Goal: Task Accomplishment & Management: Manage account settings

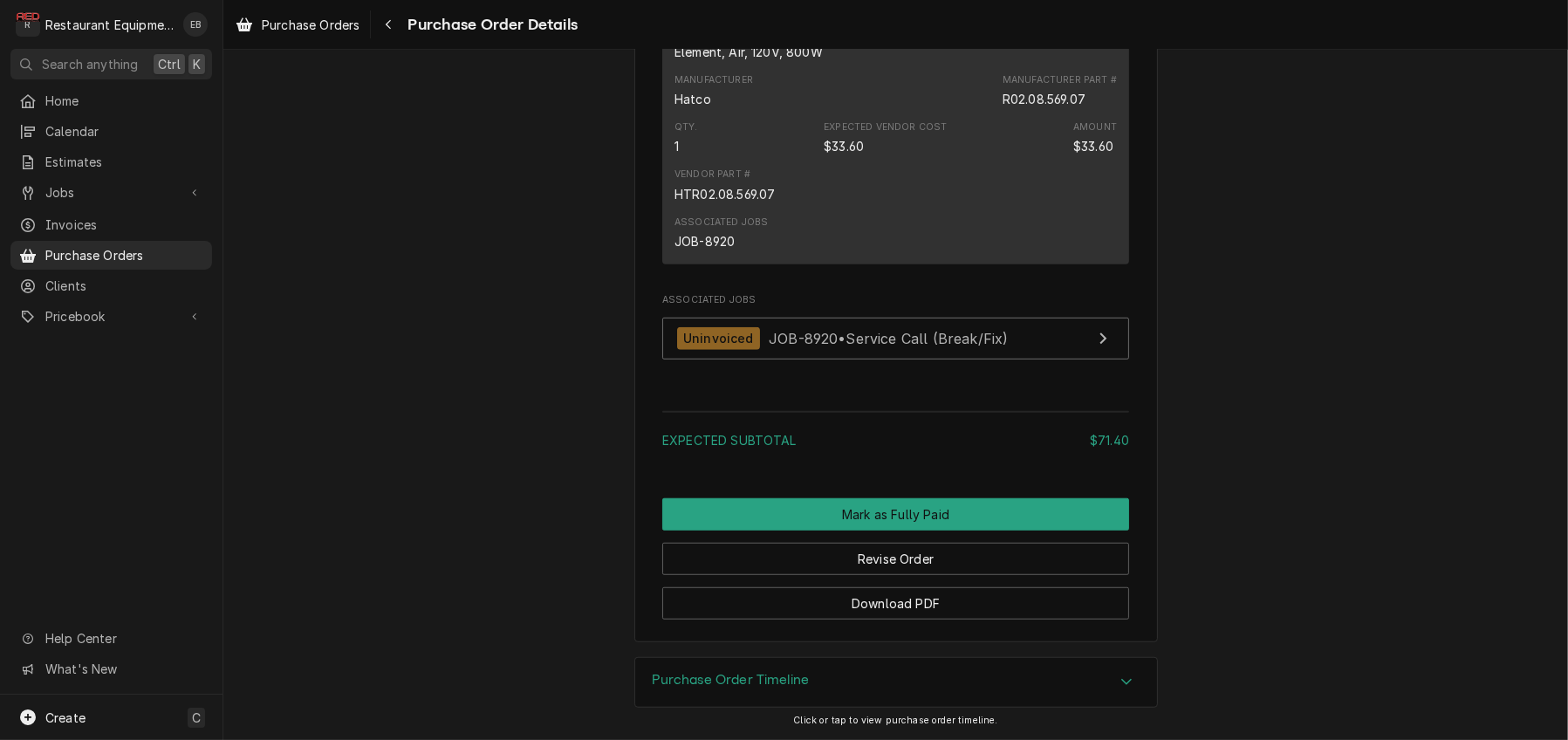
scroll to position [1571, 0]
click at [334, 23] on span "Purchase Orders" at bounding box center [310, 25] width 97 height 19
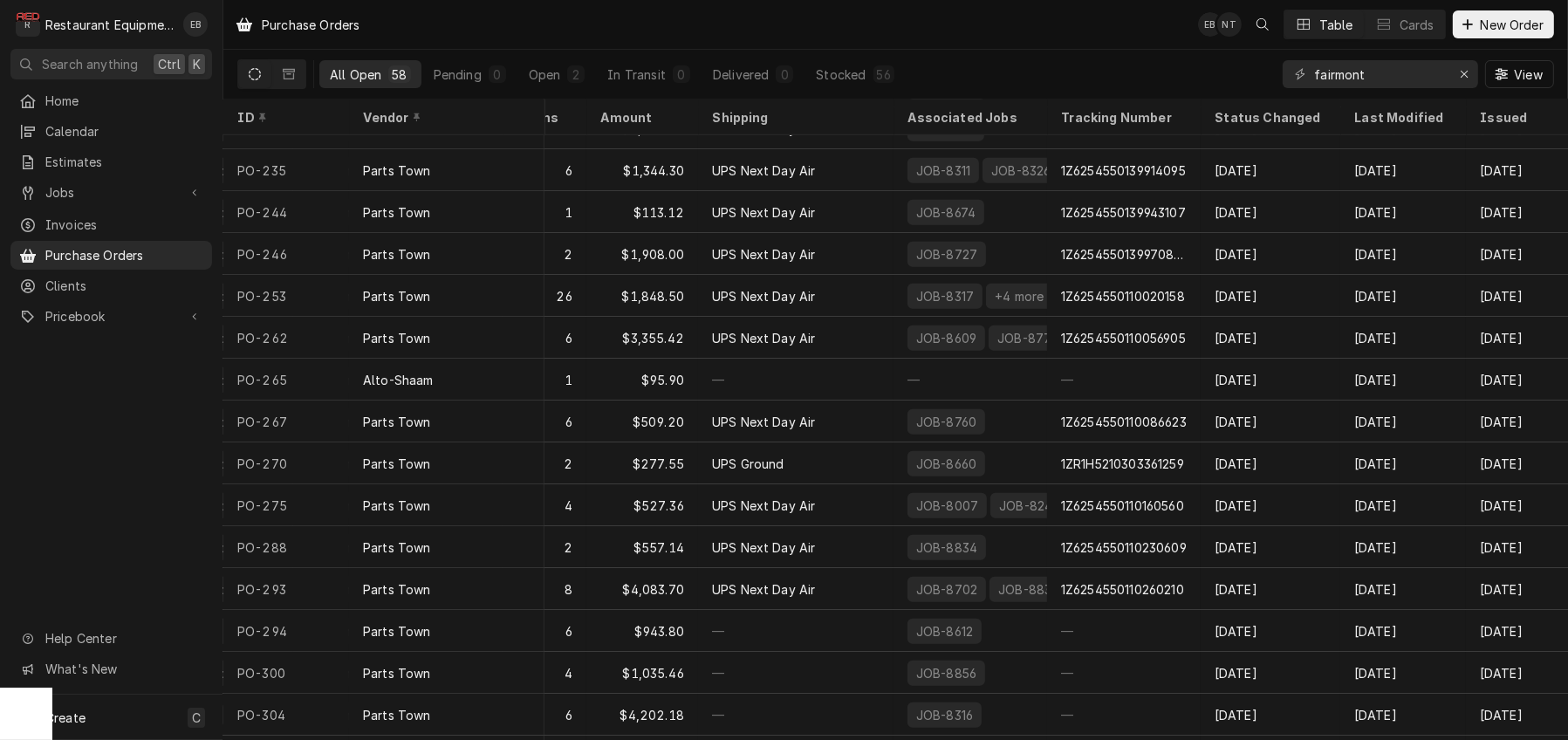
scroll to position [1714, 502]
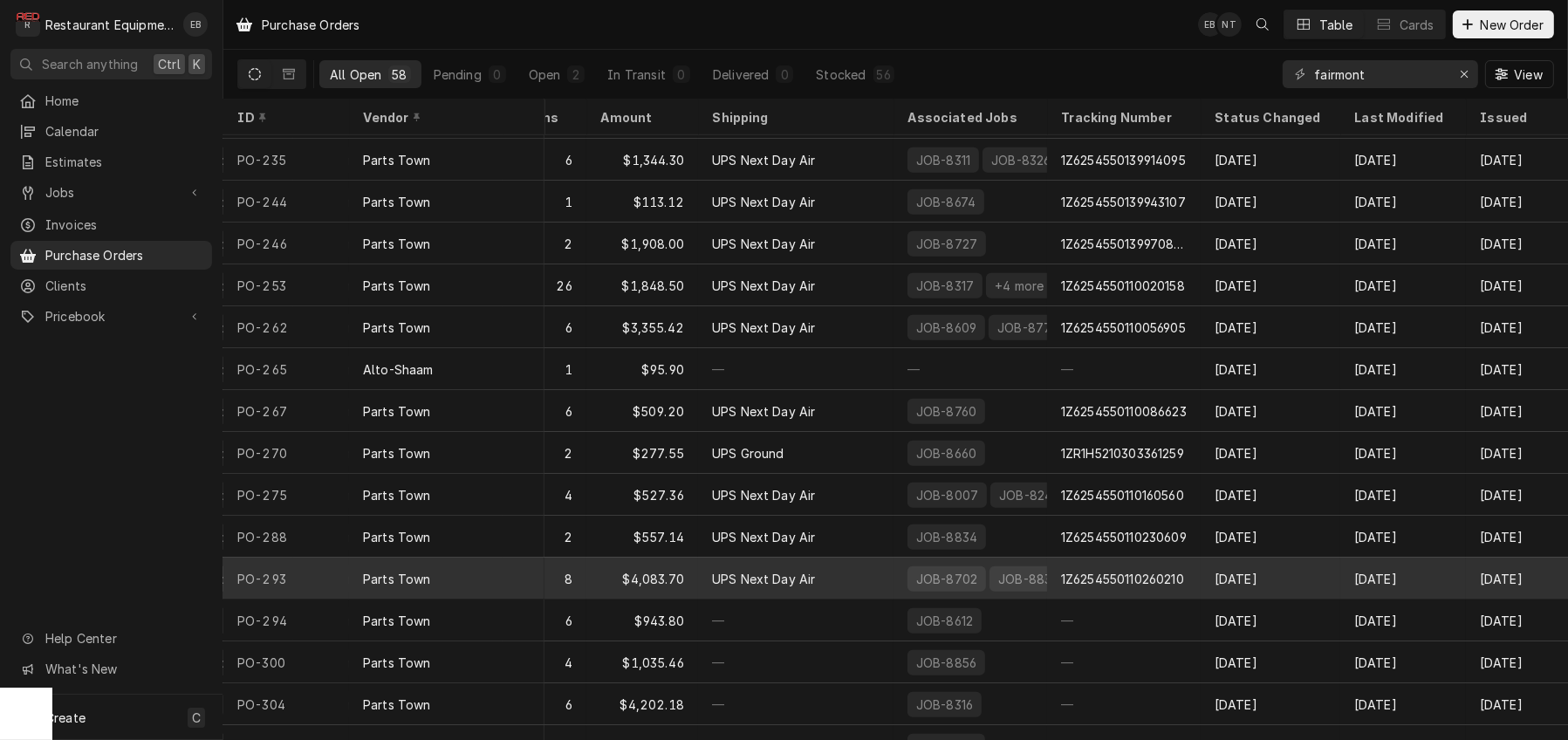
click at [1139, 586] on div "1Z6254550110260210" at bounding box center [1123, 578] width 123 height 19
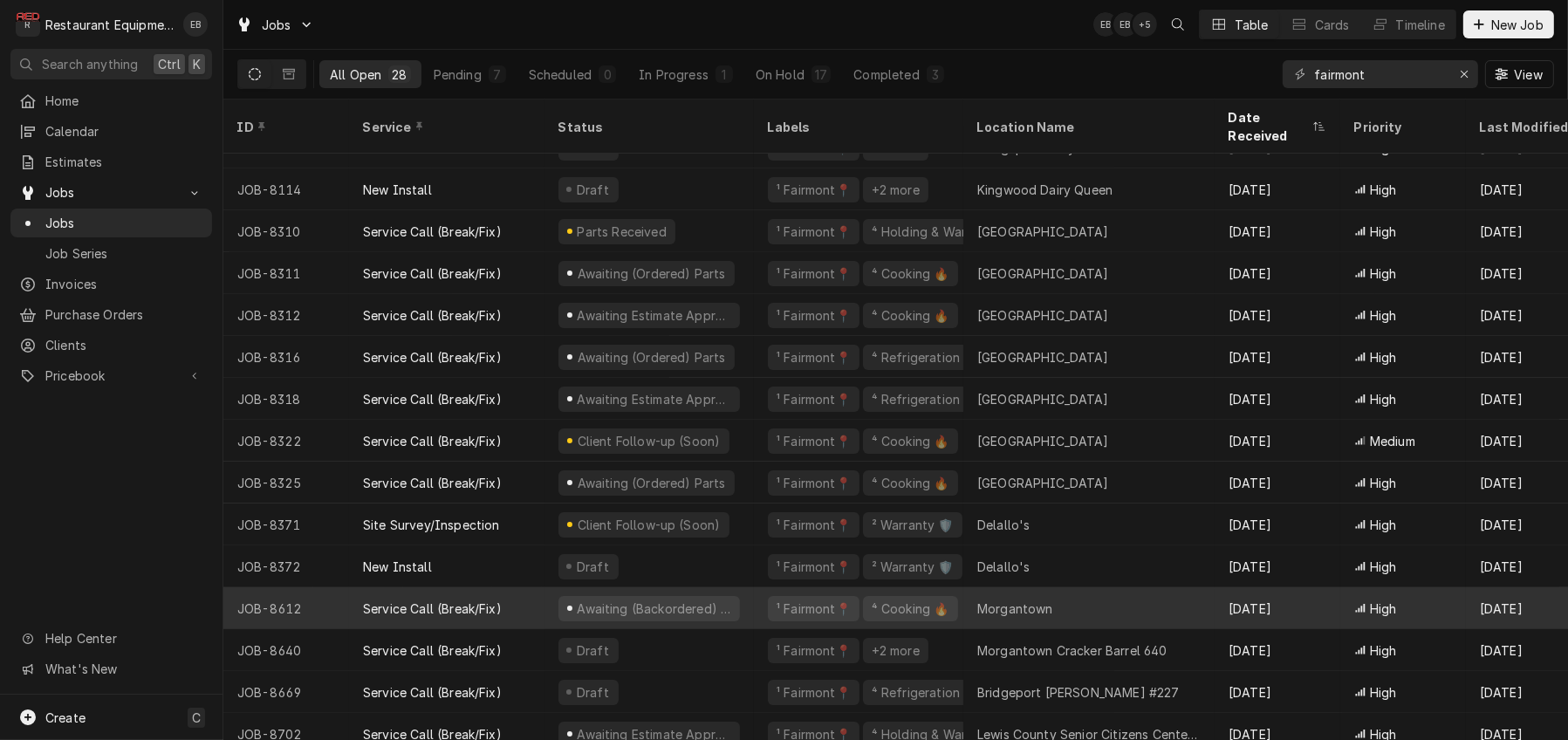
scroll to position [16, 0]
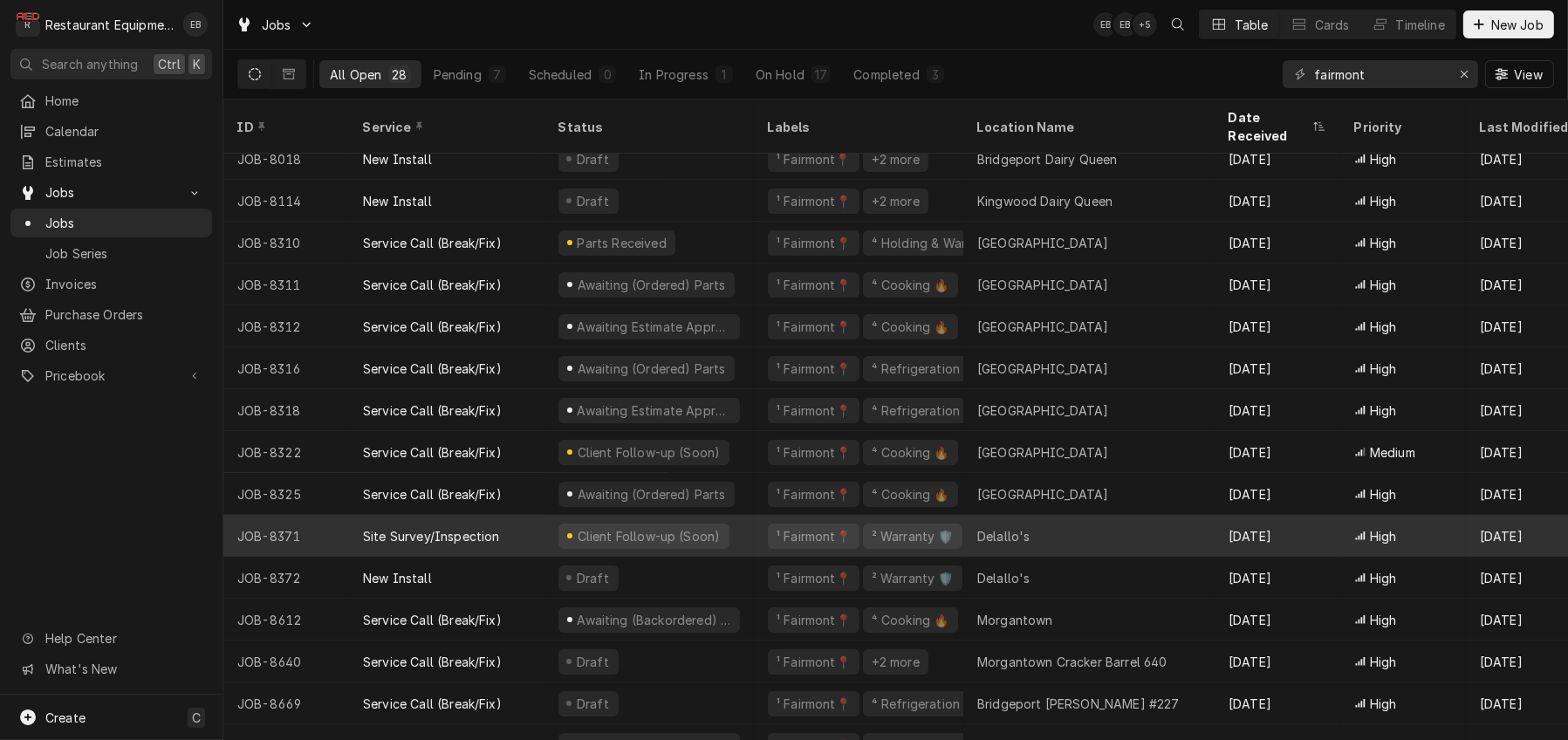
click at [767, 528] on div "¹ Fairmont📍 ² Warranty 🛡️" at bounding box center [859, 536] width 210 height 42
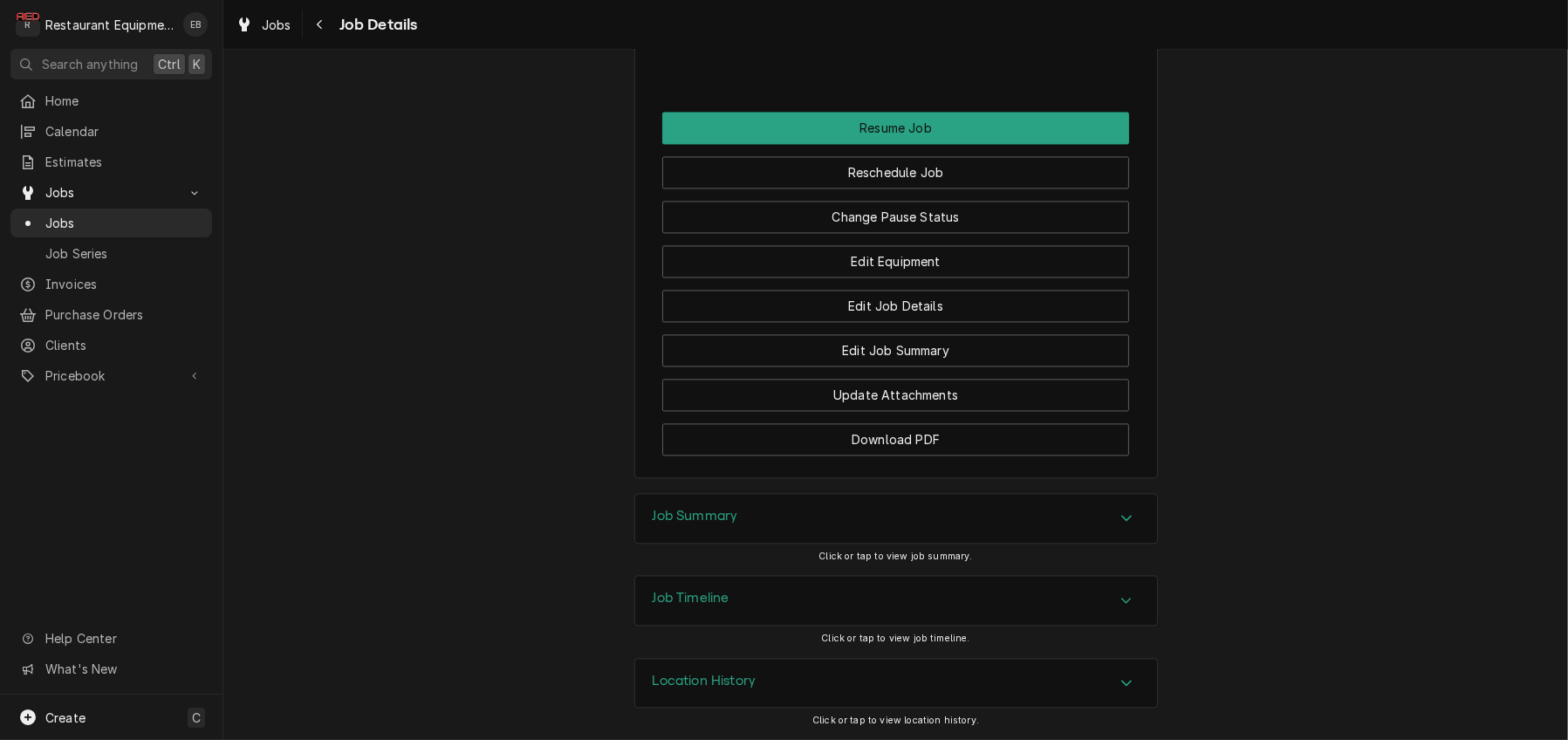
scroll to position [4653, 0]
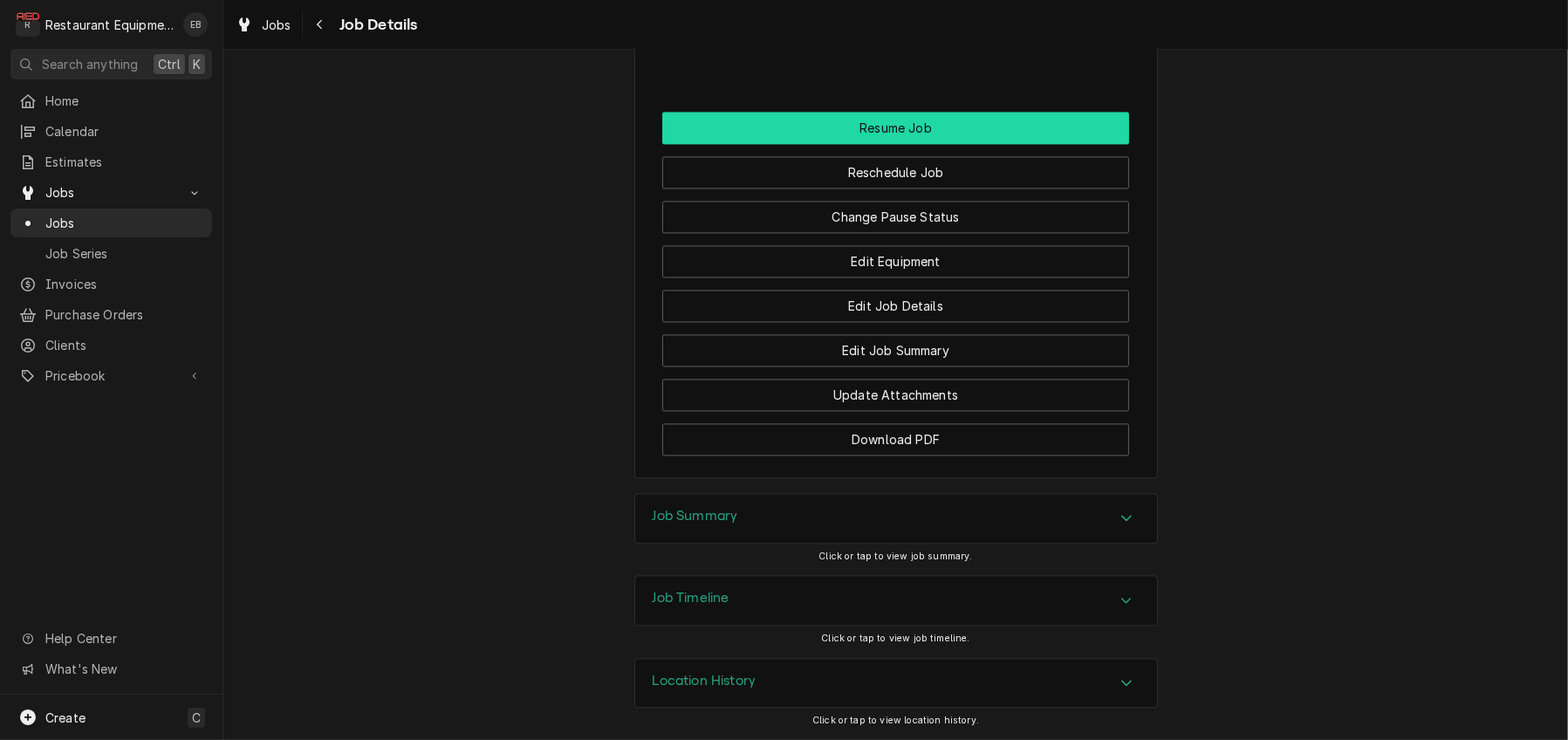
click at [883, 144] on button "Resume Job" at bounding box center [895, 128] width 467 height 32
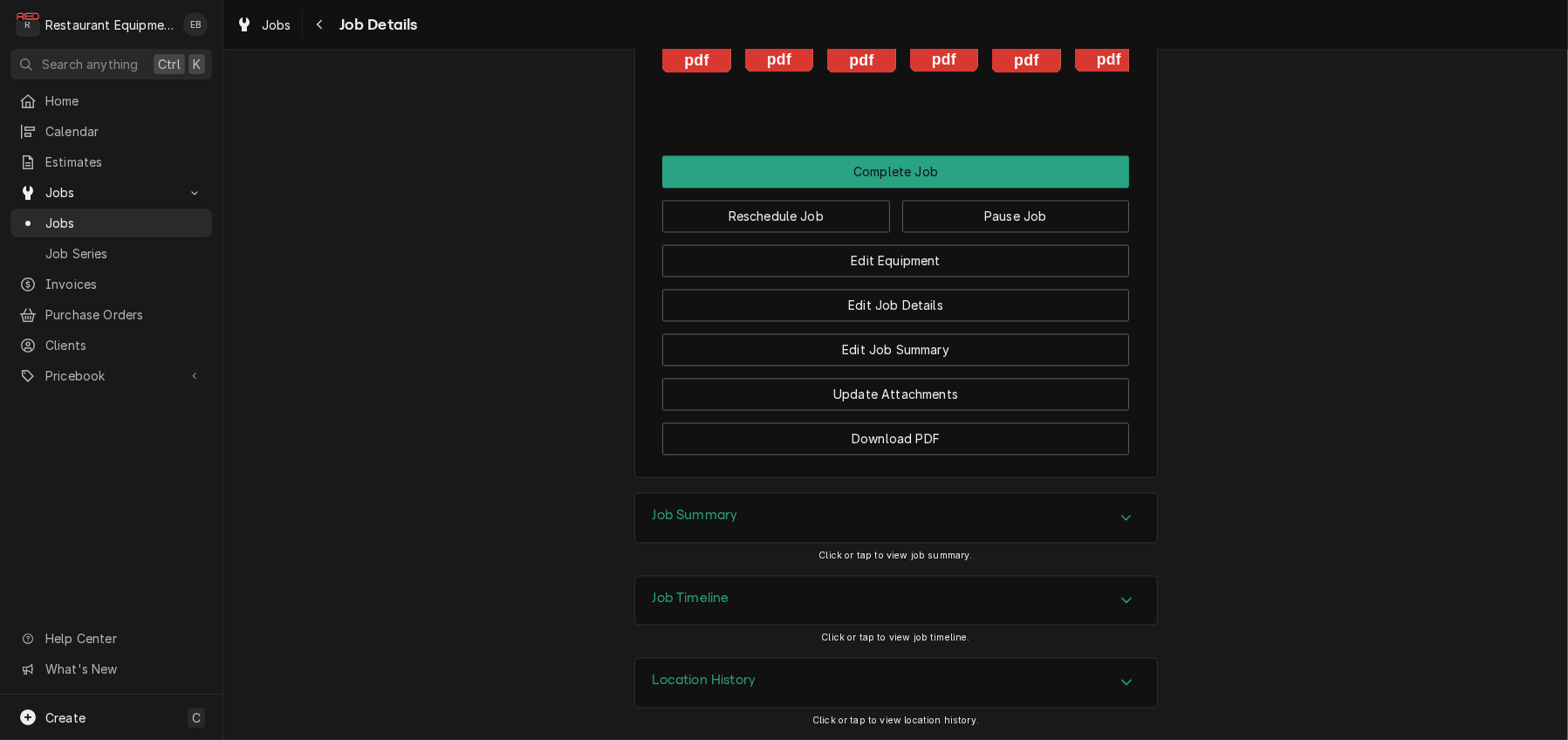
scroll to position [4537, 0]
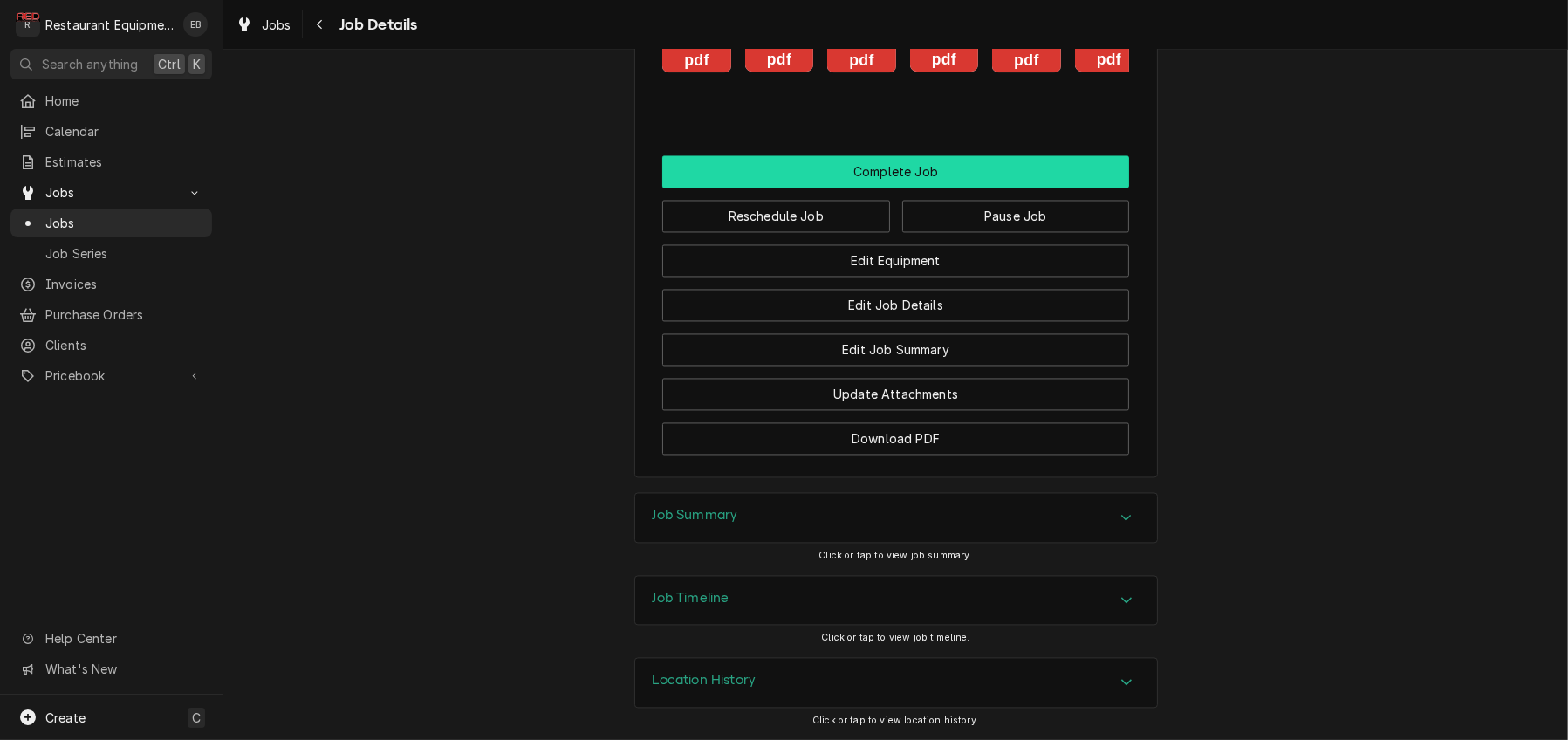
click at [923, 187] on button "Complete Job" at bounding box center [895, 171] width 467 height 32
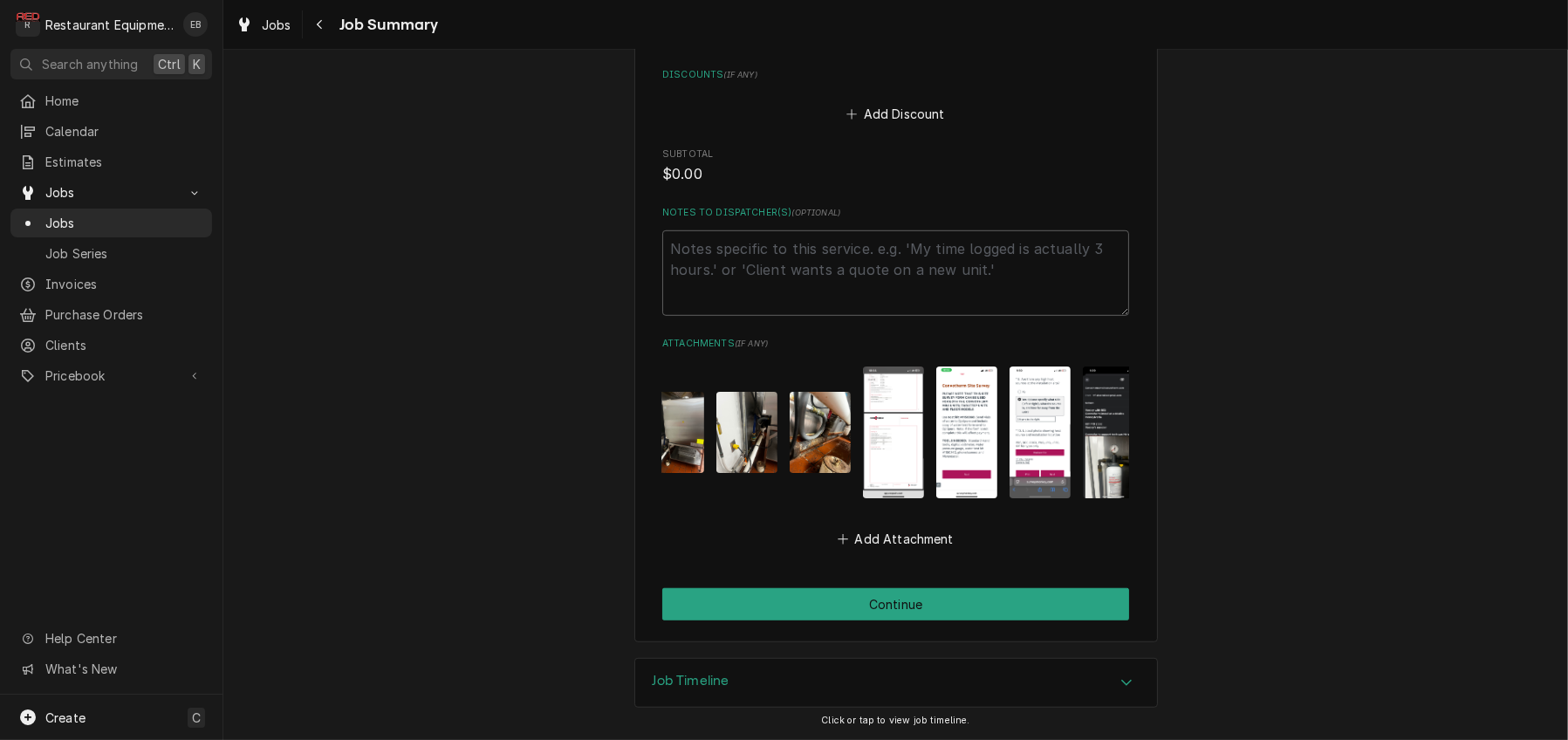
scroll to position [0, 981]
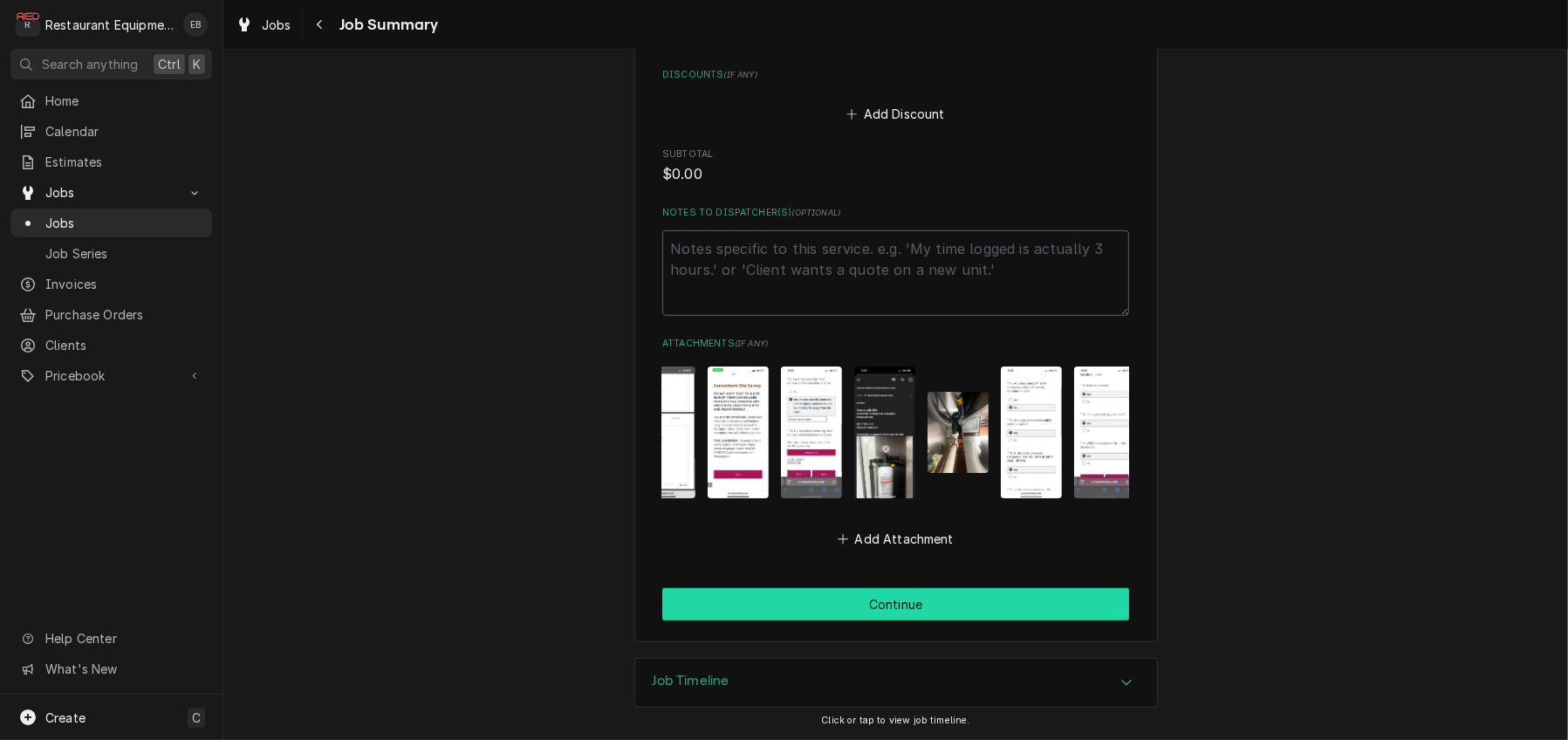
click at [931, 599] on button "Continue" at bounding box center [895, 604] width 467 height 32
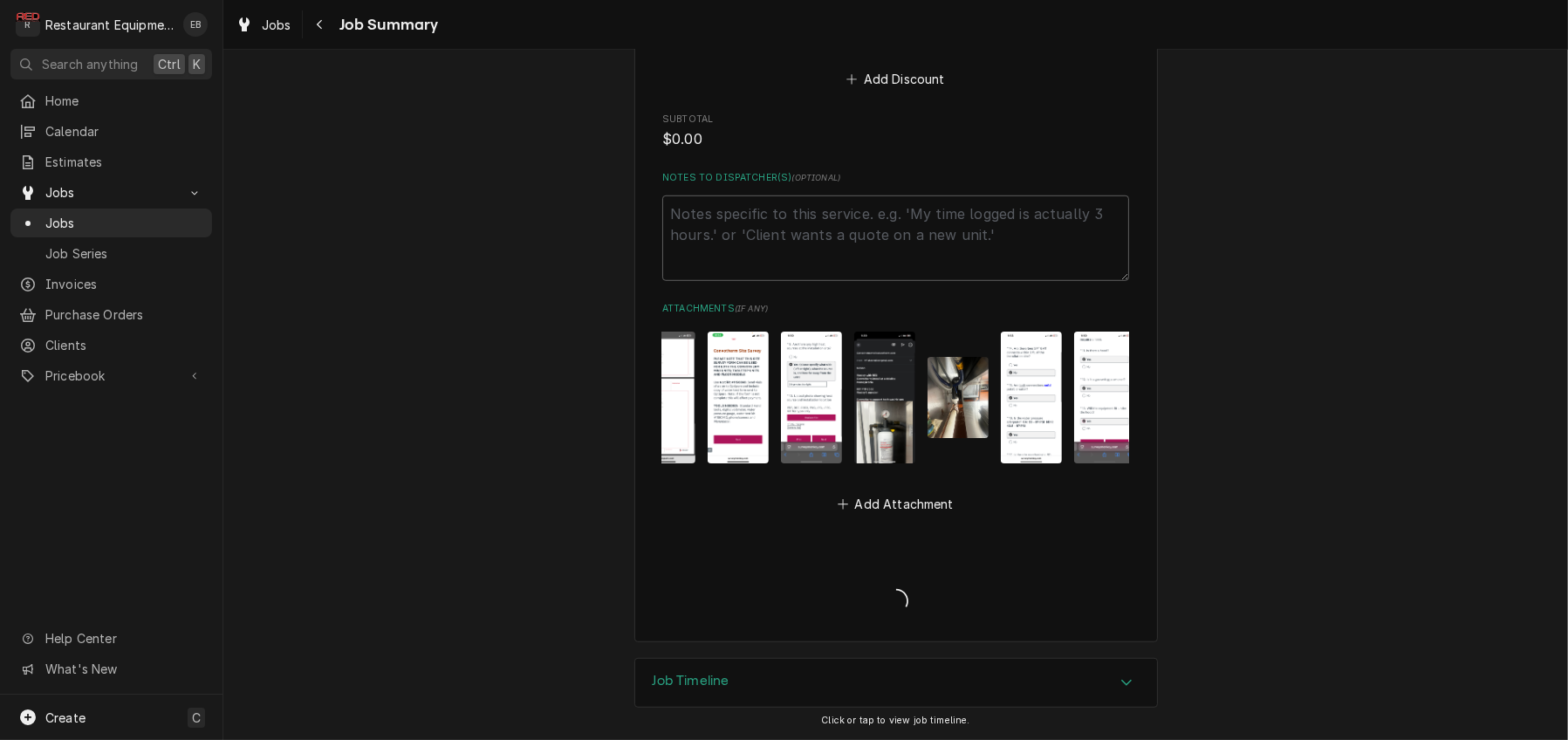
type textarea "x"
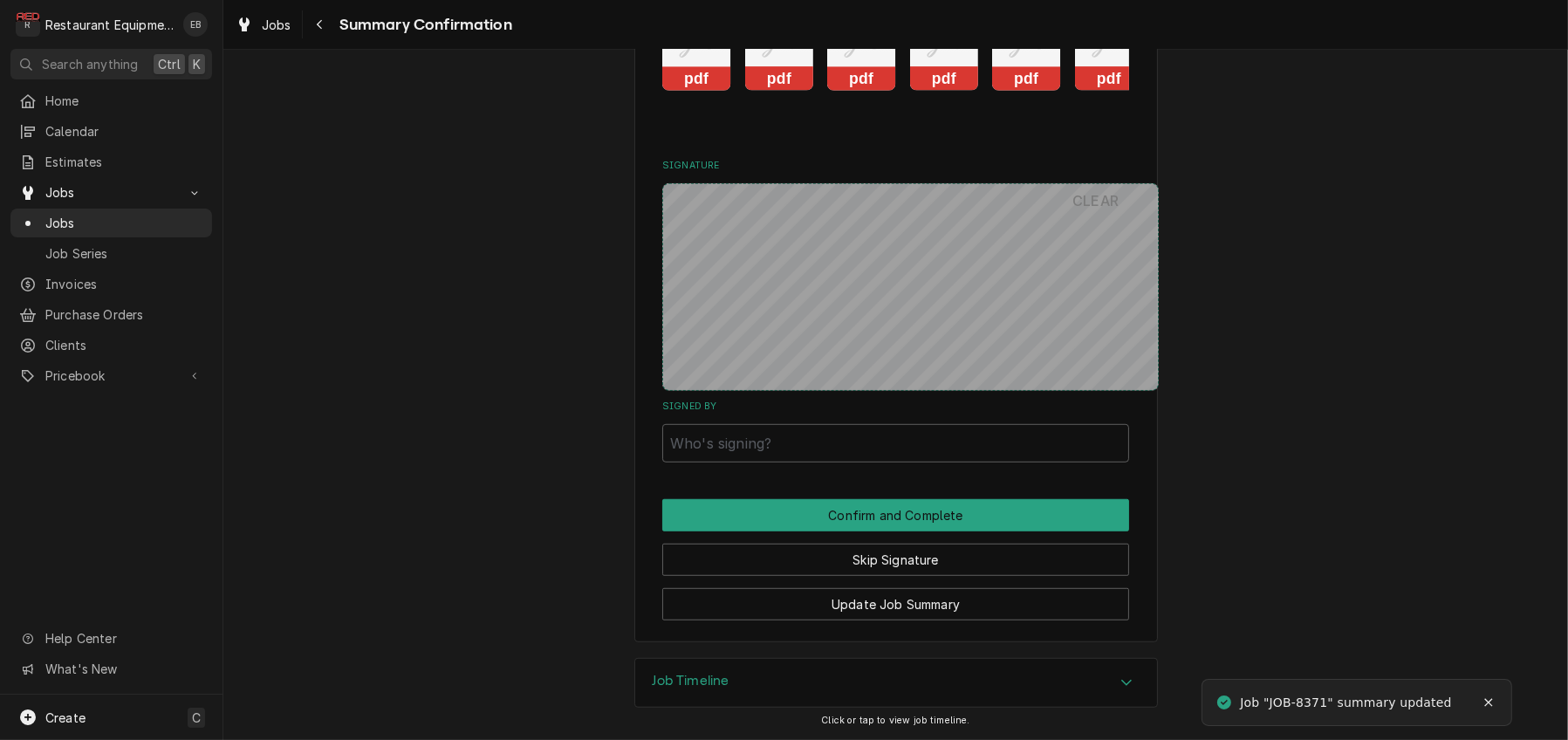
scroll to position [1601, 0]
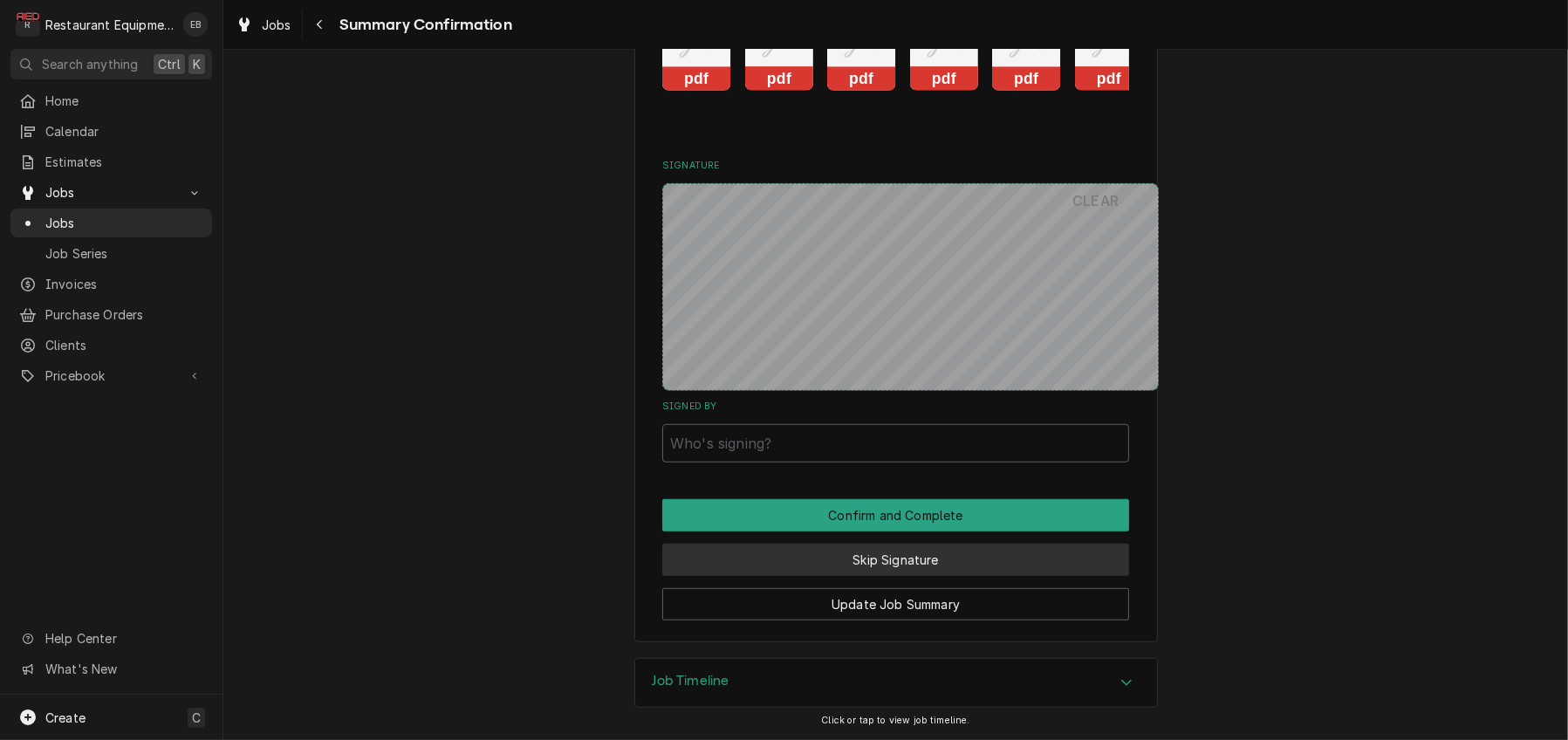
click at [874, 549] on button "Skip Signature" at bounding box center [895, 560] width 467 height 32
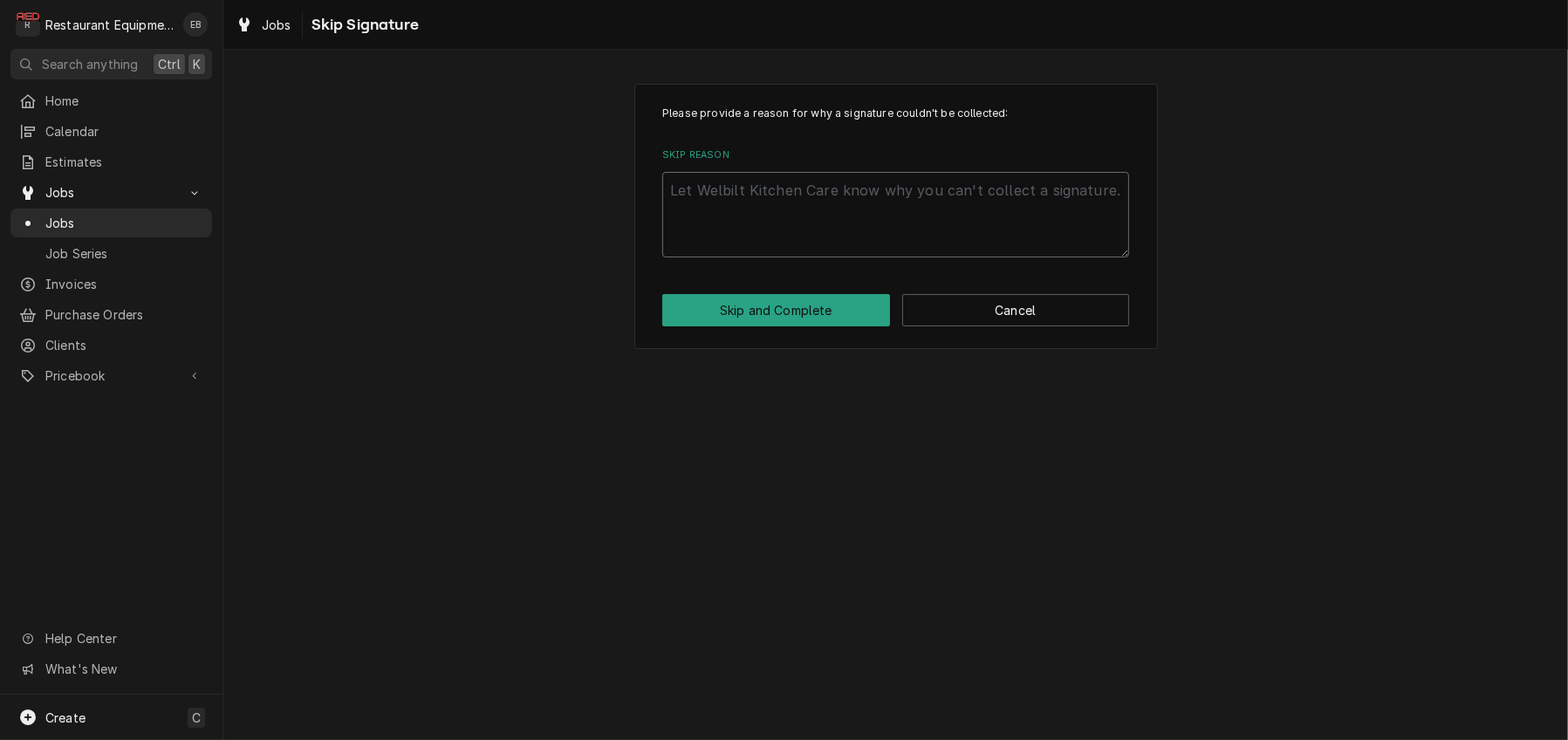
click at [759, 214] on textarea "Skip Reason" at bounding box center [895, 215] width 467 height 86
type textarea "x"
type textarea "W"
type textarea "x"
type textarea "Wa"
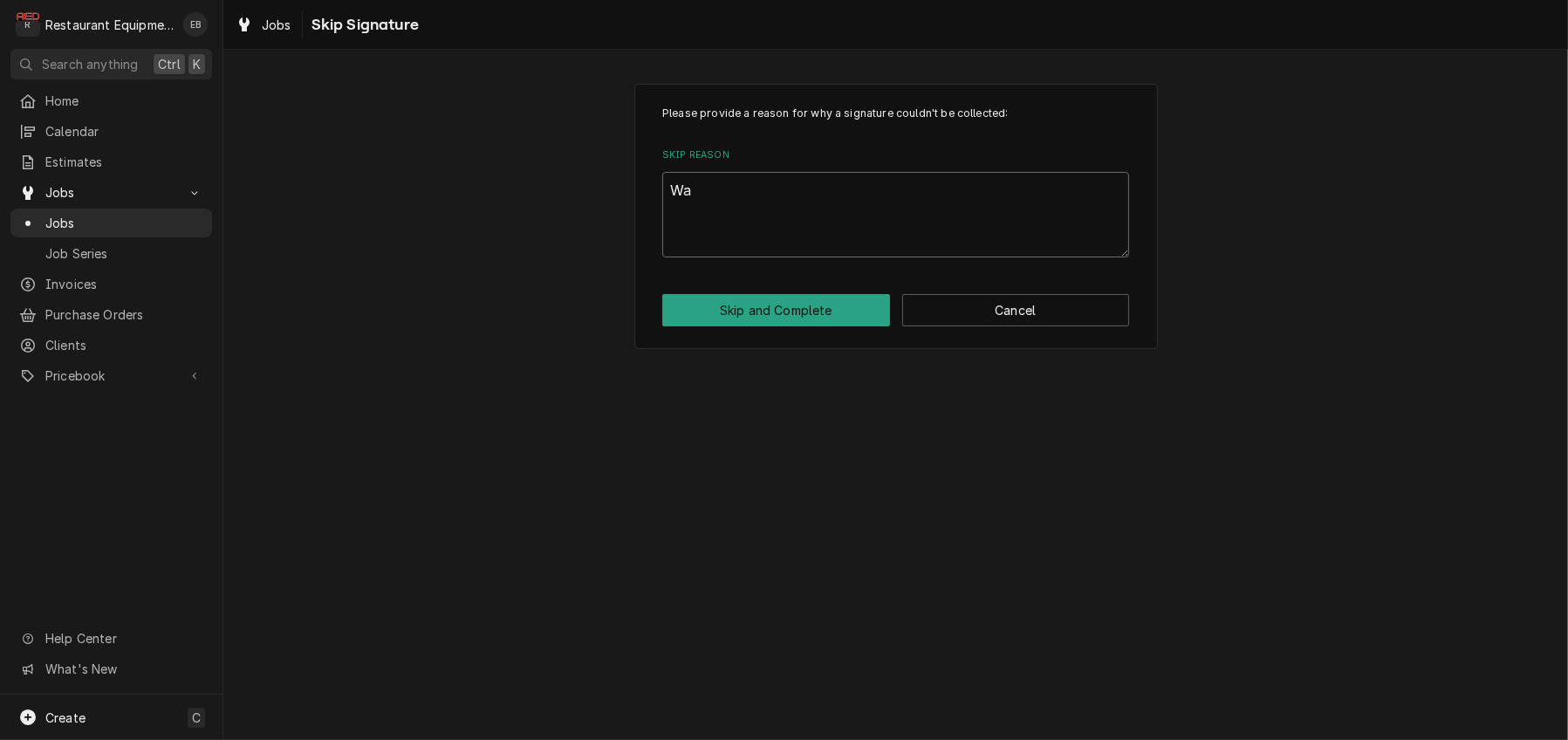
type textarea "x"
type textarea "Wat"
type textarea "x"
type textarea "Wate"
type textarea "x"
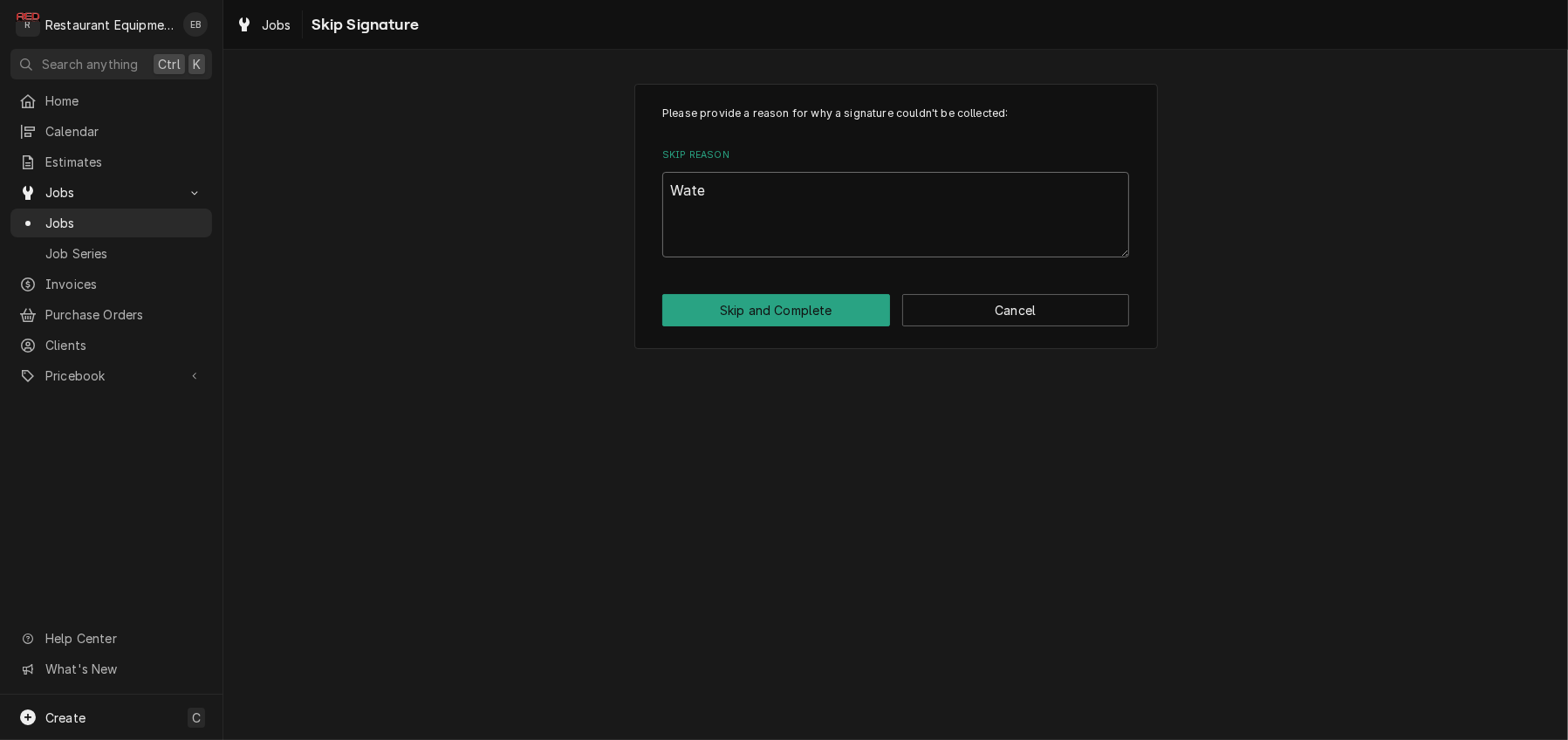
type textarea "Water"
type textarea "x"
type textarea "Water"
type textarea "x"
type textarea "Water r"
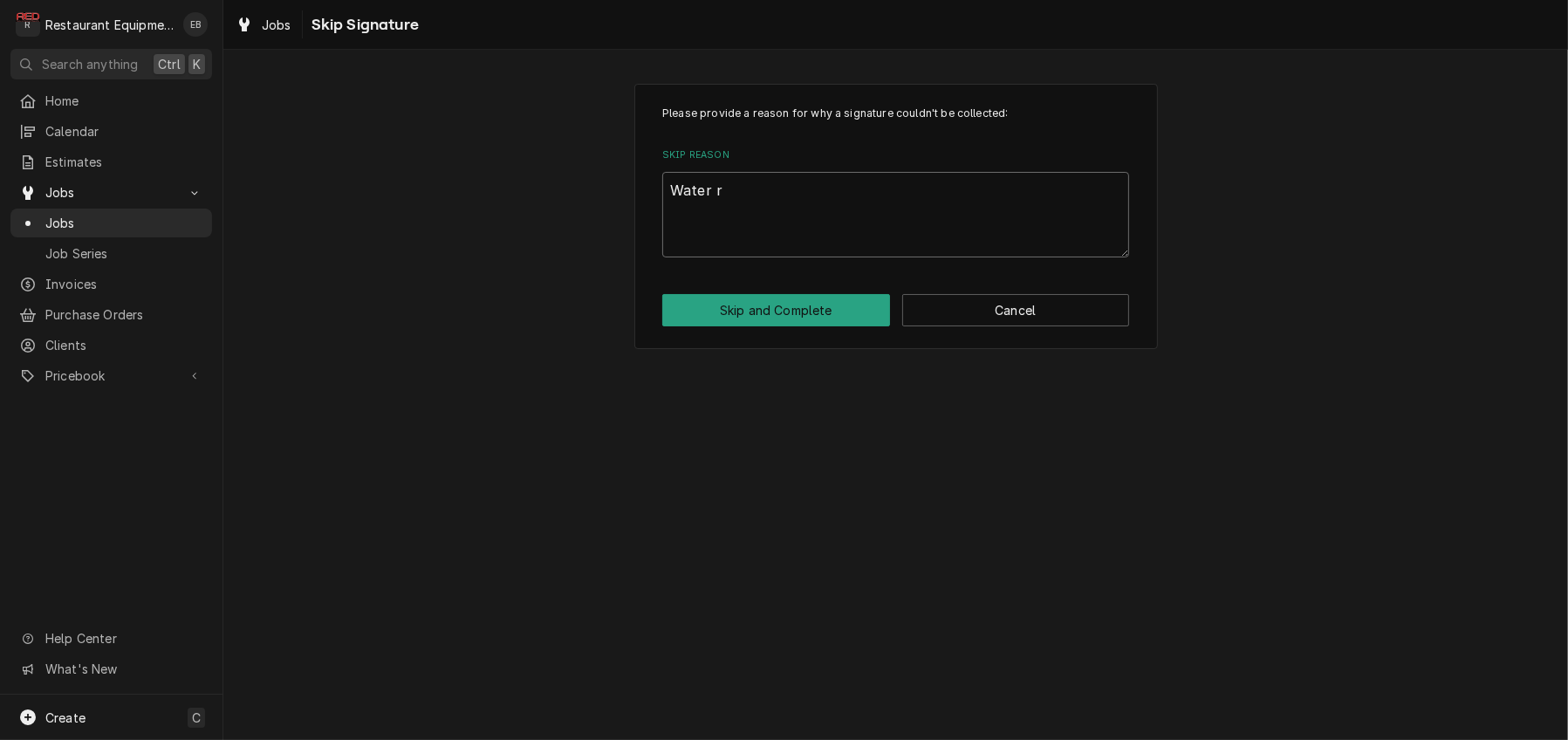
type textarea "x"
type textarea "Water re"
type textarea "x"
type textarea "Water res"
type textarea "x"
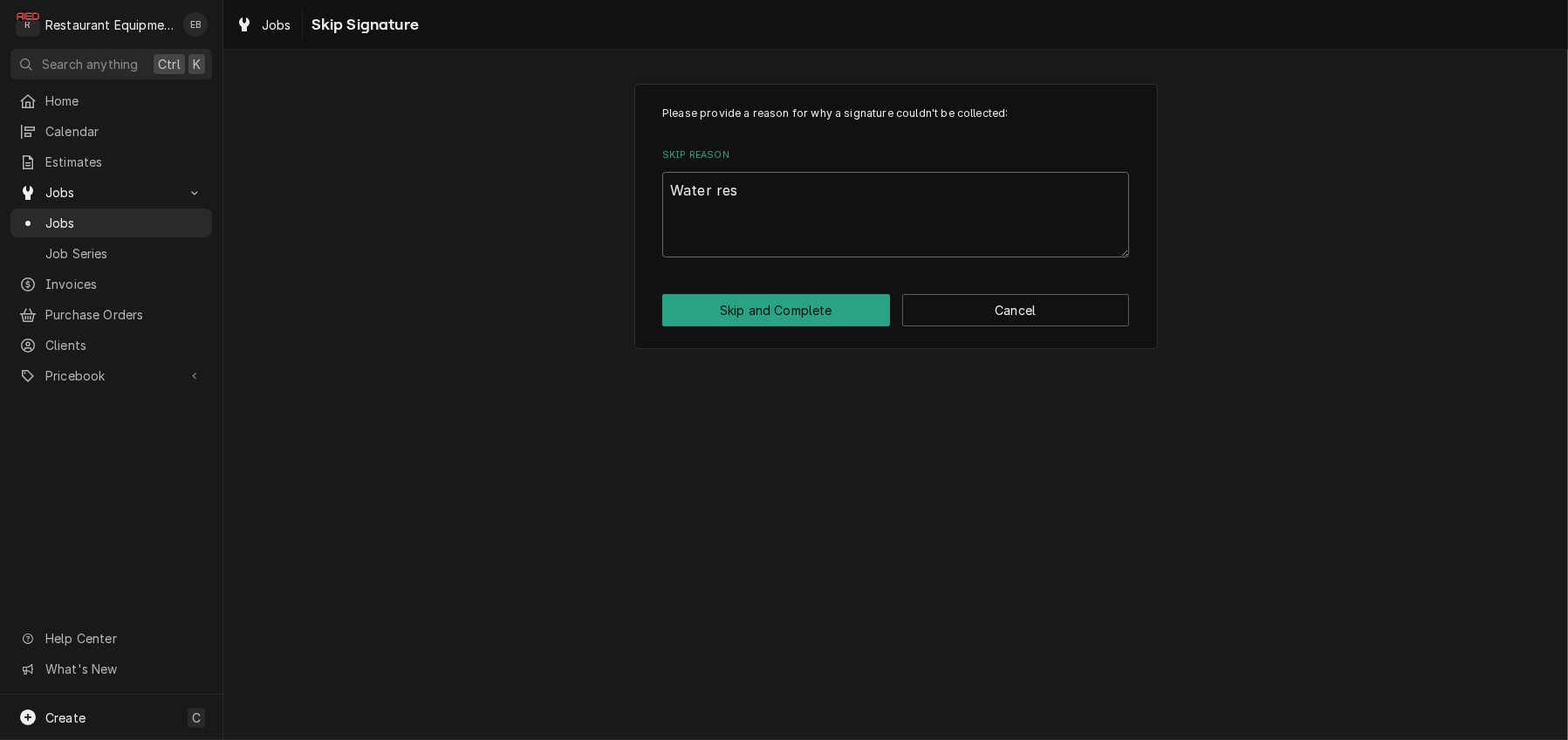
type textarea "Water resu"
type textarea "x"
type textarea "Water resul"
type textarea "x"
type textarea "Water result"
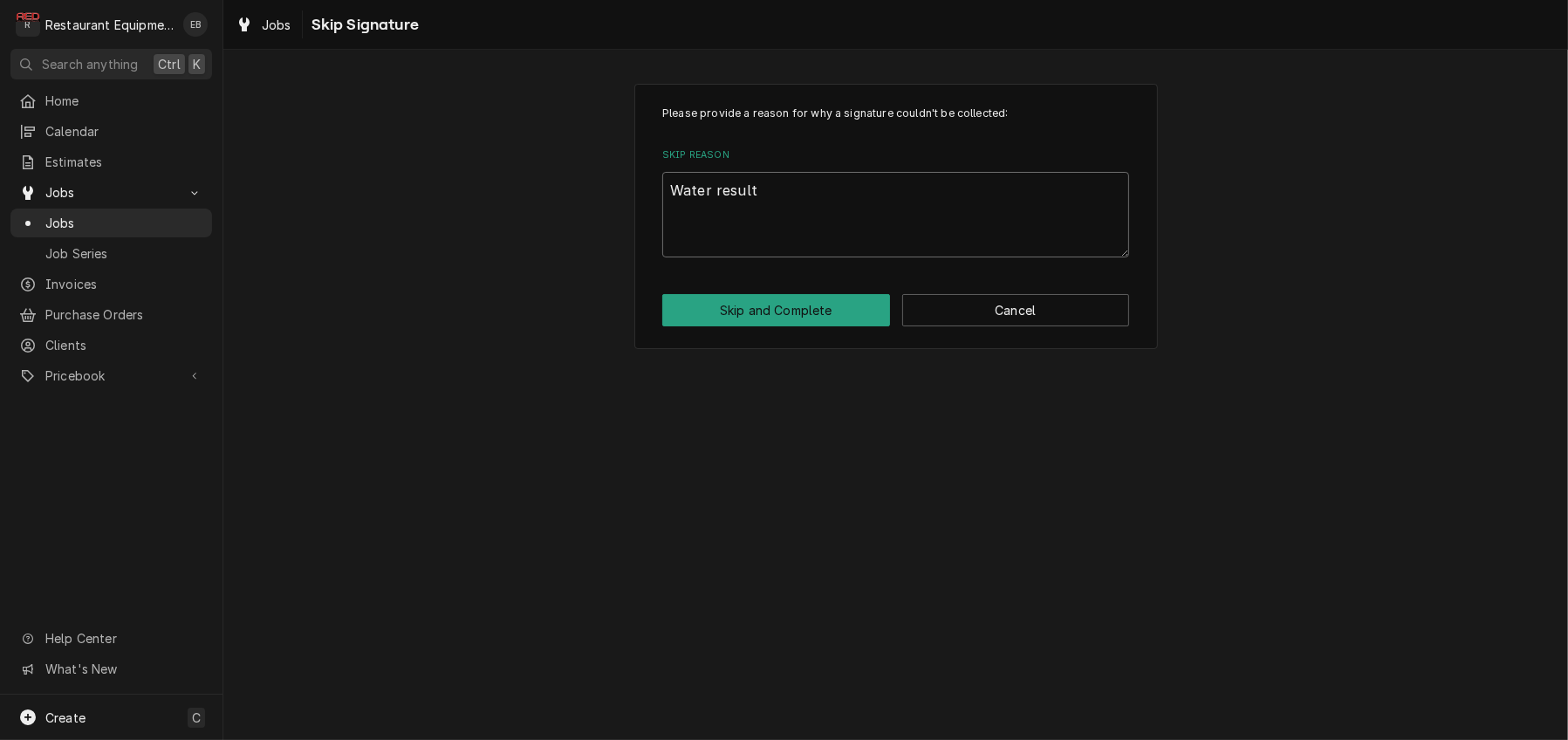
type textarea "x"
type textarea "Water results"
type textarea "x"
type textarea "Water results"
type textarea "x"
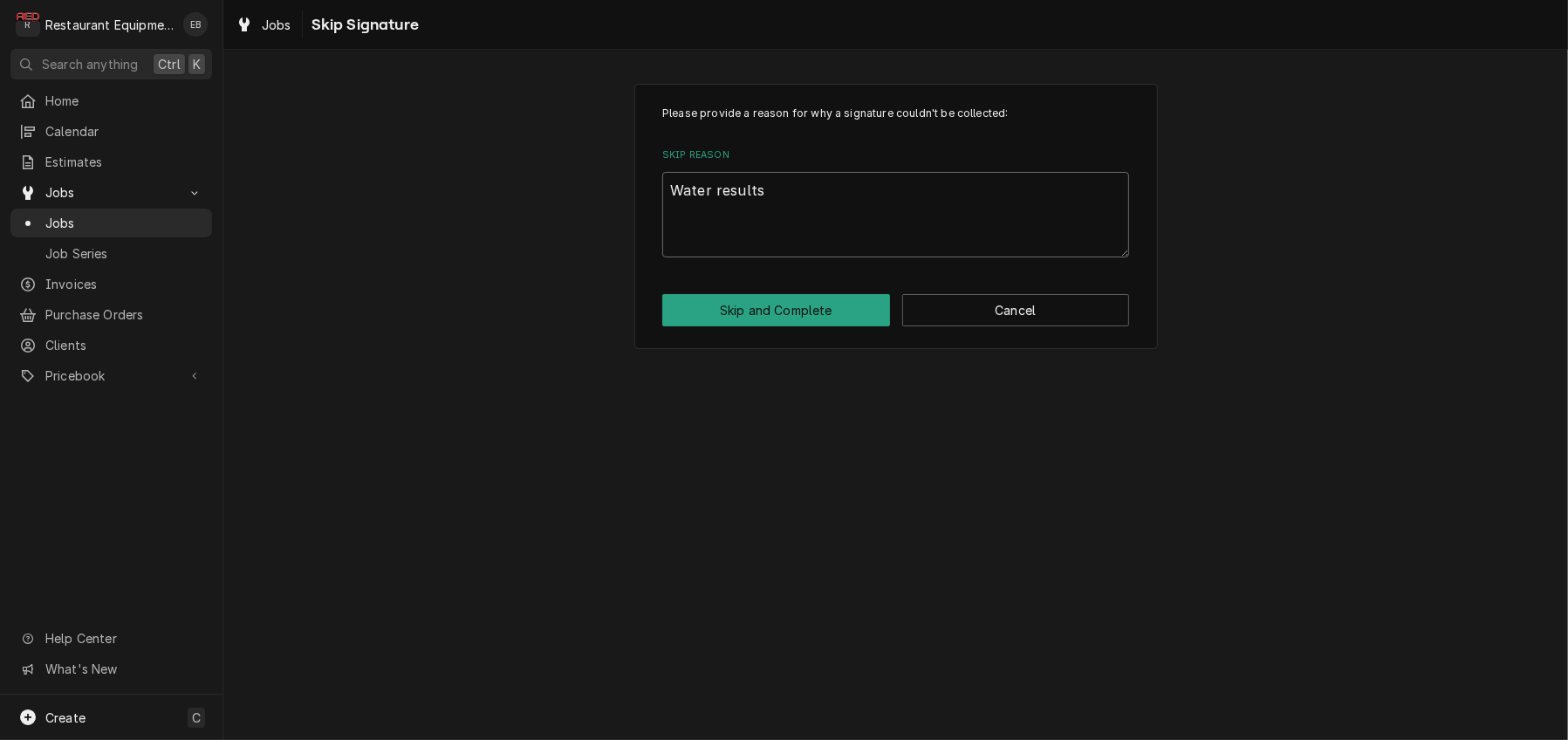
type textarea "Water results r"
type textarea "x"
type textarea "Water results re"
type textarea "x"
type textarea "Water results rec"
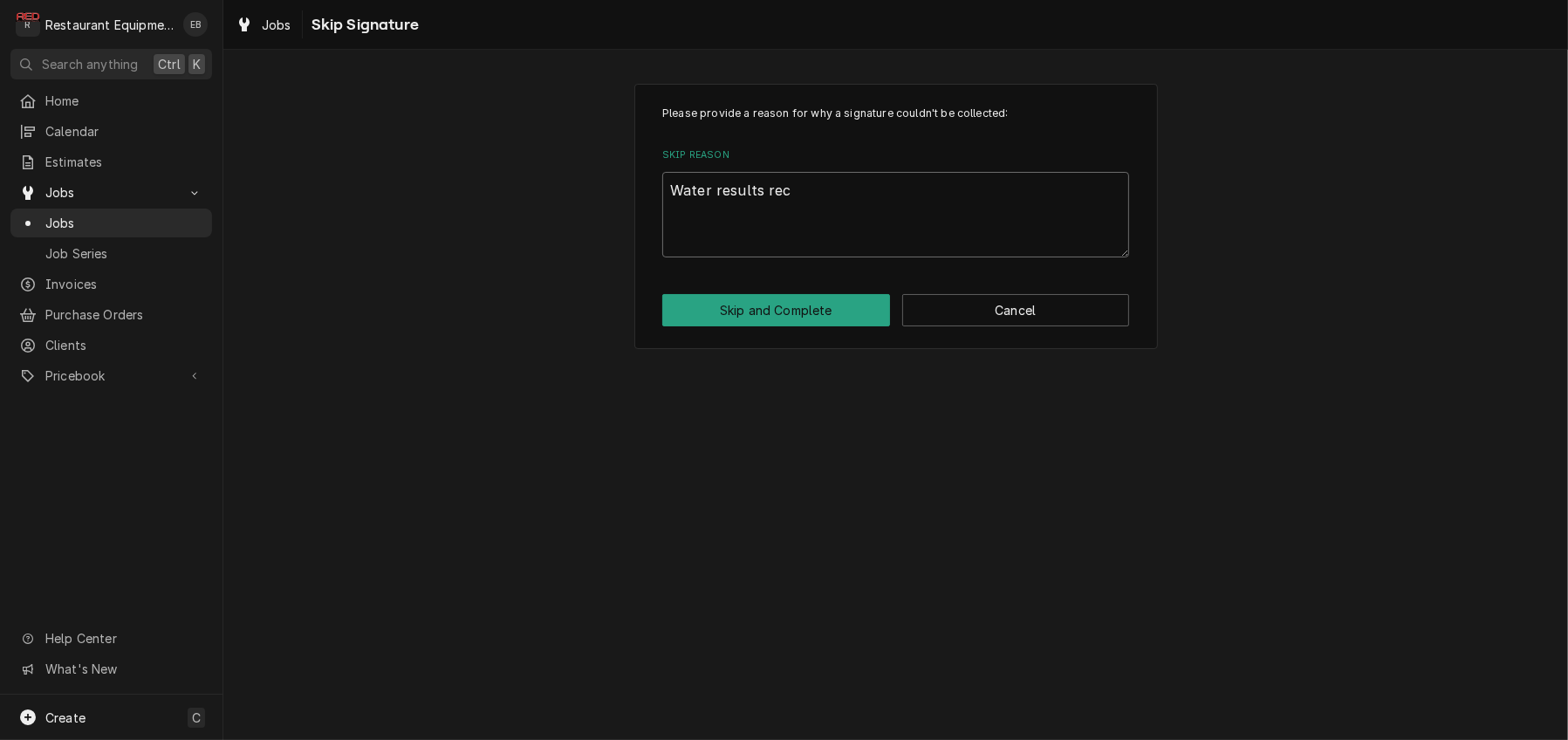
type textarea "x"
type textarea "Water results rece"
type textarea "x"
type textarea "Water results recei"
type textarea "x"
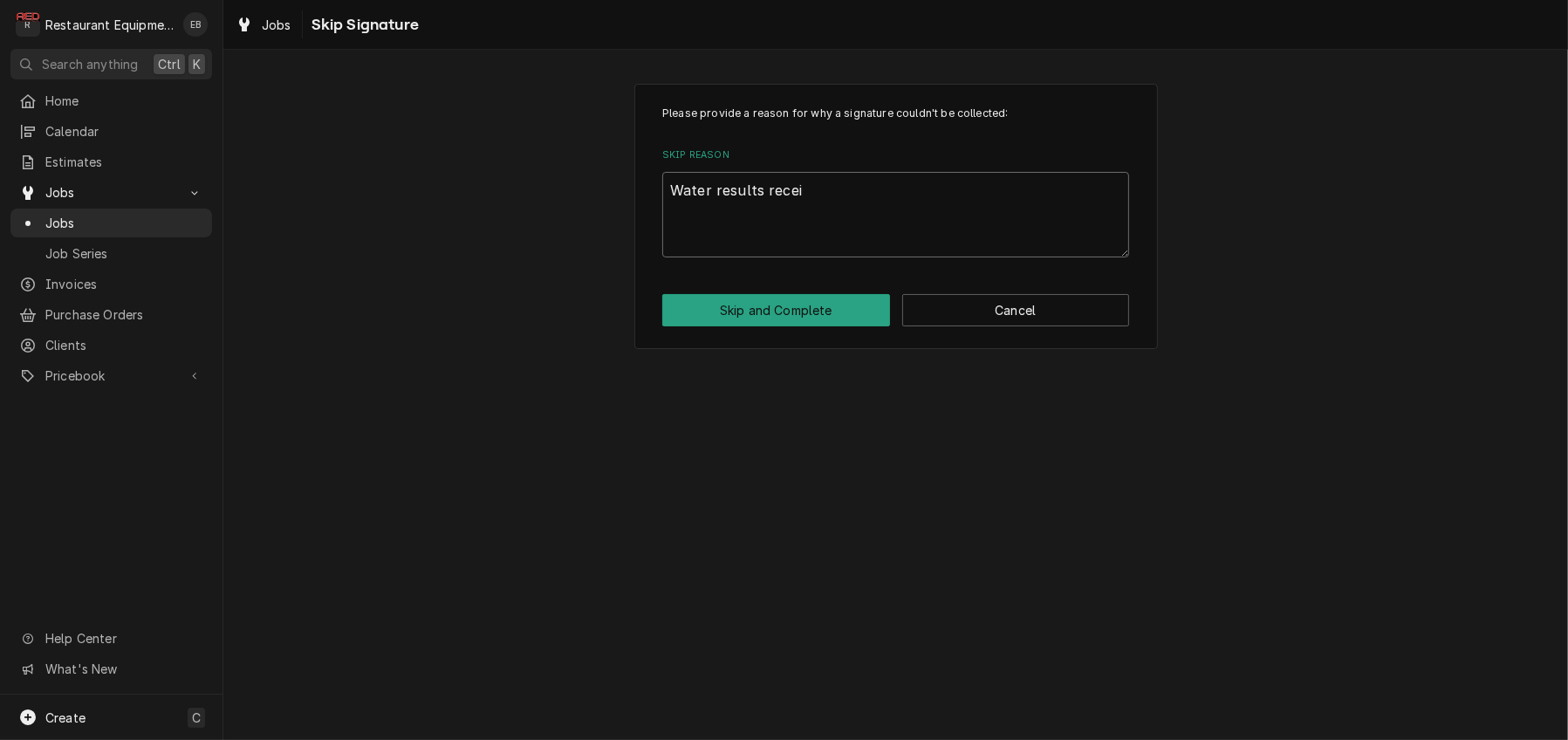
type textarea "Water results receiv"
type textarea "x"
type textarea "Water results receive"
type textarea "x"
type textarea "Water results received"
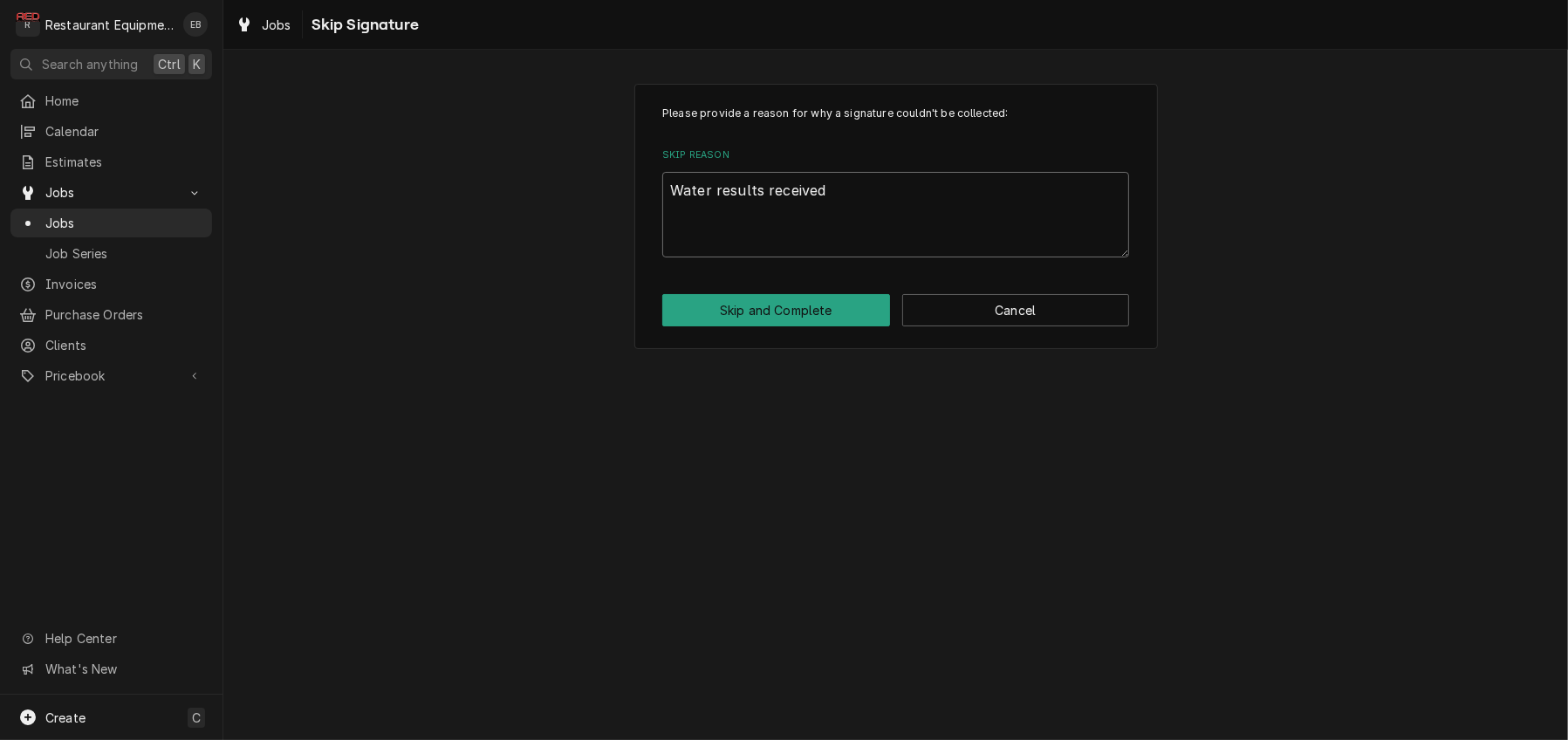
type textarea "x"
type textarea "Water results received,"
type textarea "x"
type textarea "Water results received,"
type textarea "x"
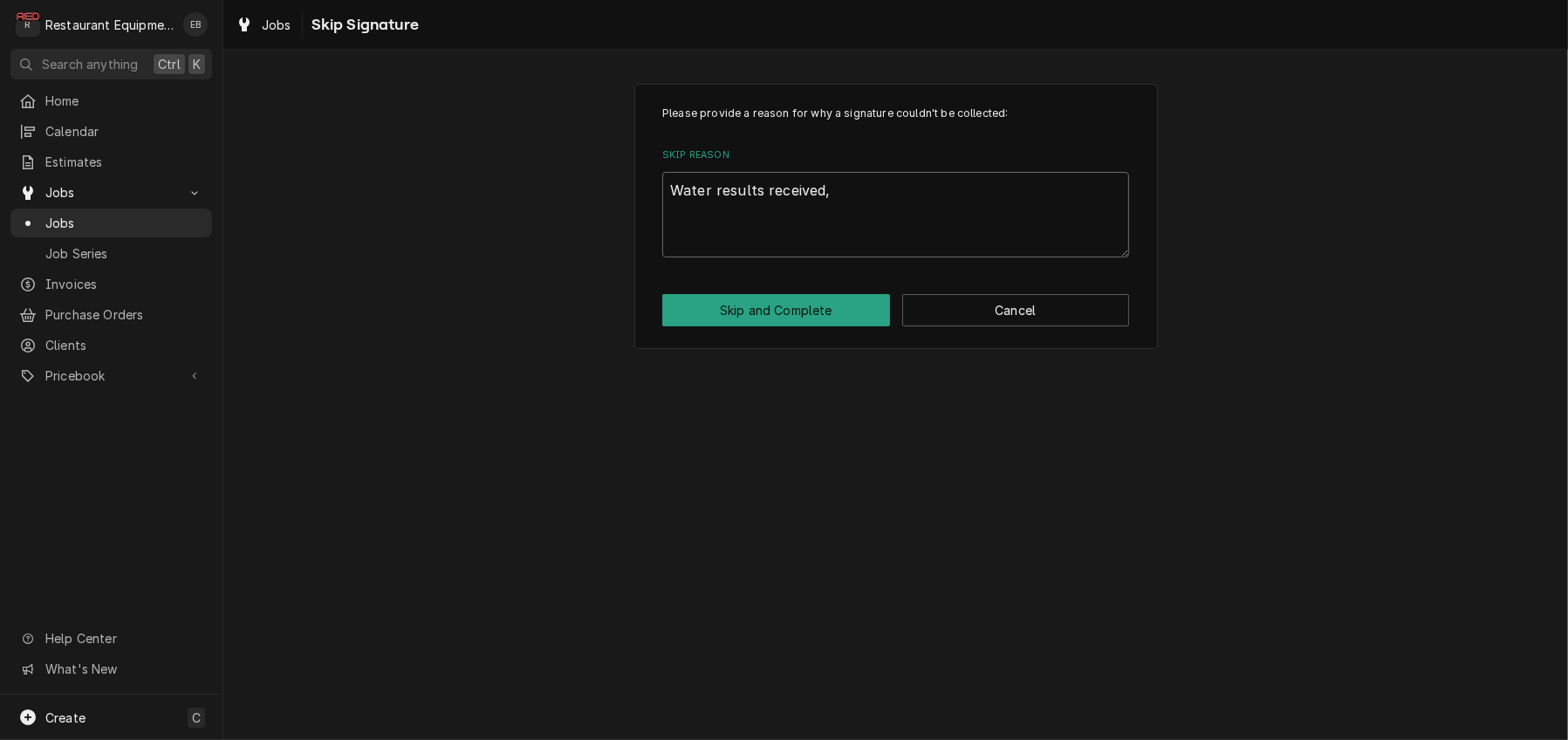
type textarea "Water results received, s"
type textarea "x"
type textarea "Water results received, sc"
type textarea "x"
type textarea "Water results received, sch"
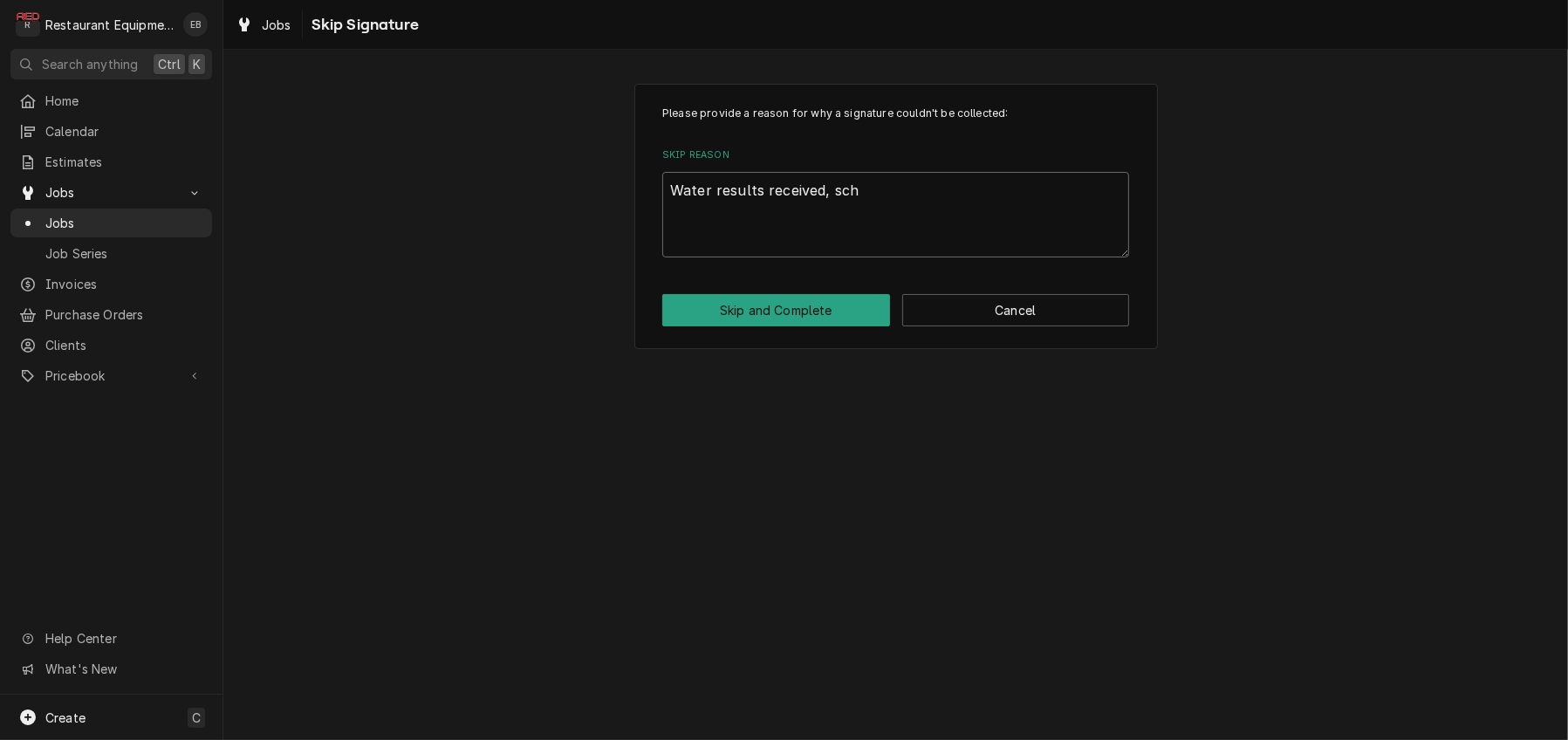
type textarea "x"
type textarea "Water results received, sche"
type textarea "x"
type textarea "Water results received, sched"
type textarea "x"
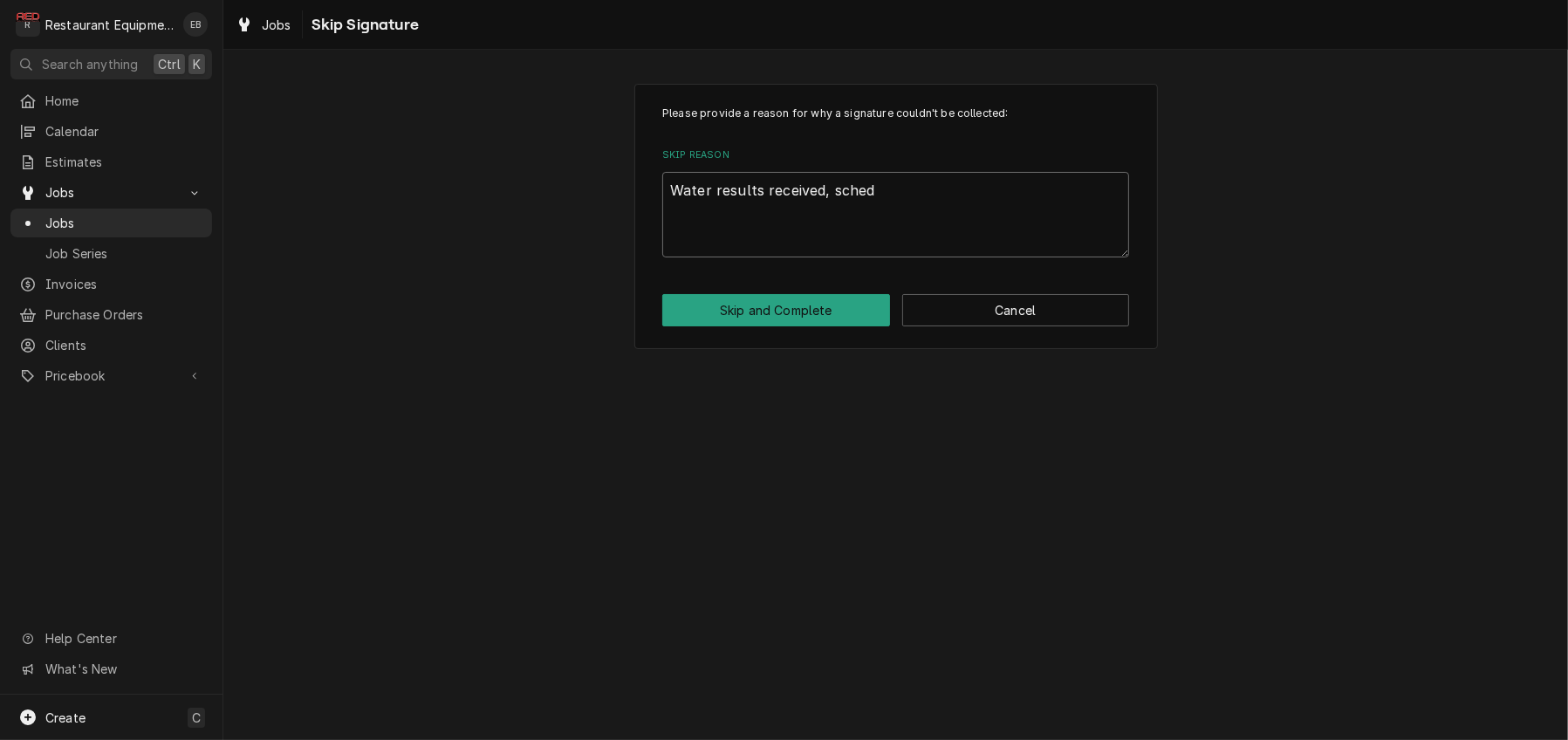
type textarea "Water results received, schedu"
type textarea "x"
type textarea "Water results received, schedul"
type textarea "x"
type textarea "Water results received, schedule"
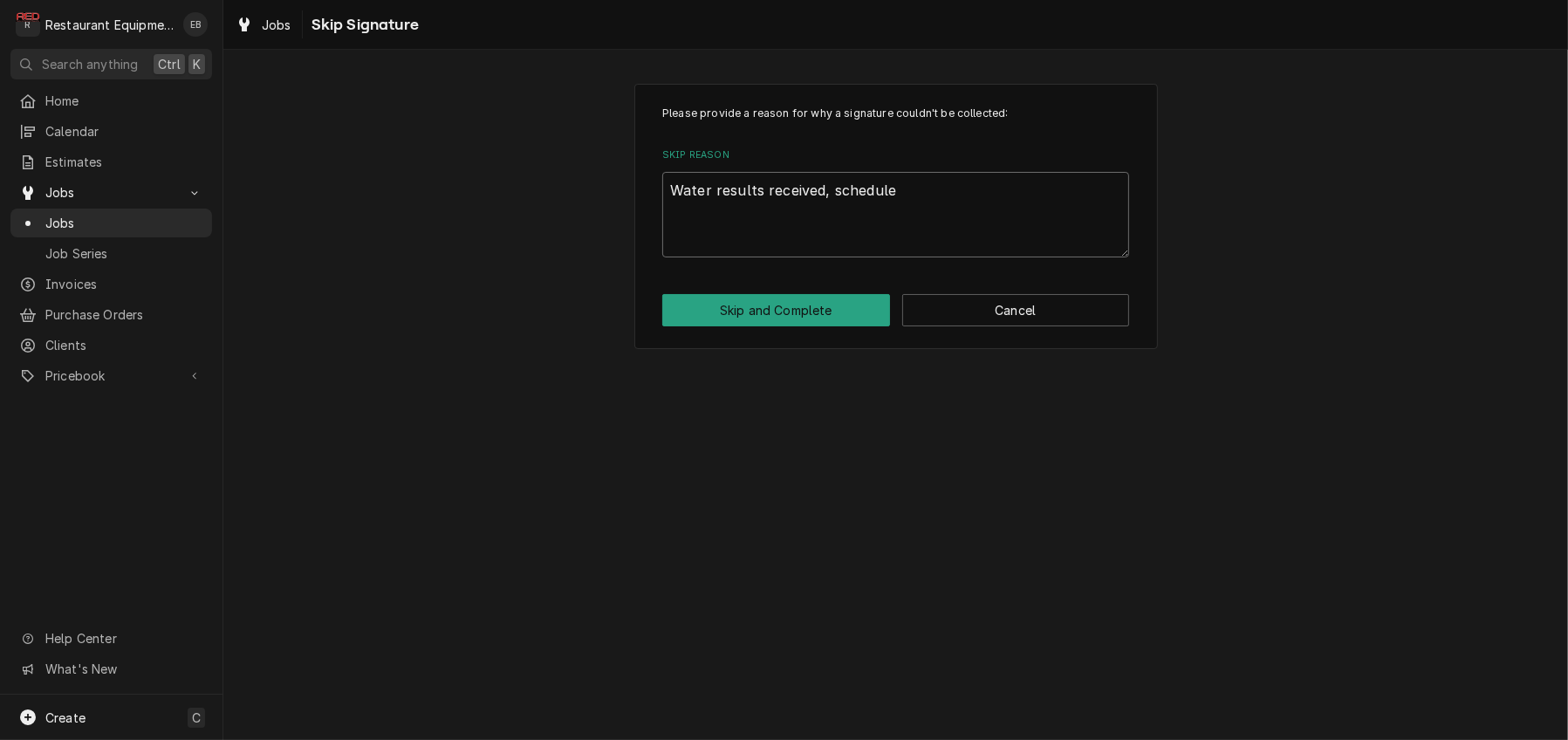
type textarea "x"
type textarea "Water results received, scheduled"
type textarea "x"
type textarea "Water results received, scheduled"
type textarea "x"
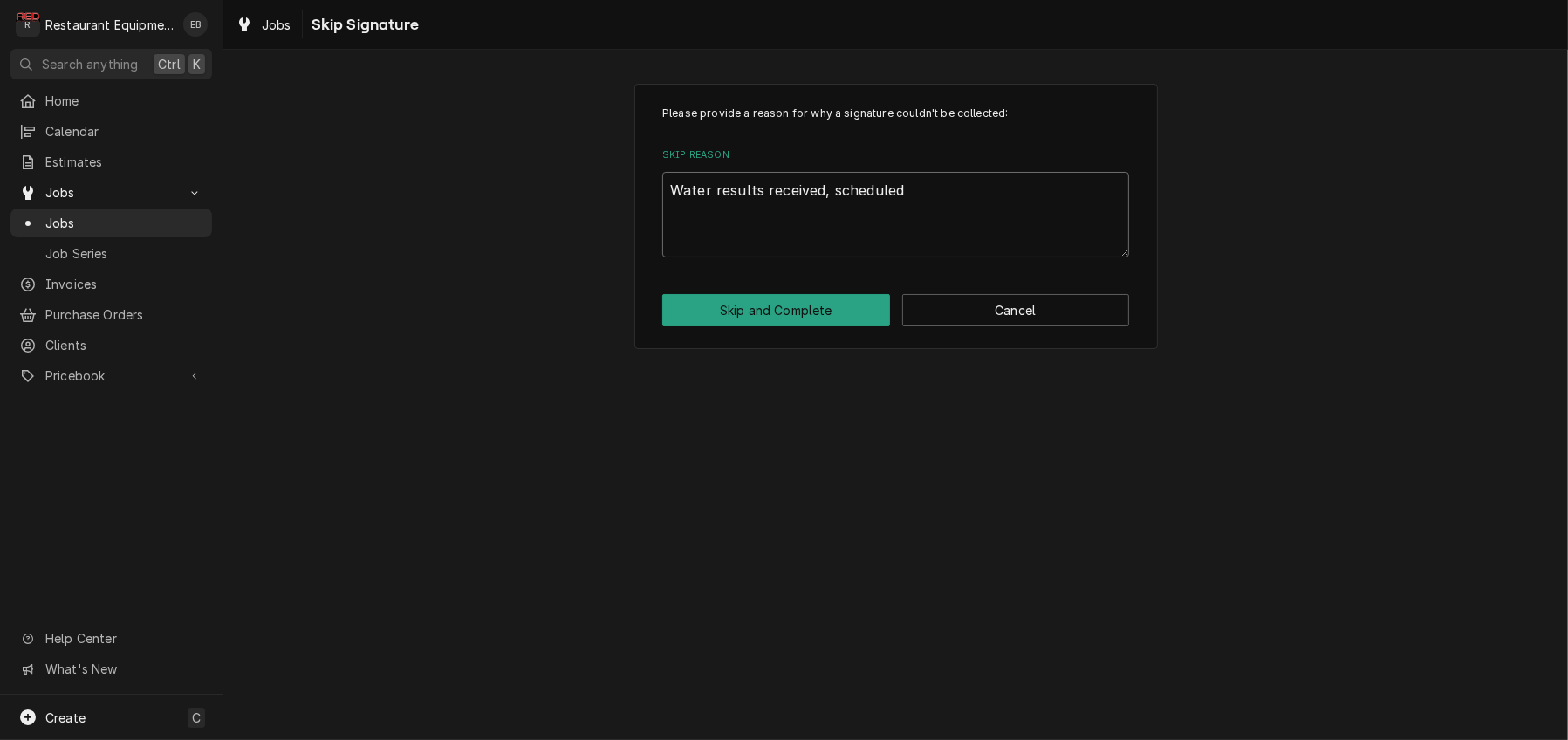
type textarea "Water results received, scheduled f"
type textarea "x"
type textarea "Water results received, scheduled fo"
type textarea "x"
type textarea "Water results received, scheduled for"
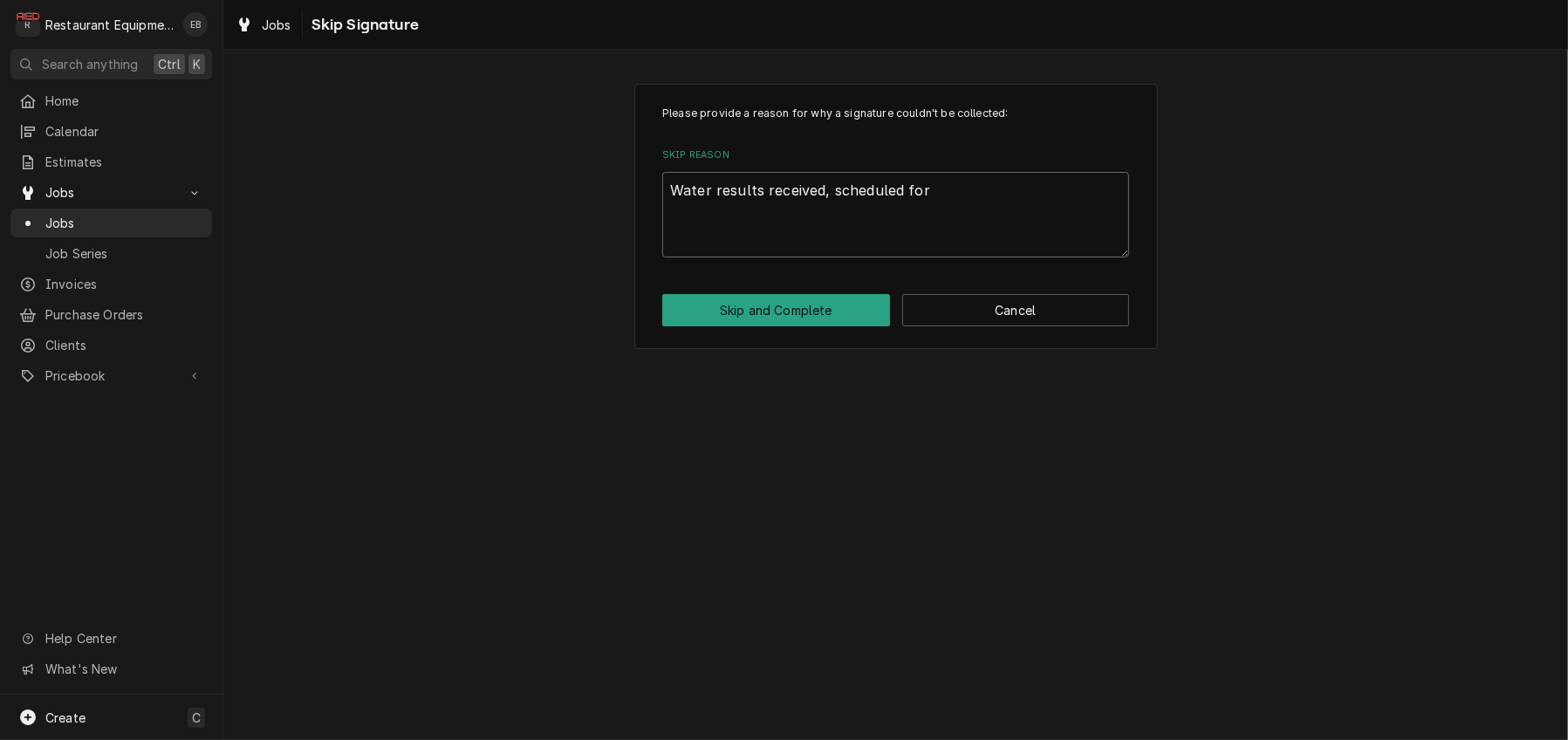
type textarea "x"
type textarea "Water results received, scheduled for"
type textarea "x"
type textarea "Water results received, scheduled for i"
type textarea "x"
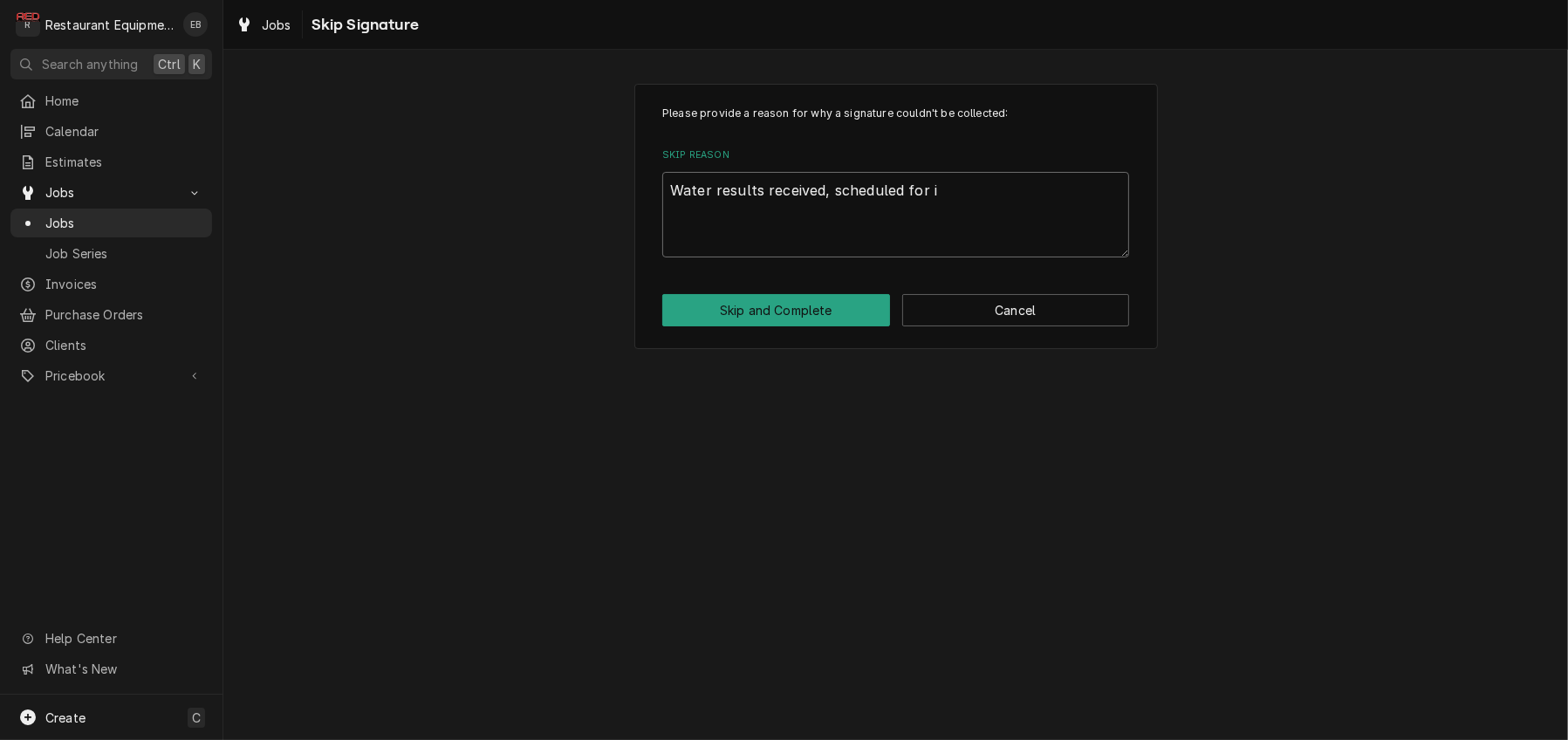
type textarea "Water results received, scheduled for in"
type textarea "x"
type textarea "Water results received, scheduled for ins"
type textarea "x"
type textarea "Water results received, scheduled for inst"
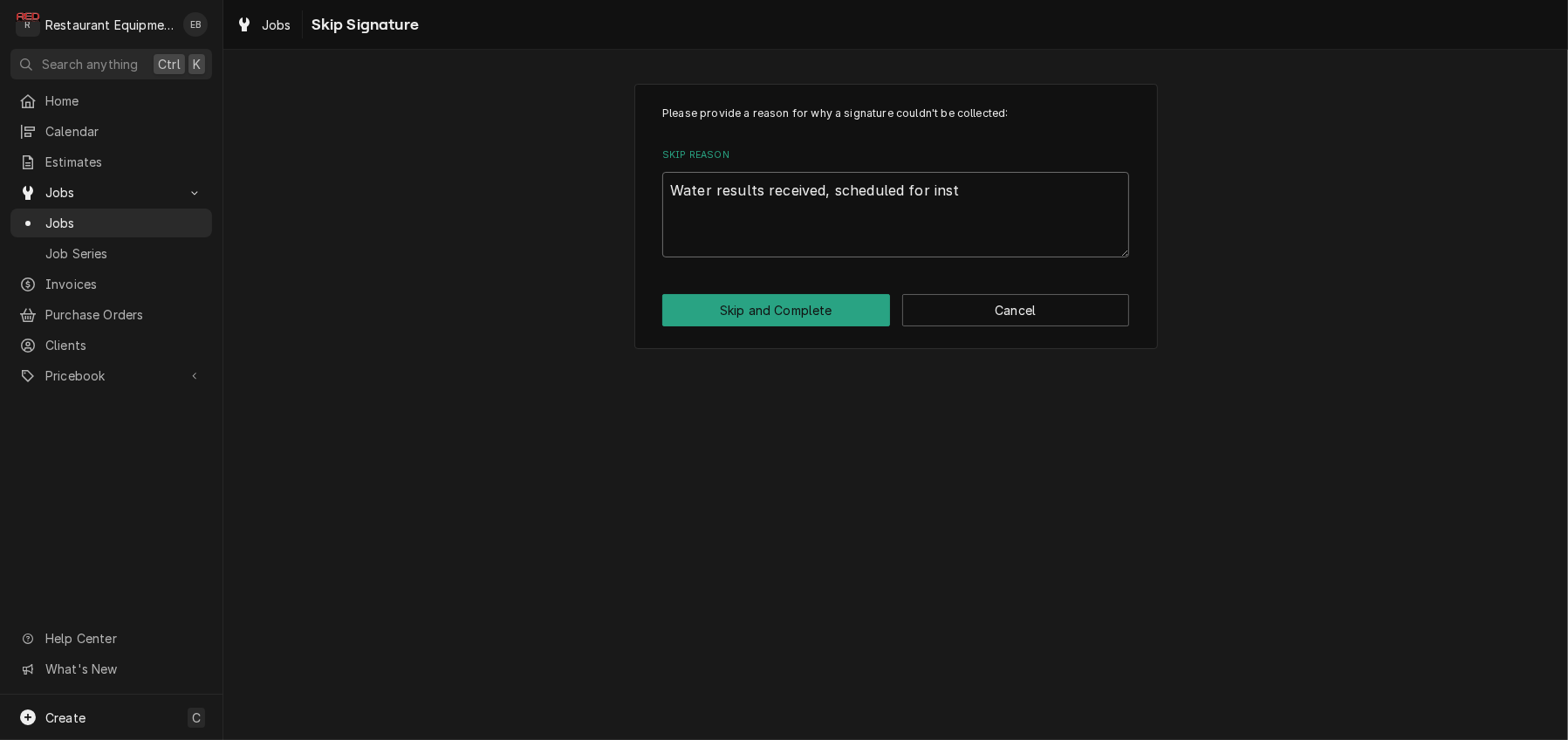
type textarea "x"
type textarea "Water results received, scheduled for insta"
type textarea "x"
type textarea "Water results received, scheduled for instal"
type textarea "x"
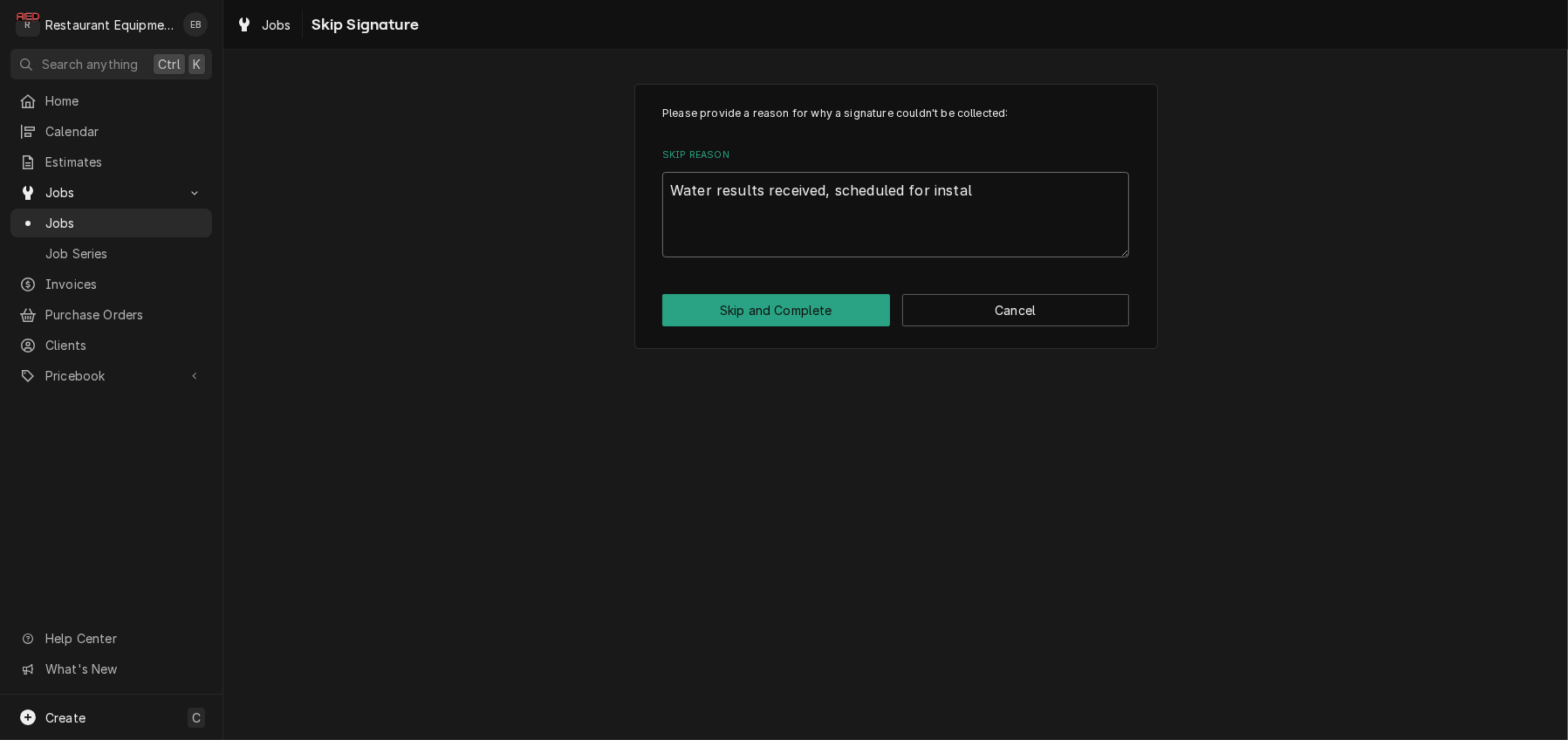
type textarea "Water results received, scheduled for install"
type textarea "x"
type textarea "Water results received, scheduled for install"
type textarea "x"
type textarea "Water results received, scheduled for install 9"
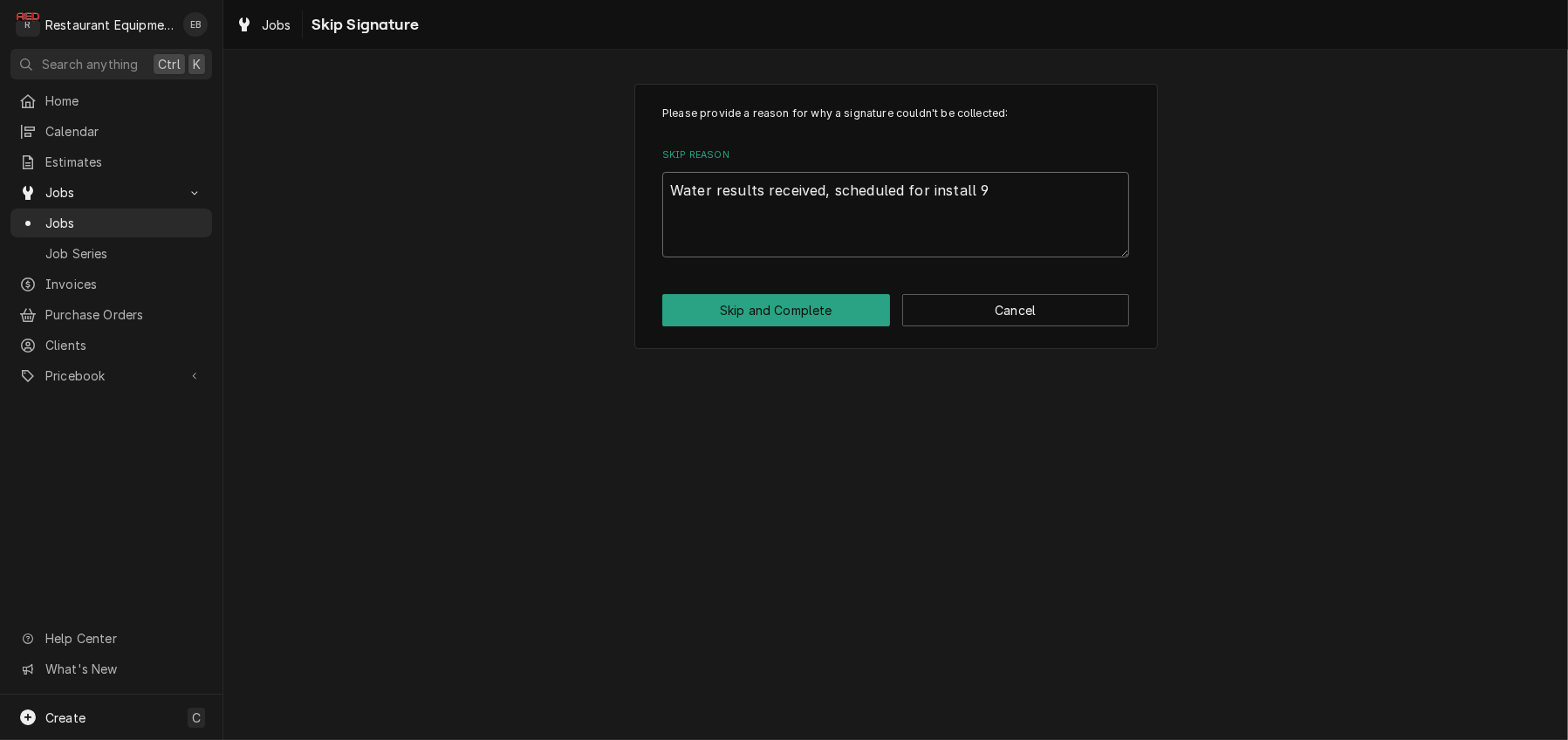
type textarea "x"
type textarea "Water results received, scheduled for install 9/"
type textarea "x"
type textarea "Water results received, scheduled for install 9/2"
type textarea "x"
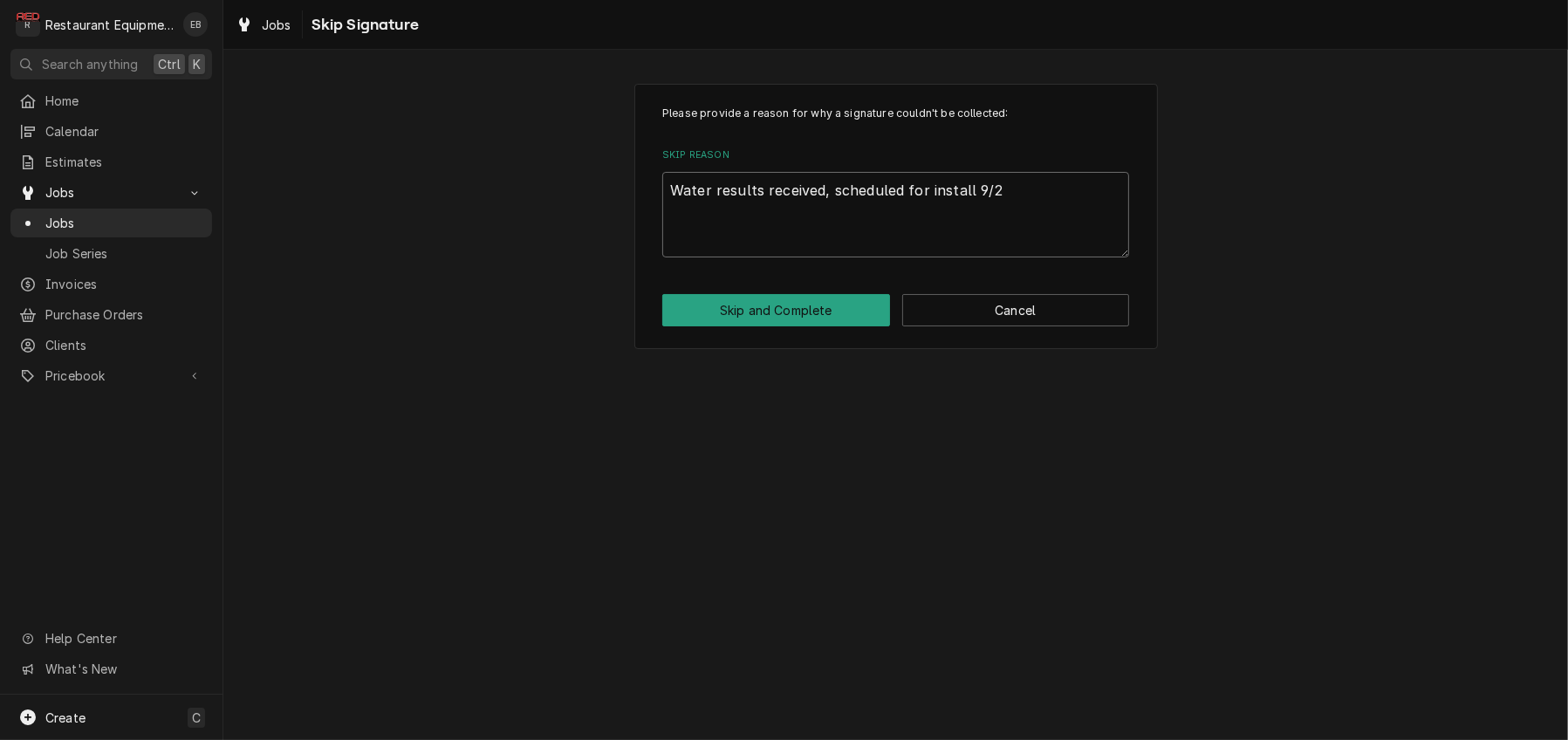
type textarea "Water results received, scheduled for install 9/23"
type textarea "x"
type textarea "Water results received, scheduled for install 9/23."
click at [836, 327] on button "Skip and Complete" at bounding box center [776, 310] width 228 height 32
type textarea "x"
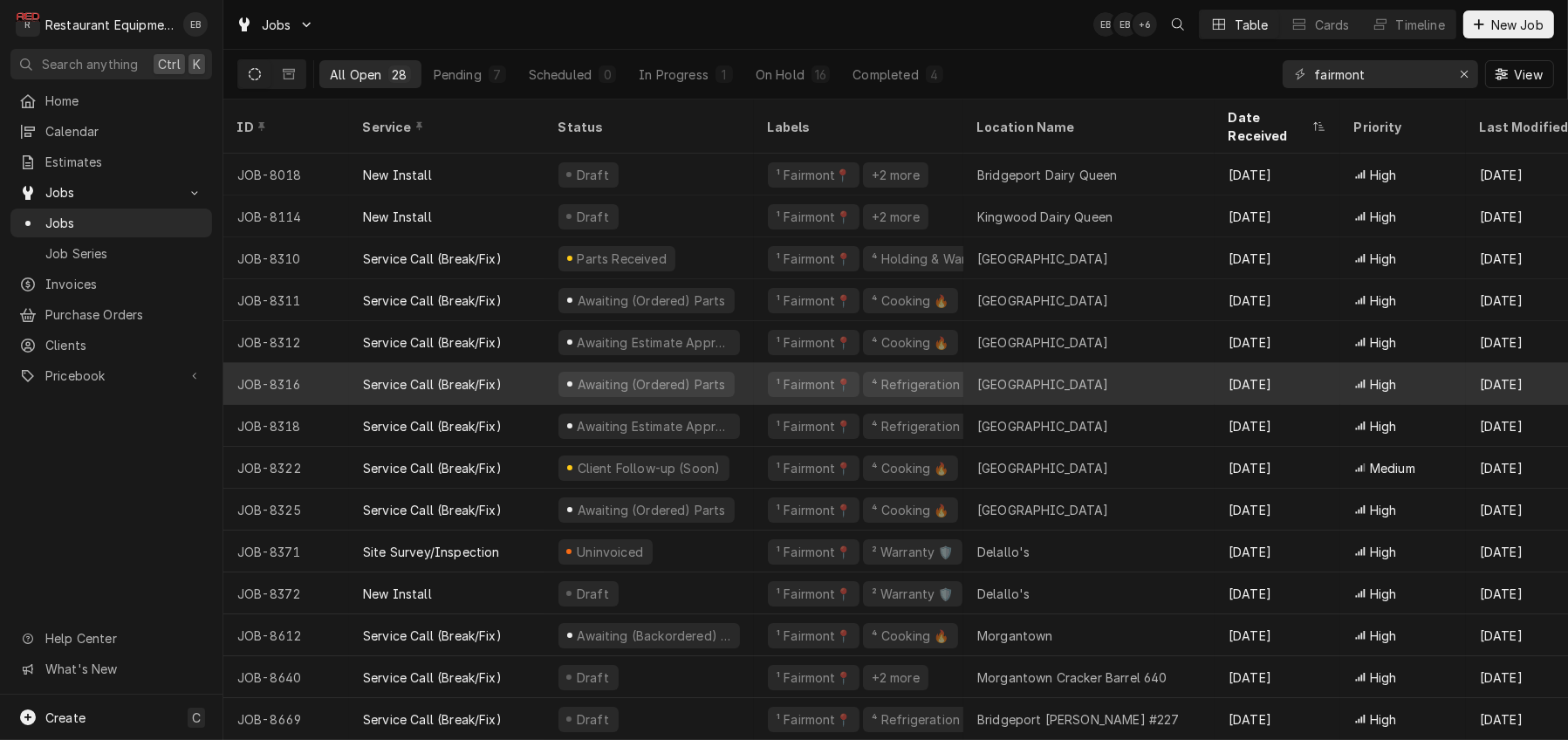
click at [754, 383] on div "Awaiting (Ordered) Parts" at bounding box center [649, 384] width 210 height 42
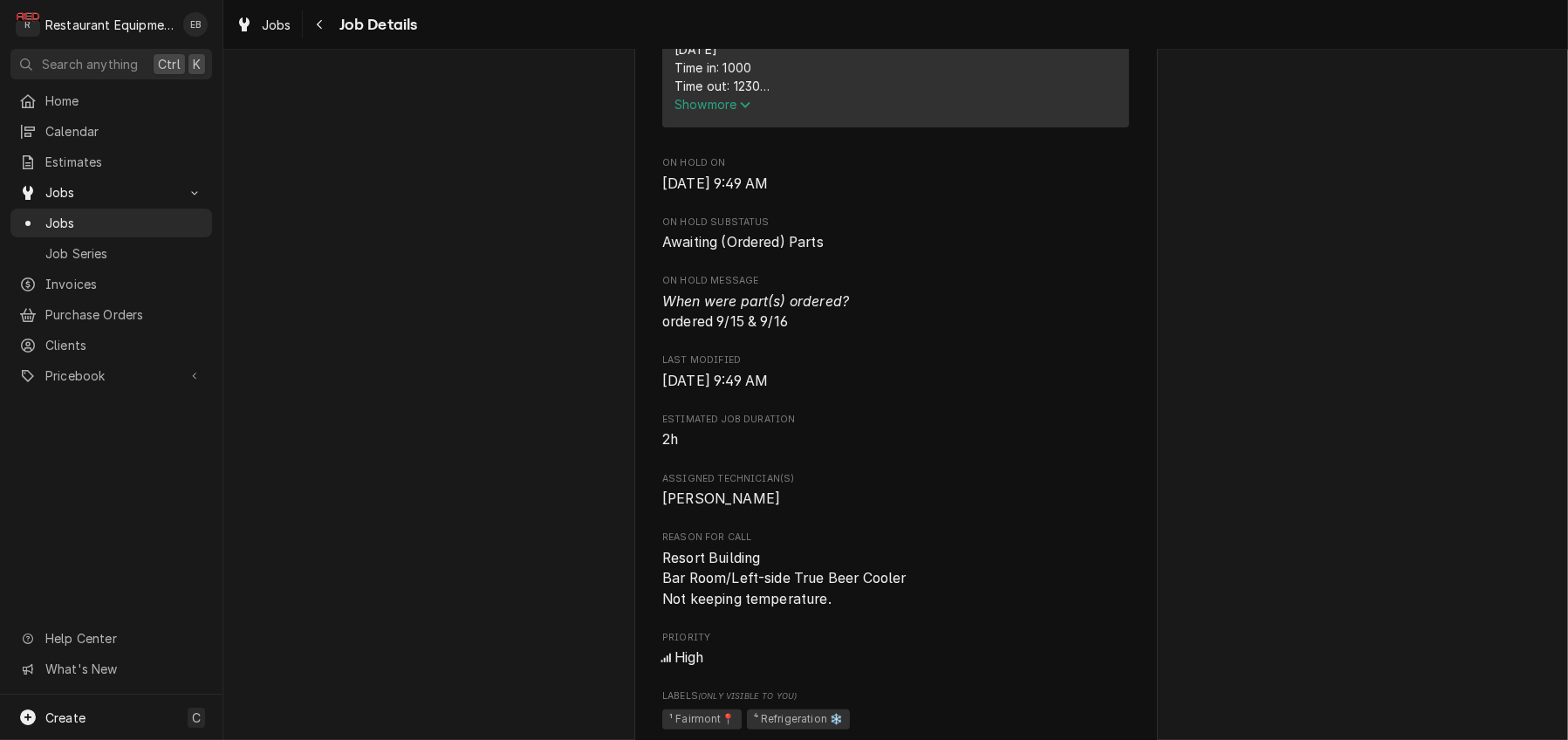
scroll to position [756, 0]
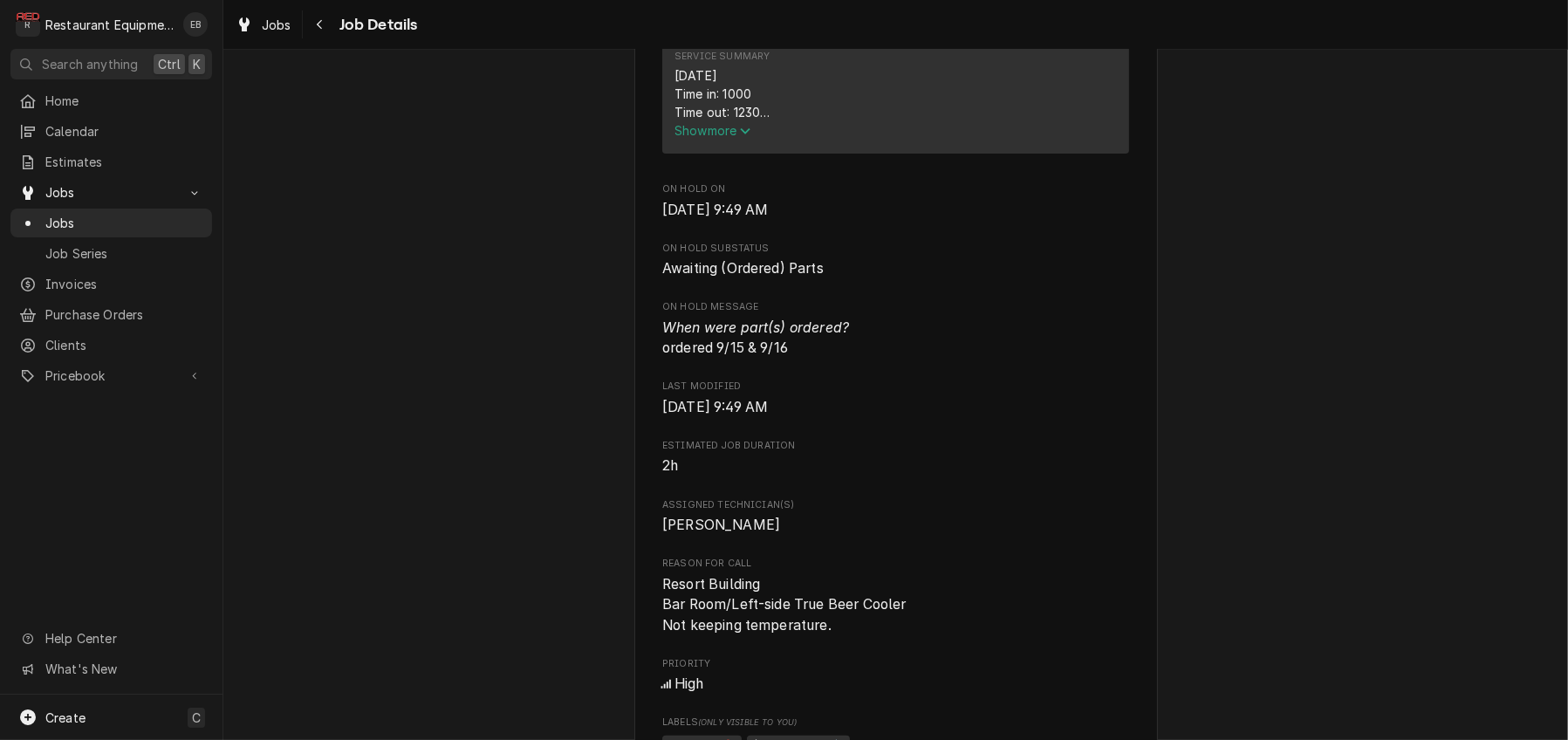
click at [700, 137] on span "Show more" at bounding box center [713, 130] width 77 height 15
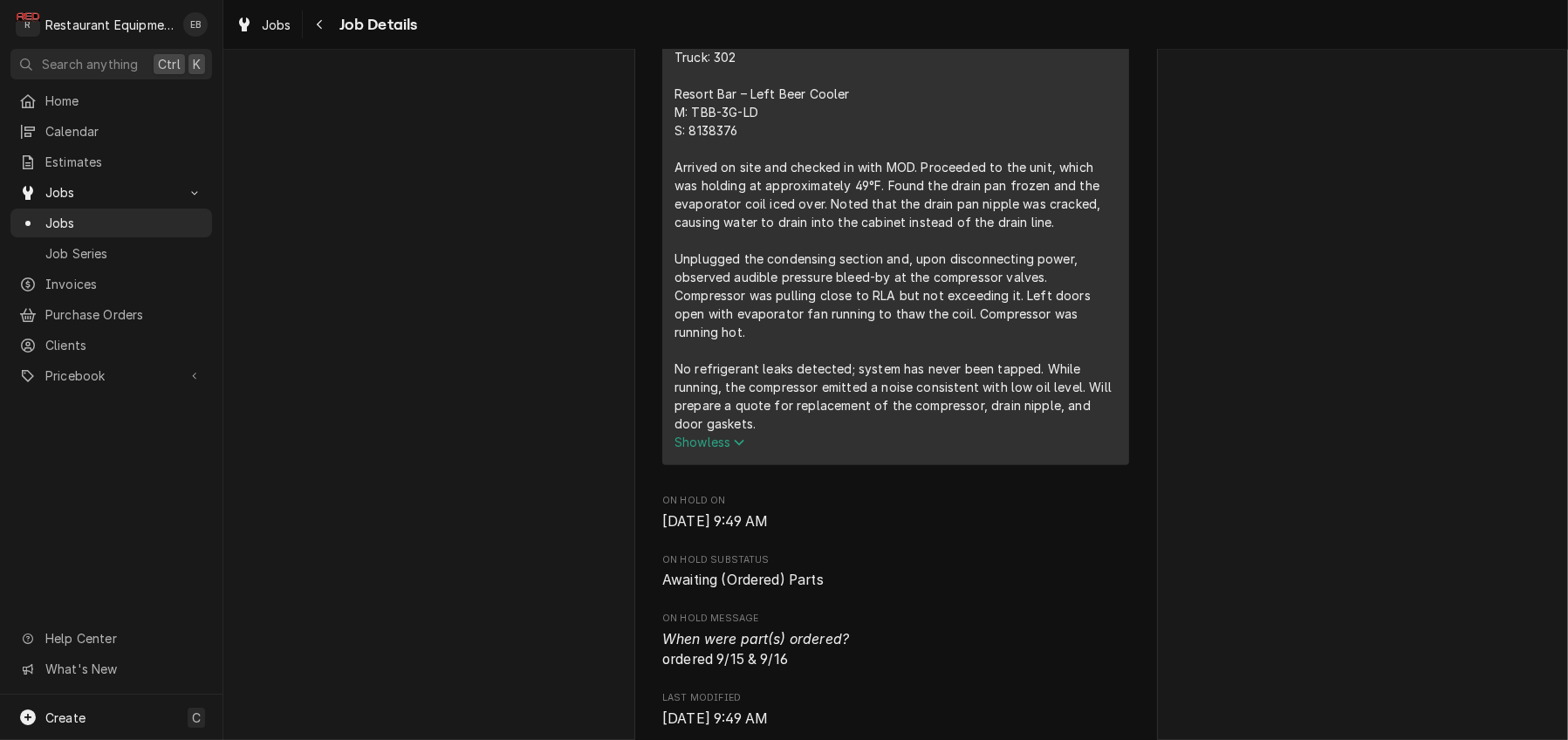
scroll to position [873, 0]
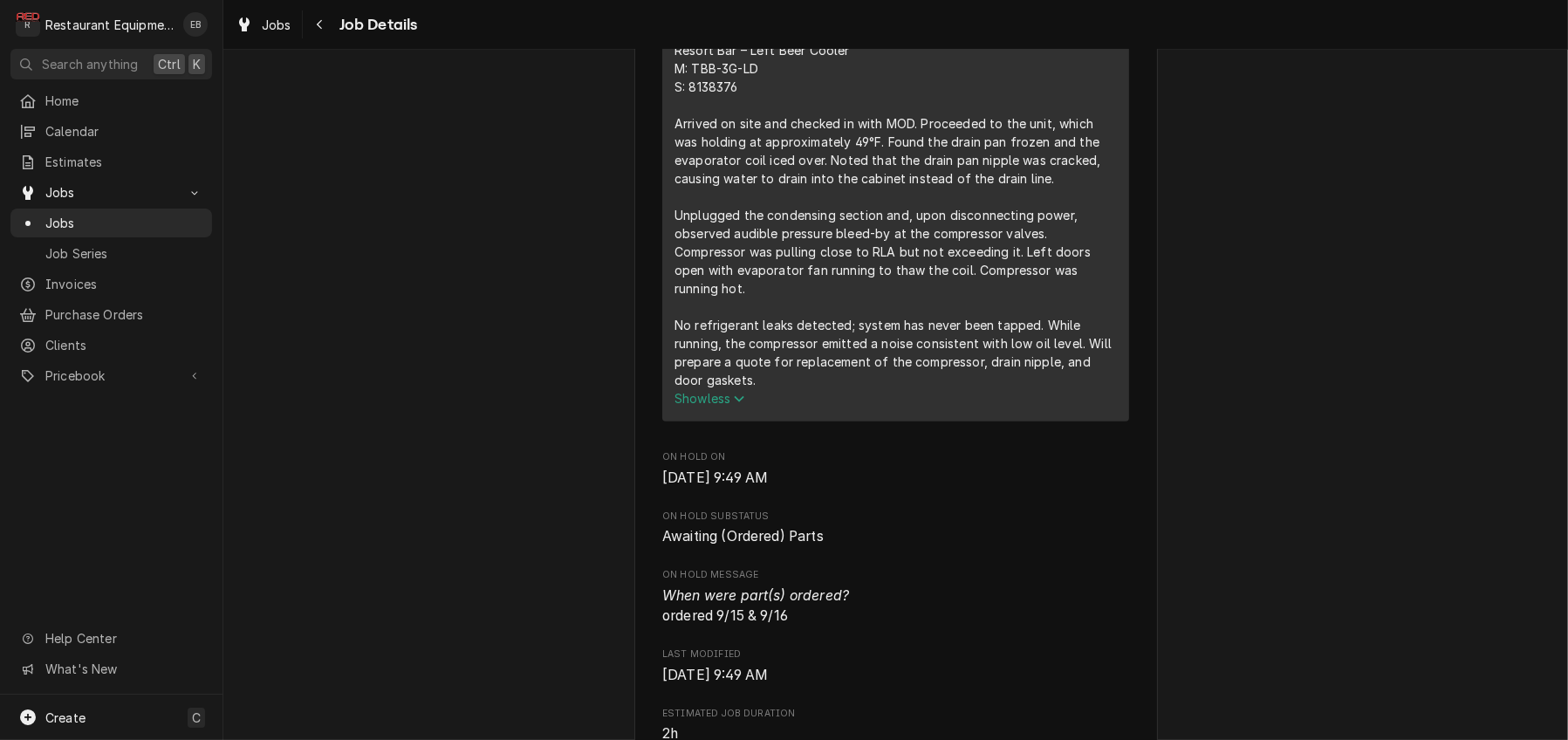
click at [734, 405] on icon "Service Summary" at bounding box center [739, 399] width 11 height 12
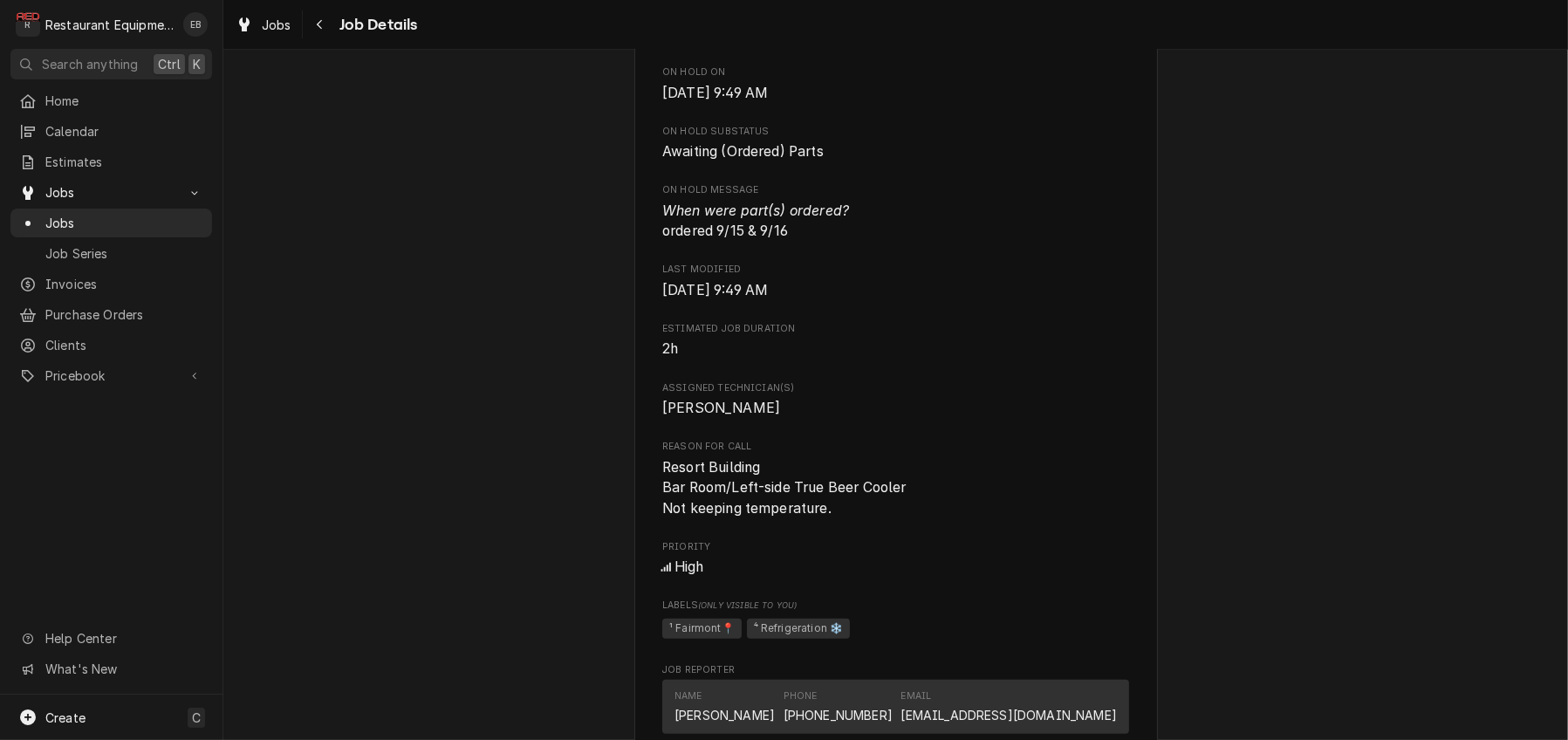
click at [708, 21] on span "Show more" at bounding box center [713, 13] width 77 height 15
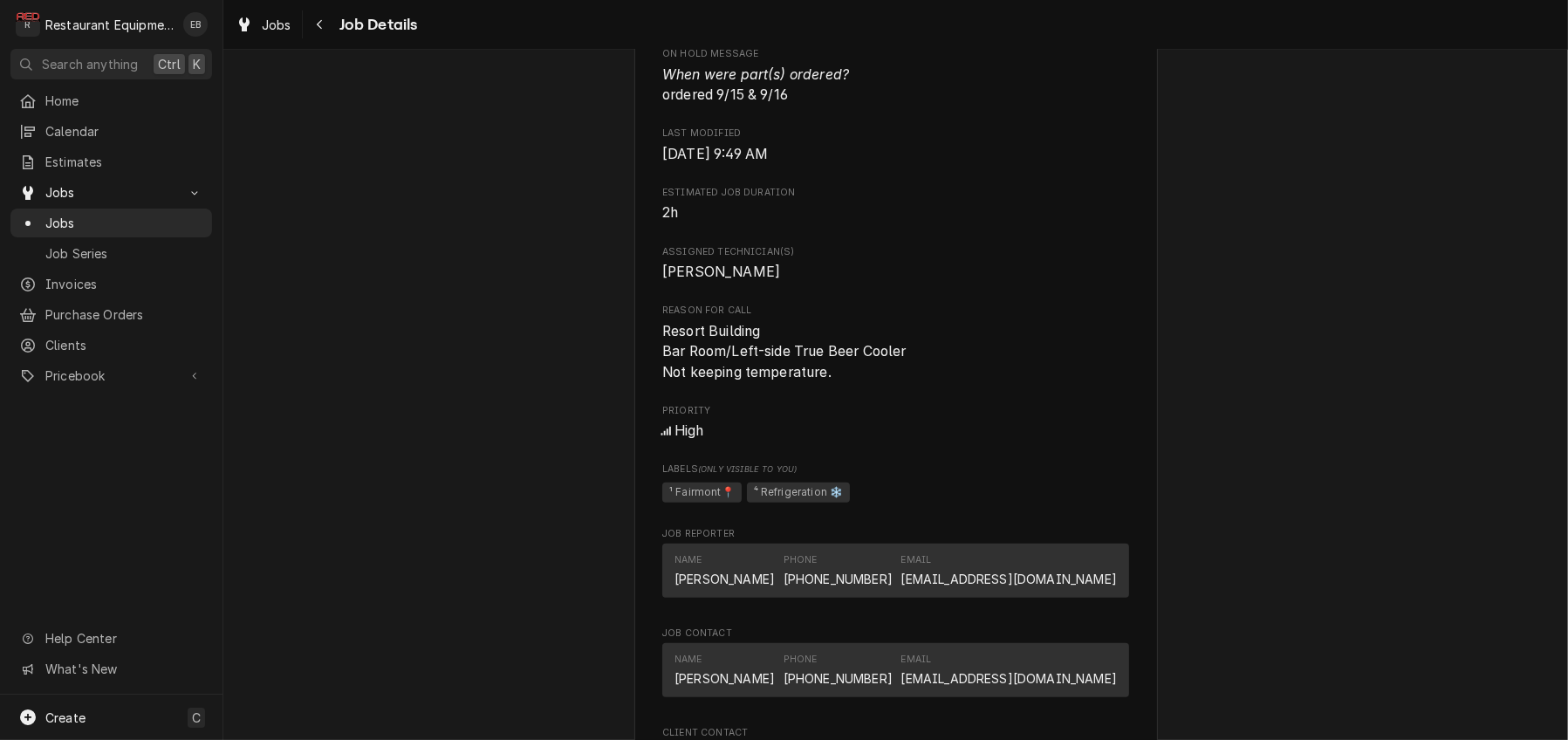
scroll to position [1396, 0]
click at [324, 21] on icon "Navigate back" at bounding box center [319, 25] width 8 height 12
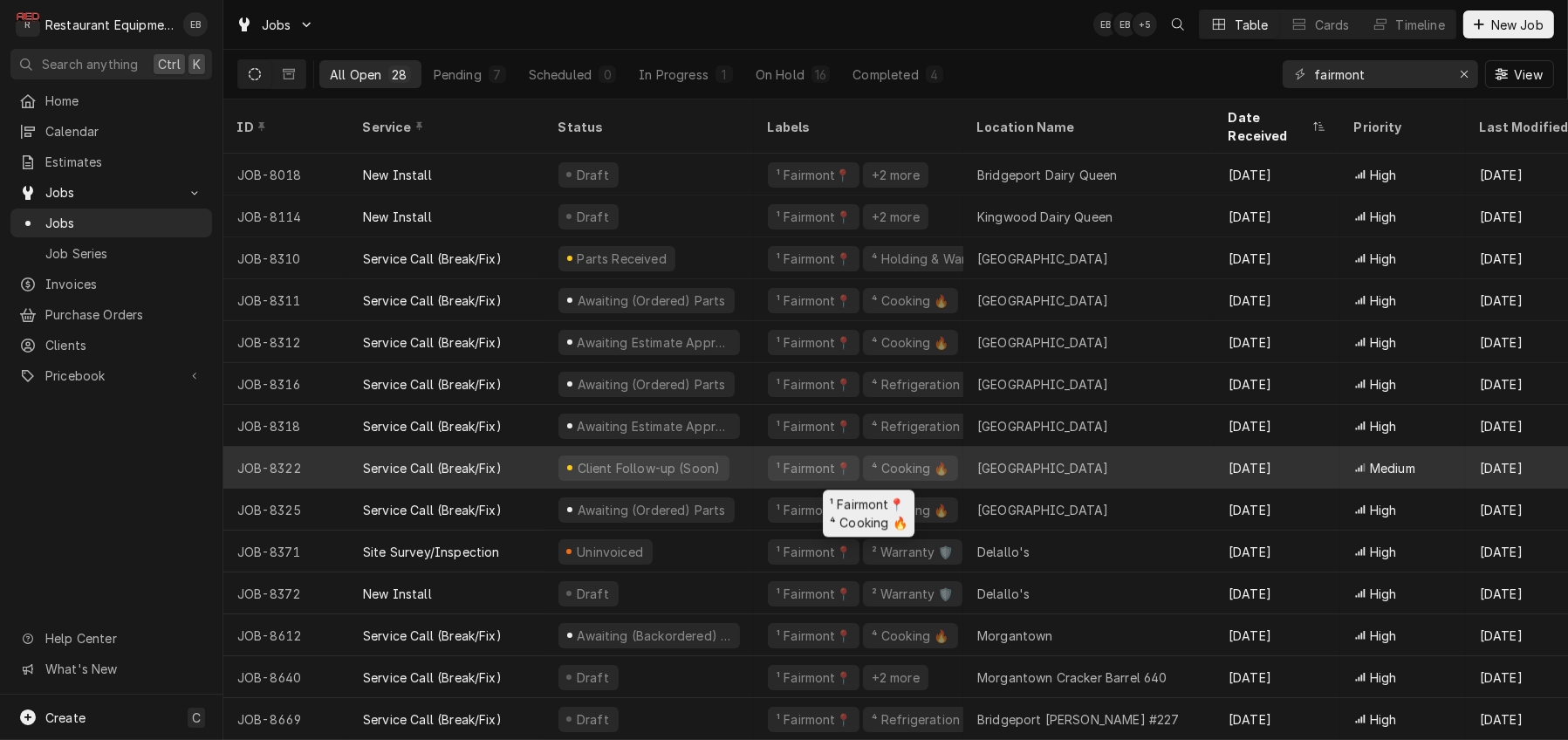
click at [769, 463] on div "¹ Fairmont📍 ⁴ Cooking 🔥" at bounding box center [859, 467] width 210 height 42
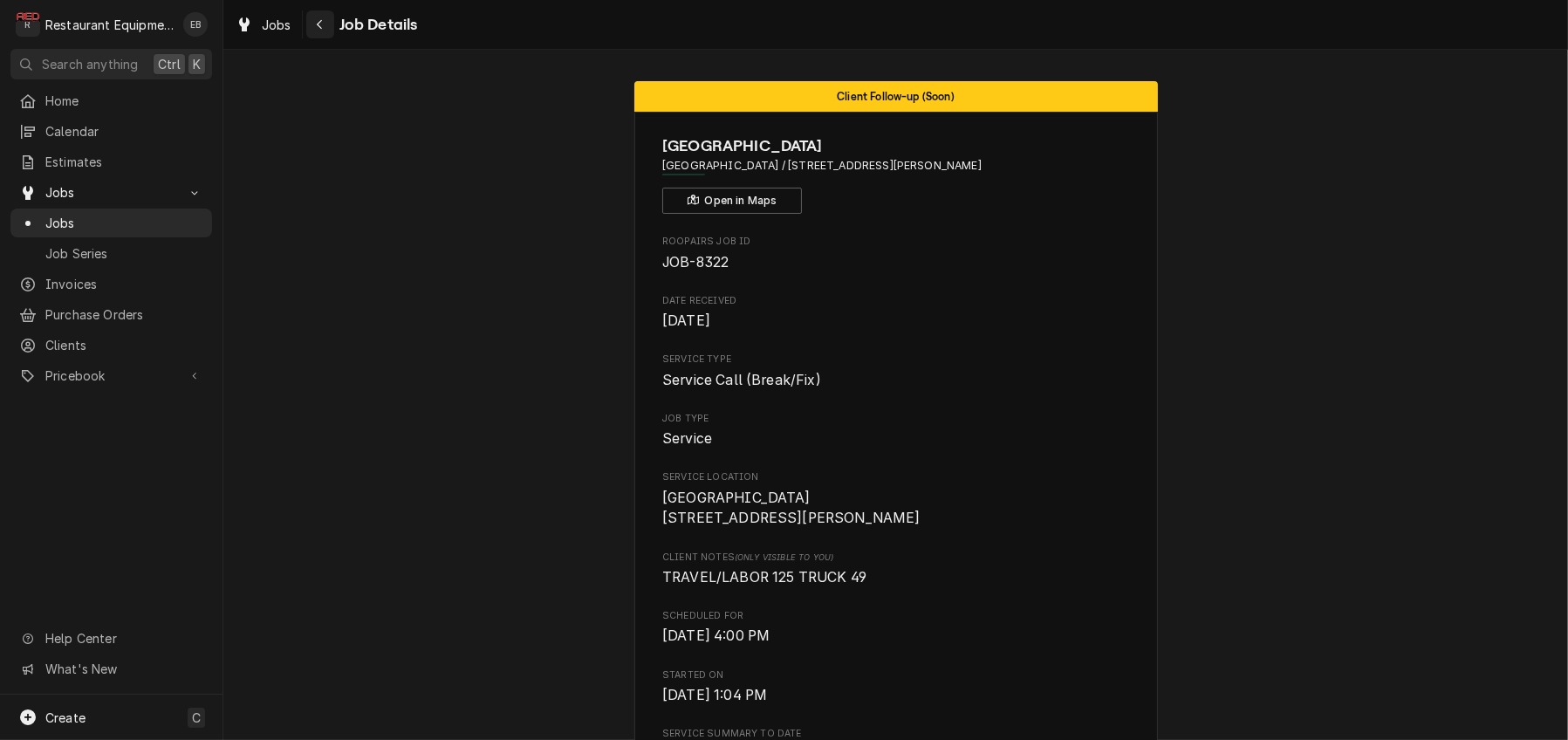
click at [324, 20] on icon "Navigate back" at bounding box center [319, 25] width 8 height 12
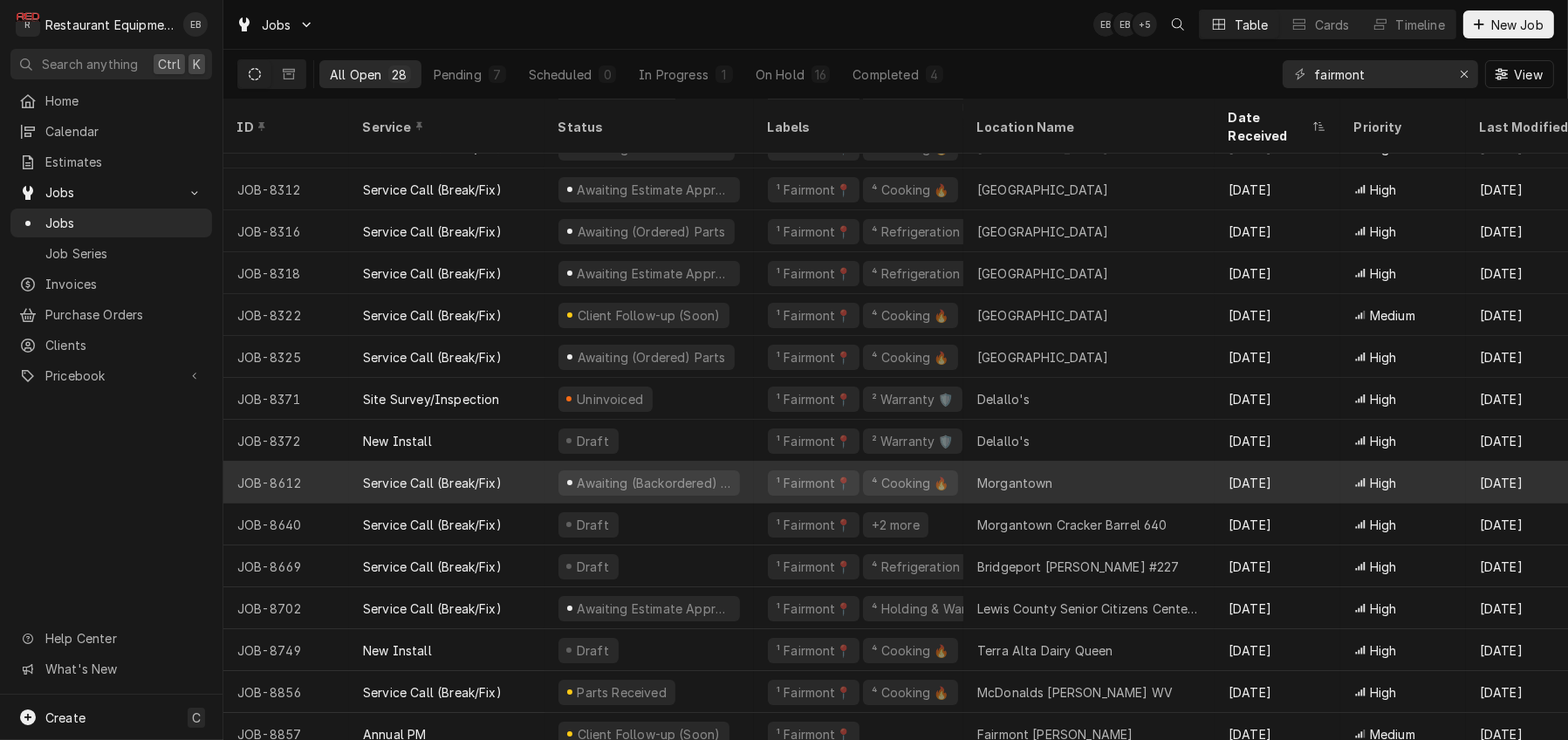
scroll to position [175, 0]
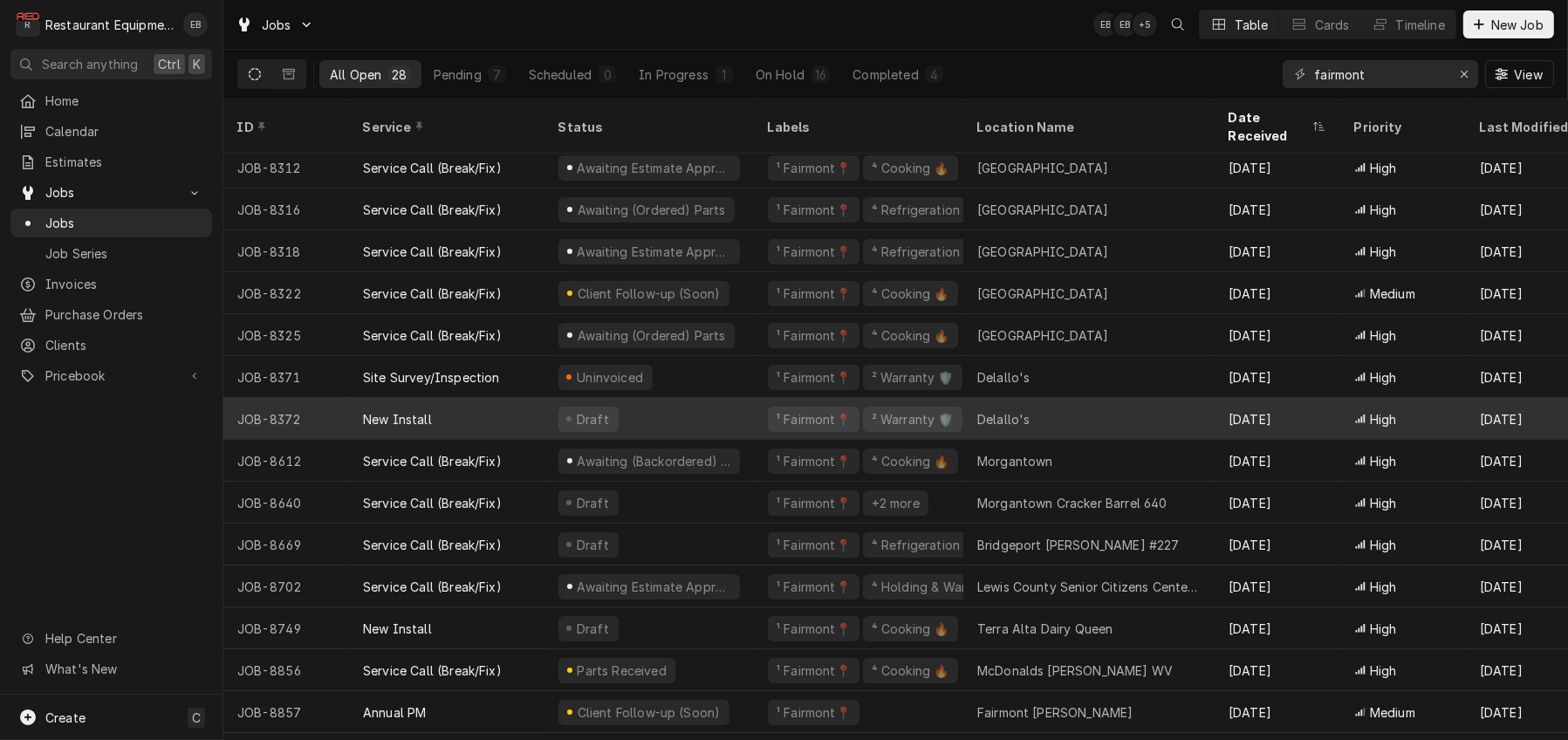
click at [743, 415] on div "Draft" at bounding box center [649, 419] width 210 height 42
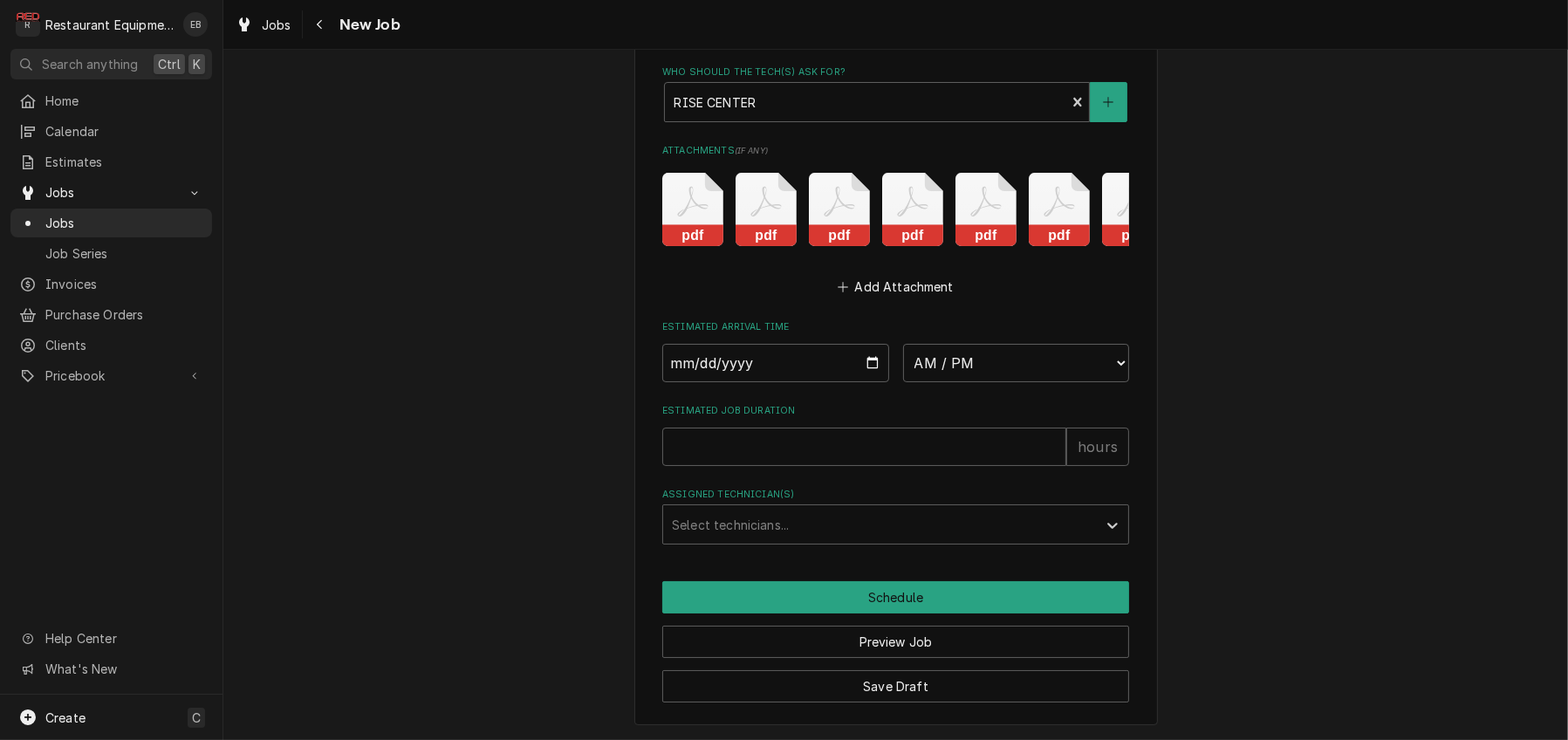
scroll to position [5341, 0]
click at [867, 344] on input "Date" at bounding box center [776, 362] width 227 height 38
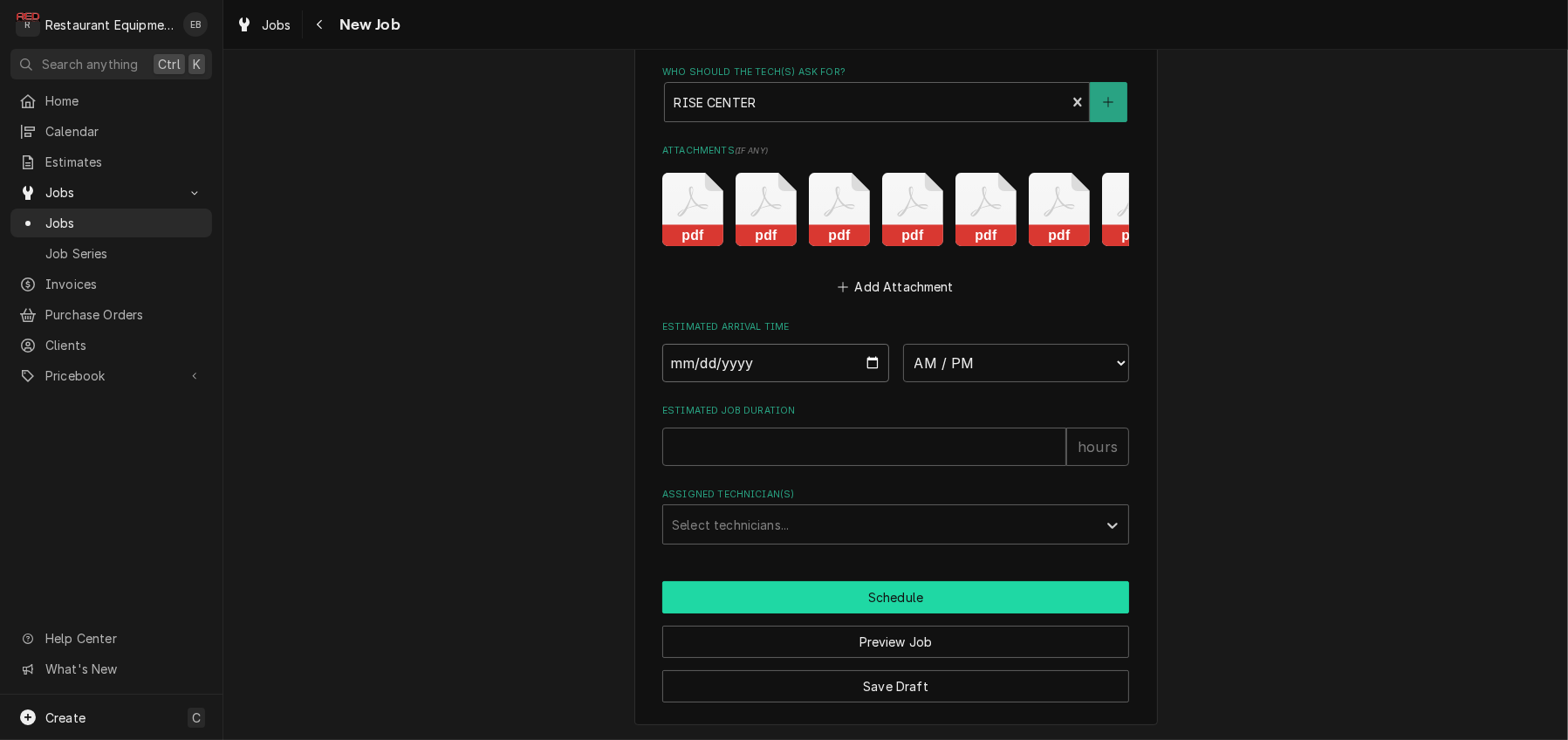
type textarea "x"
type input "2025-09-22"
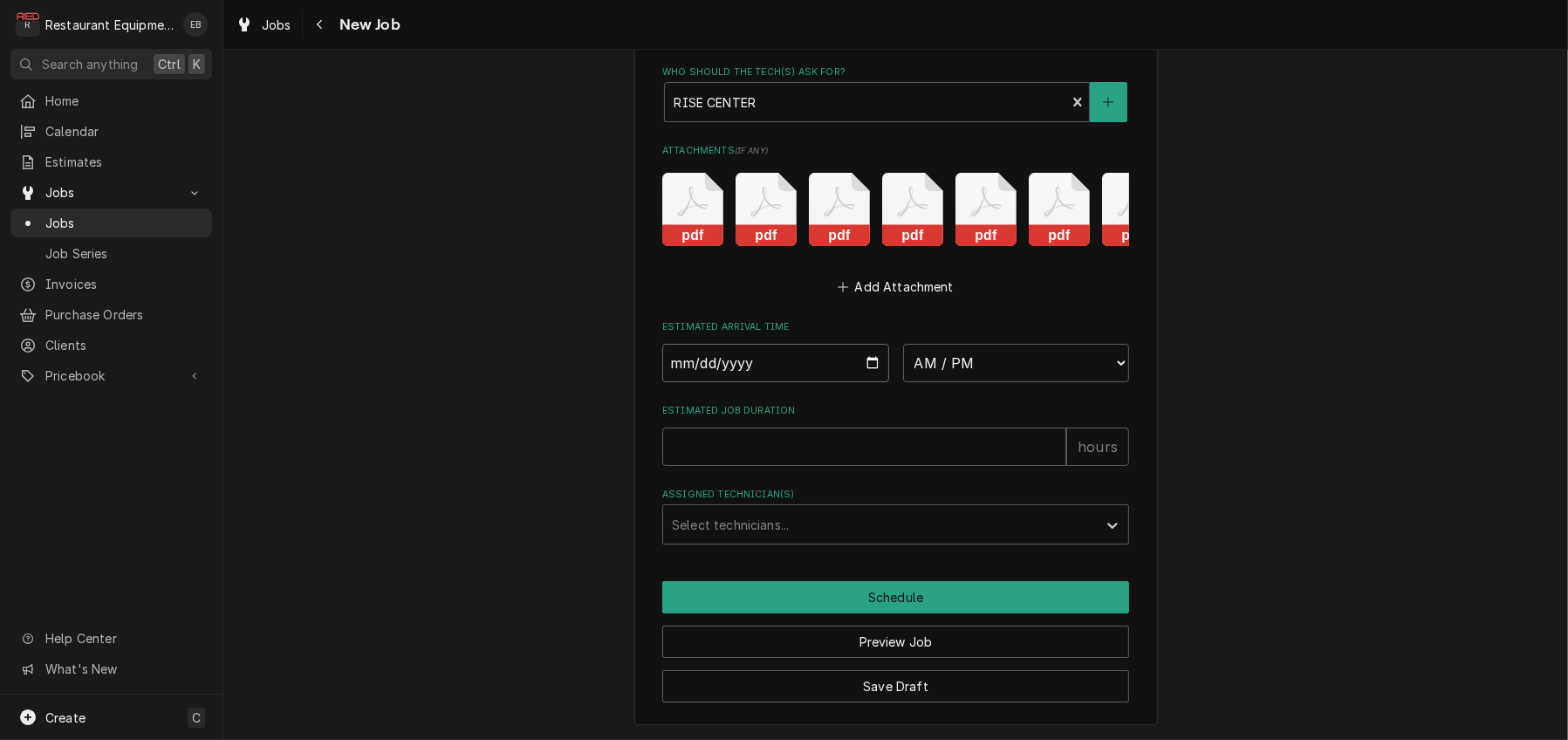
type textarea "x"
click at [990, 320] on div "Estimated Arrival Time 2025-09-22 AM / PM 6:00 AM 6:15 AM 6:30 AM 6:45 AM 7:00 …" at bounding box center [895, 351] width 467 height 62
click at [871, 344] on input "2025-09-22" at bounding box center [776, 362] width 227 height 38
type input "2025-09-23"
type textarea "x"
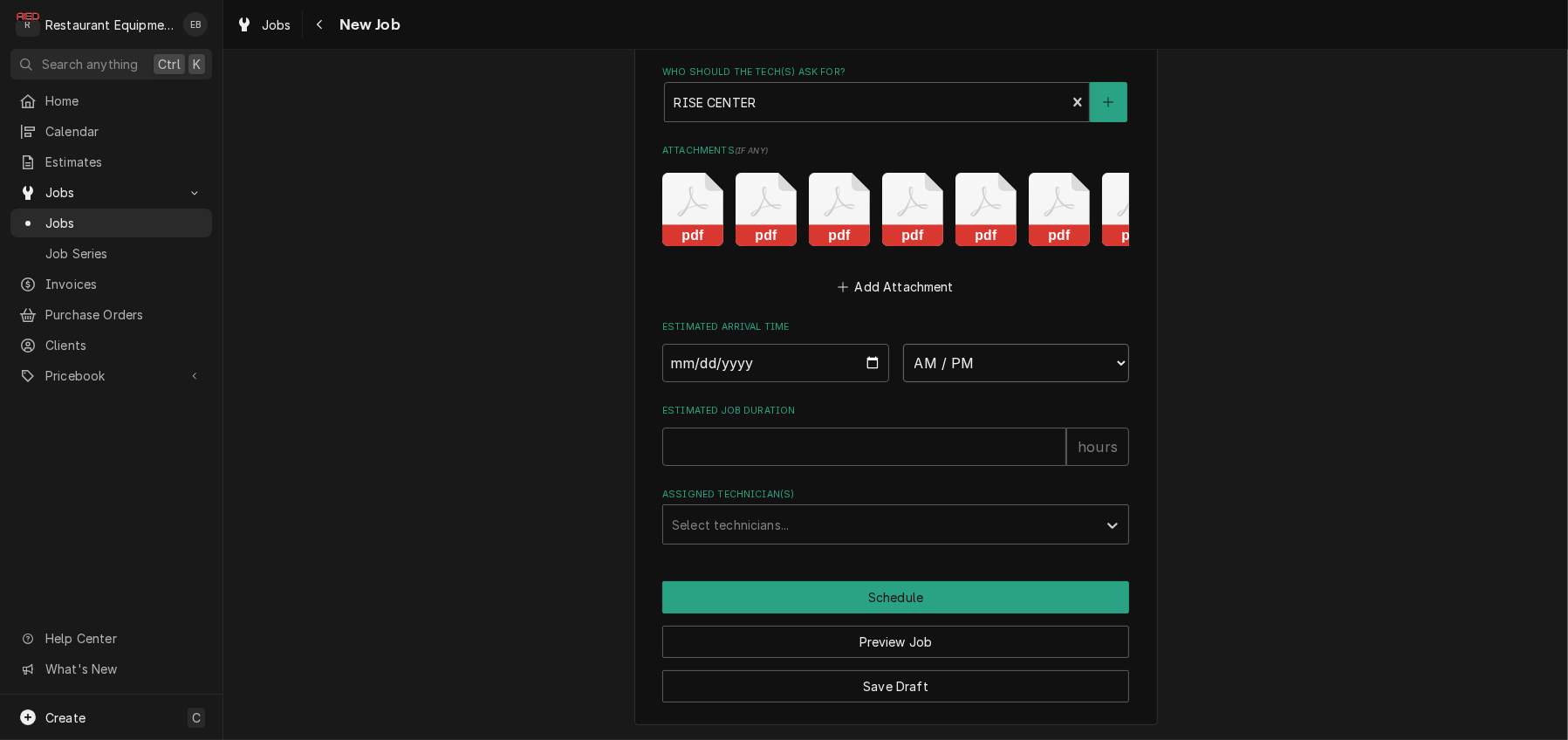
click at [1051, 344] on select "AM / PM 6:00 AM 6:15 AM 6:30 AM 6:45 AM 7:00 AM 7:15 AM 7:30 AM 7:45 AM 8:00 AM…" at bounding box center [1016, 362] width 227 height 38
select select "09:30:00"
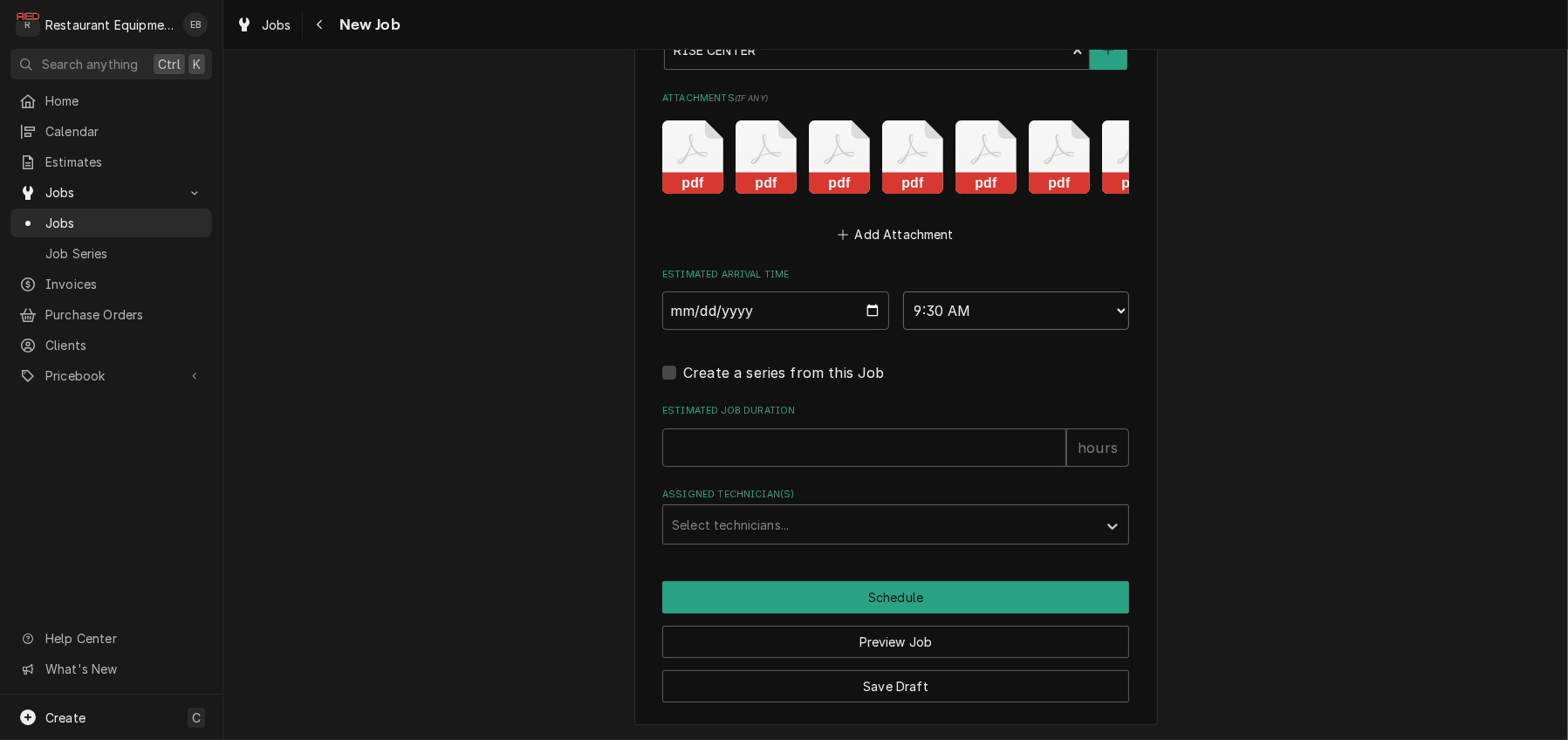
type textarea "x"
click at [824, 428] on input "Estimated Job Duration" at bounding box center [864, 447] width 404 height 38
type input "4"
type textarea "x"
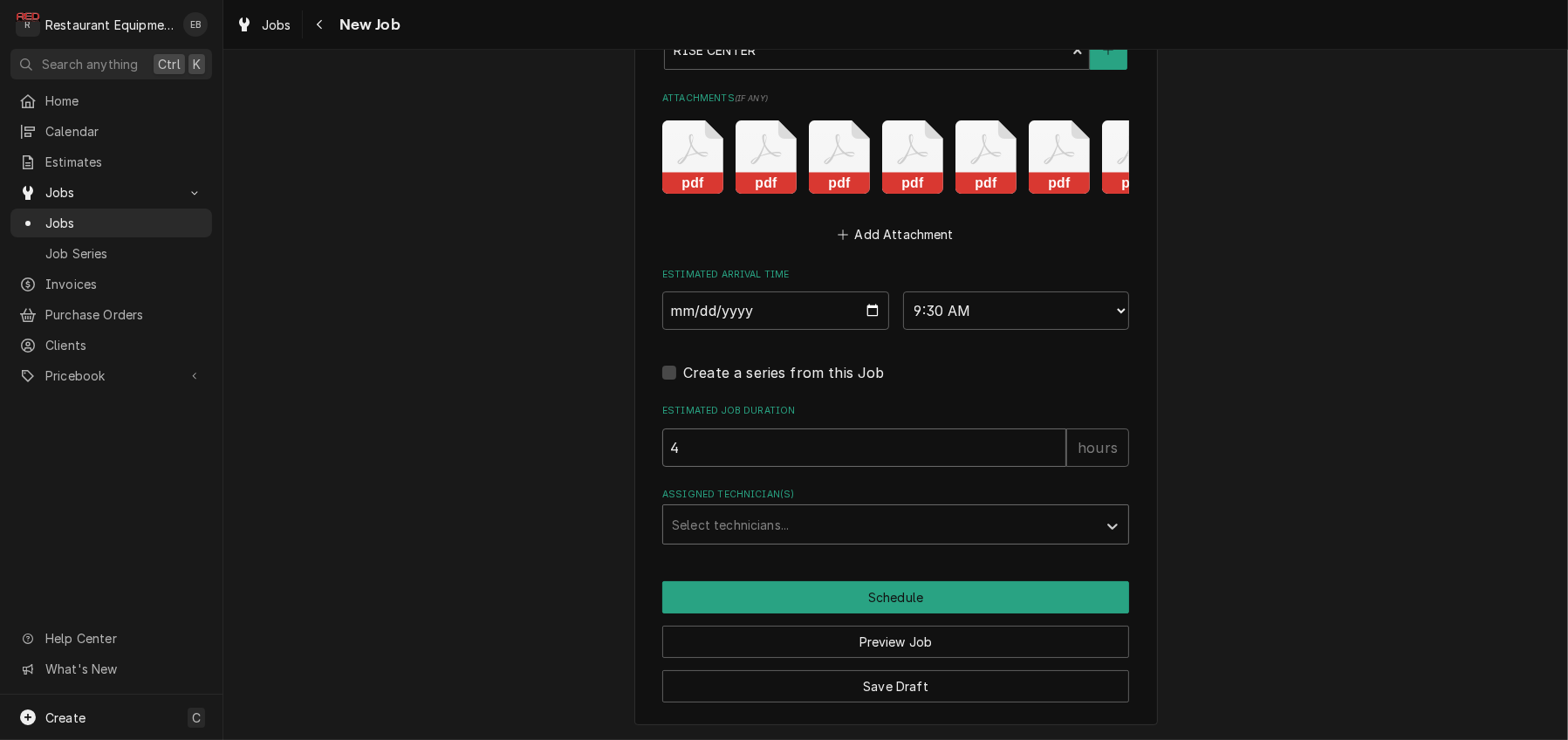
type input "4"
click at [884, 509] on div "Assigned Technician(s)" at bounding box center [880, 524] width 416 height 31
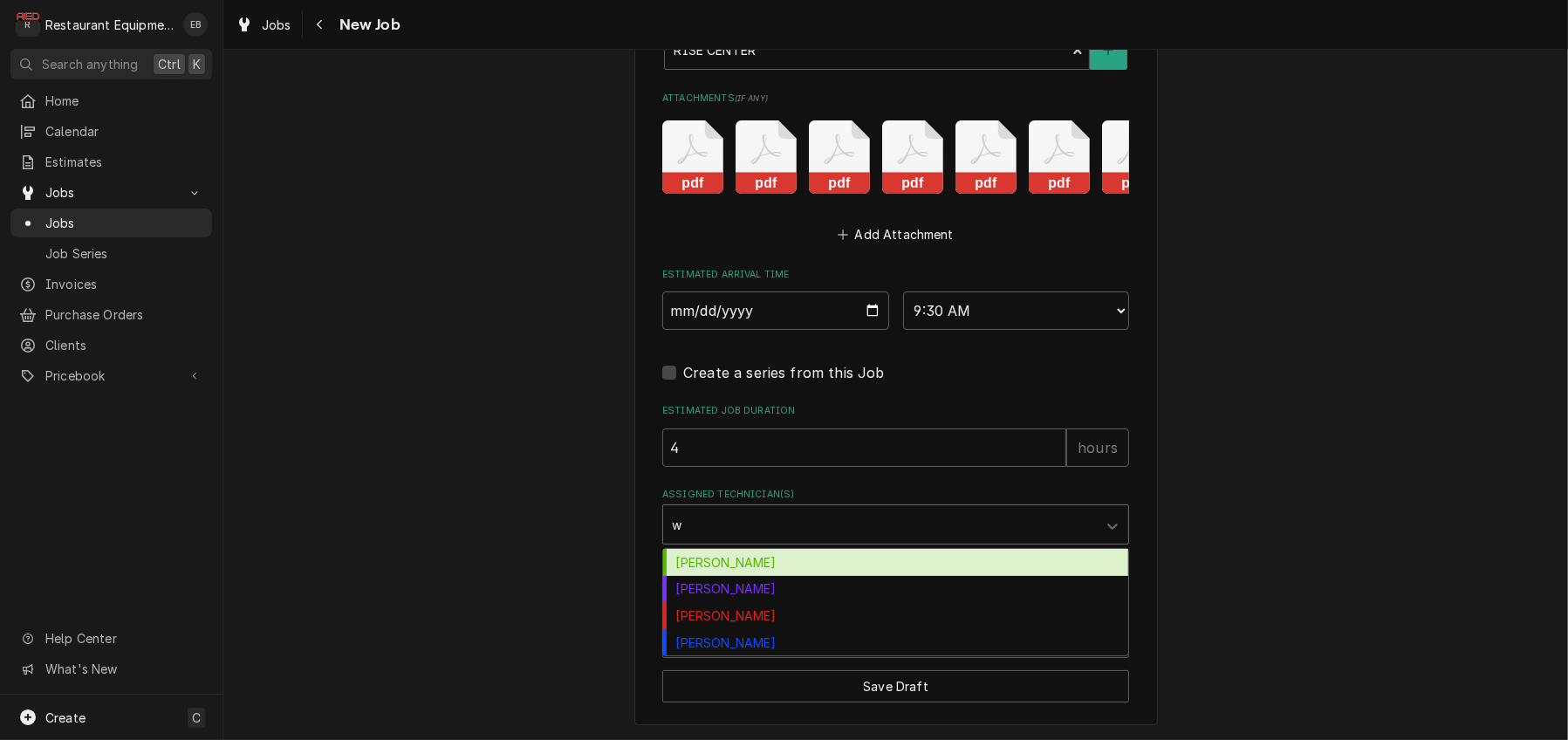
type input "we"
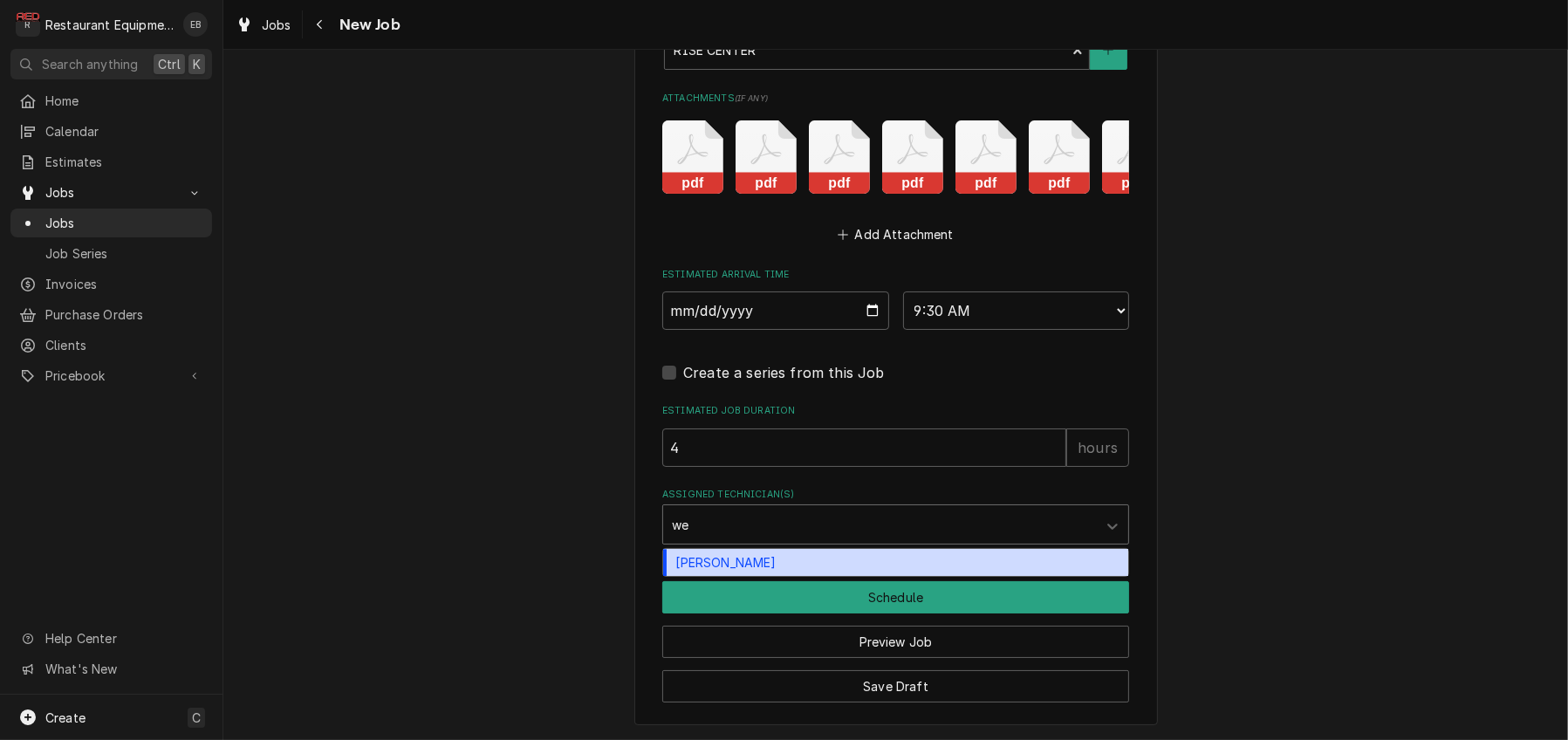
click at [802, 549] on div "Wesley Fisher" at bounding box center [895, 562] width 465 height 27
type textarea "x"
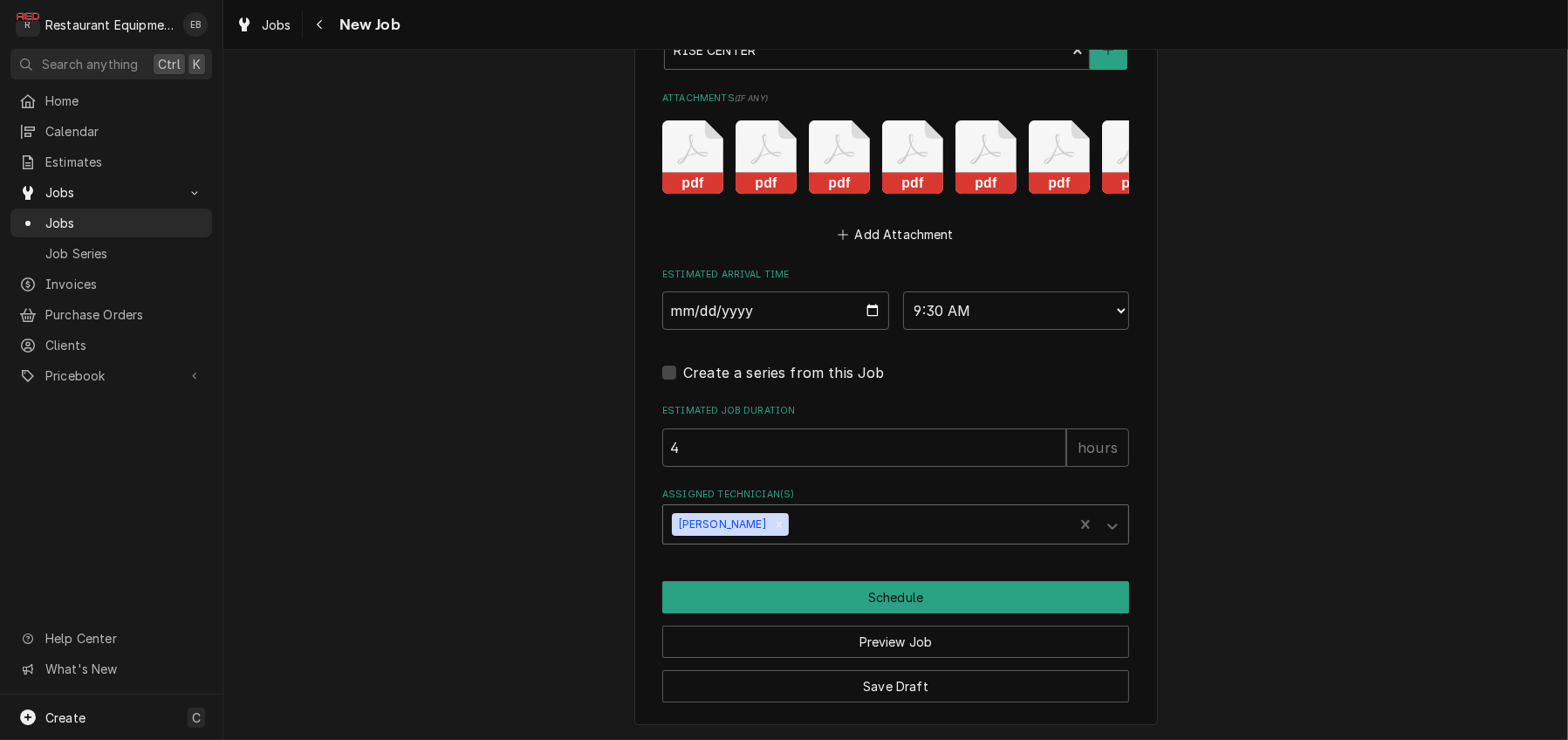
type textarea "x"
click at [291, 30] on span "Jobs" at bounding box center [276, 25] width 29 height 19
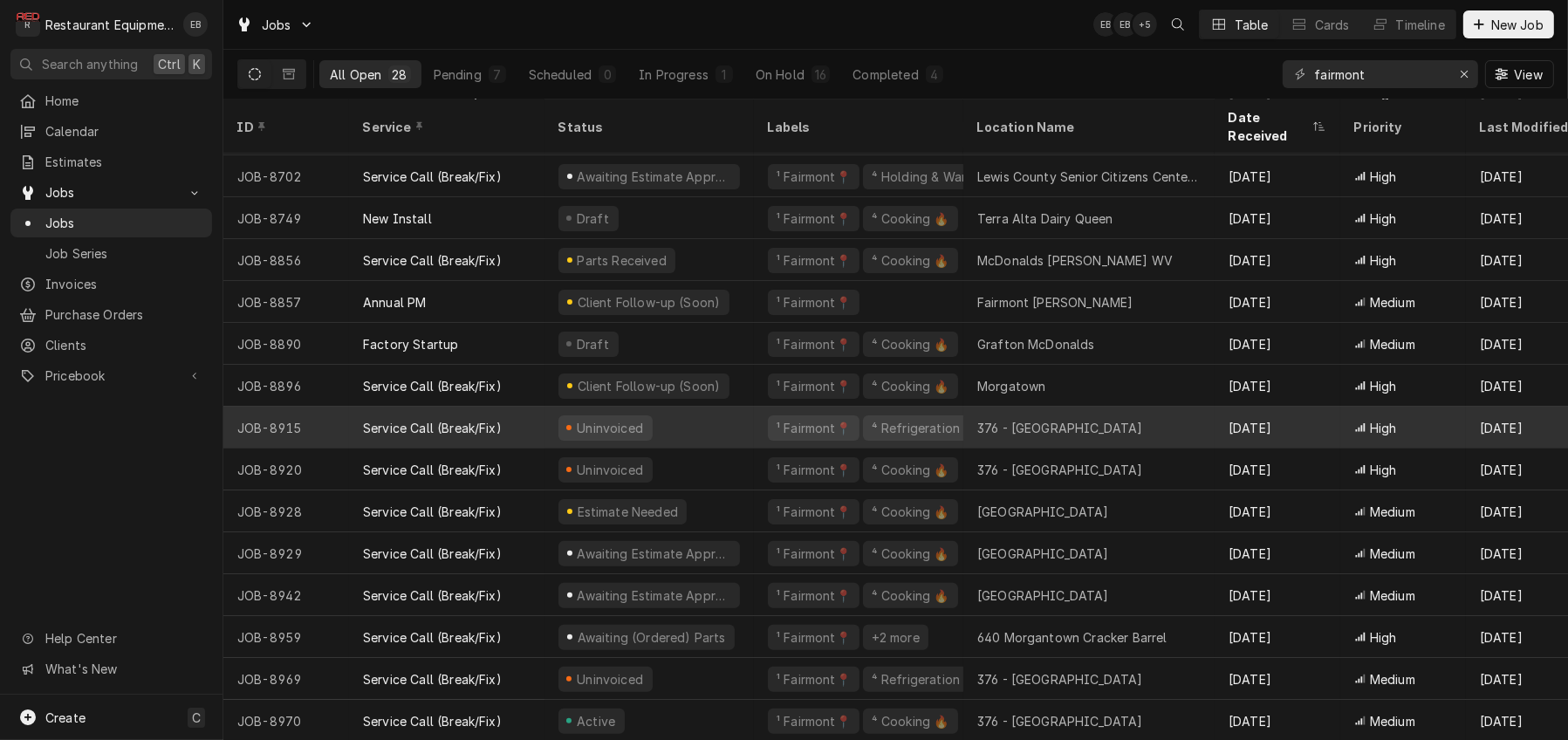
scroll to position [598, 0]
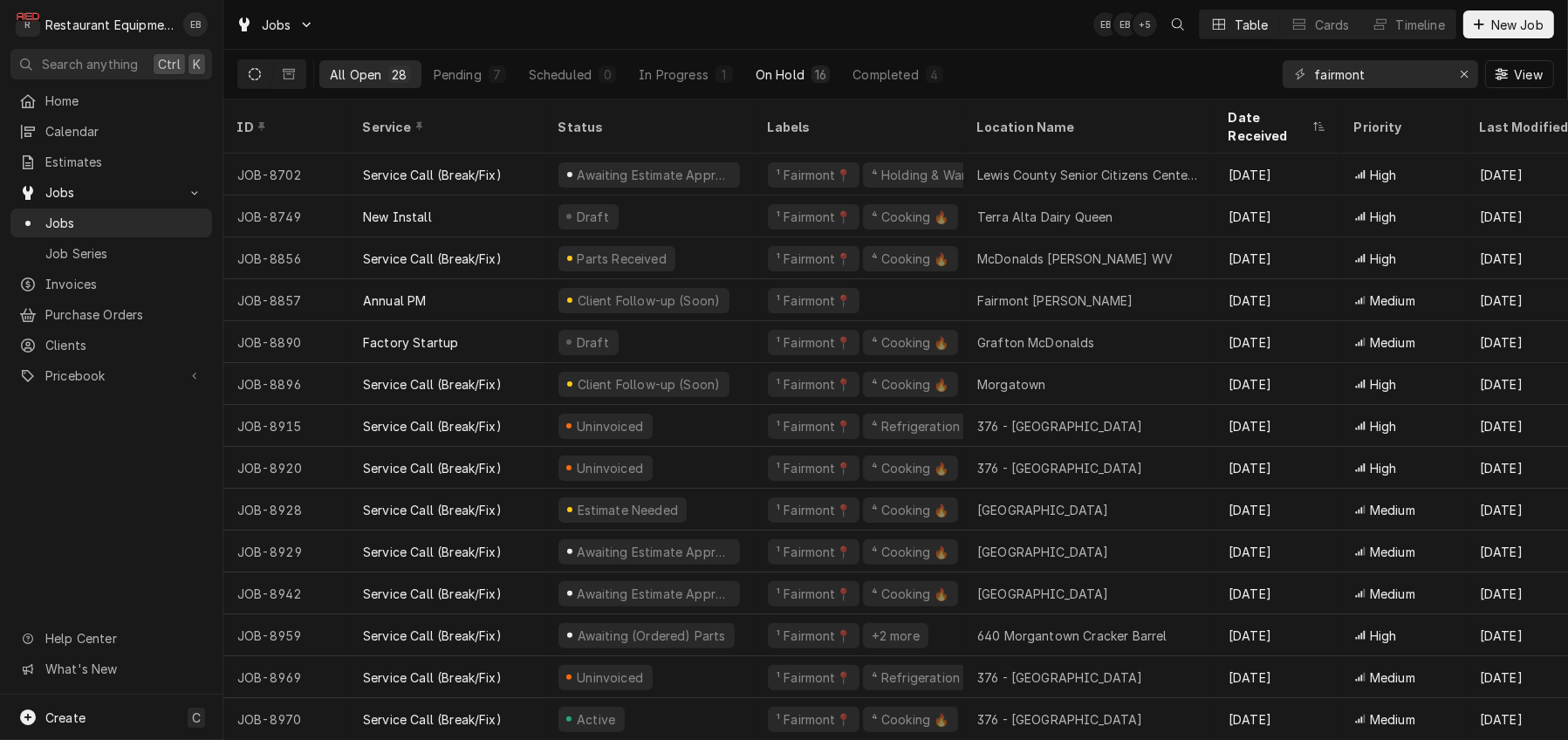
click at [804, 84] on div "On Hold" at bounding box center [780, 74] width 49 height 19
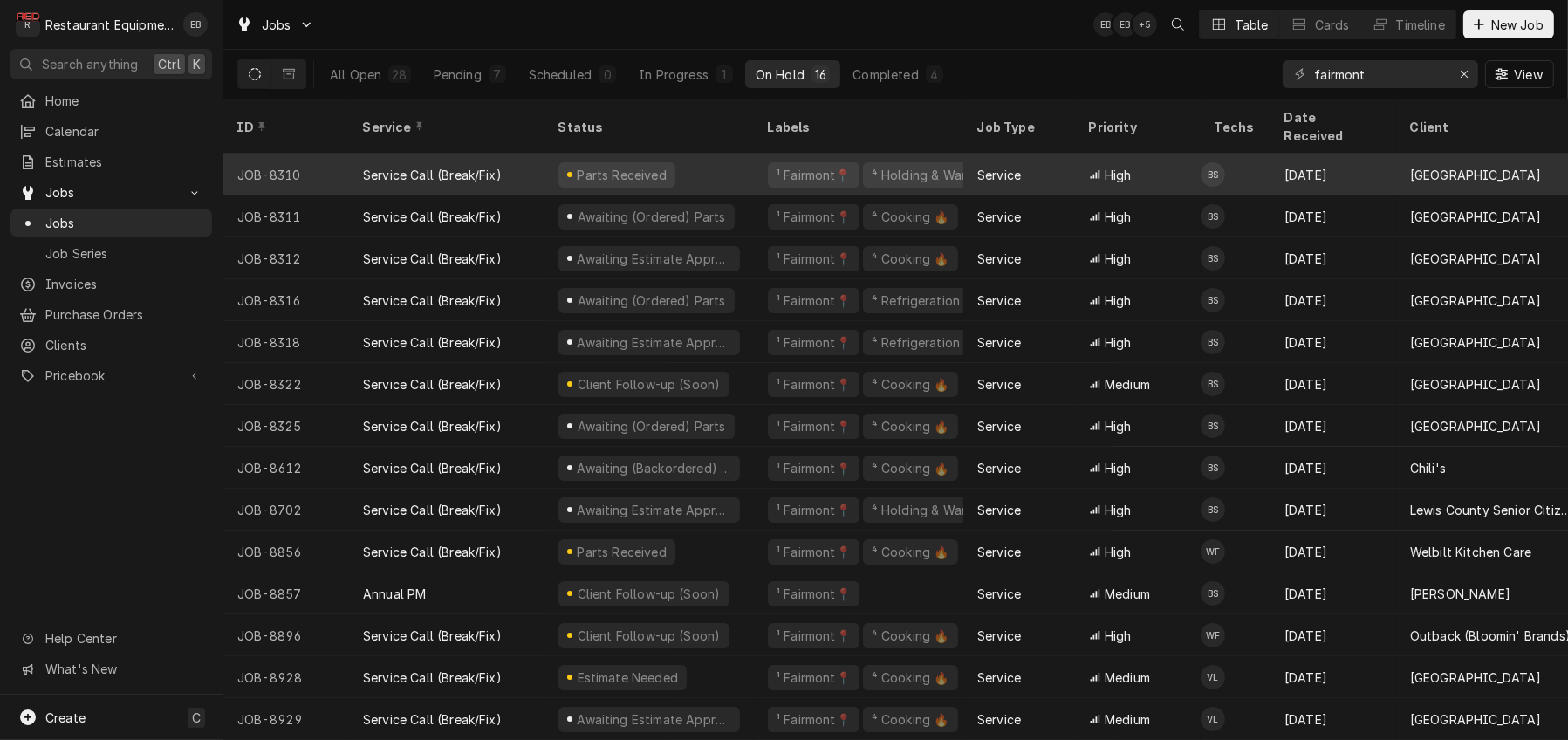
click at [750, 157] on div "Parts Received" at bounding box center [649, 174] width 210 height 42
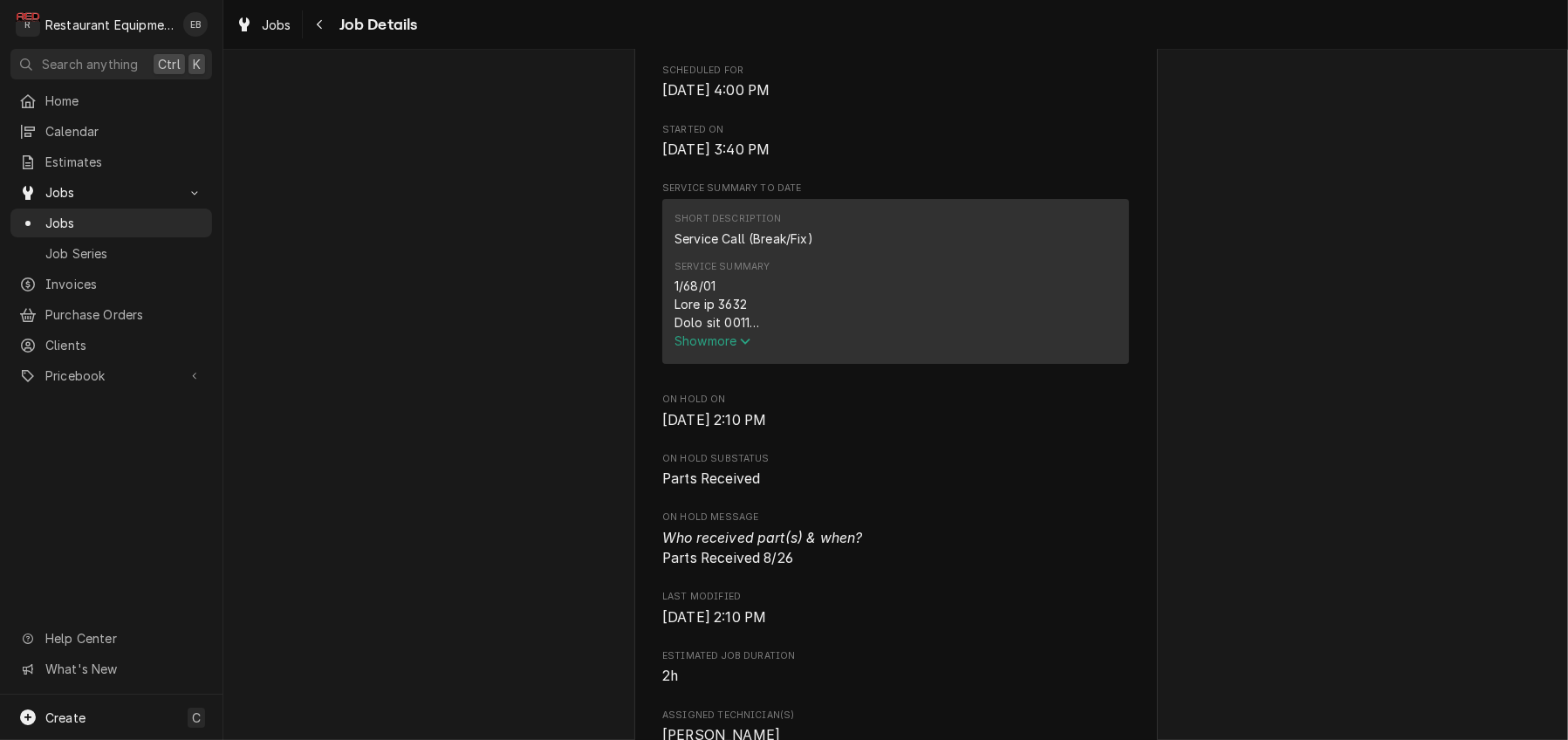
scroll to position [698, 0]
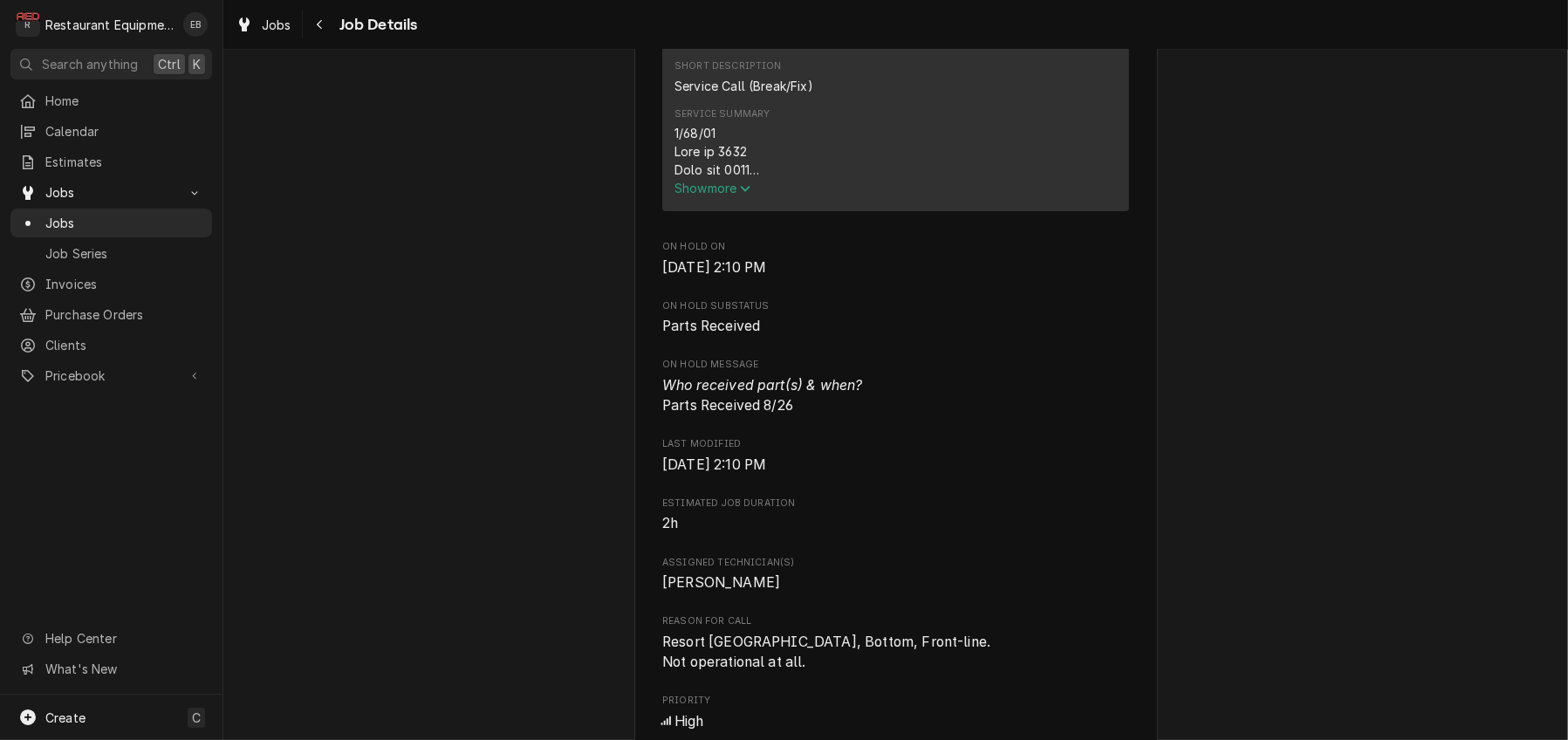
click at [713, 195] on span "Show more" at bounding box center [713, 187] width 77 height 15
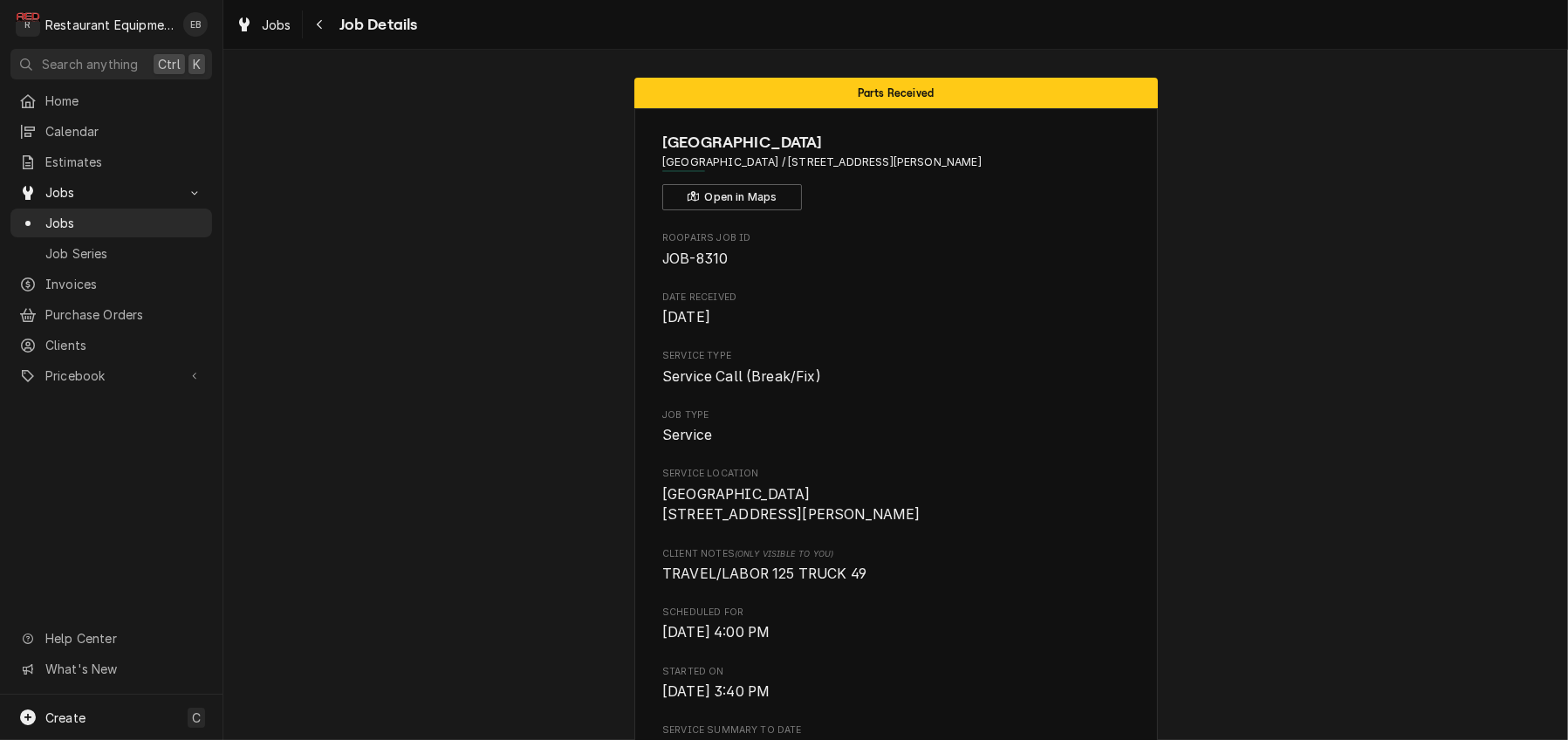
scroll to position [0, 0]
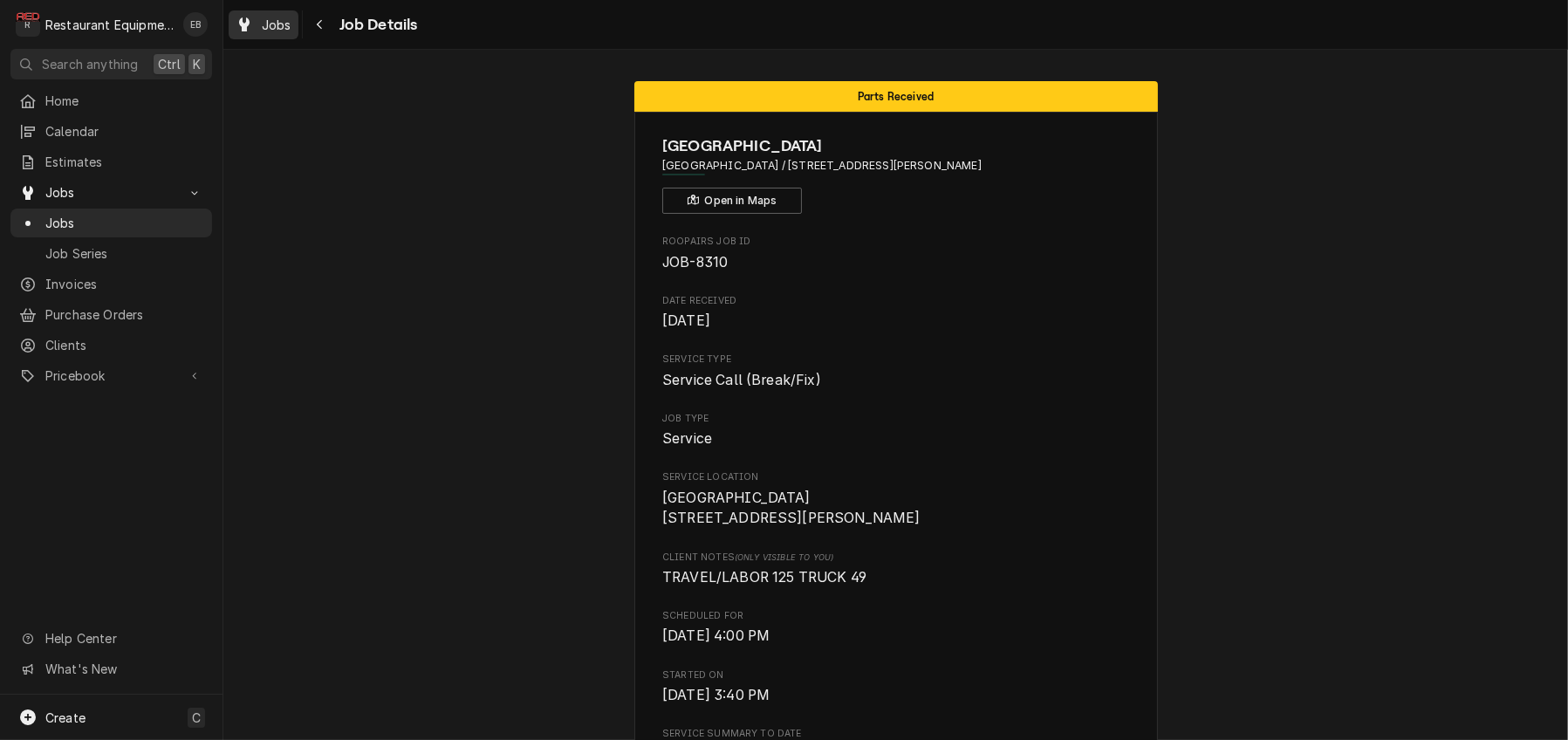
click at [281, 23] on span "Jobs" at bounding box center [276, 25] width 29 height 19
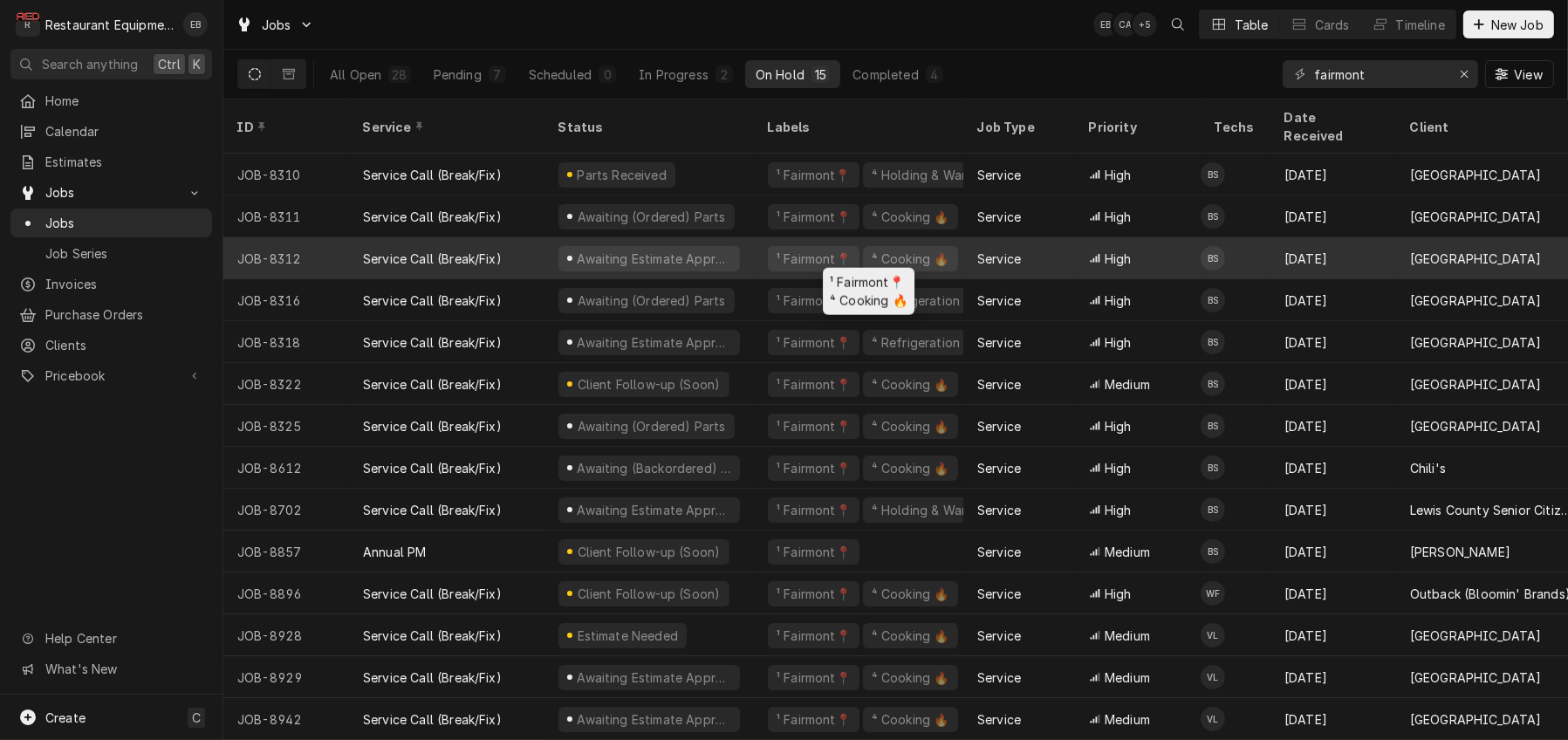
click at [771, 250] on div "¹ Fairmont📍 ⁴ Cooking 🔥" at bounding box center [859, 258] width 210 height 42
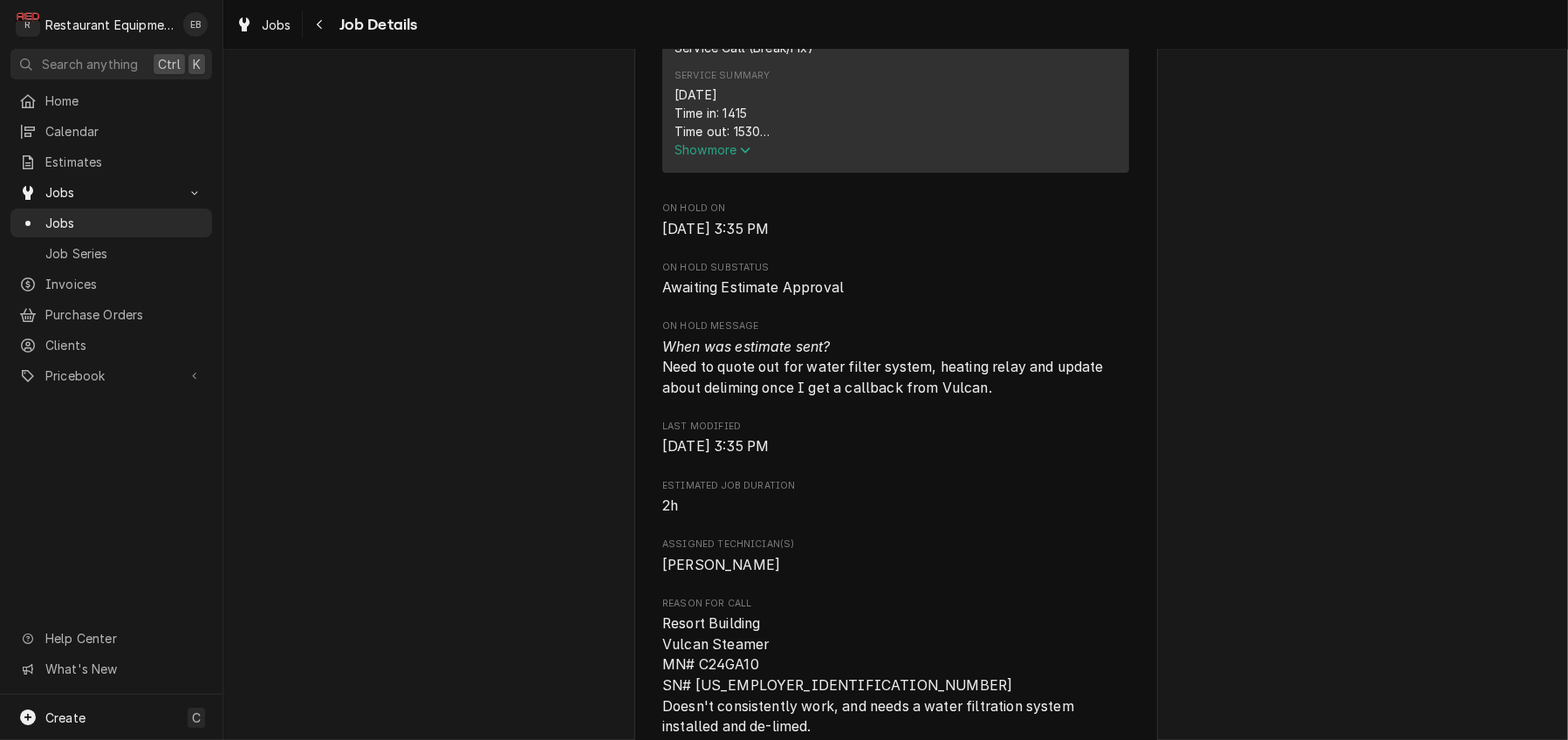
scroll to position [756, 0]
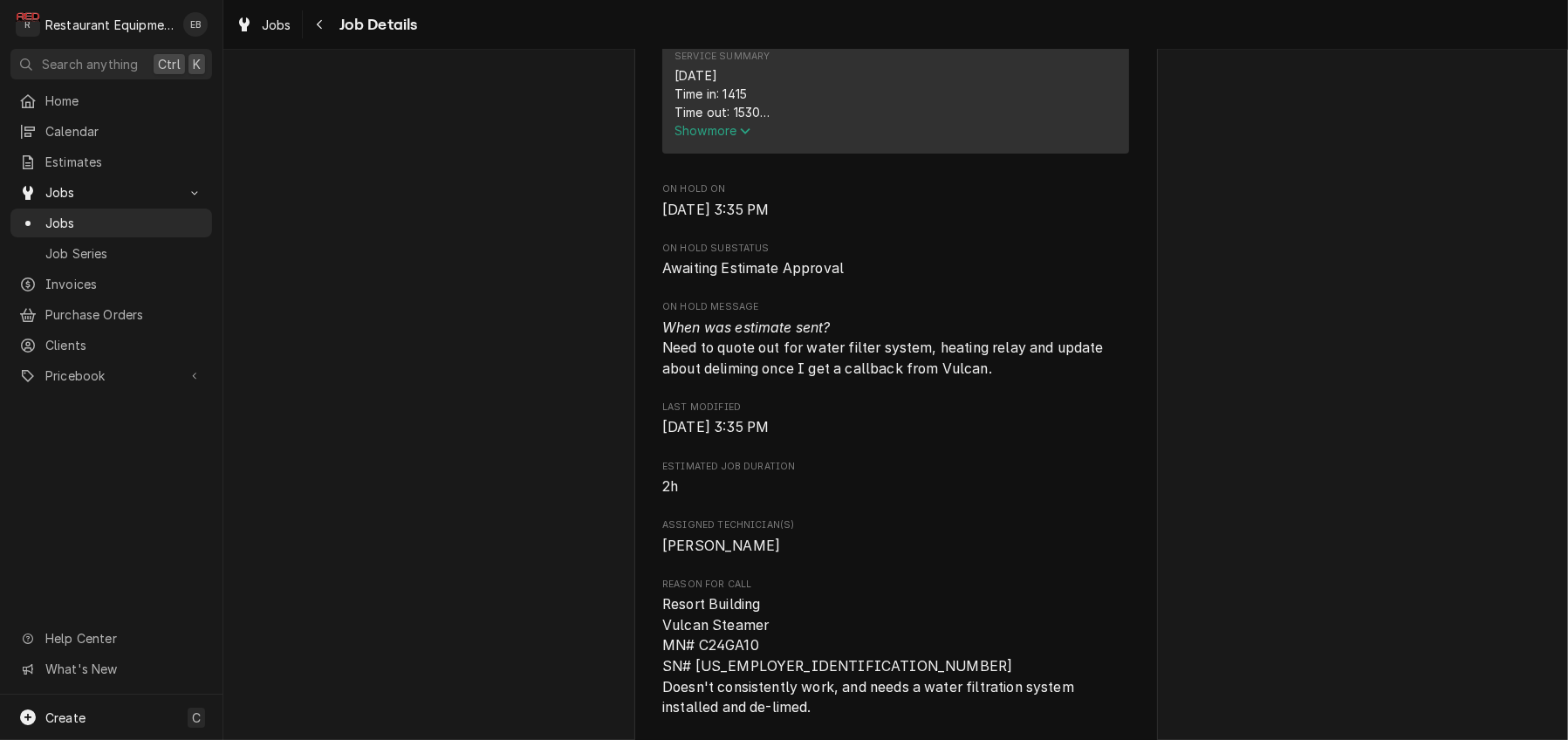
click at [724, 137] on span "Show more" at bounding box center [713, 130] width 77 height 15
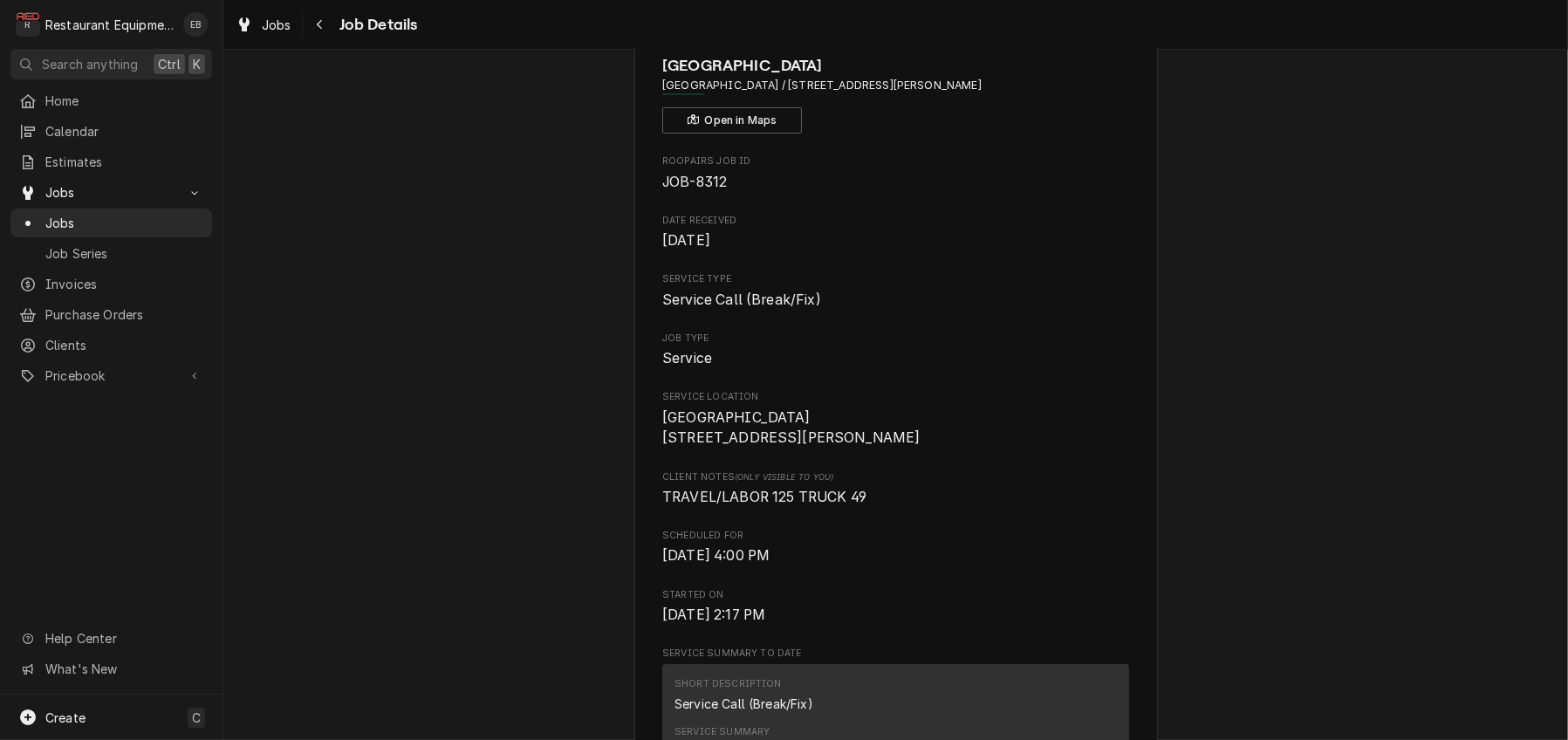
scroll to position [0, 0]
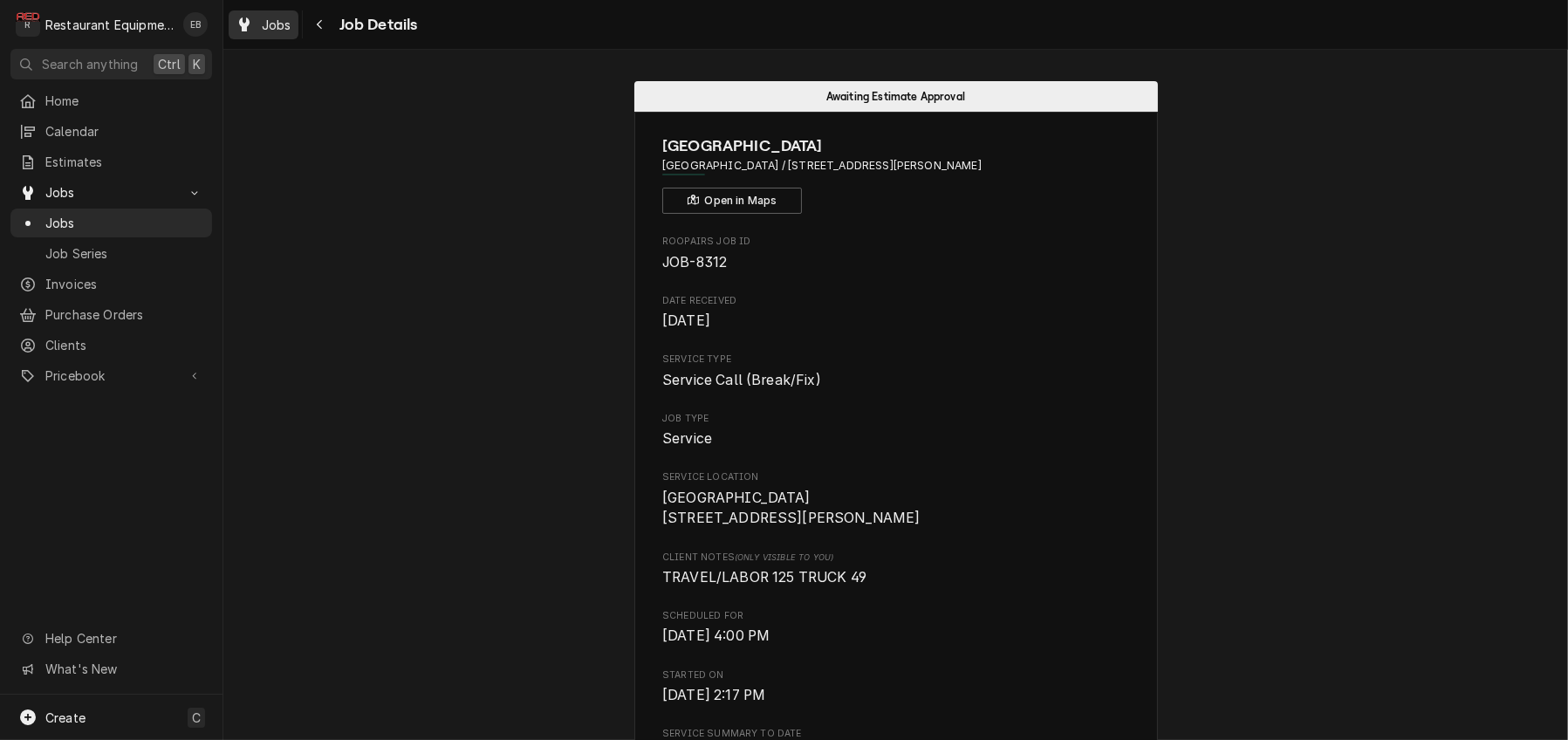
click at [295, 15] on div "Jobs" at bounding box center [263, 25] width 62 height 21
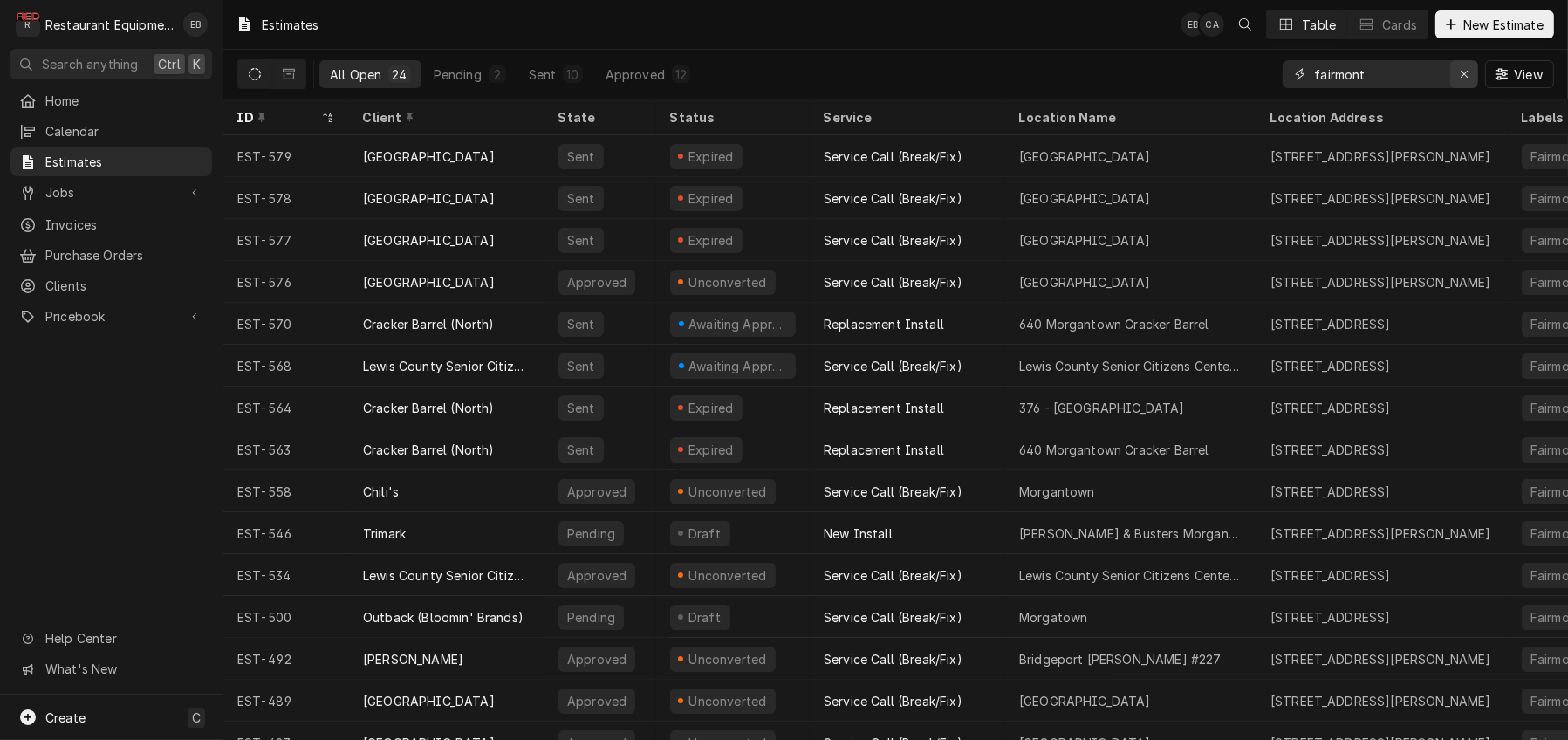
click at [1459, 74] on icon "Erase input" at bounding box center [1464, 74] width 10 height 12
click at [1383, 72] on input "Dynamic Content Wrapper" at bounding box center [1396, 73] width 164 height 28
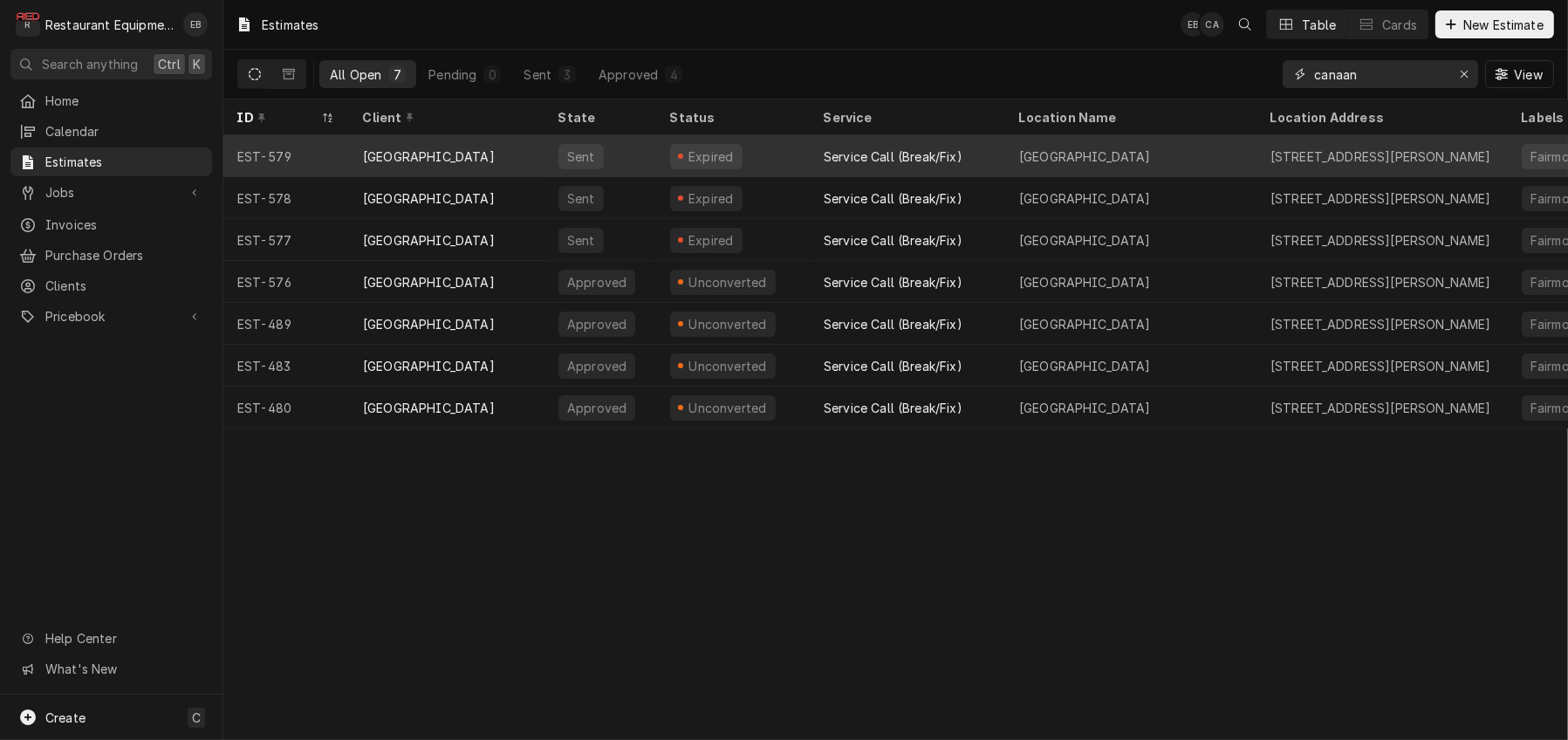
type input "canaan"
click at [803, 151] on div "Expired" at bounding box center [733, 156] width 153 height 42
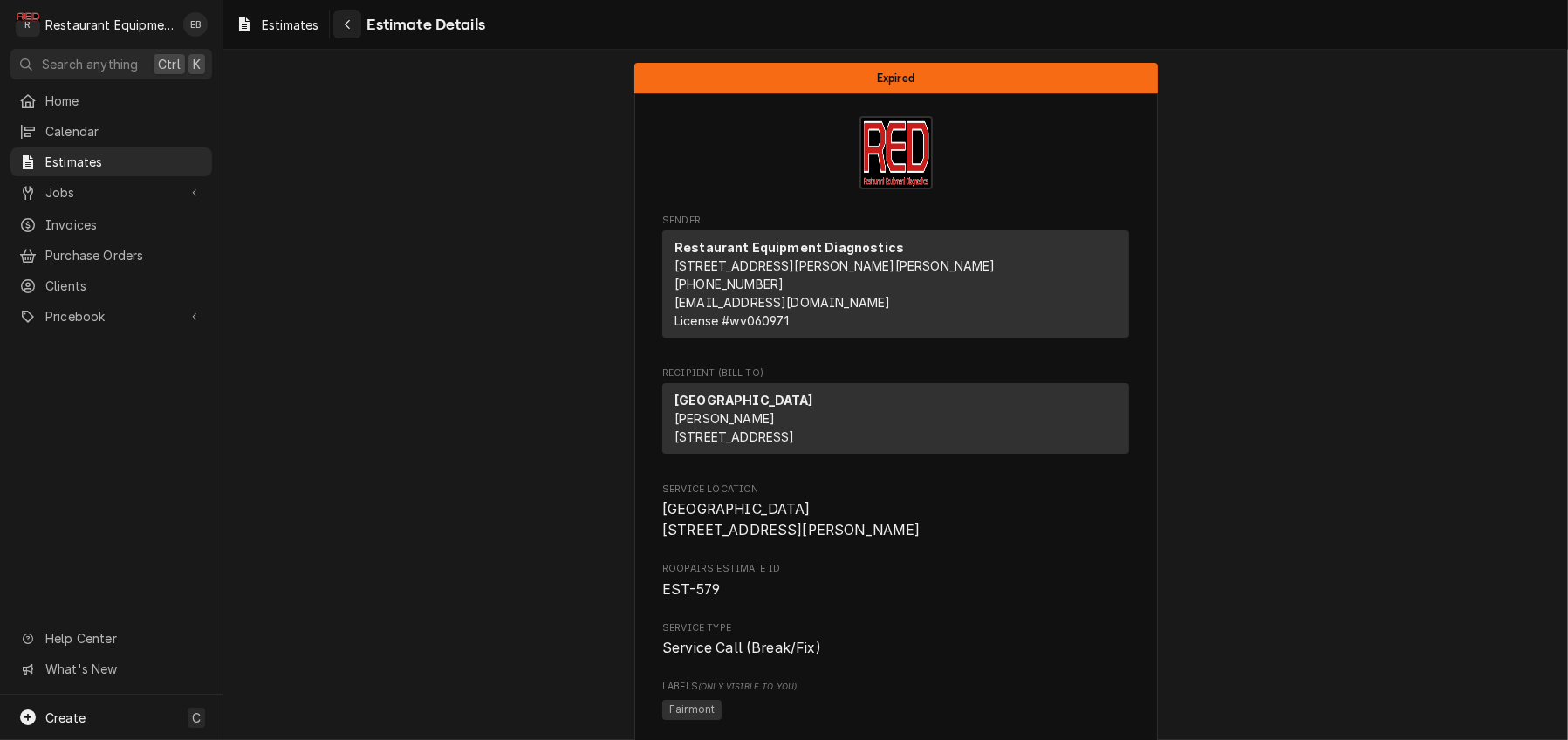
click at [352, 25] on icon "Navigate back" at bounding box center [347, 25] width 8 height 12
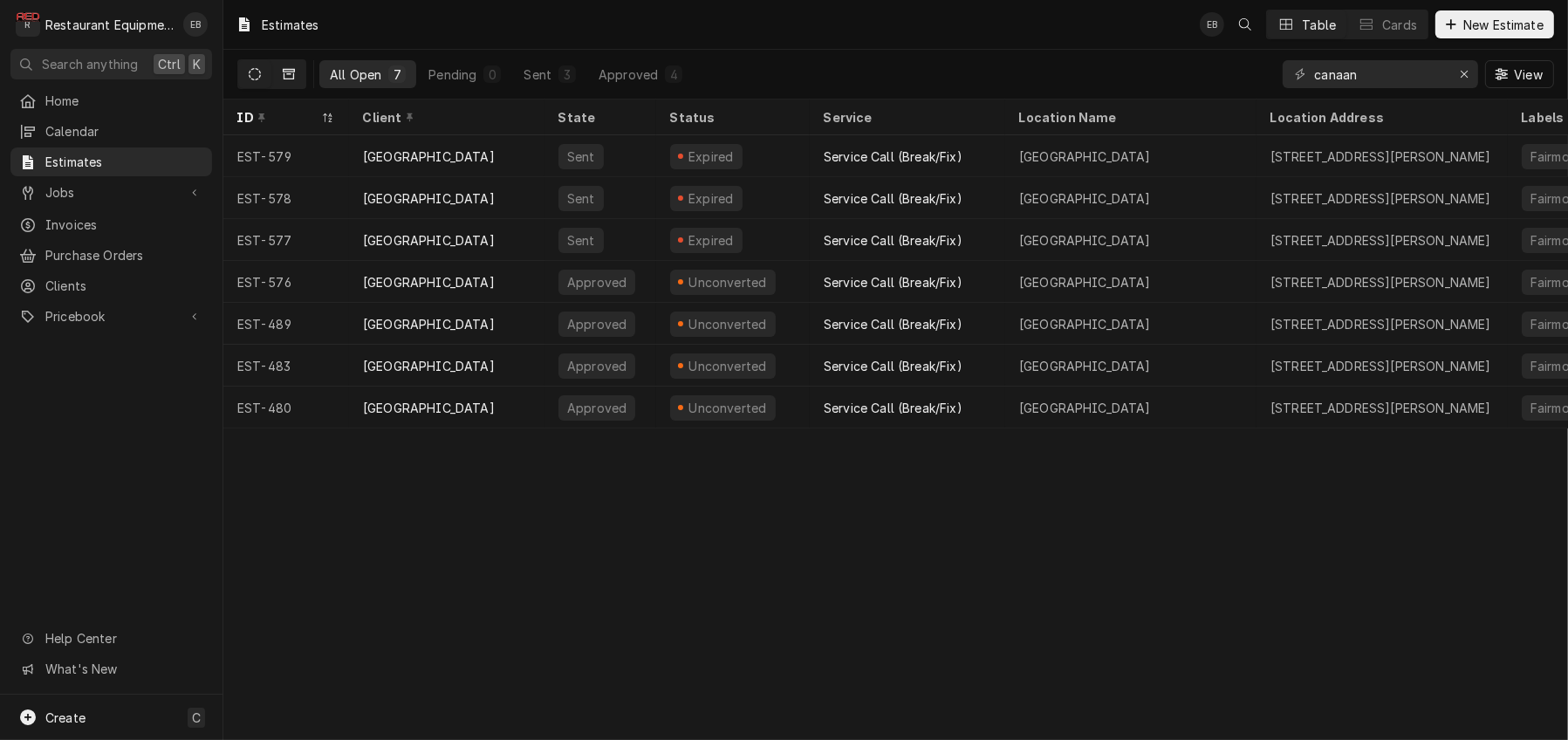
click at [295, 77] on button "Dynamic Content Wrapper" at bounding box center [288, 73] width 33 height 28
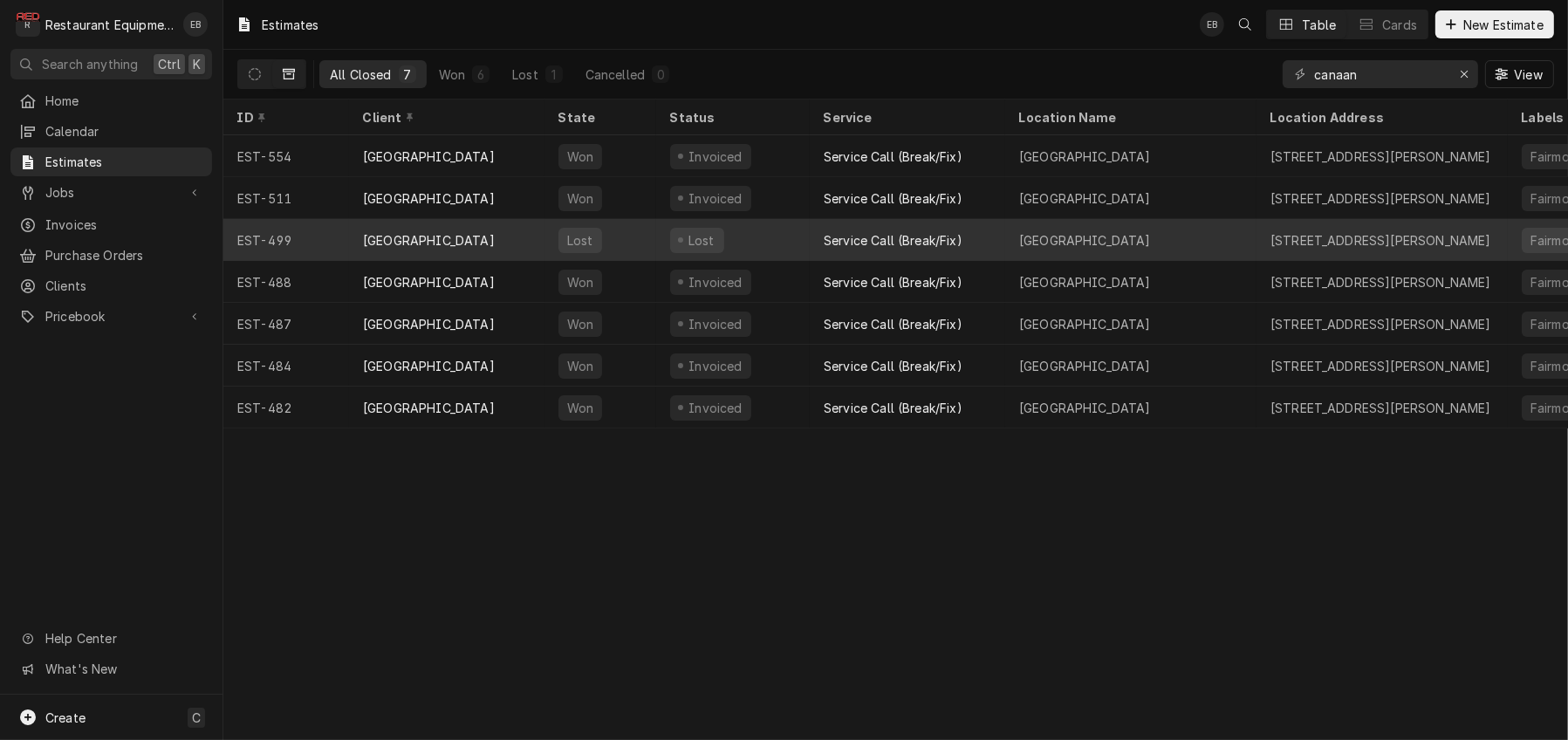
click at [774, 243] on div "Lost" at bounding box center [733, 239] width 153 height 42
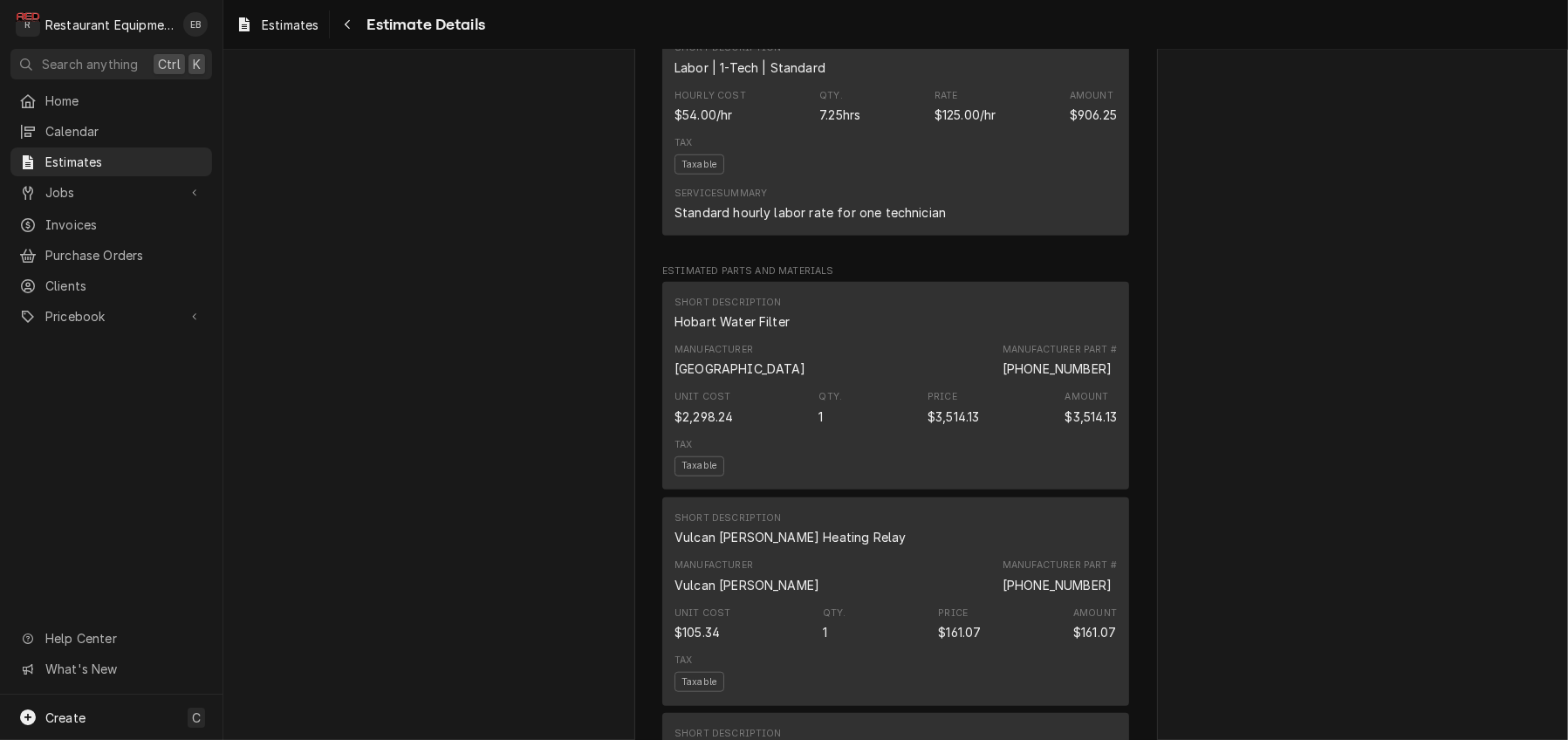
scroll to position [1861, 0]
click at [298, 25] on span "Estimates" at bounding box center [290, 25] width 57 height 19
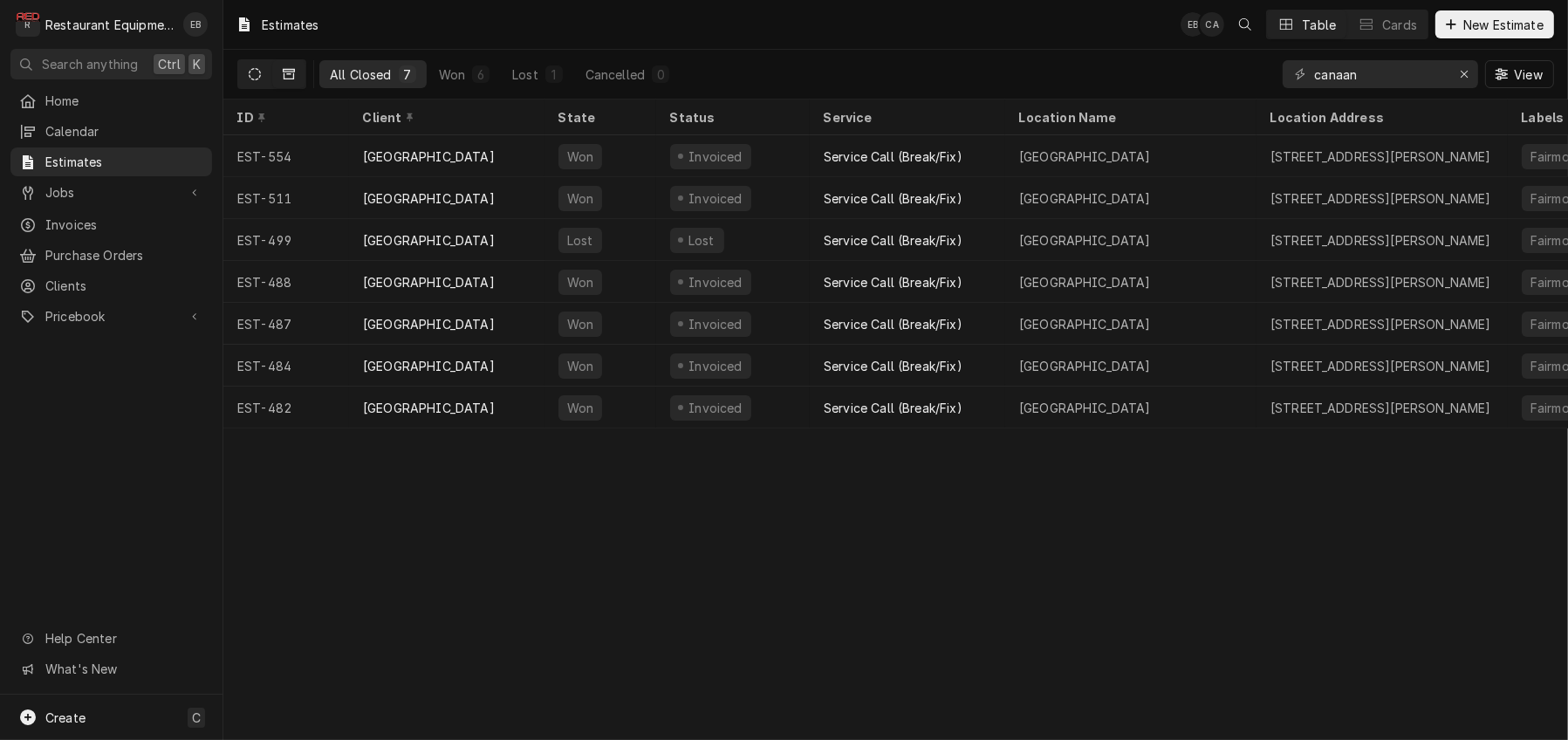
click at [271, 78] on button "Dynamic Content Wrapper" at bounding box center [254, 73] width 33 height 28
click at [1458, 83] on div "Erase input" at bounding box center [1464, 74] width 18 height 18
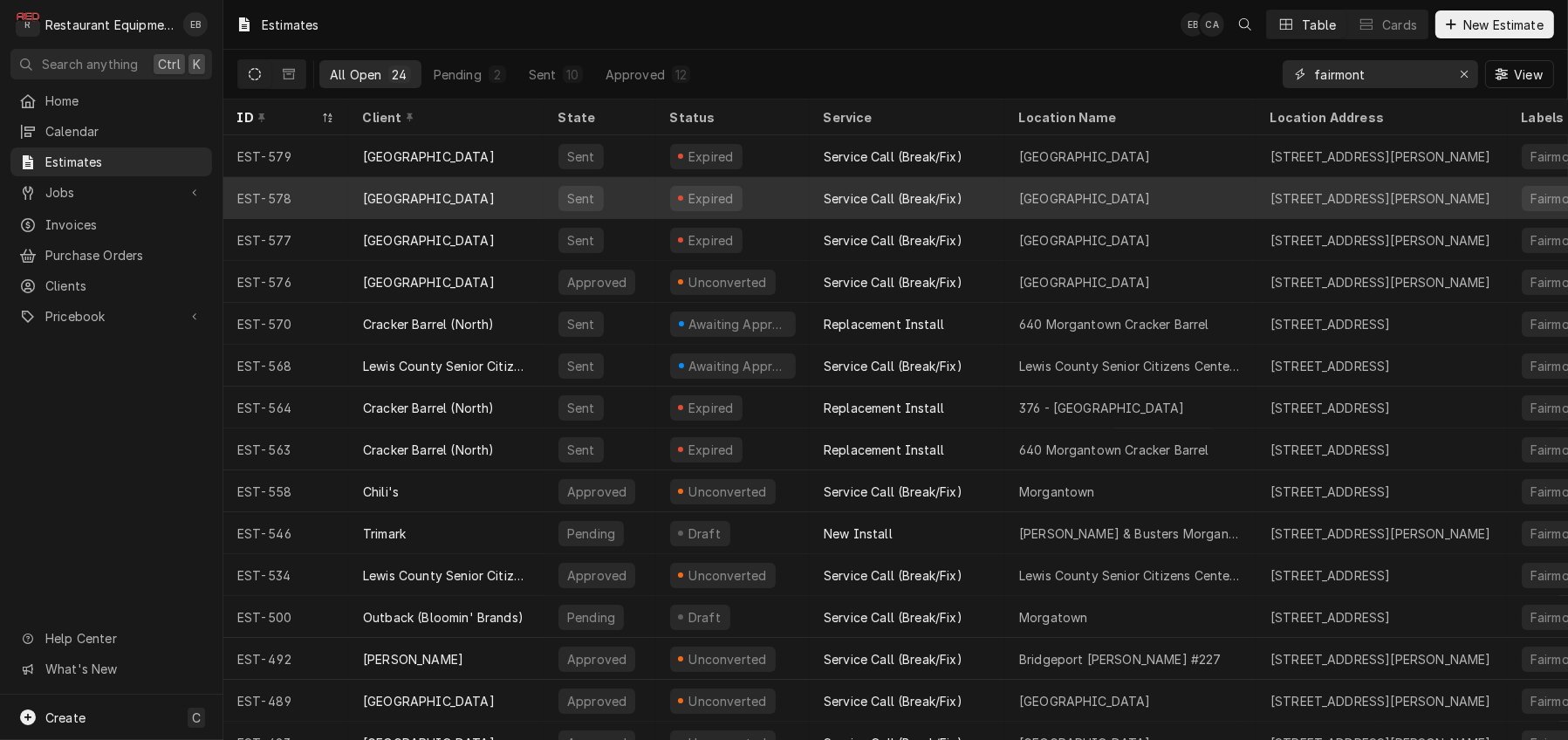
type input "fairmont"
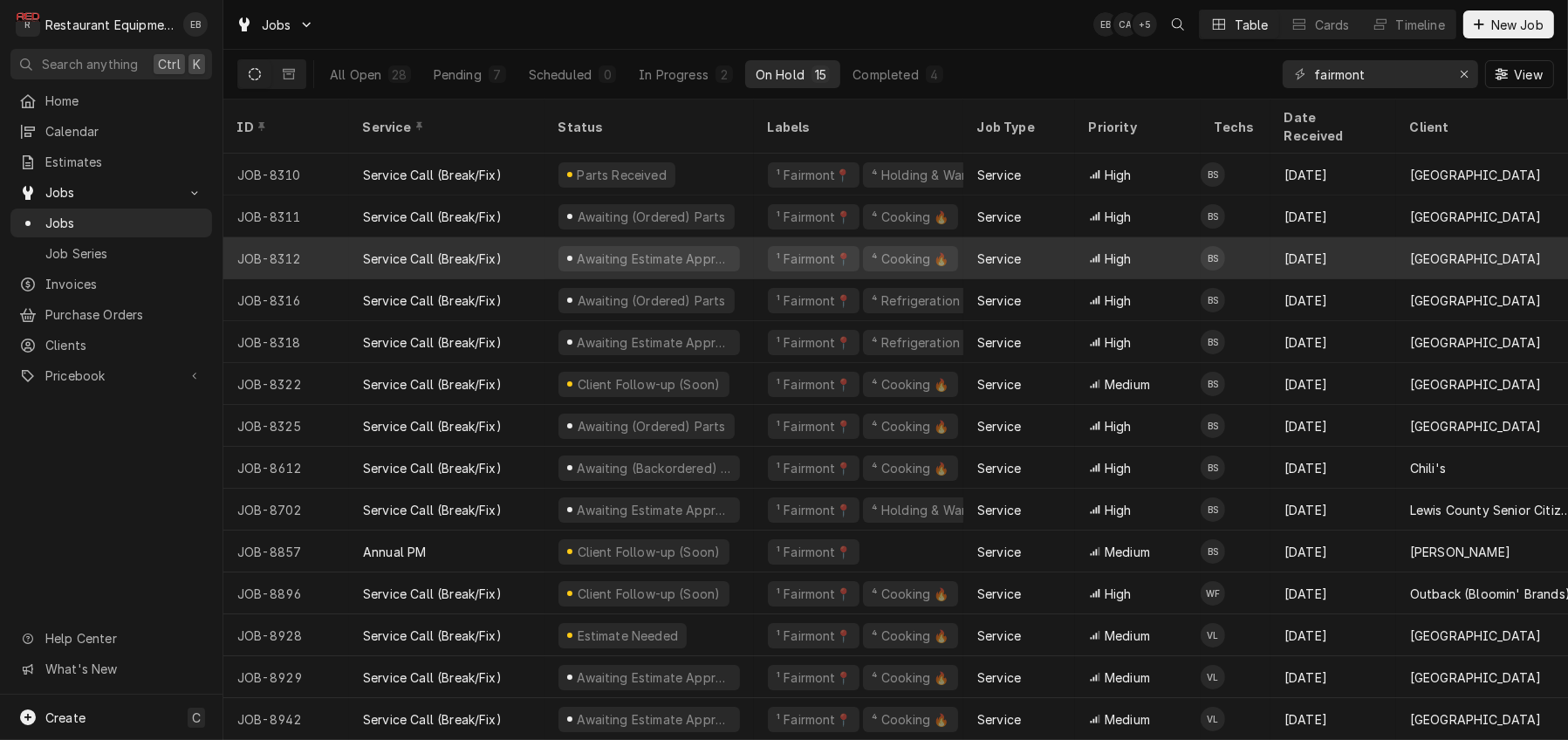
click at [544, 244] on div "Service Call (Break/Fix)" at bounding box center [446, 258] width 195 height 42
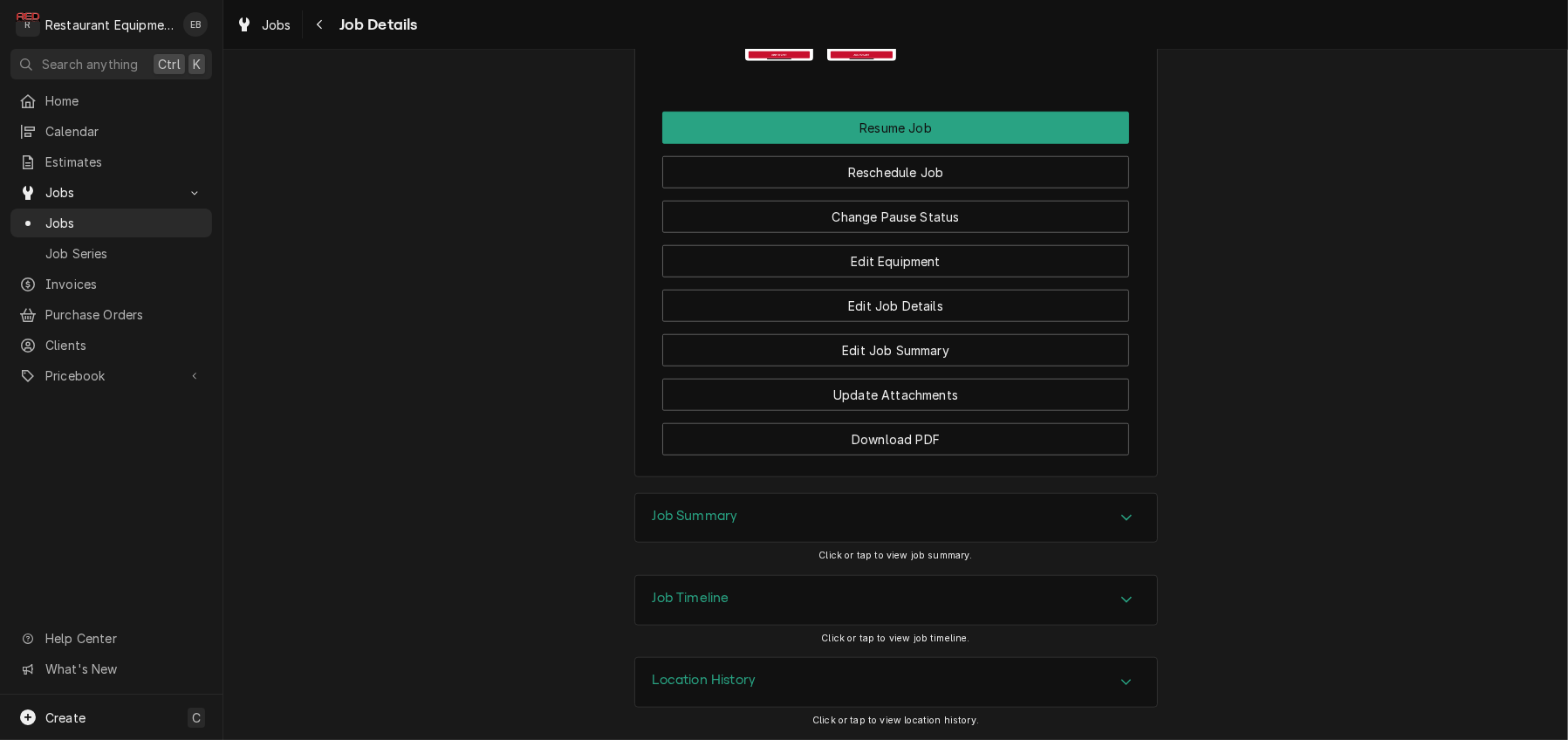
scroll to position [2326, 0]
click at [291, 26] on span "Jobs" at bounding box center [276, 25] width 29 height 19
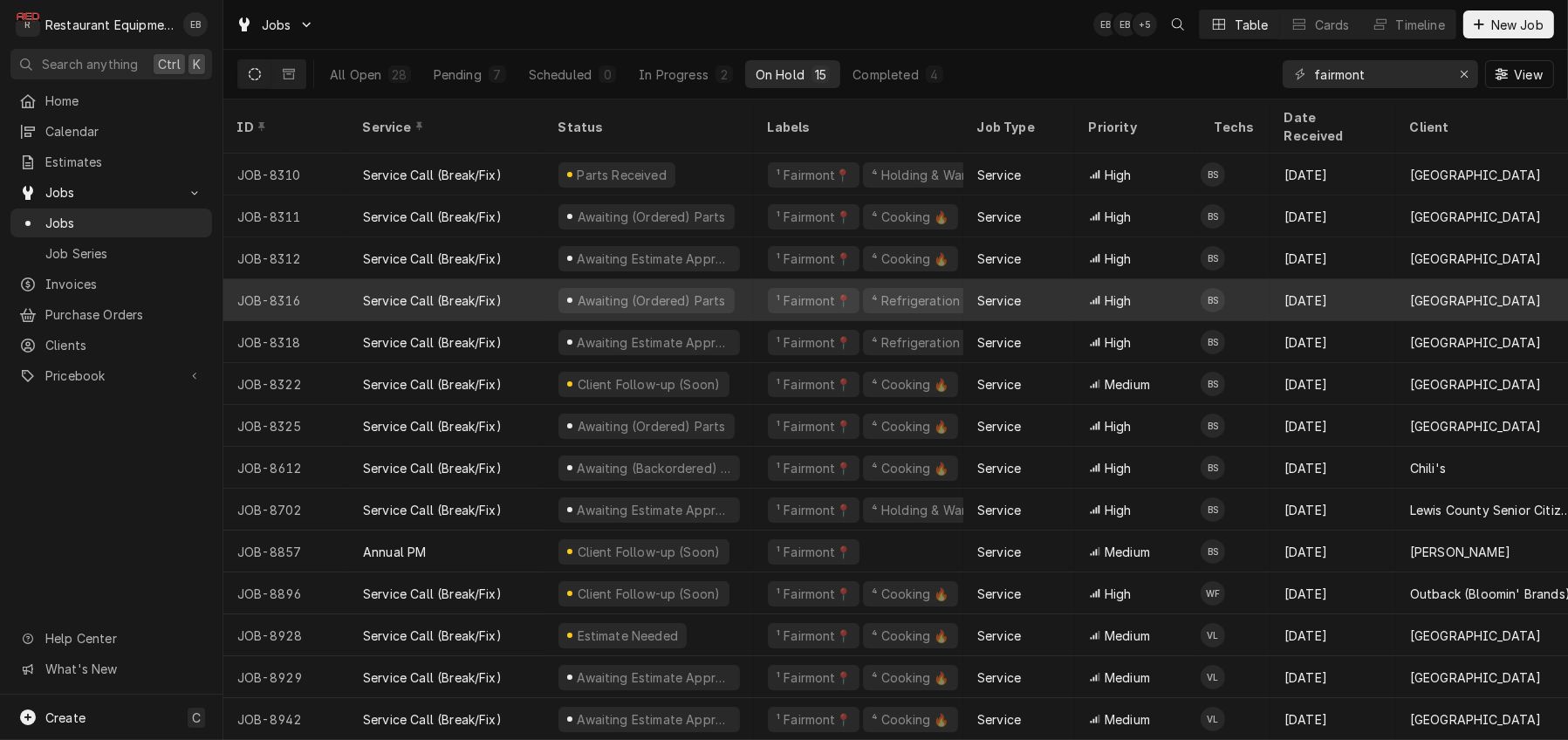
click at [543, 280] on div "Service Call (Break/Fix)" at bounding box center [446, 300] width 195 height 42
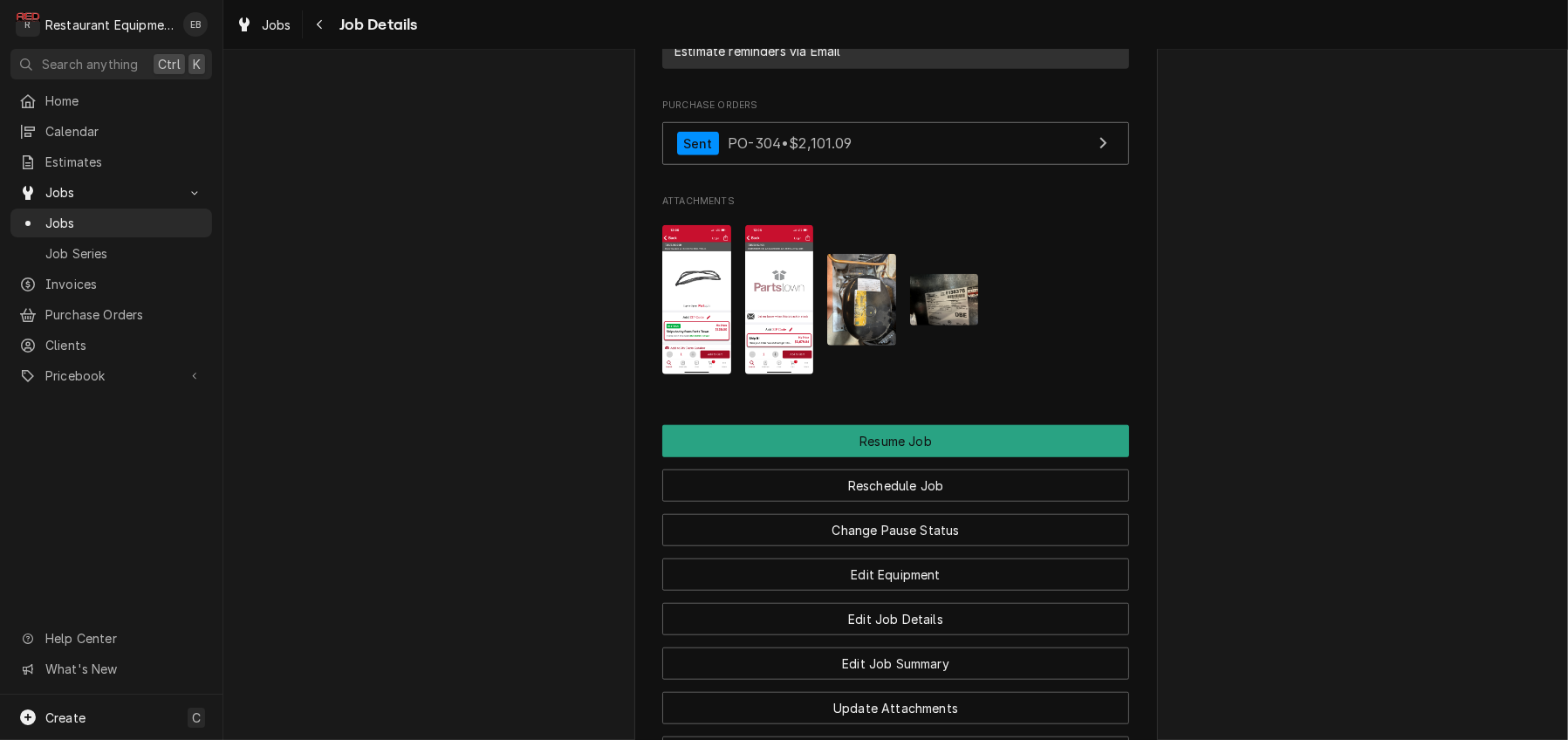
scroll to position [1920, 0]
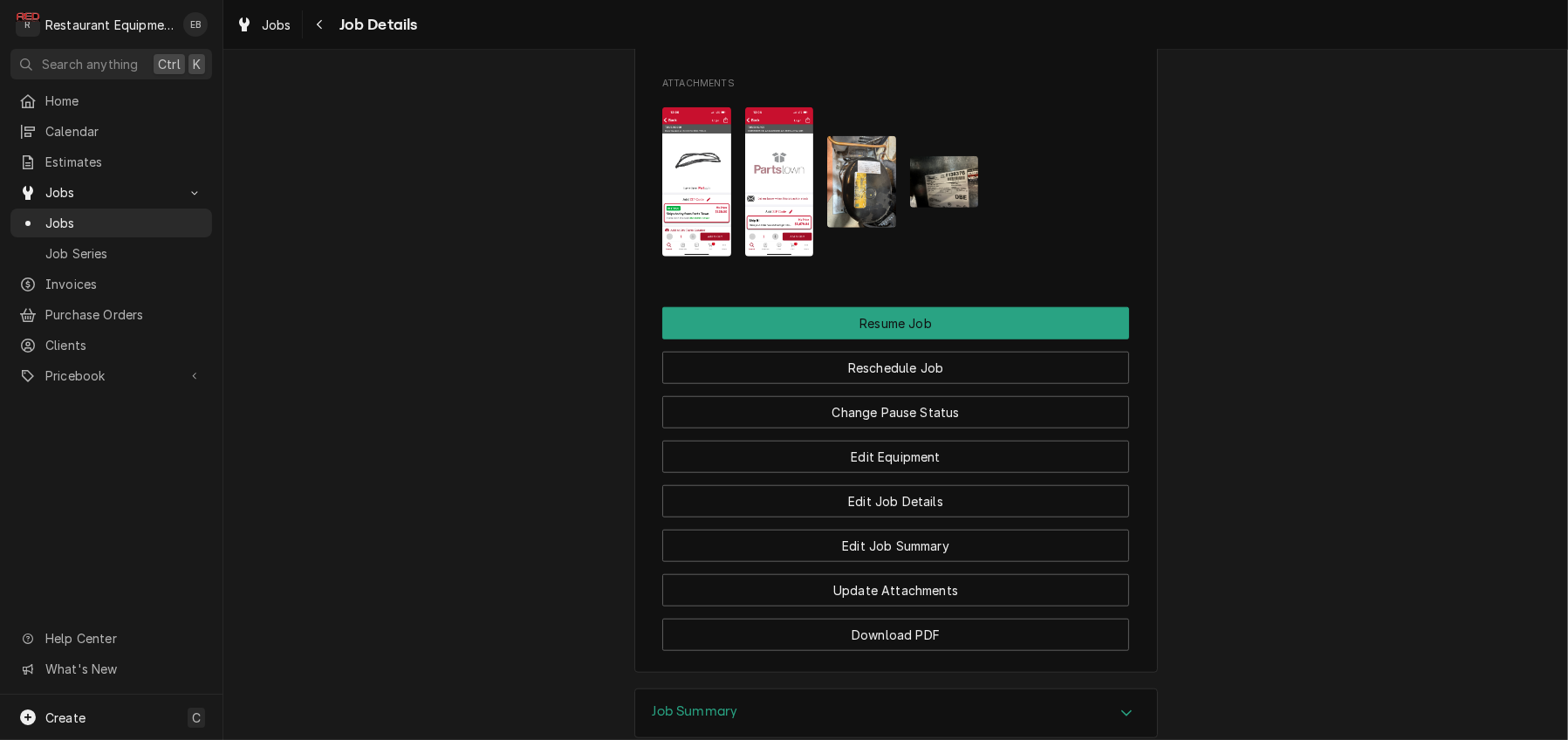
click at [1049, 47] on link "Sent PO-304 • $2,101.09" at bounding box center [895, 26] width 467 height 43
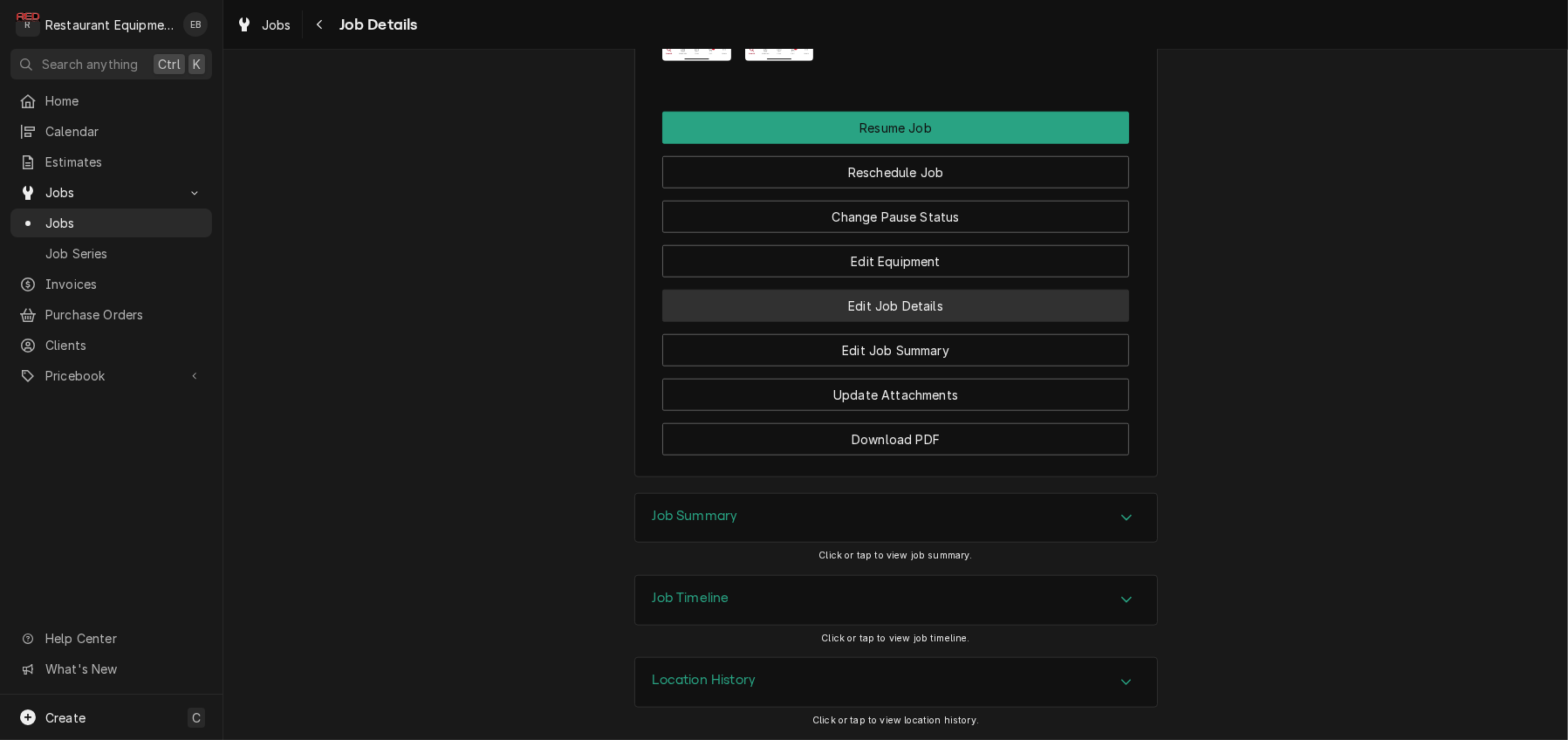
scroll to position [2269, 0]
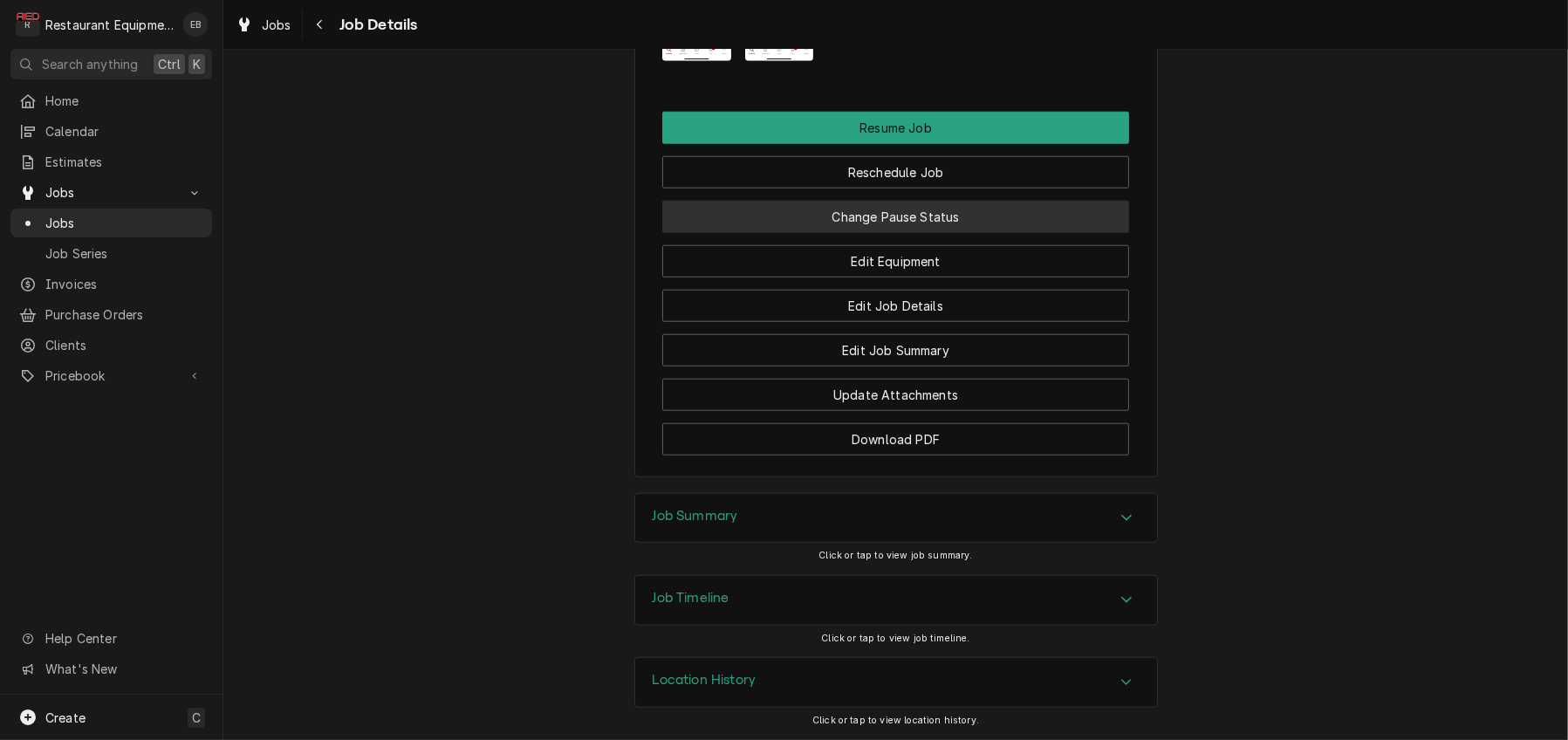
click at [870, 233] on button "Change Pause Status" at bounding box center [895, 217] width 467 height 32
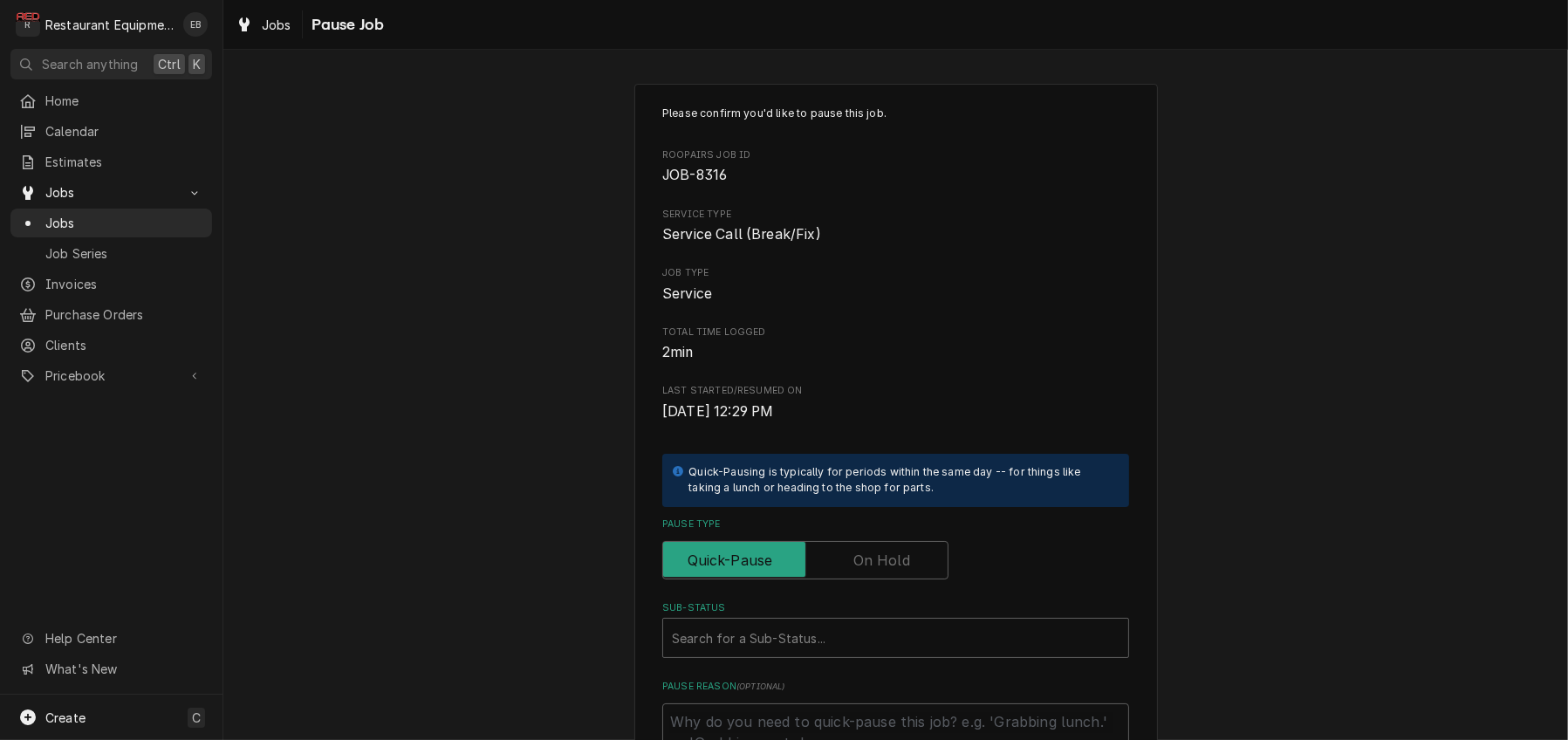
click at [882, 579] on label "Pause Type" at bounding box center [805, 560] width 286 height 38
click at [882, 579] on input "Pause Type" at bounding box center [805, 560] width 270 height 38
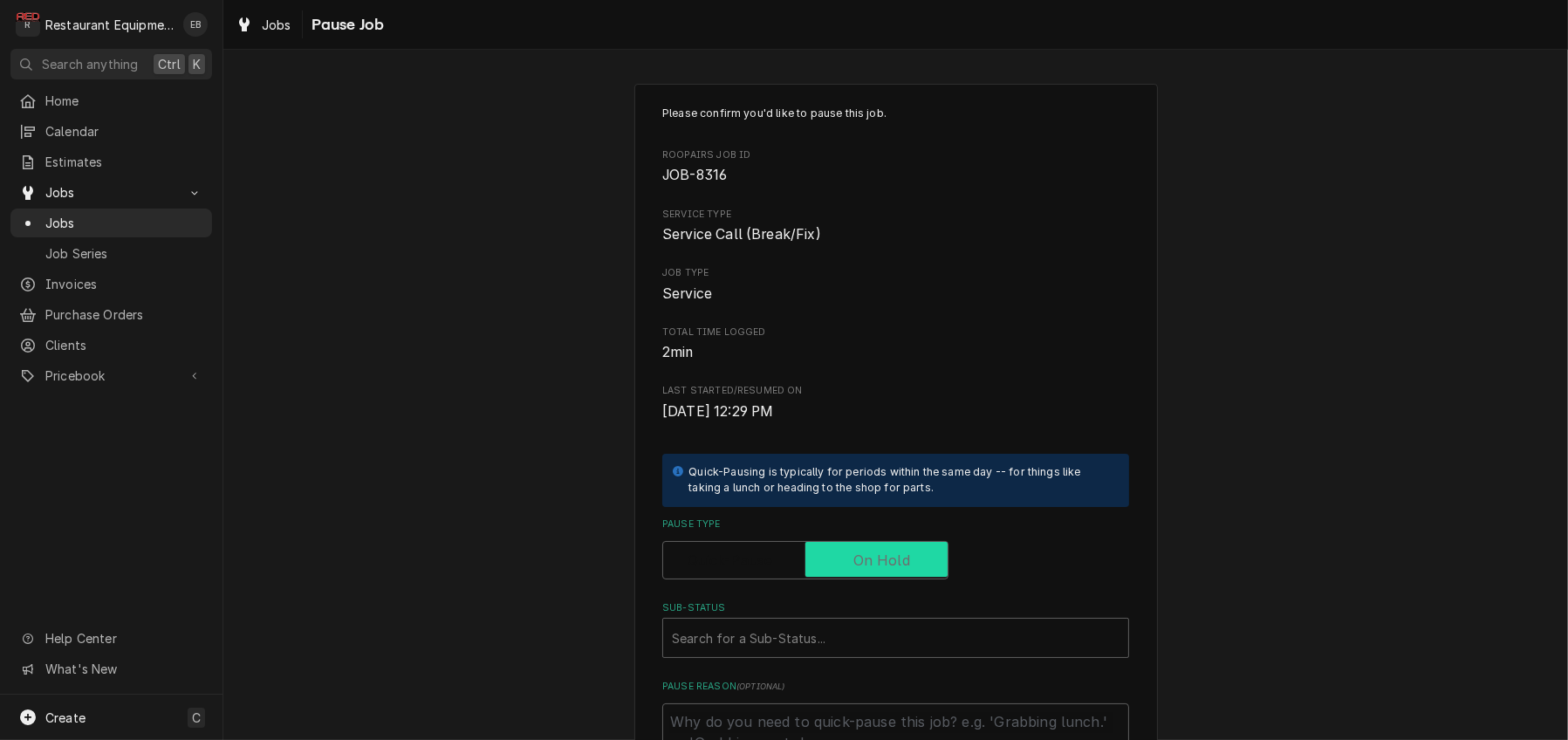
checkbox input "true"
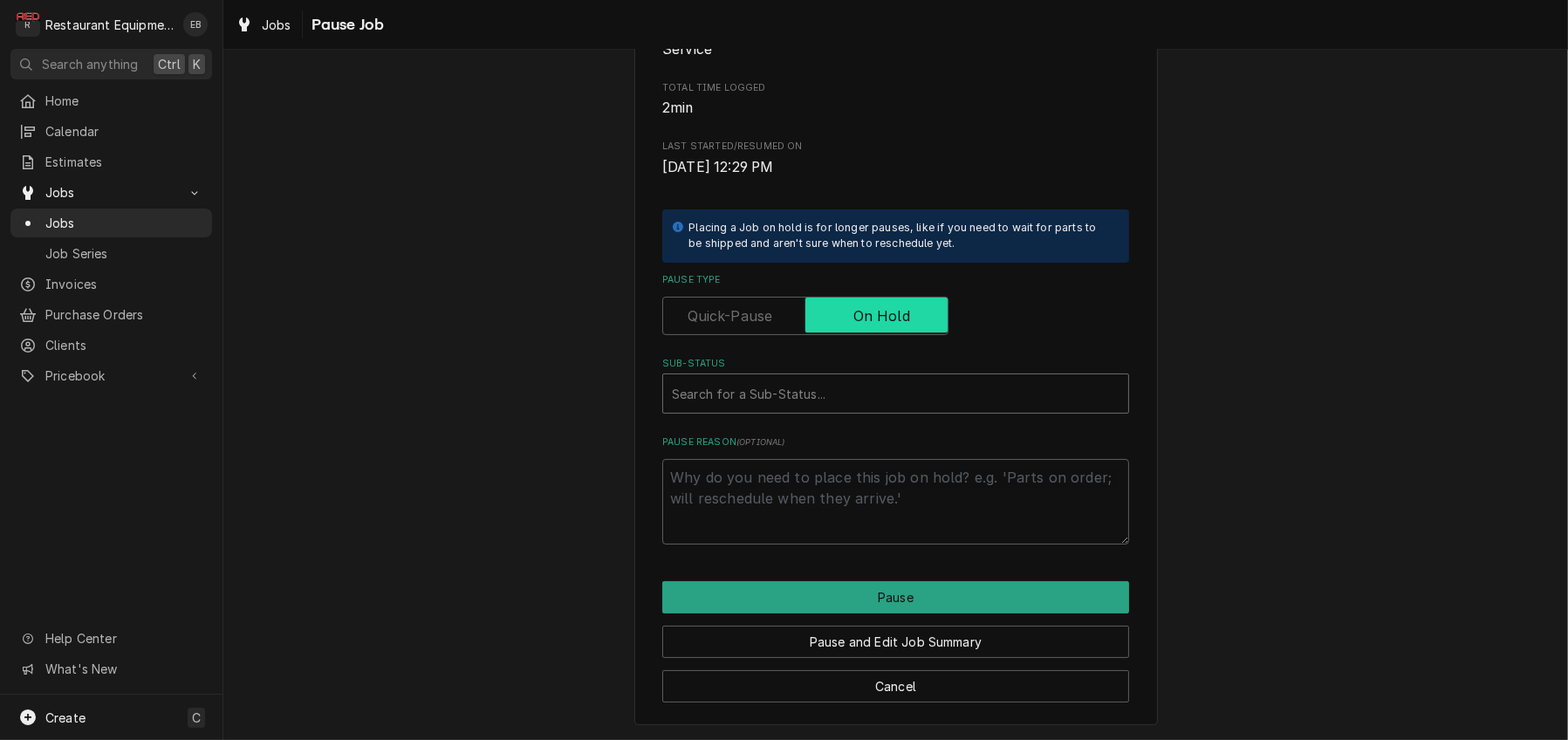
scroll to position [291, 0]
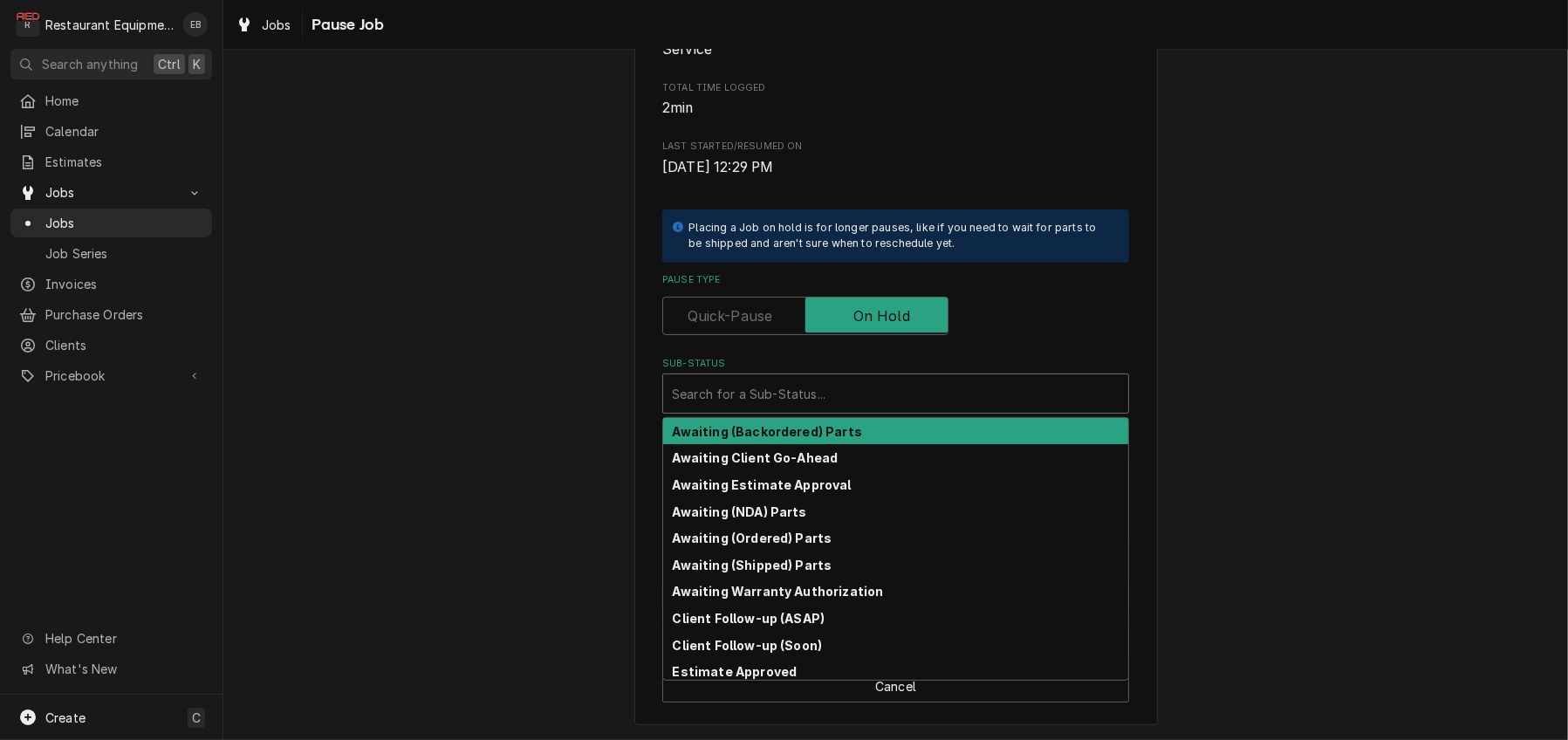
click at [792, 409] on div "Sub-Status" at bounding box center [895, 393] width 447 height 31
click at [792, 439] on strong "Awaiting (Backordered) Parts" at bounding box center [767, 431] width 189 height 15
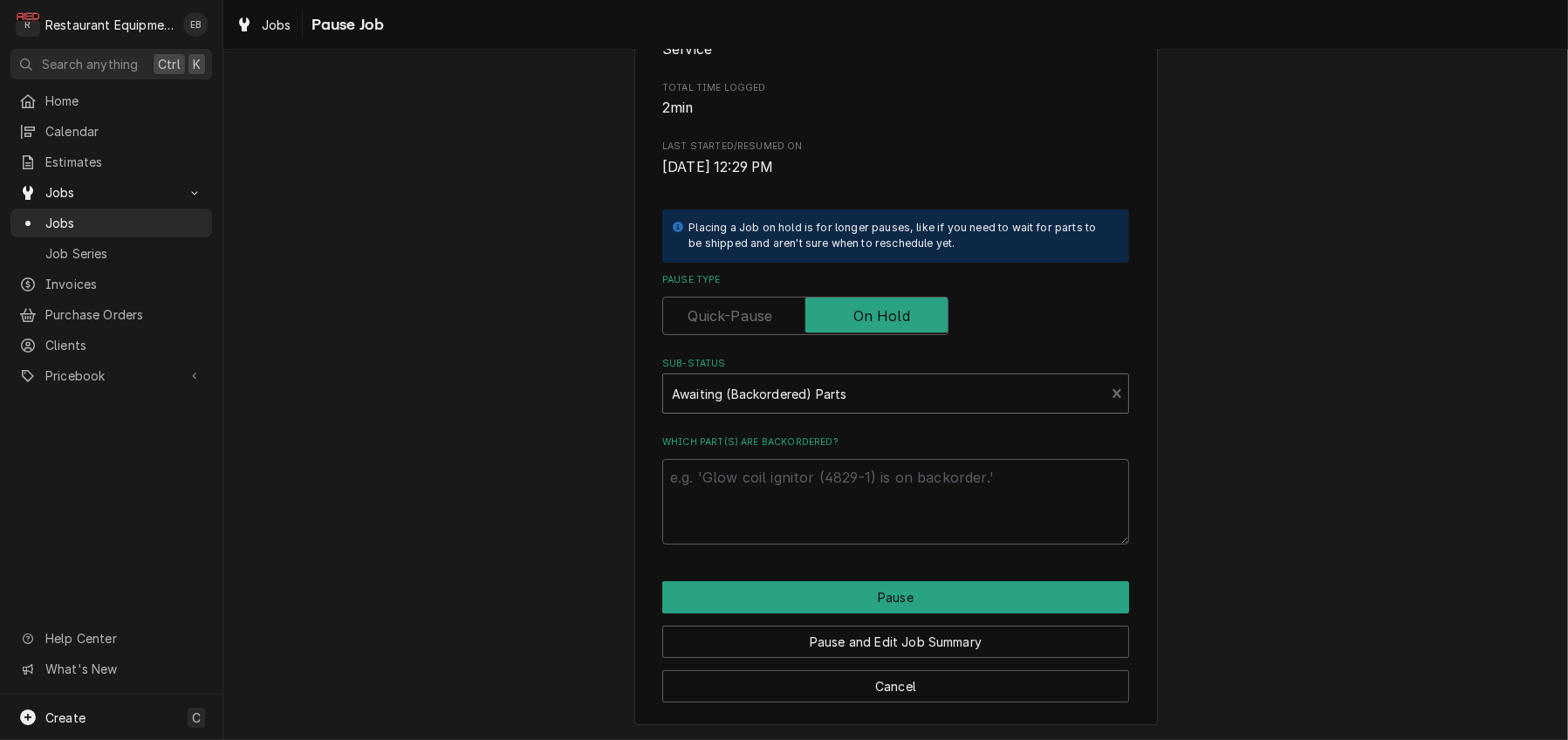
scroll to position [349, 0]
click at [792, 459] on textarea "Which part(s) are backordered?" at bounding box center [895, 502] width 467 height 86
type textarea "x"
type textarea "P"
type textarea "x"
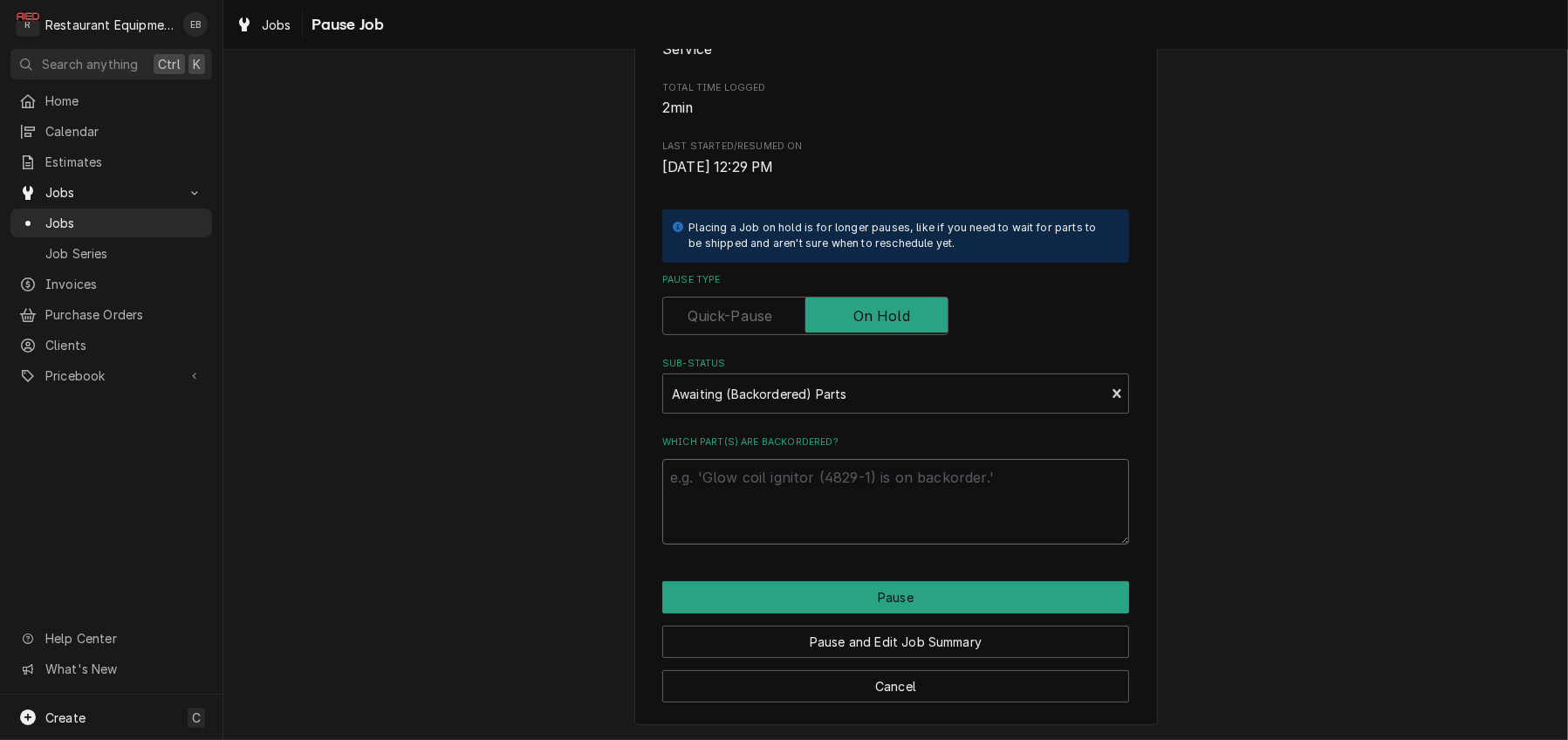
type textarea "x"
type textarea "C"
type textarea "x"
type textarea "Co"
type textarea "x"
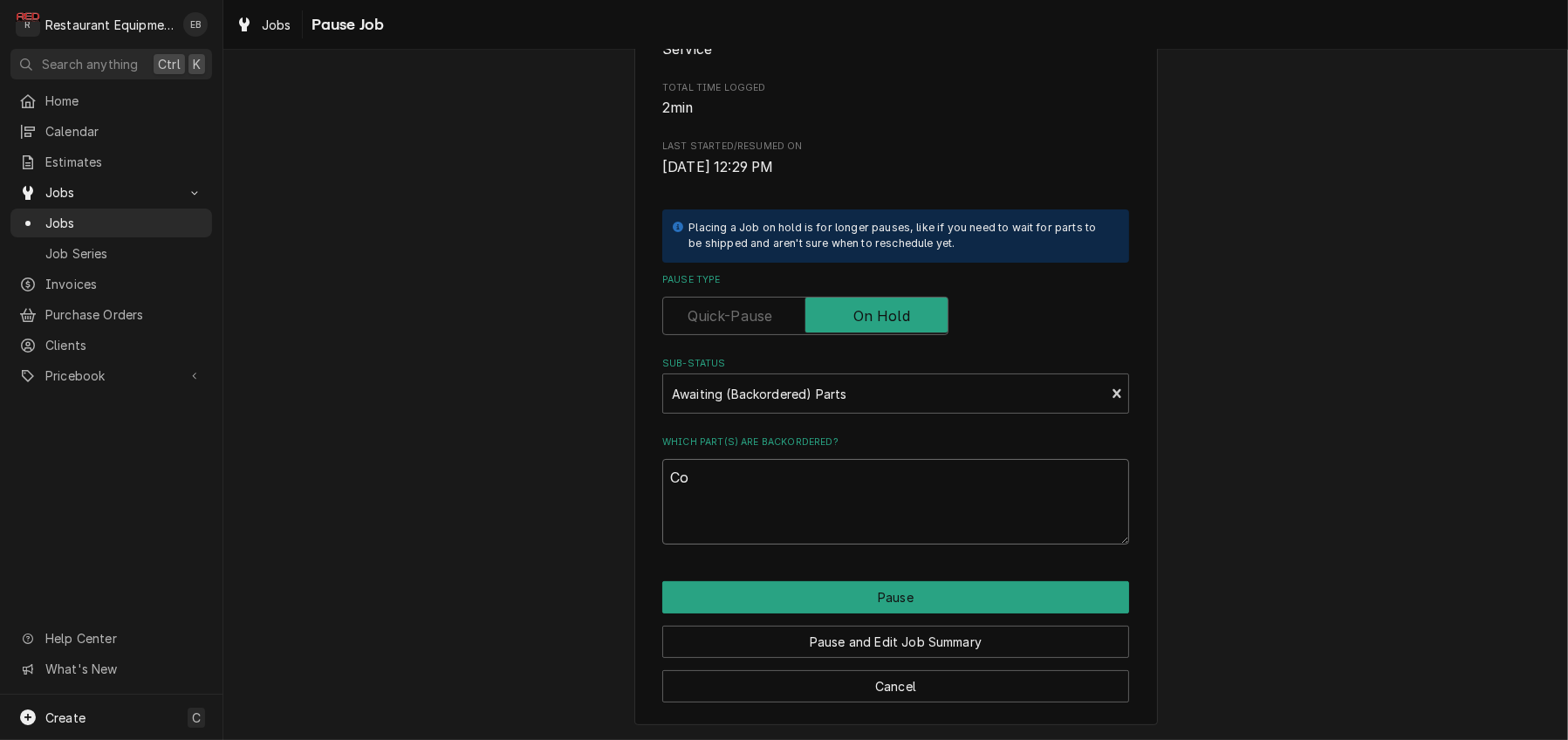
type textarea "Com"
type textarea "x"
type textarea "Comp"
type textarea "x"
type textarea "Compr"
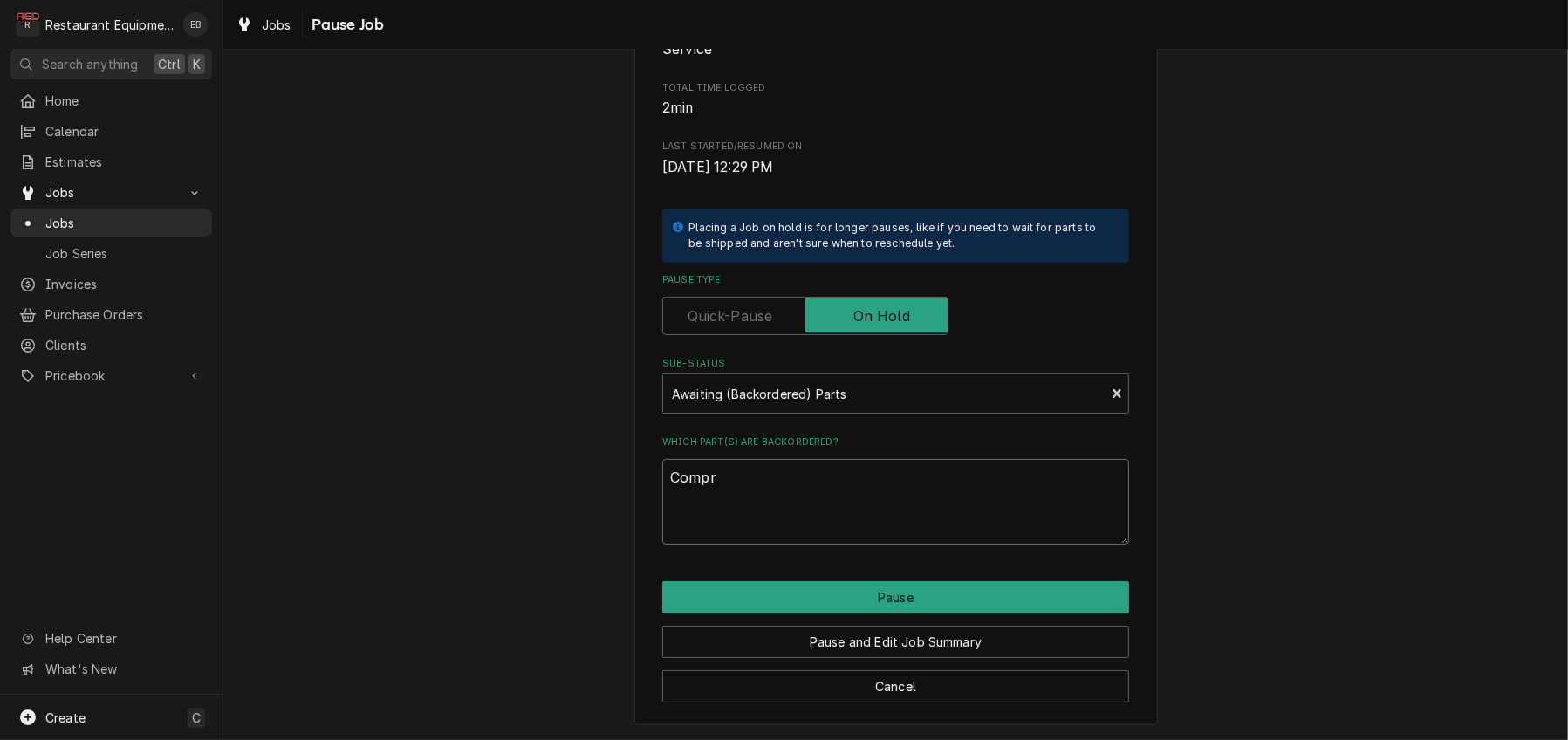
type textarea "x"
type textarea "Compre"
type textarea "x"
type textarea "Compres"
type textarea "x"
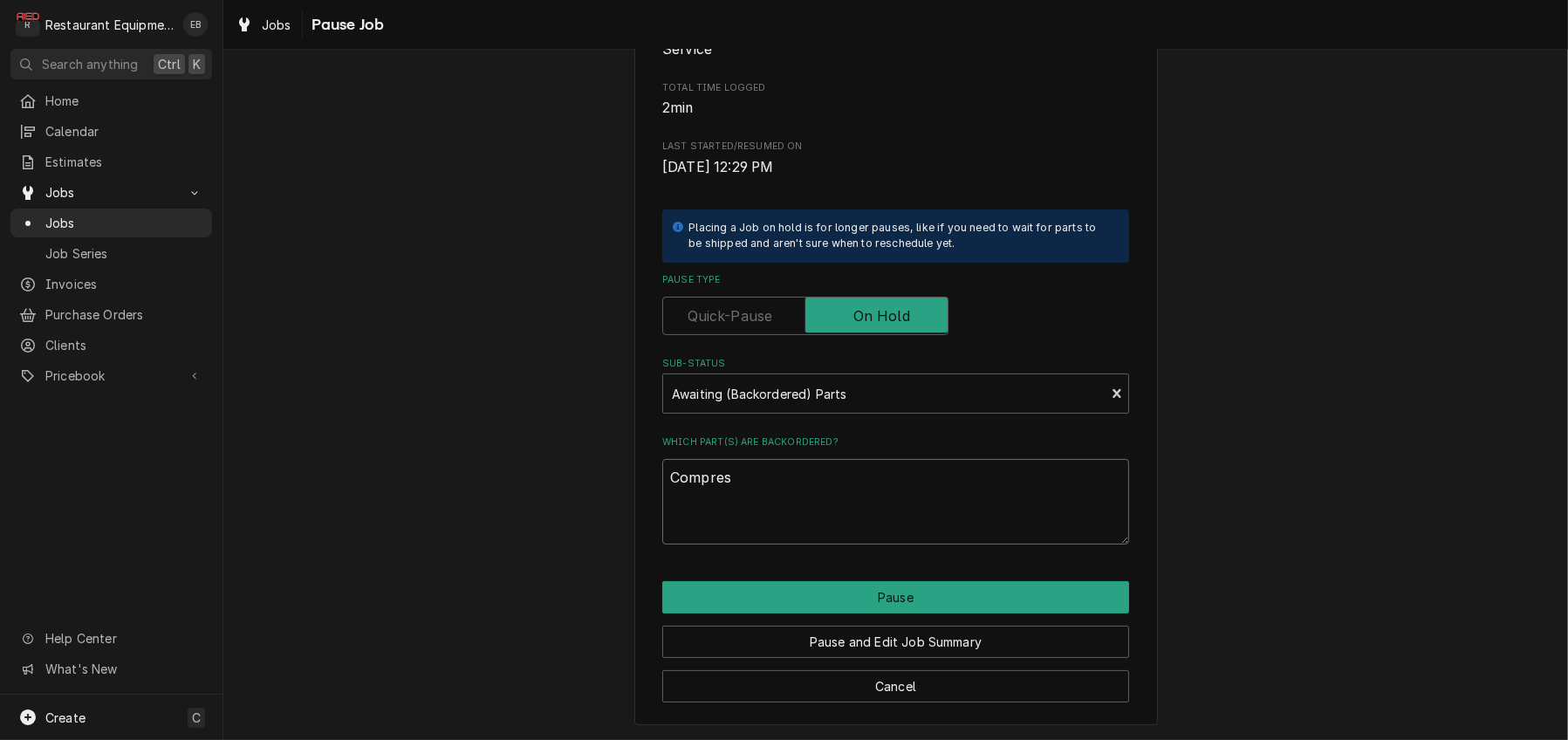
type textarea "Compress"
type textarea "x"
type textarea "Compresso"
type textarea "x"
type textarea "Compressor"
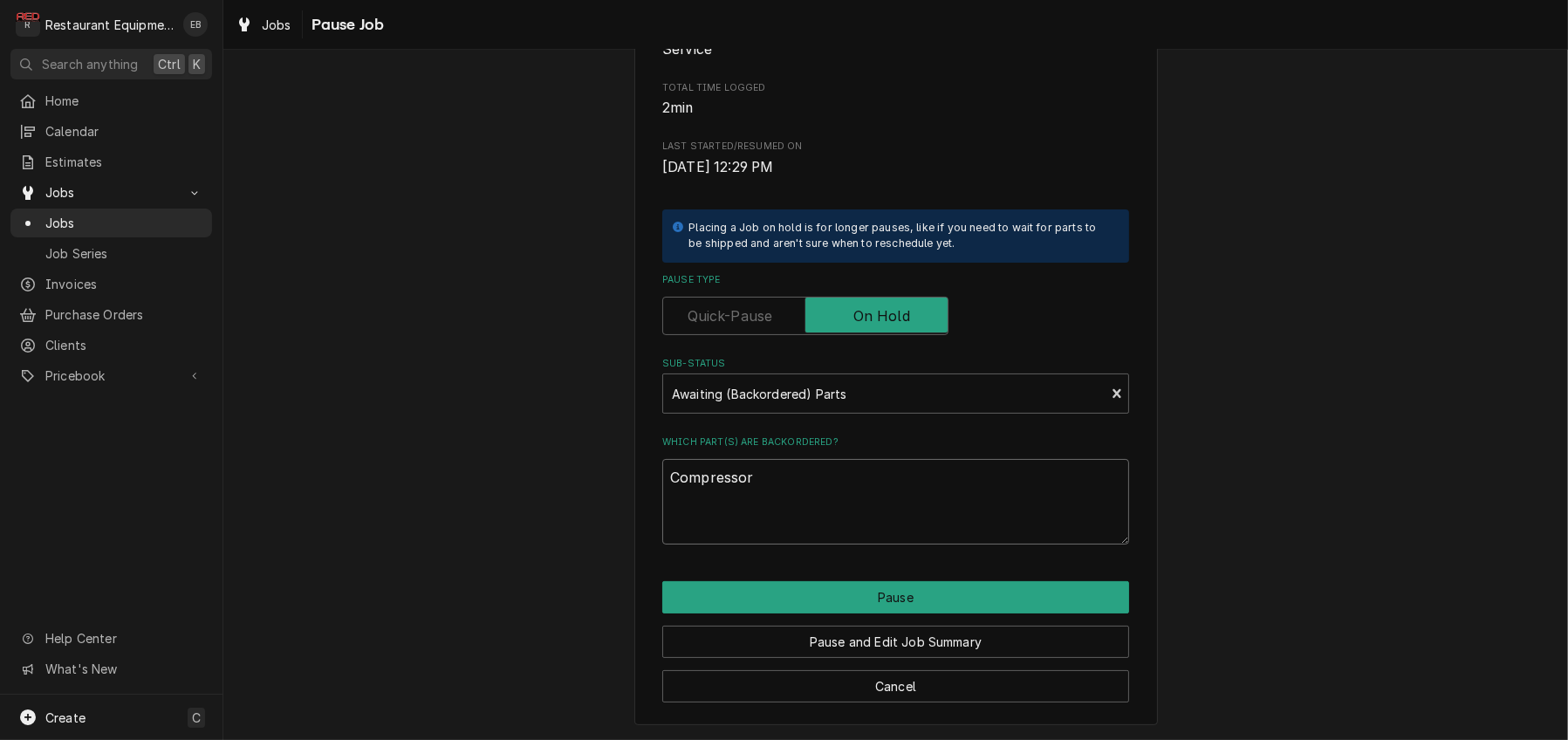
type textarea "x"
type textarea "Compressor"
type textarea "x"
type textarea "Compressor i"
type textarea "x"
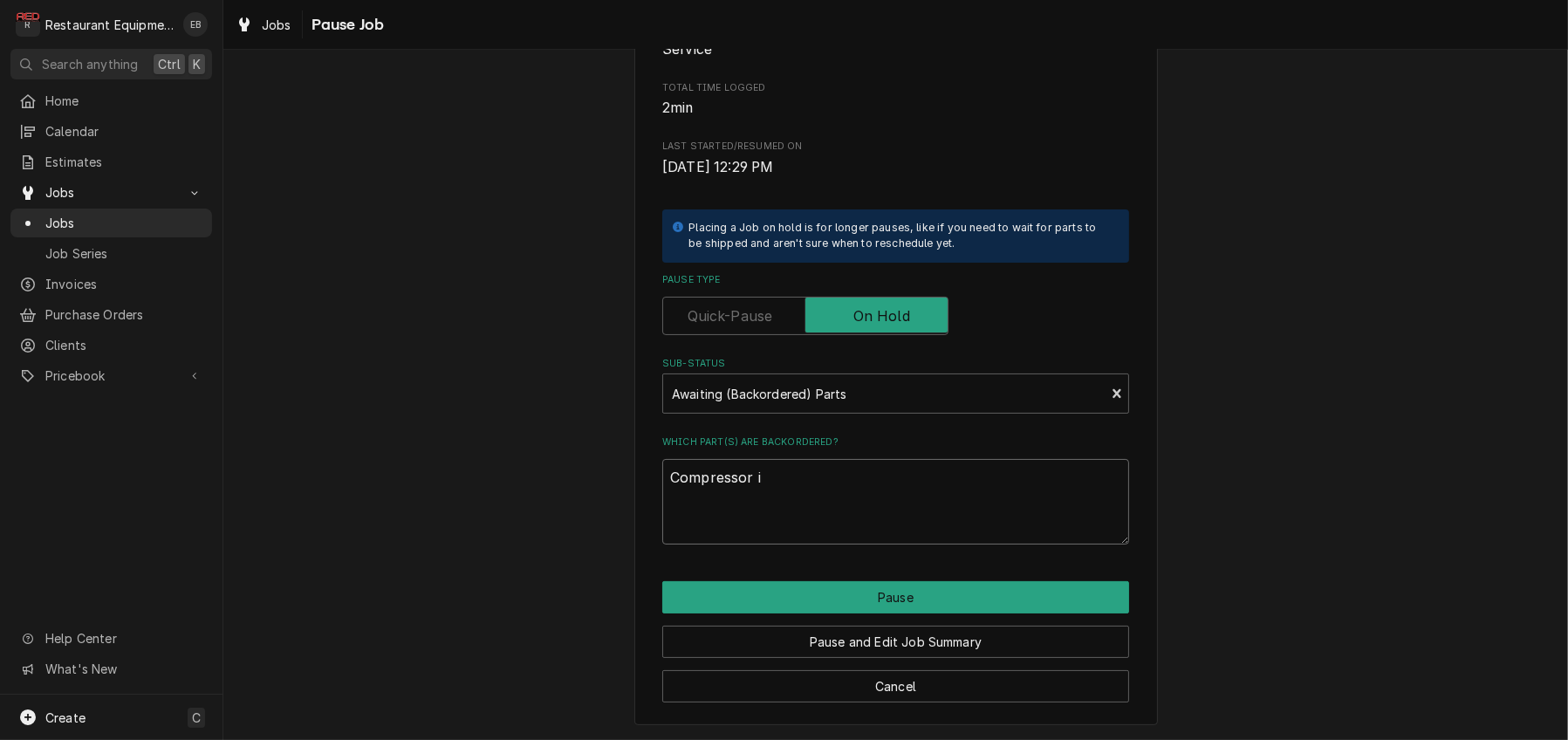
type textarea "Compressor is"
type textarea "x"
type textarea "Compressor is"
type textarea "x"
type textarea "Compressor is b"
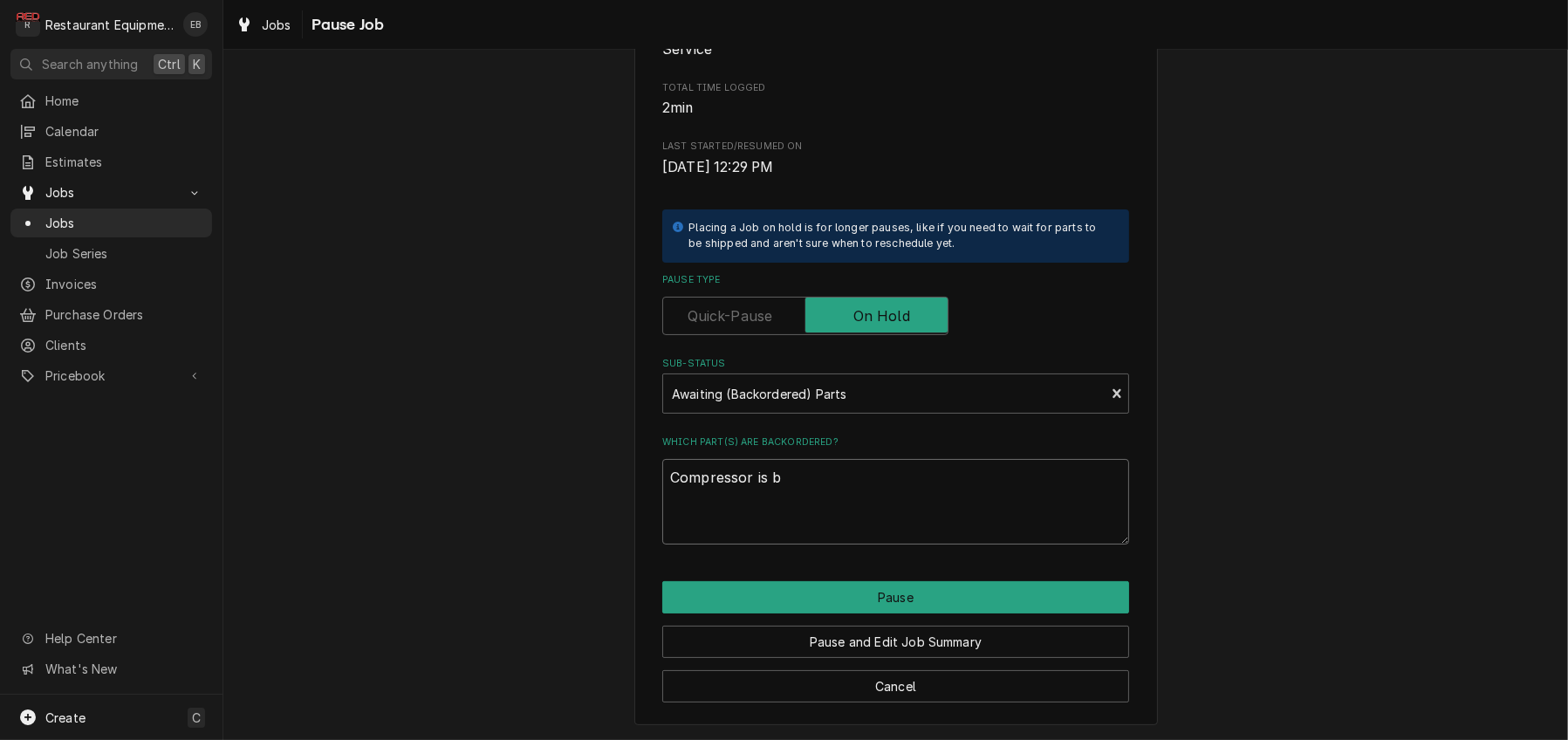
type textarea "x"
type textarea "Compressor is ba"
type textarea "x"
type textarea "Compressor is bac"
type textarea "x"
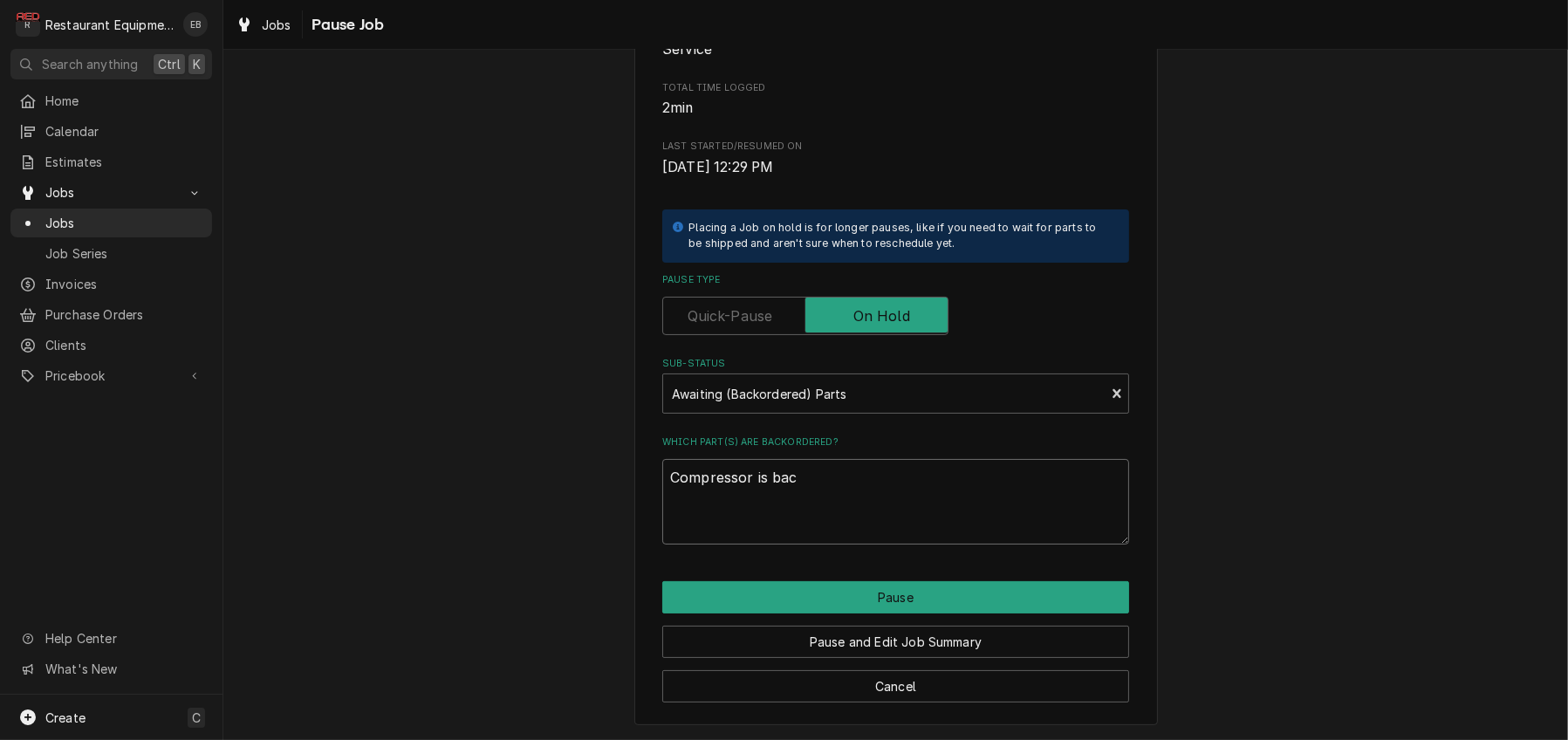
type textarea "Compressor is bacl"
type textarea "x"
type textarea "Compressor is bac"
type textarea "x"
type textarea "Compressor is back"
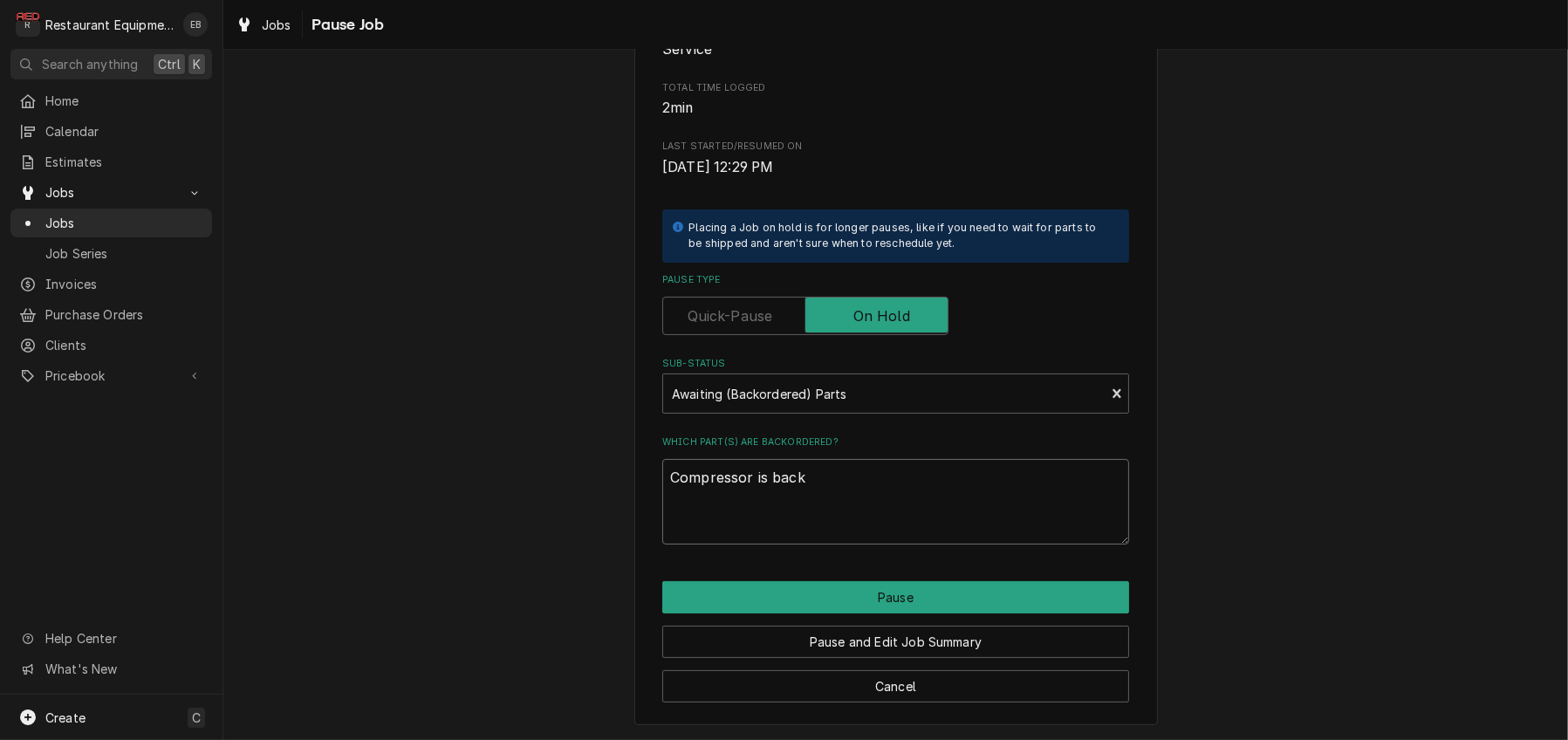
type textarea "x"
type textarea "Compressor is backo"
type textarea "x"
type textarea "Compressor is backor"
type textarea "x"
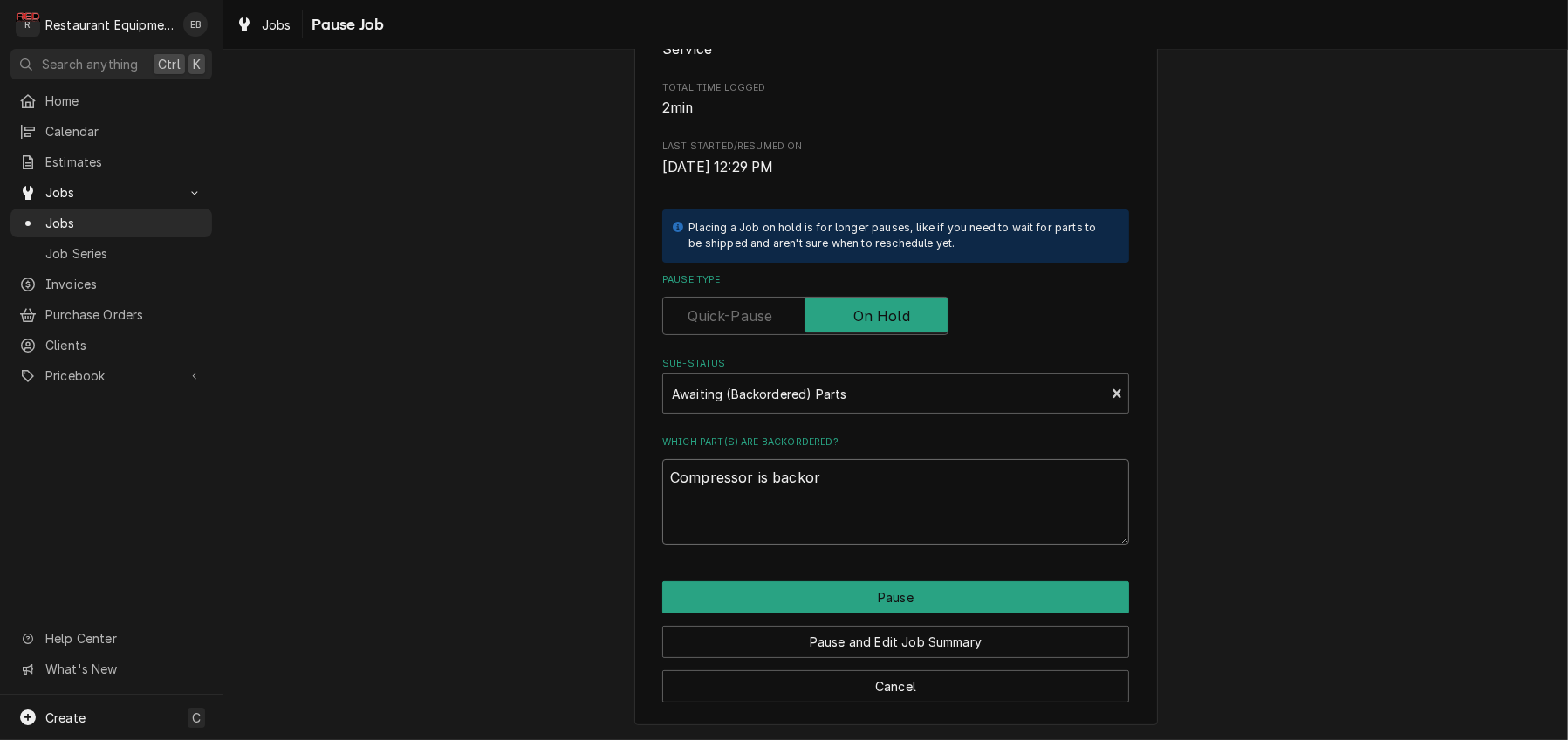
type textarea "Compressor is backord"
type textarea "x"
type textarea "Compressor is backorde"
type textarea "x"
type textarea "Compressor is backorder"
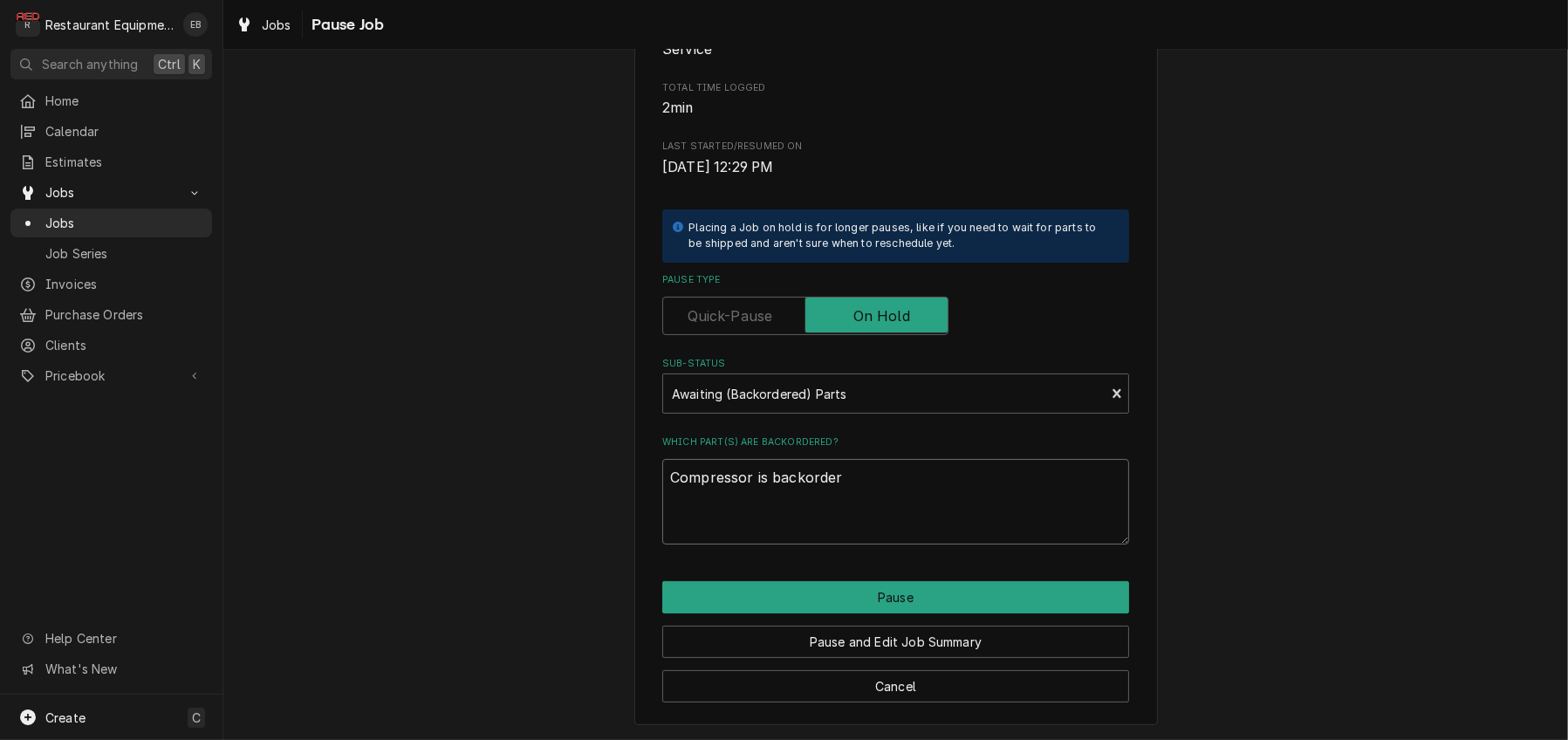
type textarea "x"
type textarea "Compressor is backordere"
type textarea "x"
type textarea "Compressor is backordered"
type textarea "x"
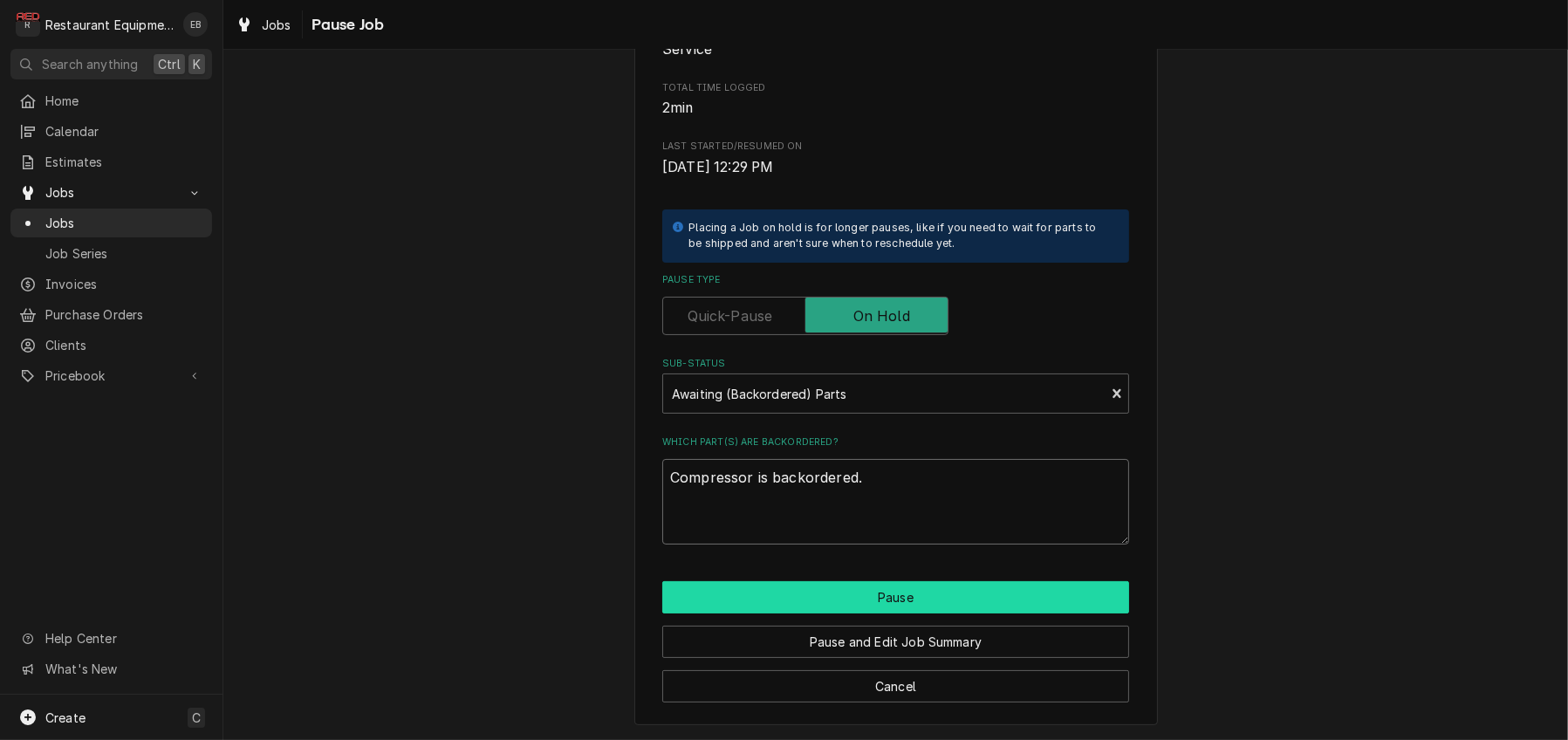
type textarea "Compressor is backordered."
click at [892, 581] on button "Pause" at bounding box center [895, 597] width 467 height 32
type textarea "x"
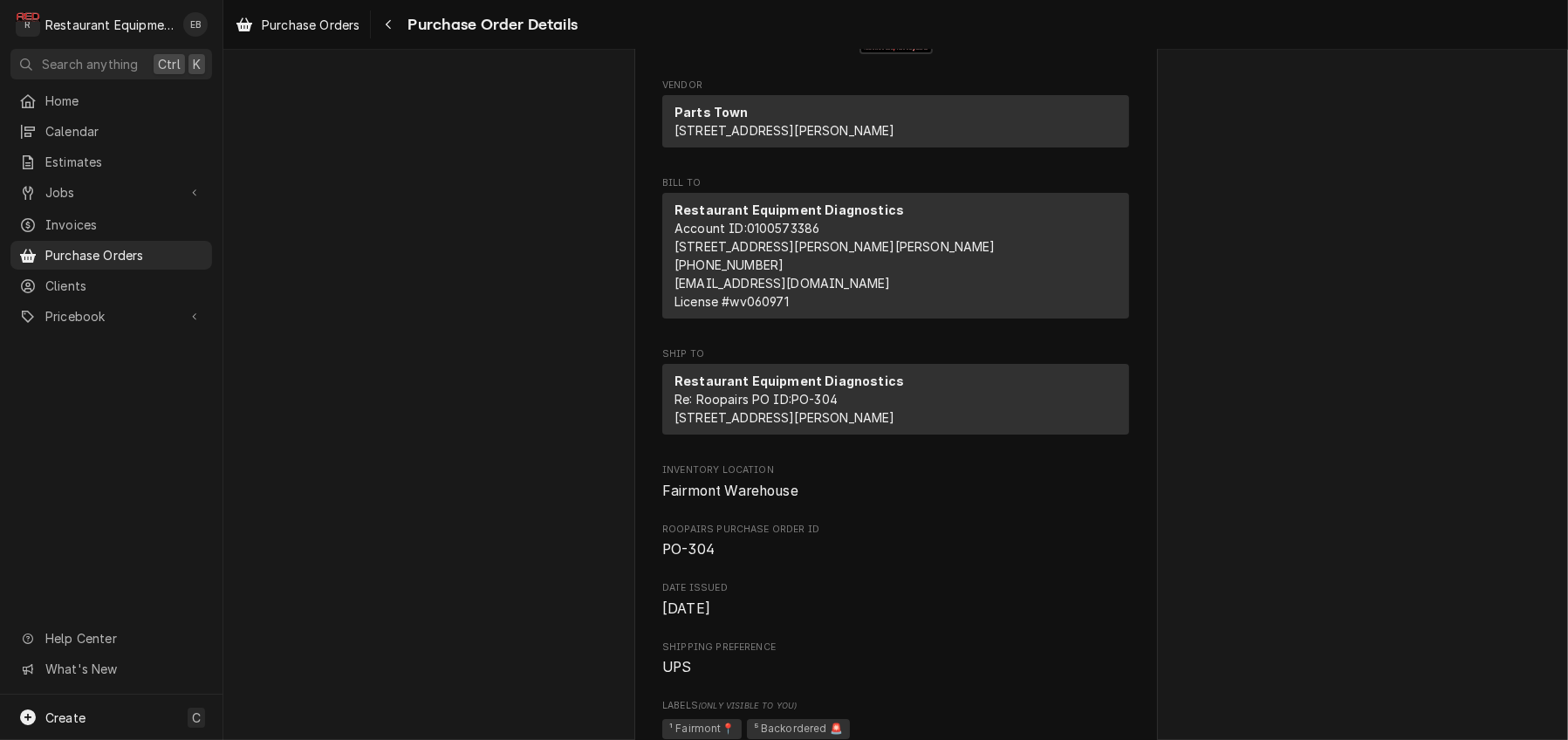
scroll to position [175, 0]
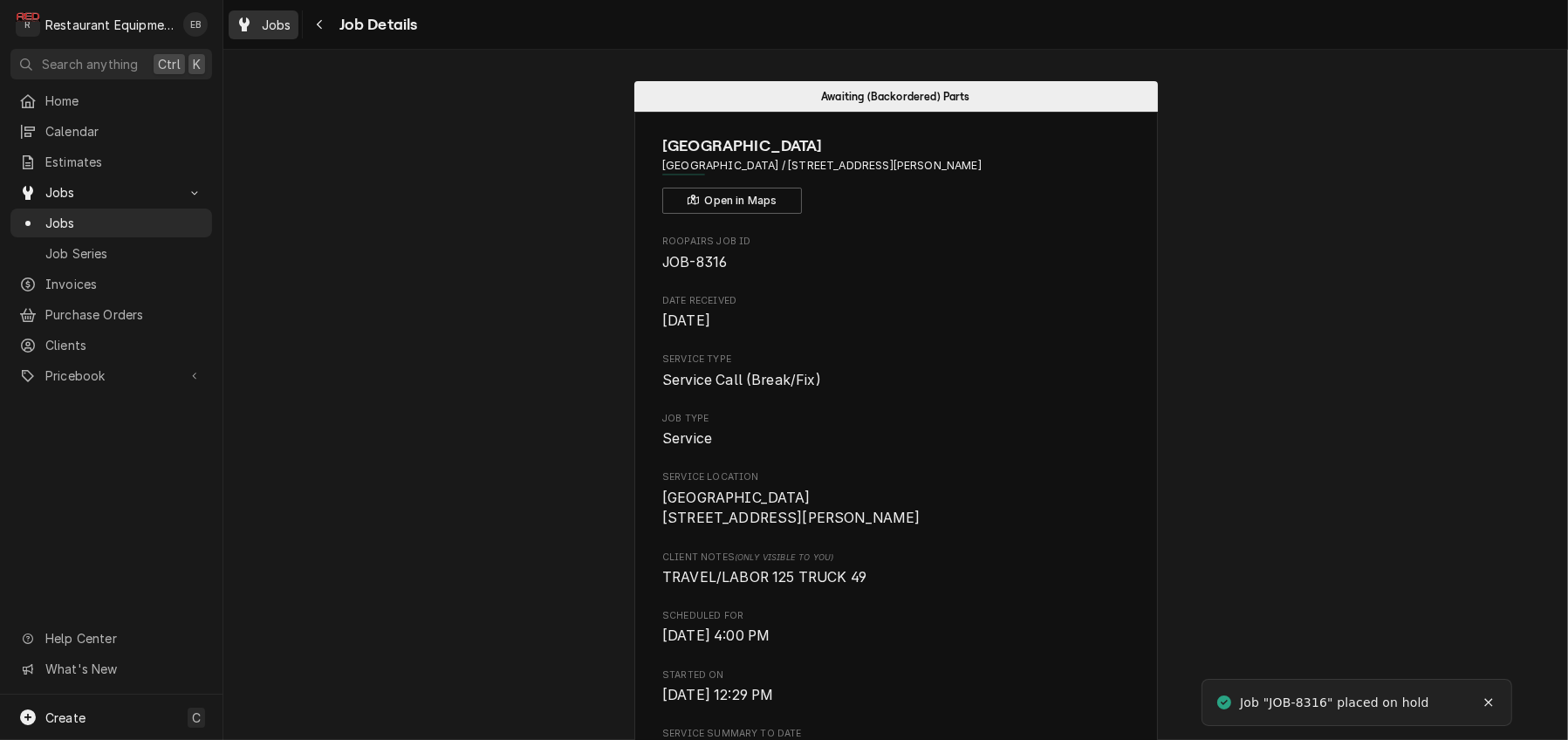
click at [272, 23] on div "Jobs" at bounding box center [263, 25] width 62 height 21
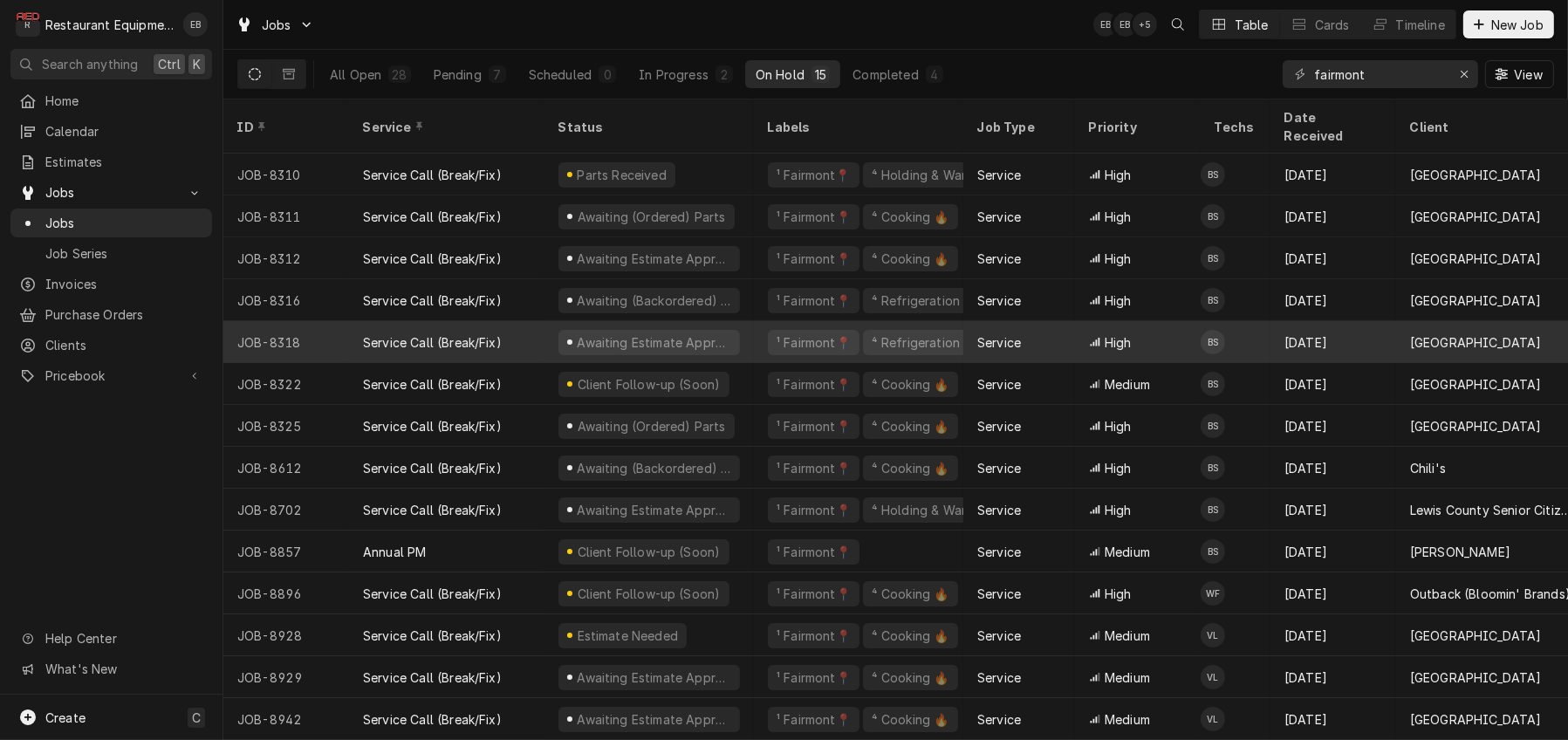
click at [544, 329] on div "Service Call (Break/Fix)" at bounding box center [446, 342] width 195 height 42
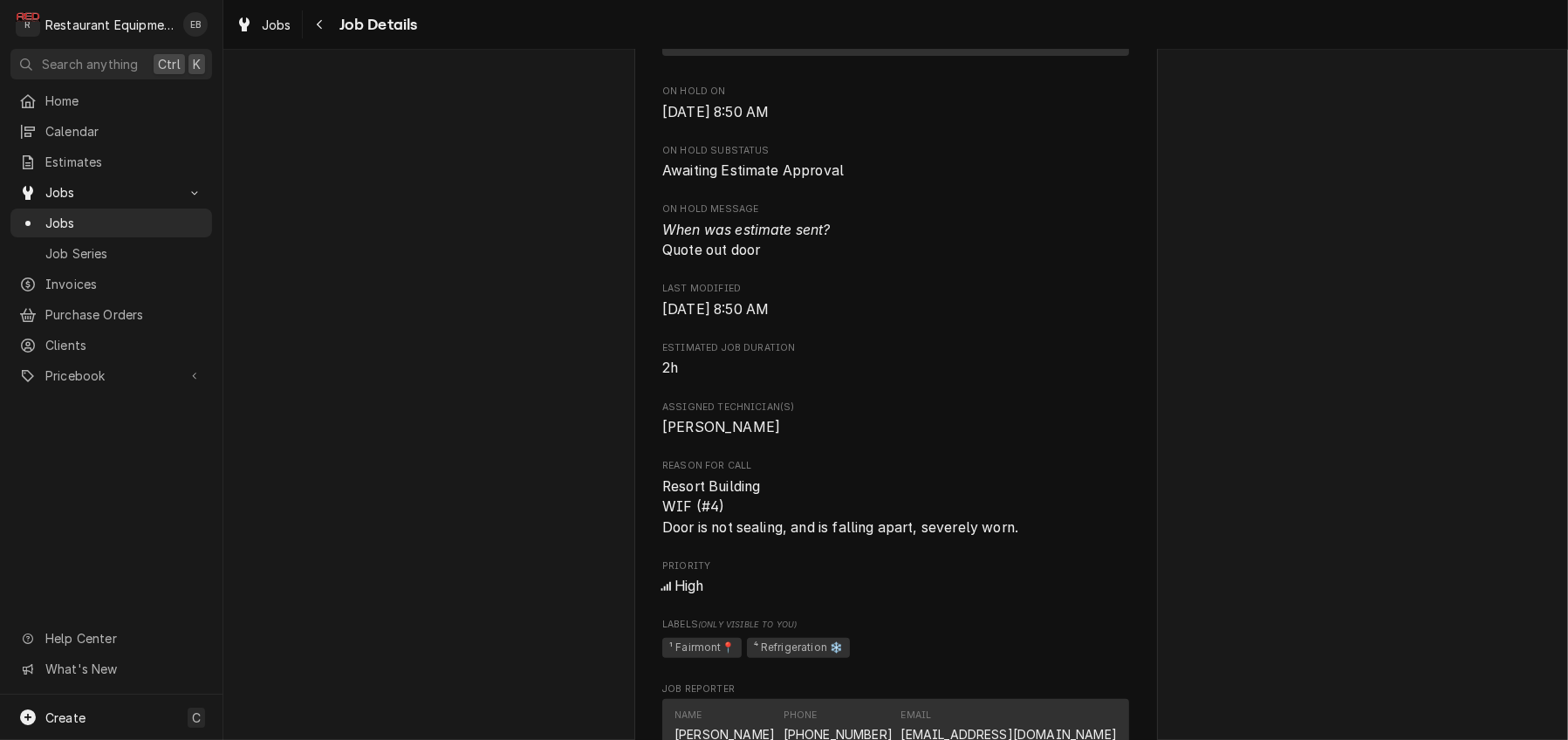
scroll to position [698, 0]
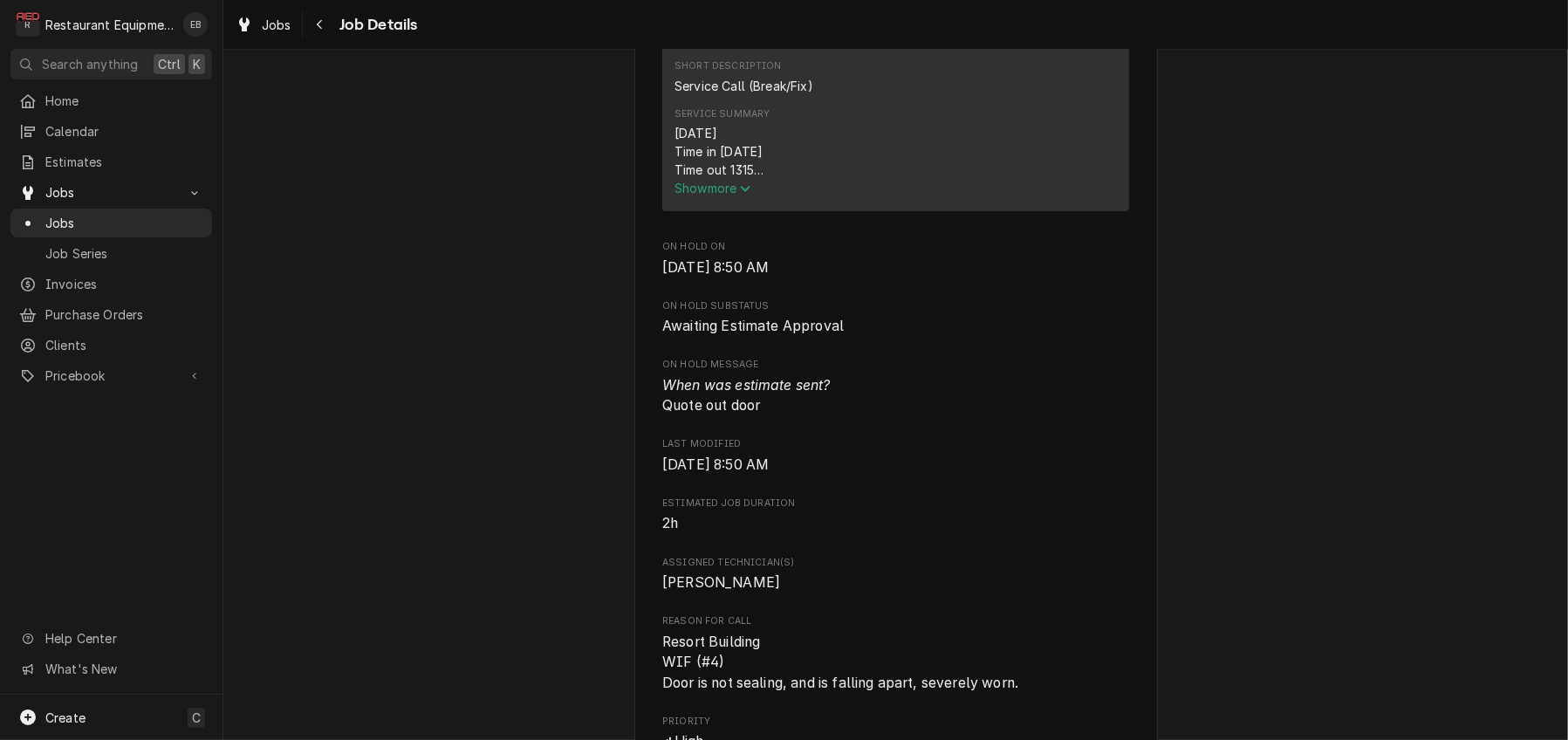
click at [710, 195] on span "Show more" at bounding box center [713, 187] width 77 height 15
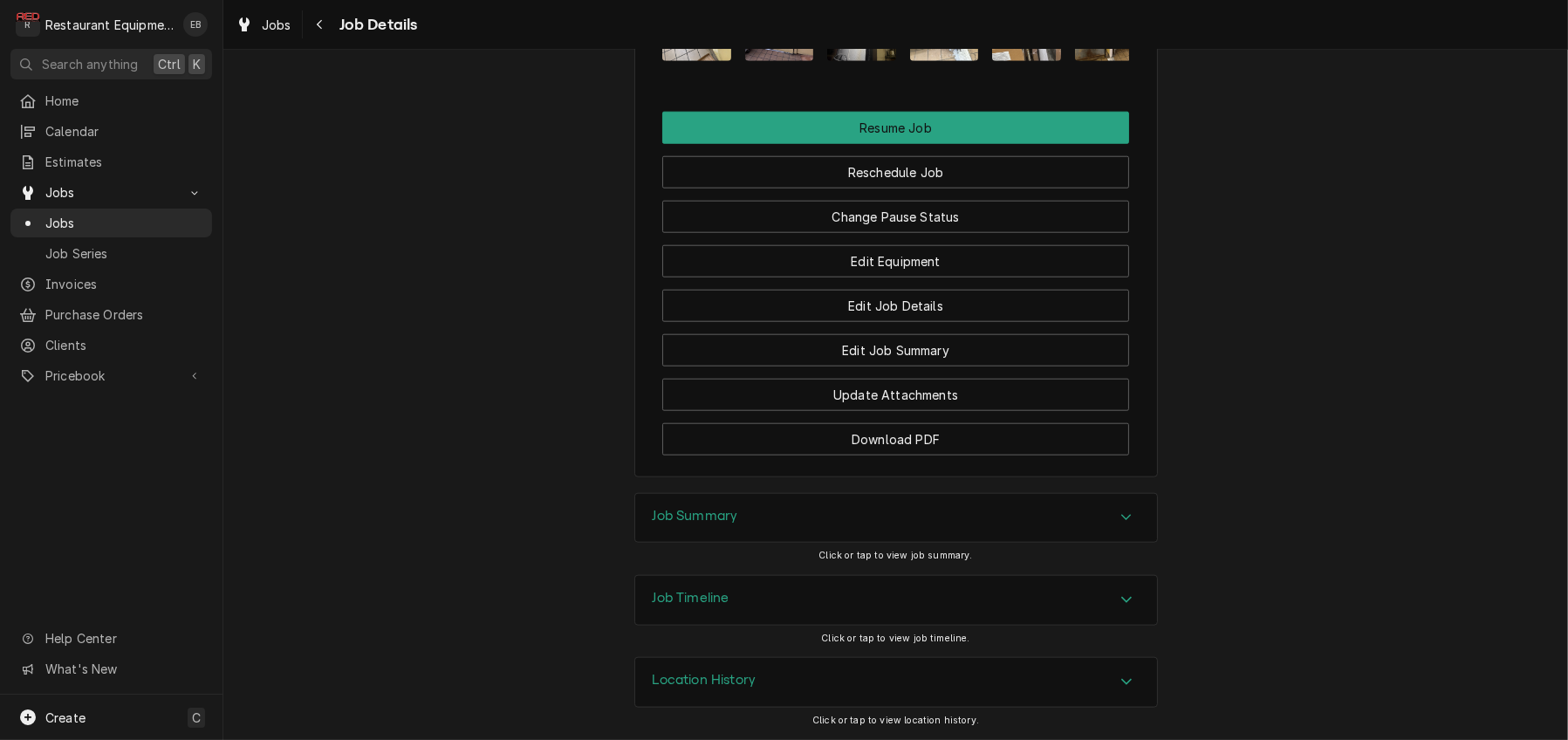
scroll to position [2385, 0]
click at [914, 233] on button "Change Pause Status" at bounding box center [895, 217] width 467 height 32
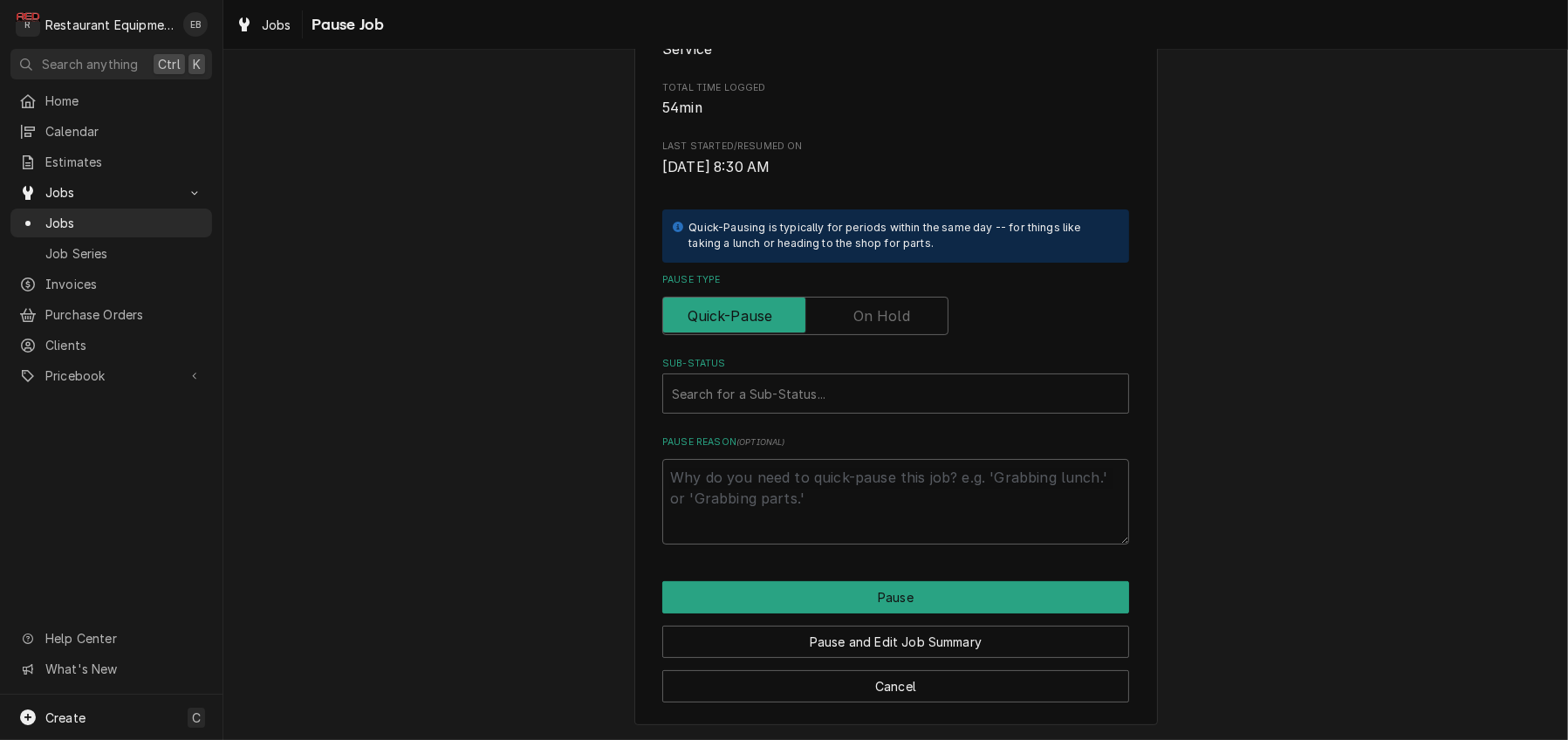
click at [876, 335] on label "Pause Type" at bounding box center [805, 315] width 286 height 38
click at [876, 335] on input "Pause Type" at bounding box center [805, 315] width 270 height 38
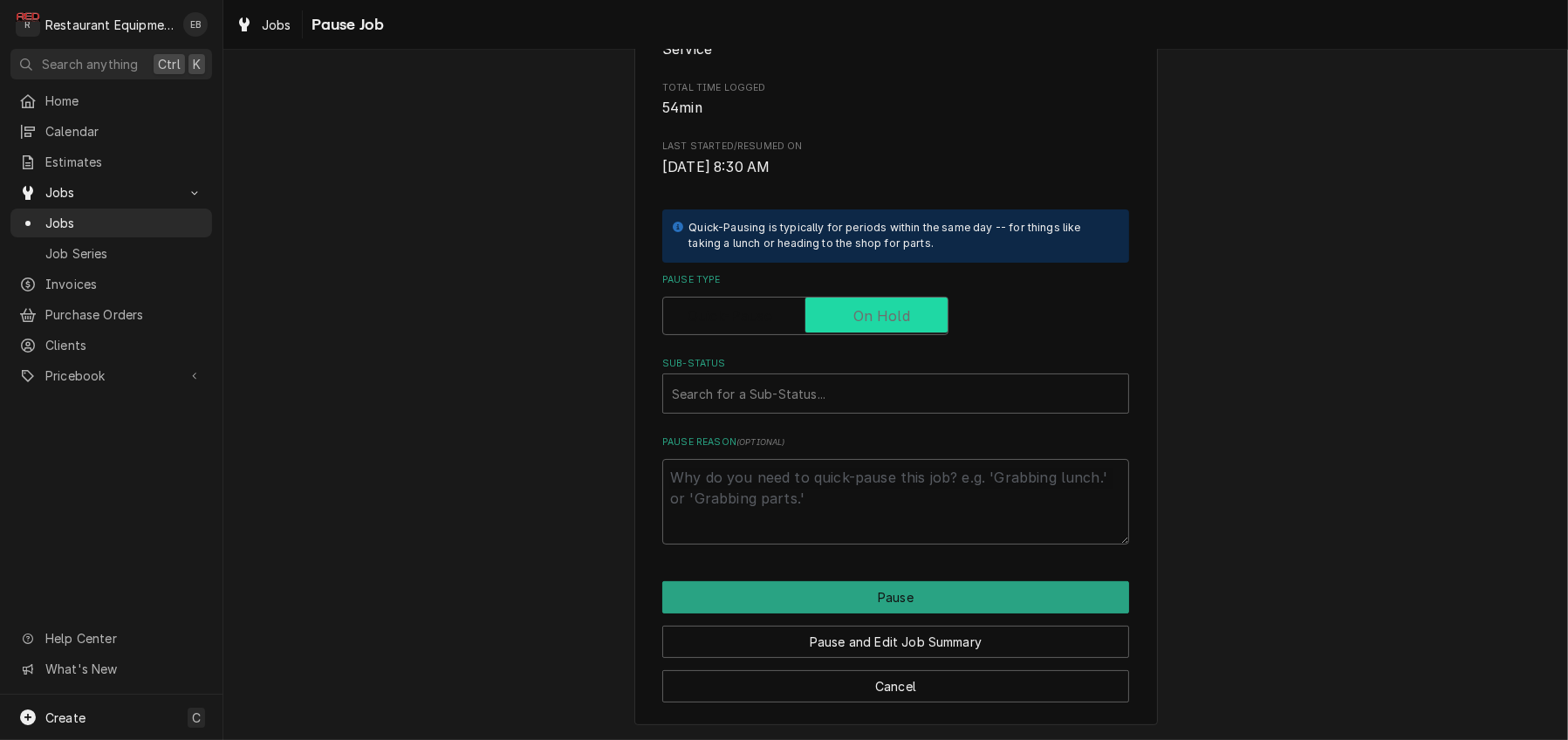
checkbox input "true"
type textarea "x"
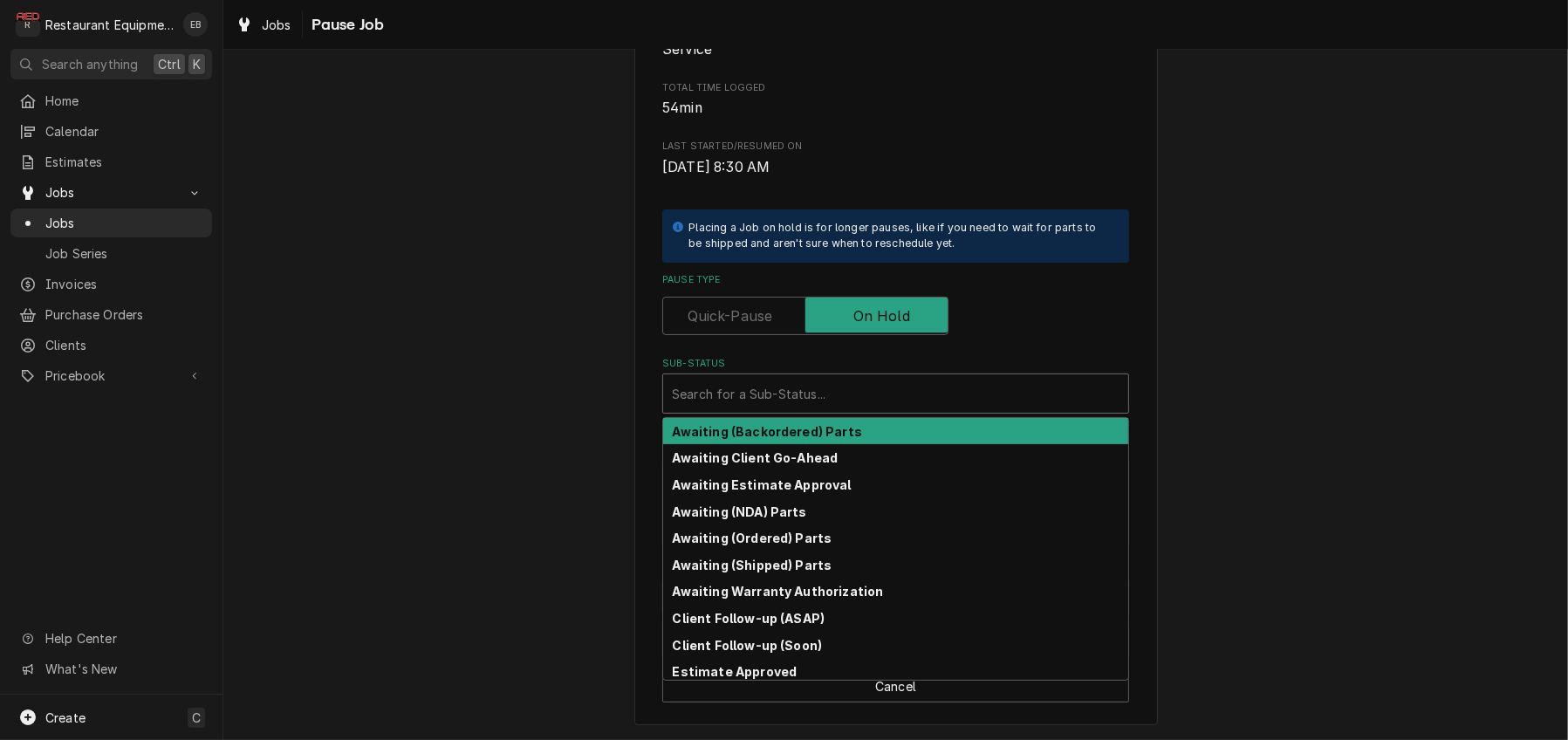
click at [880, 378] on div "Sub-Status" at bounding box center [895, 393] width 447 height 31
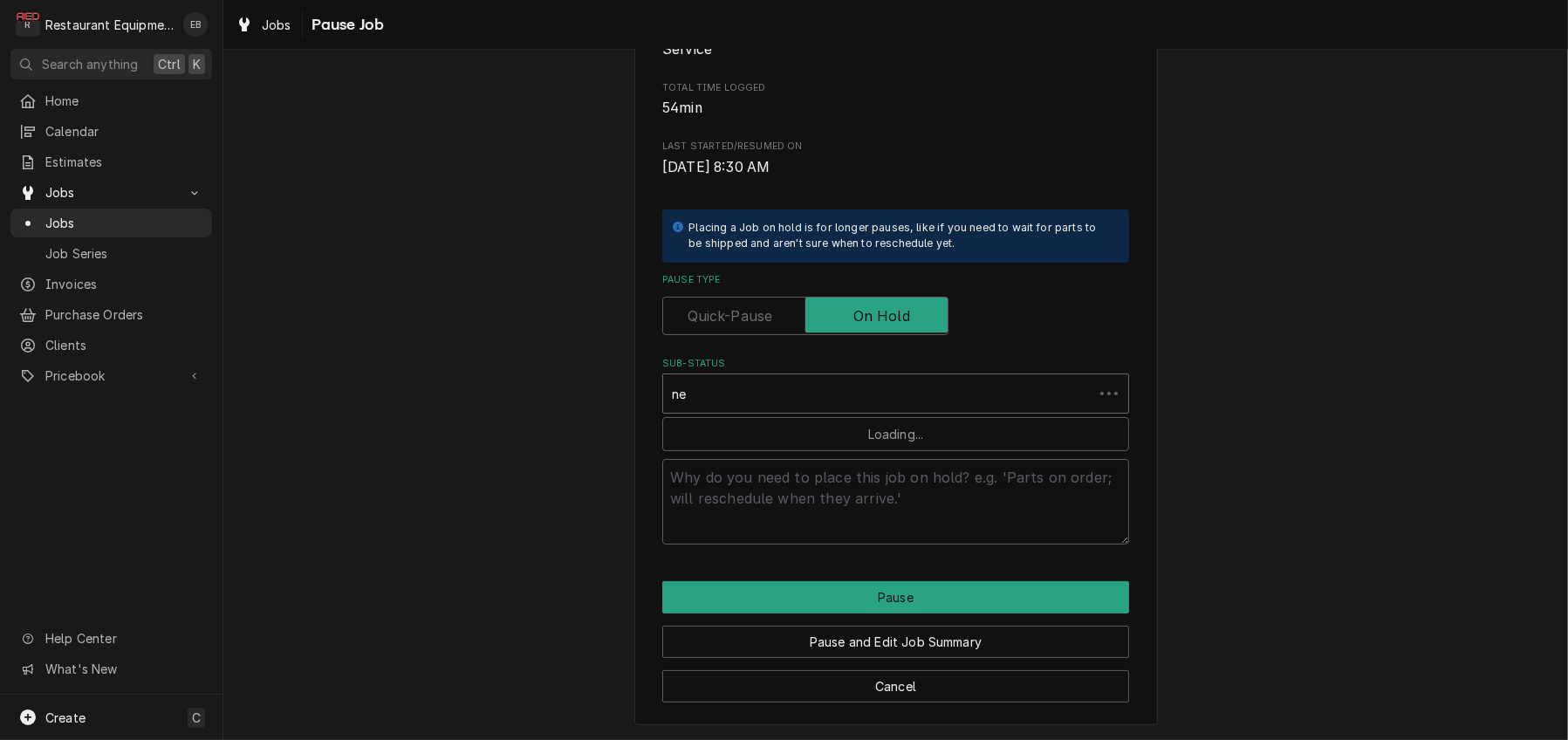
type input "n"
type textarea "x"
type input "research"
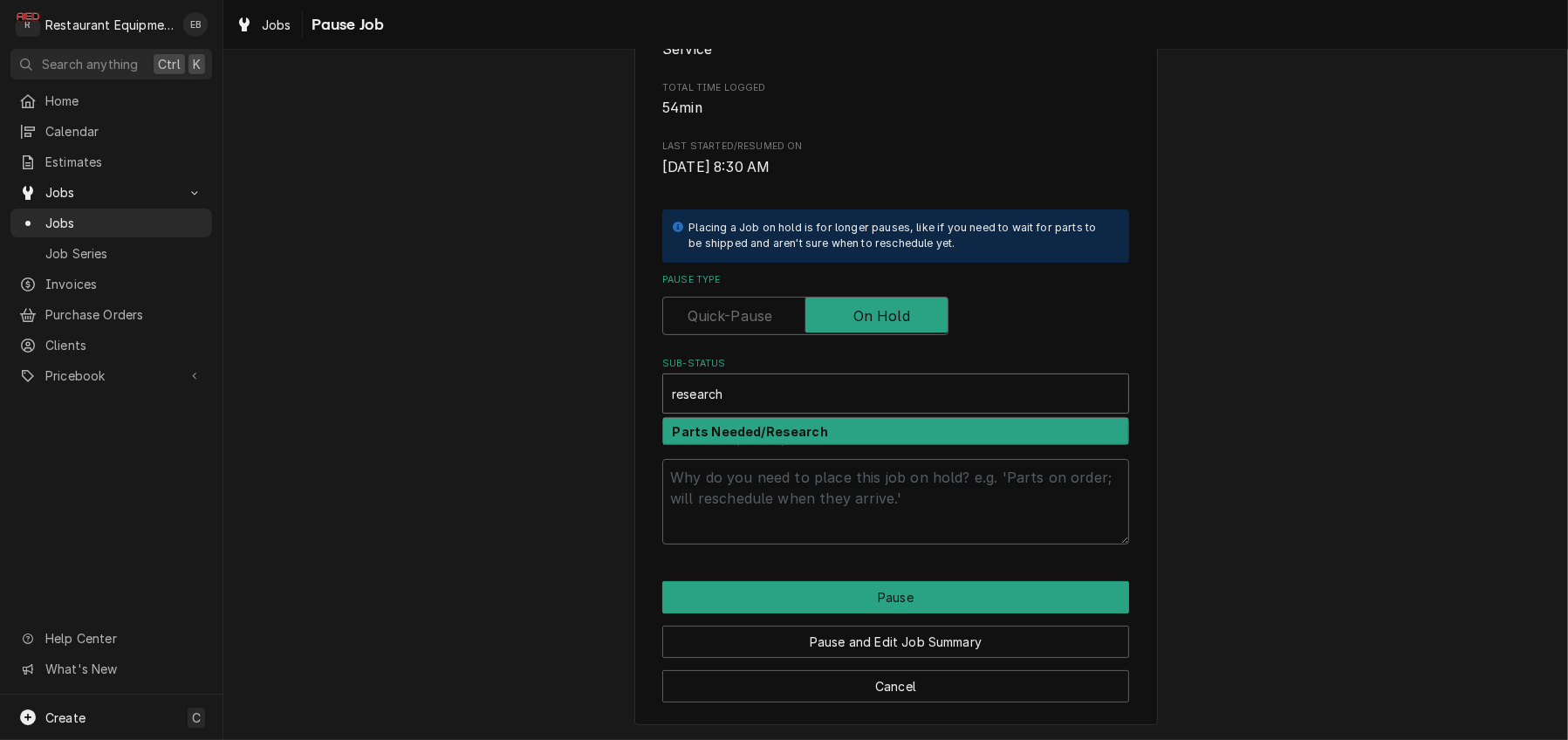
click at [874, 418] on div "Parts Needed/Research" at bounding box center [895, 431] width 465 height 27
type textarea "x"
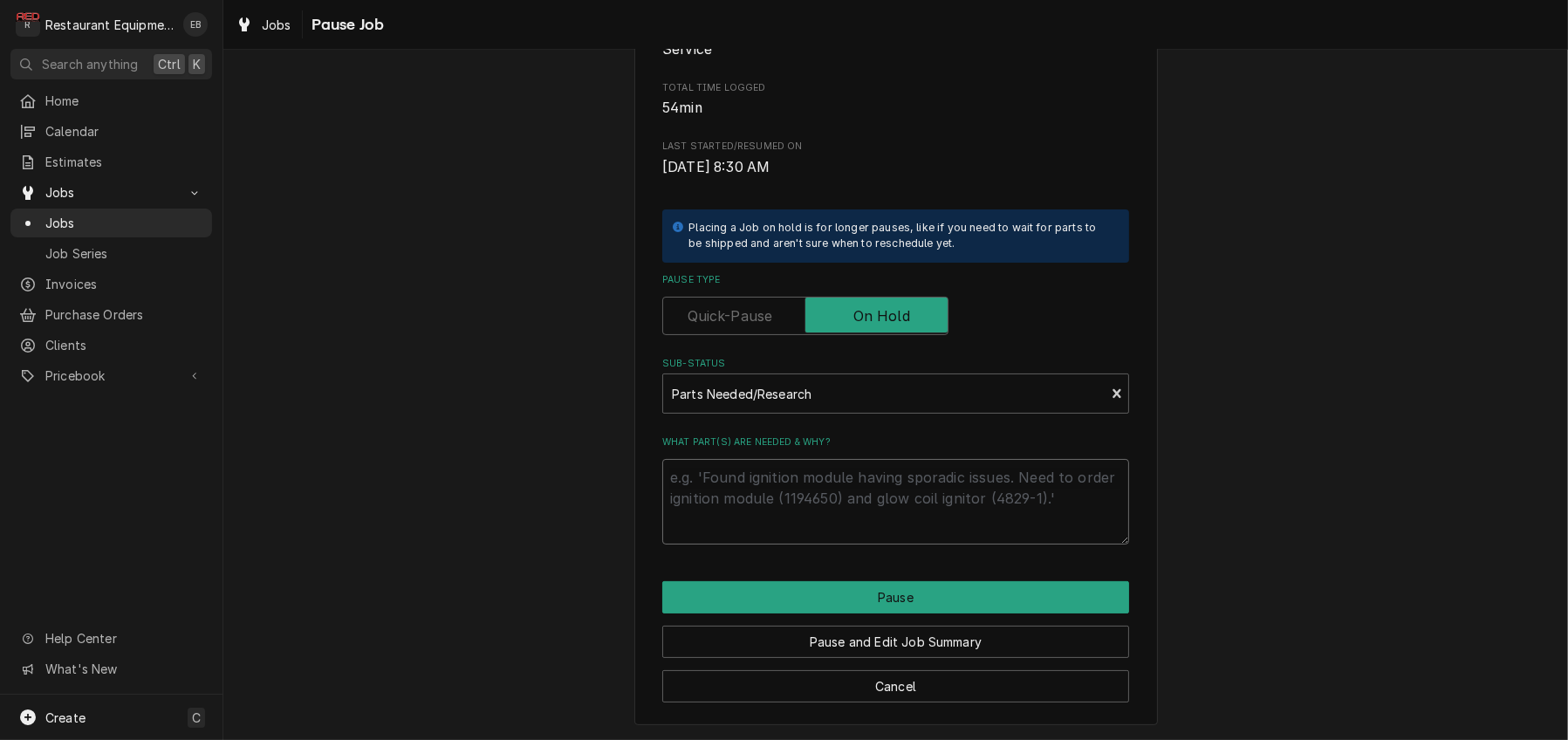
click at [792, 462] on textarea "What part(s) are needed & why?" at bounding box center [895, 502] width 467 height 86
type textarea "x"
type textarea "F"
type textarea "x"
type textarea "Fo"
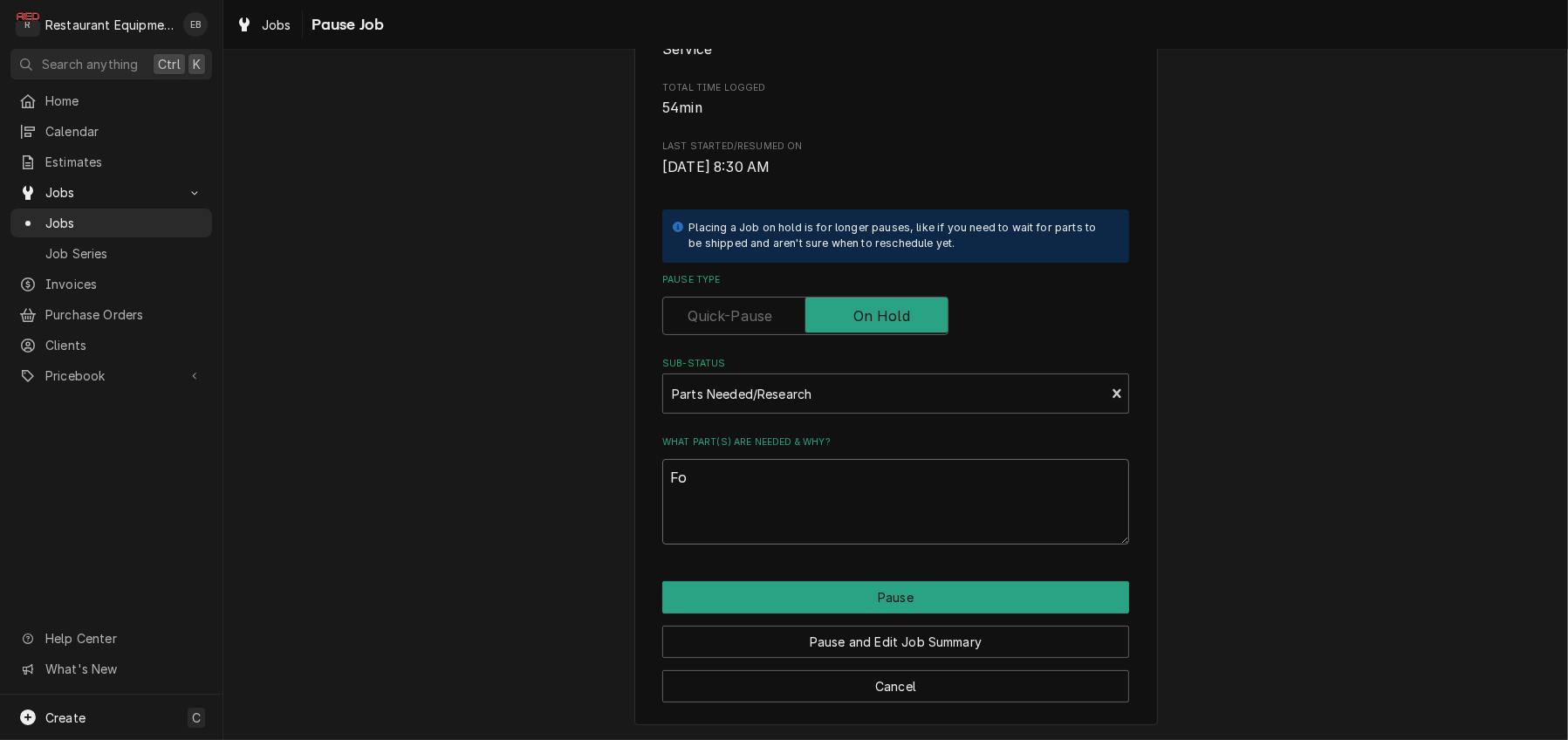
type textarea "x"
type textarea "For"
type textarea "x"
type textarea "Form"
type textarea "x"
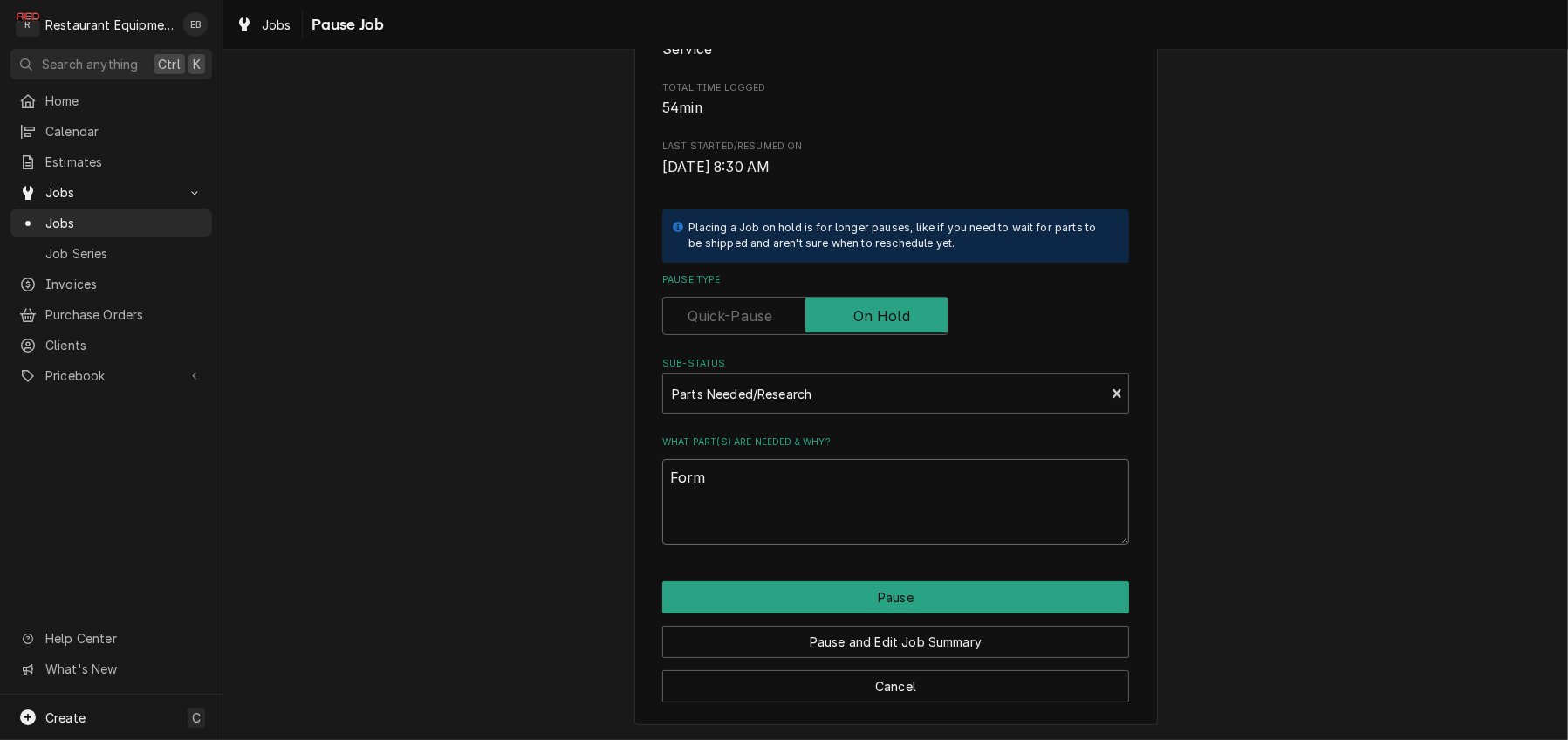
type textarea "Form"
type textarea "x"
type textarea "Form i"
type textarea "x"
type textarea "Form is"
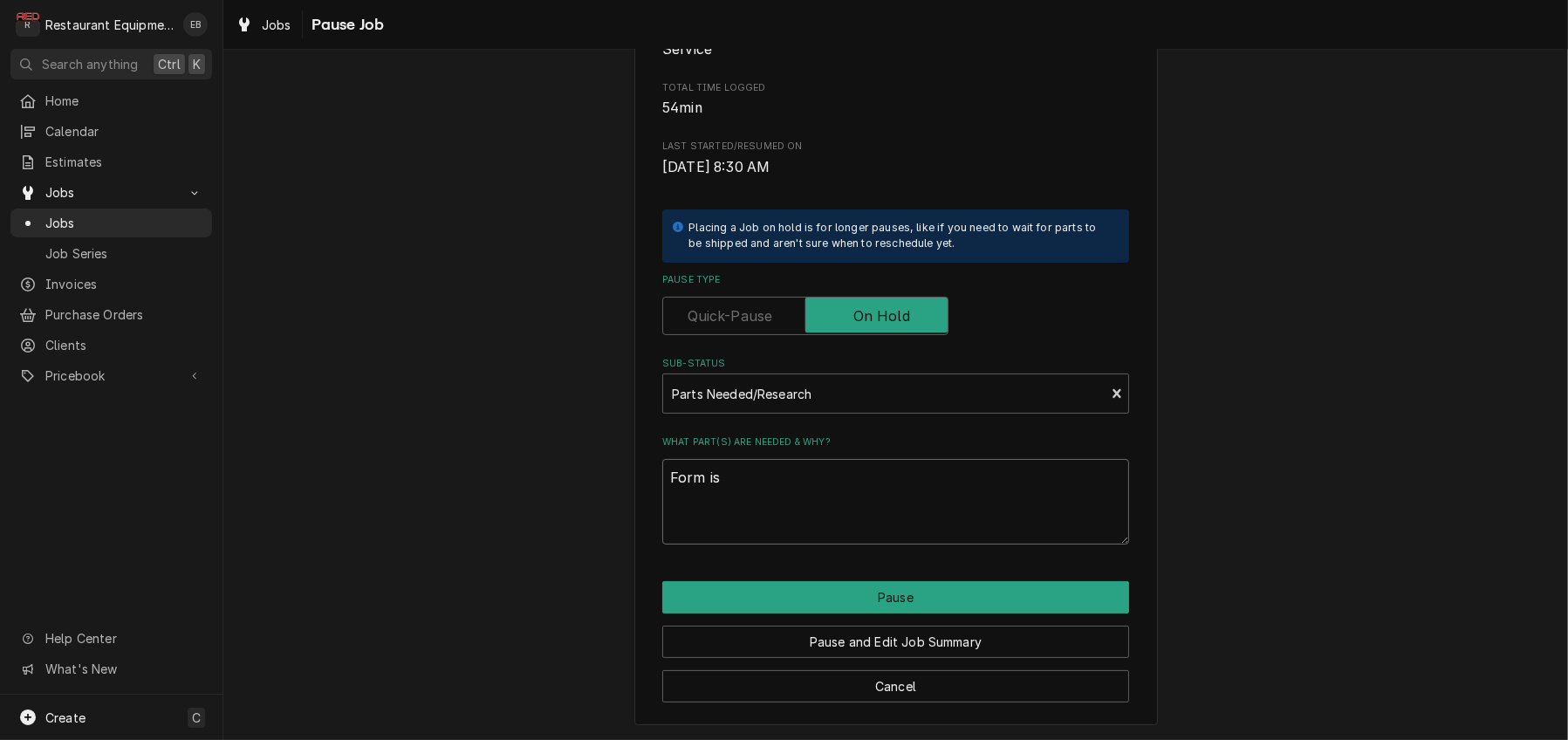
type textarea "x"
type textarea "Form is"
type textarea "x"
type textarea "Form is f"
type textarea "x"
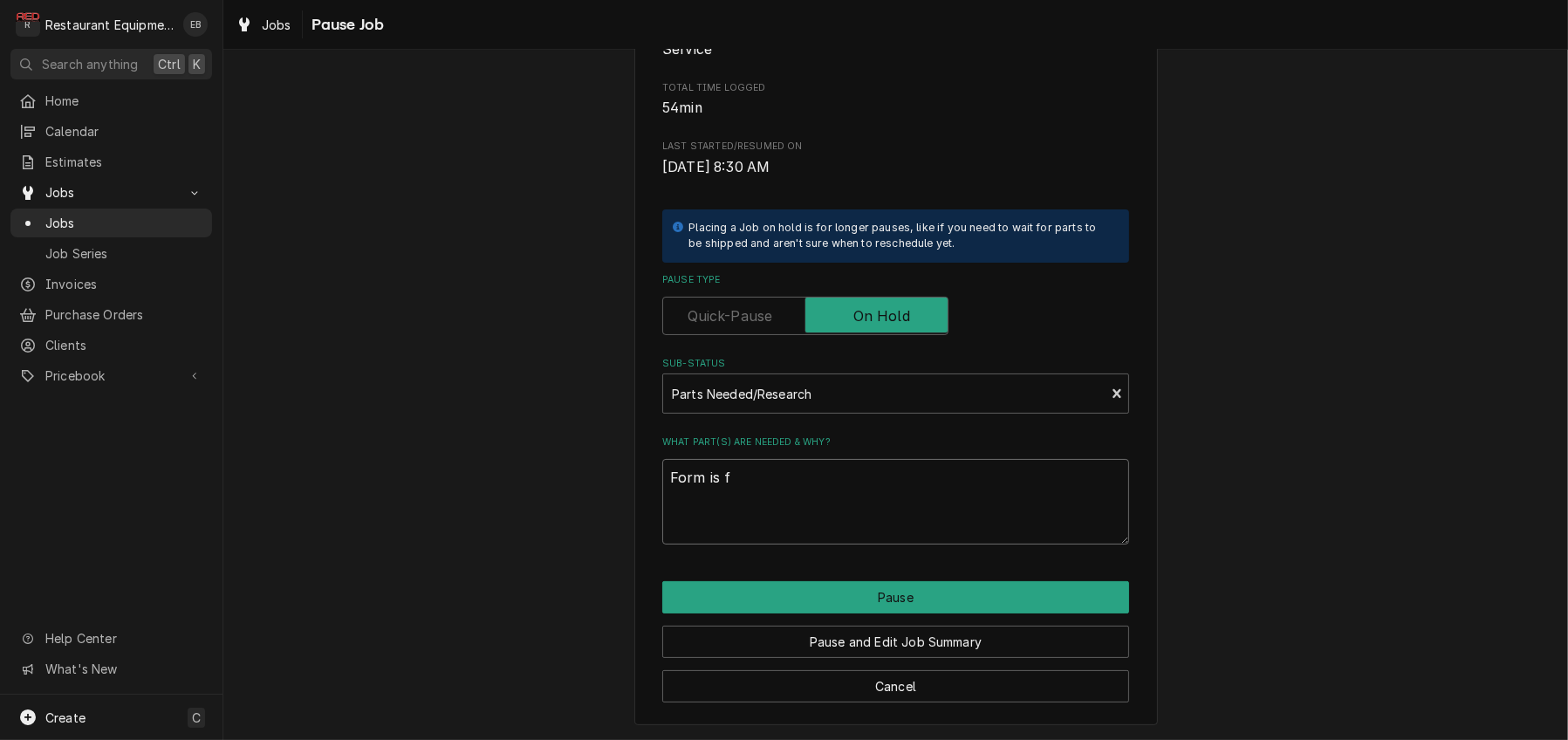
type textarea "Form is fi"
type textarea "x"
type textarea "Form is fil"
type textarea "x"
type textarea "Form is fill"
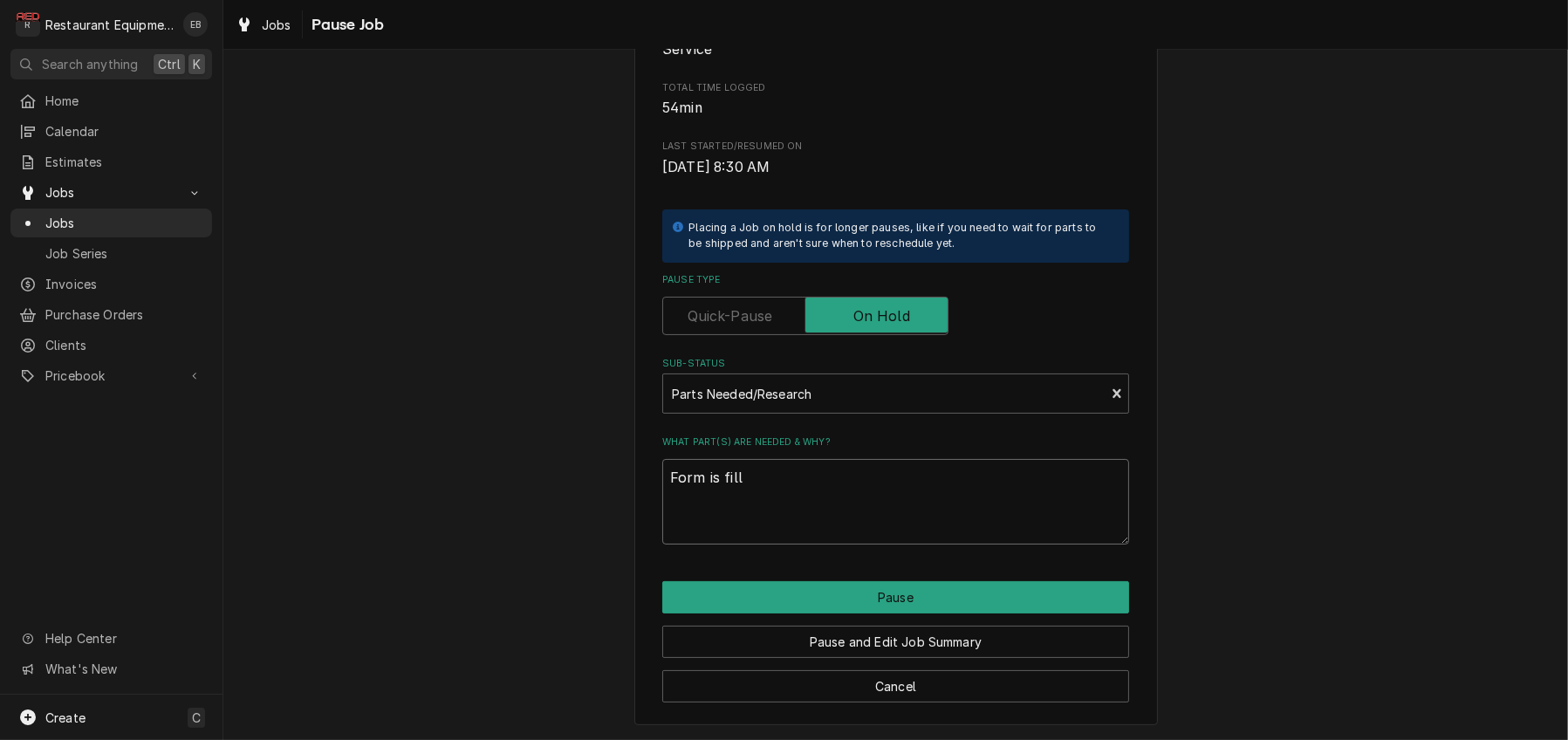
type textarea "x"
type textarea "Form is fille"
type textarea "x"
type textarea "Form is filled"
type textarea "x"
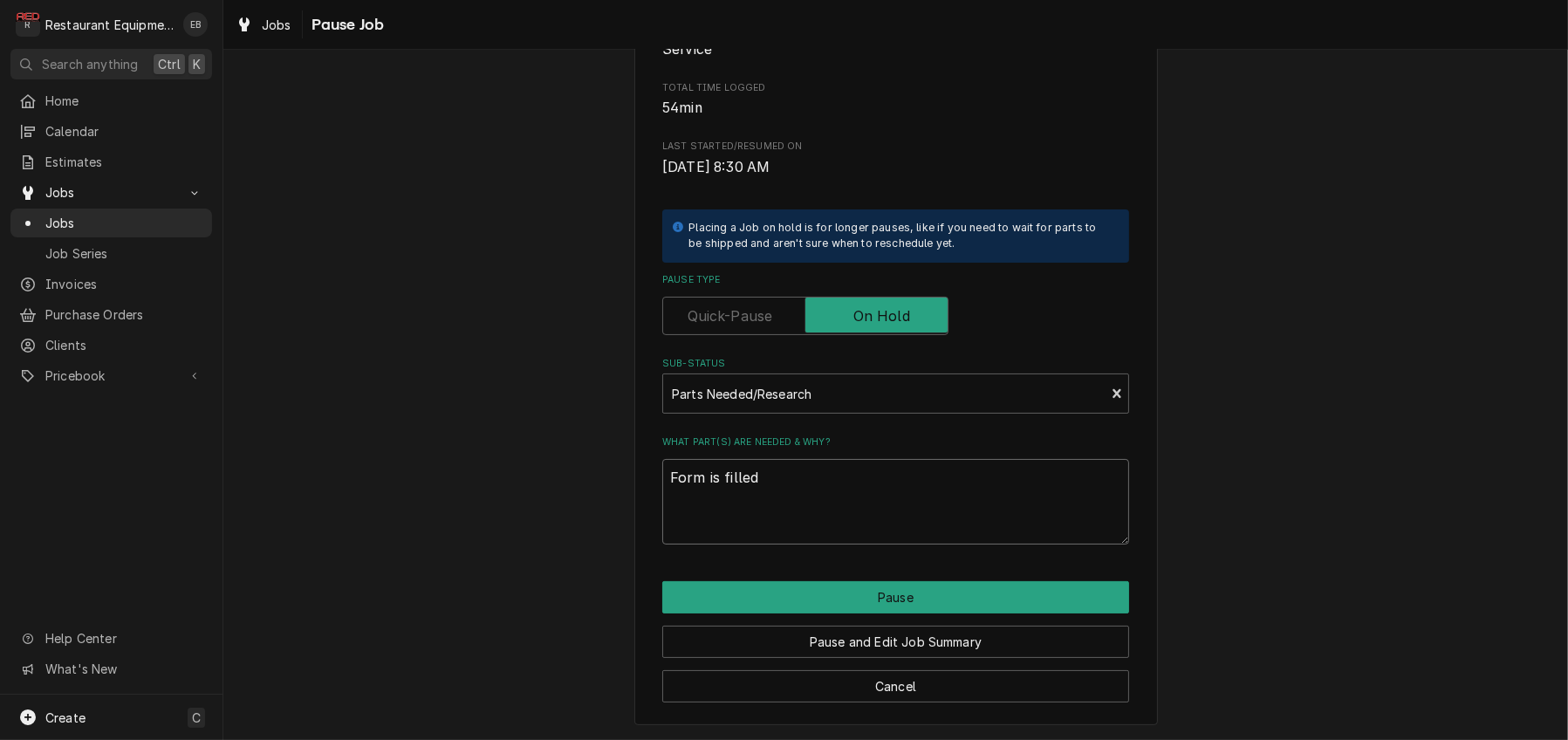
type textarea "Form is filled"
type textarea "x"
type textarea "Form is filled o"
type textarea "x"
type textarea "Form is filled ou"
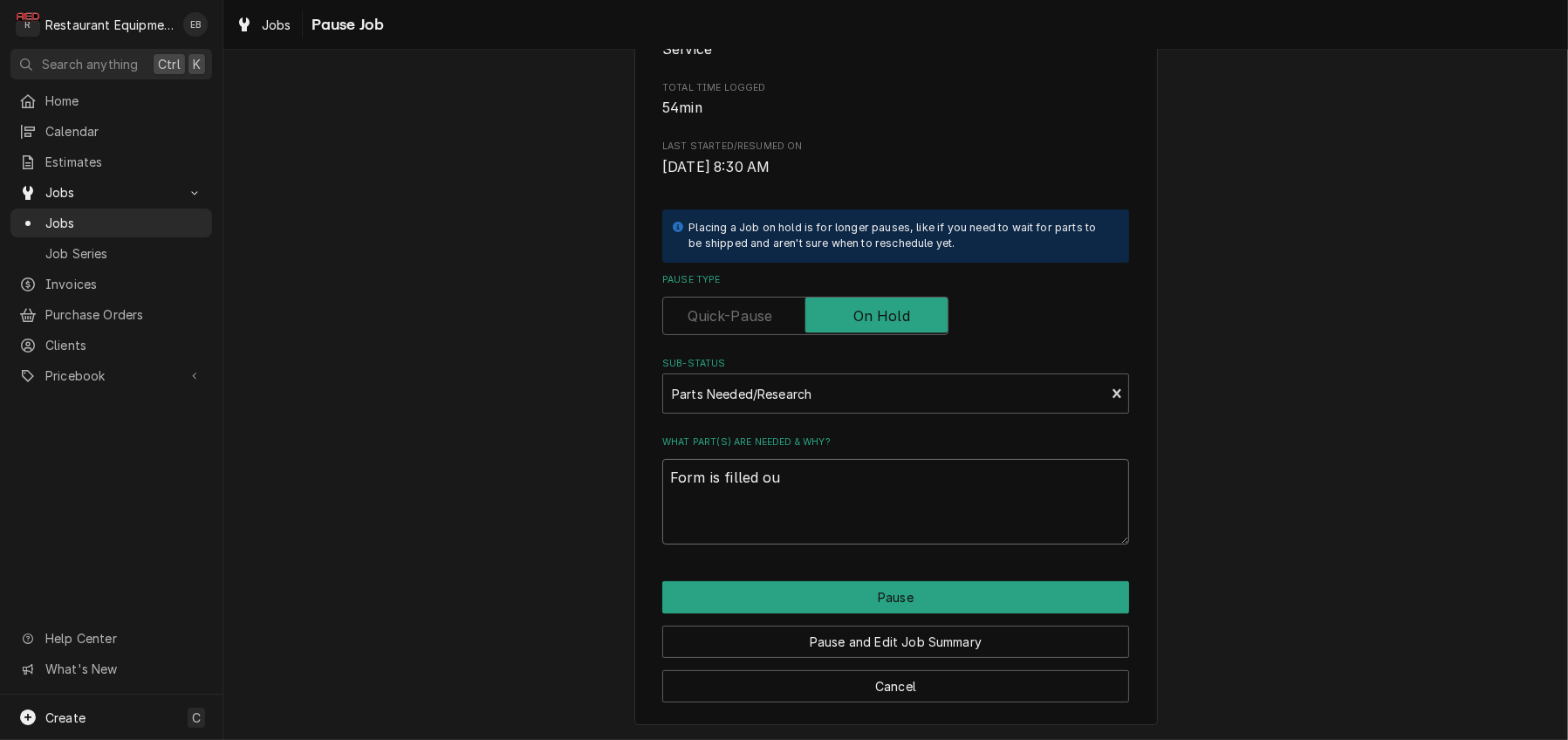
type textarea "x"
type textarea "Form is filled out"
type textarea "x"
type textarea "Form is filled out,"
type textarea "x"
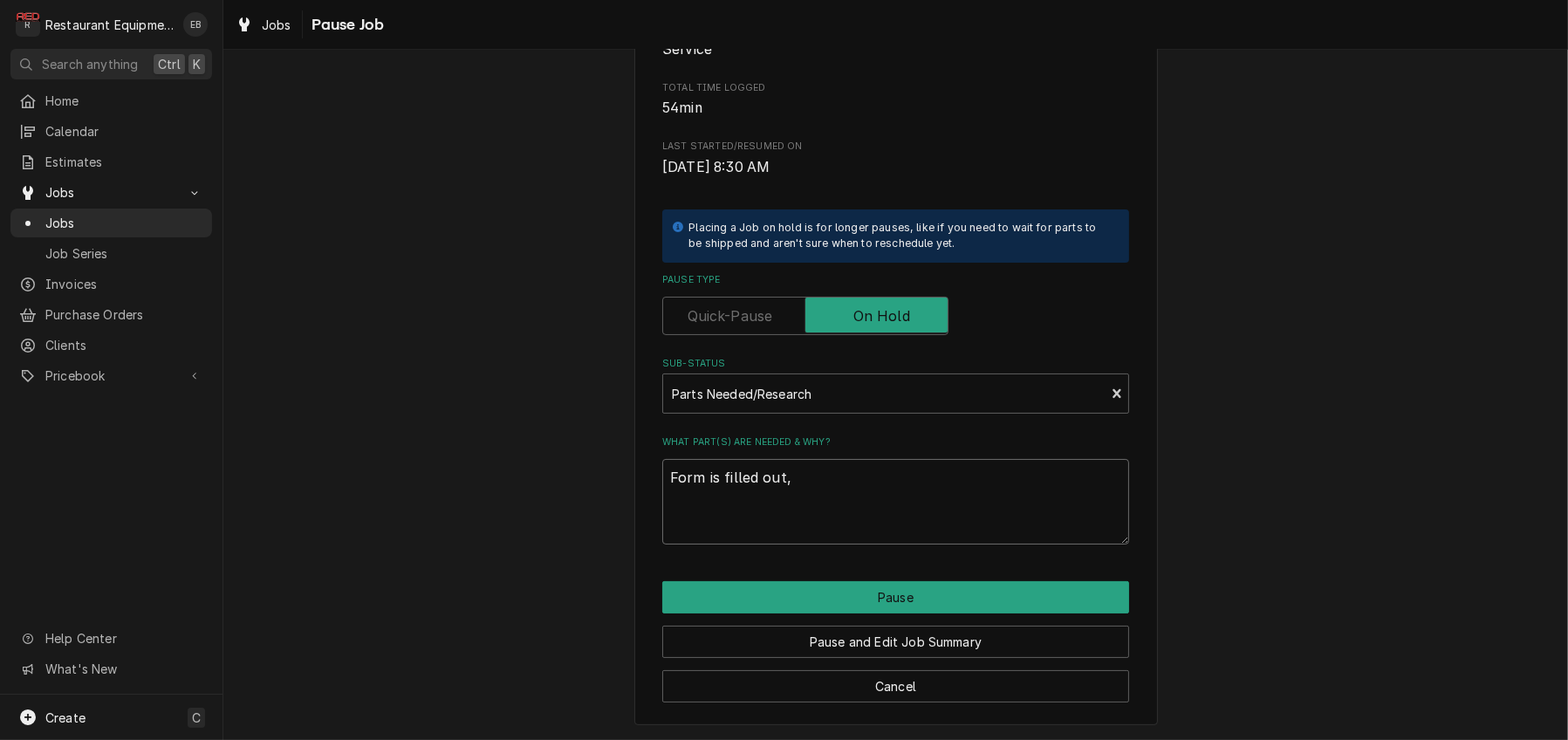
type textarea "Form is filled out,"
type textarea "x"
type textarea "Form is filled out,"
type textarea "x"
type textarea "Form is filled out"
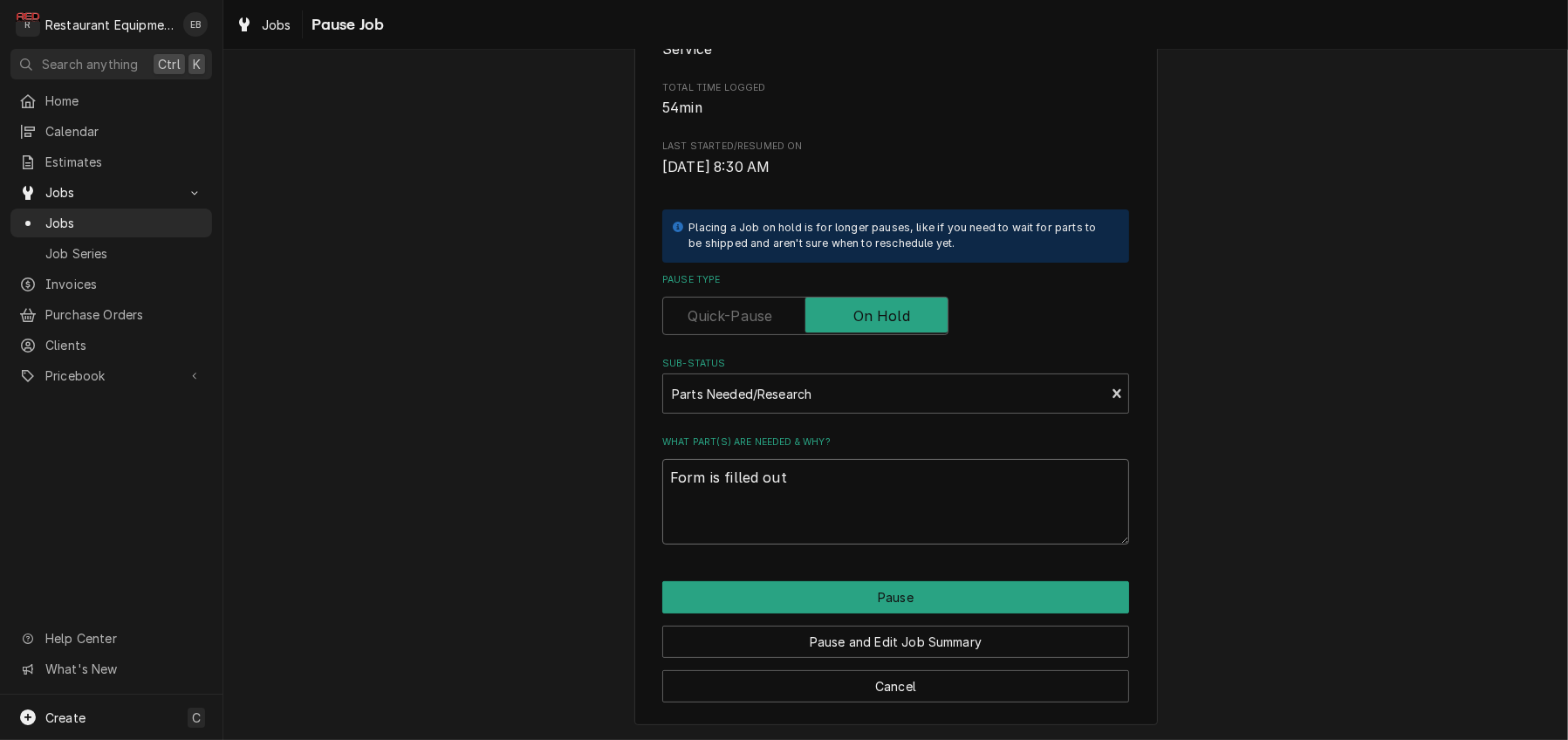
type textarea "x"
type textarea "Form is filled ou"
type textarea "x"
type textarea "Form is filled o"
type textarea "x"
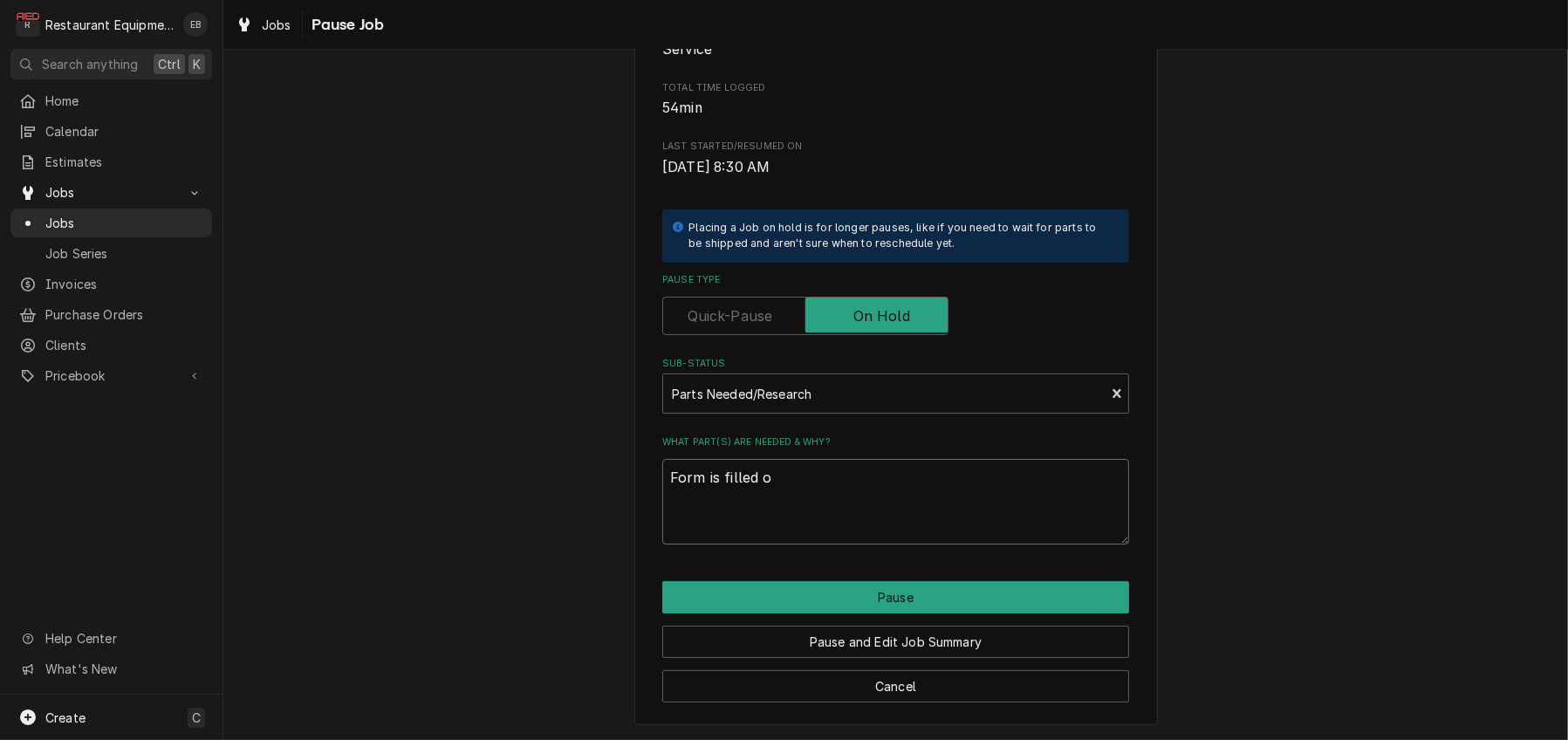
type textarea "Form is filled"
type textarea "x"
type textarea "Form is filled"
type textarea "x"
type textarea "Form is fille"
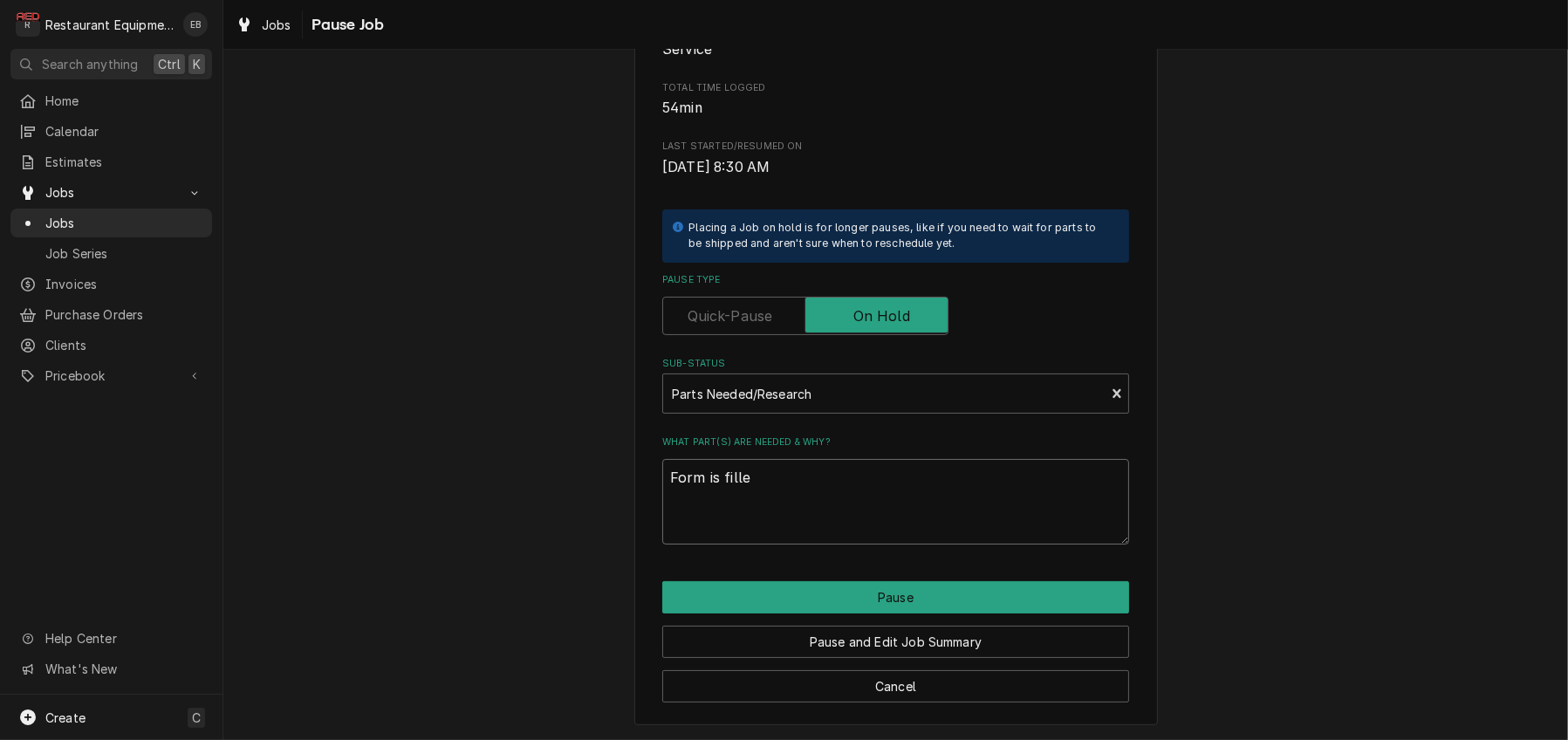
type textarea "x"
type textarea "Form is fill"
type textarea "x"
type textarea "Form is fil"
type textarea "x"
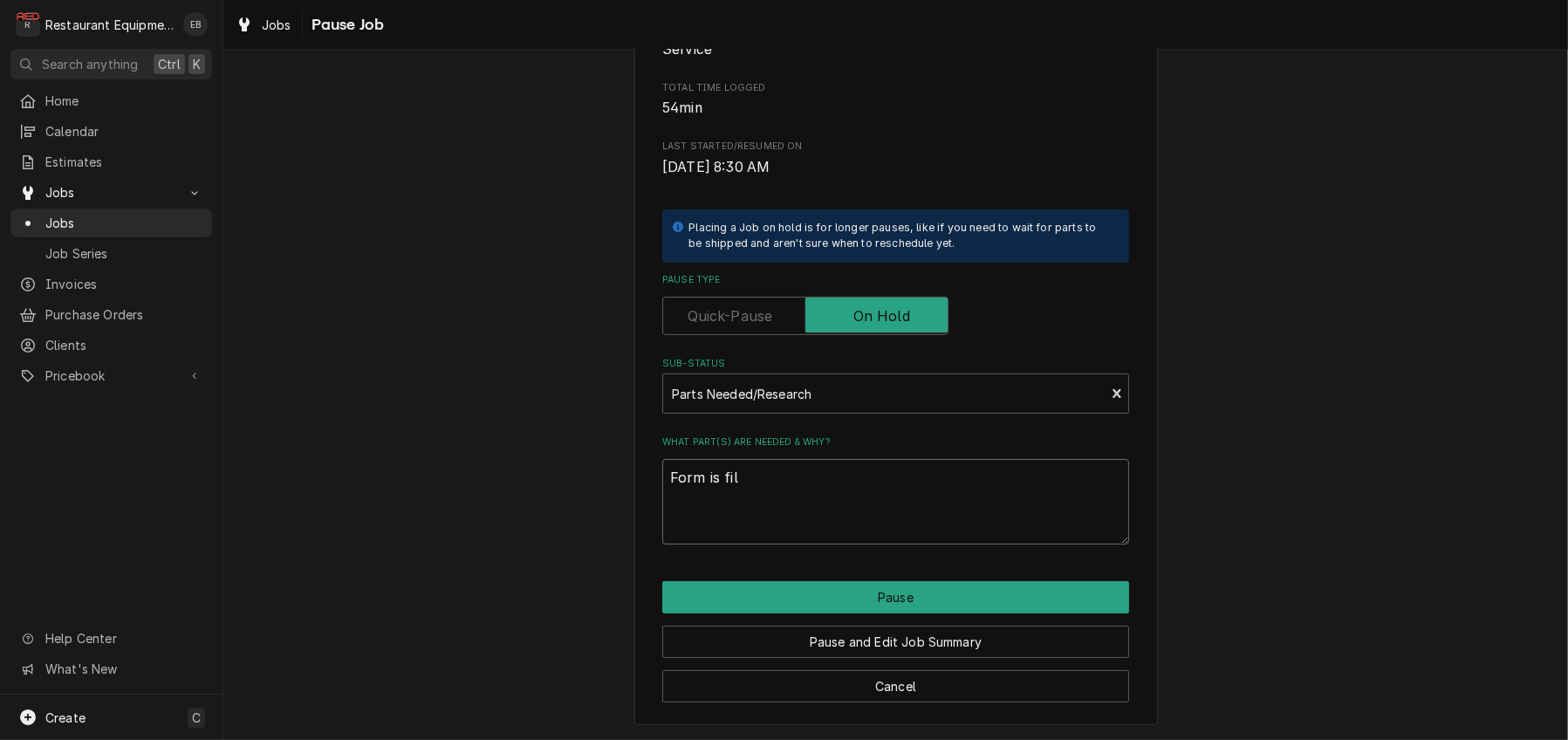
type textarea "Form is fi"
type textarea "x"
type textarea "Form is f"
type textarea "x"
type textarea "Form is"
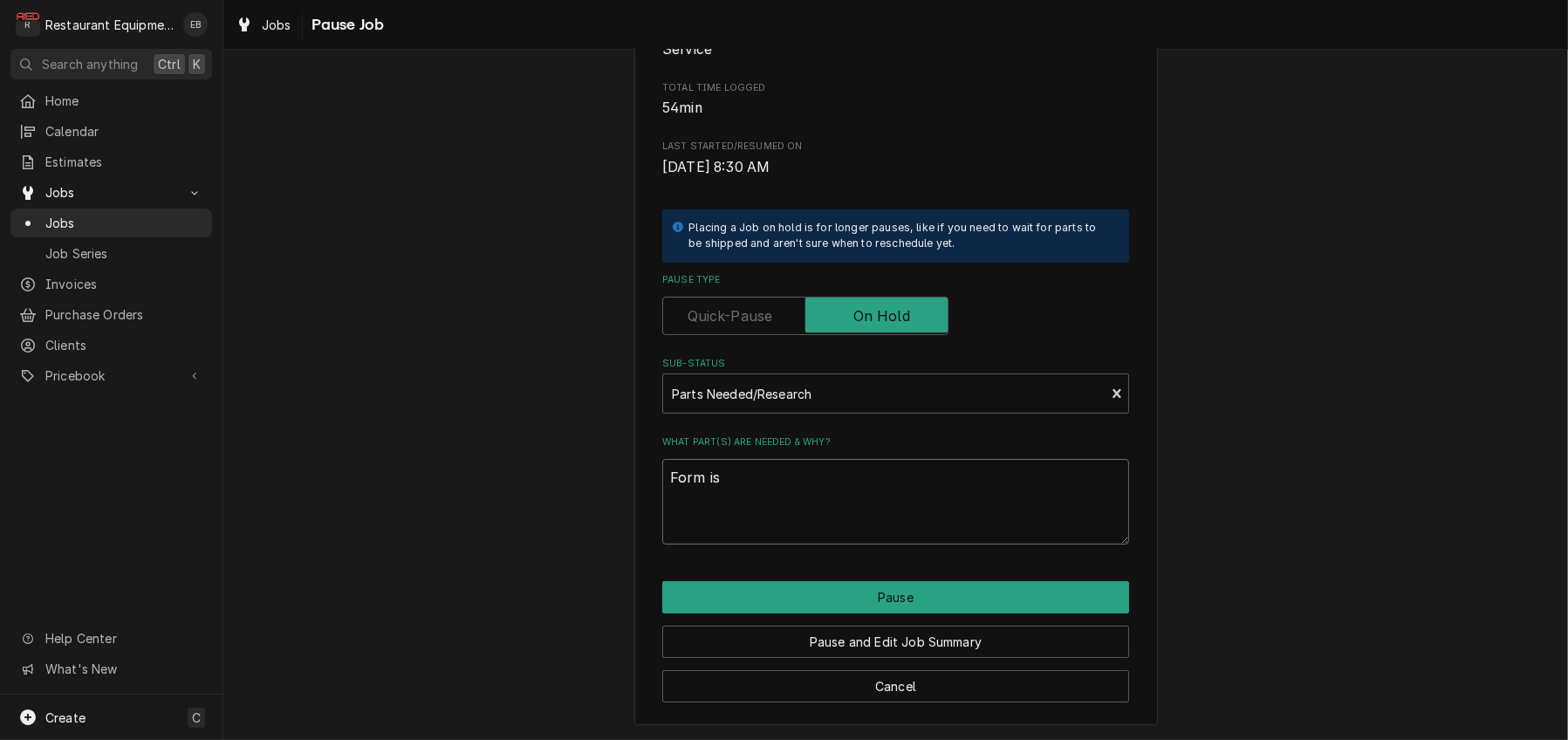
type textarea "x"
type textarea "Form is"
type textarea "x"
type textarea "Form i"
type textarea "x"
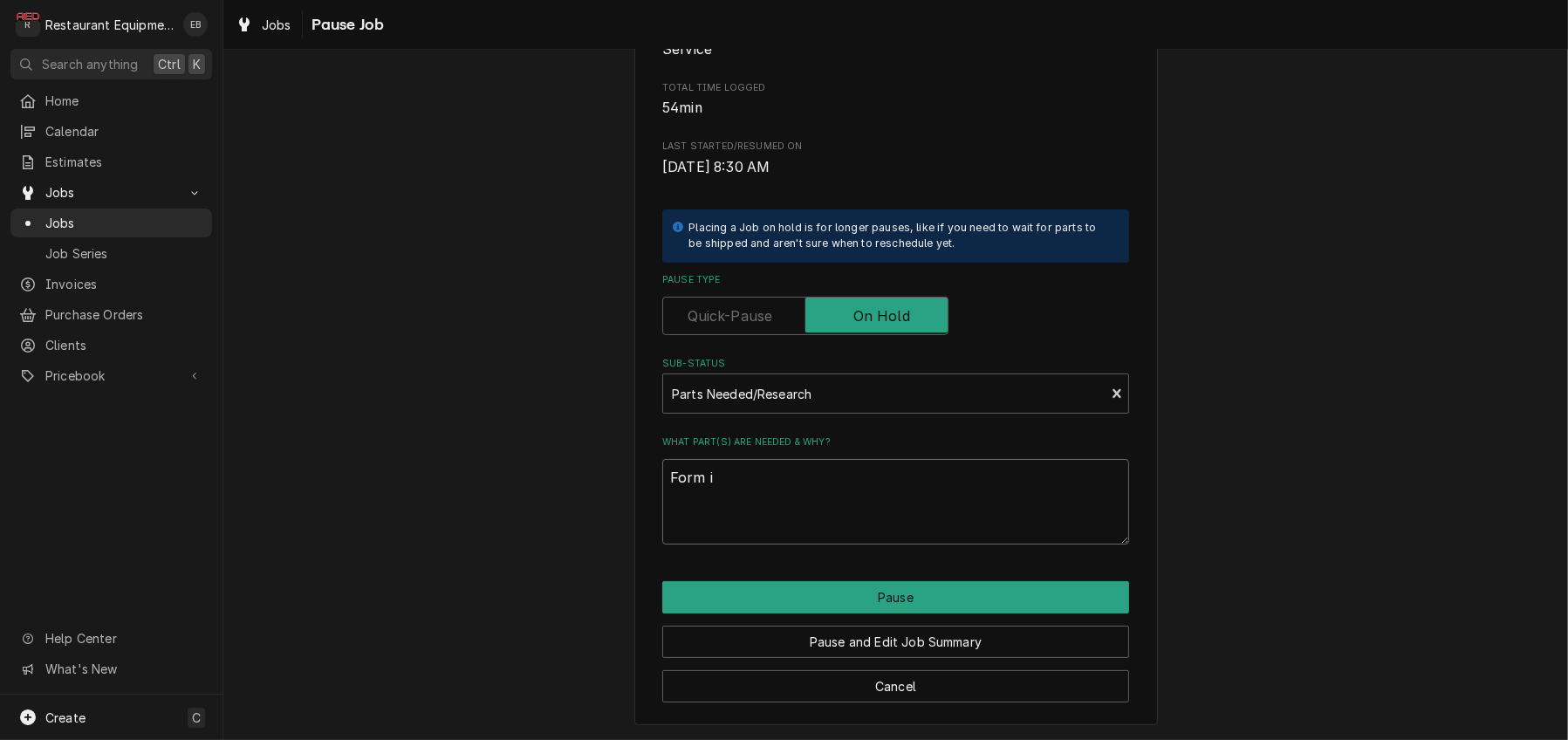
type textarea "Form"
type textarea "x"
type textarea "Form"
type textarea "x"
type textarea "For"
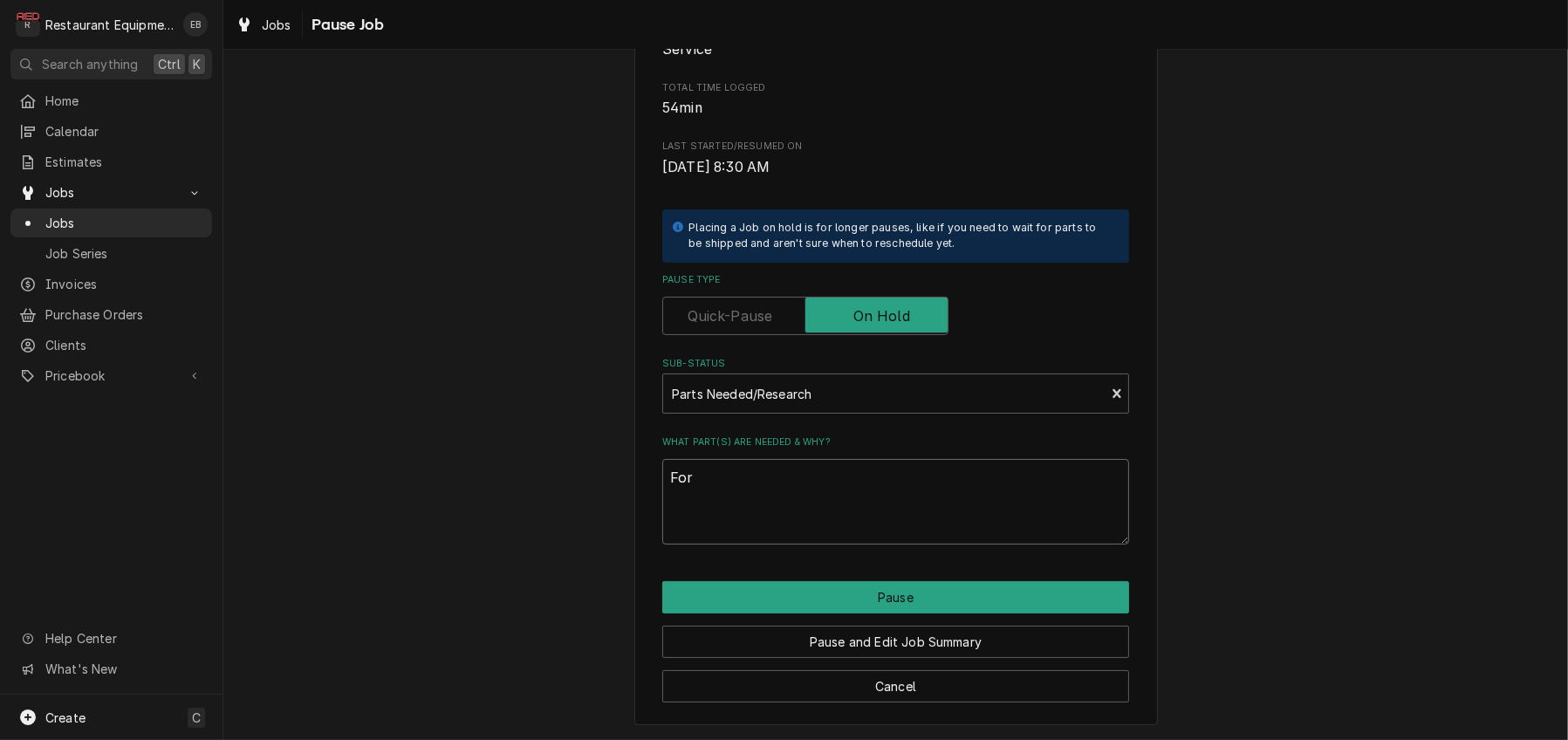
type textarea "x"
type textarea "Fo"
type textarea "x"
type textarea "F"
type textarea "x"
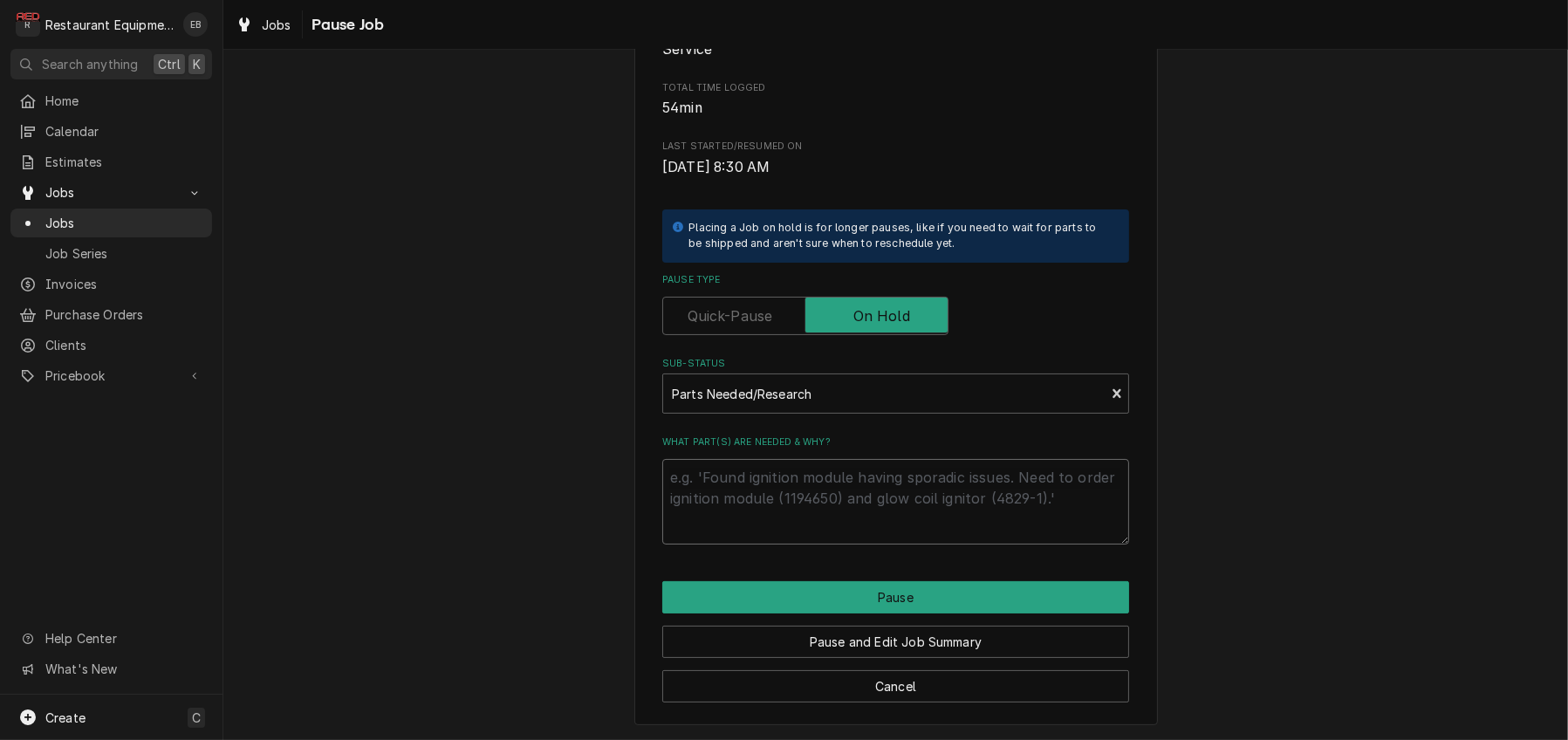
type textarea "x"
type textarea "W"
type textarea "x"
type textarea "Wa"
type textarea "x"
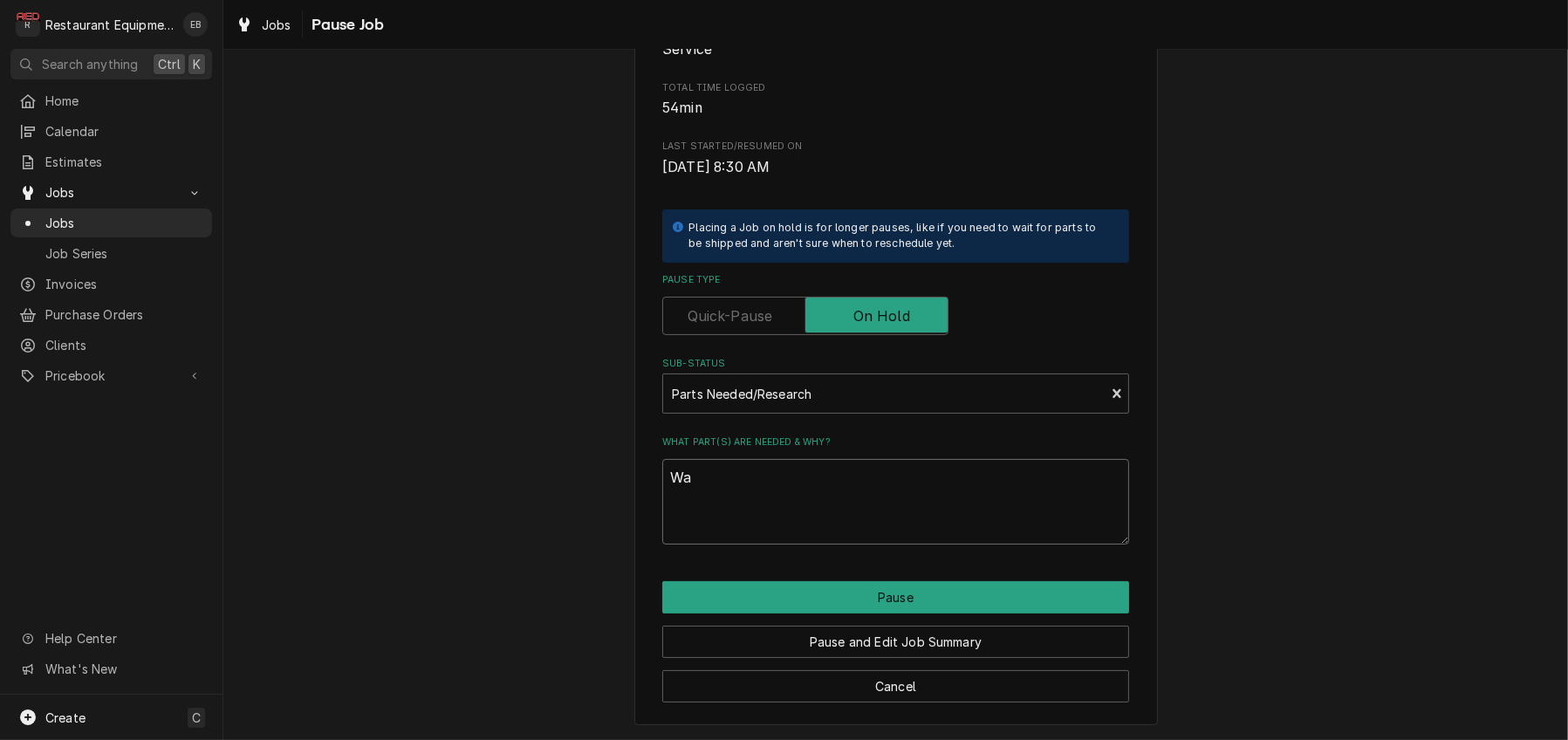
type textarea "Wai"
type textarea "x"
type textarea "Wait"
type textarea "x"
type textarea "Waiti"
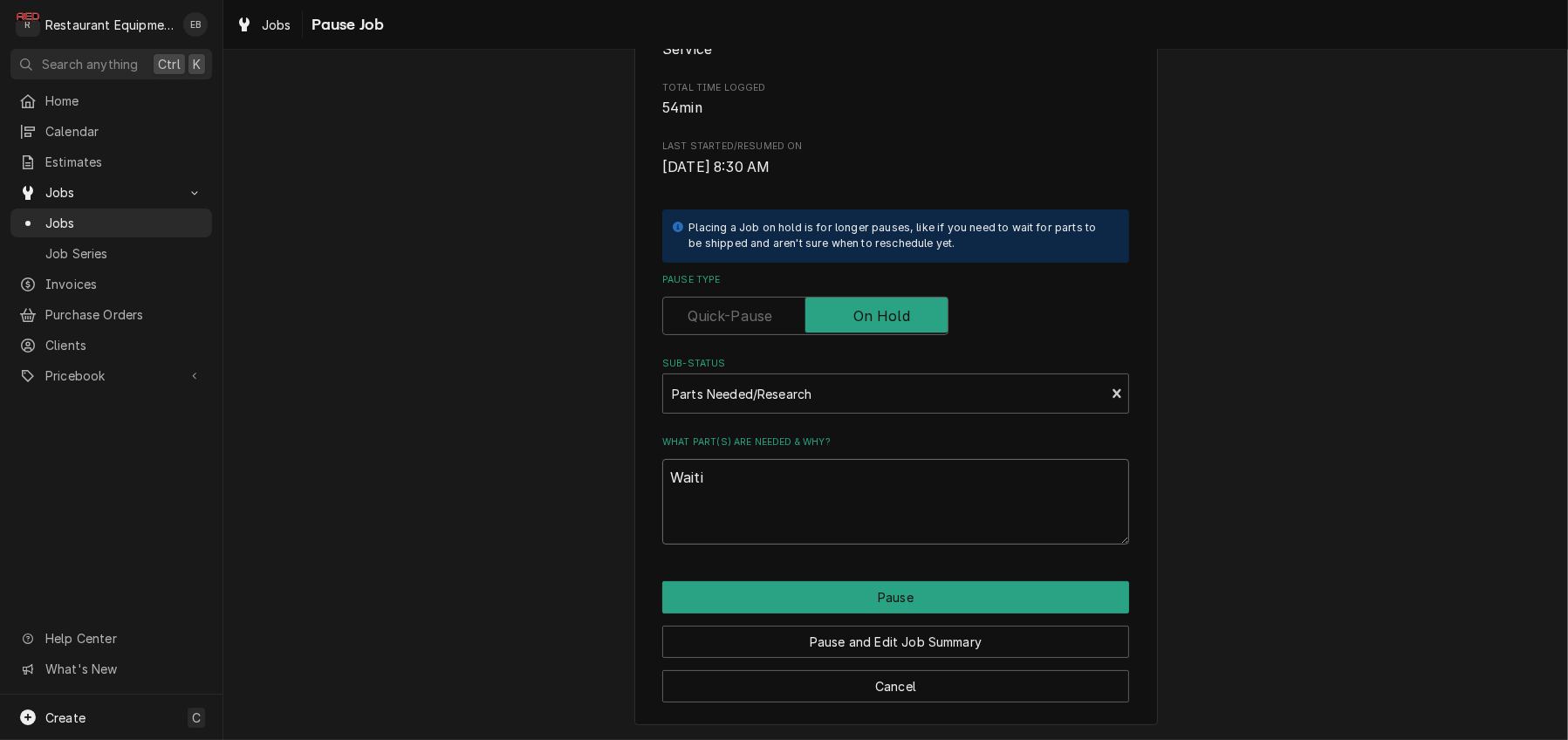
type textarea "x"
type textarea "Waitin"
type textarea "x"
type textarea "Waiting"
type textarea "x"
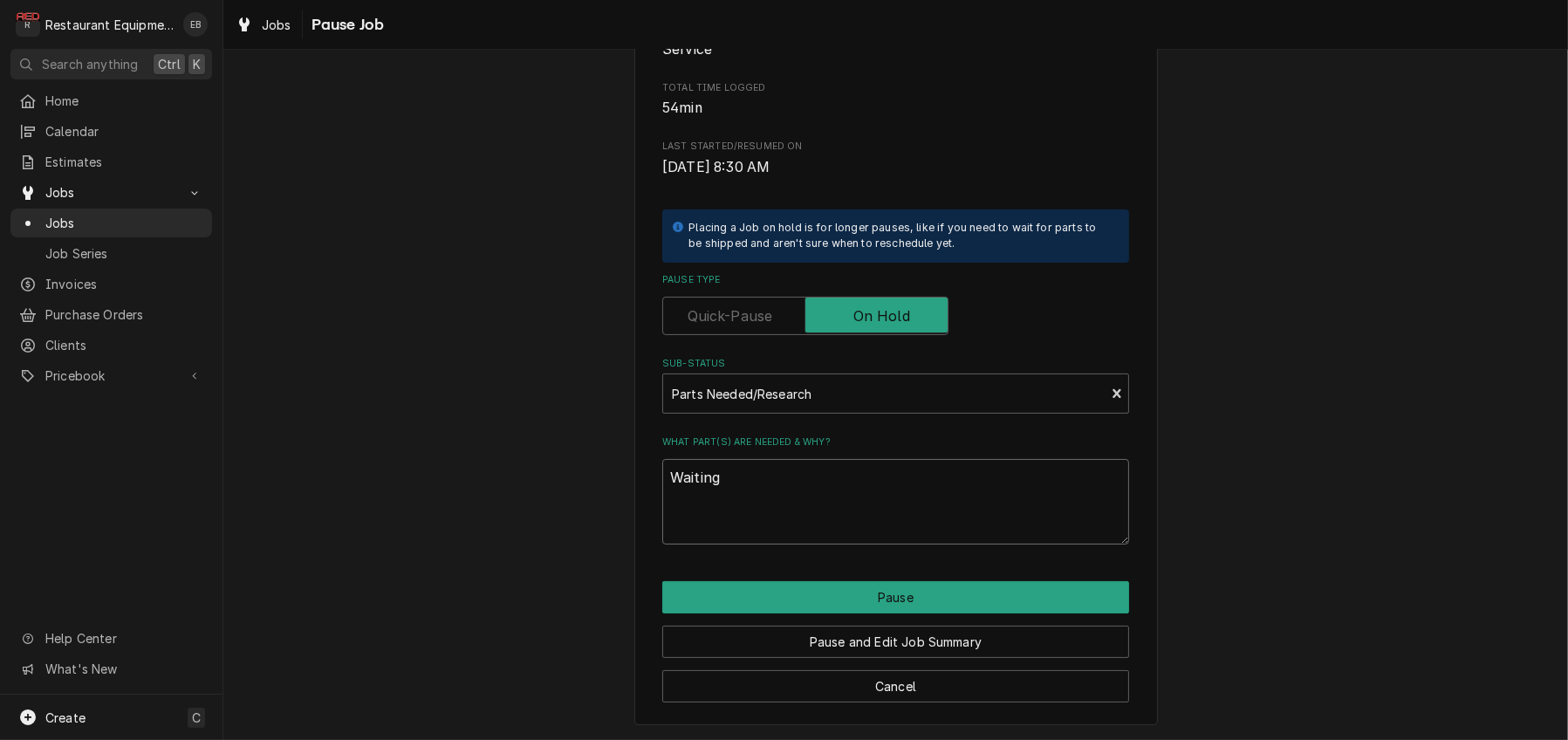
type textarea "Waiting"
type textarea "x"
type textarea "Waiting f"
type textarea "x"
type textarea "Waiting fo"
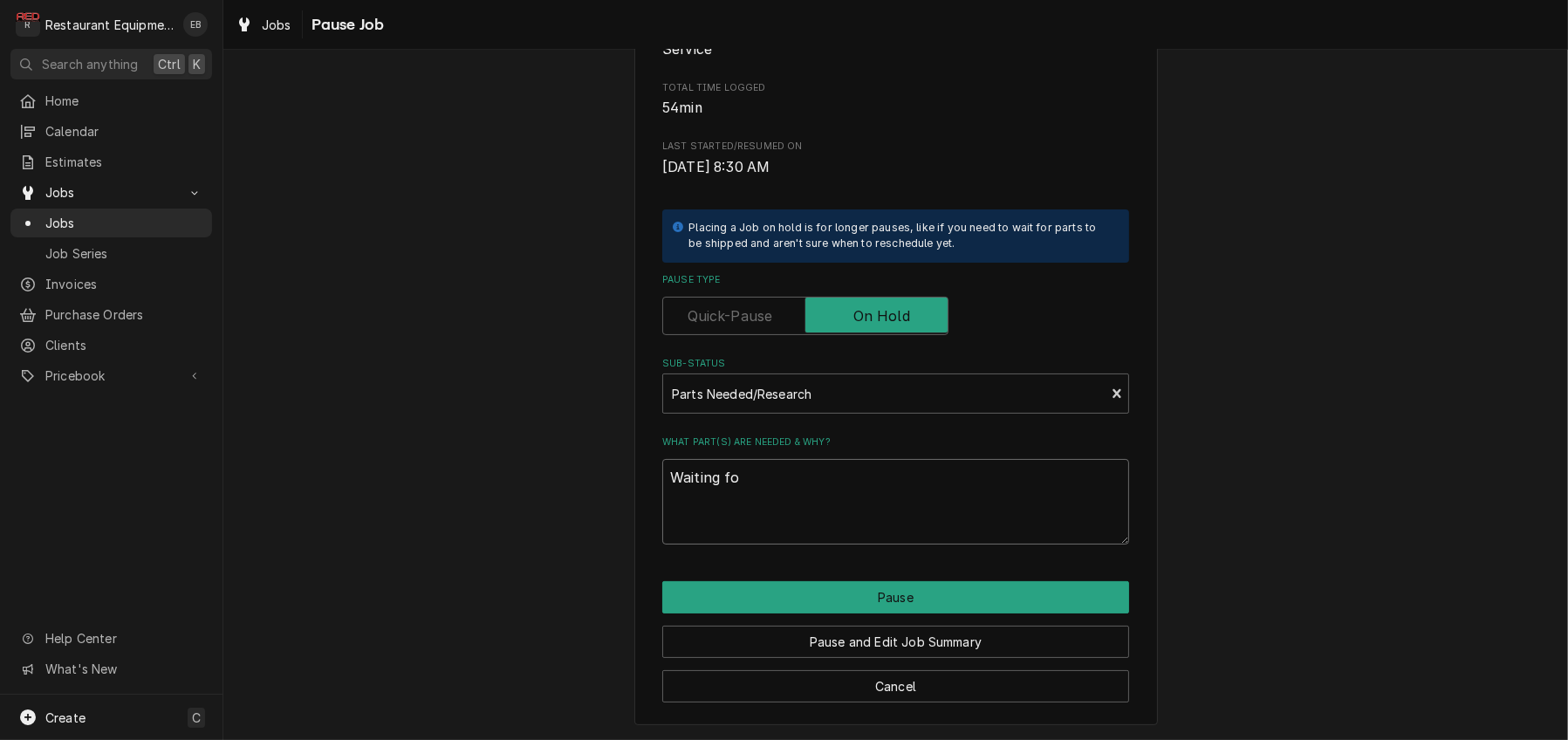
type textarea "x"
type textarea "Waiting for"
type textarea "x"
type textarea "Waiting for"
type textarea "x"
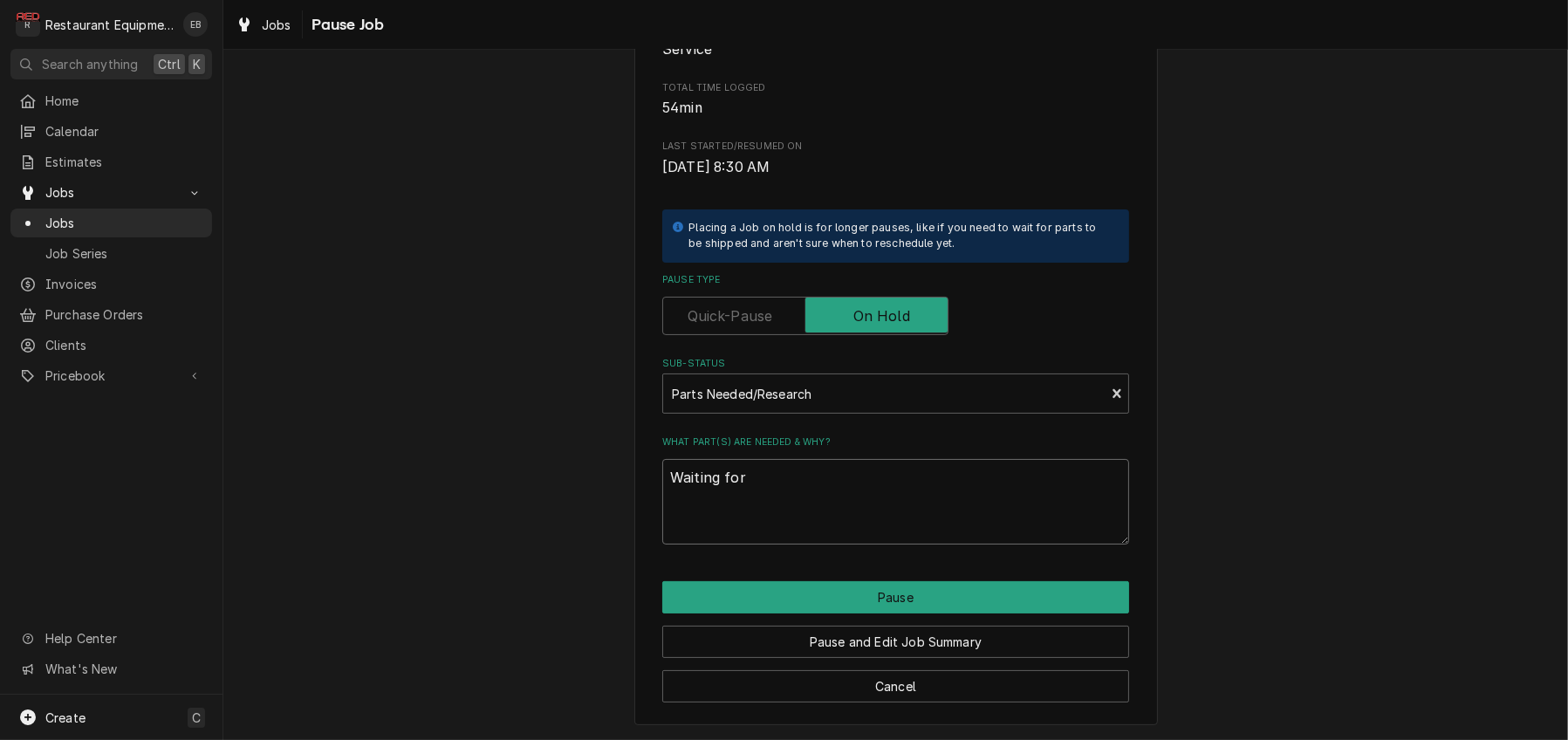
type textarea "Waiting for"
type textarea "x"
type textarea "Waiting f"
type textarea "x"
type textarea "Waiting fo"
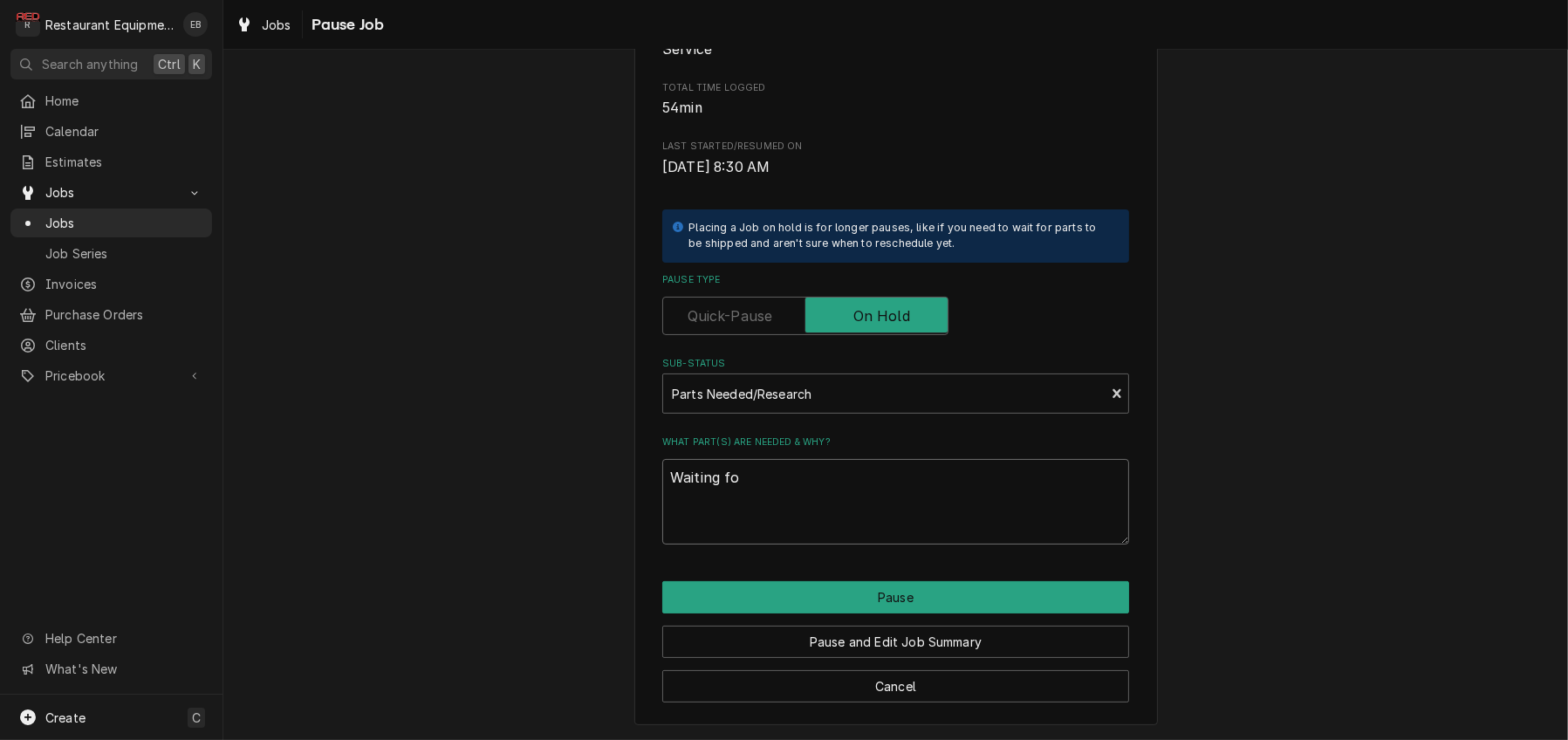
type textarea "x"
type textarea "Waiting for"
type textarea "x"
type textarea "Waiting for"
type textarea "x"
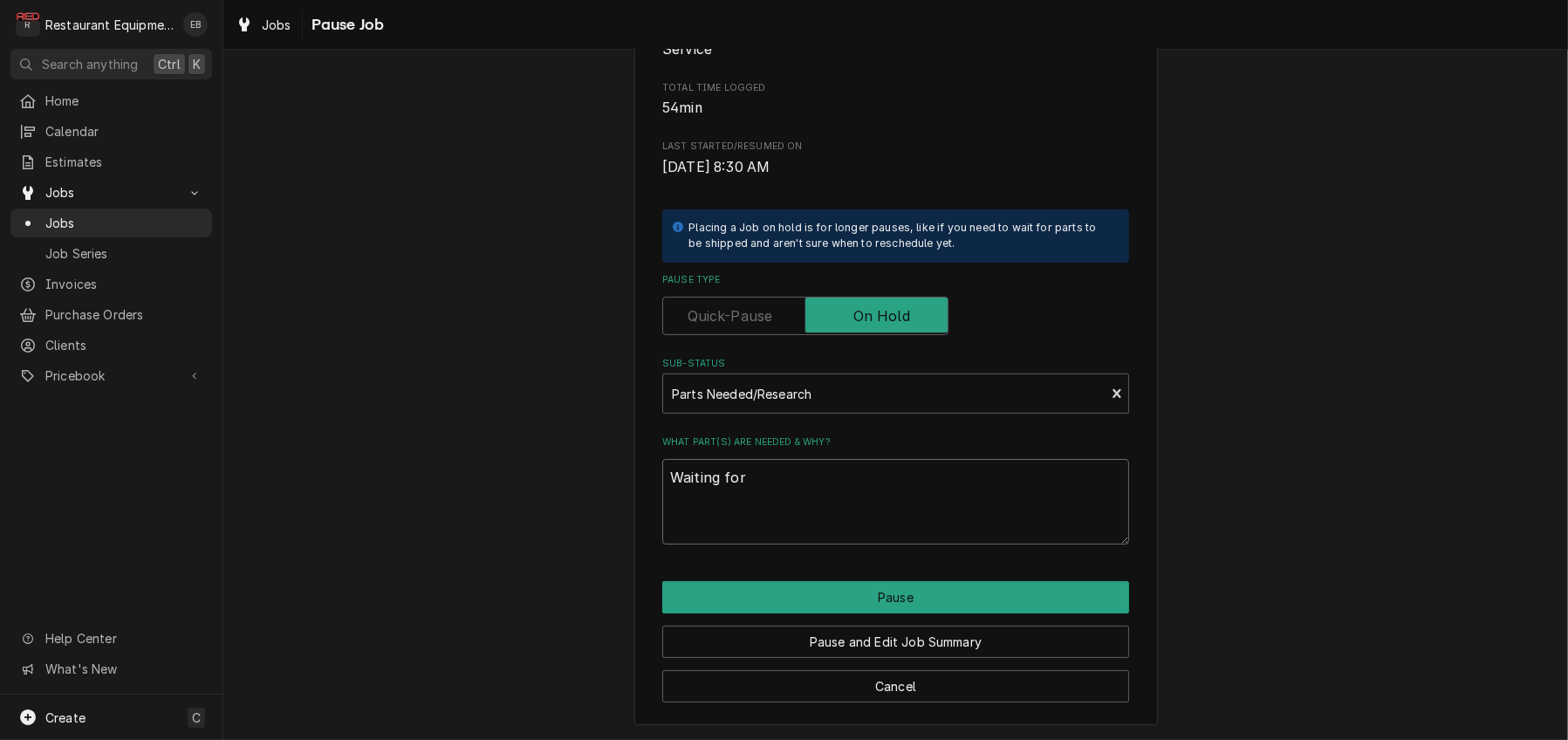
type textarea "Waiting for p"
type textarea "x"
type textarea "Waiting for pr"
type textarea "x"
type textarea "Waiting for pri"
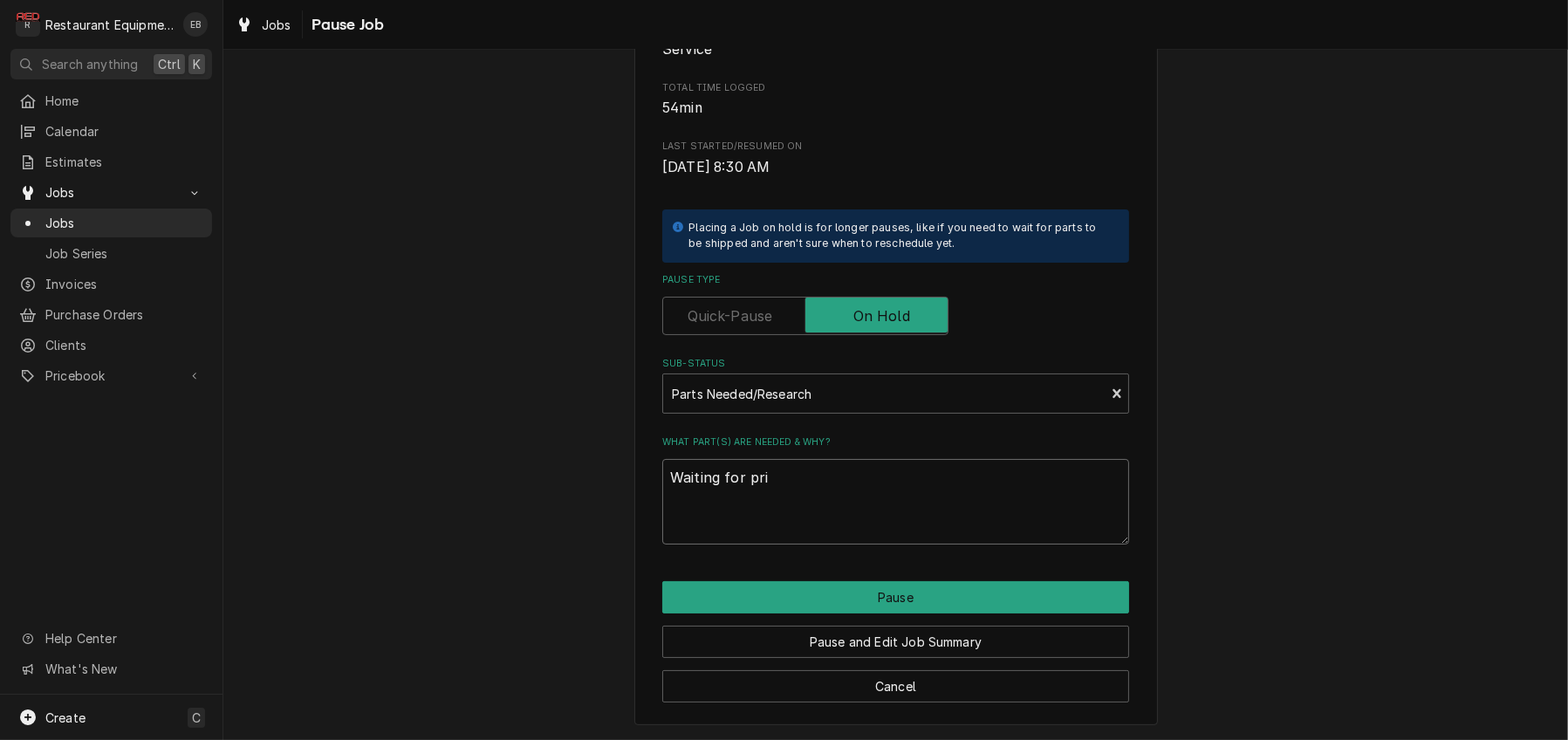
type textarea "x"
type textarea "Waiting for pric"
type textarea "x"
type textarea "Waiting for prici"
type textarea "x"
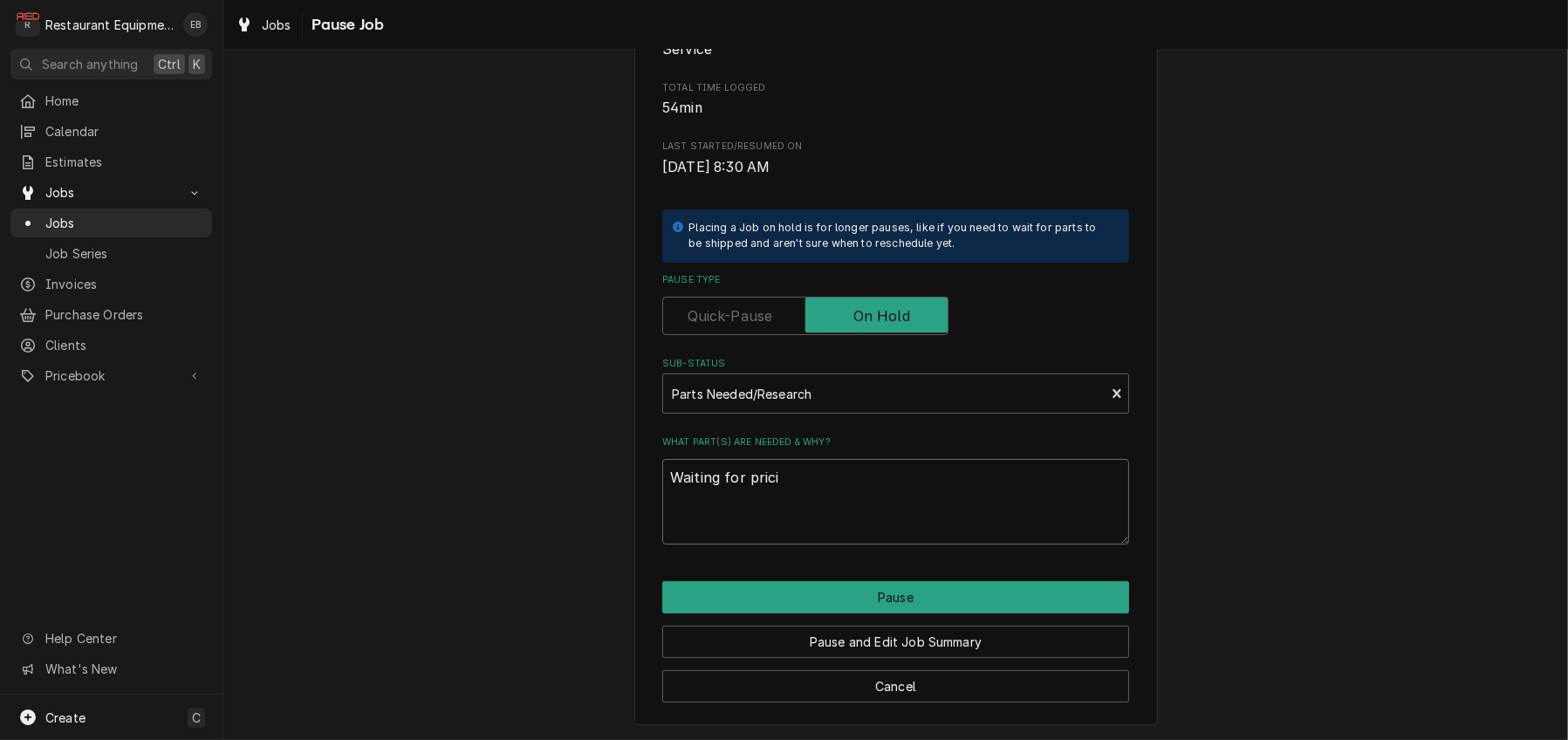
type textarea "Waiting for pricin"
type textarea "x"
type textarea "Waiting for pricing"
type textarea "x"
type textarea "Waiting for pricing"
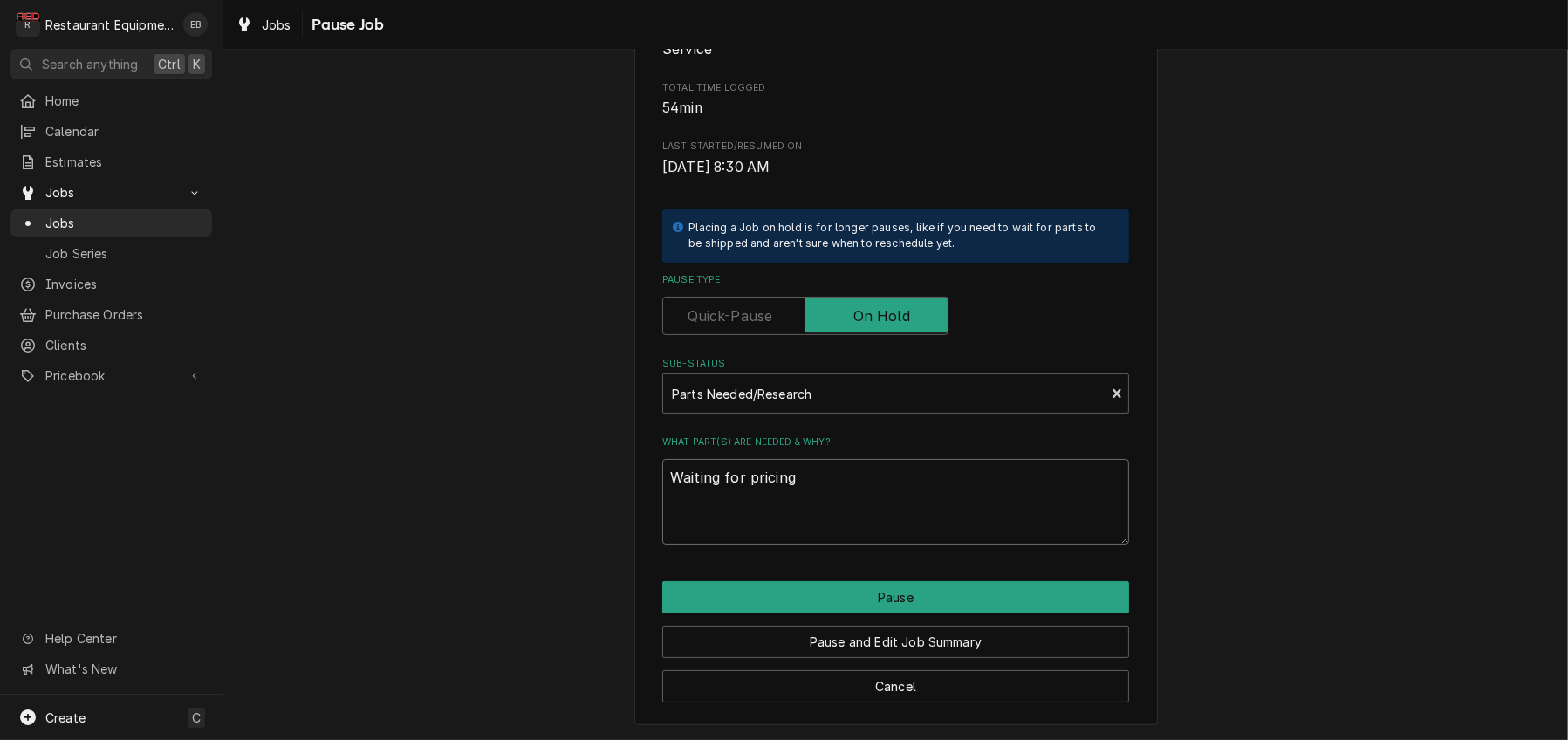
type textarea "x"
type textarea "Waiting for pricing"
type textarea "x"
type textarea "Waiting for pricin"
type textarea "x"
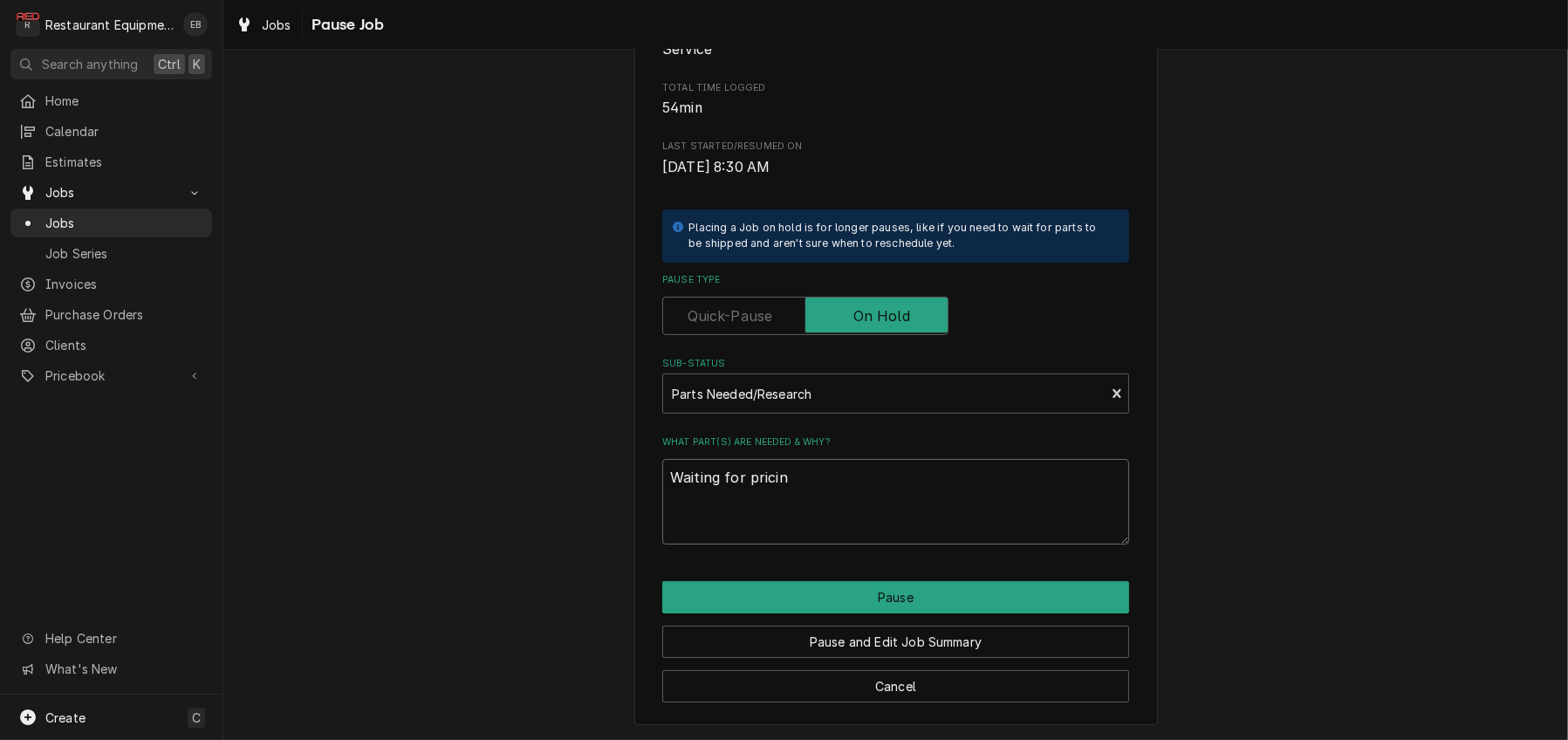
type textarea "Waiting for prici"
type textarea "x"
type textarea "Waiting for pric"
type textarea "x"
type textarea "Waiting for pri"
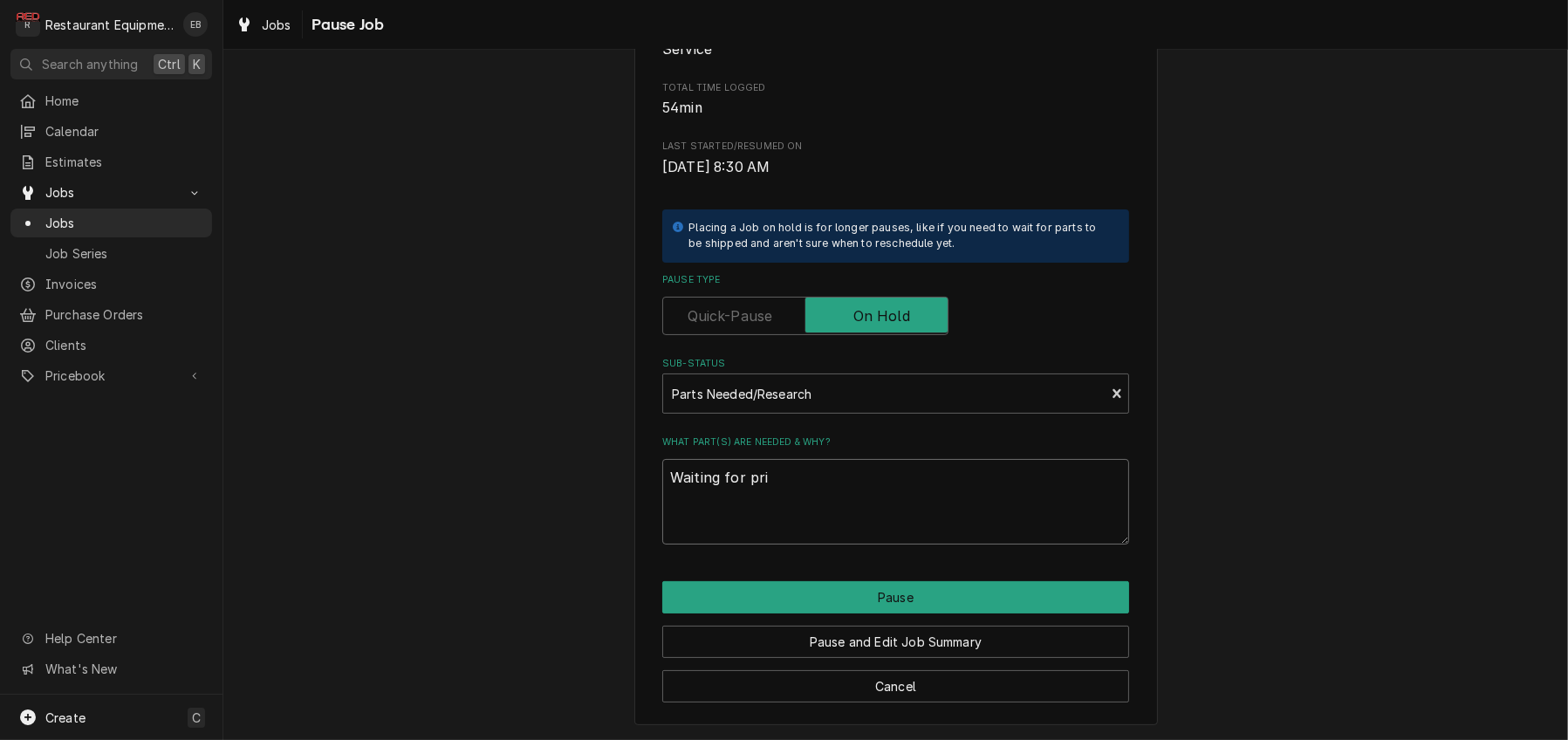
type textarea "x"
type textarea "Waiting for pr"
type textarea "x"
type textarea "Waiting for p"
type textarea "x"
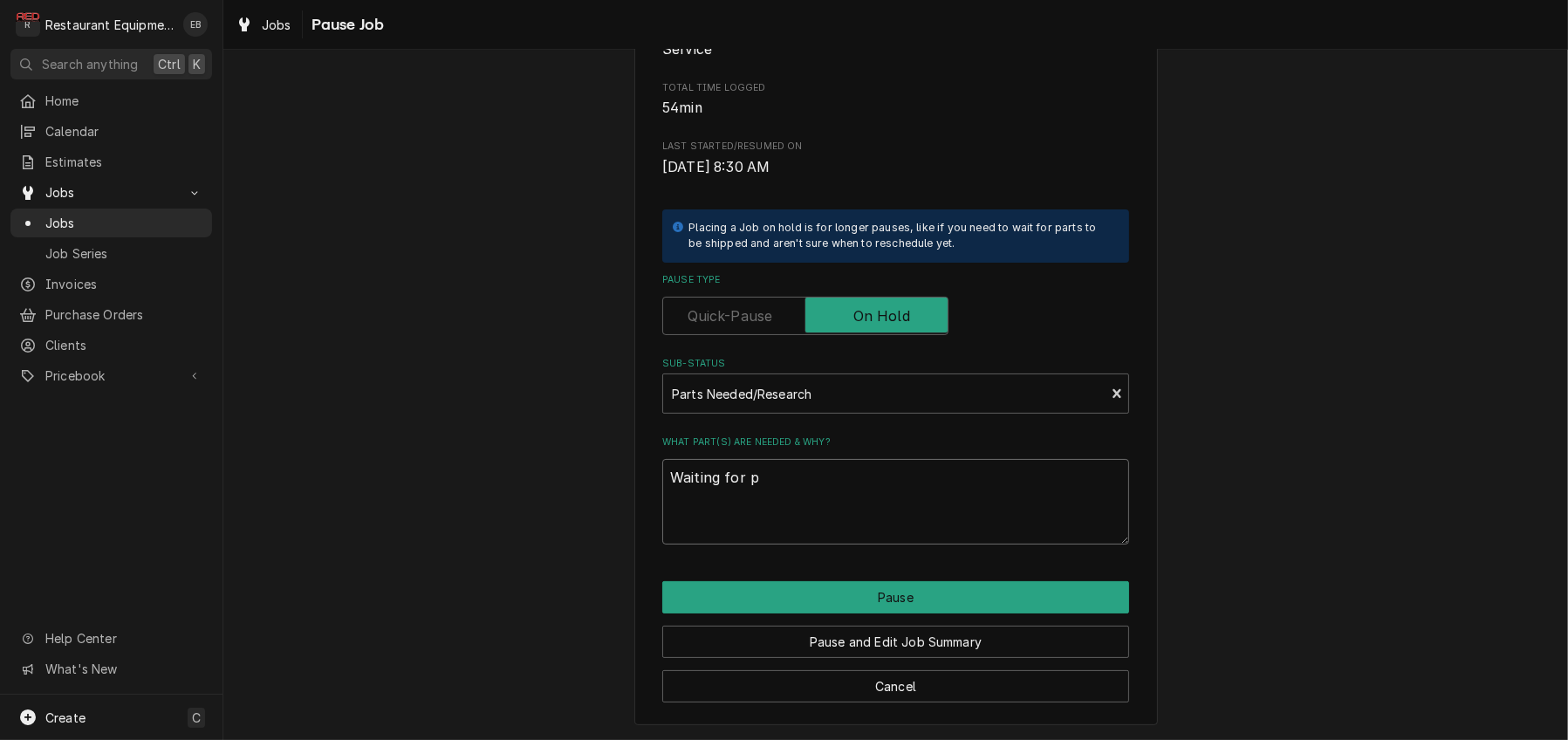
type textarea "Waiting for"
type textarea "x"
type textarea "Waiting for"
type textarea "x"
type textarea "Waiting fo"
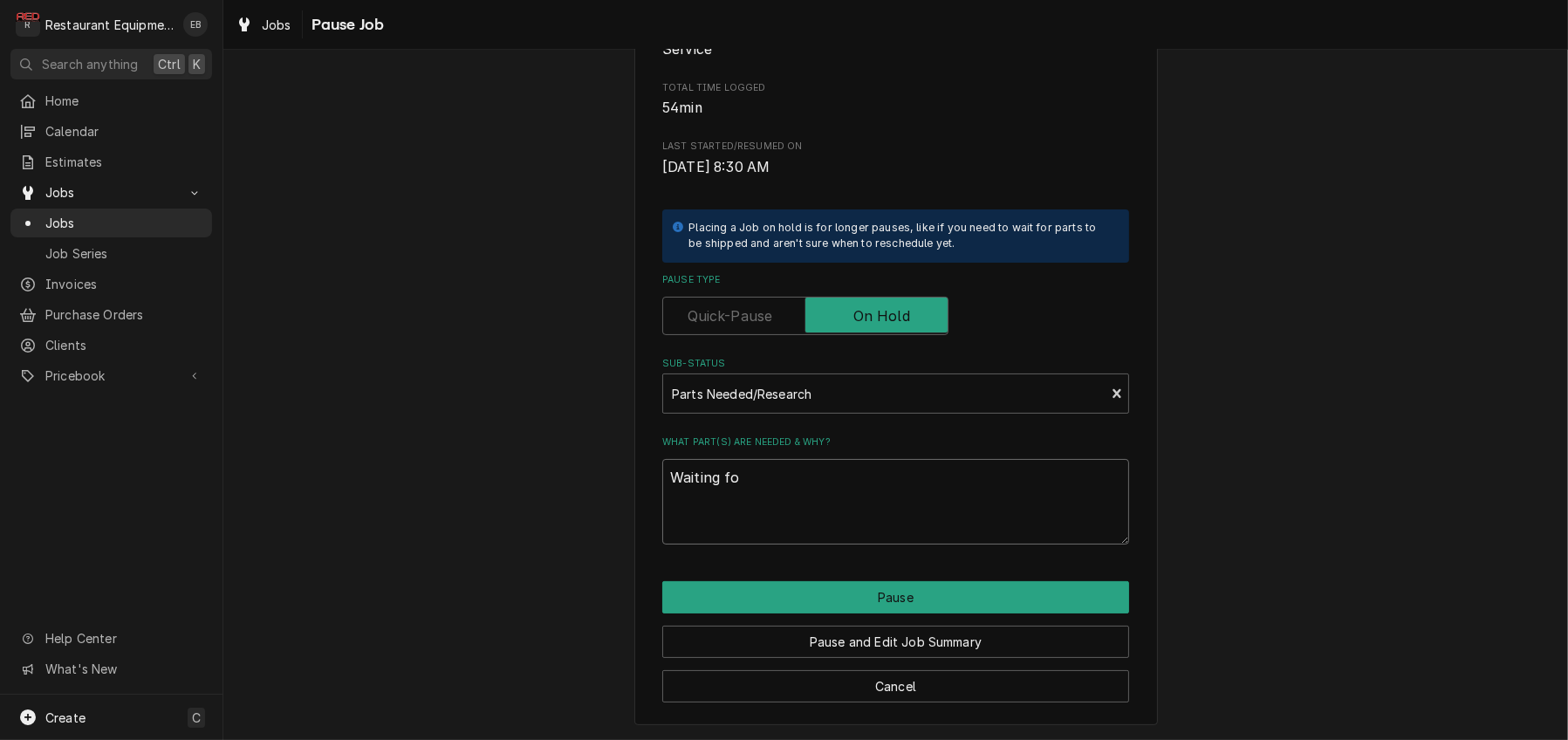
type textarea "x"
type textarea "Waiting f"
type textarea "x"
type textarea "Waiting"
type textarea "x"
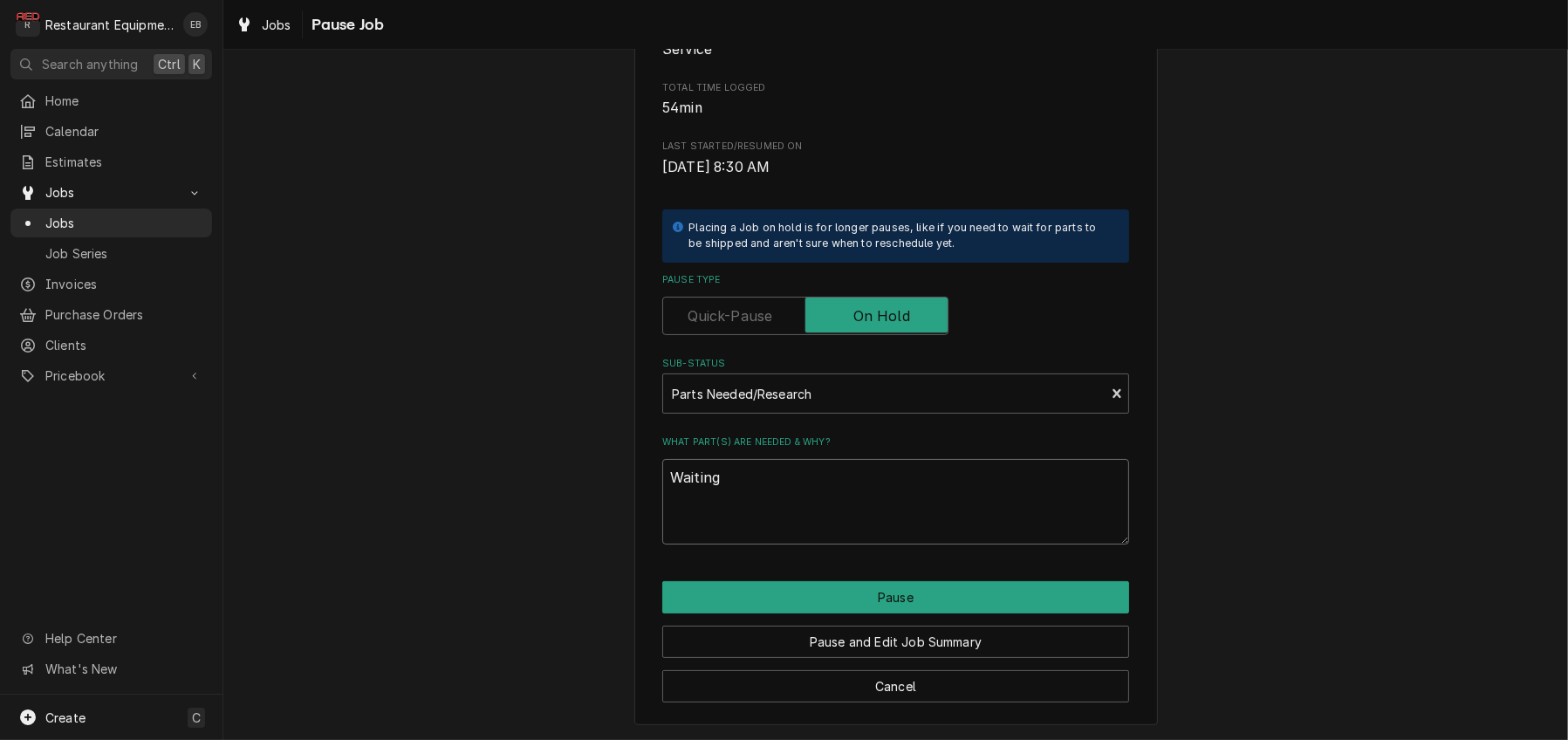
type textarea "Waiting"
type textarea "x"
type textarea "Waitin"
type textarea "x"
type textarea "Waiti"
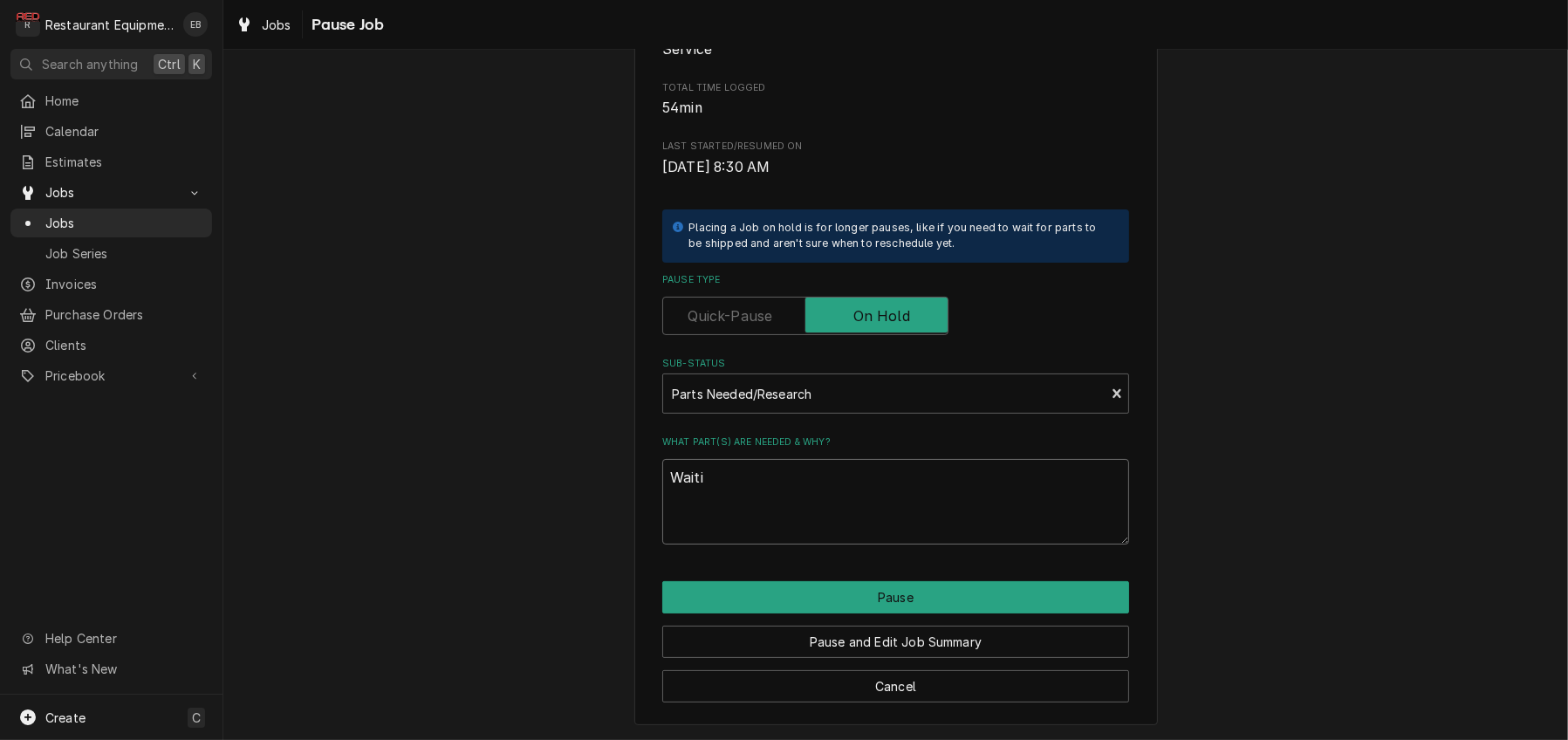
type textarea "x"
type textarea "Wait"
type textarea "x"
type textarea "Wai"
type textarea "x"
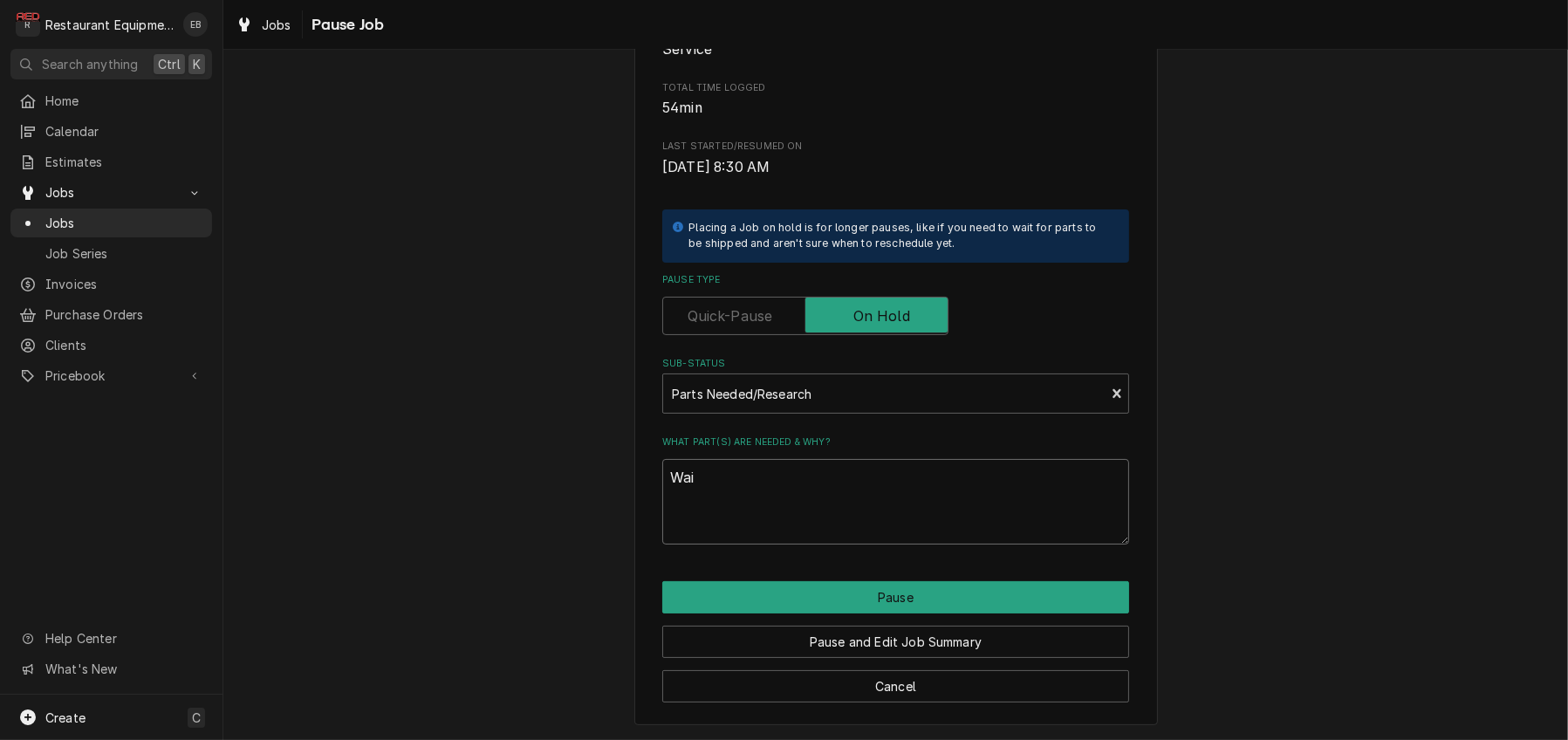
type textarea "Wa"
type textarea "x"
type textarea "W"
type textarea "x"
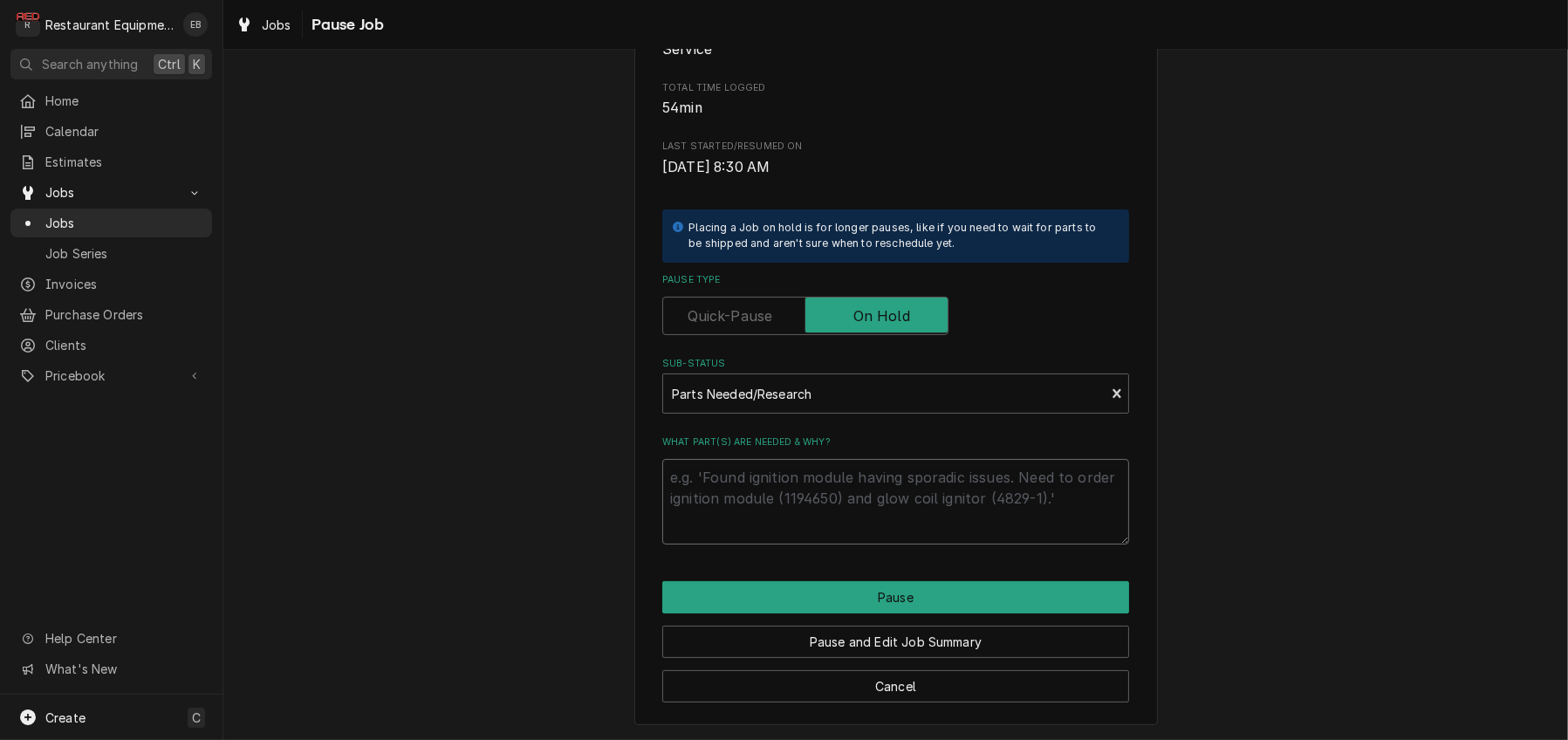
type textarea "D"
type textarea "x"
type textarea "Do"
type textarea "x"
type textarea "Doo"
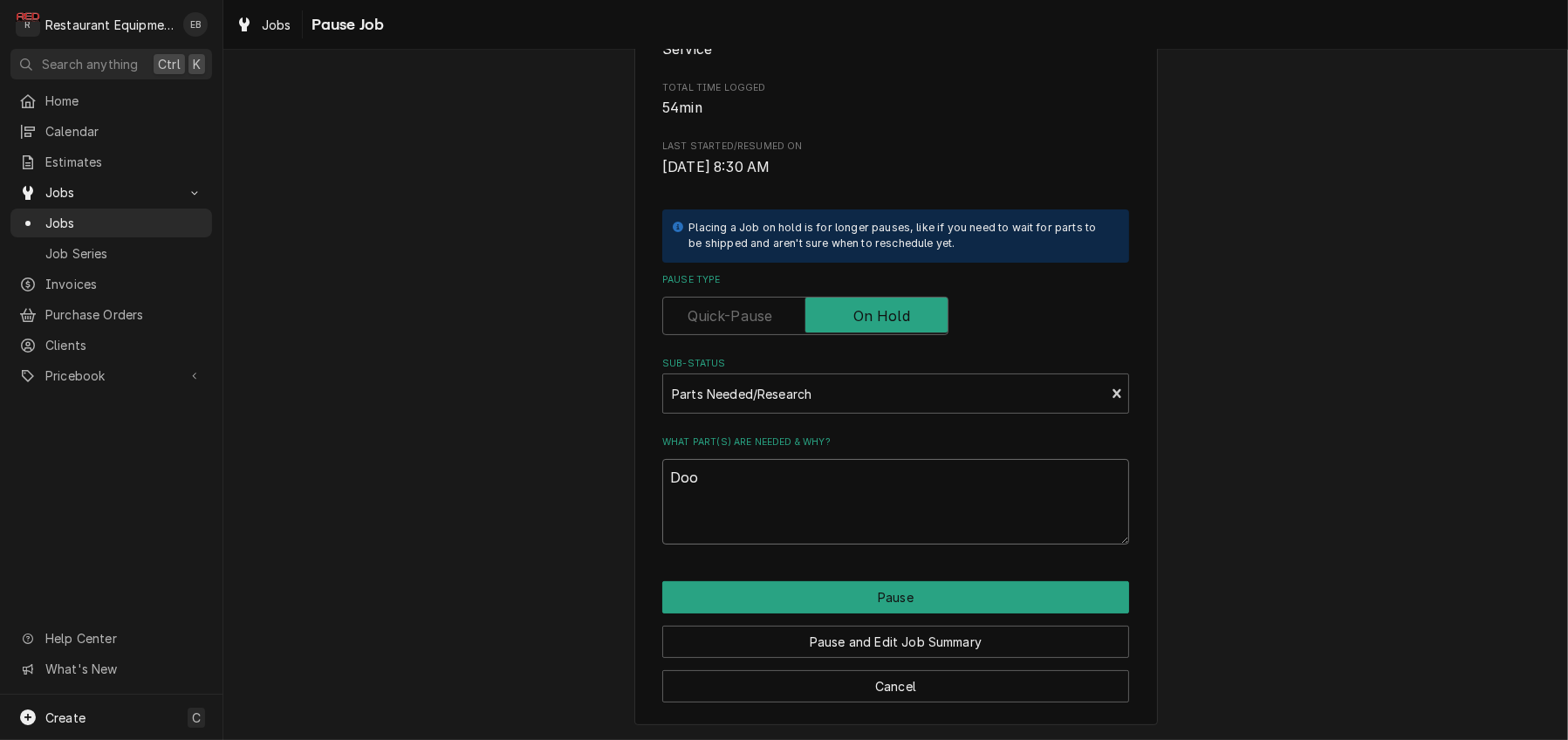
type textarea "x"
type textarea "Door"
type textarea "x"
type textarea "Door"
type textarea "x"
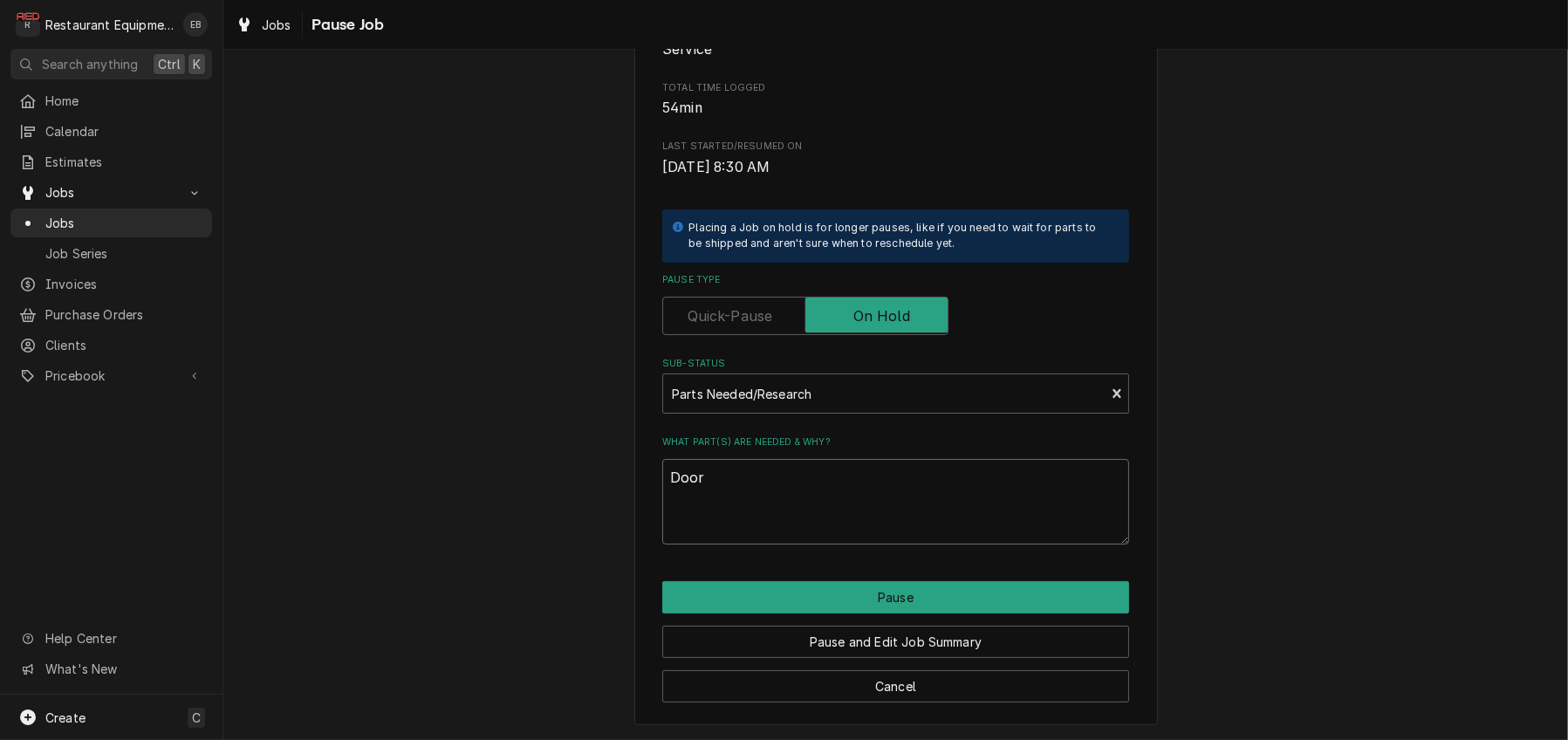
type textarea "Door q"
type textarea "x"
type textarea "Door qu"
type textarea "x"
type textarea "Door quo"
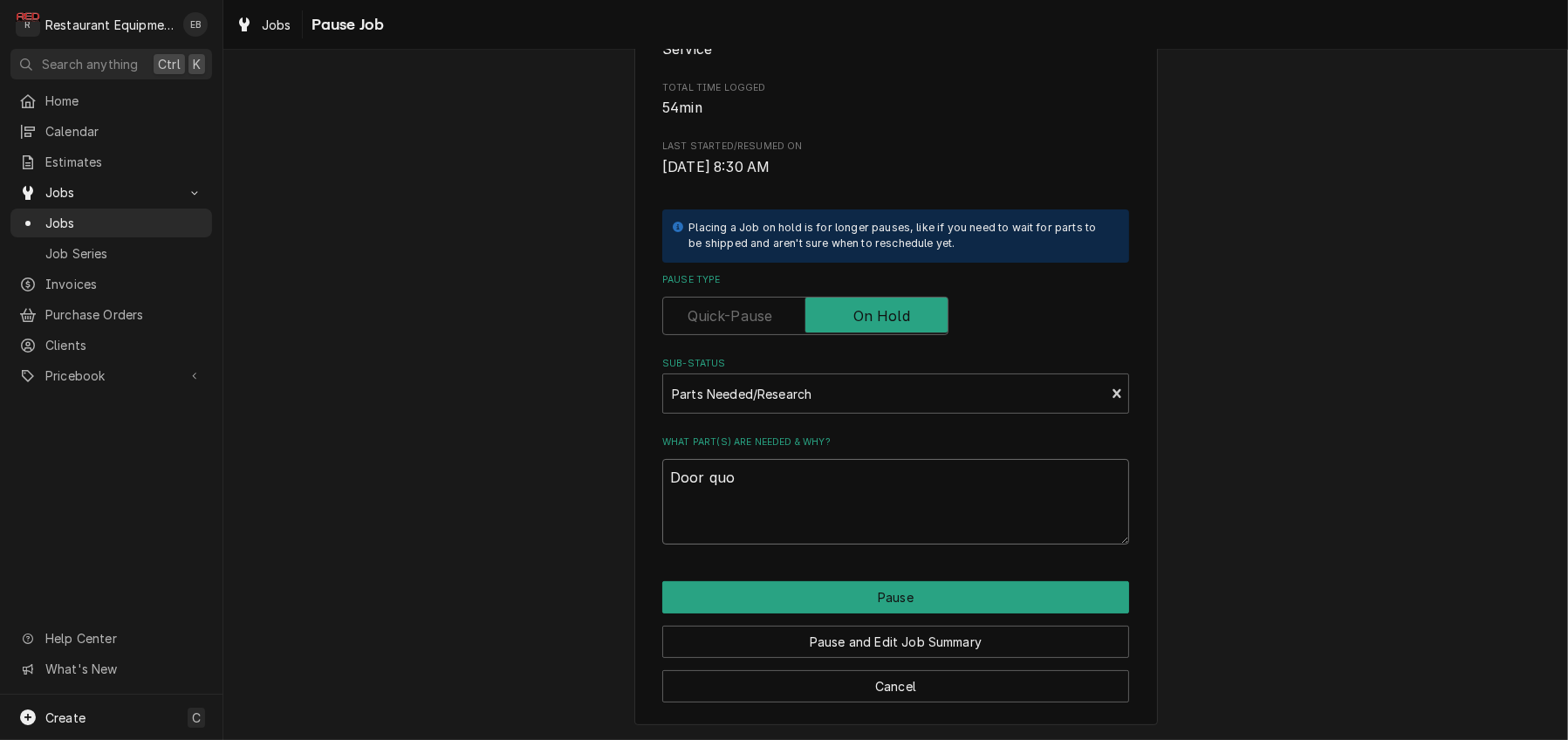
type textarea "x"
type textarea "Door quotw"
type textarea "x"
type textarea "Door quotwe"
type textarea "x"
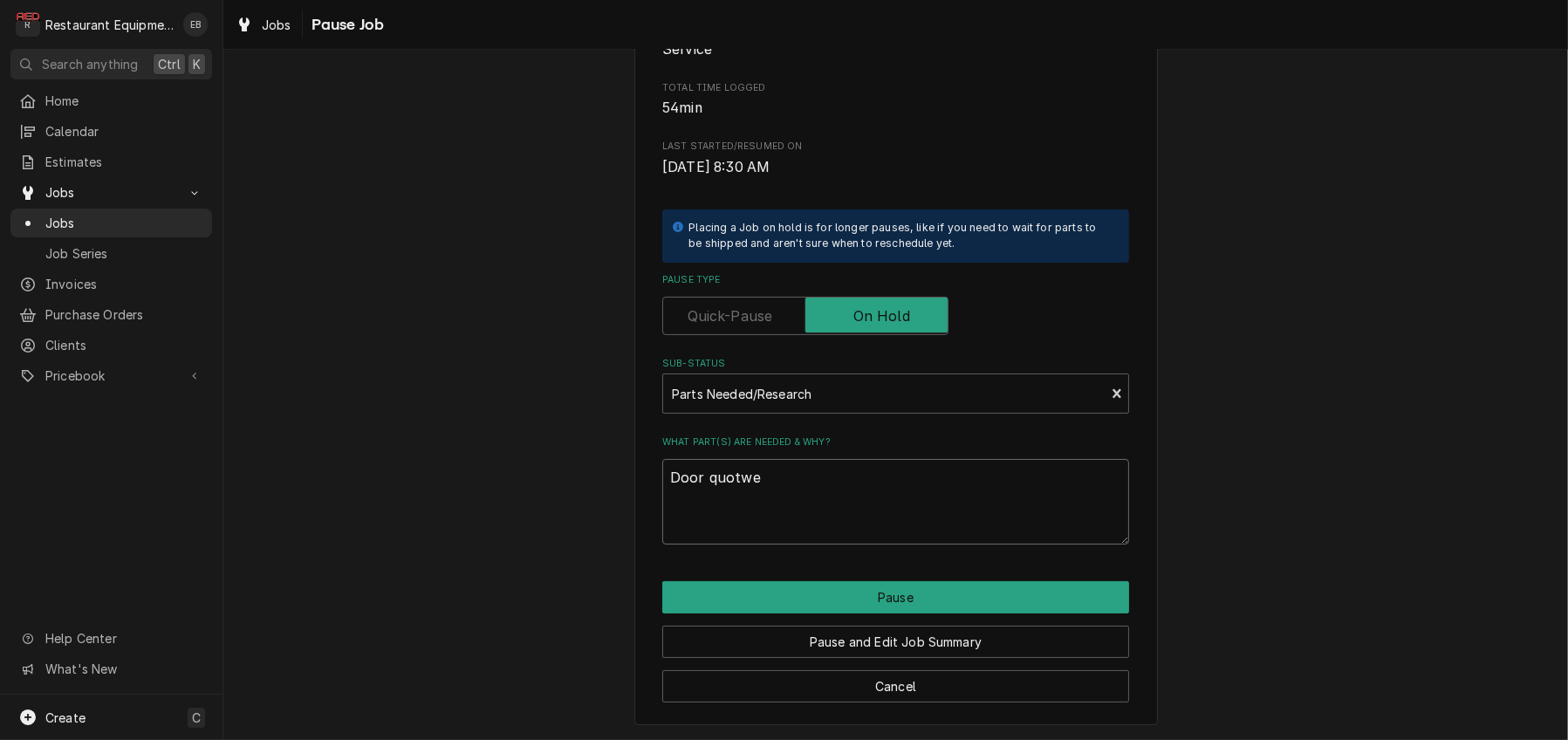
type textarea "Door quotw"
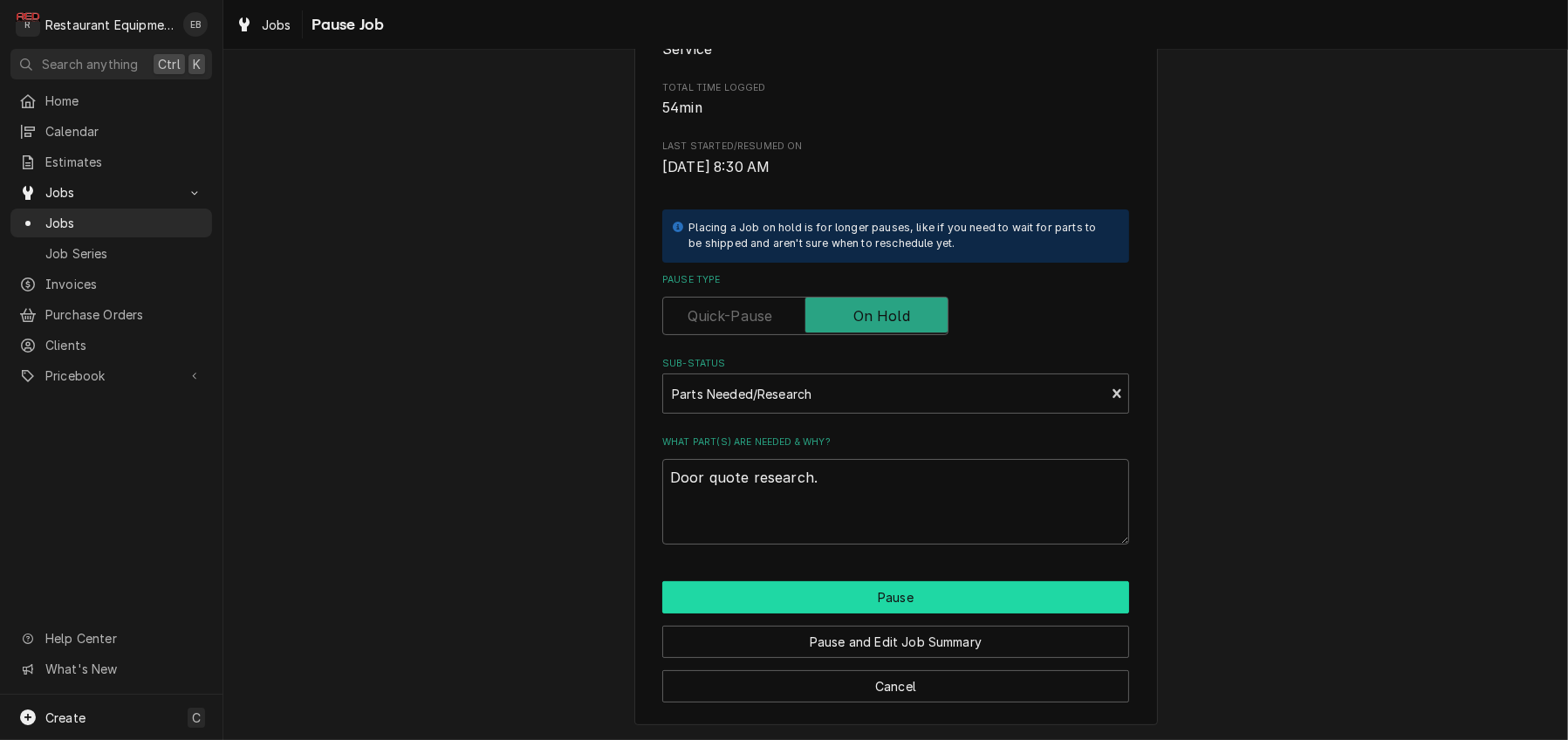
click at [908, 582] on button "Pause" at bounding box center [895, 597] width 467 height 32
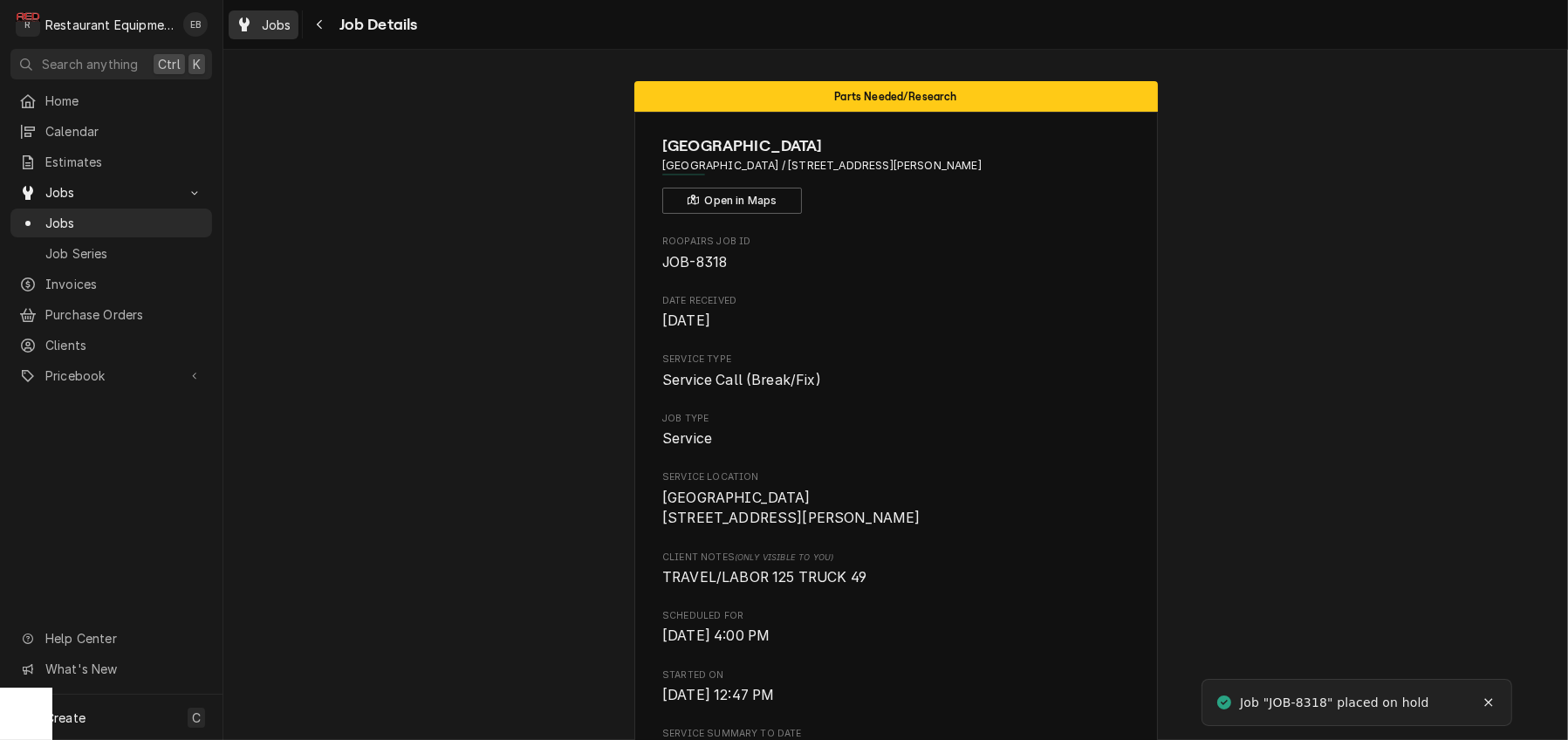
click at [291, 27] on span "Jobs" at bounding box center [276, 25] width 29 height 19
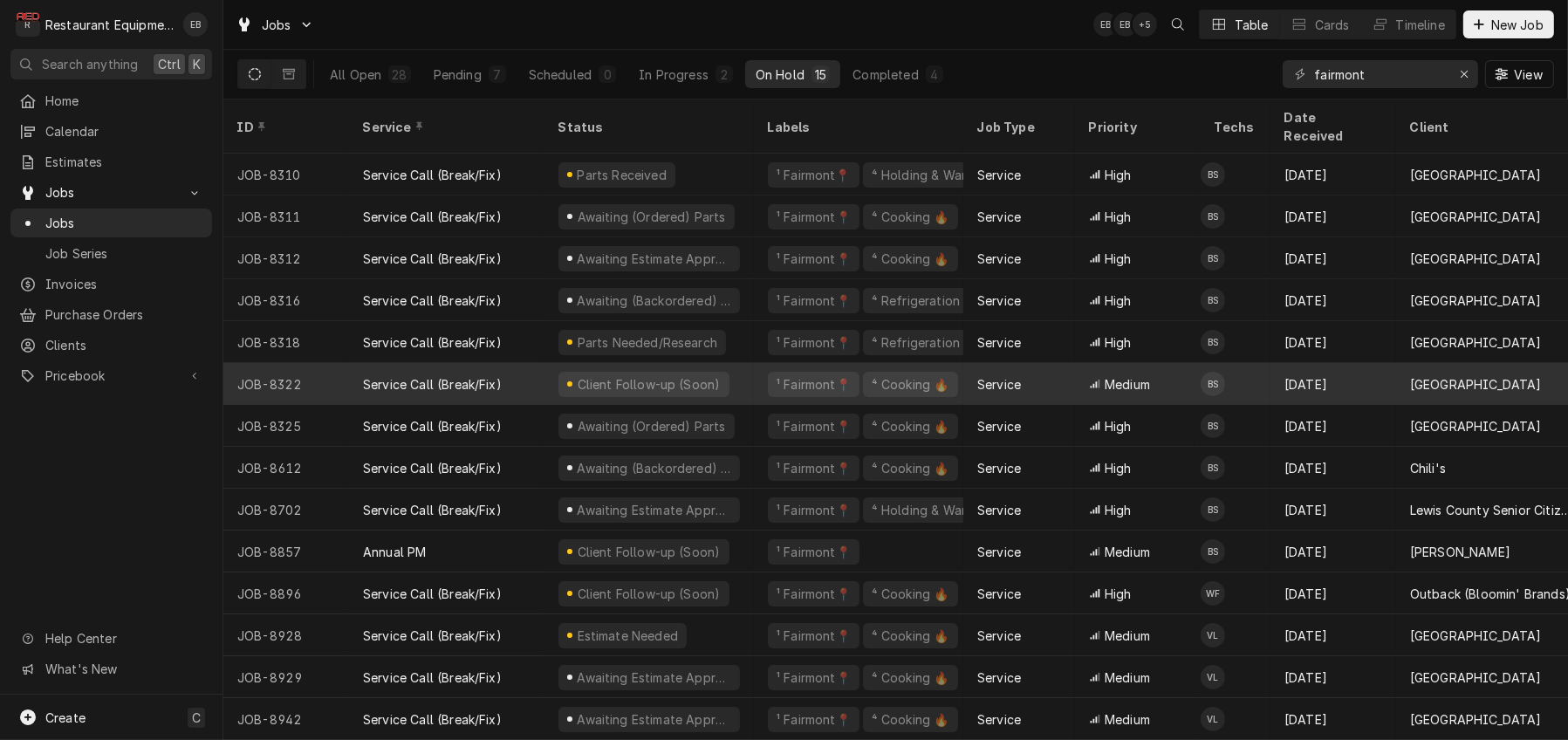
click at [544, 374] on div "Service Call (Break/Fix)" at bounding box center [446, 384] width 195 height 42
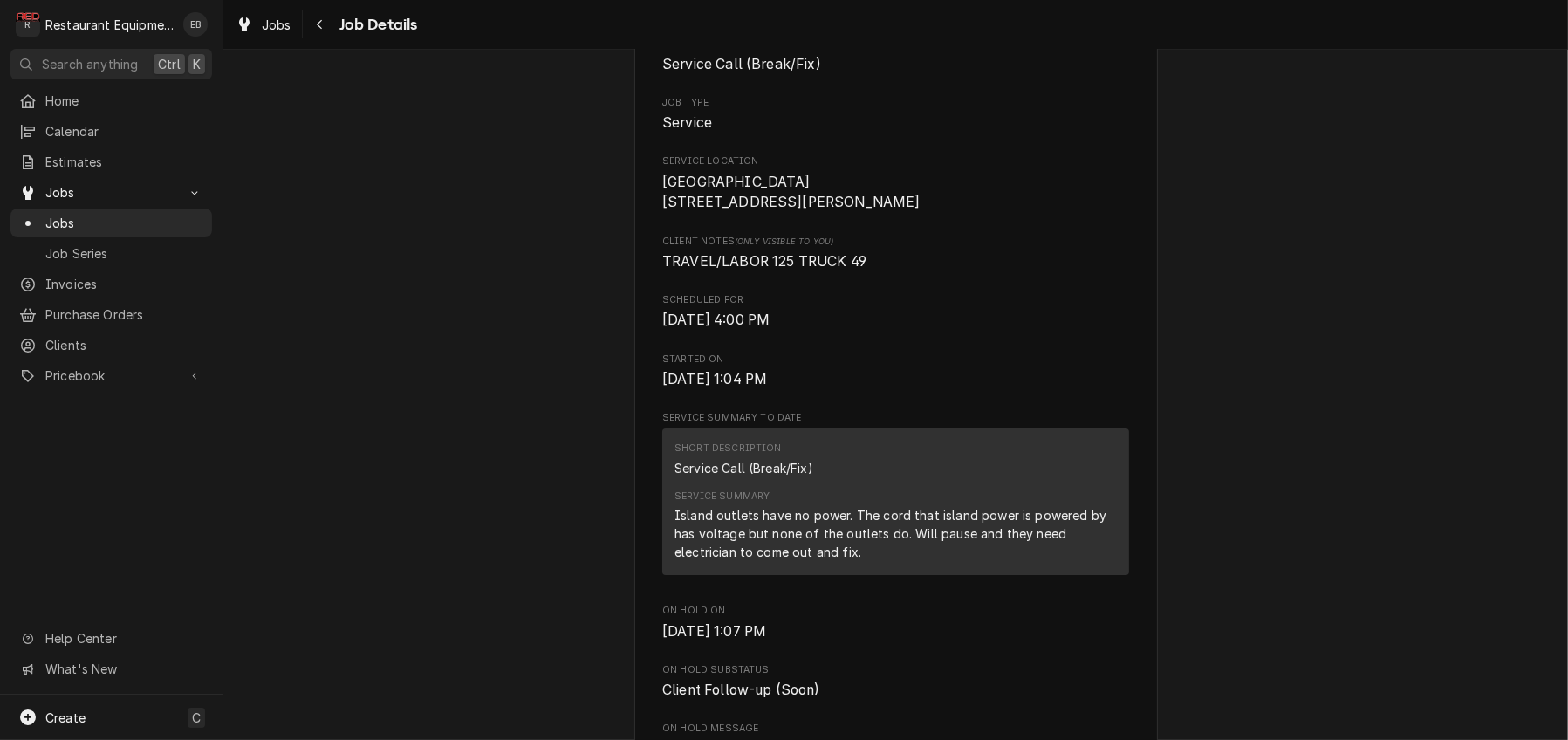
scroll to position [175, 0]
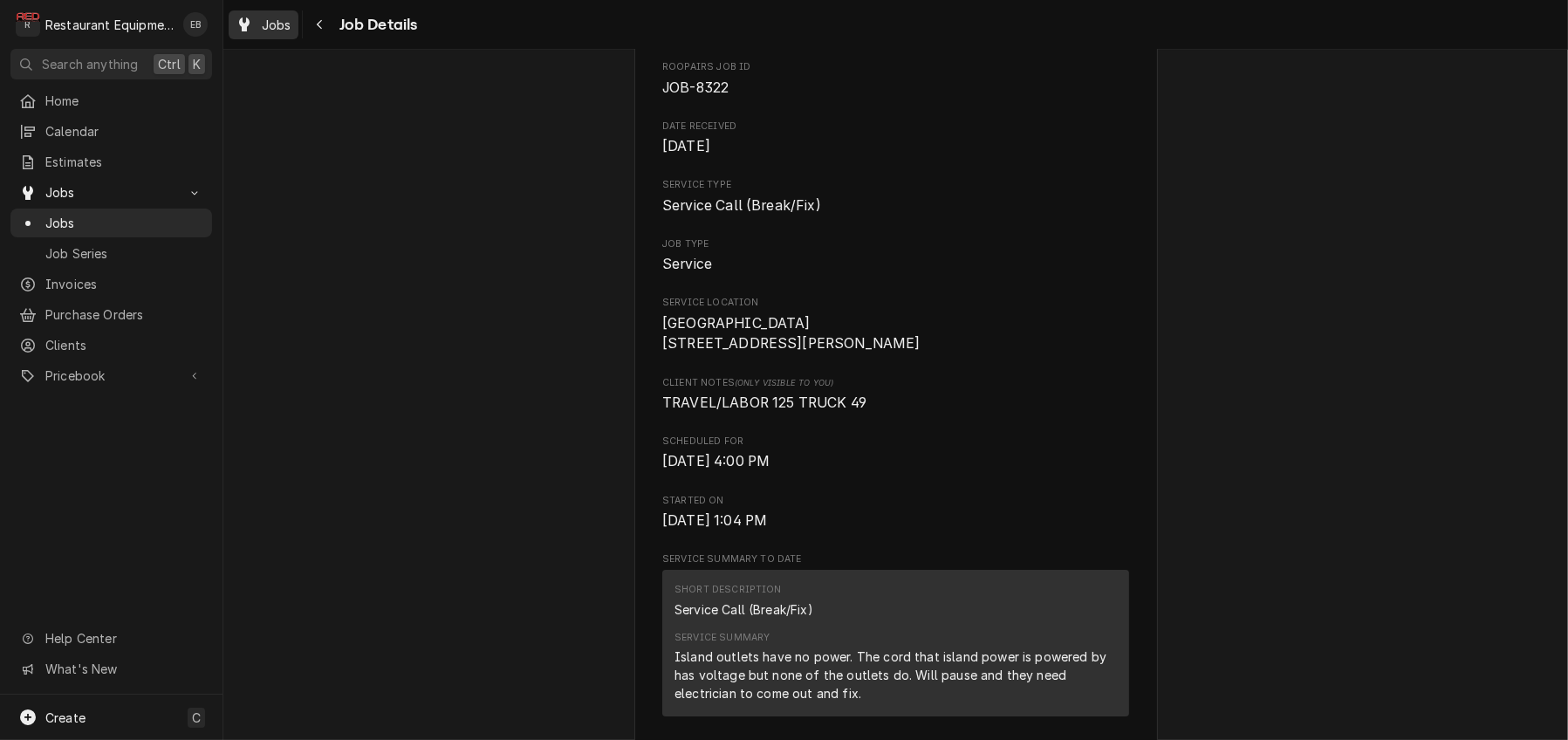
click at [291, 29] on span "Jobs" at bounding box center [276, 25] width 29 height 19
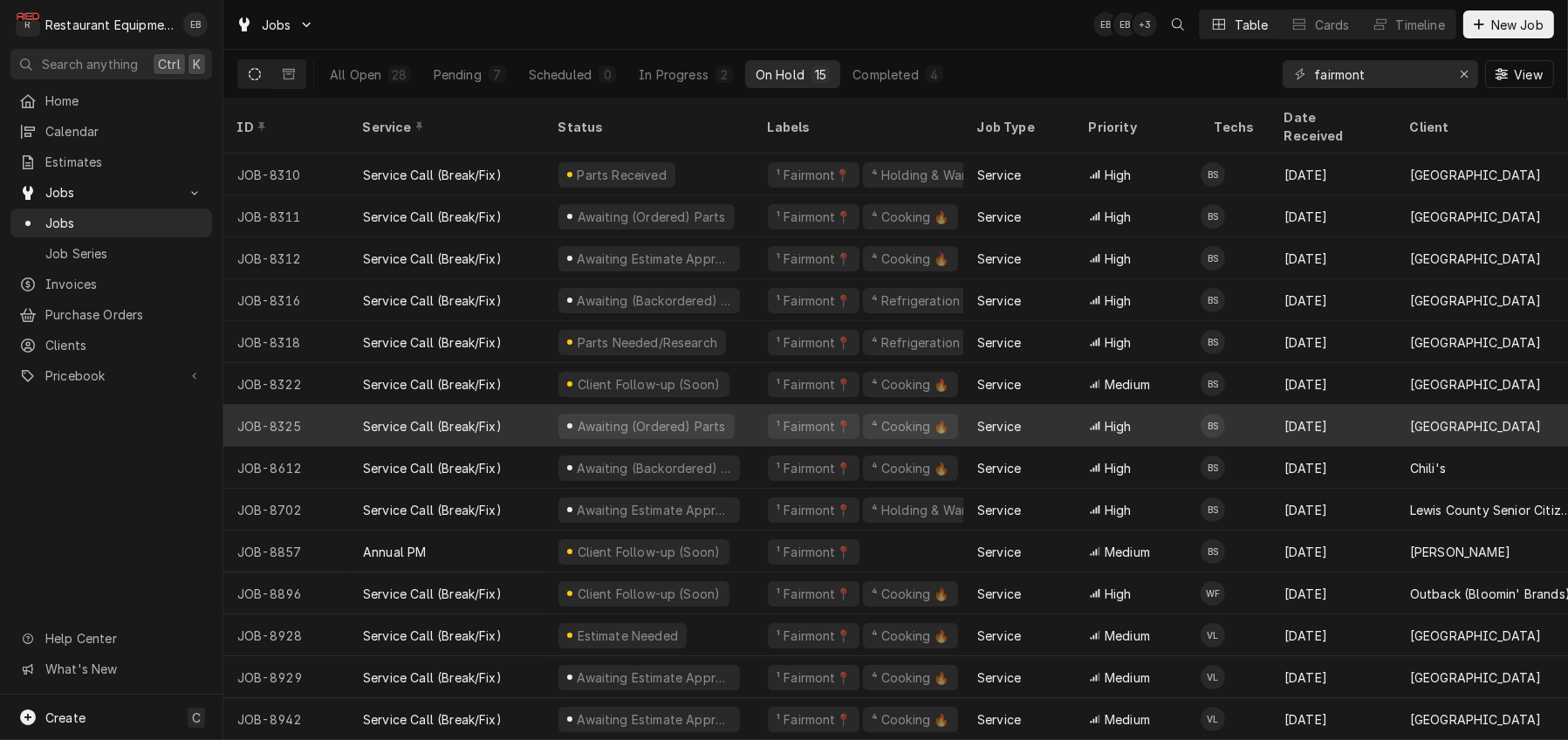
click at [544, 408] on div "Service Call (Break/Fix)" at bounding box center [446, 426] width 195 height 42
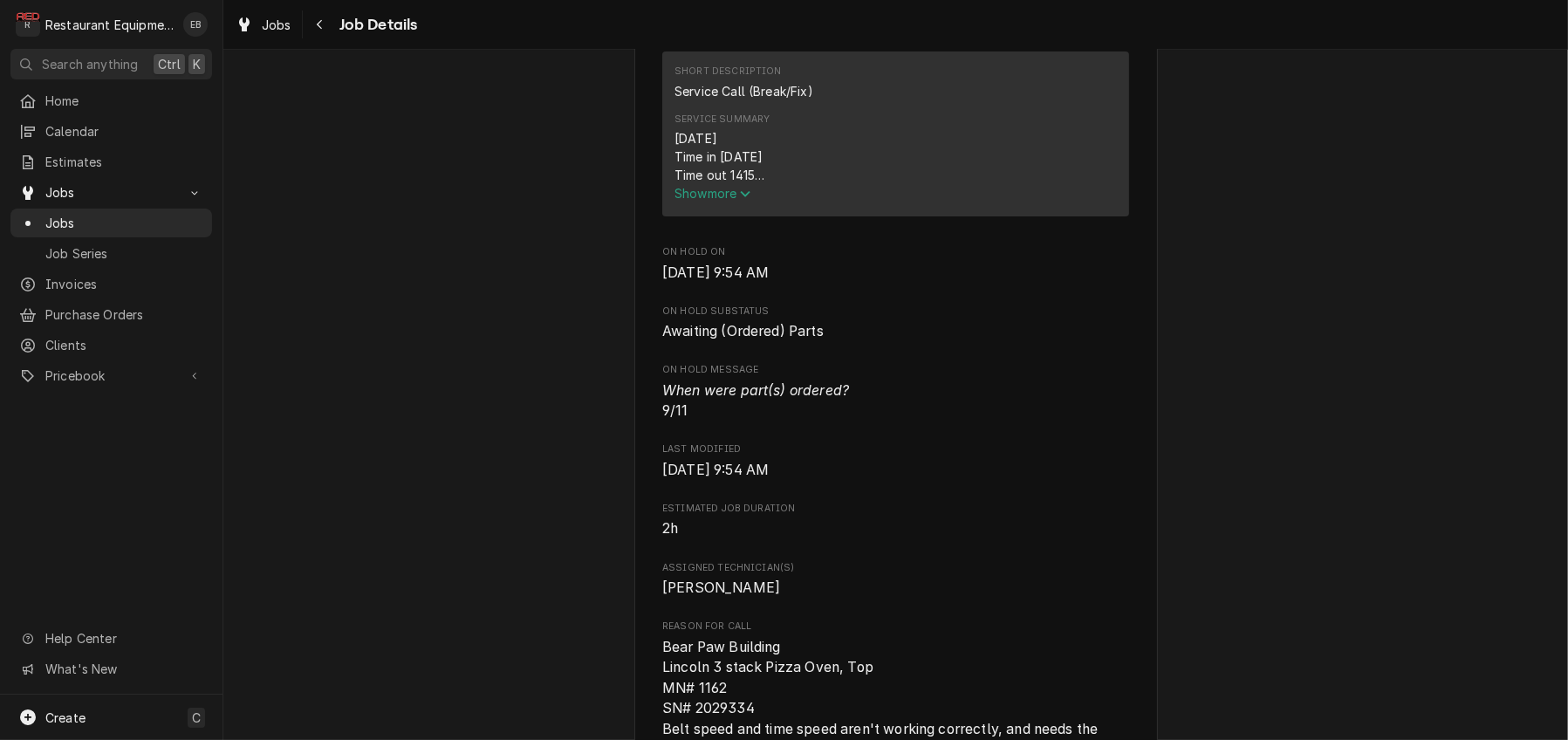
scroll to position [698, 0]
click at [719, 195] on span "Show more" at bounding box center [713, 187] width 77 height 15
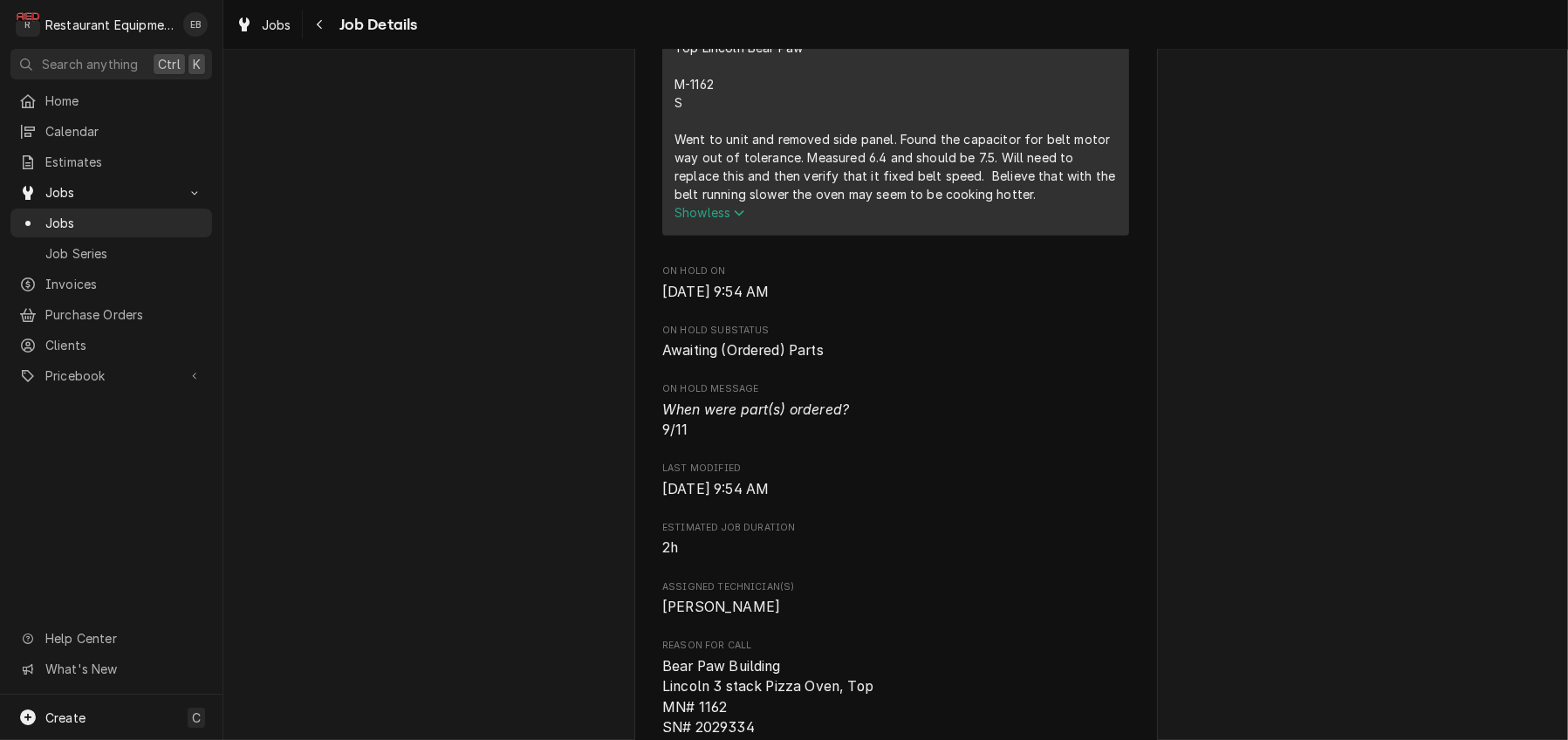
scroll to position [873, 0]
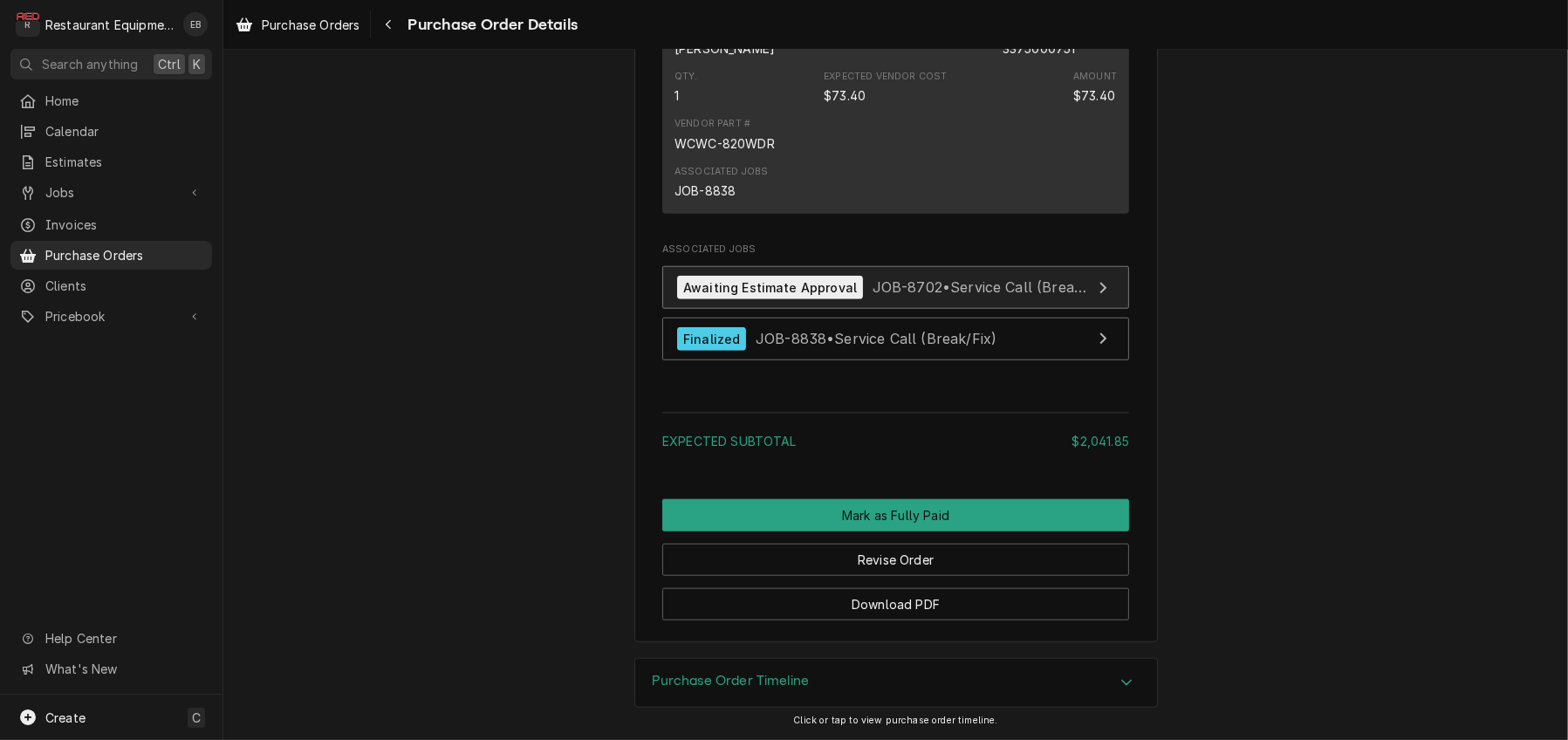
scroll to position [2210, 0]
click at [951, 295] on span "JOB-8702 • Service Call (Break/Fix)" at bounding box center [992, 287] width 240 height 18
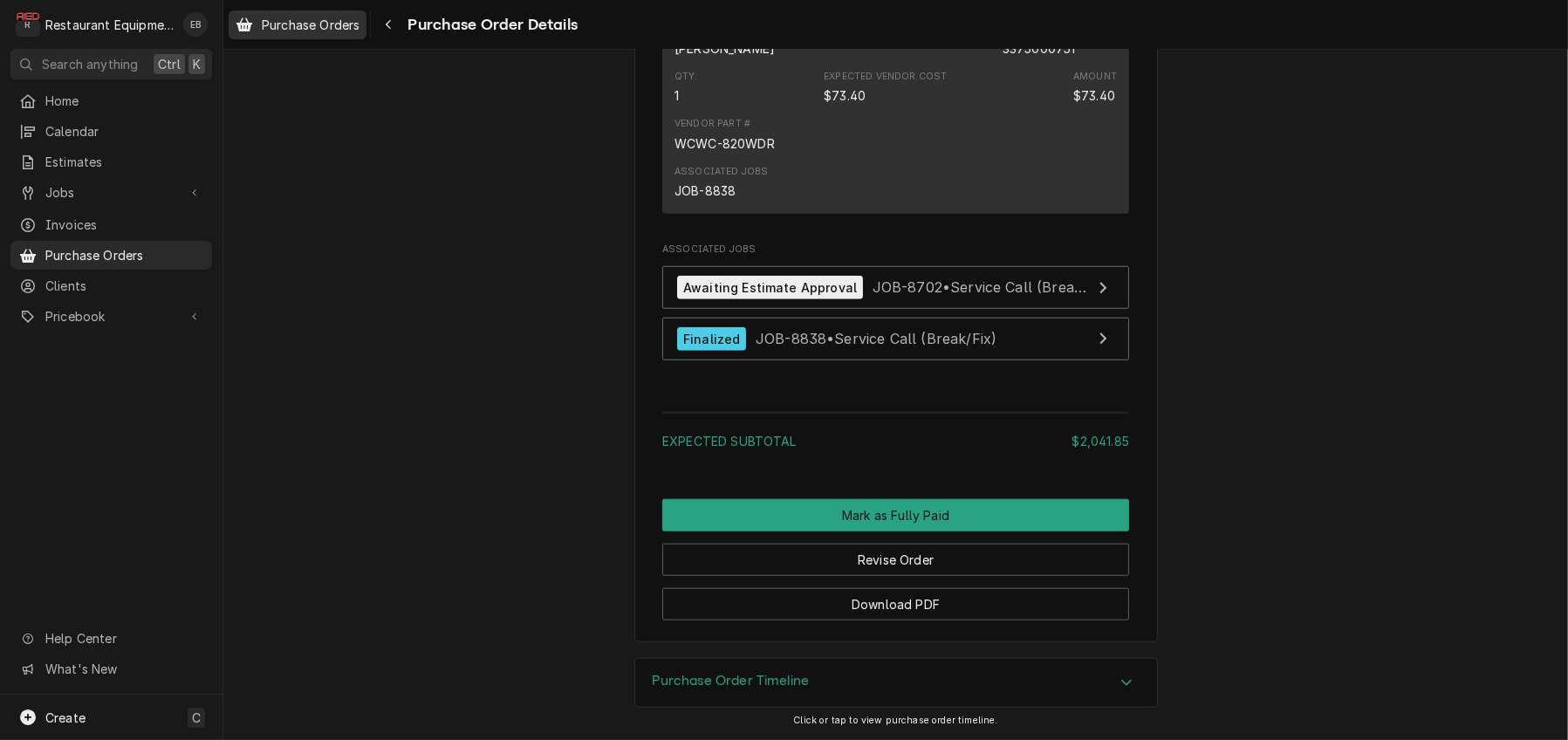
click at [360, 30] on span "Purchase Orders" at bounding box center [310, 25] width 97 height 19
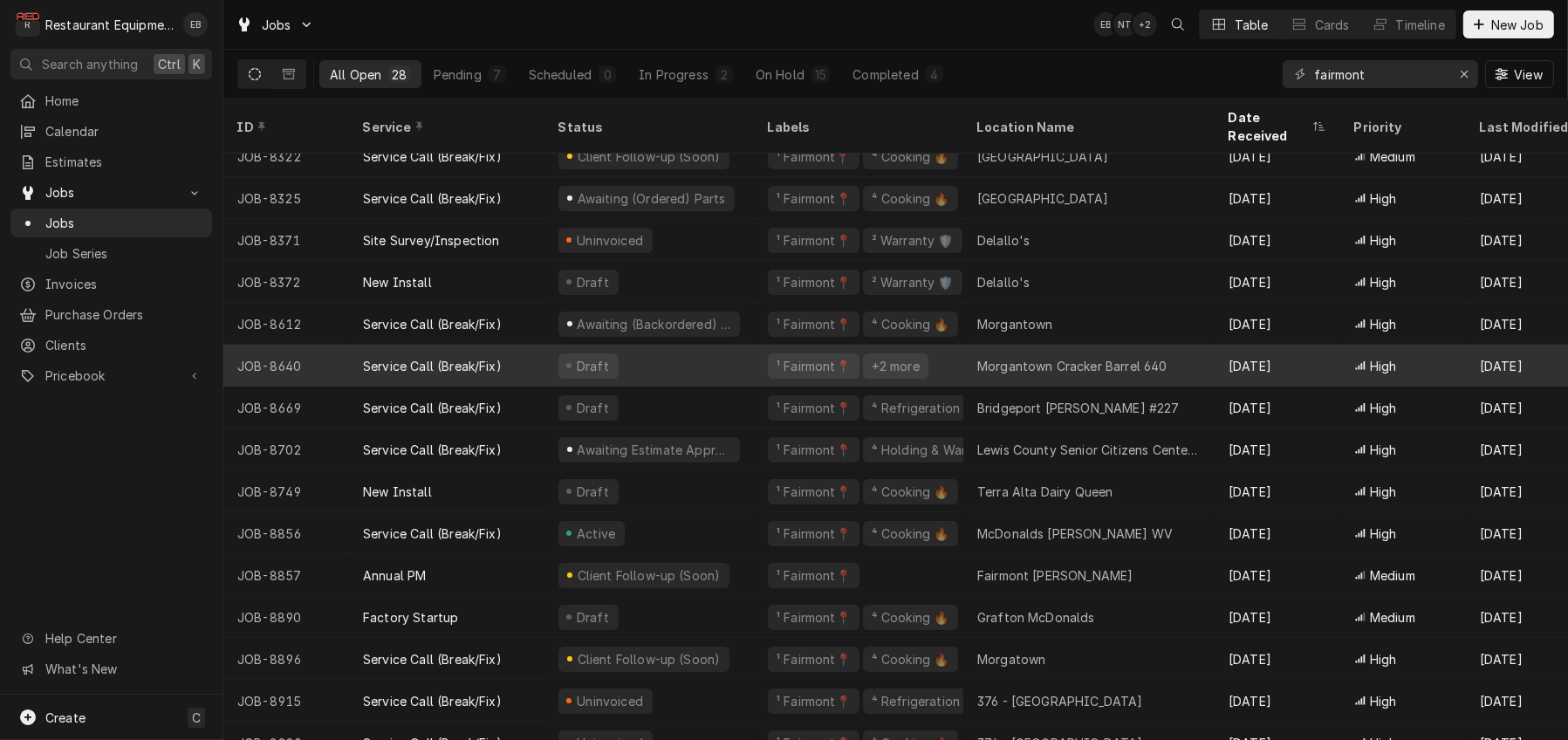
scroll to position [349, 0]
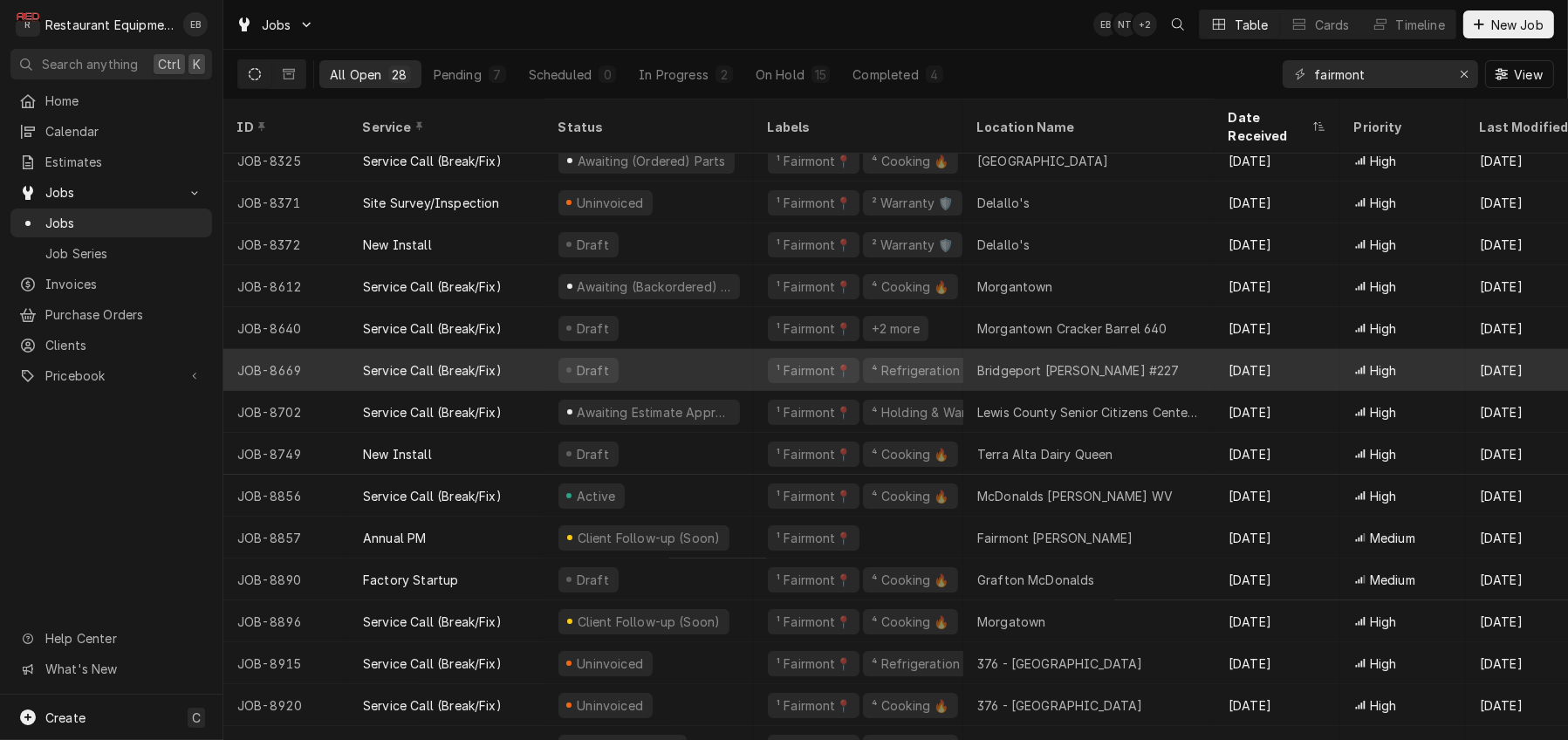
click at [754, 364] on div "Draft" at bounding box center [649, 370] width 210 height 42
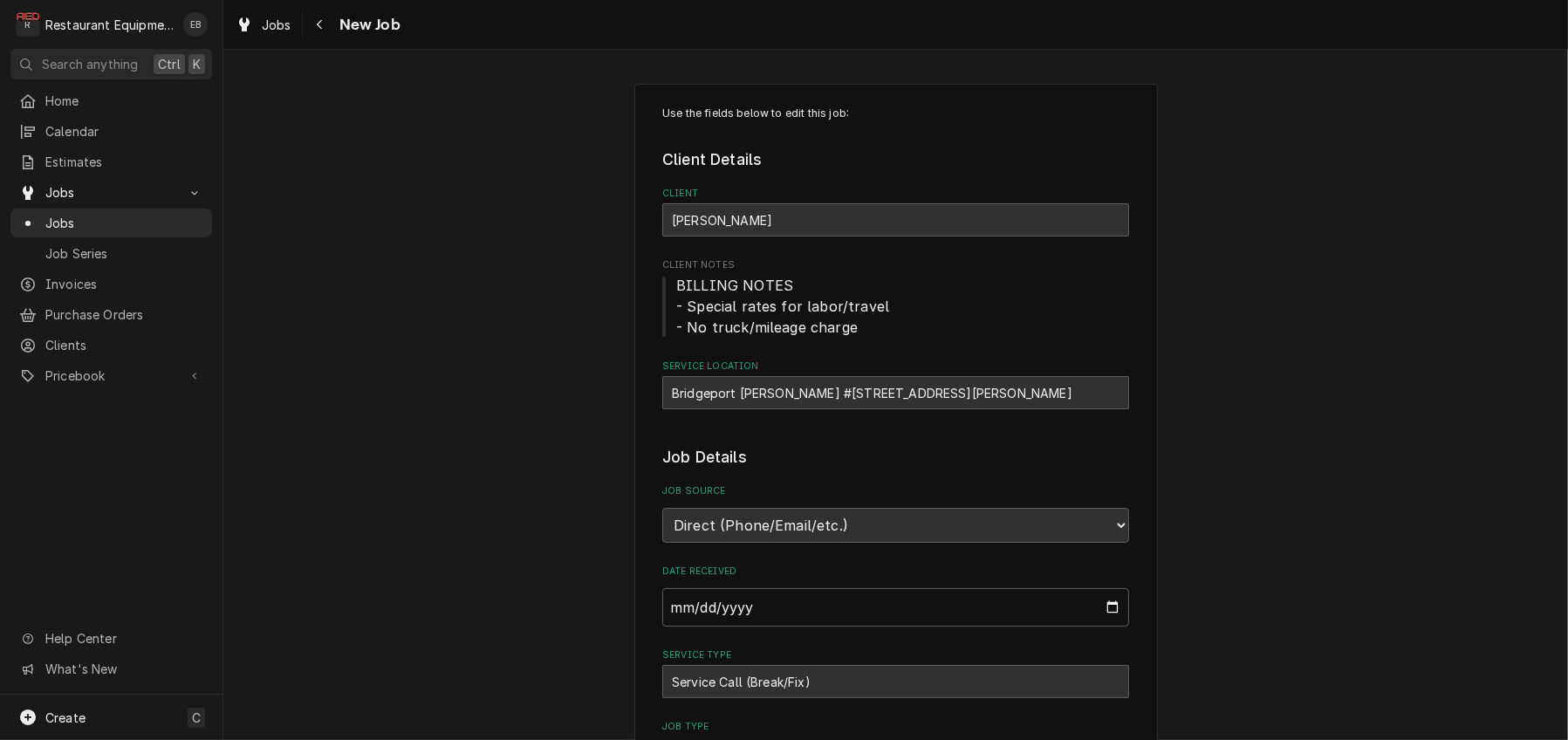
type textarea "x"
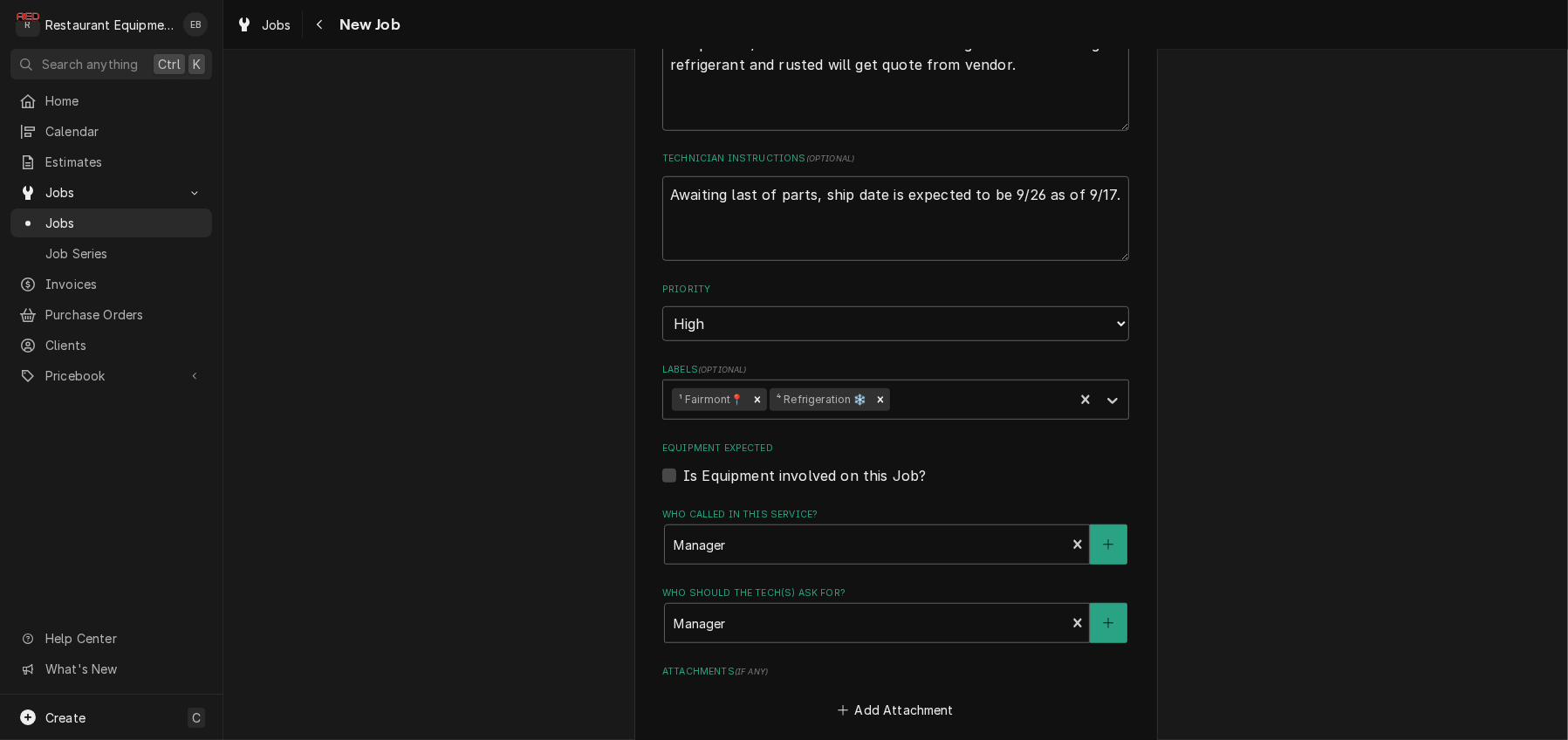
scroll to position [1454, 0]
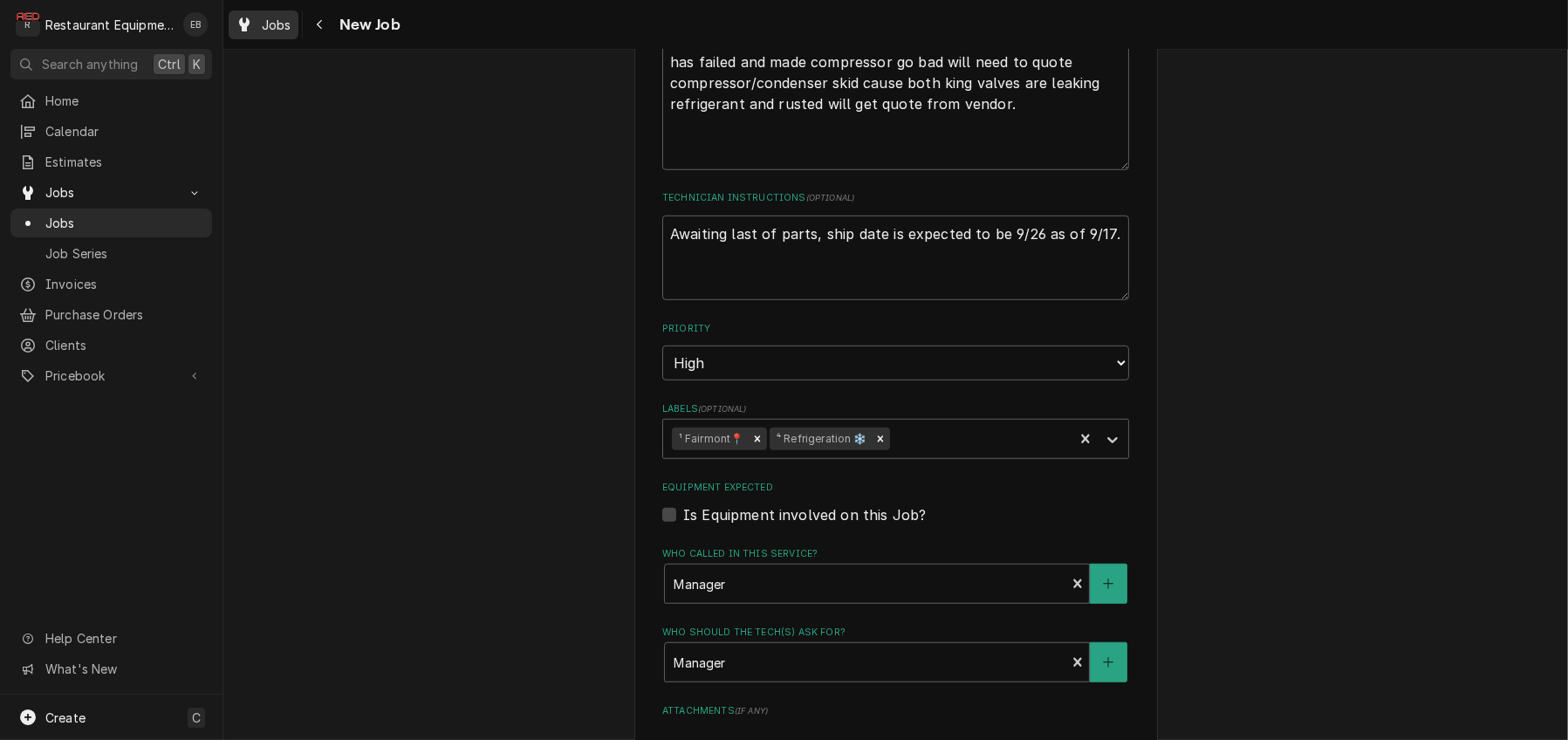
click at [291, 27] on span "Jobs" at bounding box center [276, 25] width 29 height 19
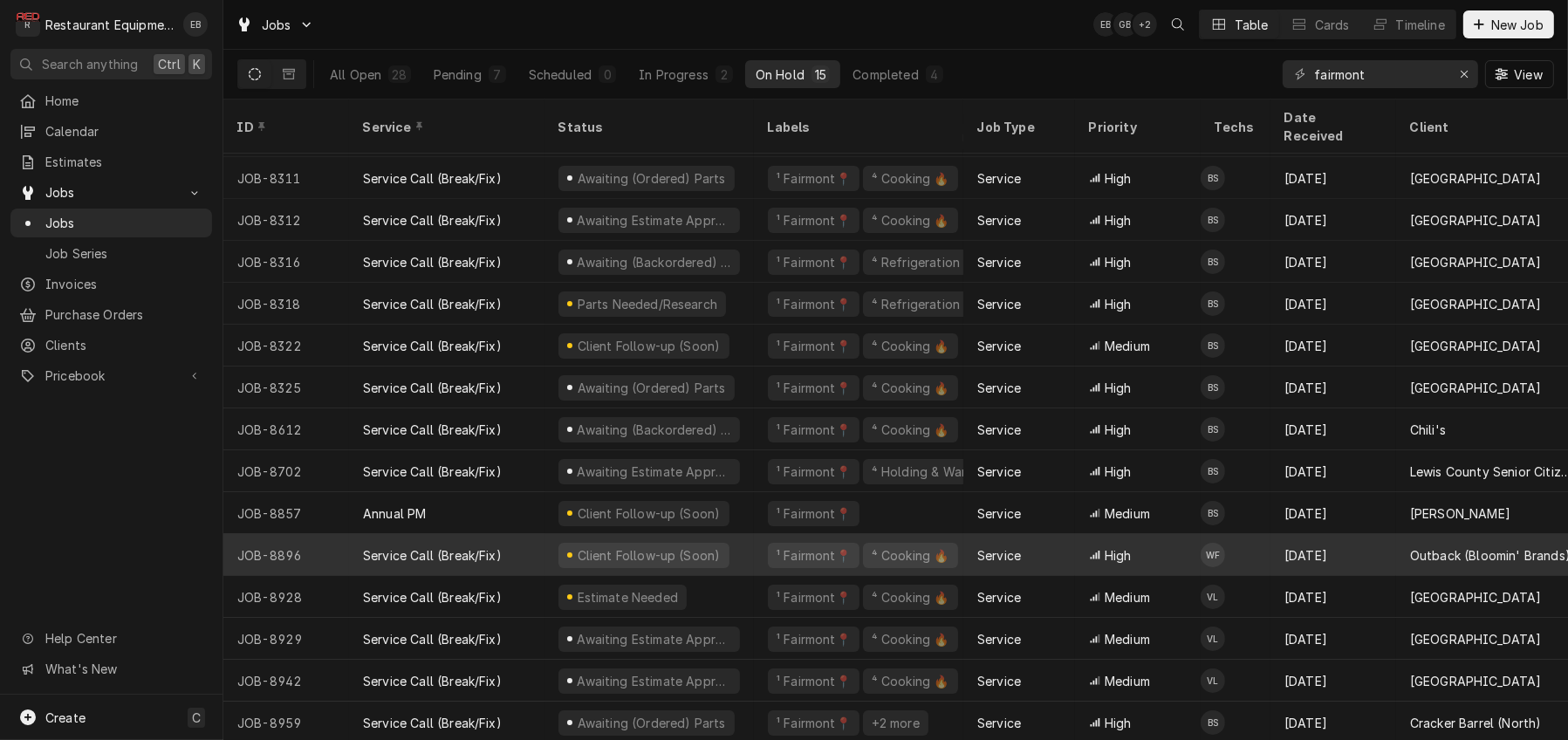
scroll to position [41, 0]
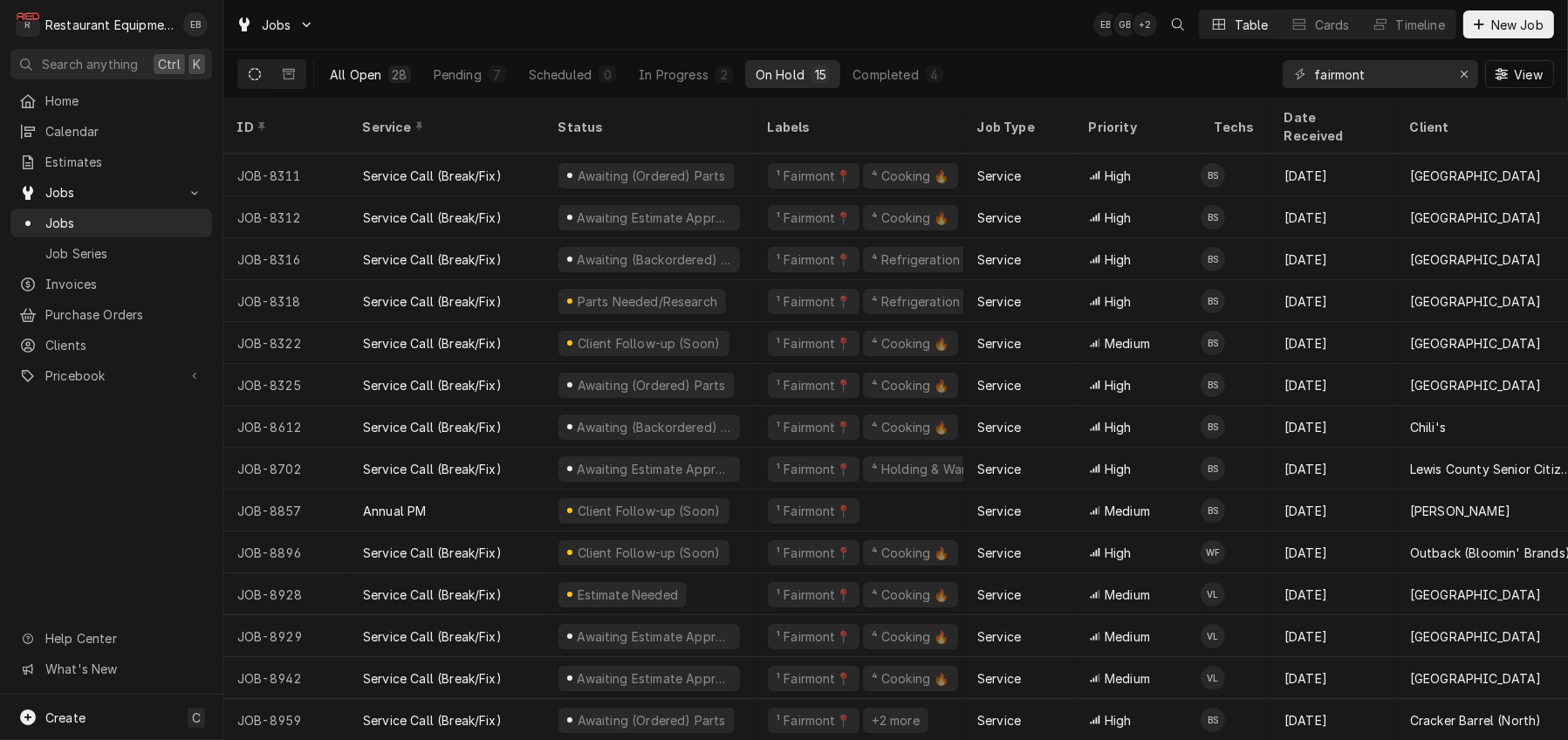
click at [401, 88] on button "All Open 28" at bounding box center [370, 73] width 102 height 28
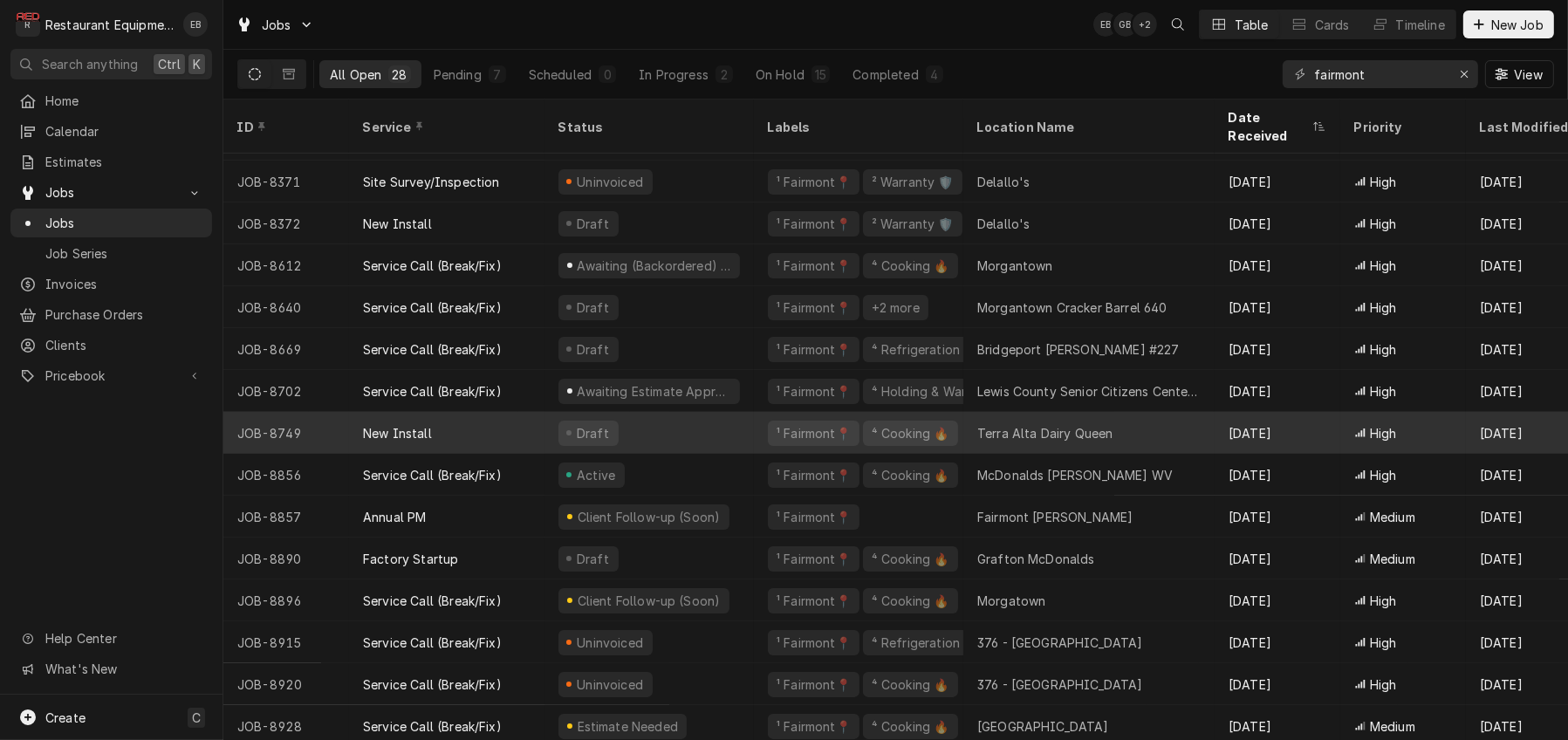
scroll to position [407, 0]
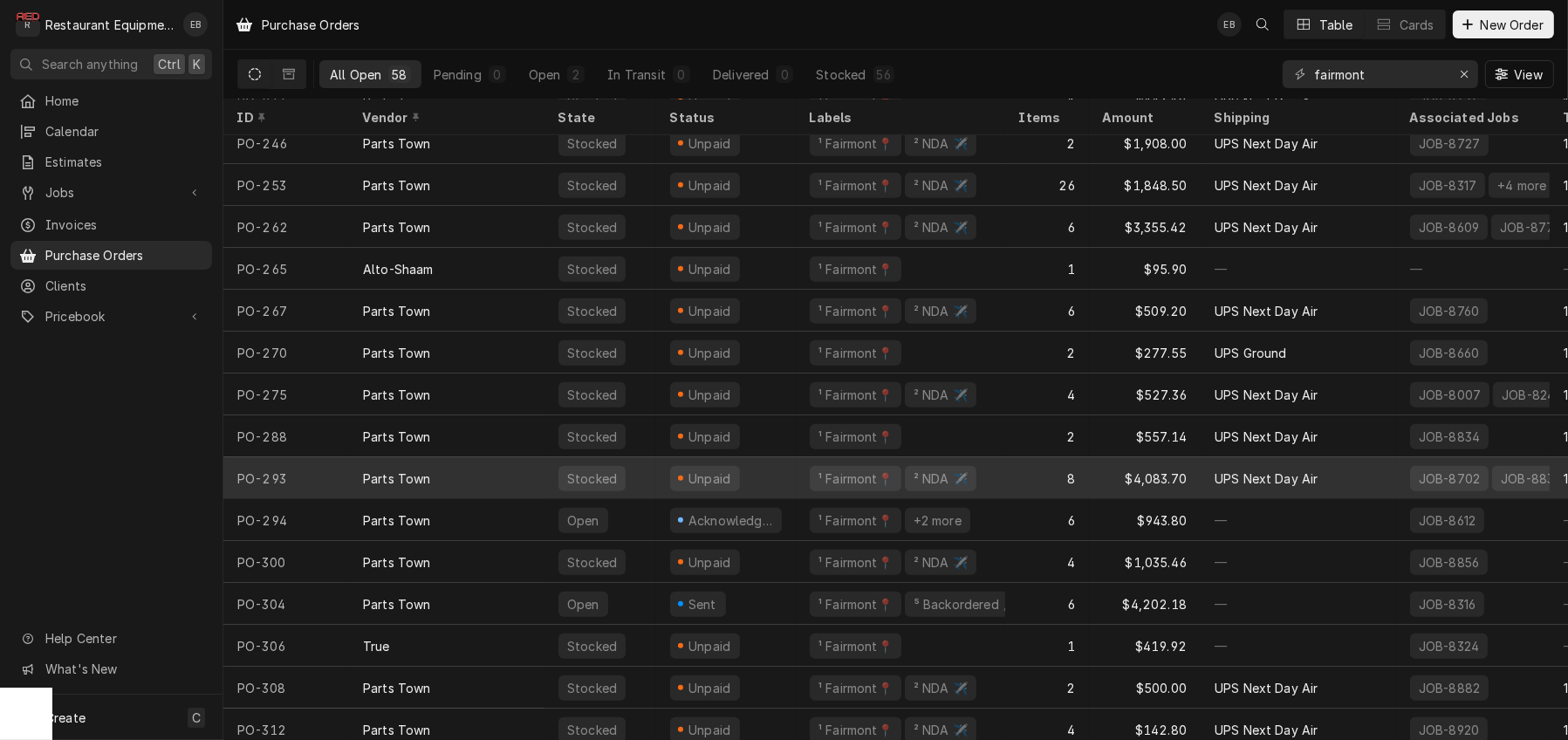
scroll to position [1840, 0]
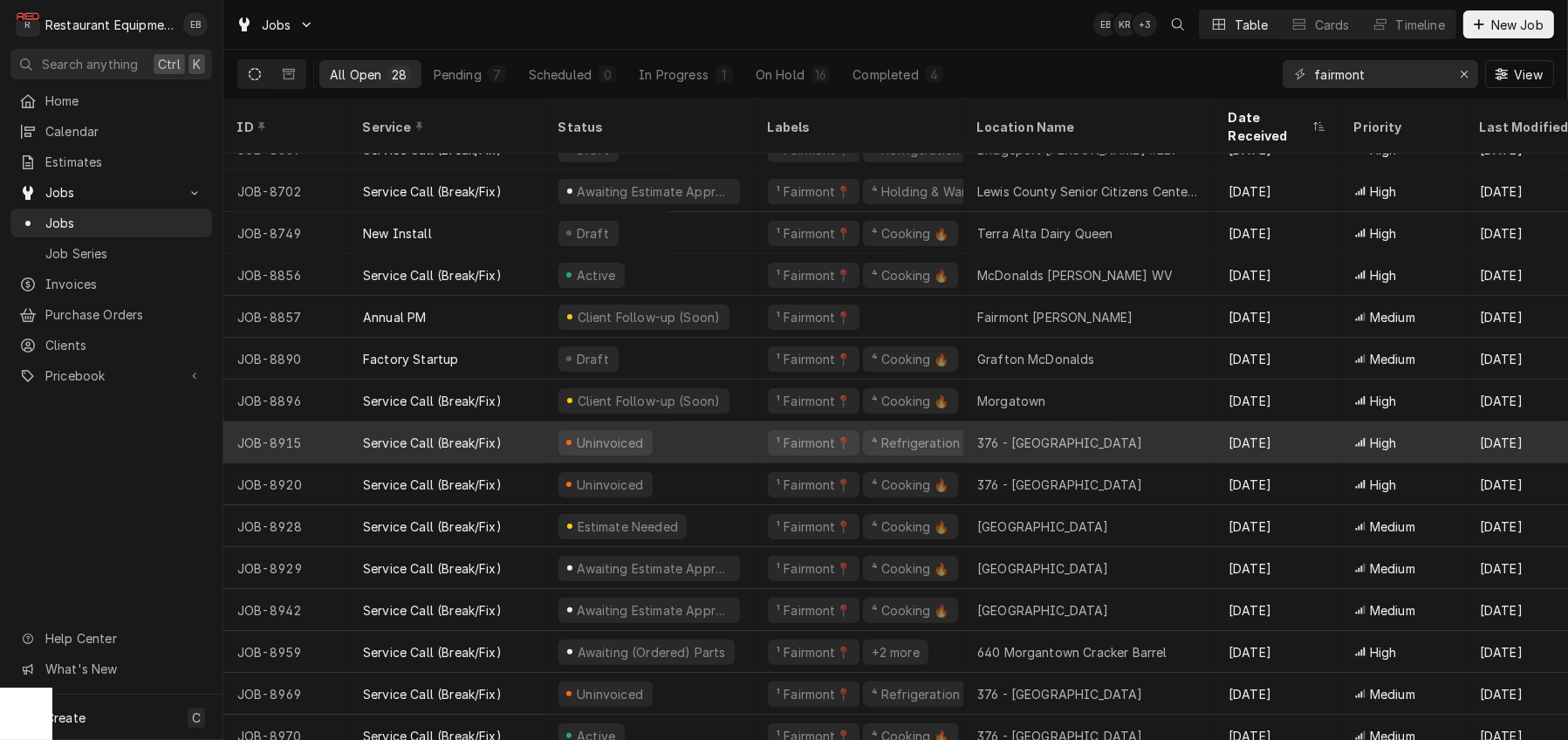
scroll to position [598, 0]
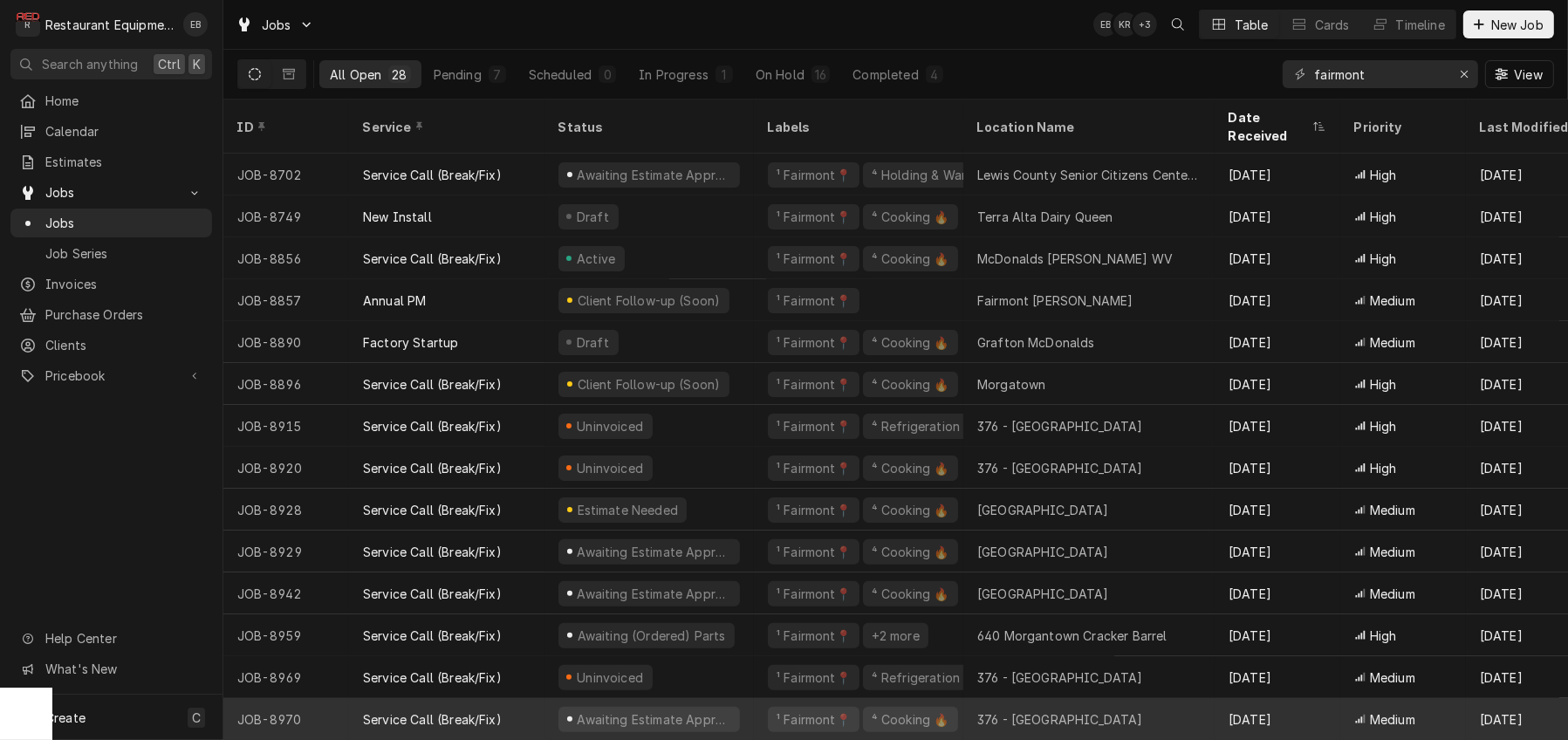
click at [771, 712] on div "¹ Fairmont📍 ⁴ Cooking 🔥" at bounding box center [859, 719] width 210 height 42
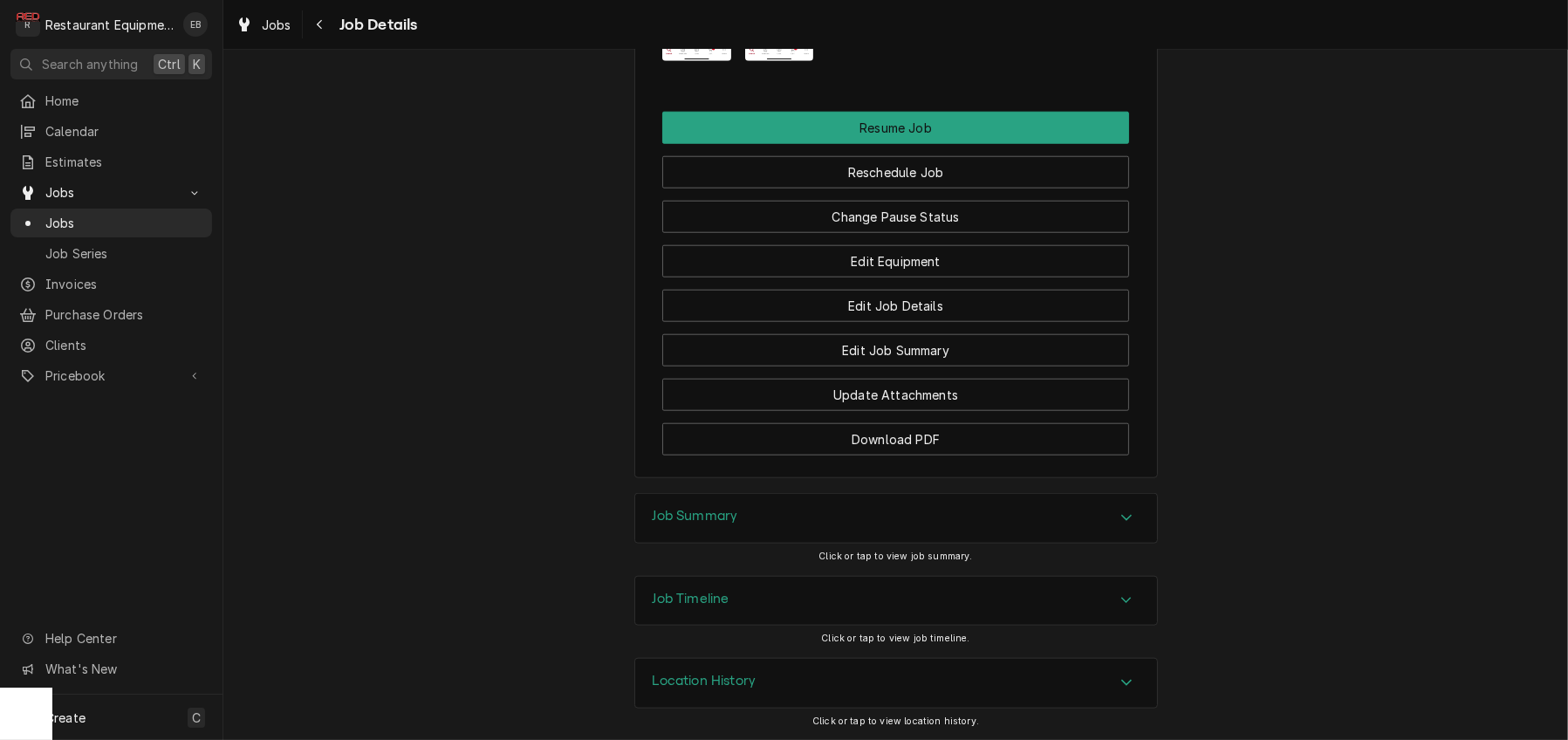
scroll to position [2269, 0]
click at [896, 233] on button "Change Pause Status" at bounding box center [895, 217] width 467 height 32
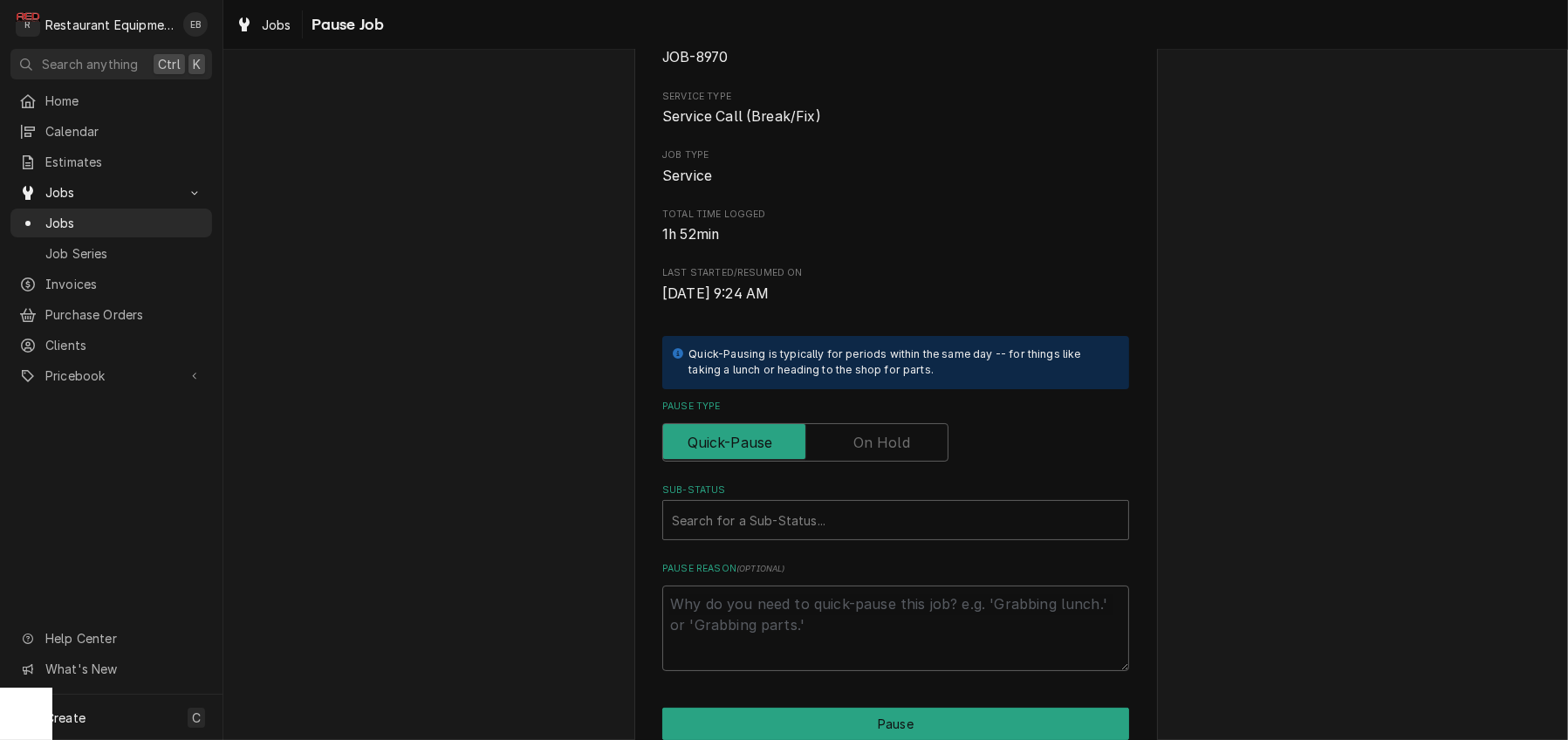
scroll to position [175, 0]
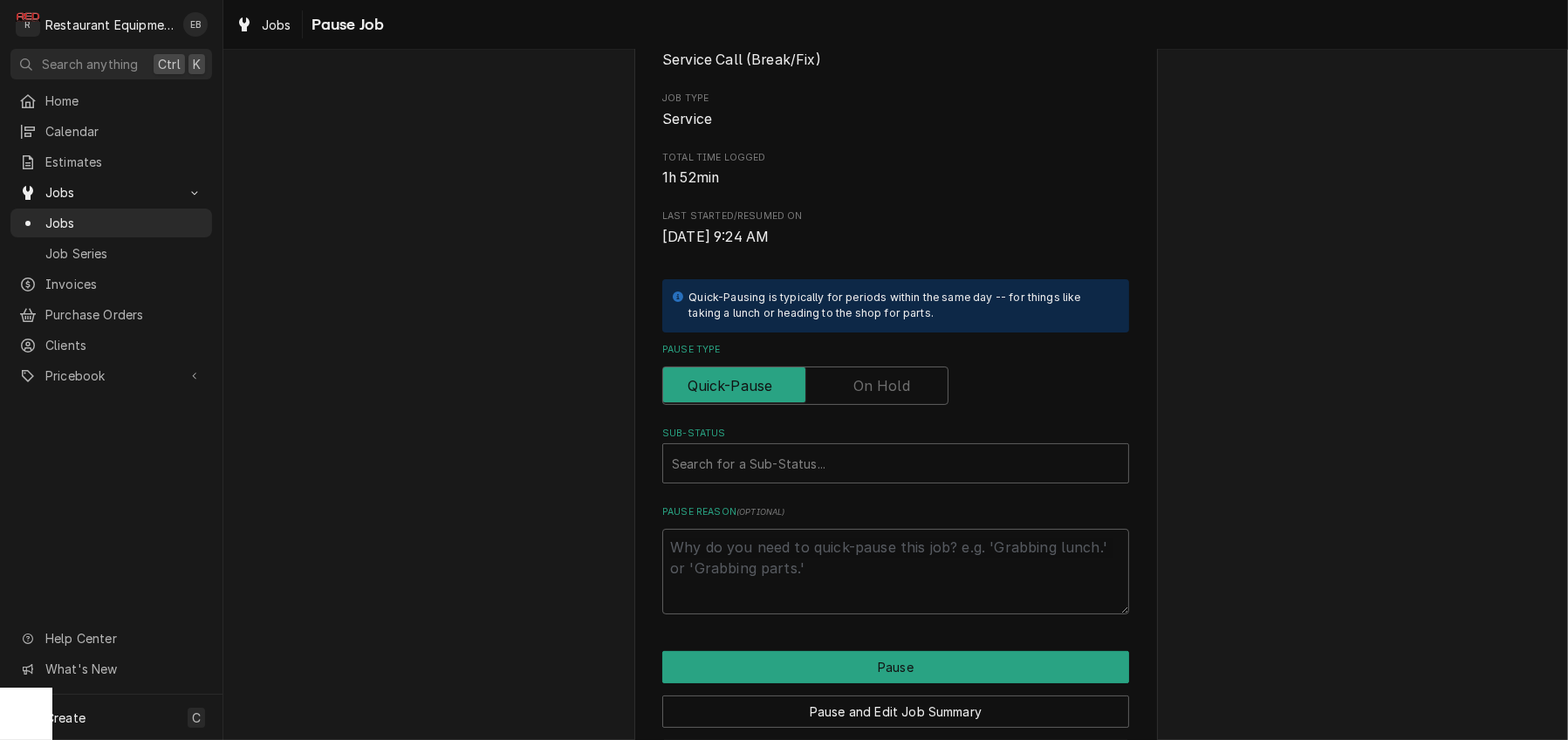
click at [859, 405] on label "Pause Type" at bounding box center [805, 386] width 286 height 38
click at [859, 405] on input "Pause Type" at bounding box center [805, 386] width 270 height 38
checkbox input "true"
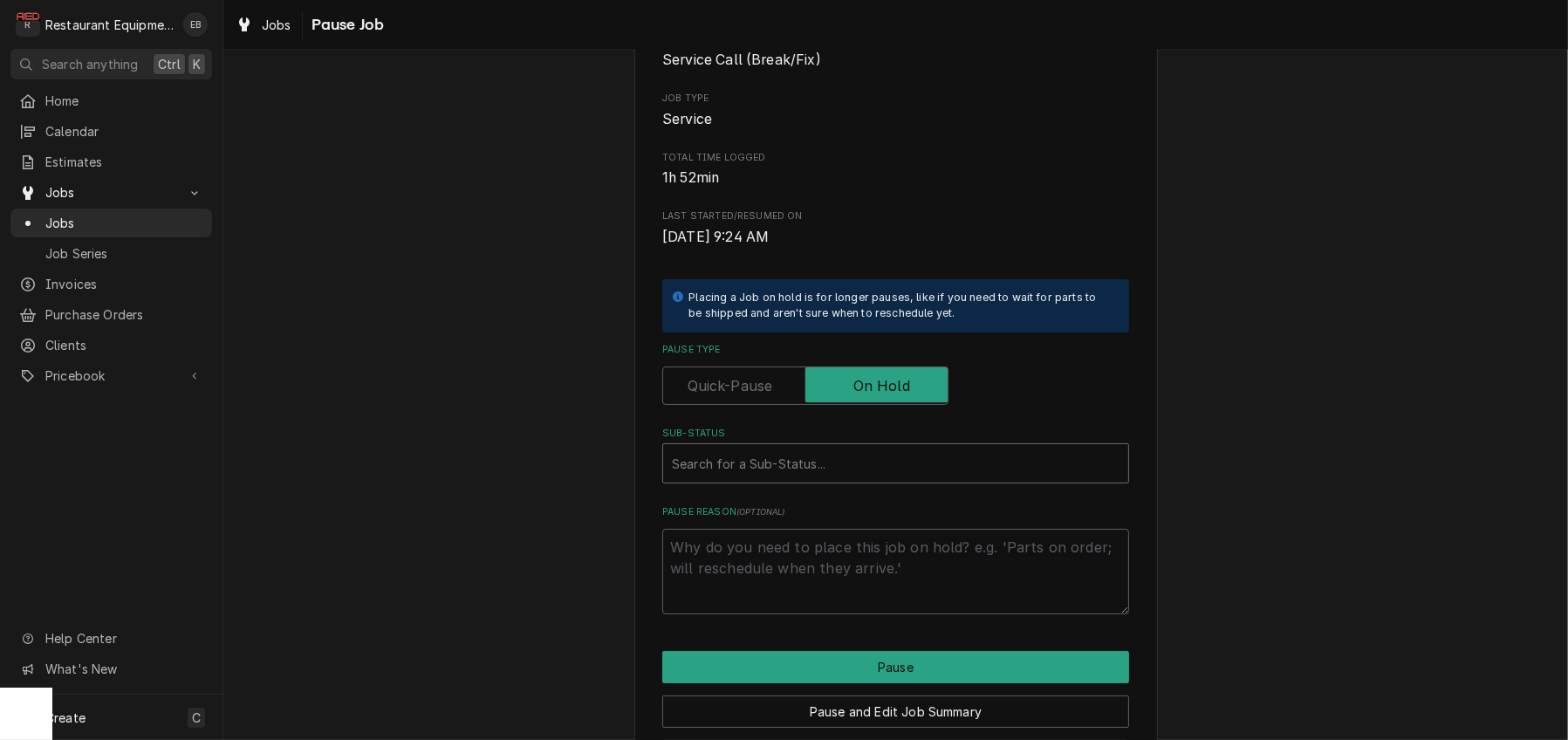
type textarea "x"
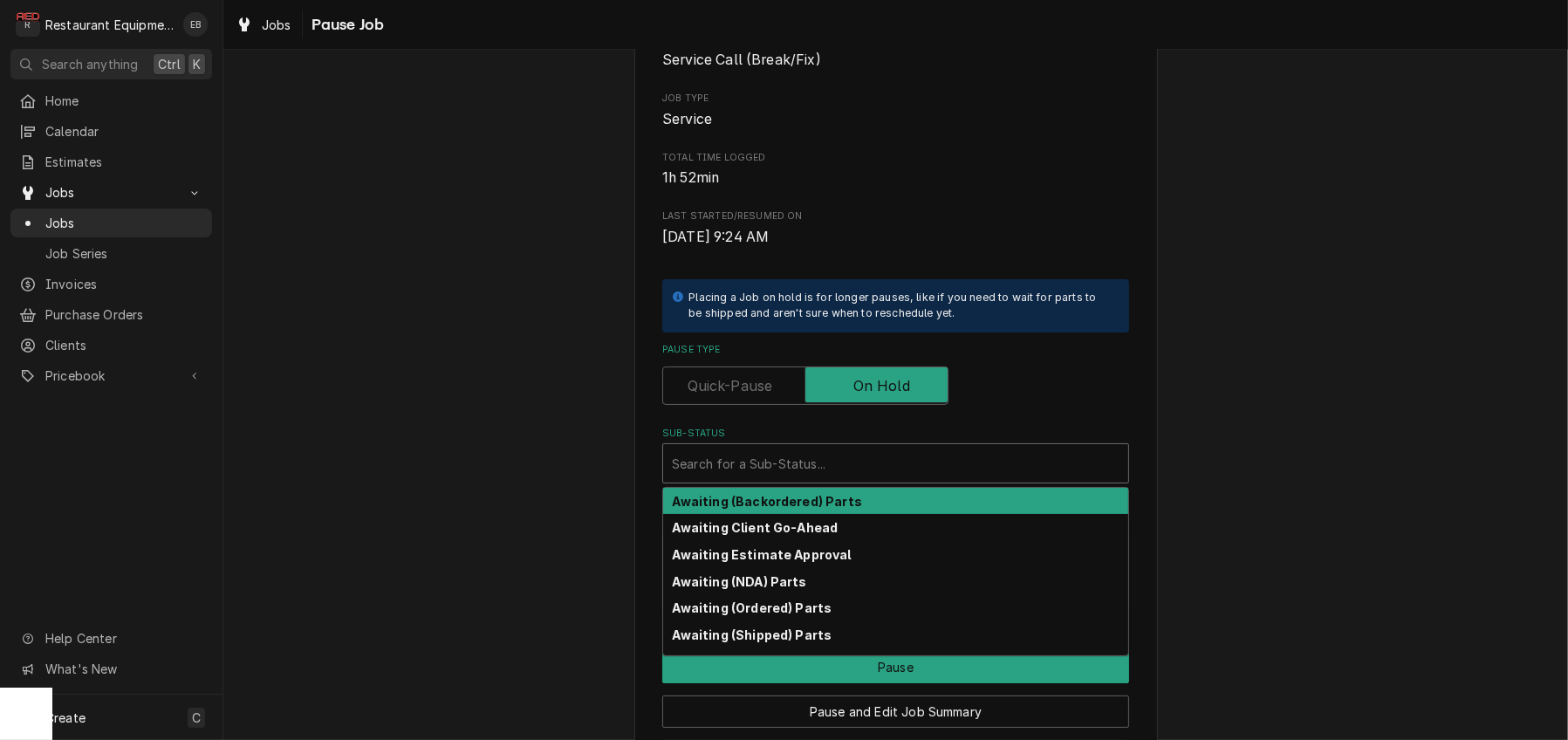
click at [811, 479] on div "Sub-Status" at bounding box center [895, 462] width 447 height 31
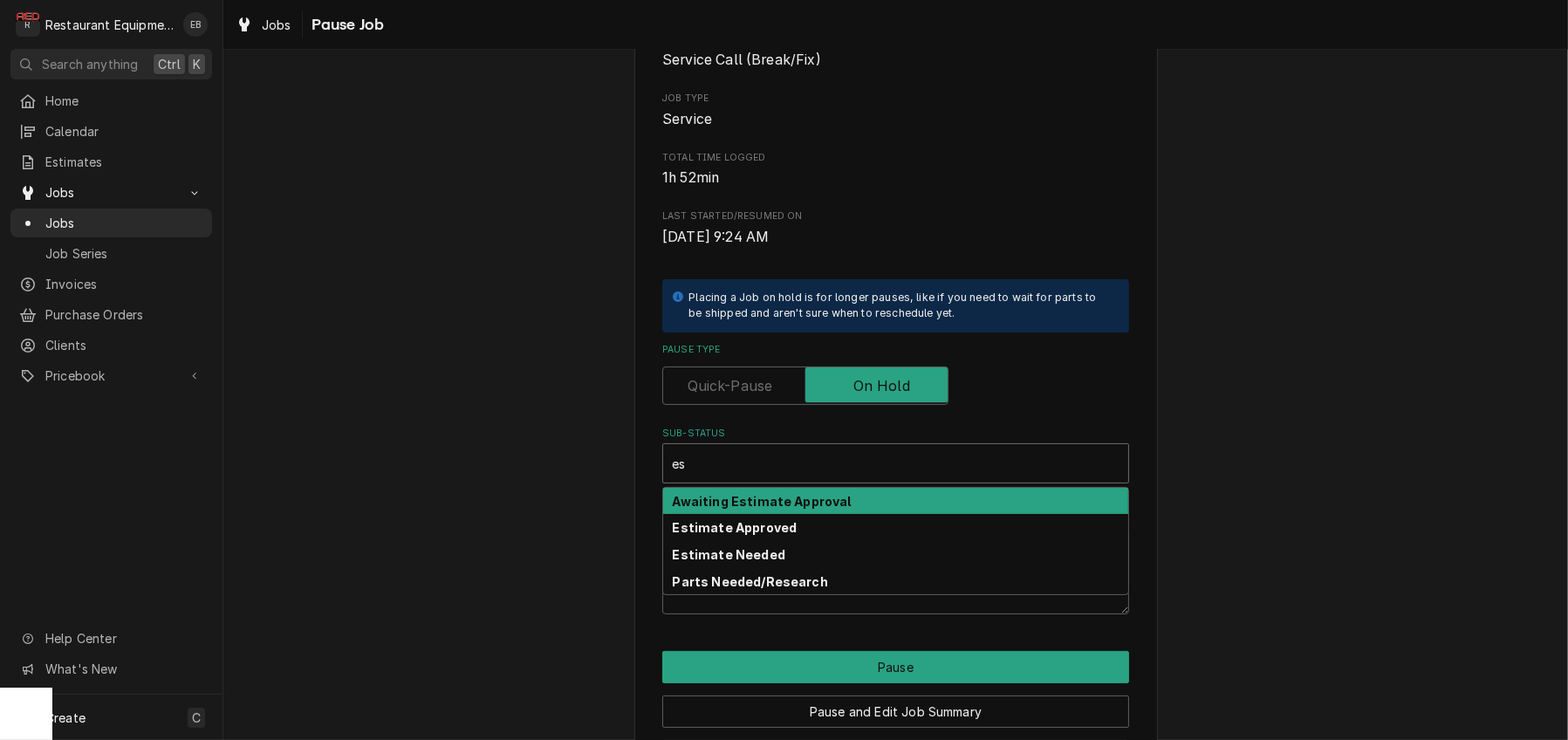
type input "e"
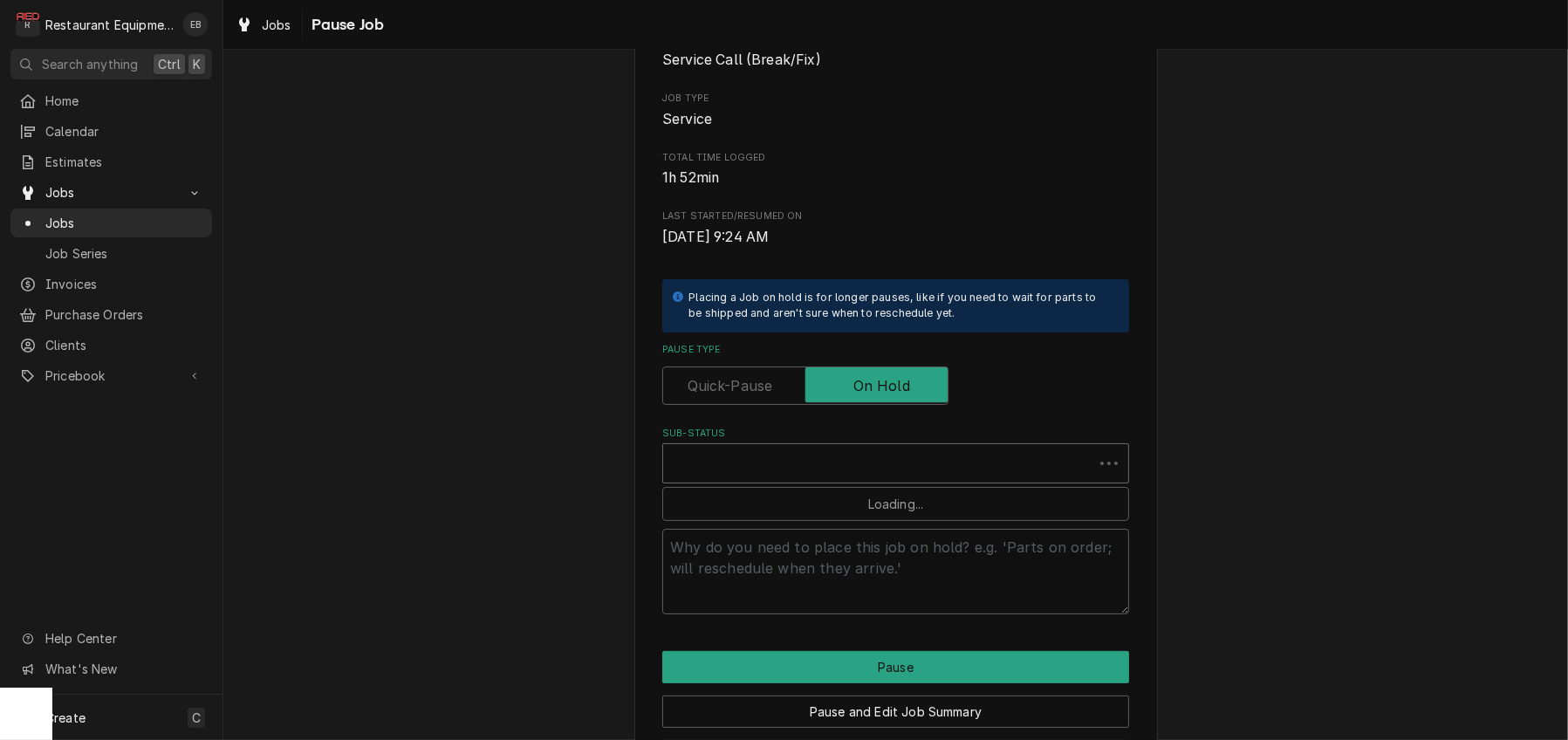
type textarea "x"
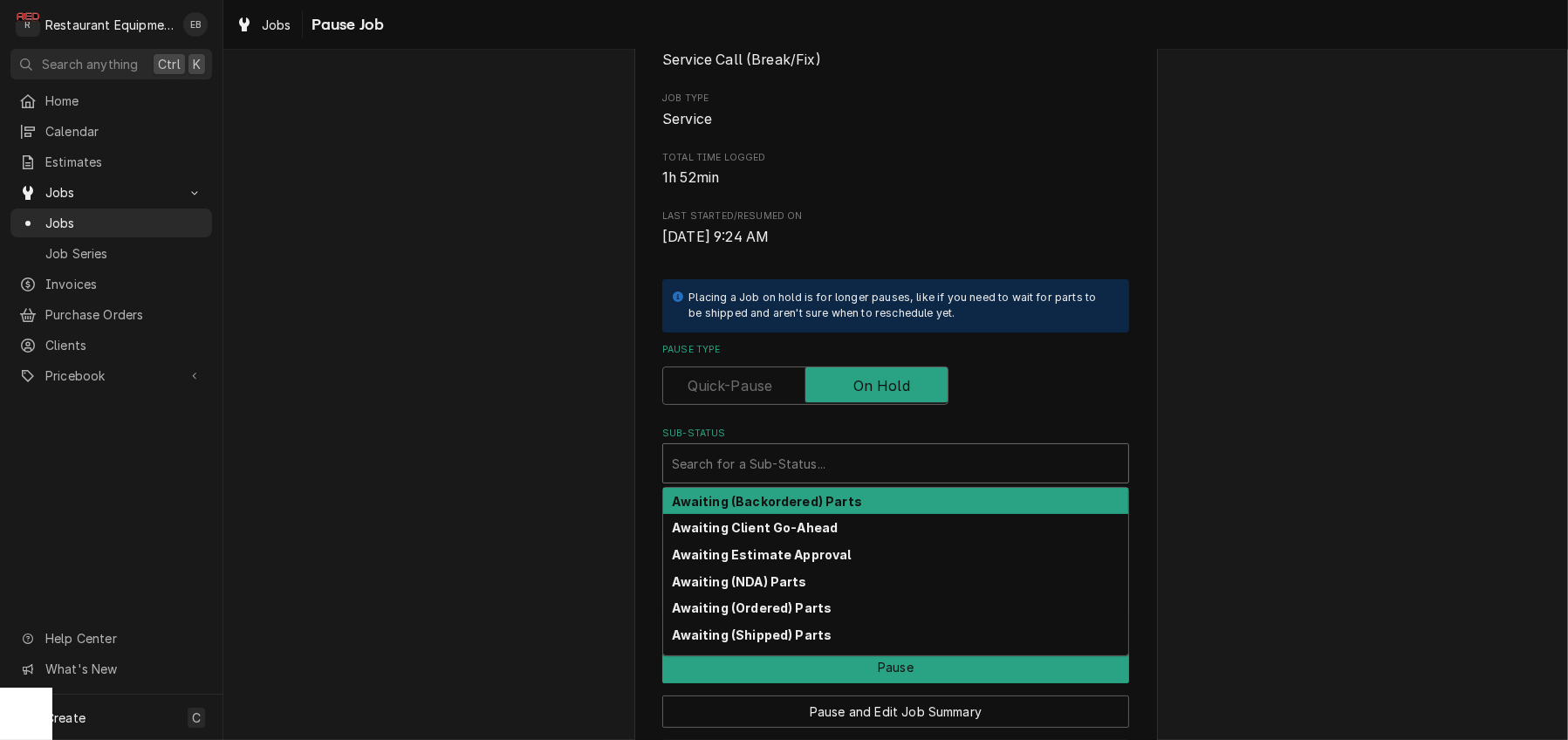
drag, startPoint x: 1206, startPoint y: 525, endPoint x: 1196, endPoint y: 524, distance: 10.0
click at [1205, 525] on div "Please confirm you'd like to pause this job. Roopairs Job ID JOB-8970 Service T…" at bounding box center [895, 352] width 1344 height 916
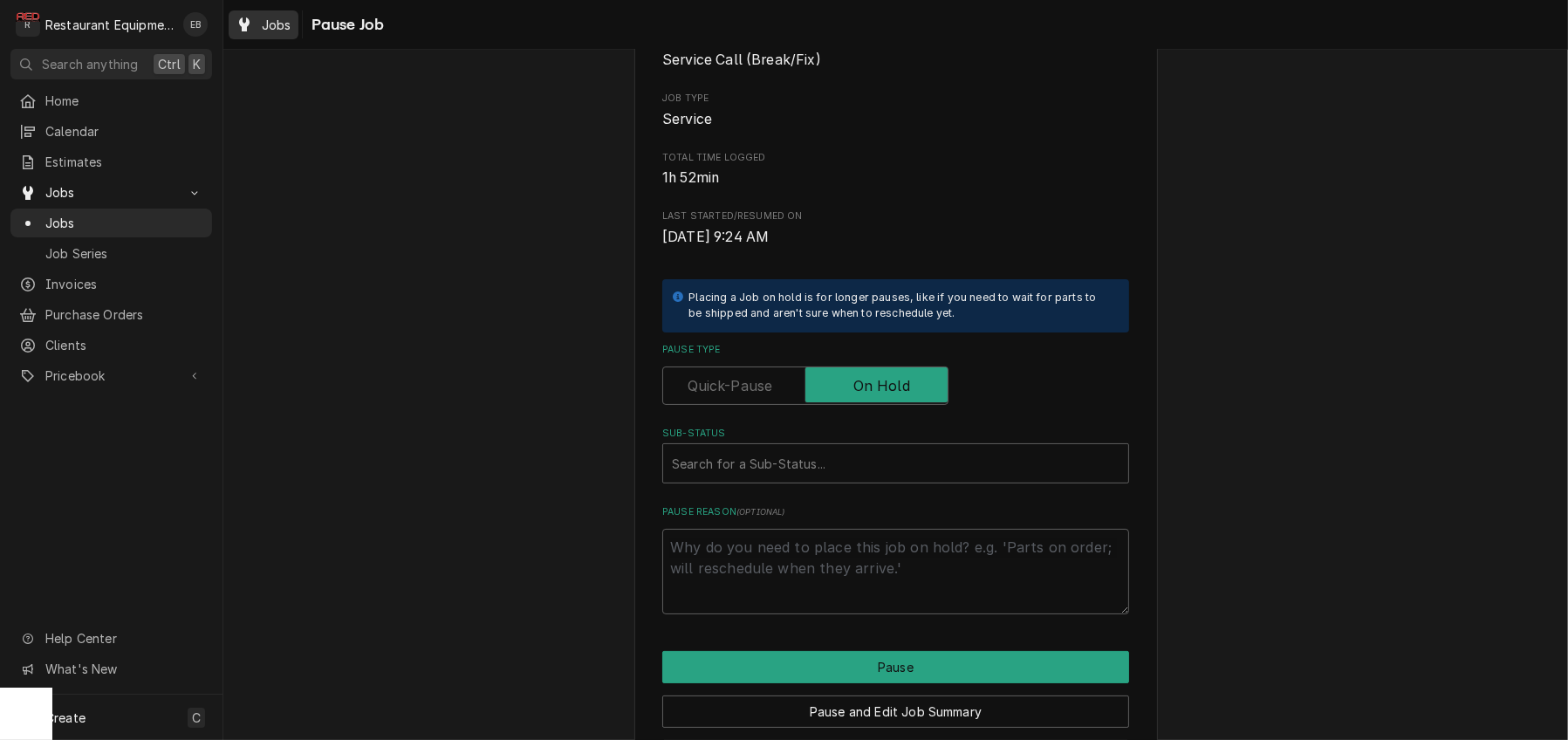
click at [281, 20] on span "Jobs" at bounding box center [276, 25] width 29 height 19
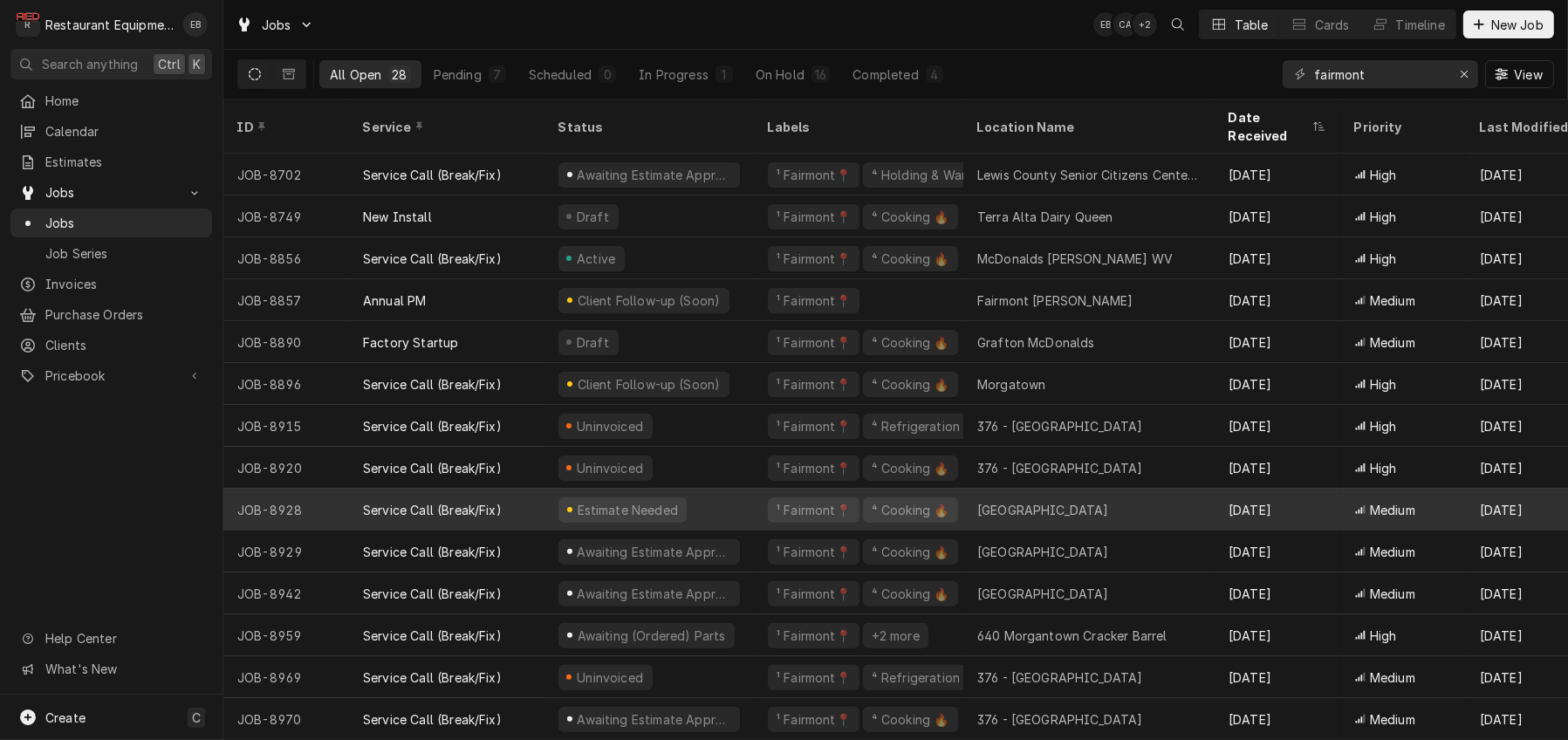
scroll to position [598, 0]
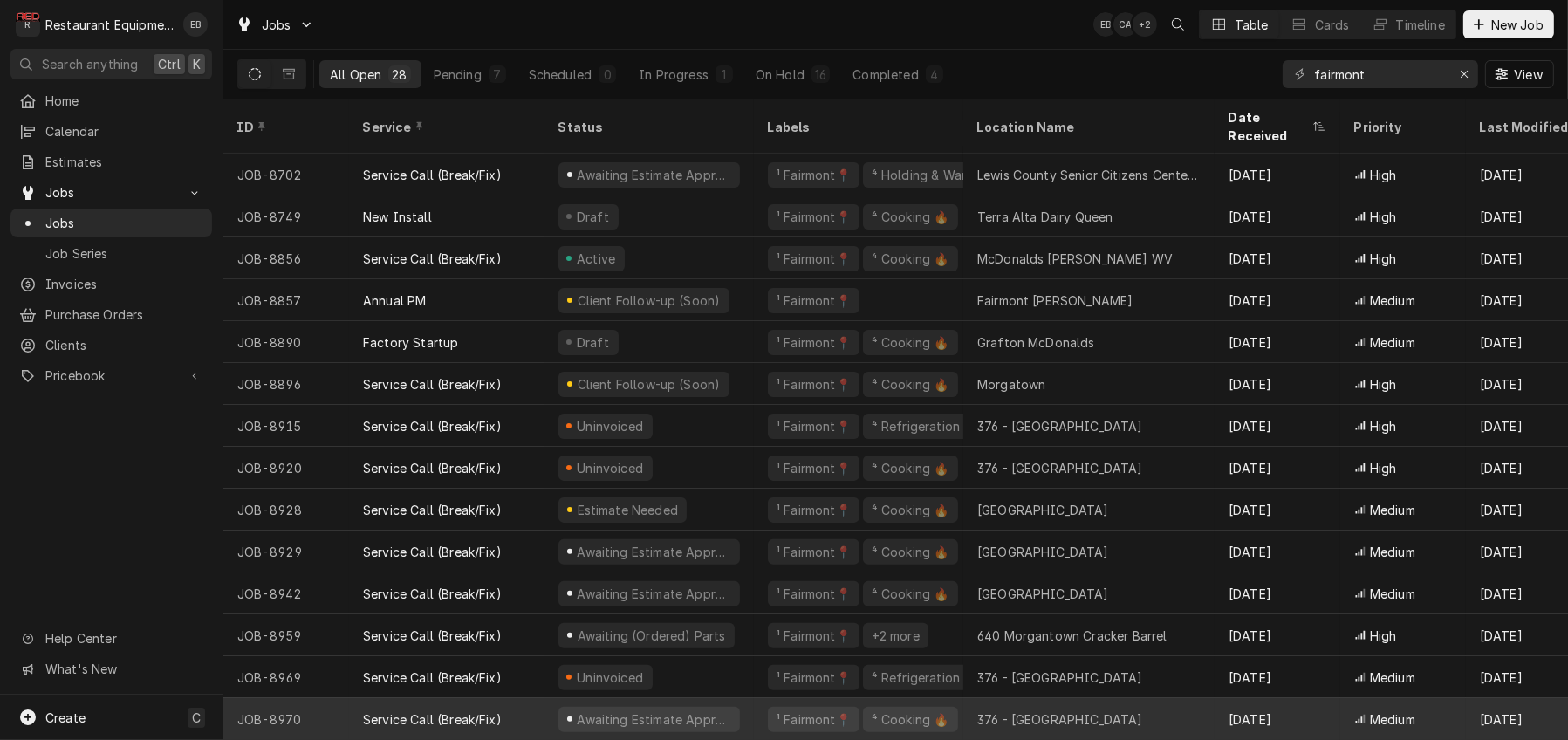
click at [769, 702] on div "¹ Fairmont📍 ⁴ Cooking 🔥" at bounding box center [859, 719] width 210 height 42
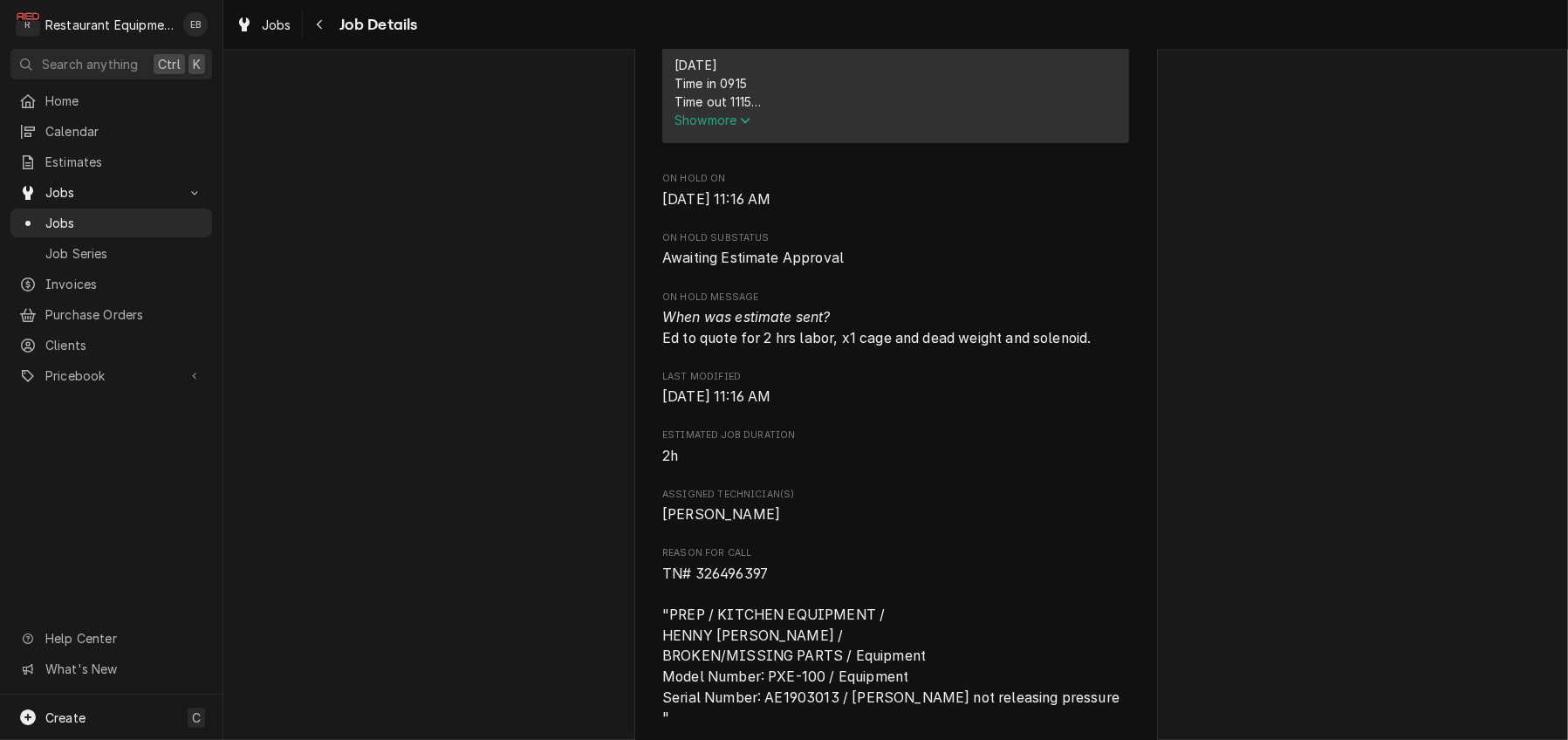
scroll to position [756, 0]
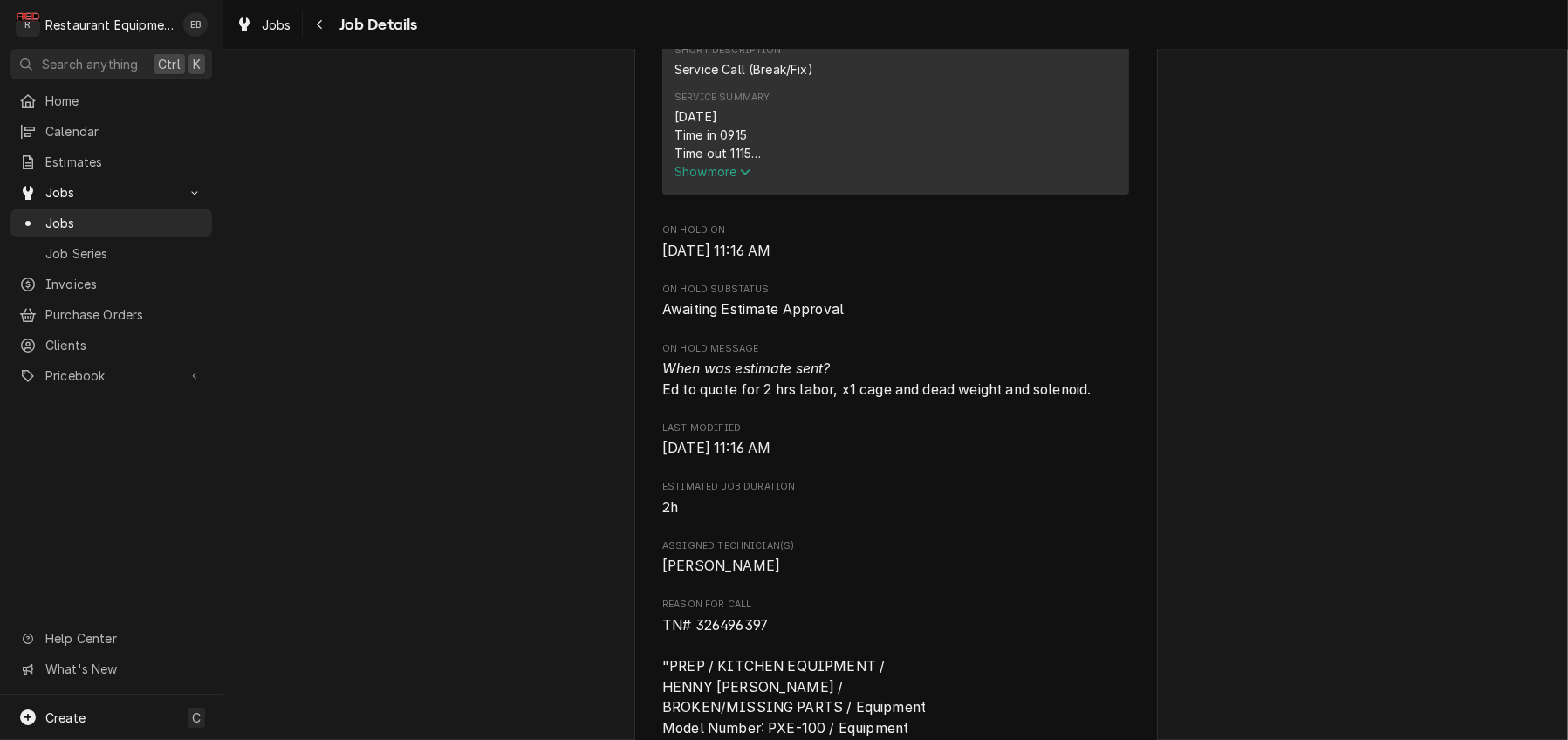
click at [712, 179] on span "Show more" at bounding box center [713, 171] width 77 height 15
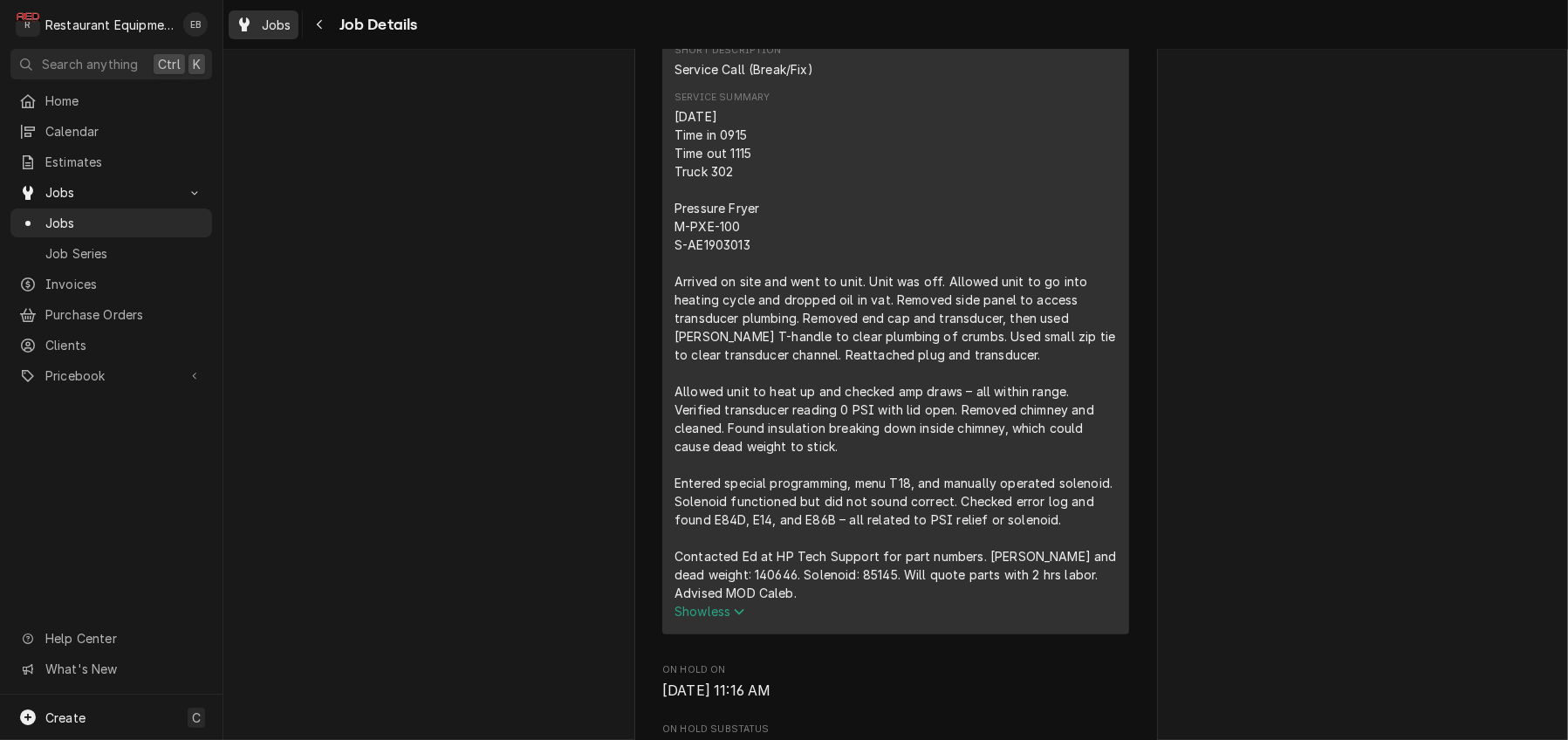
click at [286, 21] on span "Jobs" at bounding box center [276, 25] width 29 height 19
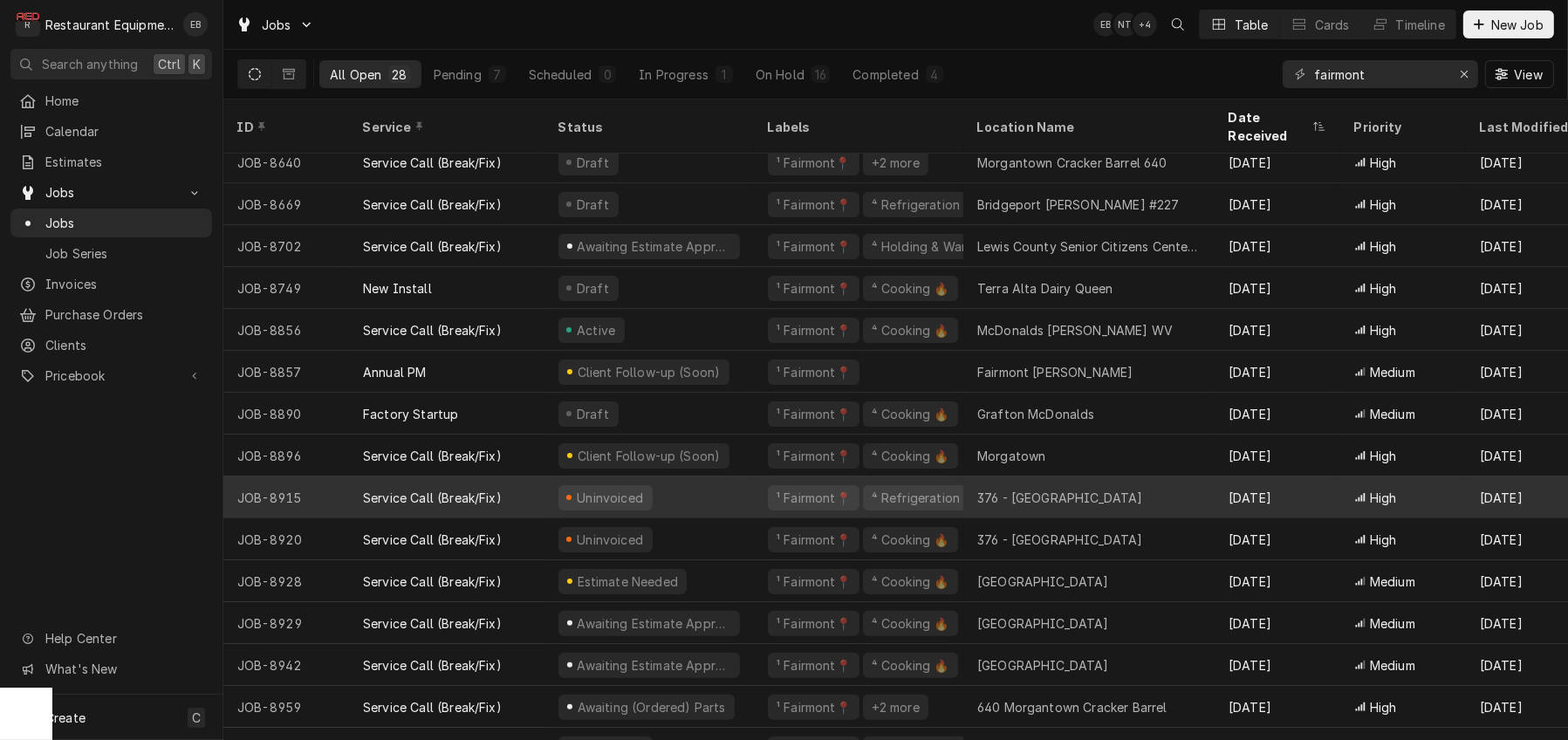
scroll to position [598, 0]
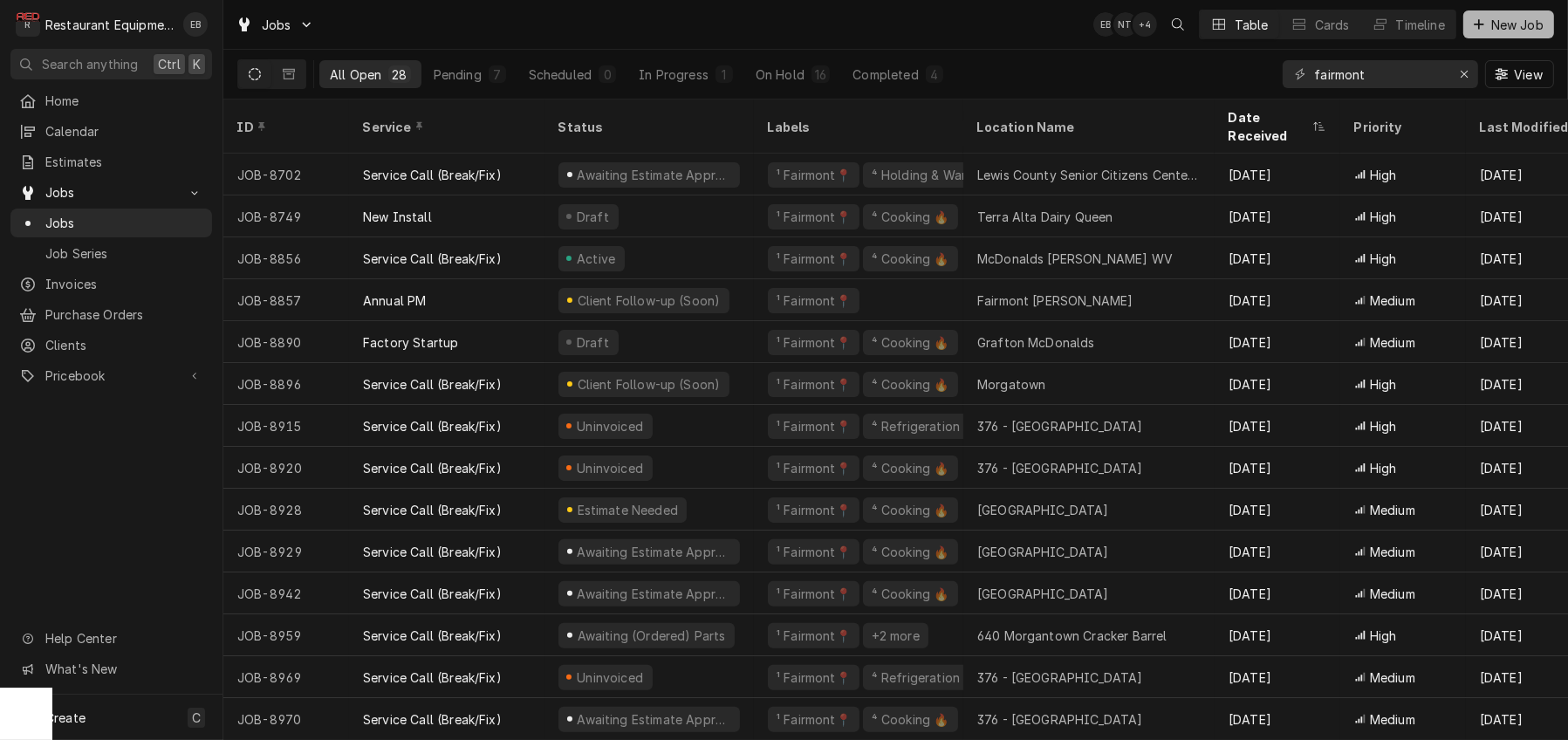
click at [1510, 24] on span "New Job" at bounding box center [1517, 25] width 59 height 19
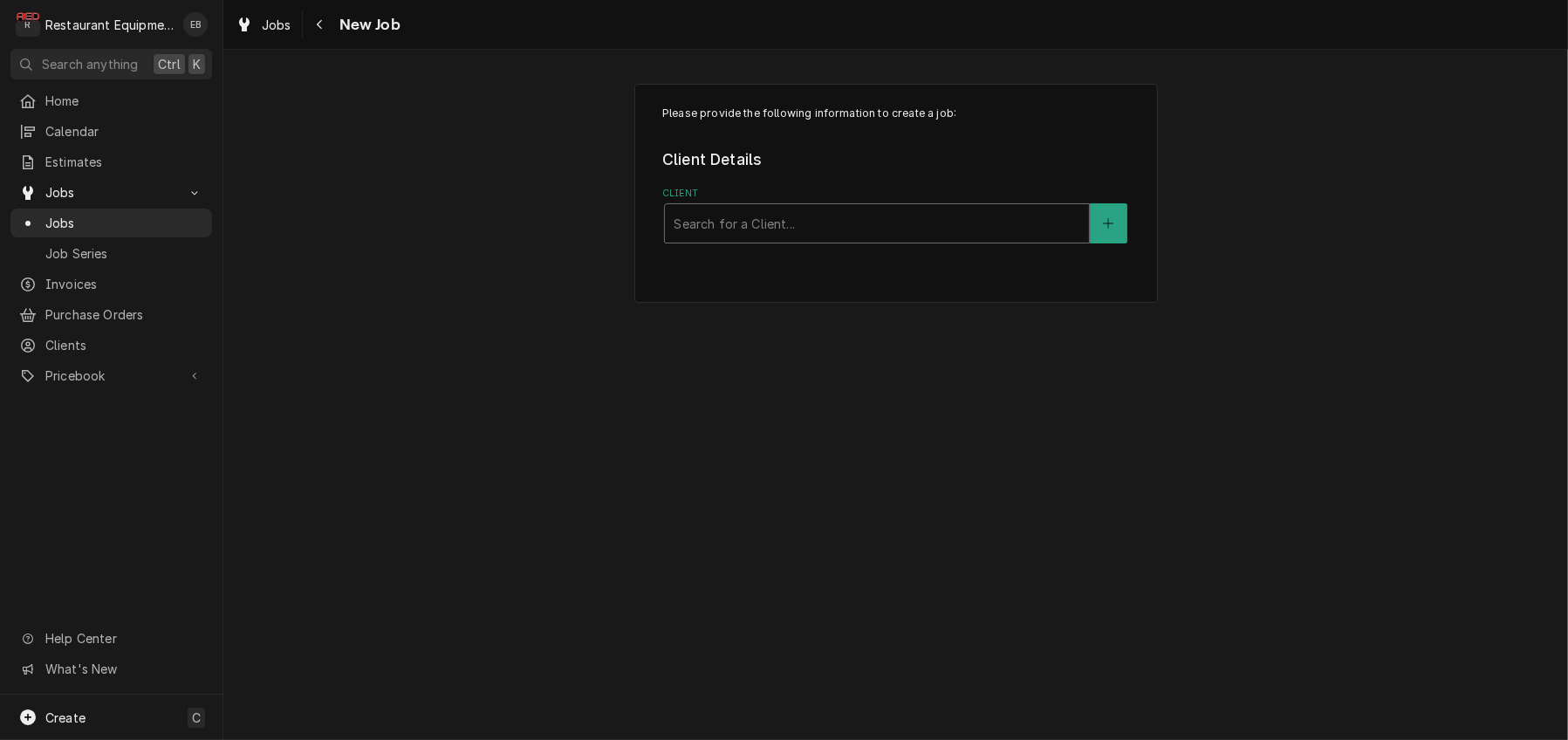
click at [834, 239] on div "Client" at bounding box center [877, 223] width 407 height 31
type input "buc"
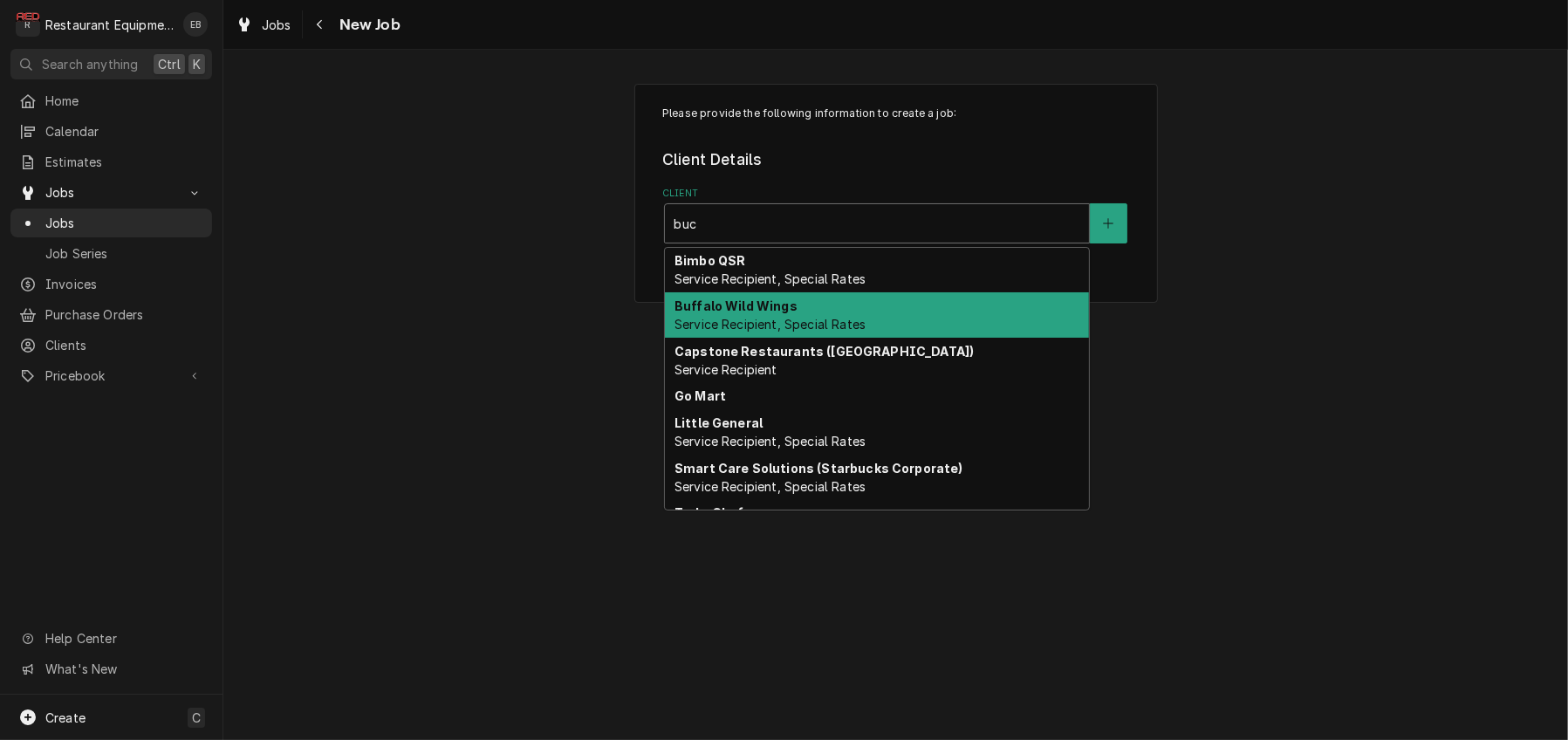
click at [788, 337] on div "Buffalo Wild Wings Service Recipient, Special Rates" at bounding box center [876, 314] width 424 height 46
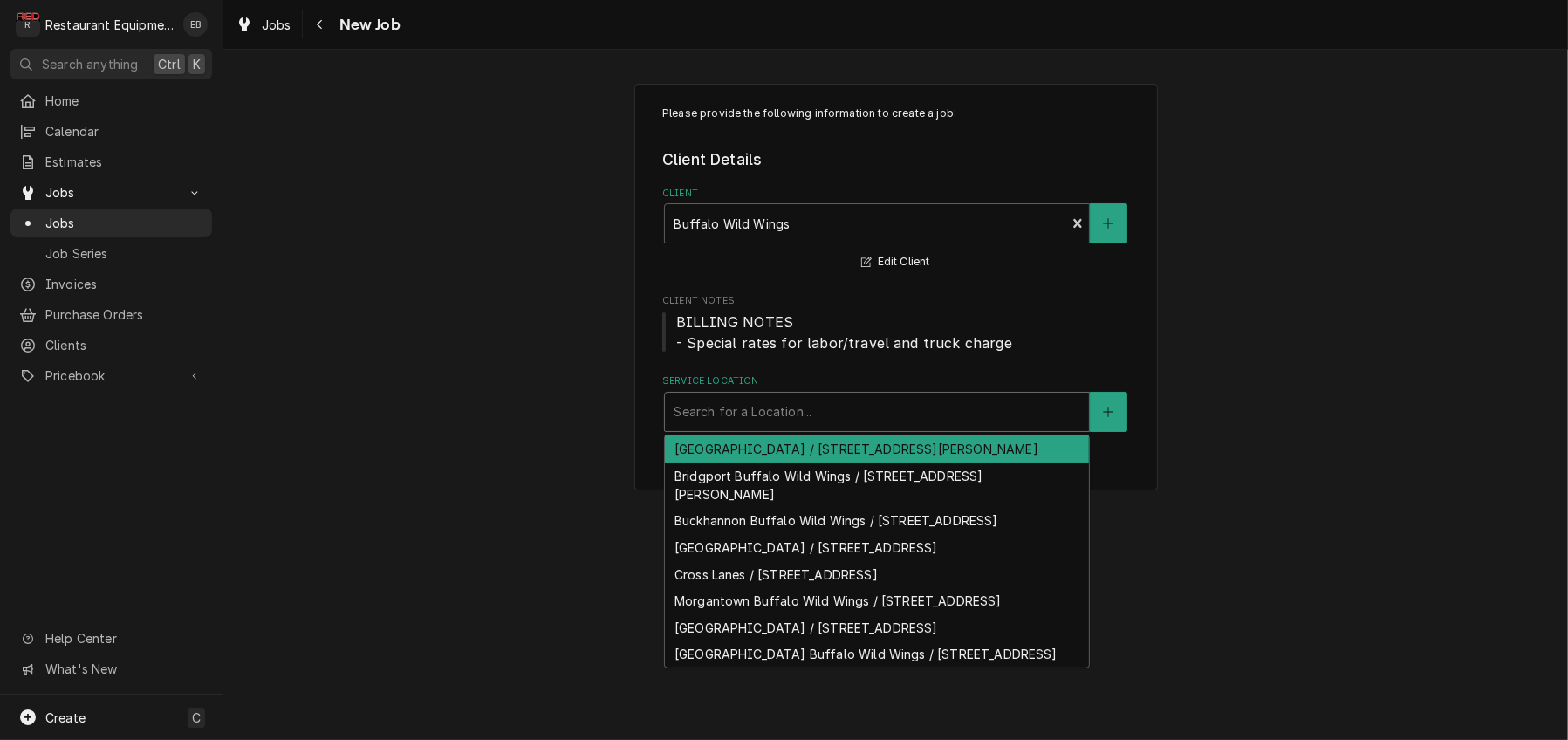
click at [753, 428] on div "Service Location" at bounding box center [877, 412] width 407 height 31
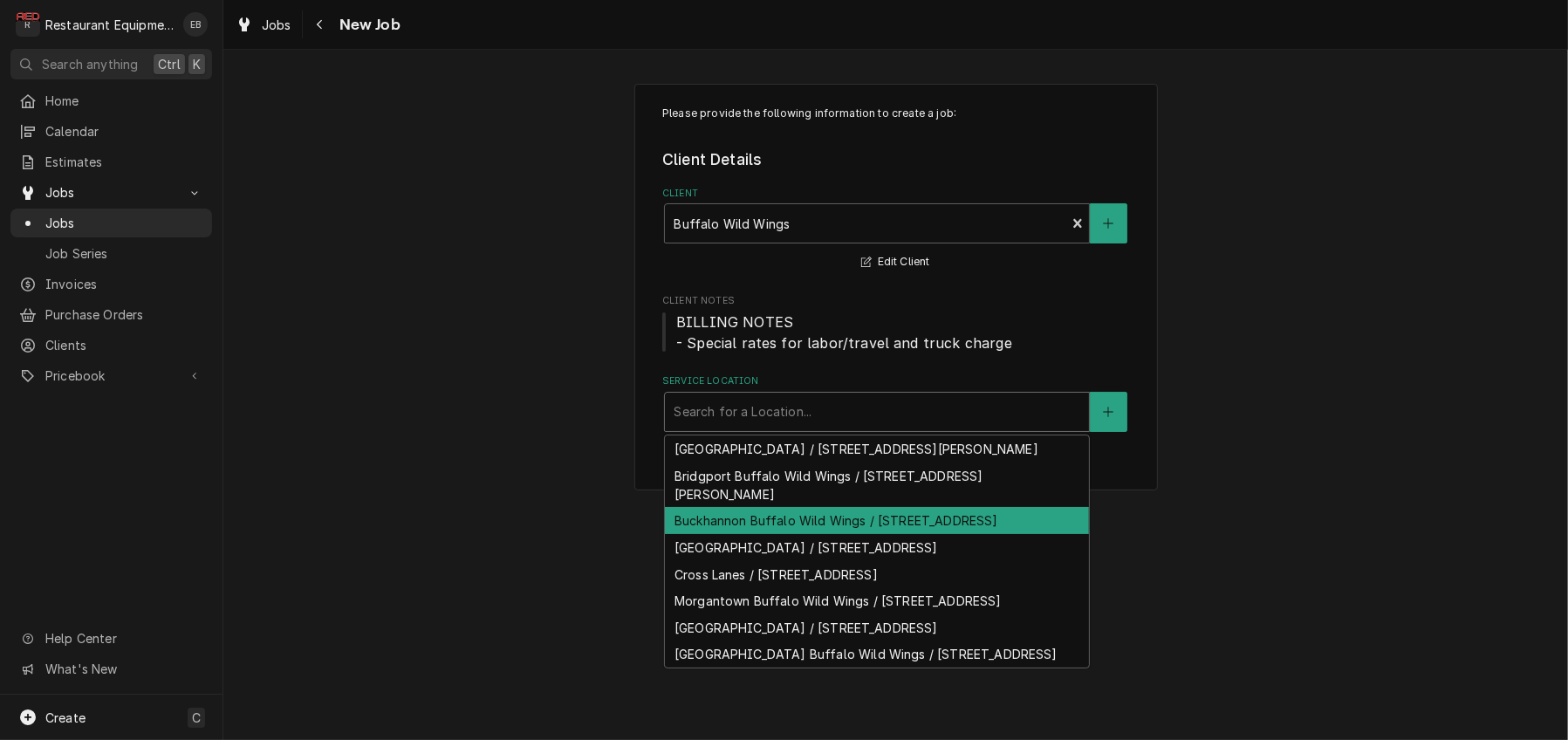
click at [792, 534] on div "Buckhannon Buffalo Wild Wings / [STREET_ADDRESS]" at bounding box center [876, 520] width 424 height 27
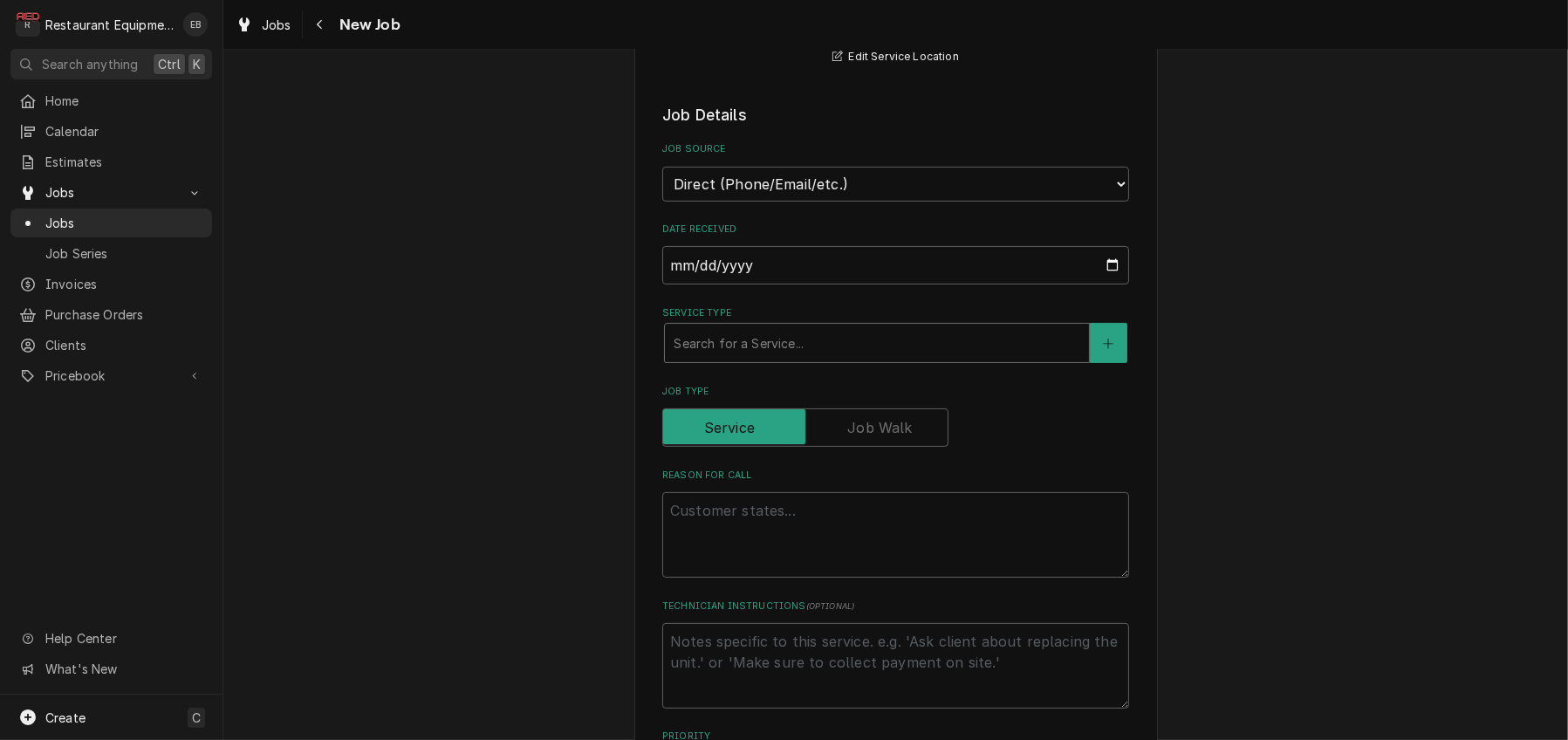
scroll to position [407, 0]
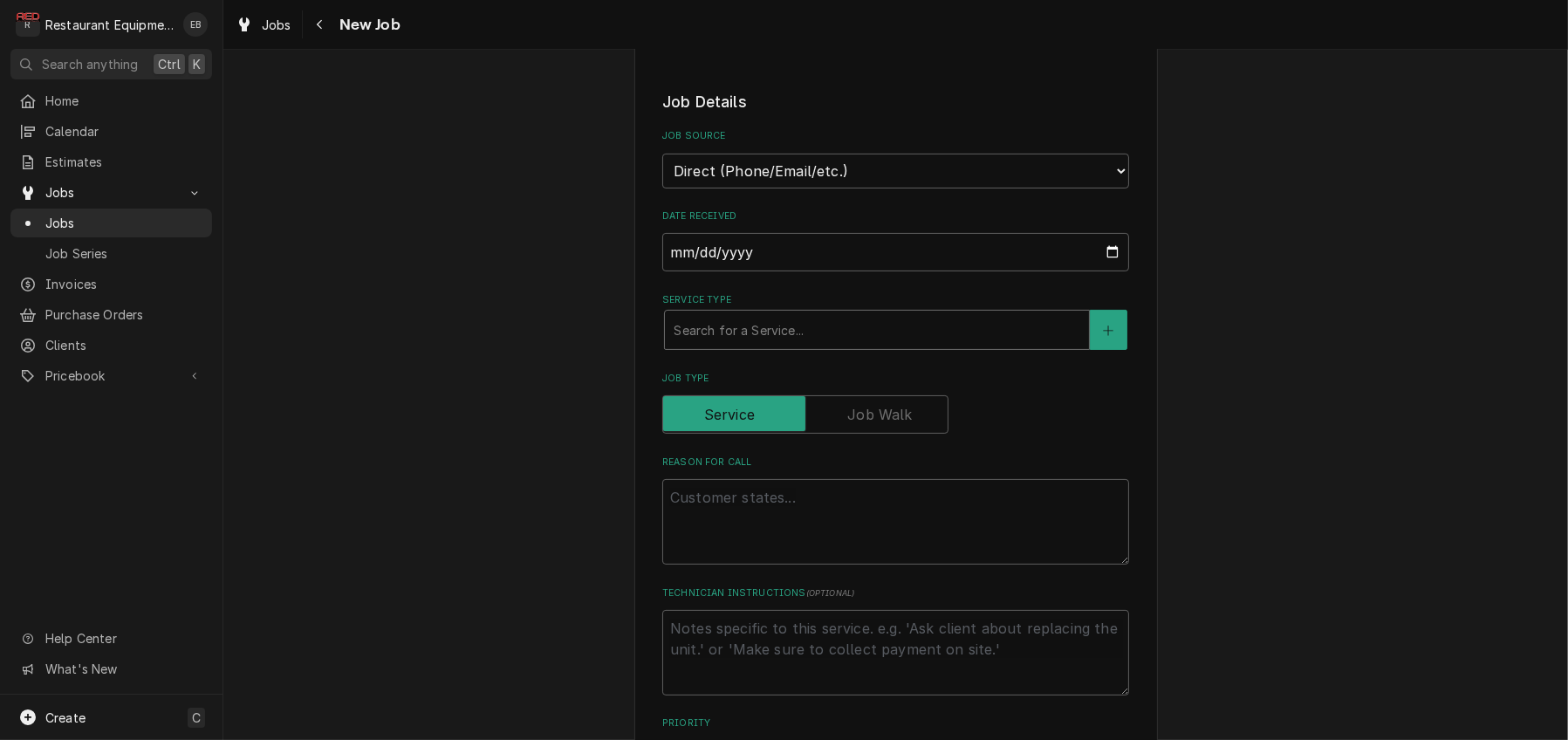
click at [782, 345] on div "Service Type" at bounding box center [877, 329] width 407 height 31
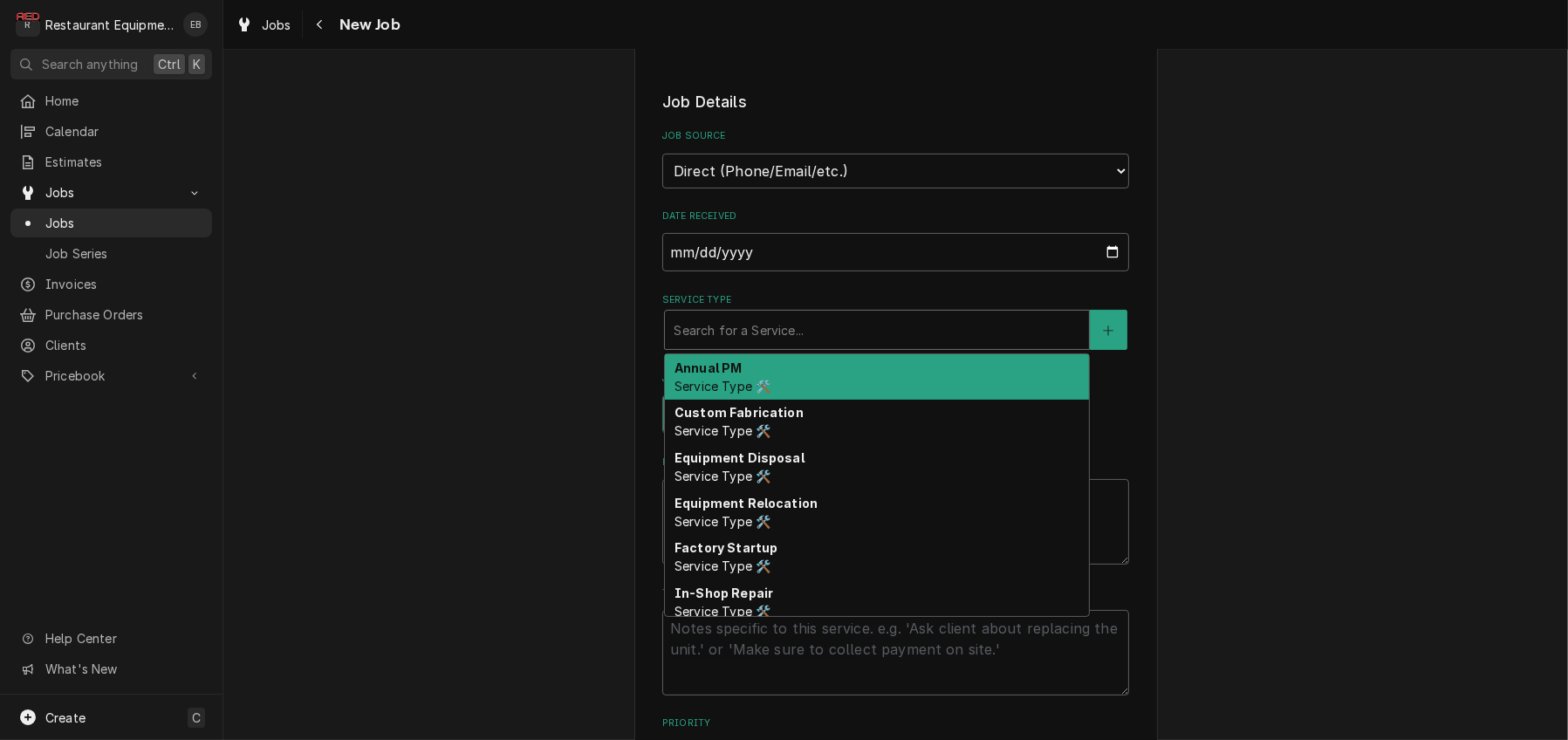
type textarea "x"
type input "b"
type textarea "x"
type input "br"
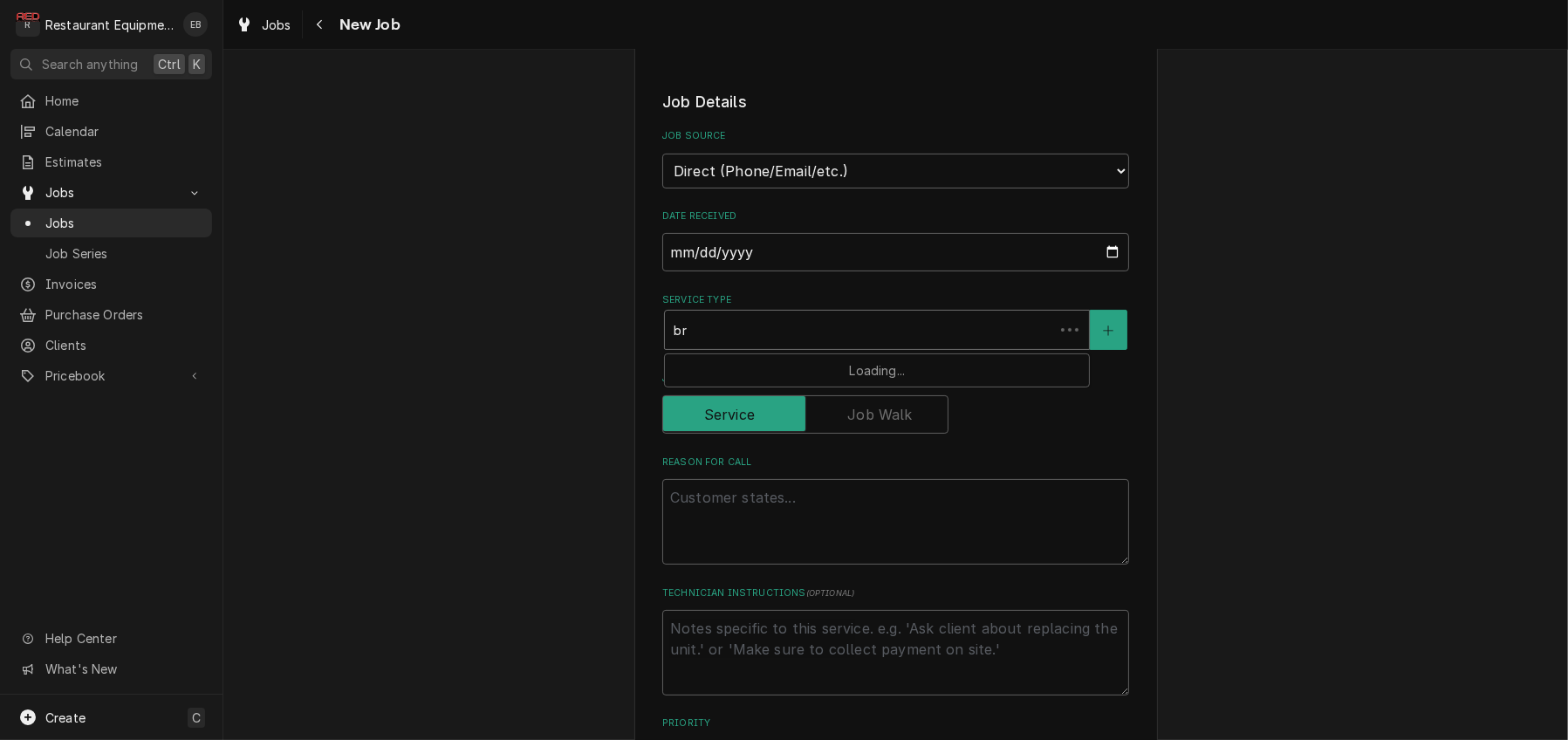
type textarea "x"
type input "bre"
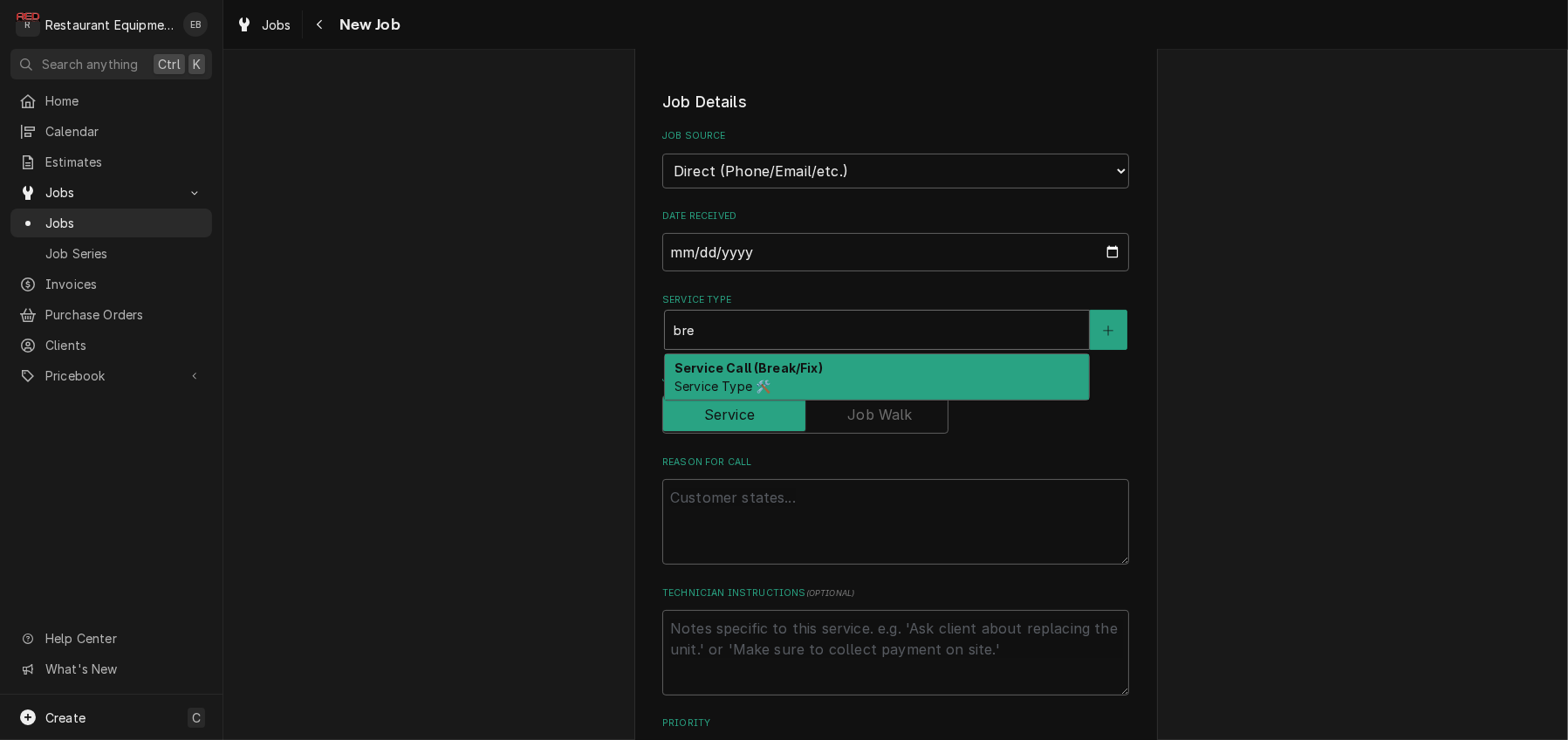
click at [751, 375] on strong "Service Call (Break/Fix)" at bounding box center [749, 368] width 148 height 15
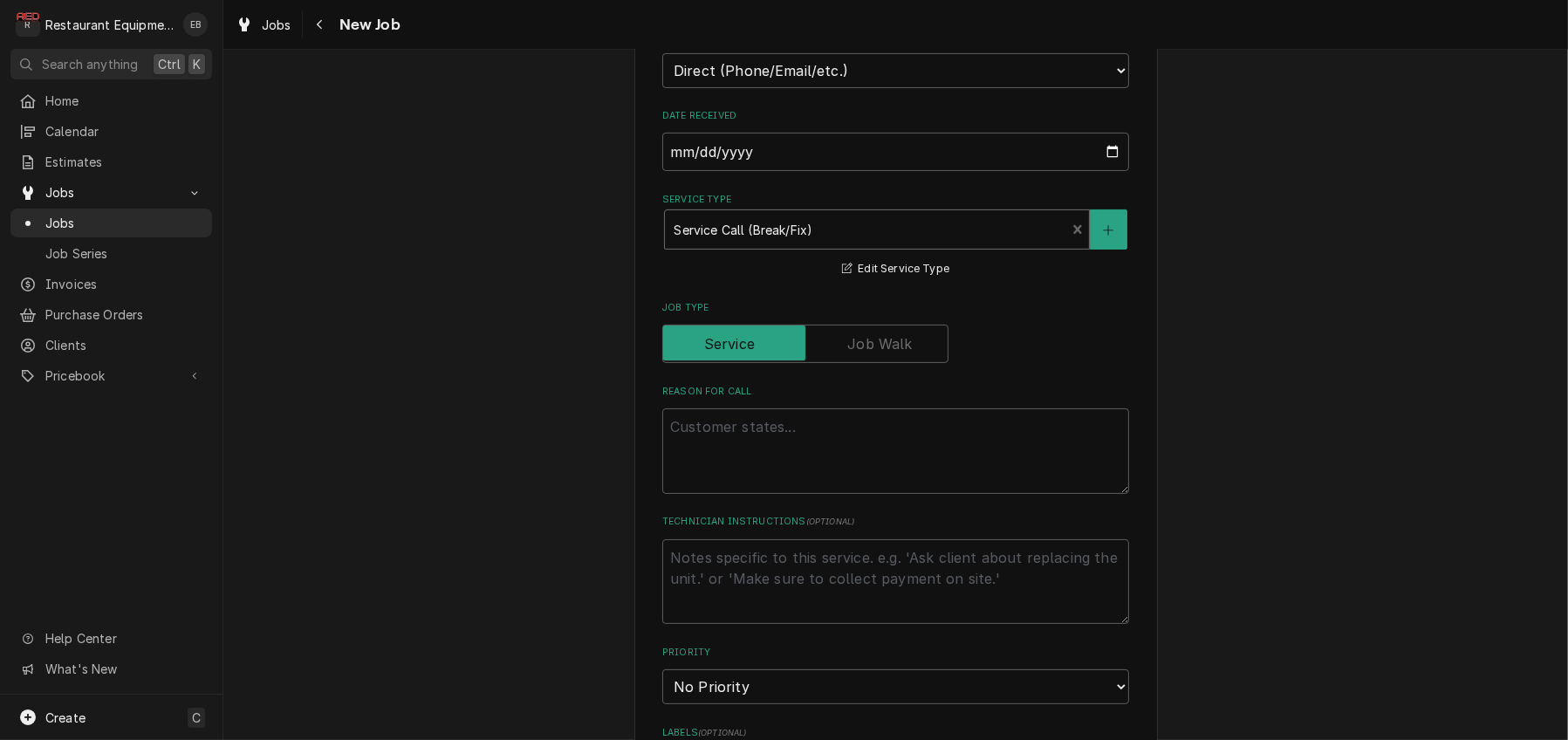
scroll to position [581, 0]
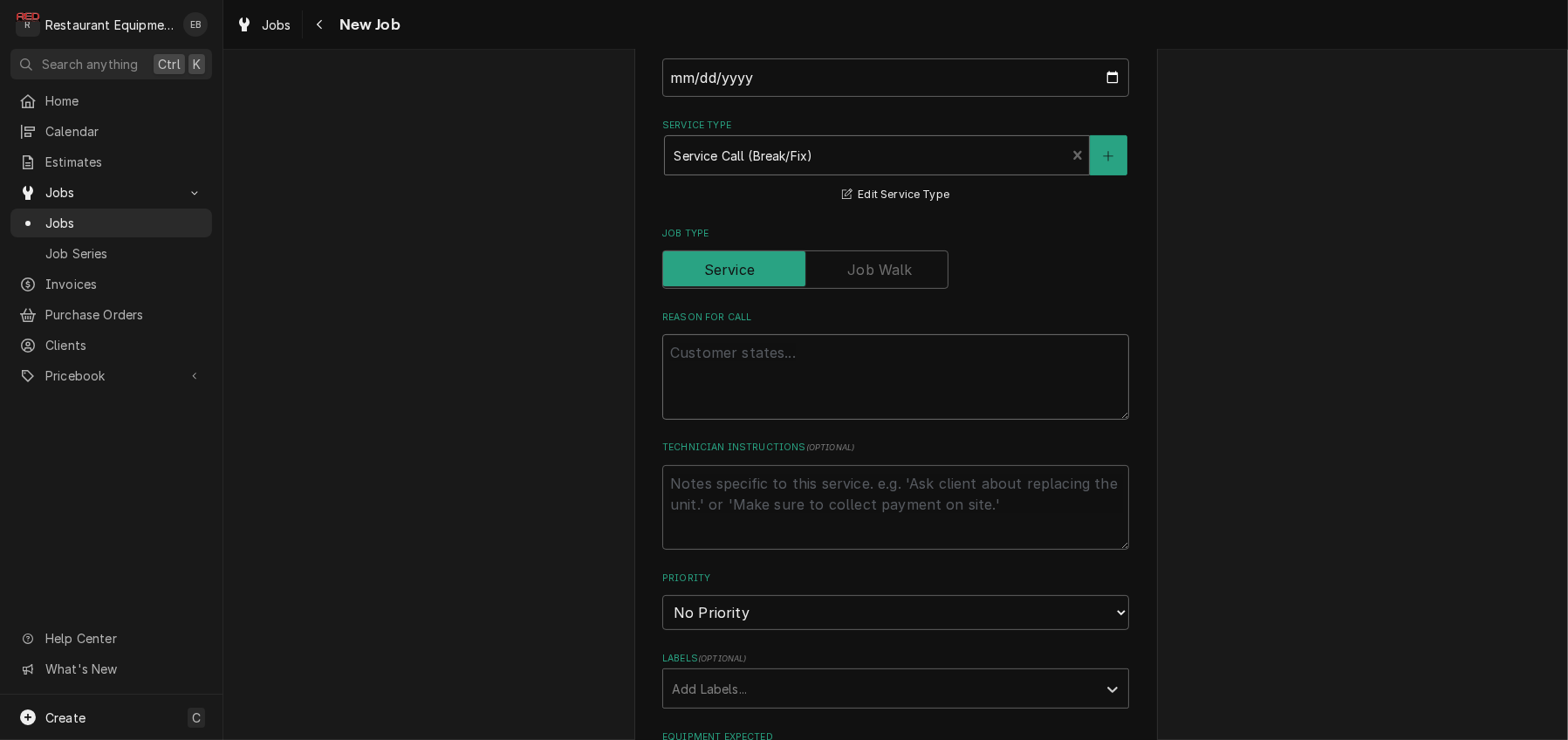
click at [747, 420] on textarea "Reason For Call" at bounding box center [895, 377] width 467 height 86
type textarea "x"
type textarea "F"
type textarea "x"
type textarea "Fr"
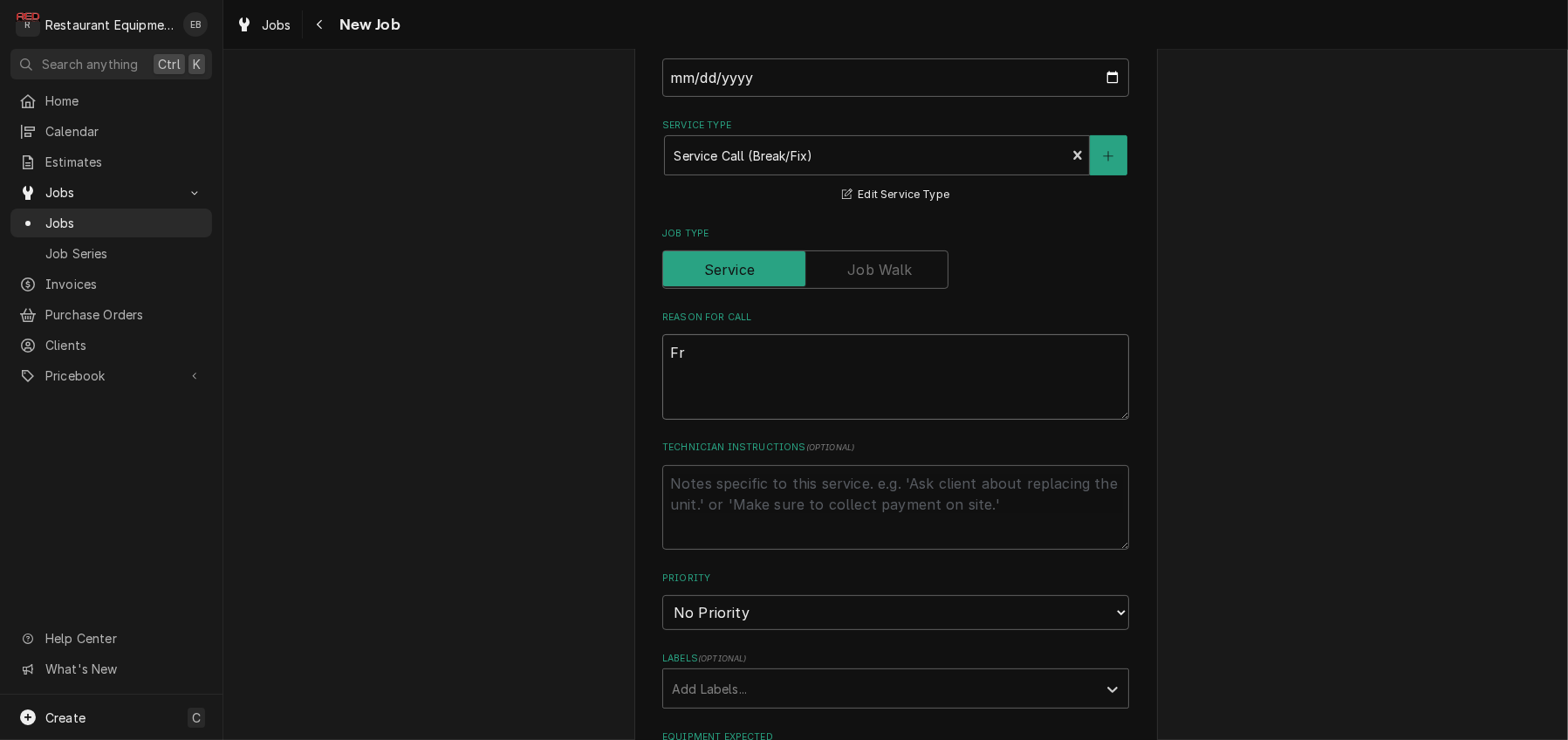
type textarea "x"
type textarea "Fry"
type textarea "x"
type textarea "Frye"
type textarea "x"
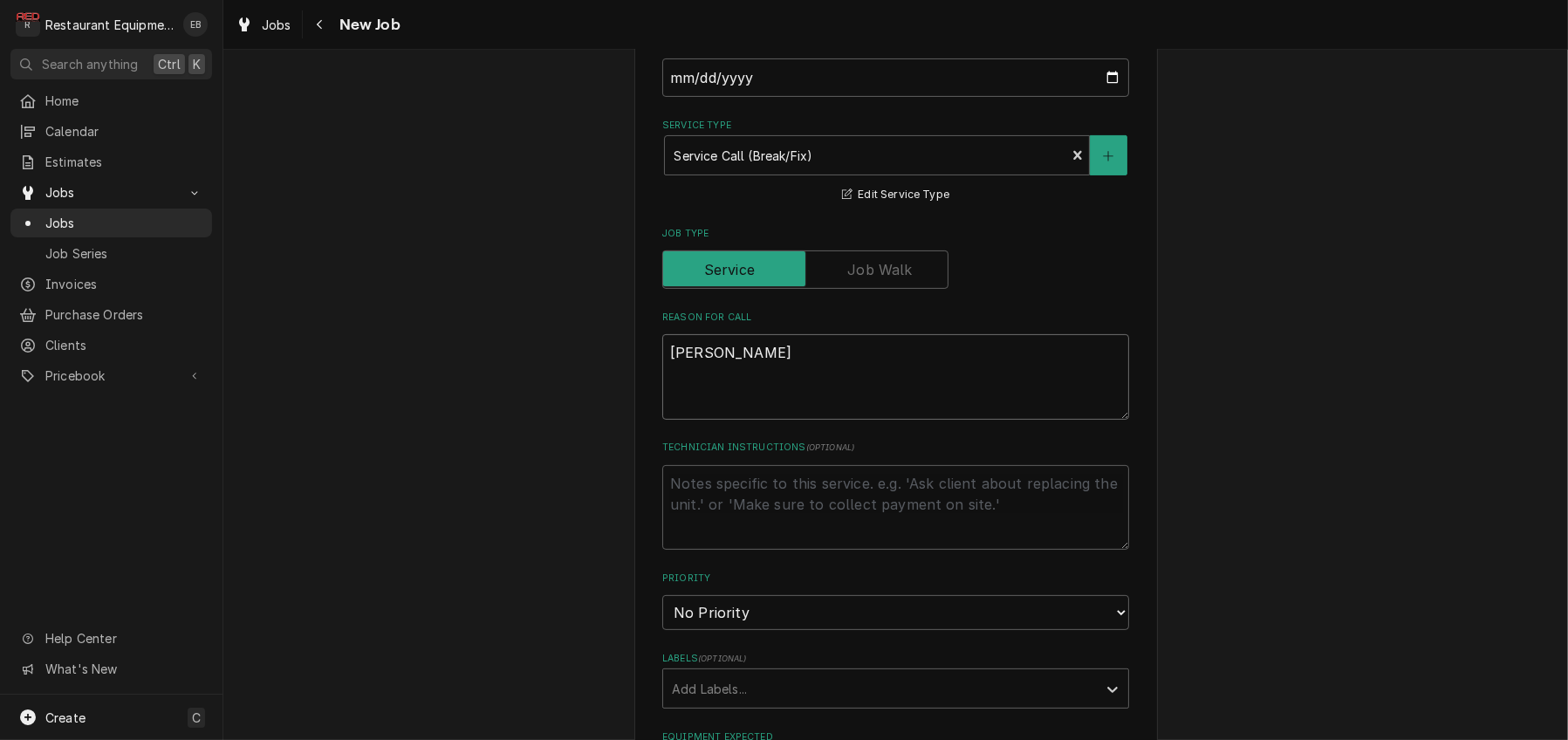
type textarea "Fryer"
type textarea "x"
type textarea "Fryer-"
type textarea "x"
type textarea "Fryer-"
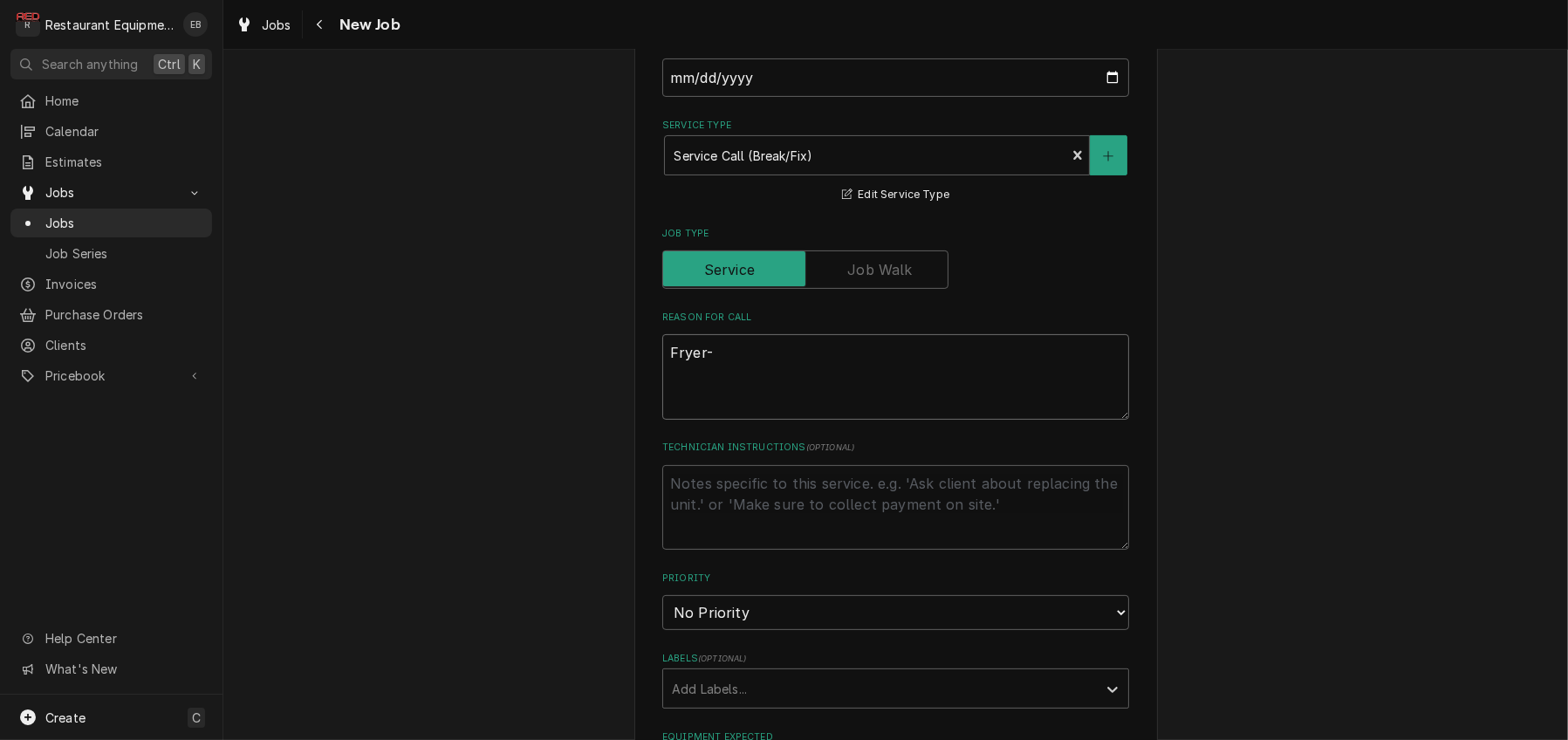
type textarea "x"
type textarea "Fryer- 3"
type textarea "x"
type textarea "Fryer- 3"
type textarea "x"
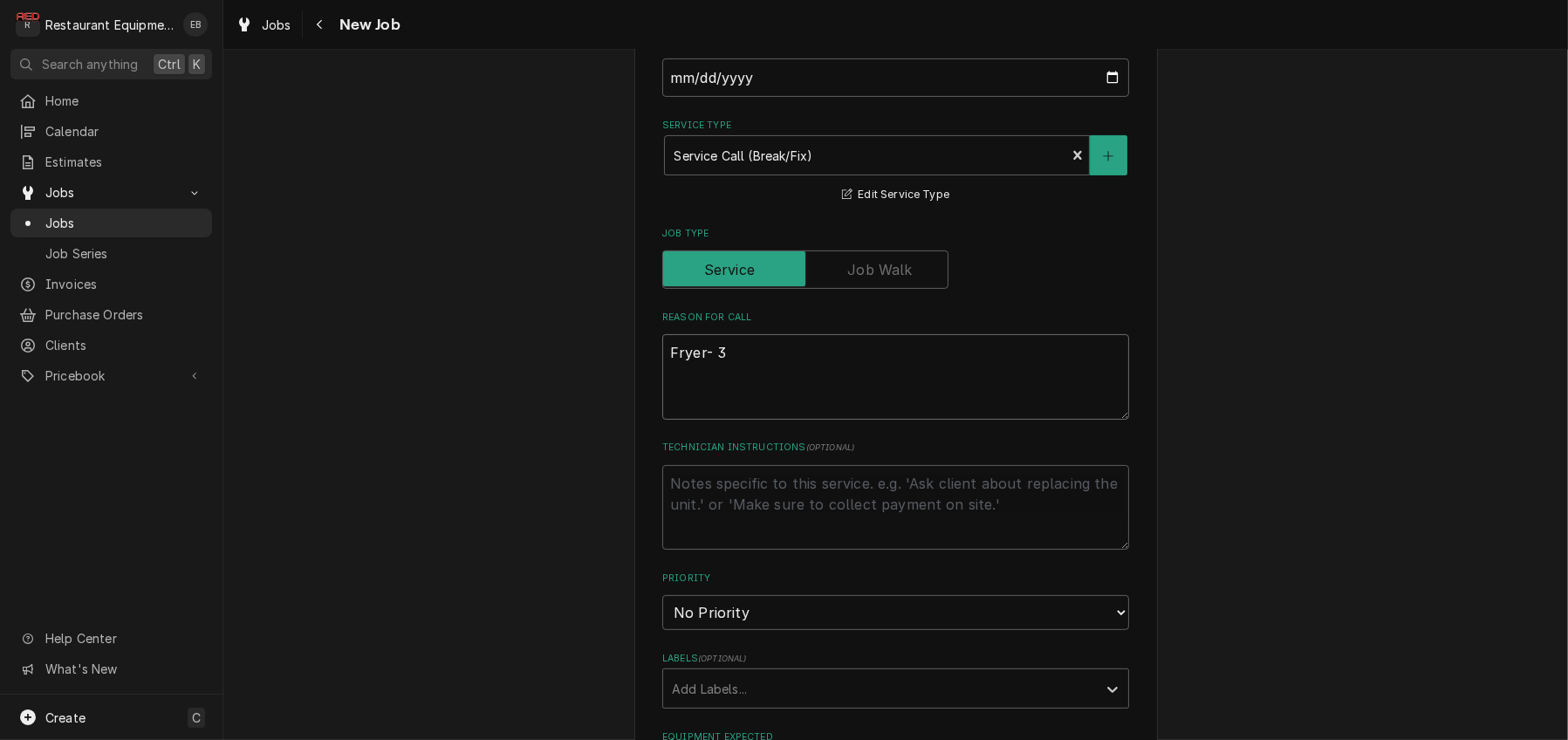
type textarea "Fryer- 3 b"
type textarea "x"
type textarea "Fryer- 3"
type textarea "x"
type textarea "Fryer- 3 B"
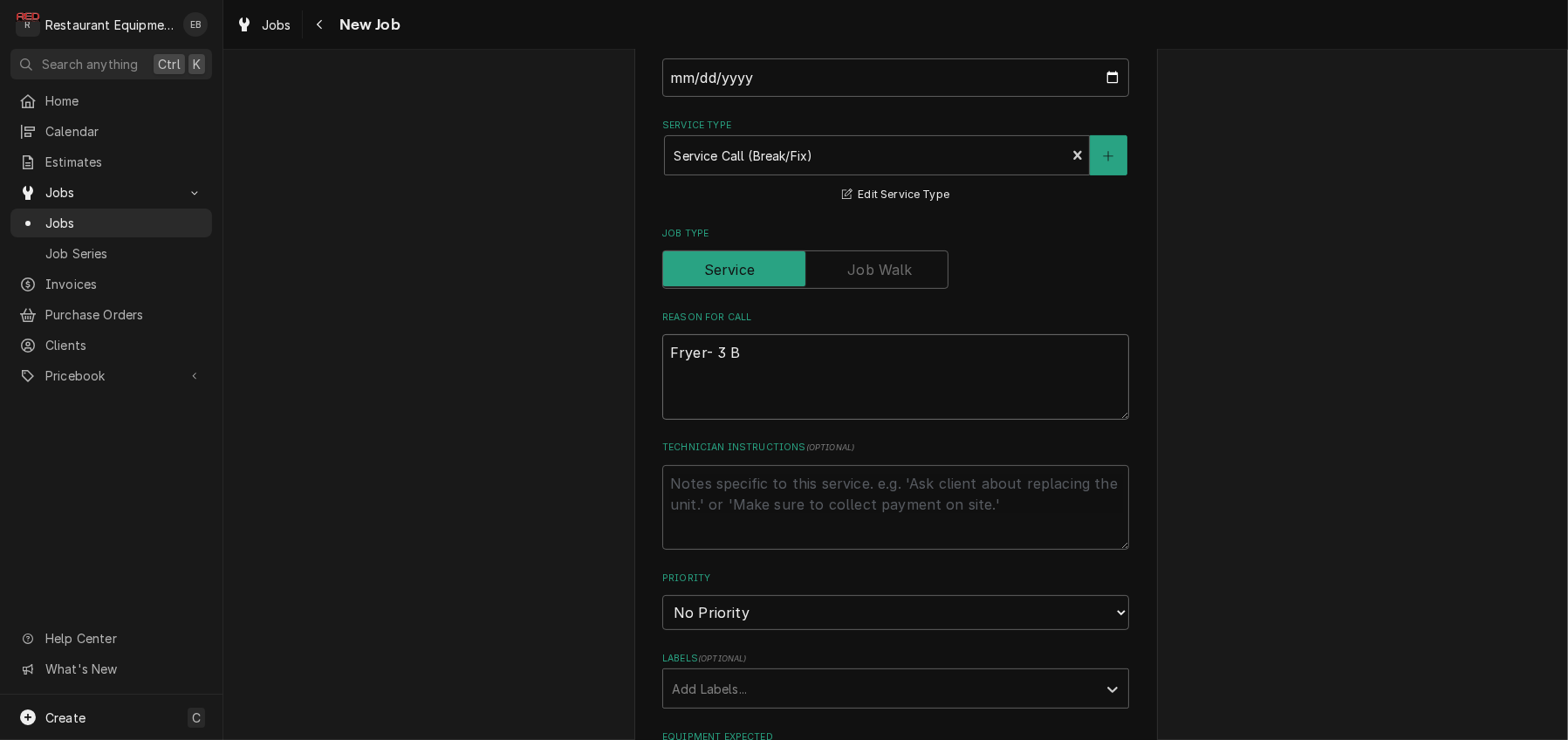
type textarea "x"
type textarea "Fryer- 3 Ba"
type textarea "x"
type textarea "Fryer- 3 Ban"
type textarea "x"
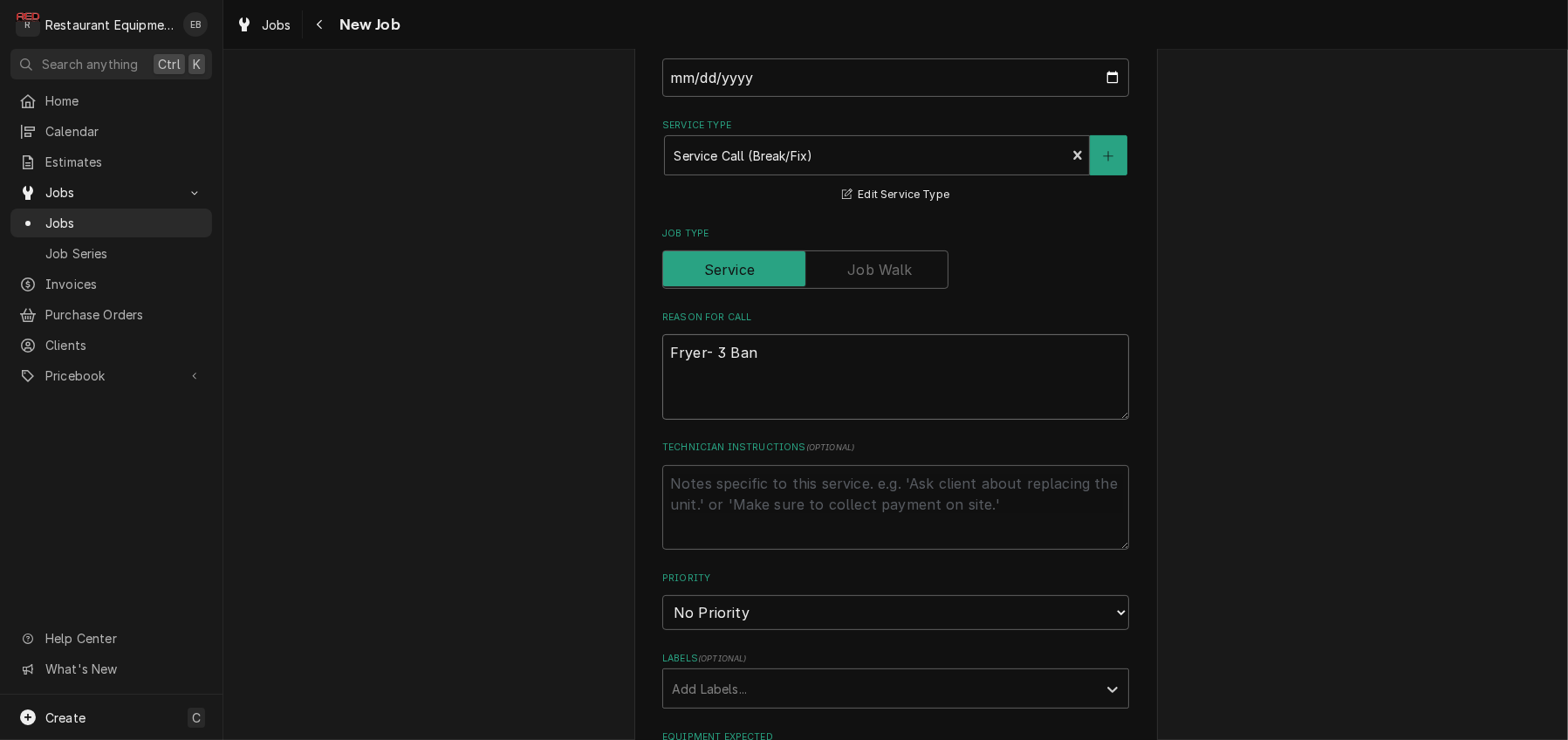
type textarea "Fryer- 3 Bank"
type textarea "x"
type textarea "Fryer- 3 Bank"
type textarea "x"
type textarea "Fryer- 3 Bank h"
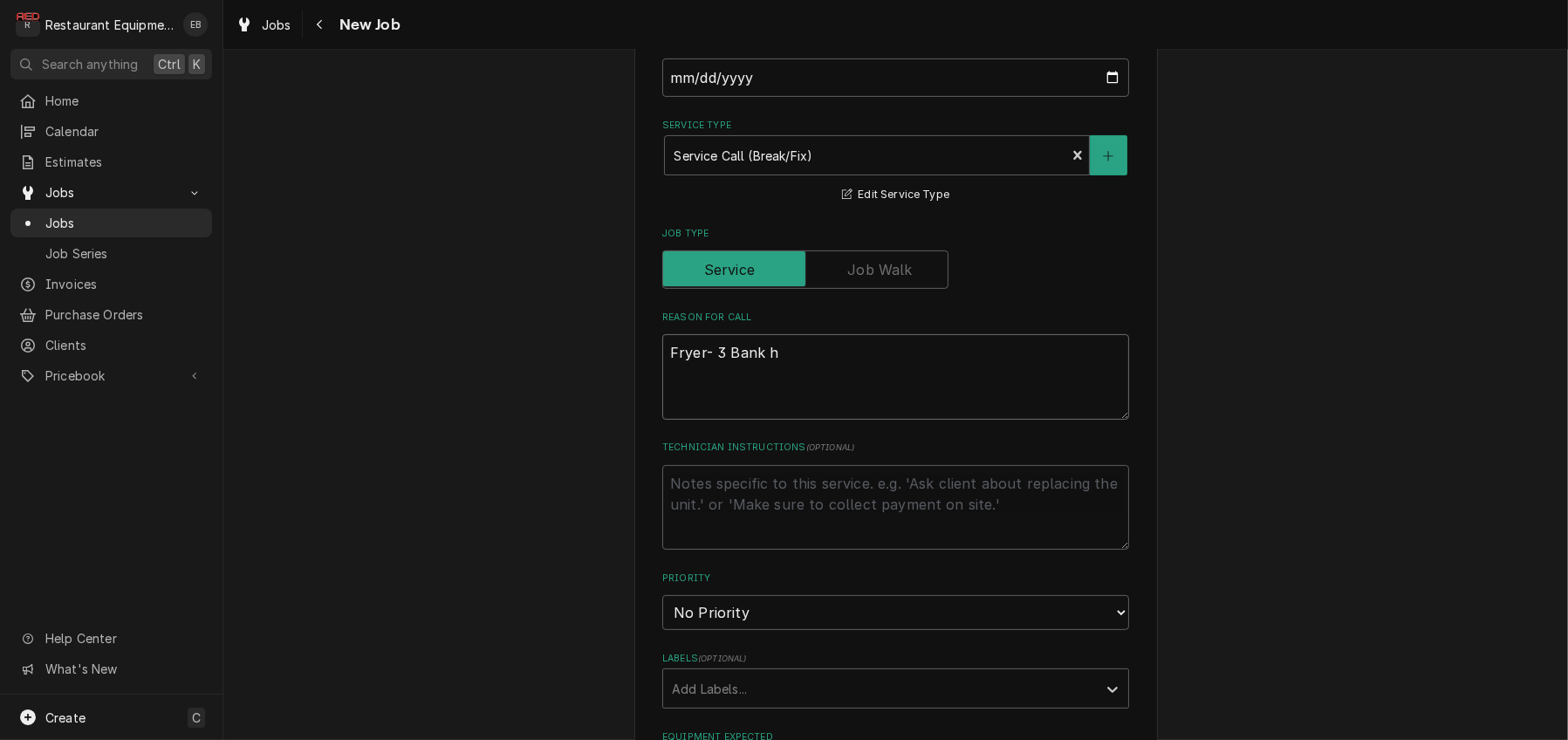
type textarea "x"
type textarea "Fryer- 3 Bank ha"
type textarea "x"
type textarea "Fryer- 3 Bank has"
type textarea "x"
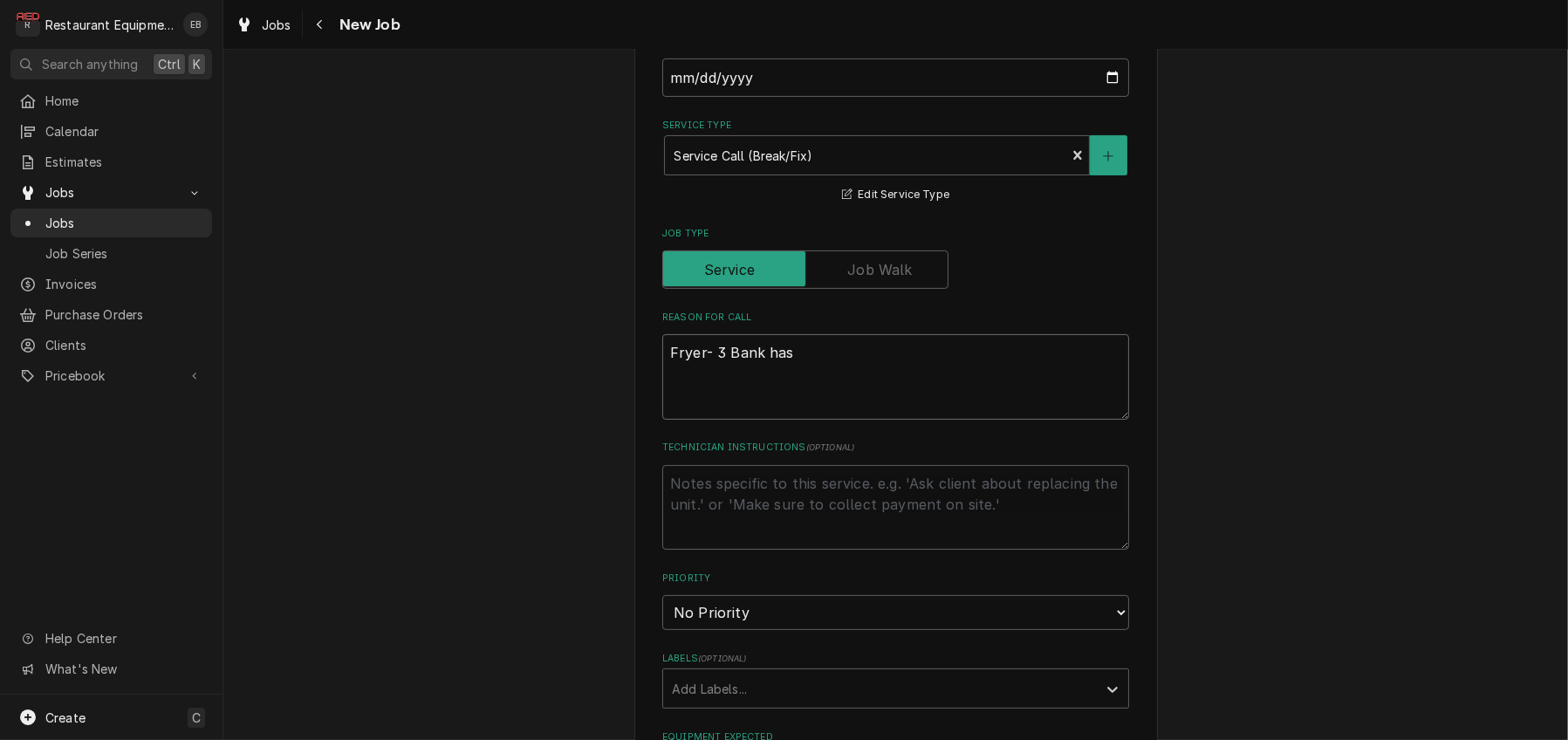
type textarea "Fryer- 3 Bank has"
type textarea "x"
type textarea "Fryer- 3 Bank has 2"
type textarea "x"
type textarea "Fryer- 3 Bank has 2"
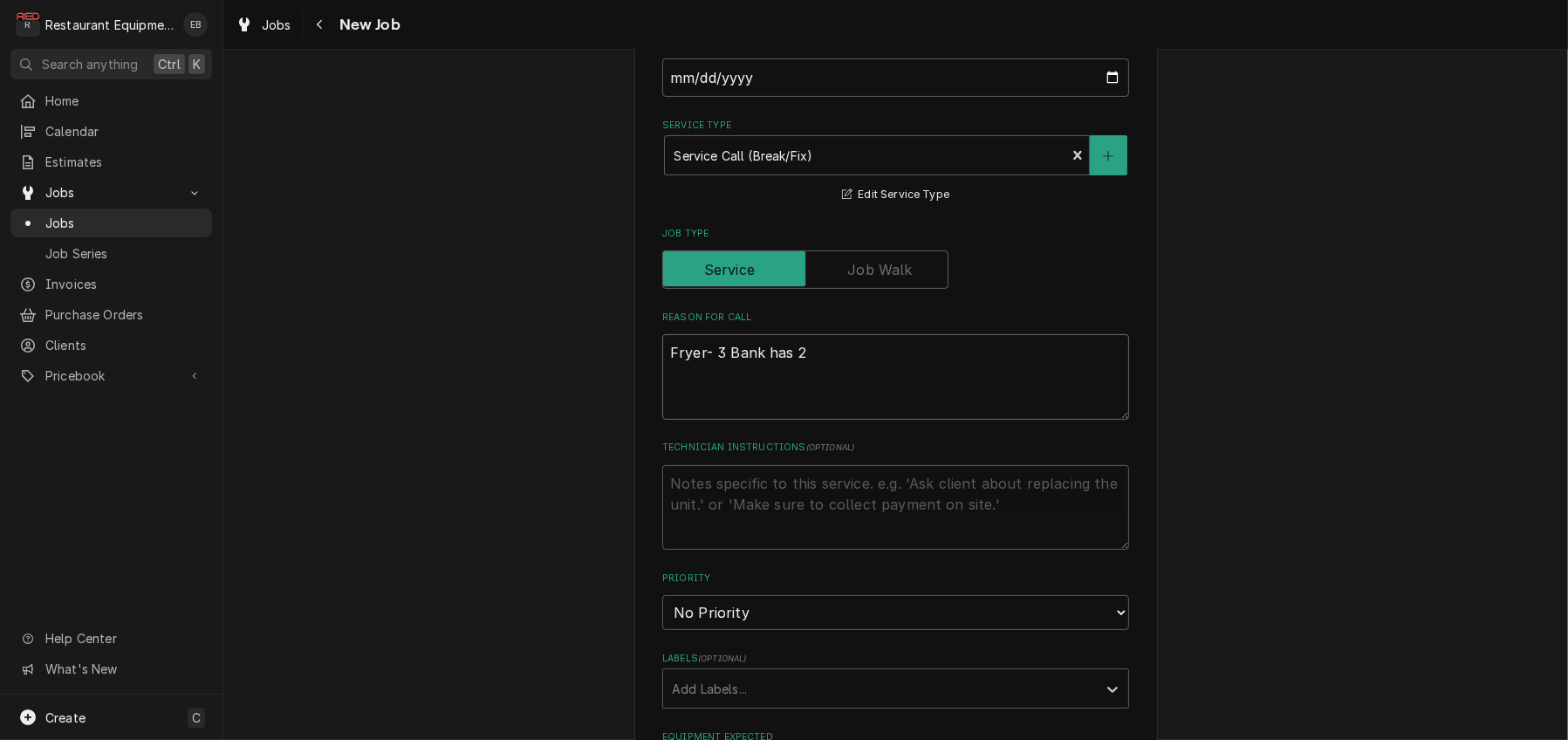
type textarea "x"
type textarea "Fryer- 3 Bank has 2 n"
type textarea "x"
type textarea "Fryer- 3 Bank has 2 no"
type textarea "x"
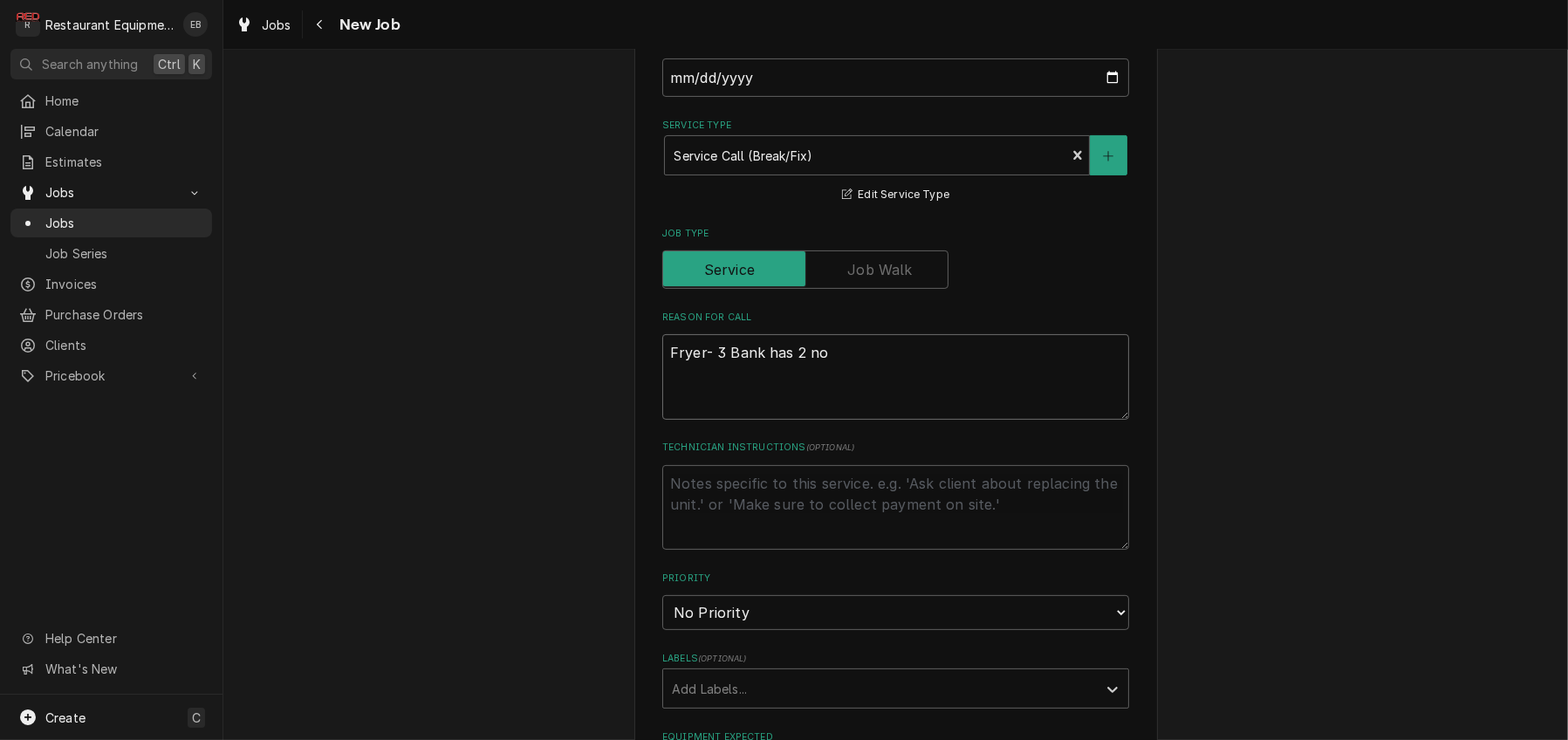
type textarea "Fryer- 3 Bank has 2 not"
type textarea "x"
type textarea "Fryer- 3 Bank has 2 not"
type textarea "x"
type textarea "Fryer- 3 Bank has 2 not k"
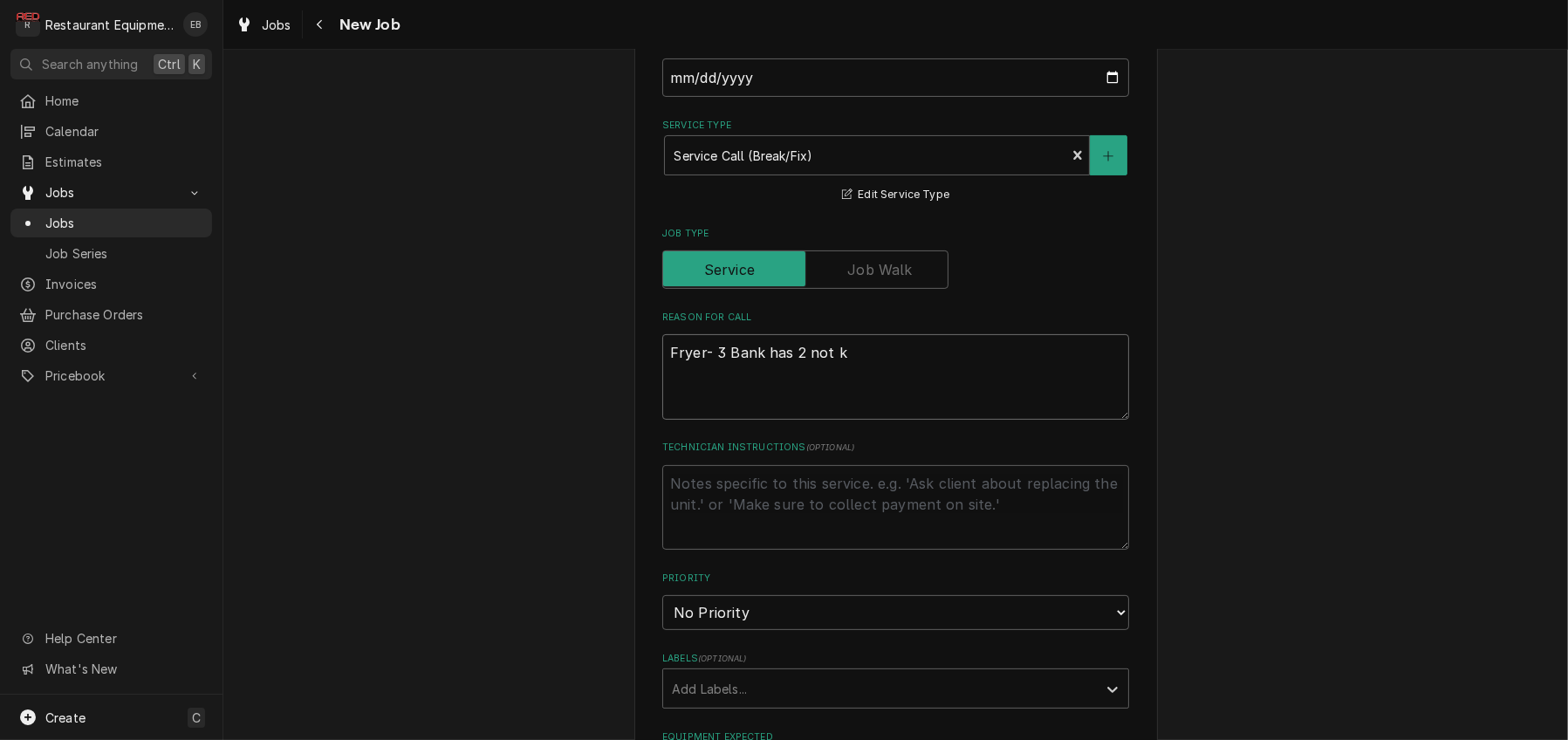
type textarea "x"
type textarea "Fryer- 3 Bank has 2 not ki"
type textarea "x"
type textarea "Fryer- 3 Bank has 2 not kic"
type textarea "x"
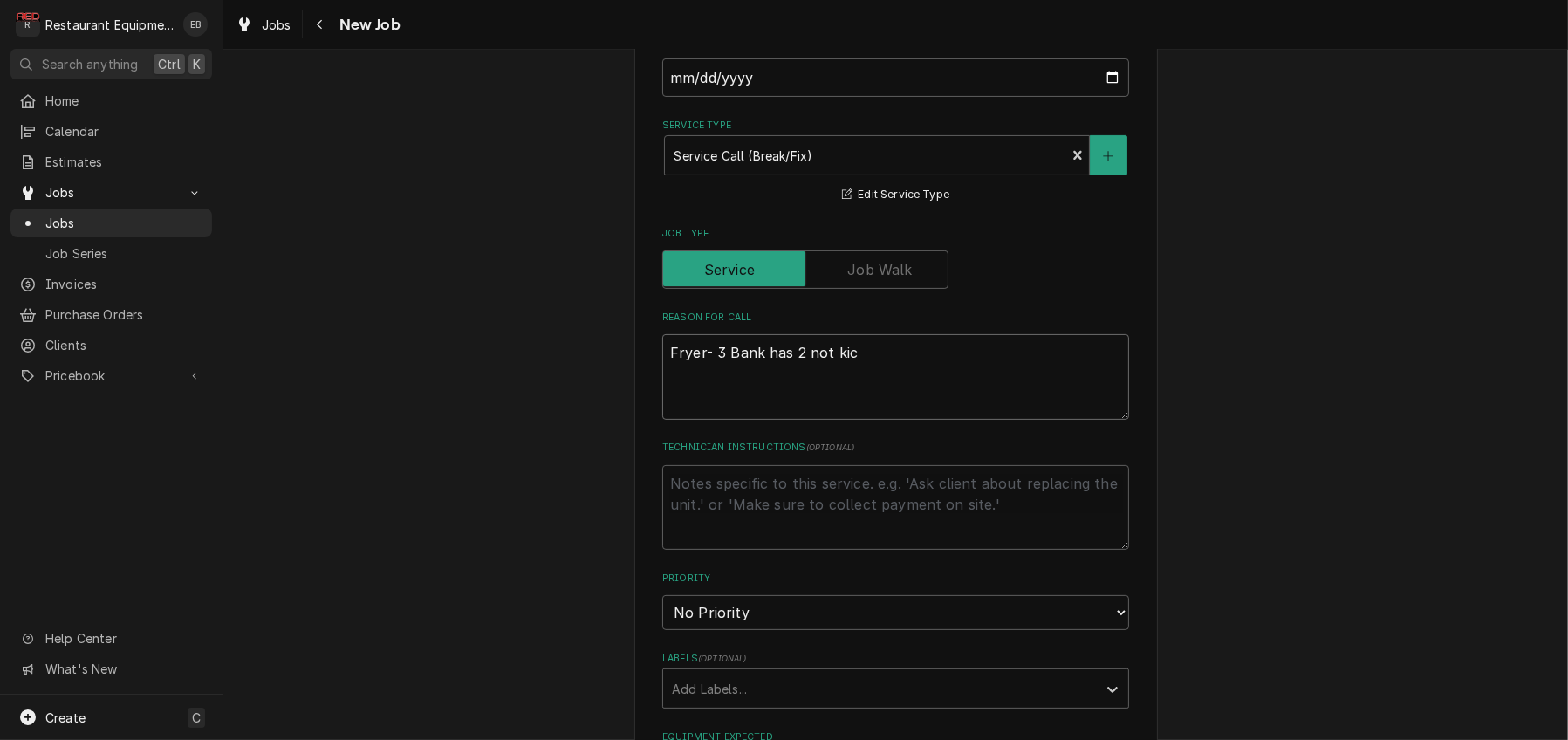
type textarea "Fryer- 3 Bank has 2 not kick"
type textarea "x"
type textarea "Fryer- 3 Bank has 2 not kicki"
type textarea "x"
type textarea "Fryer- 3 Bank has 2 not kickin"
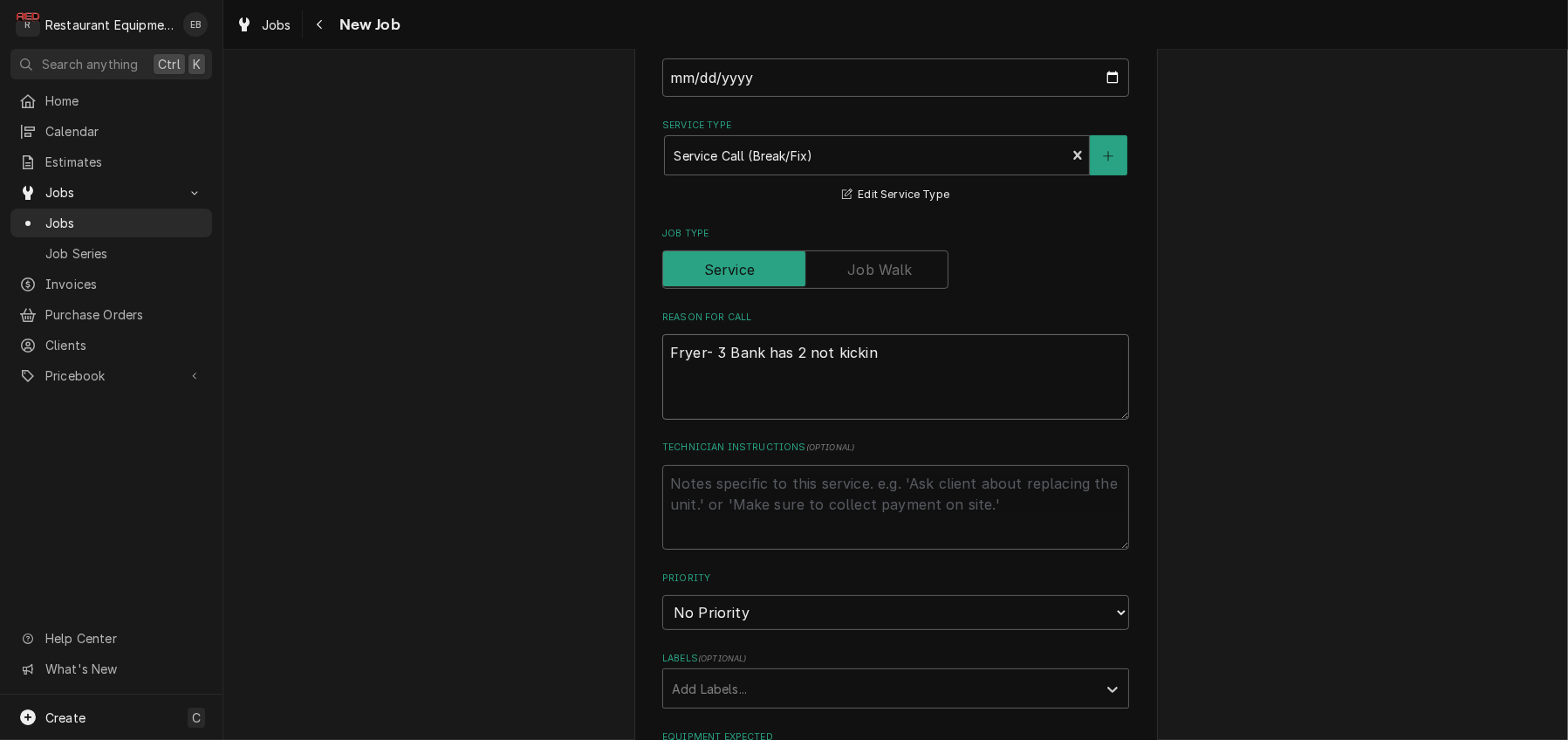
type textarea "x"
type textarea "Fryer- 3 Bank has 2 not kicking"
type textarea "x"
type textarea "Fryer- 3 Bank has 2 not kicking"
type textarea "x"
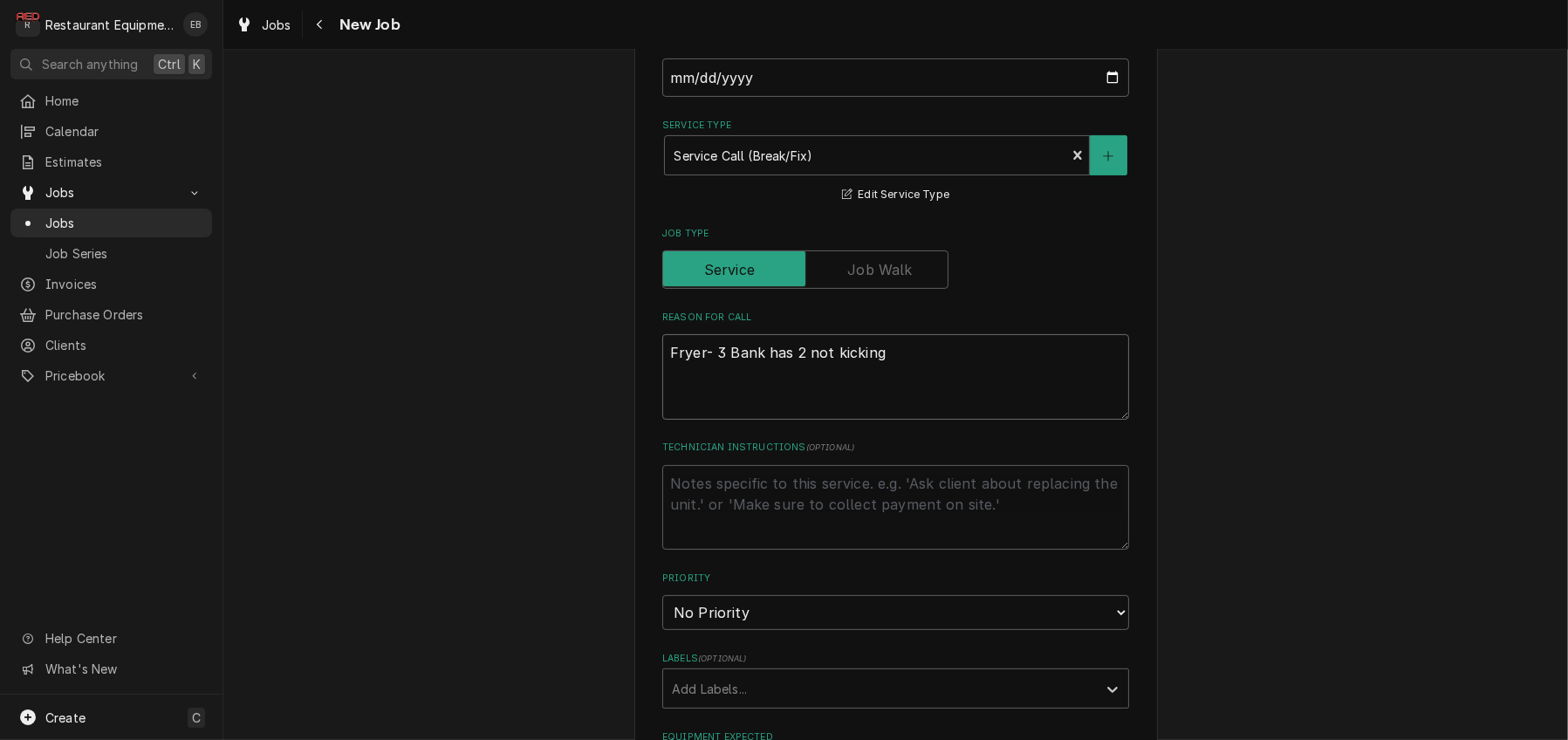
type textarea "Fryer- 3 Bank has 2 not kicking o"
type textarea "x"
type textarea "Fryer- 3 Bank has 2 not kicking on"
type textarea "x"
type textarea "Fryer- 3 Bank has 2 not kicking on"
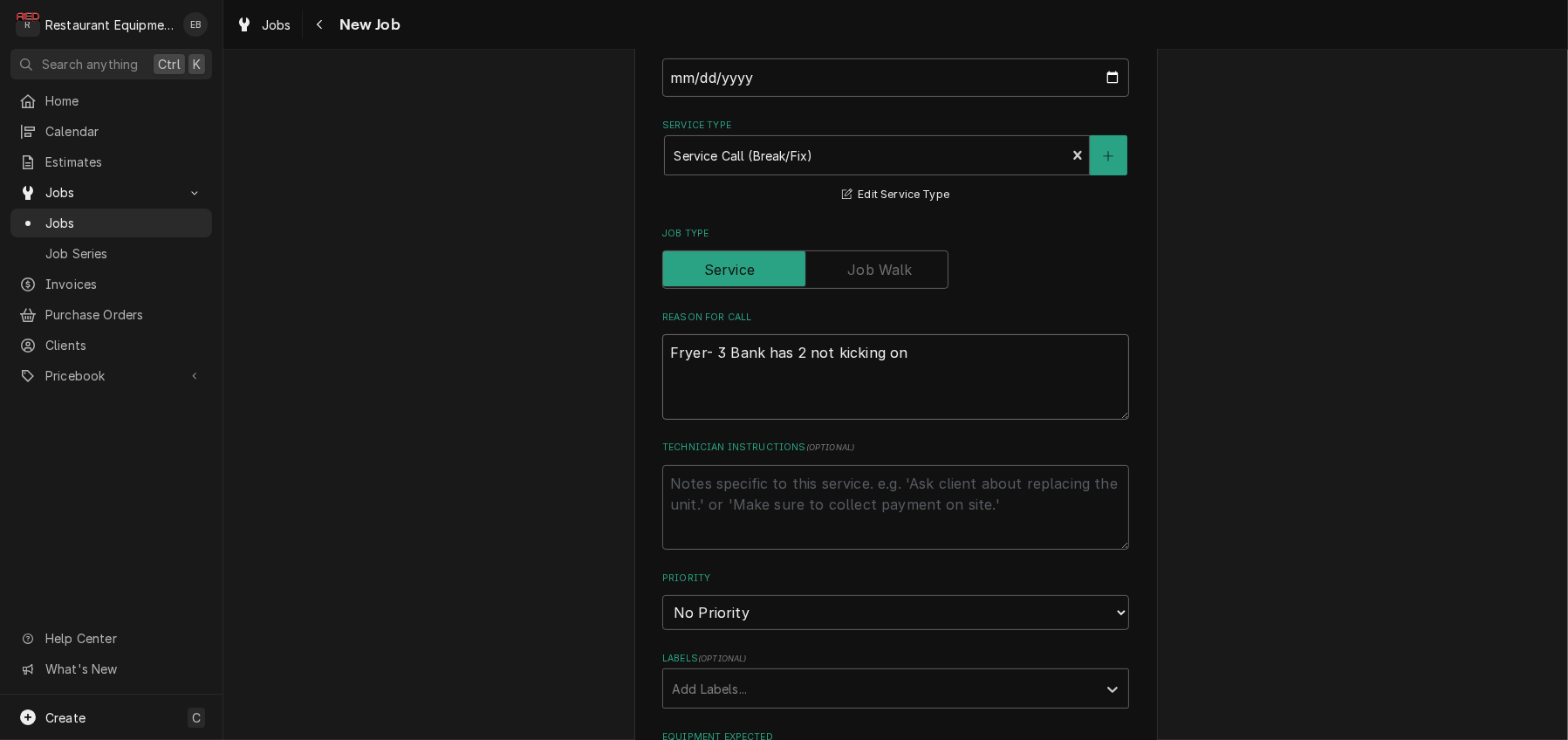
type textarea "x"
type textarea "Fryer- 3 Bank has 2 not kicking on t"
type textarea "x"
type textarea "Fryer- 3 Bank has 2 not kicking on to"
type textarea "x"
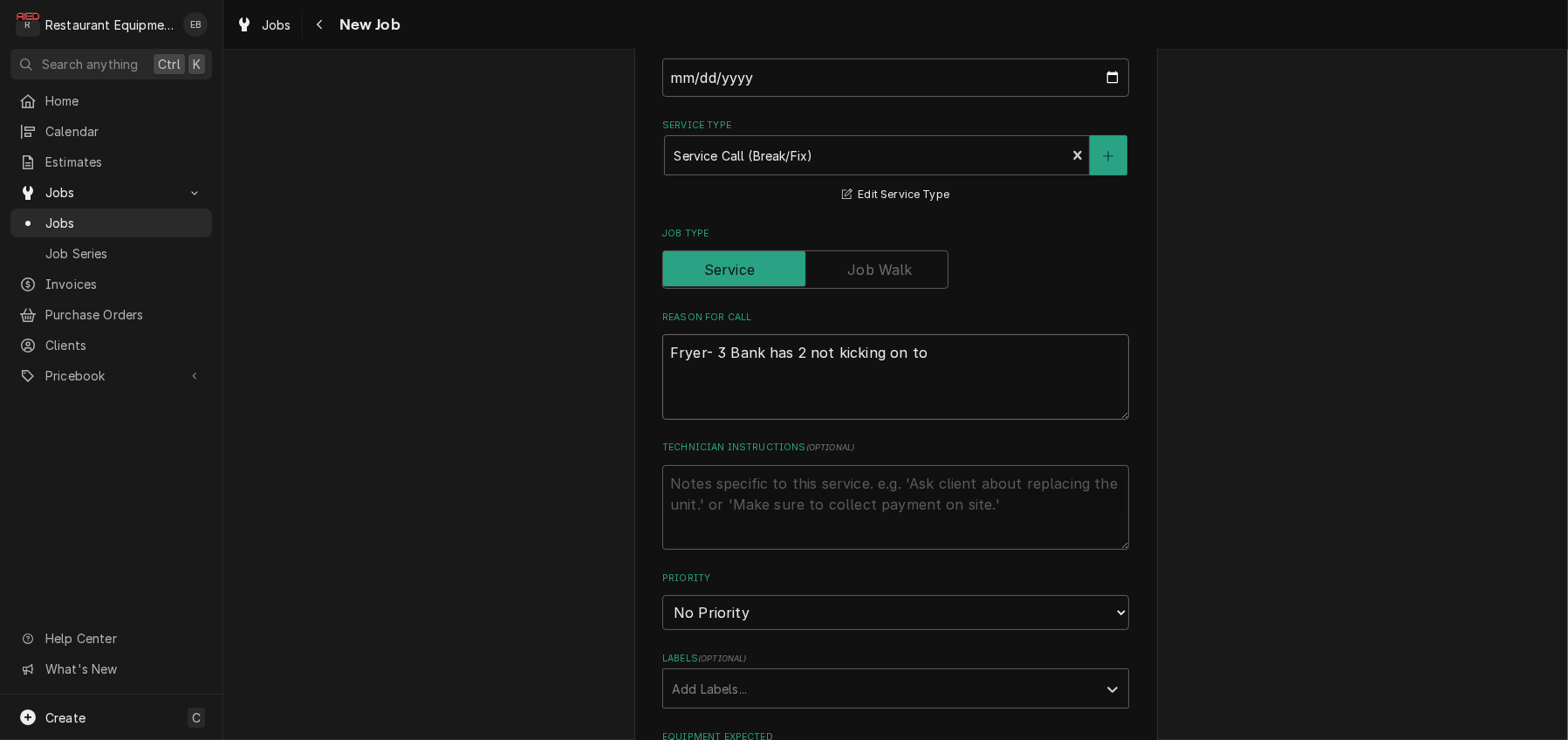
type textarea "Fryer- 3 Bank has 2 not kicking on to"
type textarea "x"
type textarea "Fryer- 3 Bank has 2 not kicking on to p"
type textarea "x"
type textarea "Fryer- 3 Bank has 2 not kicking on to pu"
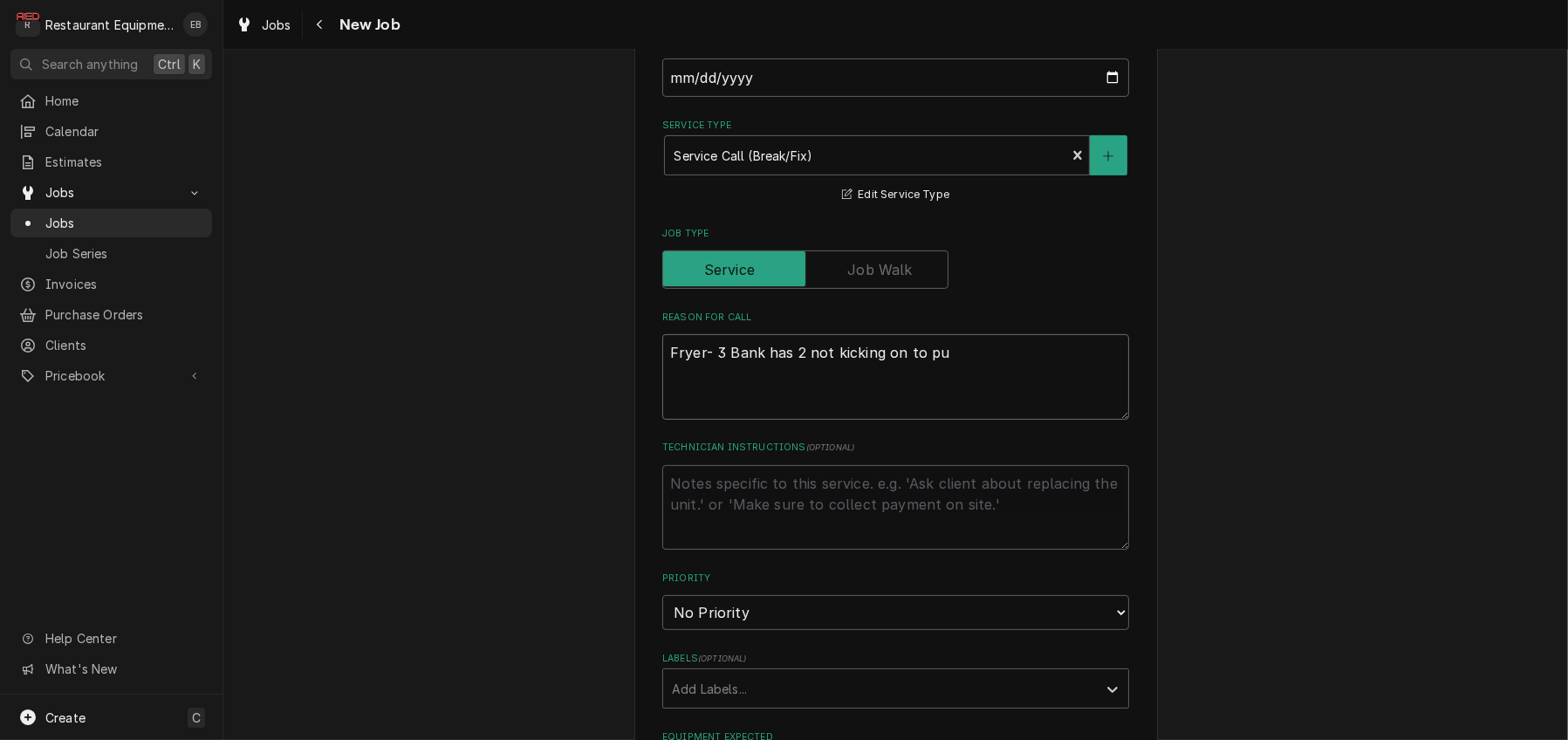
type textarea "x"
type textarea "Fryer- 3 Bank has 2 not kicking on to pum"
type textarea "x"
type textarea "Fryer- 3 Bank has 2 not kicking on to pump"
type textarea "x"
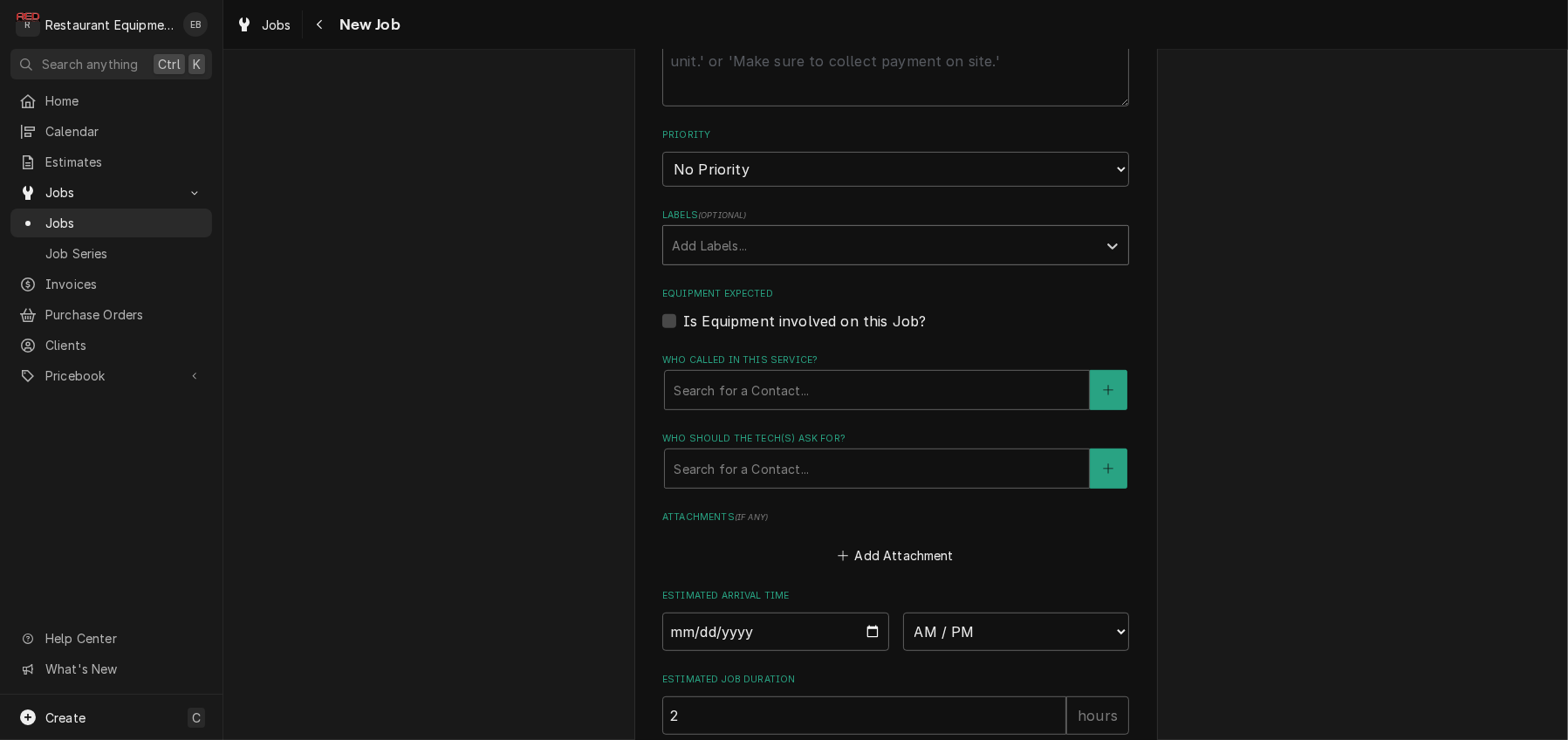
scroll to position [1047, 0]
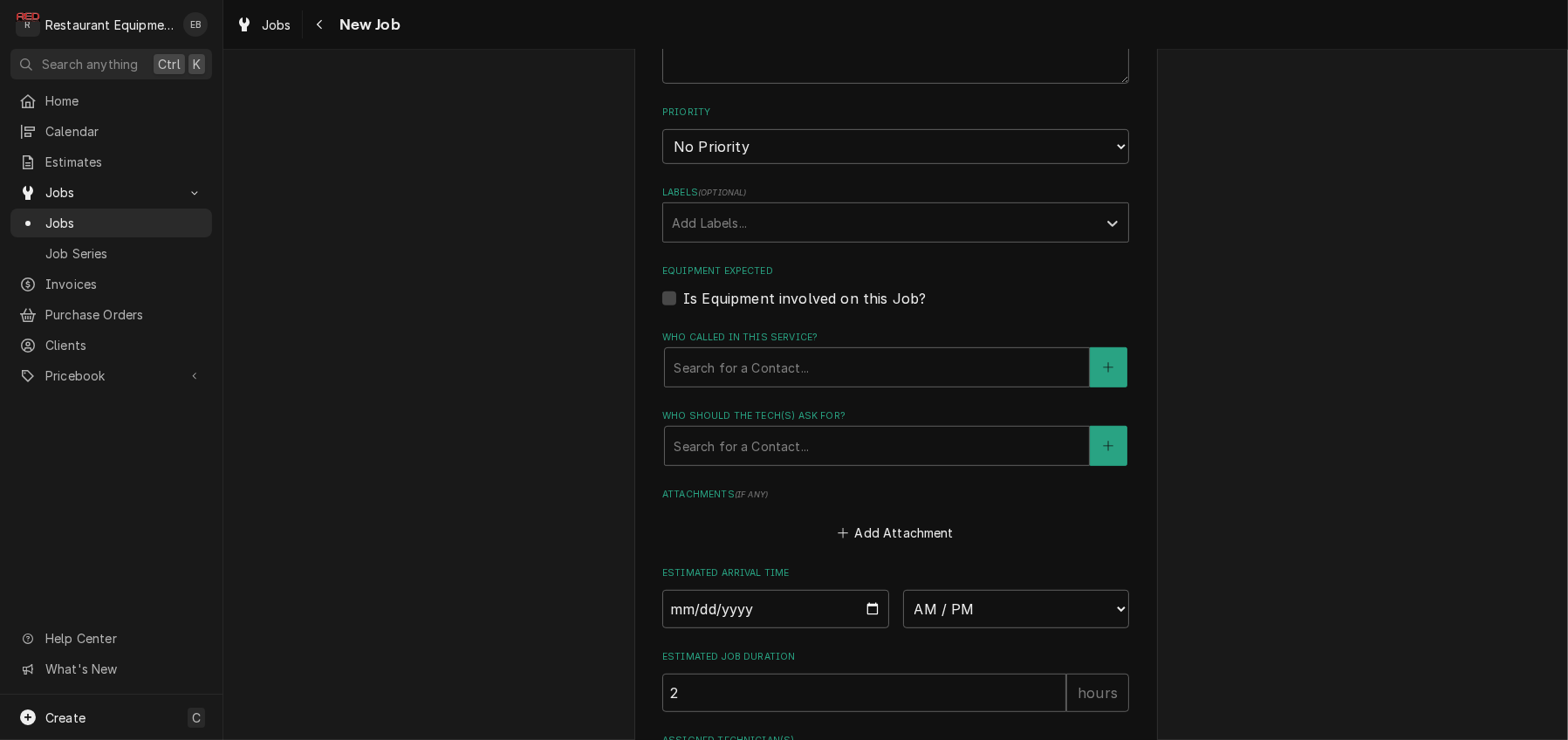
type textarea "Fryer- 3 Bank has 2 not kicking on to pump"
click at [831, 164] on select "No Priority Urgent High Medium Low" at bounding box center [895, 146] width 467 height 35
select select "2"
click at [662, 164] on select "No Priority Urgent High Medium Low" at bounding box center [895, 146] width 467 height 35
type textarea "x"
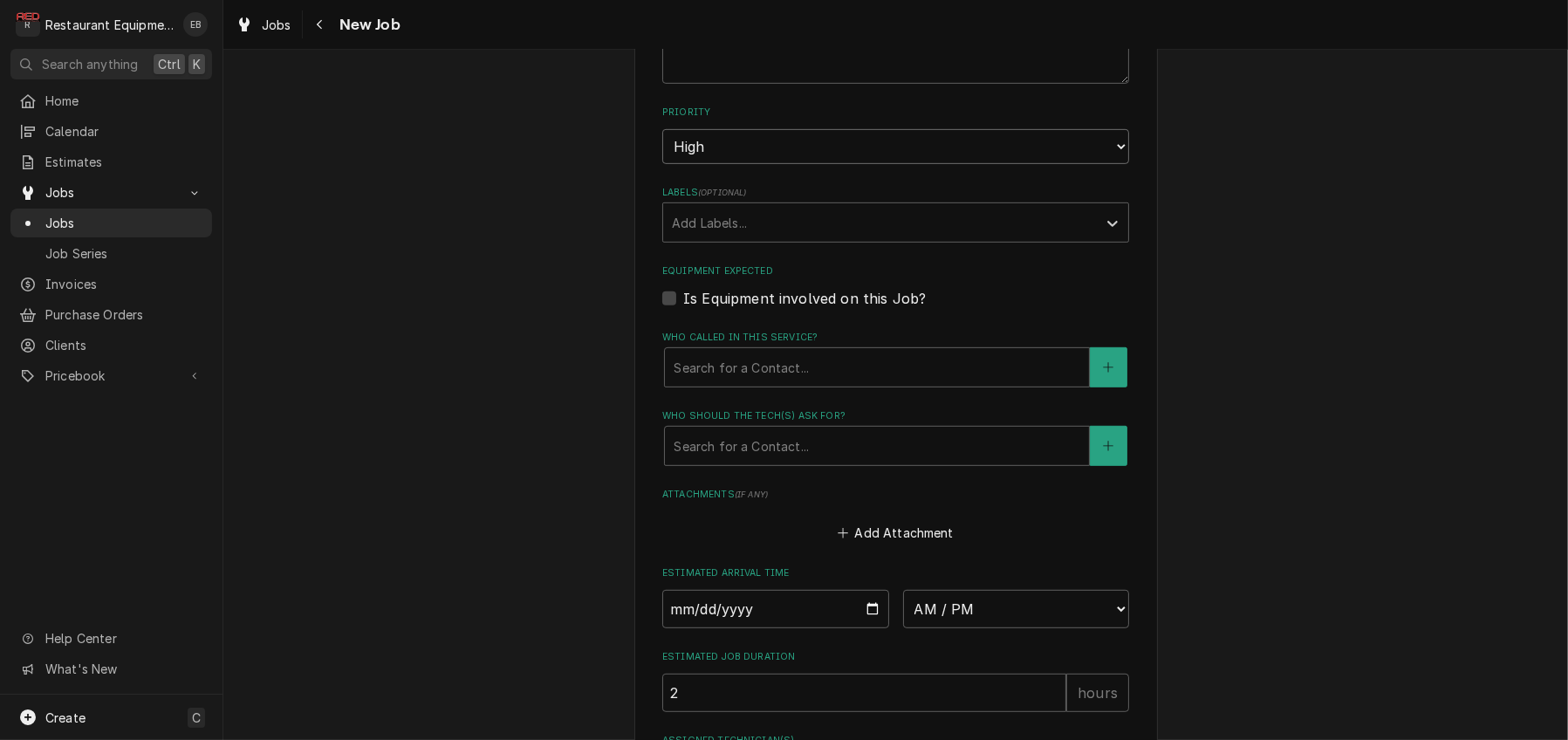
click at [792, 164] on select "No Priority Urgent High Medium Low" at bounding box center [895, 146] width 467 height 35
select select "3"
click at [662, 164] on select "No Priority Urgent High Medium Low" at bounding box center [895, 146] width 467 height 35
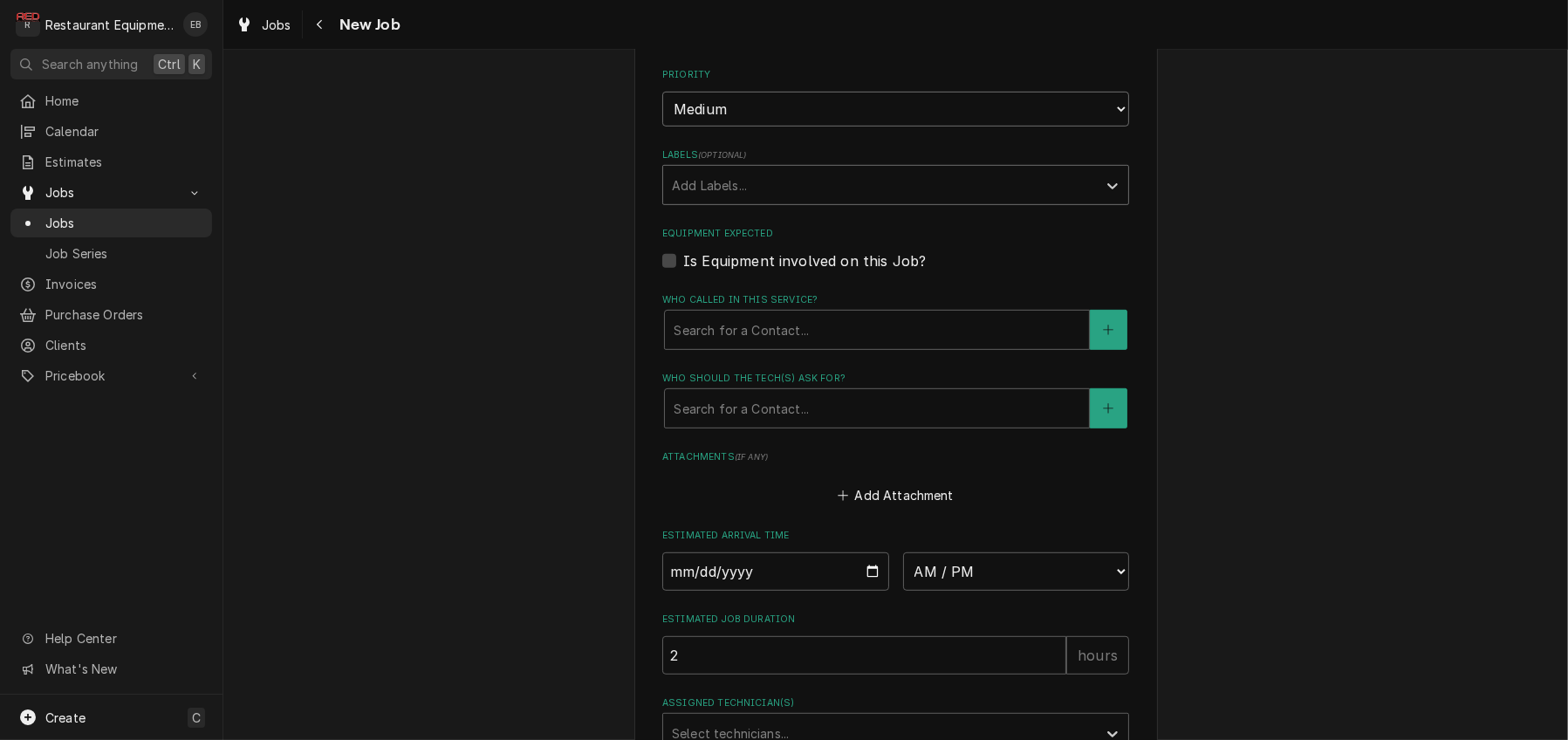
scroll to position [1105, 0]
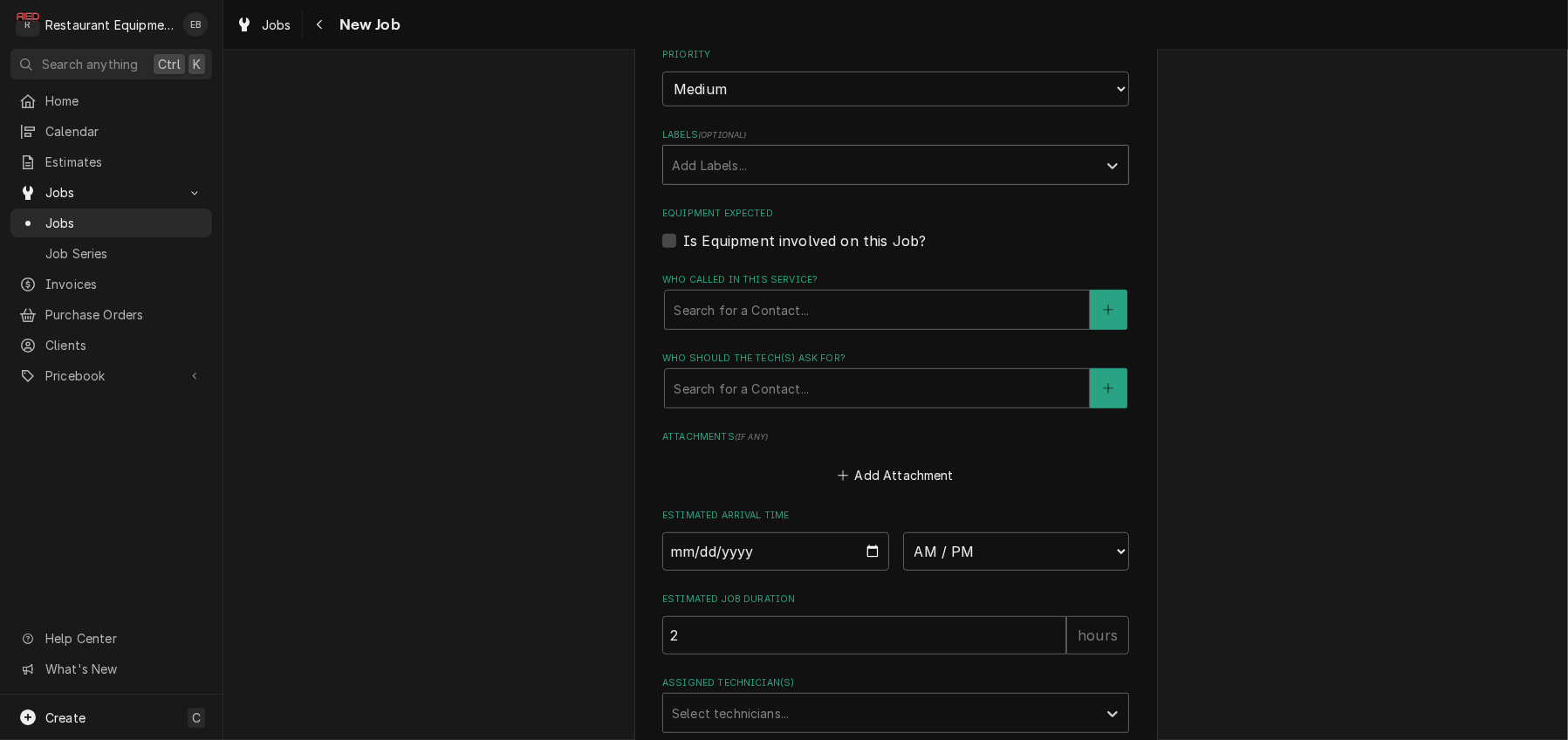
click at [770, 180] on div "Labels" at bounding box center [880, 164] width 416 height 31
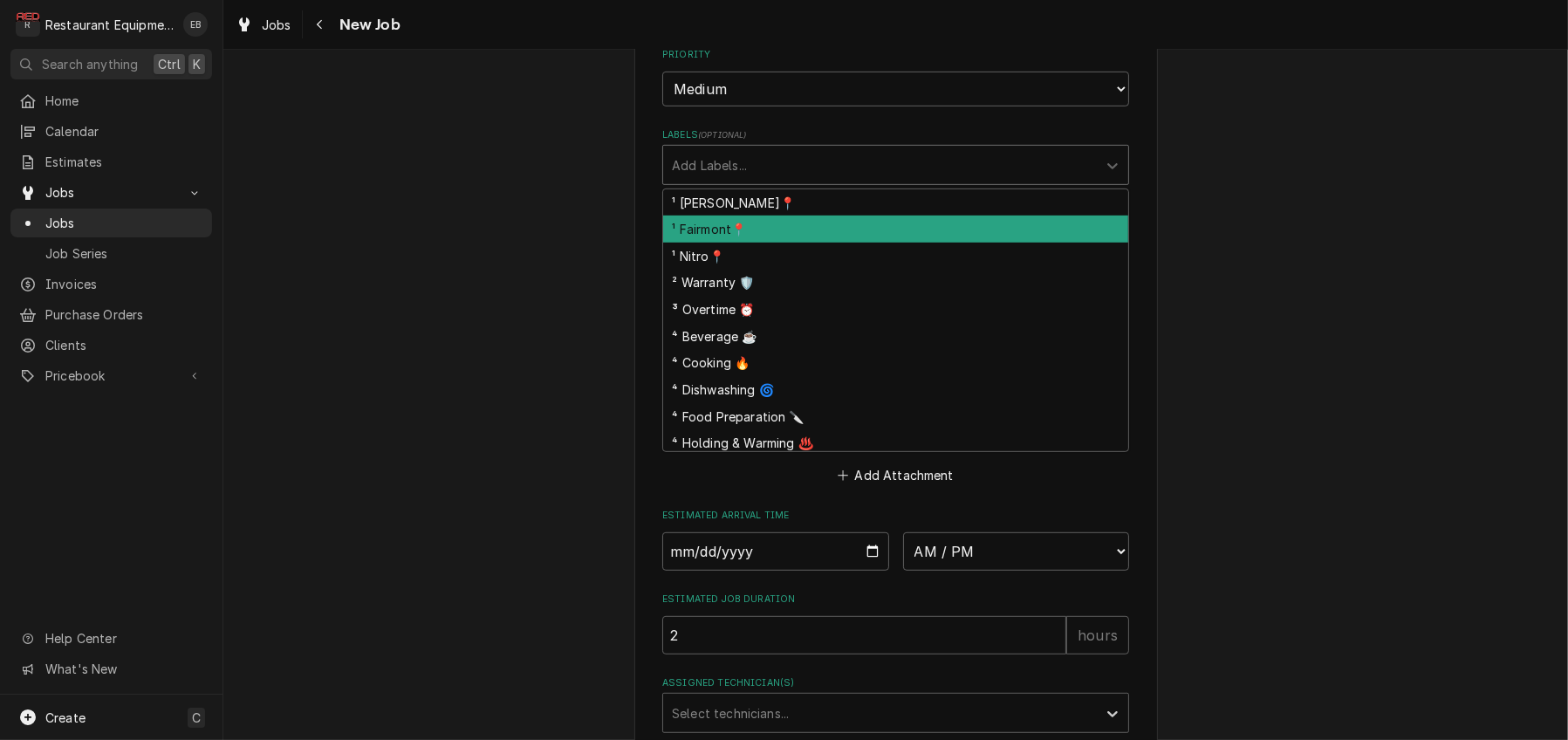
click at [728, 243] on div "¹ Fairmont📍" at bounding box center [895, 229] width 465 height 27
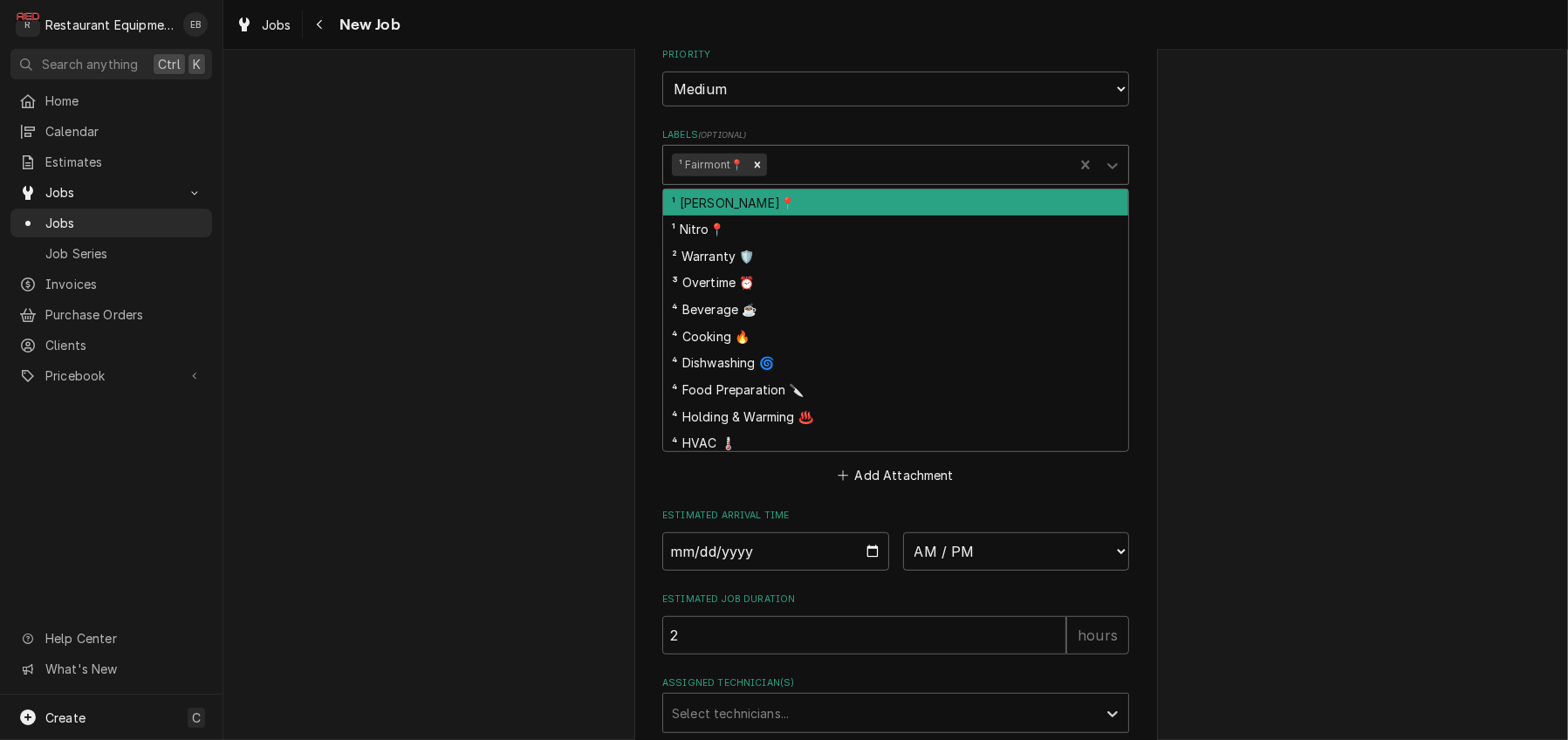
click at [862, 180] on div "Labels" at bounding box center [917, 164] width 295 height 31
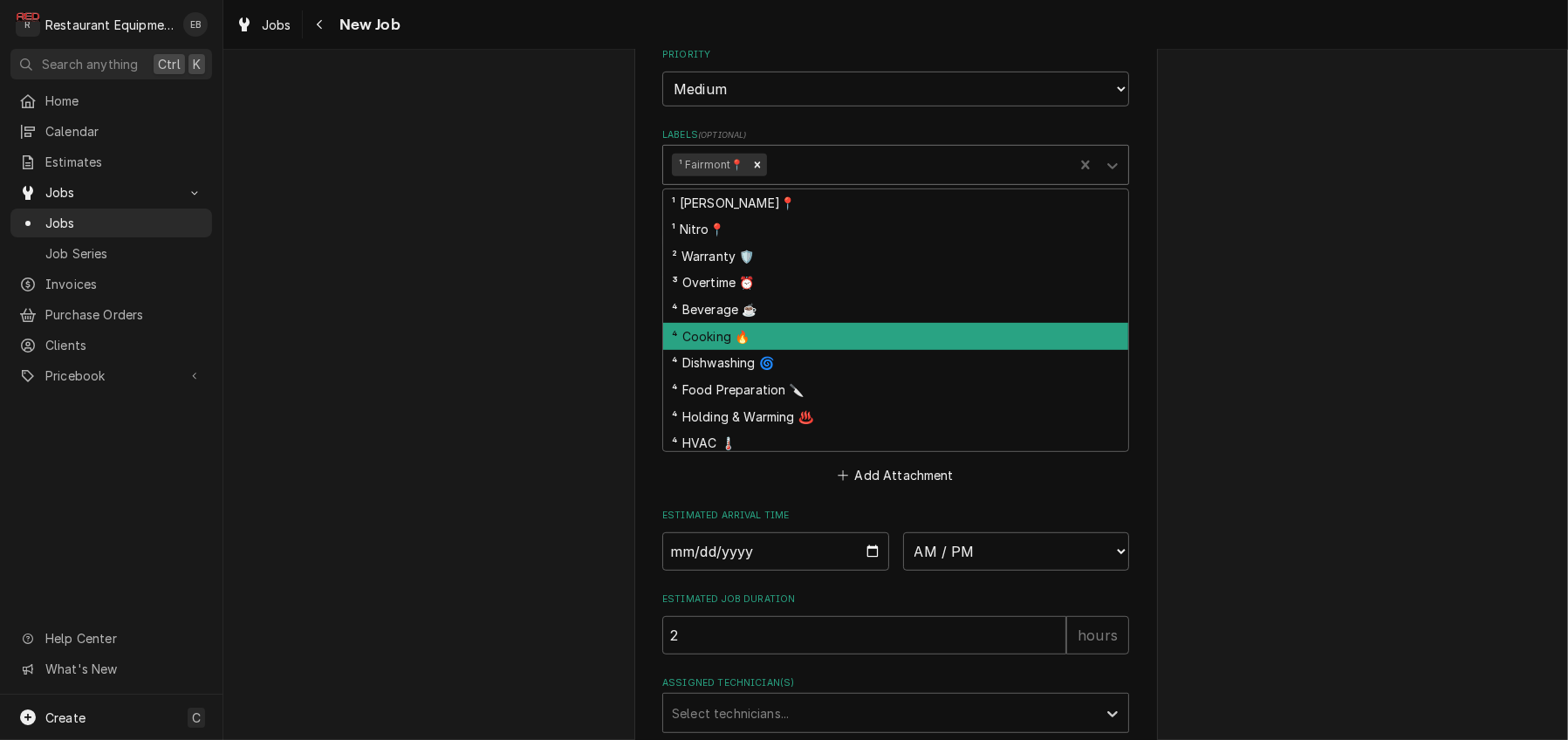
click at [714, 350] on div "⁴ Cooking 🔥" at bounding box center [895, 337] width 465 height 27
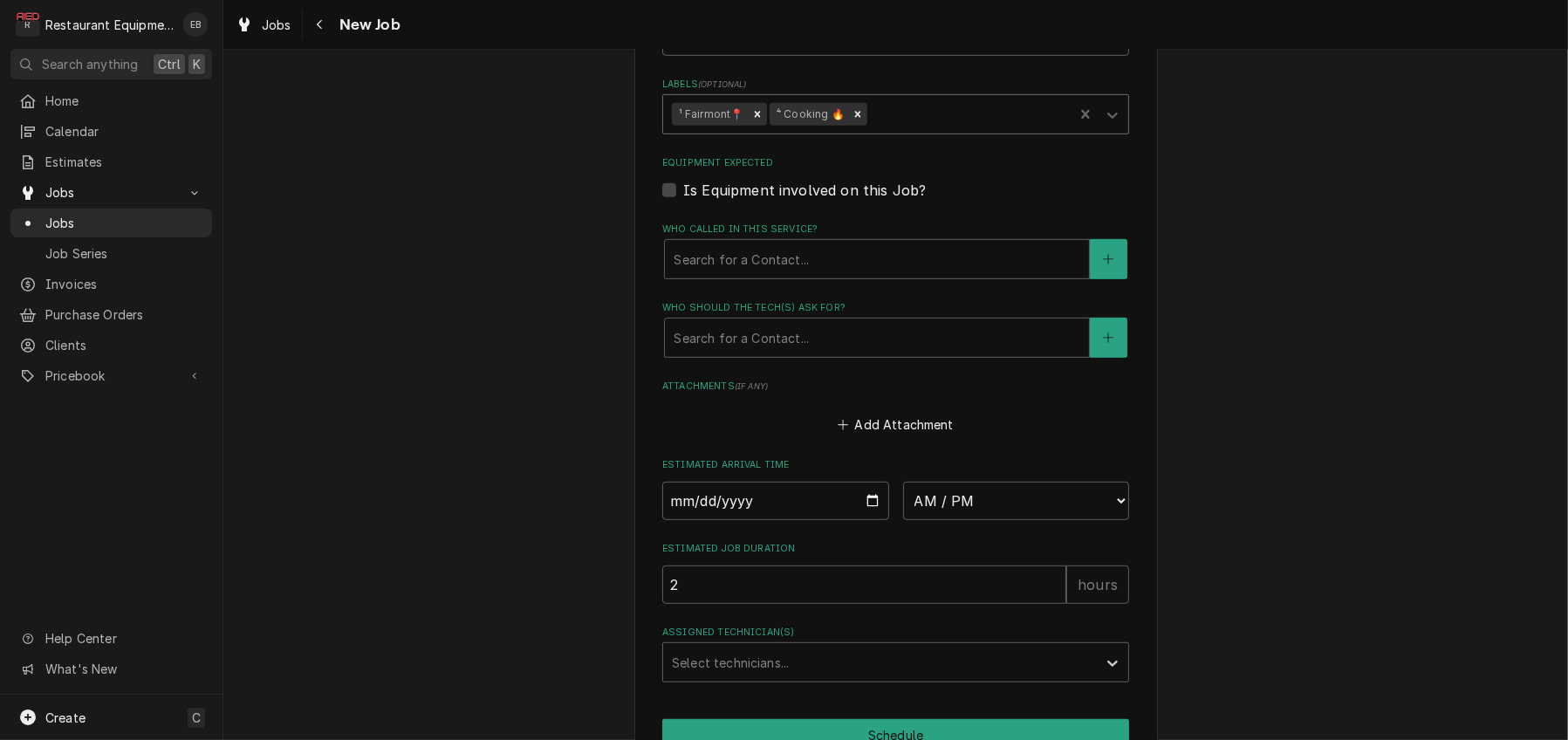
scroll to position [1163, 0]
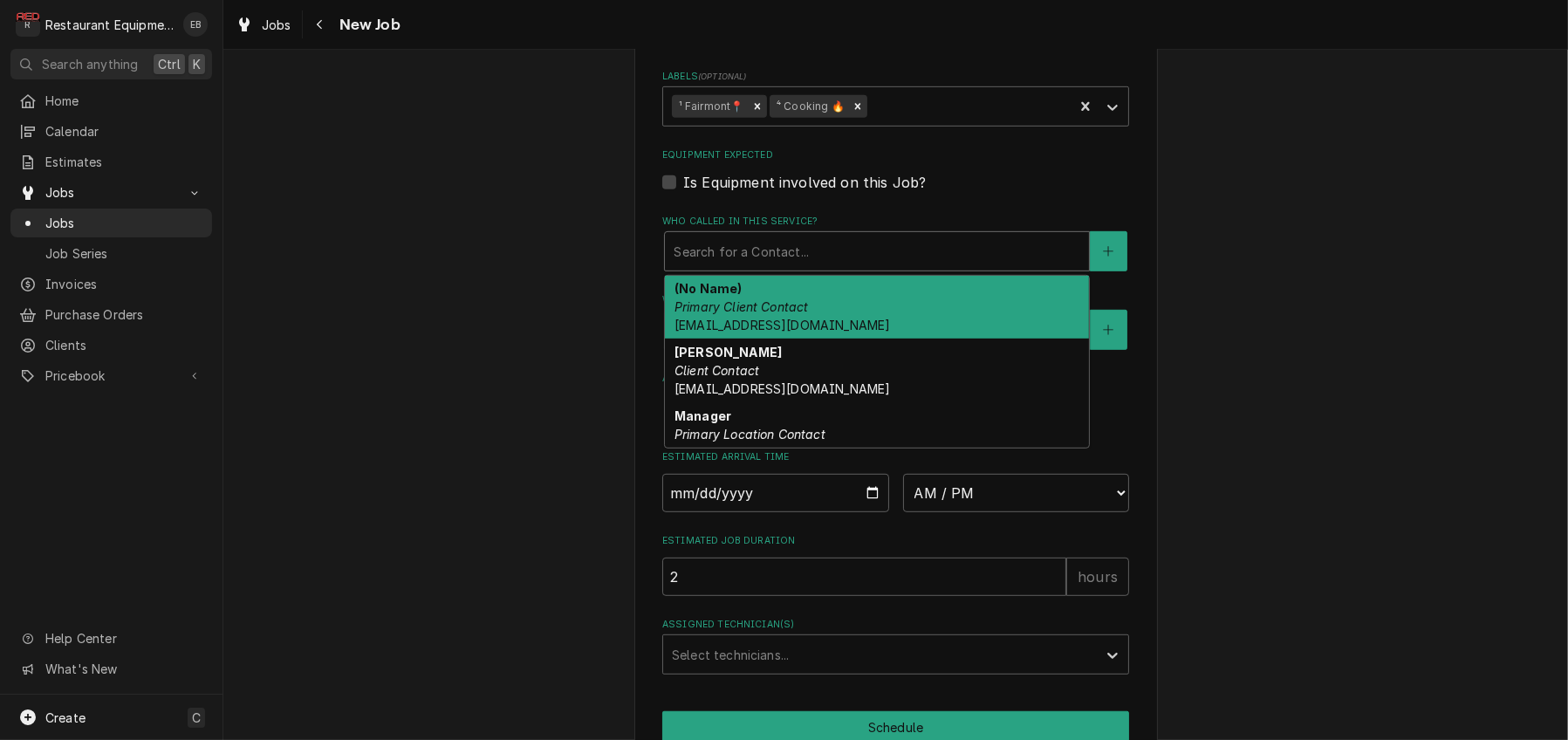
drag, startPoint x: 818, startPoint y: 415, endPoint x: 788, endPoint y: 454, distance: 49.2
click at [818, 267] on div "Who called in this service?" at bounding box center [877, 251] width 407 height 31
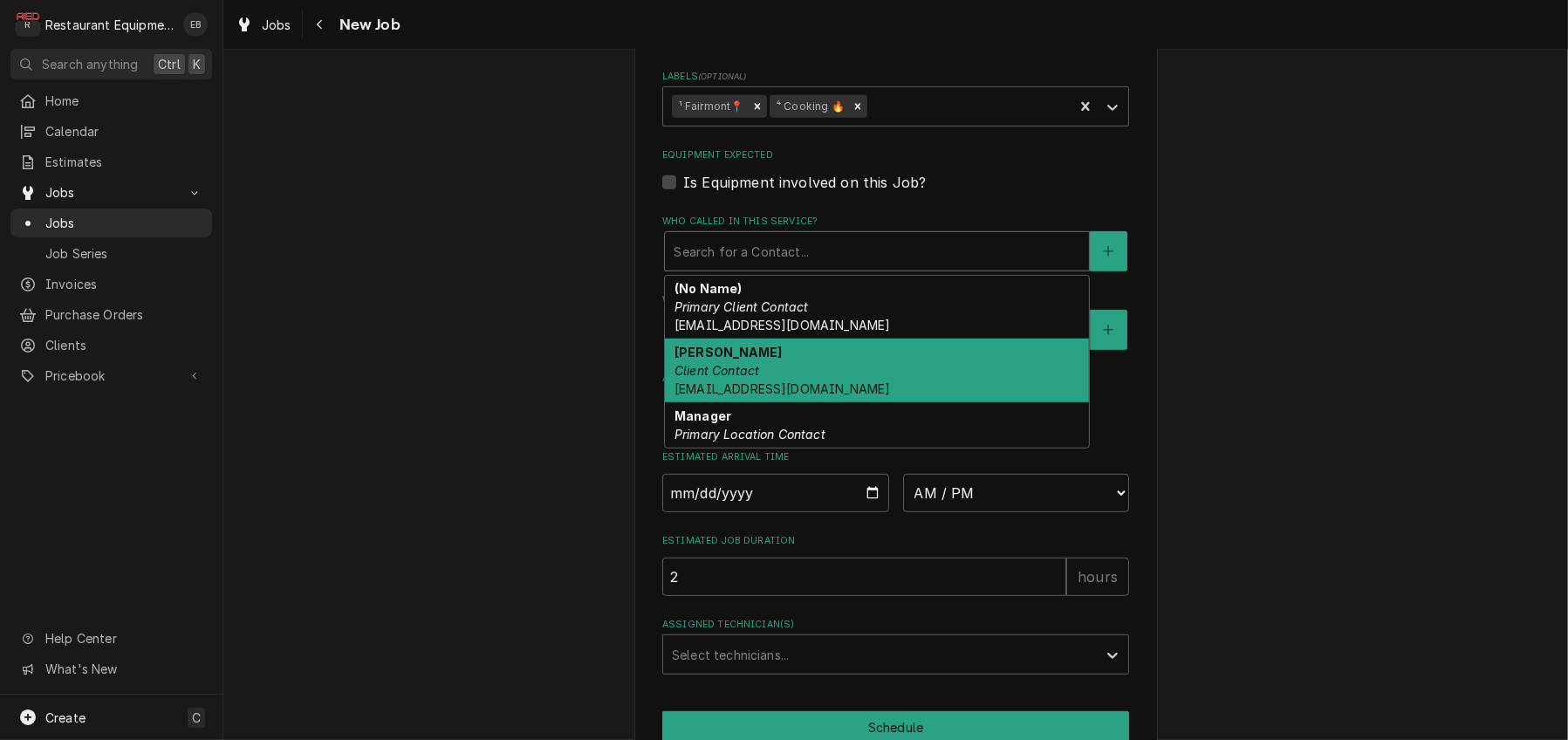
click at [749, 378] on em "Client Contact" at bounding box center [717, 370] width 85 height 15
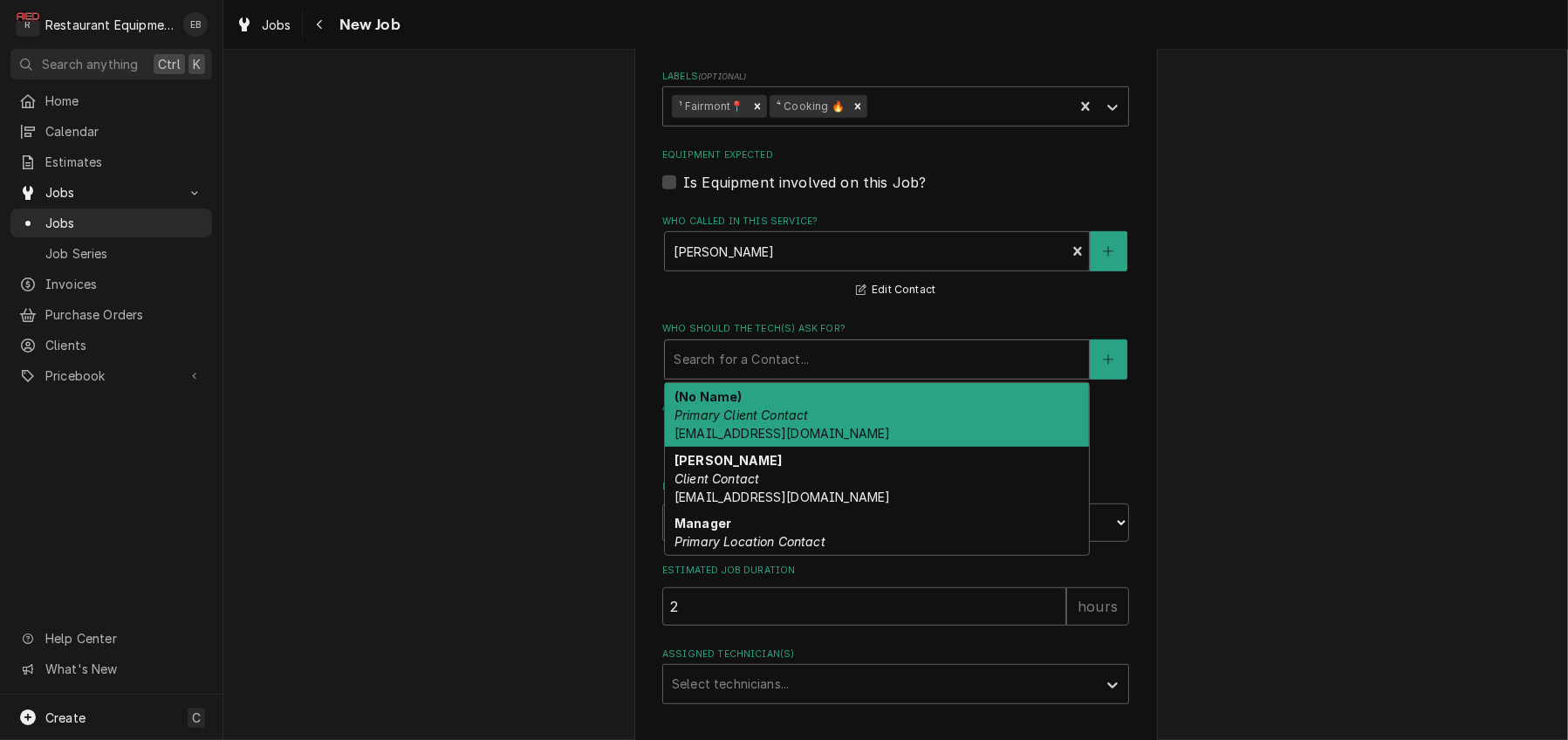
click at [757, 375] on div "Who should the tech(s) ask for?" at bounding box center [877, 359] width 407 height 31
click at [736, 446] on div "(No Name) Primary Client Contact bww.billing@gmail.com" at bounding box center [876, 414] width 424 height 63
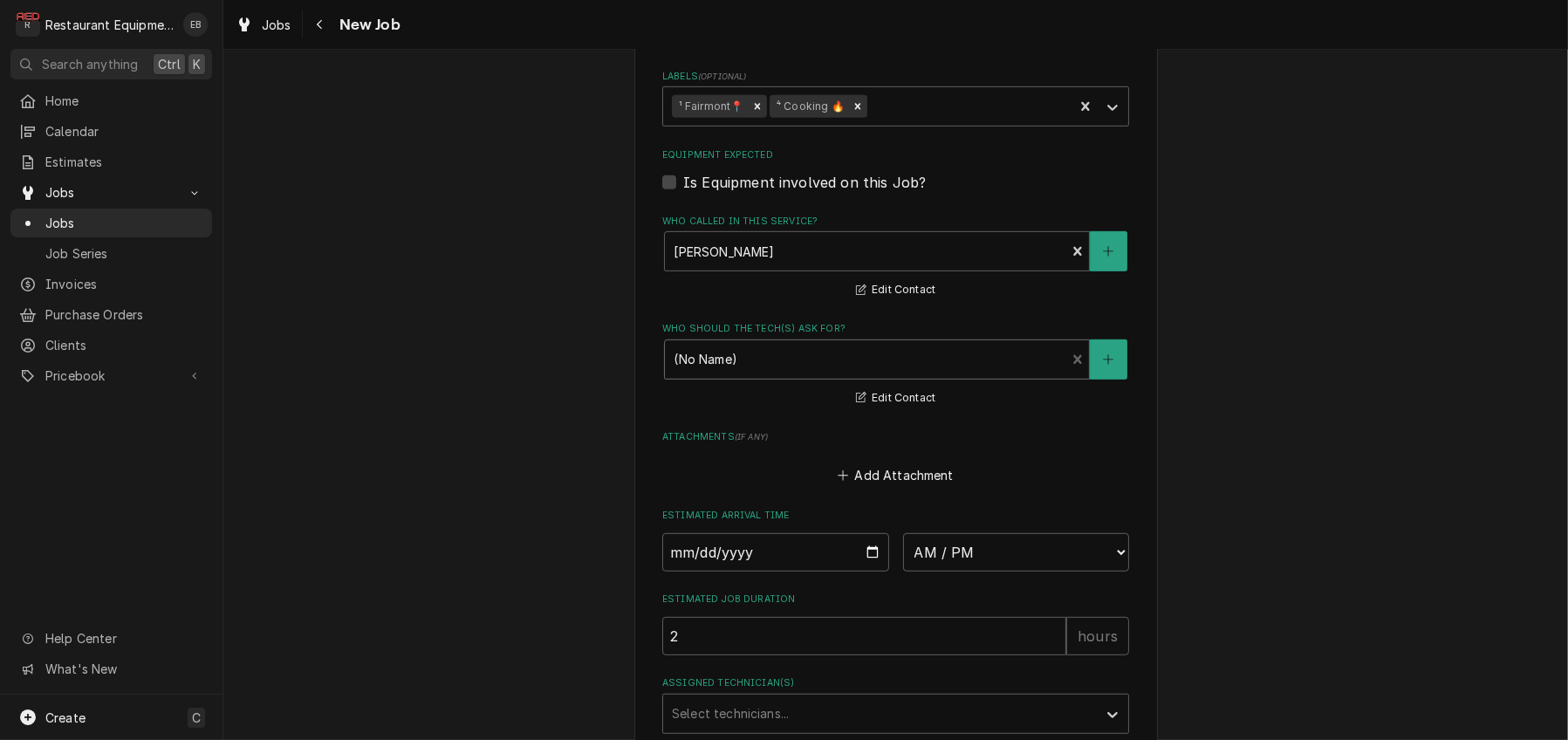
click at [818, 375] on div "Who should the tech(s) ask for?" at bounding box center [865, 359] width 383 height 31
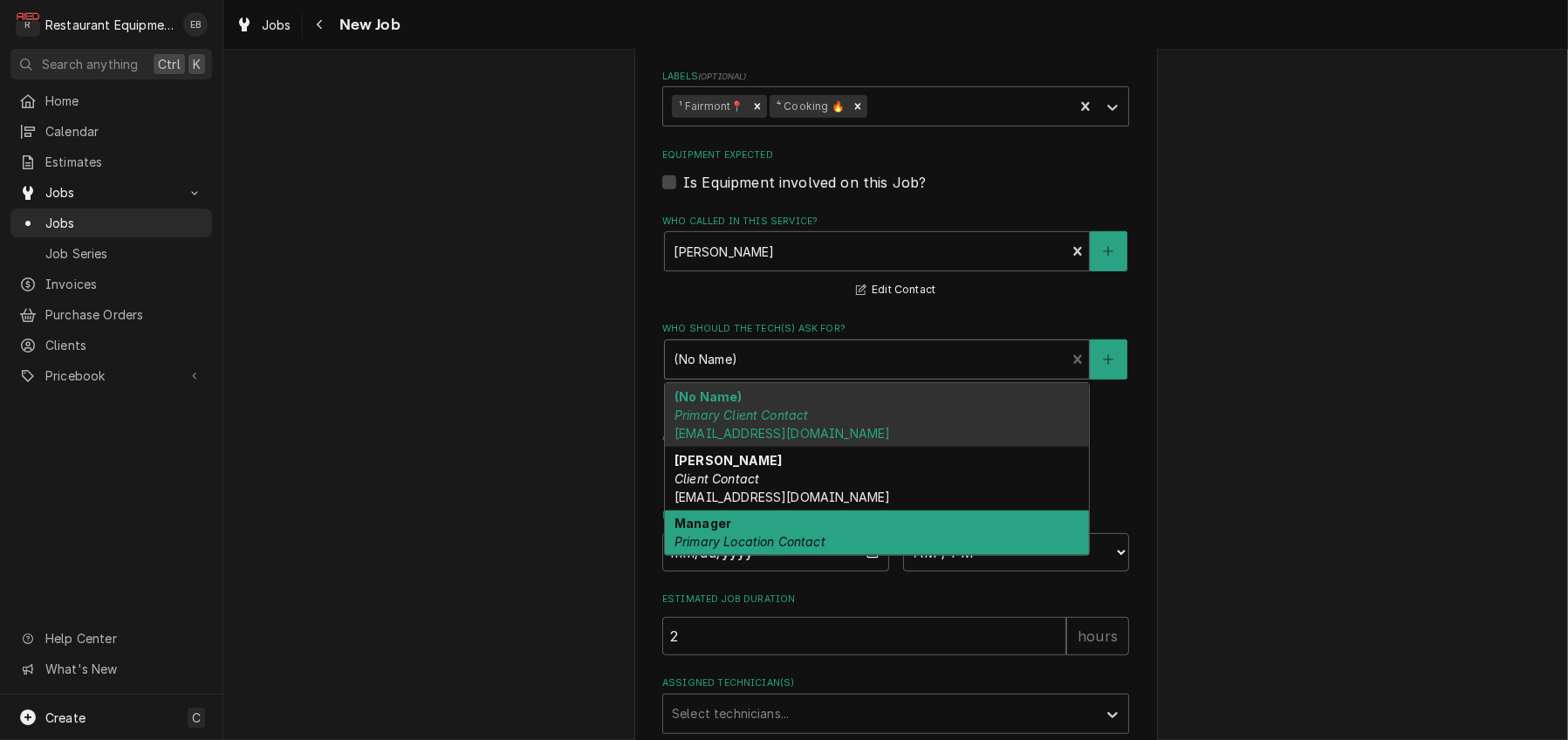
click at [755, 556] on div "Manager Primary Location Contact" at bounding box center [876, 533] width 424 height 46
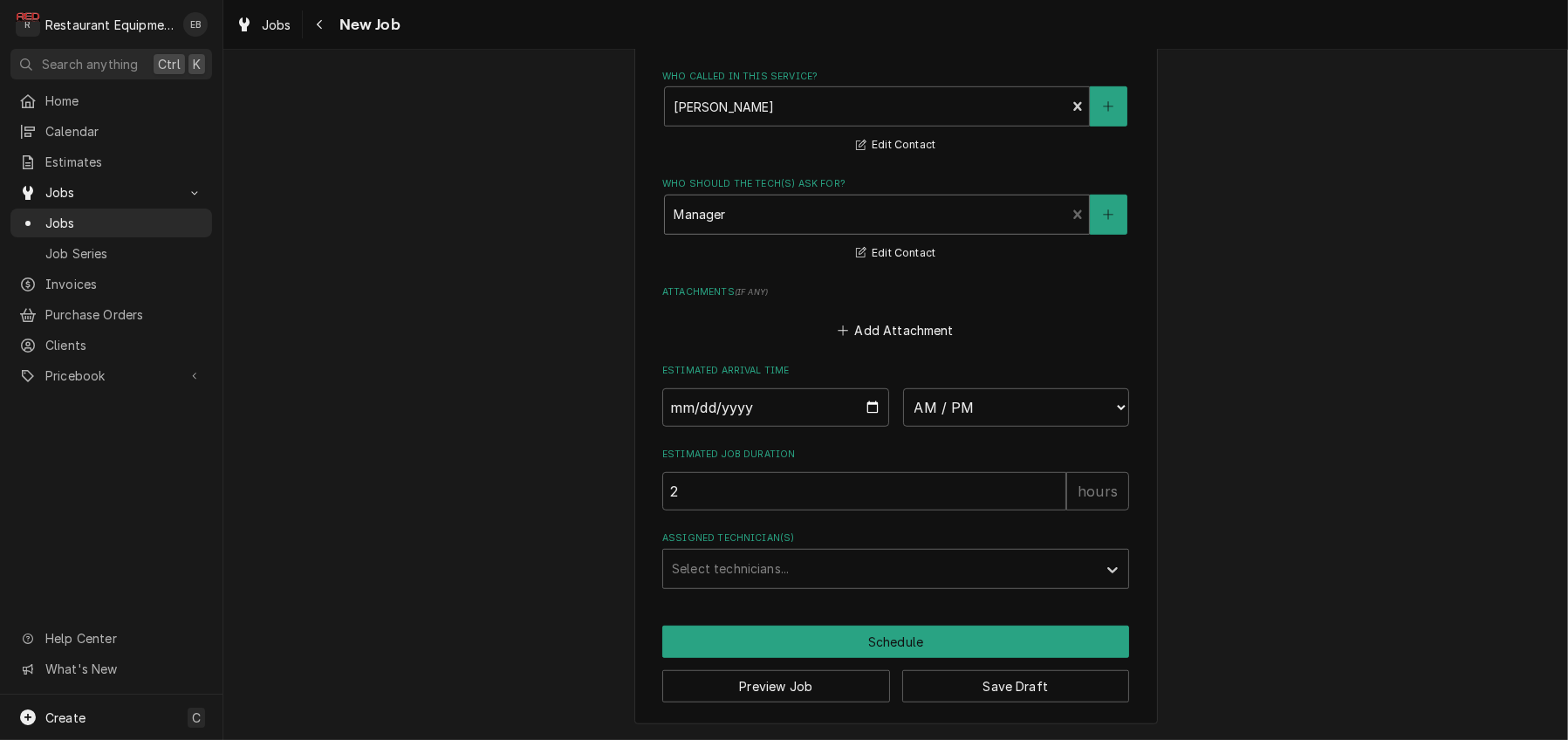
scroll to position [1454, 0]
click at [873, 427] on input "Date" at bounding box center [776, 407] width 227 height 38
type textarea "x"
type input "2025-09-22"
type textarea "x"
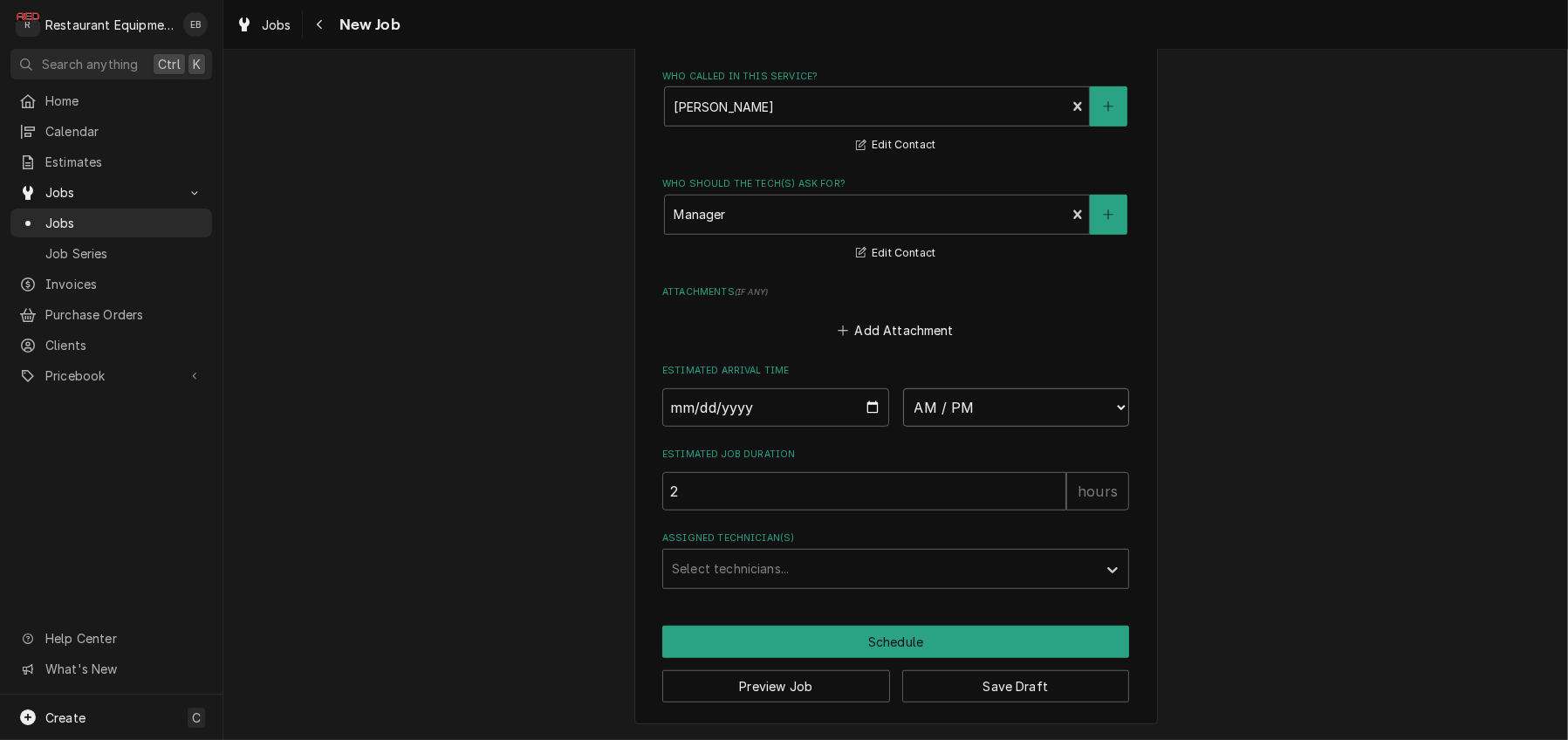
click at [1050, 427] on select "AM / PM 6:00 AM 6:15 AM 6:30 AM 6:45 AM 7:00 AM 7:15 AM 7:30 AM 7:45 AM 8:00 AM…" at bounding box center [1016, 407] width 227 height 38
select select "13:30:00"
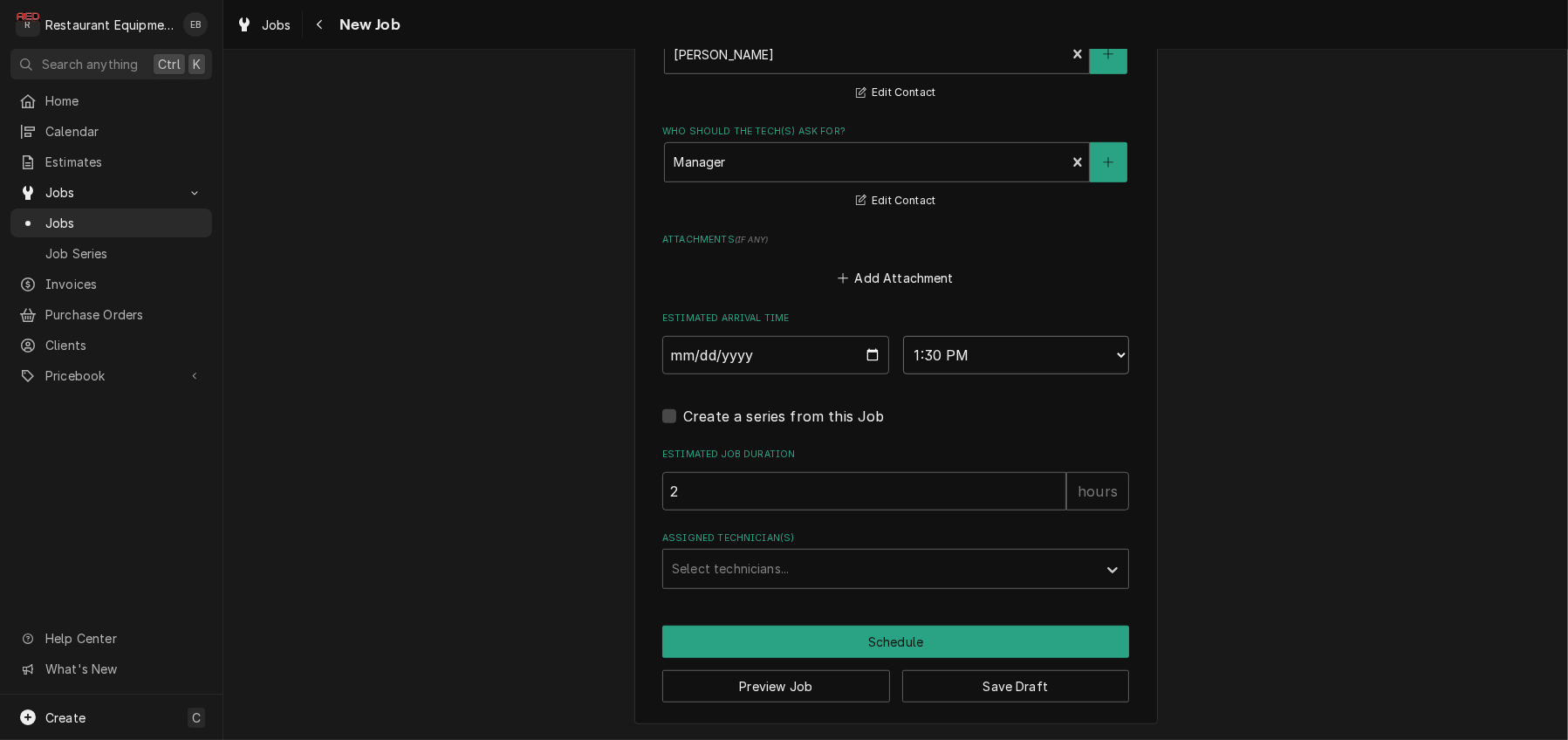
scroll to position [1584, 0]
click at [800, 563] on div "Assigned Technician(s)" at bounding box center [880, 569] width 416 height 31
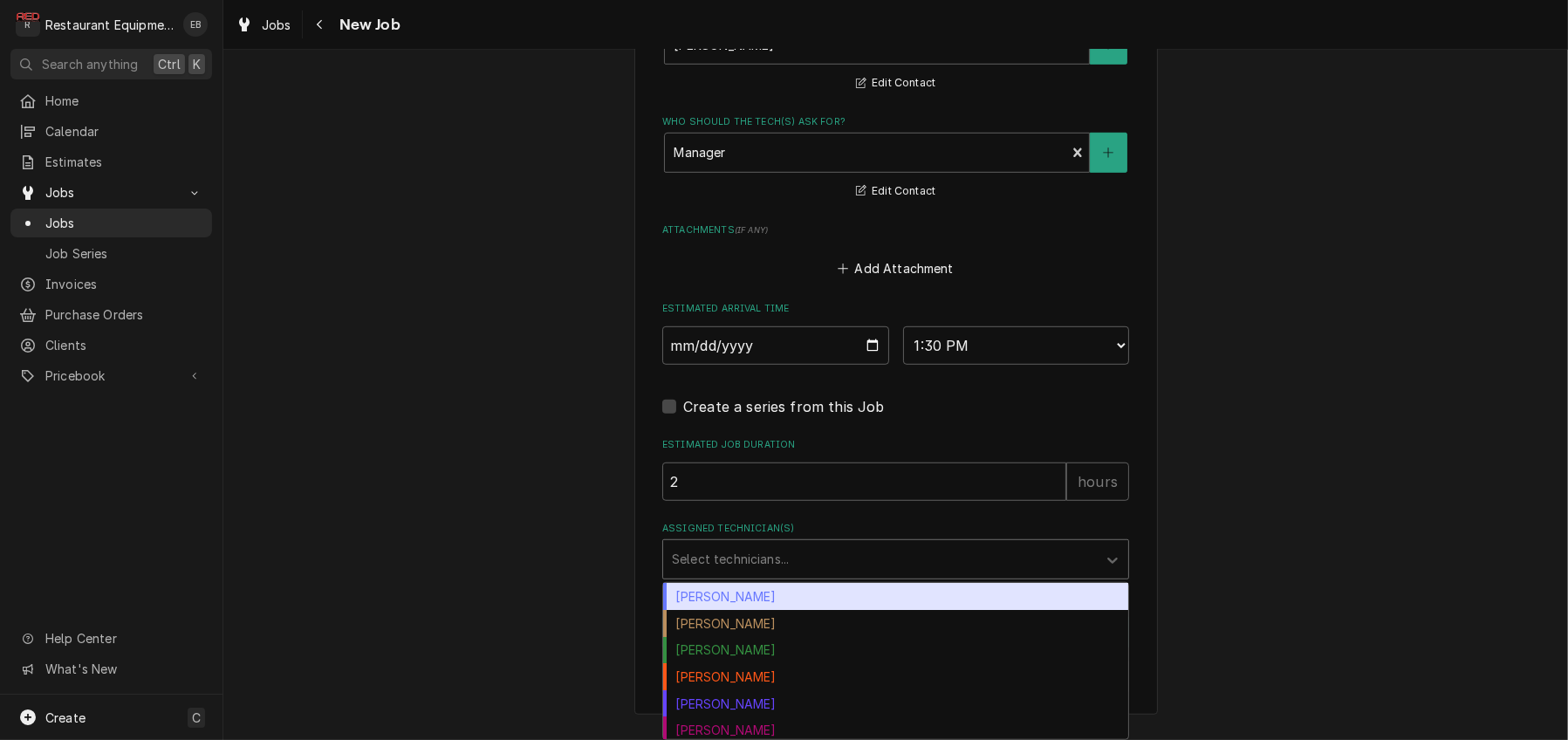
click at [766, 597] on div "Bryan Sanders" at bounding box center [895, 596] width 465 height 27
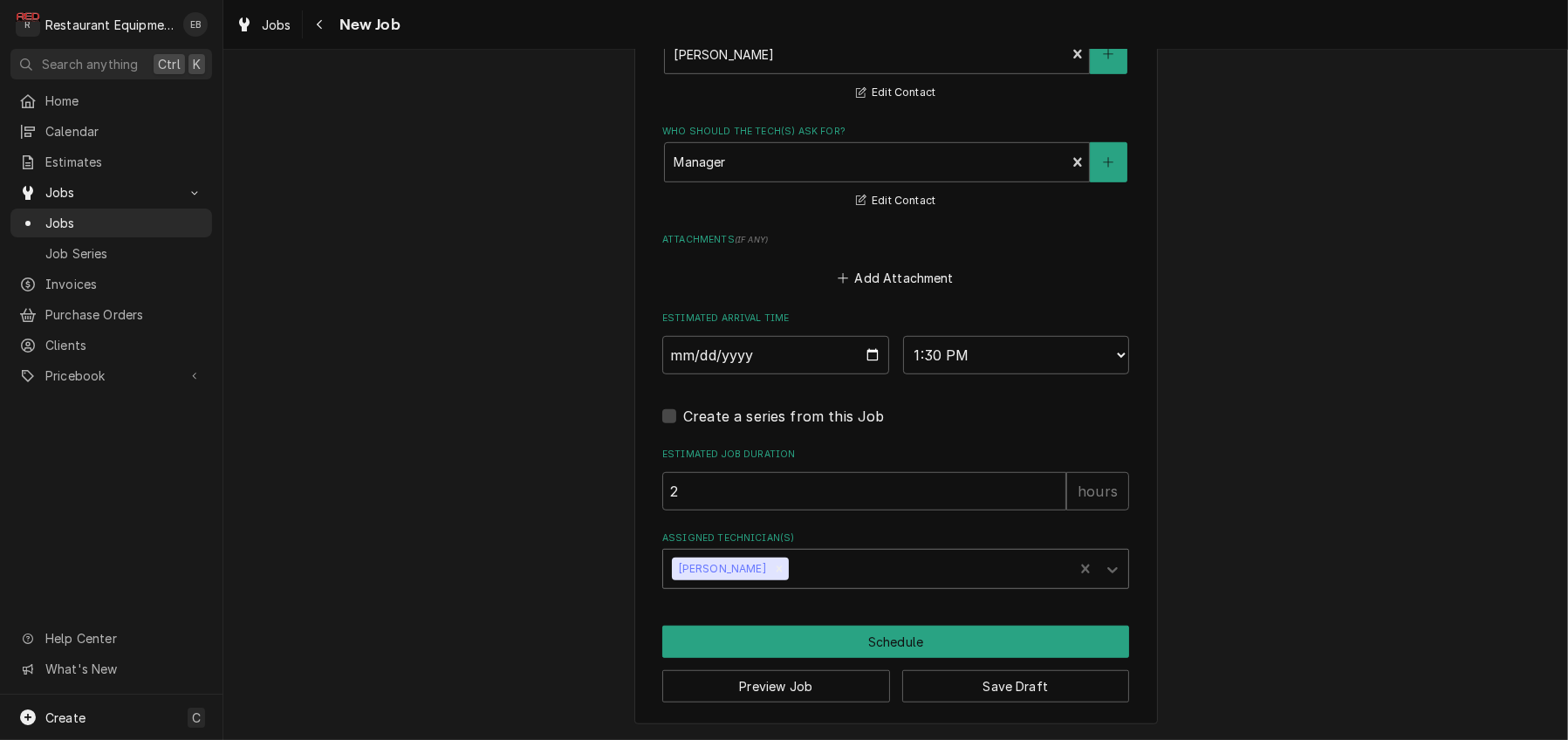
type textarea "x"
click at [1068, 336] on select "AM / PM 6:00 AM 6:15 AM 6:30 AM 6:45 AM 7:00 AM 7:15 AM 7:30 AM 7:45 AM 8:00 AM…" at bounding box center [1016, 354] width 227 height 38
select select "13:00:00"
click at [903, 336] on select "AM / PM 6:00 AM 6:15 AM 6:30 AM 6:45 AM 7:00 AM 7:15 AM 7:30 AM 7:45 AM 8:00 AM…" at bounding box center [1016, 354] width 227 height 38
click at [860, 637] on button "Schedule" at bounding box center [895, 642] width 467 height 32
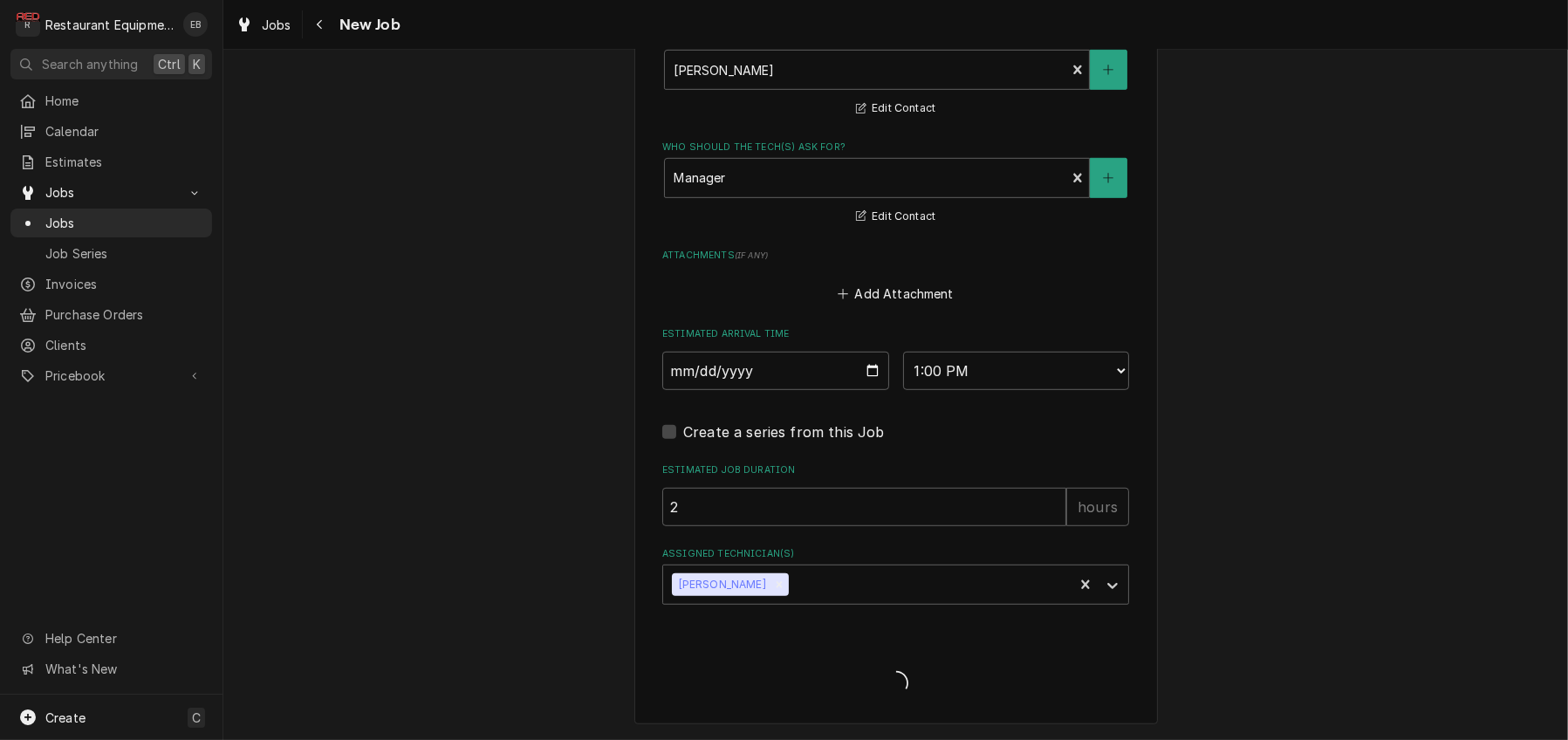
scroll to position [1567, 0]
type textarea "x"
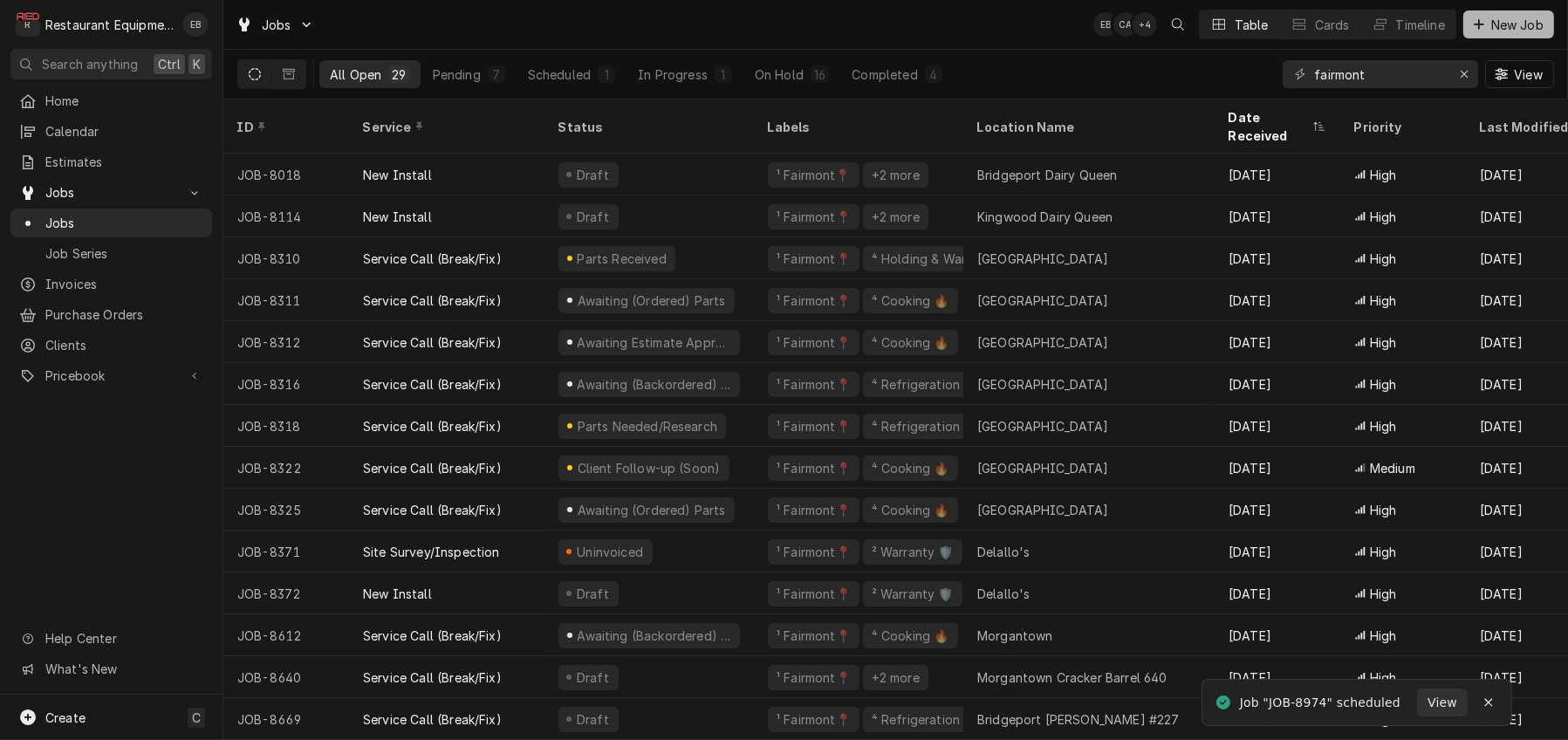
click at [1480, 30] on div "Dynamic Content Wrapper" at bounding box center [1479, 25] width 18 height 18
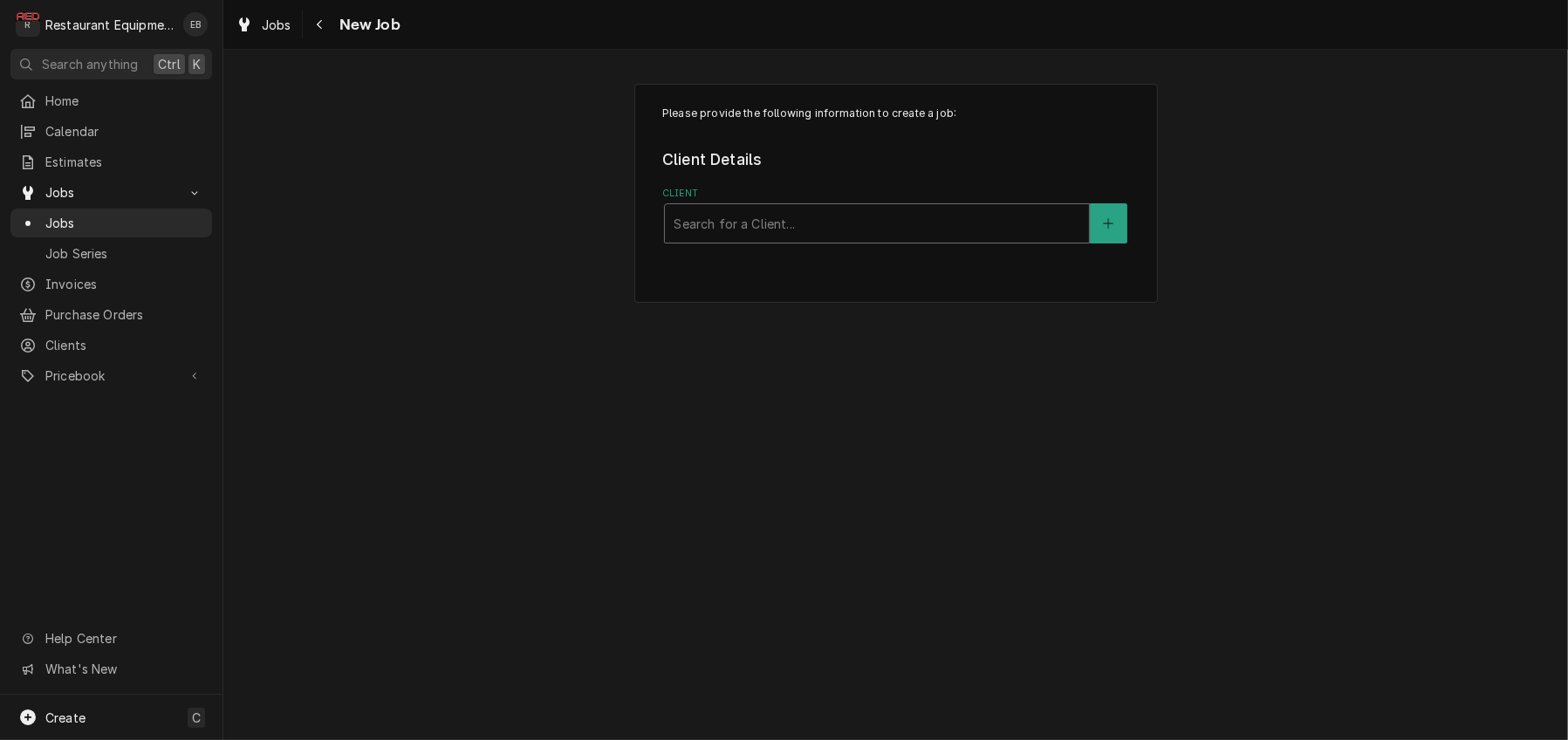
click at [878, 239] on div "Client" at bounding box center [877, 223] width 407 height 31
type input "buff"
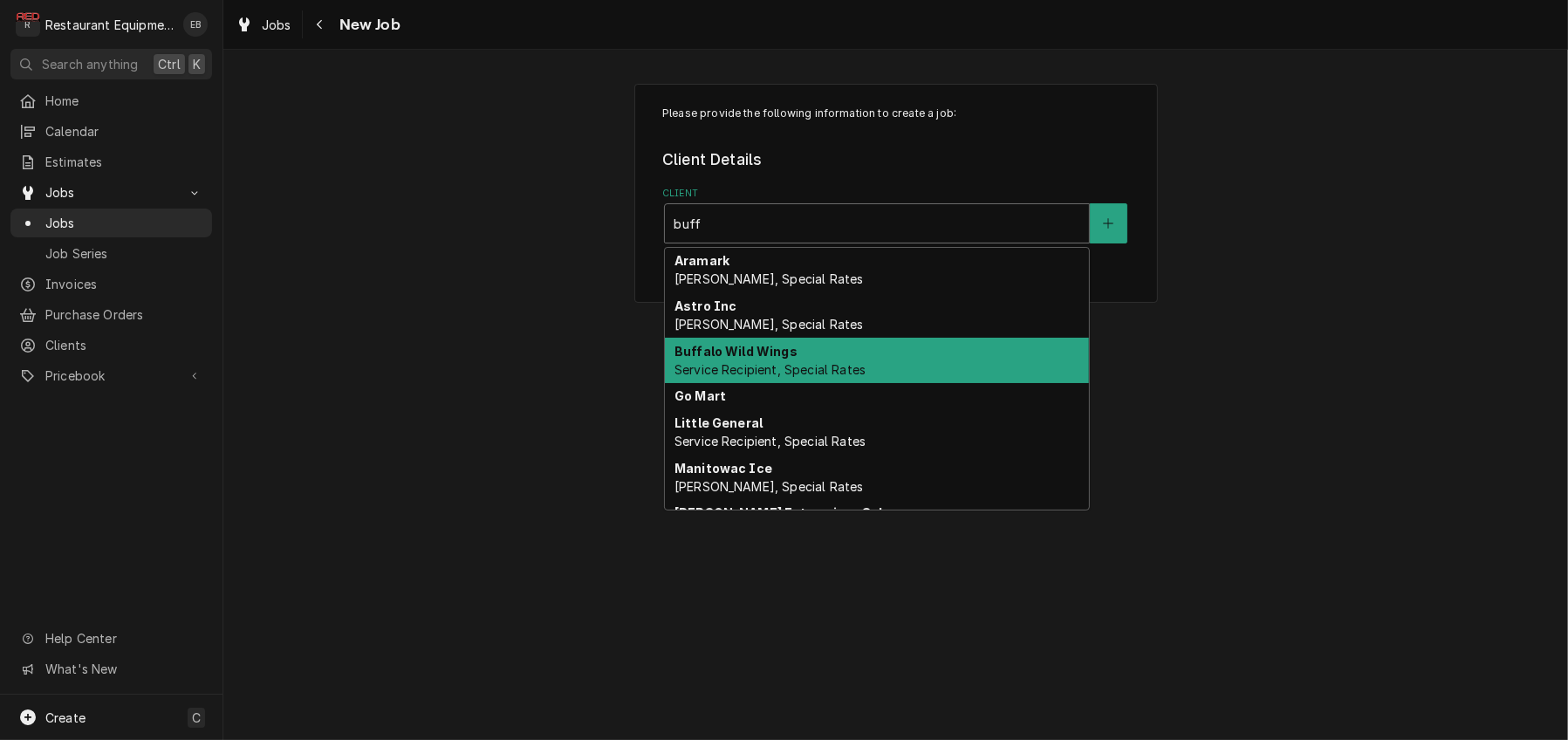
click at [828, 383] on div "Buffalo Wild Wings Service Recipient, Special Rates" at bounding box center [876, 360] width 424 height 46
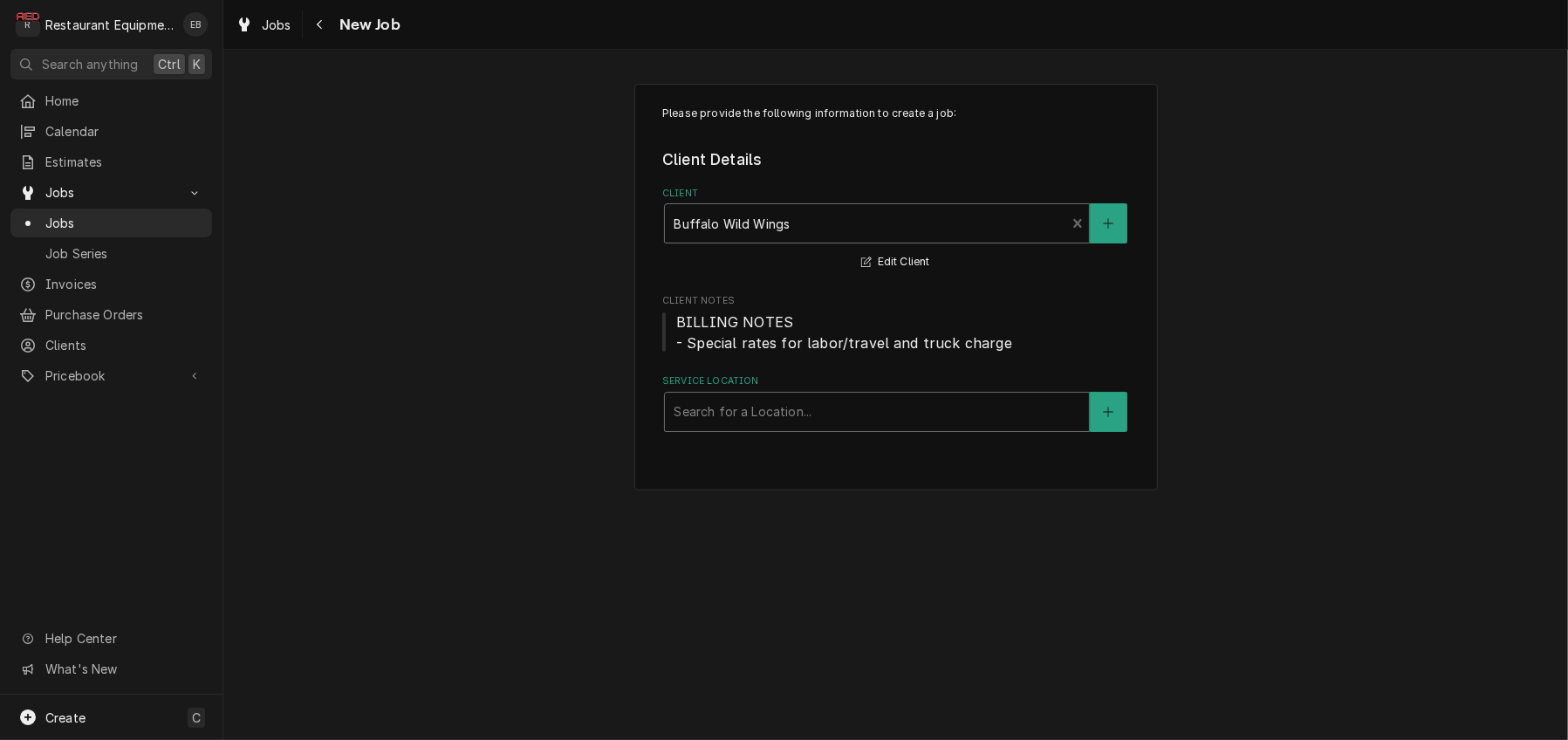
click at [740, 428] on div "Service Location" at bounding box center [877, 412] width 407 height 31
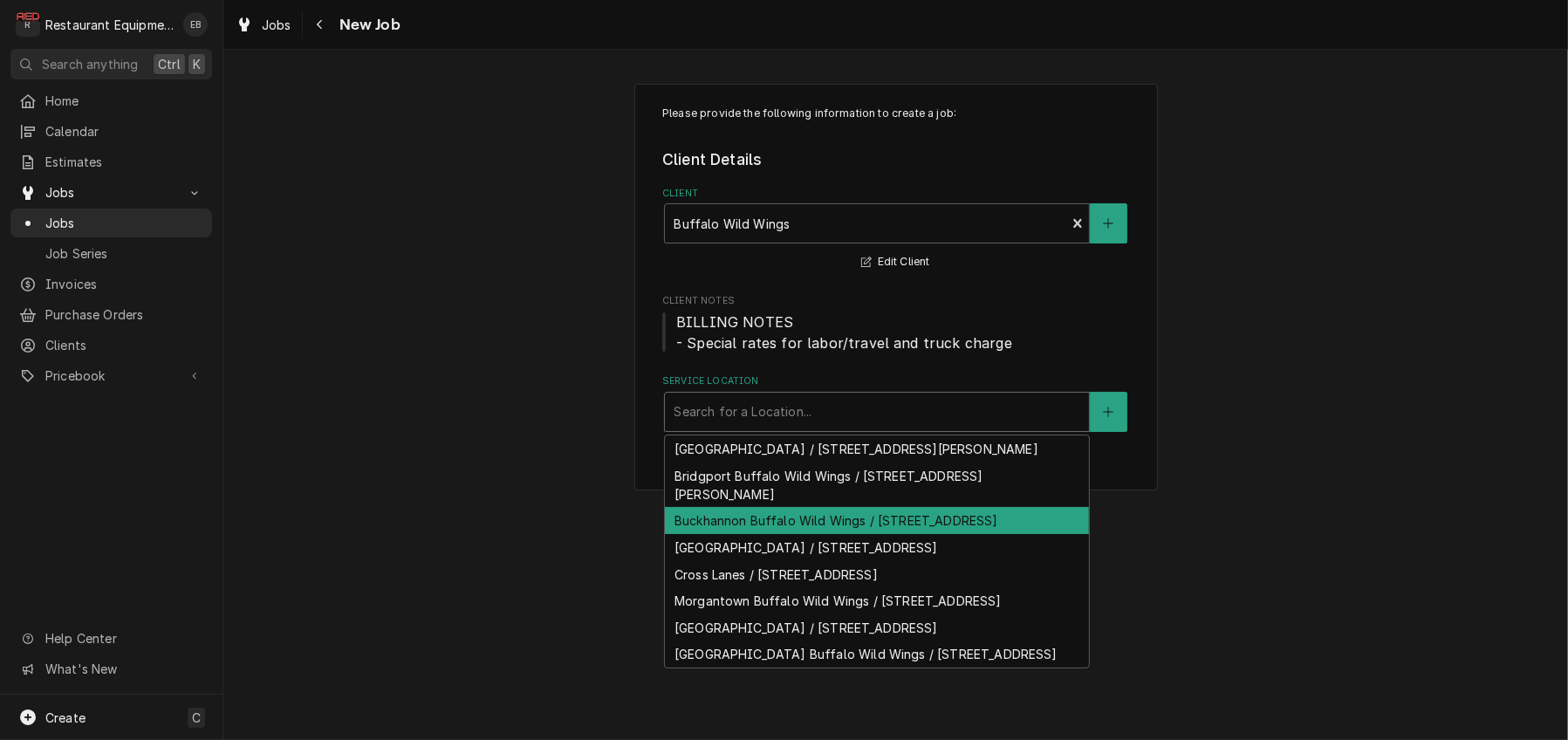
click at [739, 534] on div "Buckhannon Buffalo Wild Wings / 4 Northridge Rd Suite 100, Buckhannon, WV 26201" at bounding box center [876, 520] width 424 height 27
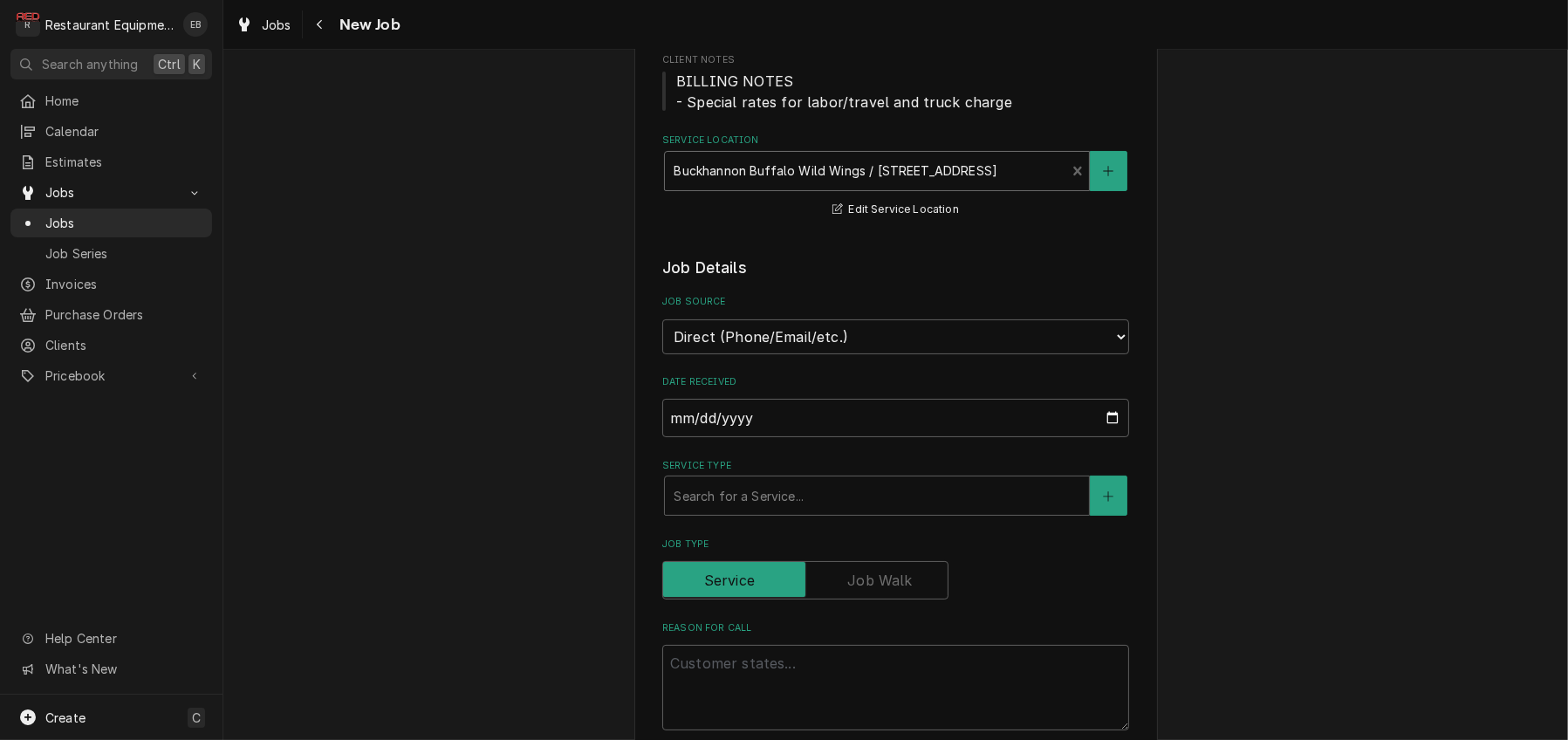
scroll to position [349, 0]
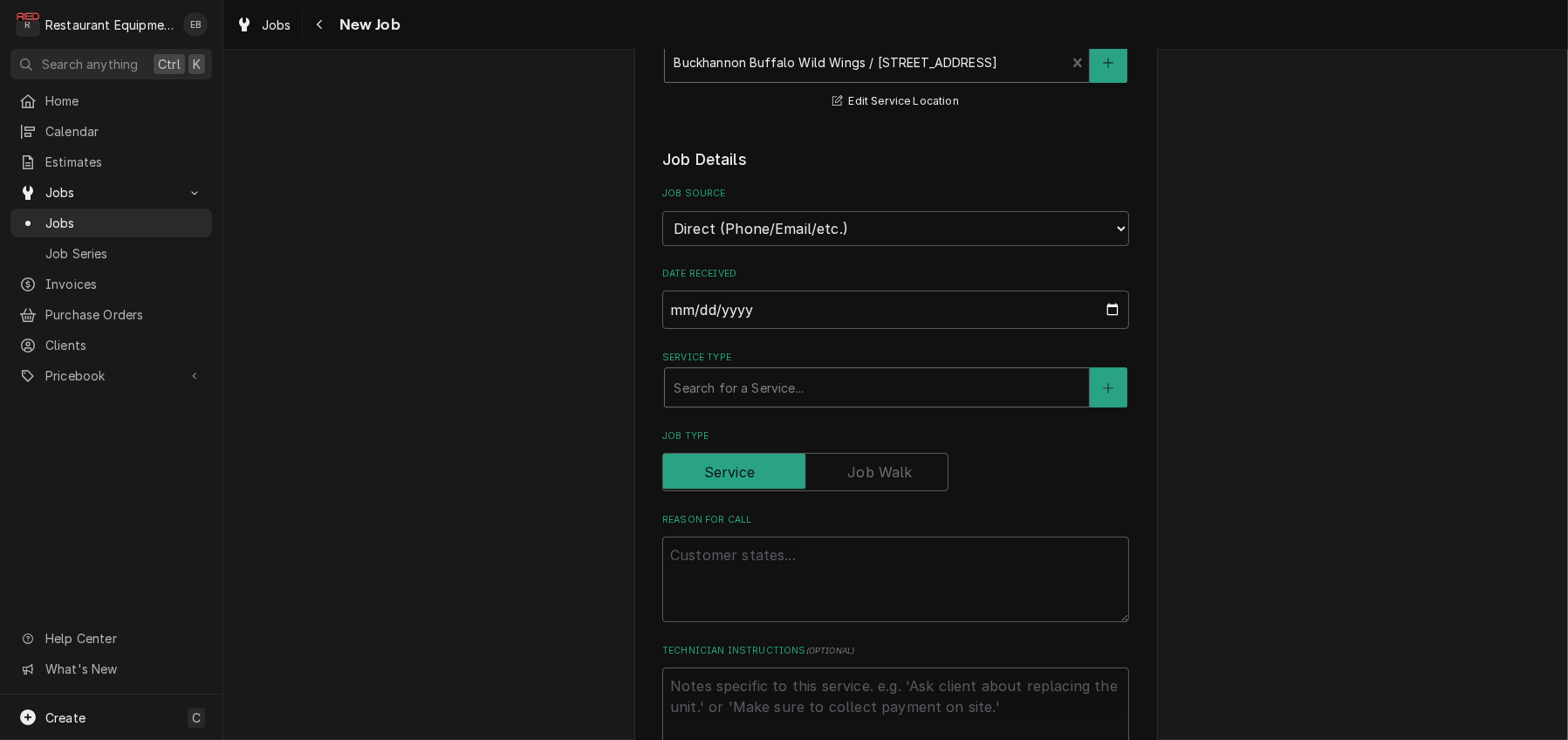
click at [756, 403] on div "Service Type" at bounding box center [877, 387] width 407 height 31
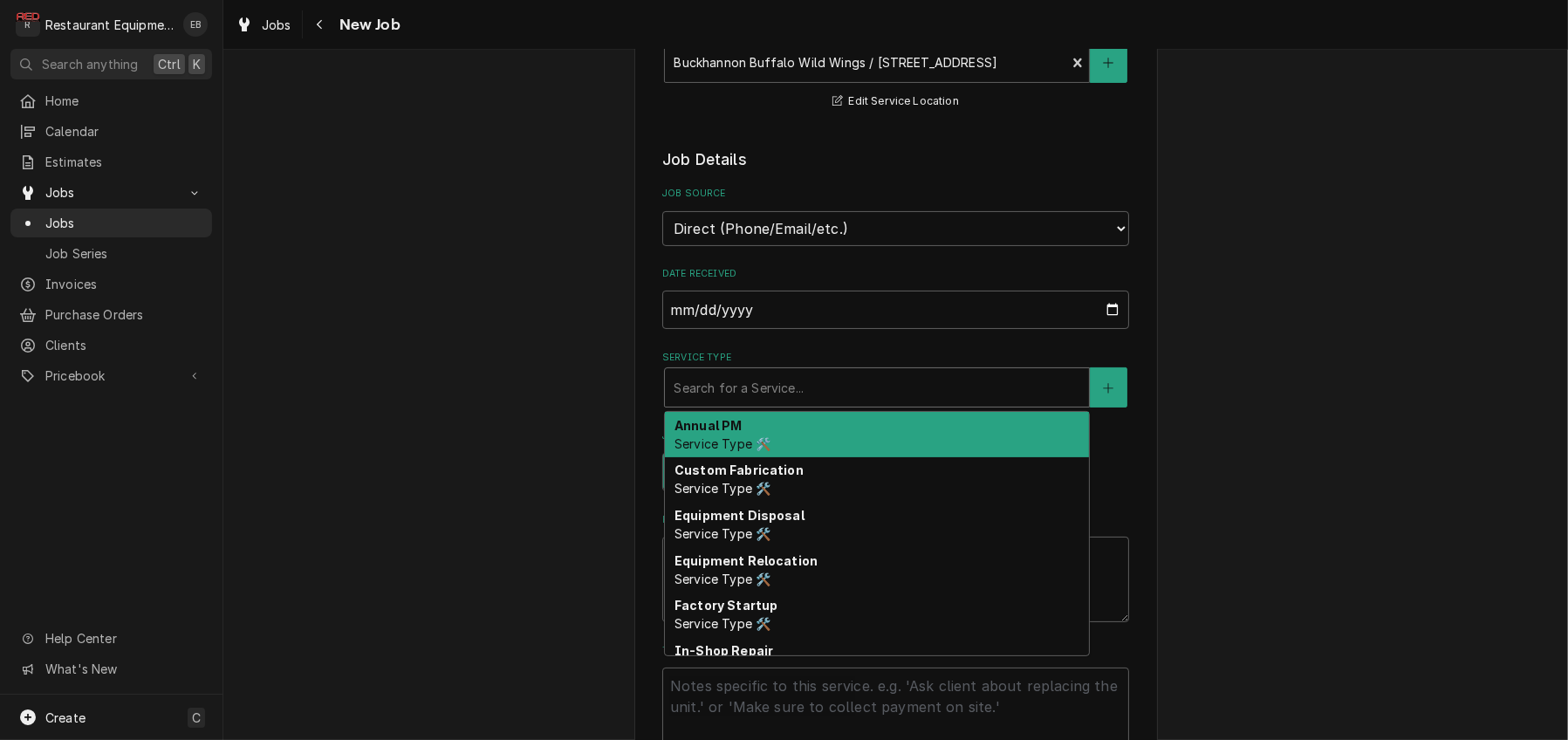
type textarea "x"
type input "b"
type textarea "x"
type input "br"
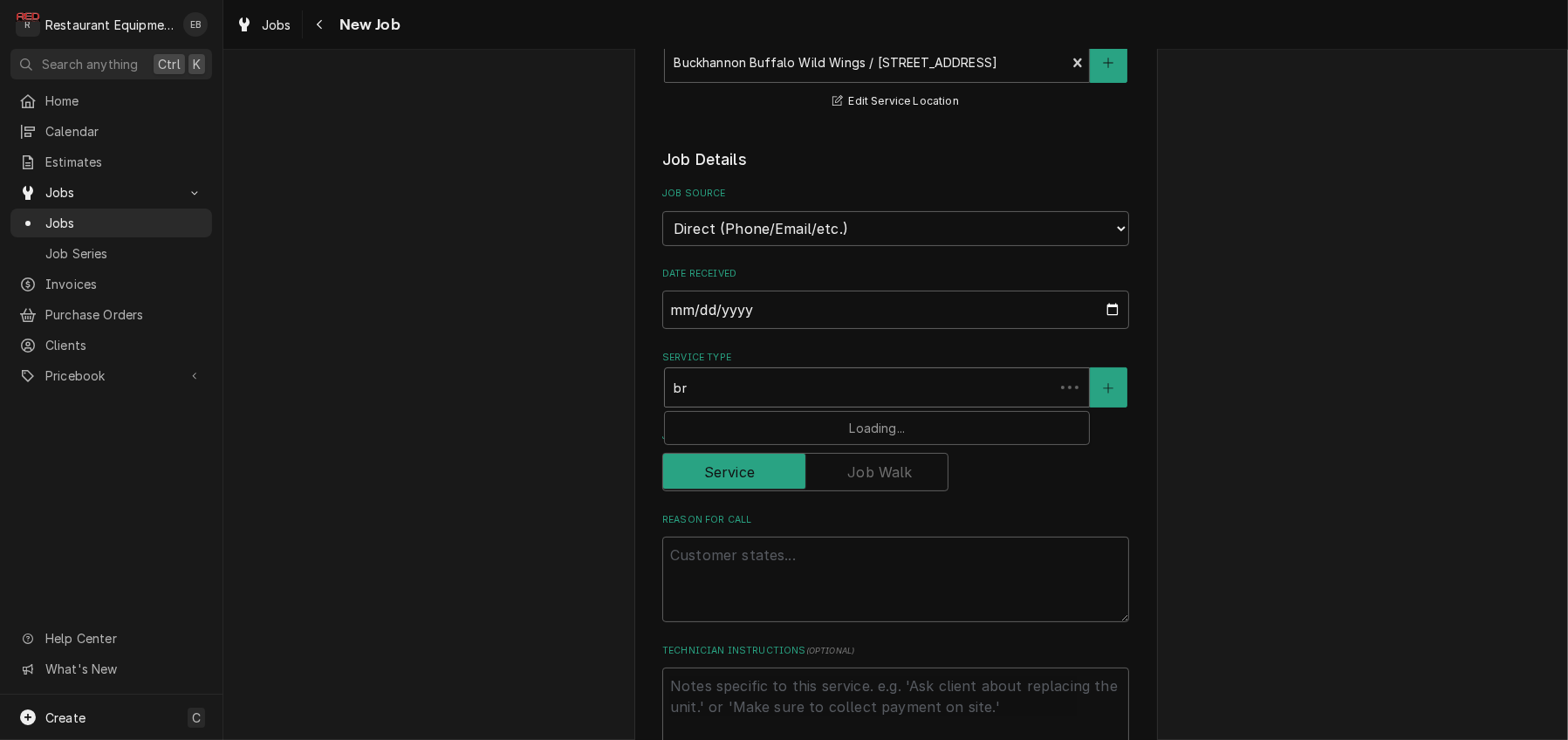
type textarea "x"
type input "bre"
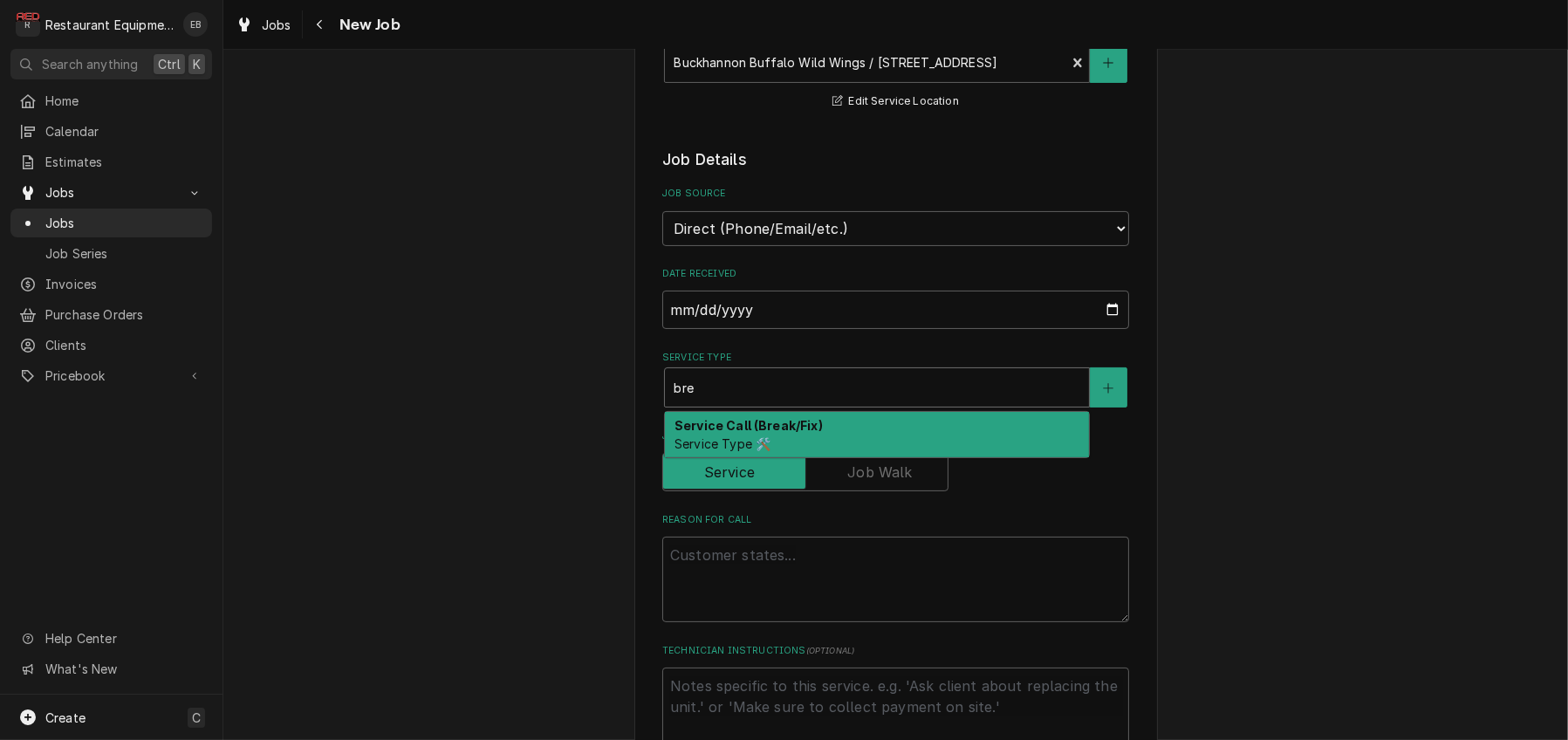
click at [728, 433] on strong "Service Call (Break/Fix)" at bounding box center [749, 425] width 148 height 15
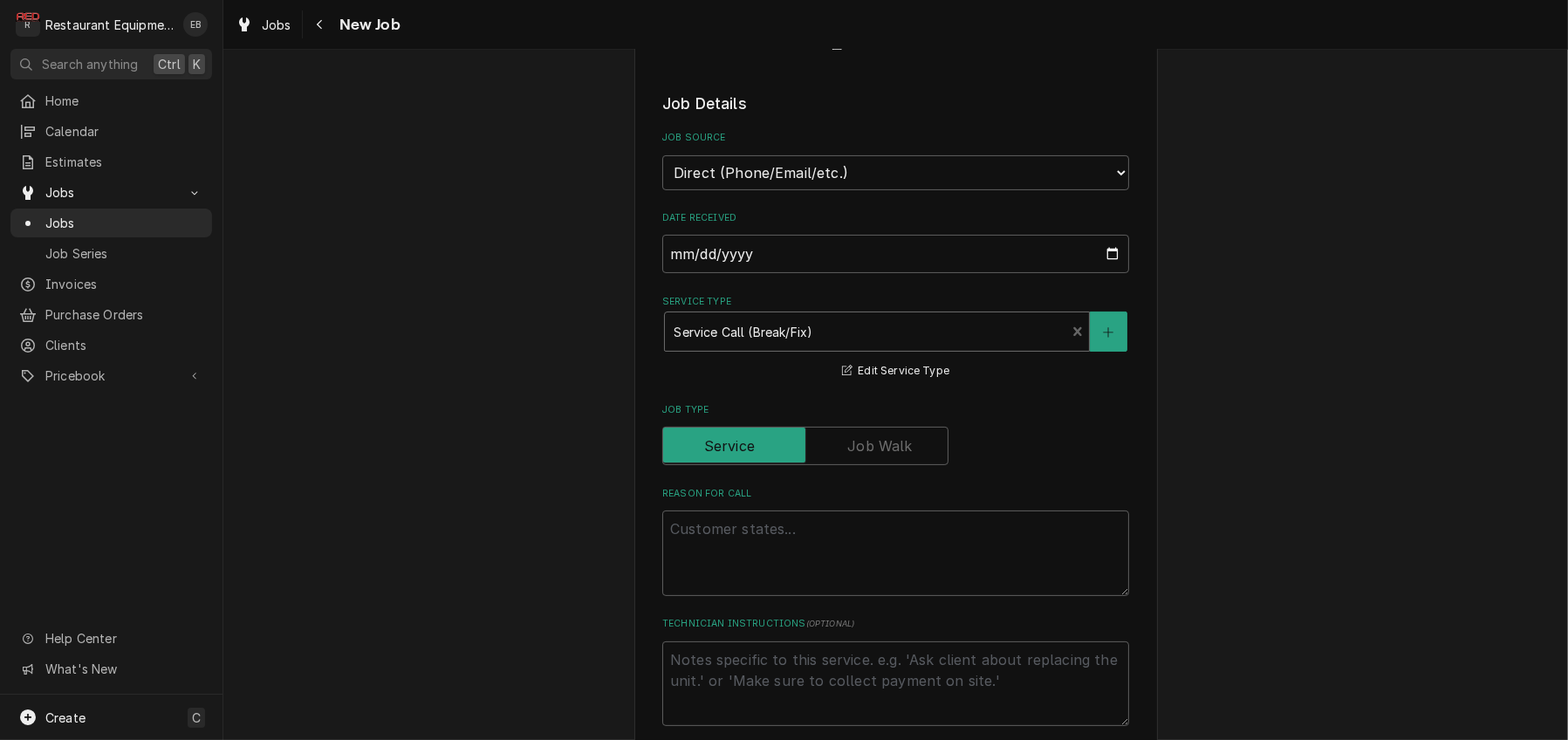
scroll to position [640, 0]
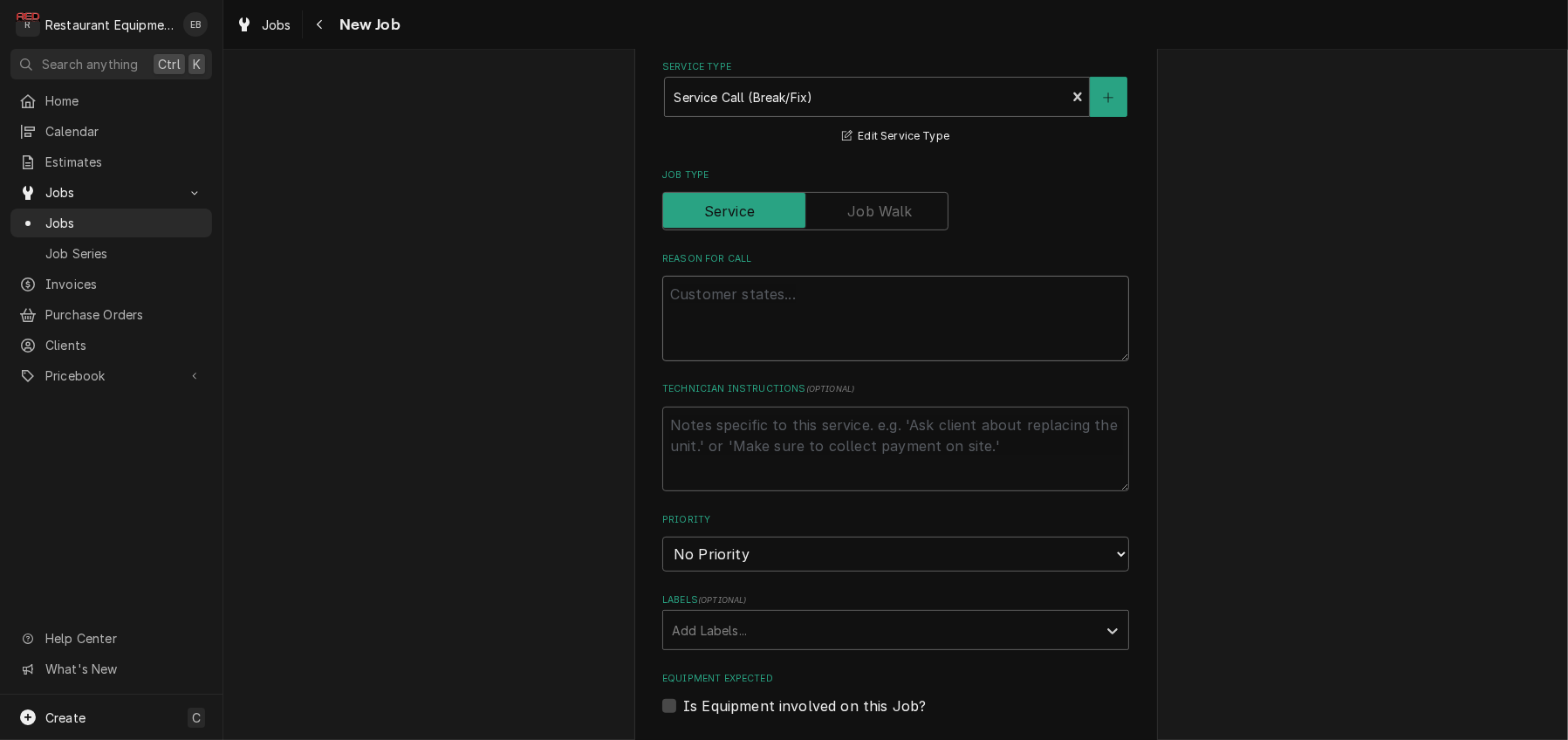
click at [749, 362] on textarea "Reason For Call" at bounding box center [895, 319] width 467 height 86
type textarea "x"
type textarea "4"
type textarea "x"
type textarea "4"
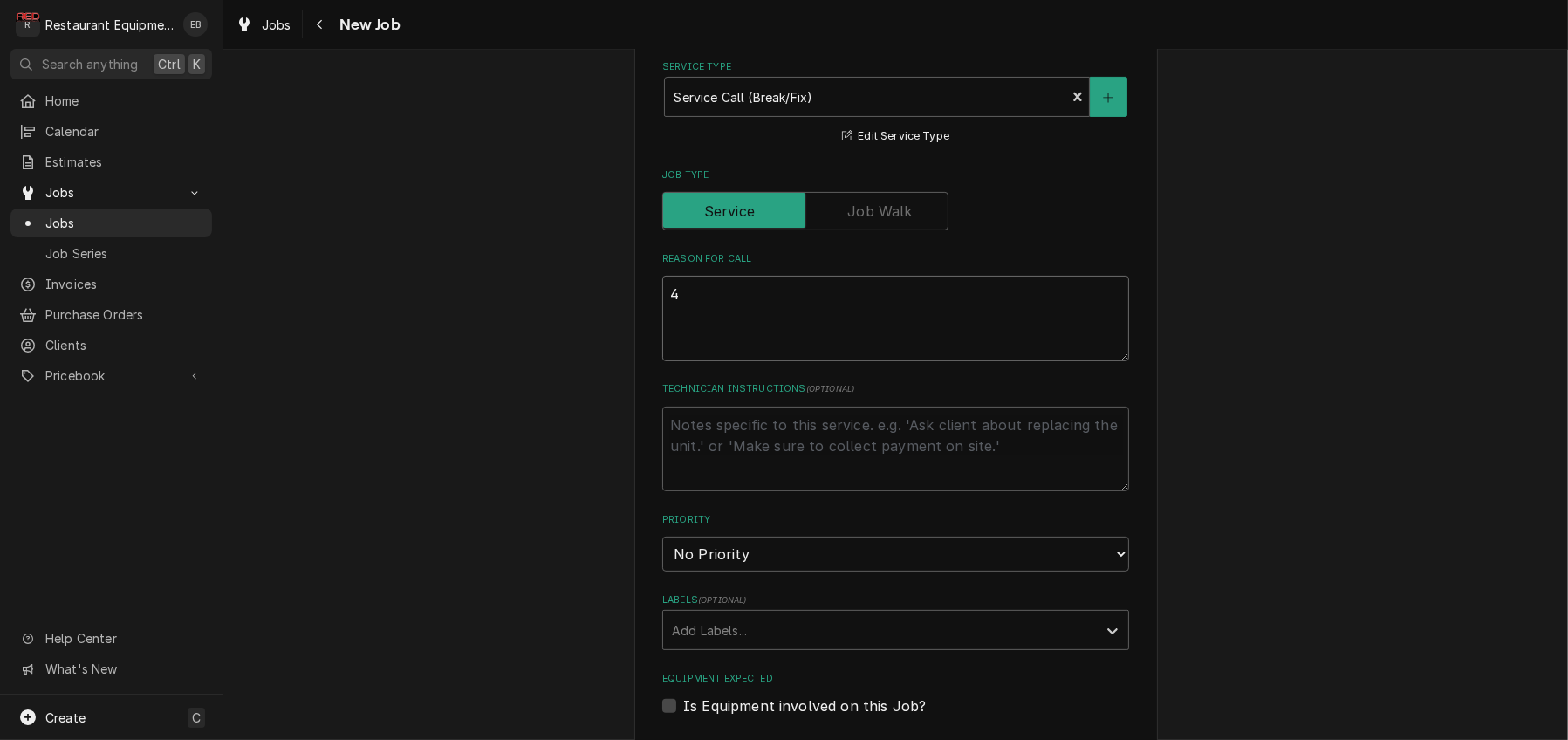
type textarea "x"
type textarea "4 B"
type textarea "x"
type textarea "4 Ba"
type textarea "x"
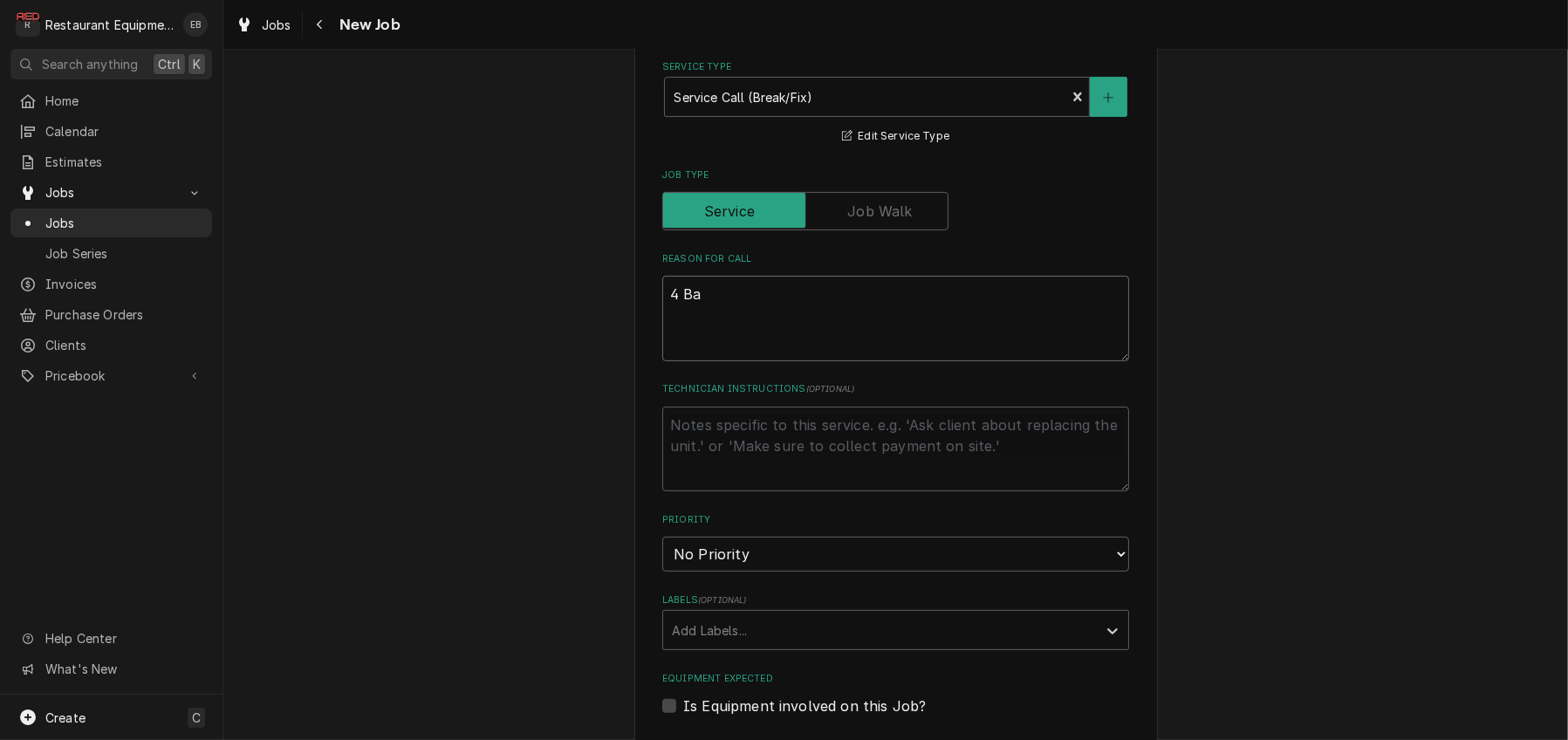
type textarea "4 Ban"
type textarea "x"
type textarea "4 Bank"
type textarea "x"
type textarea "4 Bank"
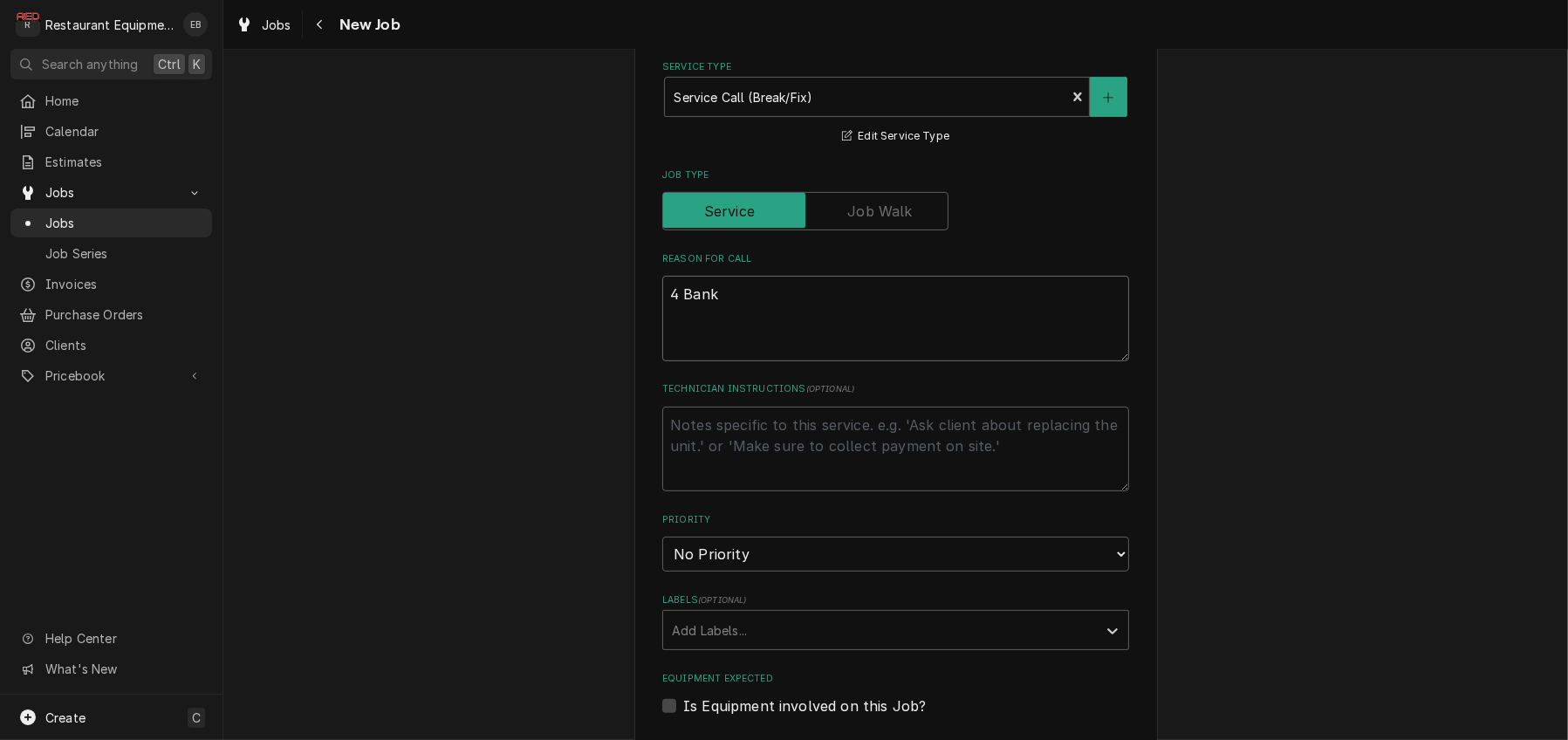
type textarea "x"
type textarea "4 Bank h"
type textarea "x"
type textarea "4 Bank ha"
type textarea "x"
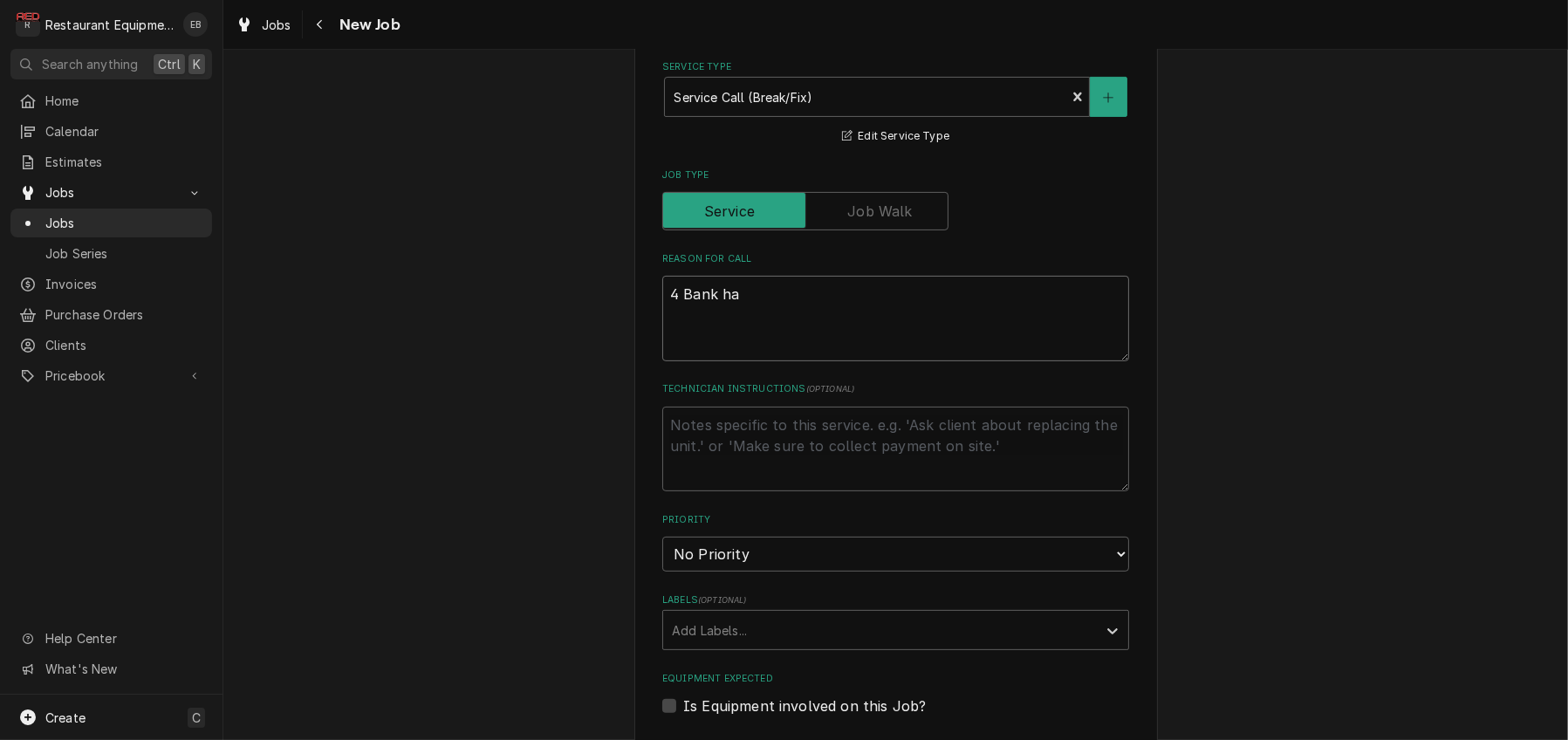
type textarea "4 Bank has"
type textarea "x"
type textarea "4 Bank has"
type textarea "x"
type textarea "4 Bank has 1"
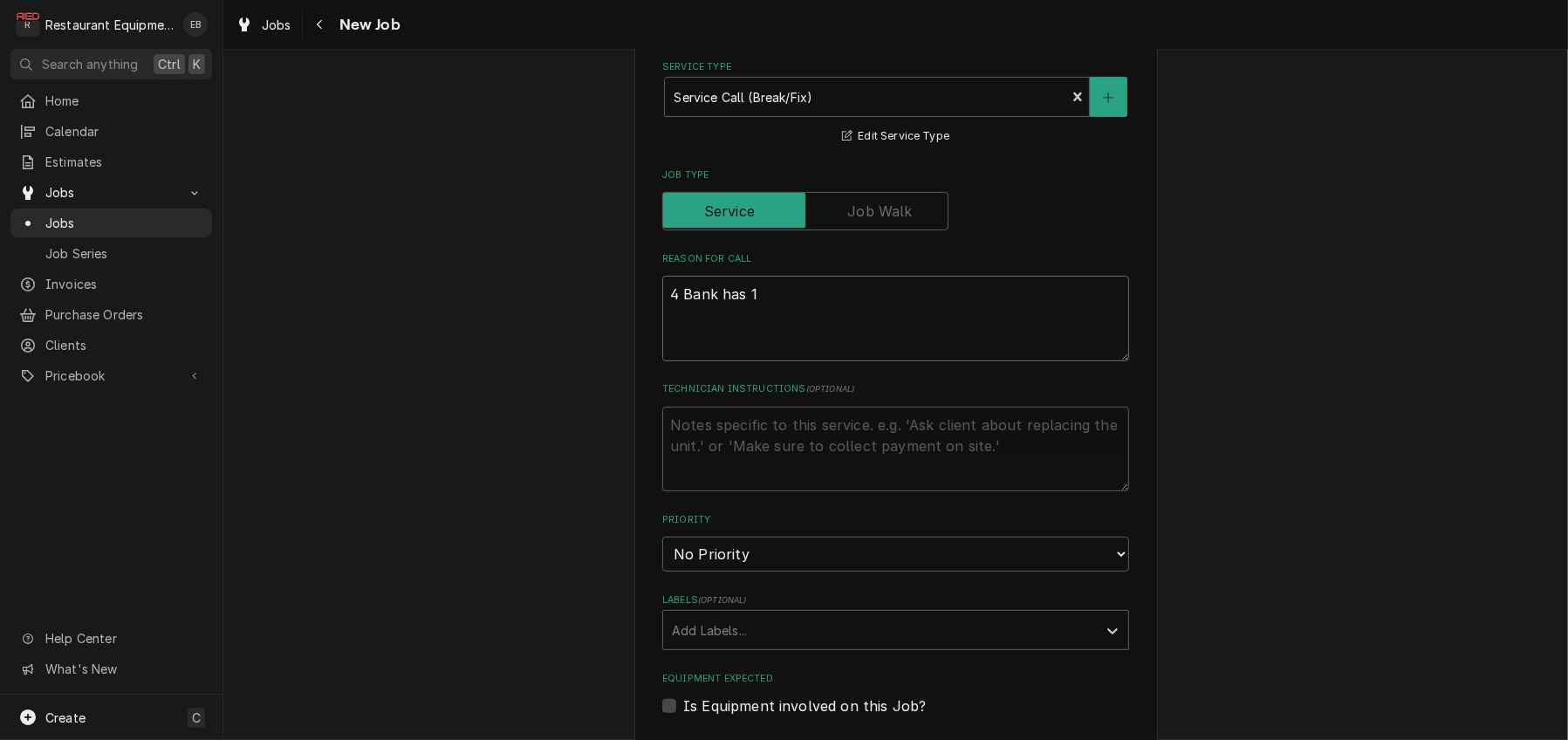
type textarea "x"
type textarea "4 Bank has 1"
type textarea "x"
type textarea "4 Bank has 1 s"
type textarea "x"
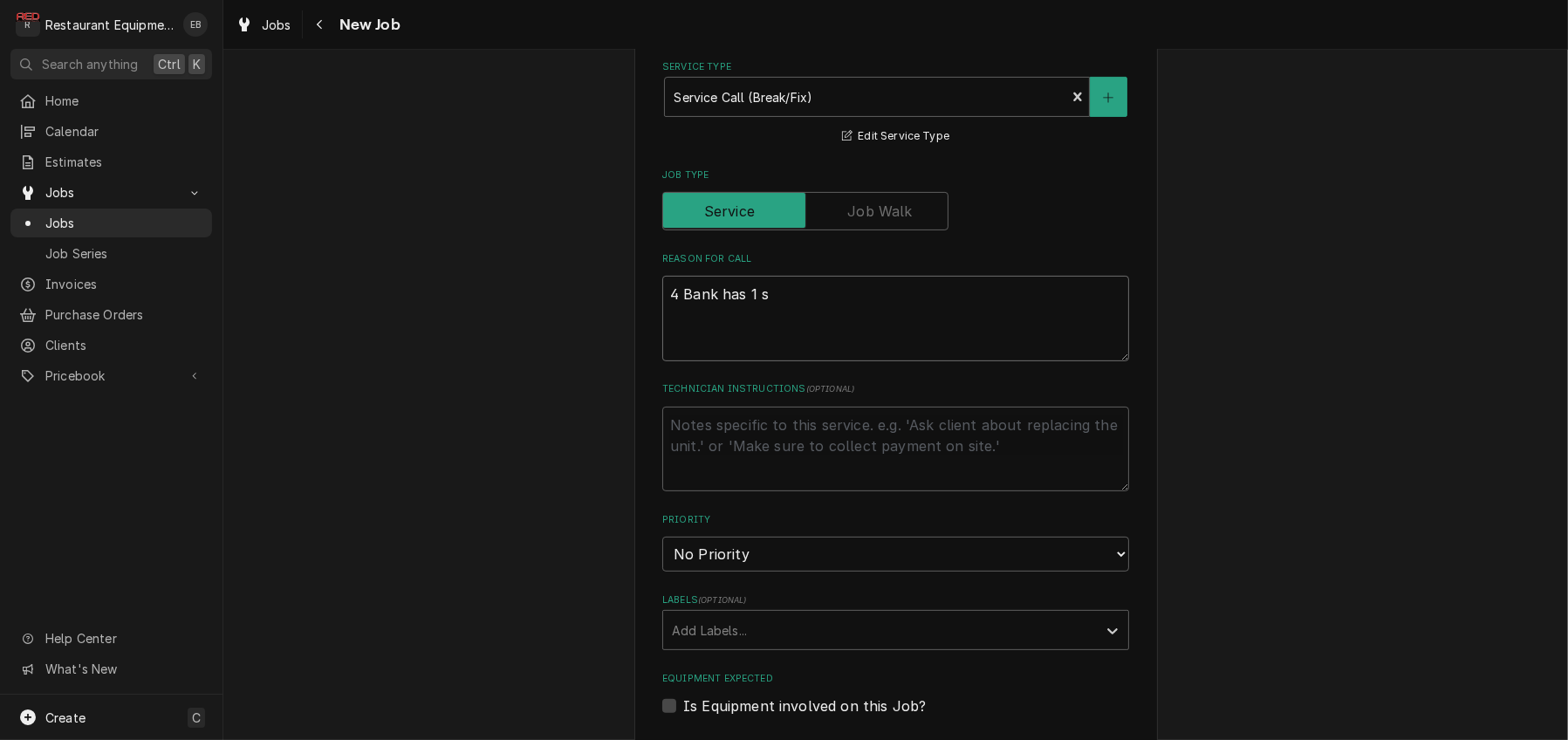
type textarea "4 Bank has 1 sh"
type textarea "x"
type textarea "4 Bank has 1 sho"
type textarea "x"
type textarea "4 Bank has 1 show"
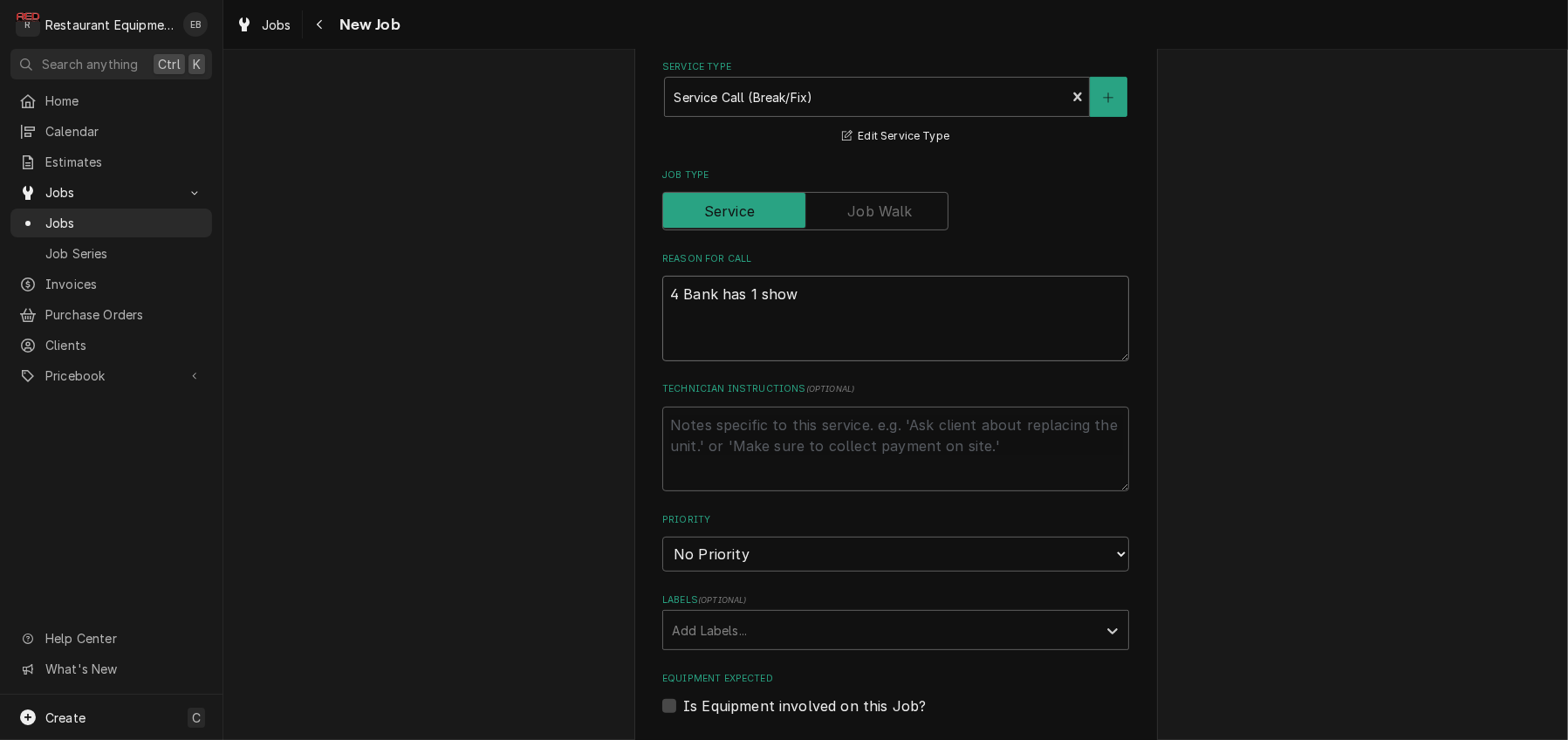
type textarea "x"
type textarea "4 Bank has 1 showi"
type textarea "x"
type textarea "4 Bank has 1 showin"
type textarea "x"
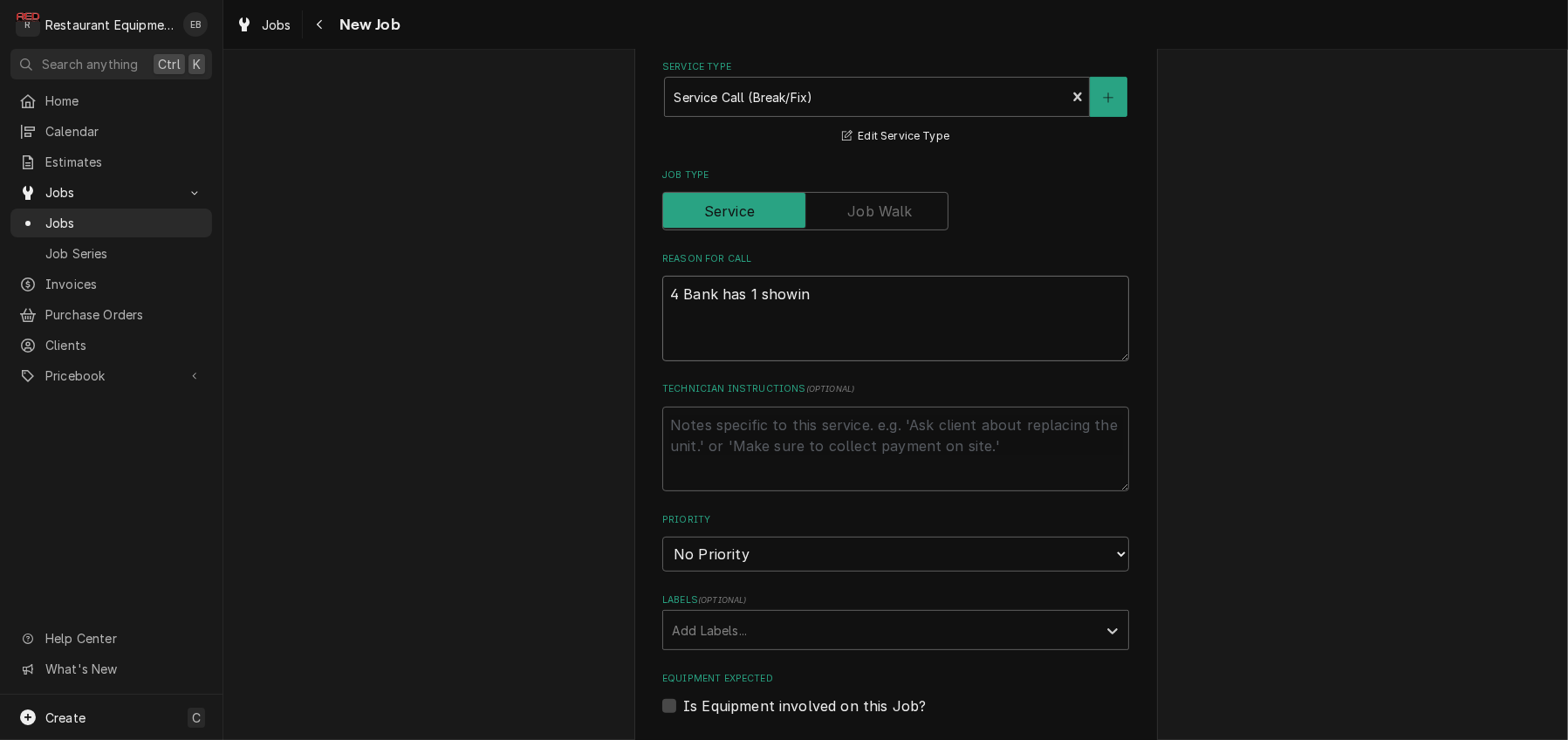
type textarea "4 Bank has 1 showing"
type textarea "x"
type textarea "4 Bank has 1 showing"
type textarea "x"
type textarea "4 Bank has 1 showing n"
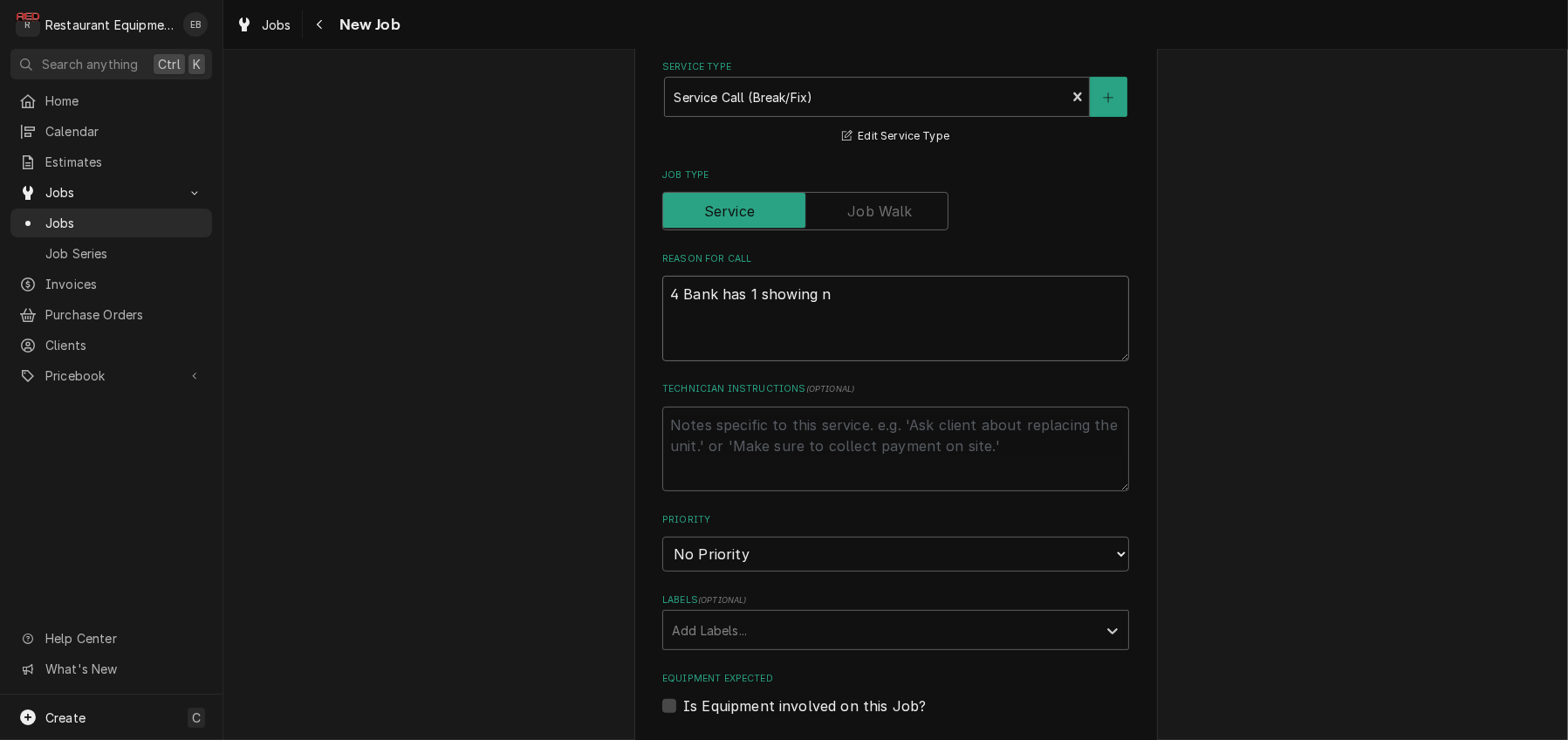
type textarea "x"
type textarea "4 Bank has 1 showing no"
type textarea "x"
type textarea "4 Bank has 1 showing no"
type textarea "x"
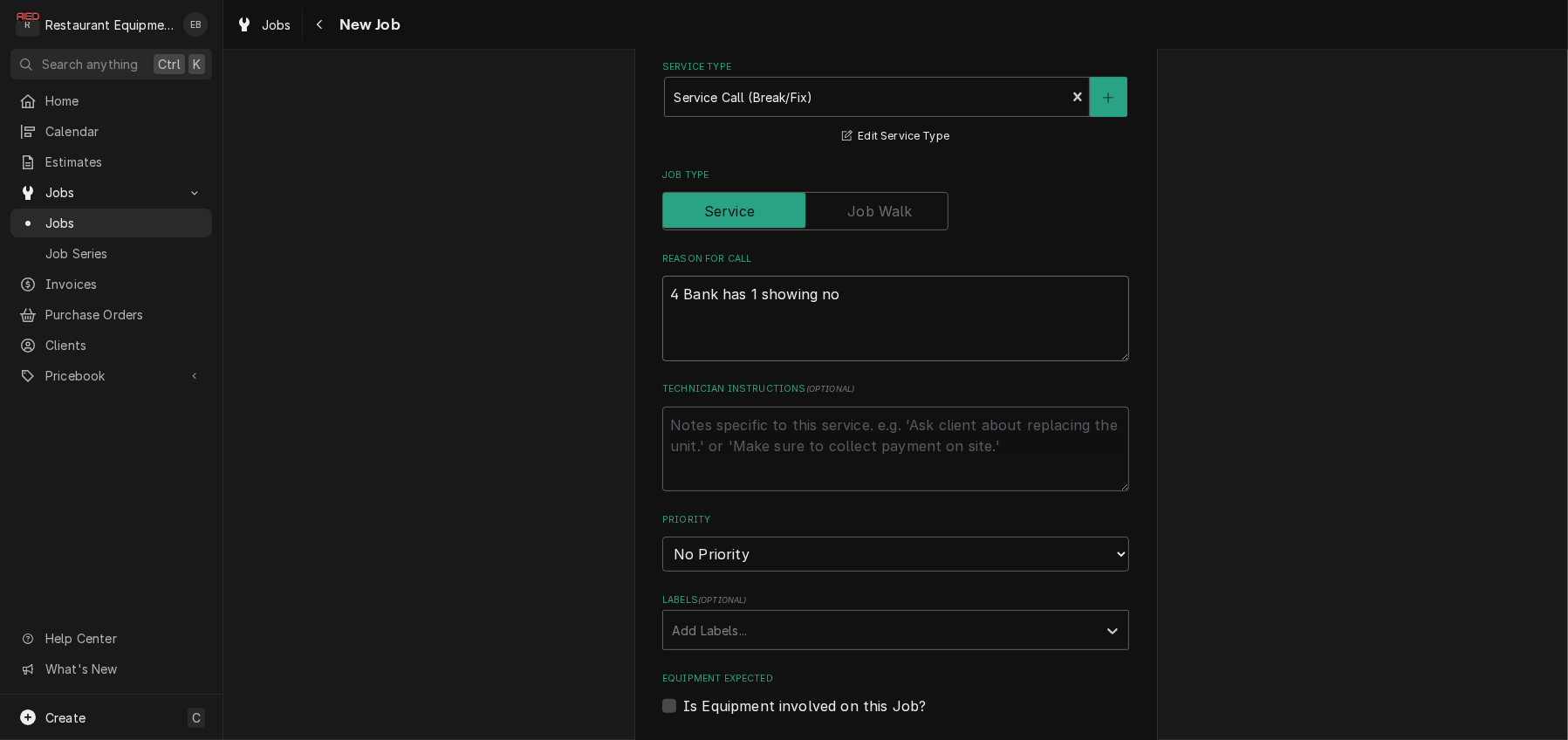
type textarea "4 Bank has 1 showing no p"
type textarea "x"
type textarea "4 Bank has 1 showing no po"
type textarea "x"
type textarea "4 Bank has 1 showing no pow"
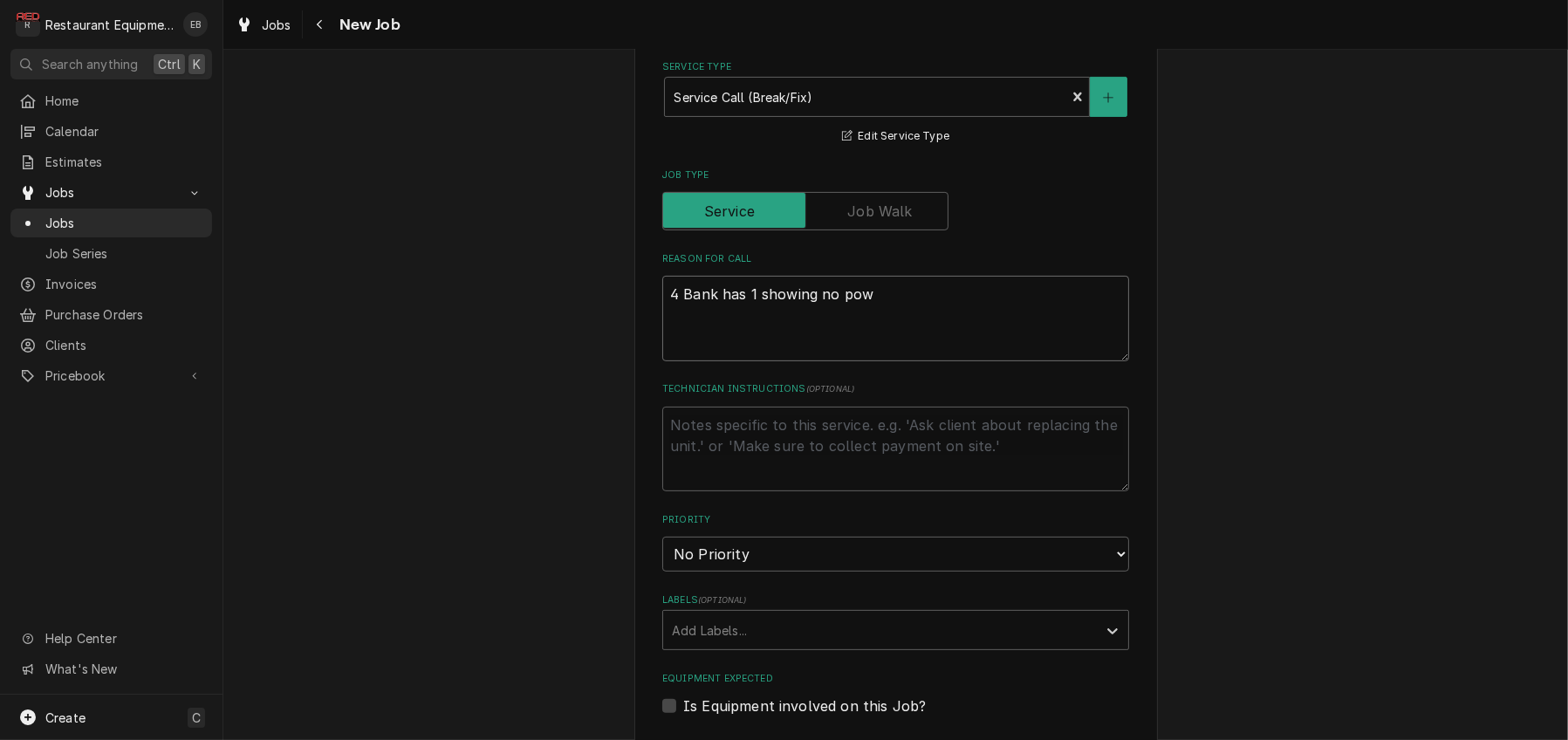
type textarea "x"
type textarea "4 Bank has 1 showing no powe"
type textarea "x"
type textarea "4 Bank has 1 showing no power"
type textarea "x"
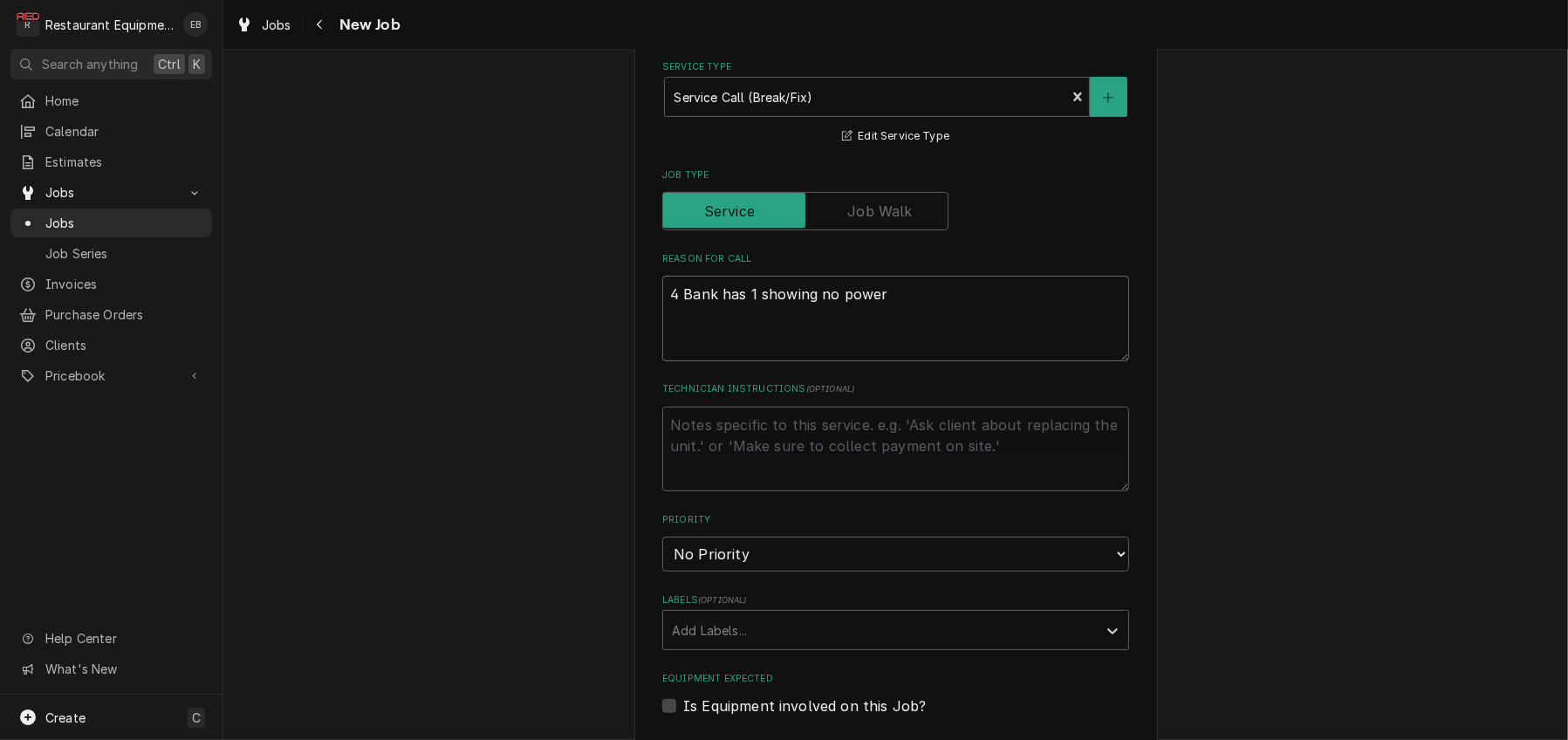
type textarea "4 Bank has 1 showing no power."
click at [662, 362] on textarea "4 Bank has 1 showing no power." at bounding box center [895, 319] width 467 height 86
type textarea "x"
type textarea "F4 Bank has 1 showing no power."
type textarea "x"
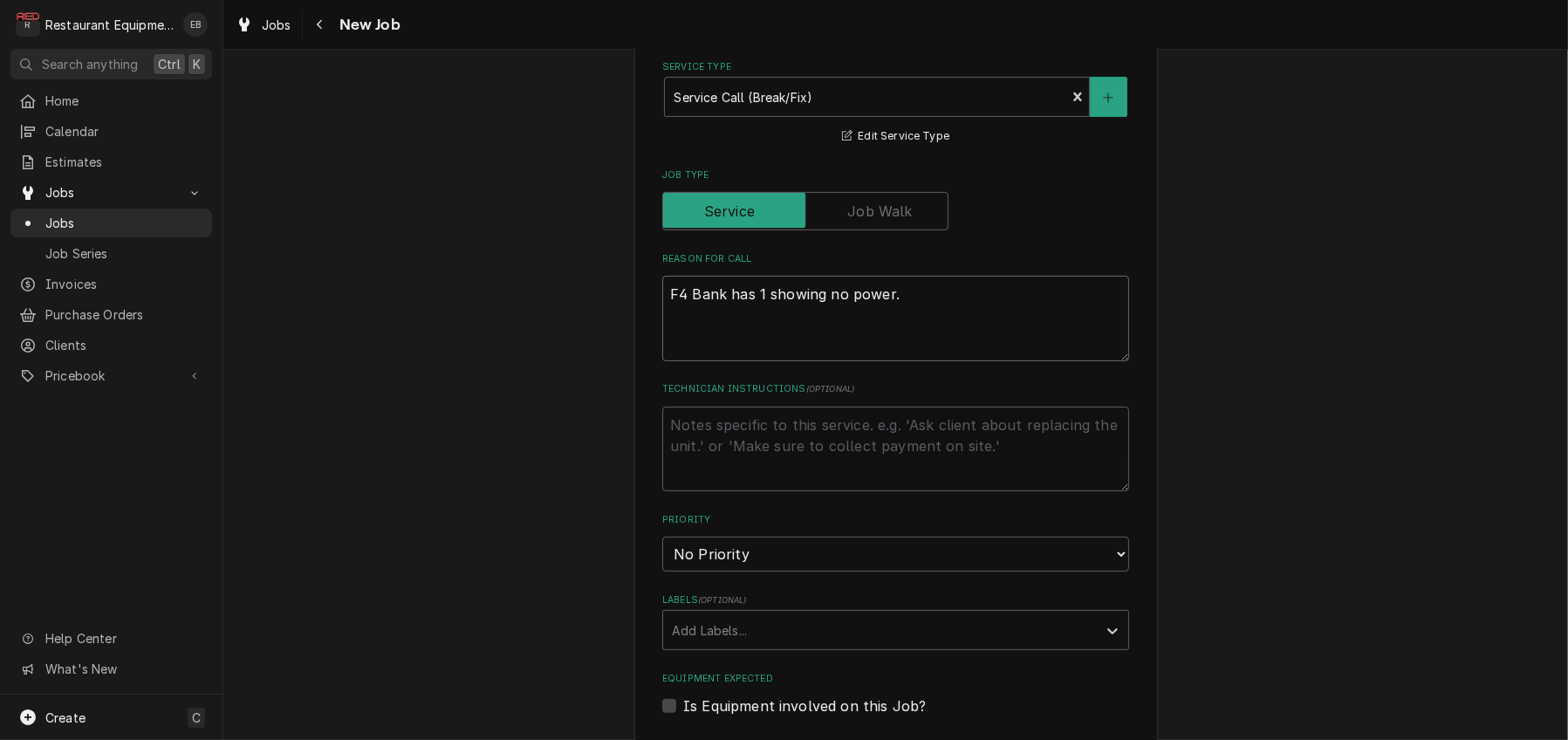
type textarea "Fr4 Bank has 1 showing no power."
type textarea "x"
type textarea "Fry4 Bank has 1 showing no power."
type textarea "x"
type textarea "Frye4 Bank has 1 showing no power."
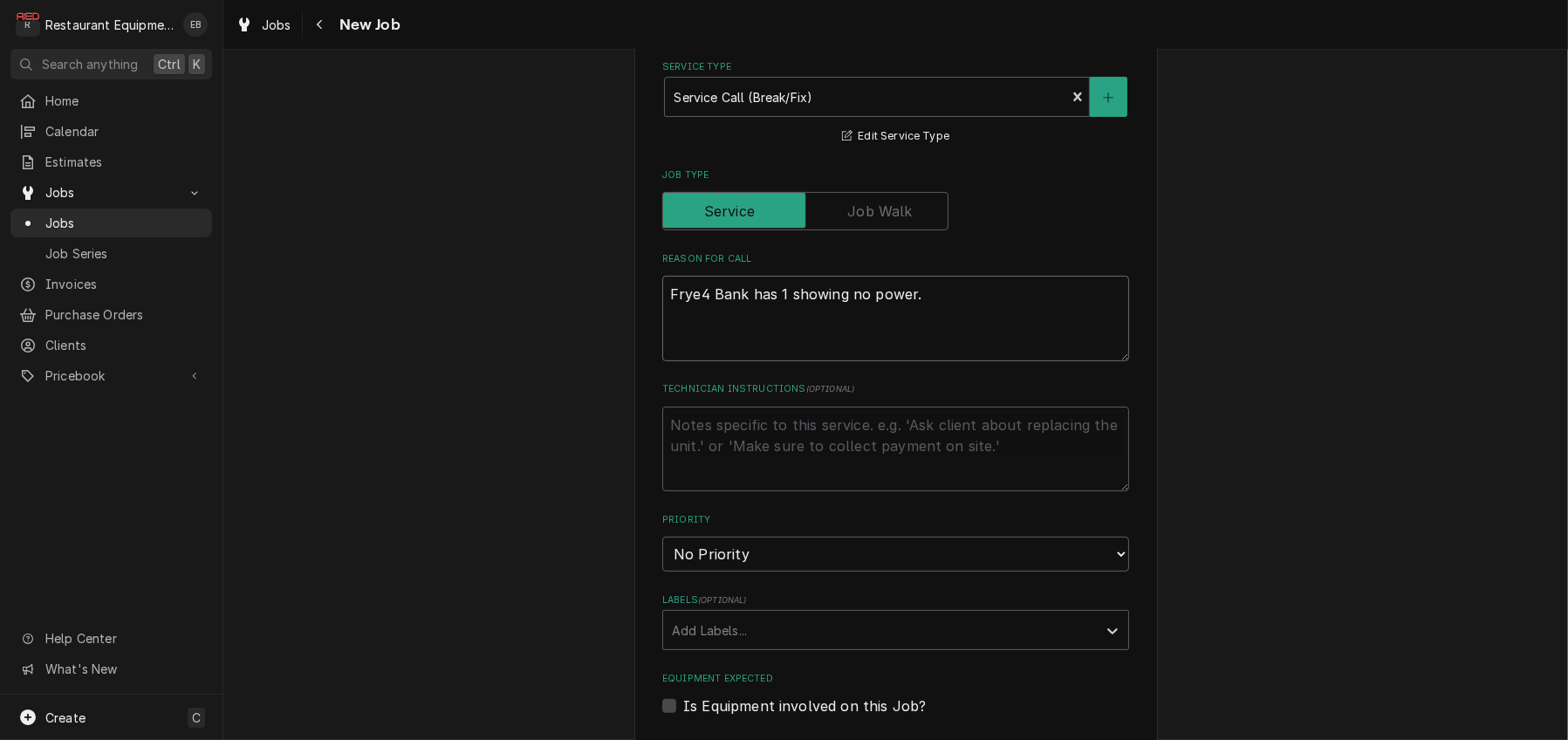
type textarea "x"
type textarea "Fryer4 Bank has 1 showing no power."
type textarea "x"
type textarea "Fryer-4 Bank has 1 showing no power."
type textarea "x"
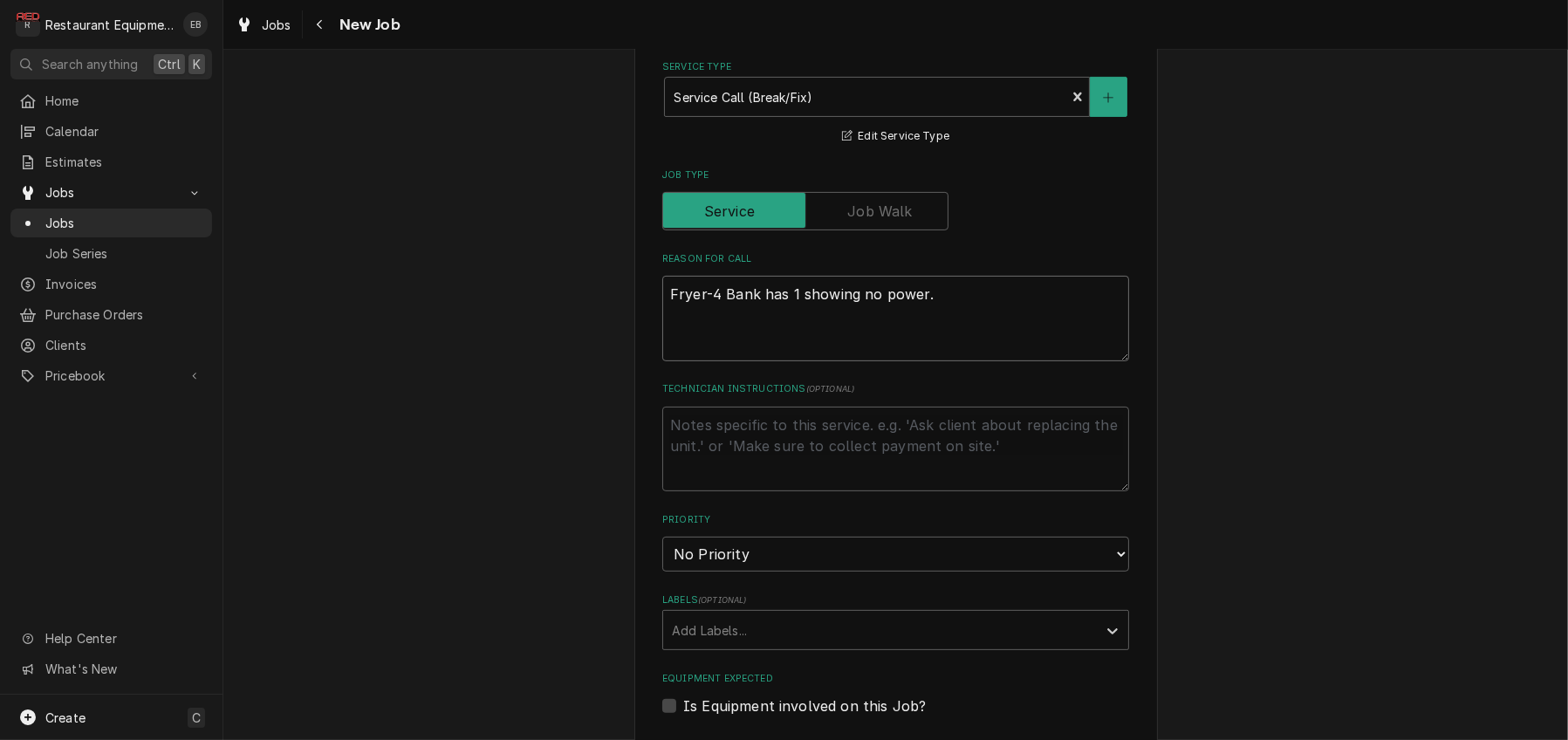
type textarea "Fryer- 4 Bank has 1 showing no power."
type textarea "x"
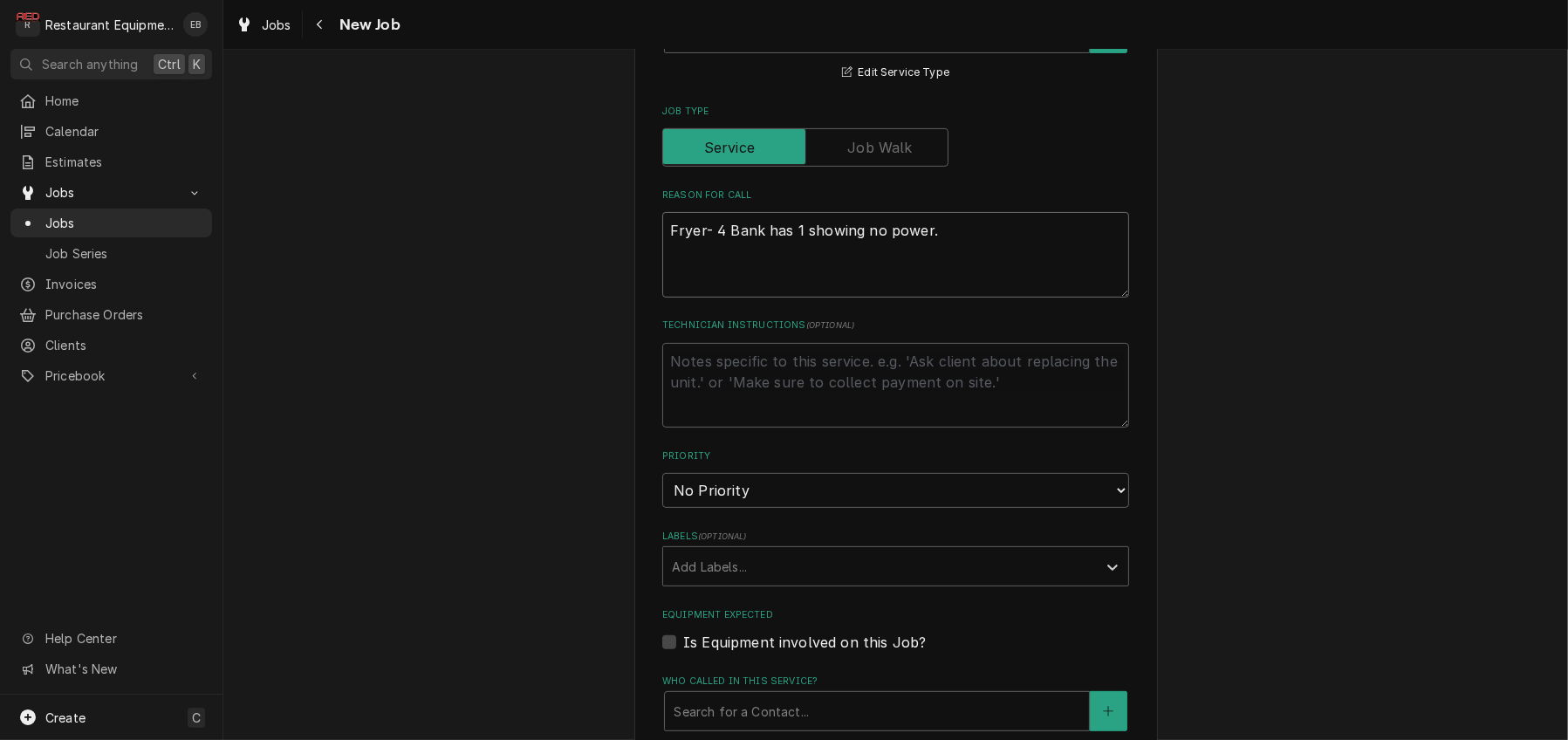
scroll to position [756, 0]
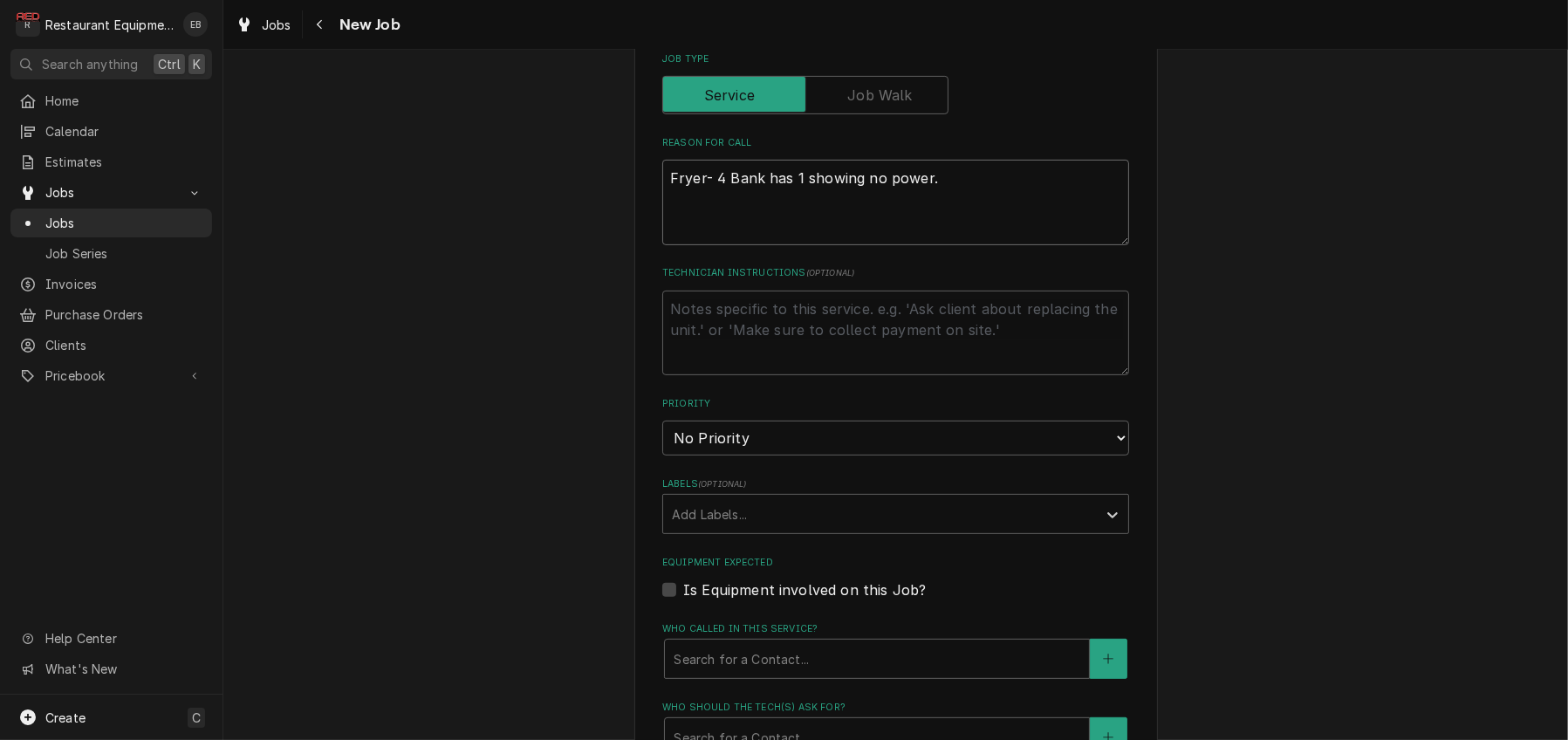
type textarea "Fryer- 4 Bank has 1 showing no power."
click at [940, 357] on fieldset "Job Details Job Source Direct (Phone/Email/etc.) Service Channel Corrigo Ecotra…" at bounding box center [895, 492] width 467 height 1500
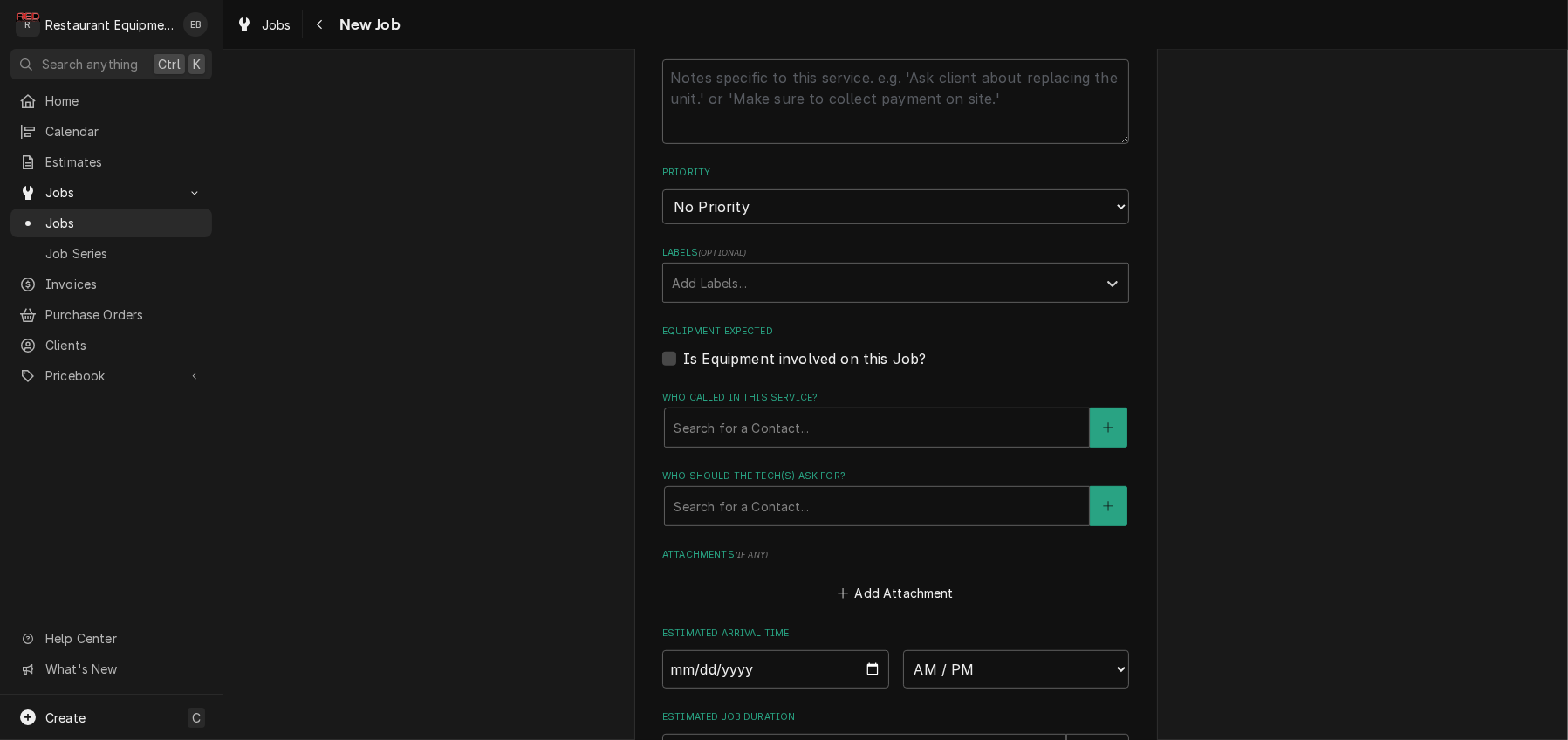
scroll to position [989, 0]
click at [855, 222] on select "No Priority Urgent High Medium Low" at bounding box center [895, 204] width 467 height 35
select select "3"
click at [662, 222] on select "No Priority Urgent High Medium Low" at bounding box center [895, 204] width 467 height 35
click at [759, 296] on div "Labels" at bounding box center [880, 280] width 416 height 31
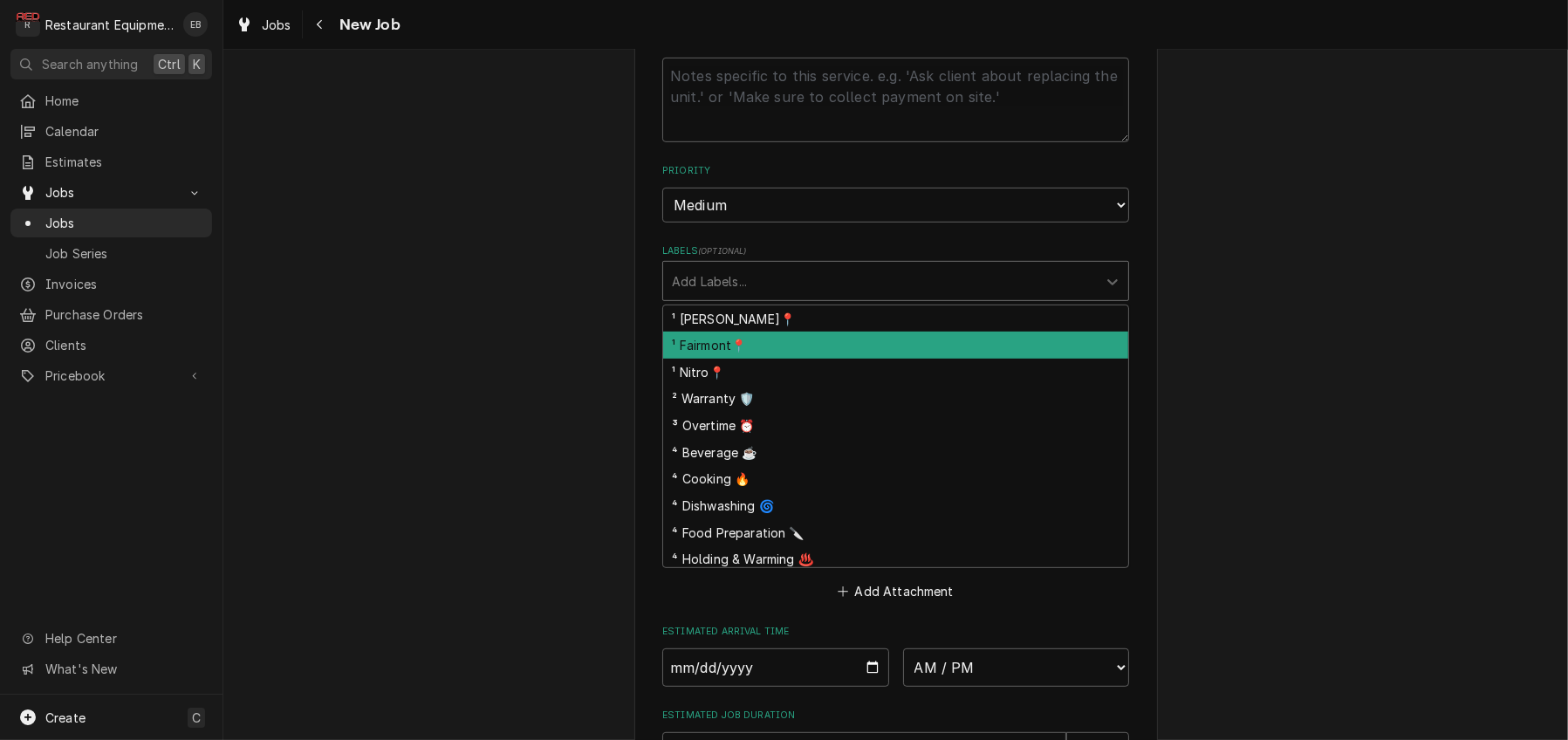
click at [719, 359] on div "¹ Fairmont📍" at bounding box center [895, 345] width 465 height 27
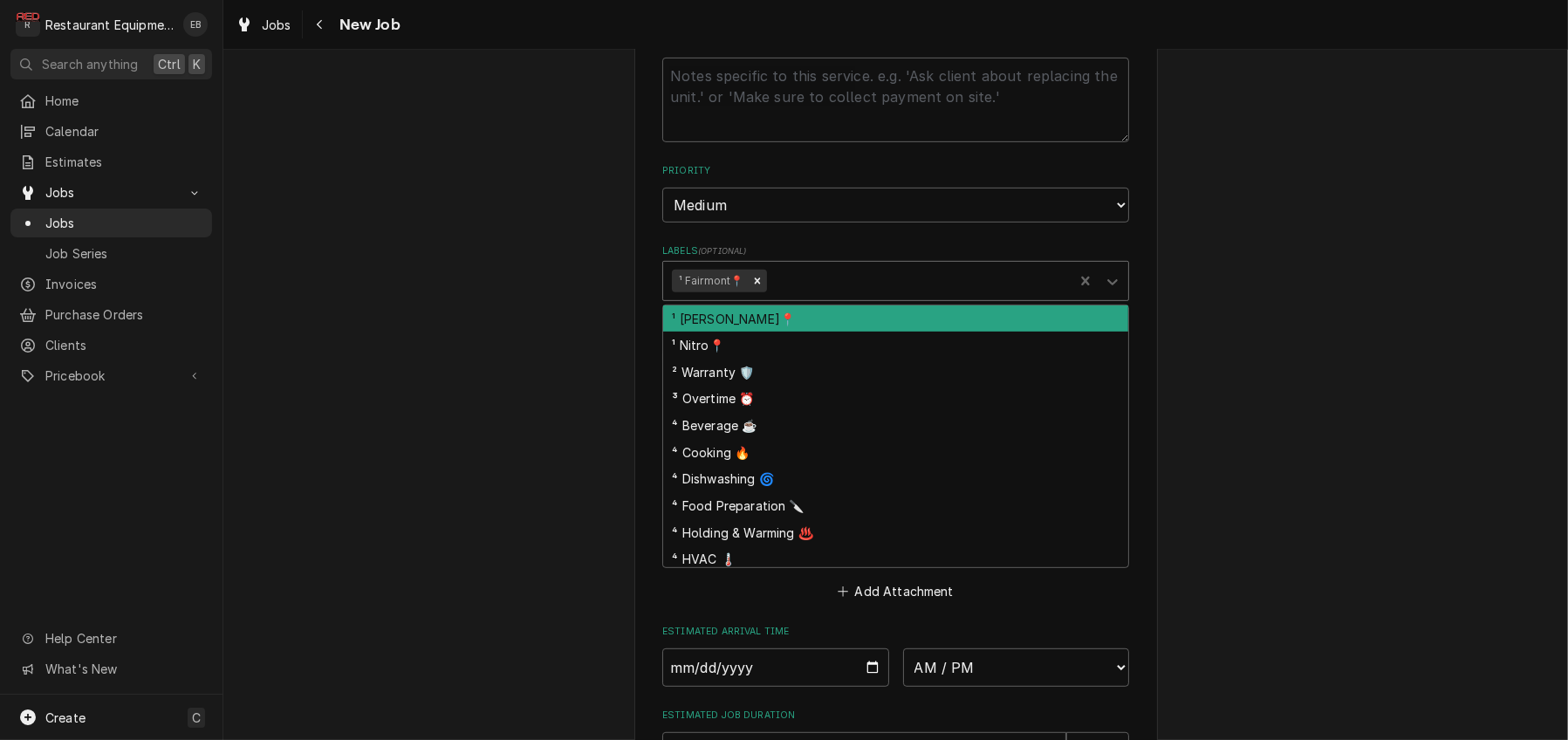
drag, startPoint x: 823, startPoint y: 400, endPoint x: 778, endPoint y: 500, distance: 109.7
click at [823, 296] on div "Labels" at bounding box center [917, 280] width 295 height 31
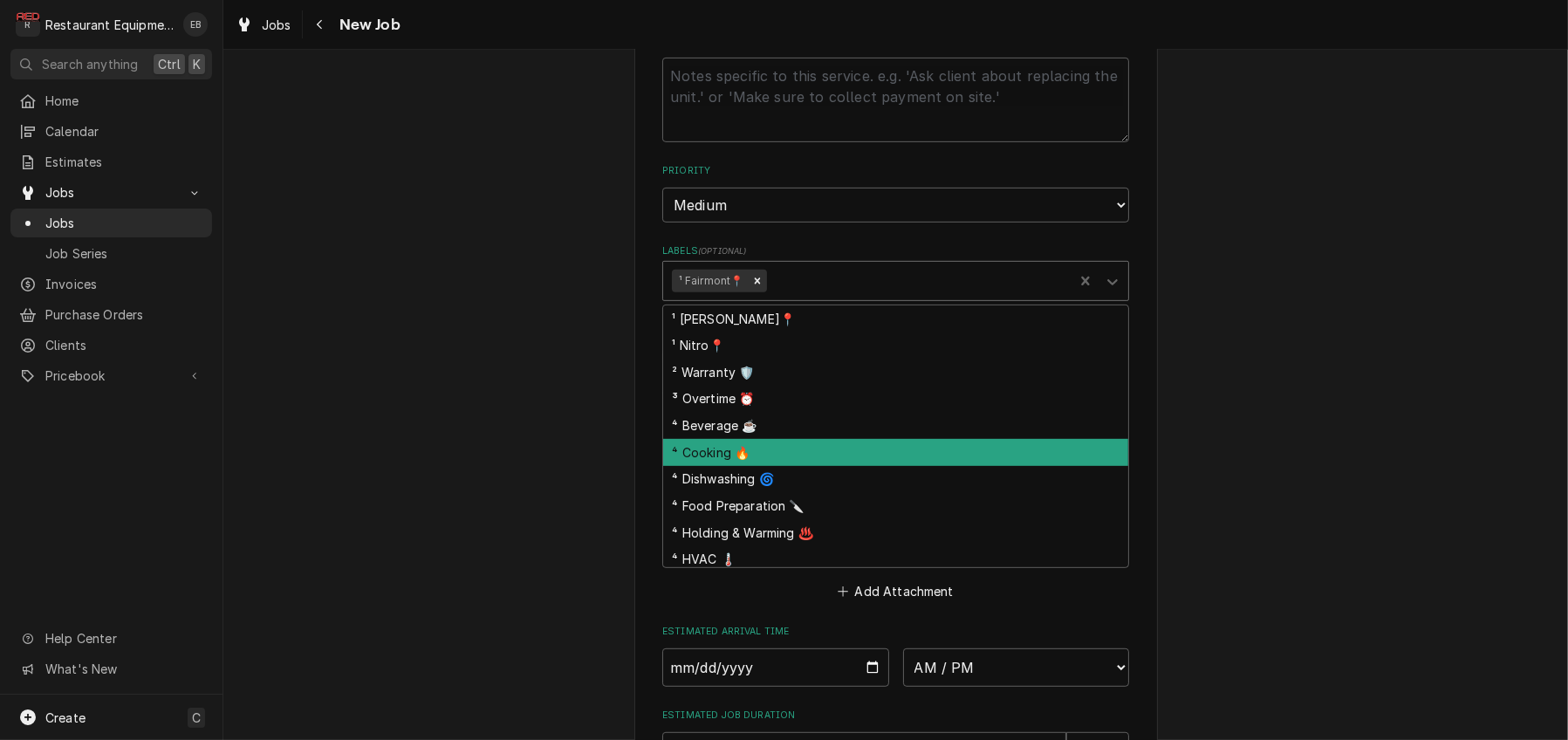
click at [738, 466] on div "⁴ Cooking 🔥" at bounding box center [895, 453] width 465 height 27
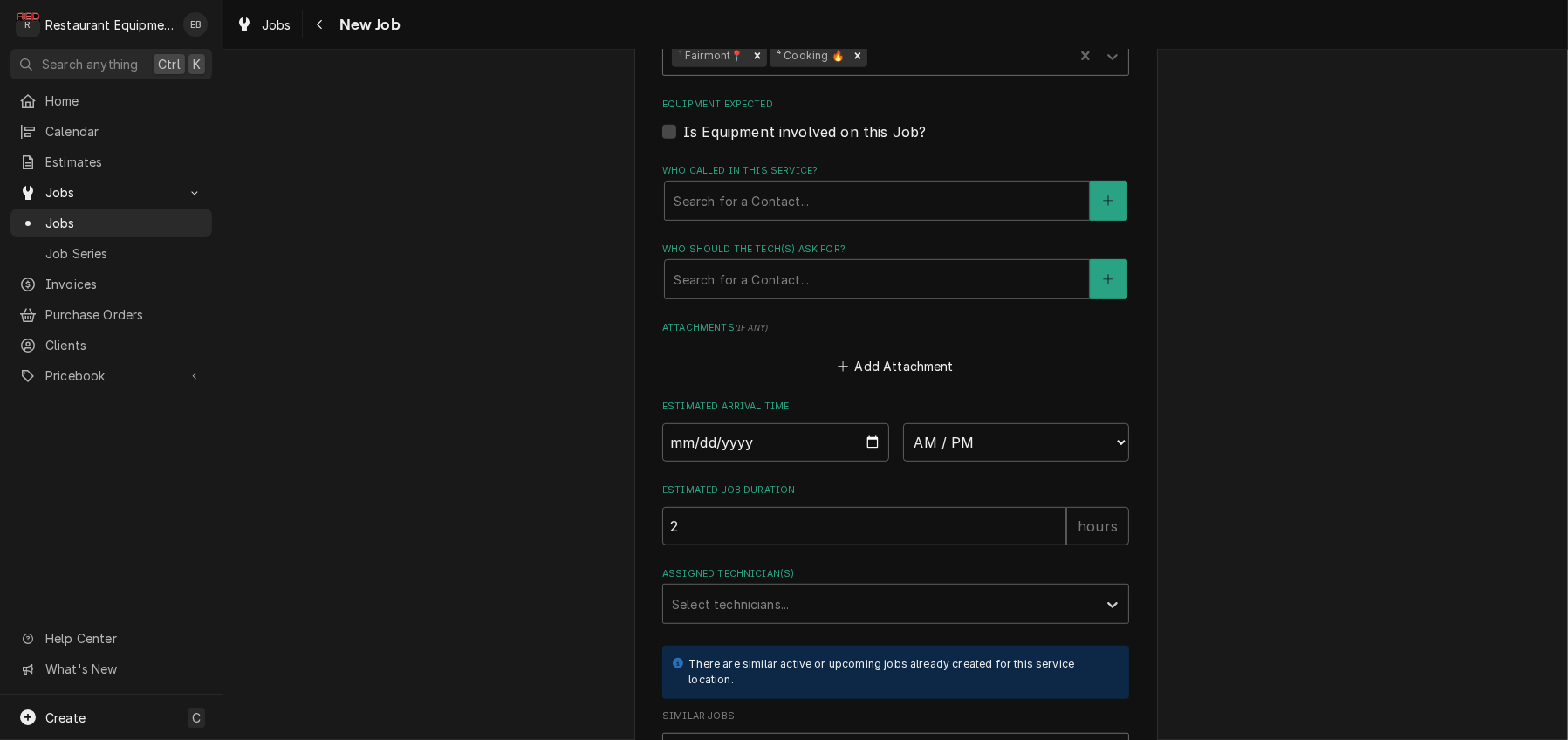
scroll to position [1222, 0]
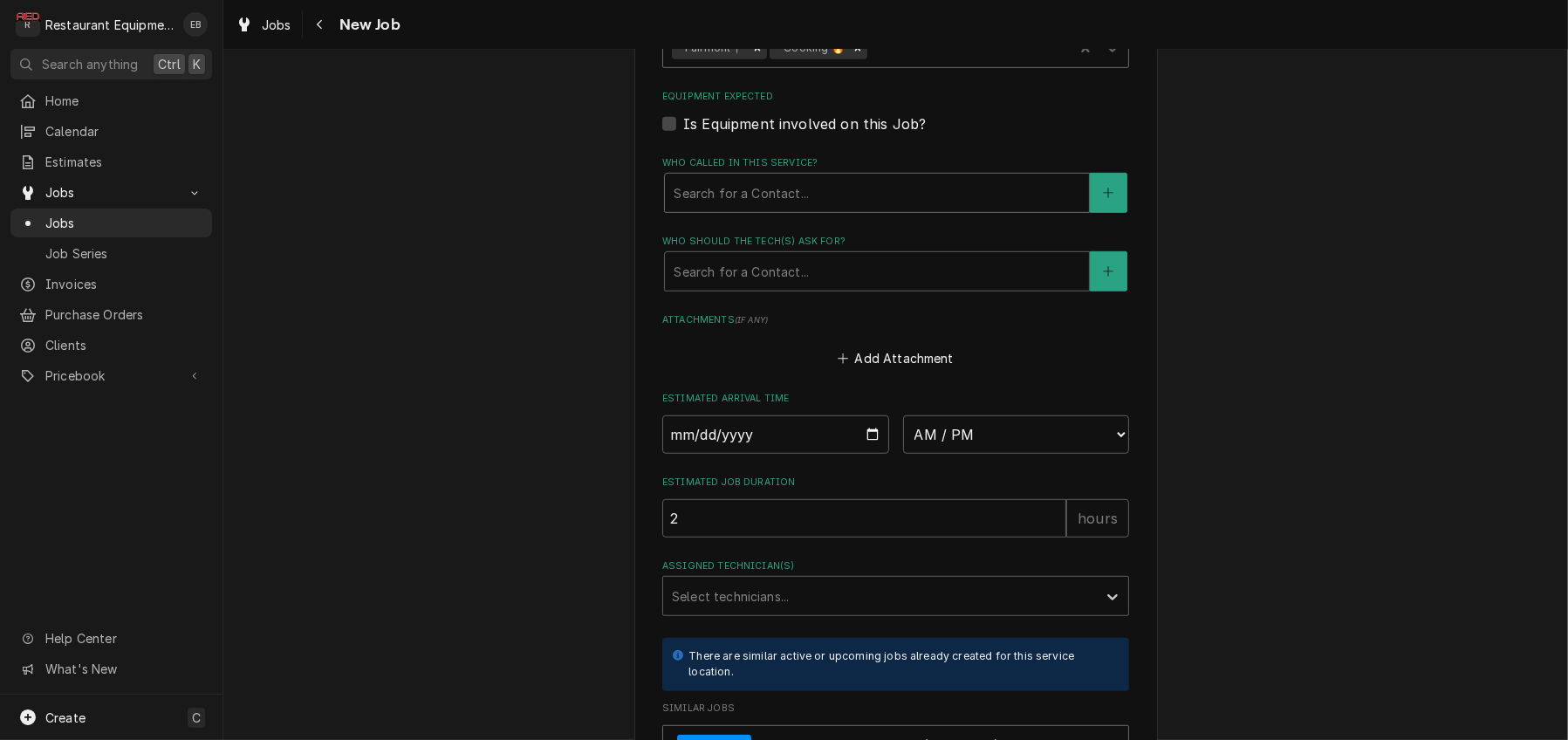
click at [810, 209] on div "Who called in this service?" at bounding box center [877, 192] width 407 height 31
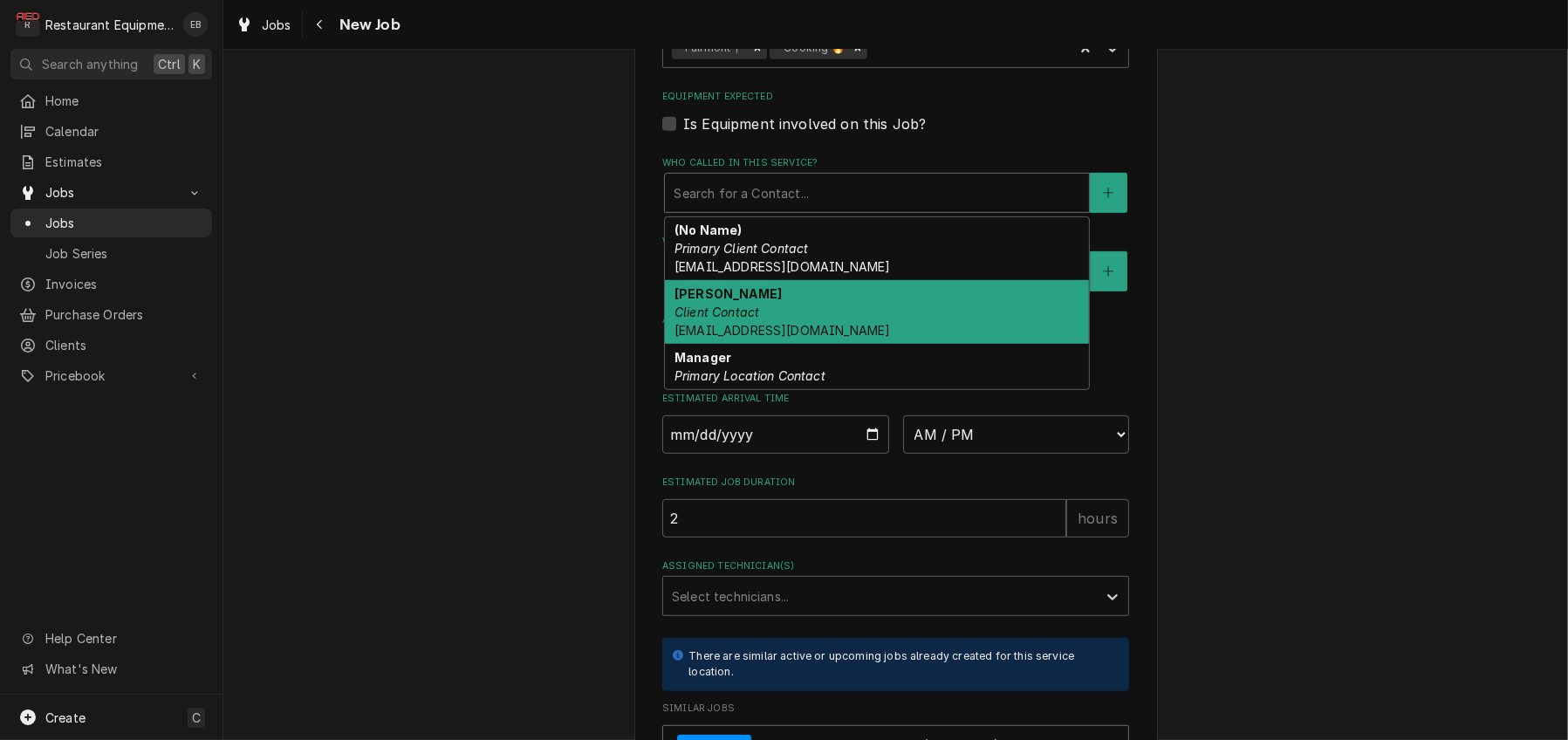
click at [739, 344] on div "Donna Lee Client Contact dlee@grubeinc.com" at bounding box center [876, 312] width 424 height 63
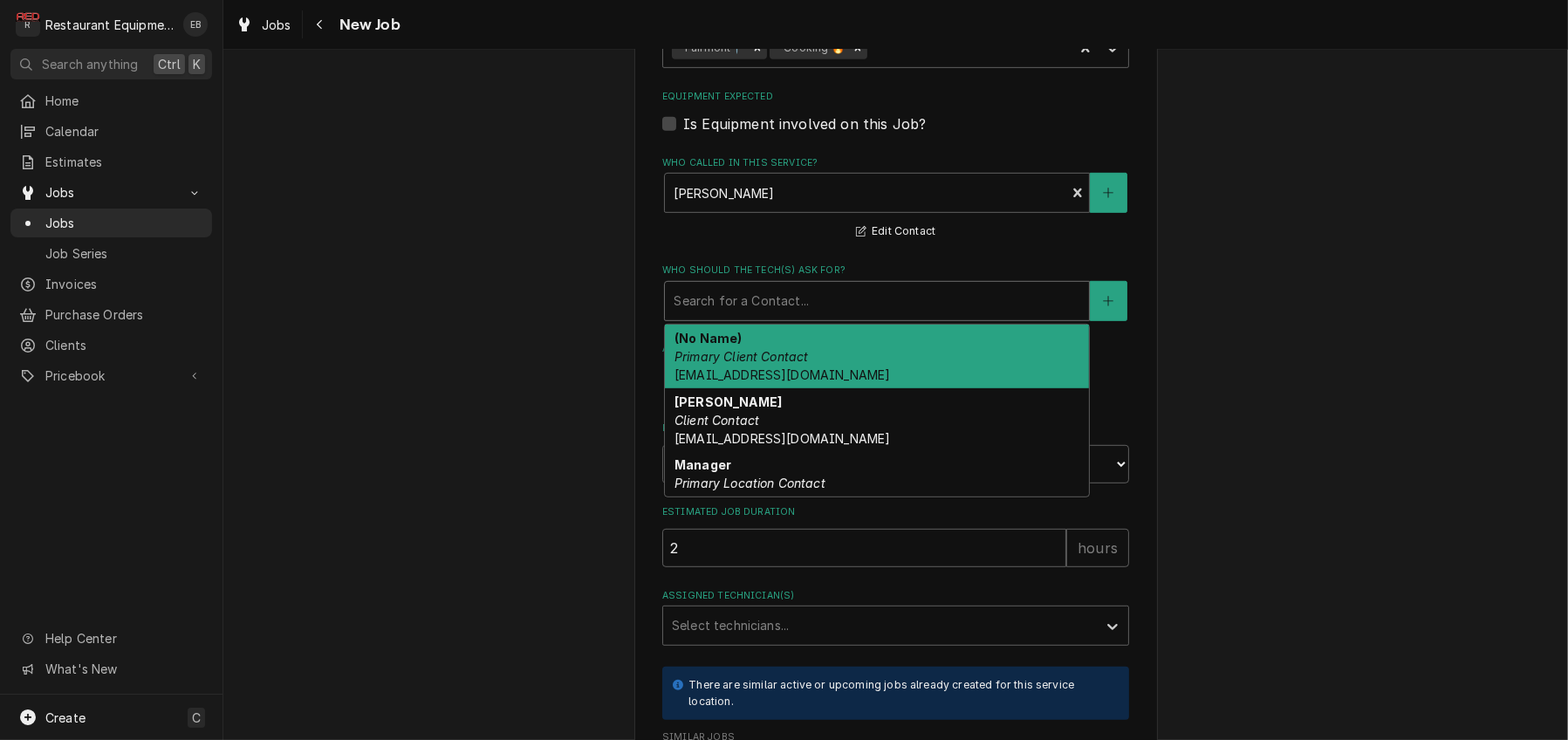
drag, startPoint x: 743, startPoint y: 466, endPoint x: 743, endPoint y: 510, distance: 44.0
click at [742, 317] on div "Who should the tech(s) ask for?" at bounding box center [877, 301] width 407 height 31
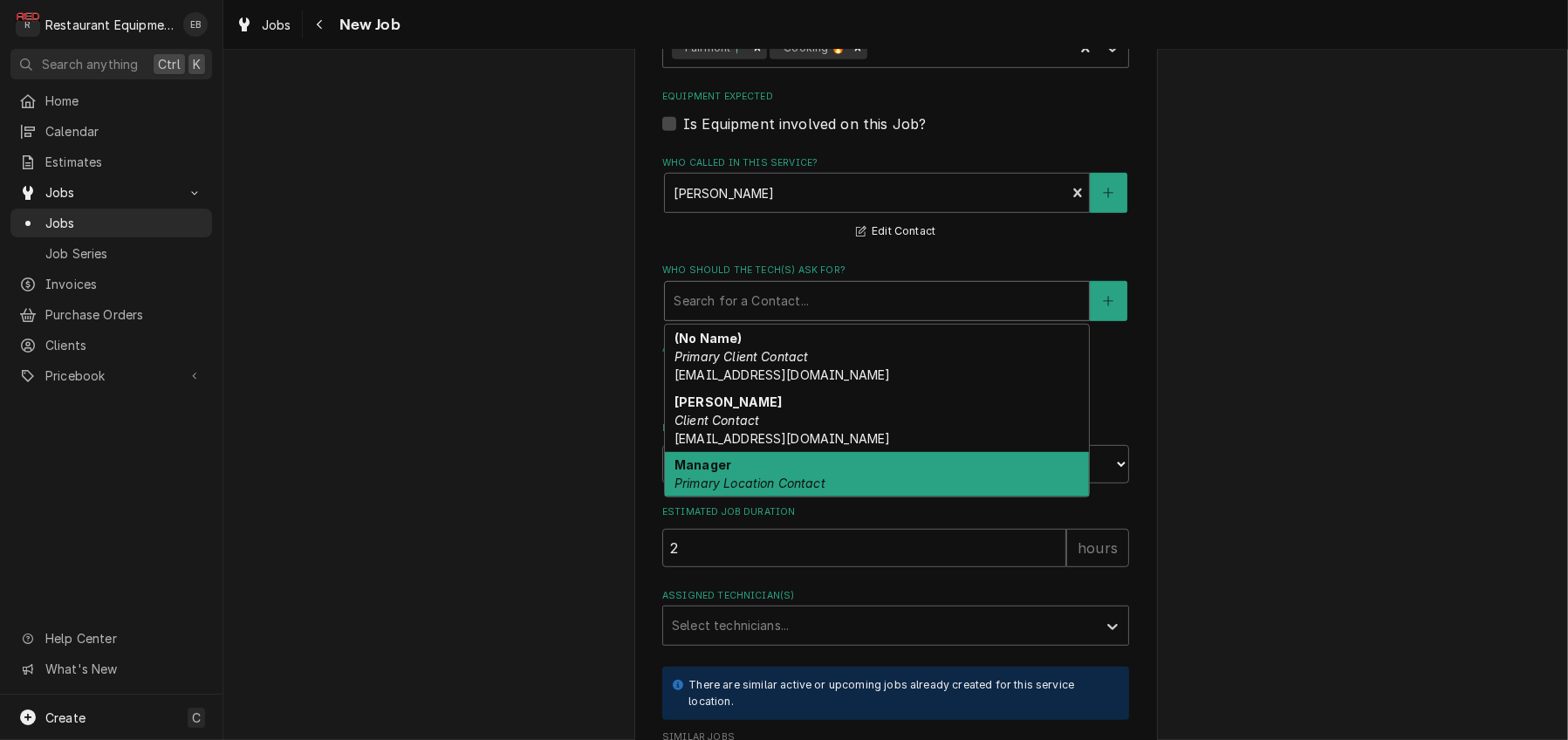
click at [733, 497] on div "Manager Primary Location Contact" at bounding box center [876, 474] width 424 height 46
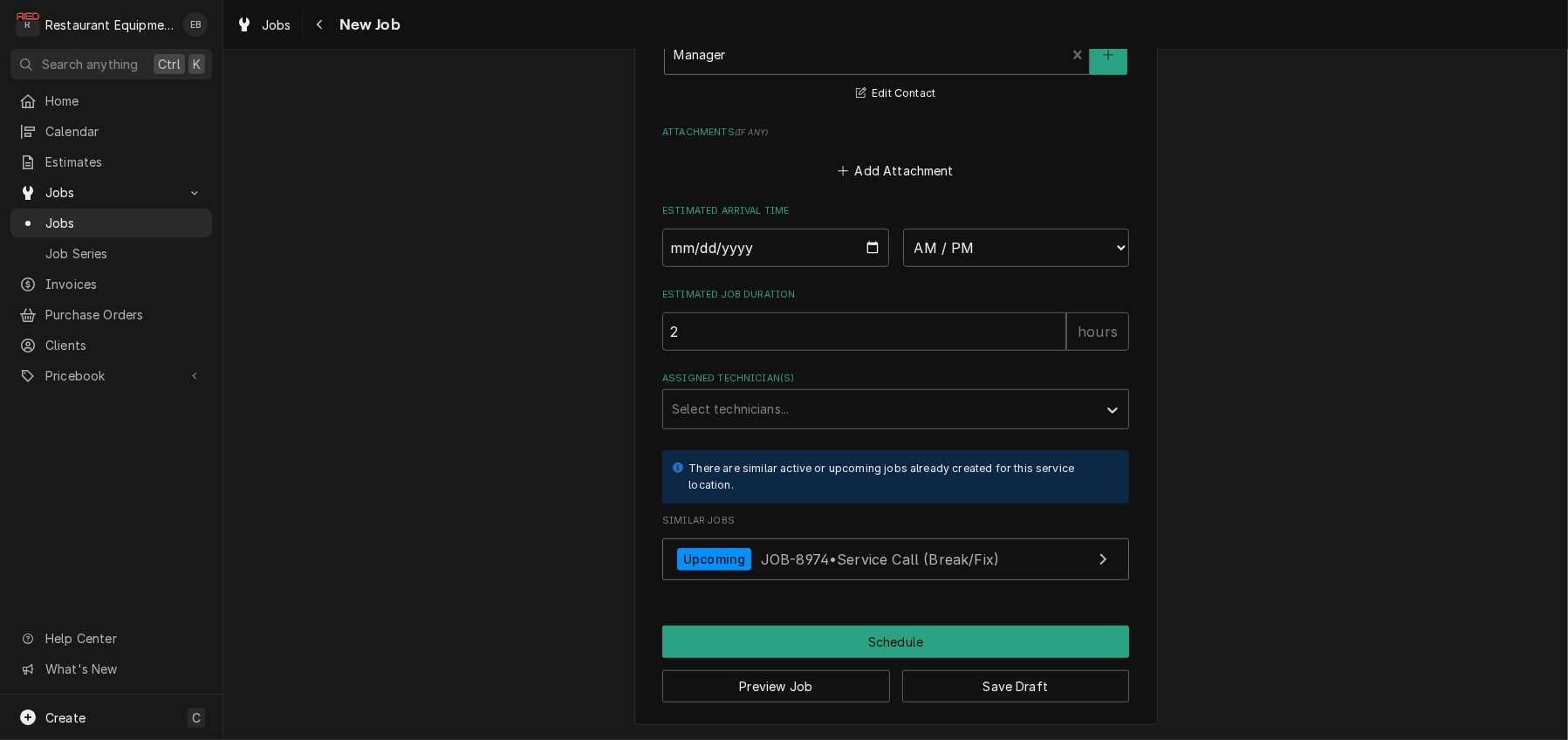
scroll to position [1512, 0]
click at [864, 267] on input "Date" at bounding box center [776, 247] width 227 height 38
type textarea "x"
type input "2025-09-22"
type textarea "x"
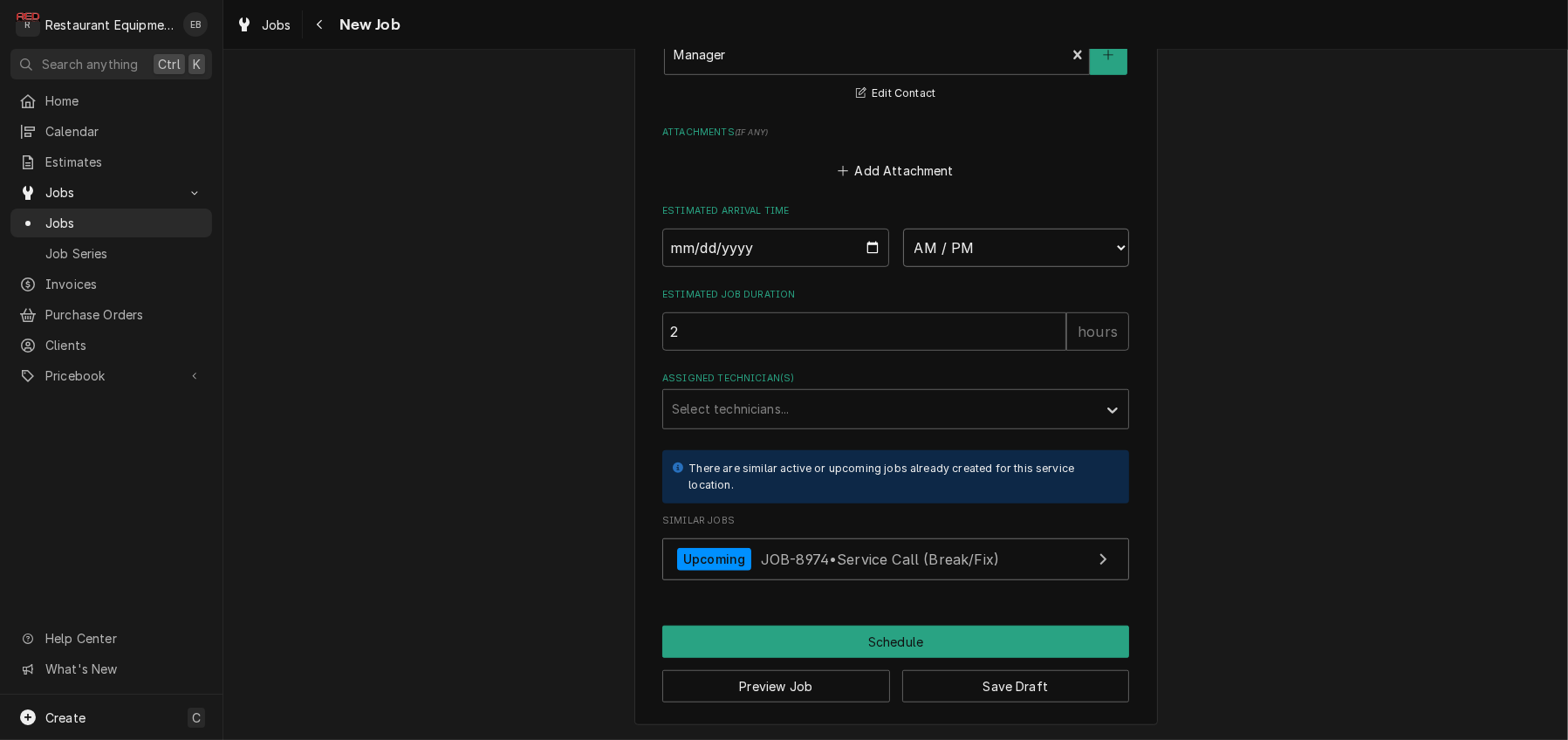
click at [1008, 267] on select "AM / PM 6:00 AM 6:15 AM 6:30 AM 6:45 AM 7:00 AM 7:15 AM 7:30 AM 7:45 AM 8:00 AM…" at bounding box center [1016, 247] width 227 height 38
select select "14:00:00"
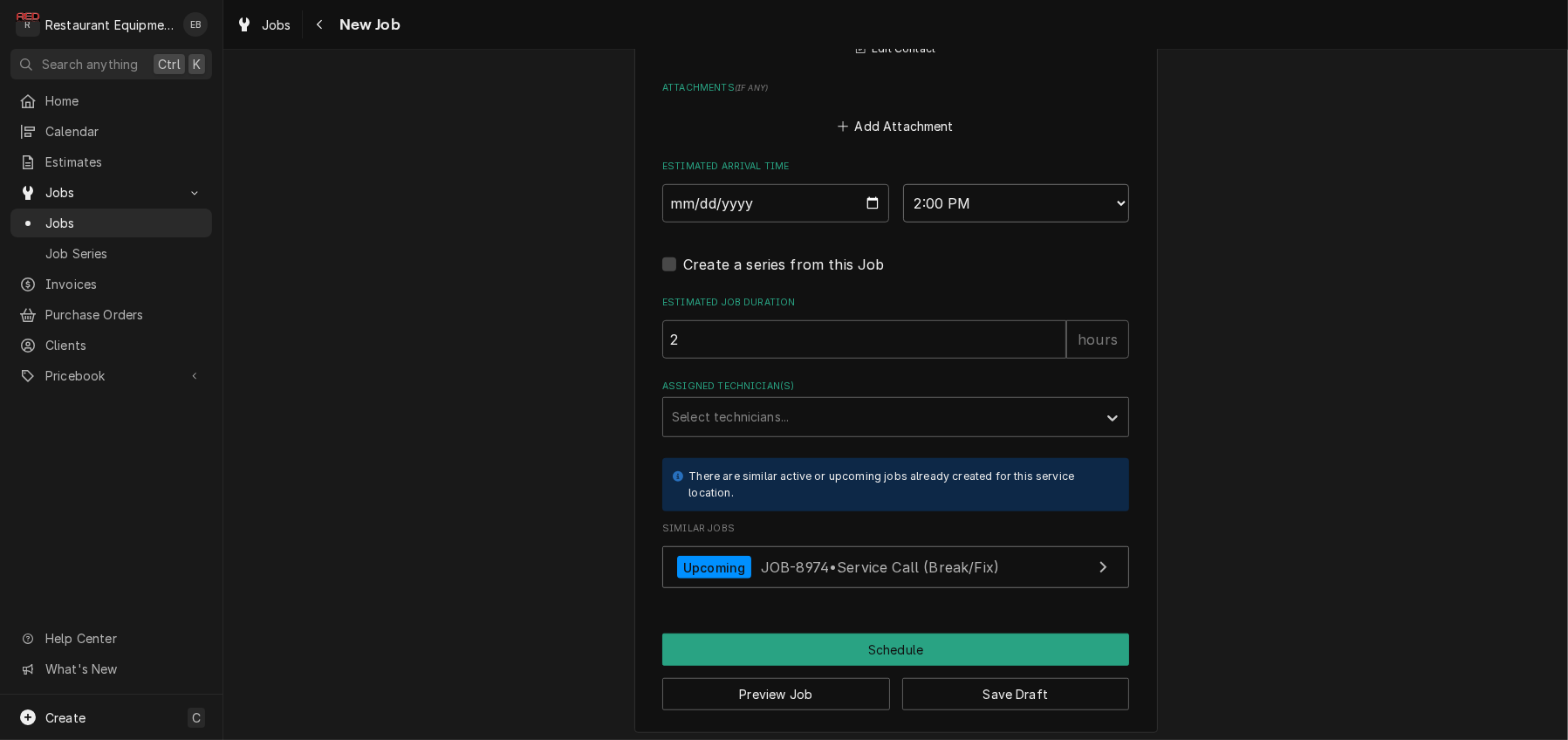
type textarea "x"
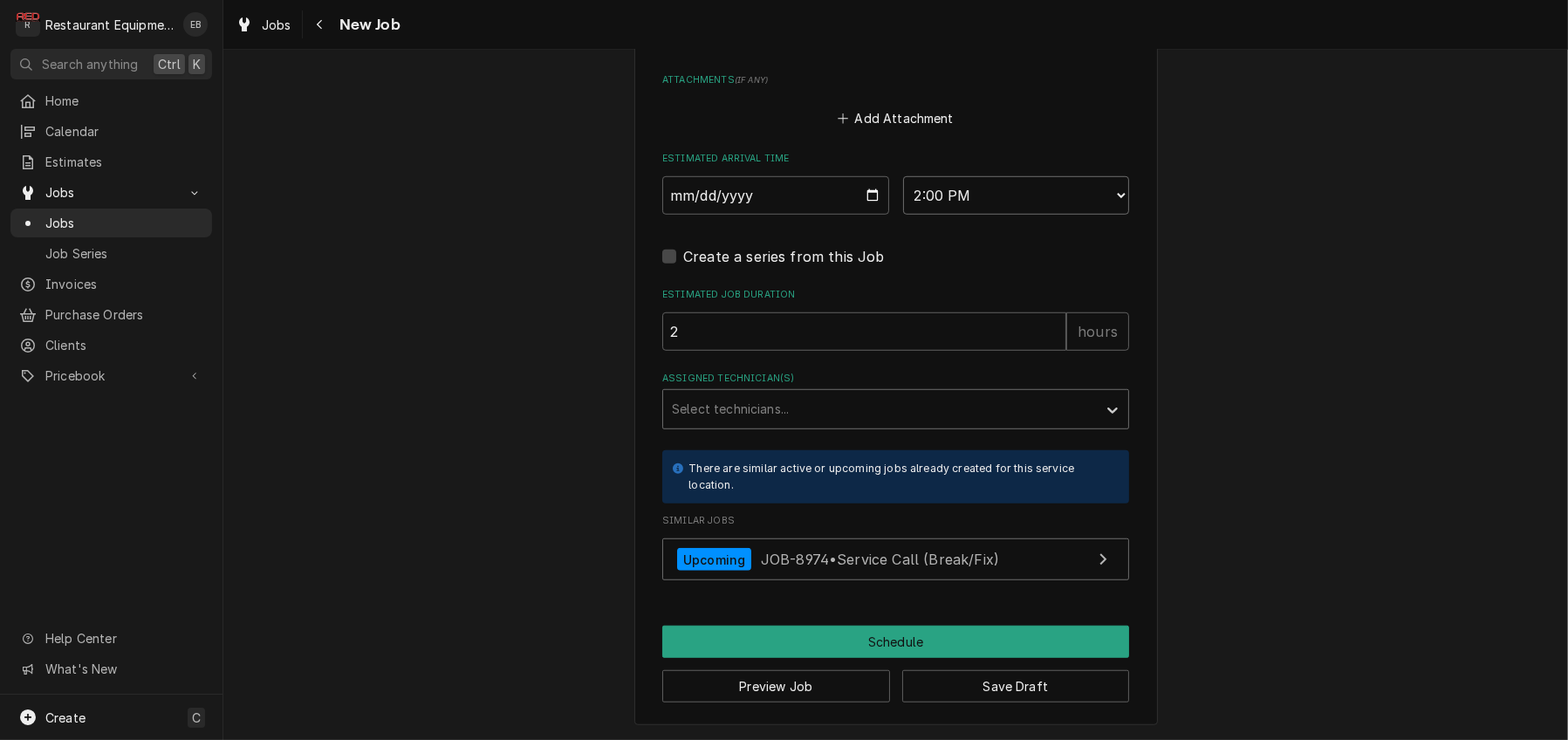
scroll to position [1745, 0]
click at [791, 395] on div "Assigned Technician(s)" at bounding box center [880, 409] width 416 height 31
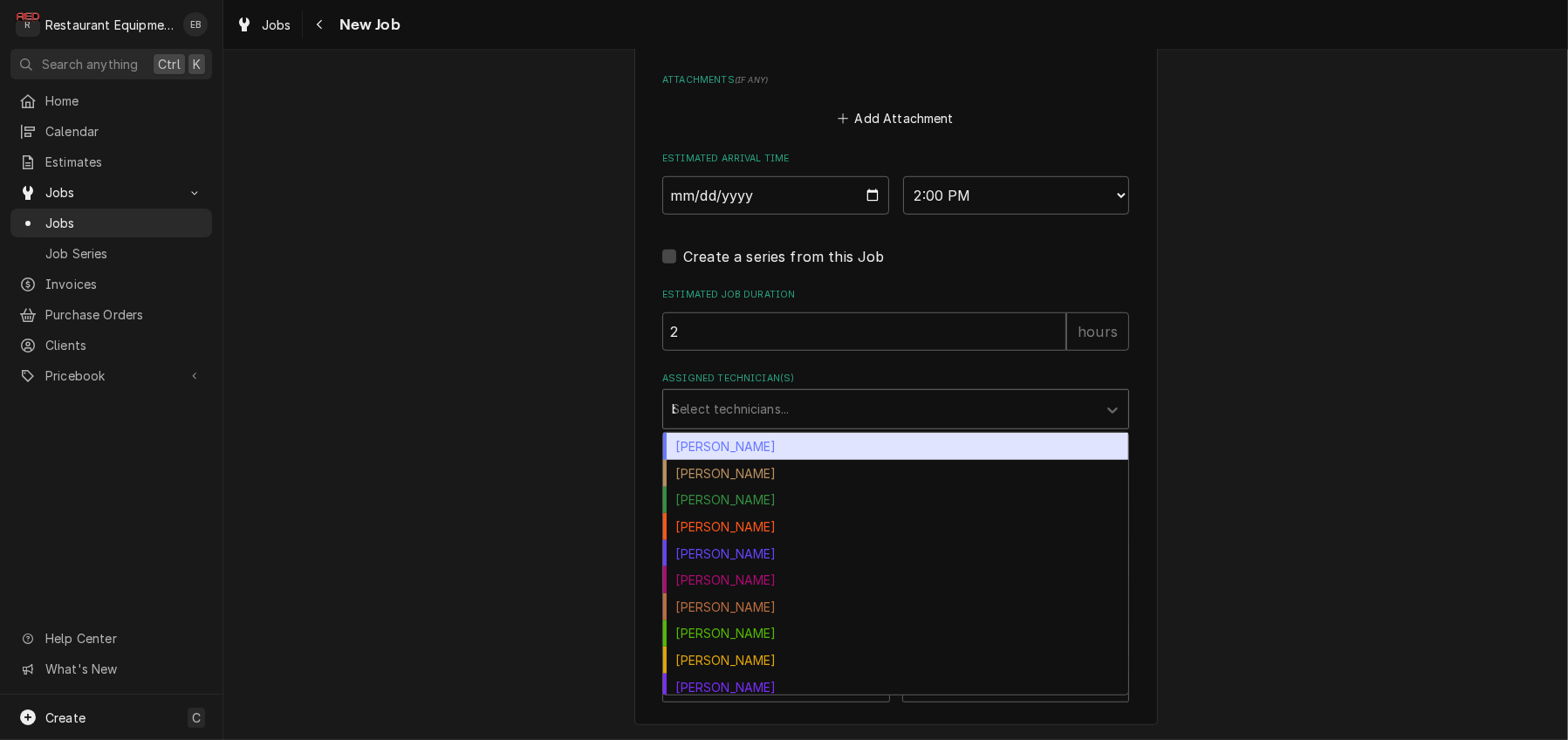
type input "br"
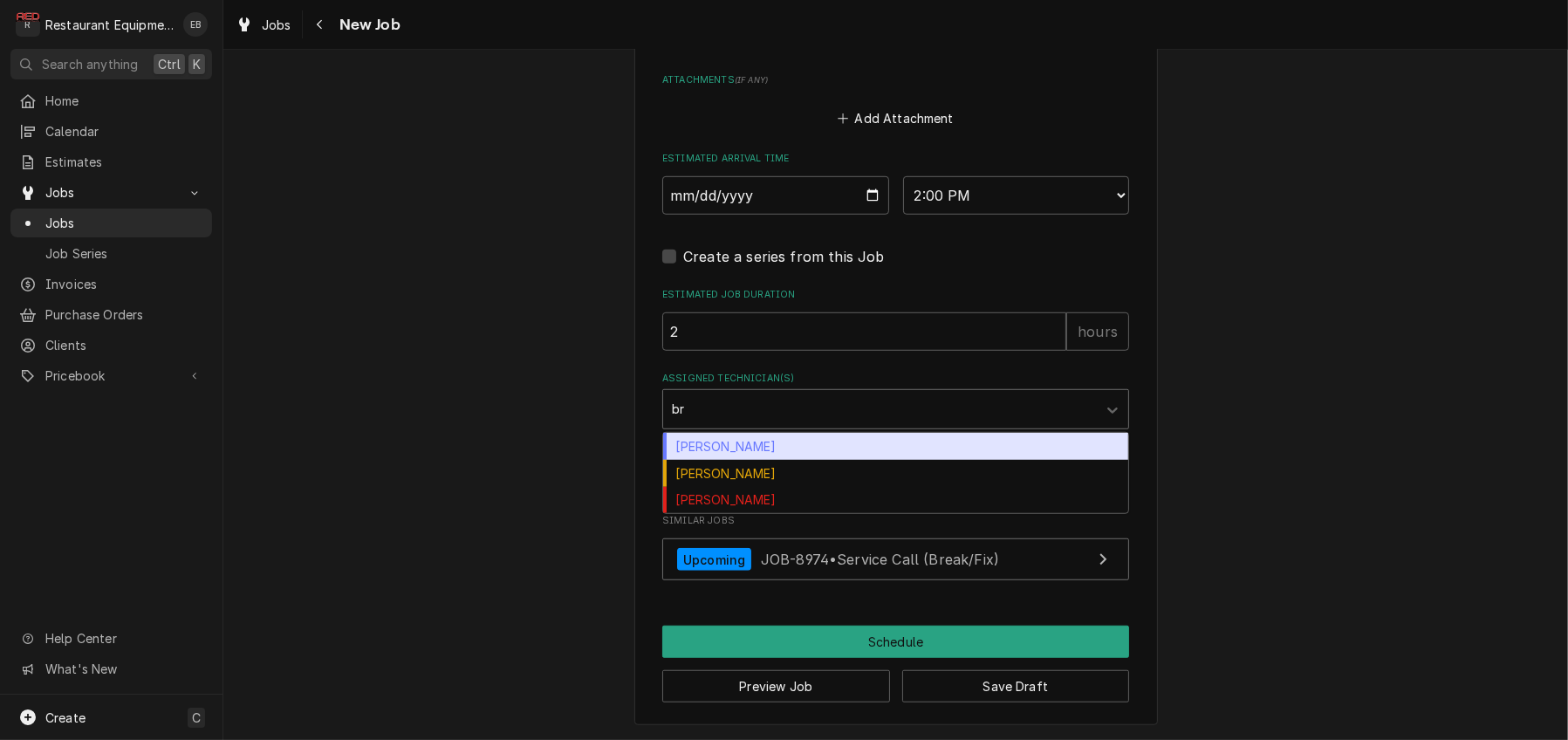
click at [759, 437] on div "Bryan Sanders" at bounding box center [895, 446] width 465 height 27
type textarea "x"
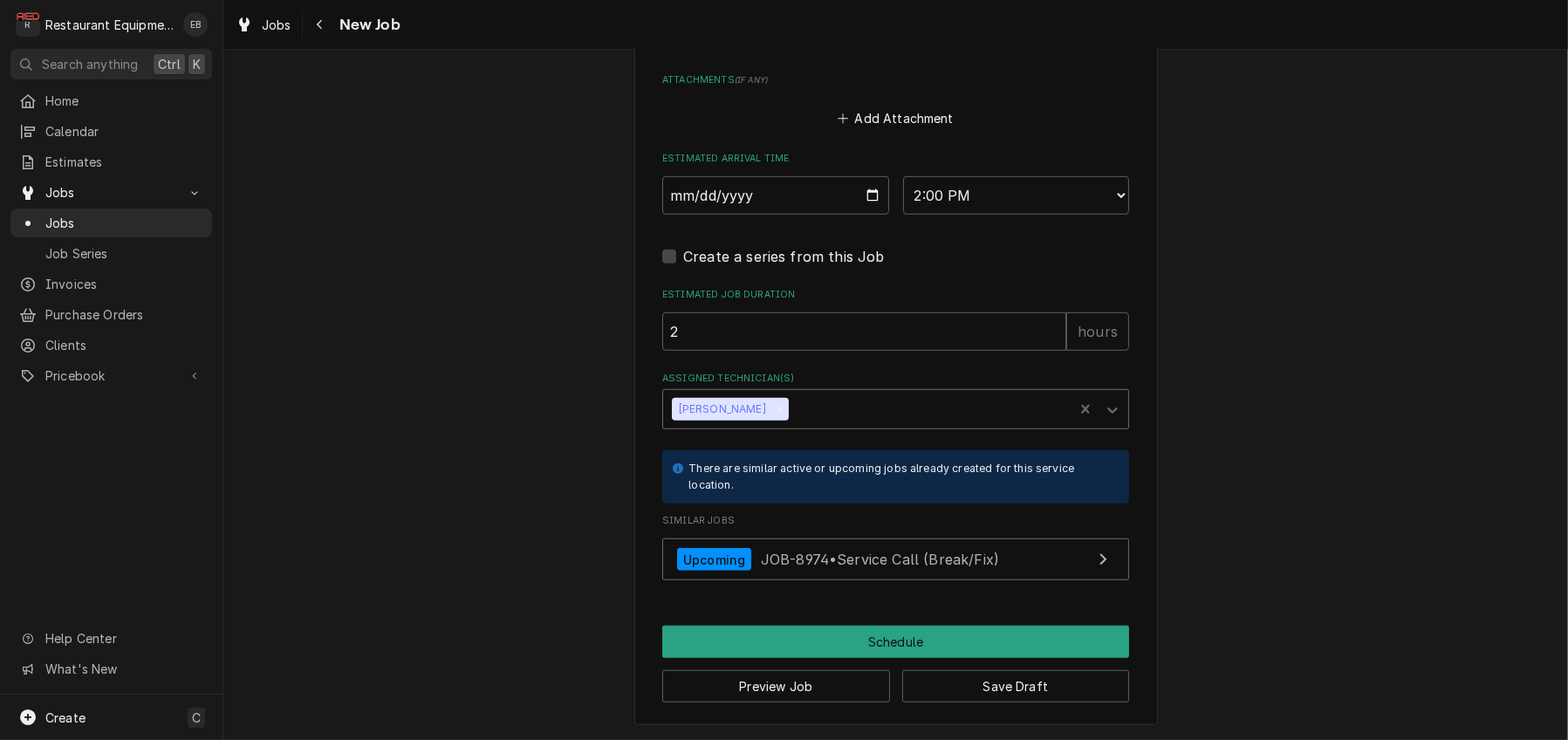
scroll to position [1766, 0]
click at [862, 634] on button "Schedule" at bounding box center [895, 642] width 467 height 32
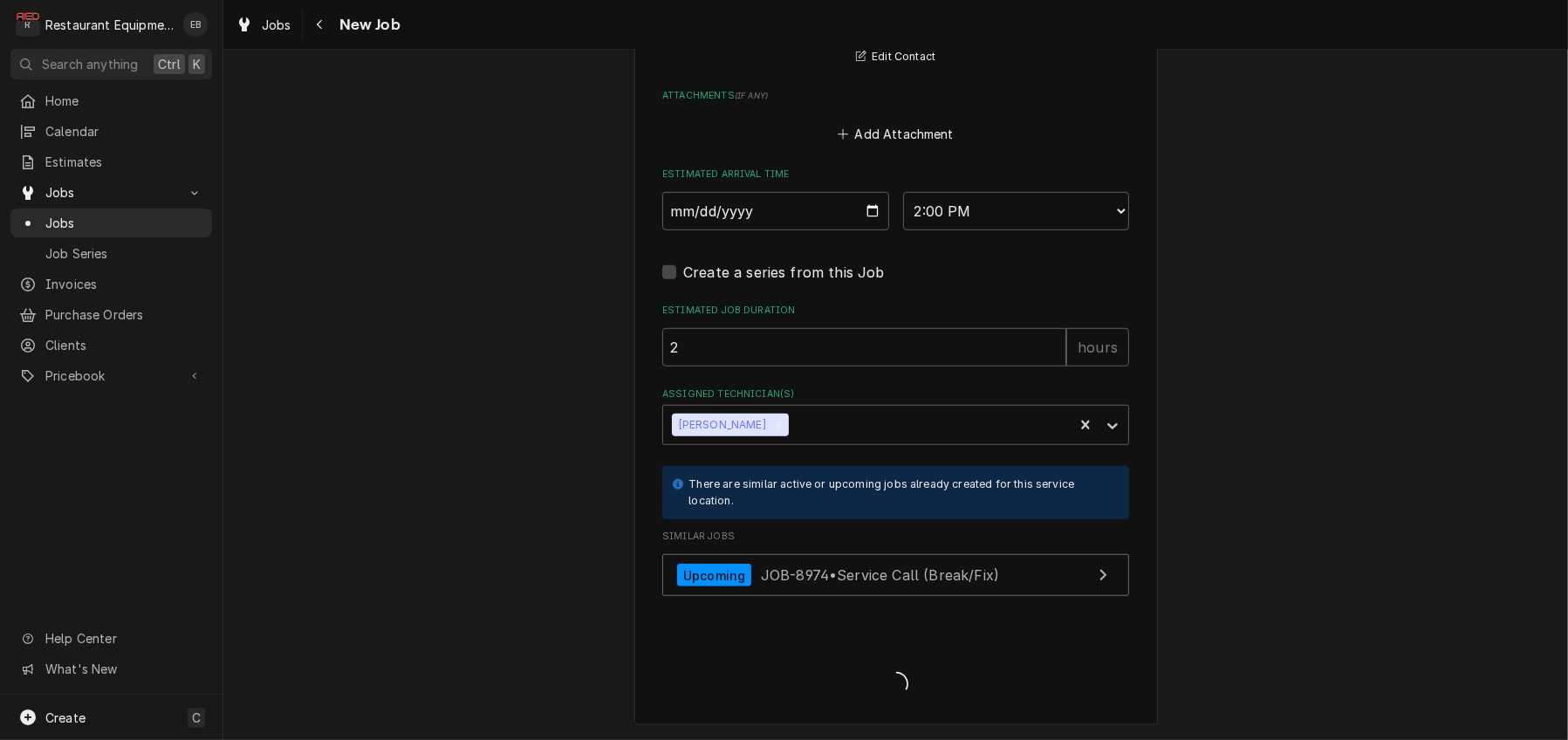
scroll to position [1747, 0]
type textarea "x"
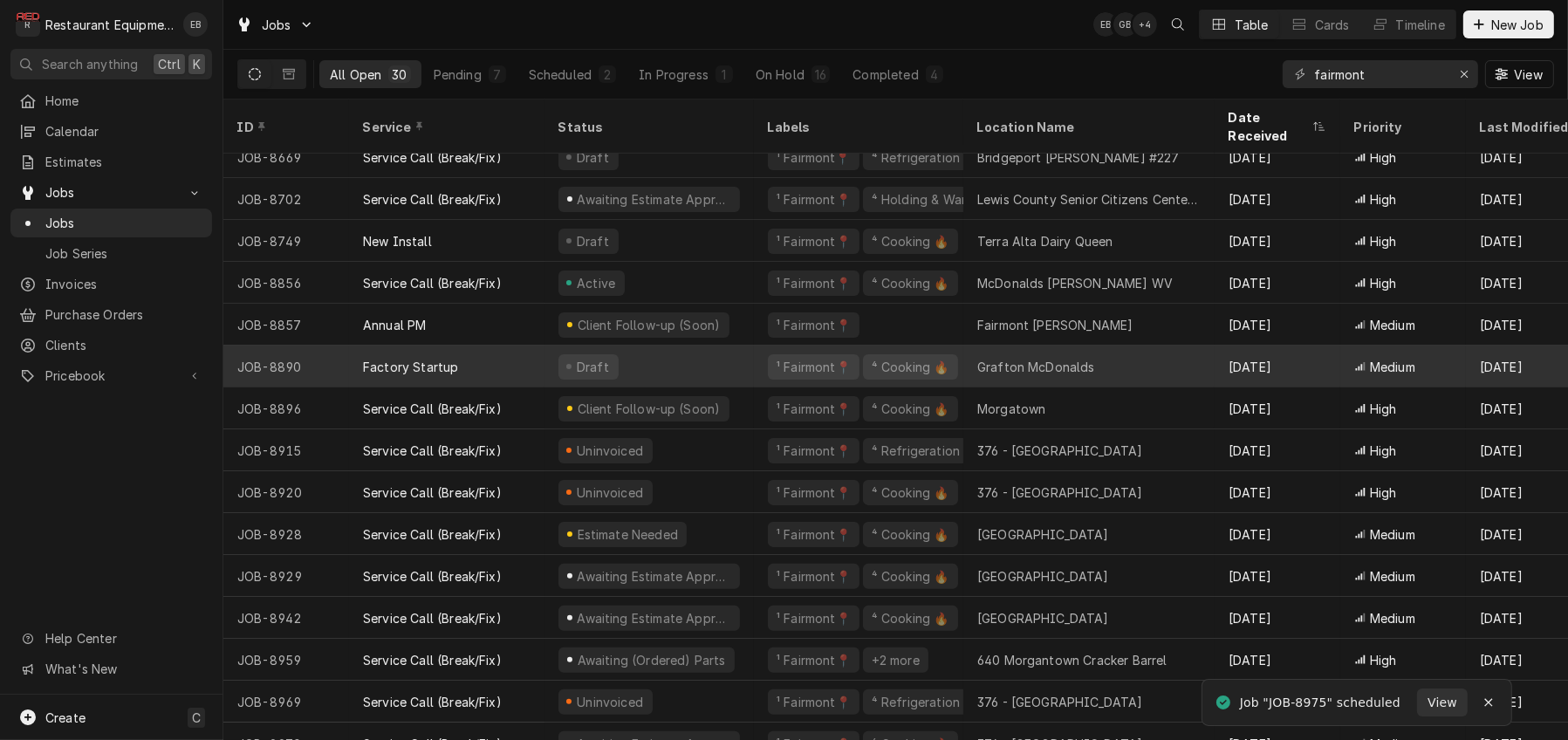
scroll to position [681, 0]
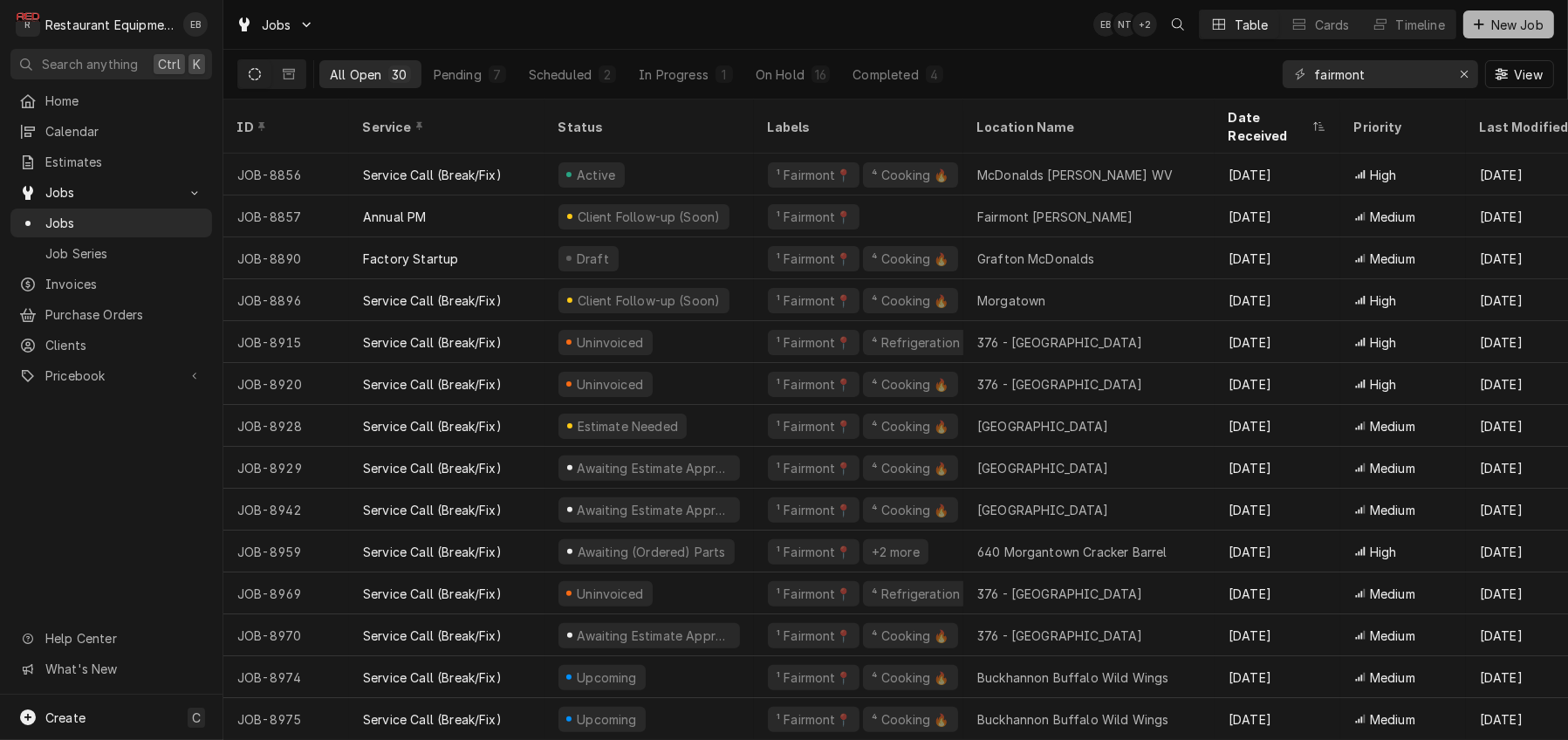
click at [1480, 22] on div "Dynamic Content Wrapper" at bounding box center [1479, 25] width 18 height 18
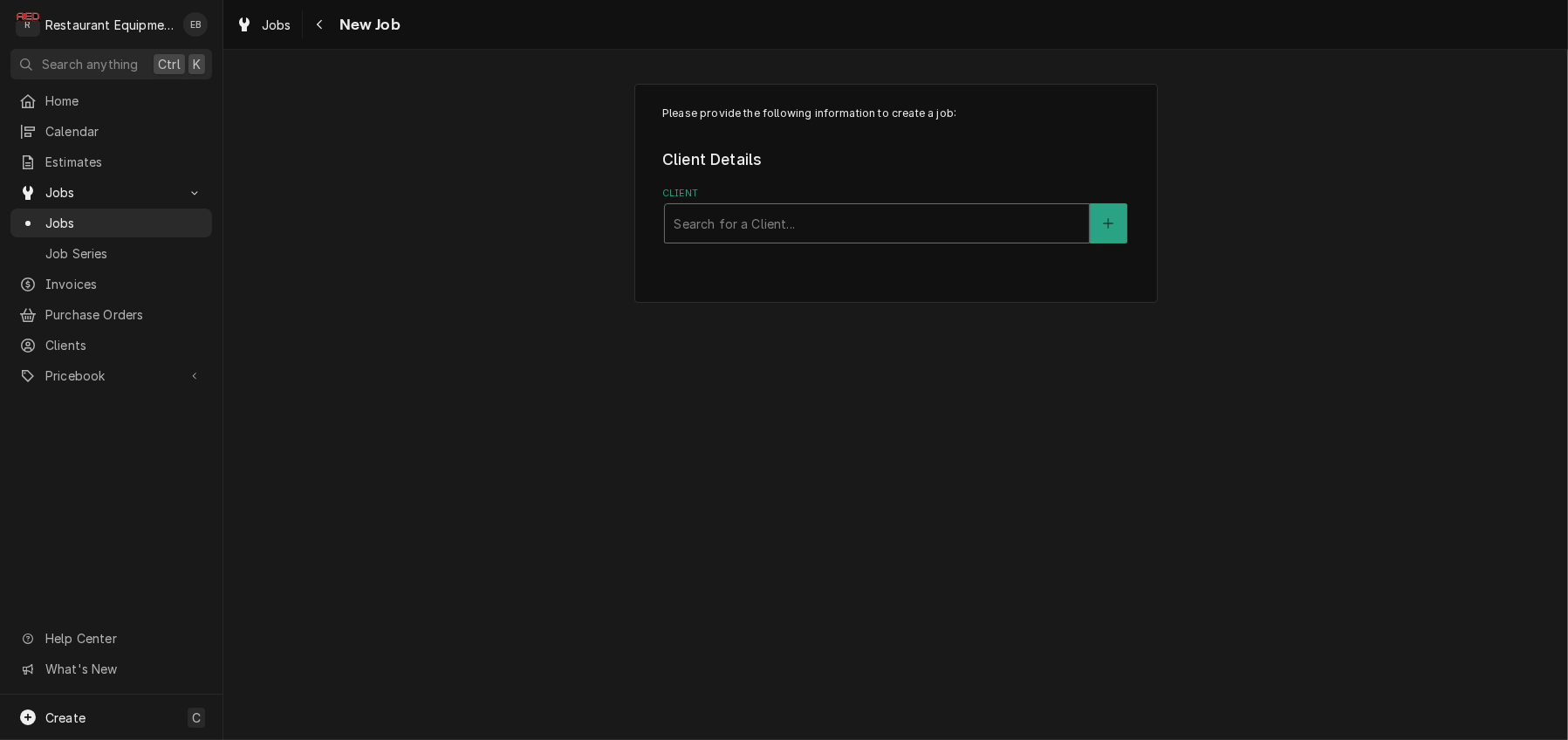
click at [878, 237] on div "Client" at bounding box center [877, 223] width 407 height 31
type input "cracker"
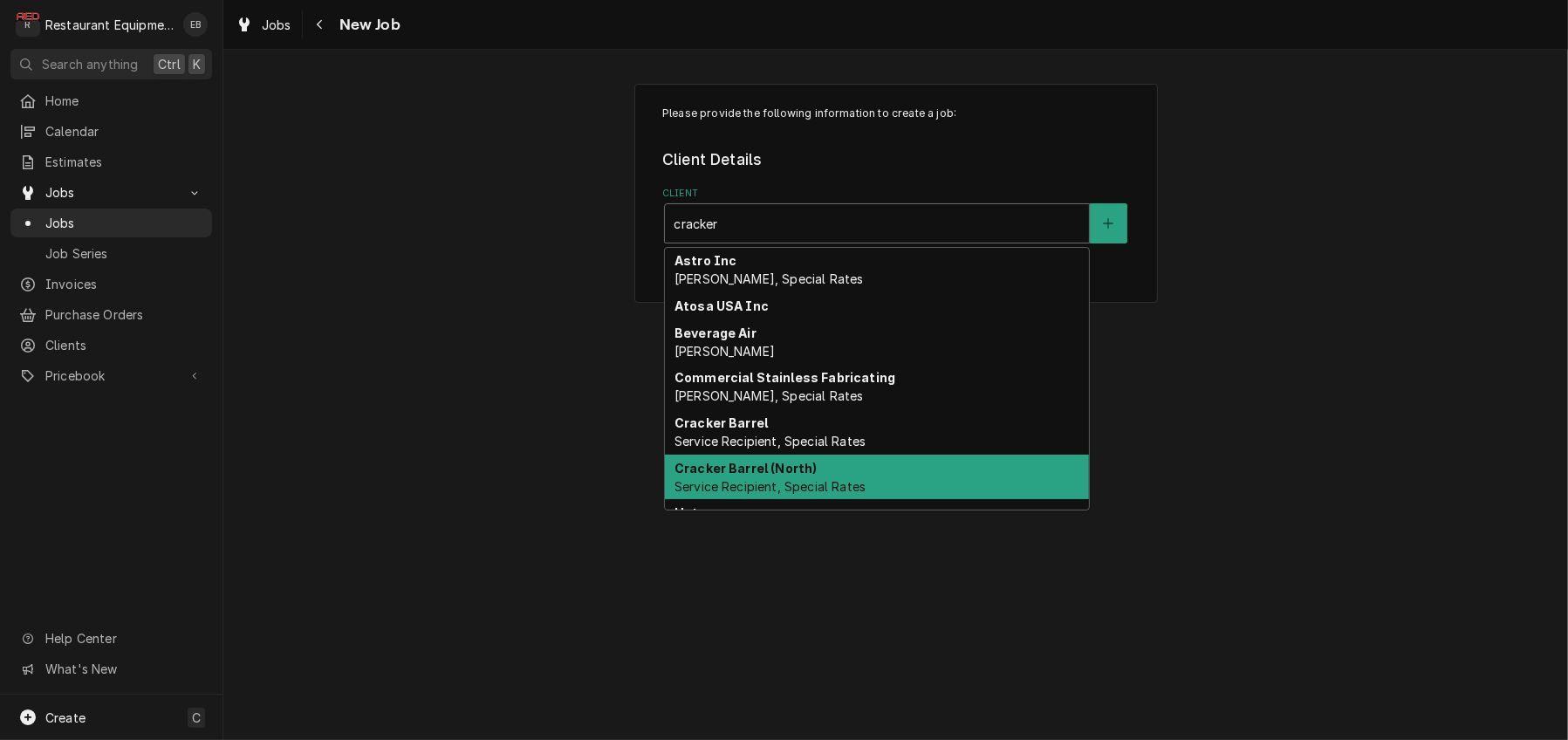
click at [768, 476] on strong "Cracker Barrel (North)" at bounding box center [746, 468] width 143 height 15
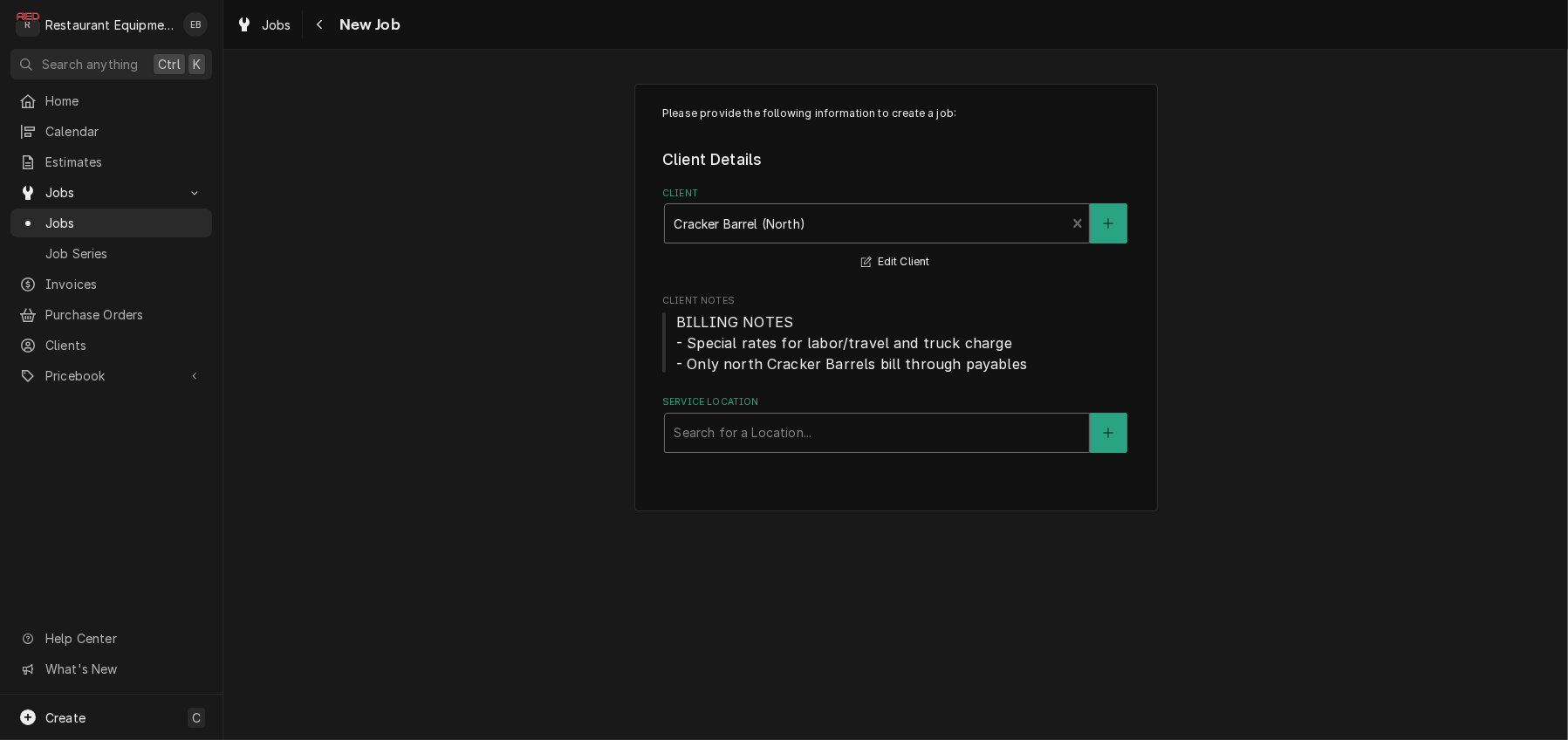
click at [768, 448] on div "Service Location" at bounding box center [877, 432] width 407 height 31
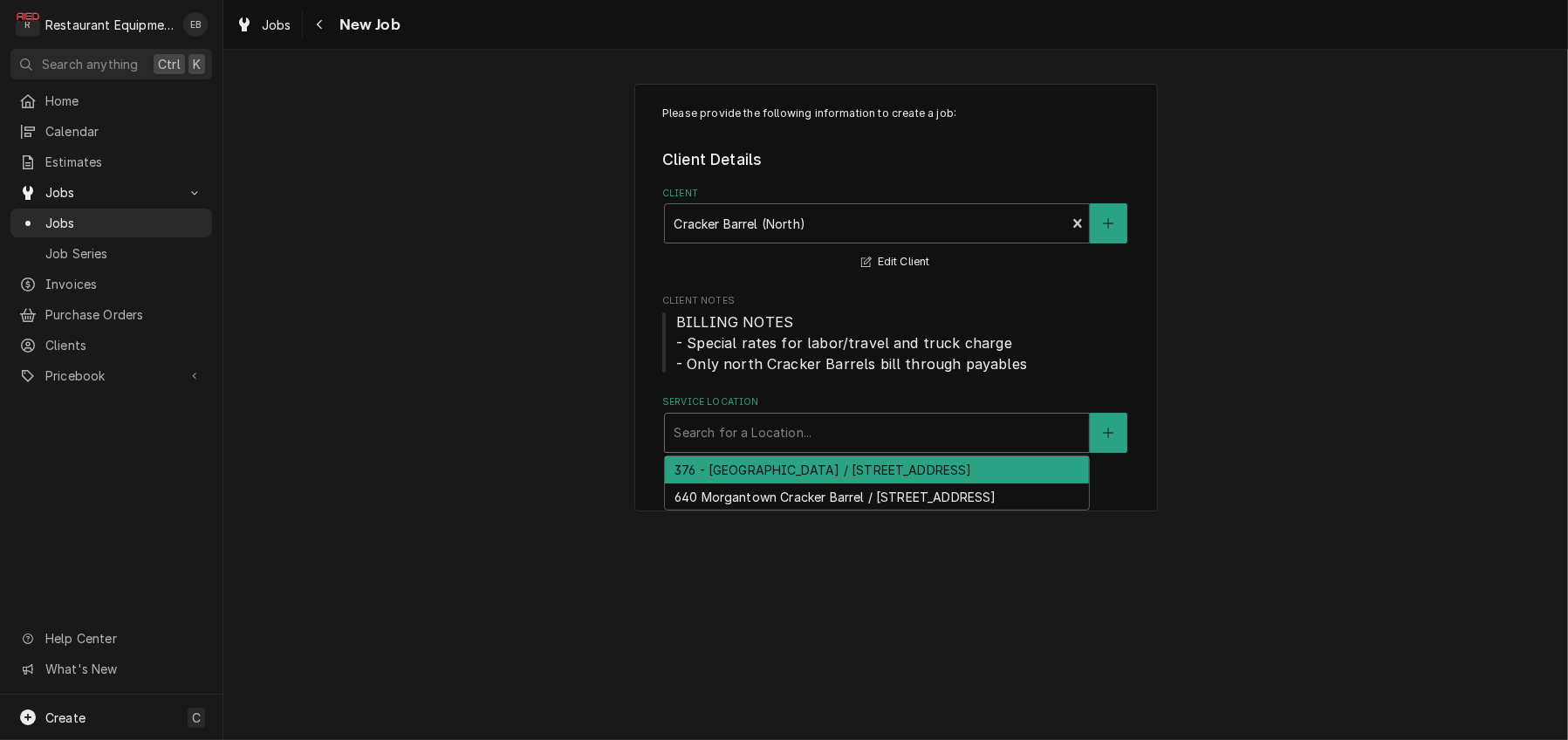
click at [767, 484] on div "376 - [GEOGRAPHIC_DATA] / [STREET_ADDRESS]" at bounding box center [876, 470] width 424 height 27
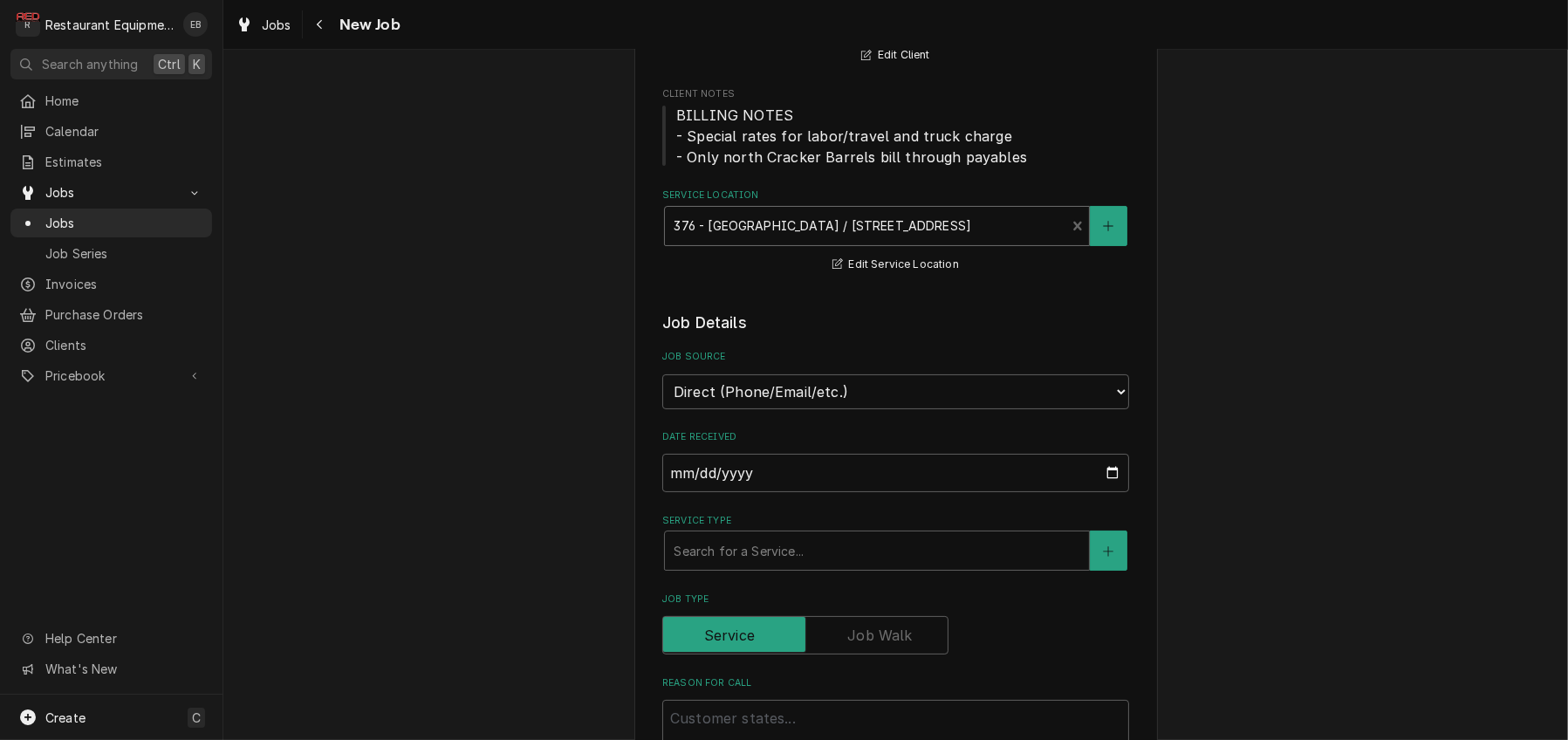
scroll to position [232, 0]
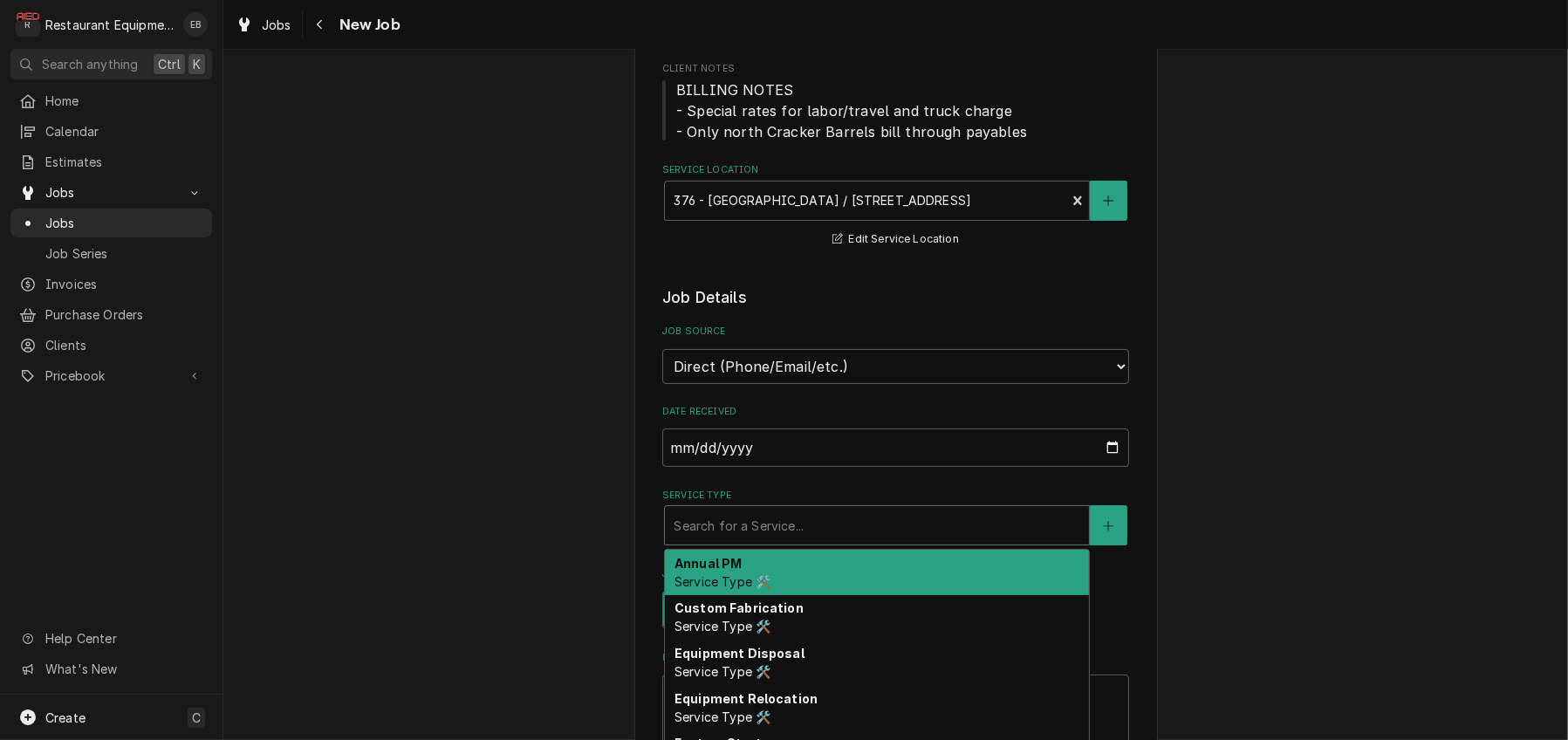
click at [765, 541] on div "Service Type" at bounding box center [877, 525] width 407 height 31
type textarea "x"
type input "b"
type textarea "x"
type input "br"
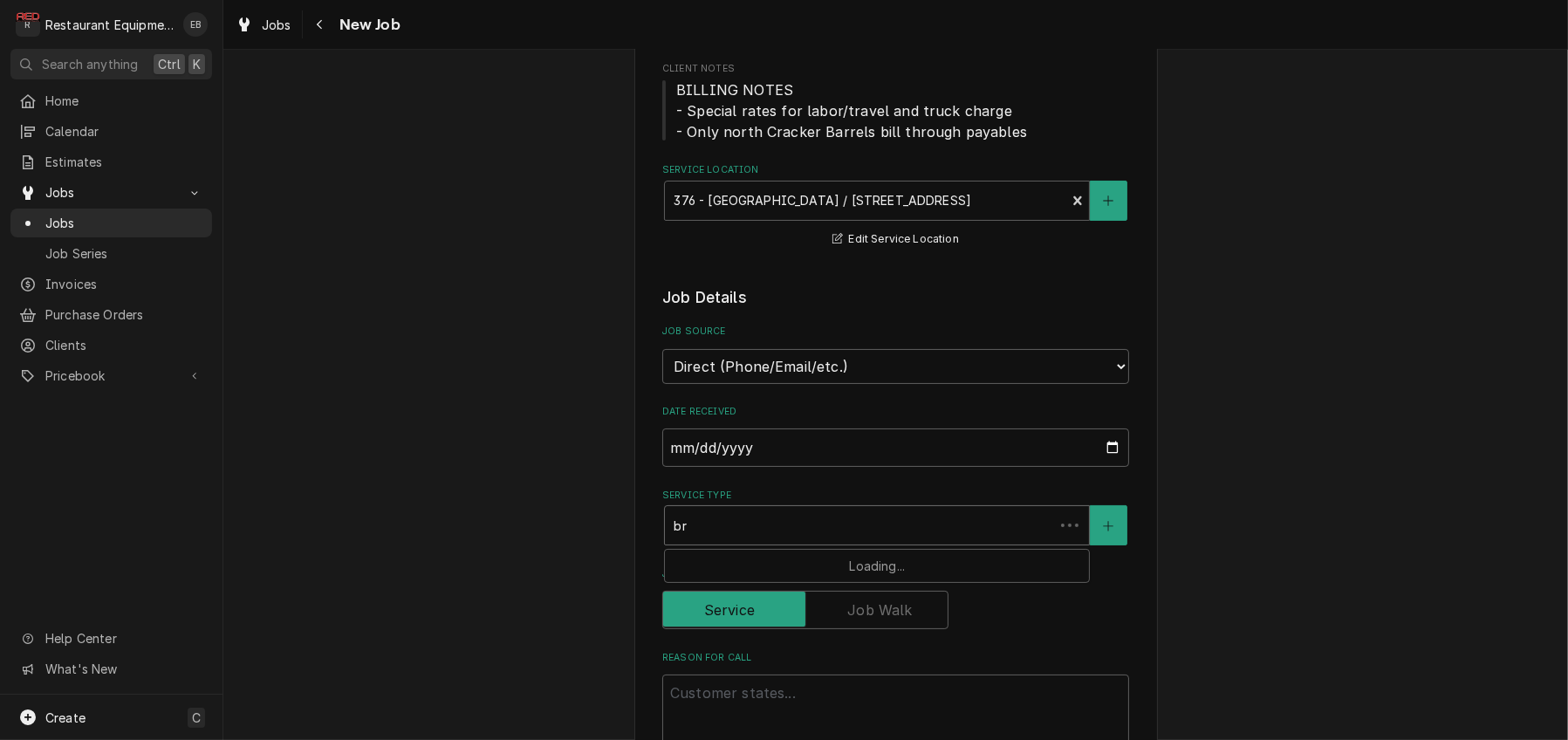
type textarea "x"
type input "bre"
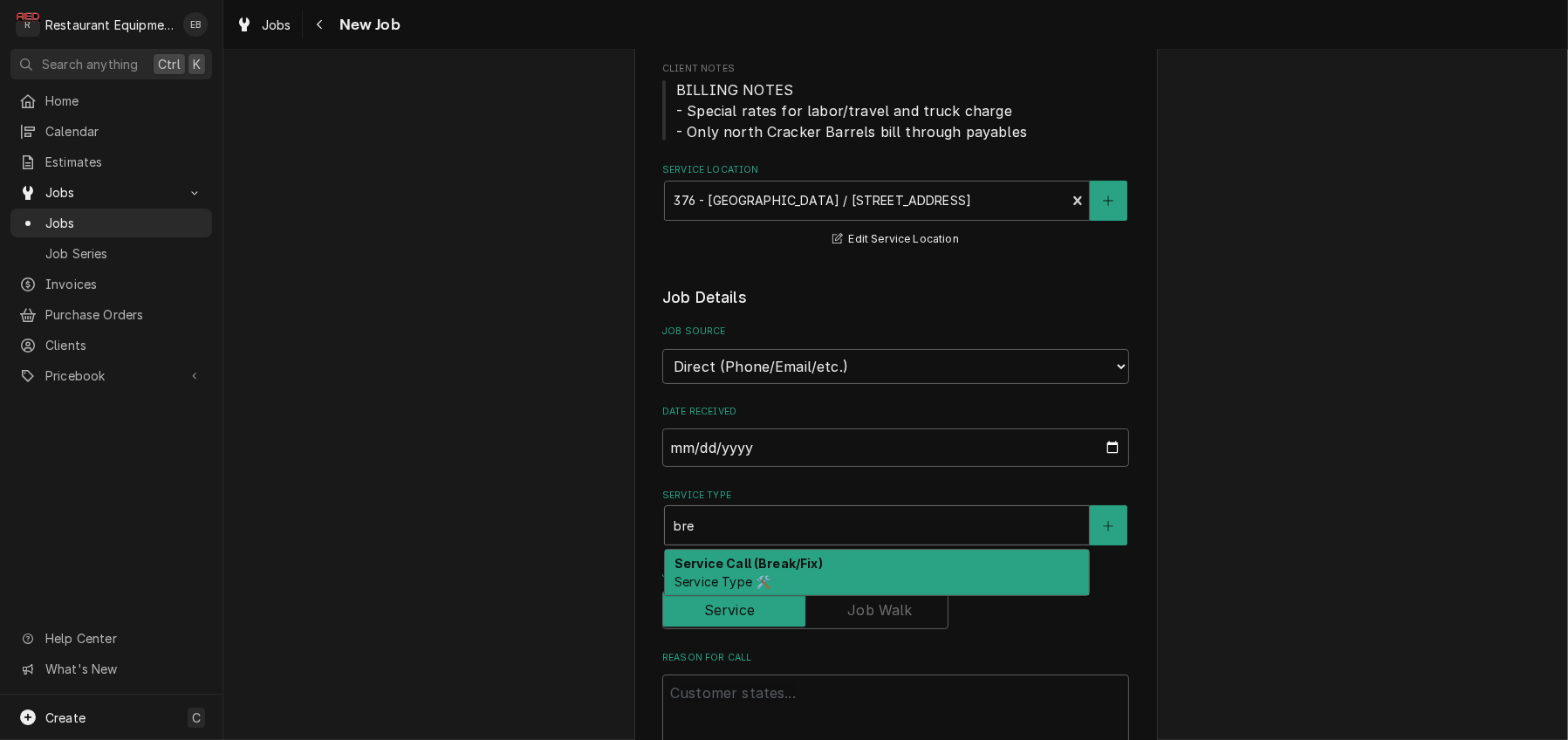
click at [769, 570] on strong "Service Call (Break/Fix)" at bounding box center [749, 563] width 148 height 15
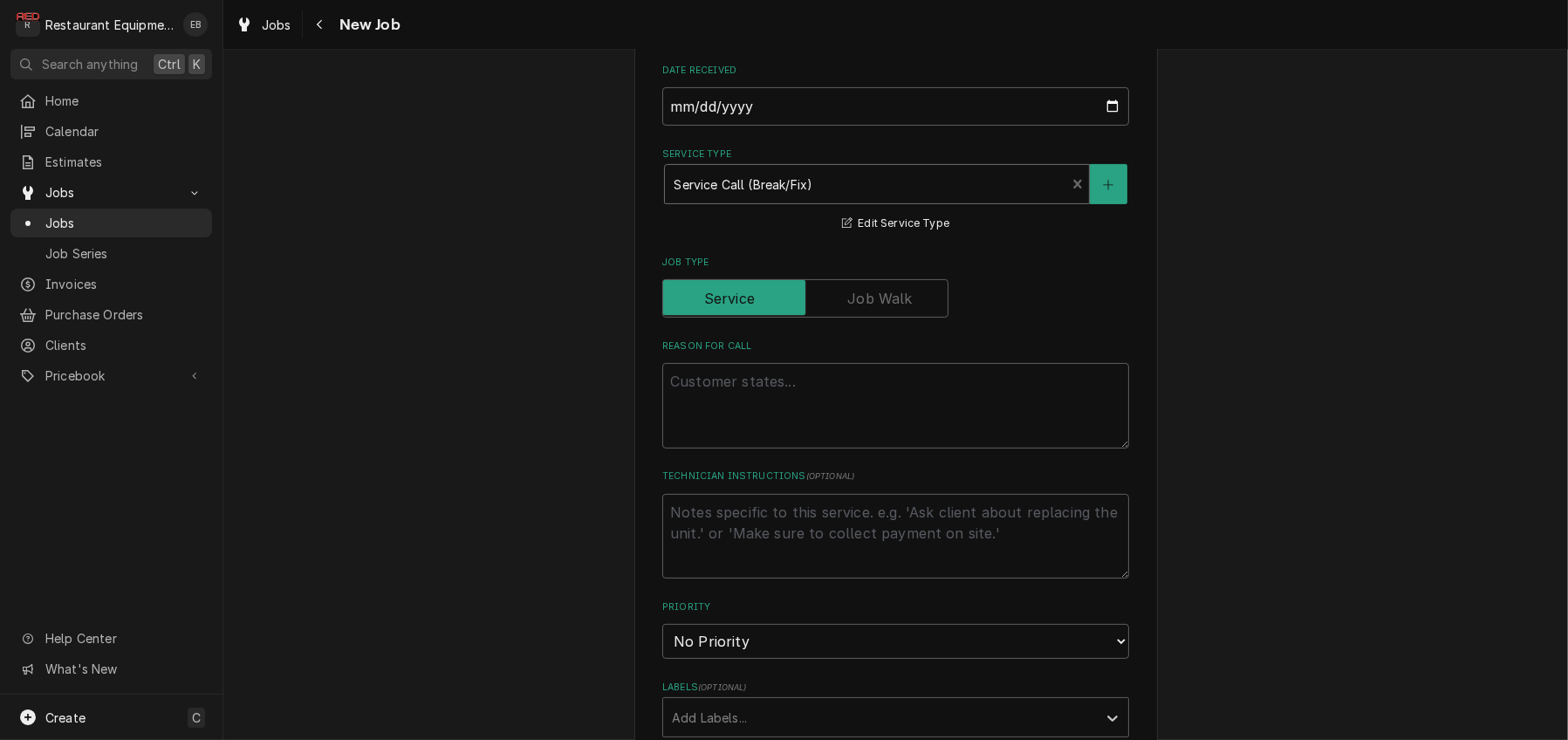
scroll to position [581, 0]
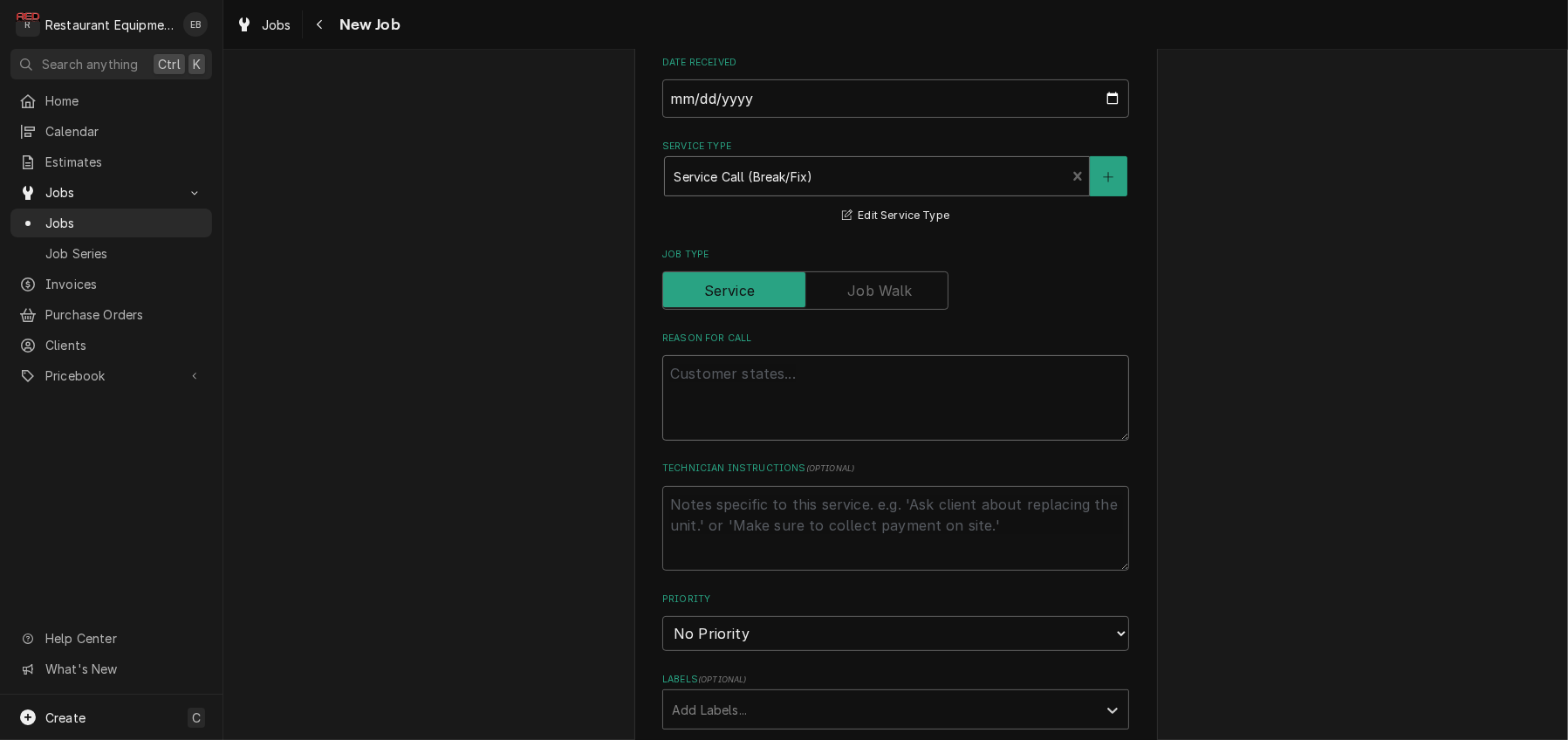
click at [769, 441] on textarea "Reason For Call" at bounding box center [895, 398] width 467 height 86
paste textarea "BACKUP / KITCHEN EQUIPMENT / KETTLE - BIG (12 GALLON) / NOT HEATING / Equipment…"
type textarea "x"
type textarea "BACKUP / KITCHEN EQUIPMENT / KETTLE - BIG (12 GALLON) / NOT HEATING / Equipment…"
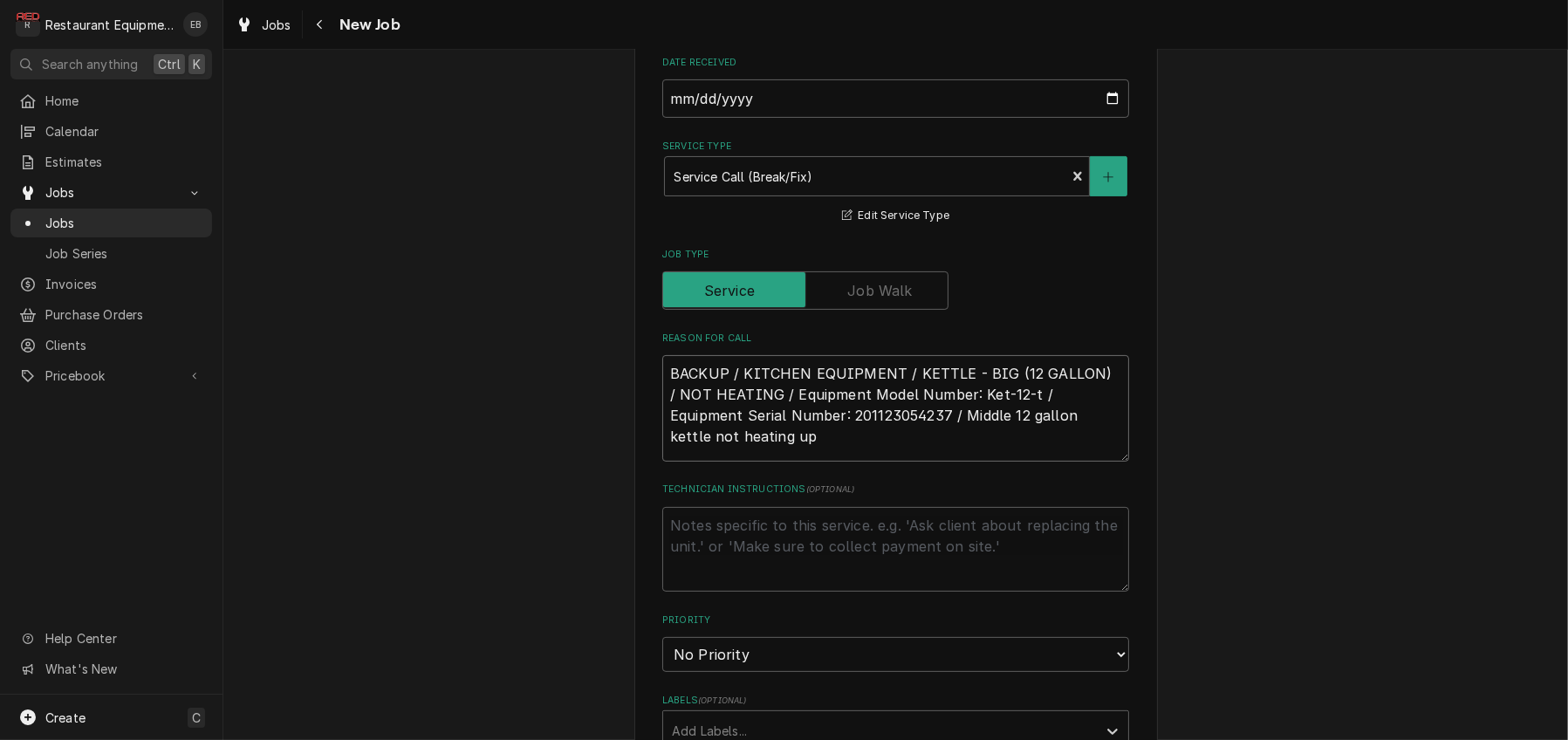
click at [662, 461] on textarea "BACKUP / KITCHEN EQUIPMENT / KETTLE - BIG (12 GALLON) / NOT HEATING / Equipment…" at bounding box center [895, 408] width 467 height 106
type textarea "x"
type textarea "BACKUP / KITCHEN EQUIPMENT / KETTLE - BIG (12 GALLON) / NOT HEATING / Equipment…"
type textarea "x"
type textarea "BACKUP / KITCHEN EQUIPMENT / KETTLE - BIG (12 GALLON) / NOT HEATING / Equipment…"
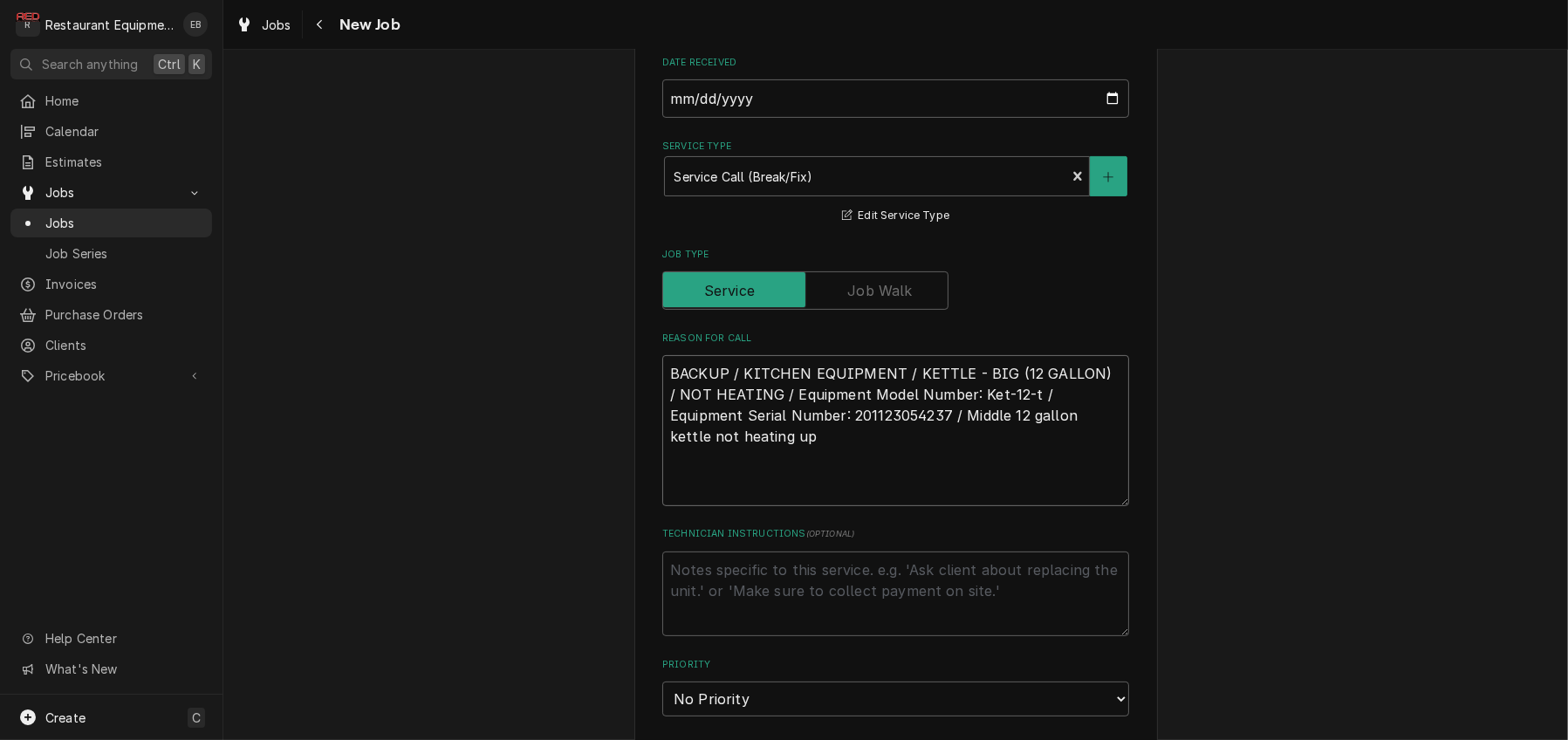
type textarea "x"
type textarea "T BACKUP / KITCHEN EQUIPMENT / KETTLE - BIG (12 GALLON) / NOT HEATING / Equipme…"
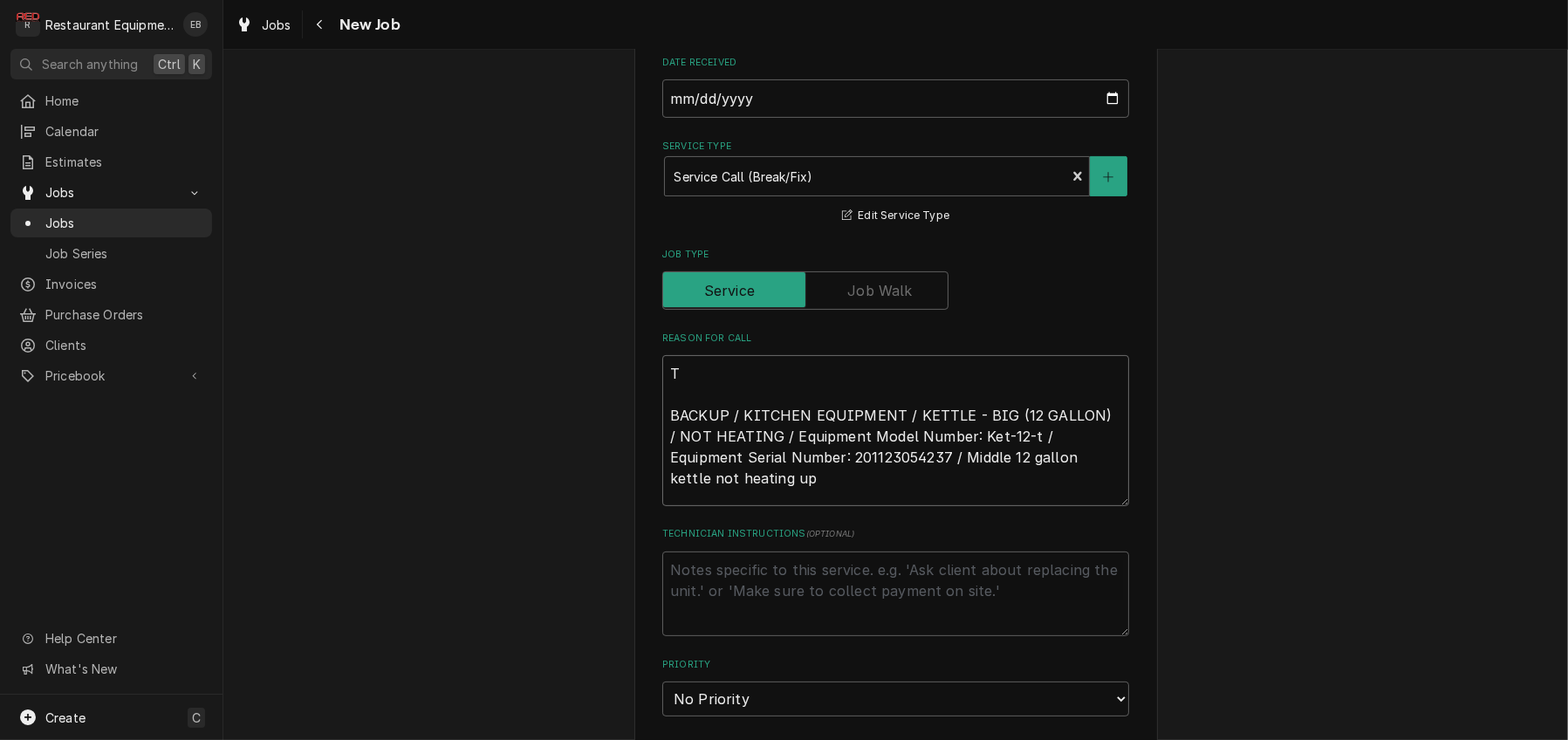
type textarea "x"
type textarea "TN BACKUP / KITCHEN EQUIPMENT / KETTLE - BIG (12 GALLON) / NOT HEATING / Equipm…"
type textarea "x"
type textarea "TN# BACKUP / KITCHEN EQUIPMENT / KETTLE - BIG (12 GALLON) / NOT HEATING / Equip…"
type textarea "x"
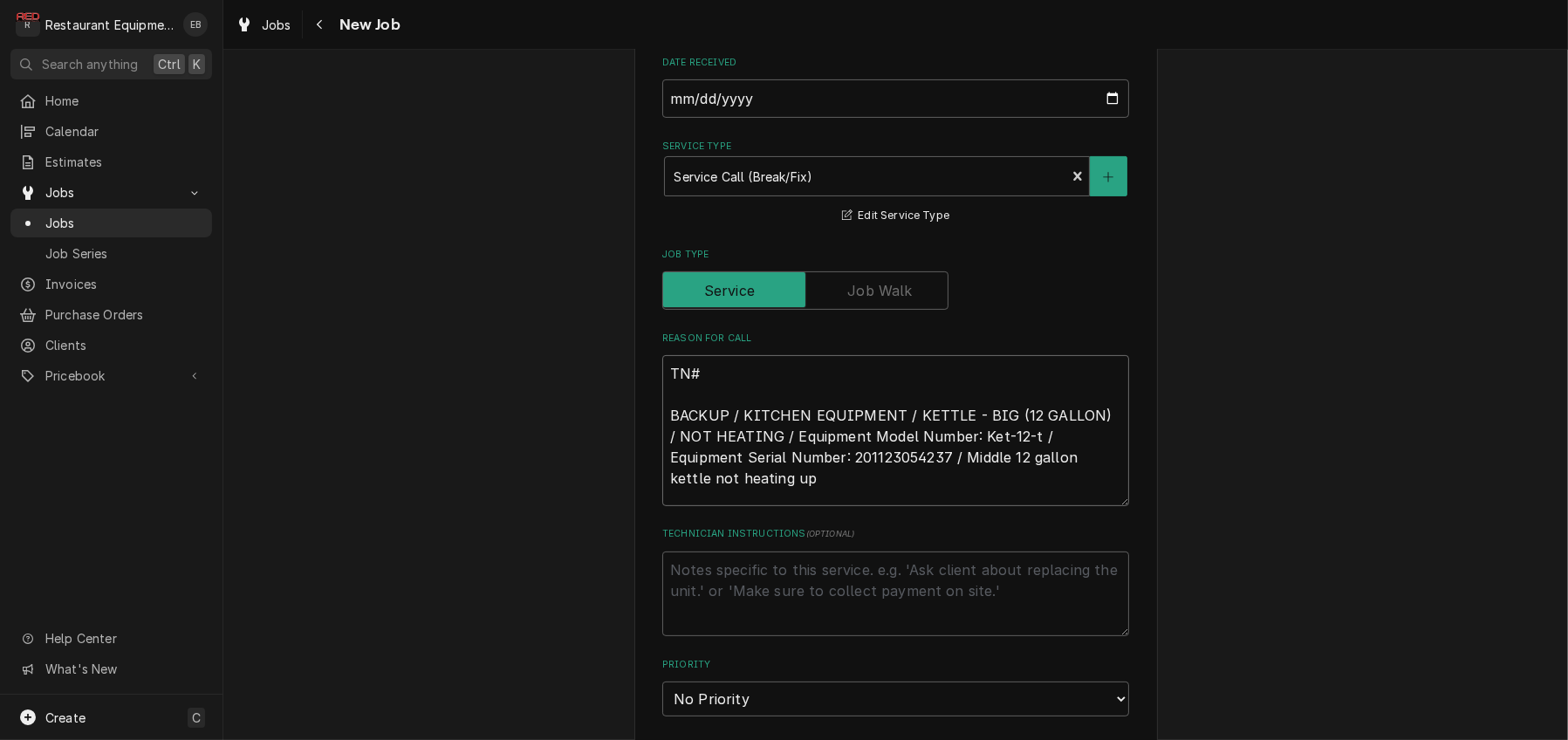
type textarea "TN# BACKUP / KITCHEN EQUIPMENT / KETTLE - BIG (12 GALLON) / NOT HEATING / Equip…"
paste textarea "326404845"
type textarea "x"
type textarea "TN#326404845 BACKUP / KITCHEN EQUIPMENT / KETTLE - BIG (12 GALLON) / NOT HEATIN…"
type textarea "x"
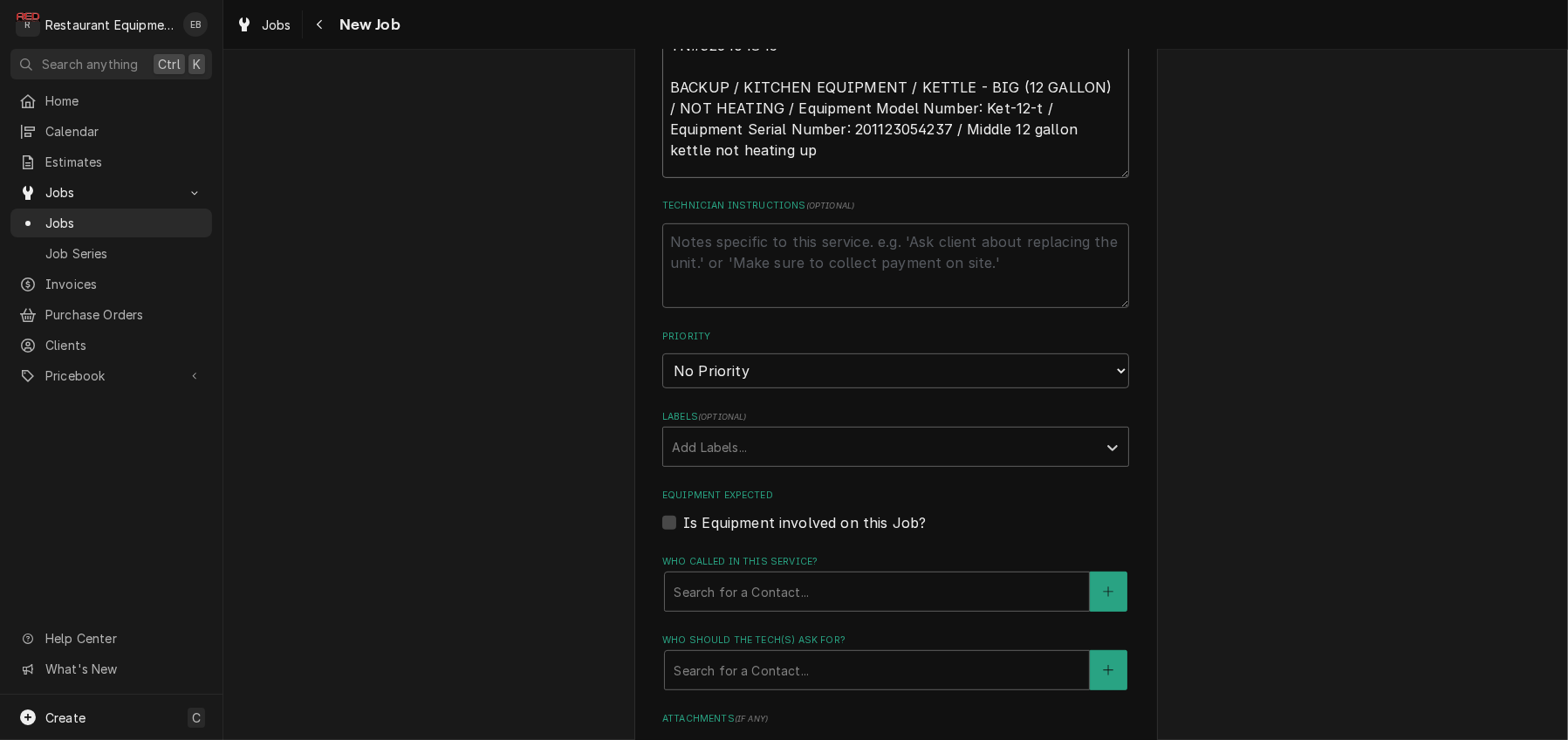
scroll to position [930, 0]
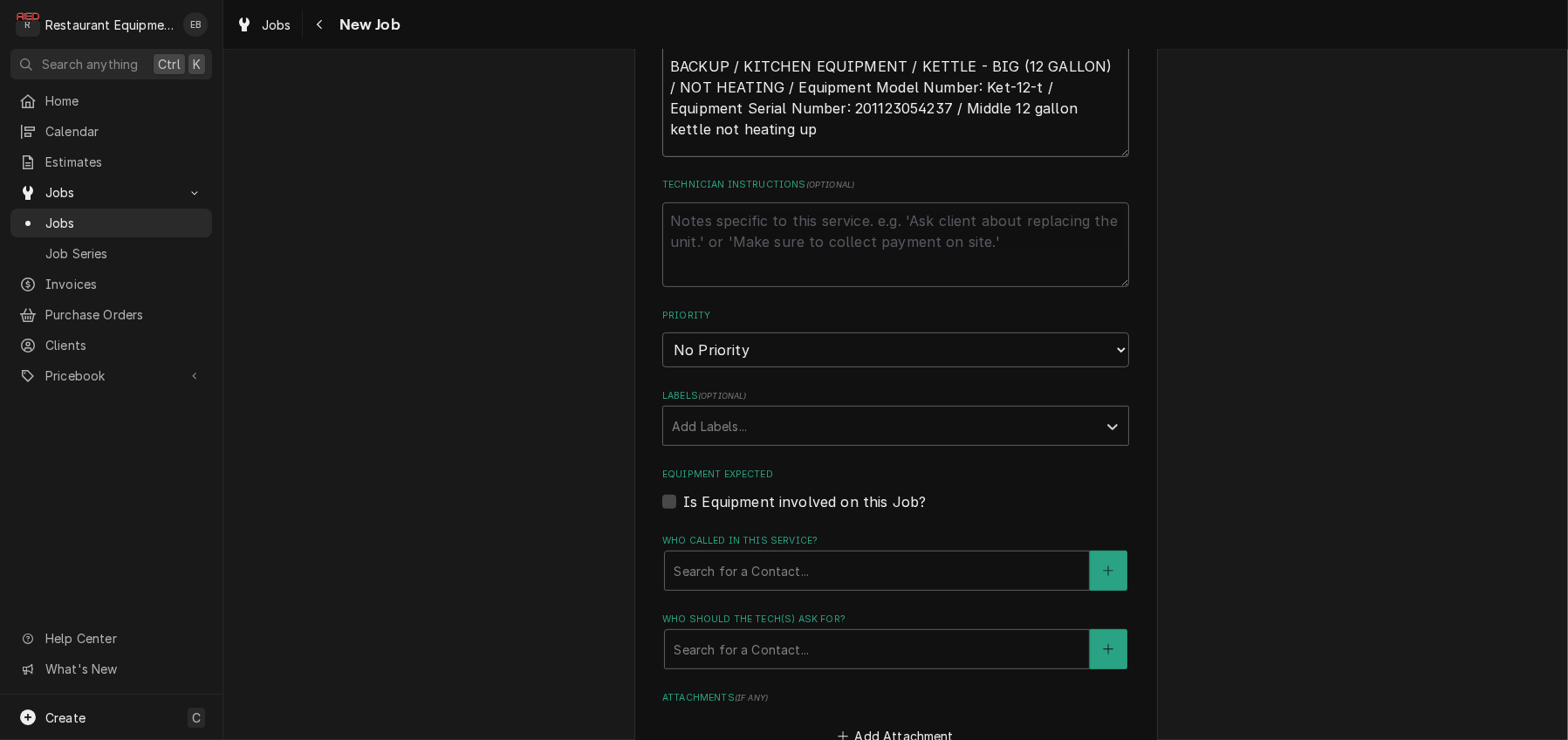
type textarea "TN#326404845 BACKUP / KITCHEN EQUIPMENT / KETTLE - BIG (12 GALLON) / NOT HEATIN…"
click at [746, 368] on select "No Priority Urgent High Medium Low" at bounding box center [895, 349] width 467 height 35
click at [730, 368] on select "No Priority Urgent High Medium Low" at bounding box center [895, 349] width 467 height 35
select select "2"
click at [662, 368] on select "No Priority Urgent High Medium Low" at bounding box center [895, 349] width 467 height 35
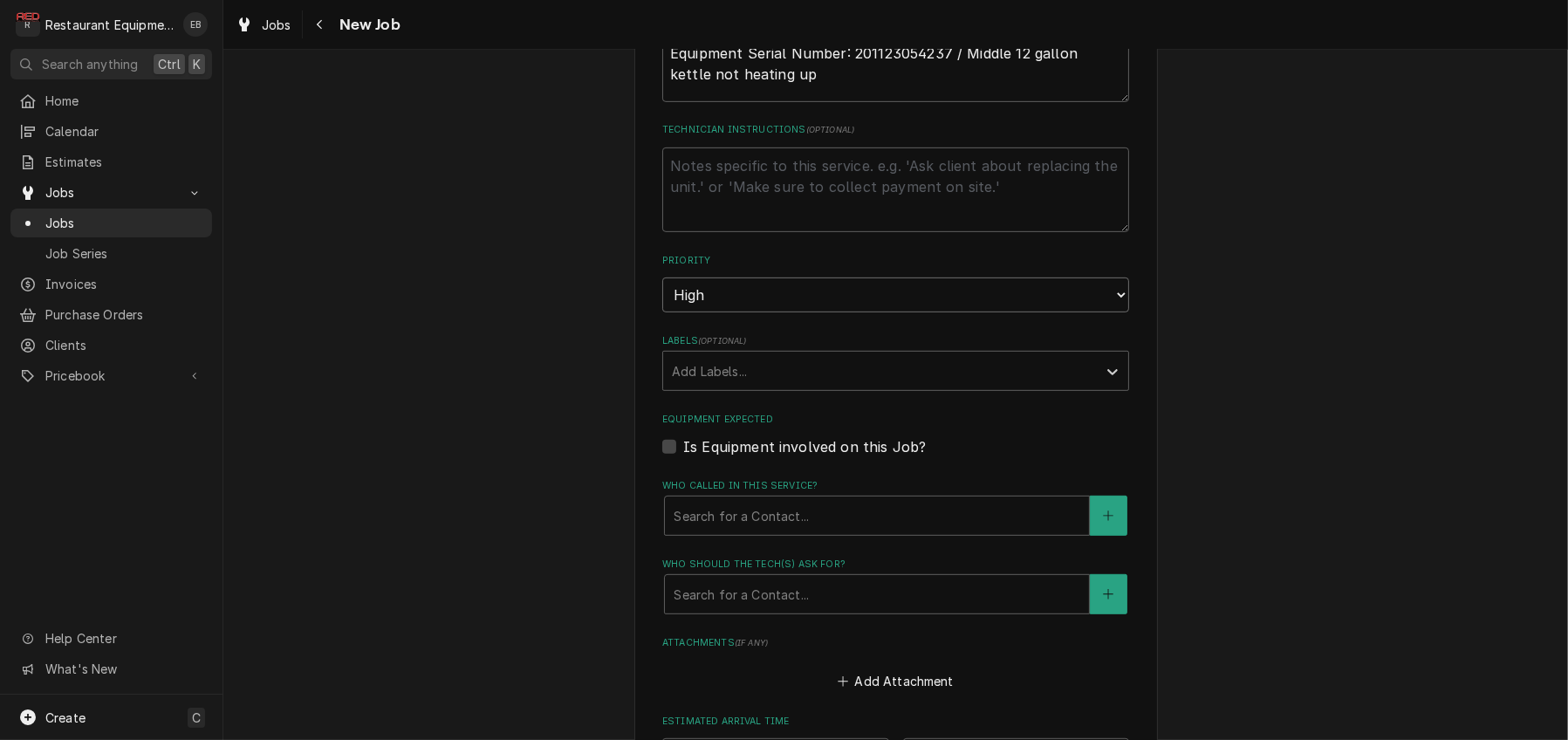
scroll to position [989, 0]
click at [789, 229] on textarea "Technician Instructions ( optional )" at bounding box center [895, 187] width 467 height 86
type textarea "x"
type textarea "N"
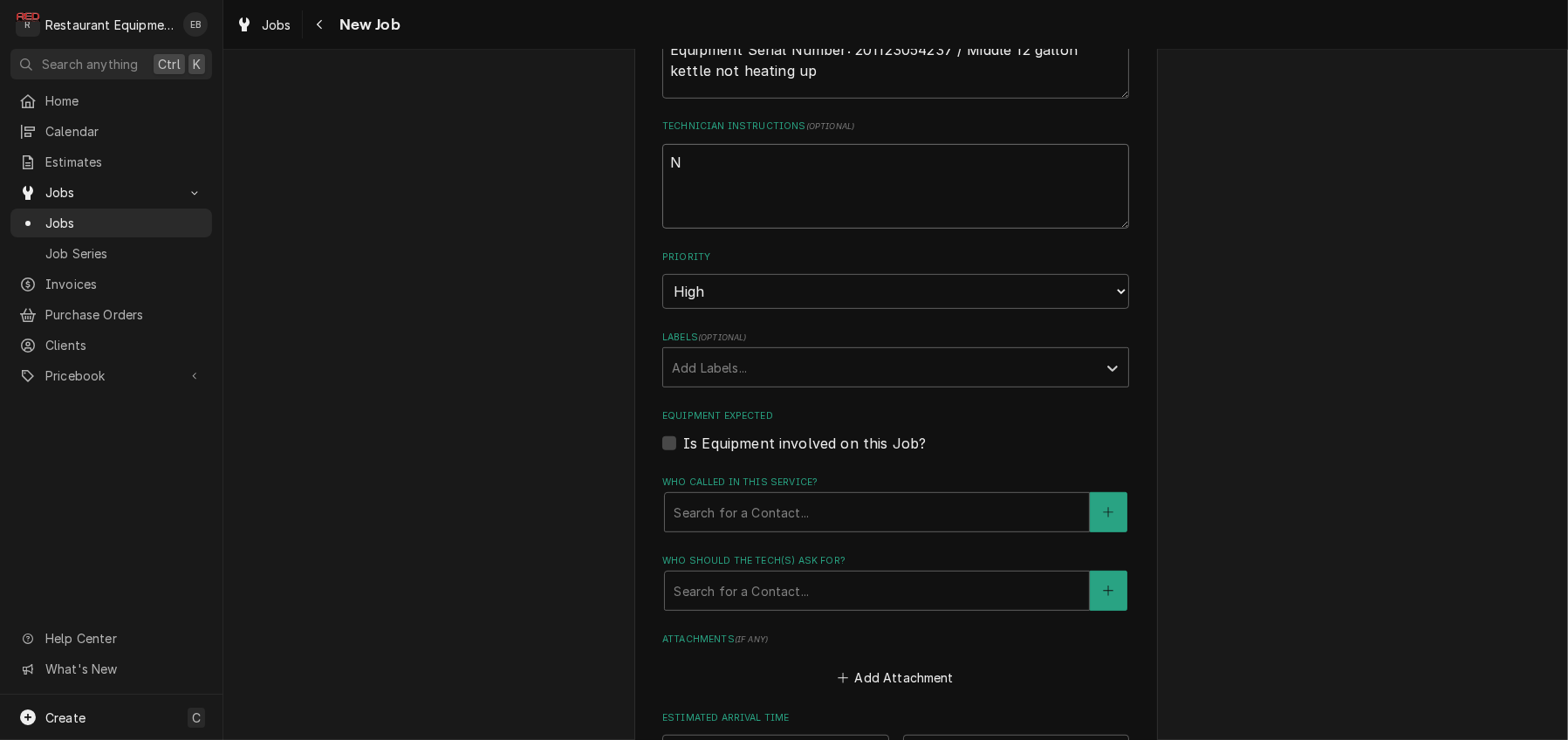
type textarea "x"
type textarea "NT"
type textarea "x"
type textarea "NTE"
type textarea "x"
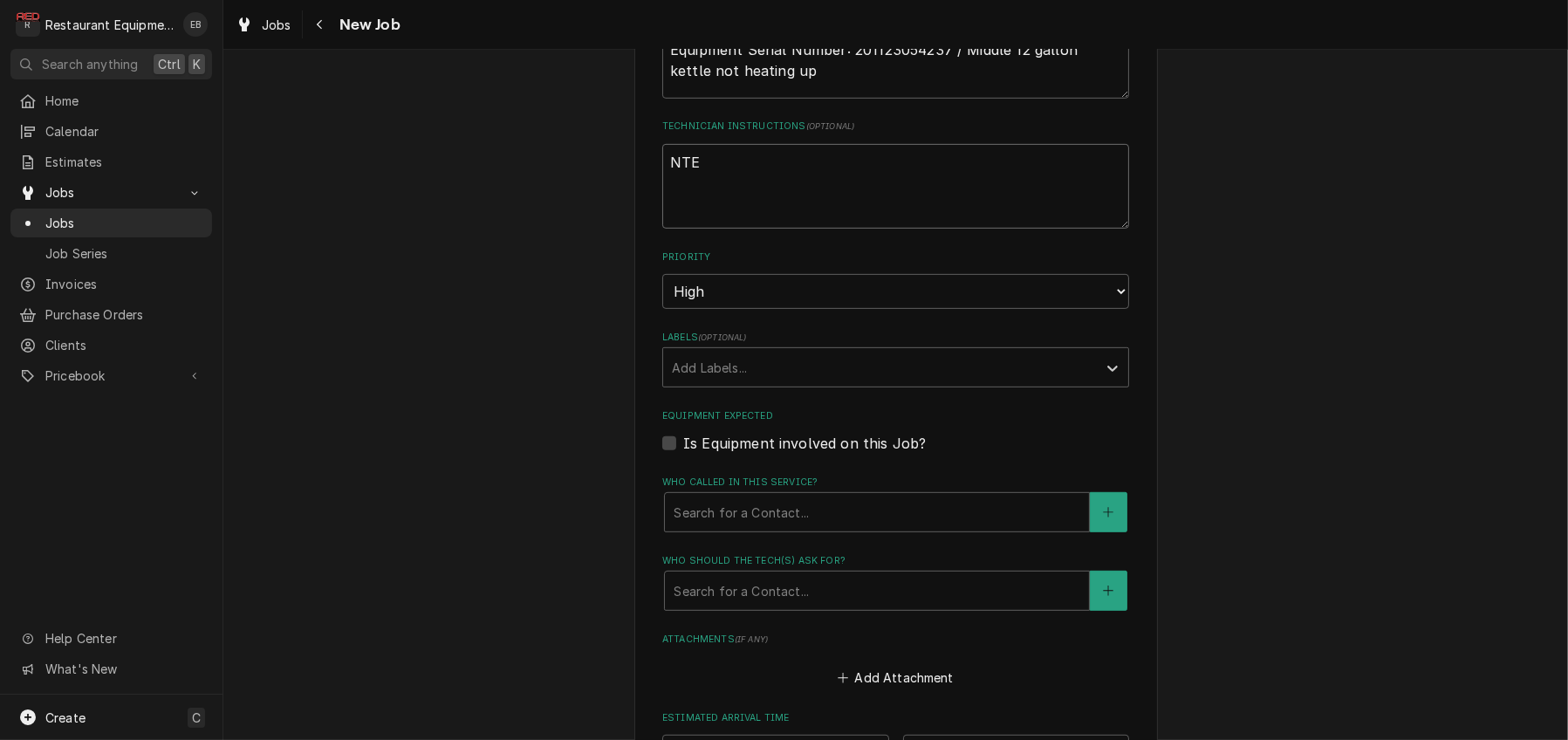
type textarea "NTE"
type textarea "x"
type textarea "NTE $"
type textarea "x"
type textarea "NTE $1"
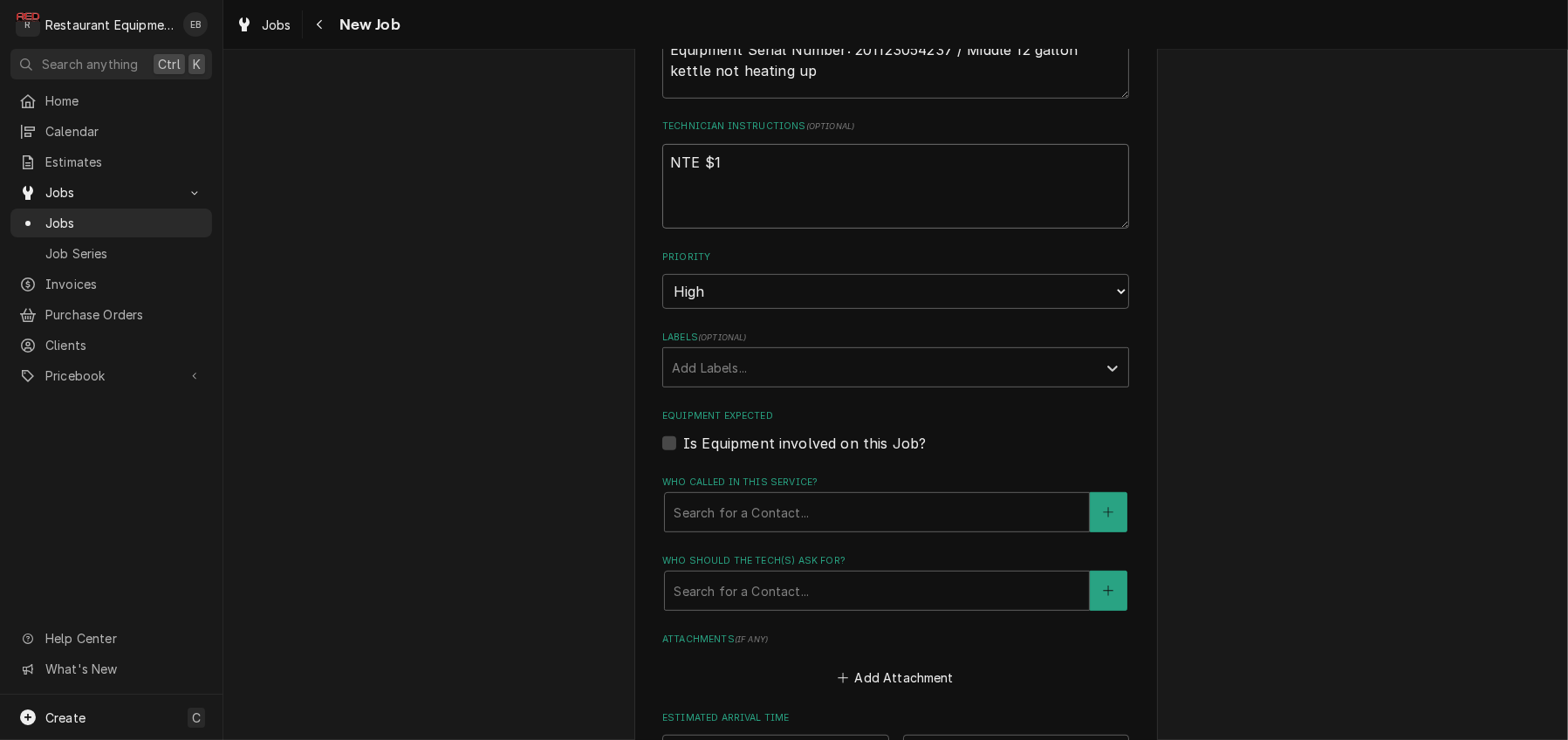
type textarea "x"
type textarea "NTE $10"
type textarea "x"
type textarea "NTE $100"
type textarea "x"
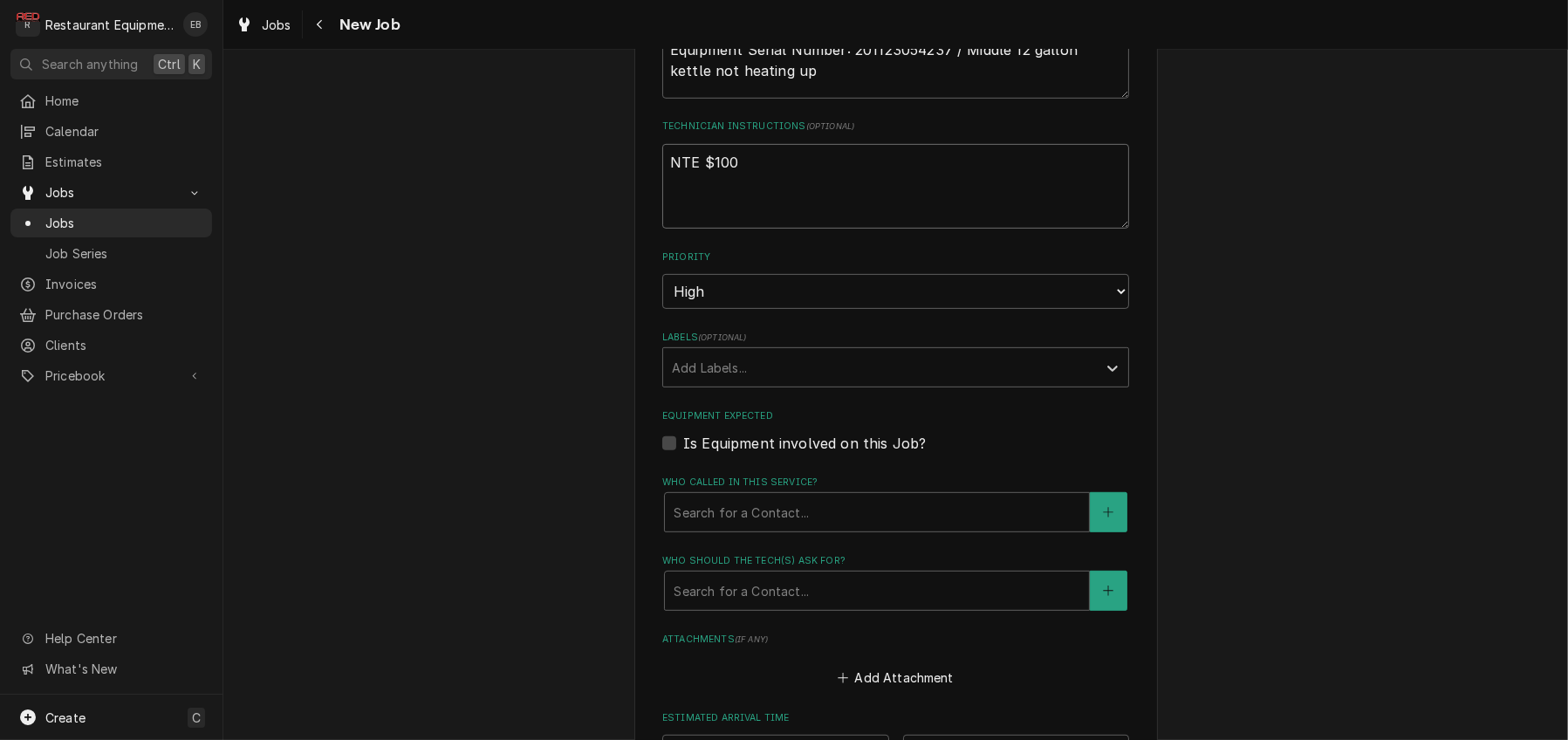
type textarea "NTE $1000"
type textarea "x"
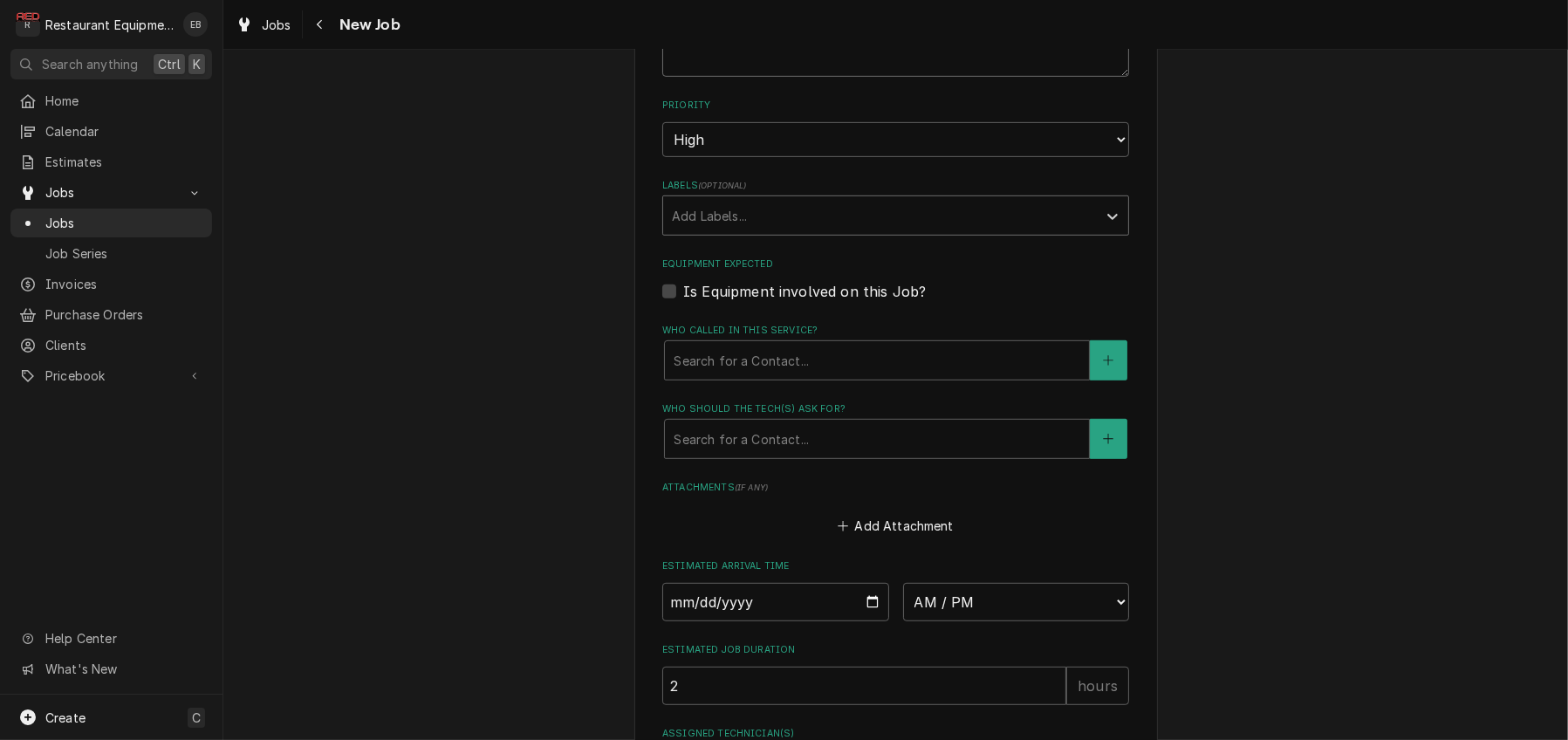
scroll to position [1105, 0]
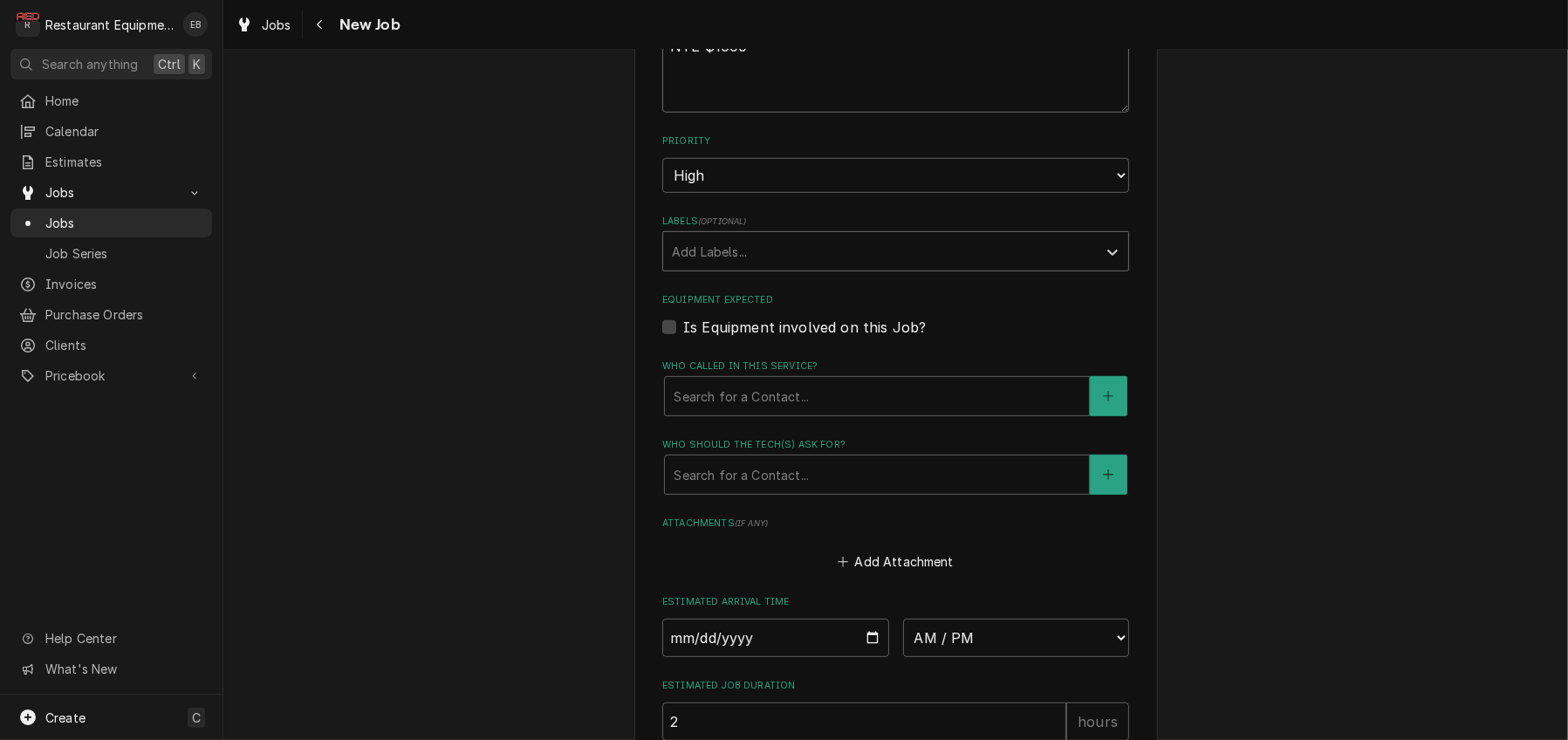
type textarea "NTE $1000"
click at [796, 267] on div "Labels" at bounding box center [880, 251] width 416 height 31
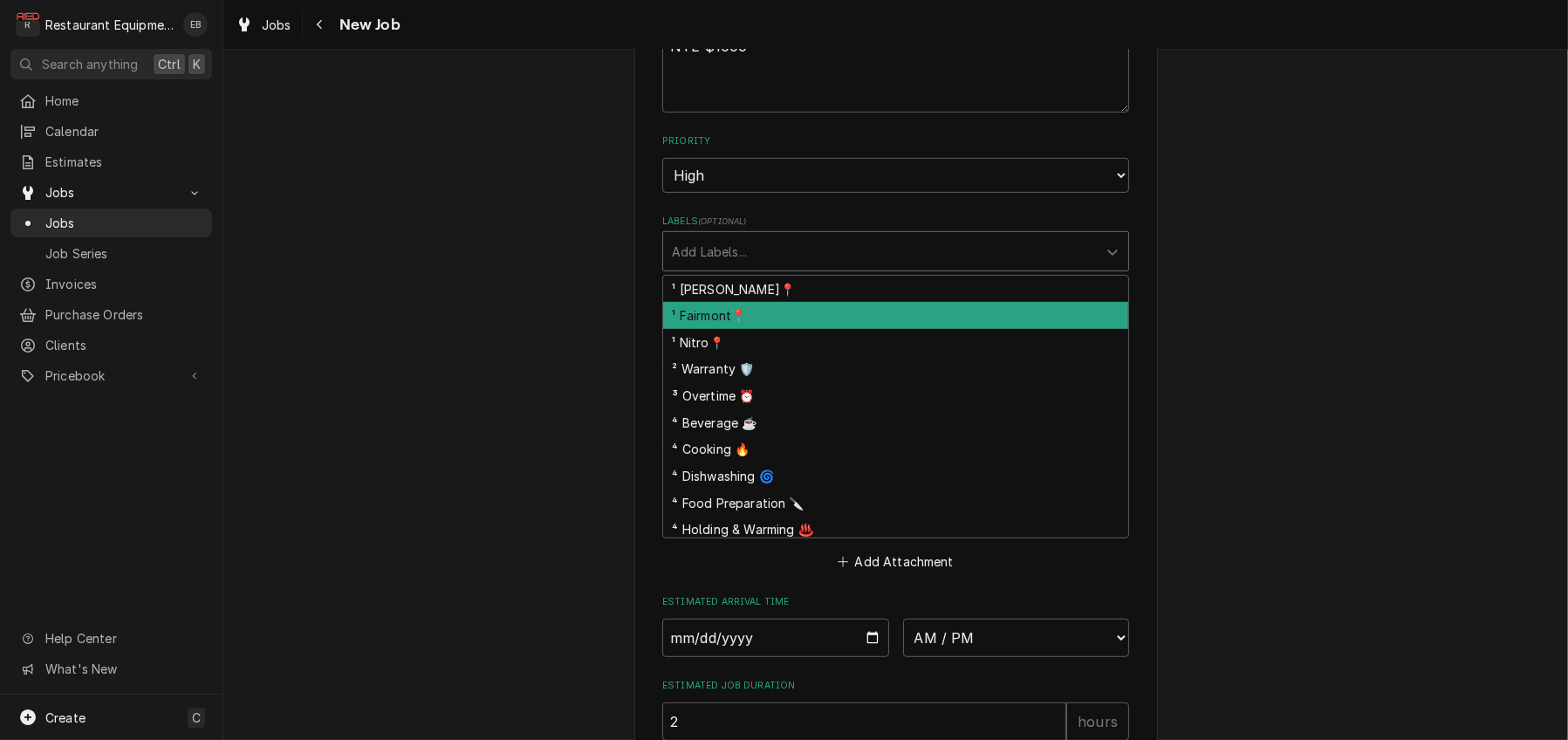
click at [776, 329] on div "¹ Fairmont📍" at bounding box center [895, 315] width 465 height 27
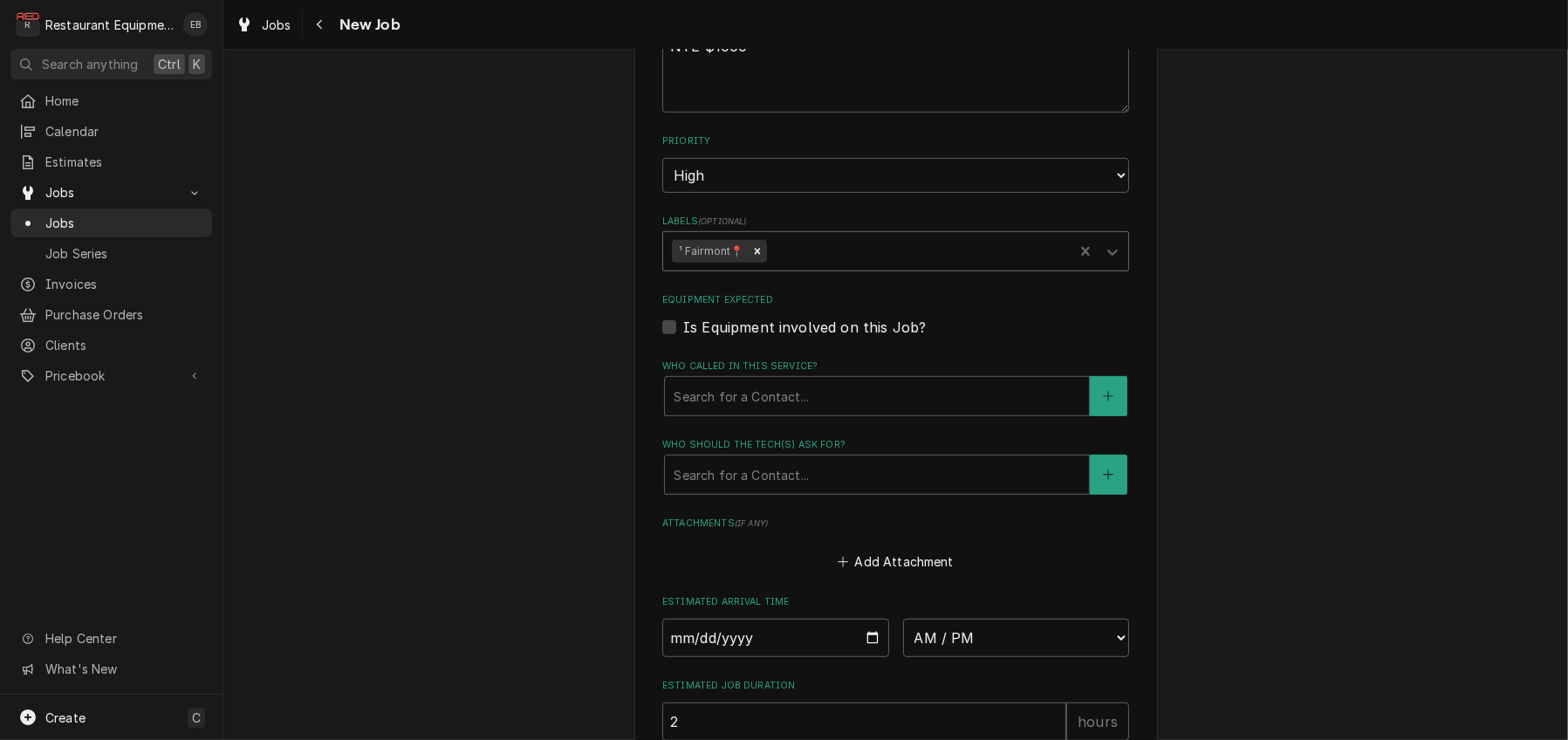
click at [817, 267] on div "Labels" at bounding box center [917, 251] width 295 height 31
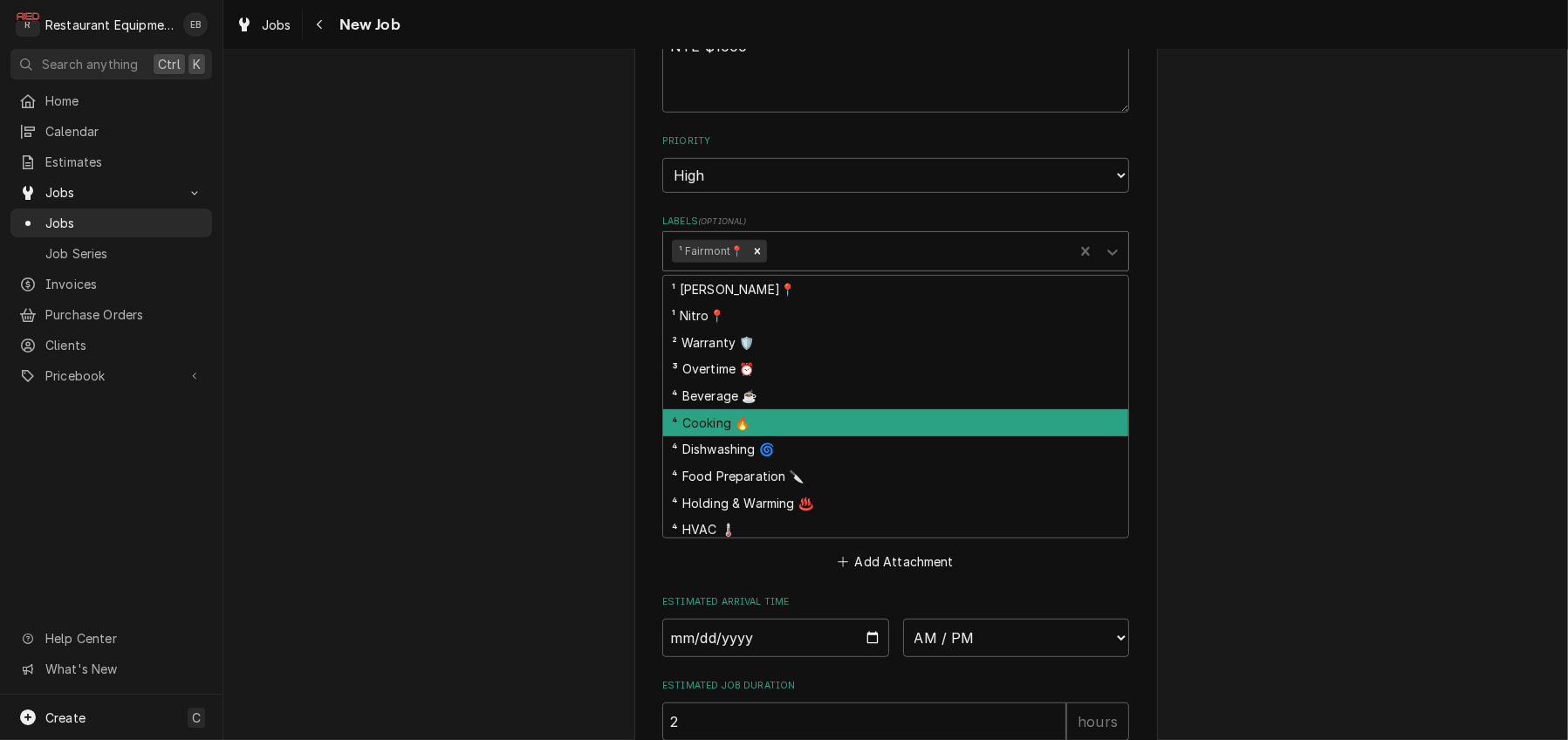
click at [791, 437] on div "⁴ Cooking 🔥" at bounding box center [895, 422] width 465 height 27
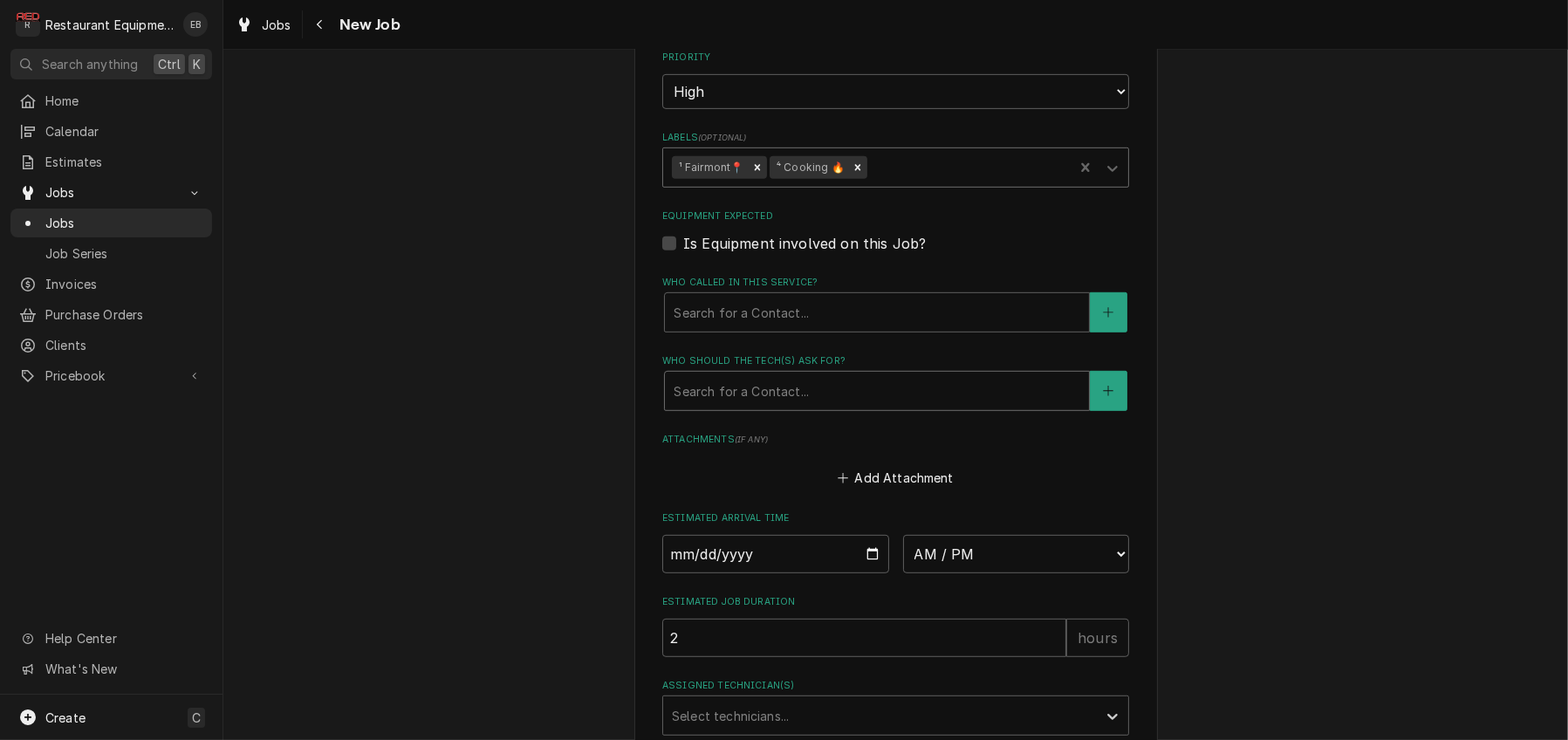
scroll to position [1222, 0]
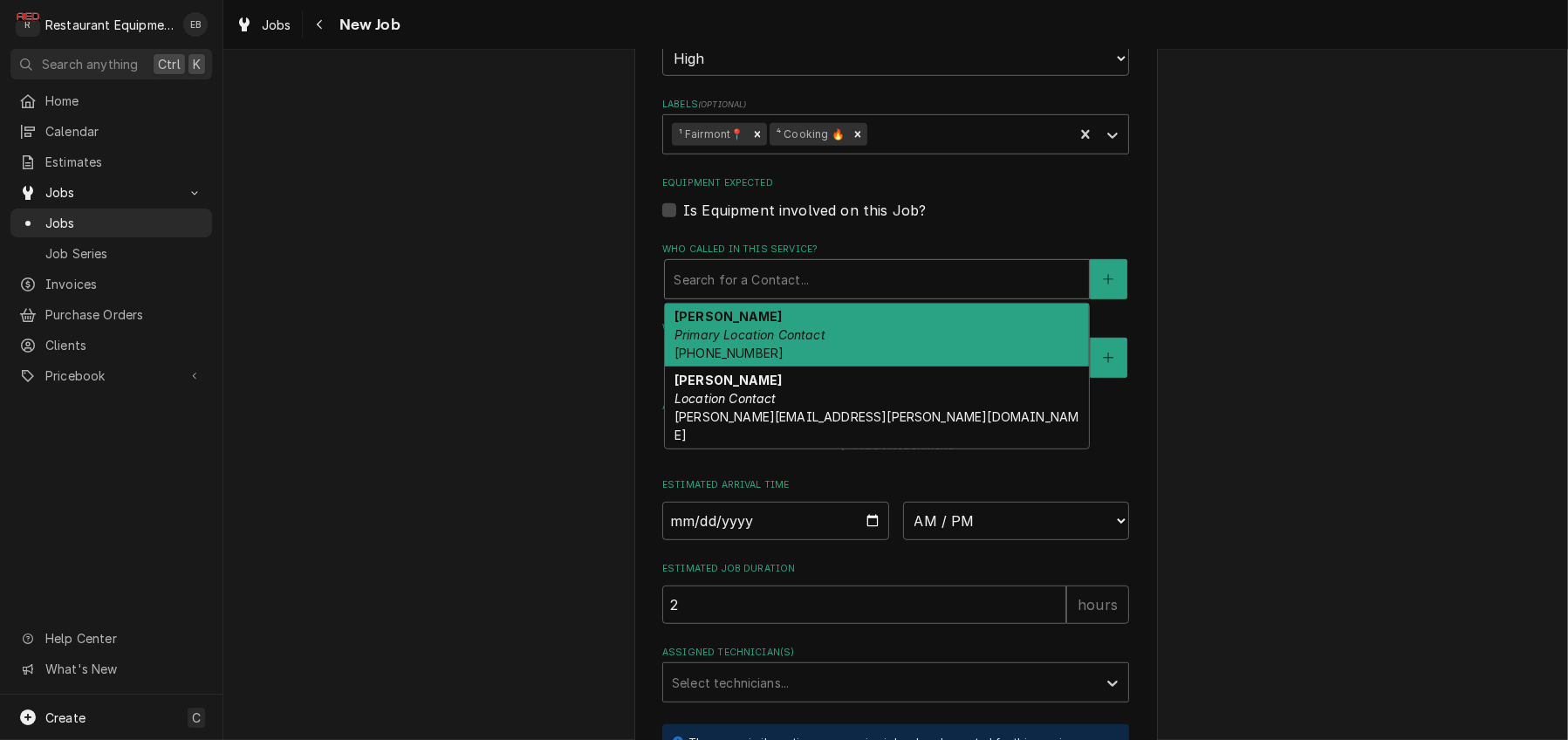
click at [791, 295] on div "Who called in this service?" at bounding box center [877, 279] width 407 height 31
click at [778, 368] on div "Christy Primary Location Contact (304) 363-2884" at bounding box center [876, 335] width 424 height 63
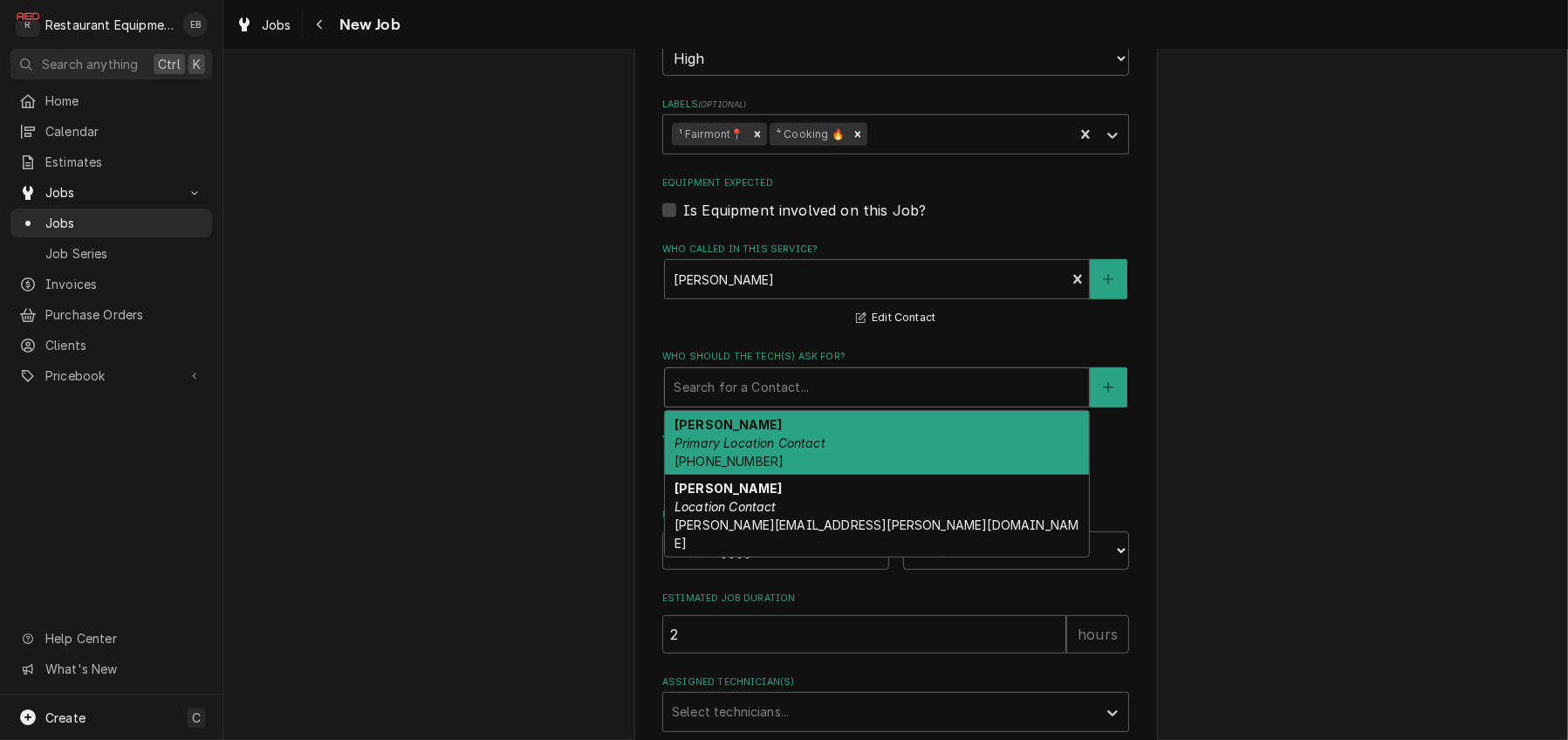
click at [773, 403] on div "Who should the tech(s) ask for?" at bounding box center [877, 387] width 407 height 31
click at [746, 450] on em "Primary Location Contact" at bounding box center [750, 443] width 151 height 15
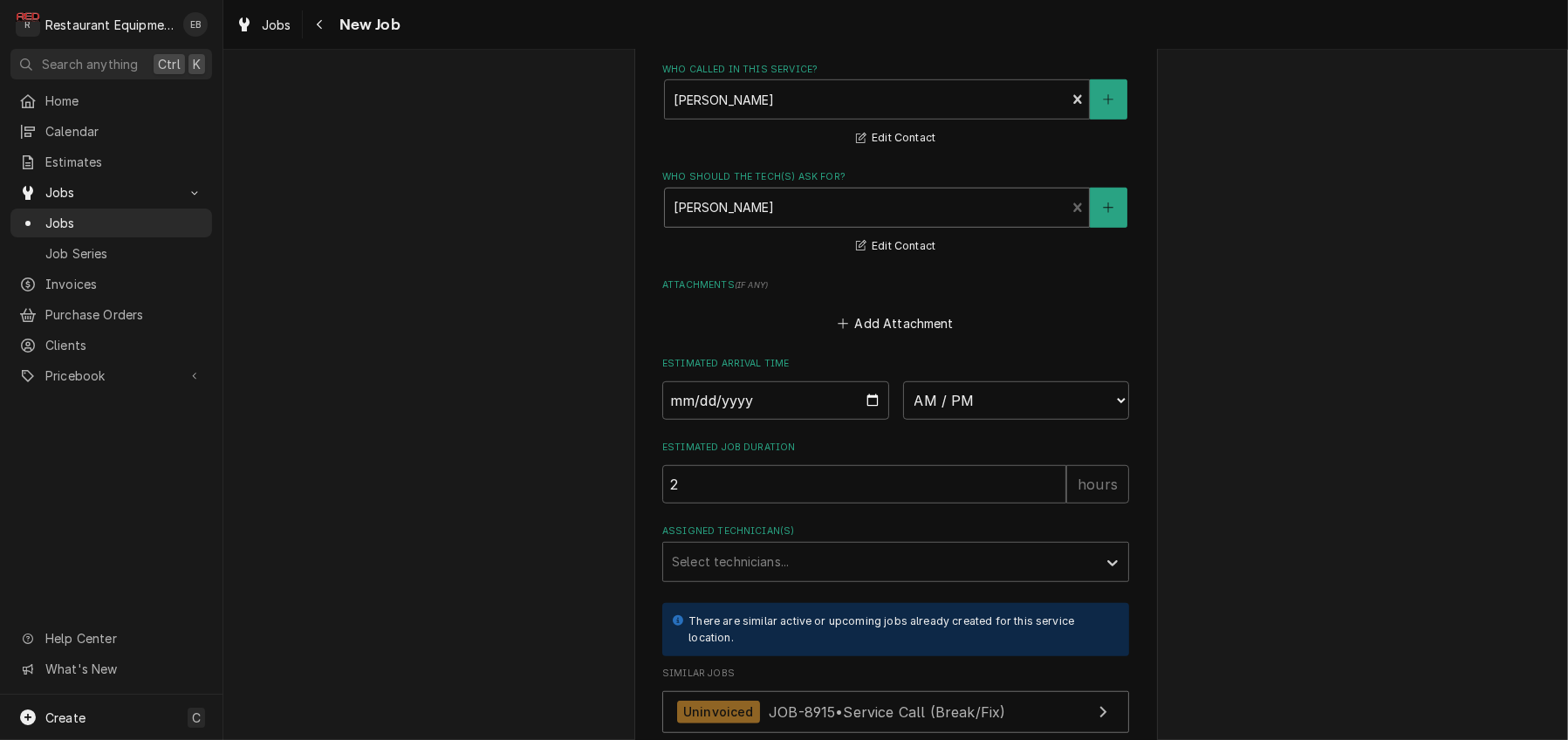
scroll to position [1454, 0]
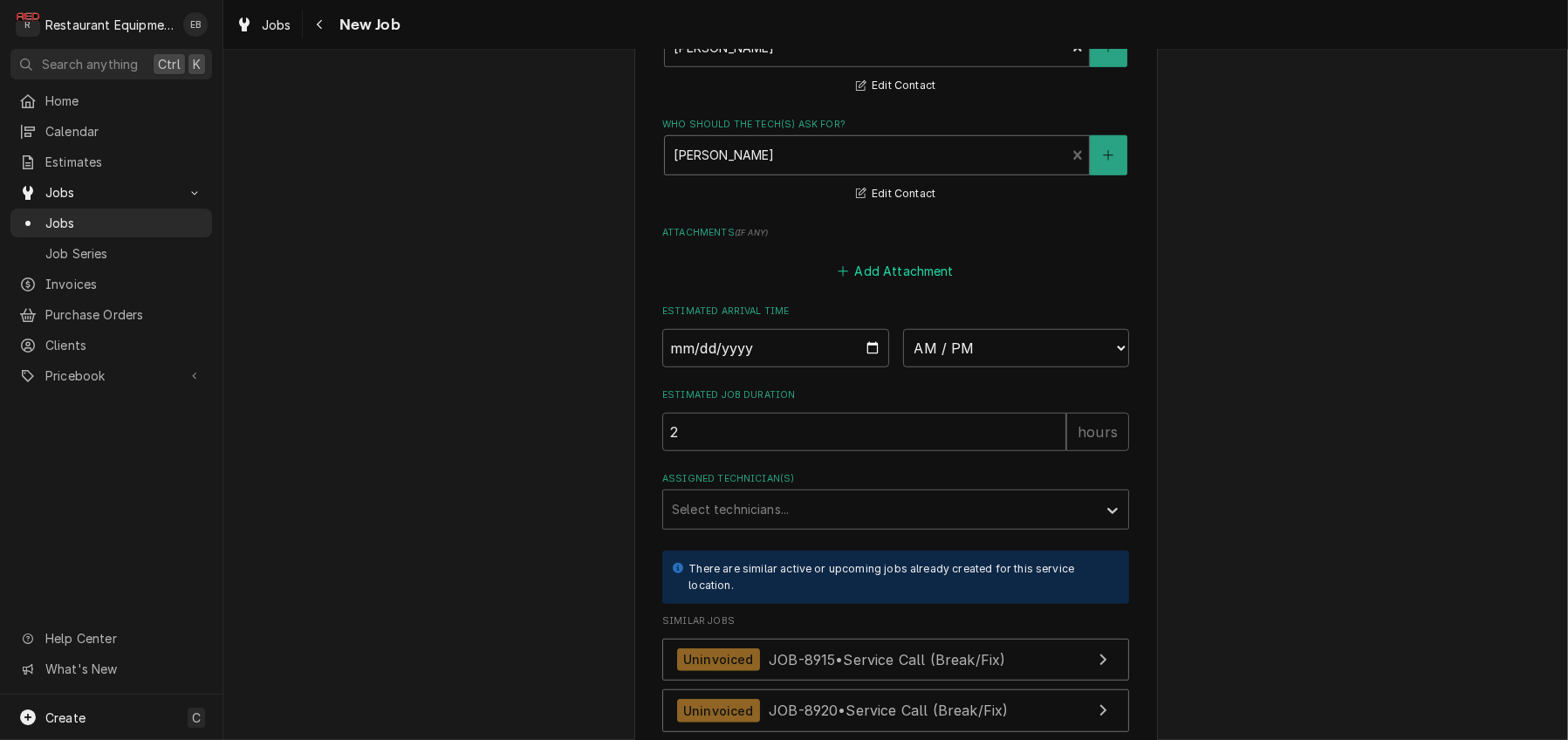
click at [882, 284] on button "Add Attachment" at bounding box center [895, 270] width 122 height 24
type textarea "x"
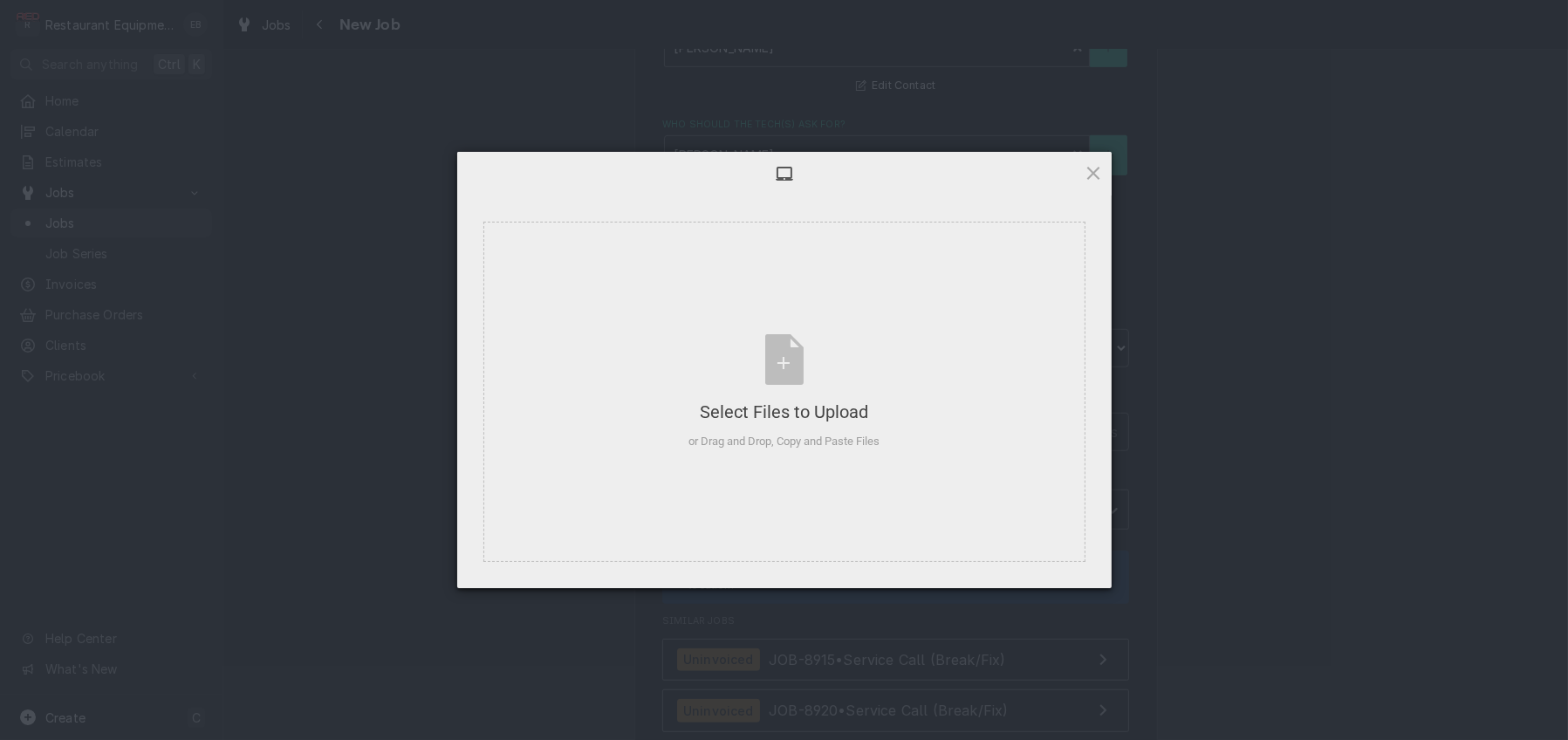
click at [1087, 162] on div at bounding box center [784, 173] width 654 height 44
click at [1084, 170] on span at bounding box center [1093, 173] width 20 height 20
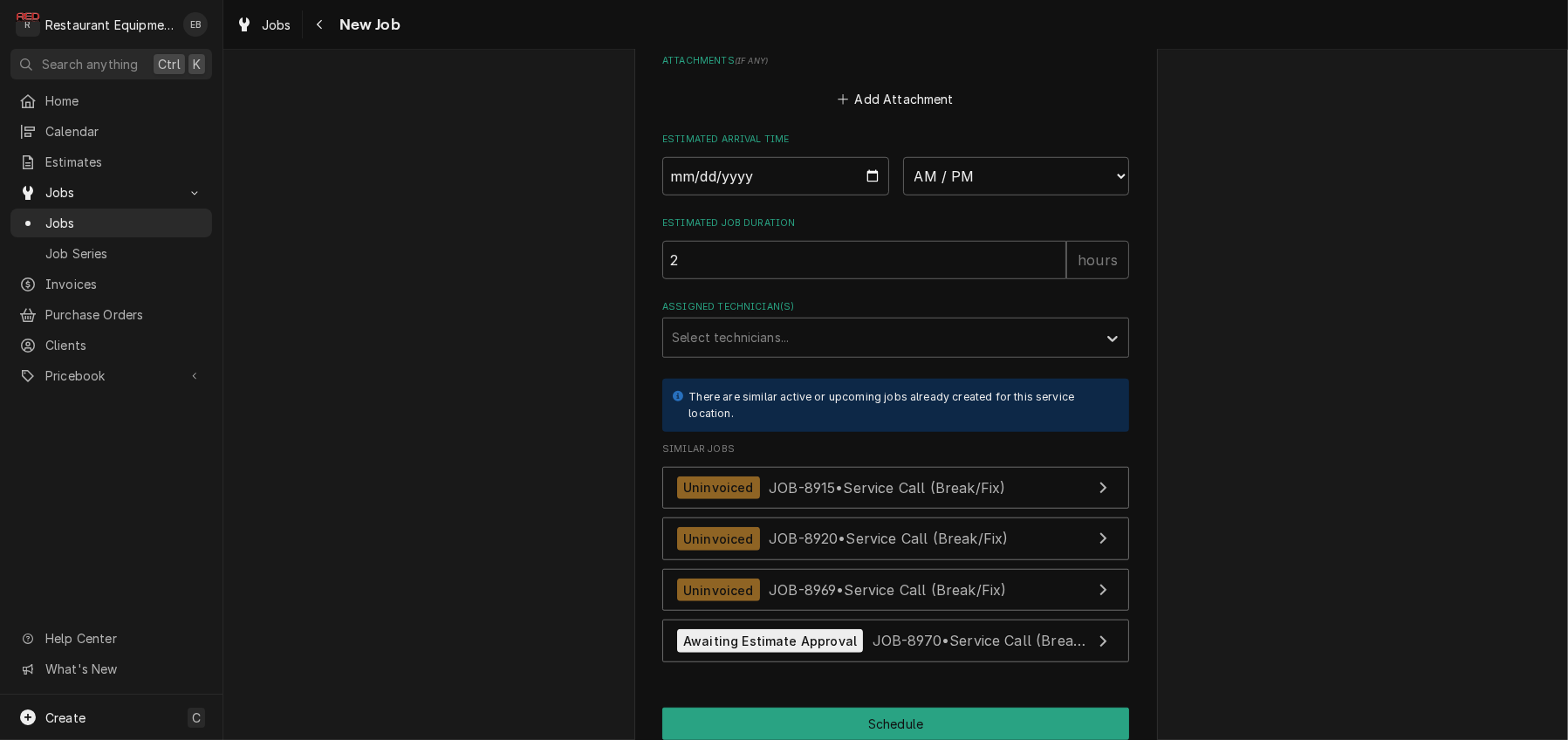
scroll to position [1628, 0]
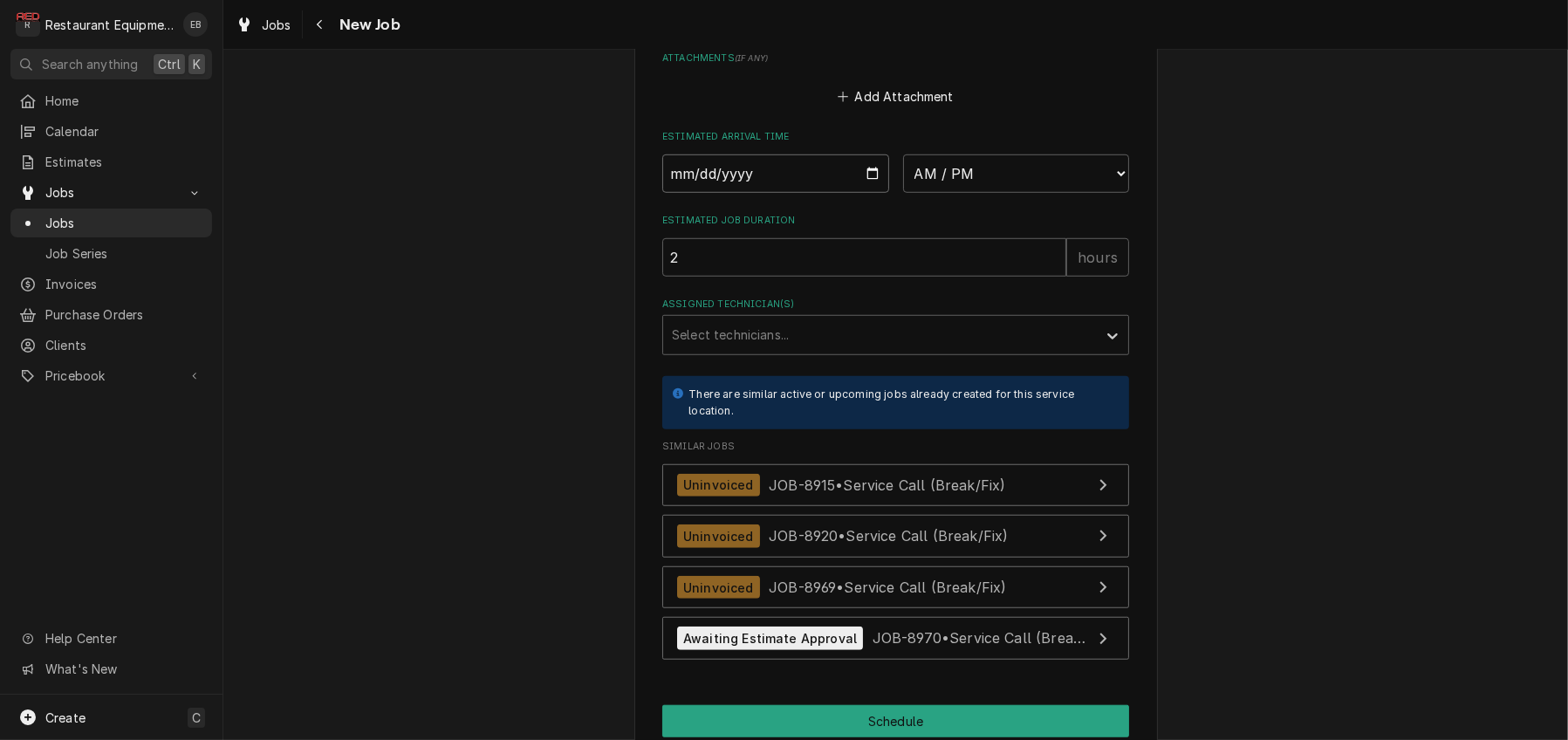
click at [878, 193] on input "Date" at bounding box center [776, 173] width 227 height 38
click at [874, 193] on input "Date" at bounding box center [776, 173] width 227 height 38
click at [868, 193] on input "Date" at bounding box center [776, 173] width 227 height 38
type input "[DATE]"
click at [836, 351] on div "Assigned Technician(s)" at bounding box center [880, 335] width 416 height 31
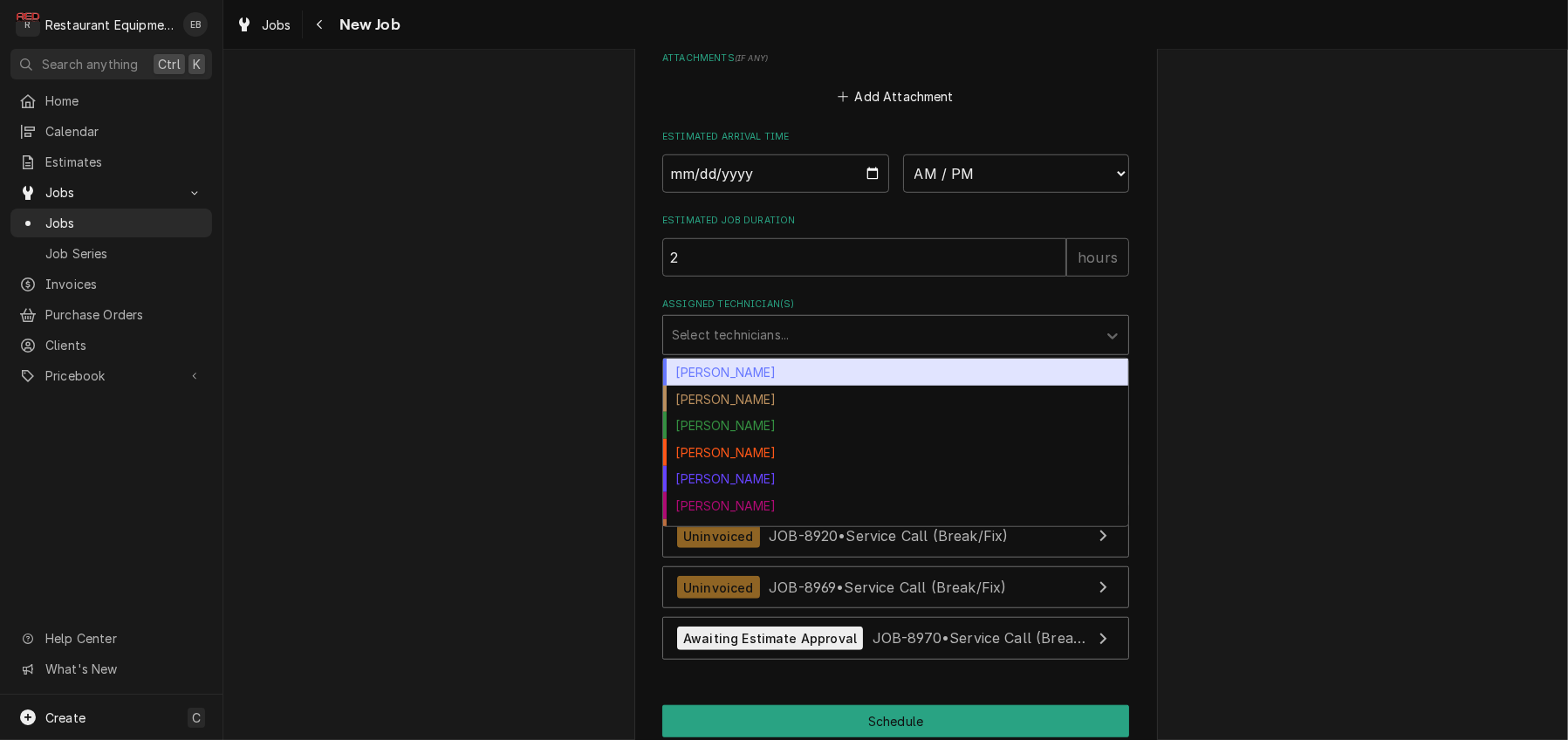
click at [784, 386] on div "Bryan Sanders" at bounding box center [895, 372] width 465 height 27
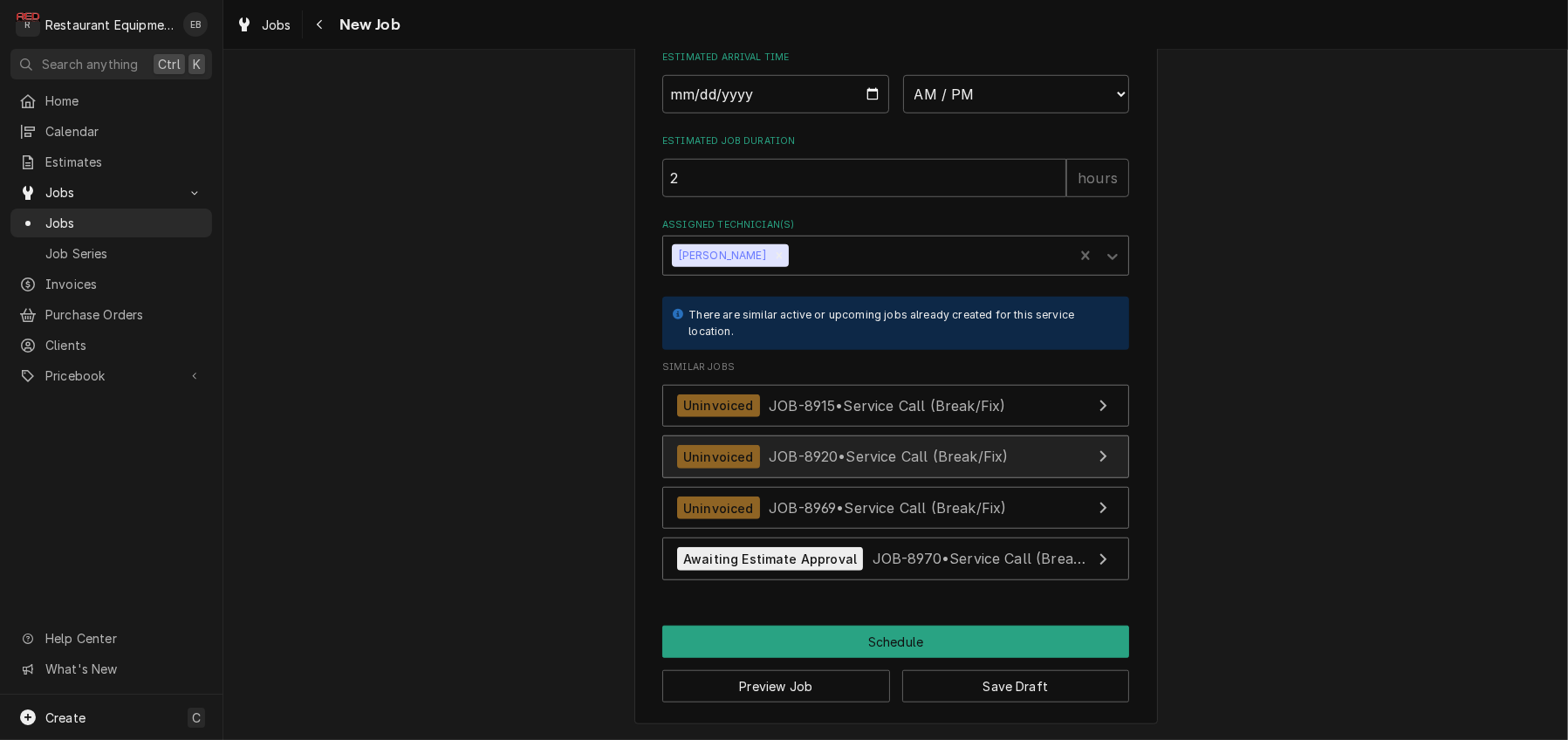
scroll to position [1962, 0]
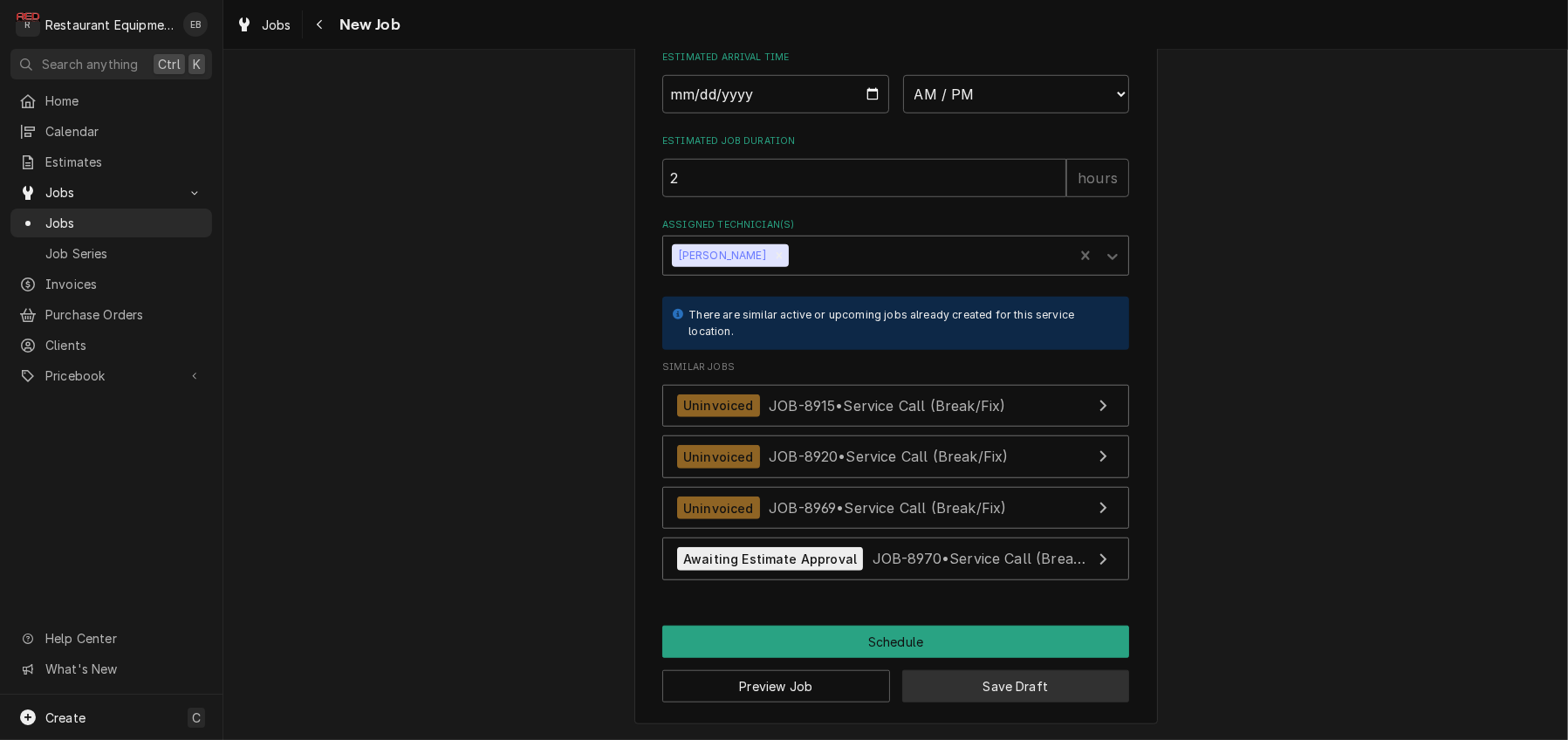
click at [955, 684] on button "Save Draft" at bounding box center [1016, 686] width 228 height 32
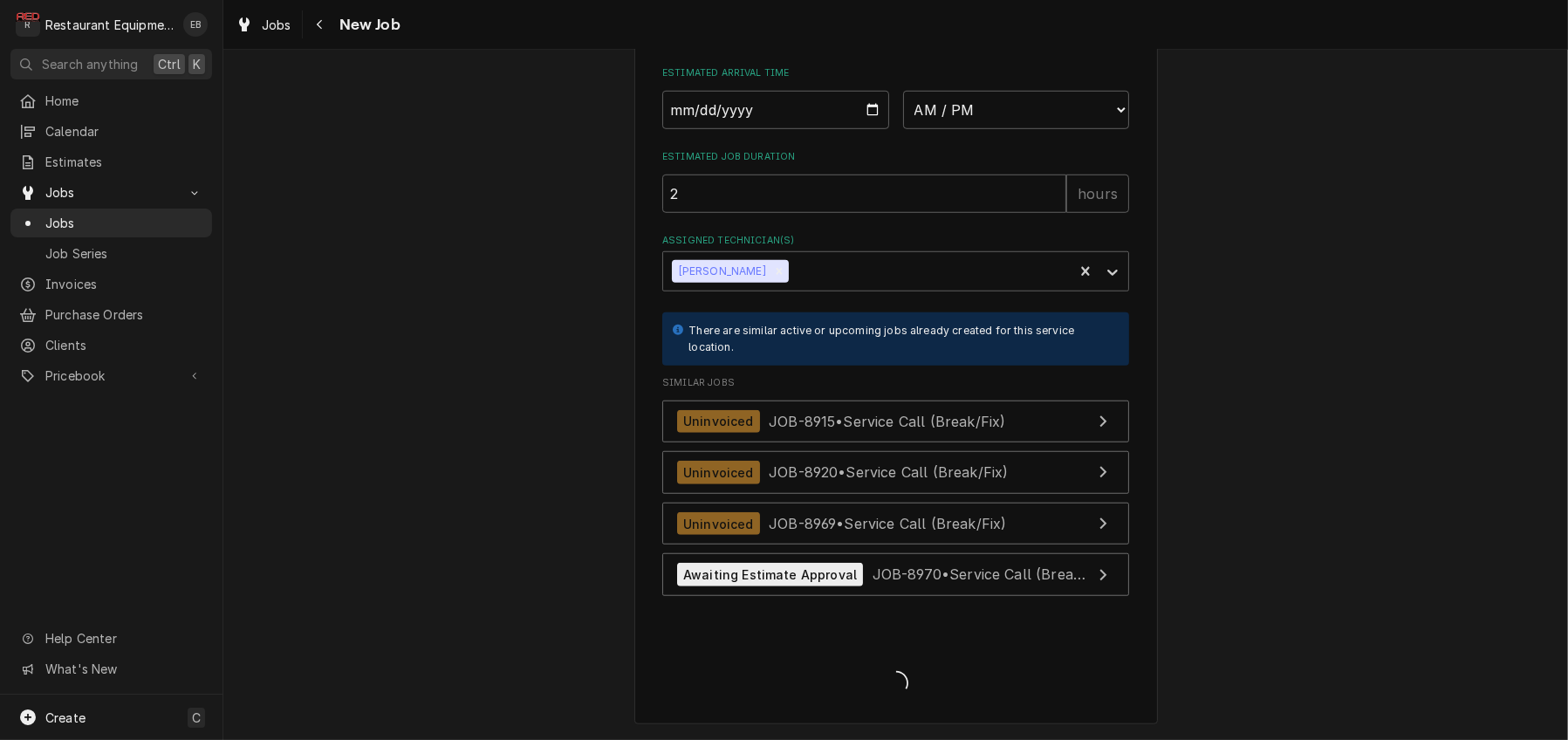
scroll to position [1944, 0]
type textarea "x"
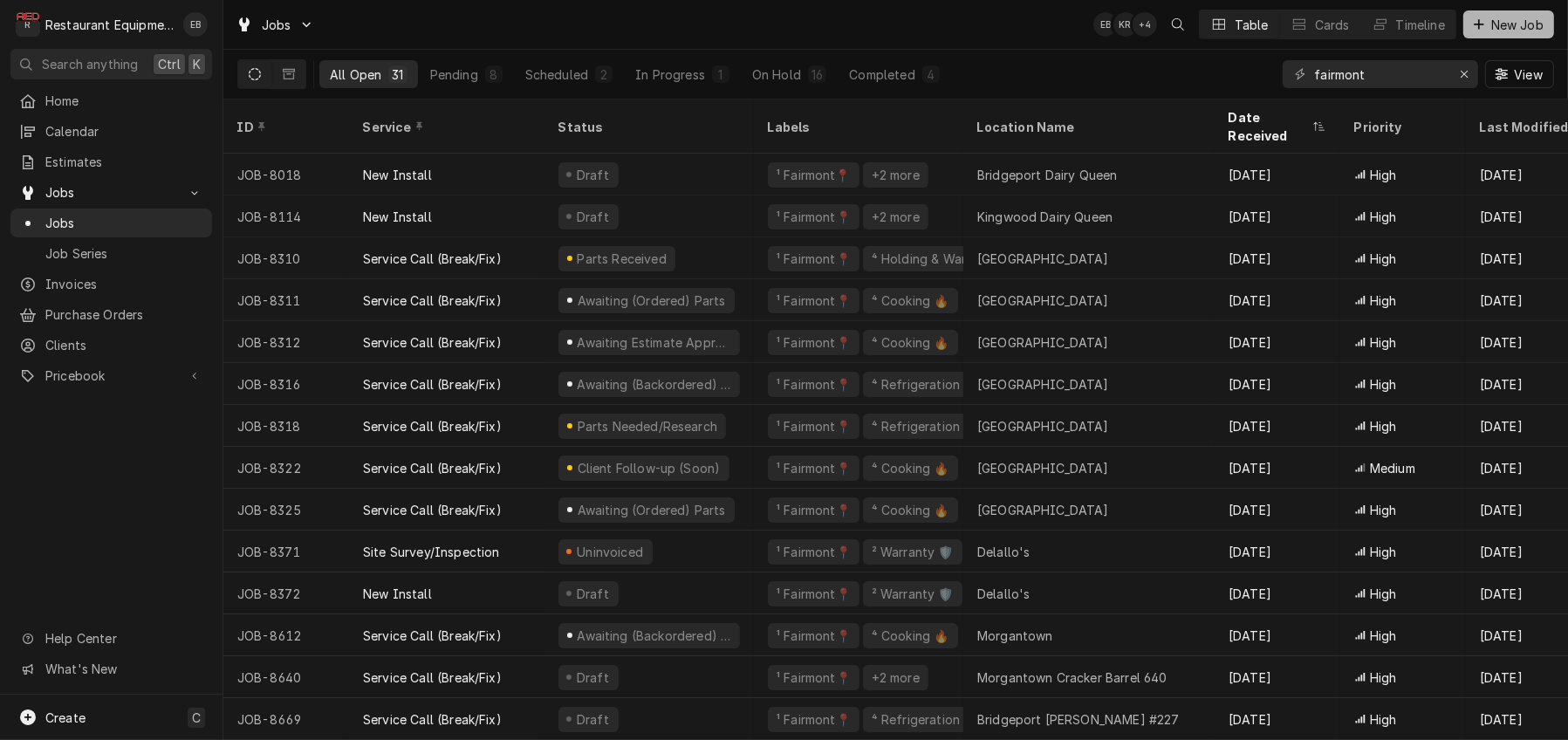
click at [1474, 33] on div "Dynamic Content Wrapper" at bounding box center [1479, 25] width 18 height 18
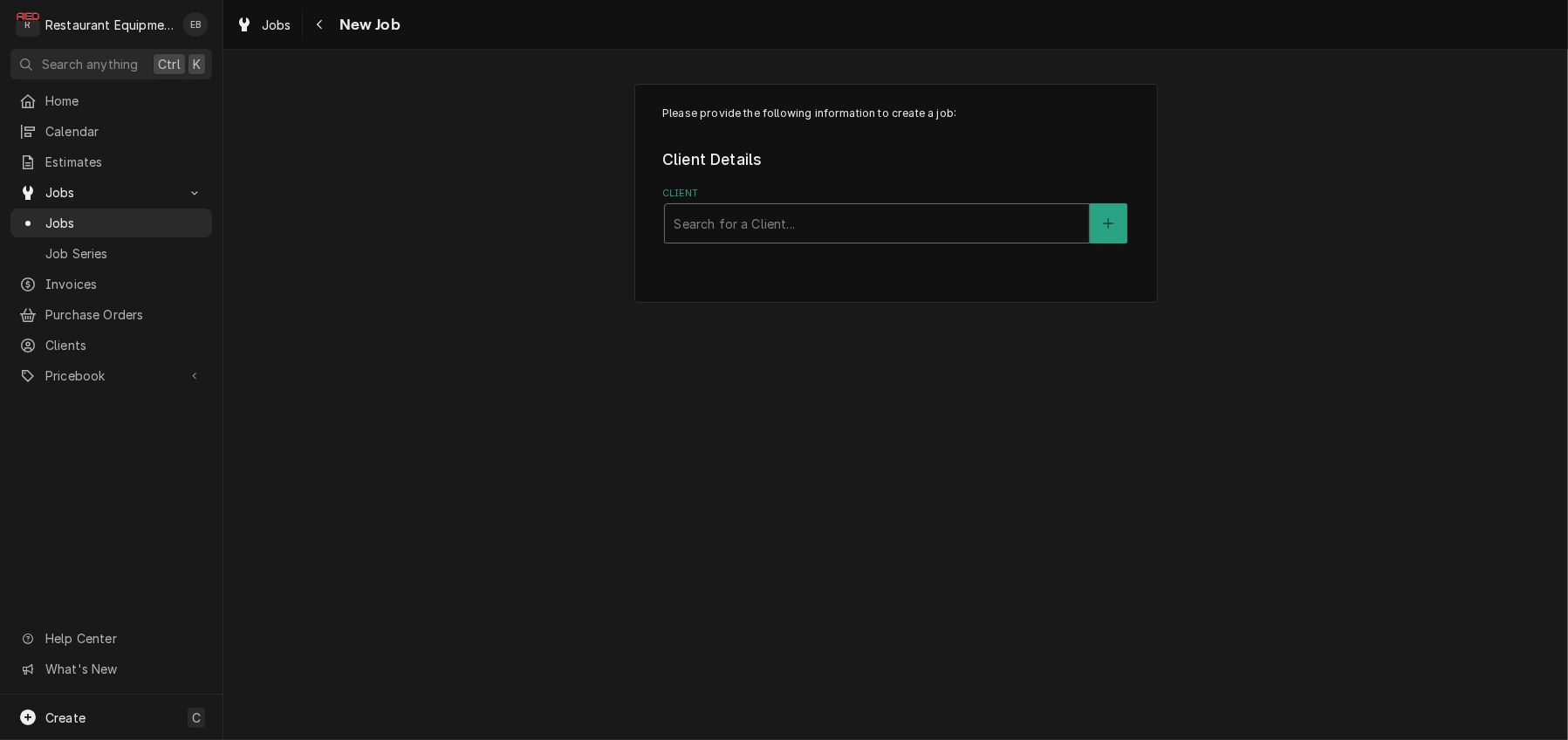
click at [834, 239] on div "Client" at bounding box center [877, 223] width 407 height 31
type input "c"
type input "welbilt"
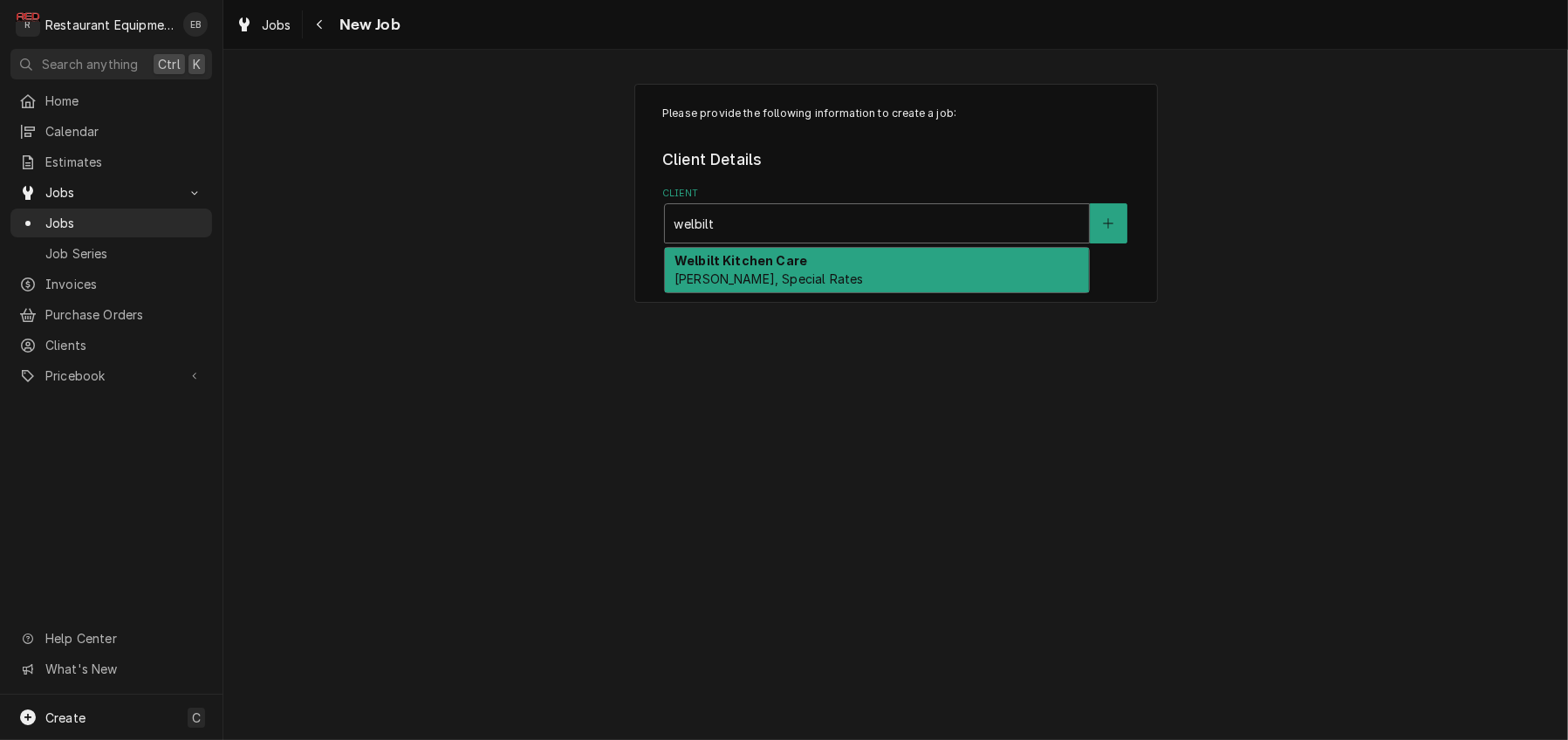
click at [820, 293] on div "Welbilt Kitchen Care [PERSON_NAME], Special Rates" at bounding box center [876, 270] width 424 height 46
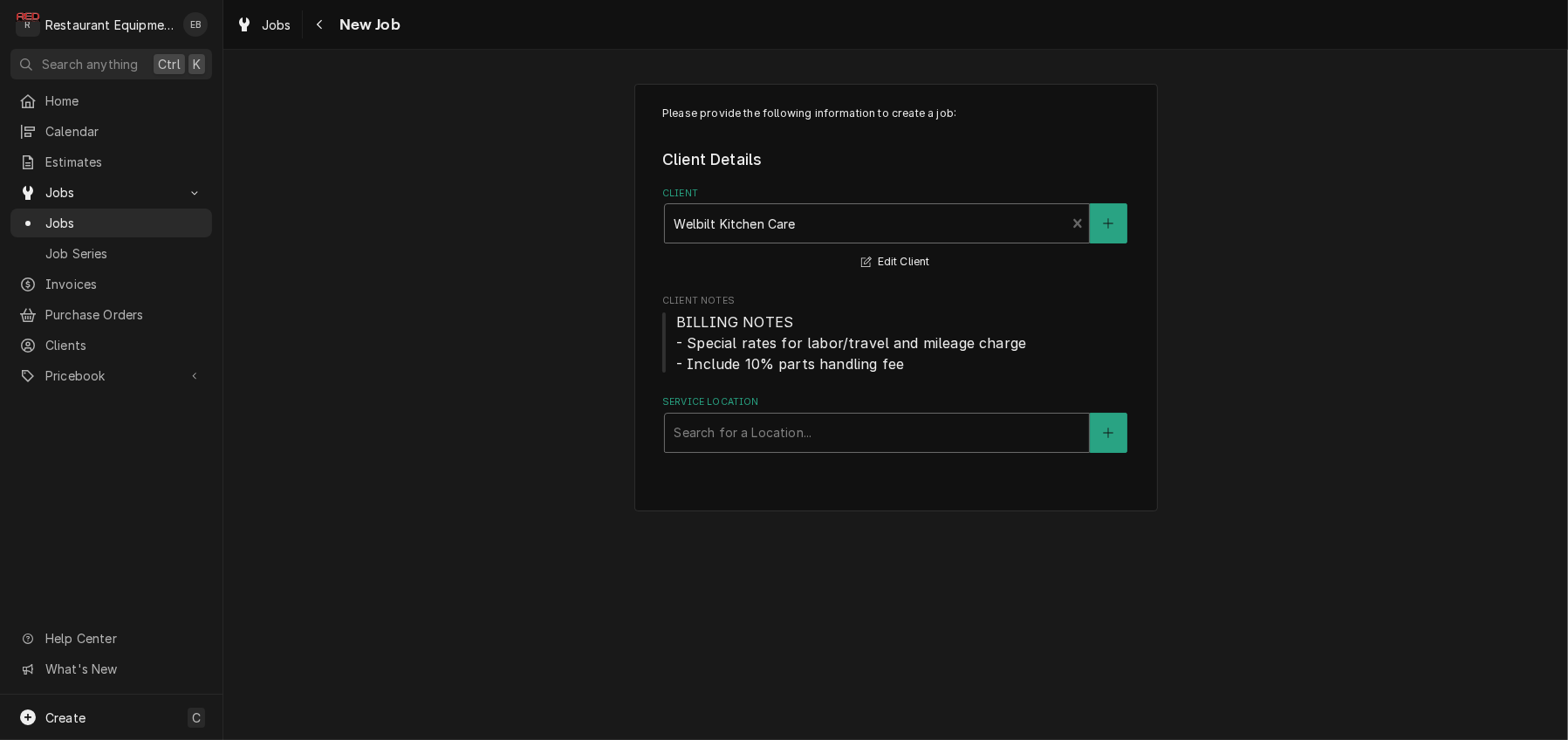
click at [754, 448] on div "Service Location" at bounding box center [877, 432] width 407 height 31
type input "clar"
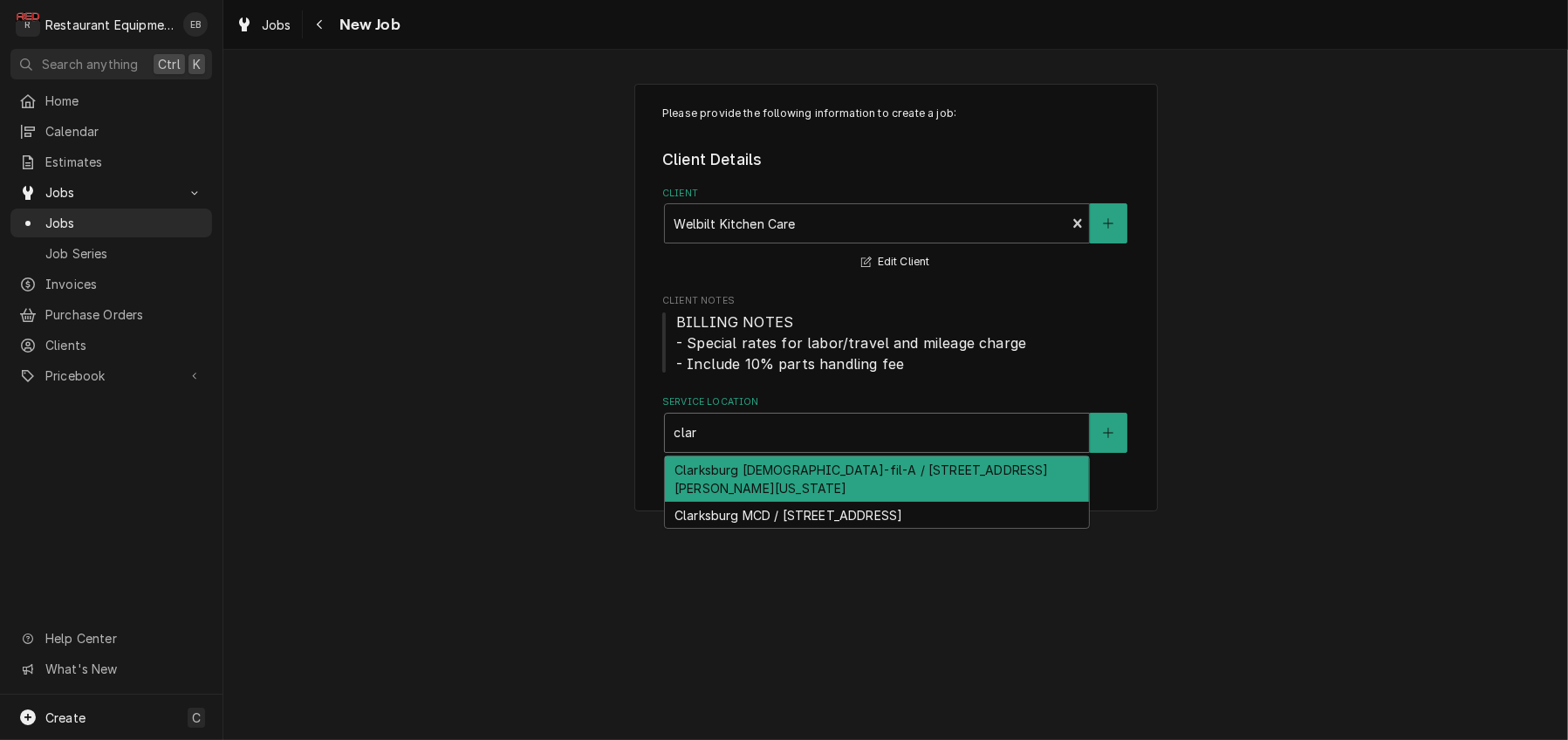
click at [800, 502] on div "Clarksburg [DEMOGRAPHIC_DATA]-fil-A / [STREET_ADDRESS][PERSON_NAME][US_STATE]" at bounding box center [876, 478] width 424 height 46
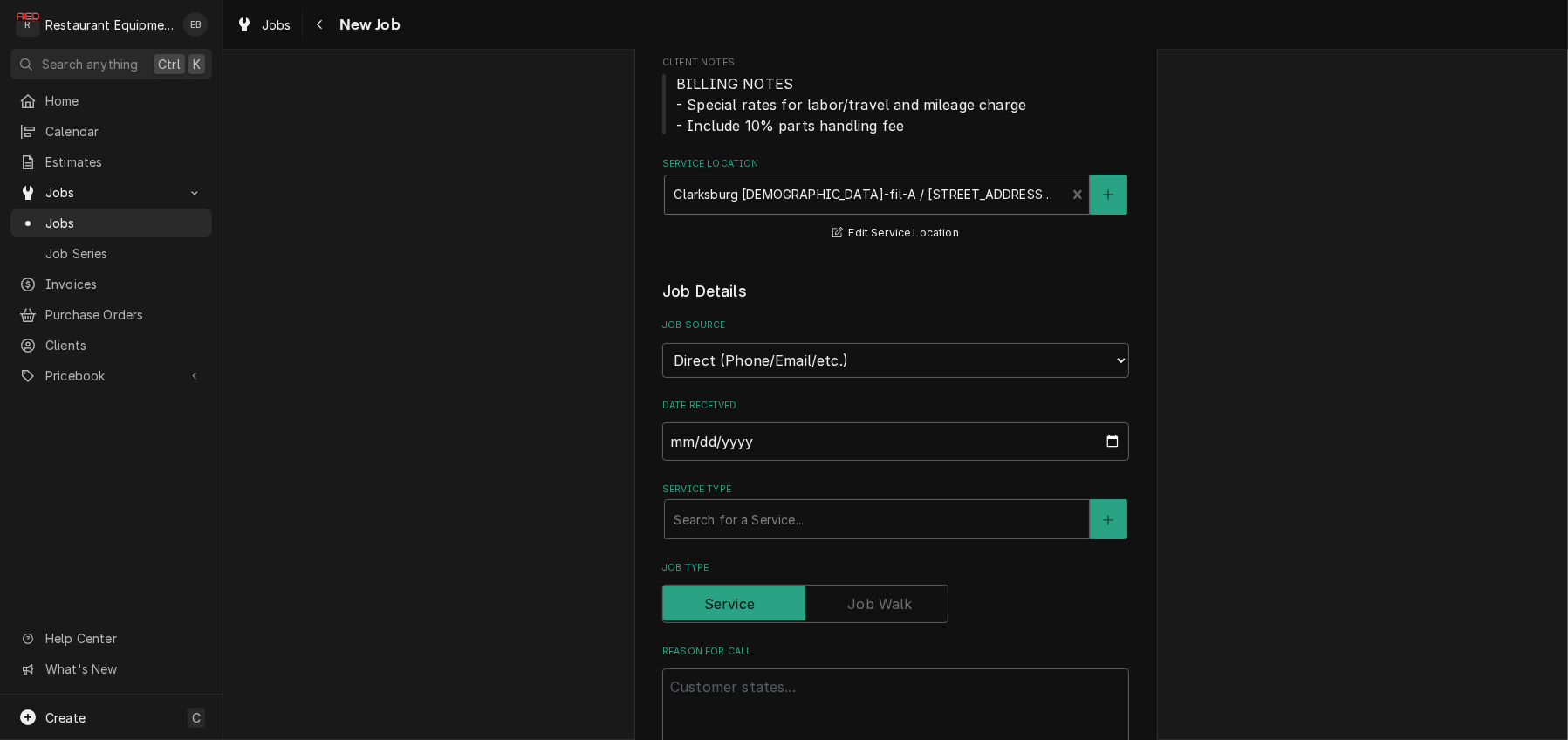
scroll to position [291, 0]
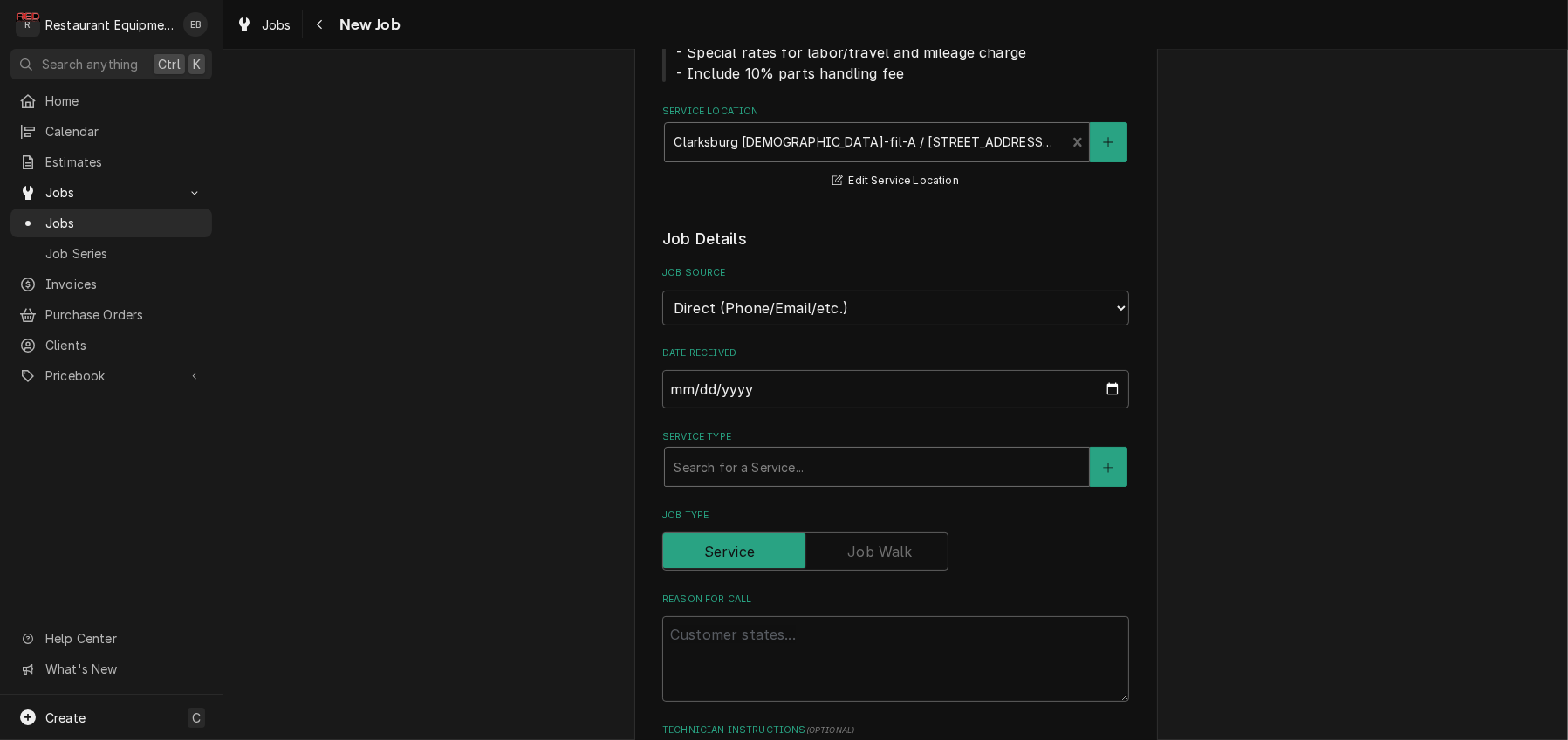
click at [788, 483] on div "Service Type" at bounding box center [877, 466] width 407 height 31
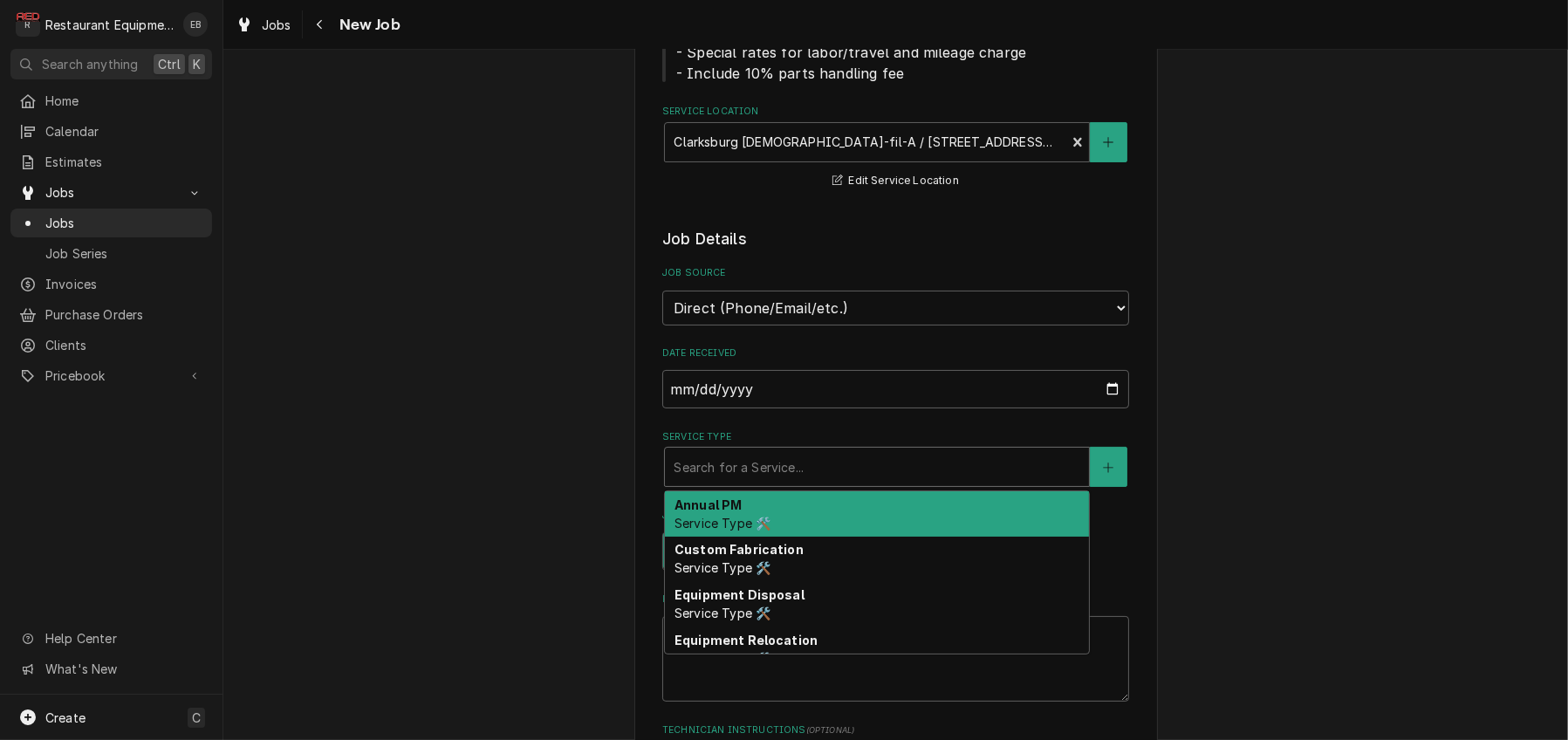
type textarea "x"
type input "b"
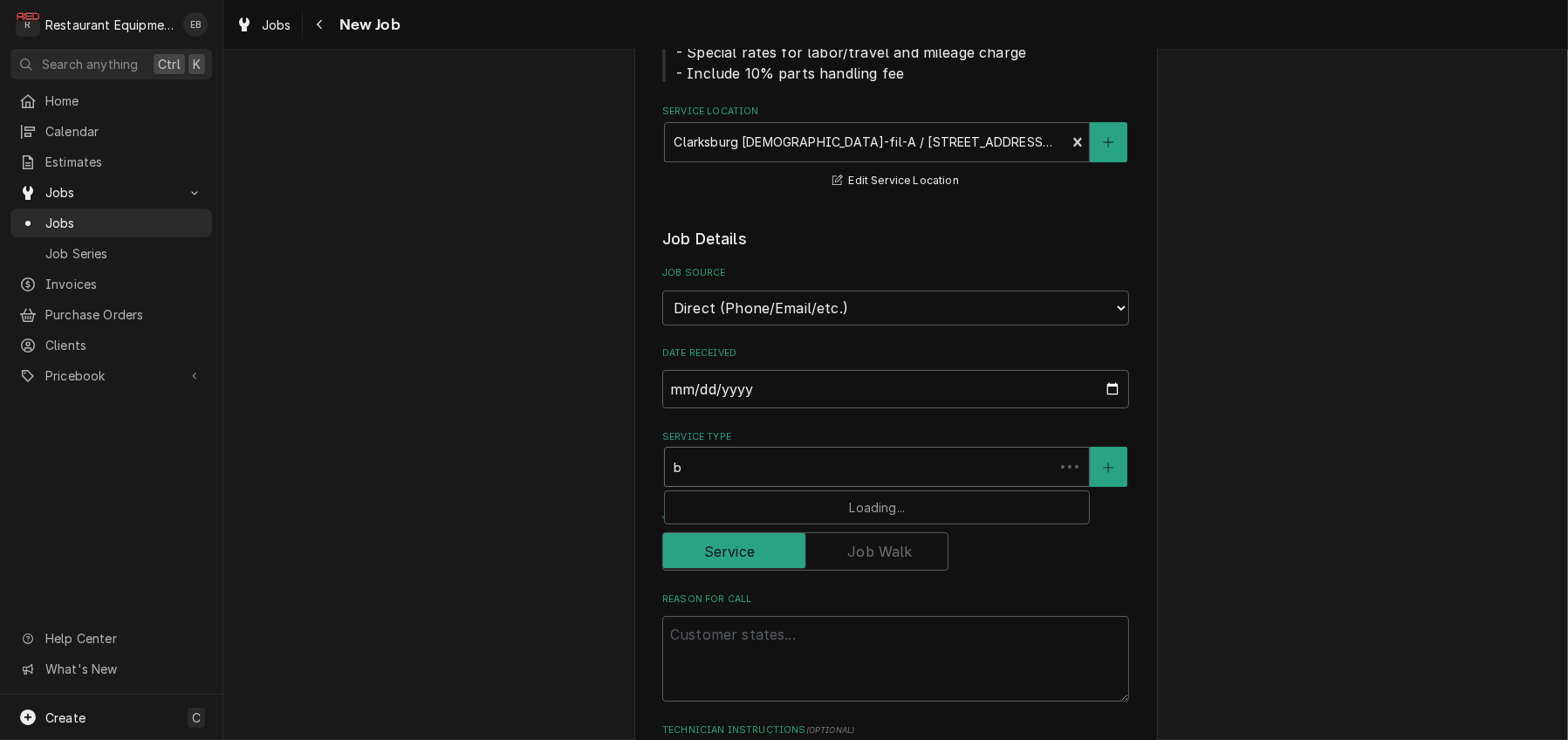
type textarea "x"
type input "br"
type textarea "x"
type input "bre"
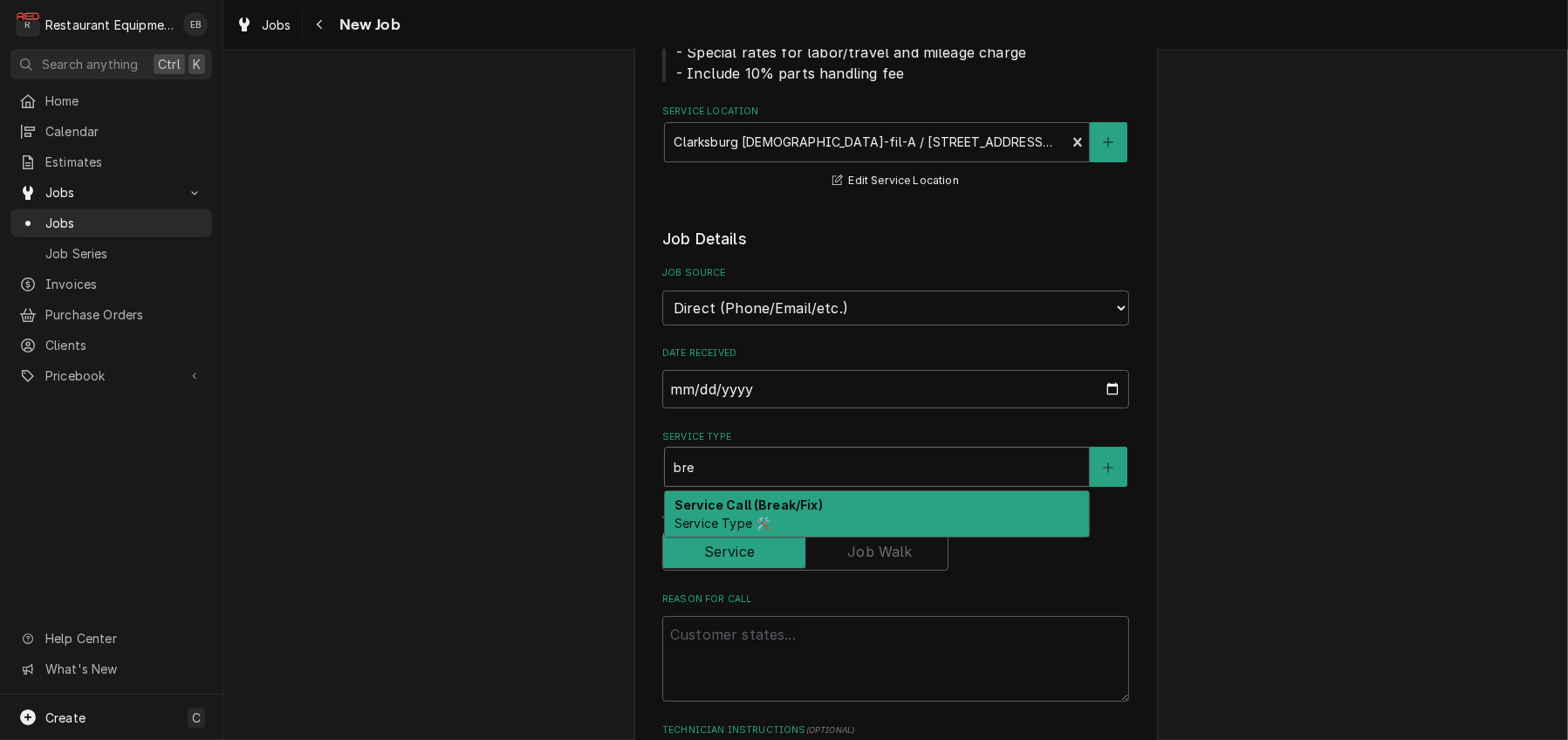
click at [770, 512] on strong "Service Call (Break/Fix)" at bounding box center [749, 504] width 148 height 15
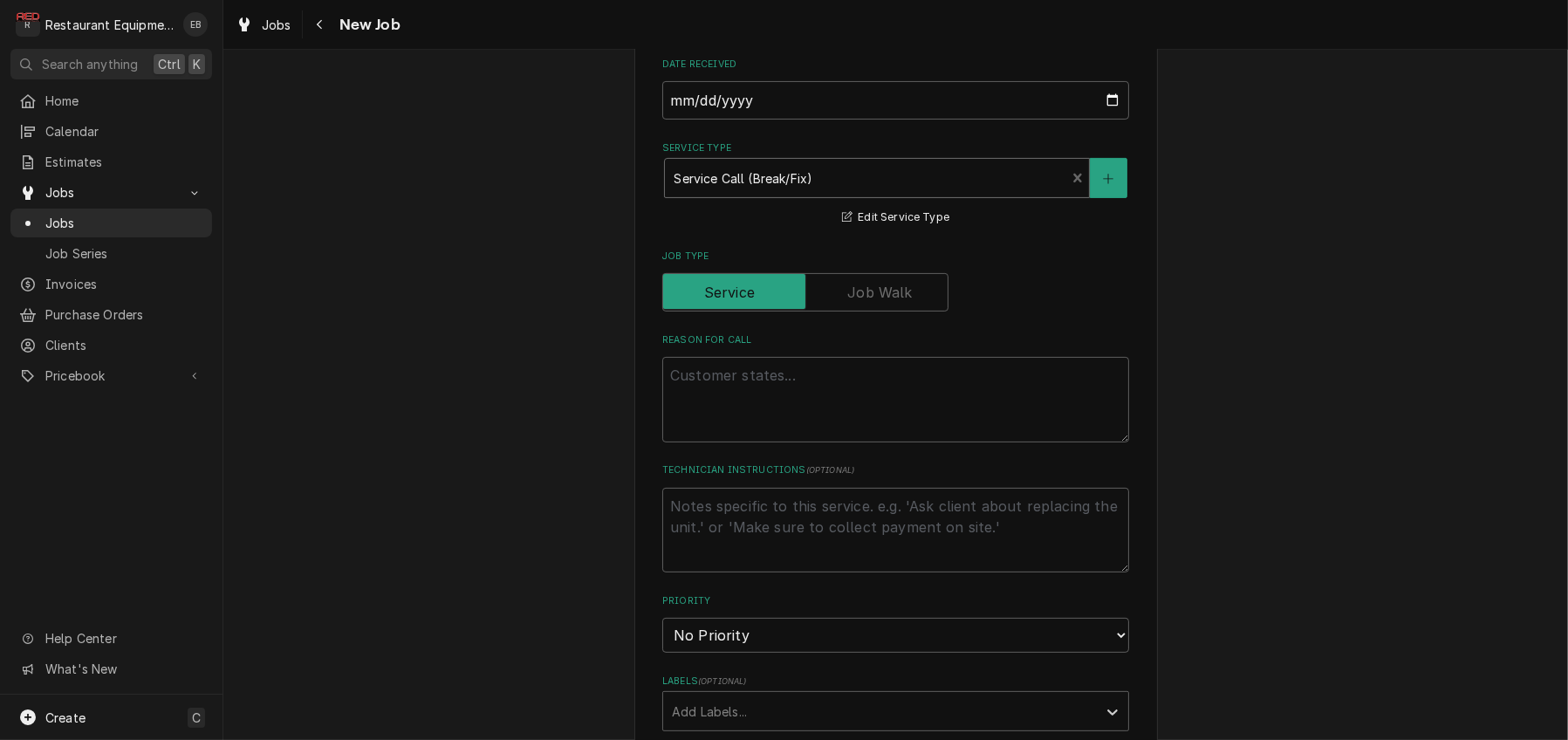
scroll to position [581, 0]
click at [792, 441] on textarea "Reason For Call" at bounding box center [895, 398] width 467 height 86
paste textarea "Lore: Ipsumdo Sita (35c Ad-Elit, 89s Doeiusmo) TEMPOR INCIDI UT LABOREE dolo ma…"
type textarea "x"
type textarea "Lore: Ipsumdo Sita (35c Ad-Elit, 89s Doeiusmo) TEMPOR INCIDI UT LABOREE dolo ma…"
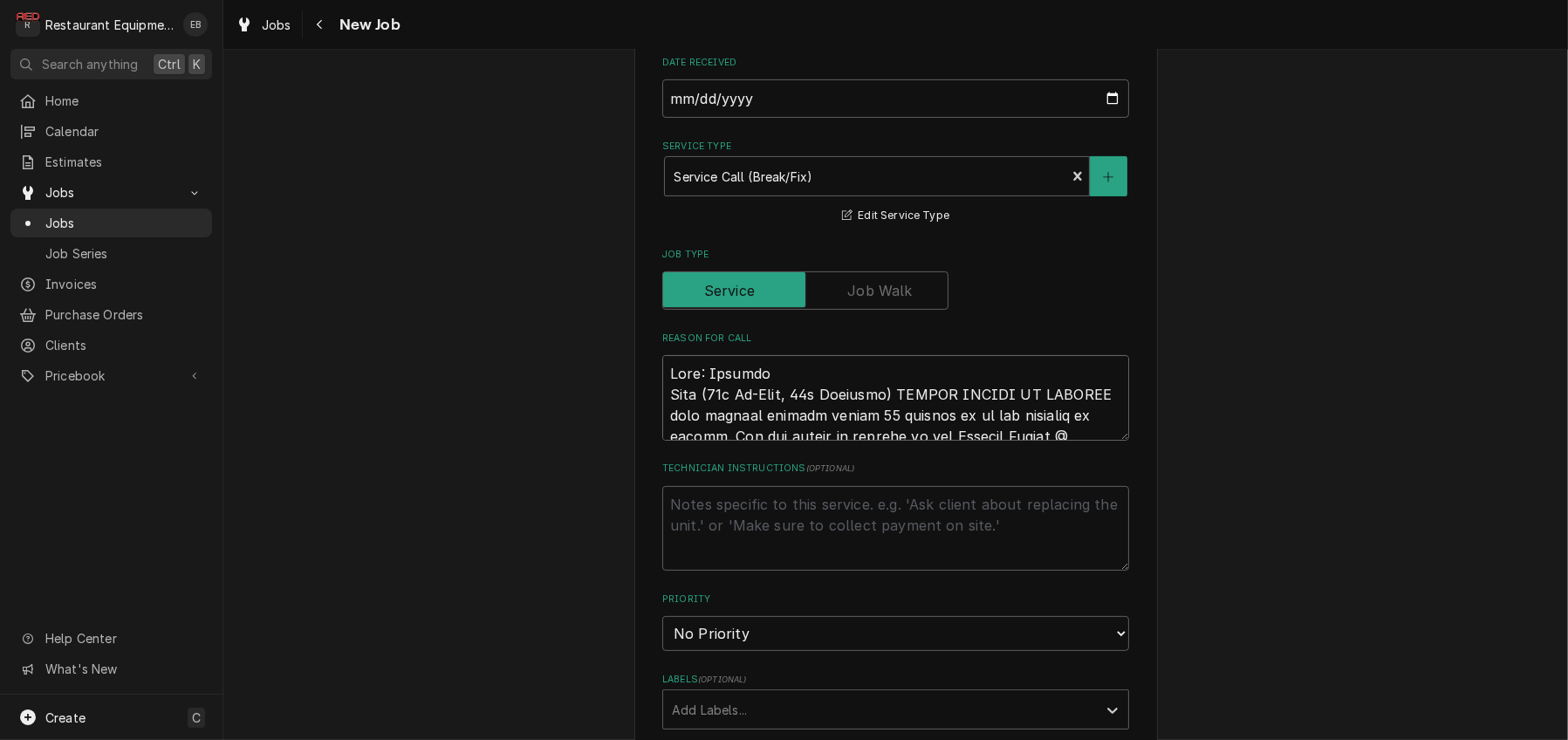
scroll to position [2033, 0]
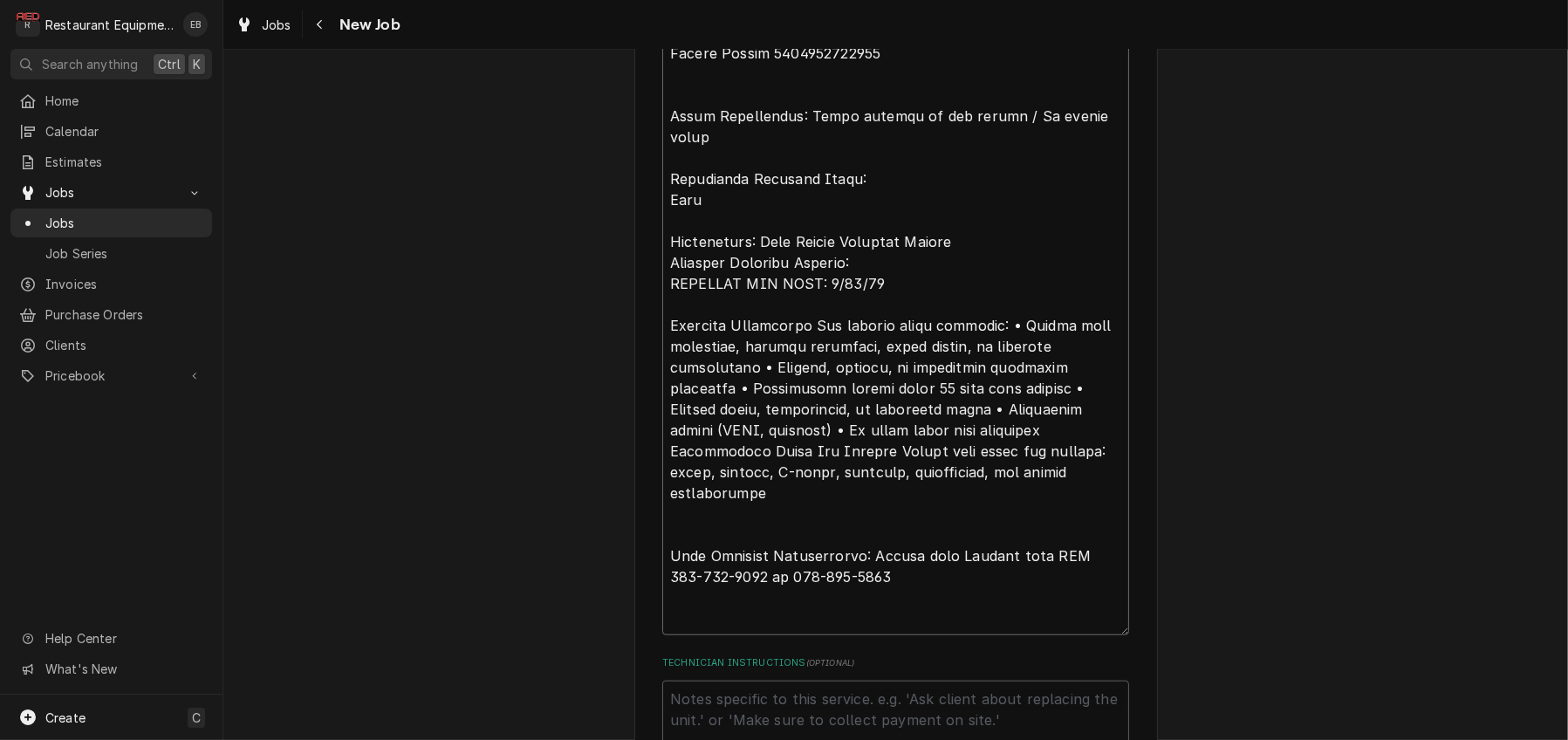
type textarea "x"
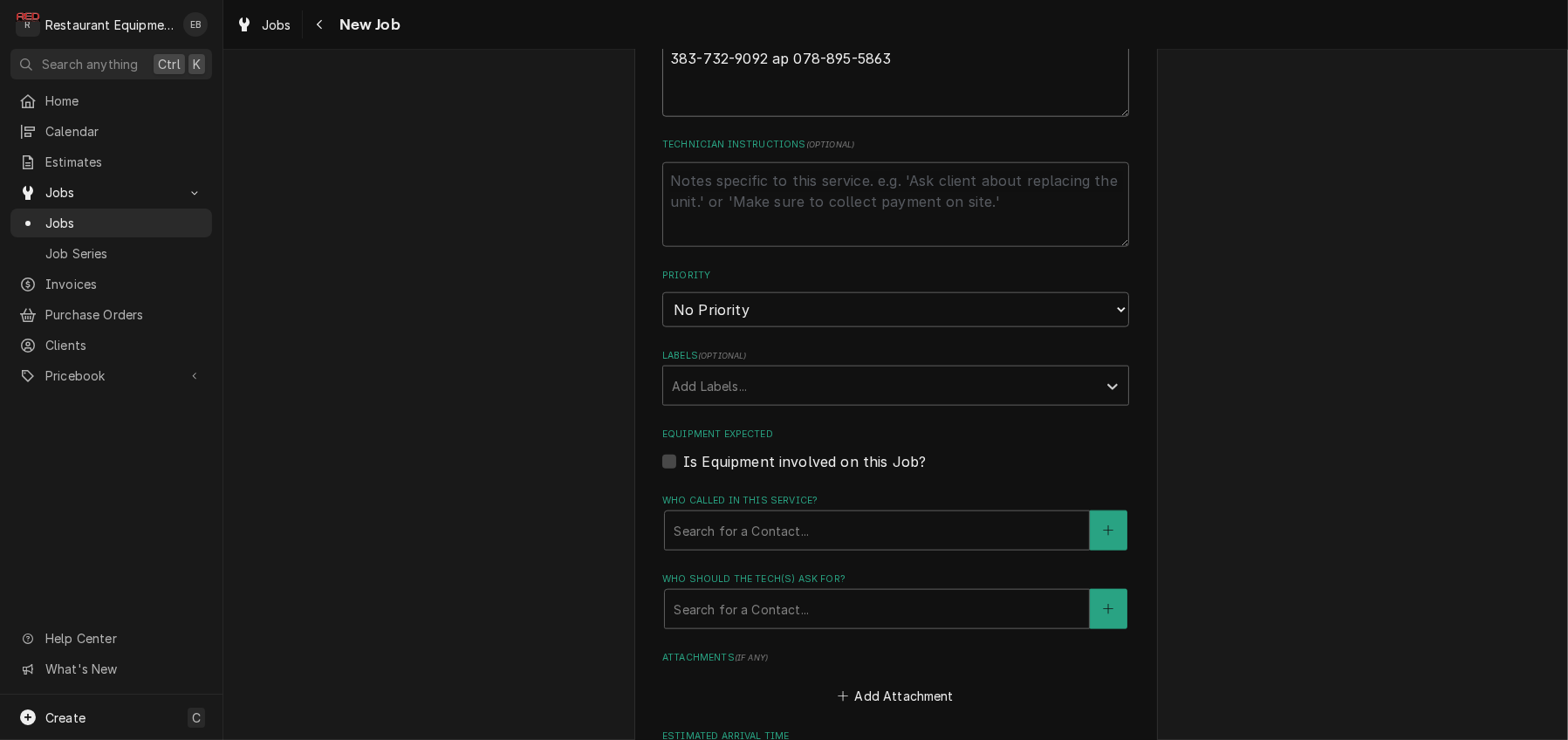
scroll to position [2556, 0]
type textarea "Lore: Ipsumdo Sita (35c Ad-Elit, 89s Doeiusmo) TEMPOR INCIDI UT LABOREE dolo ma…"
click at [888, 322] on select "No Priority Urgent High Medium Low" at bounding box center [895, 304] width 467 height 35
select select "2"
click at [662, 322] on select "No Priority Urgent High Medium Low" at bounding box center [895, 304] width 467 height 35
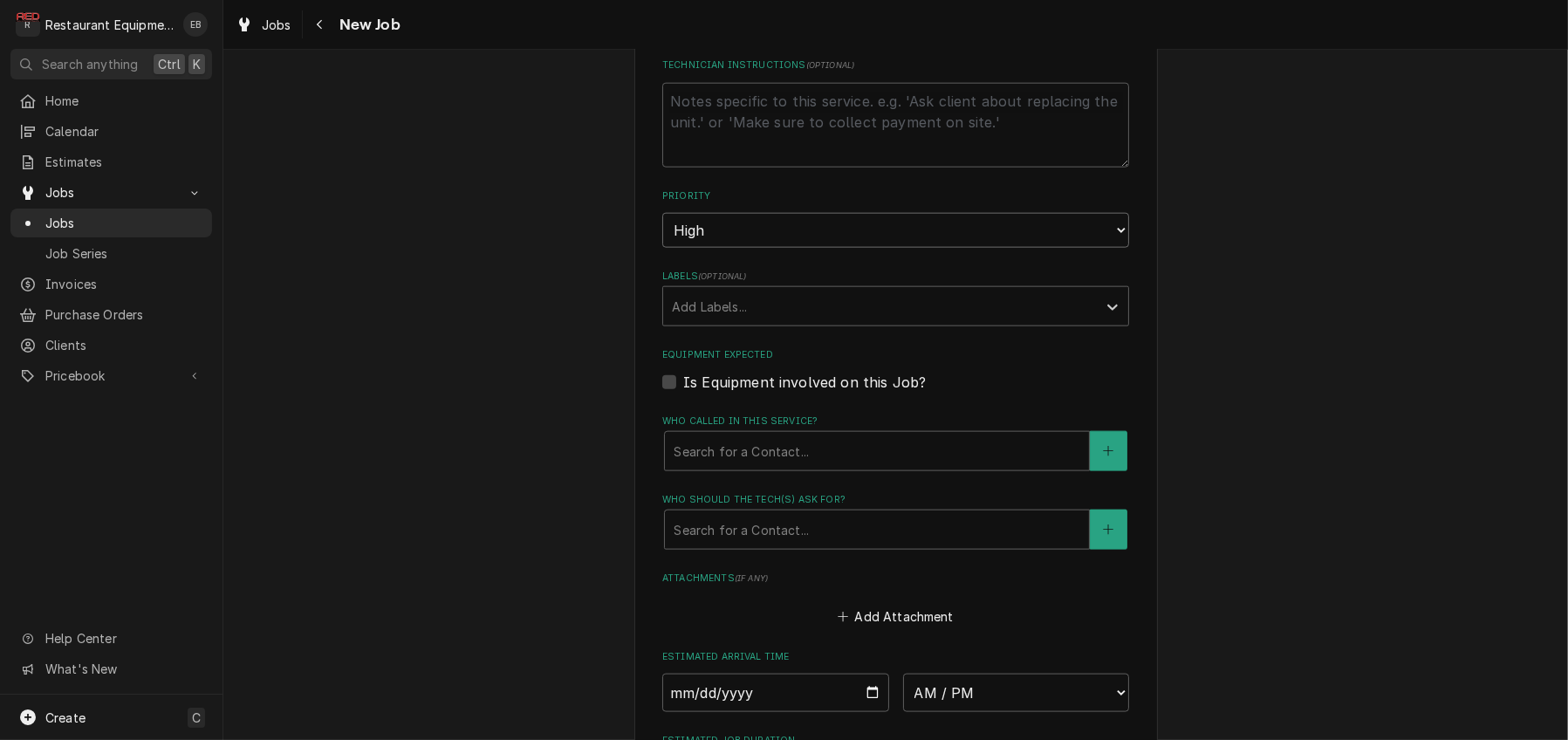
scroll to position [2673, 0]
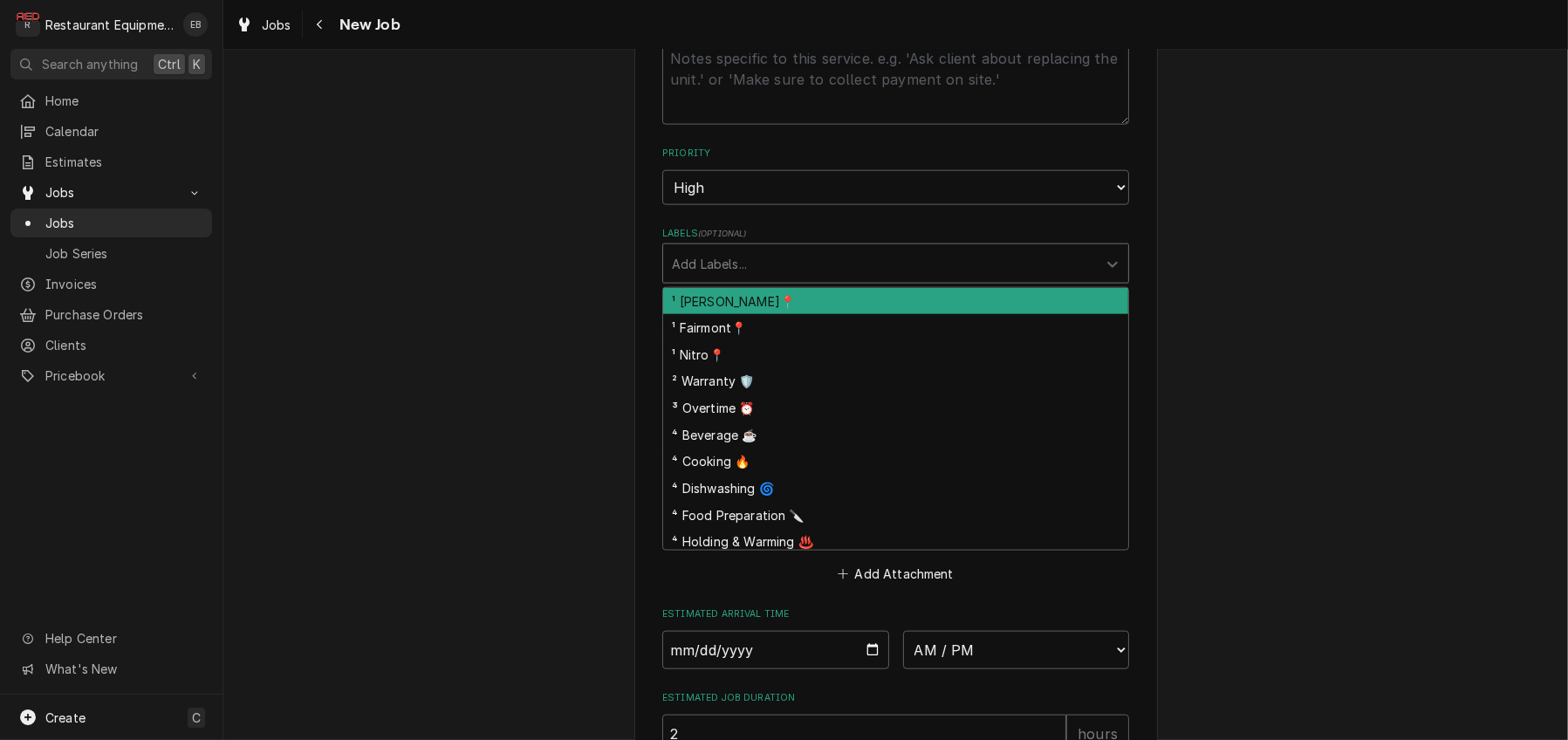
click at [758, 279] on div "Labels" at bounding box center [880, 263] width 416 height 31
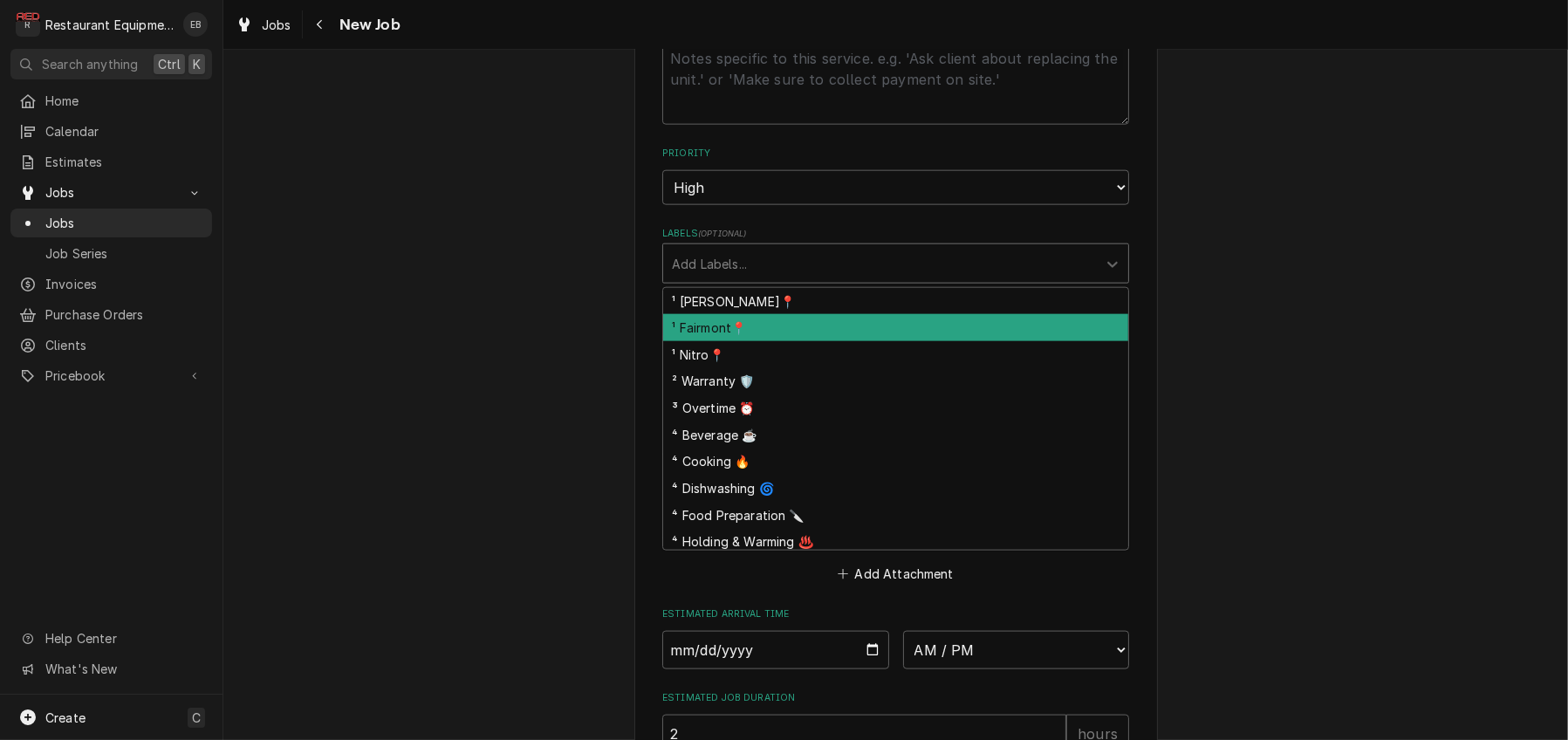
click at [743, 341] on div "¹ Fairmont📍" at bounding box center [895, 328] width 465 height 27
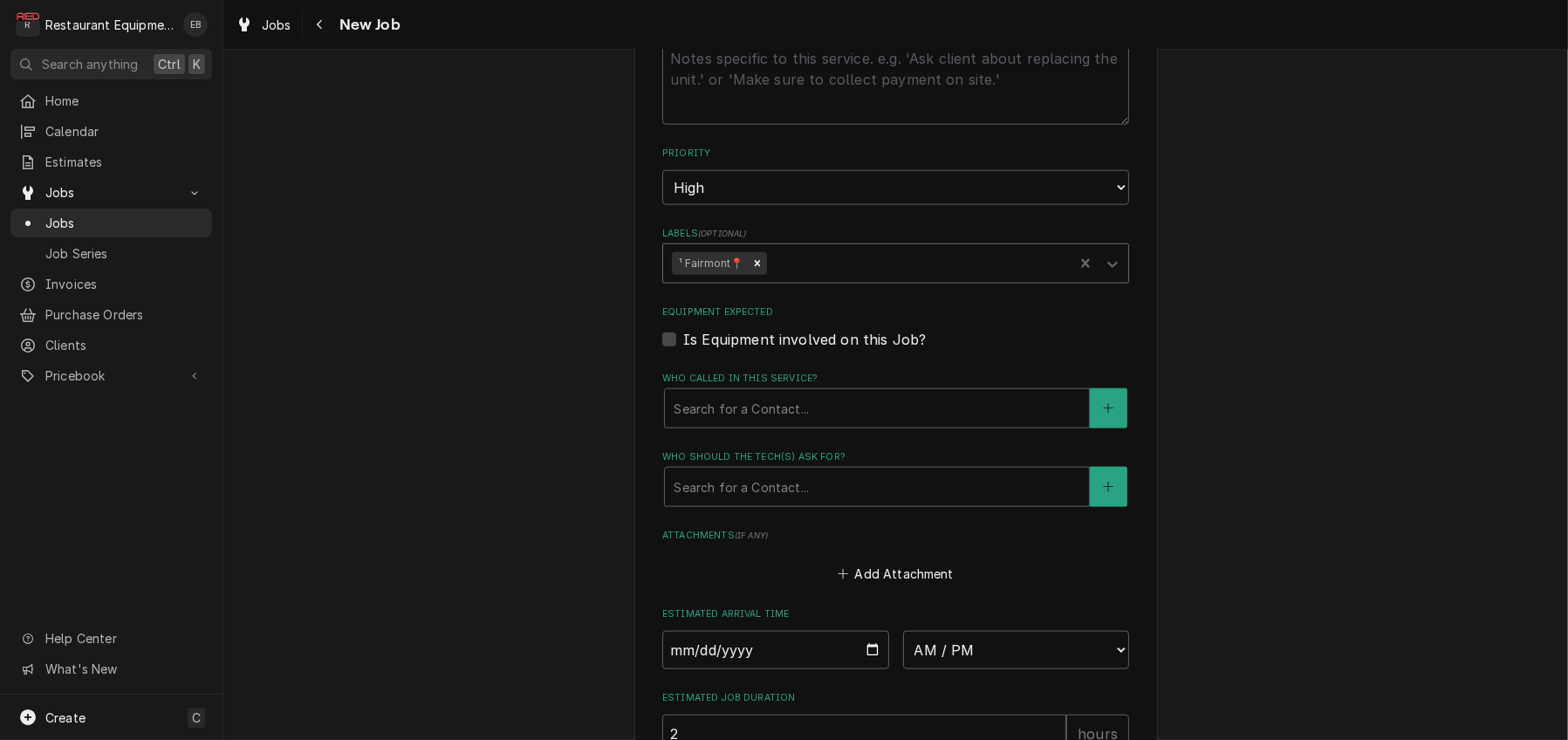
click at [794, 279] on div "Labels" at bounding box center [917, 263] width 295 height 31
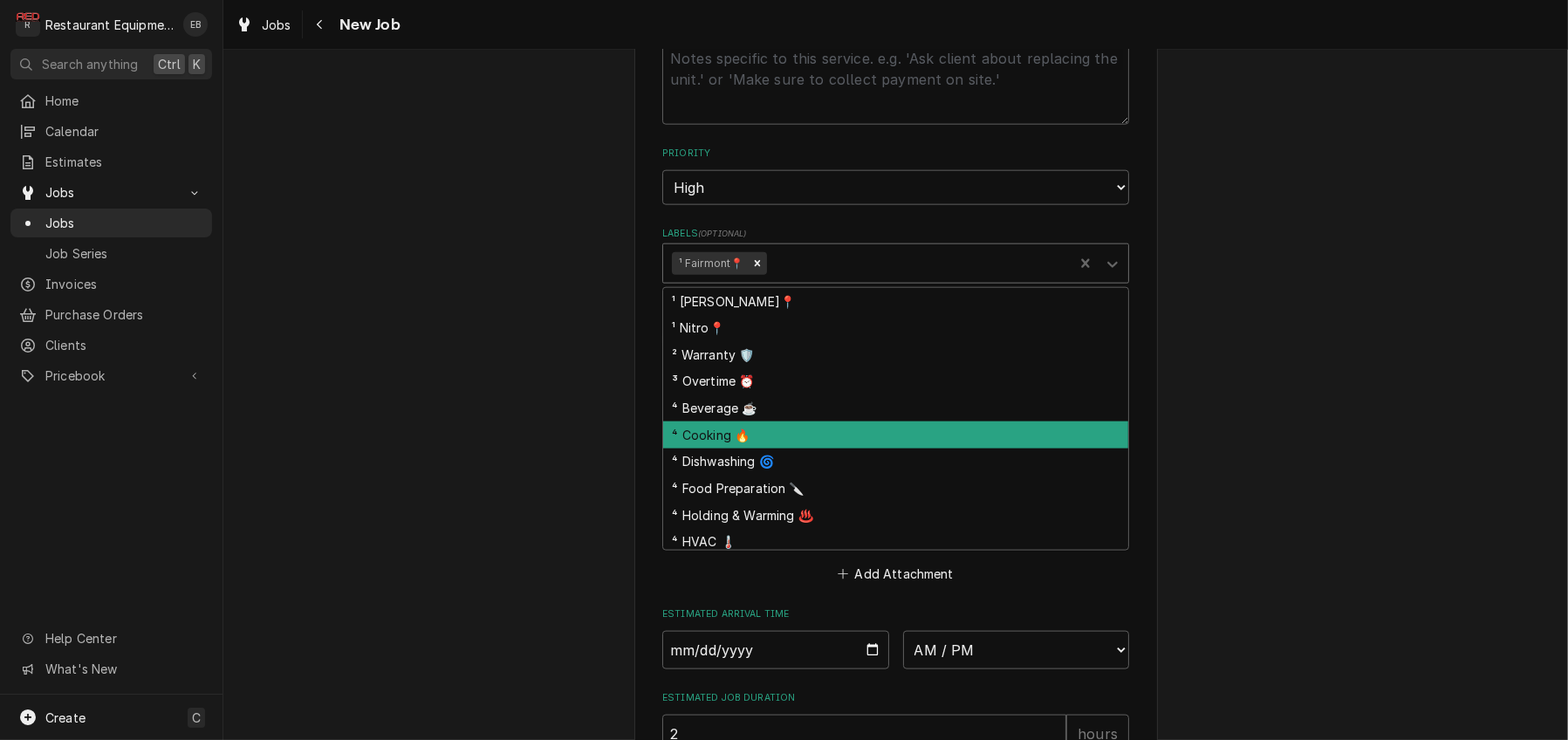
click at [737, 448] on div "⁴ Cooking 🔥" at bounding box center [895, 435] width 465 height 27
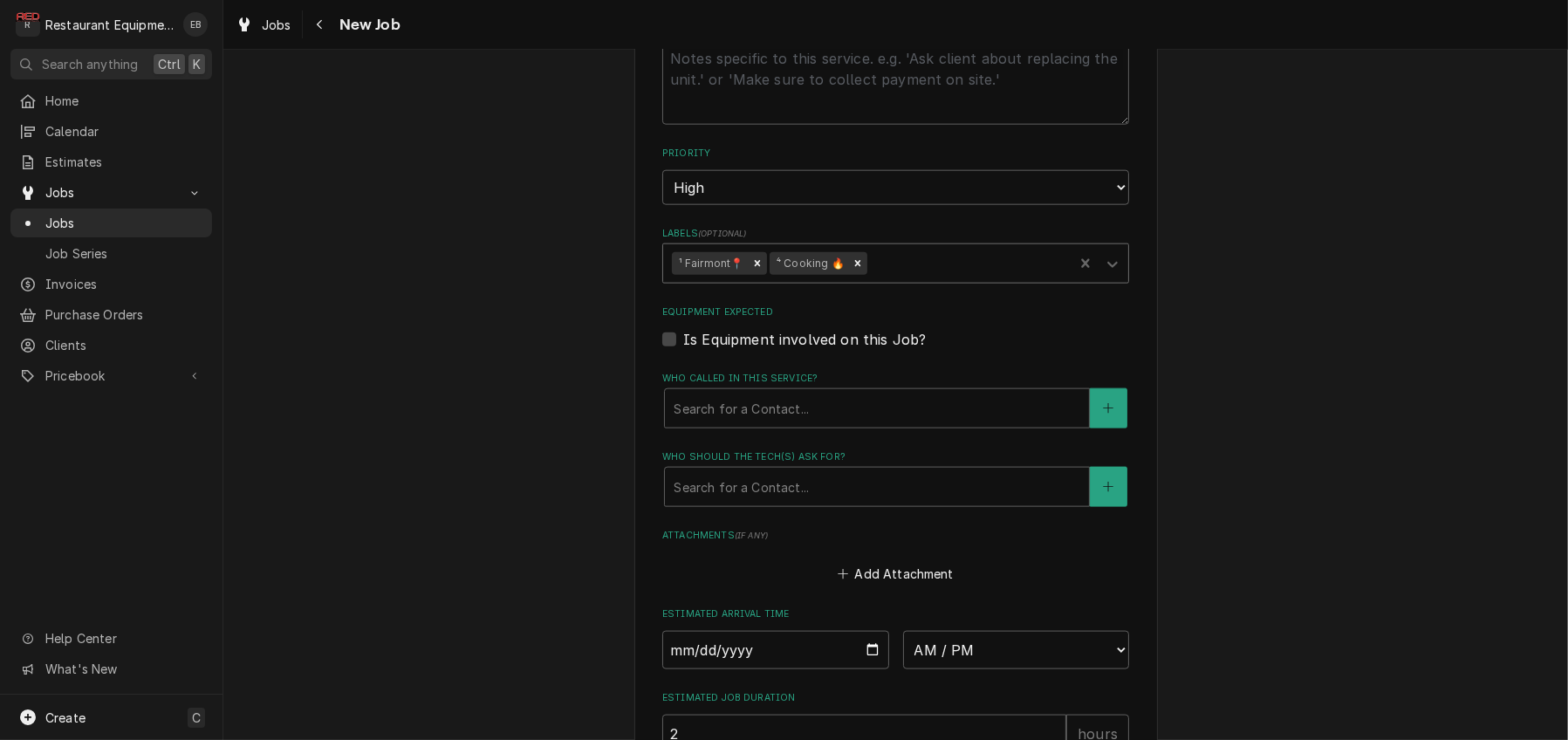
click at [905, 279] on div "Labels" at bounding box center [967, 263] width 194 height 31
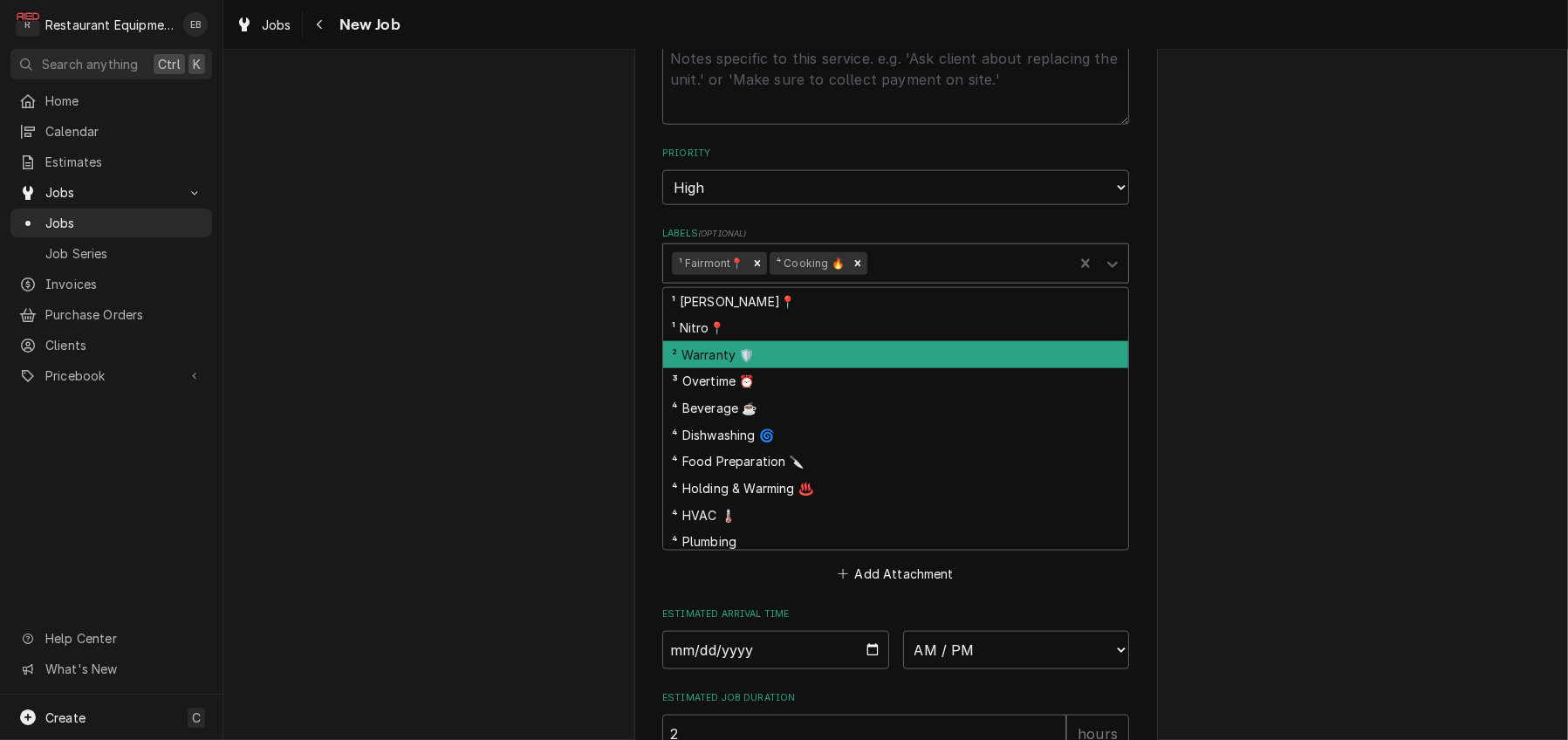
click at [780, 369] on div "² Warranty 🛡️" at bounding box center [895, 354] width 465 height 27
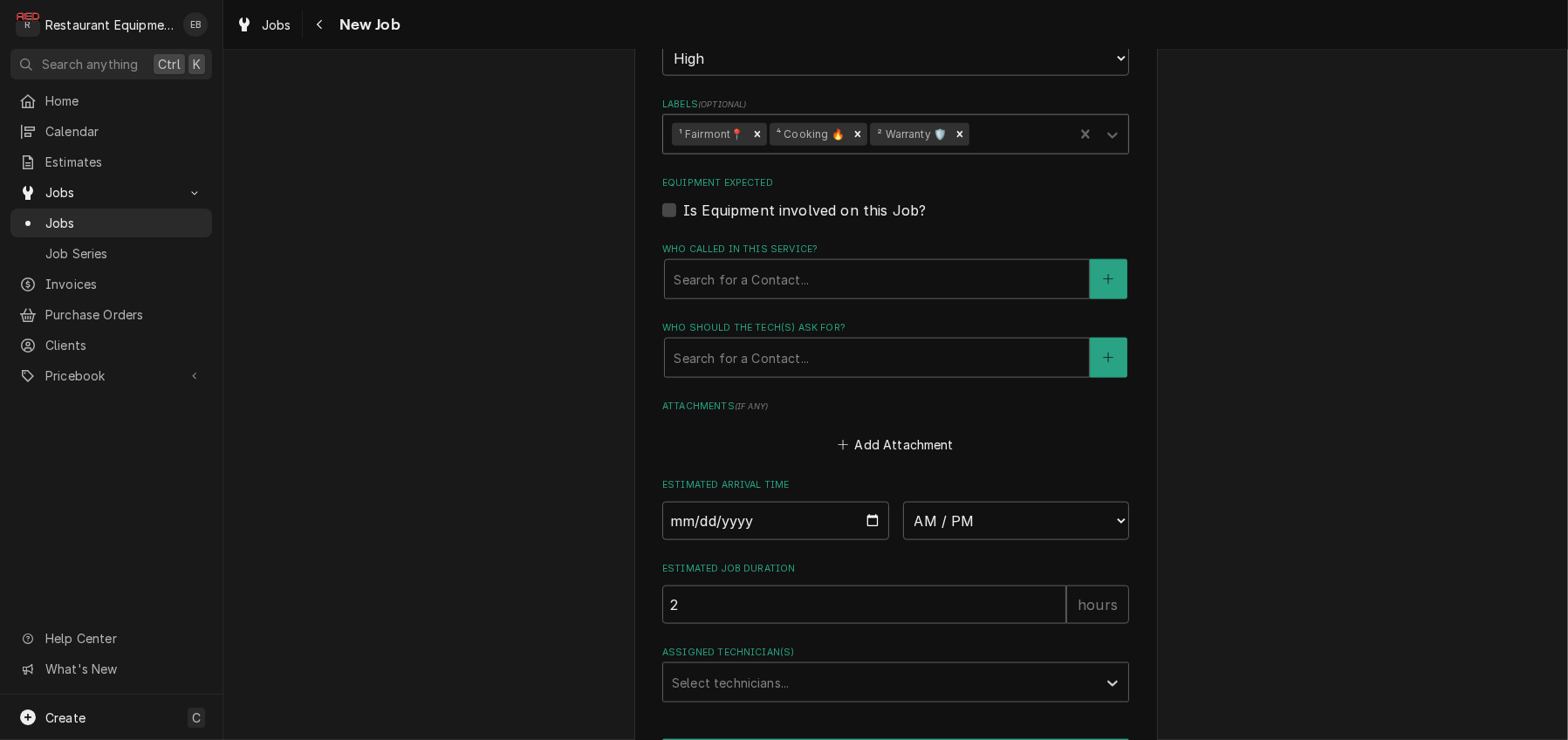
scroll to position [2848, 0]
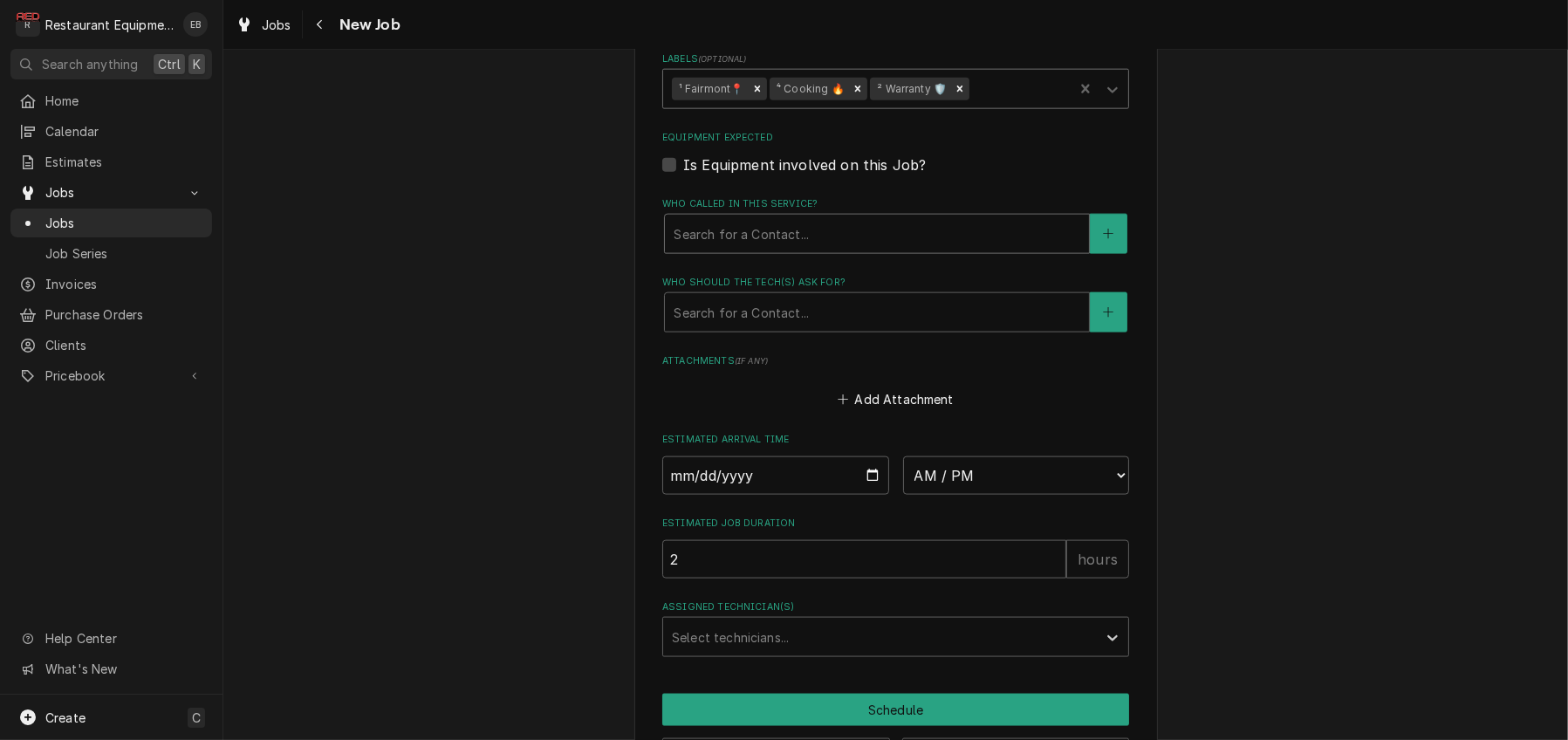
click at [801, 250] on div "Who called in this service?" at bounding box center [877, 233] width 407 height 31
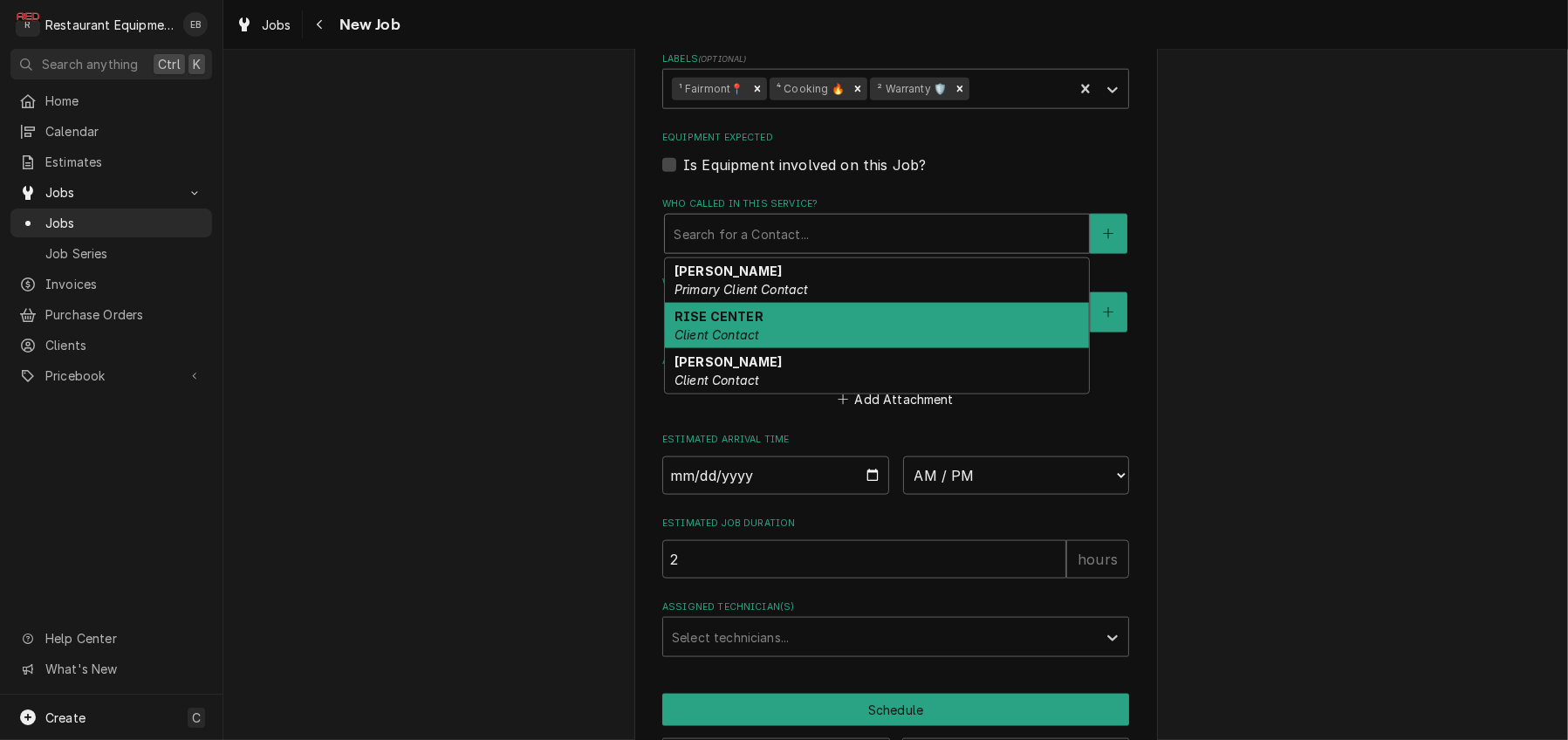
click at [755, 348] on div "RISE CENTER Client Contact" at bounding box center [876, 325] width 424 height 46
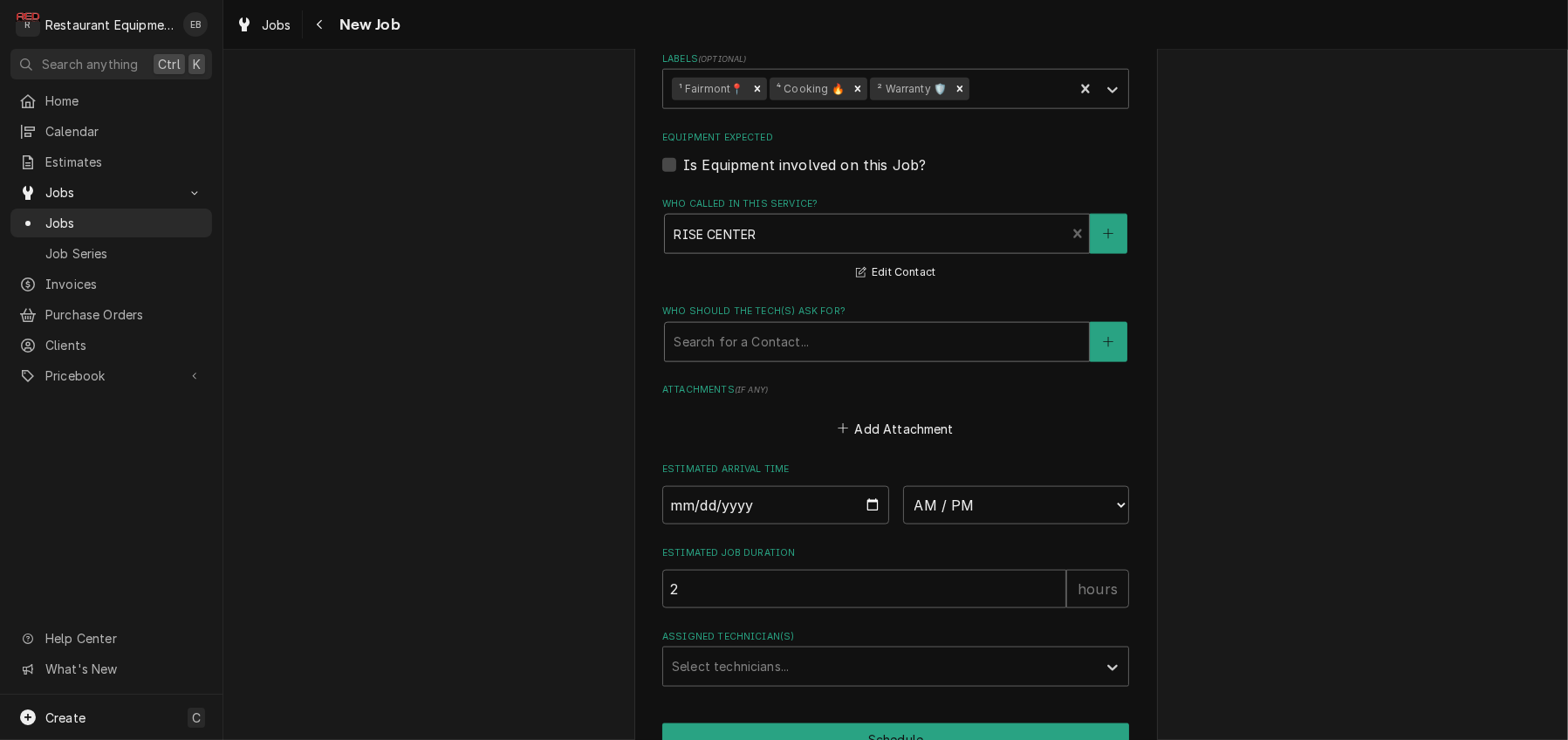
click at [747, 358] on div "Who should the tech(s) ask for?" at bounding box center [877, 342] width 407 height 31
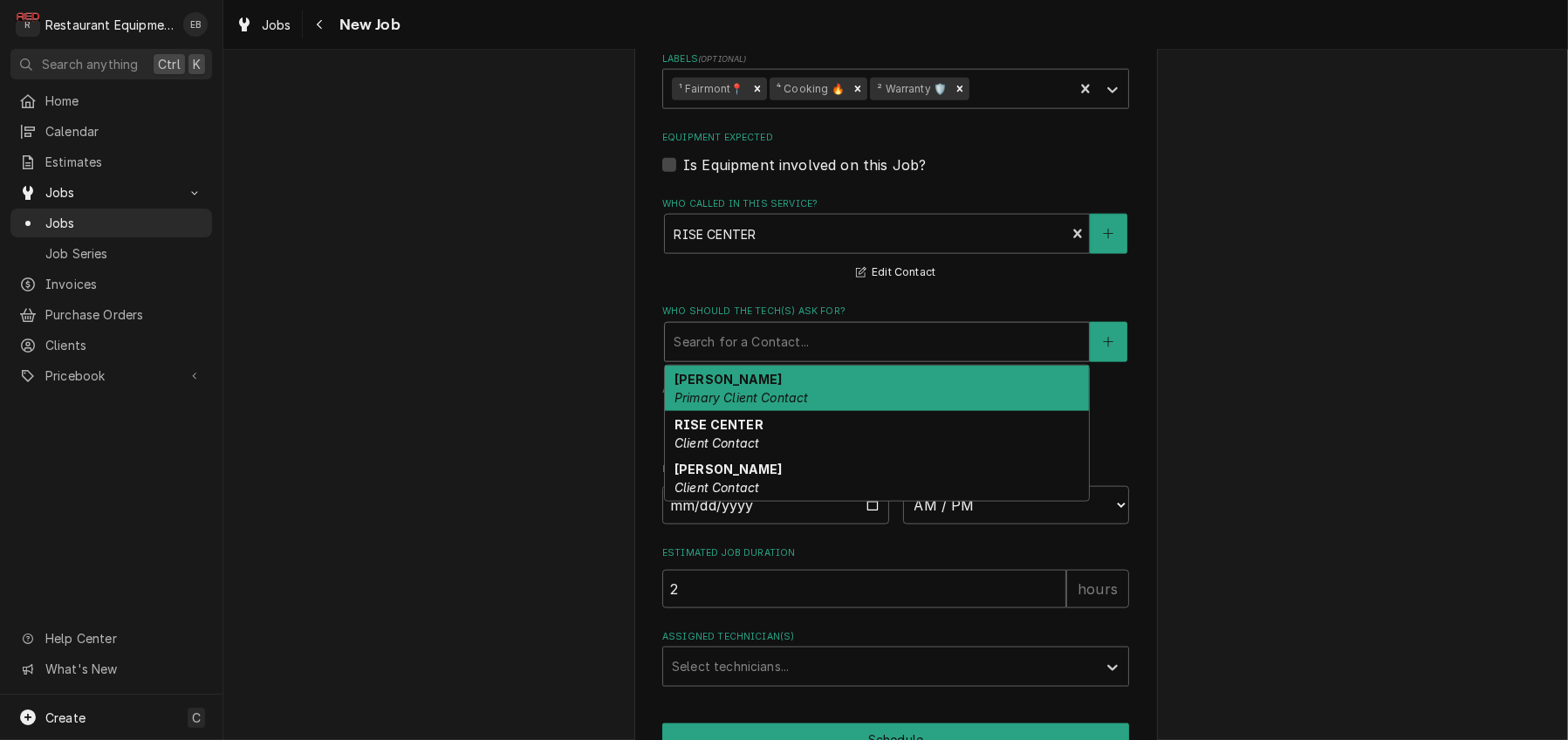
click at [726, 411] on div "Chris Morra Primary Client Contact" at bounding box center [876, 388] width 424 height 46
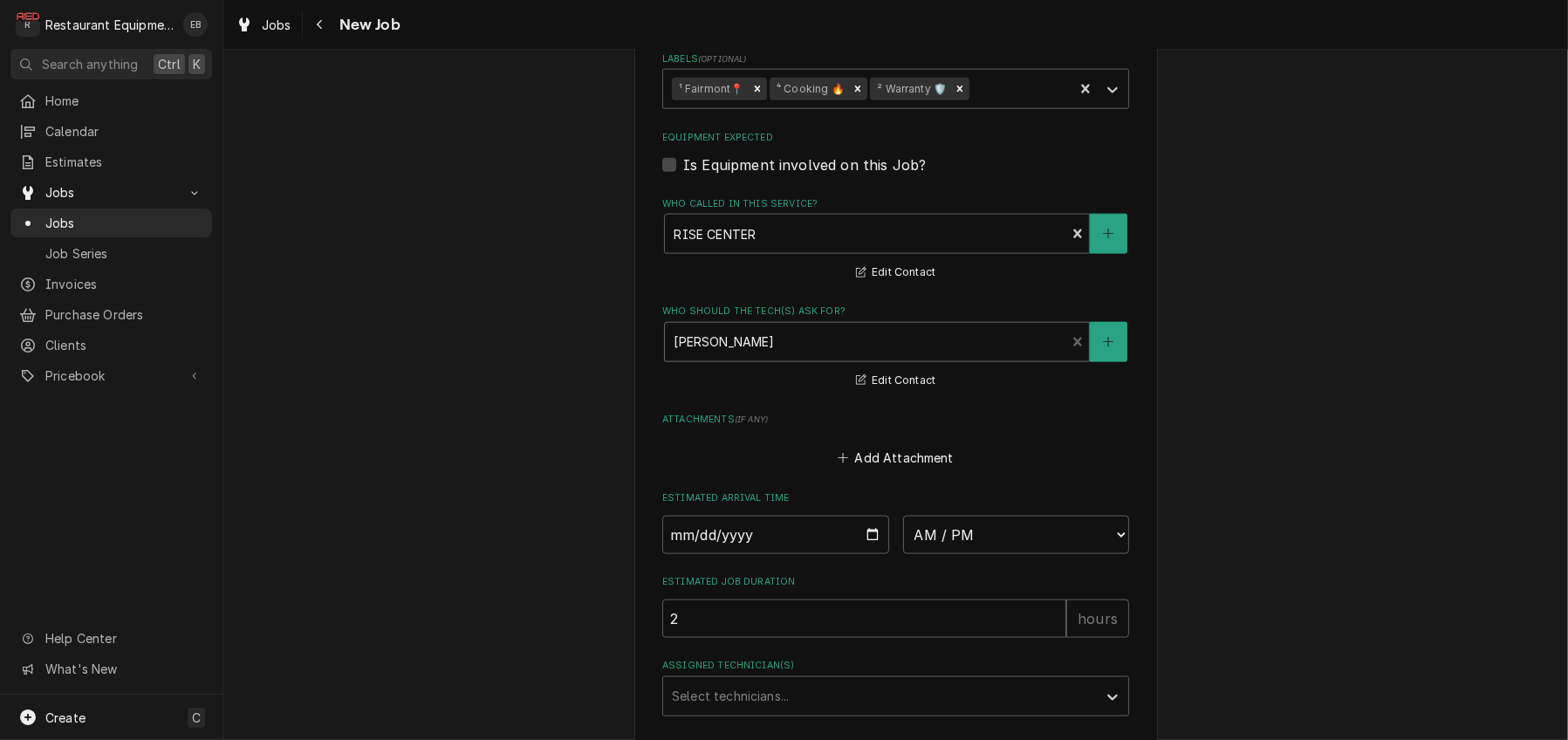
click at [783, 358] on div "Who should the tech(s) ask for?" at bounding box center [865, 342] width 383 height 31
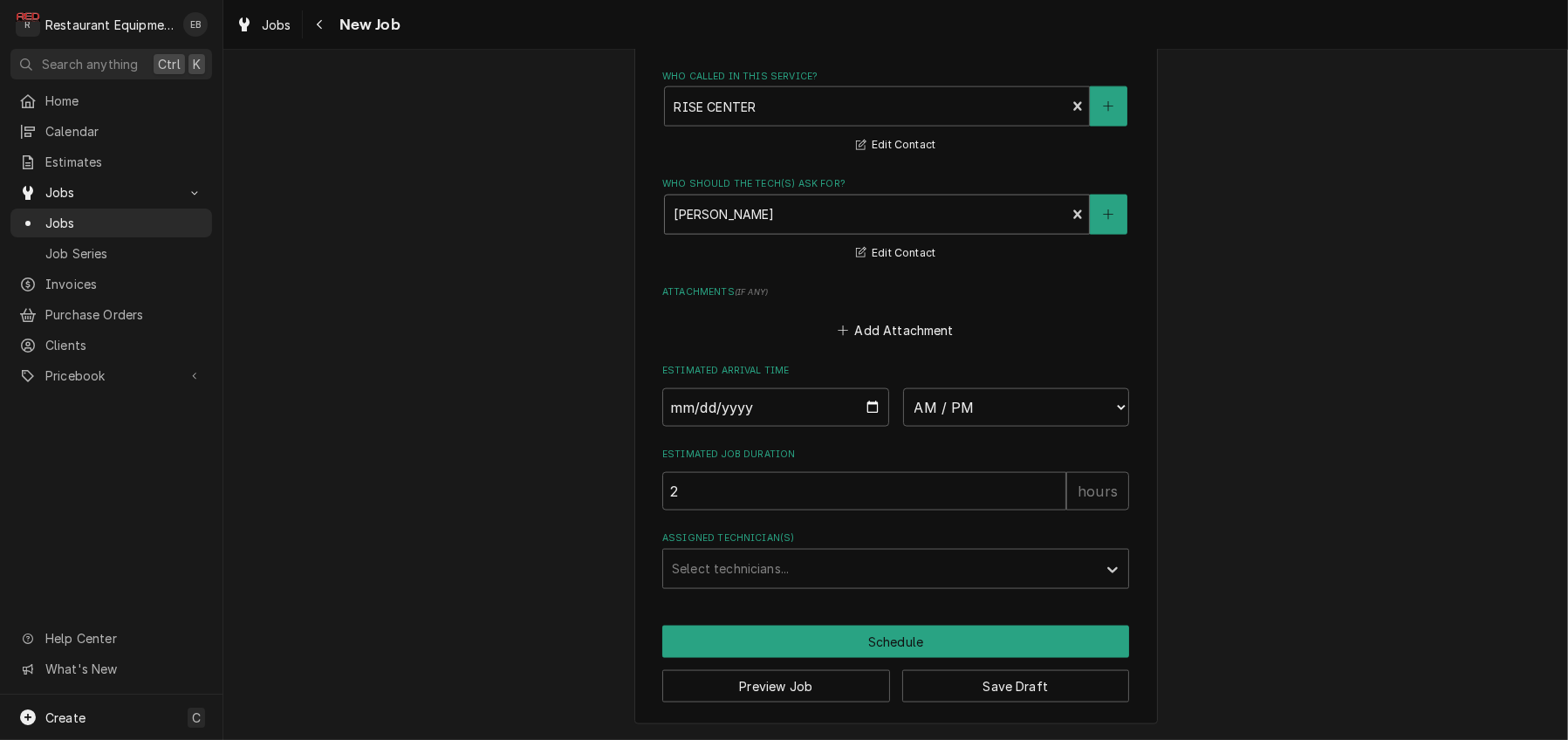
scroll to position [3080, 0]
click at [766, 230] on div "Who should the tech(s) ask for?" at bounding box center [865, 214] width 383 height 31
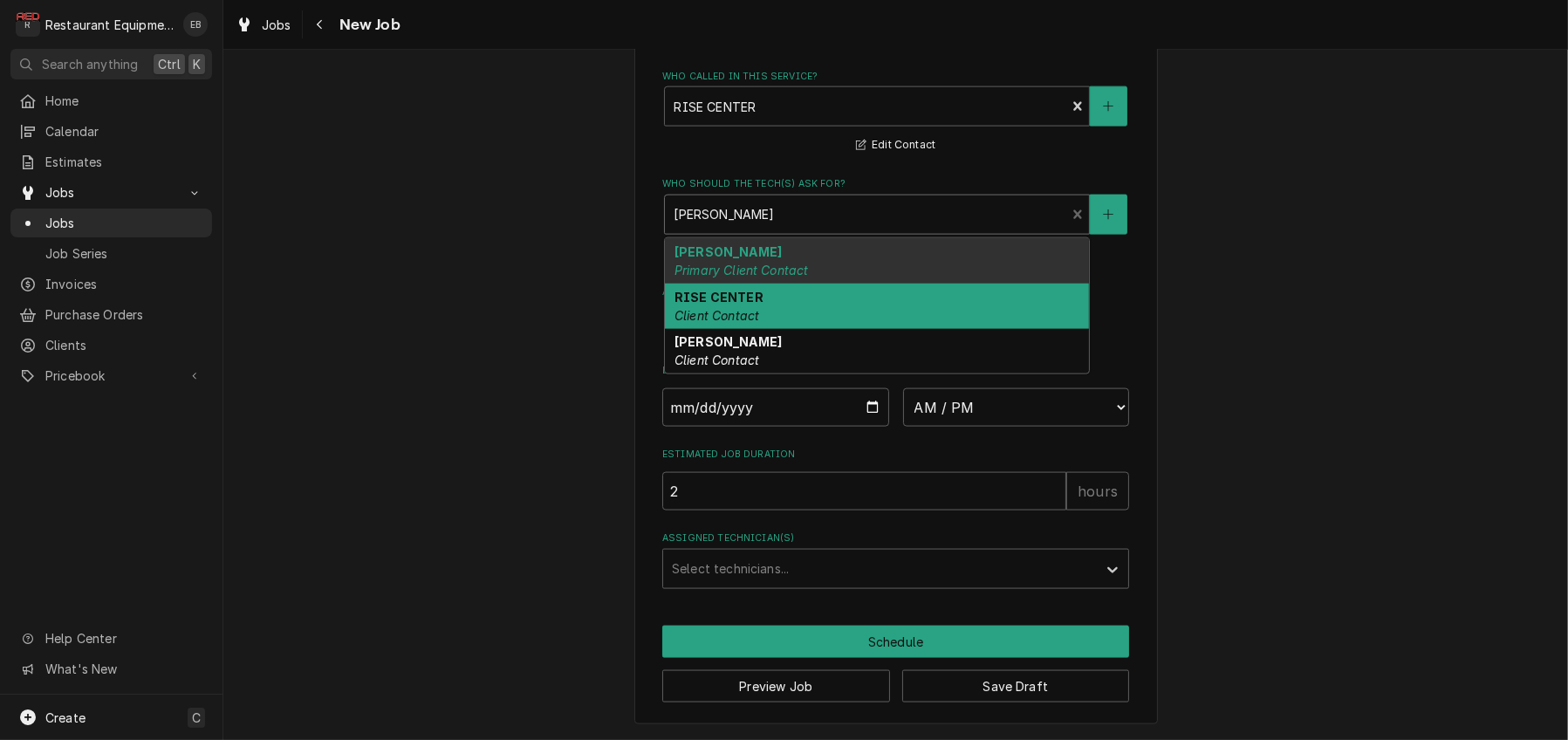
click at [756, 329] on div "RISE CENTER Client Contact" at bounding box center [876, 306] width 424 height 46
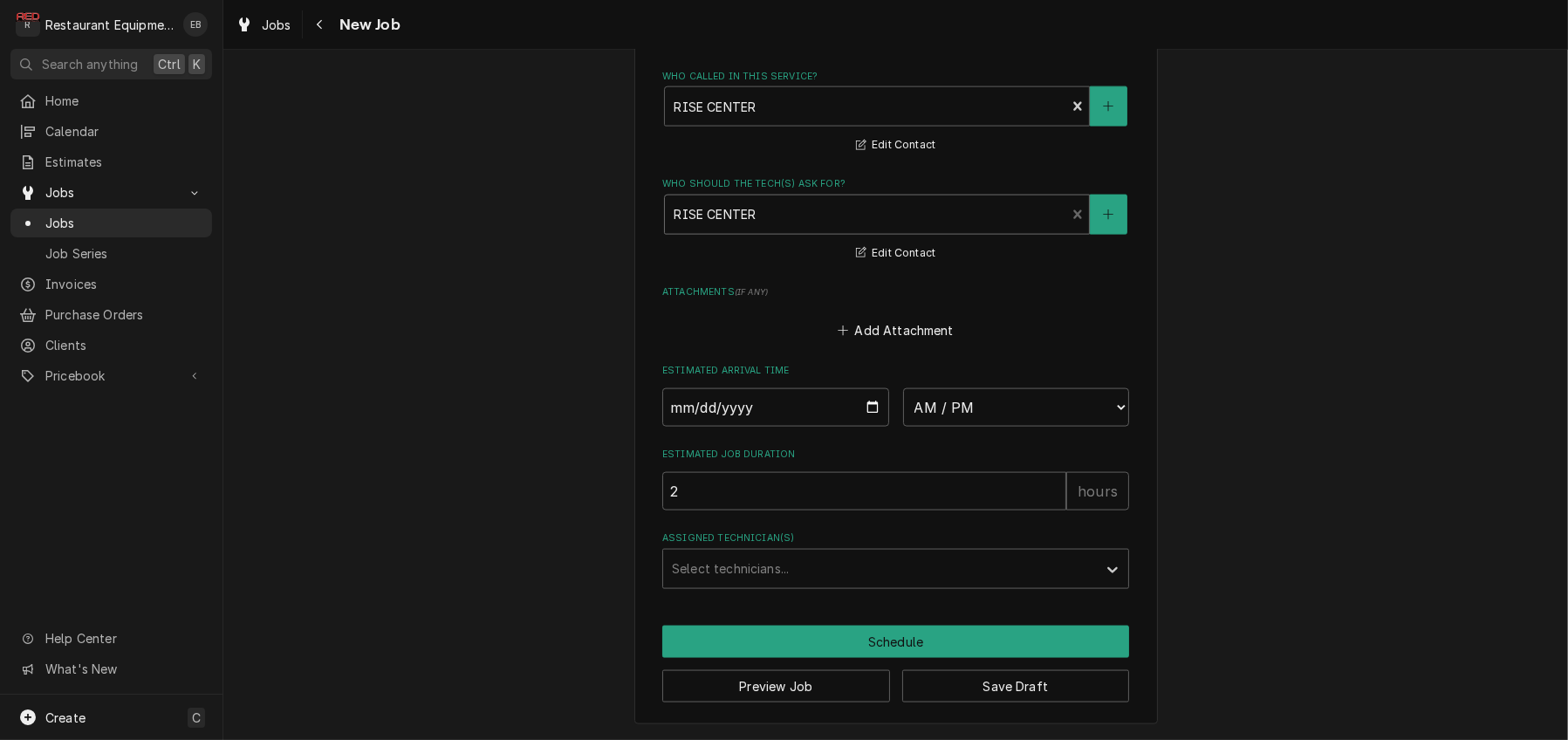
click at [769, 230] on div "Who should the tech(s) ask for?" at bounding box center [865, 214] width 383 height 31
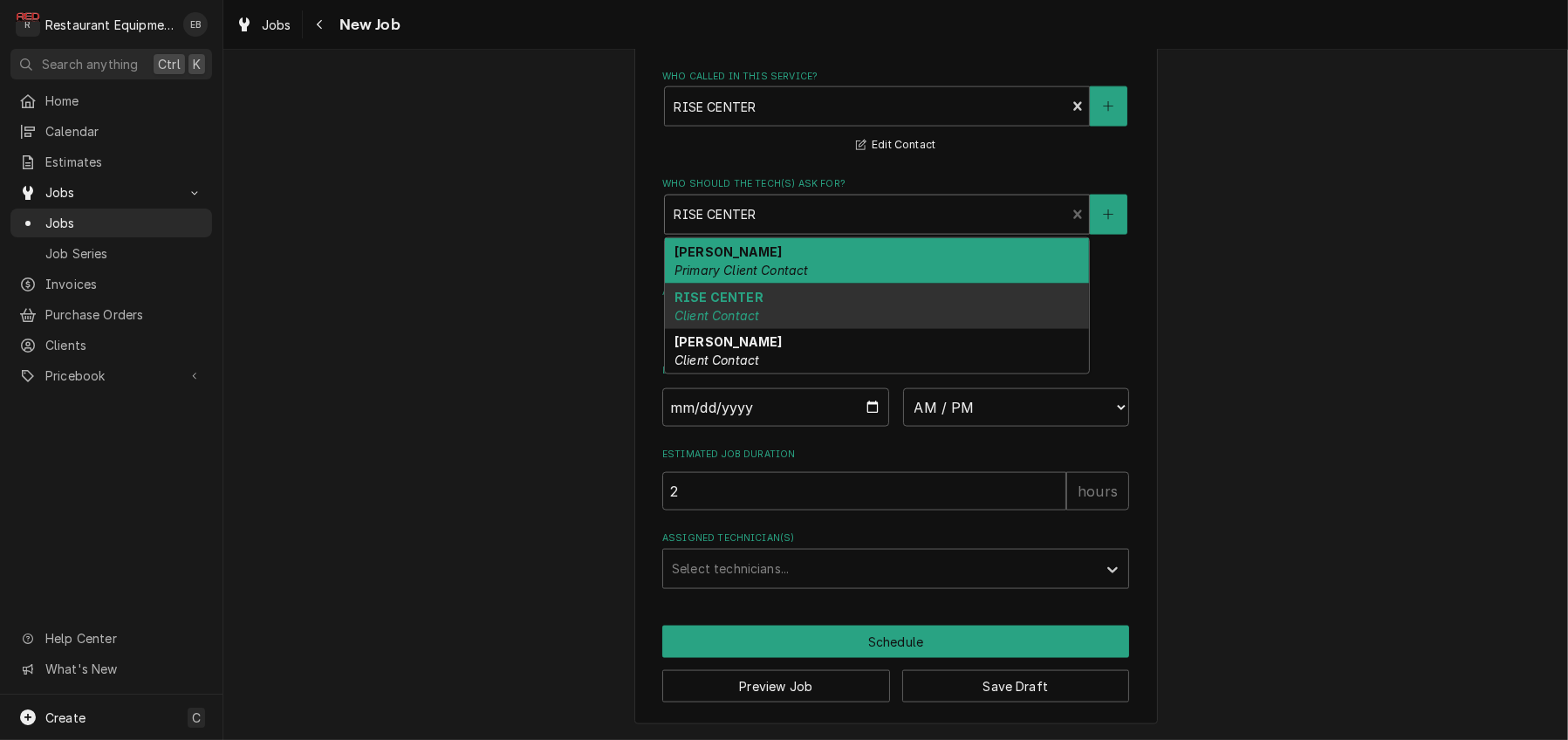
click at [751, 278] on em "Primary Client Contact" at bounding box center [742, 270] width 135 height 15
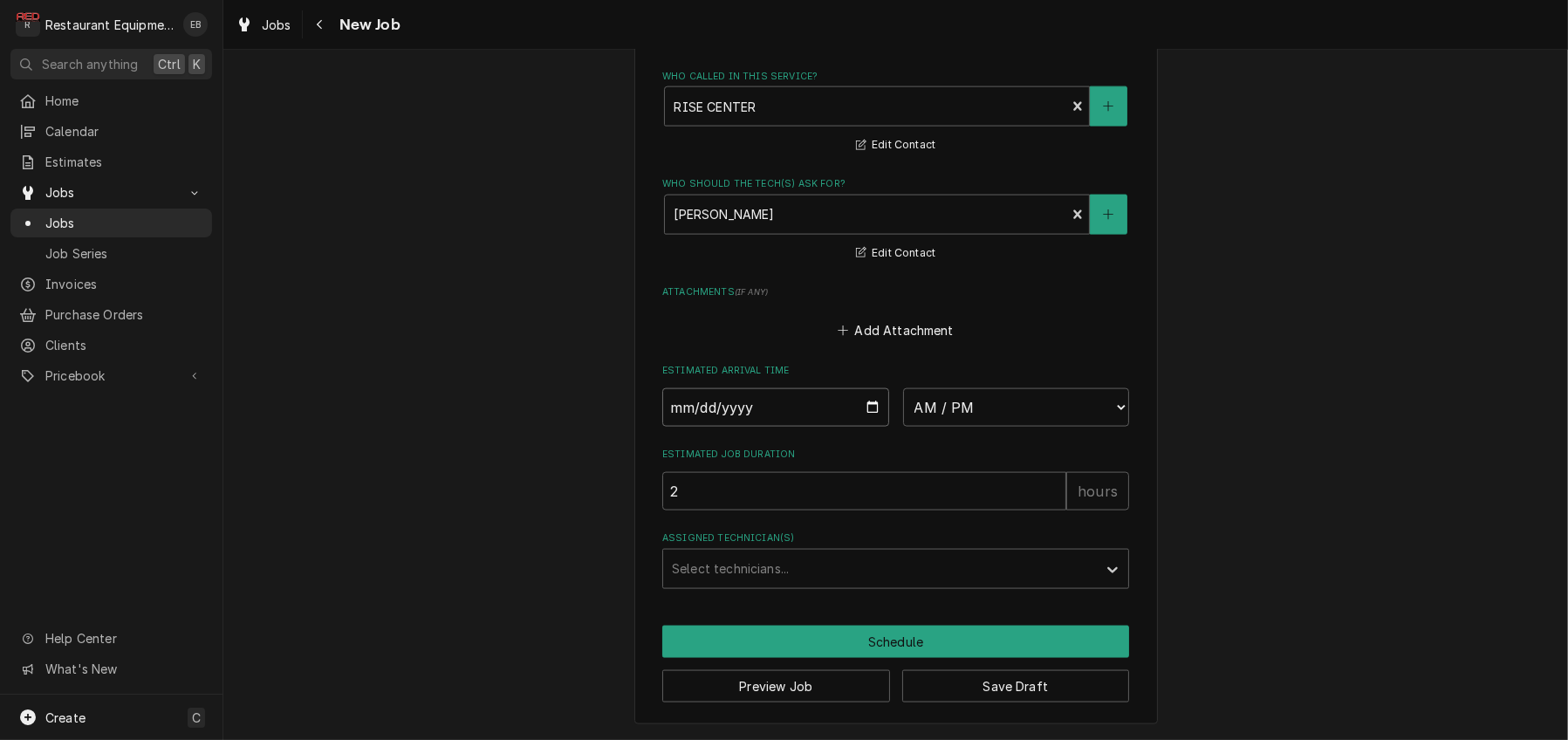
click at [867, 427] on input "Date" at bounding box center [776, 407] width 227 height 38
type textarea "x"
type input "2025-09-22"
click at [866, 427] on input "2025-09-22" at bounding box center [776, 407] width 227 height 38
type textarea "x"
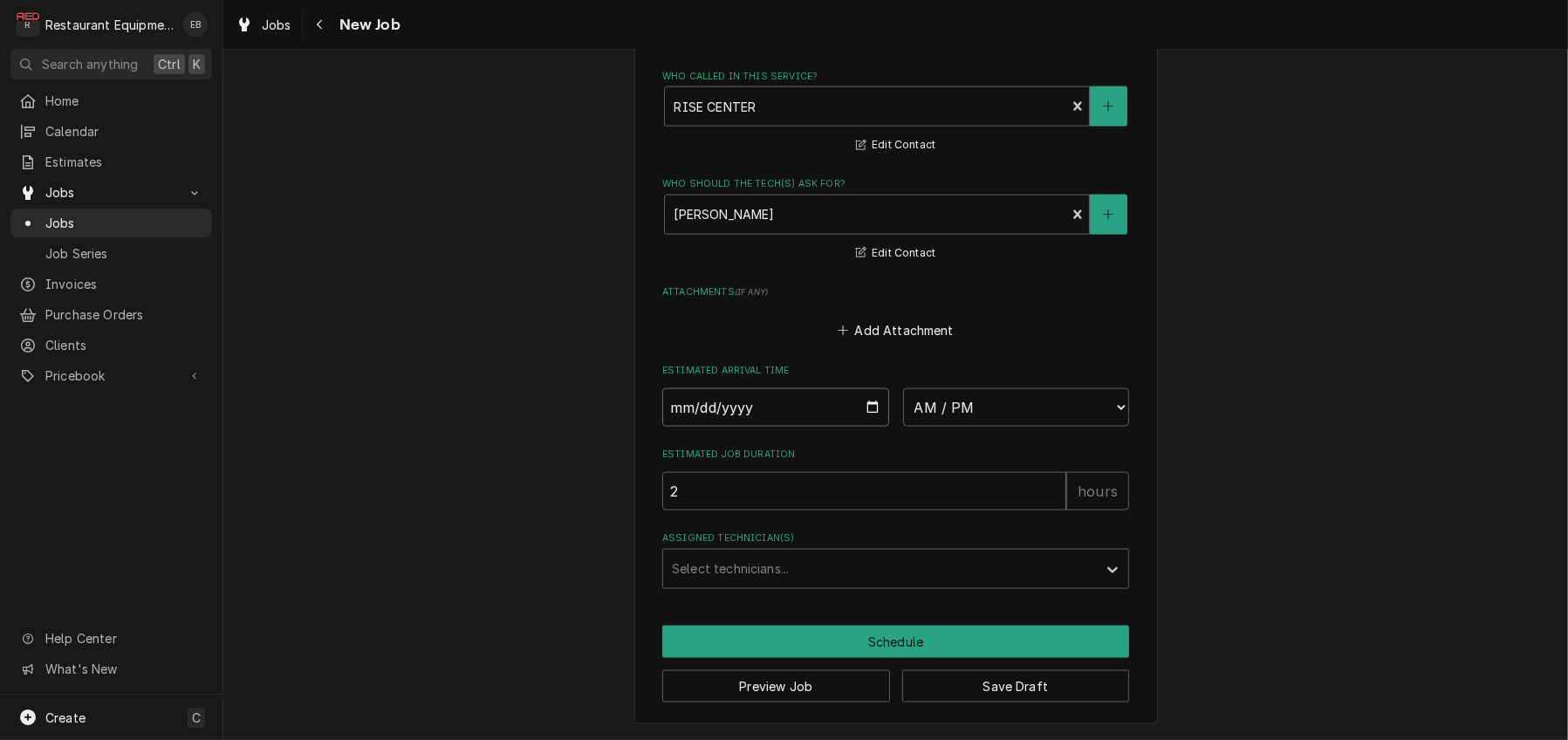
type input "2025-09-23"
click at [983, 388] on select "AM / PM 6:00 AM 6:15 AM 6:30 AM 6:45 AM 7:00 AM 7:15 AM 7:30 AM 7:45 AM 8:00 AM…" at bounding box center [1016, 407] width 227 height 38
click at [984, 684] on button "Save Draft" at bounding box center [1016, 686] width 228 height 32
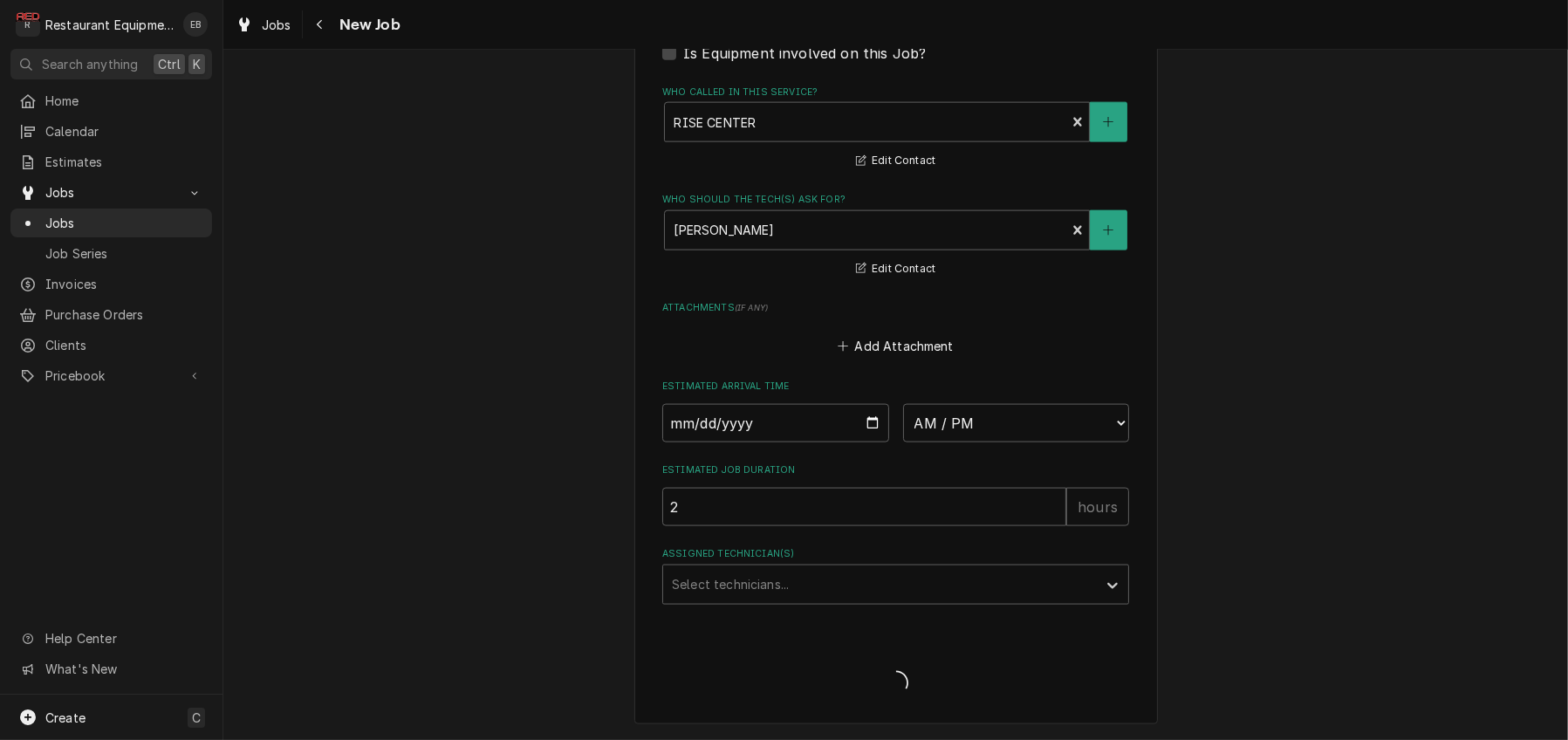
scroll to position [3178, 0]
type textarea "x"
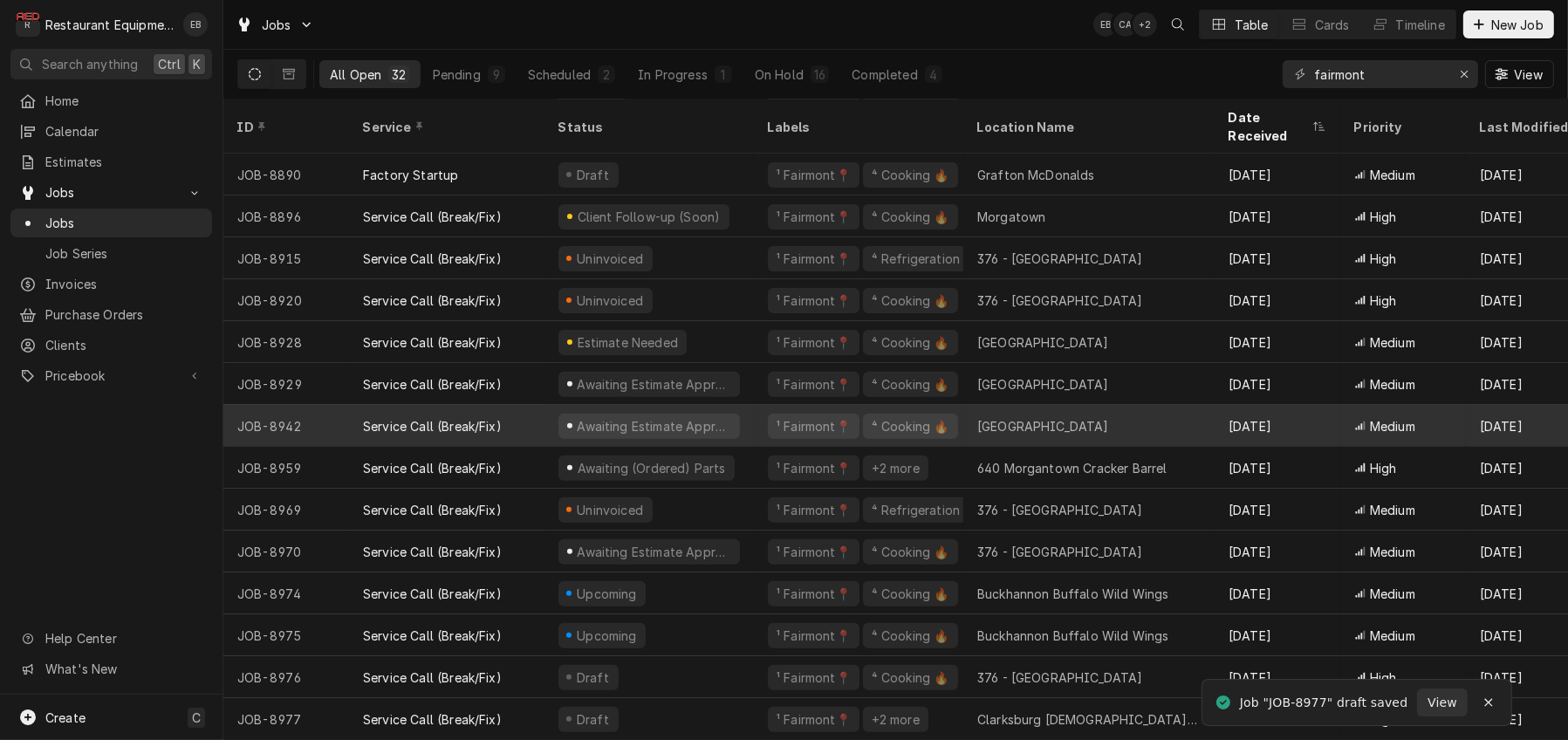
scroll to position [765, 0]
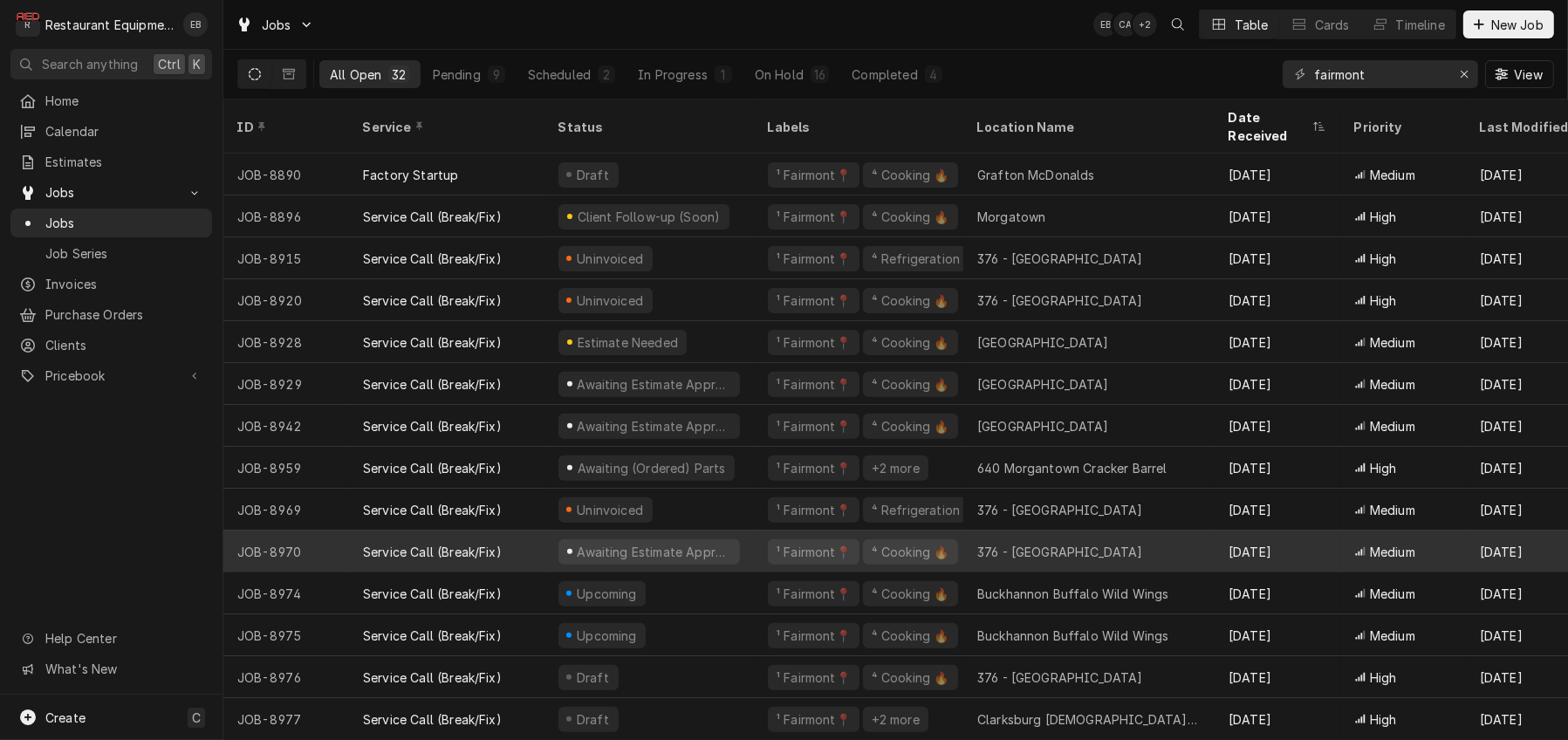
click at [1035, 543] on div "376 - [GEOGRAPHIC_DATA]" at bounding box center [1060, 552] width 166 height 19
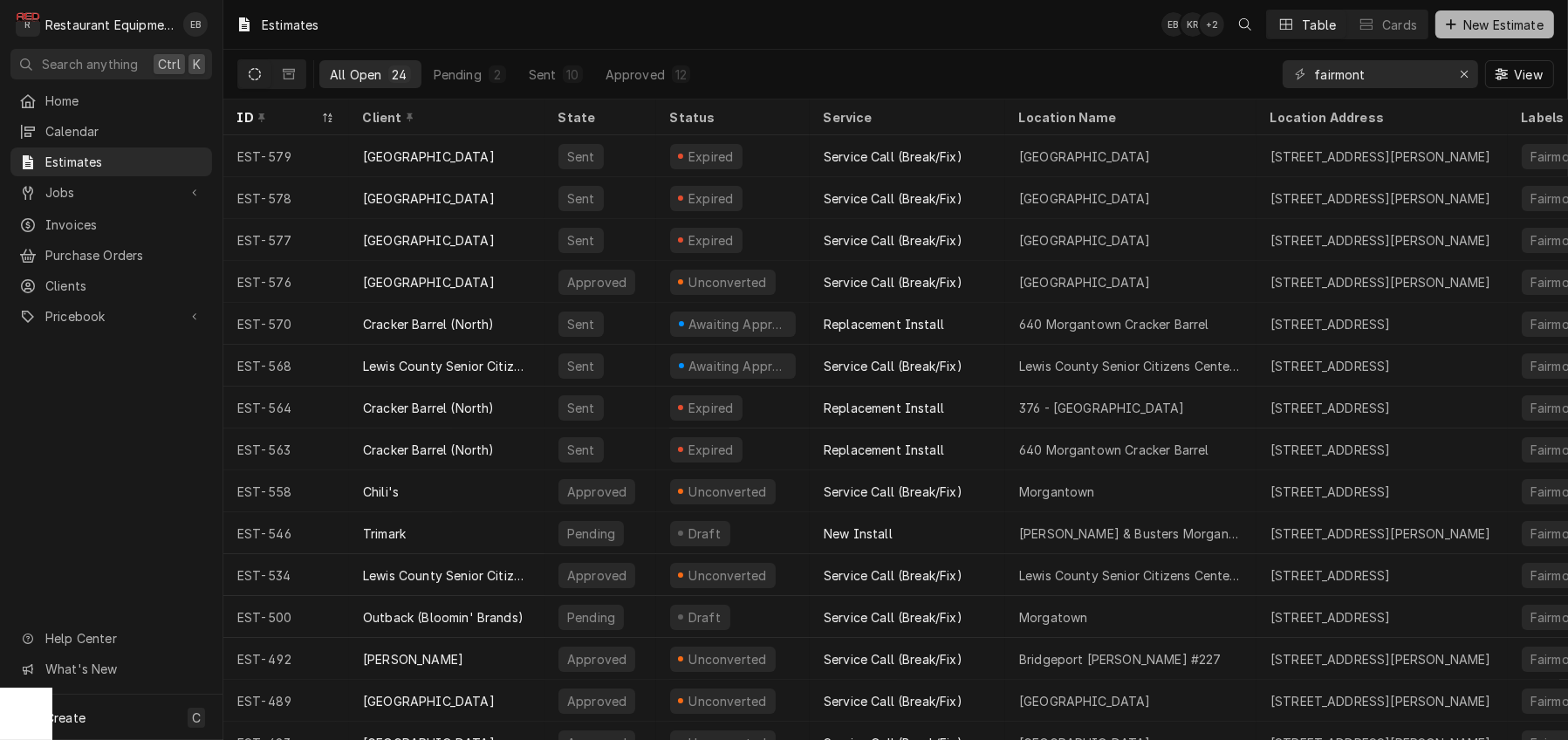
click at [1508, 31] on span "New Estimate" at bounding box center [1503, 25] width 87 height 19
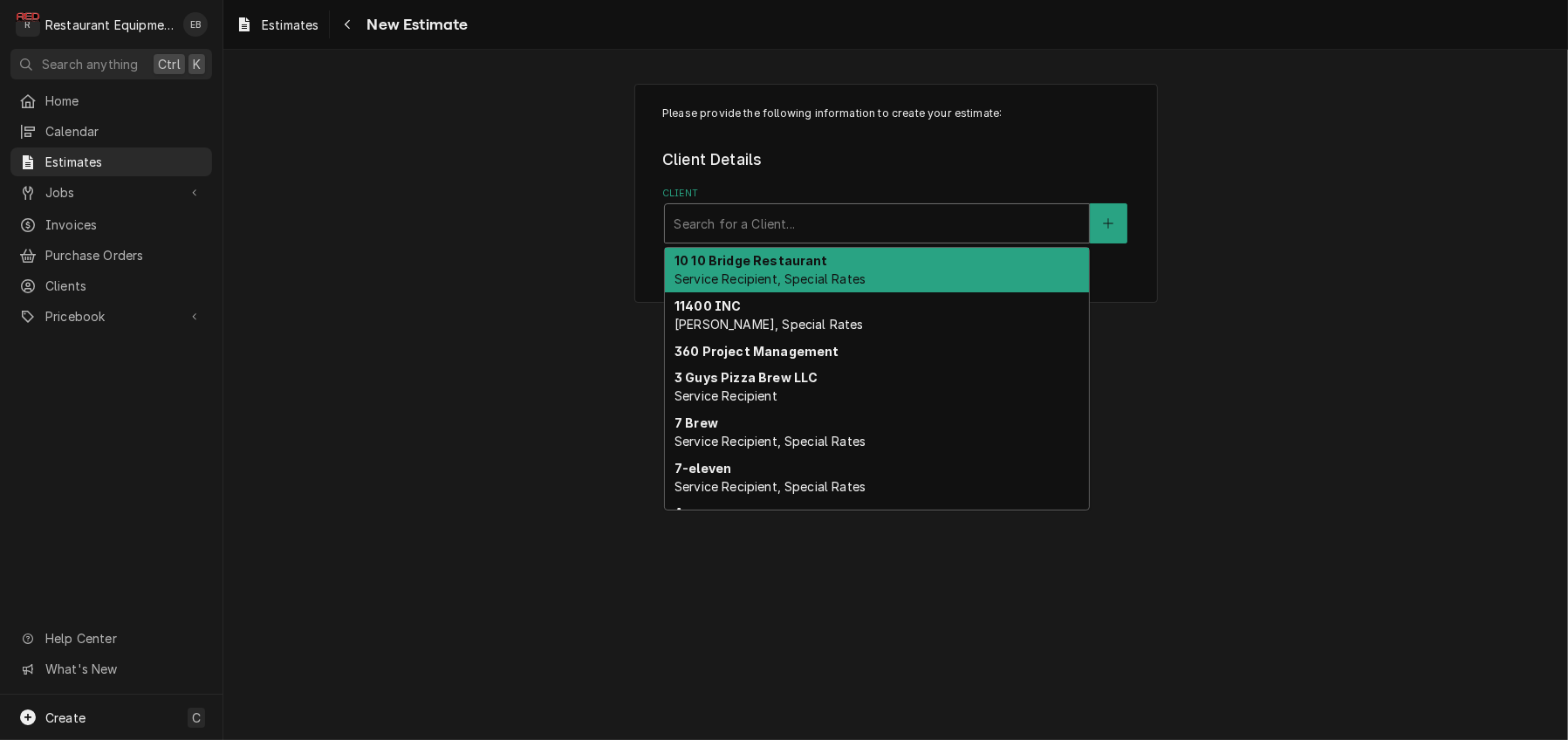
click at [859, 239] on div "Client" at bounding box center [877, 223] width 407 height 31
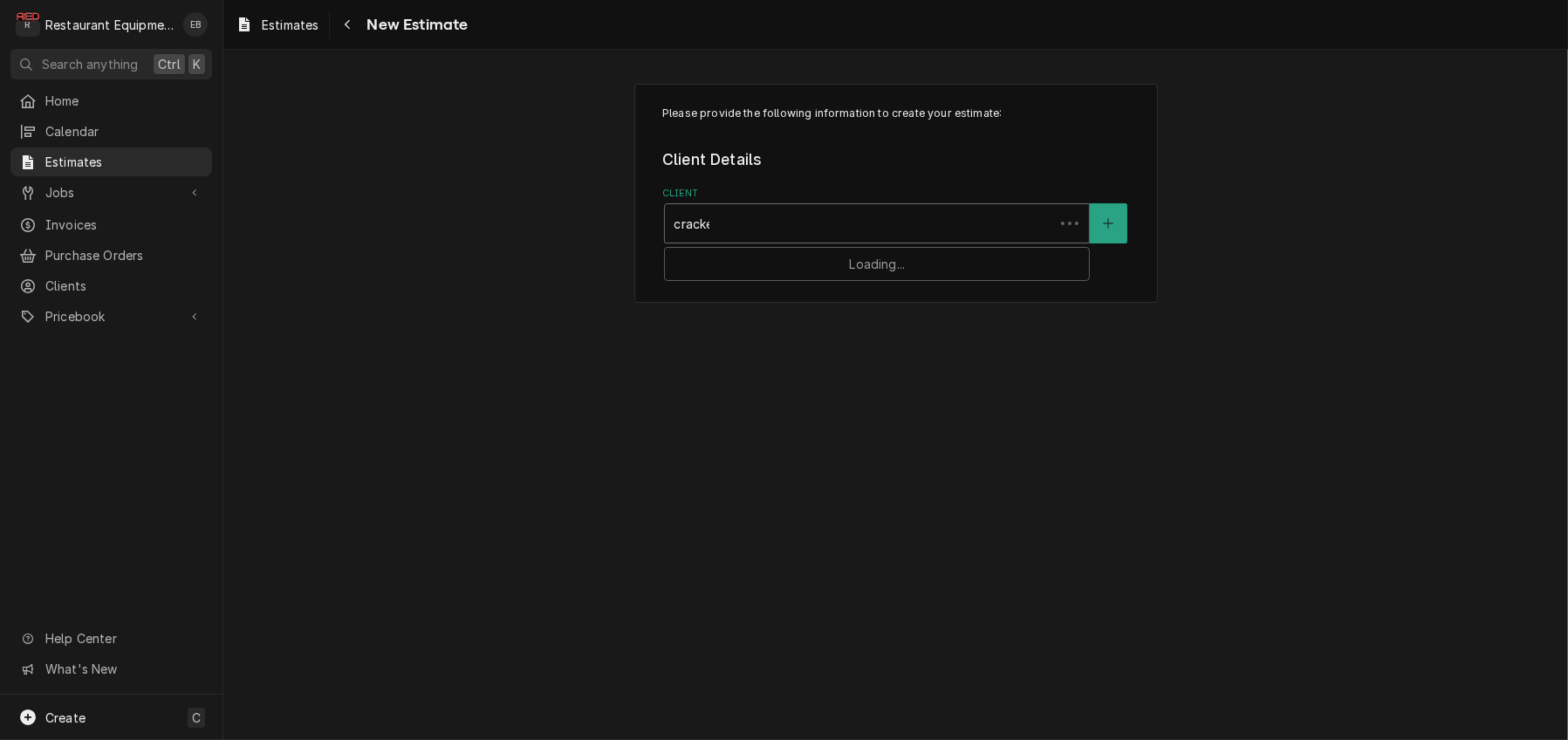
type input "cracker"
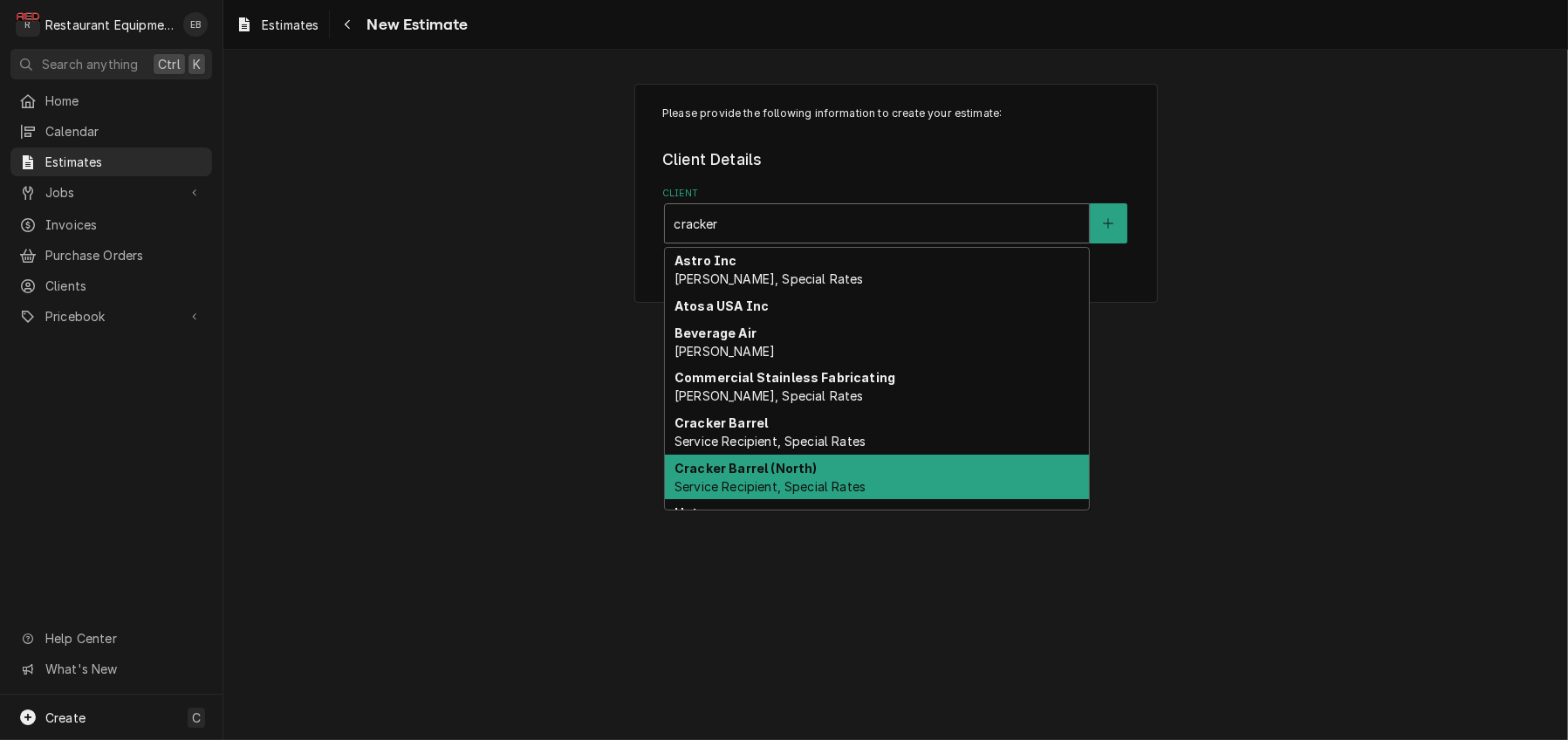
click at [841, 500] on div "Cracker Barrel (North) Service Recipient, Special Rates" at bounding box center [876, 477] width 424 height 46
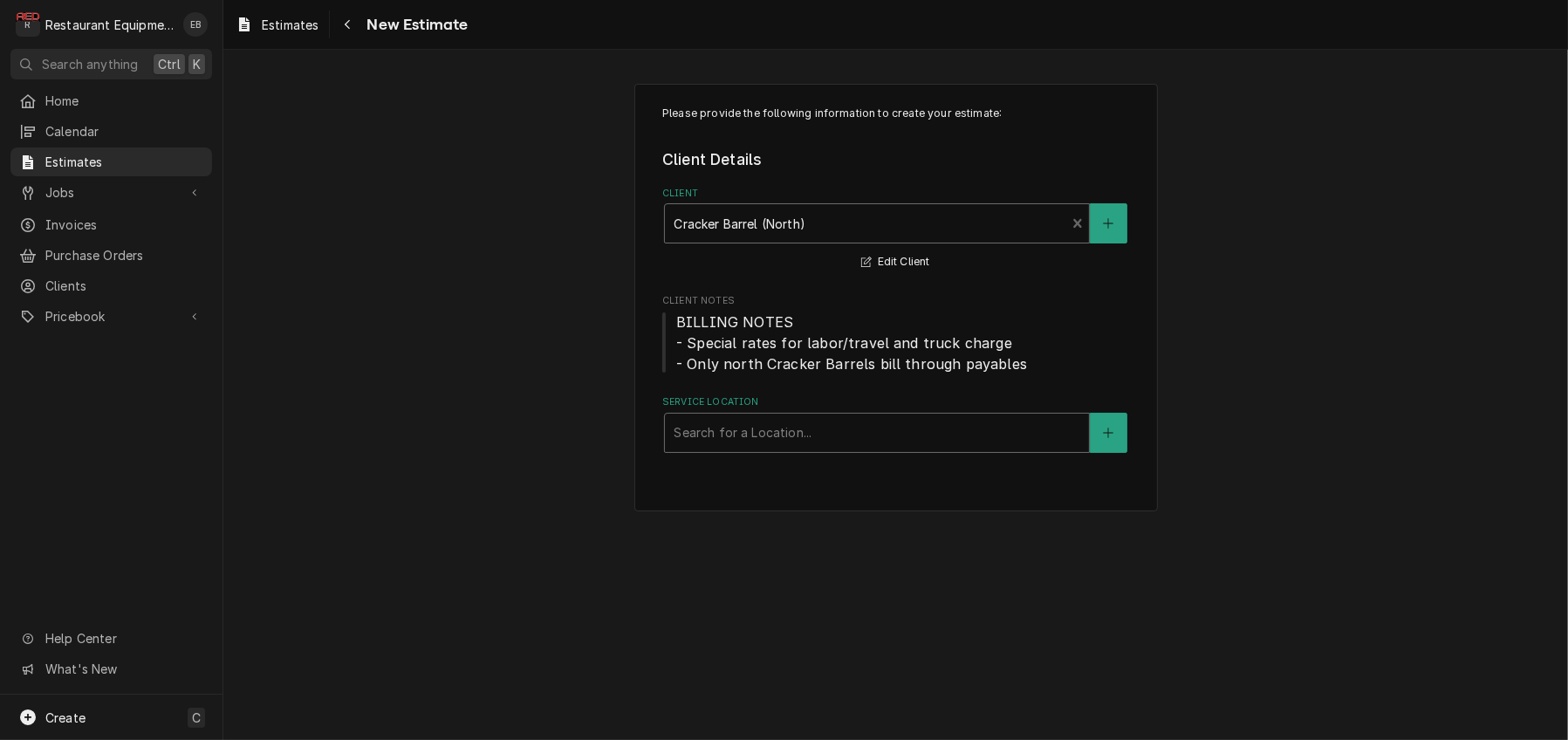
click at [776, 448] on div "Service Location" at bounding box center [877, 432] width 407 height 31
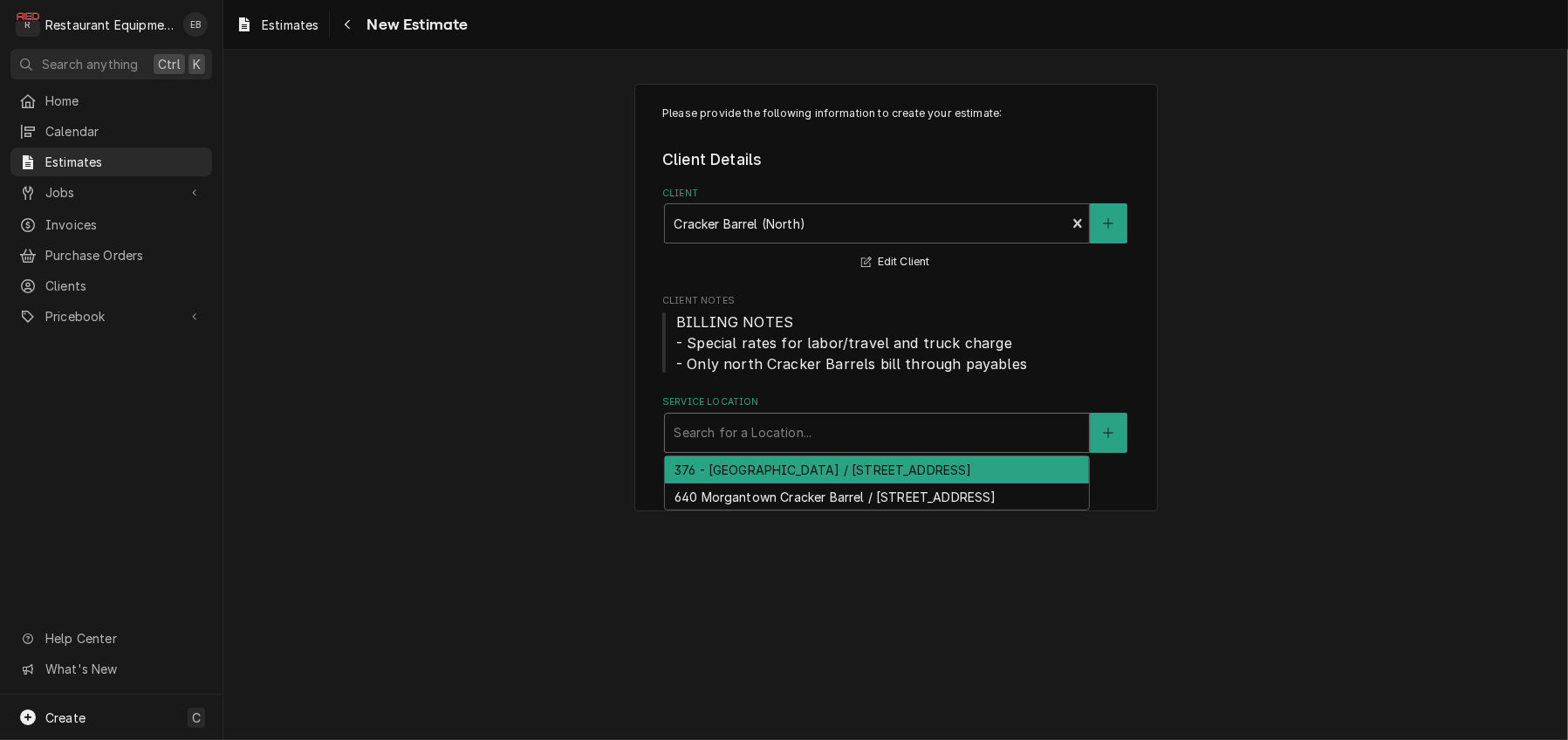
click at [765, 484] on div "376 - Fairmont / 2206 Pleasant Valley Rd, Pleasant Valley, WV 26554" at bounding box center [876, 470] width 424 height 27
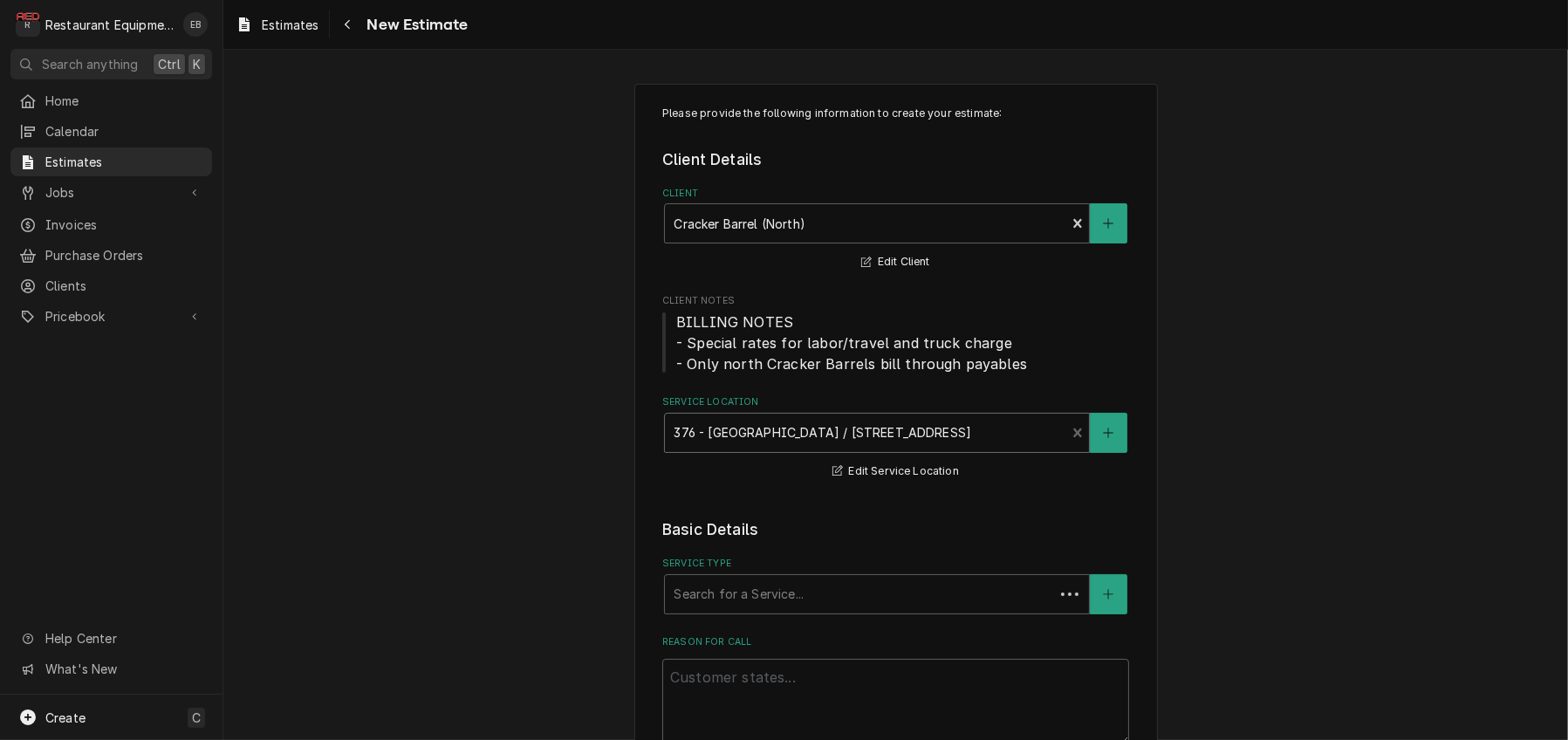
scroll to position [291, 0]
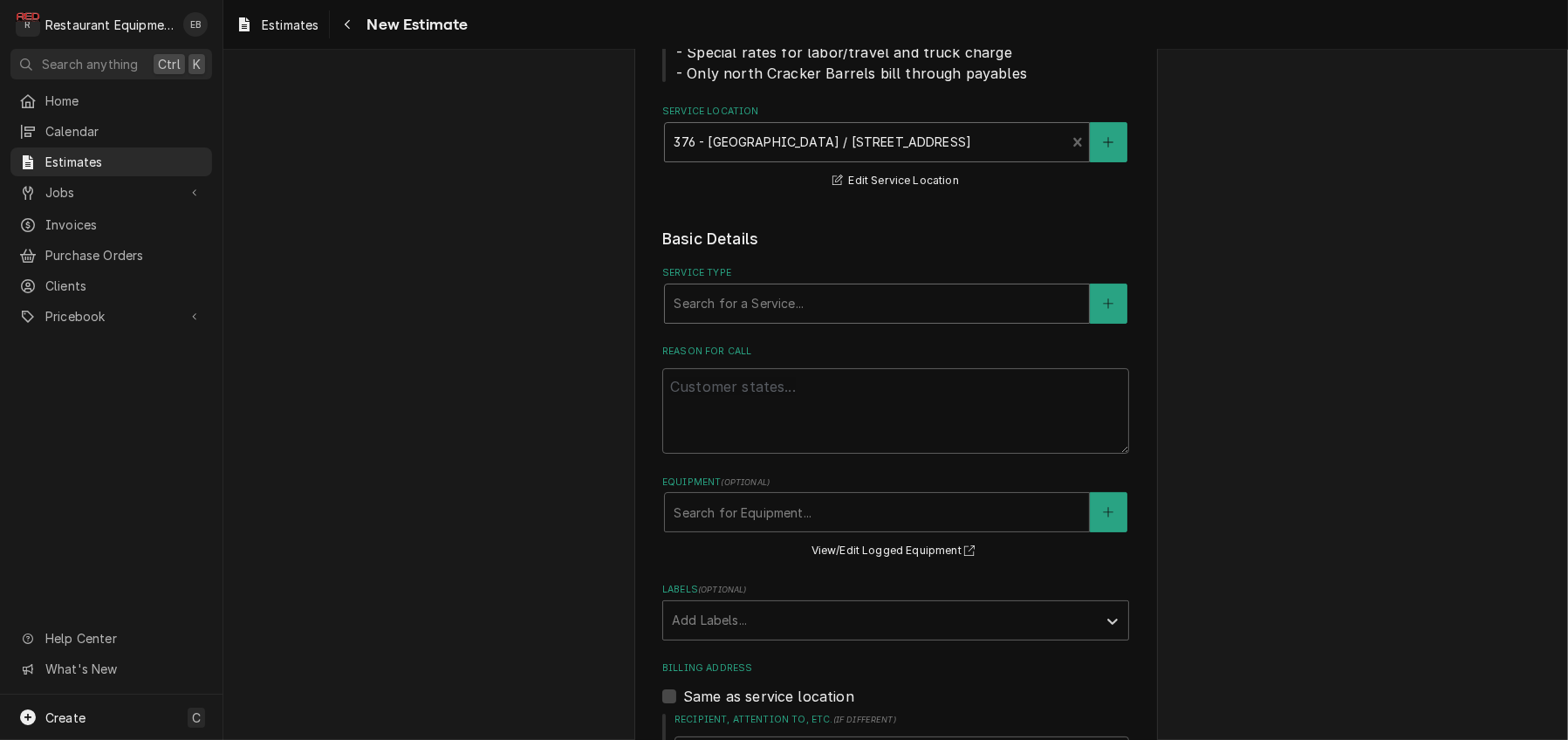
click at [749, 320] on div "Service Type" at bounding box center [877, 303] width 407 height 31
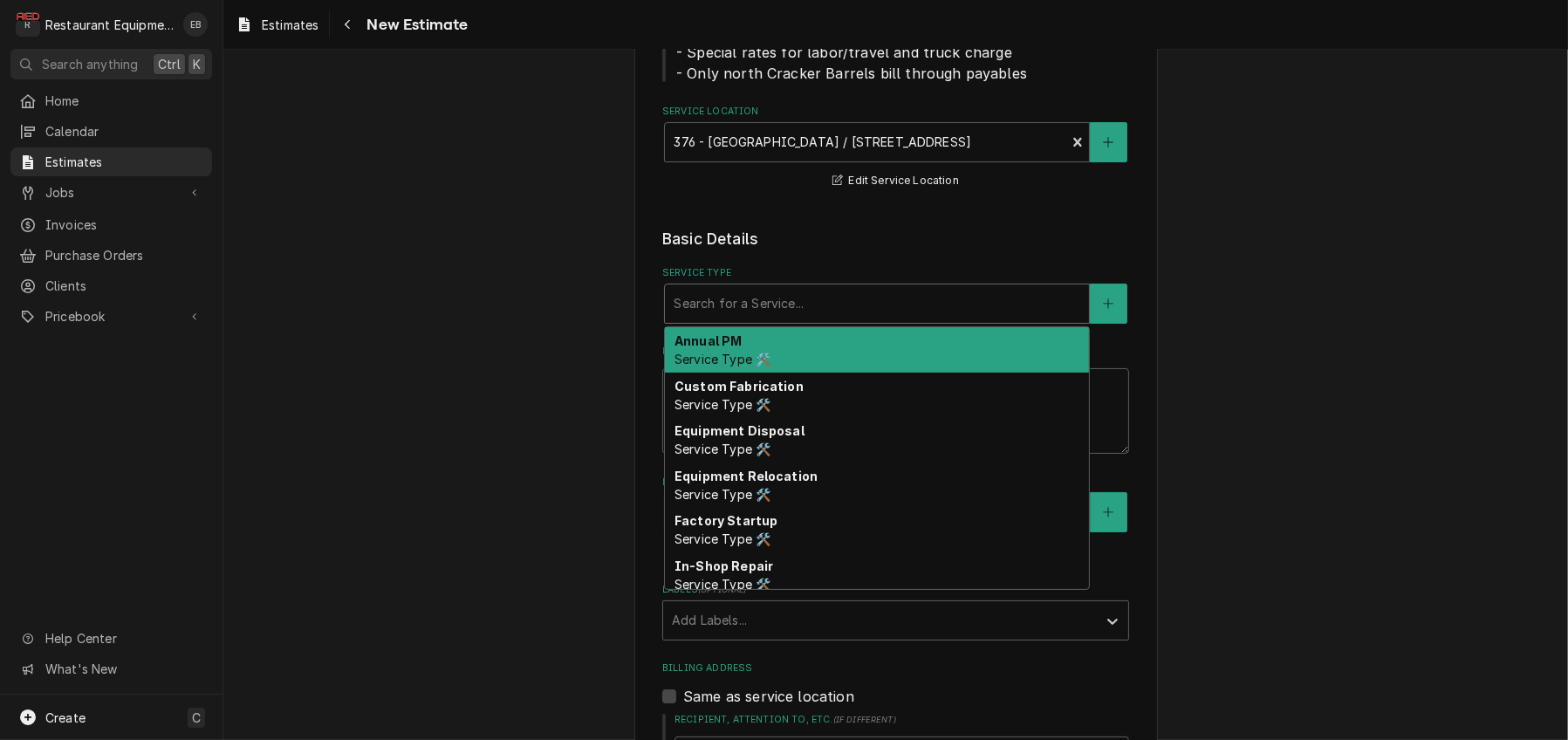
type textarea "x"
type input "b"
type textarea "x"
type input "br"
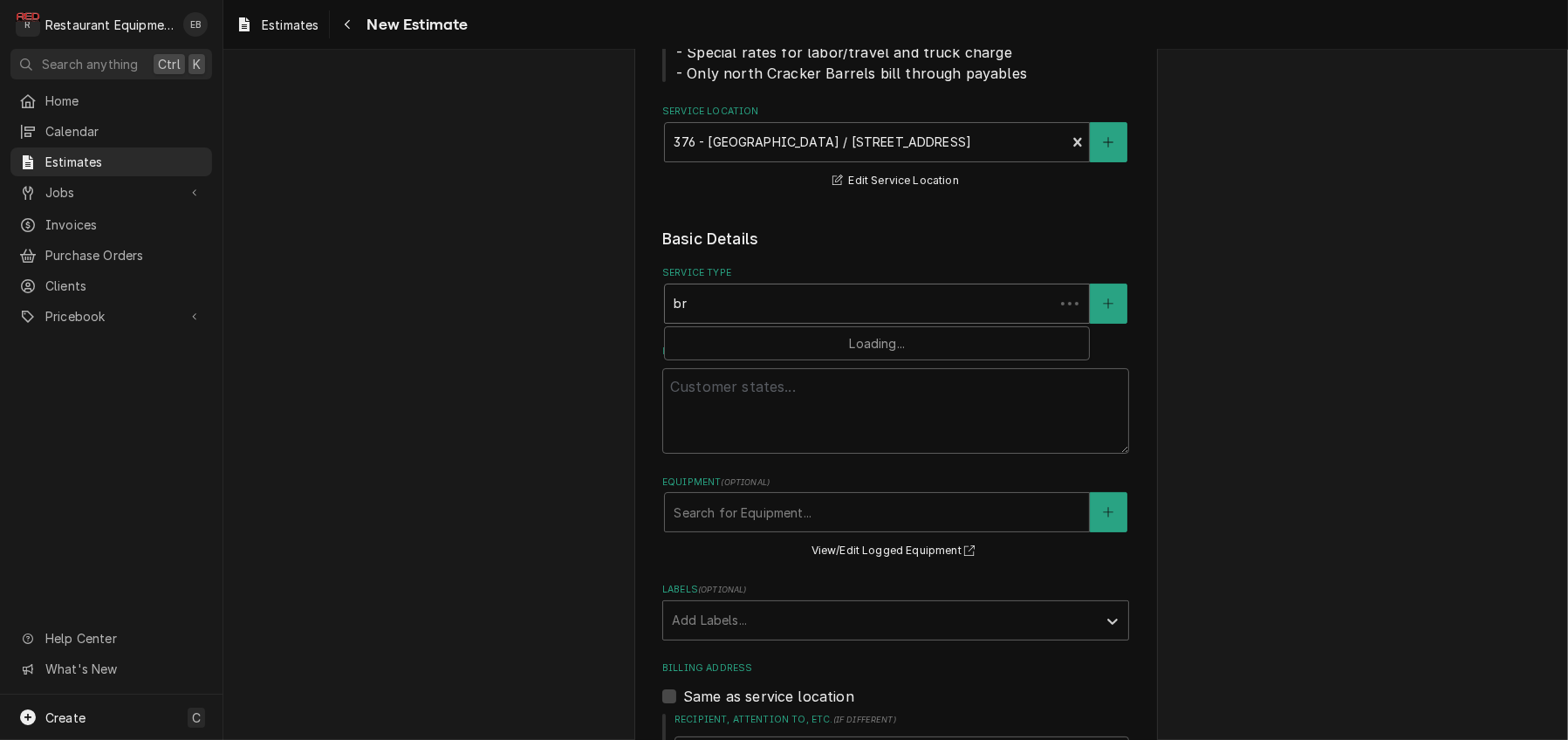
type textarea "x"
type input "bre"
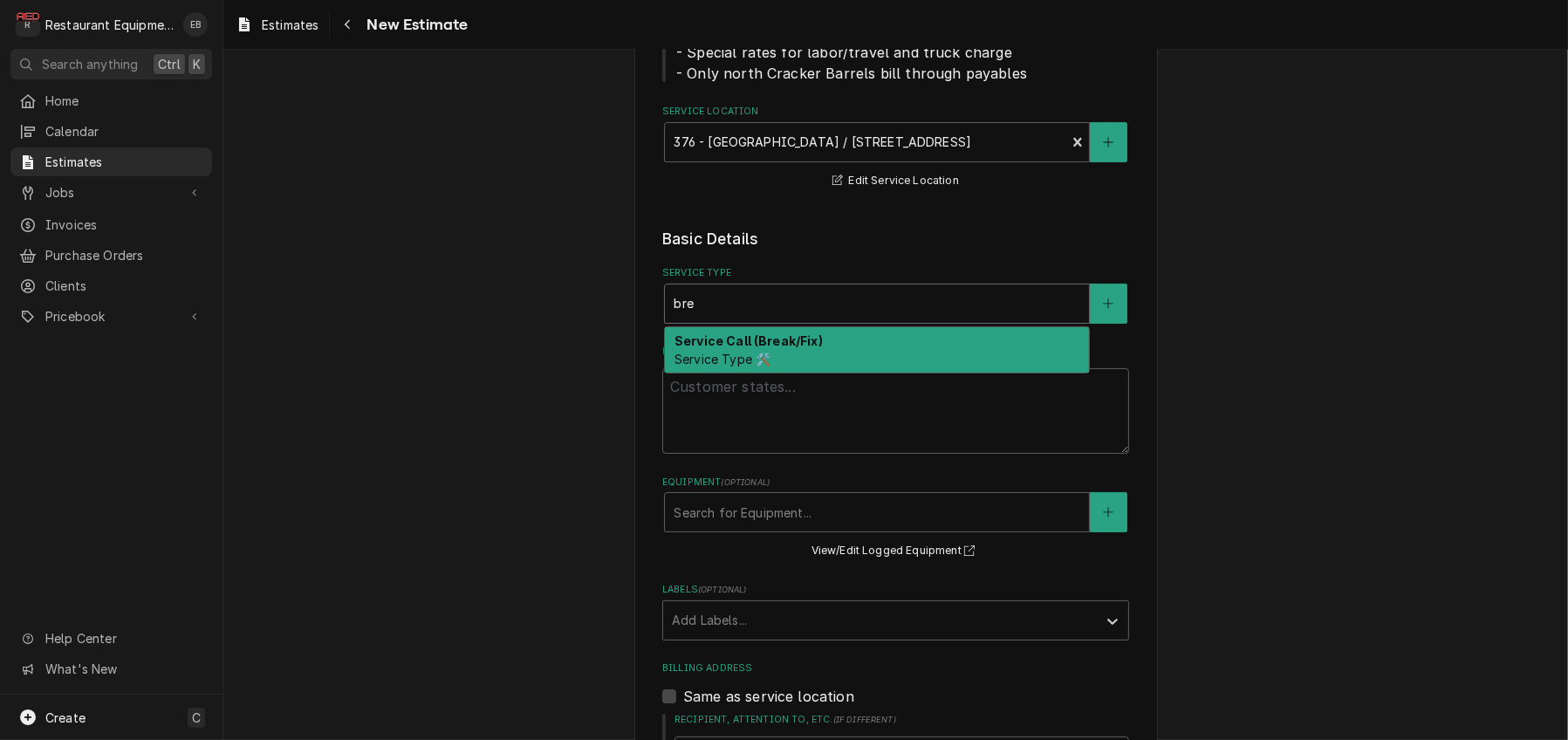
click at [745, 348] on strong "Service Call (Break/Fix)" at bounding box center [749, 340] width 148 height 15
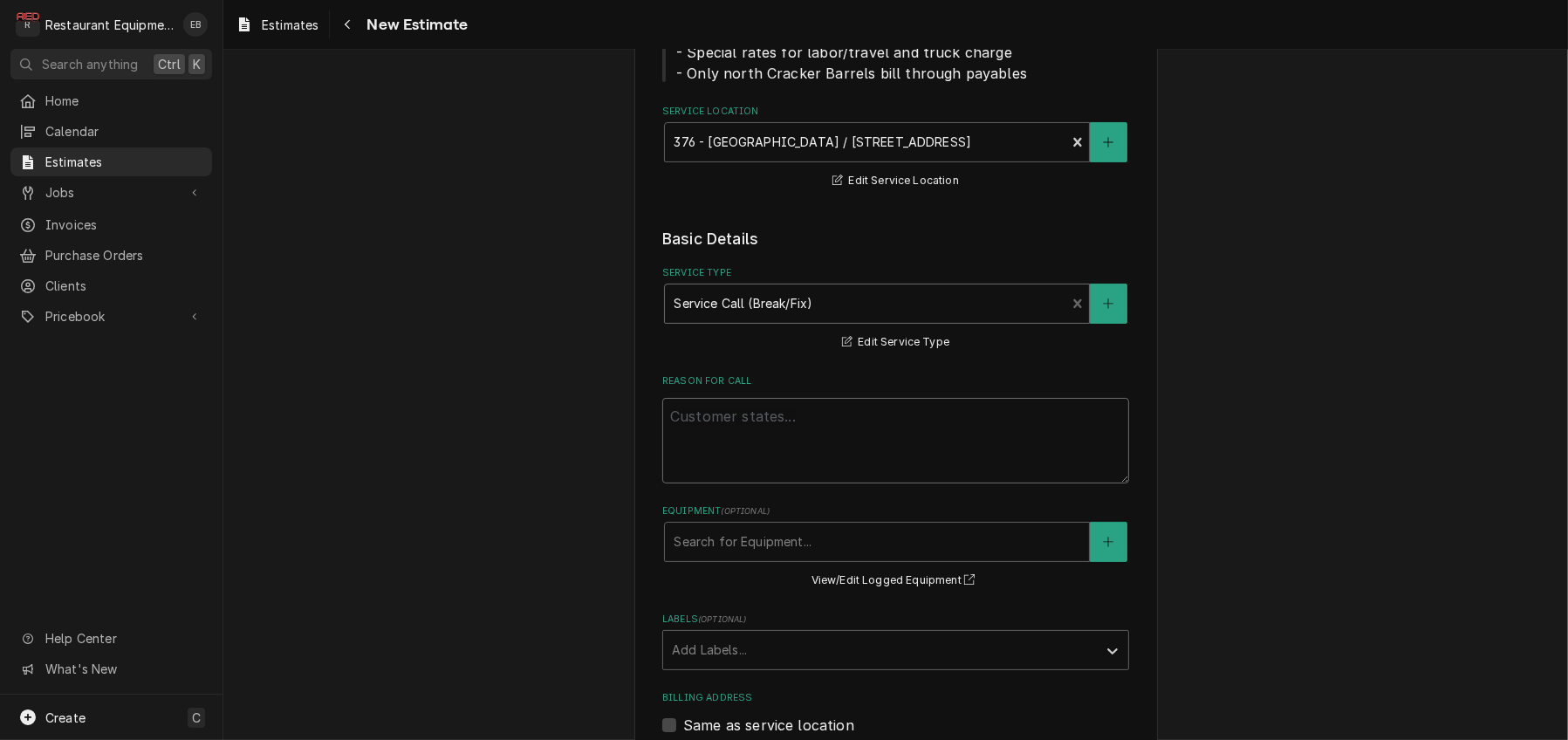
click at [700, 484] on textarea "Reason For Call" at bounding box center [895, 441] width 467 height 86
paste textarea "TN# 326496397 "PREP / KITCHEN EQUIPMENT / HENNY [PERSON_NAME] / BROKEN/MISSING …"
type textarea "x"
type textarea "TN# 326496397 "PREP / KITCHEN EQUIPMENT / HENNY [PERSON_NAME] / BROKEN/MISSING …"
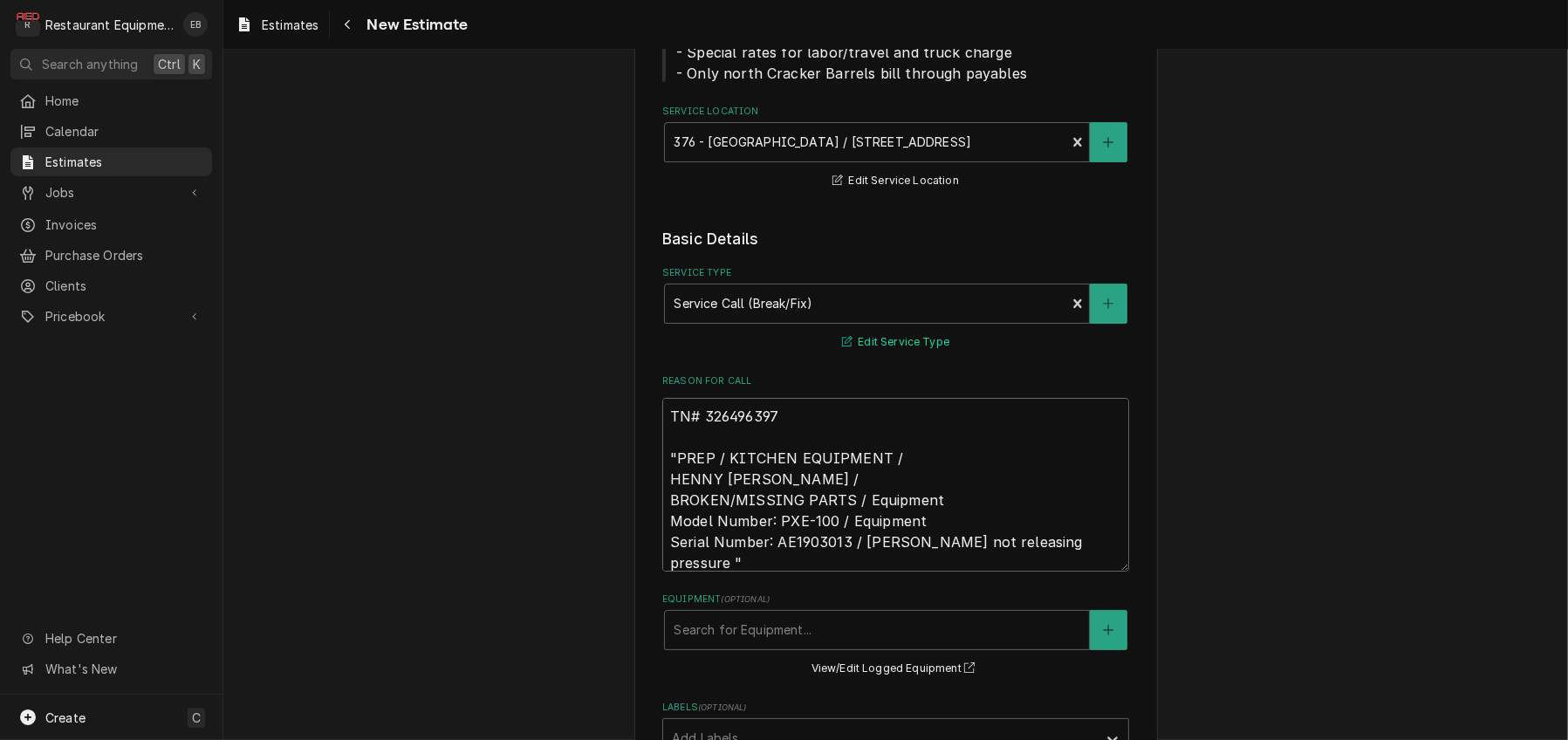
scroll to position [12, 0]
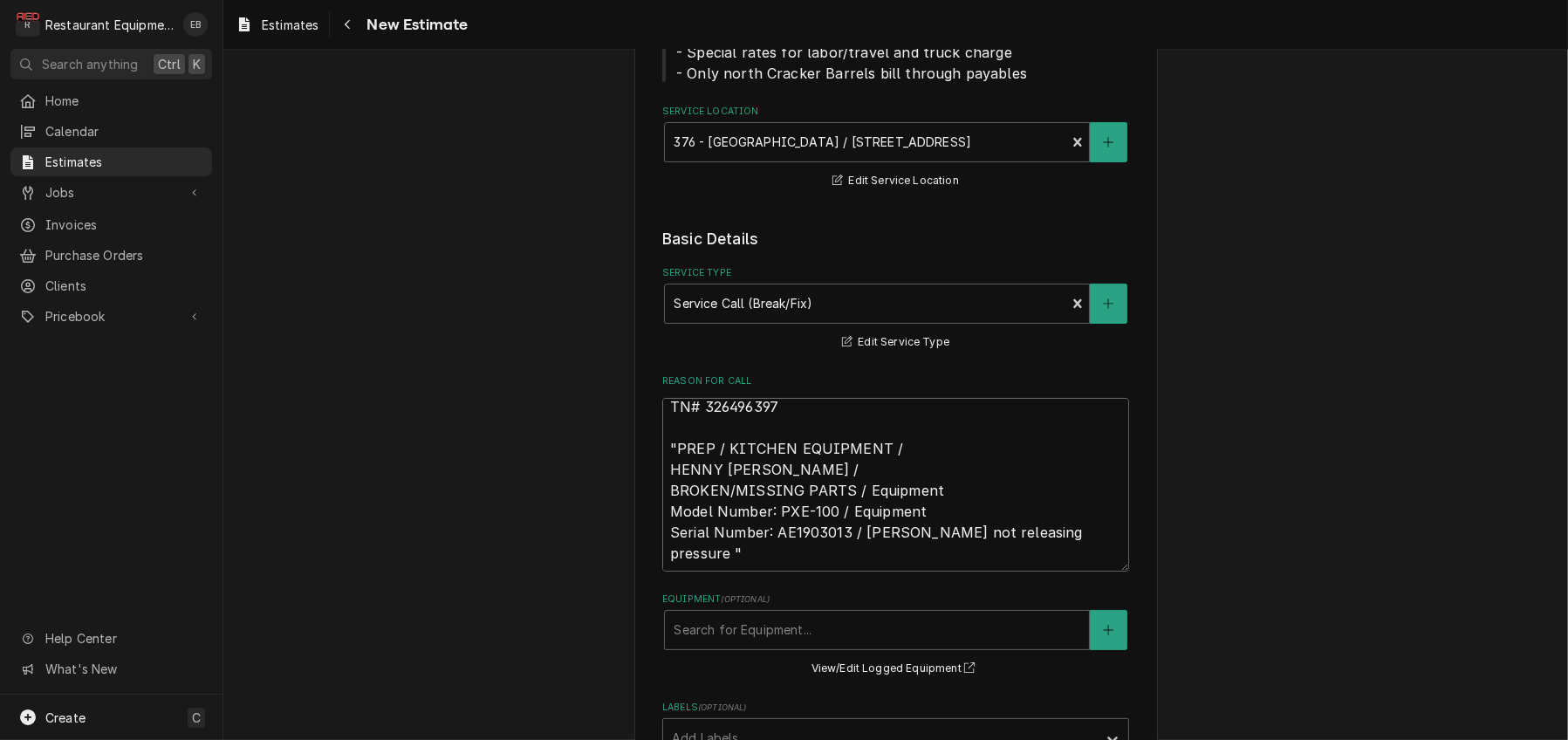
type textarea "x"
type textarea "TN# 326496397 "PREP / KITCHEN EQUIPMENT / HENNY PENNY FRYER / BROKEN/MISSING PA…"
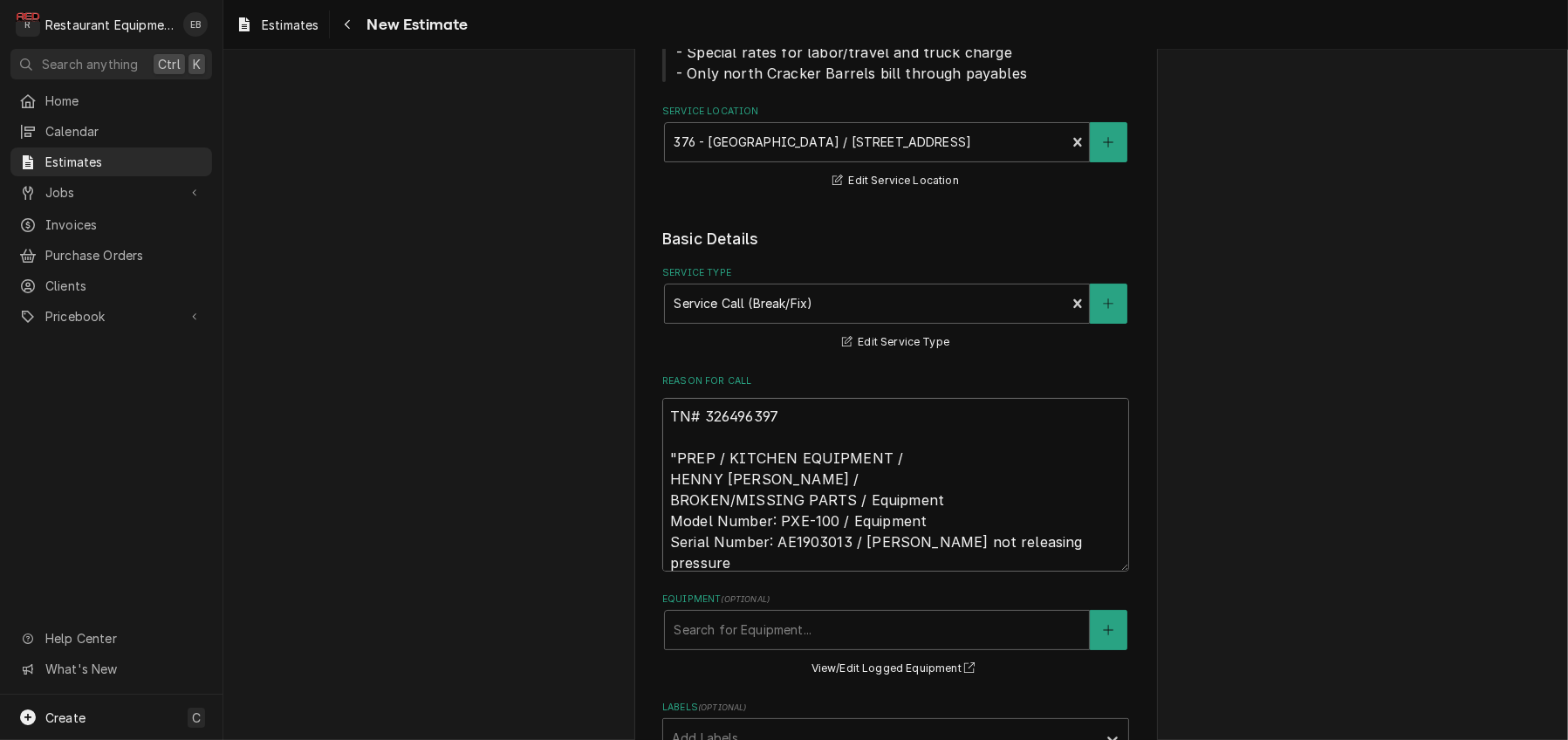
type textarea "x"
type textarea "TN# 326496397 "PREP / KITCHEN EQUIPMENT / HENNY PENNY FRYER / BROKEN/MISSING PA…"
type textarea "x"
type textarea "TN# 326496397 "PREP / KITCHEN EQUIPMENT / HENNY PENNY FRYER / BROKEN/MISSING PA…"
type textarea "x"
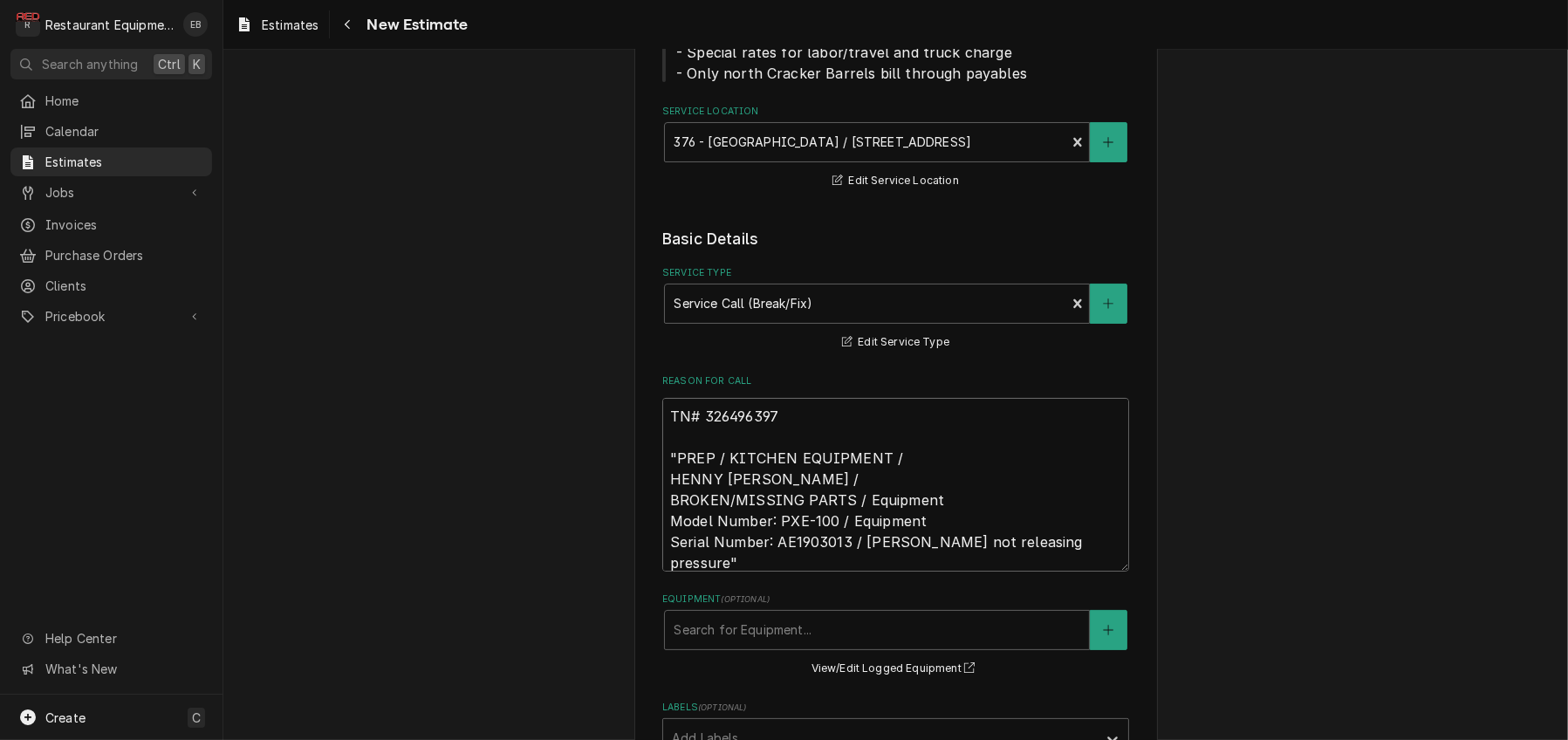
type textarea "TN# 326496397 "PREP / KITCHEN EQUIPMENT / HENNY PENNY FRYER / BROKEN/MISSING PA…"
type textarea "x"
type textarea "TN# 326496397 "PREP / KITCHEN EQUIPMENT / HENNY PENNY FRYER / BROKEN/MISSING PA…"
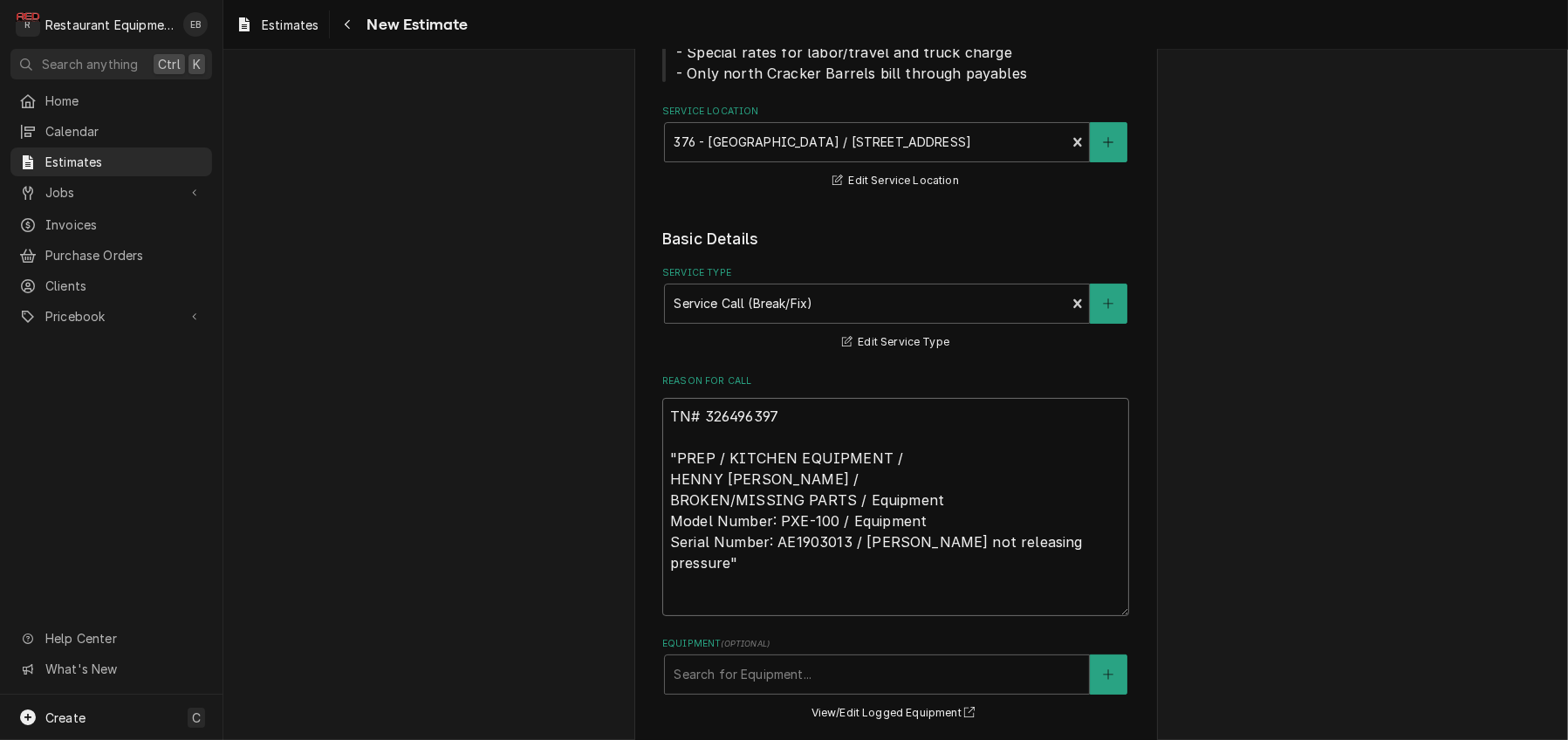
type textarea "x"
type textarea "TN# 326496397 "PREP / KITCHEN EQUIPMENT / HENNY PENNY FRYER / BROKEN/MISSING PA…"
type textarea "x"
type textarea "TN# 326496397 "PREP / KITCHEN EQUIPMENT / HENNY PENNY FRYER / BROKEN/MISSING PA…"
type textarea "x"
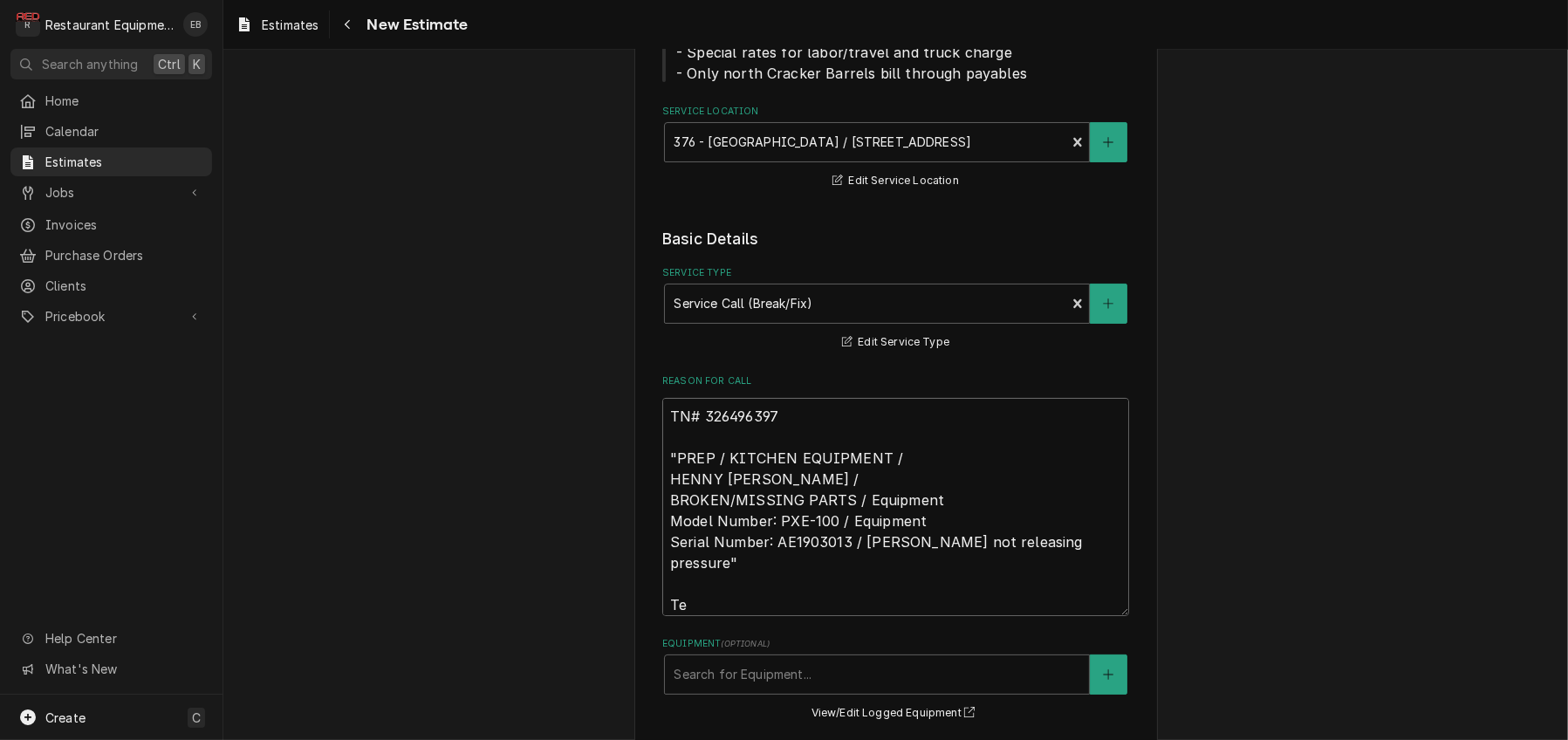
type textarea "TN# 326496397 "PREP / KITCHEN EQUIPMENT / HENNY PENNY FRYER / BROKEN/MISSING PA…"
type textarea "x"
type textarea "TN# 326496397 "PREP / KITCHEN EQUIPMENT / HENNY PENNY FRYER / BROKEN/MISSING PA…"
type textarea "x"
type textarea "TN# 326496397 "PREP / KITCHEN EQUIPMENT / HENNY PENNY FRYER / BROKEN/MISSING PA…"
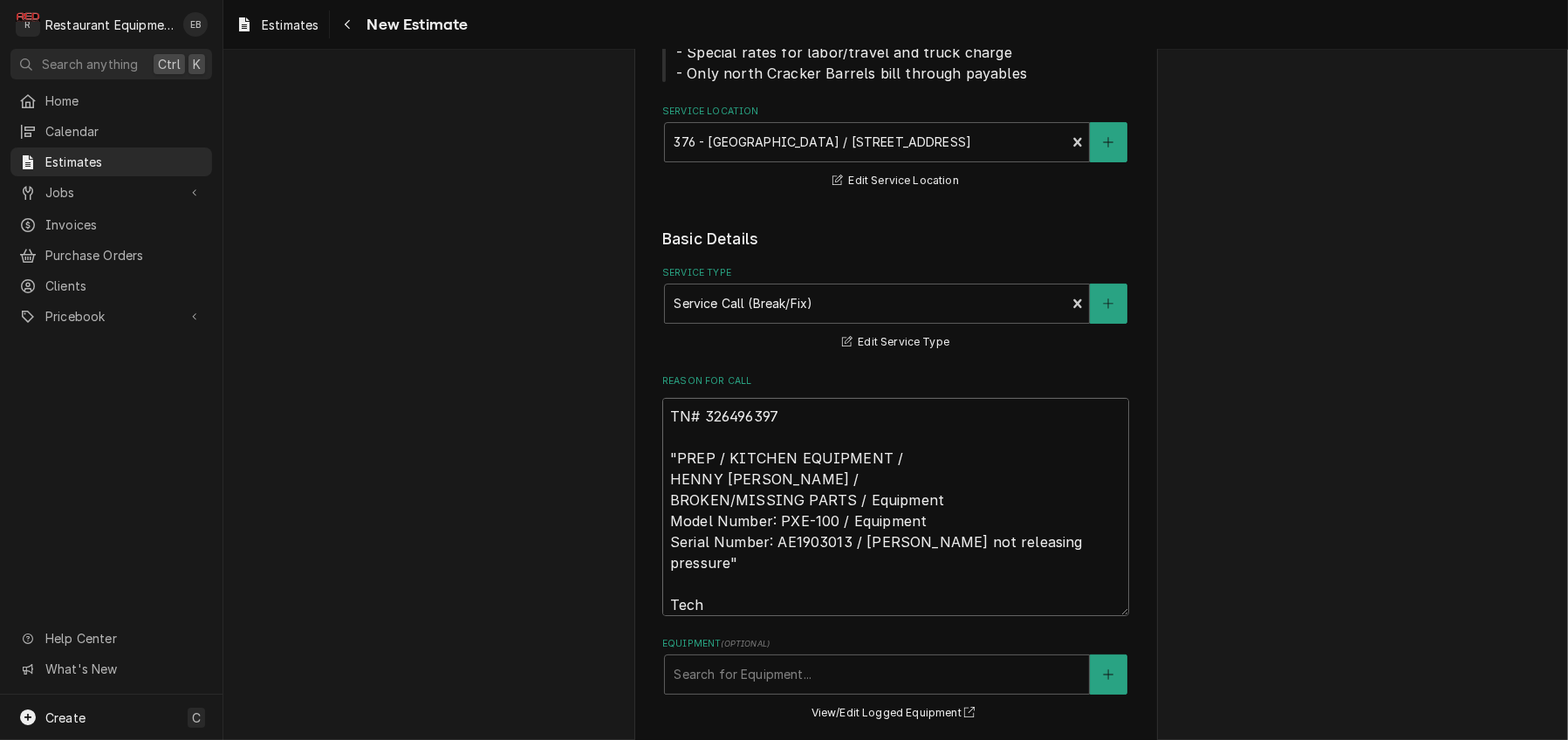
type textarea "x"
type textarea "TN# 326496397 "PREP / KITCHEN EQUIPMENT / HENNY PENNY FRYER / BROKEN/MISSING PA…"
type textarea "x"
type textarea "TN# 326496397 "PREP / KITCHEN EQUIPMENT / HENNY PENNY FRYER / BROKEN/MISSING PA…"
type textarea "x"
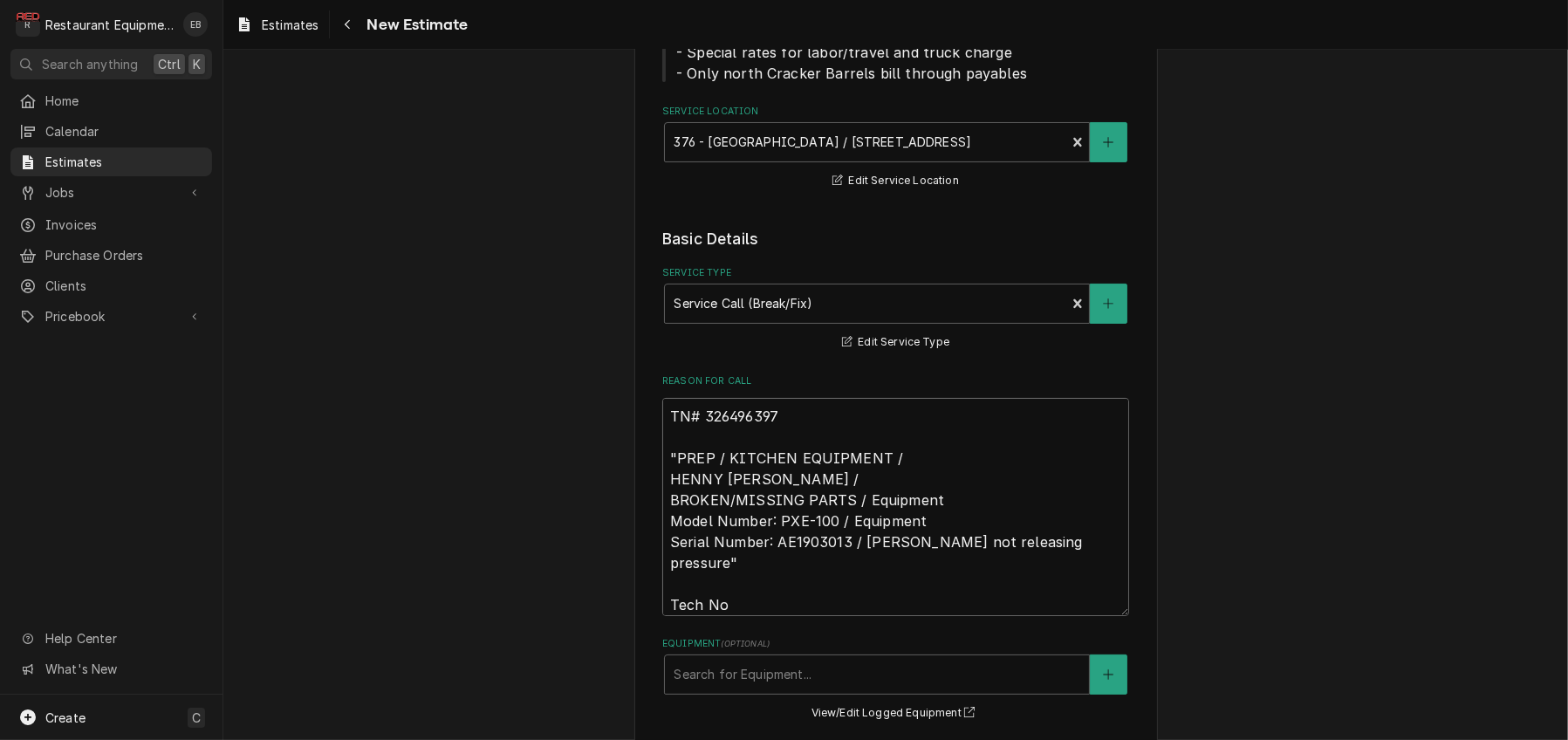
type textarea "TN# 326496397 "PREP / KITCHEN EQUIPMENT / HENNY PENNY FRYER / BROKEN/MISSING PA…"
type textarea "x"
type textarea "TN# 326496397 "PREP / KITCHEN EQUIPMENT / HENNY PENNY FRYER / BROKEN/MISSING PA…"
type textarea "x"
type textarea "TN# 326496397 "PREP / KITCHEN EQUIPMENT / HENNY PENNY FRYER / BROKEN/MISSING PA…"
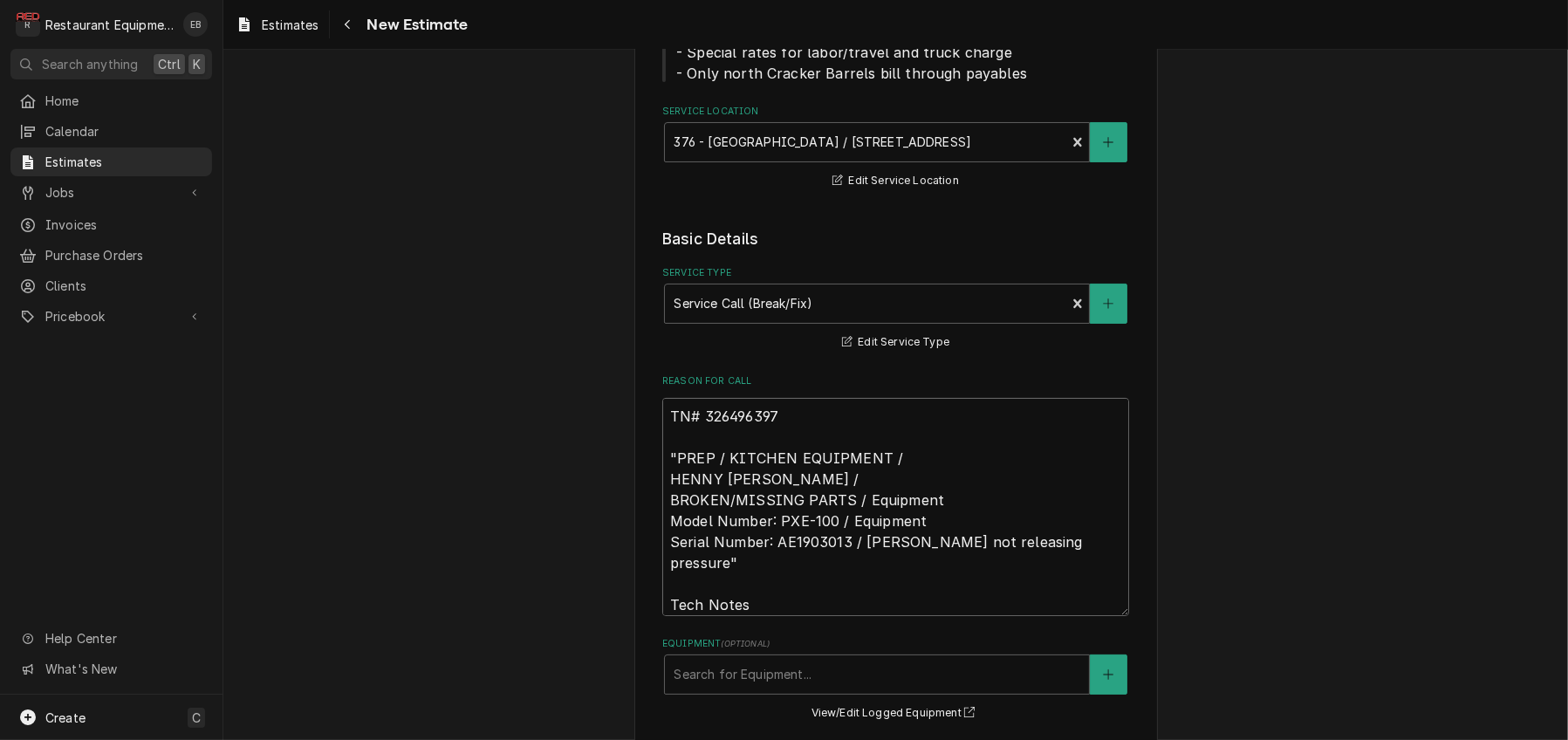
type textarea "x"
type textarea "TN# 326496397 "PREP / KITCHEN EQUIPMENT / HENNY PENNY FRYER / BROKEN/MISSING PA…"
type textarea "x"
type textarea "TN# 326496397 "PREP / KITCHEN EQUIPMENT / HENNY PENNY FRYER / BROKEN/MISSING PA…"
type textarea "x"
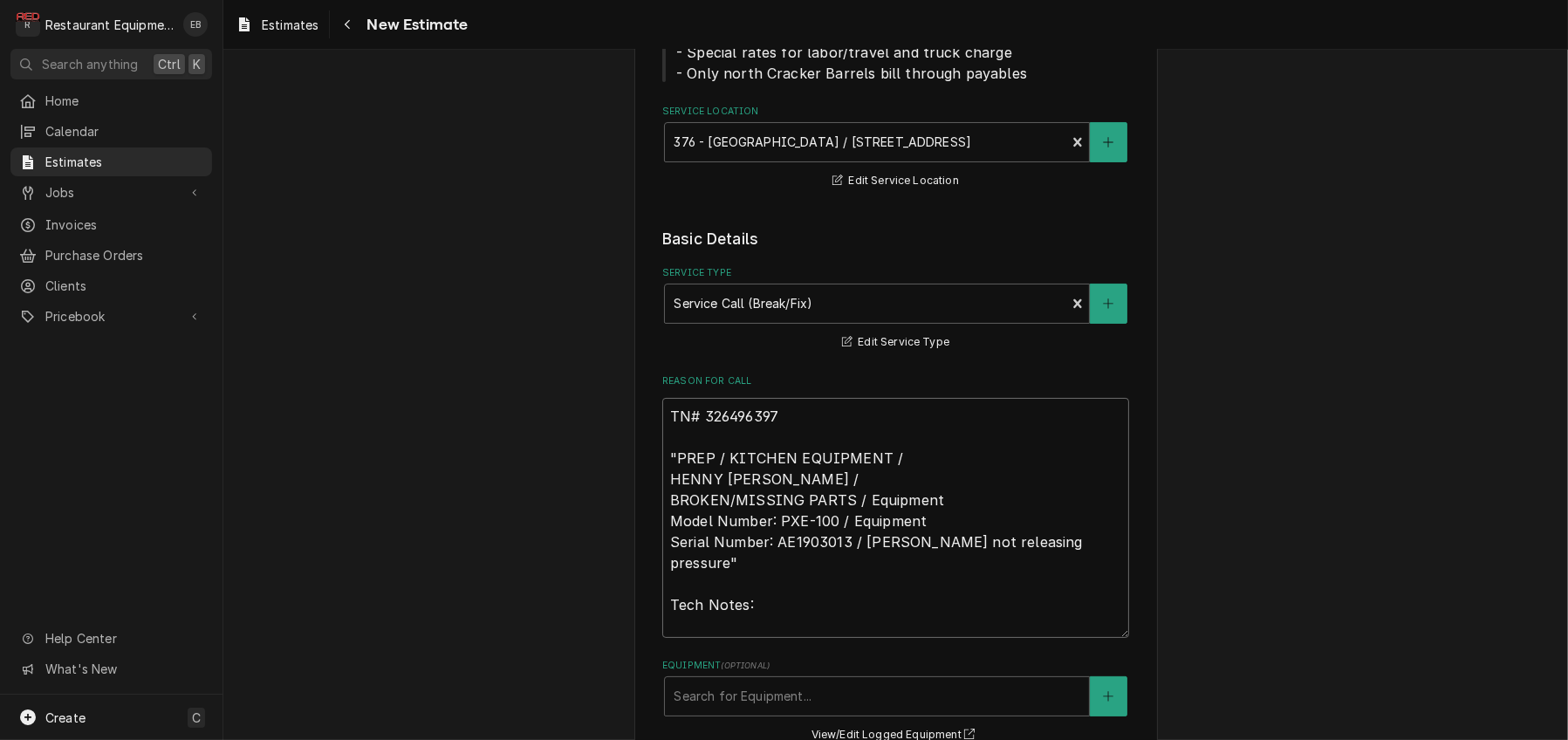
type textarea "TN# 326496397 "PREP / KITCHEN EQUIPMENT / HENNY PENNY FRYER / BROKEN/MISSING PA…"
paste textarea "9/22/25 Time in 0915 Time out 1115 Truck 302 Pressure Fryer M-PXE-100 S-AE19030…"
type textarea "x"
type textarea "TN# 326496397 "PREP / KITCHEN EQUIPMENT / HENNY PENNY FRYER / BROKEN/MISSING PA…"
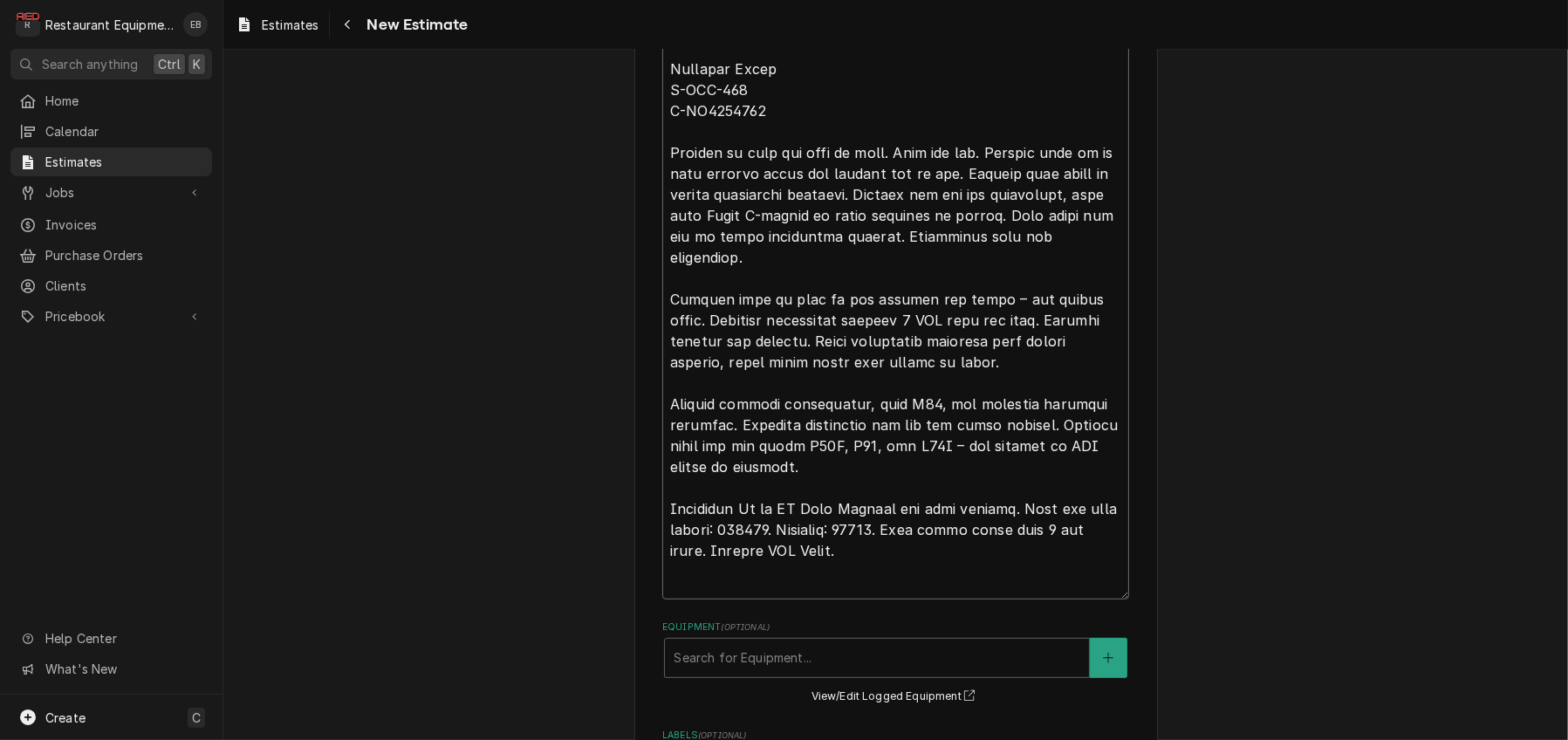
scroll to position [993, 0]
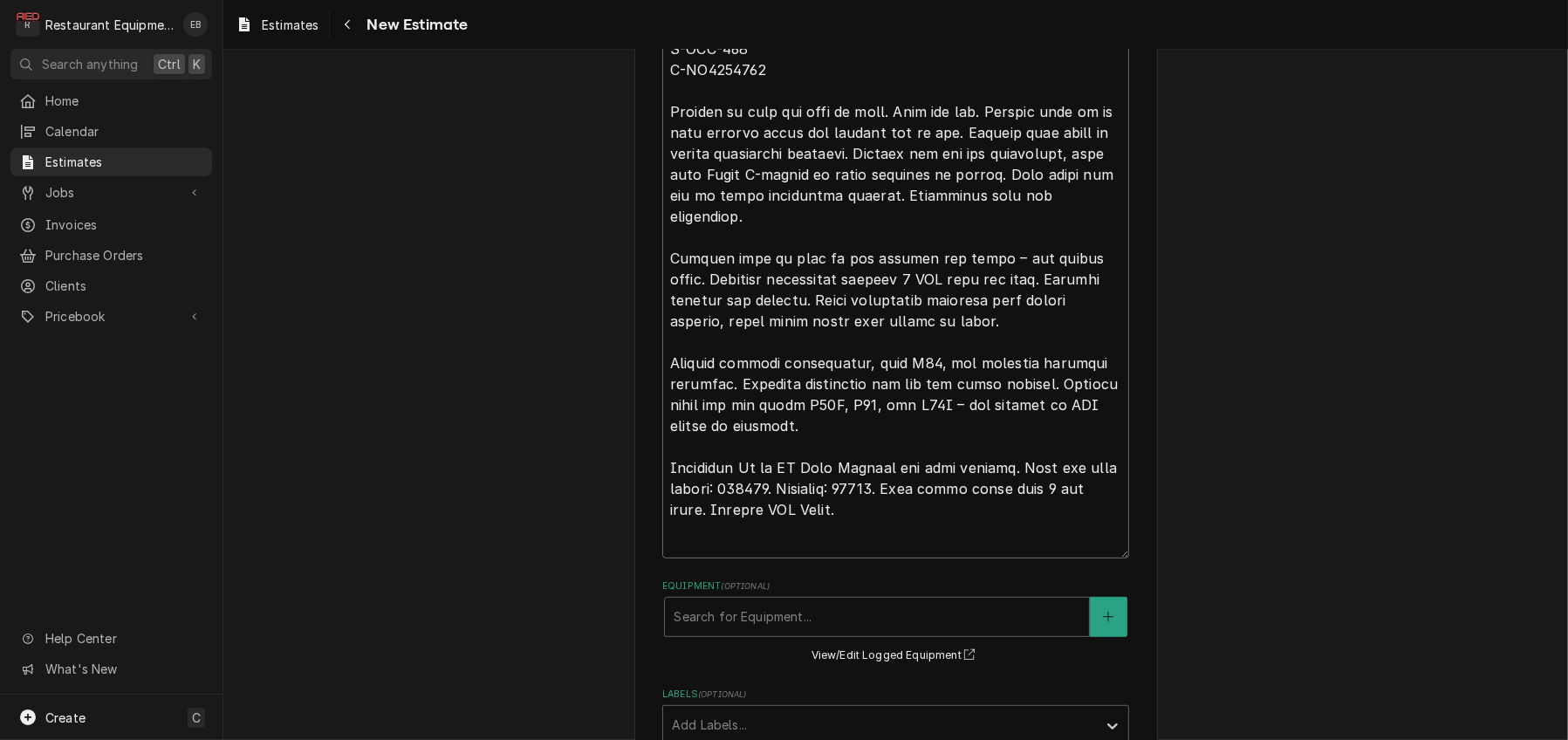
drag, startPoint x: 745, startPoint y: 594, endPoint x: 812, endPoint y: 597, distance: 67.1
click at [812, 559] on textarea "Reason For Call" at bounding box center [895, 127] width 467 height 863
click at [812, 555] on textarea "Reason For Call" at bounding box center [895, 127] width 467 height 863
drag, startPoint x: 817, startPoint y: 593, endPoint x: 746, endPoint y: 601, distance: 71.4
click at [746, 559] on textarea "Reason For Call" at bounding box center [895, 127] width 467 height 863
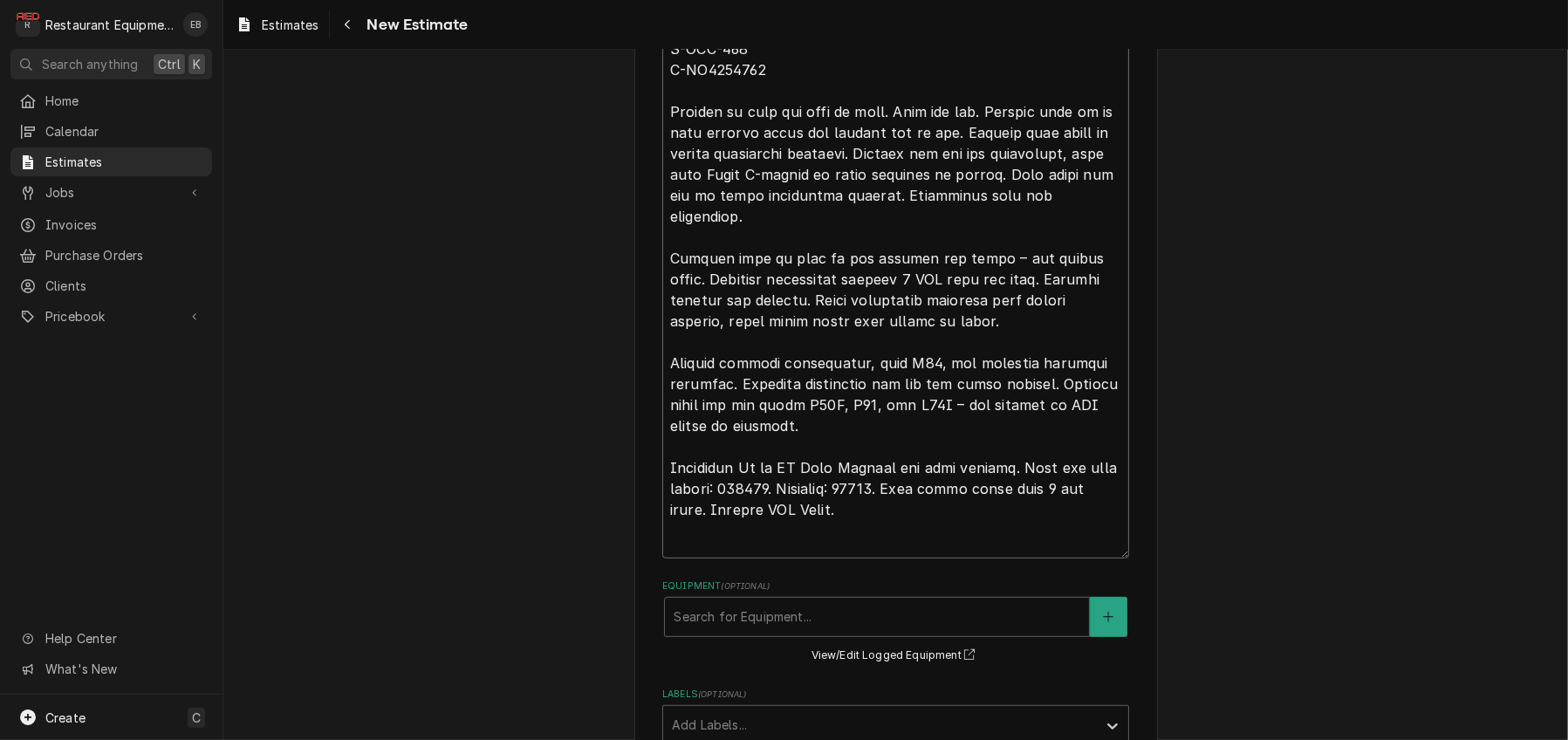
type textarea "x"
type textarea "TN# 326496397 "PREP / KITCHEN EQUIPMENT / HENNY PENNY FRYER / BROKEN/MISSING PA…"
type textarea "x"
type textarea "TN# 326496397 "PREP / KITCHEN EQUIPMENT / HENNY PENNY FRYER / BROKEN/MISSING PA…"
type textarea "x"
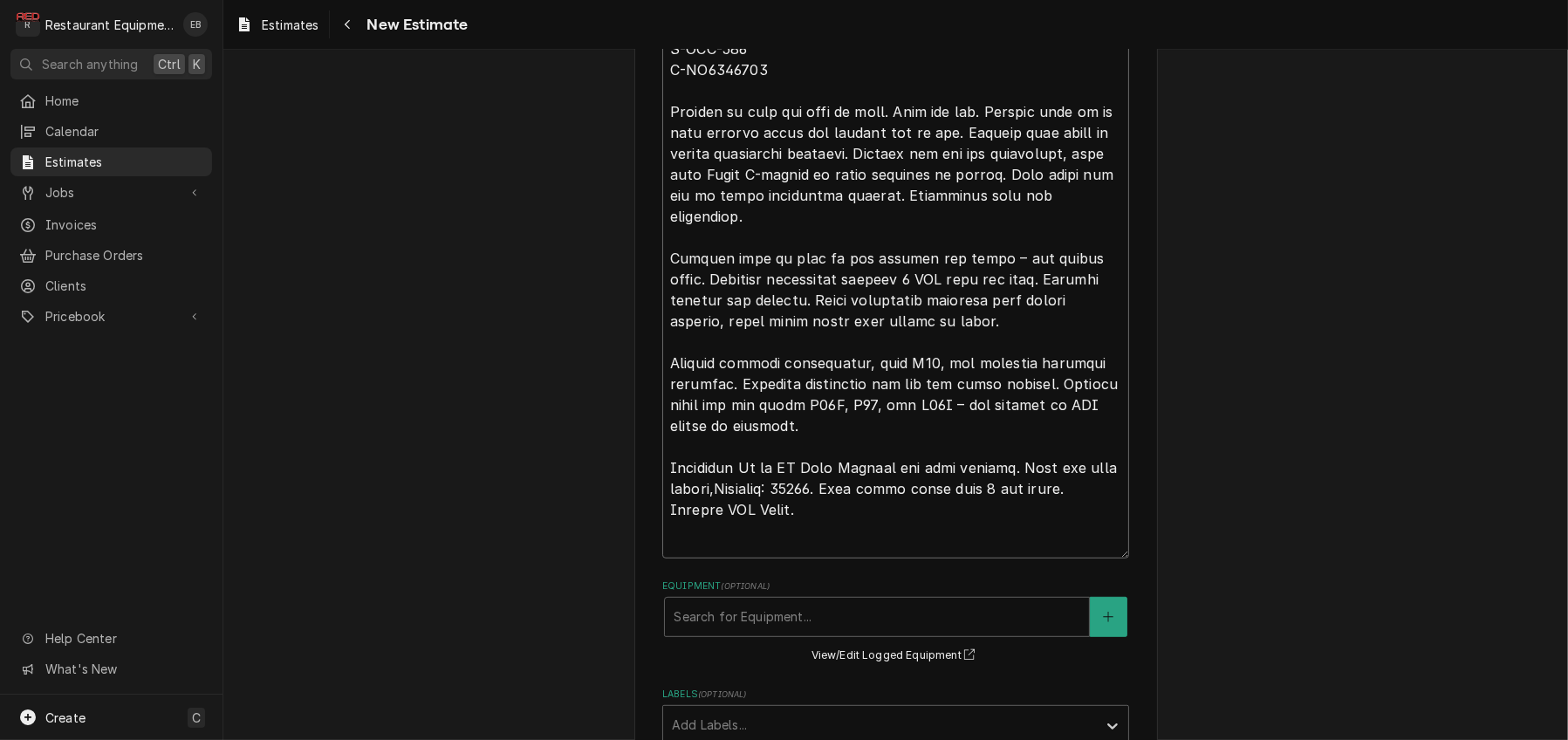
type textarea "TN# 326496397 "PREP / KITCHEN EQUIPMENT / HENNY PENNY FRYER / BROKEN/MISSING PA…"
drag, startPoint x: 865, startPoint y: 599, endPoint x: 814, endPoint y: 603, distance: 51.2
click at [814, 559] on textarea "Reason For Call" at bounding box center [895, 127] width 467 height 863
type textarea "x"
type textarea "TN# 326496397 "PREP / KITCHEN EQUIPMENT / HENNY PENNY FRYER / BROKEN/MISSING PA…"
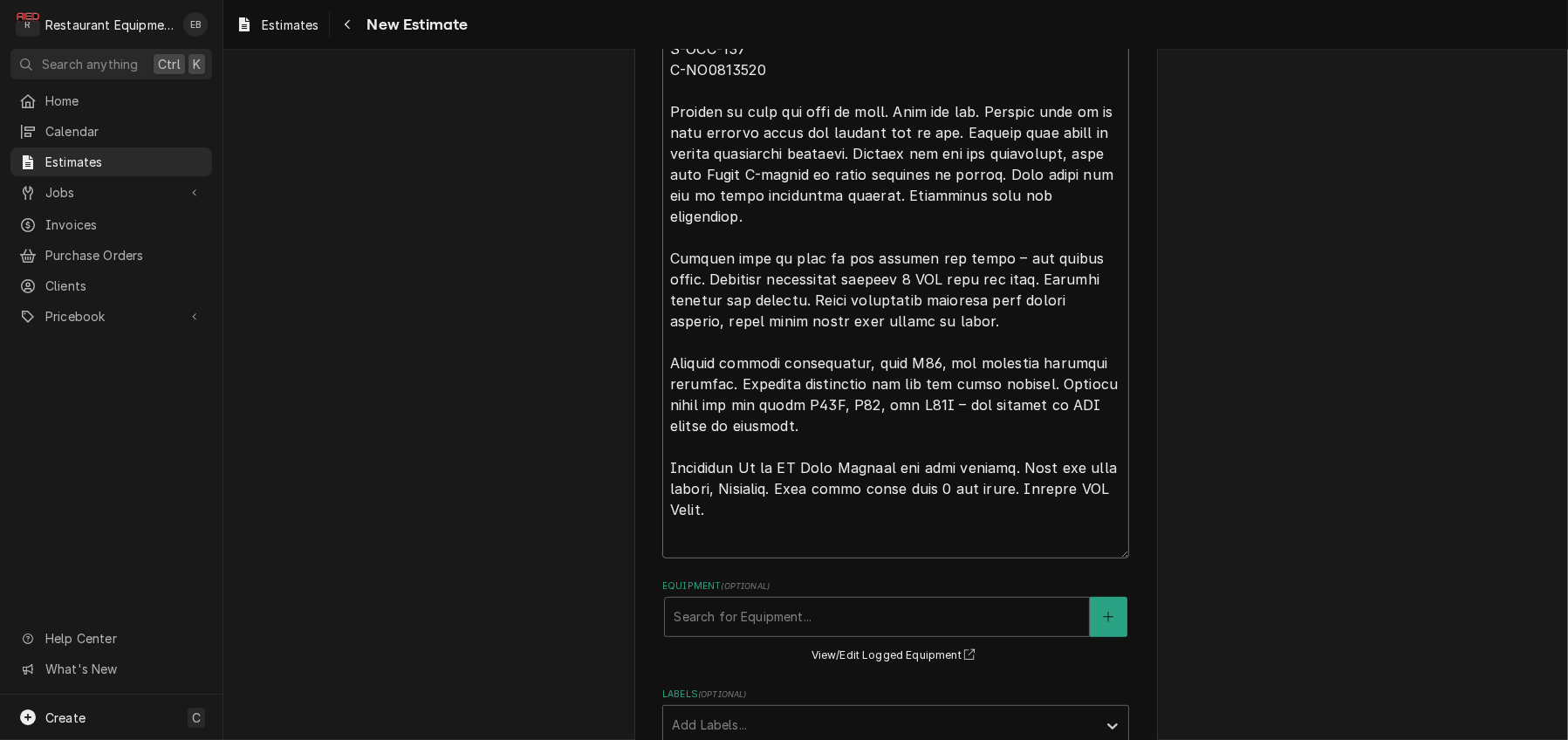
type textarea "x"
type textarea "TN# 326496397 "PREP / KITCHEN EQUIPMENT / HENNY PENNY FRYER / BROKEN/MISSING PA…"
type textarea "x"
type textarea "TN# 326496397 "PREP / KITCHEN EQUIPMENT / HENNY PENNY FRYER / BROKEN/MISSING PA…"
type textarea "x"
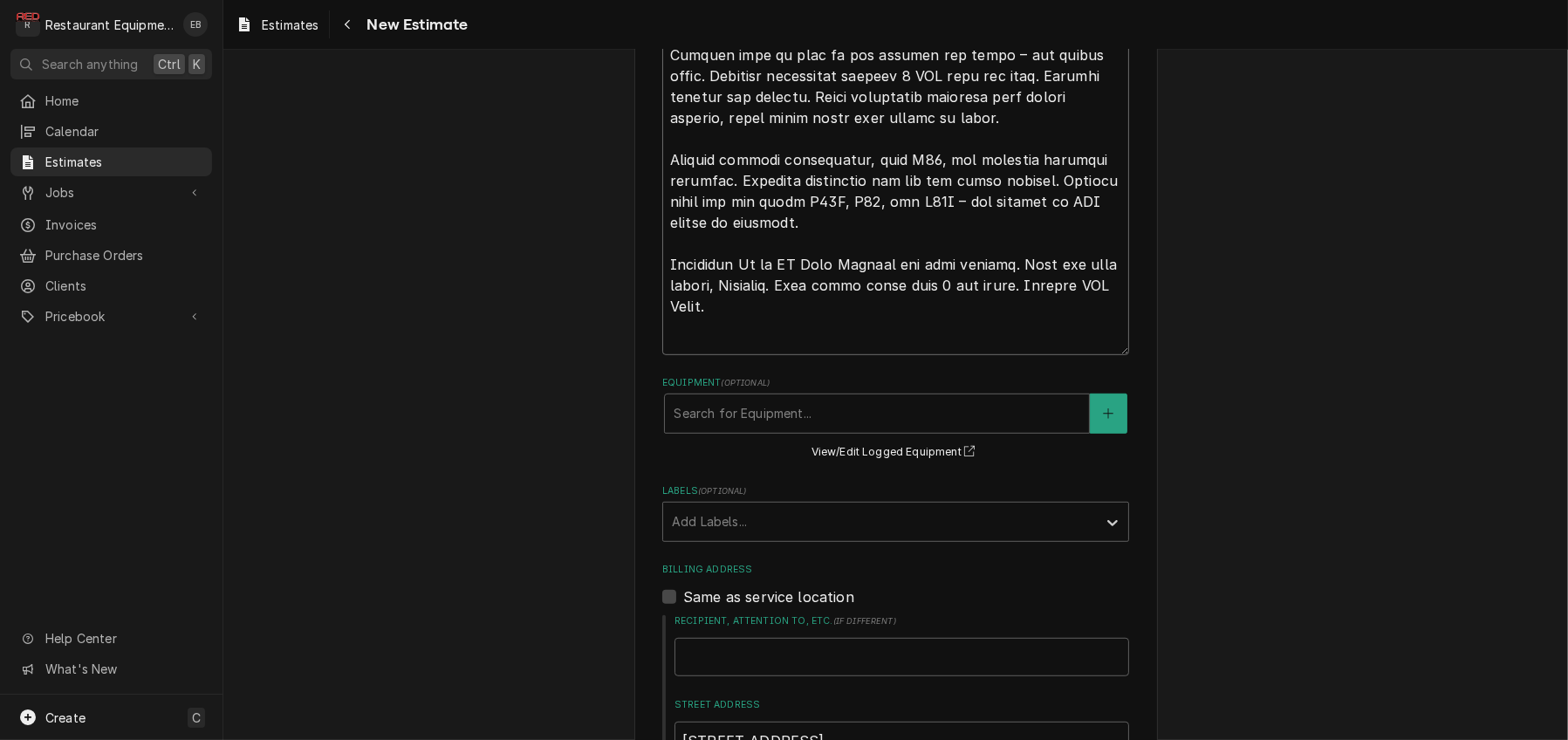
scroll to position [1342, 0]
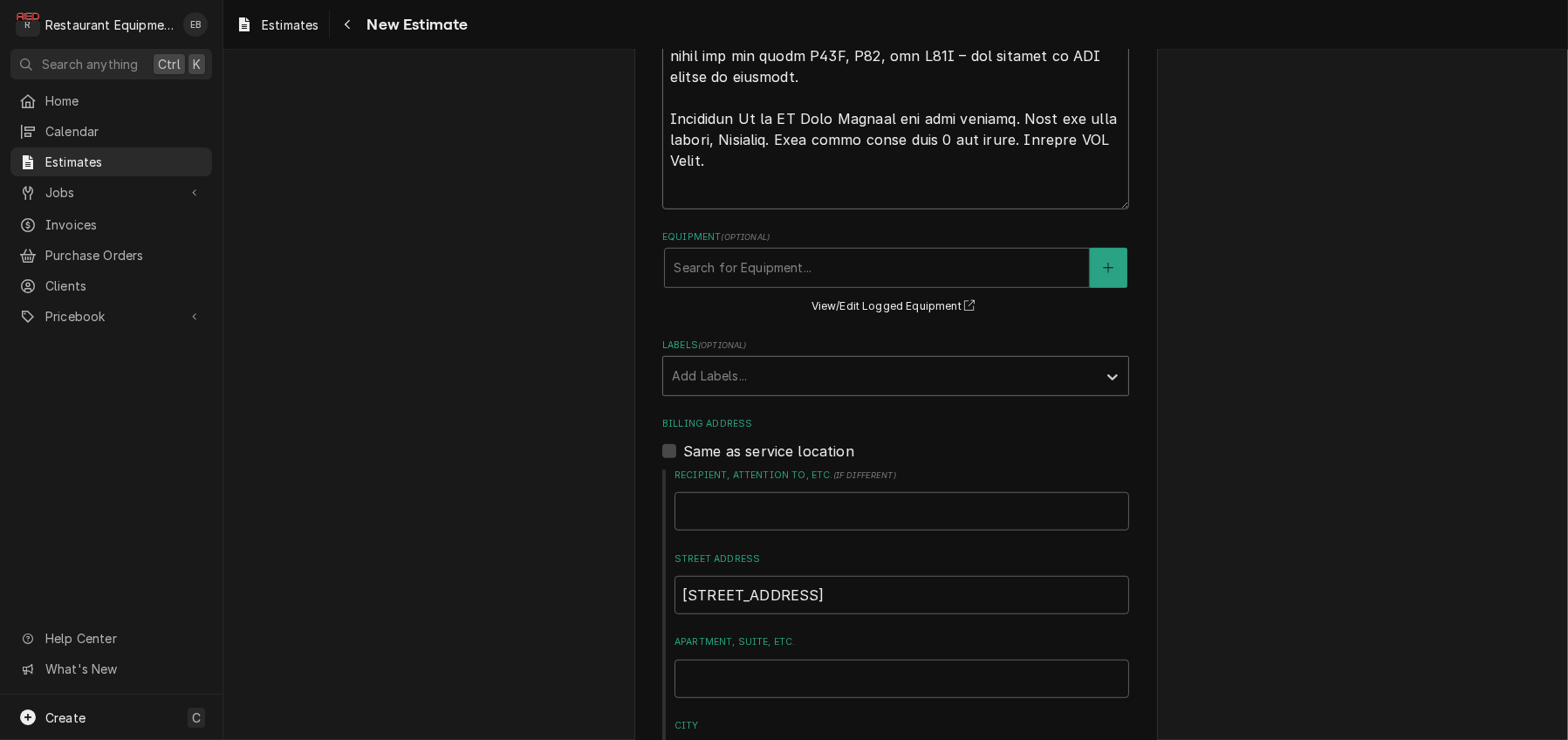
type textarea "TN# 326496397 "PREP / KITCHEN EQUIPMENT / HENNY PENNY FRYER / BROKEN/MISSING PA…"
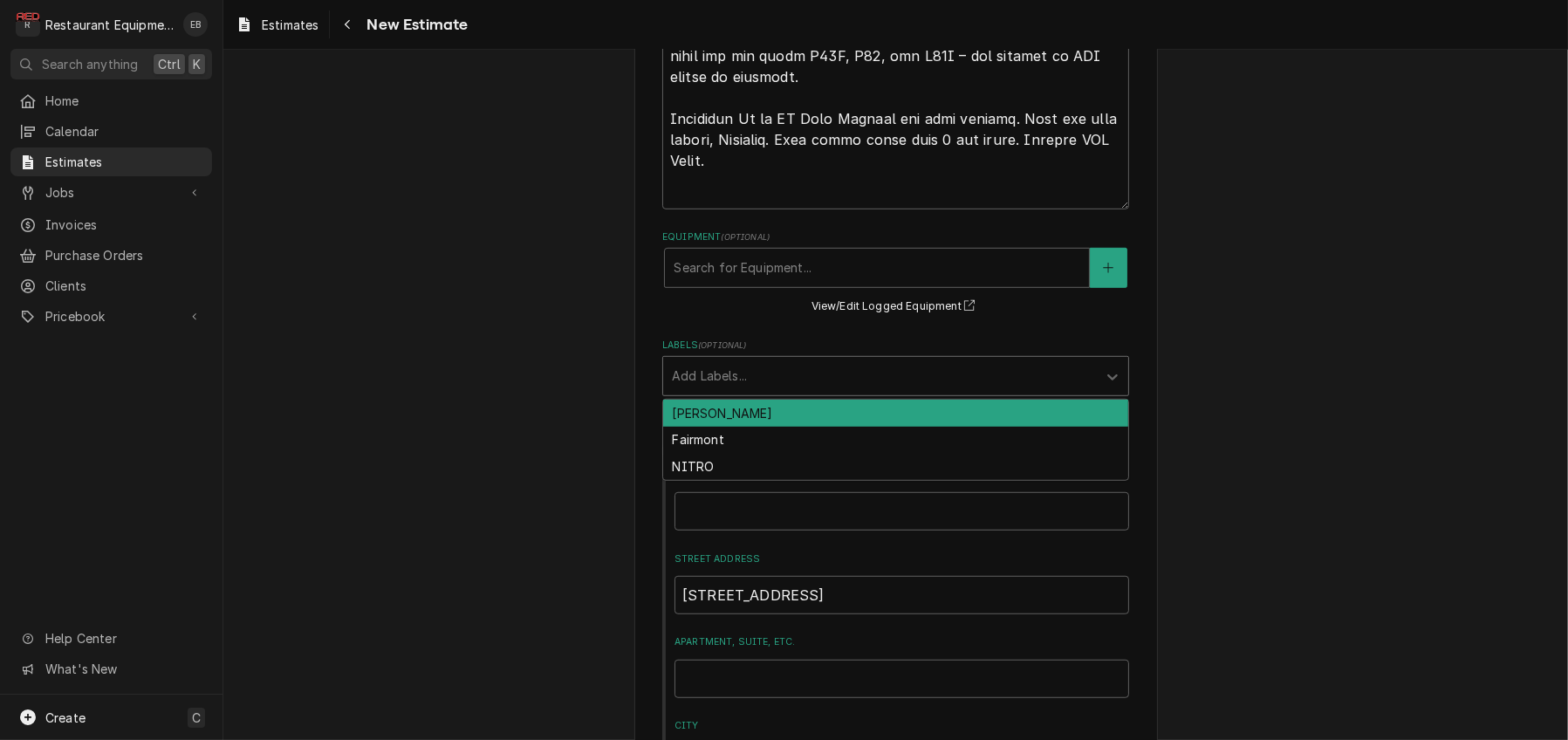
click at [767, 392] on div "Labels" at bounding box center [880, 376] width 416 height 31
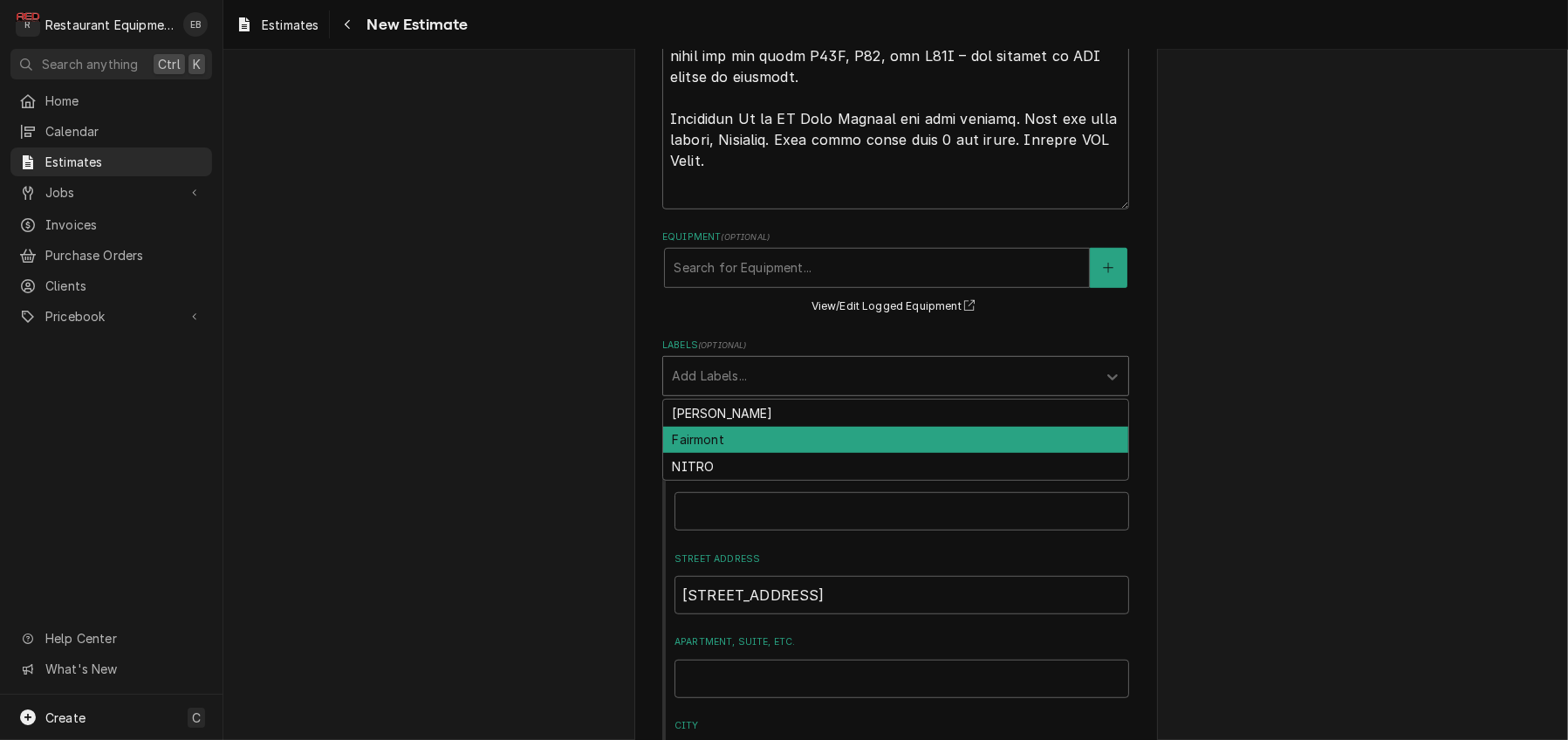
click at [730, 453] on div "Fairmont" at bounding box center [895, 440] width 465 height 27
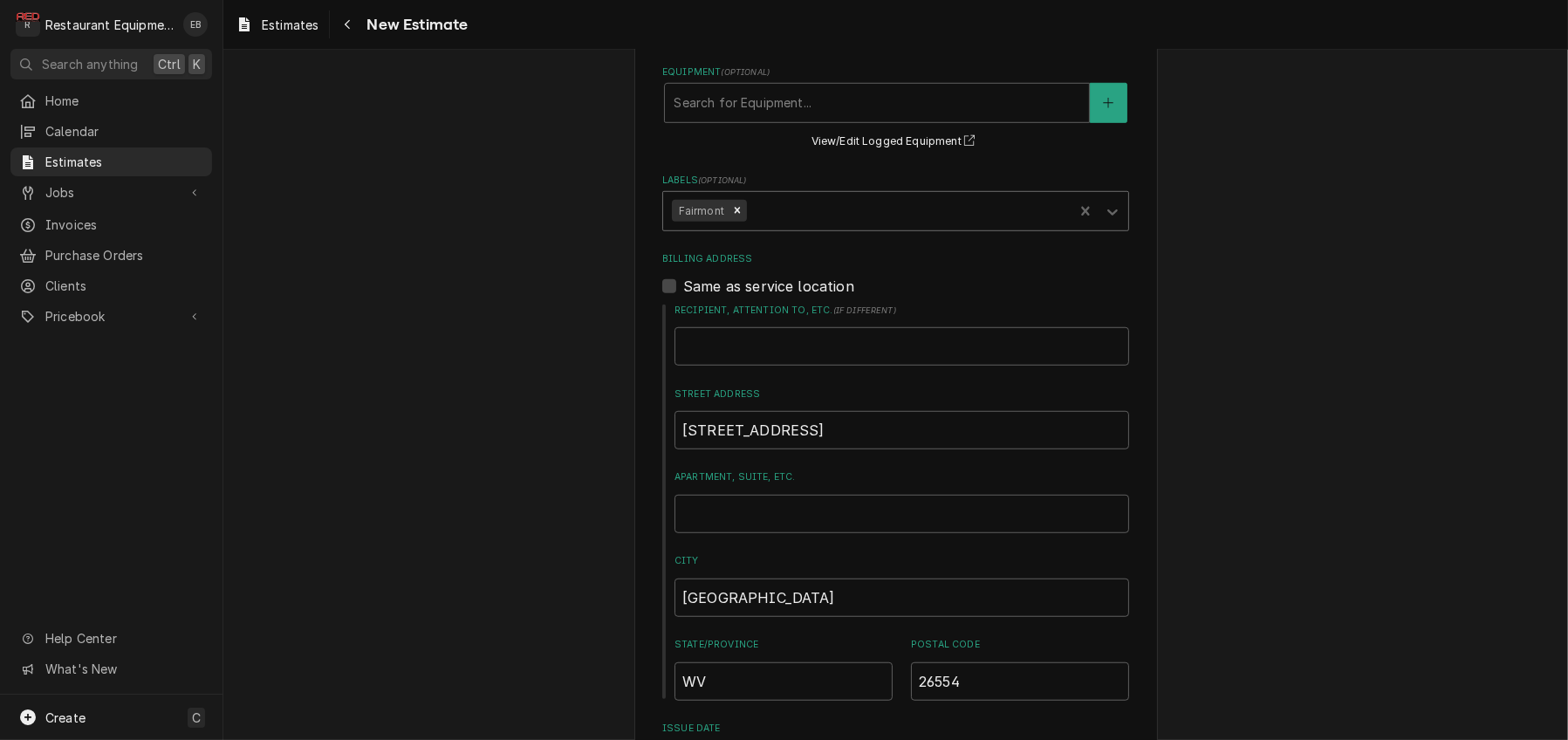
type textarea "x"
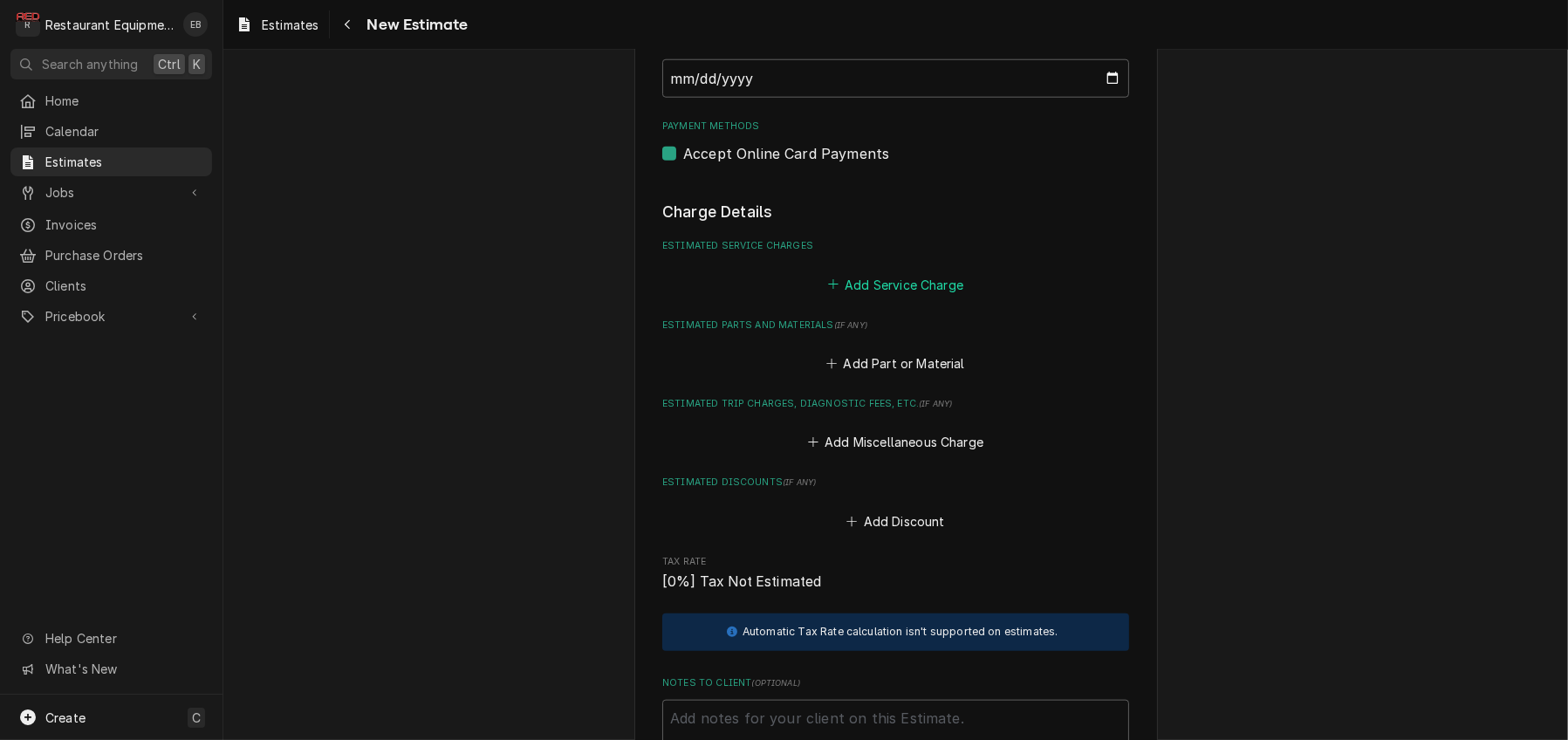
scroll to position [2389, 0]
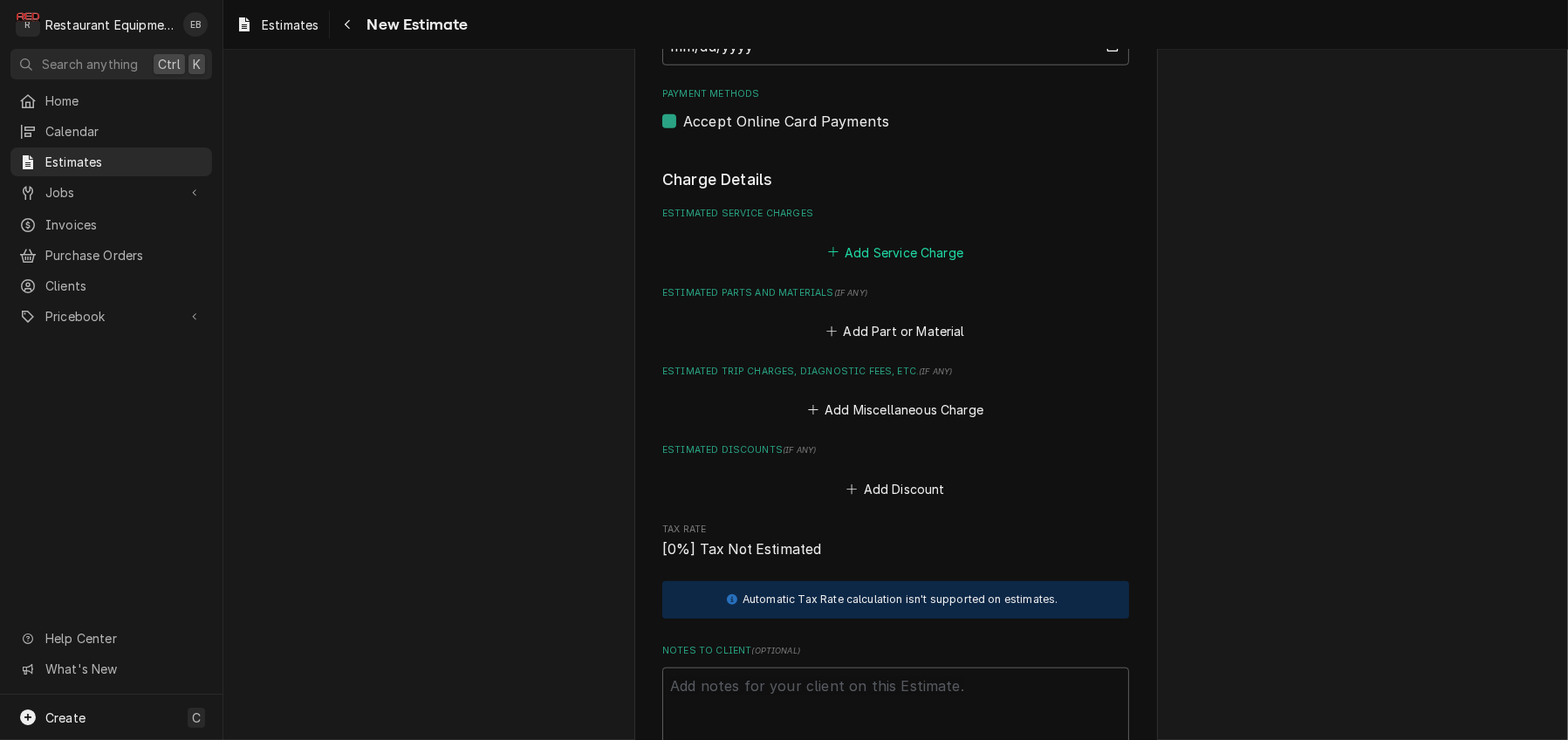
click at [864, 264] on button "Add Service Charge" at bounding box center [895, 252] width 141 height 24
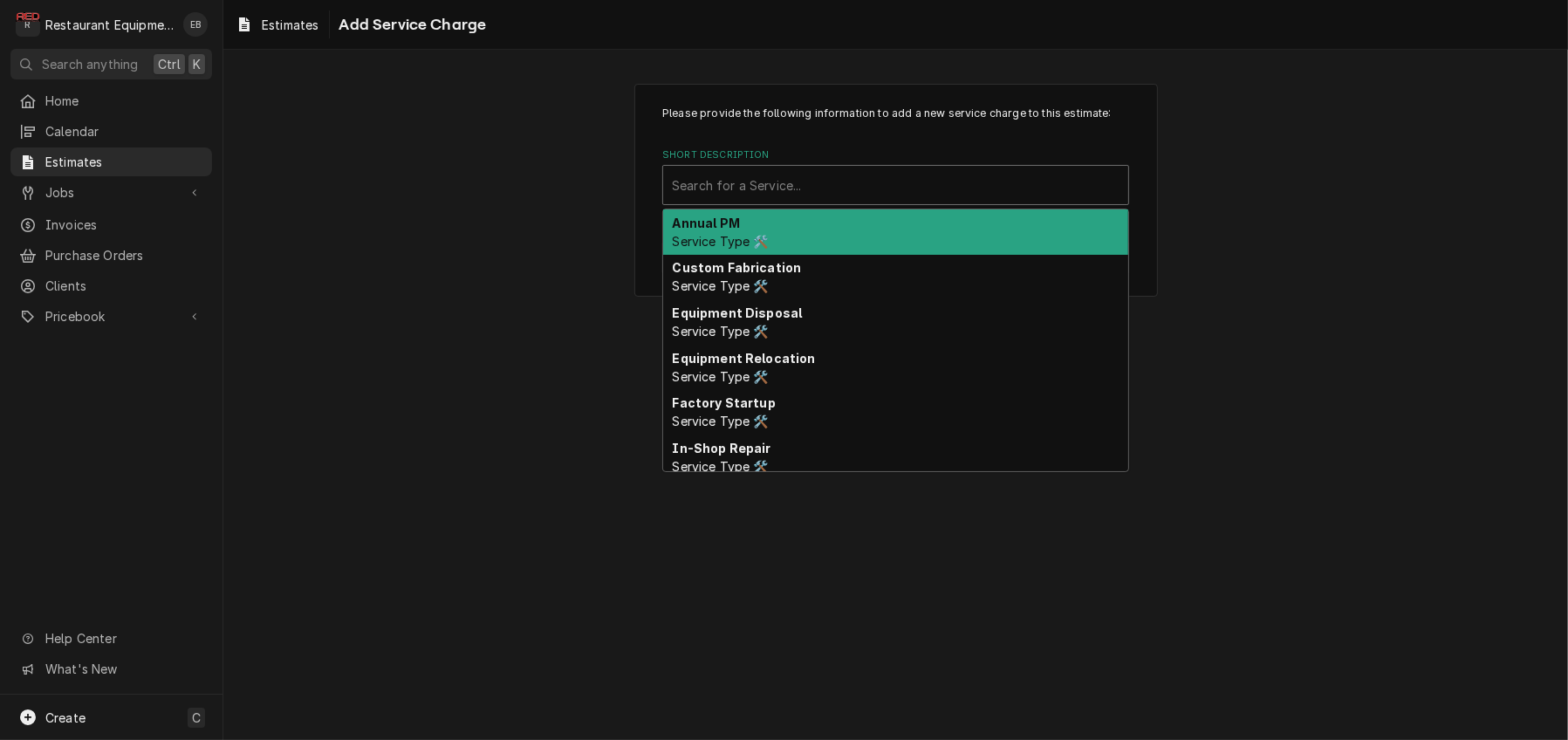
click at [848, 201] on div "Short Description" at bounding box center [895, 185] width 447 height 31
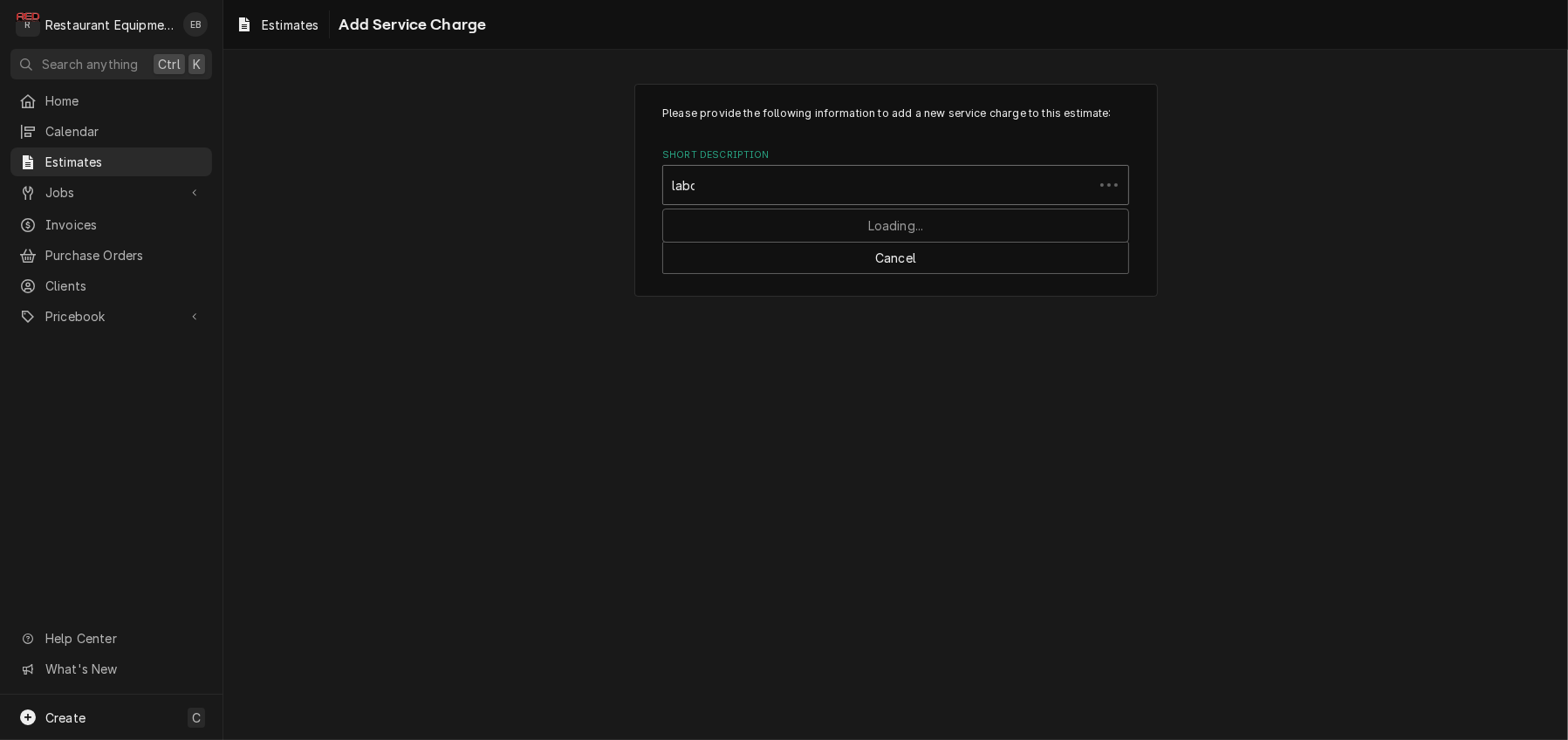
type input "labor"
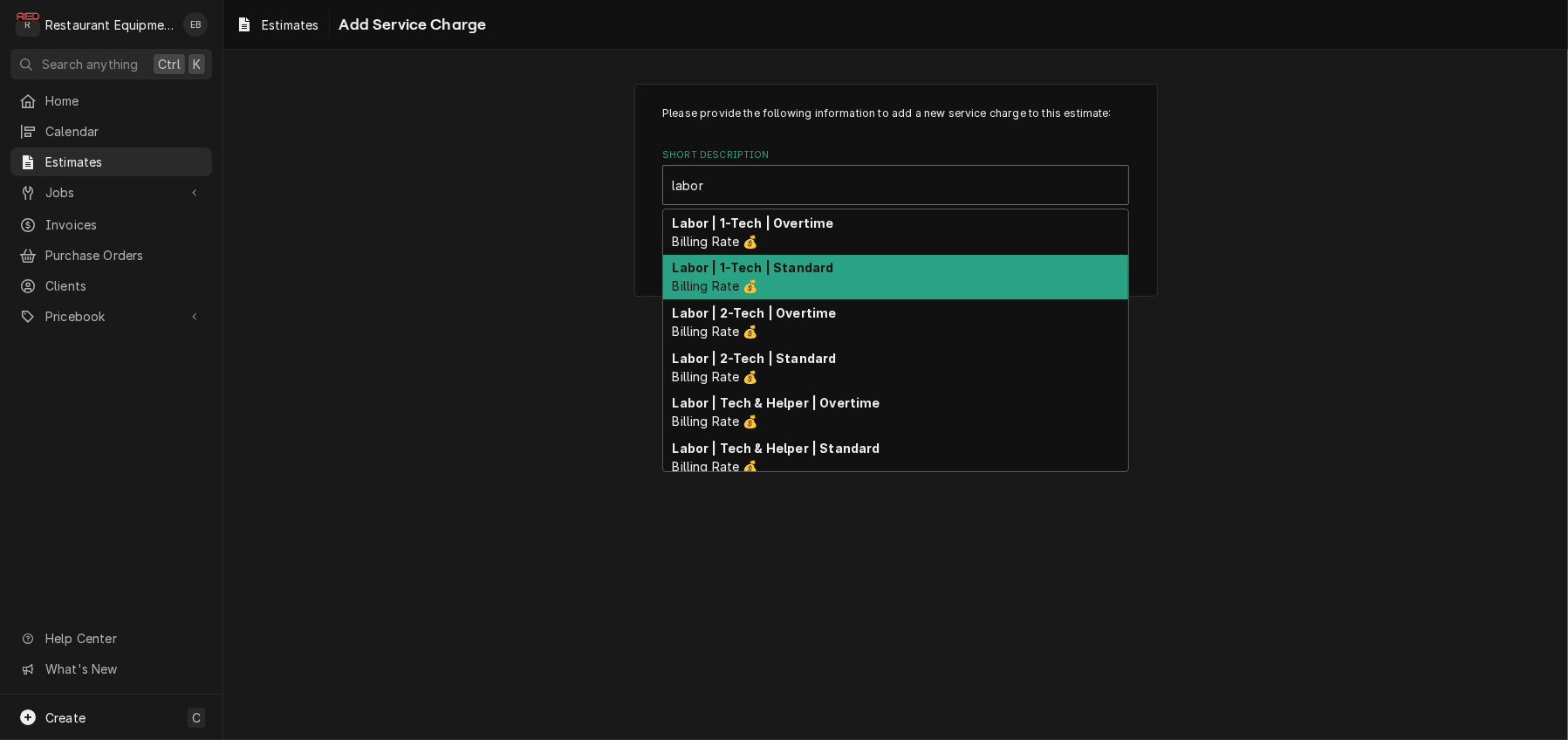
click at [874, 300] on div "Labor | 1-Tech | Standard Billing Rate 💰" at bounding box center [895, 277] width 465 height 46
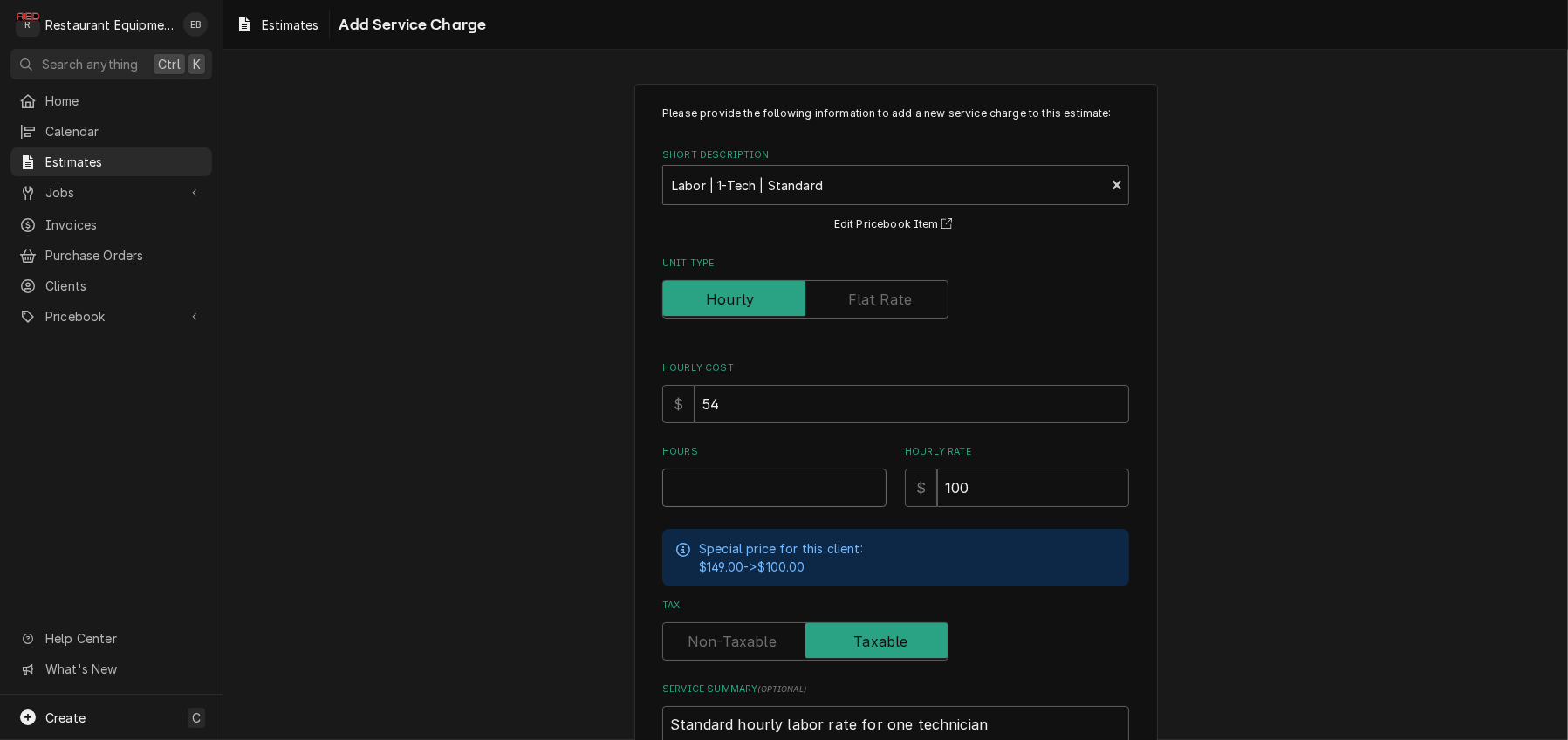
click at [769, 507] on input "Hours" at bounding box center [774, 487] width 224 height 38
click at [713, 507] on input "Hours" at bounding box center [774, 487] width 224 height 38
type textarea "x"
type input "4"
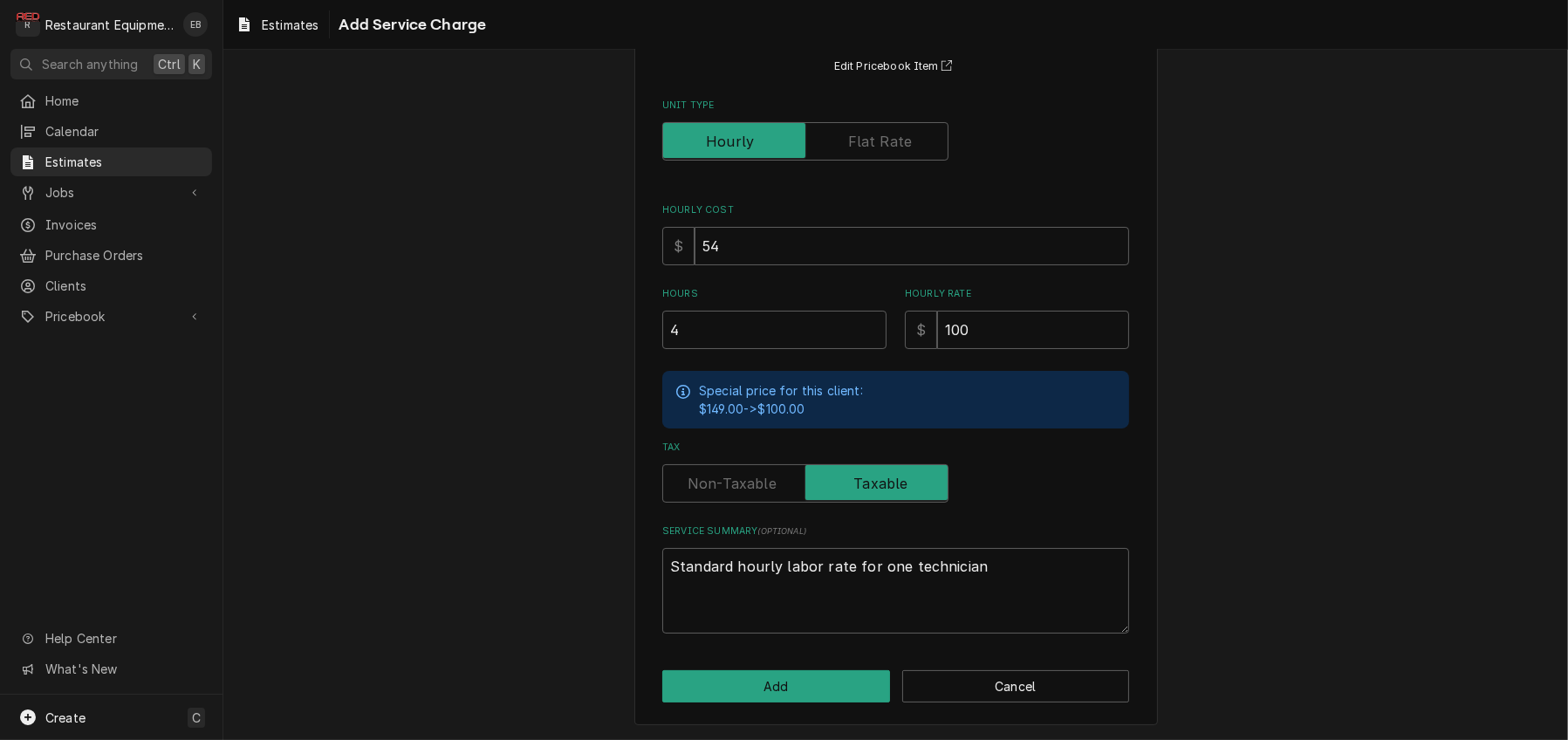
scroll to position [260, 0]
click at [782, 687] on button "Add" at bounding box center [776, 686] width 228 height 32
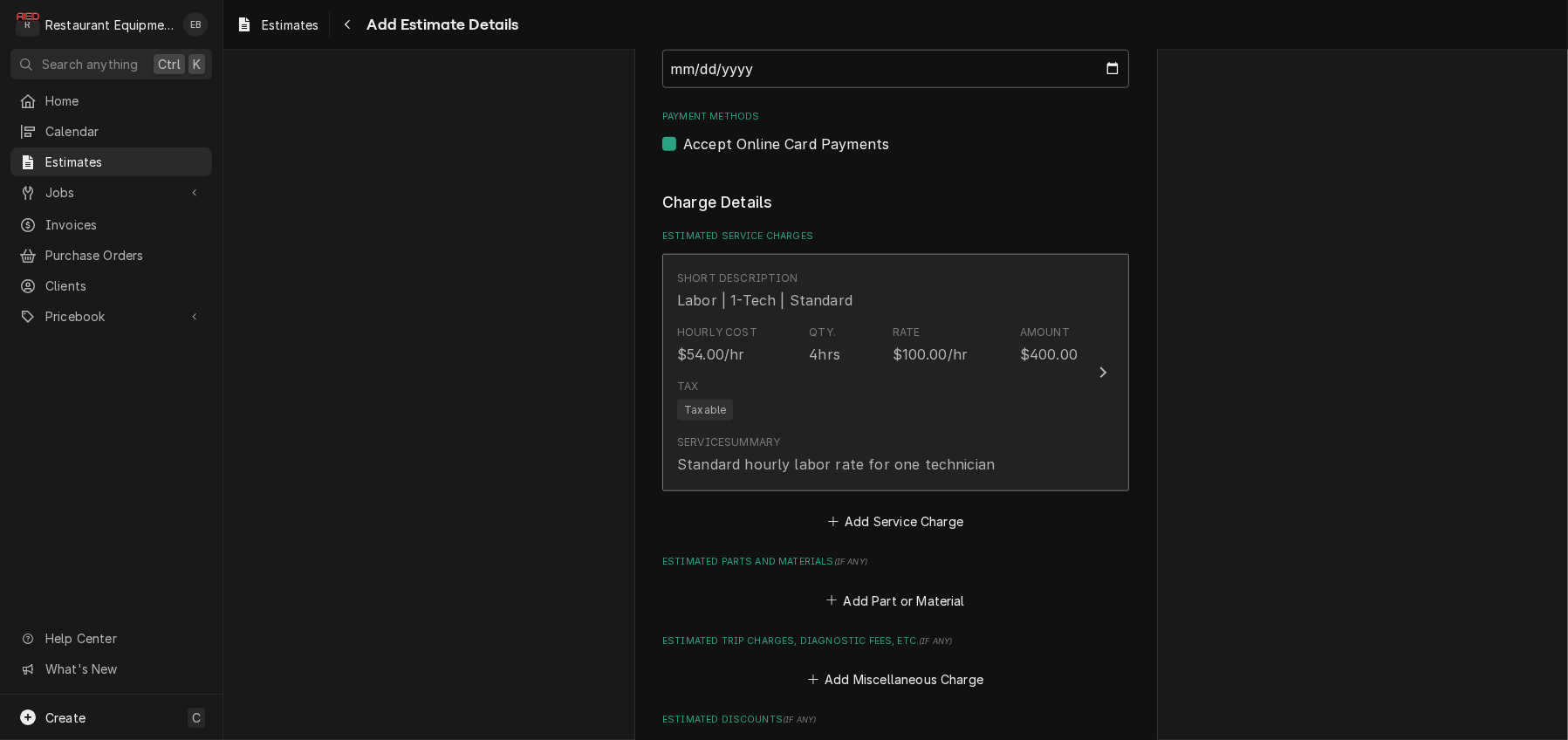
type textarea "x"
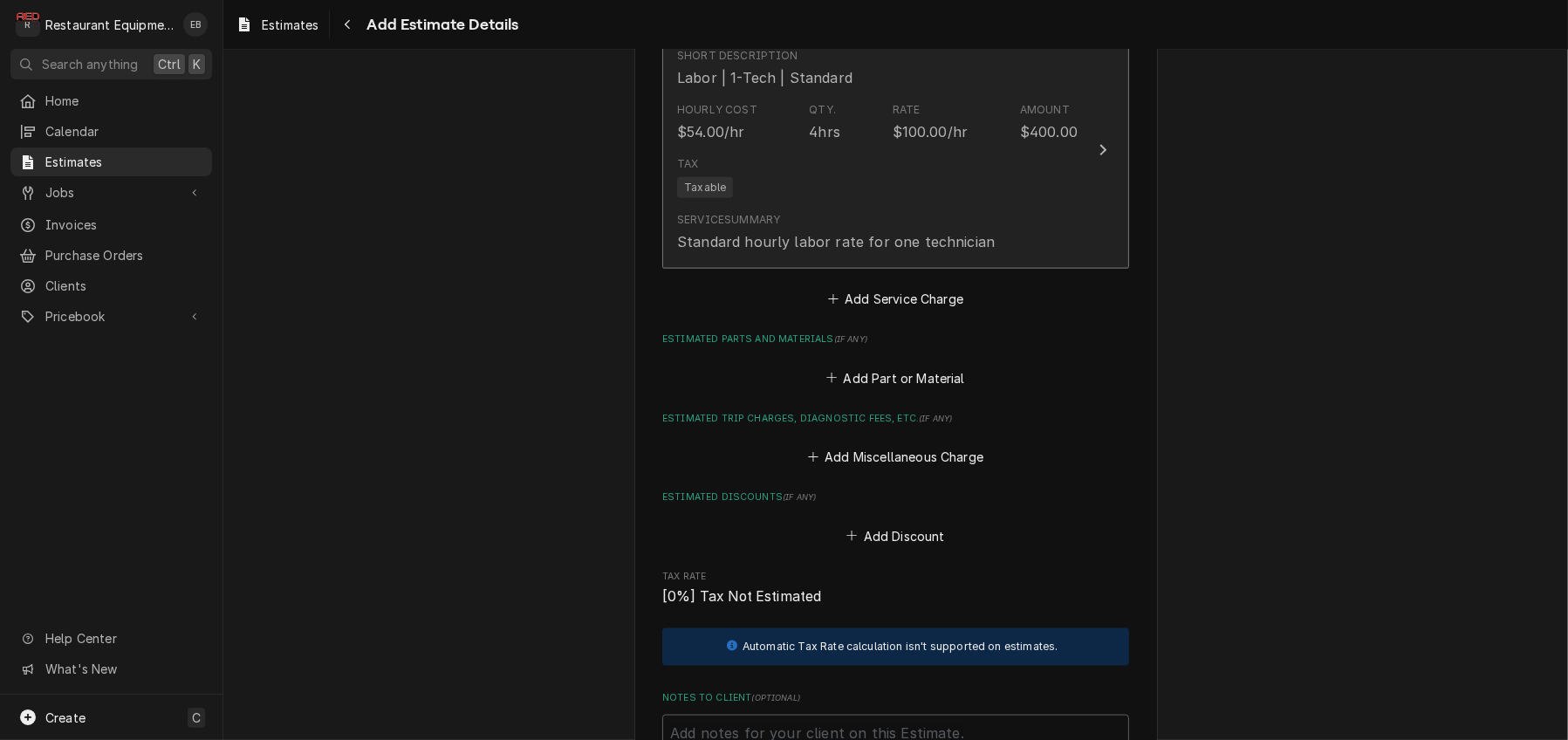
scroll to position [2599, 0]
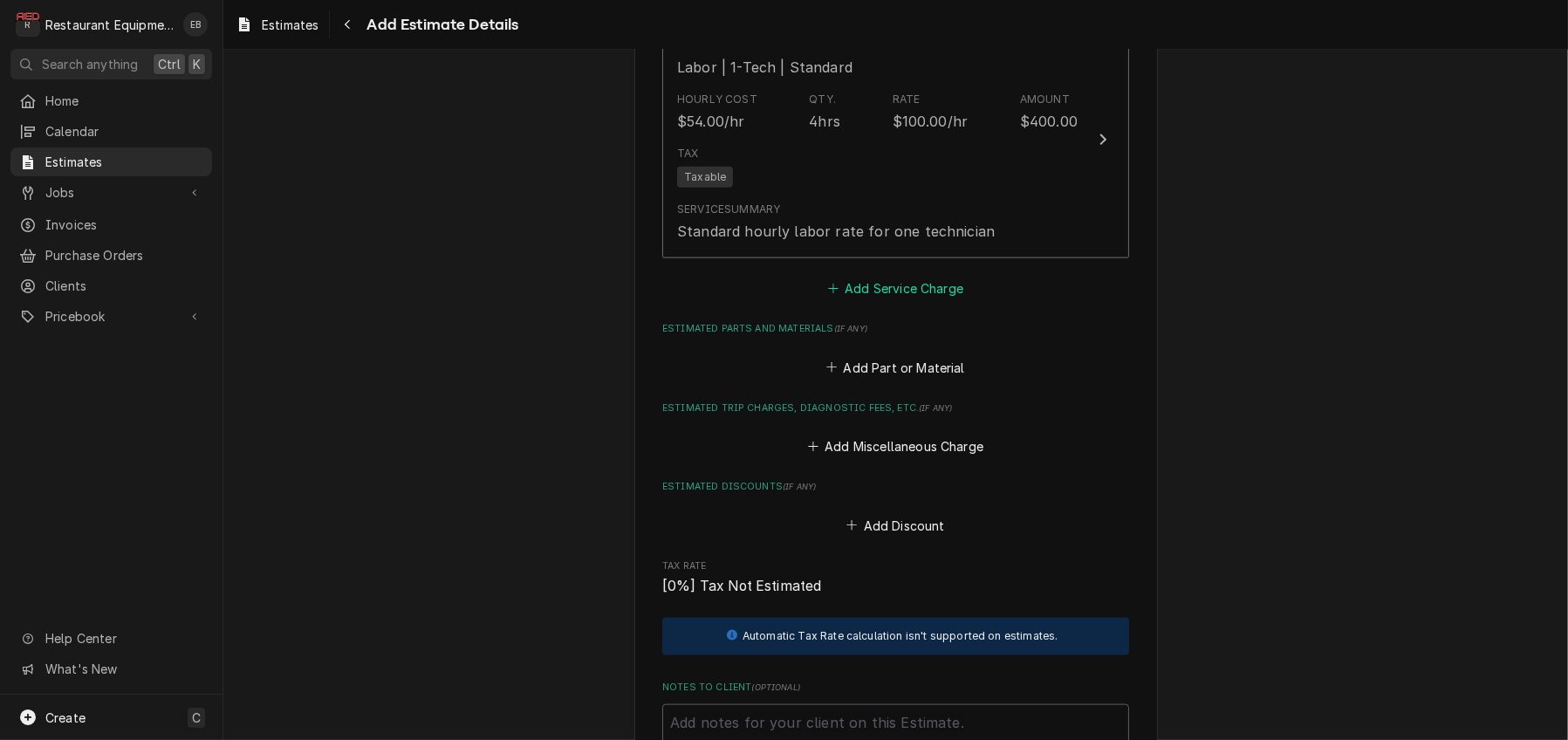
click at [872, 301] on button "Add Service Charge" at bounding box center [895, 288] width 141 height 24
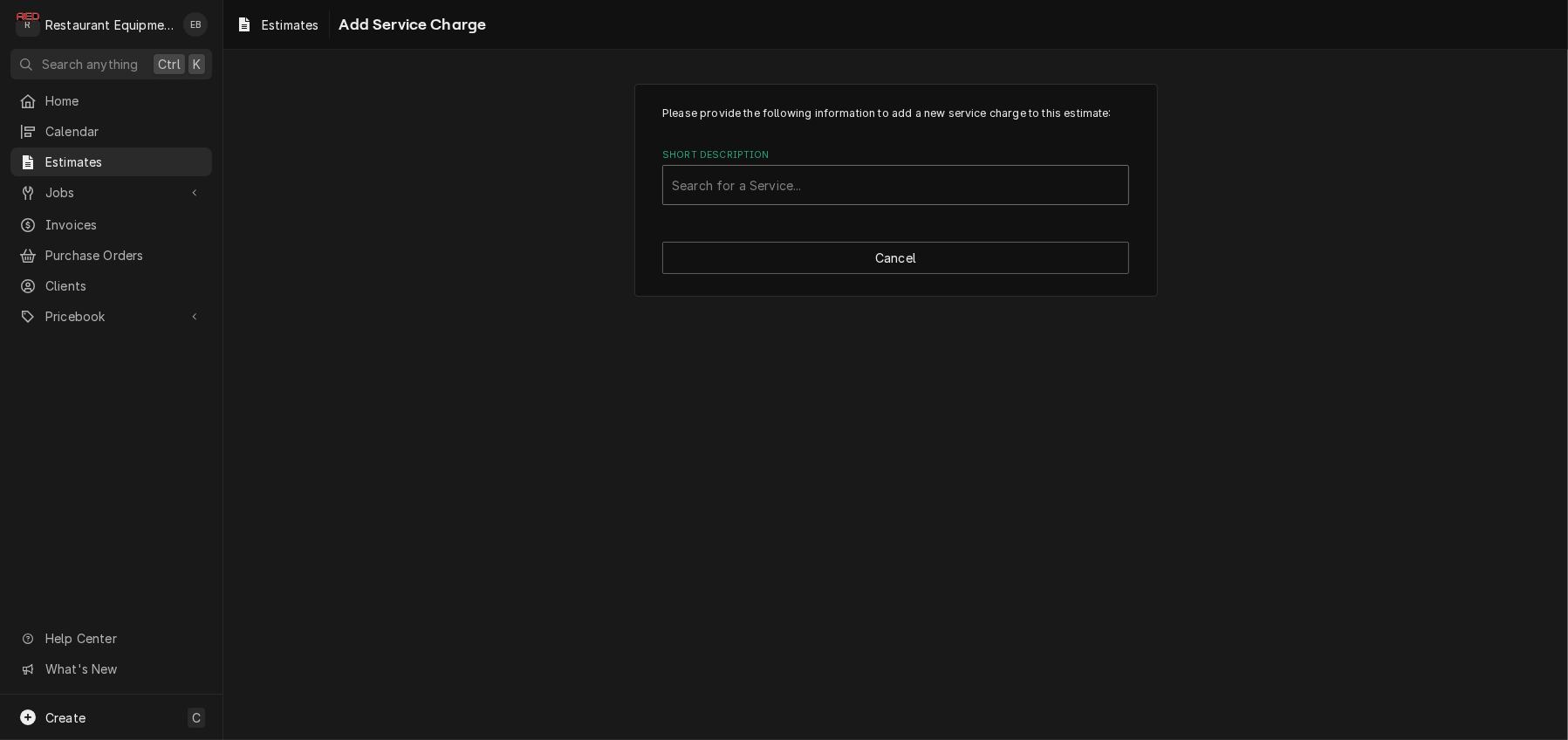
click at [837, 201] on div "Short Description" at bounding box center [895, 185] width 447 height 31
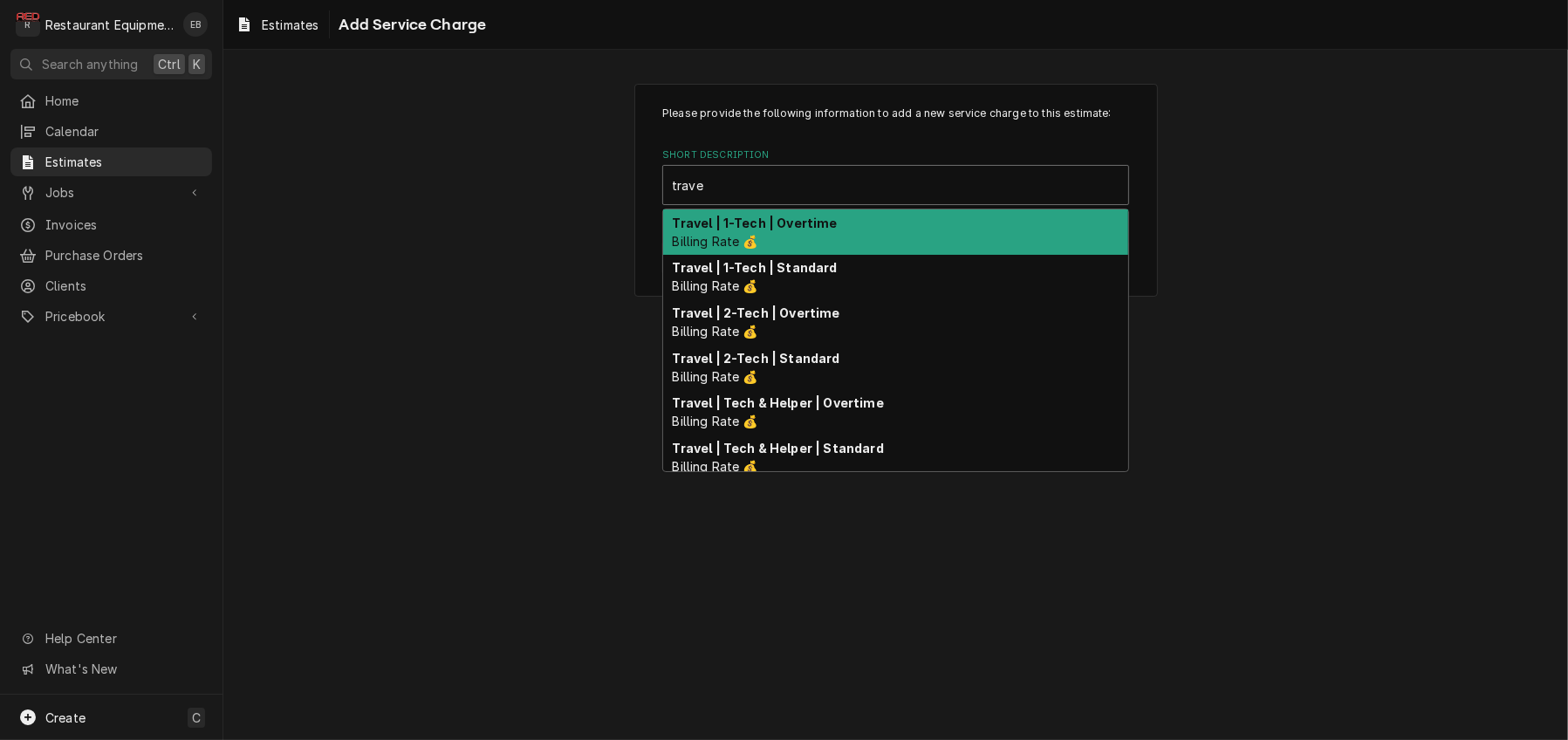
type input "travel"
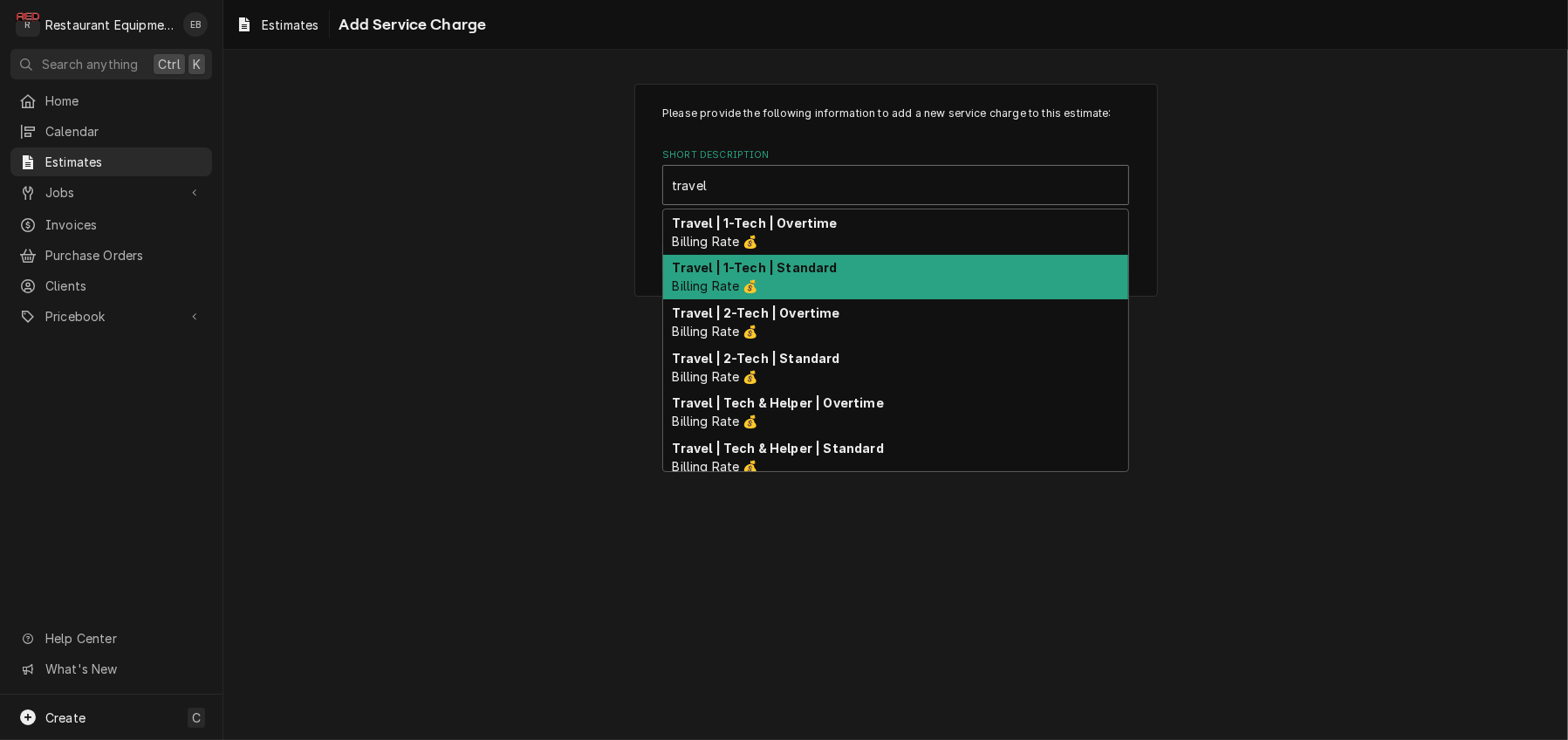
click at [789, 275] on strong "Travel | 1-Tech | Standard" at bounding box center [755, 267] width 165 height 15
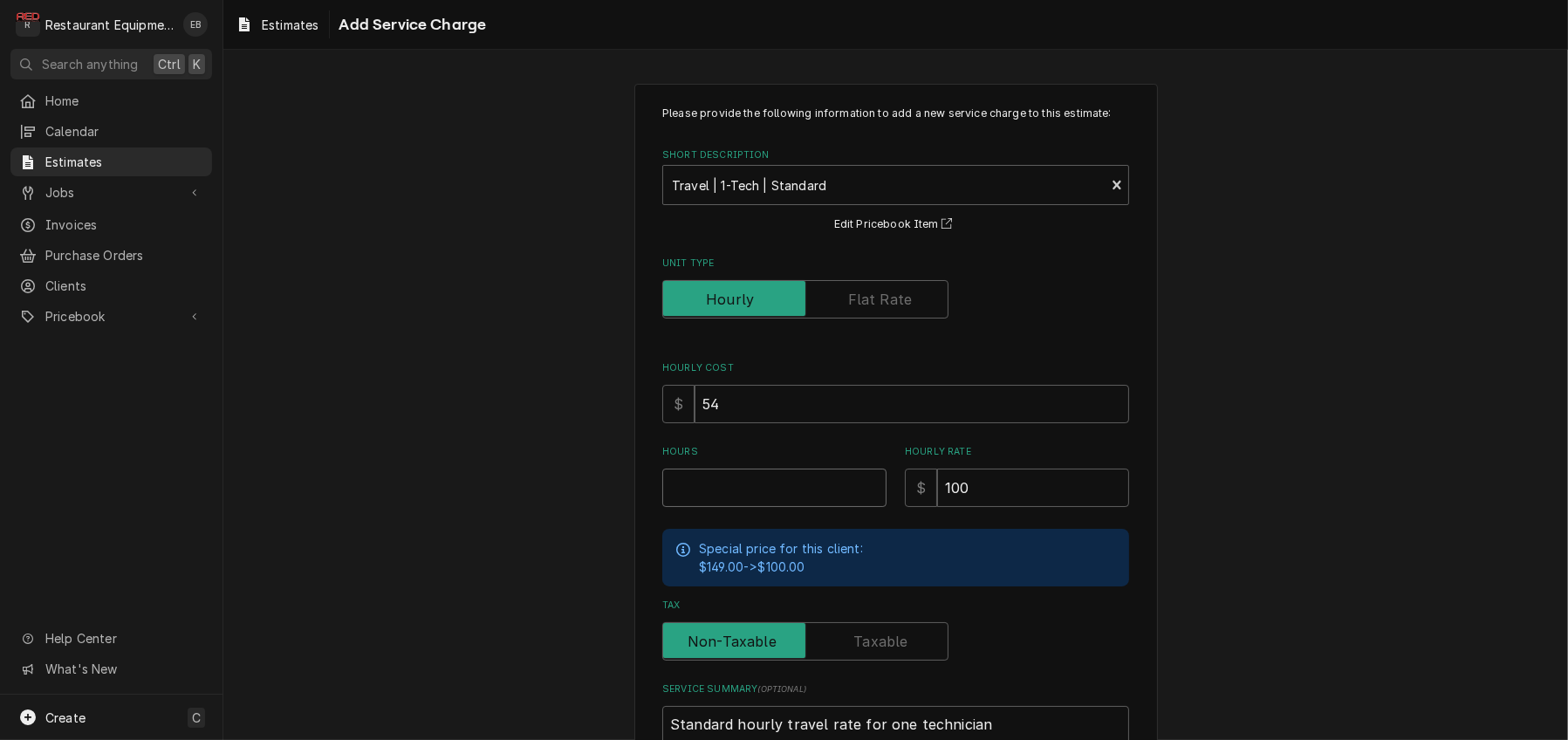
click at [757, 507] on input "Hours" at bounding box center [774, 487] width 224 height 38
type textarea "x"
type input "2"
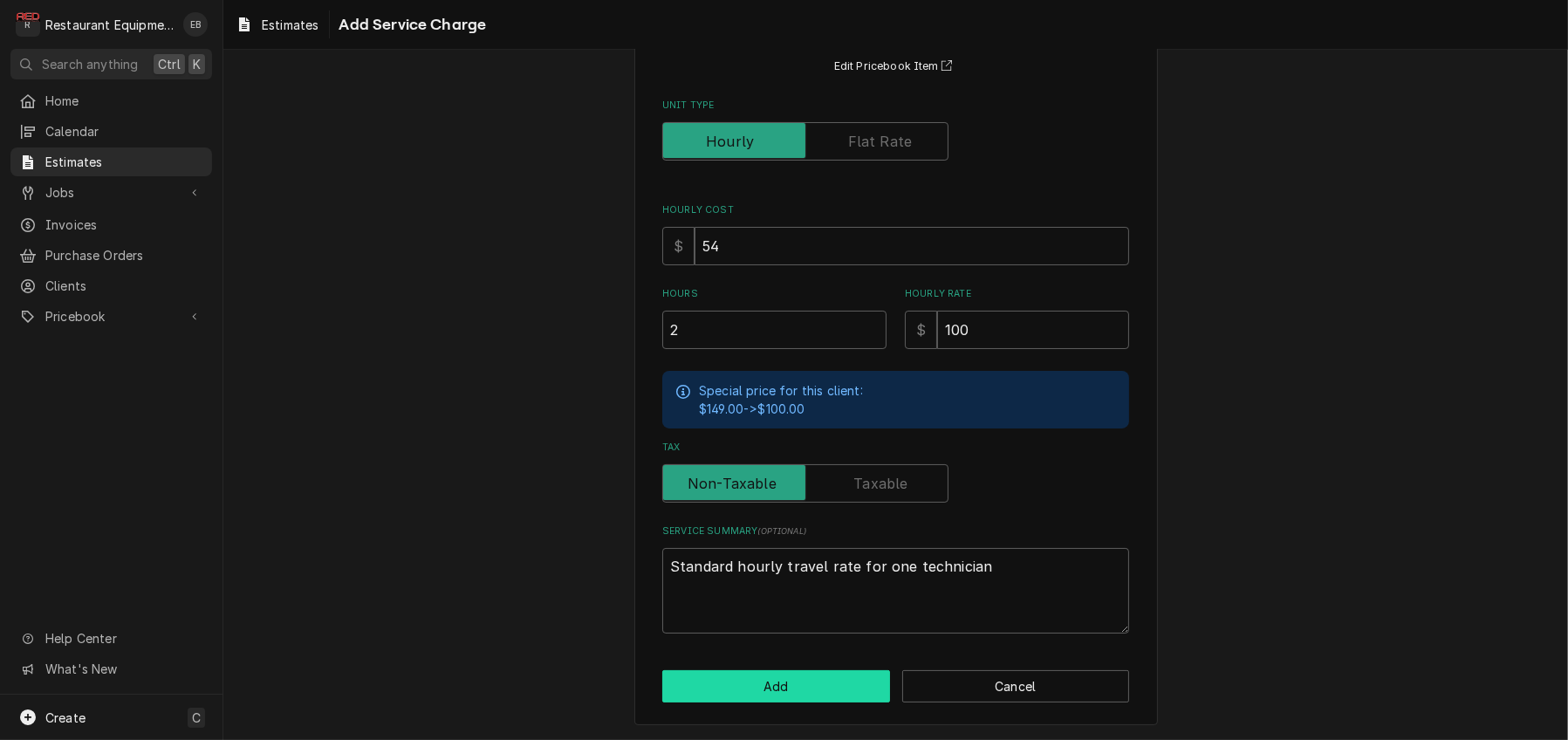
click at [796, 680] on button "Add" at bounding box center [776, 686] width 228 height 32
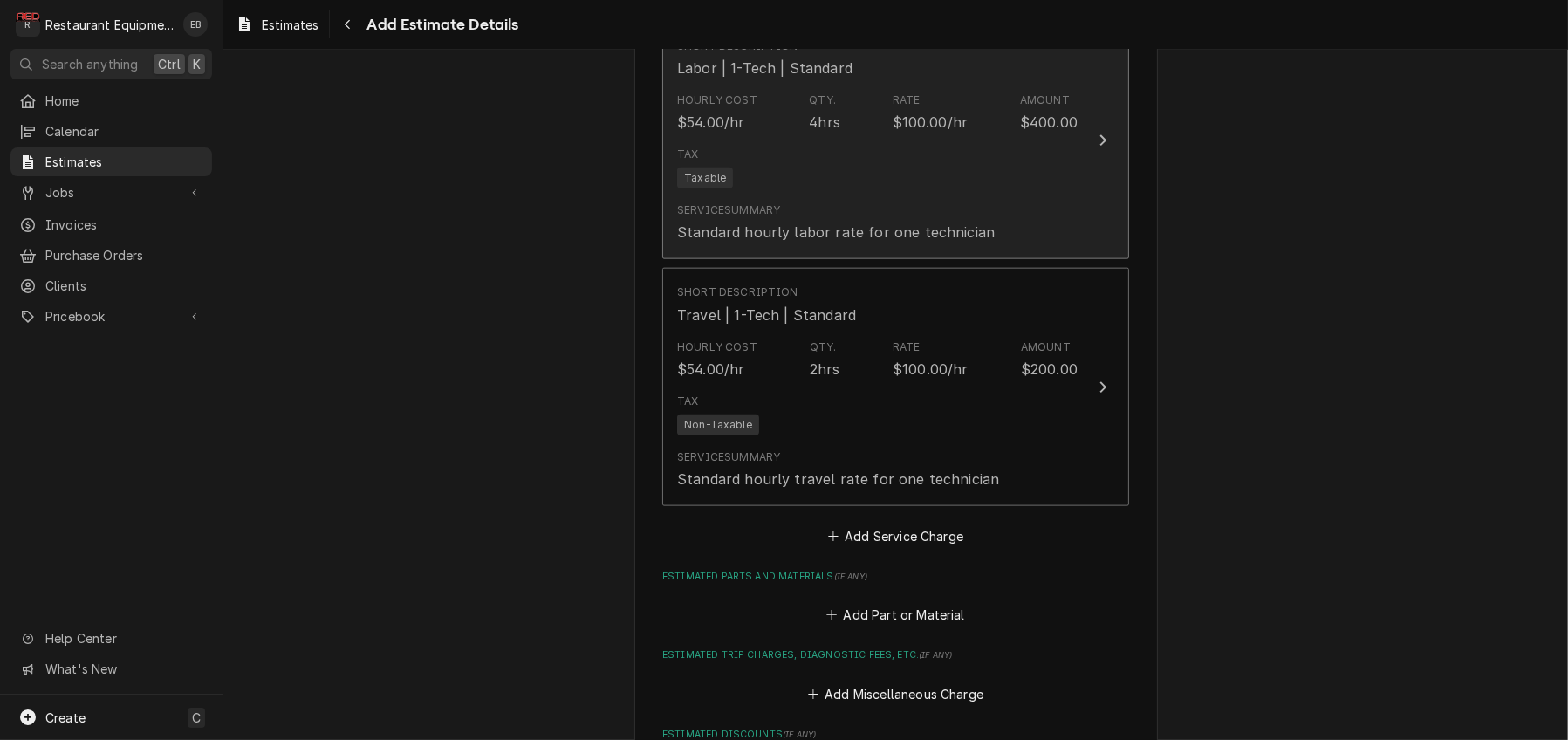
type textarea "x"
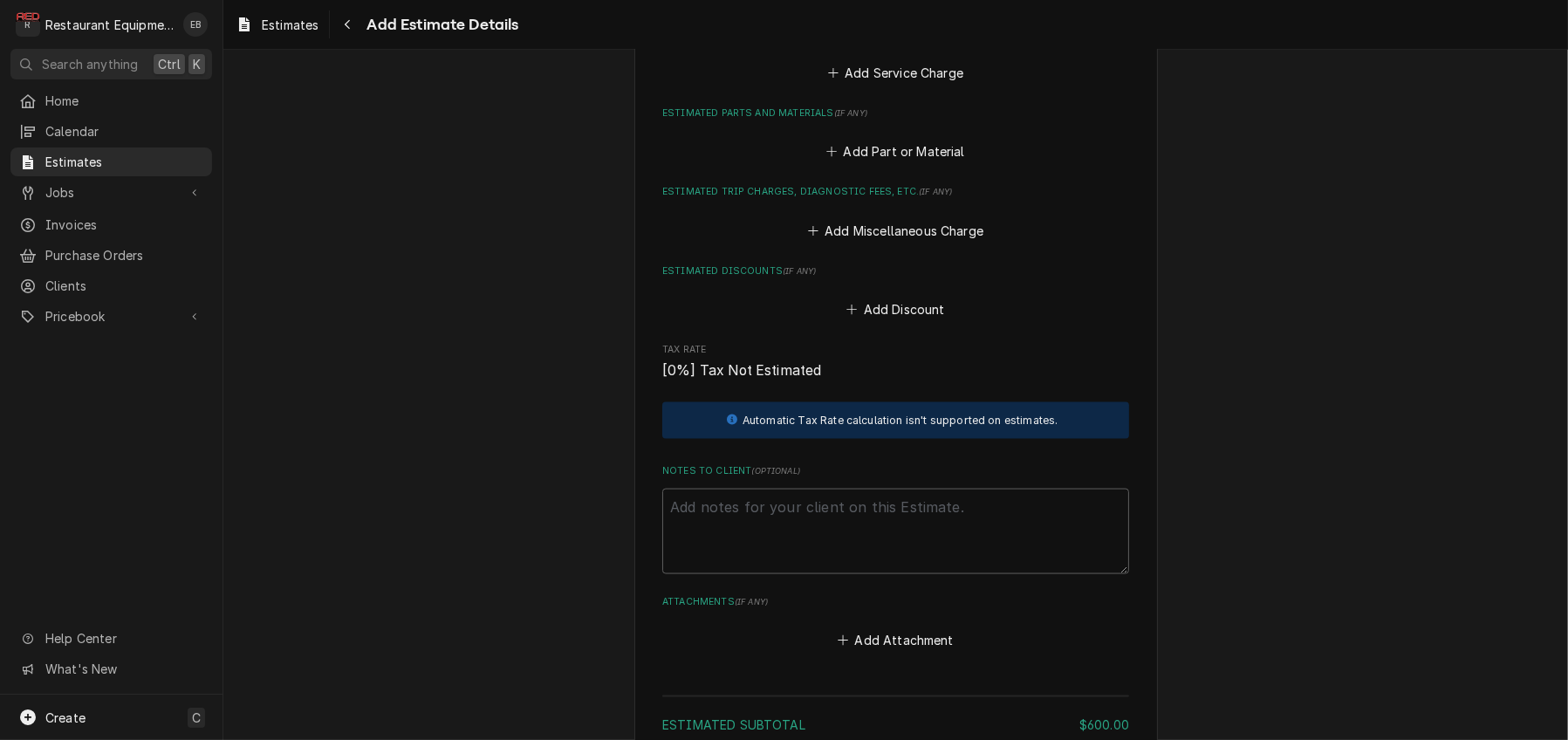
scroll to position [3101, 0]
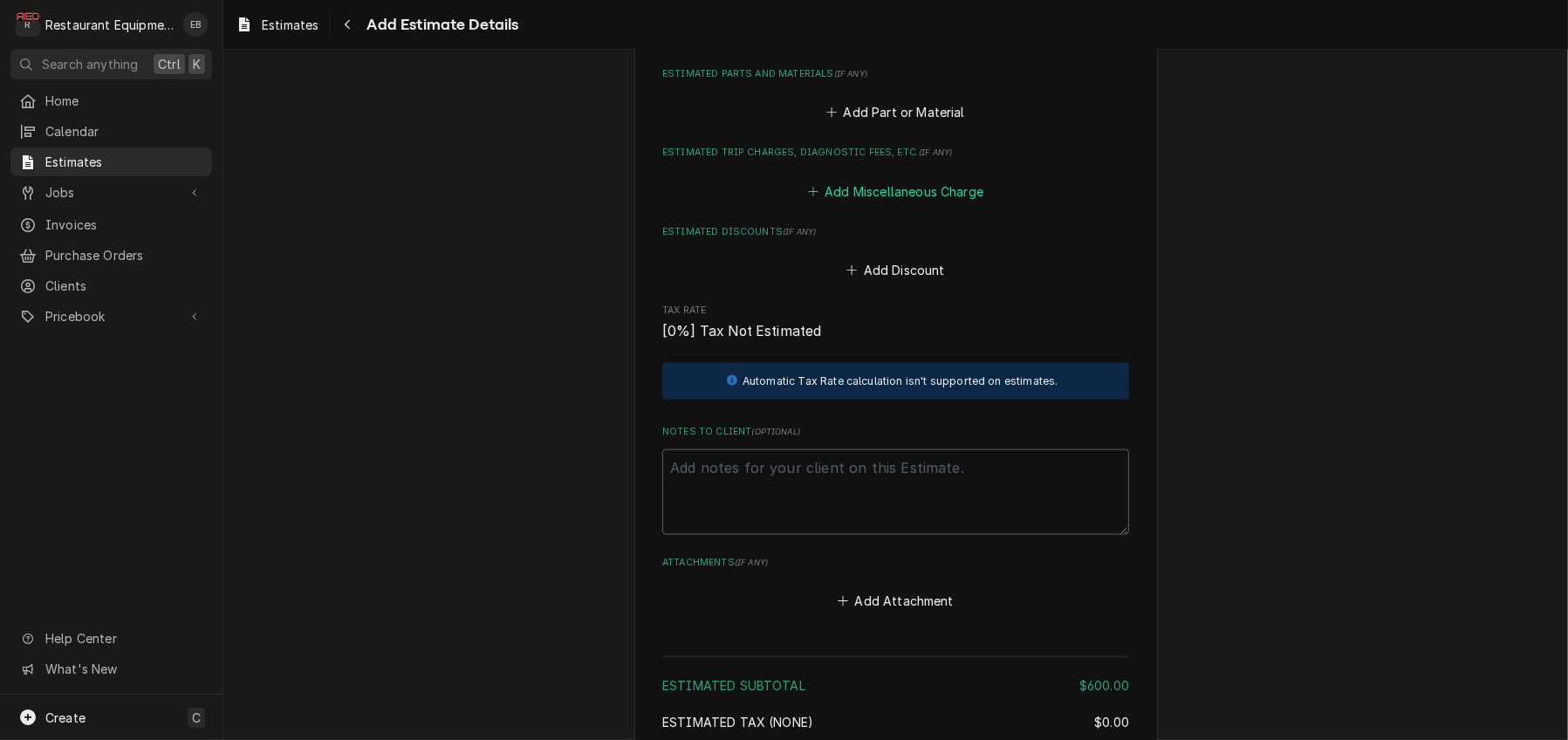
click at [889, 204] on button "Add Miscellaneous Charge" at bounding box center [894, 190] width 181 height 24
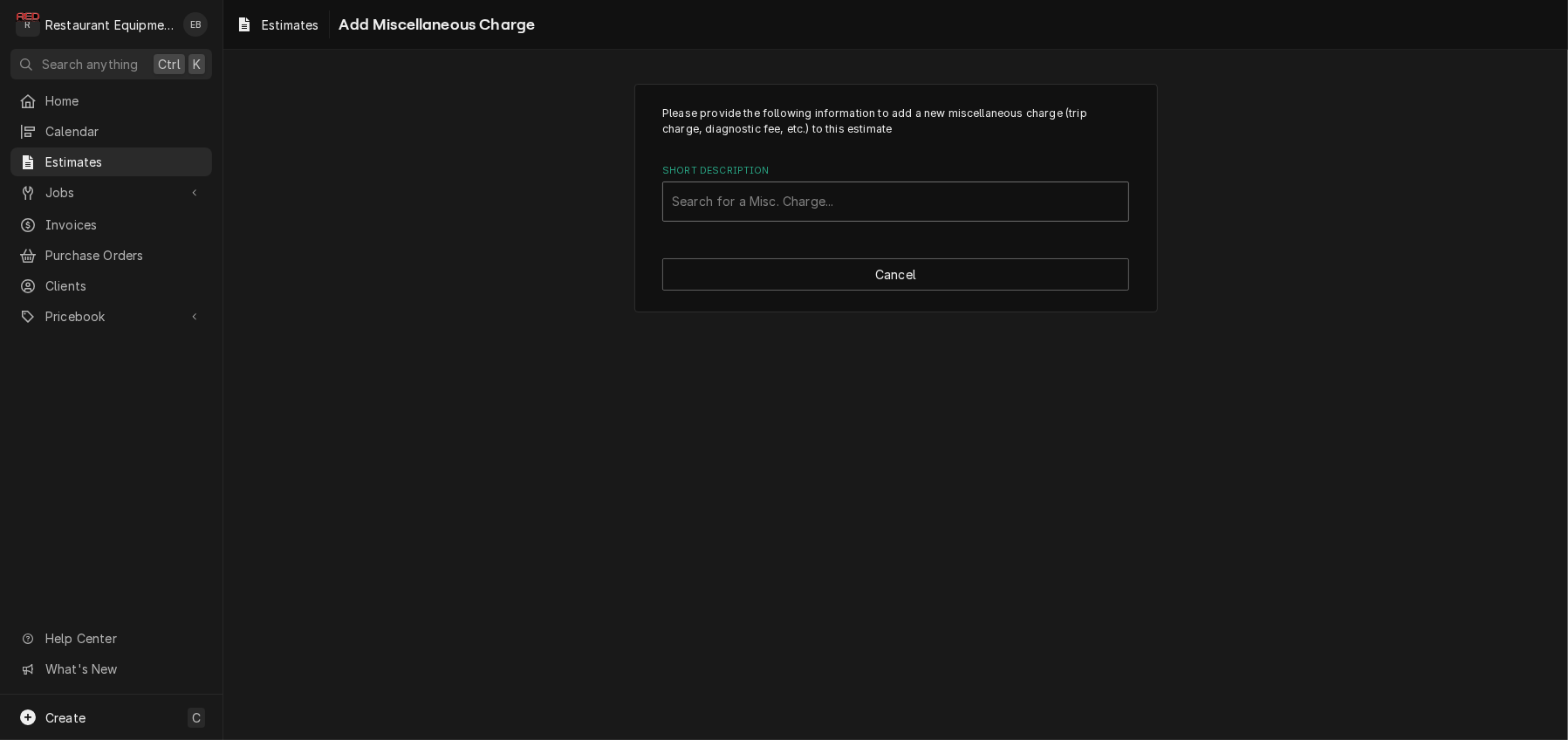
click at [826, 217] on div "Short Description" at bounding box center [895, 201] width 447 height 31
type input "truck"
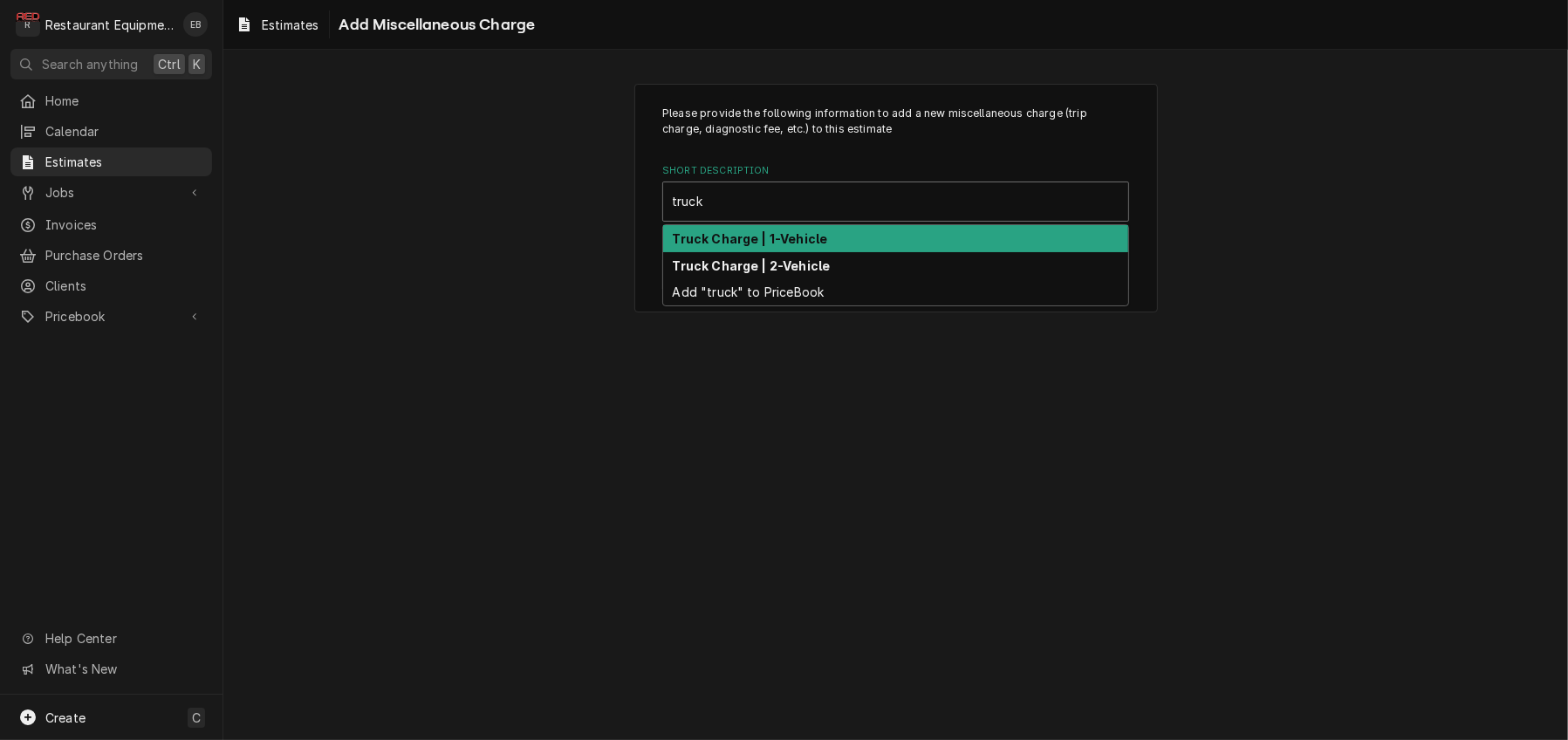
click at [817, 246] on strong "Truck Charge | 1-Vehicle" at bounding box center [751, 238] width 155 height 15
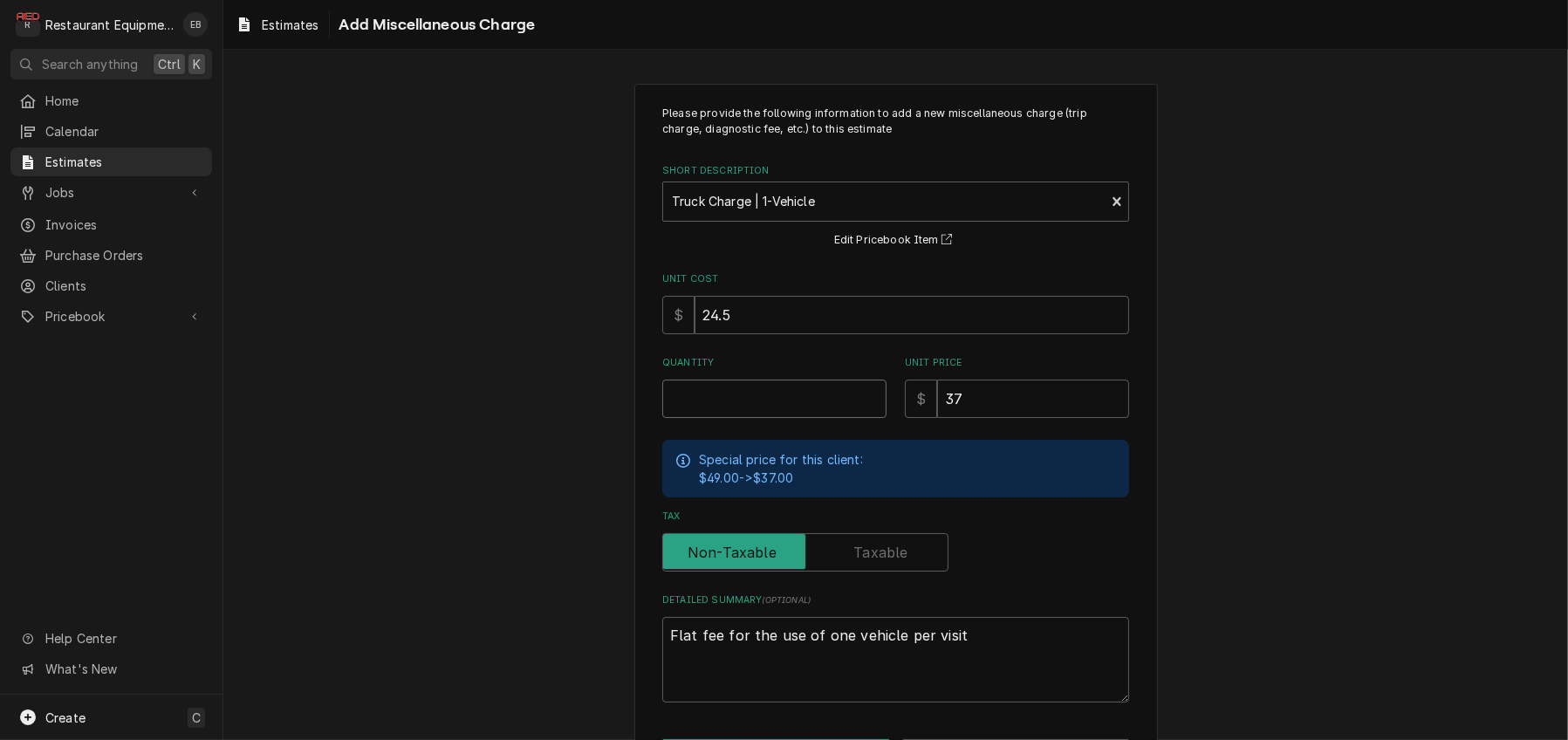
click at [751, 418] on input "Quantity" at bounding box center [774, 398] width 224 height 38
type textarea "x"
type input "2"
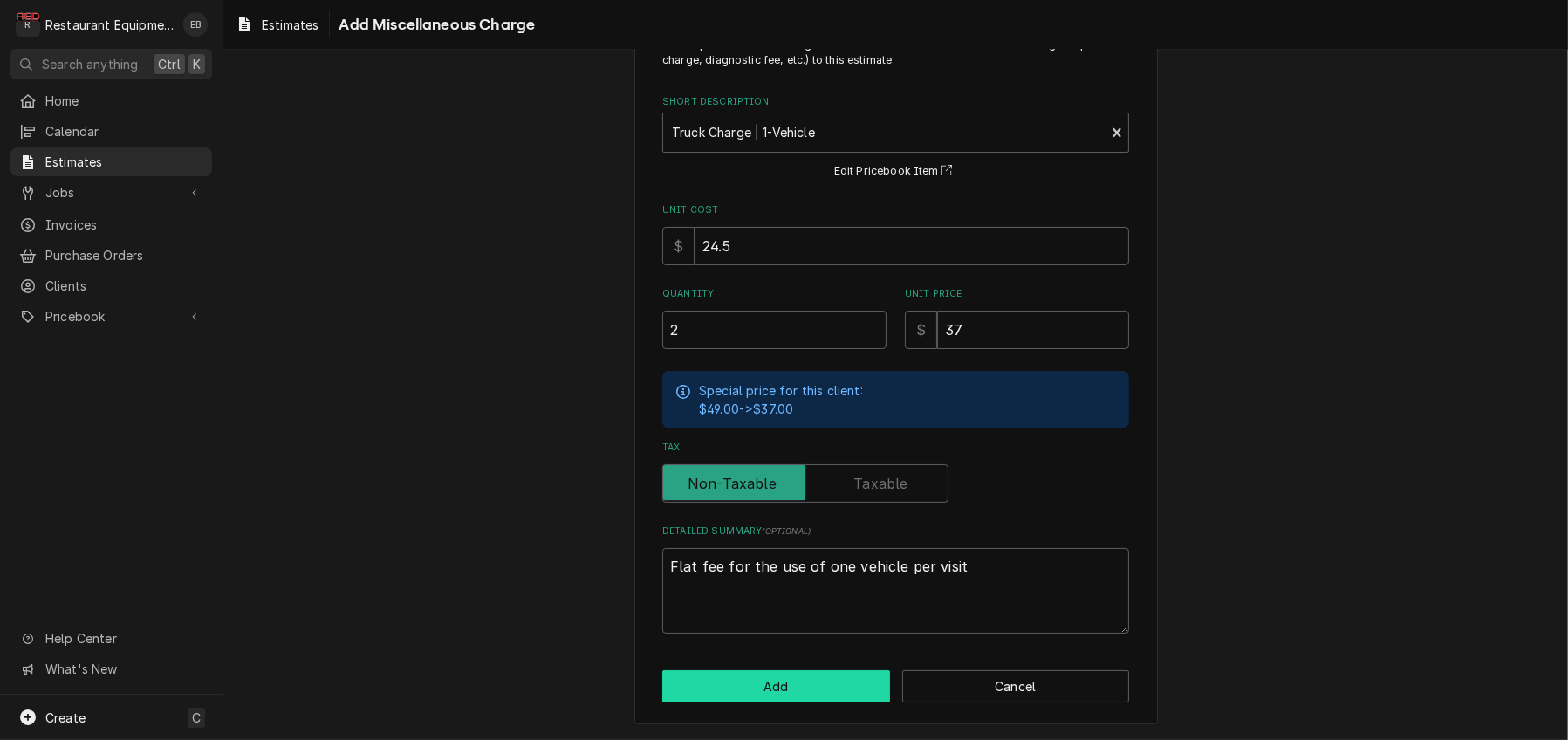
click at [817, 688] on button "Add" at bounding box center [776, 686] width 228 height 32
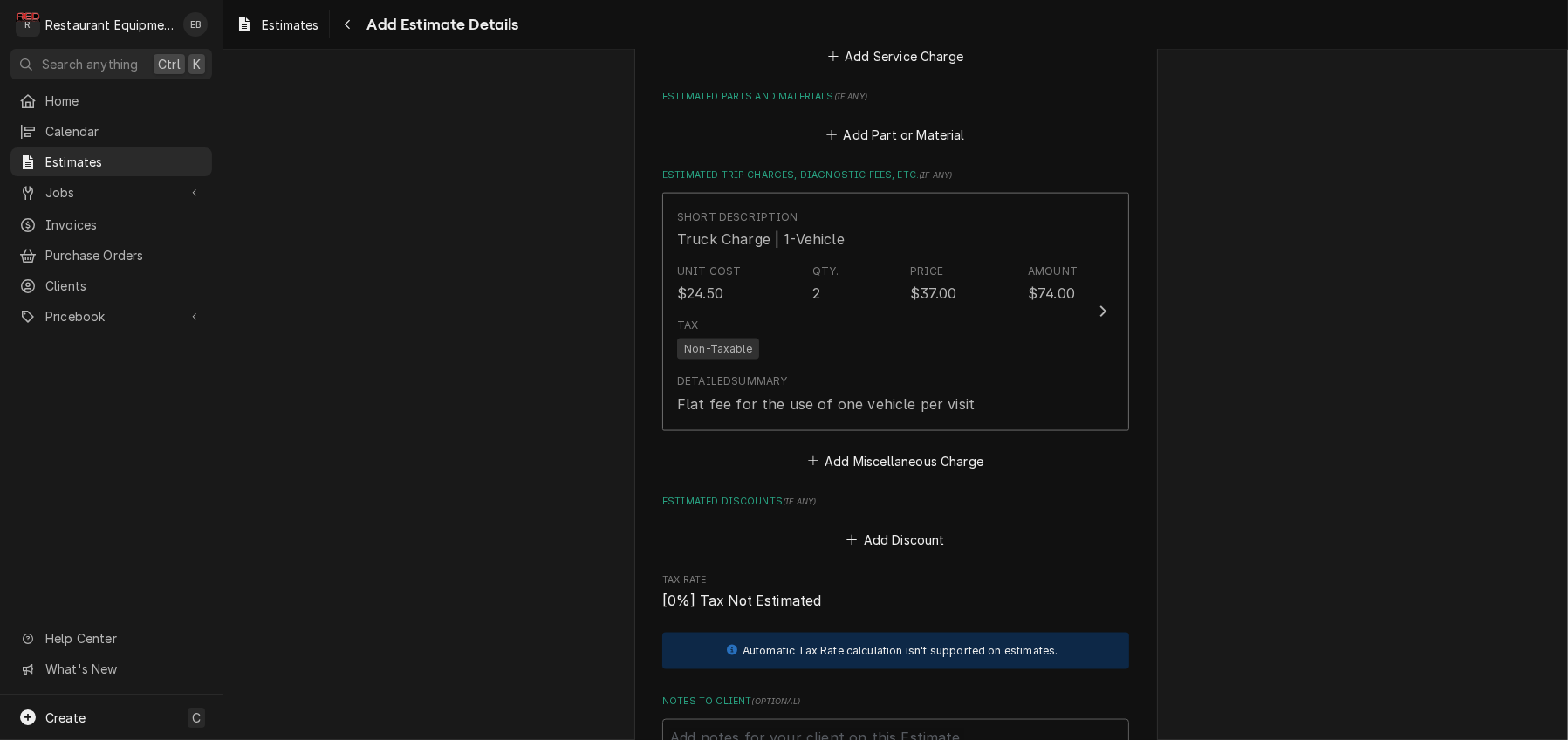
type textarea "x"
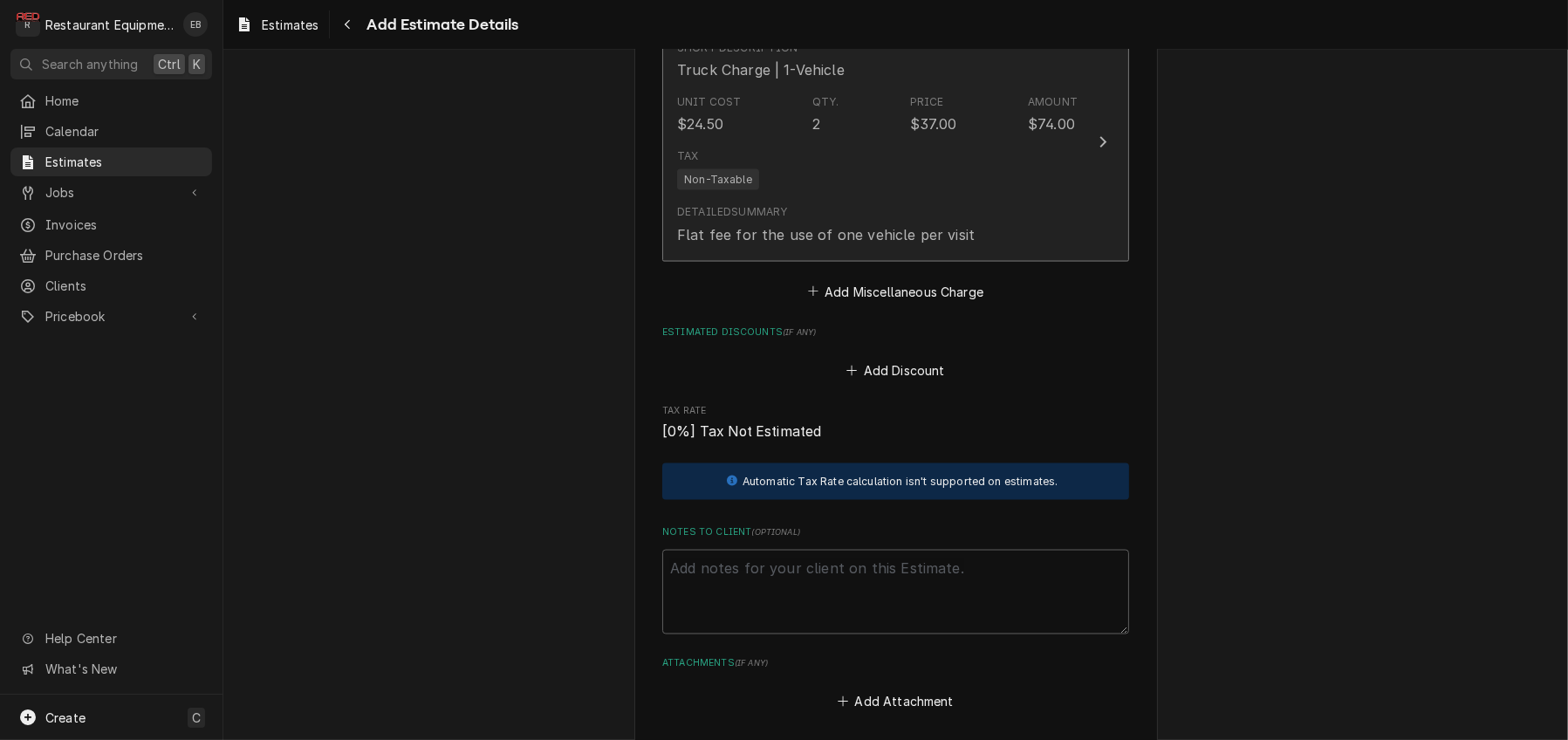
scroll to position [3253, 0]
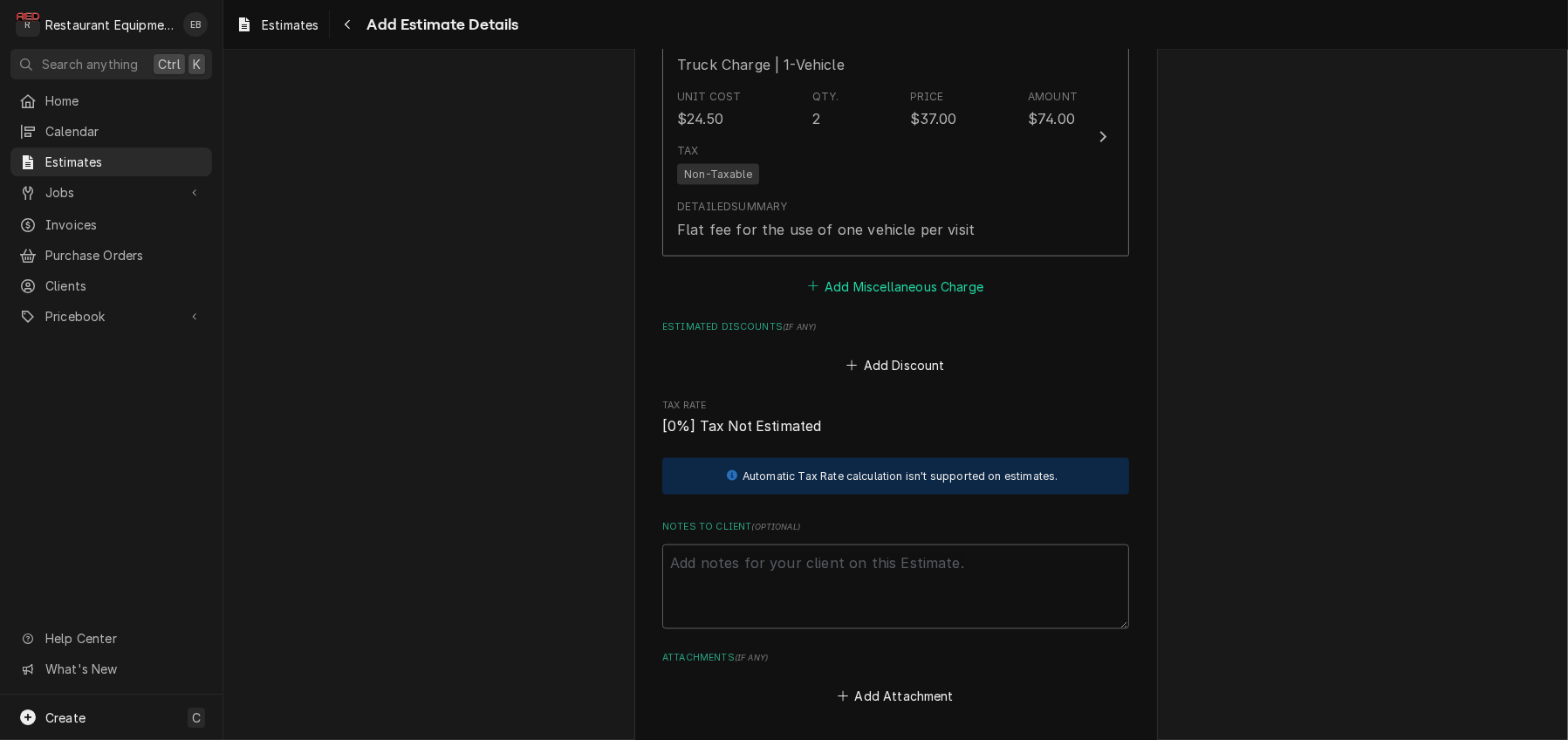
click at [884, 298] on button "Add Miscellaneous Charge" at bounding box center [894, 286] width 181 height 24
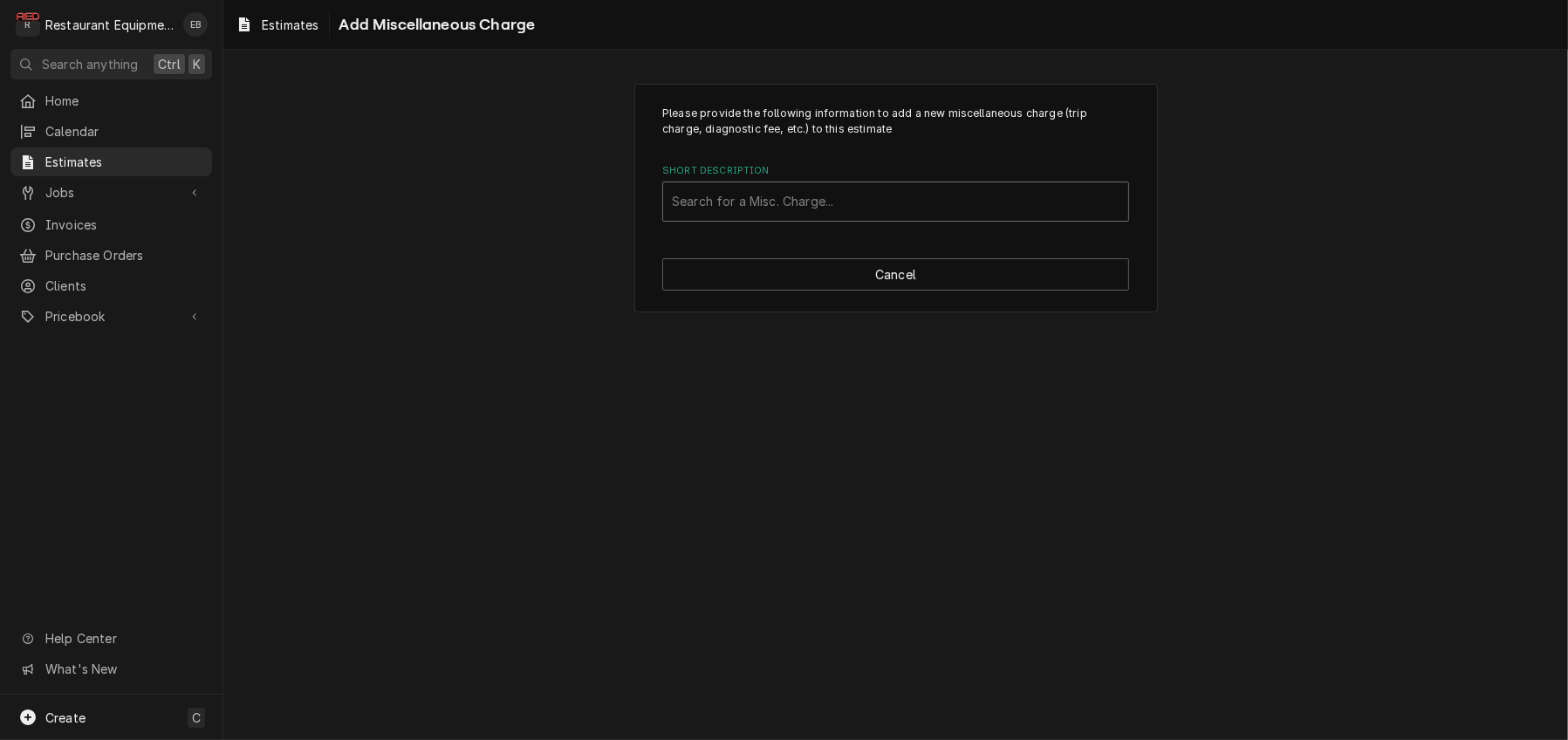
click at [829, 217] on div "Short Description" at bounding box center [895, 201] width 447 height 31
type input "shipping"
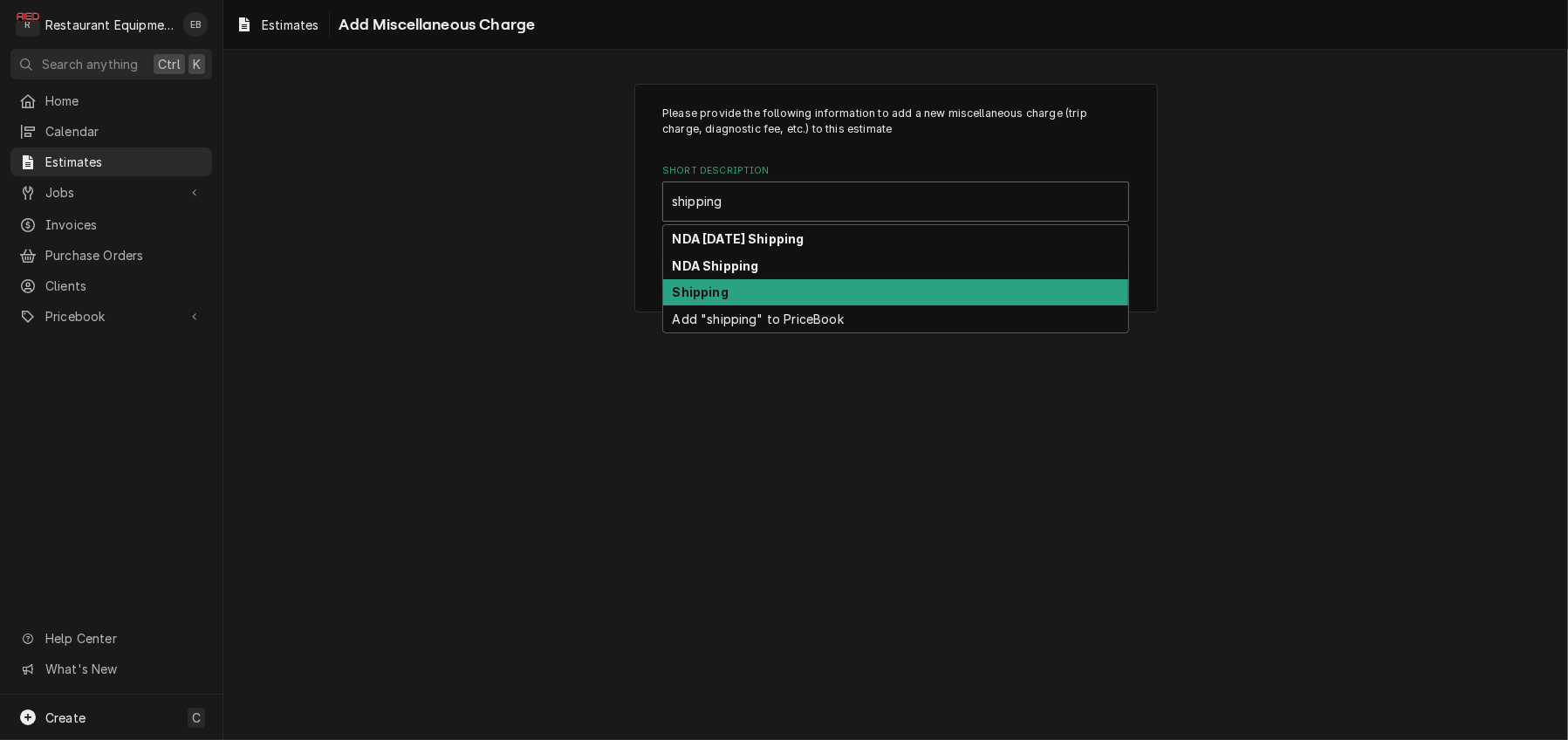
click at [787, 306] on div "Shipping" at bounding box center [895, 293] width 465 height 27
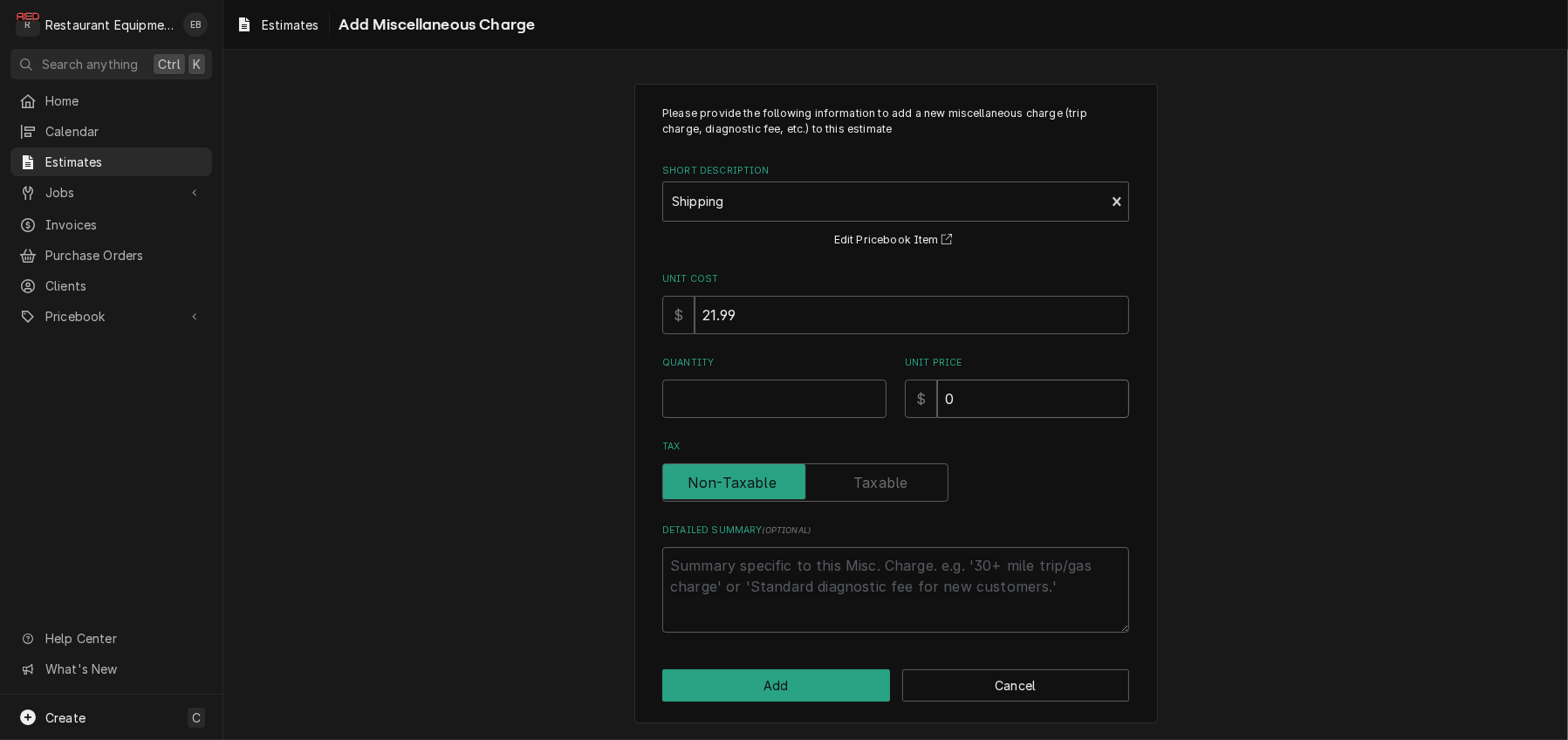
click at [975, 418] on input "0" at bounding box center [1033, 398] width 192 height 38
type textarea "x"
type input "6"
type textarea "x"
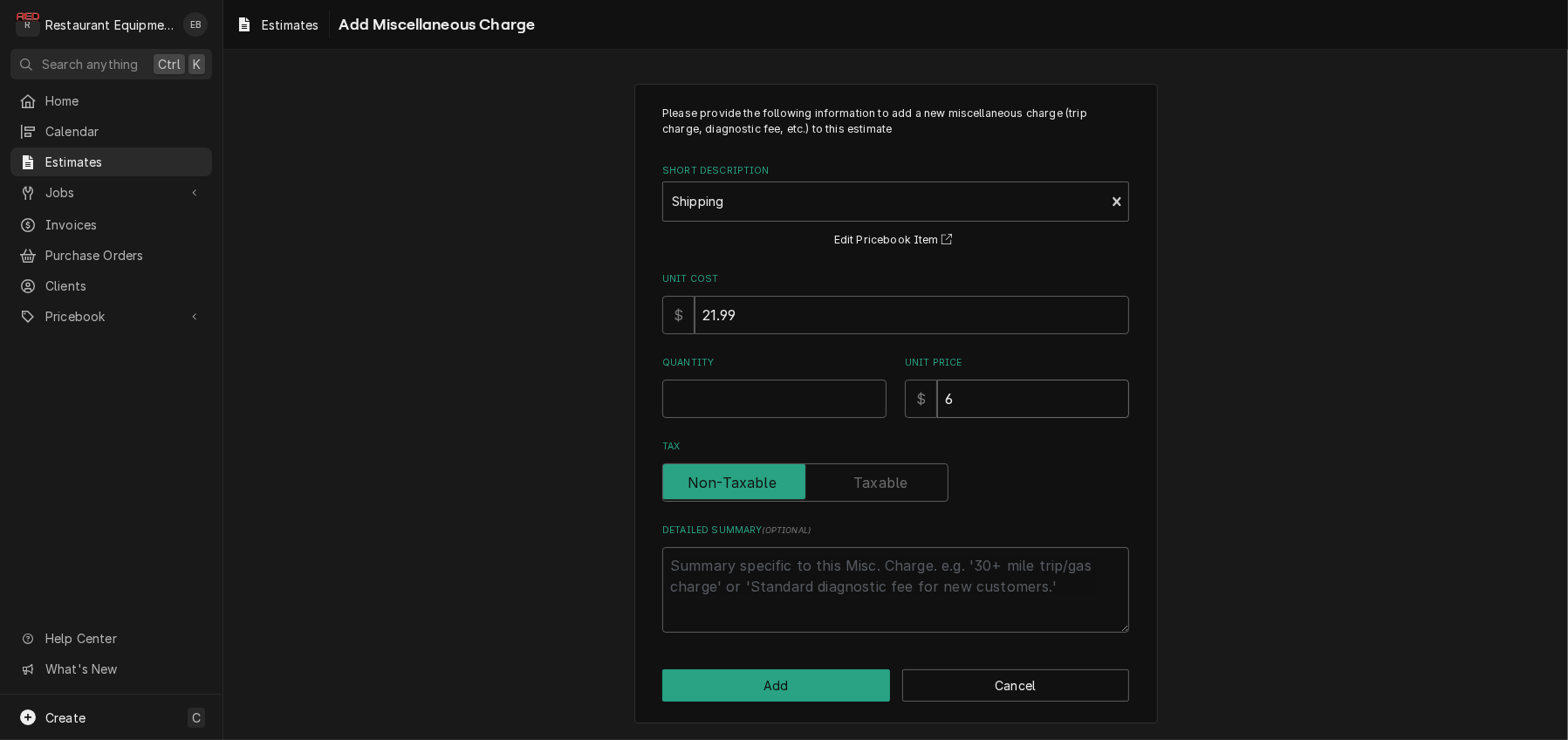
type input "69"
type textarea "x"
type input "69.7"
type textarea "x"
type input "69.76"
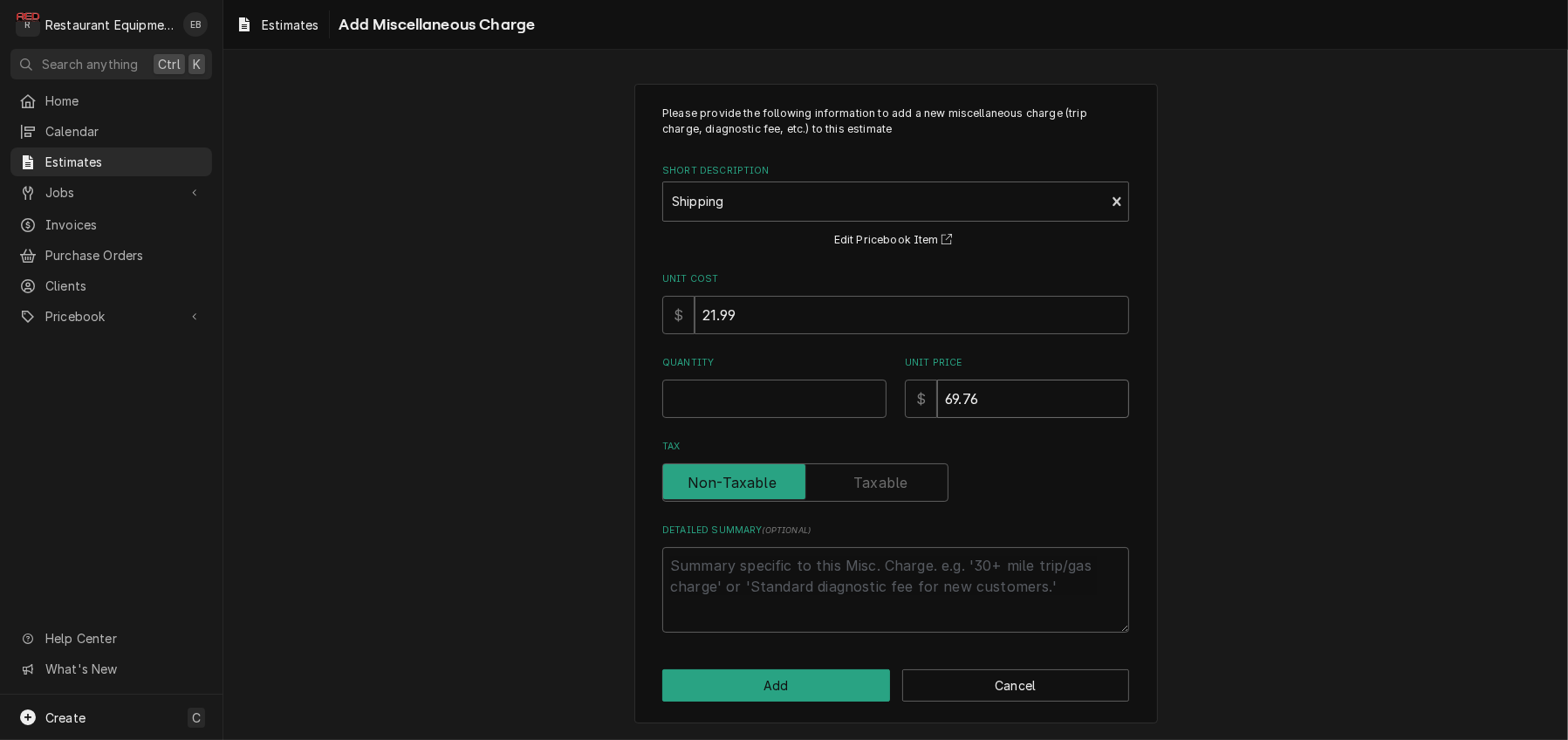
type textarea "x"
type input "69.76"
click at [755, 418] on input "Quantity" at bounding box center [774, 398] width 224 height 38
type textarea "x"
type input "1"
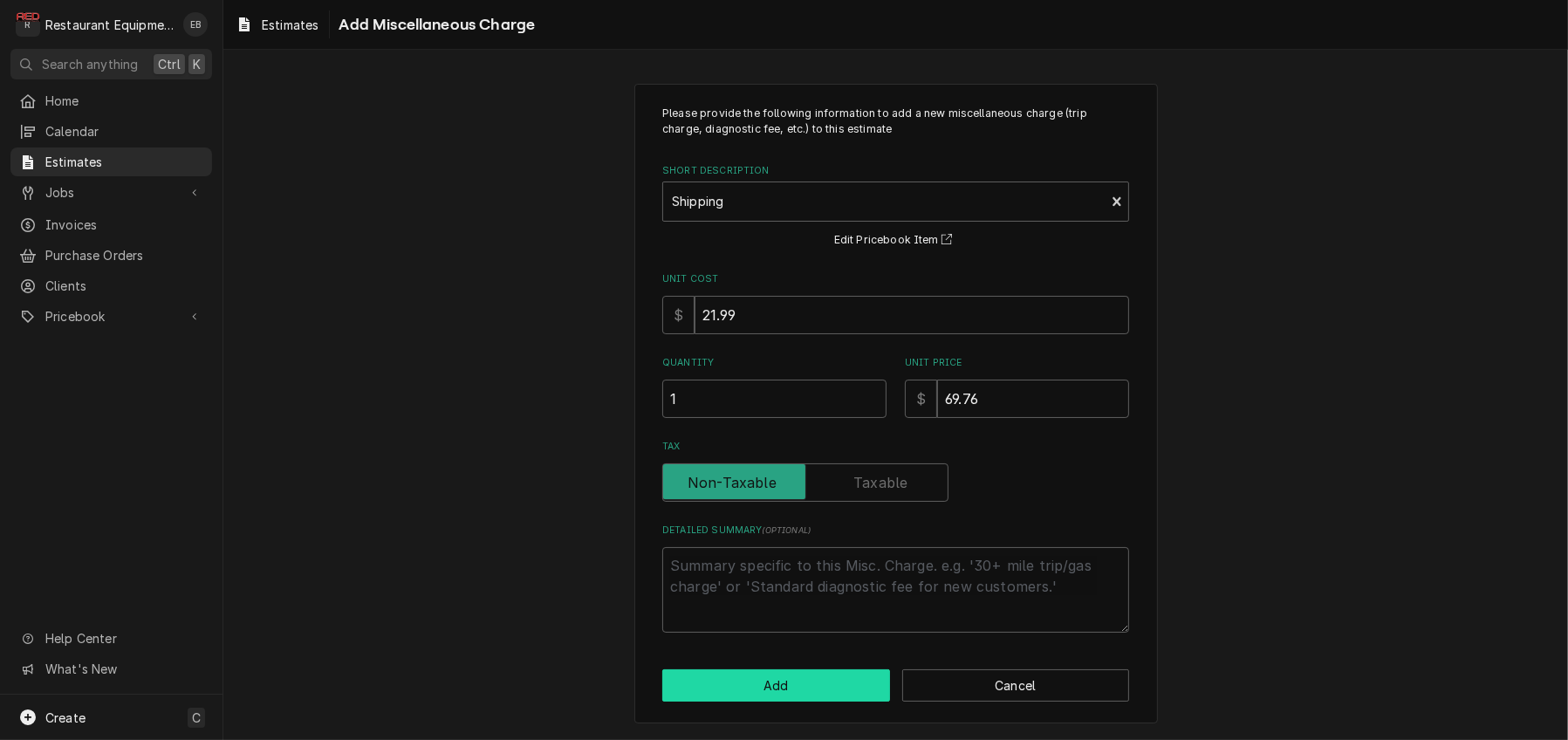
click at [806, 685] on button "Add" at bounding box center [776, 686] width 228 height 32
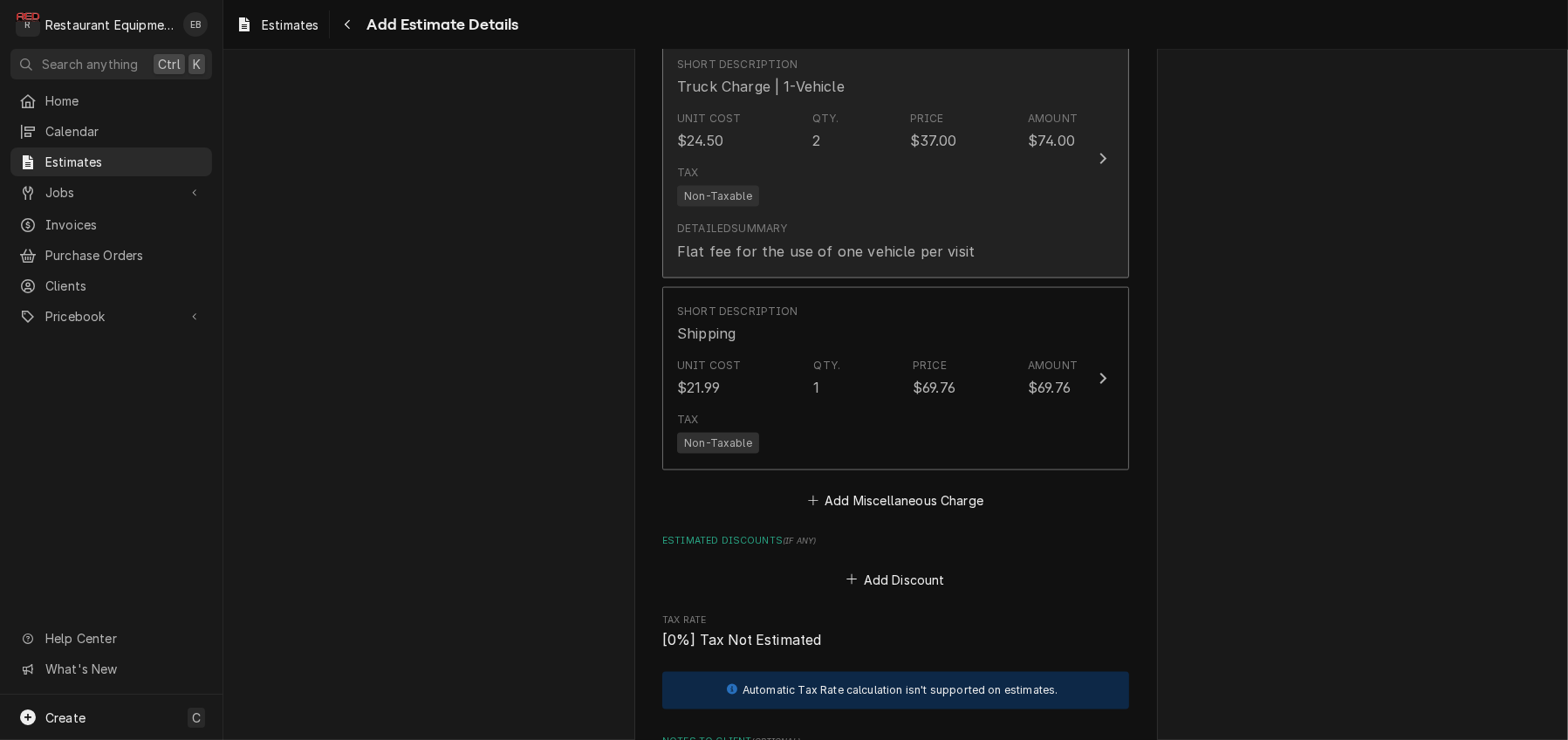
type textarea "x"
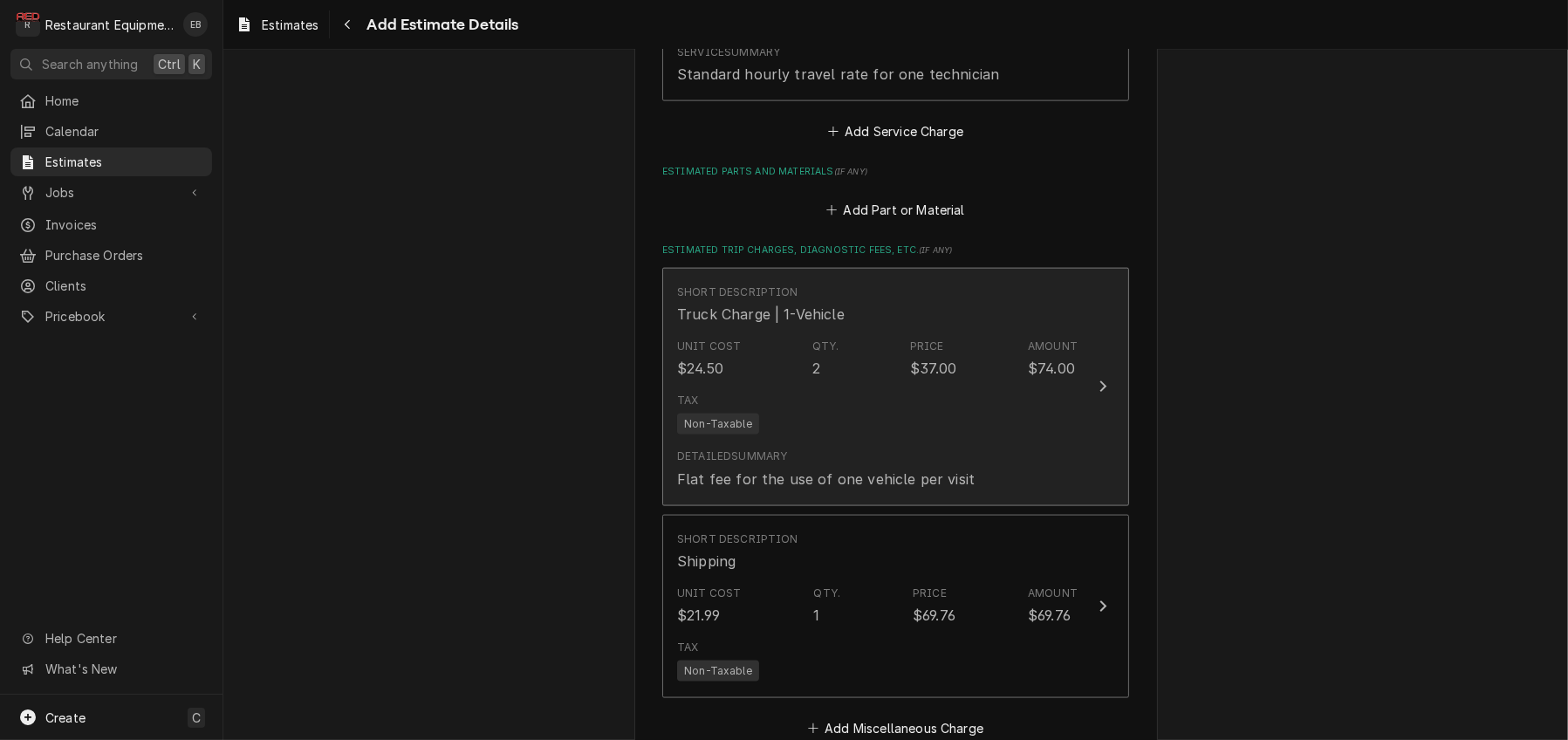
scroll to position [2998, 0]
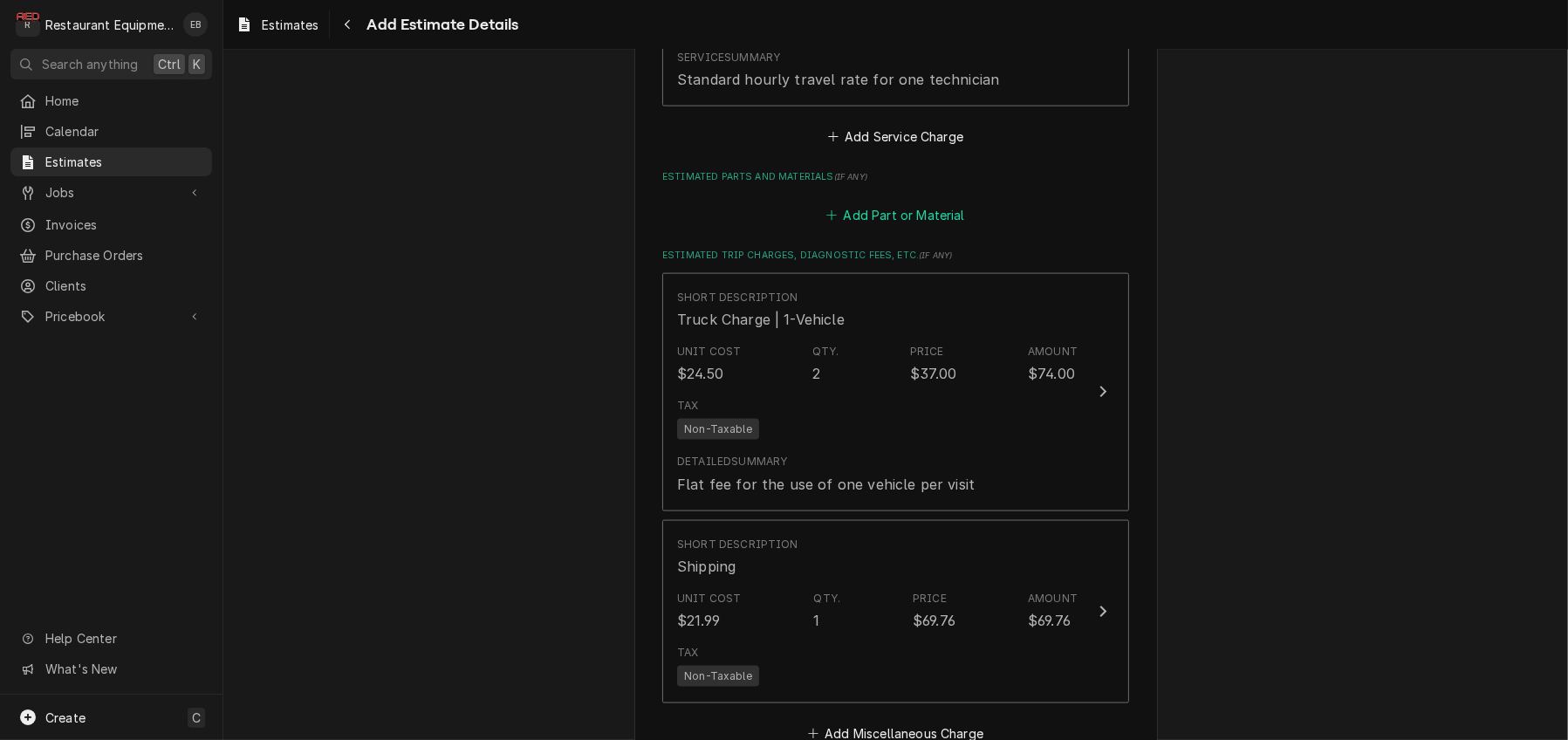
click at [897, 228] on button "Add Part or Material" at bounding box center [895, 215] width 144 height 24
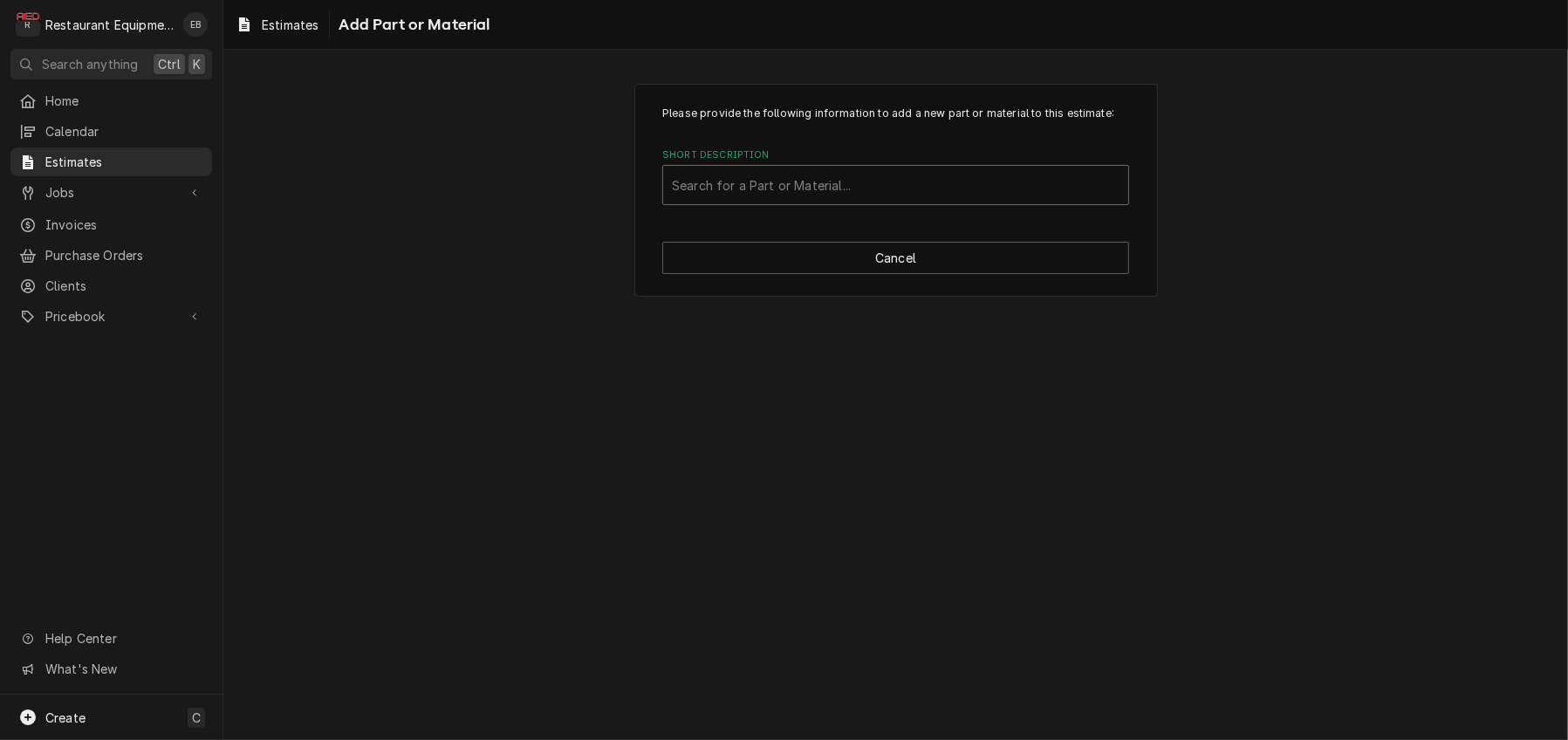
click at [869, 201] on div "Short Description" at bounding box center [895, 185] width 447 height 31
type input "85145"
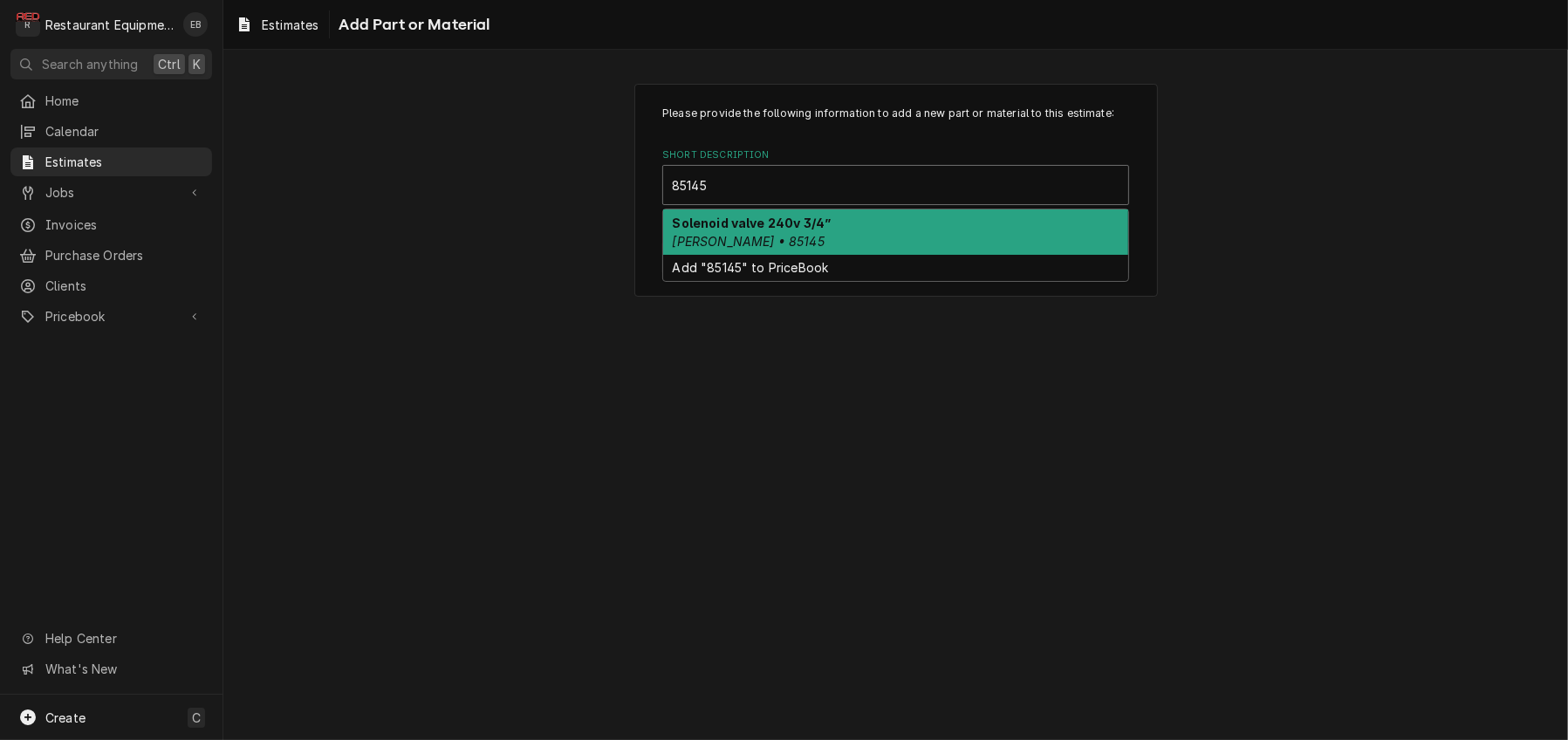
click at [883, 254] on div "Solenoid valve 240v 3/4” Henny Penny • 85145" at bounding box center [895, 232] width 465 height 46
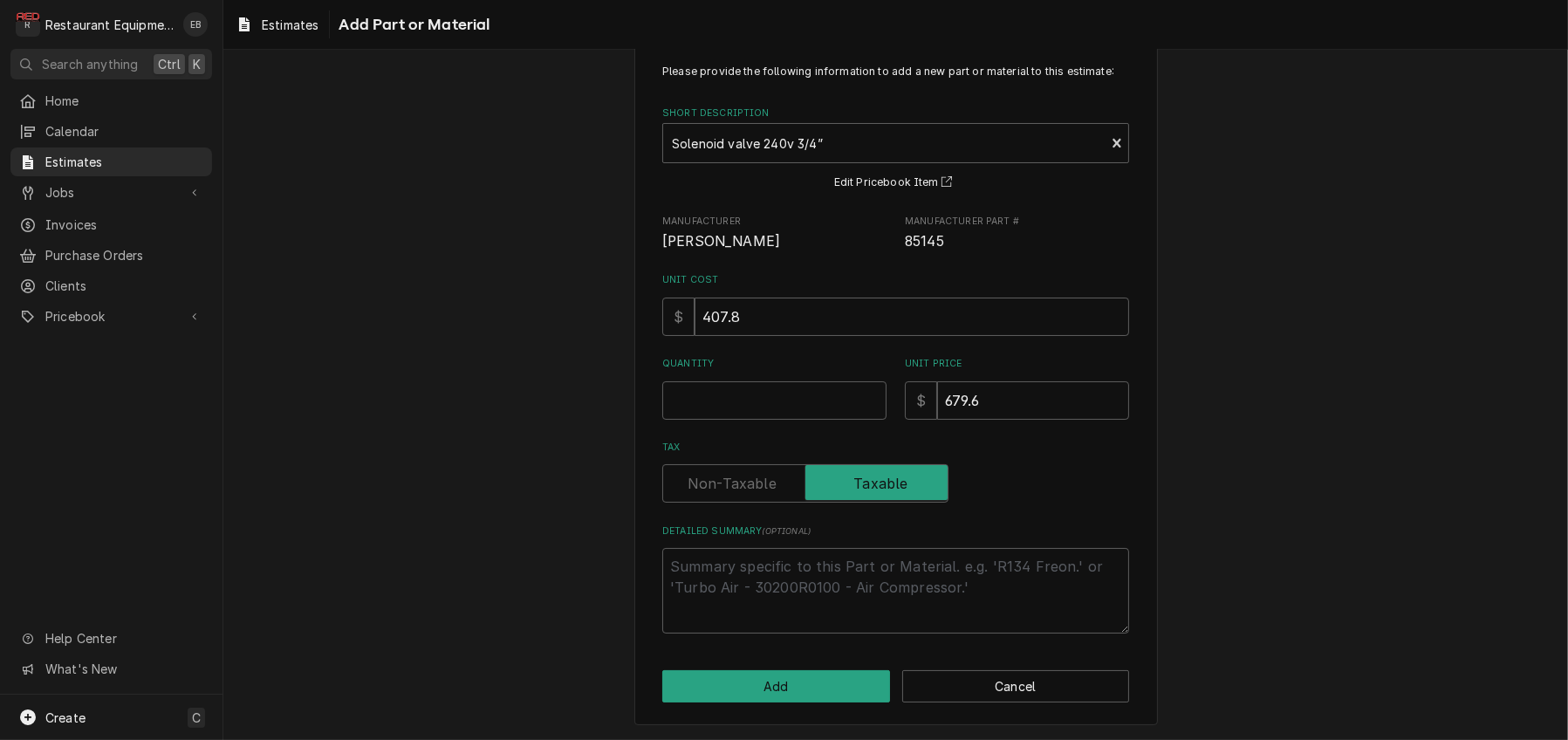
scroll to position [116, 0]
drag, startPoint x: 908, startPoint y: 218, endPoint x: 949, endPoint y: 217, distance: 41.0
click at [949, 231] on span "85145" at bounding box center [1016, 241] width 224 height 21
copy span "85145"
click at [847, 231] on span "Henny Penny" at bounding box center [774, 241] width 224 height 21
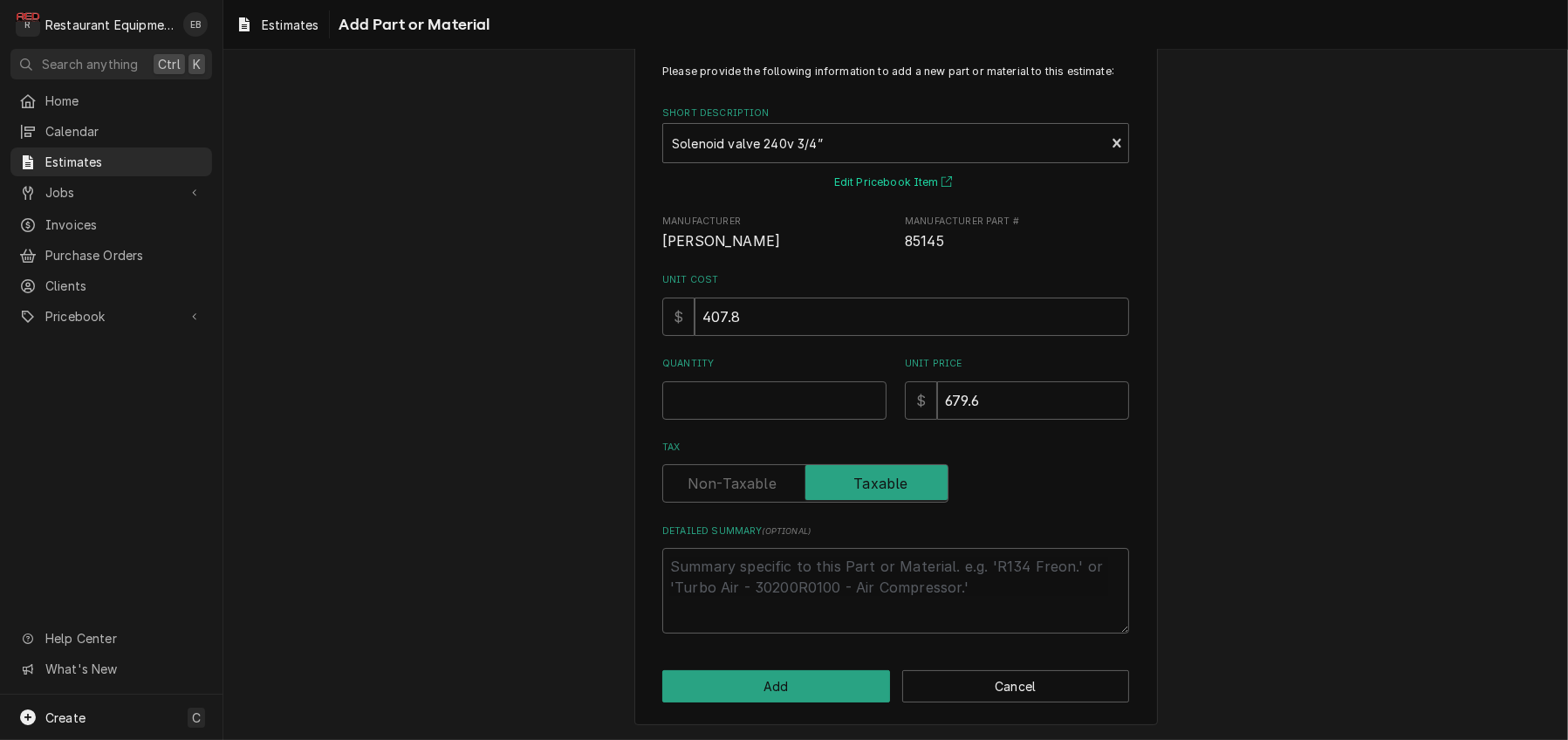
click at [882, 172] on button "Edit Pricebook Item" at bounding box center [896, 183] width 129 height 21
click at [991, 682] on button "Cancel" at bounding box center [1016, 686] width 228 height 32
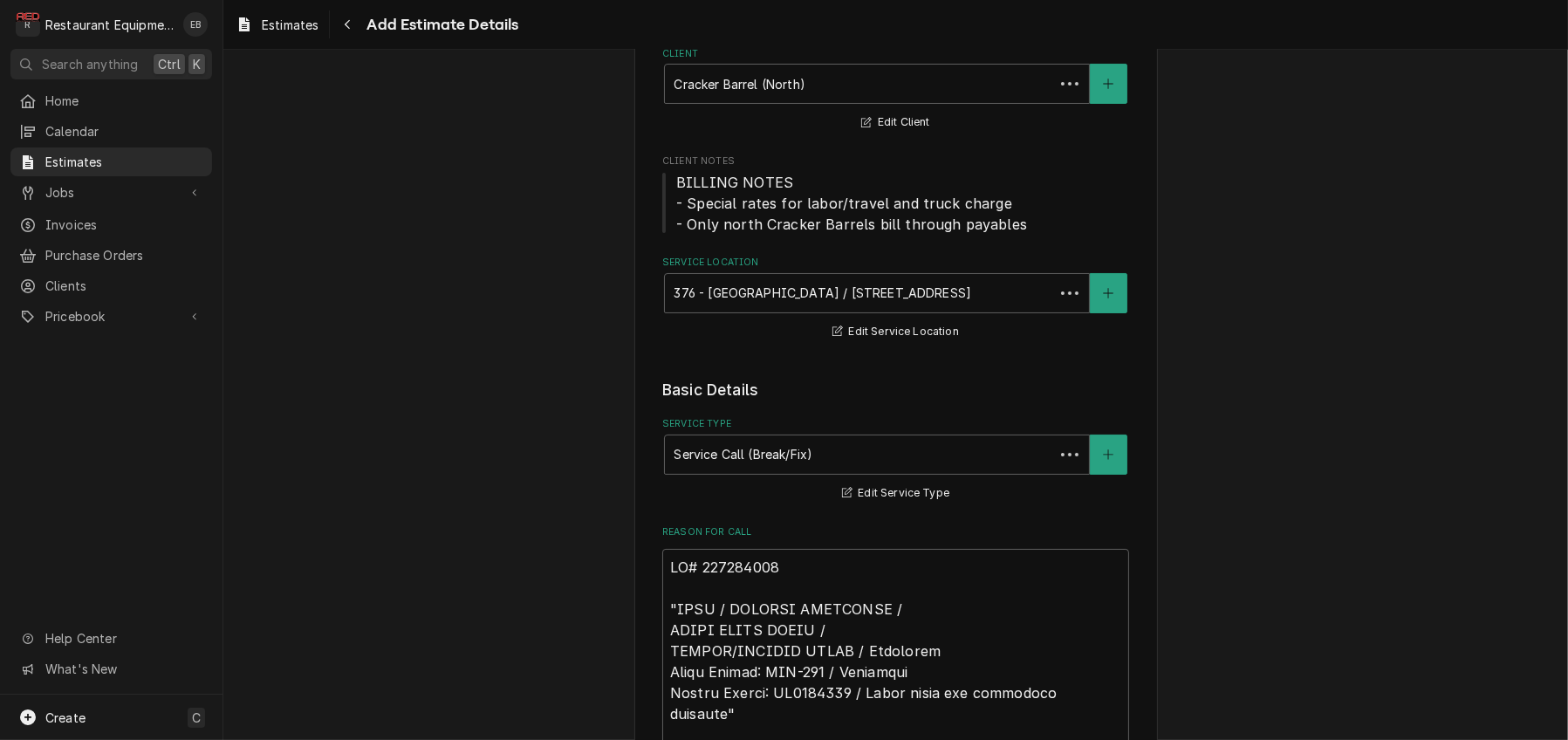
scroll to position [2976, 0]
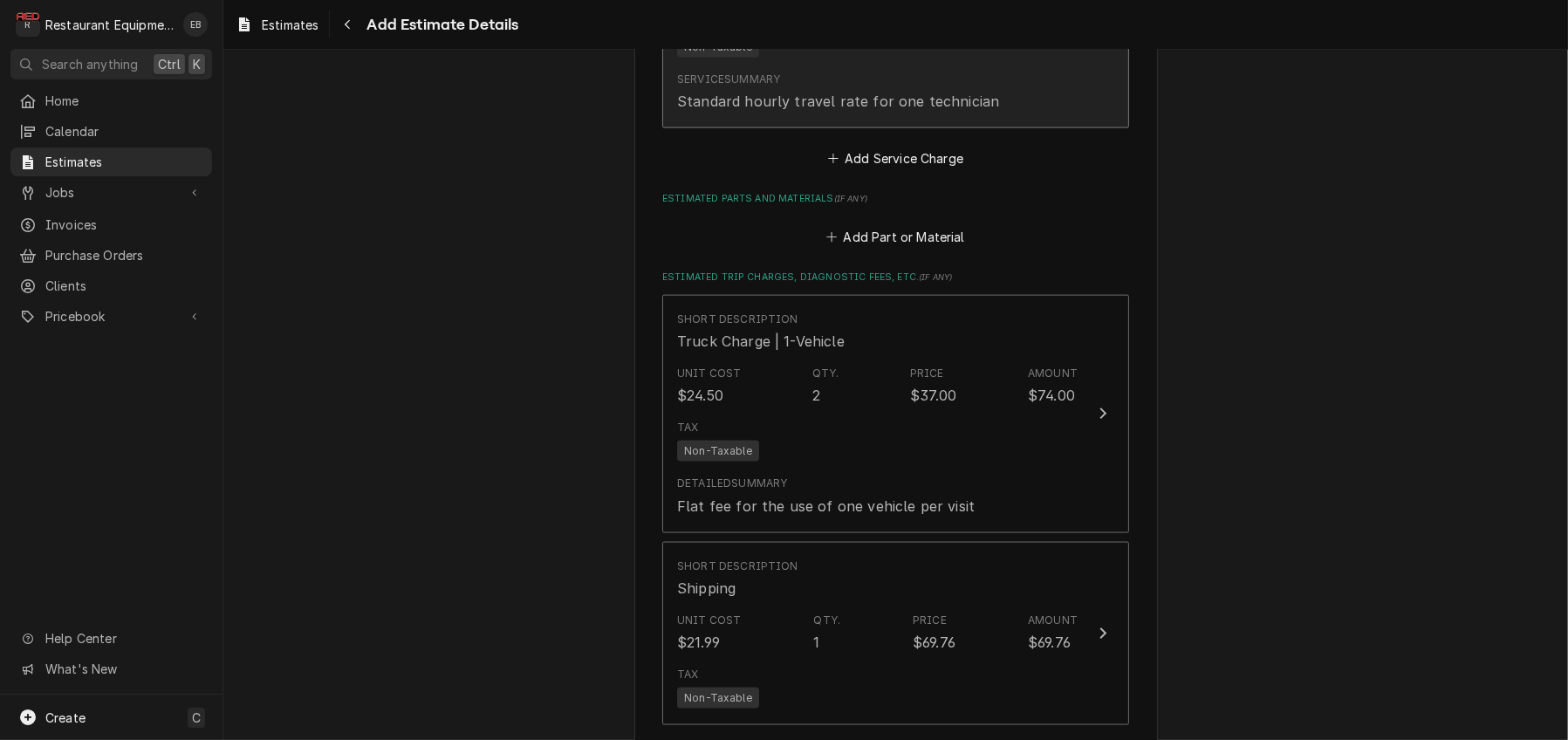
type textarea "x"
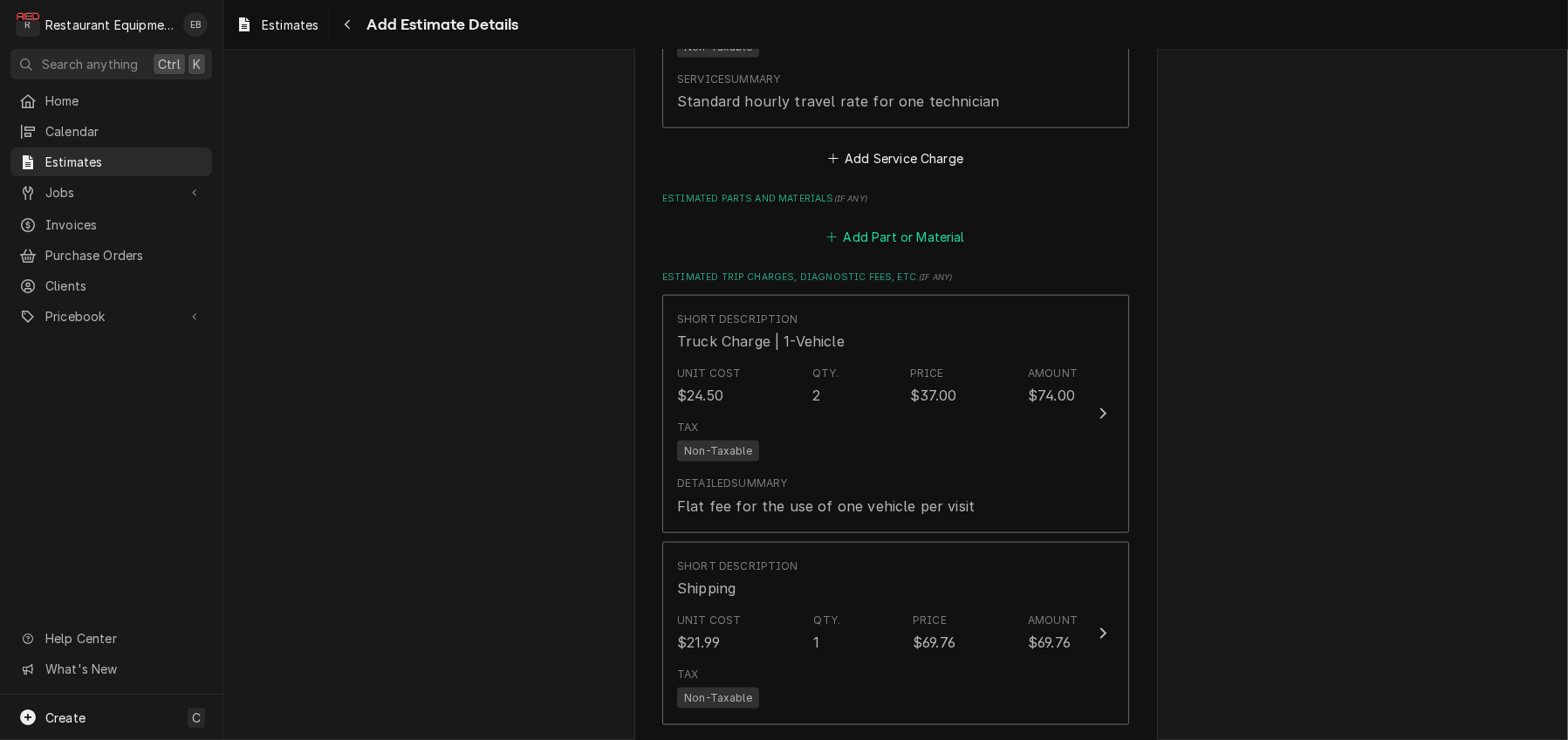
drag, startPoint x: 901, startPoint y: 513, endPoint x: 894, endPoint y: 469, distance: 44.6
click at [900, 250] on button "Add Part or Material" at bounding box center [895, 237] width 144 height 24
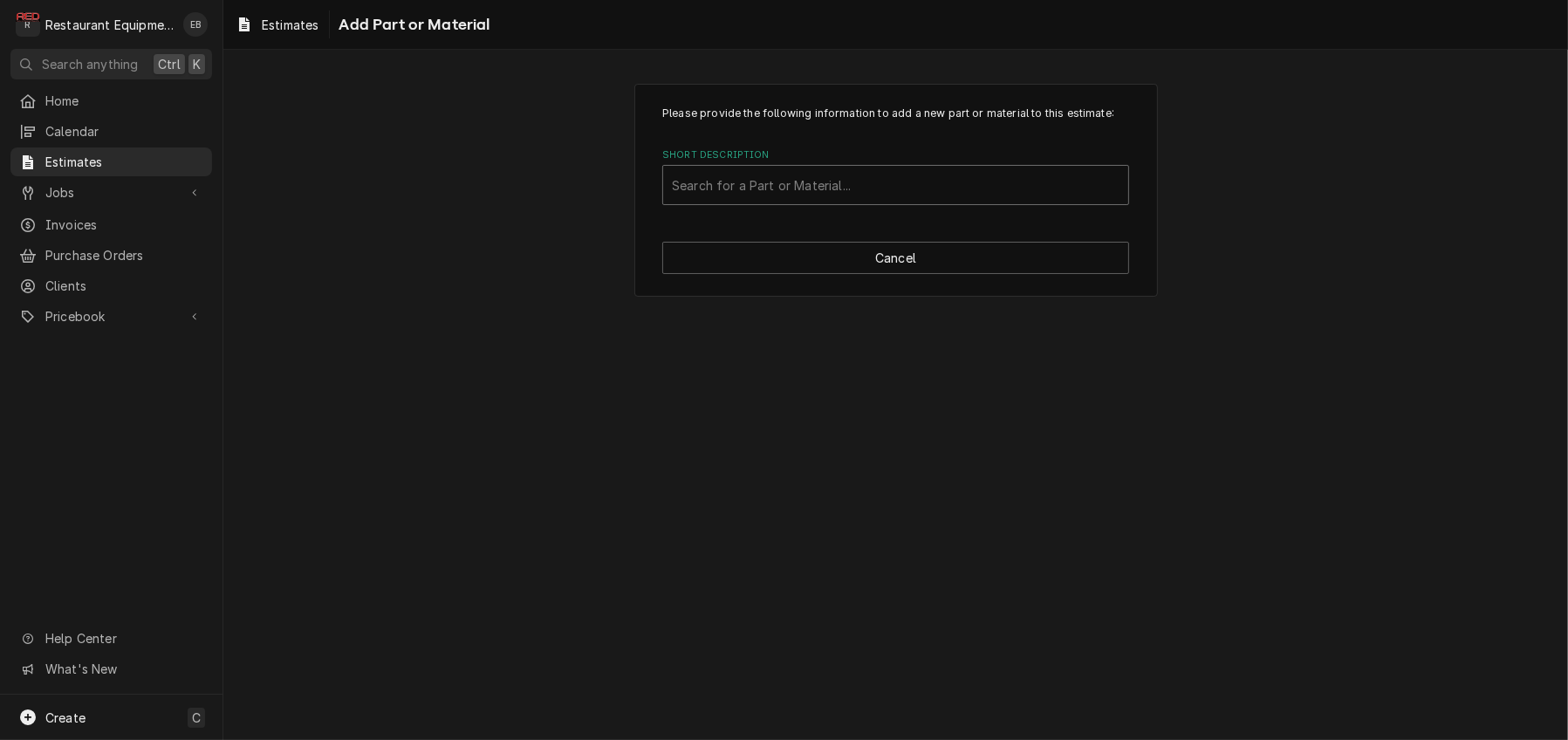
click at [834, 201] on div "Short Description" at bounding box center [895, 185] width 447 height 31
type input "85145"
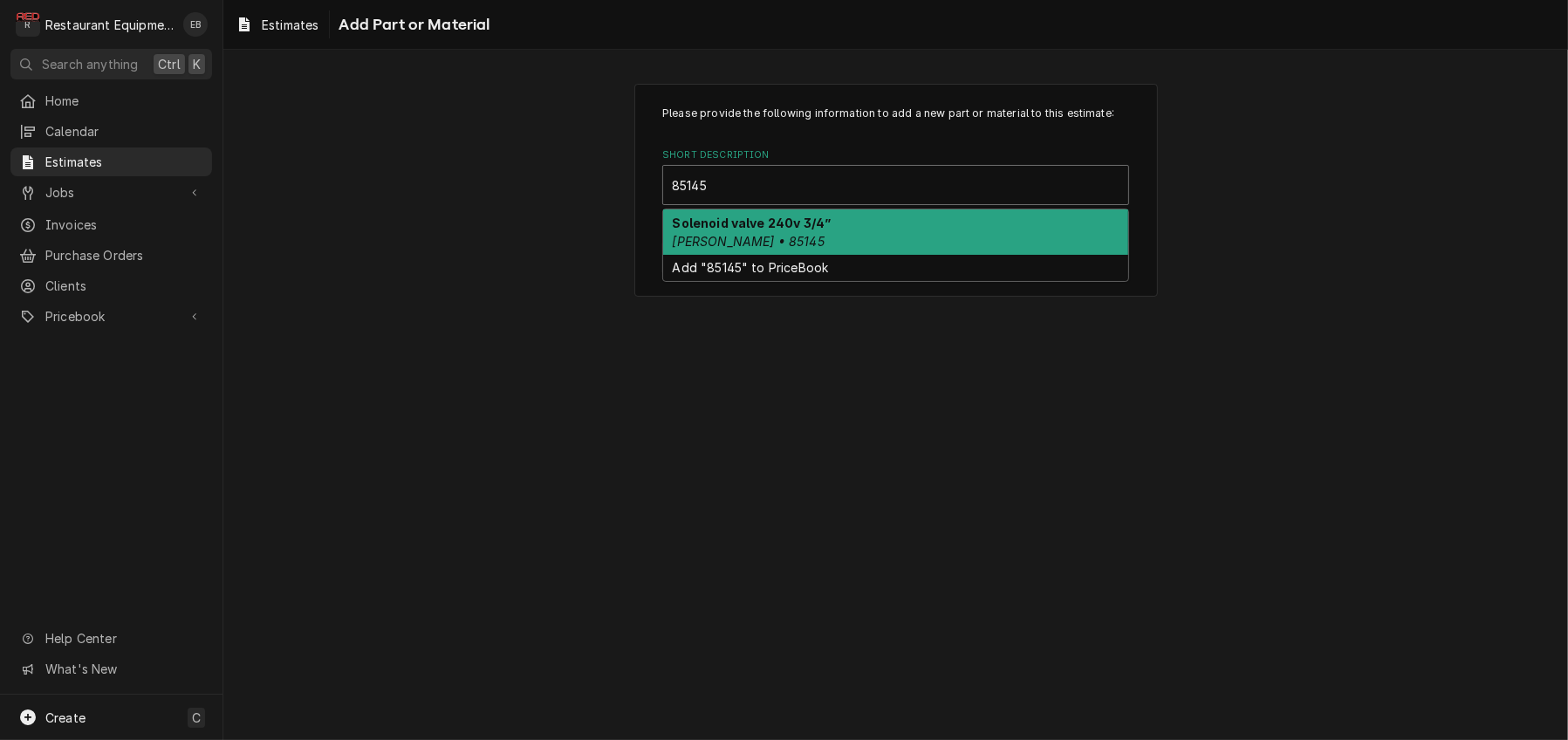
click at [810, 230] on strong "Solenoid valve 240v 3/4”" at bounding box center [752, 222] width 159 height 15
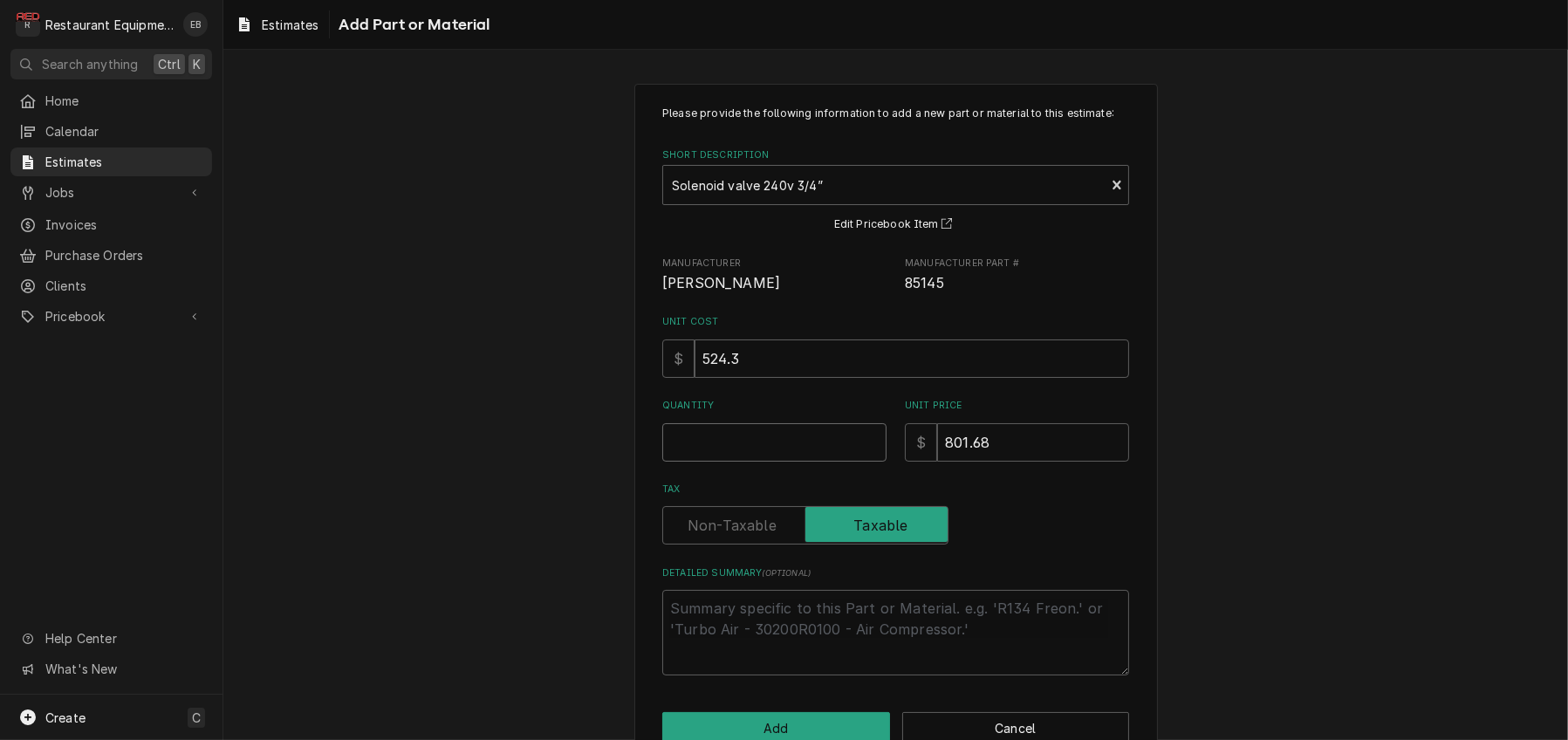
click at [780, 461] on input "Quantity" at bounding box center [774, 442] width 224 height 38
type textarea "x"
type input "1"
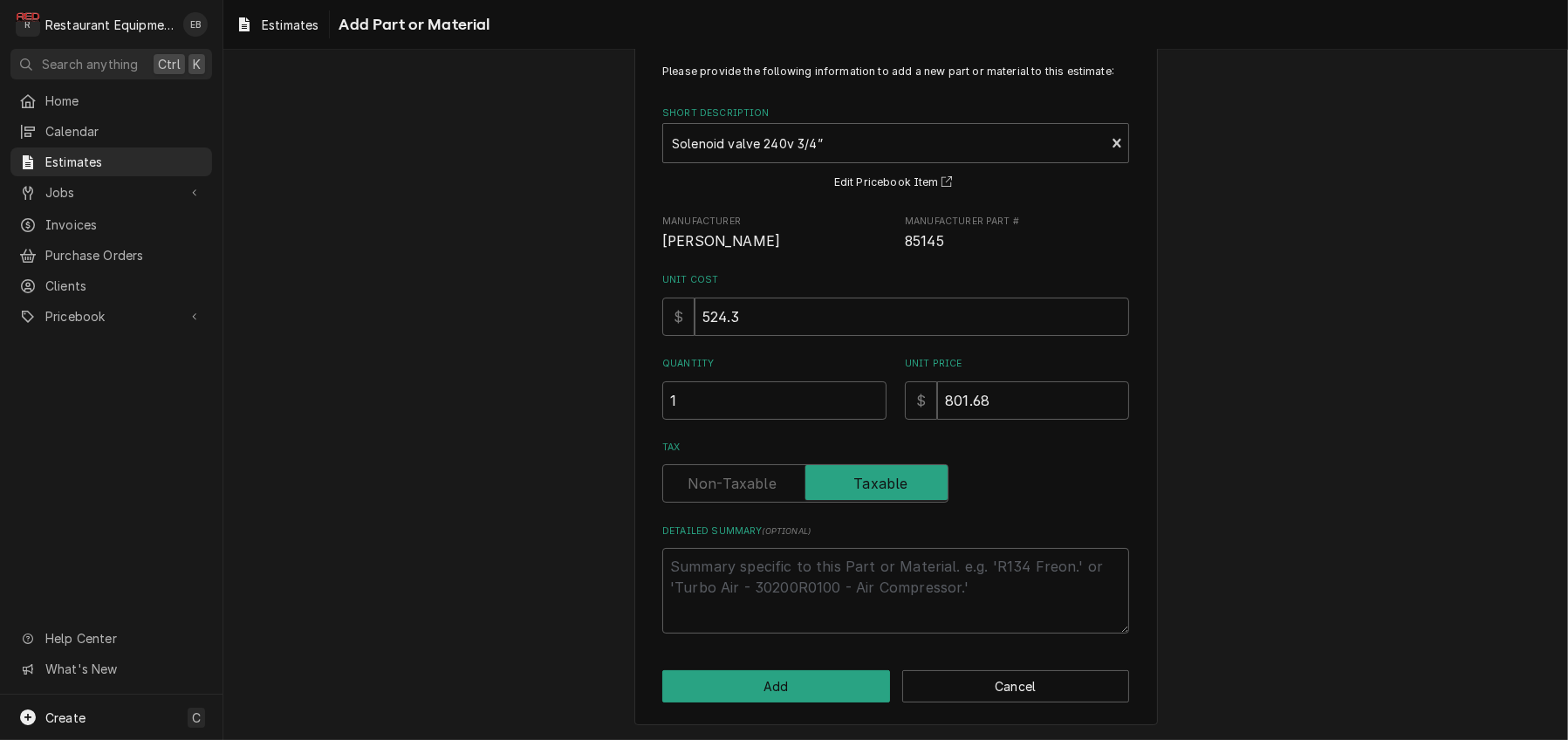
scroll to position [139, 0]
click at [797, 679] on button "Add" at bounding box center [776, 686] width 228 height 32
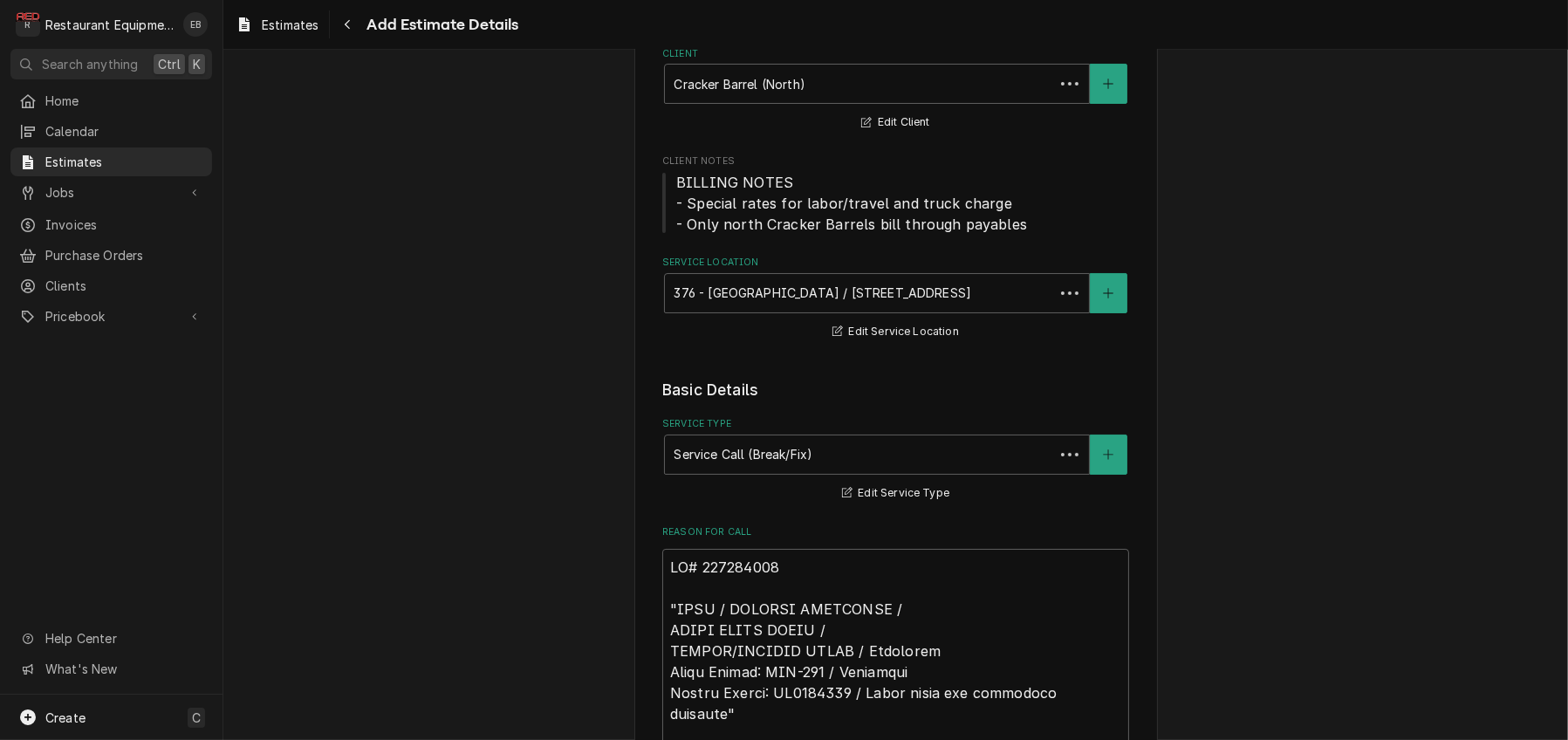
scroll to position [2954, 0]
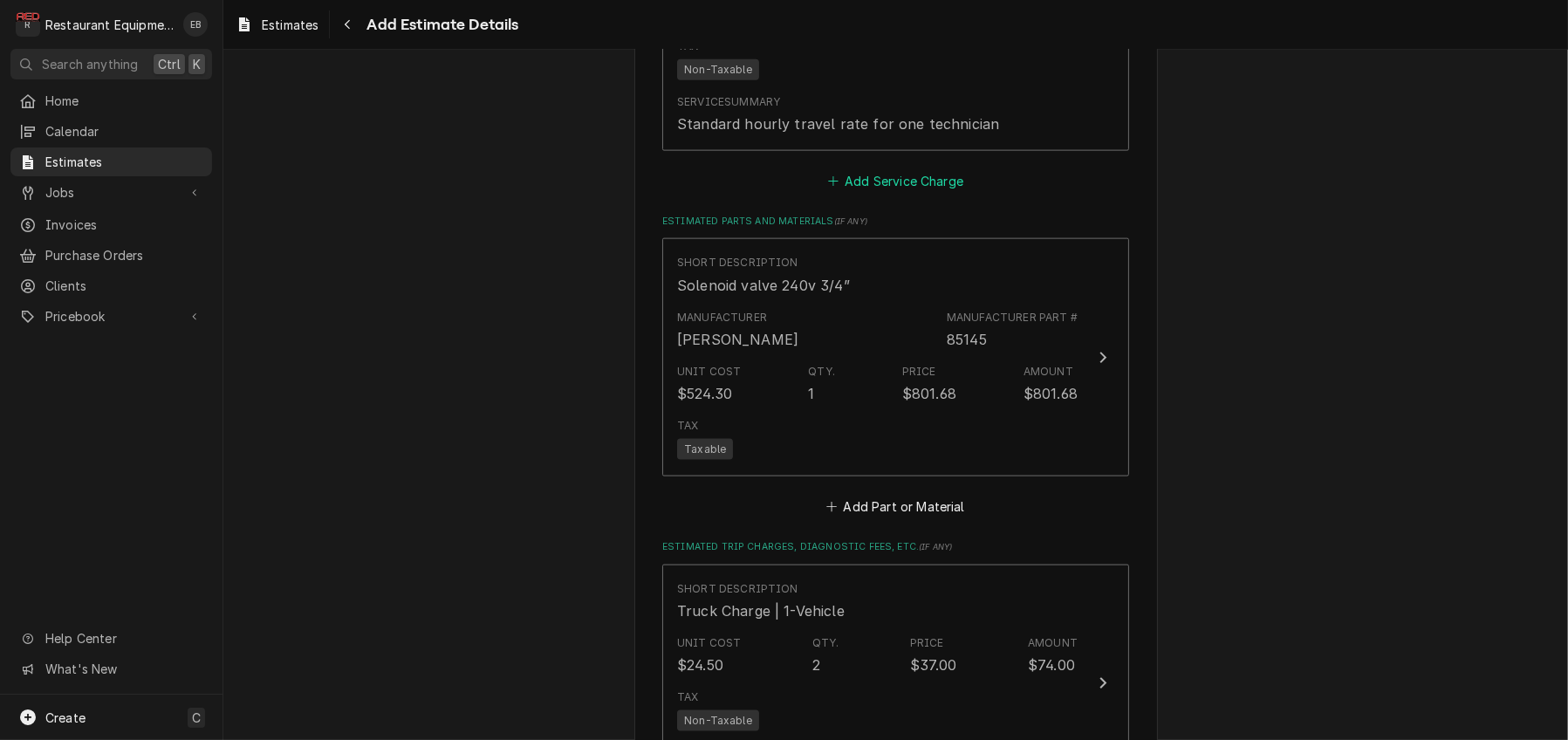
click at [884, 194] on button "Add Service Charge" at bounding box center [895, 181] width 141 height 24
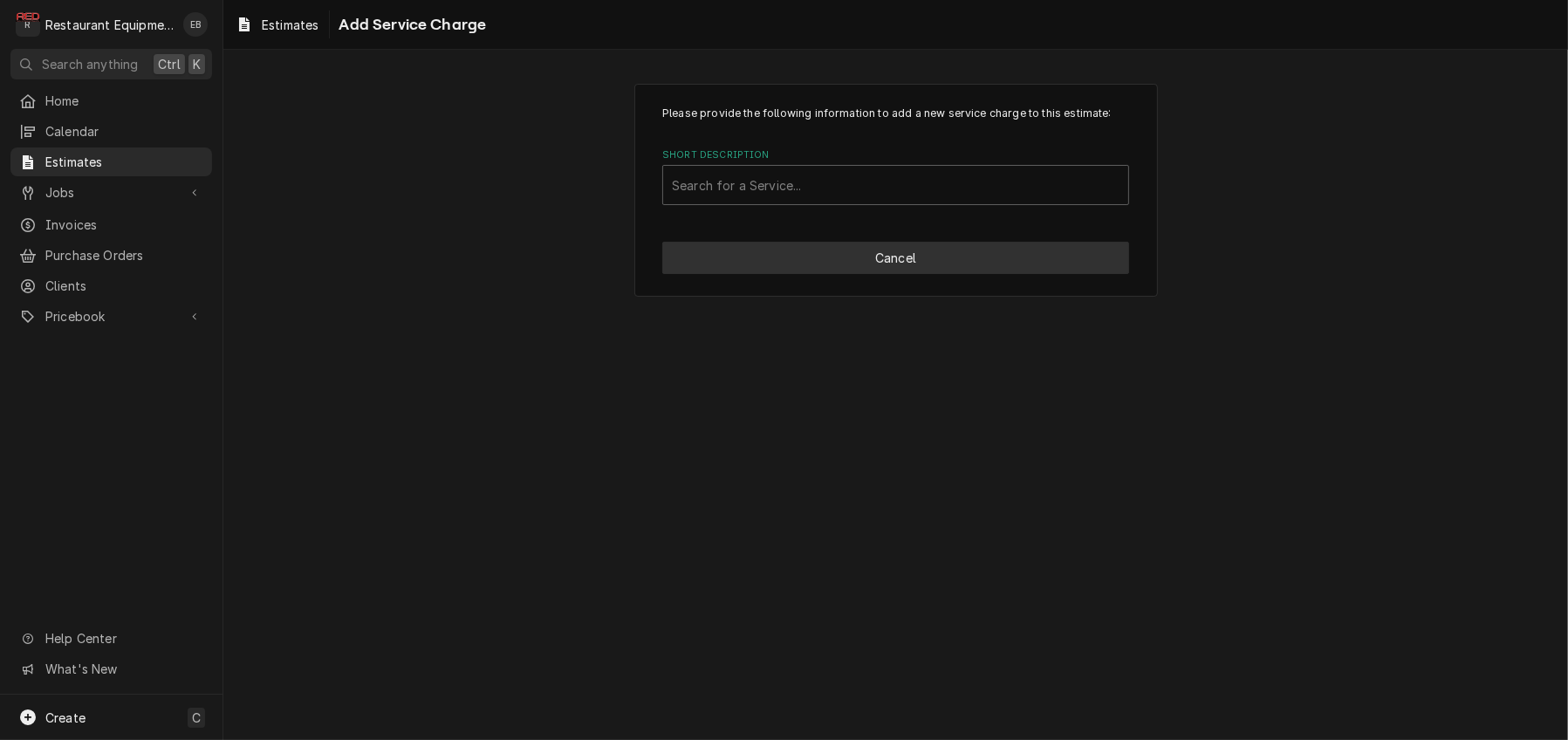
click at [861, 274] on button "Cancel" at bounding box center [895, 258] width 467 height 32
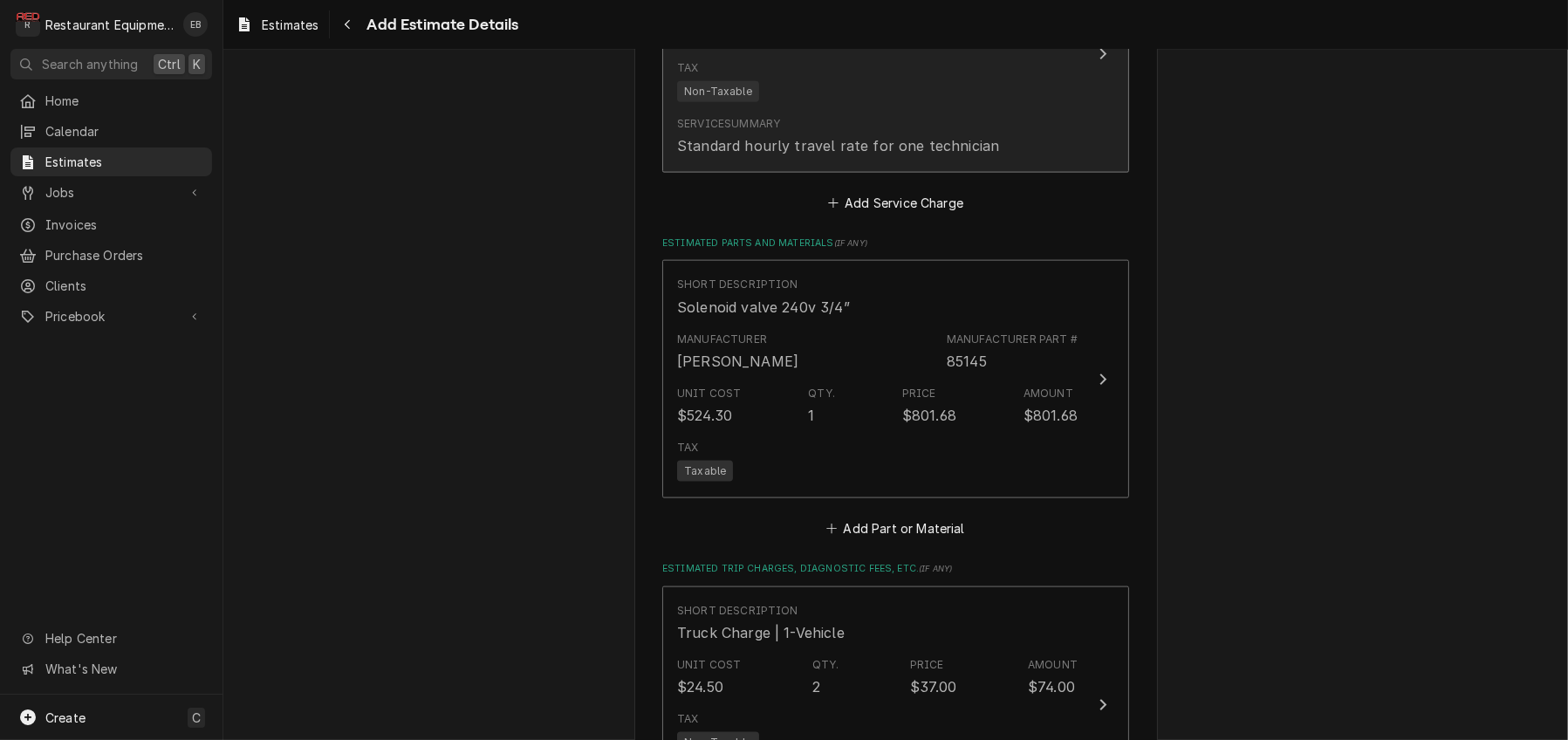
type textarea "x"
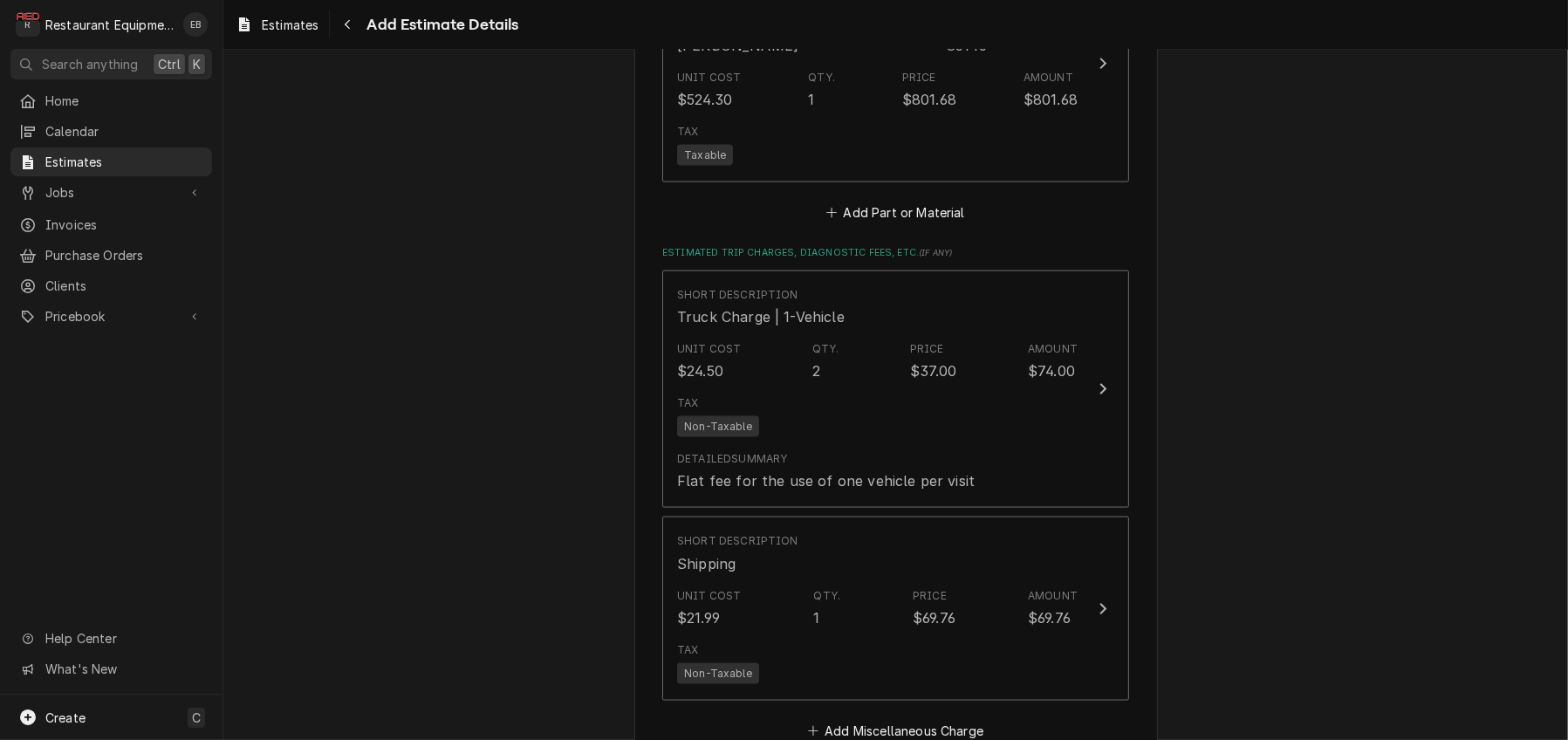
scroll to position [3281, 0]
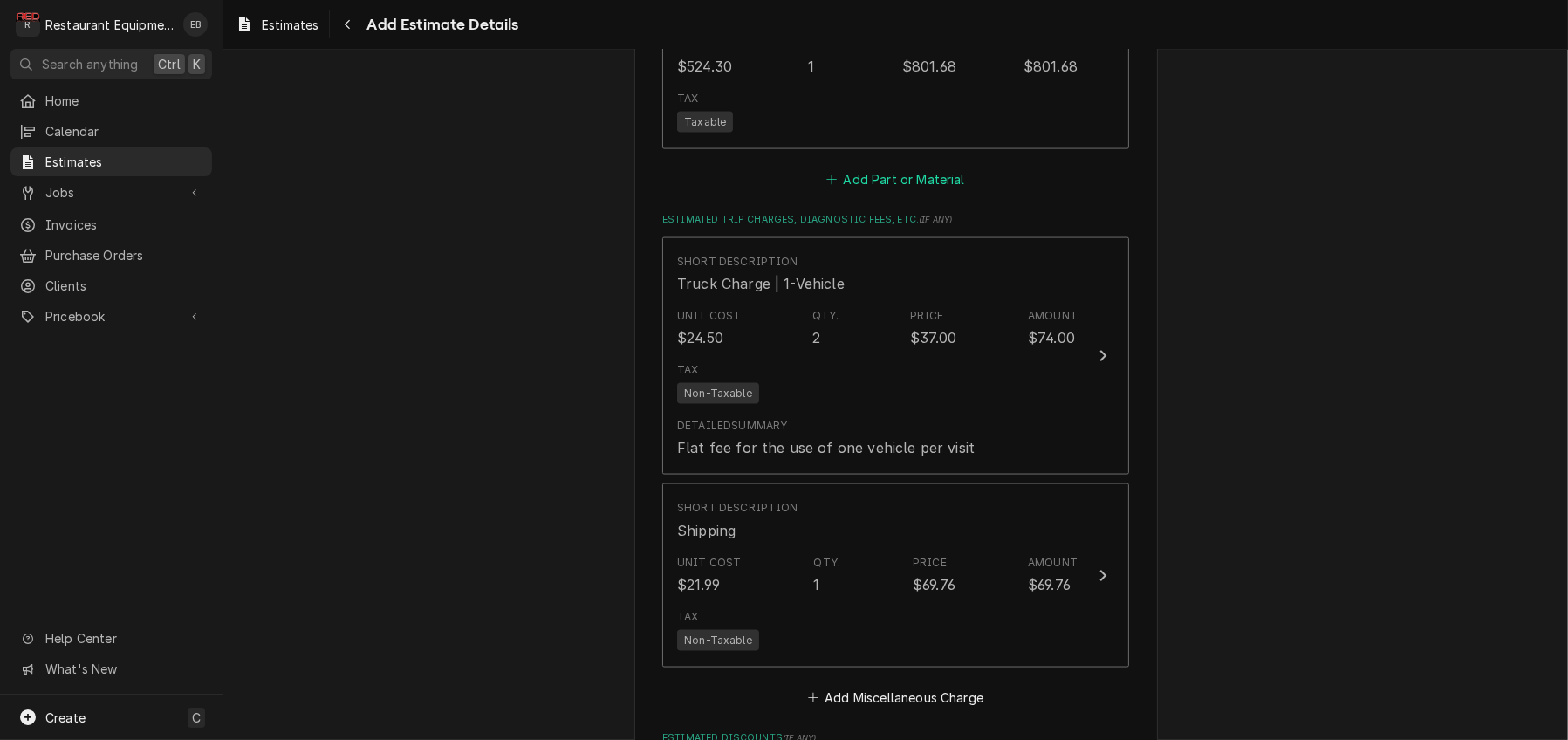
click at [884, 192] on button "Add Part or Material" at bounding box center [895, 179] width 144 height 24
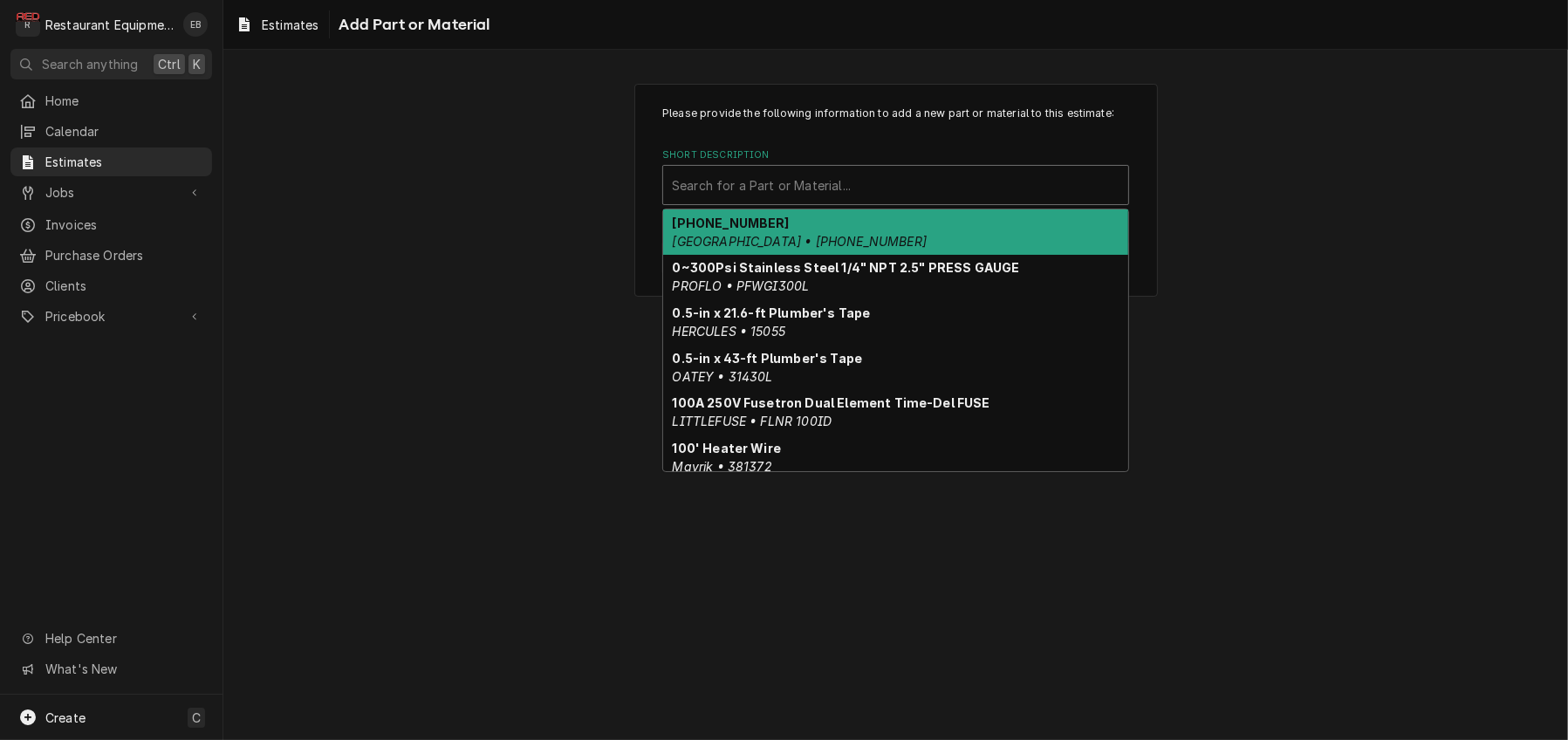
click at [844, 201] on div "Short Description" at bounding box center [895, 185] width 447 height 31
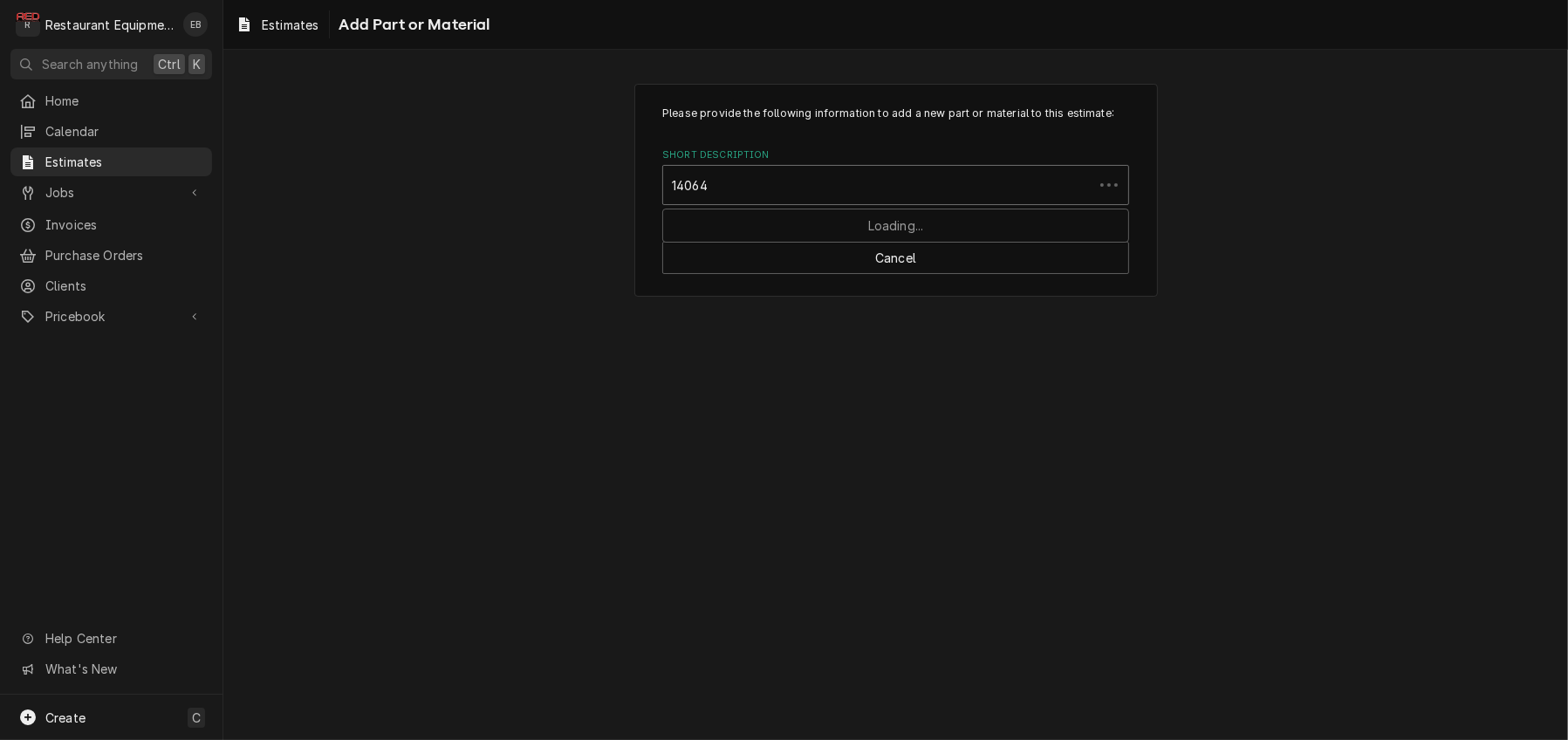
type input "140646"
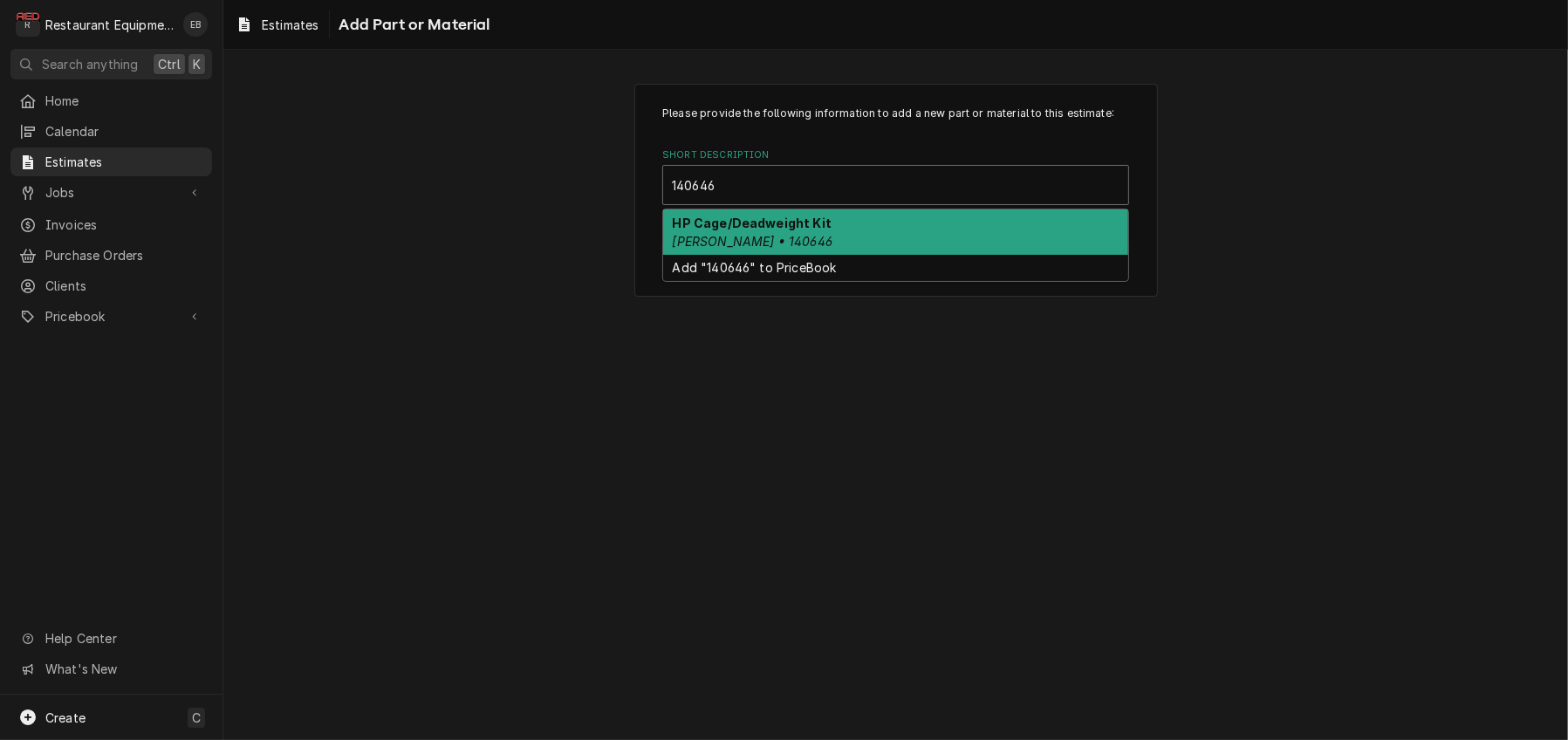
click at [759, 254] on div "HP Cage/Deadweight Kit Henny Penny • 140646" at bounding box center [895, 232] width 465 height 46
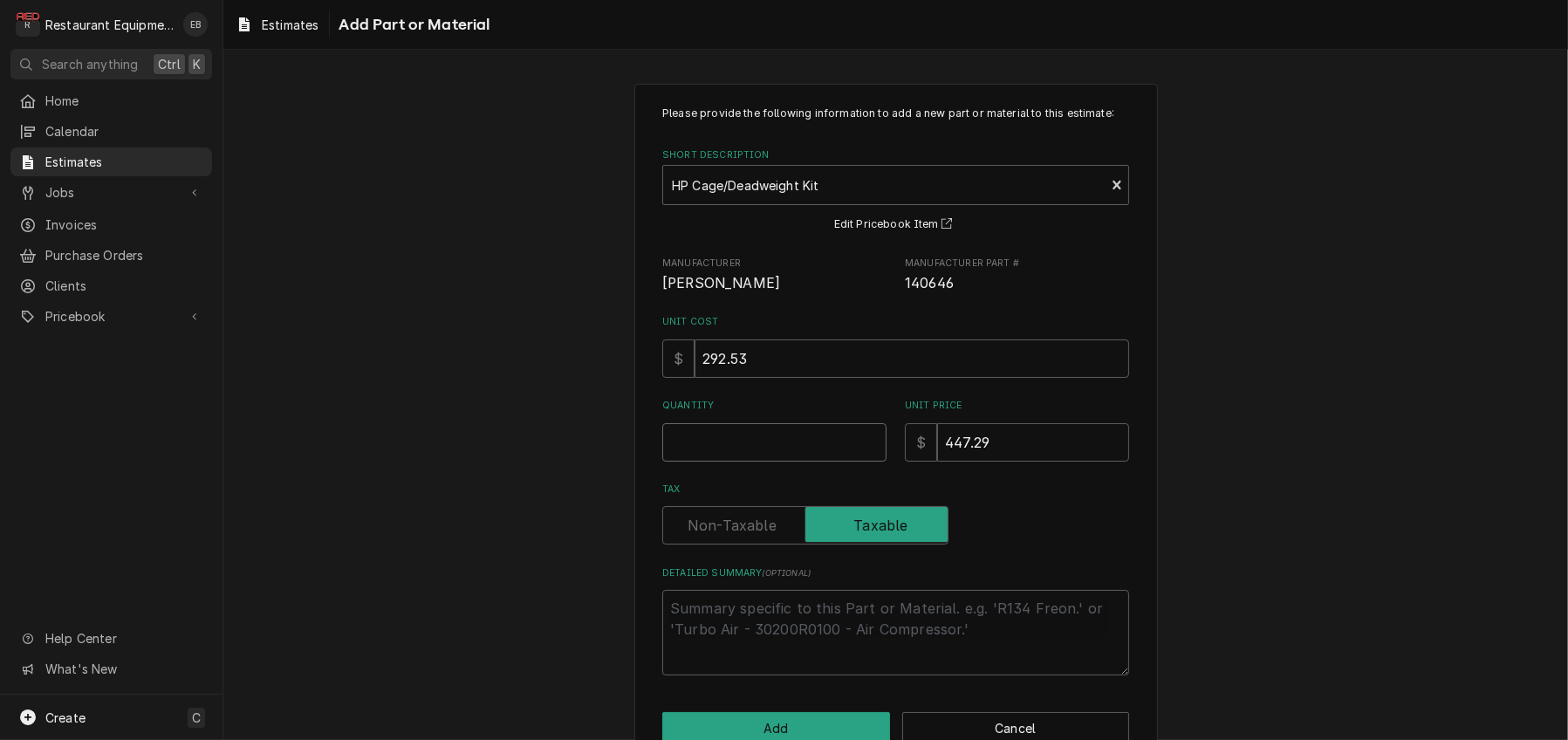
click at [779, 461] on input "Quantity" at bounding box center [774, 442] width 224 height 38
type textarea "x"
type input "1"
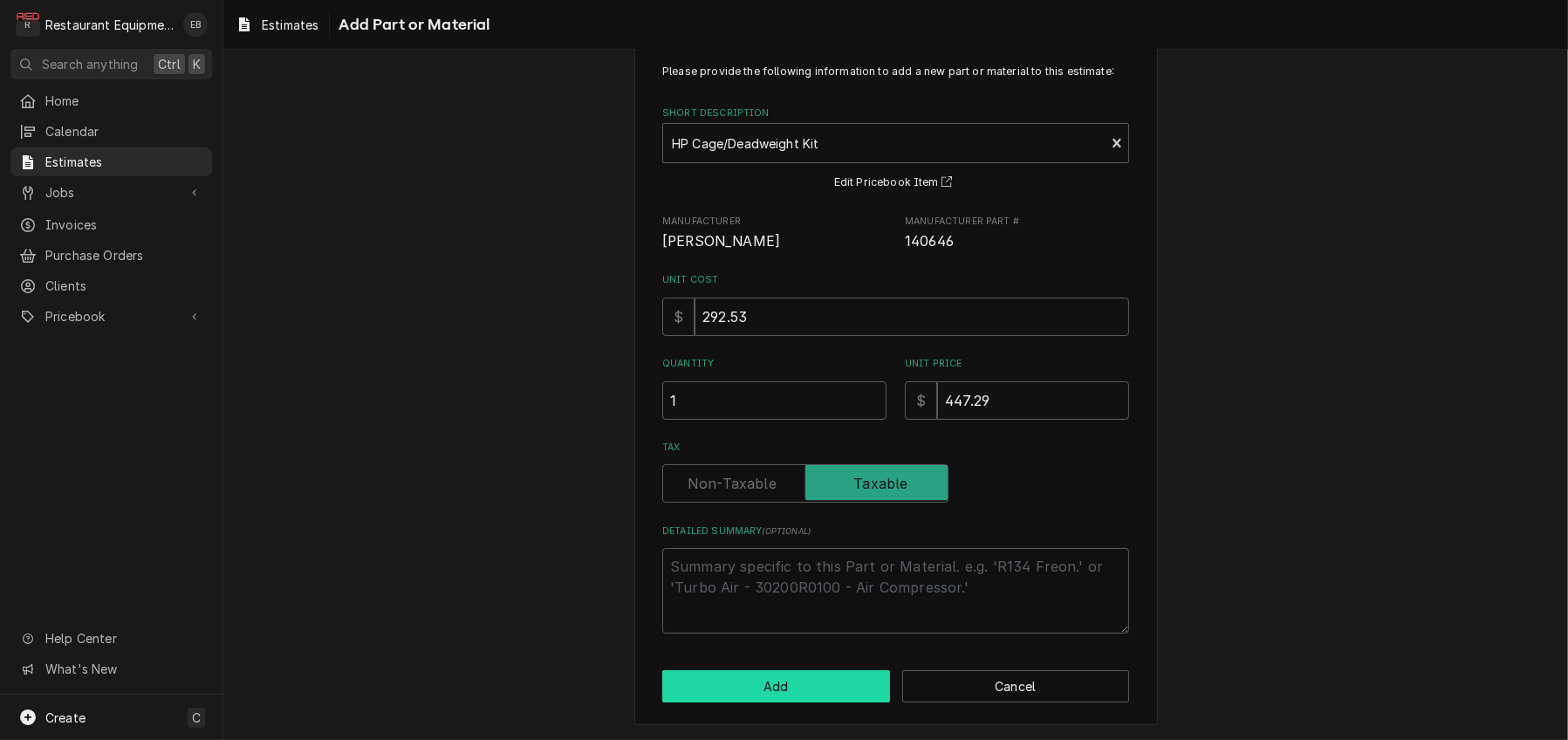
click at [776, 694] on button "Add" at bounding box center [776, 686] width 228 height 32
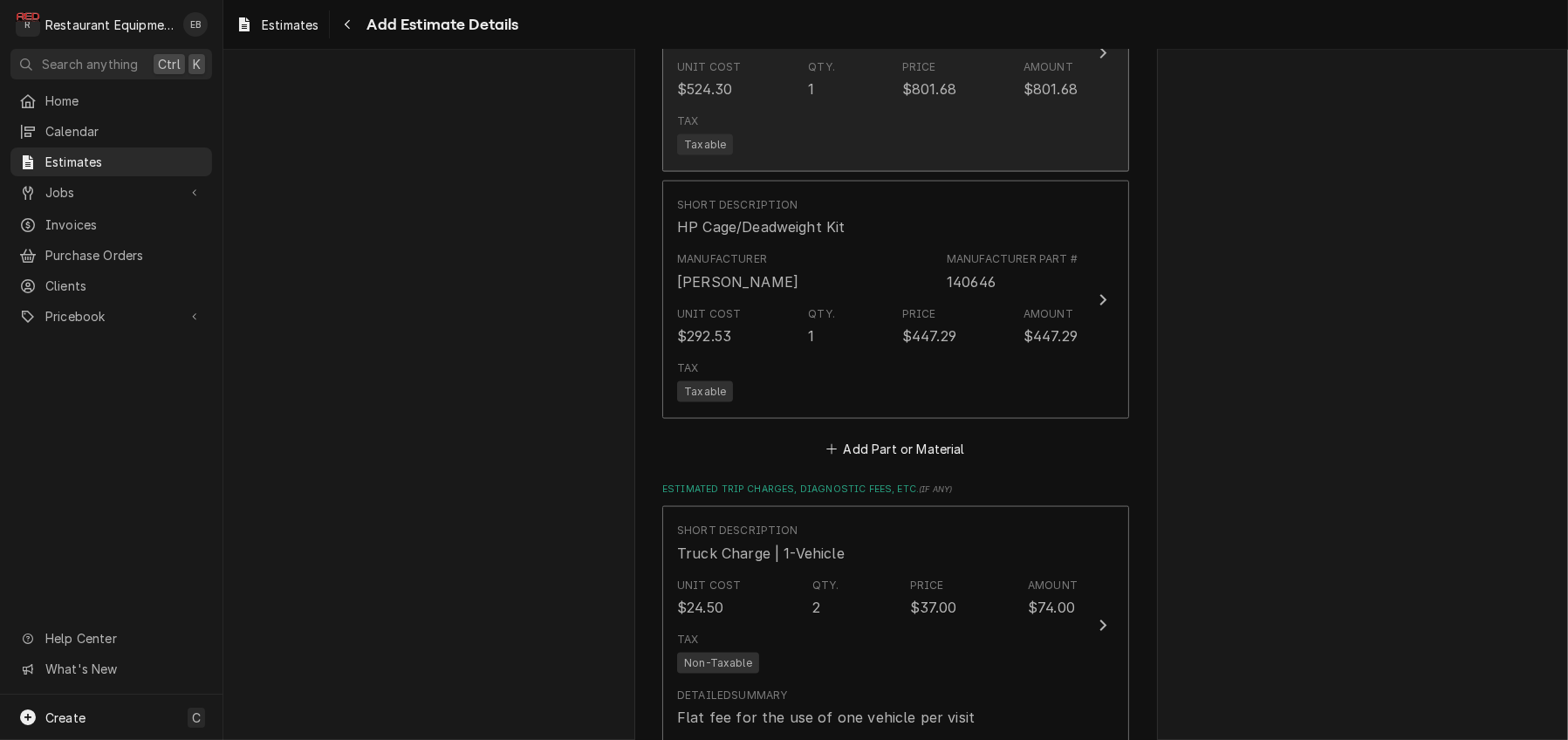
type textarea "x"
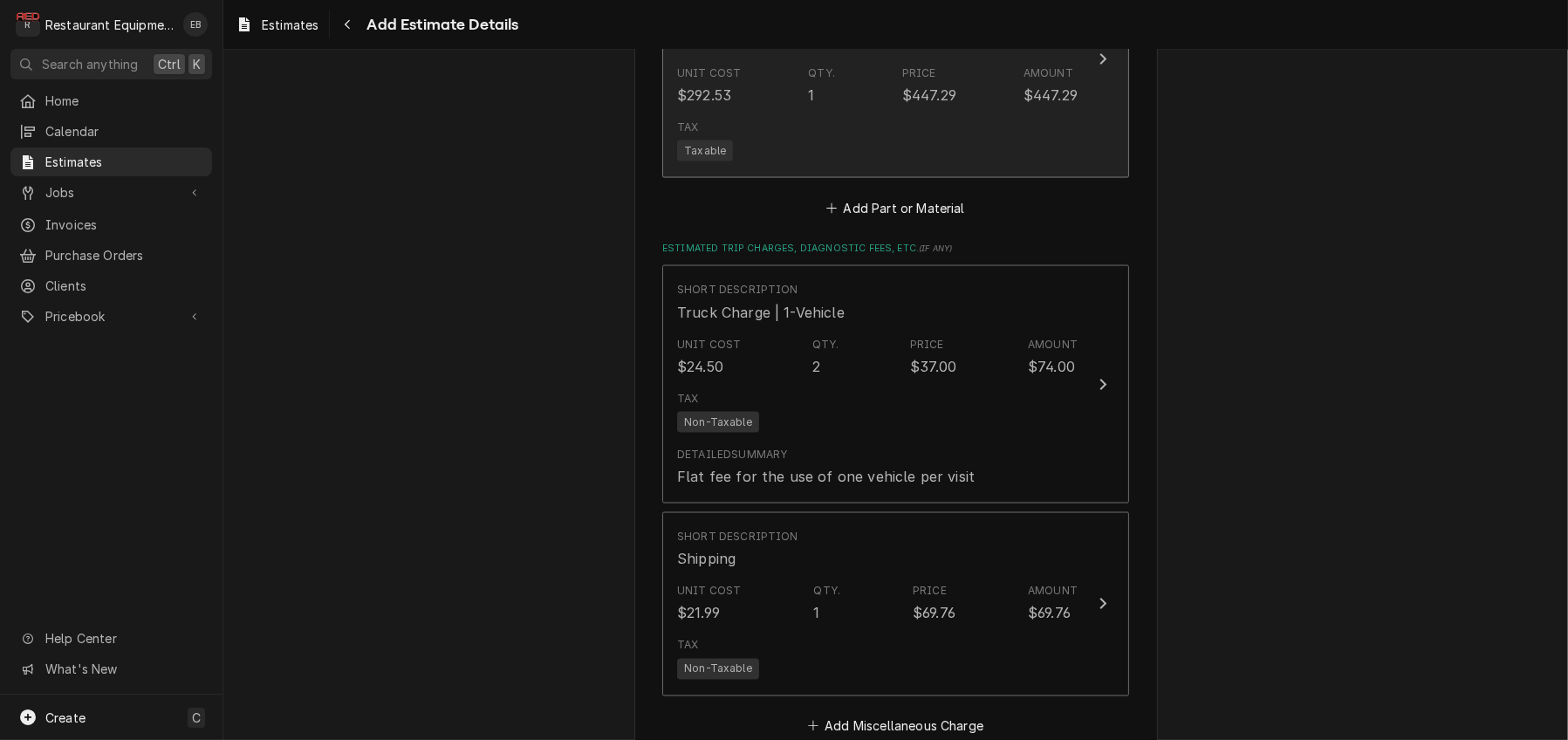
scroll to position [3550, 0]
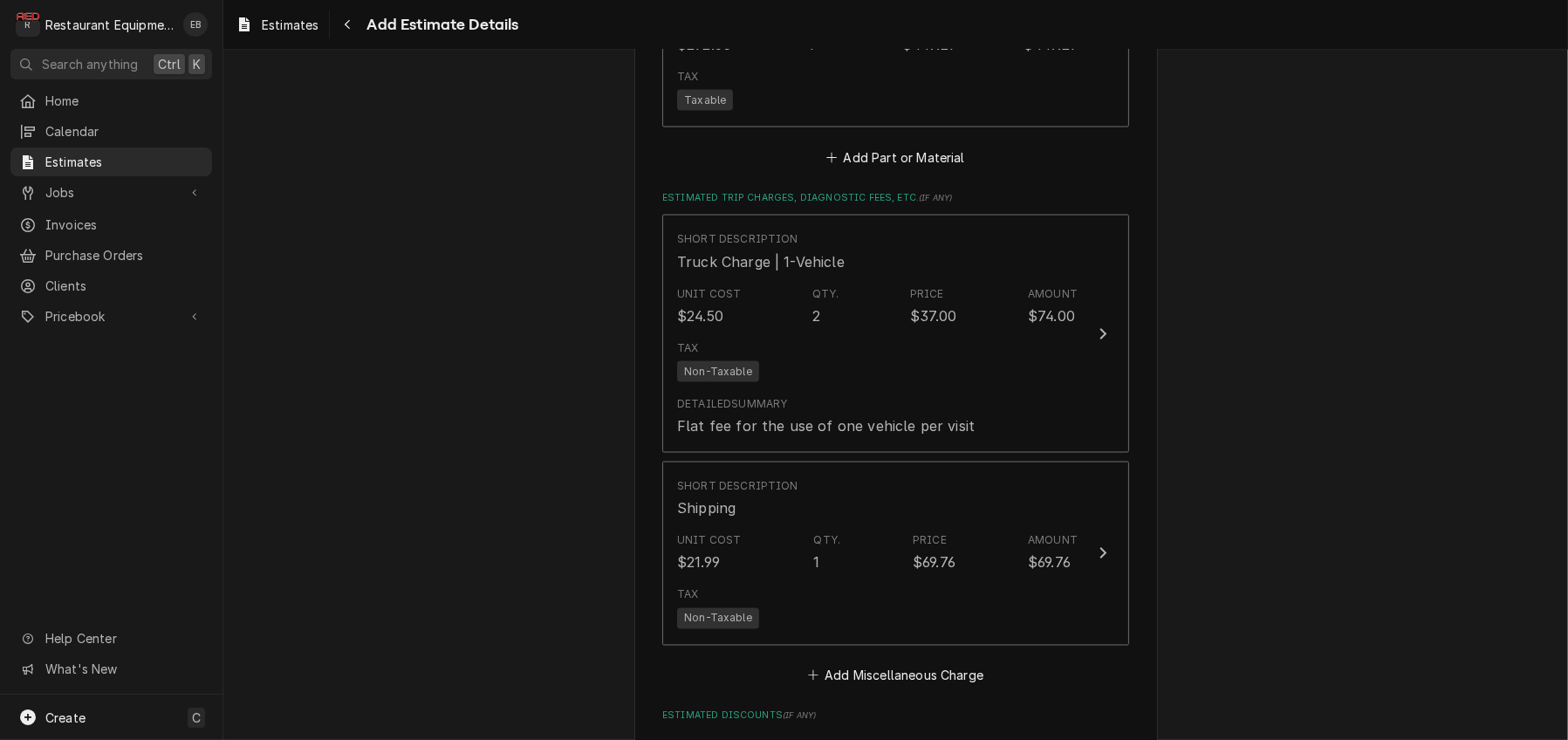
click at [889, 509] on fieldset "Charge Details Estimated Service Charges Short Description Labor | 1-Tech | Sta…" at bounding box center [895, 53] width 467 height 2089
click at [870, 170] on button "Add Part or Material" at bounding box center [895, 156] width 144 height 24
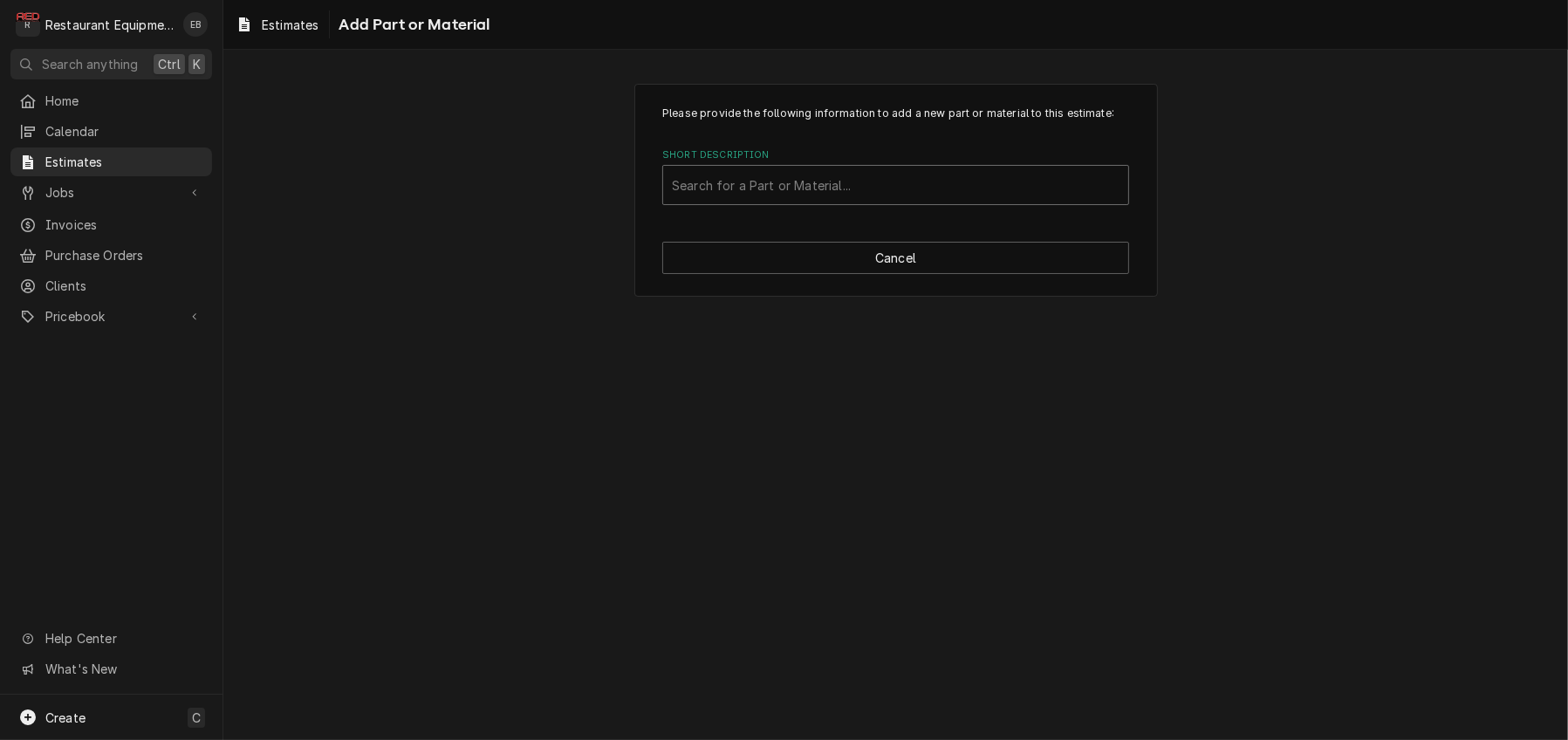
click at [821, 201] on div "Short Description" at bounding box center [895, 185] width 447 height 31
type input "Miscellaneous"
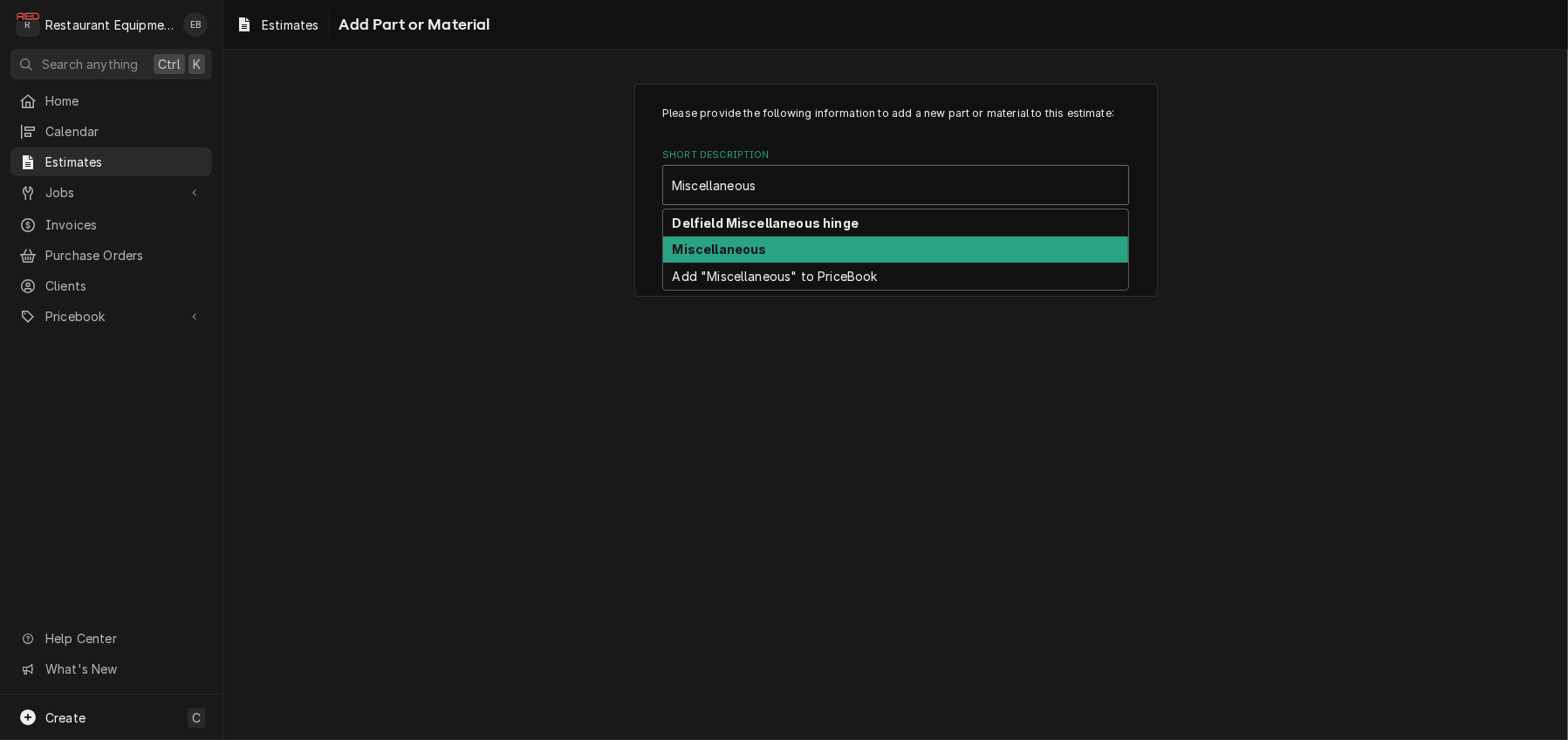
click at [768, 263] on div "Miscellaneous" at bounding box center [895, 250] width 465 height 27
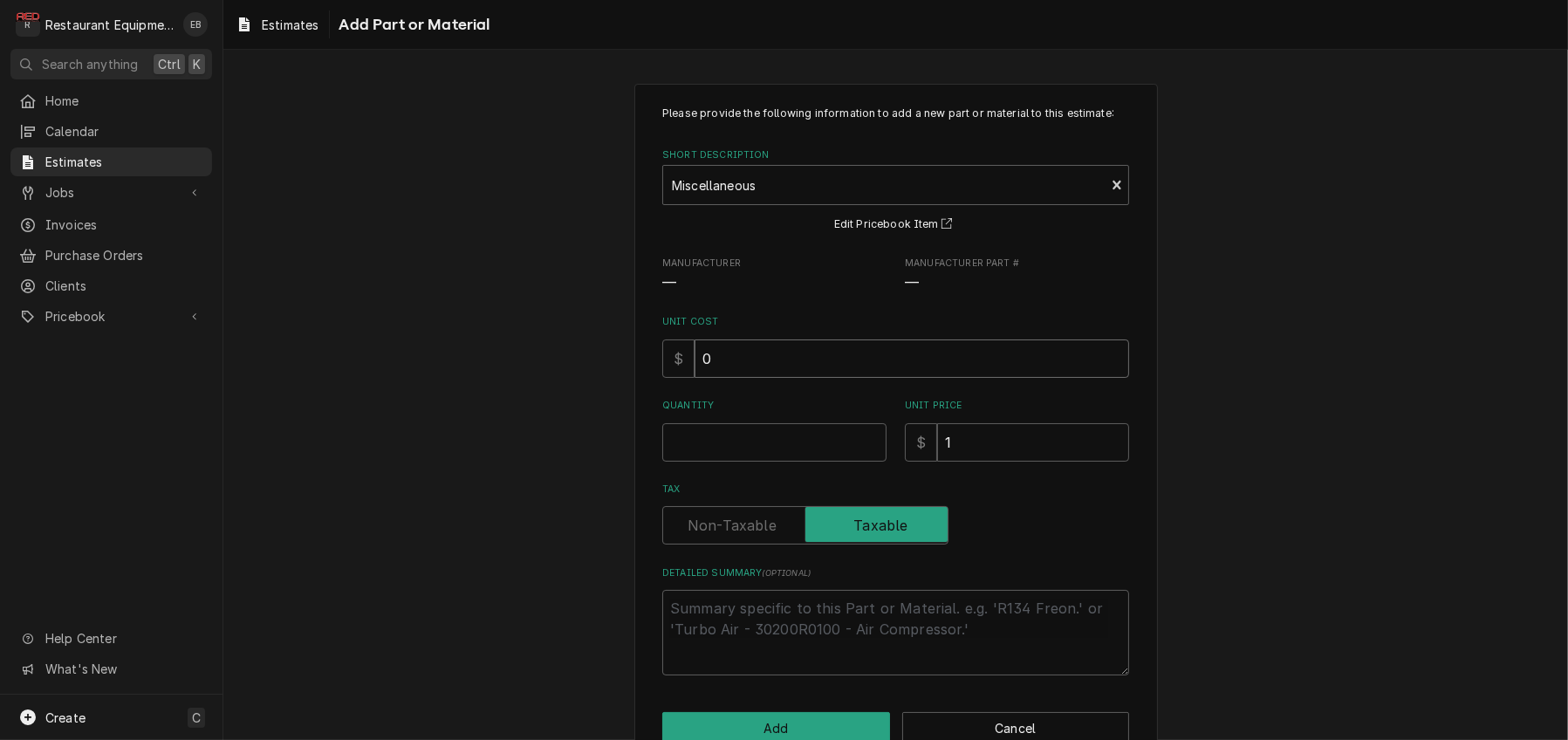
click at [730, 378] on input "0" at bounding box center [911, 358] width 435 height 38
type textarea "x"
type input "9"
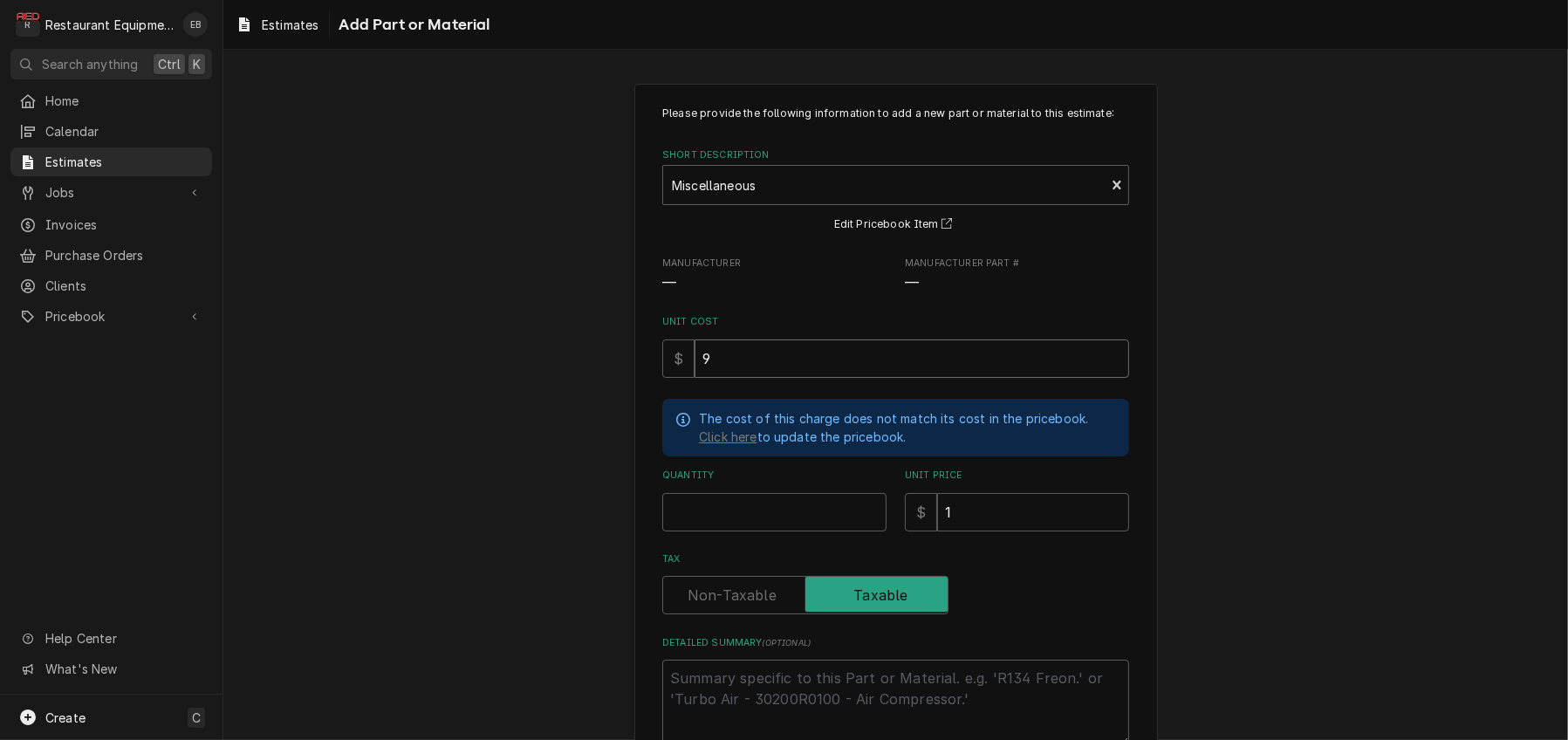
type textarea "x"
type input "9.3"
type textarea "x"
type input "9.34"
type textarea "x"
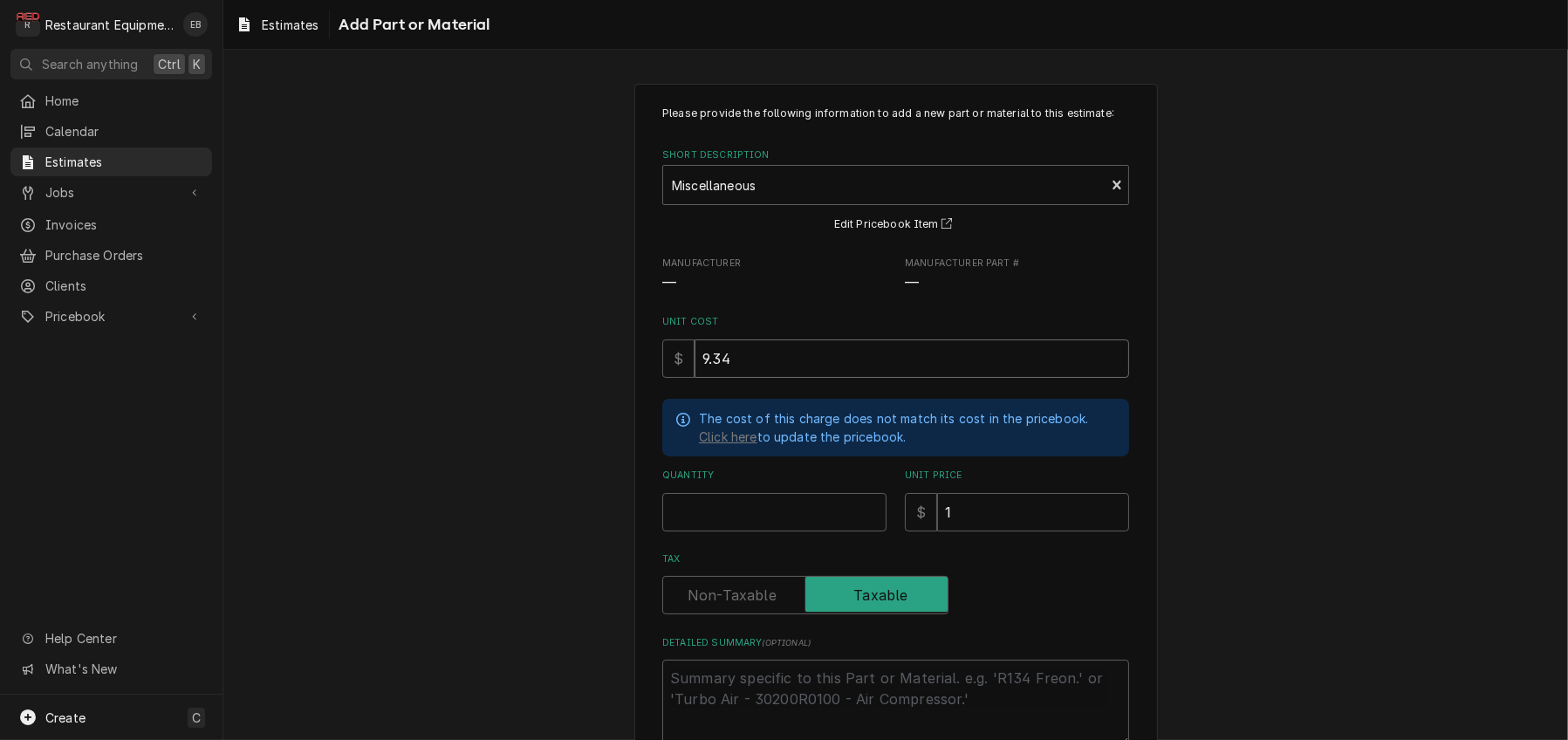
type input "9.34"
click at [756, 531] on input "Quantity" at bounding box center [774, 511] width 224 height 38
type textarea "x"
type input "1"
click at [972, 531] on input "1" at bounding box center [1033, 511] width 192 height 38
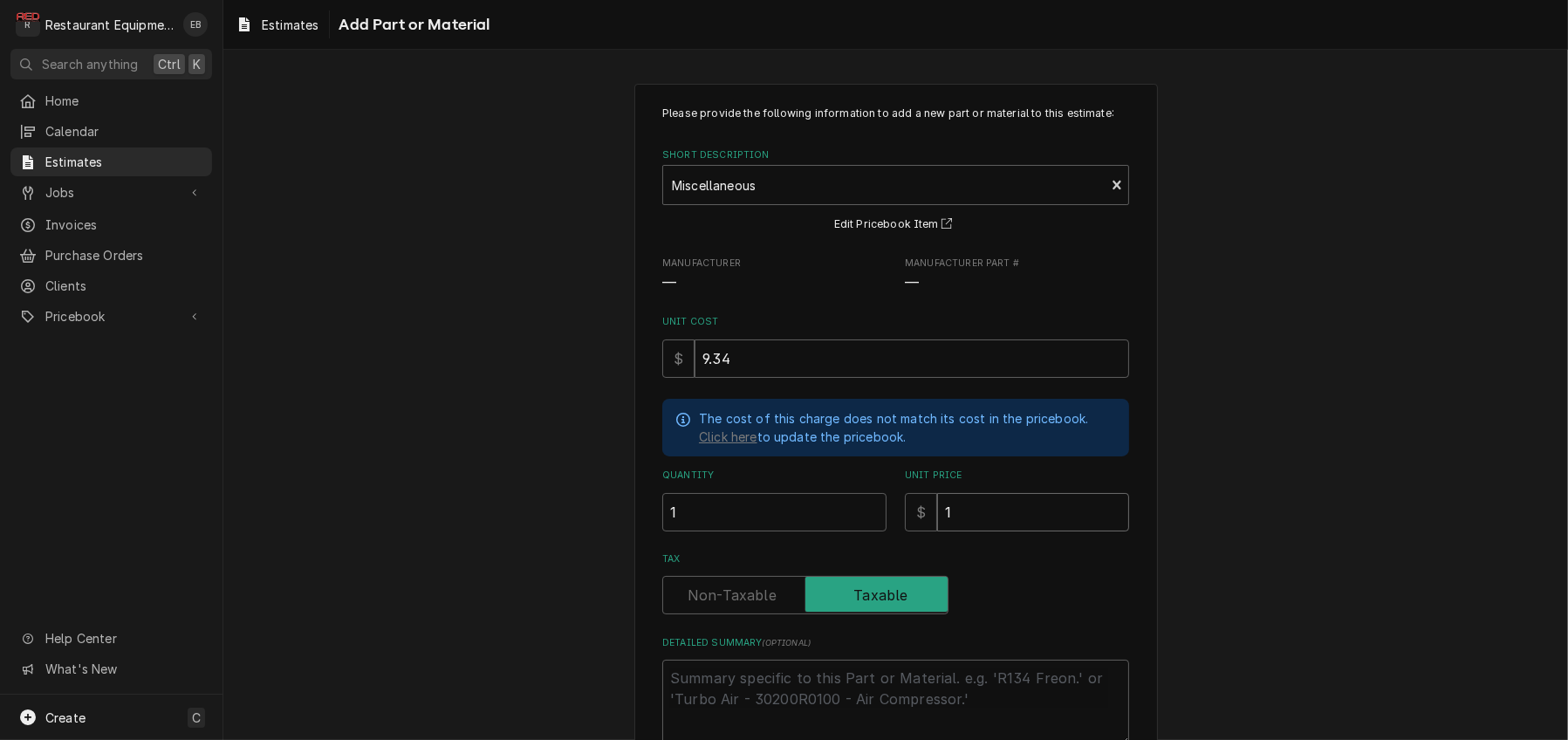
type textarea "x"
type input "1"
type textarea "x"
type input "14"
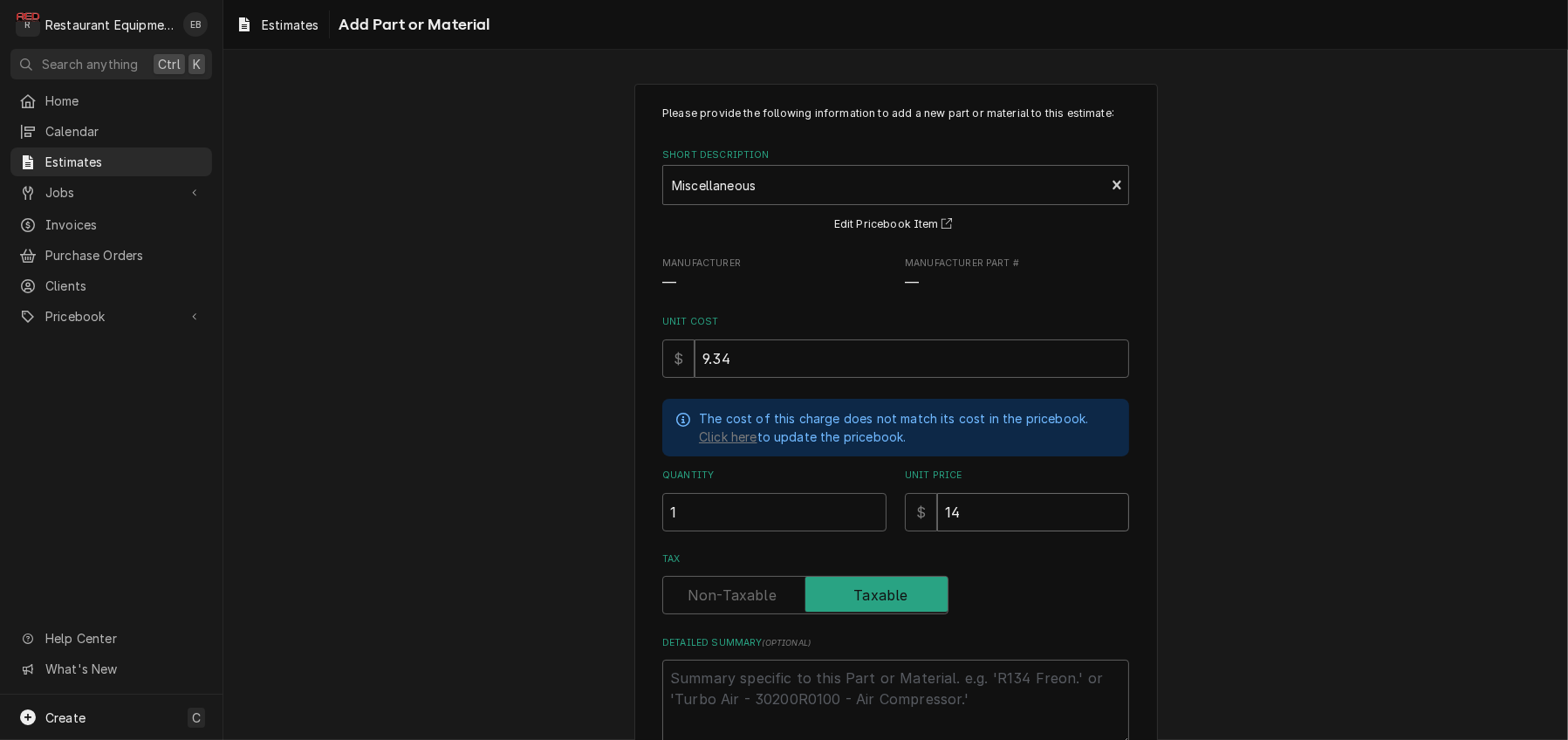
type textarea "x"
type input "14.2"
type textarea "x"
type input "14.28"
type textarea "x"
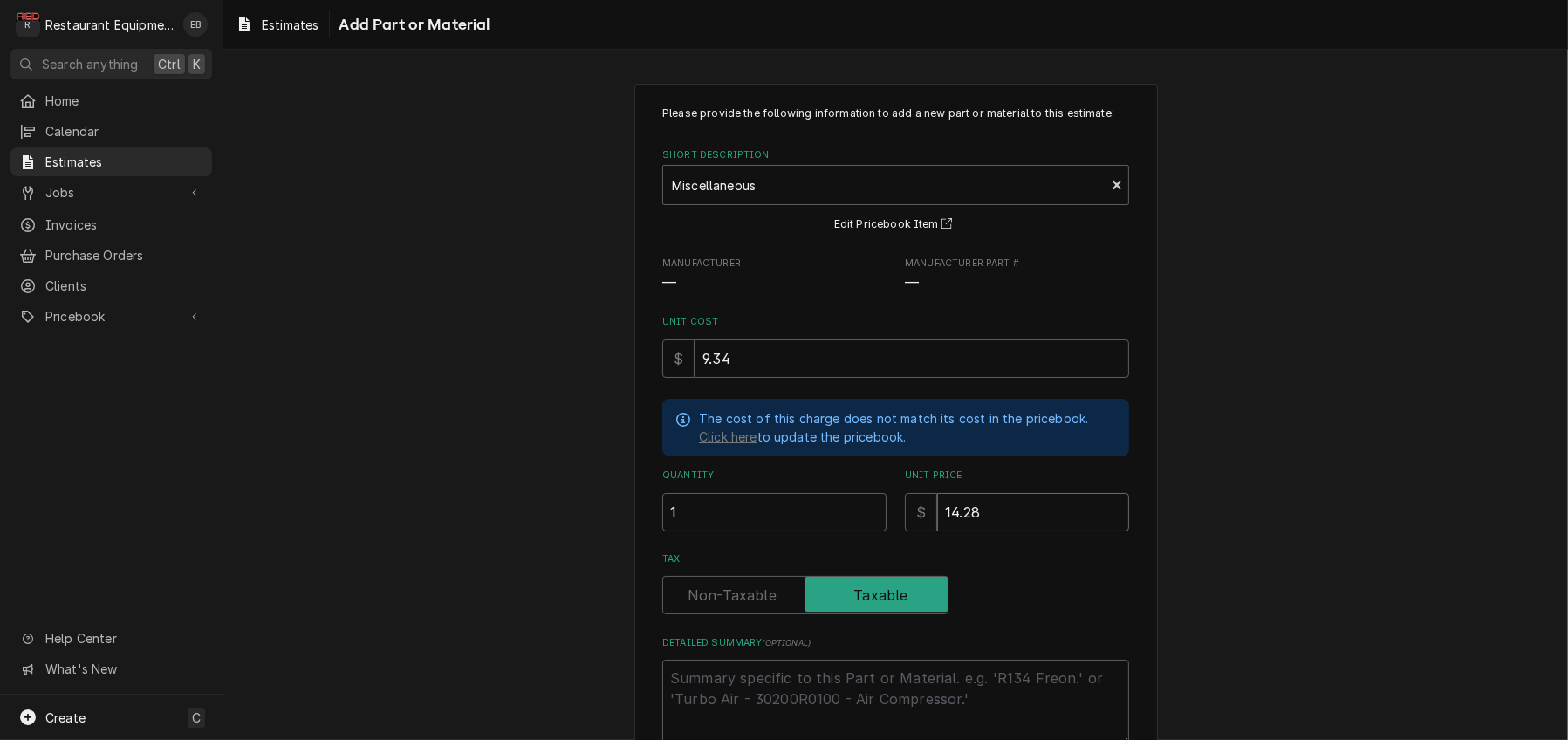
type input "14.28"
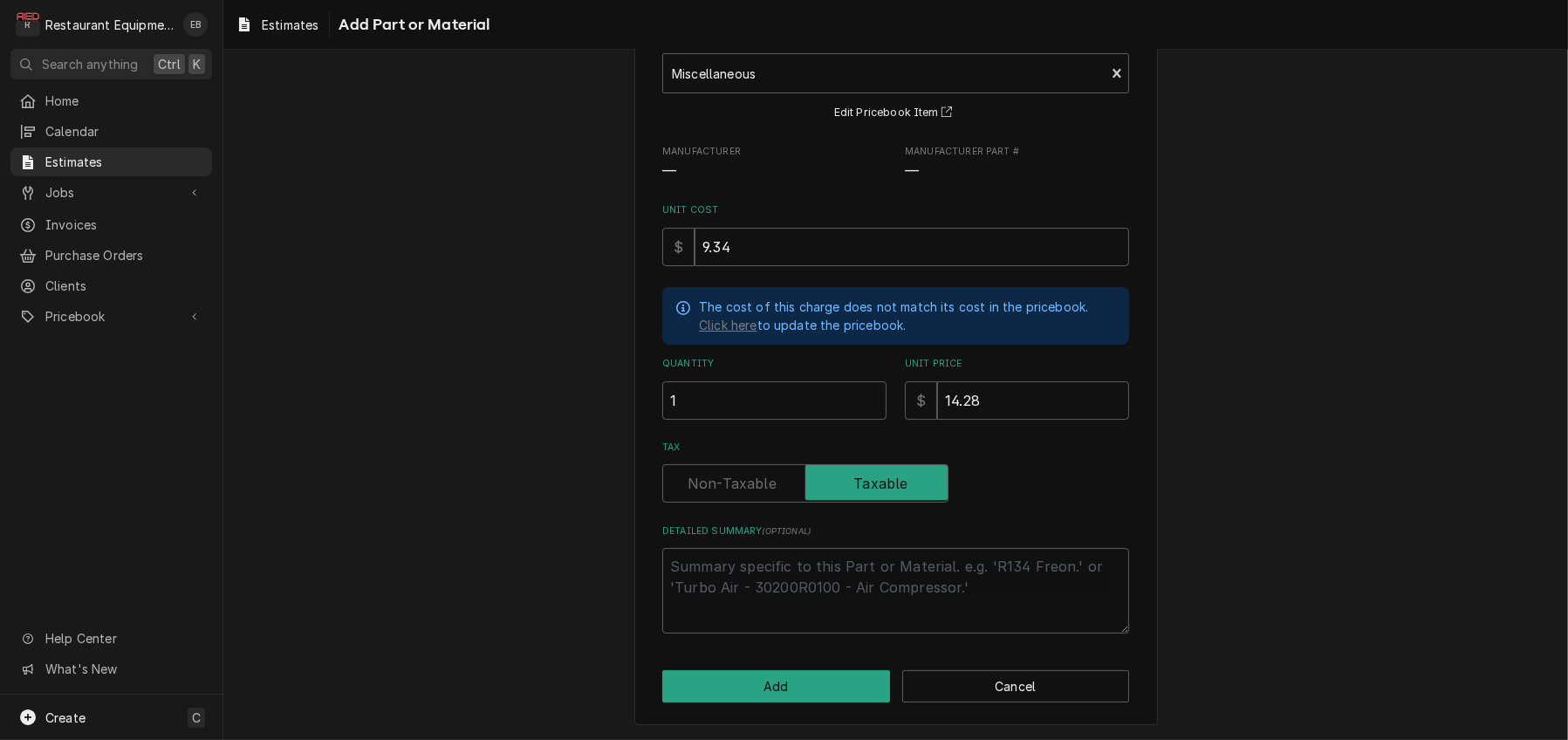
scroll to position [212, 0]
click at [817, 686] on button "Add" at bounding box center [776, 686] width 228 height 32
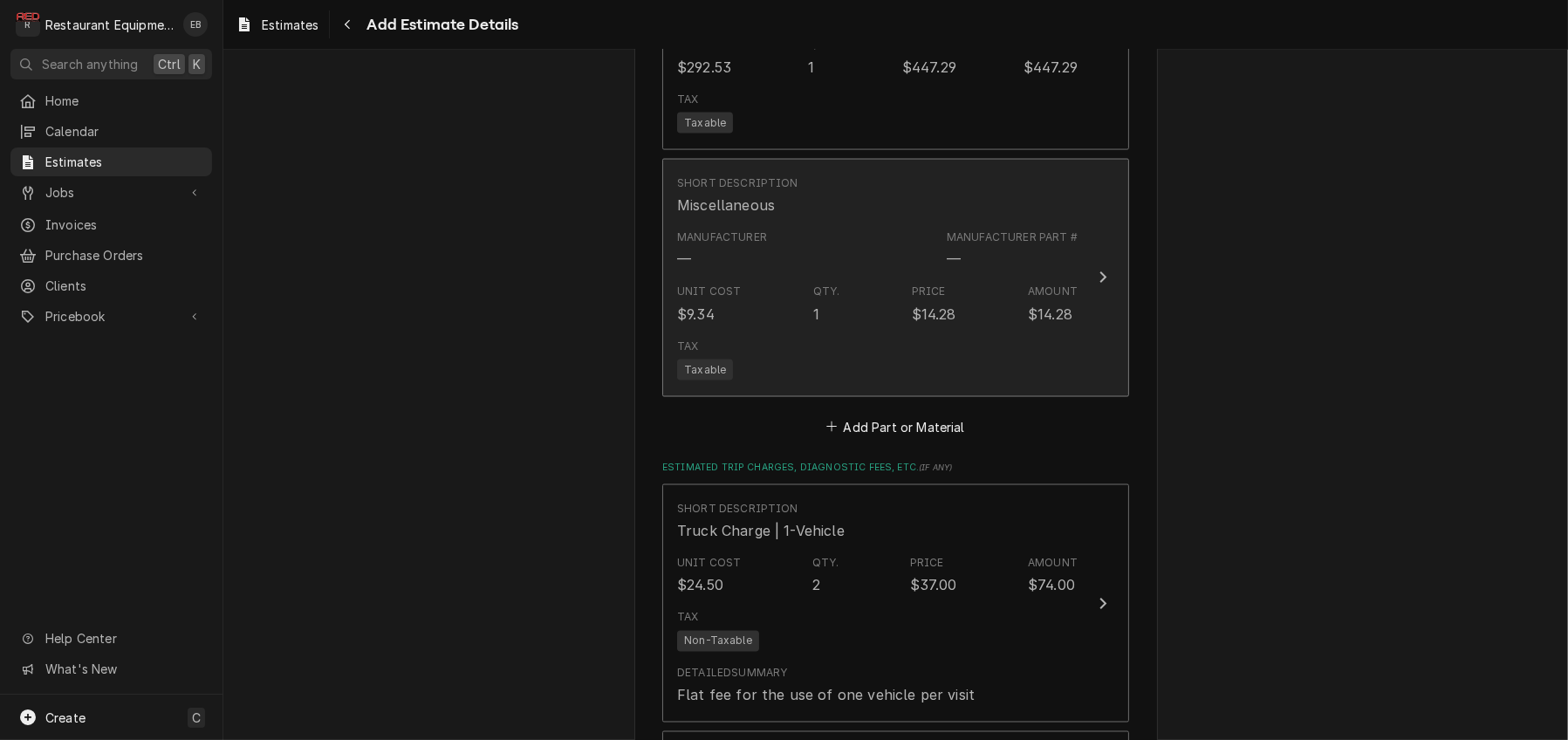
type textarea "x"
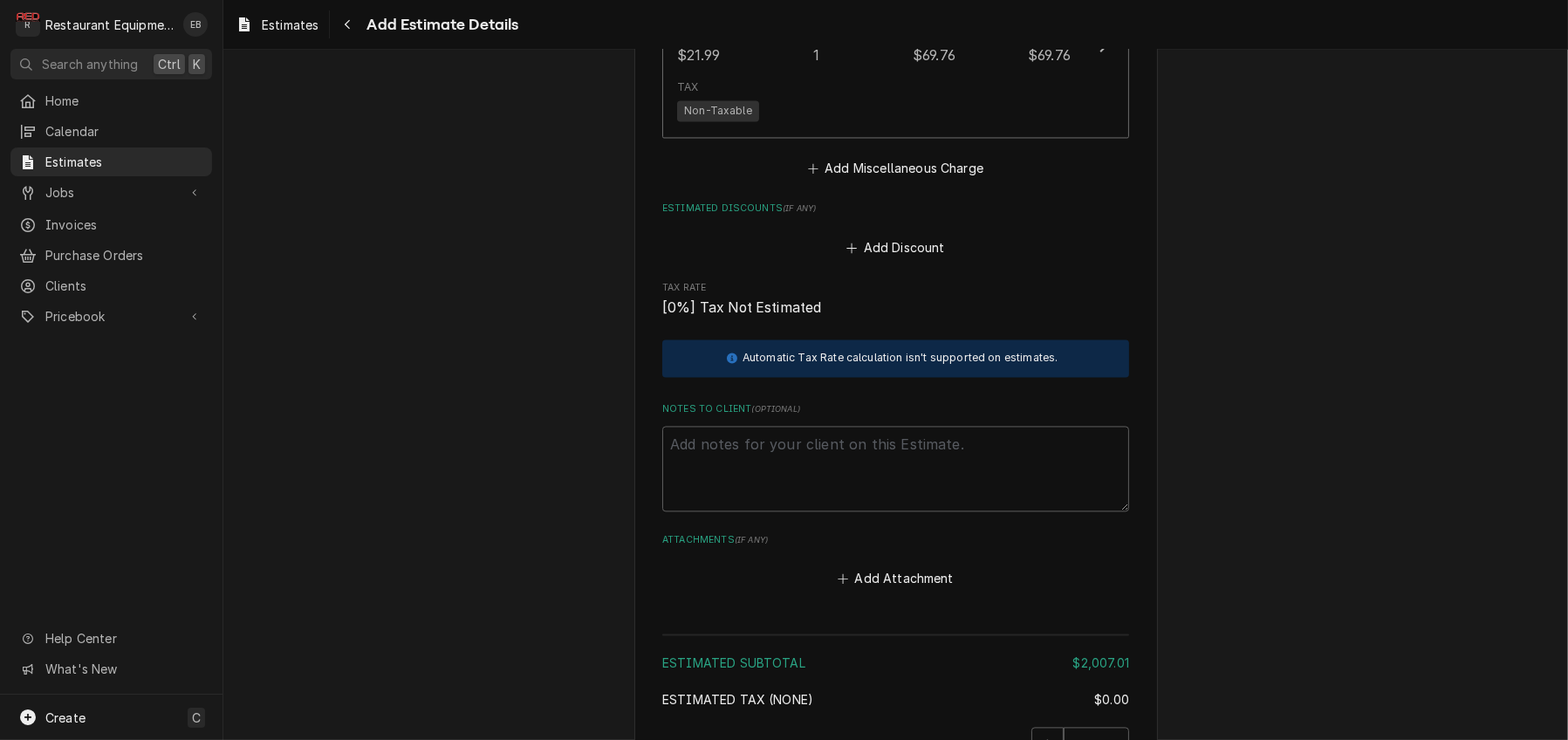
scroll to position [4400, 0]
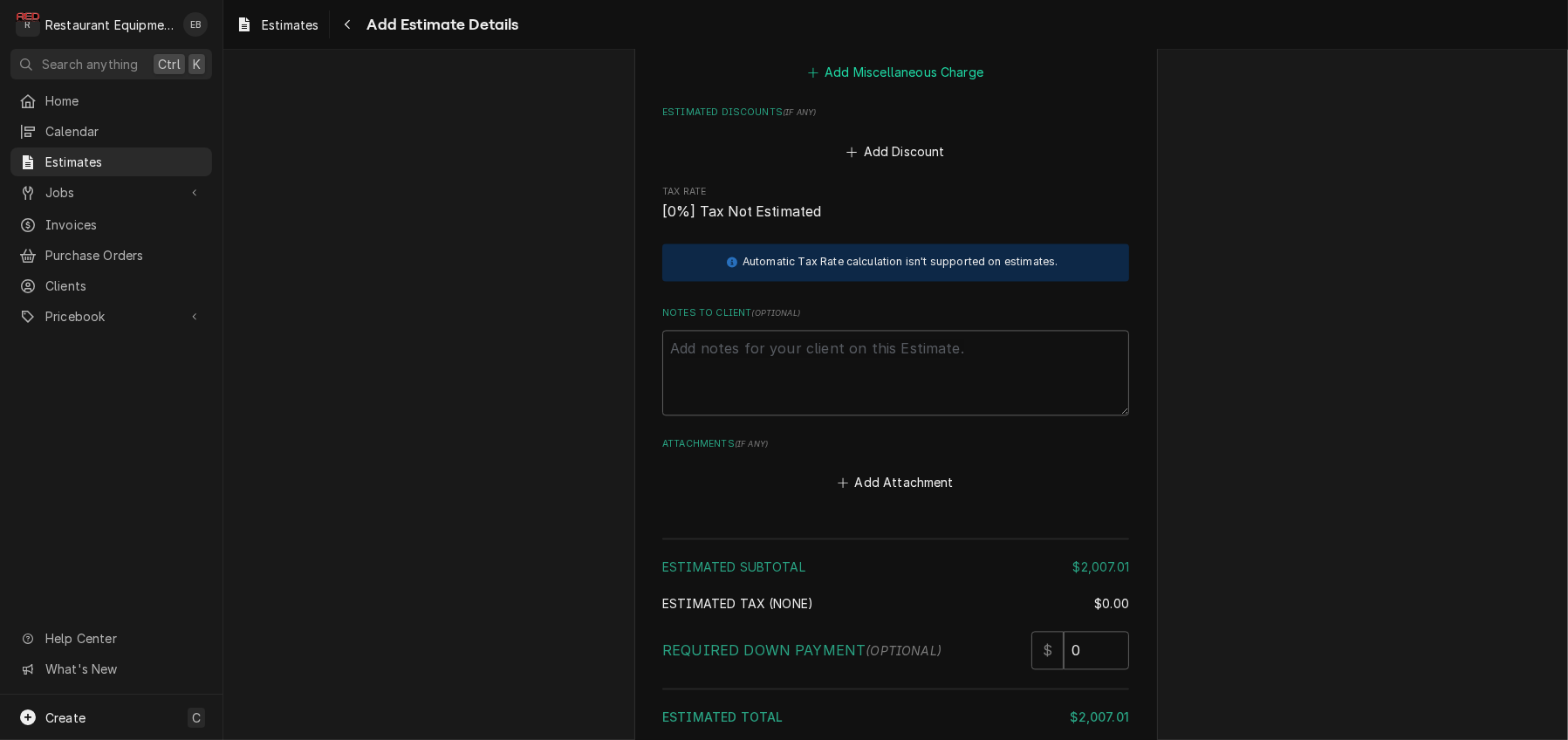
click at [907, 85] on button "Add Miscellaneous Charge" at bounding box center [894, 71] width 181 height 24
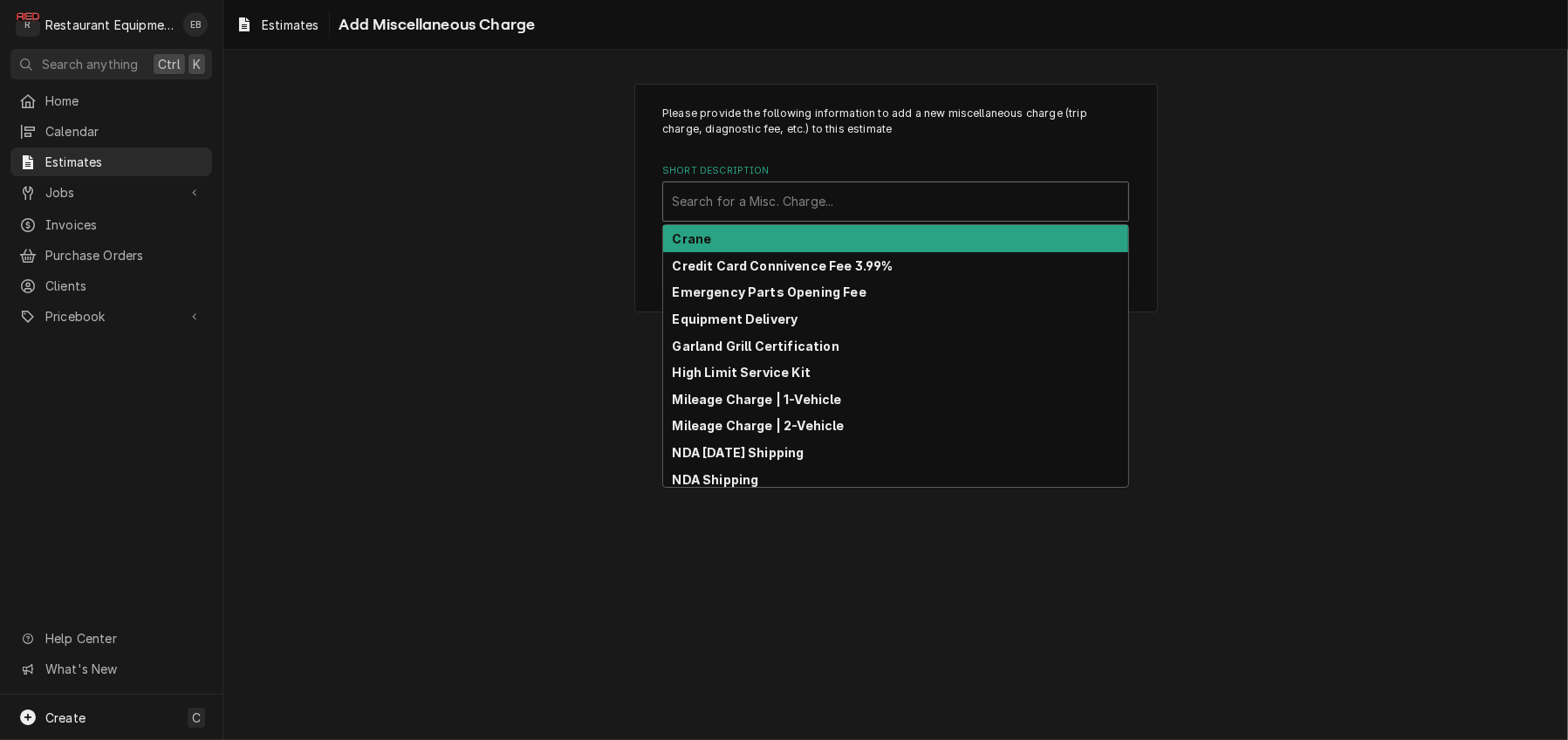
click at [788, 217] on div "Short Description" at bounding box center [895, 201] width 447 height 31
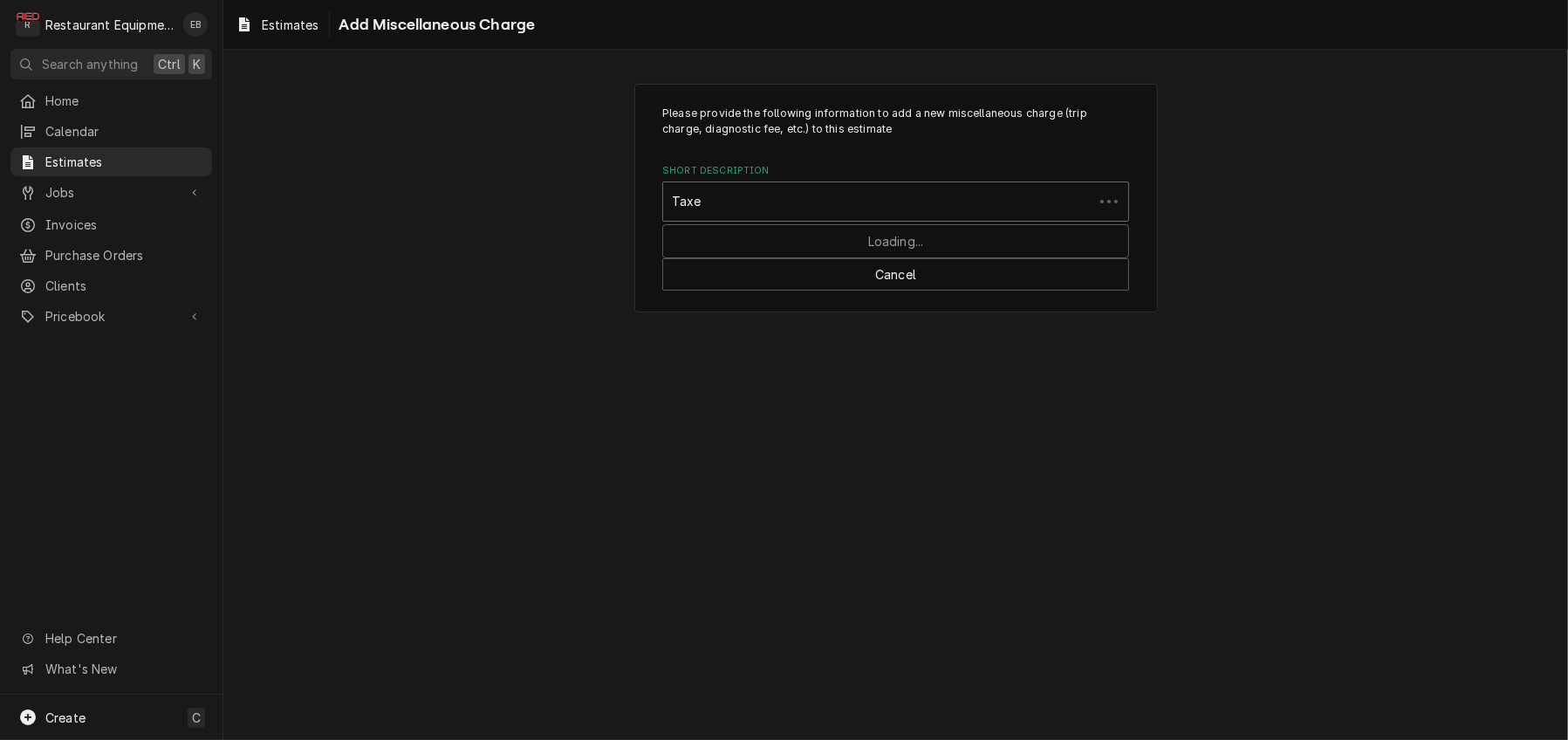
type input "Taxes"
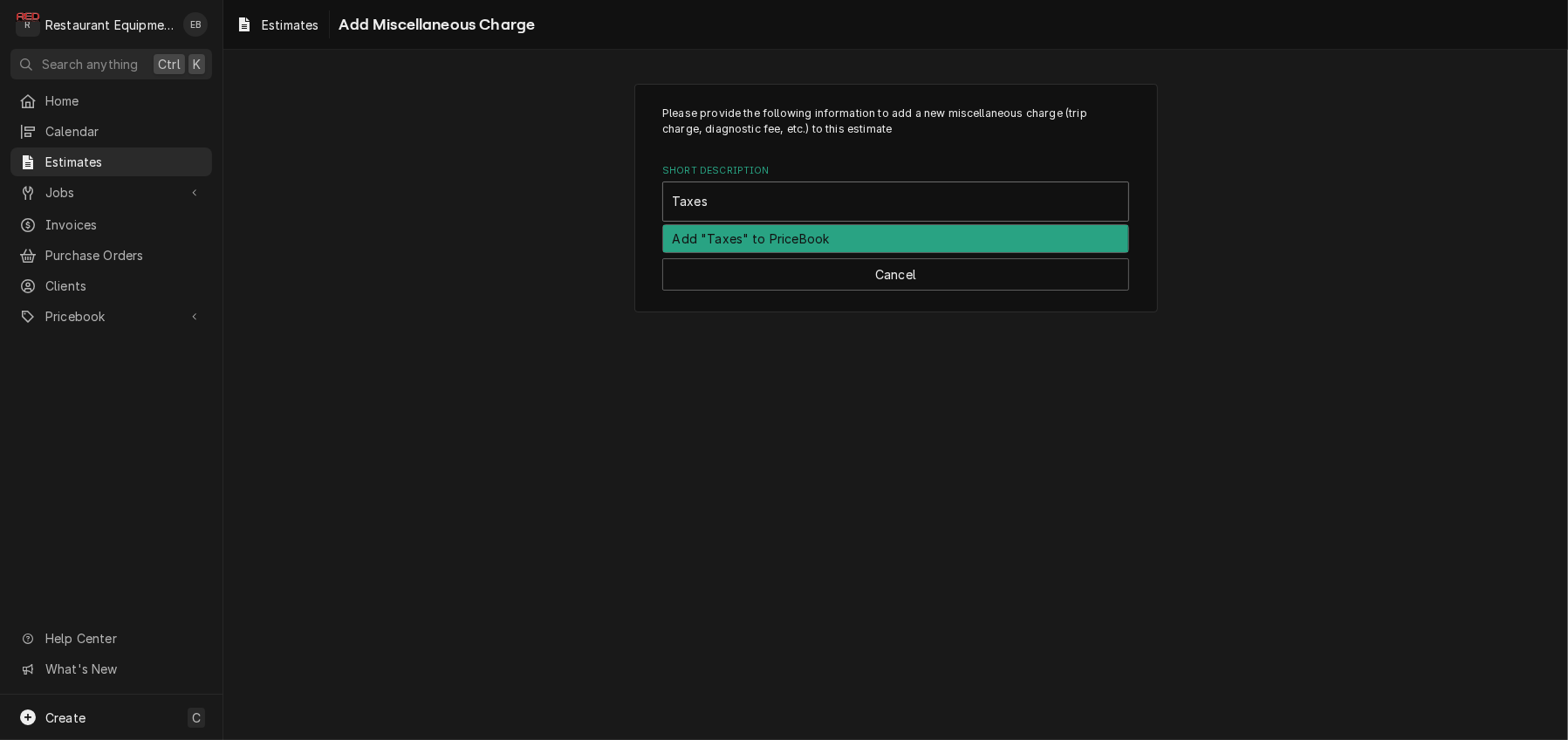
click at [825, 253] on div "Add "Taxes" to PriceBook" at bounding box center [895, 238] width 465 height 27
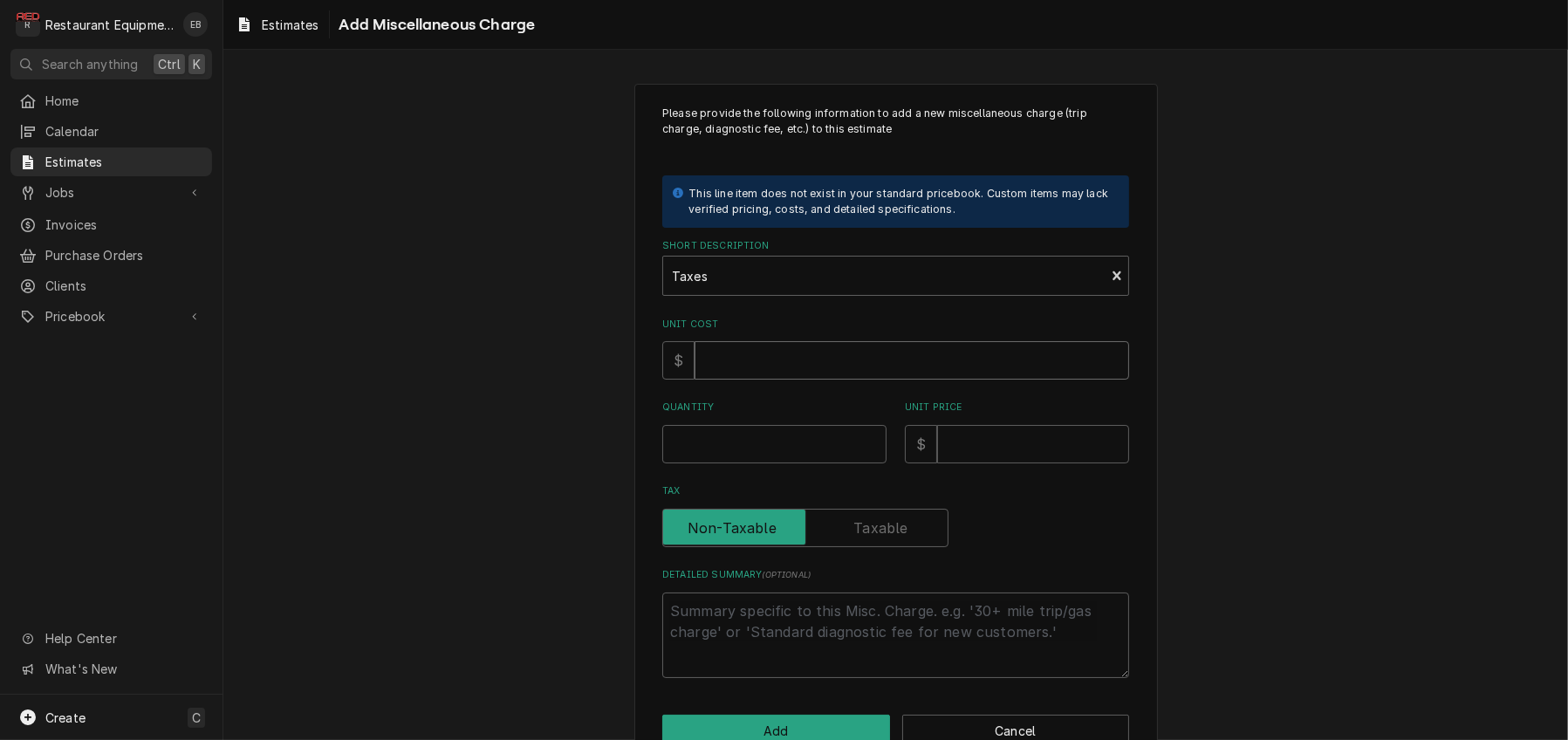
click at [754, 379] on input "Unit Cost" at bounding box center [911, 360] width 435 height 38
type textarea "x"
type input "1"
type textarea "x"
type input "11"
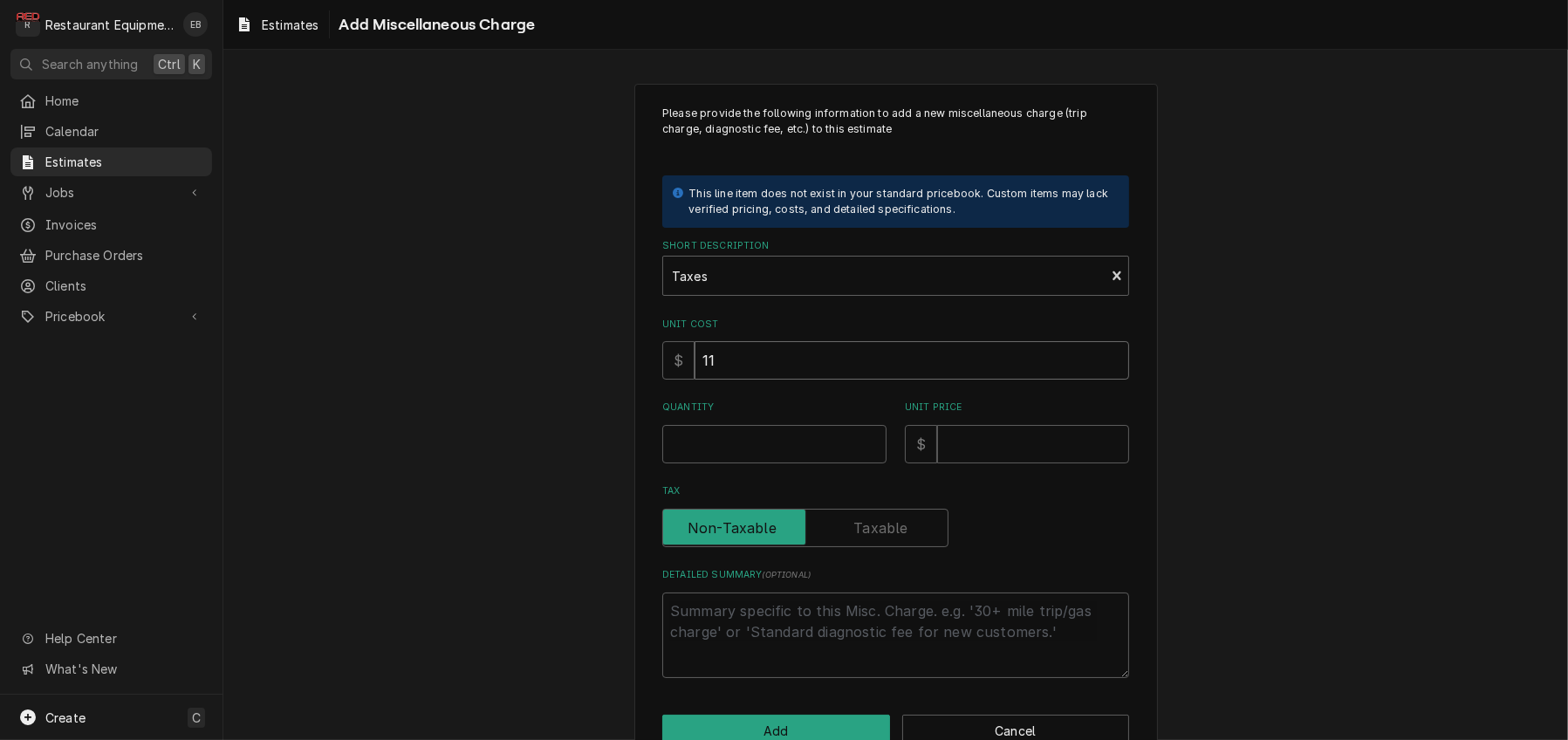
type textarea "x"
type input "116"
type textarea "x"
type input "116.4"
type textarea "x"
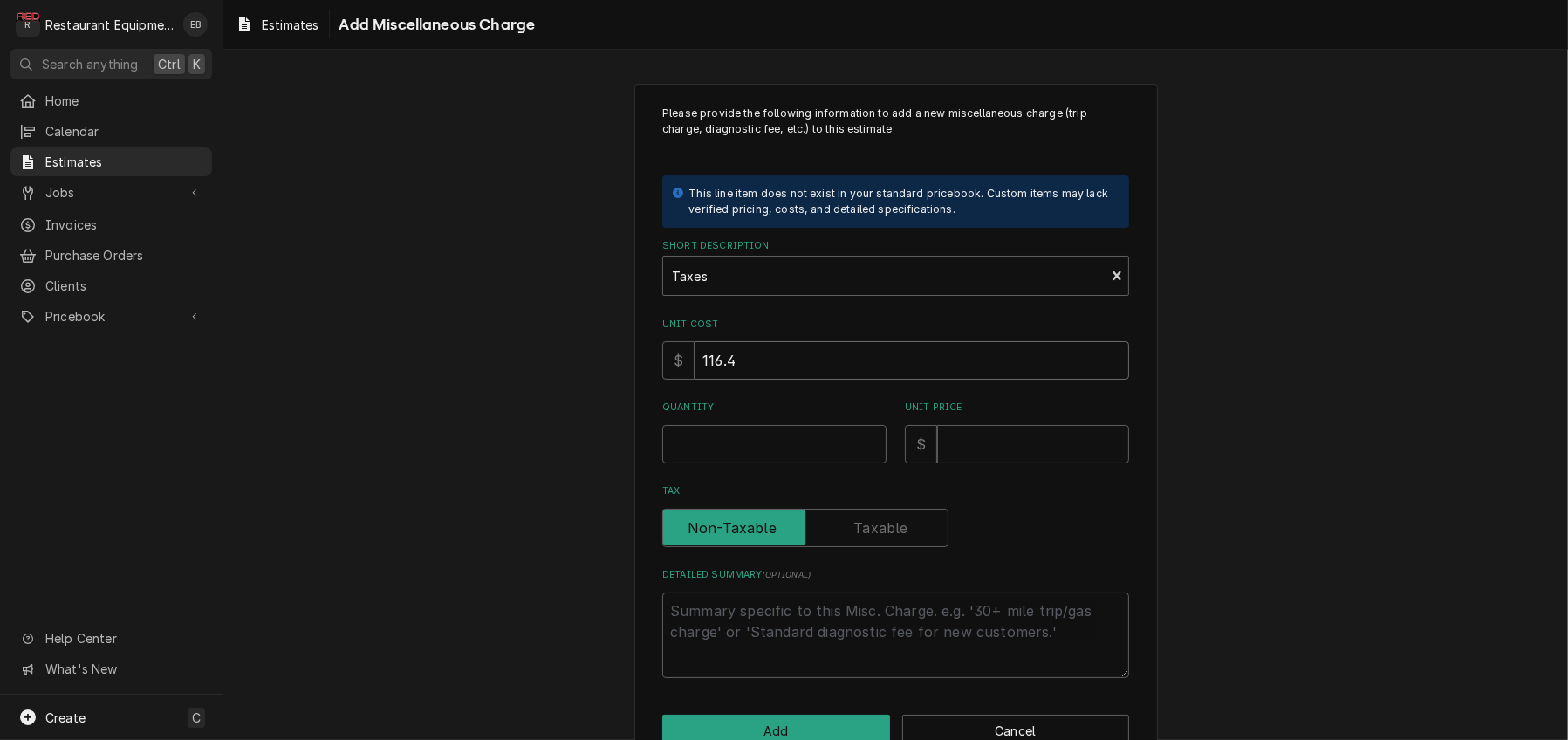
type input "116.42"
type textarea "x"
type input "116.427"
type textarea "x"
type input "116.42"
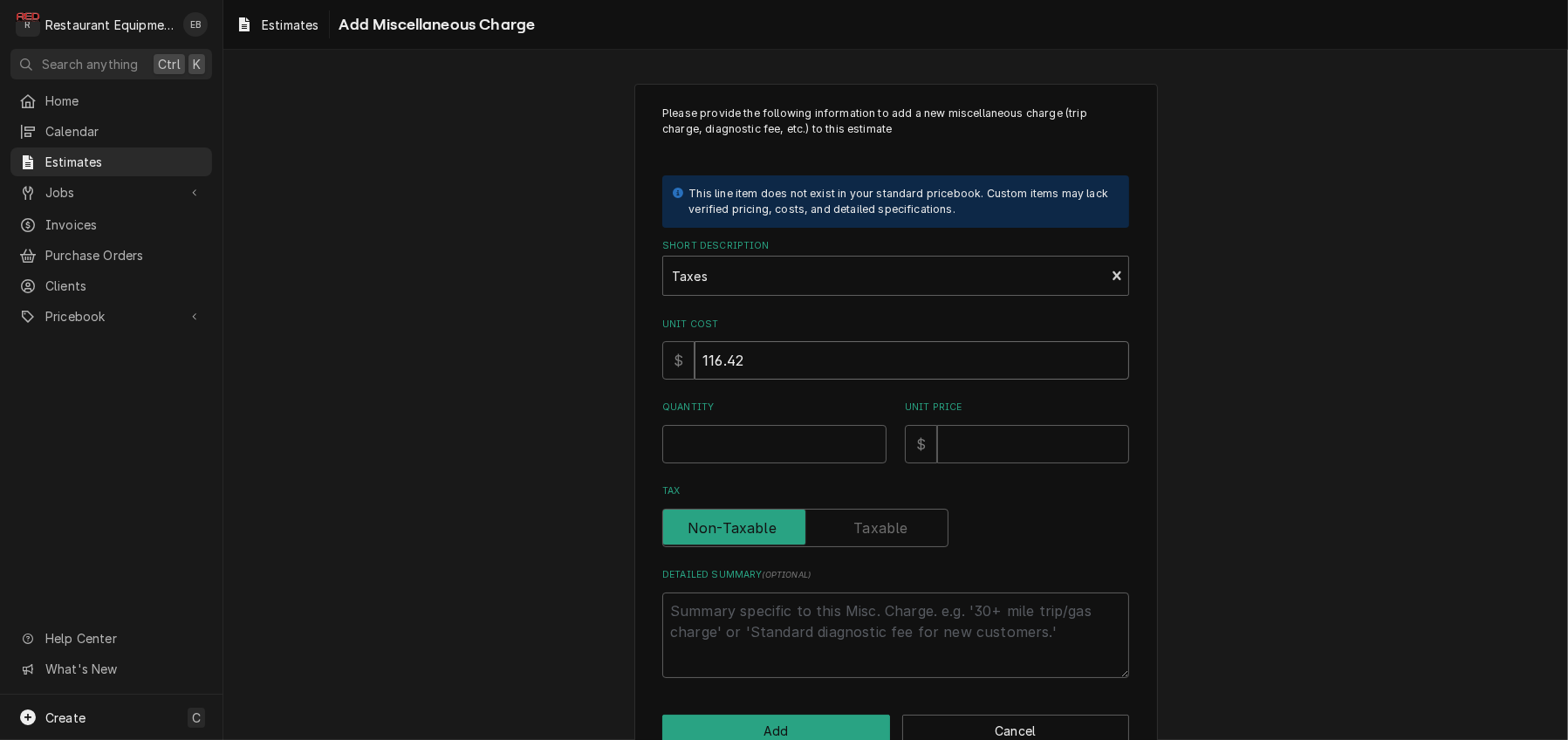
type textarea "x"
type input "116.4"
type textarea "x"
type input "116.43"
click at [719, 463] on input "Quantity" at bounding box center [774, 444] width 224 height 38
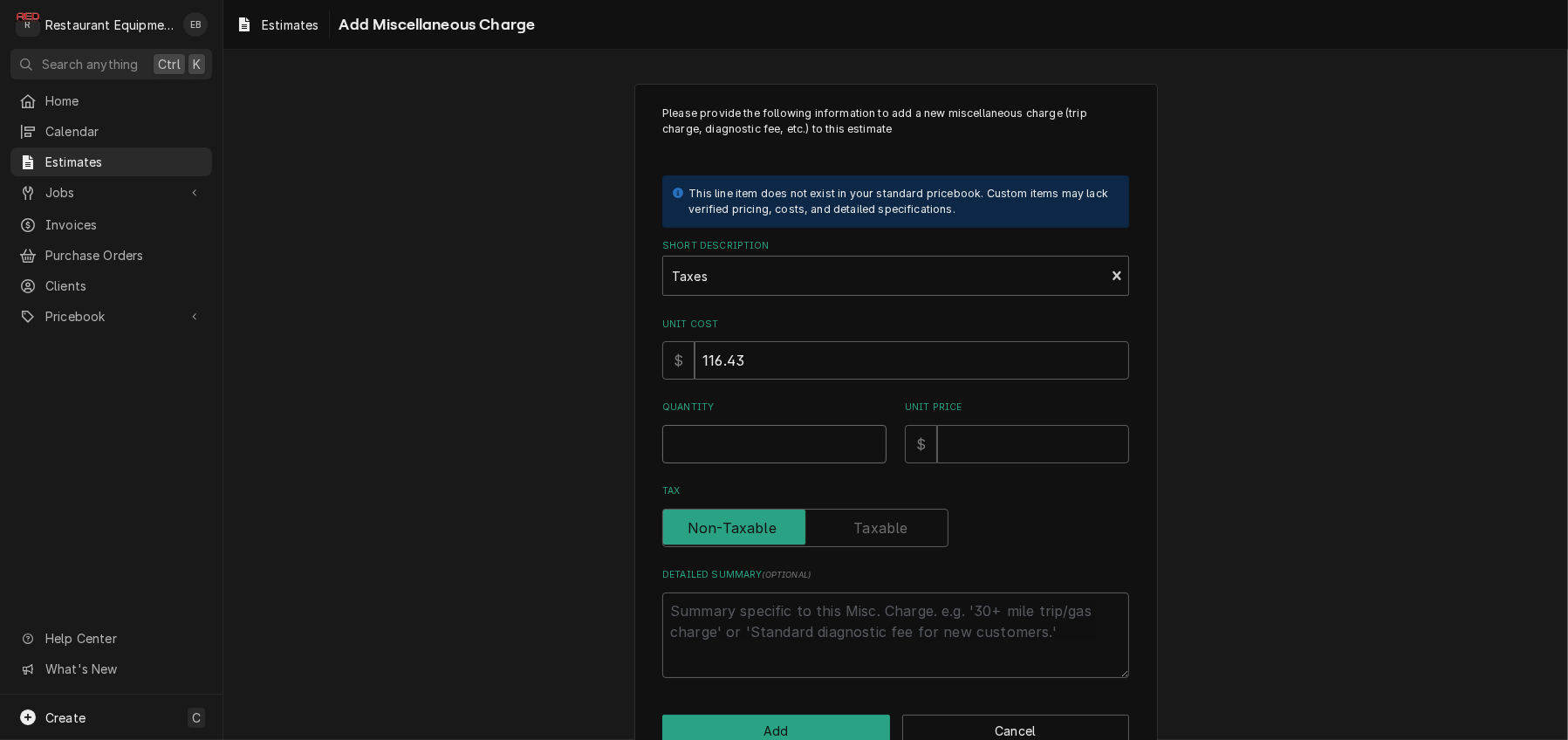
type textarea "x"
type input "1"
type textarea "x"
type input "1"
click at [958, 463] on input "Unit Price" at bounding box center [1033, 444] width 192 height 38
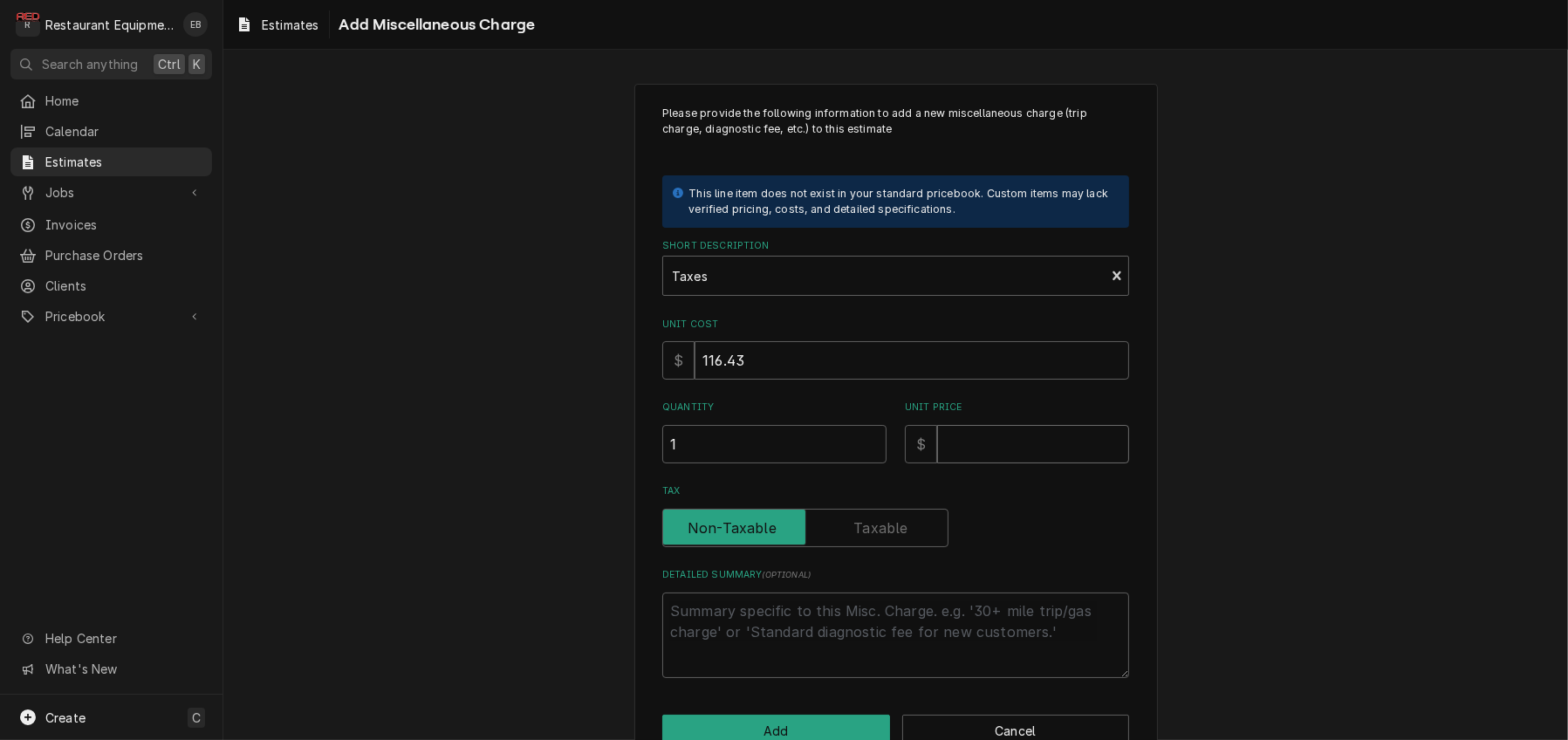
type textarea "x"
type input "1"
type textarea "x"
type input "11"
type textarea "x"
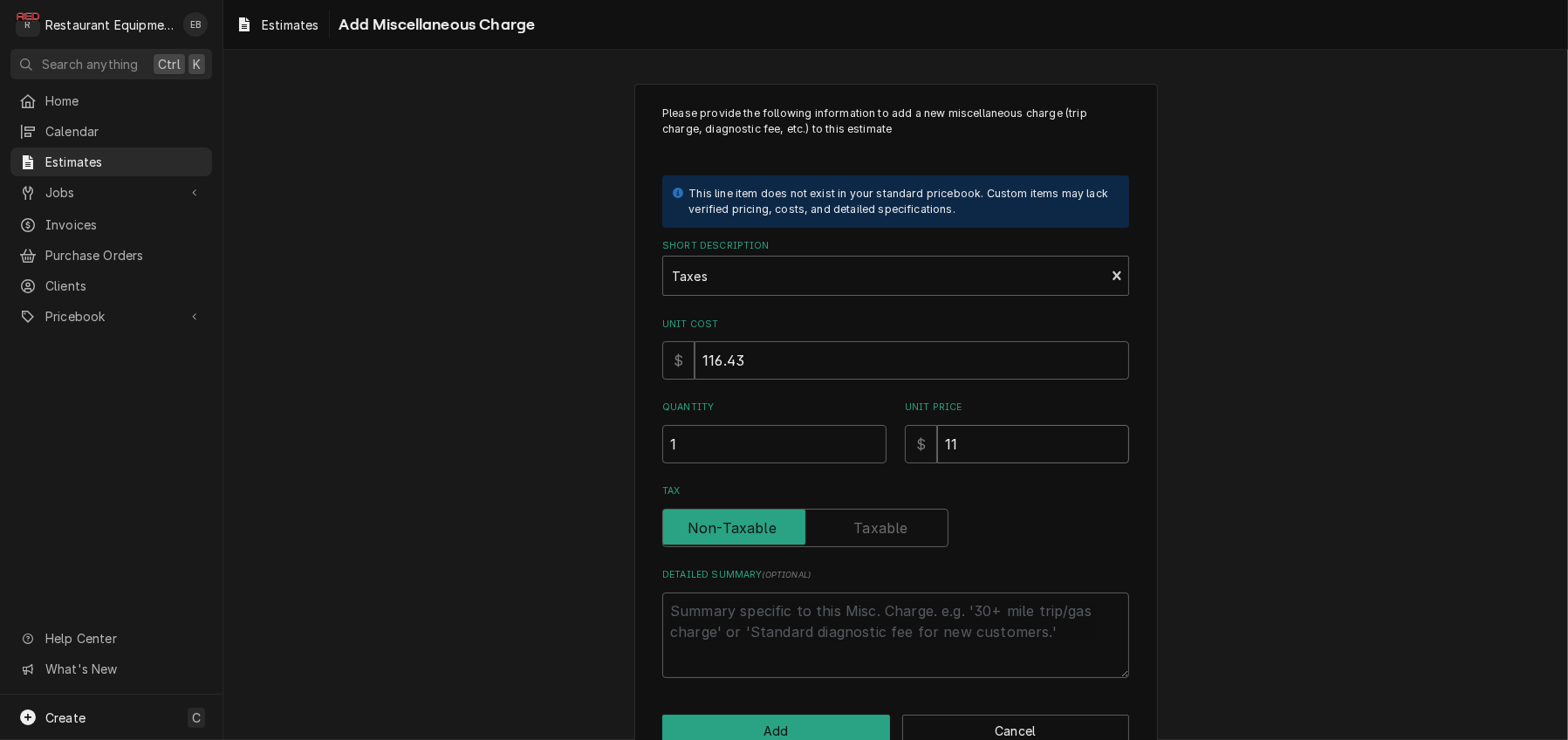
type input "116"
type textarea "x"
type input "116.4"
type textarea "x"
type input "116.43"
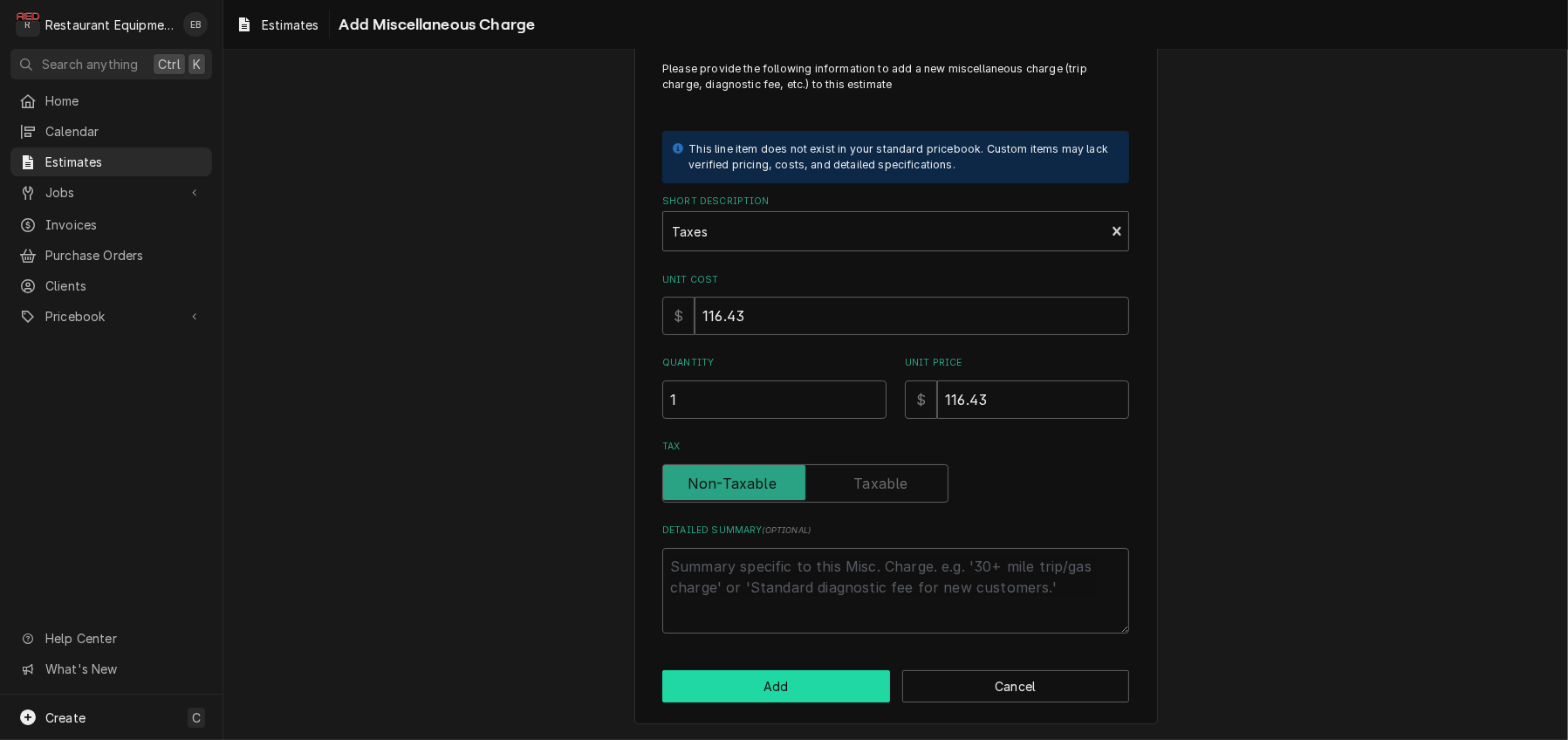
click at [825, 684] on button "Add" at bounding box center [776, 686] width 228 height 32
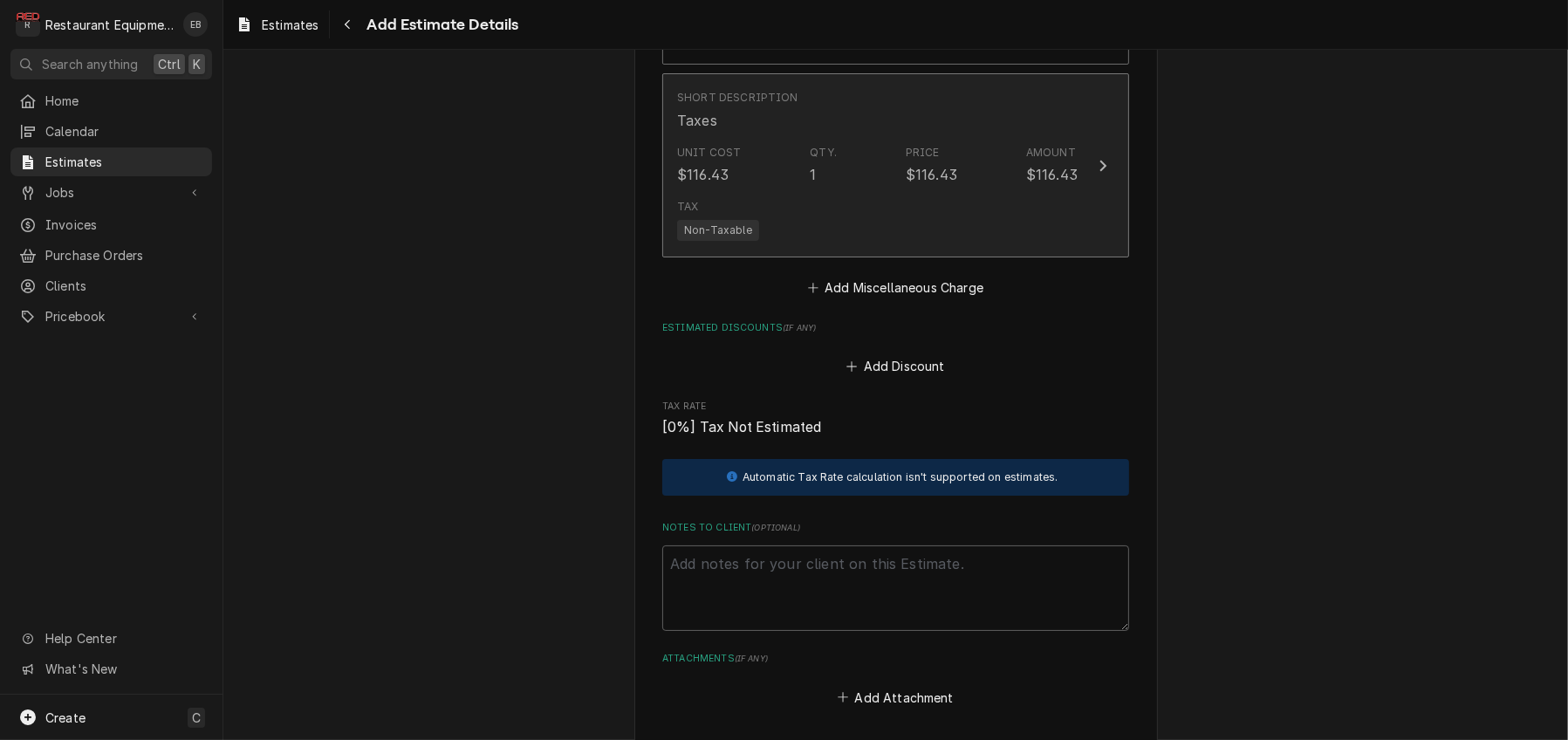
type textarea "x"
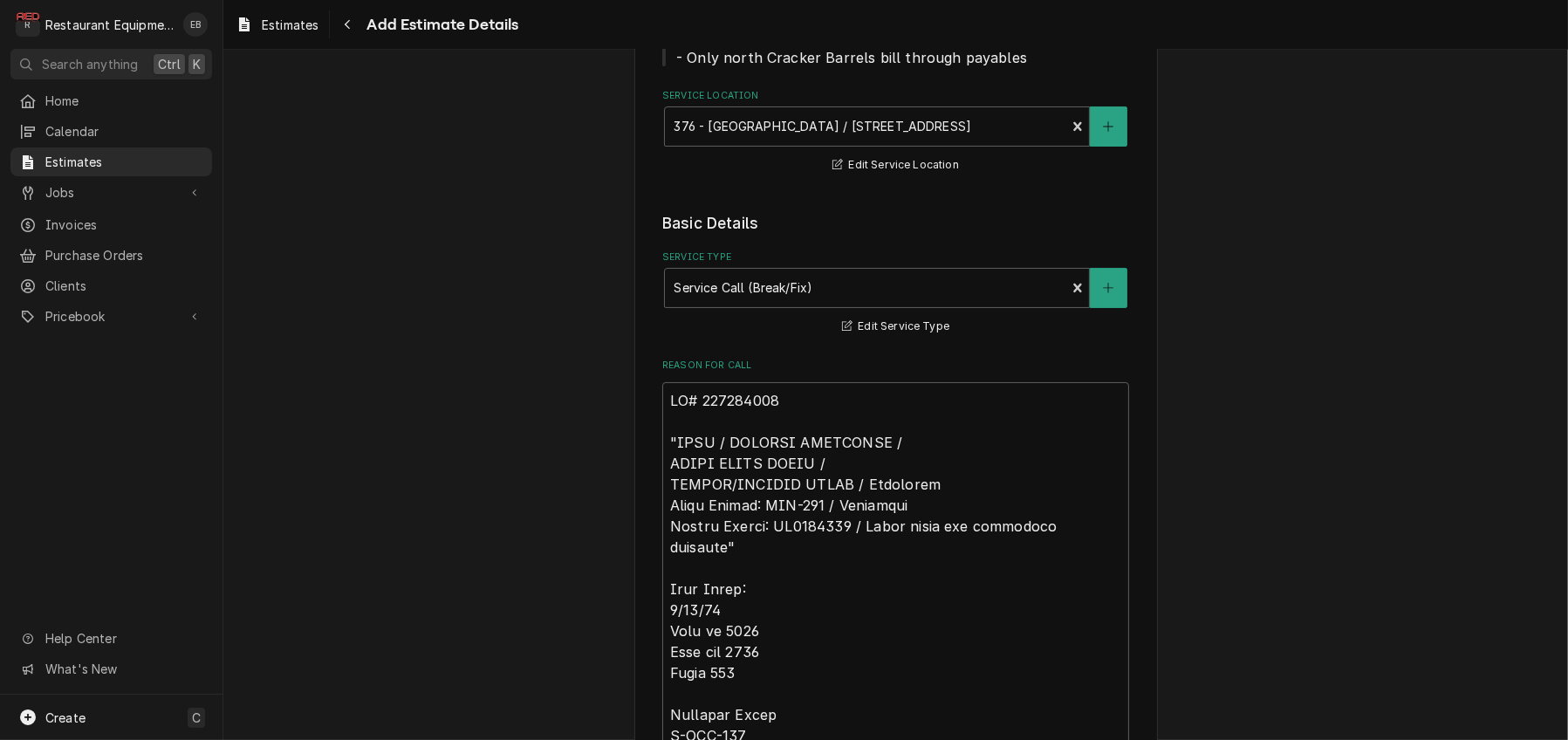
scroll to position [305, 0]
type textarea "TN# 326496397 "PREP / KITCHEN EQUIPMENT / HENNY PENNY FRYER / BROKEN/MISSING PA…"
type textarea "x"
type textarea "TN# 326496397 "PREP / KITCHEN EQUIPMENT / HENNY PENNY FRYER / BROKEN/MISSING PA…"
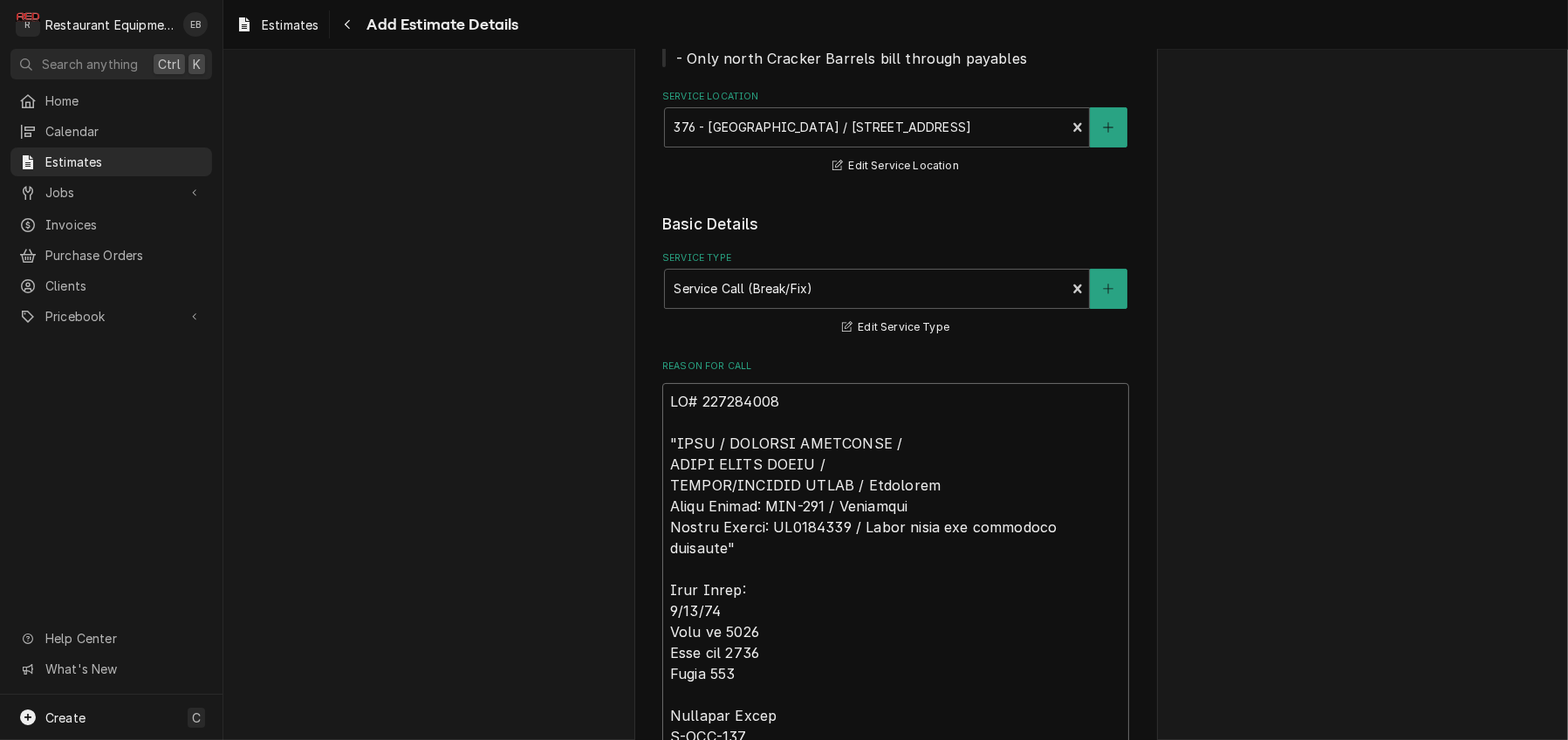
type textarea "x"
type textarea "R TN# 326496397 "PREP / KITCHEN EQUIPMENT / HENNY PENNY FRYER / BROKEN/MISSING …"
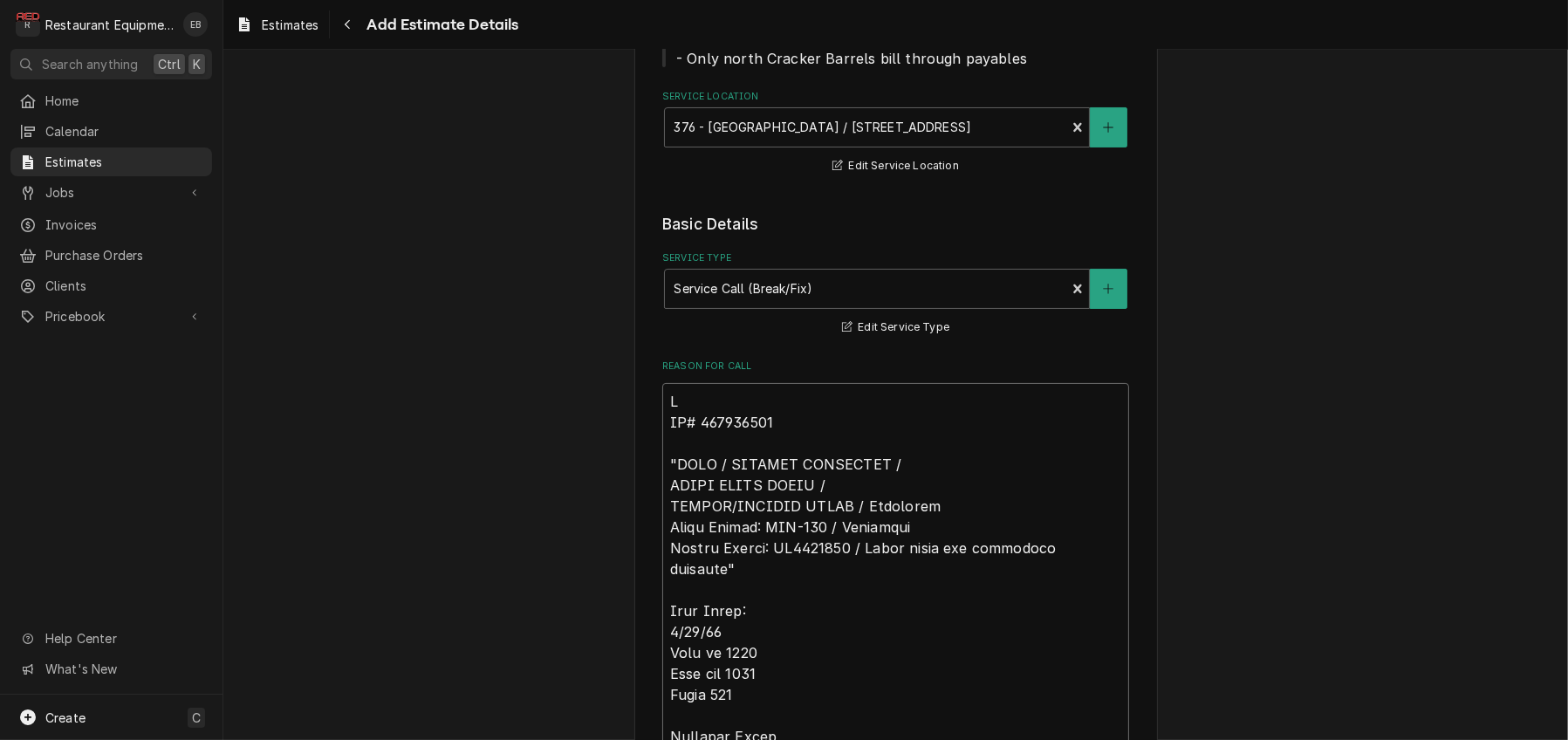
type textarea "x"
type textarea "Ro TN# 326496397 "PREP / KITCHEN EQUIPMENT / HENNY PENNY FRYER / BROKEN/MISSING…"
type textarea "x"
type textarea "Roo TN# 326496397 "PREP / KITCHEN EQUIPMENT / HENNY PENNY FRYER / BROKEN/MISSIN…"
type textarea "x"
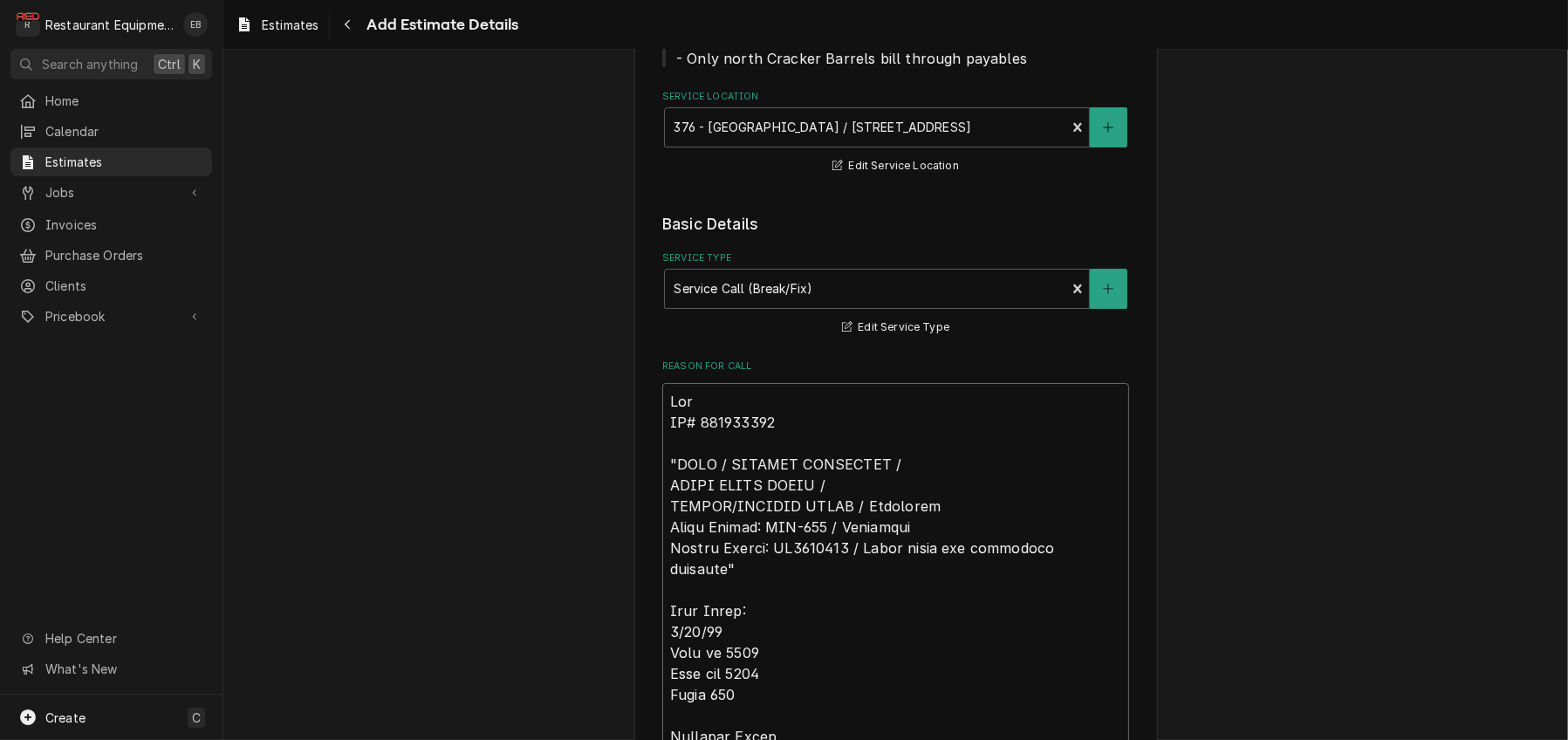
type textarea "Roo- TN# 326496397 "PREP / KITCHEN EQUIPMENT / HENNY PENNY FRYER / BROKEN/MISSI…"
type textarea "x"
type textarea "Roo-8 TN# 326496397 "PREP / KITCHEN EQUIPMENT / HENNY PENNY FRYER / BROKEN/MISS…"
type textarea "x"
type textarea "Roo-89 TN# 326496397 "PREP / KITCHEN EQUIPMENT / HENNY PENNY FRYER / BROKEN/MIS…"
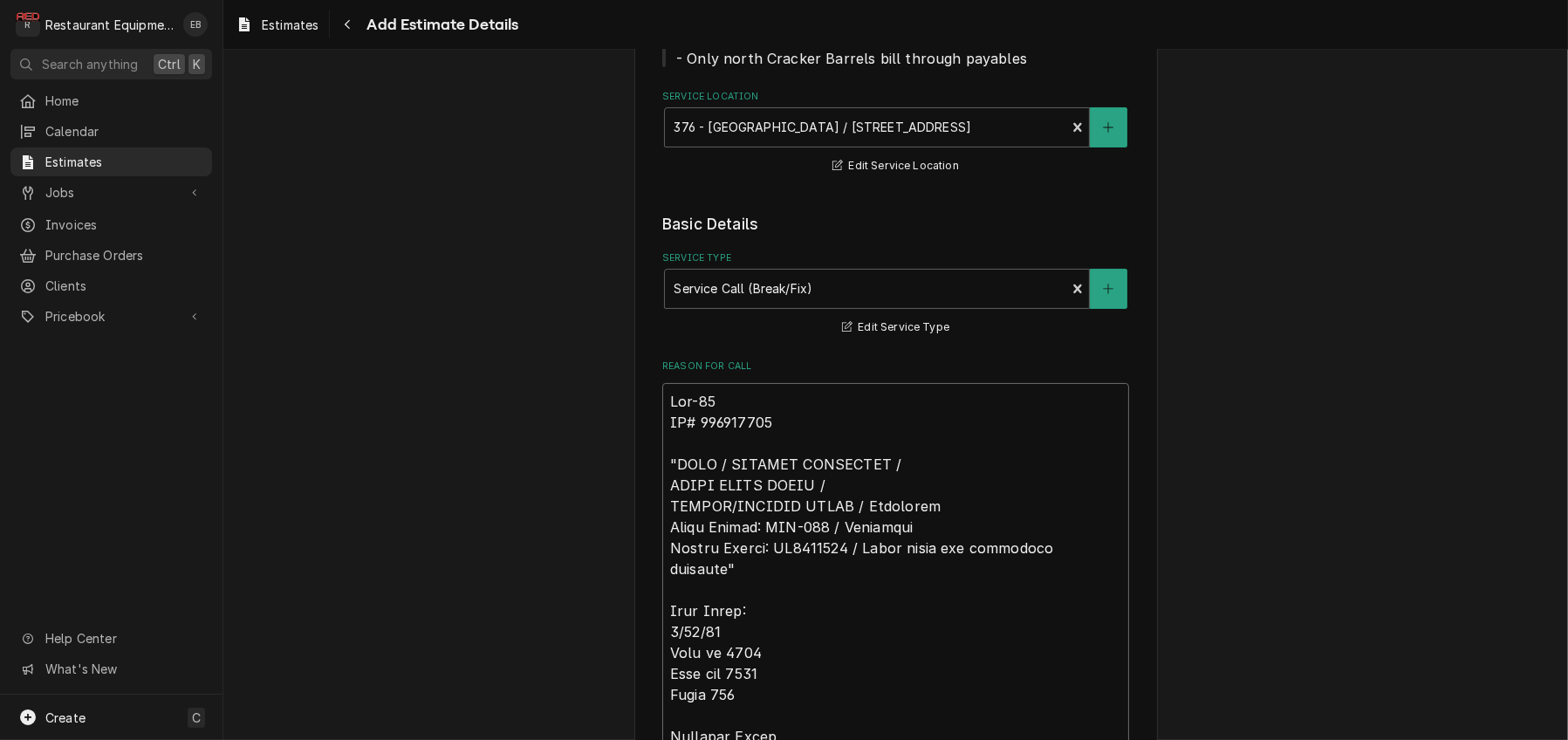
type textarea "x"
type textarea "Roo-897 TN# 326496397 "PREP / KITCHEN EQUIPMENT / HENNY PENNY FRYER / BROKEN/MI…"
type textarea "x"
type textarea "Roo-8970 TN# 326496397 "PREP / KITCHEN EQUIPMENT / HENNY PENNY FRYER / BROKEN/M…"
type textarea "x"
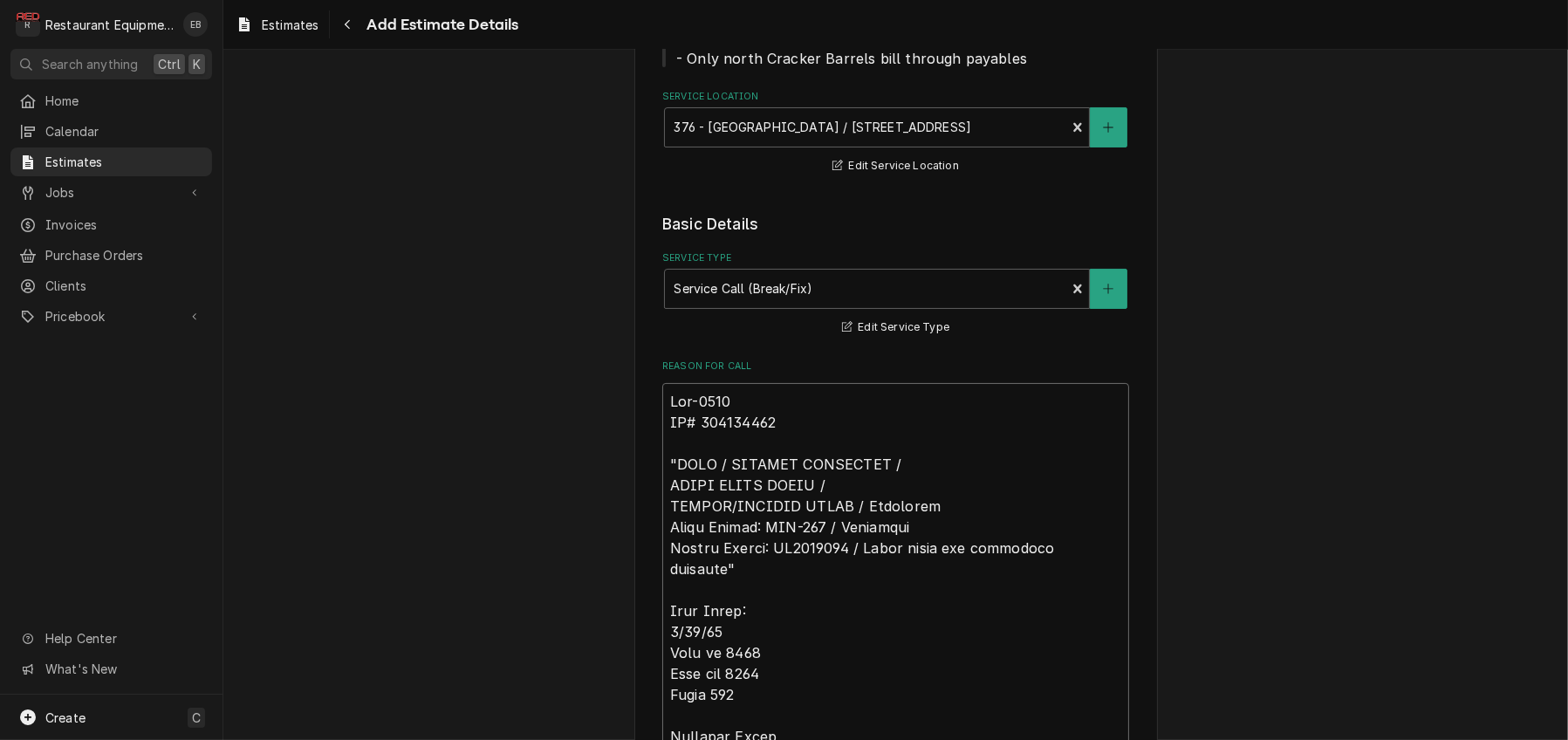
type textarea "Roo-8970 TN# 326496397 "PREP / KITCHEN EQUIPMENT / HENNY PENNY FRYER / BROKEN/M…"
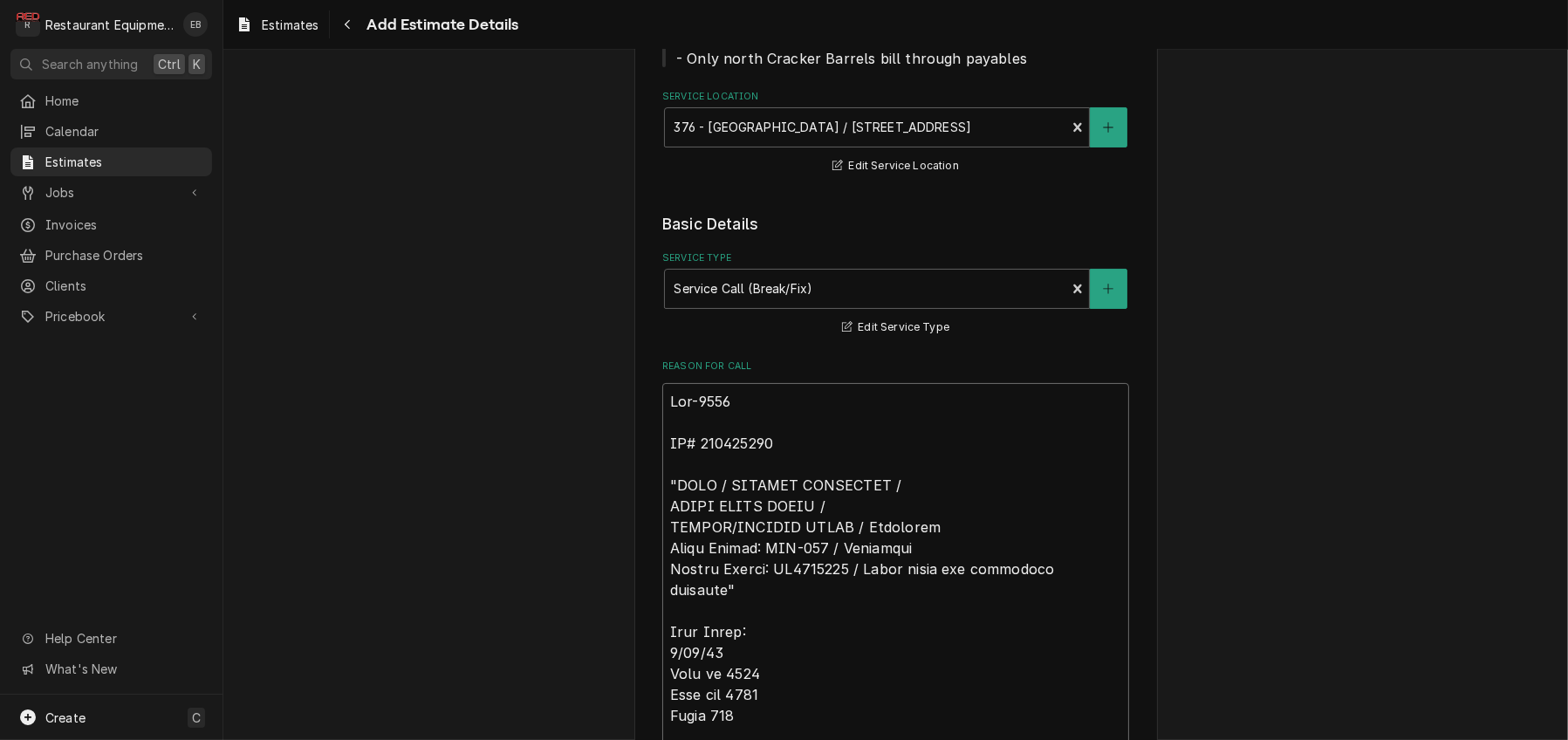
type textarea "x"
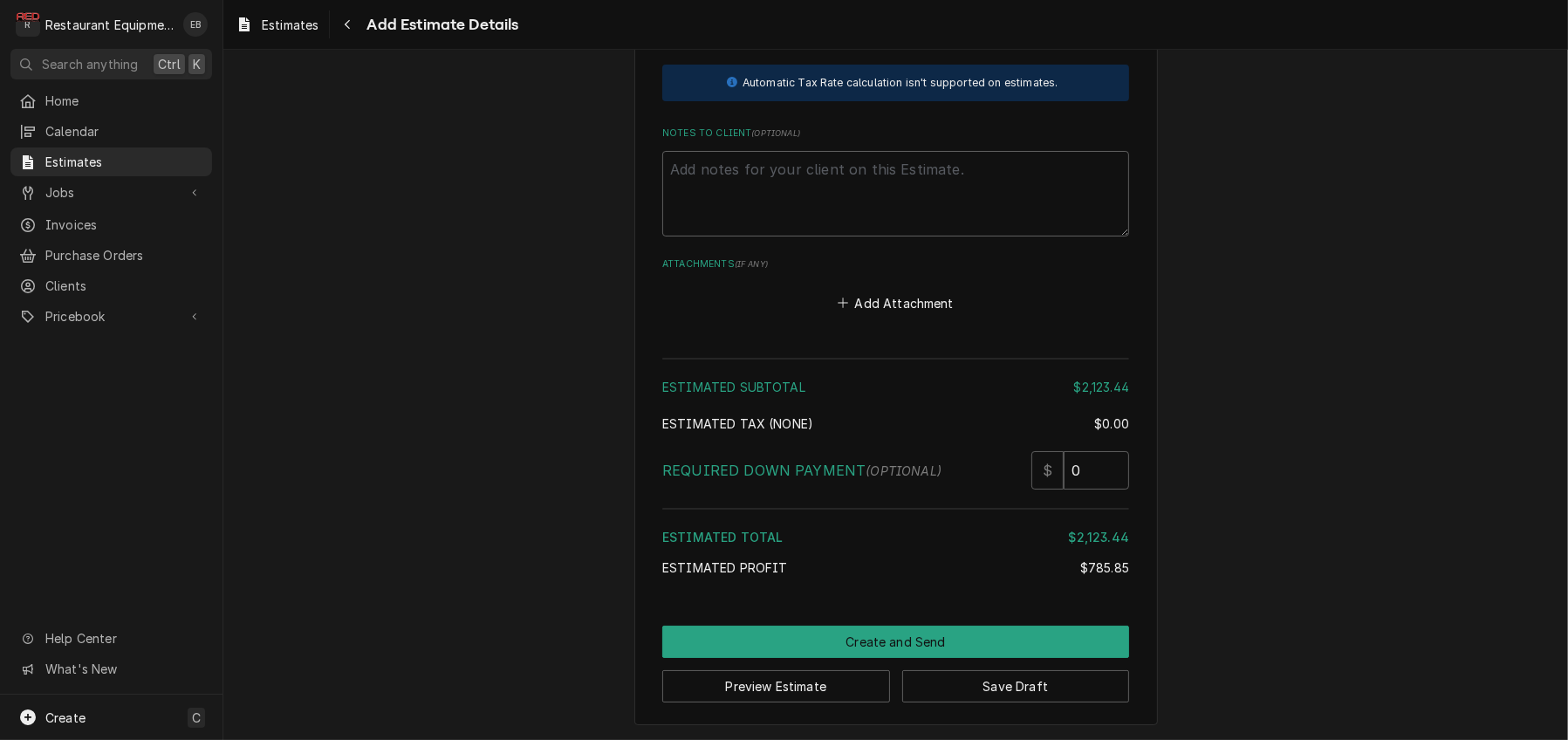
scroll to position [5343, 0]
type textarea "Roo-8970 TN# 326496397 "PREP / KITCHEN EQUIPMENT / HENNY PENNY FRYER / BROKEN/M…"
click at [900, 315] on button "Add Attachment" at bounding box center [895, 303] width 122 height 24
type textarea "x"
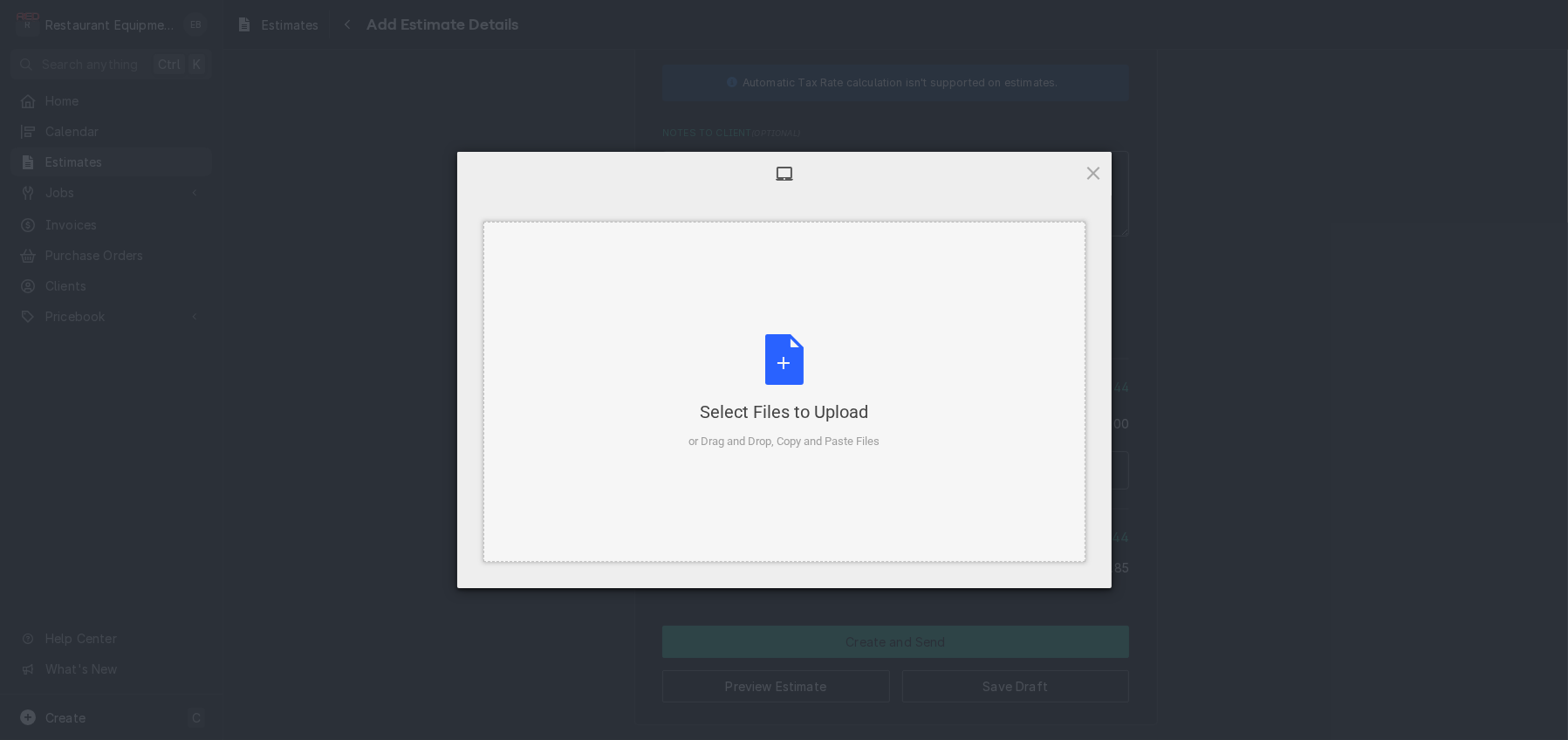
click at [791, 391] on div "Select Files to Upload or Drag and Drop, Copy and Paste Files" at bounding box center [784, 392] width 191 height 116
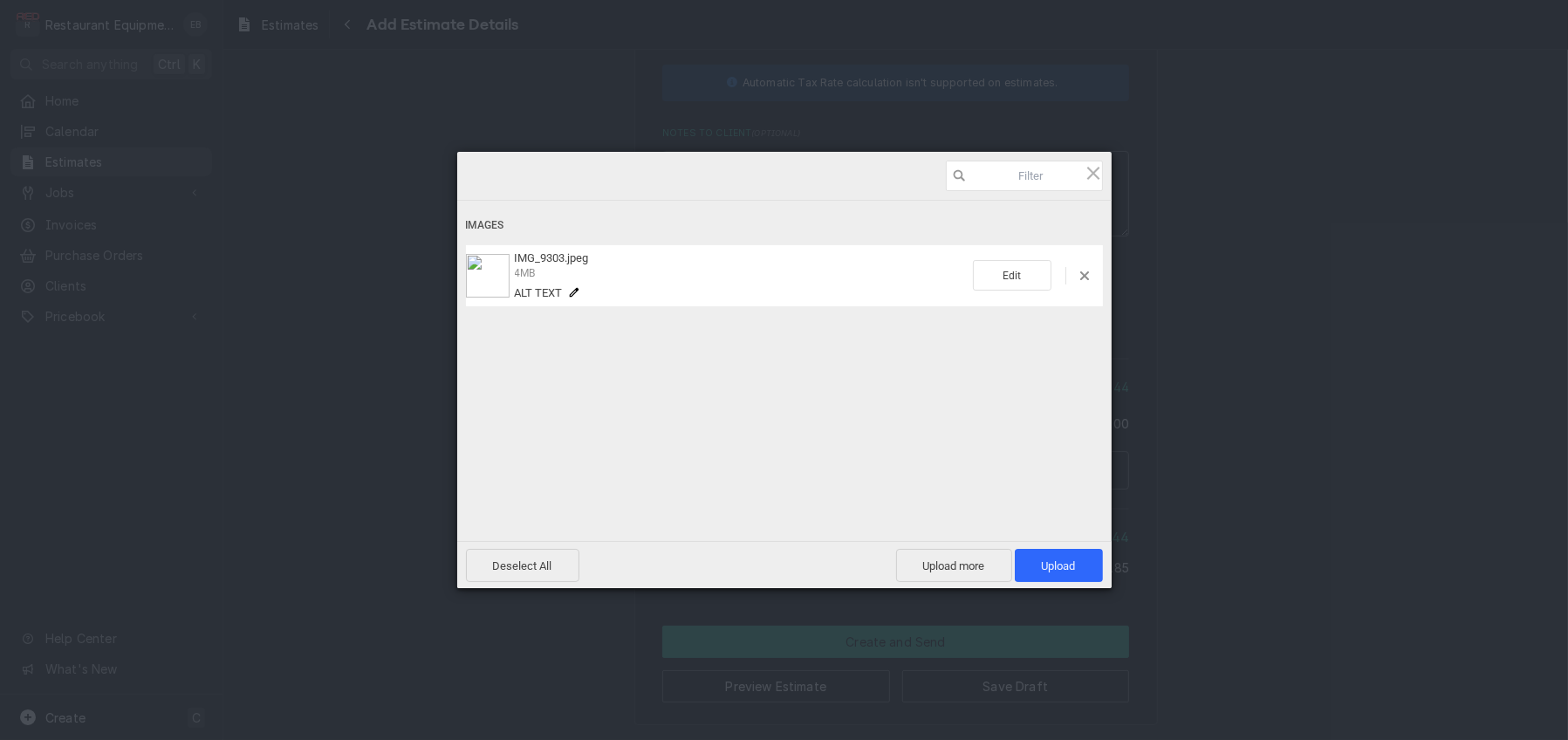
type textarea "x"
click at [923, 565] on span "Upload more" at bounding box center [954, 565] width 116 height 33
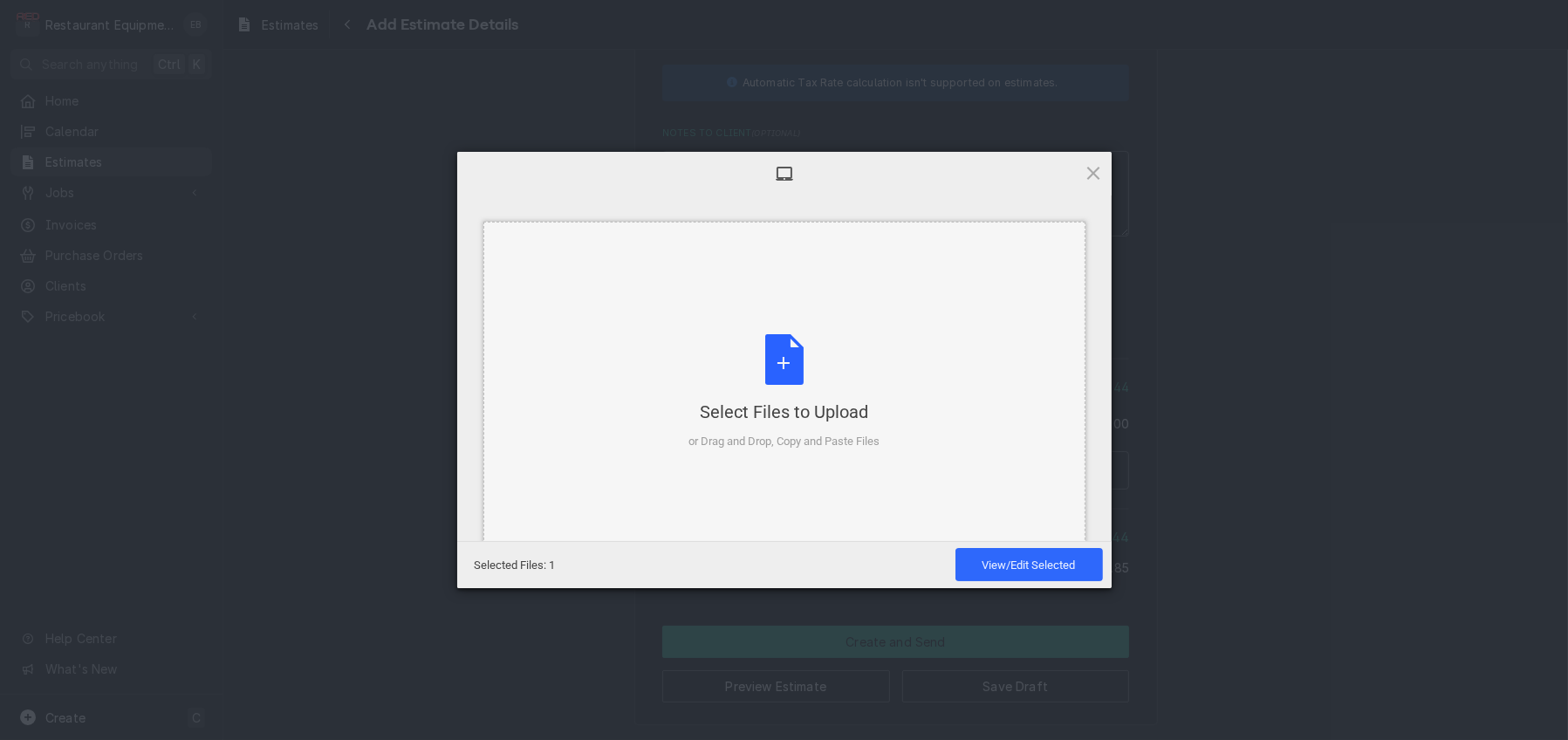
click at [761, 358] on div "Select Files to Upload or Drag and Drop, Copy and Paste Files" at bounding box center [784, 392] width 191 height 116
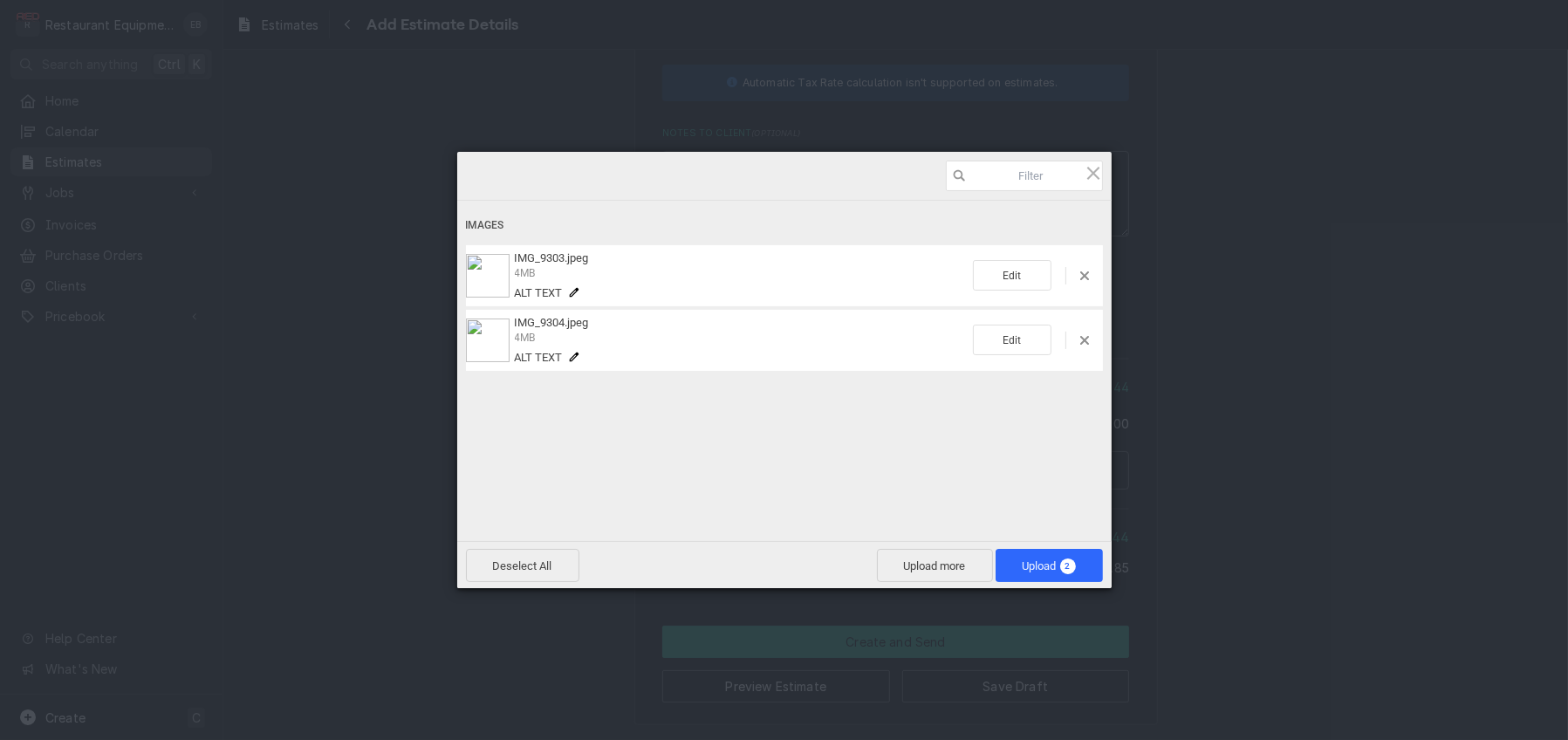
click at [794, 423] on div "Images IMG_9303.jpeg 4MB Alt text Edit IMG_9304.jpeg 4MB Alt text Edit" at bounding box center [784, 347] width 654 height 293
click at [1010, 561] on span "Upload 2" at bounding box center [1049, 565] width 107 height 33
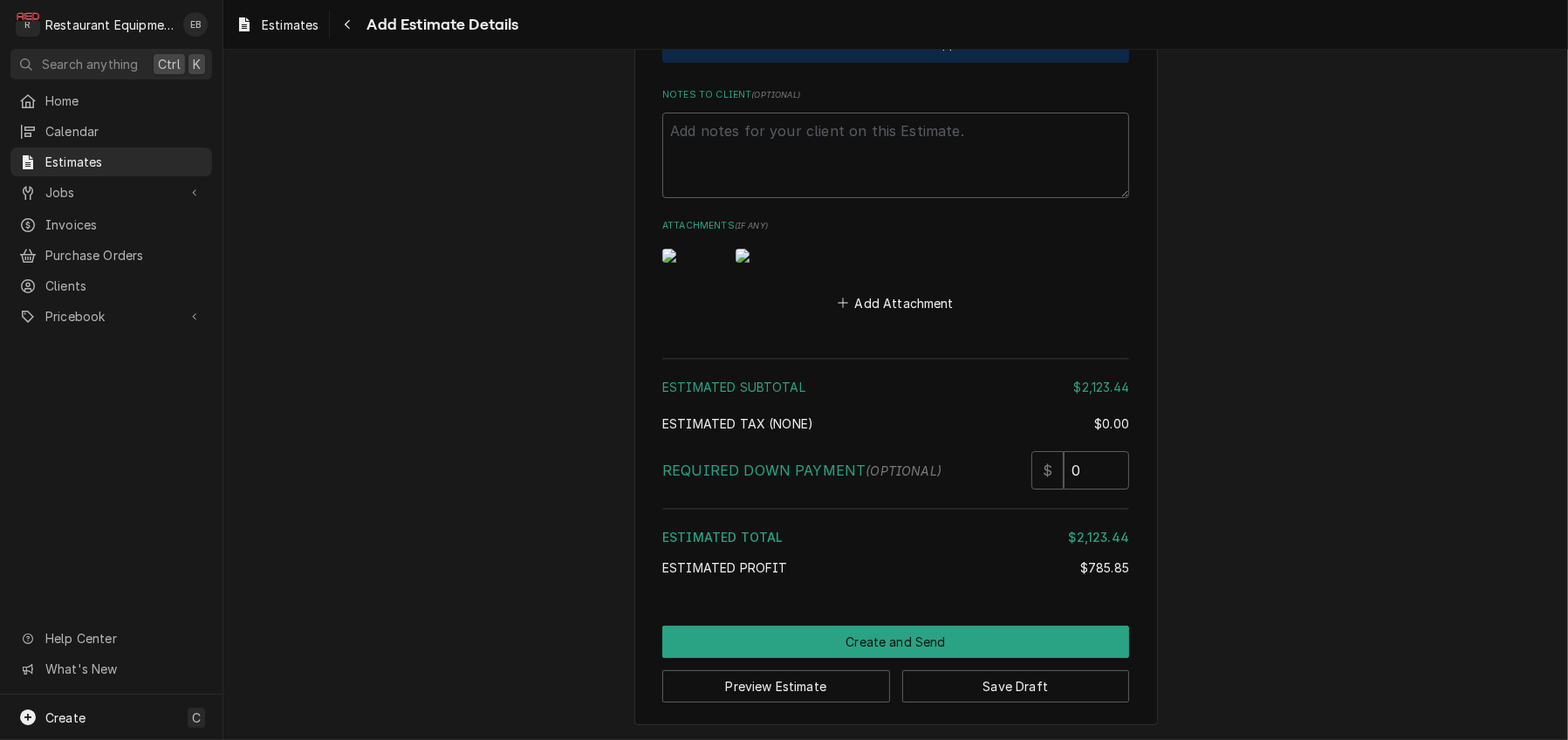
scroll to position [5573, 0]
click at [990, 673] on button "Save Draft" at bounding box center [1016, 686] width 228 height 32
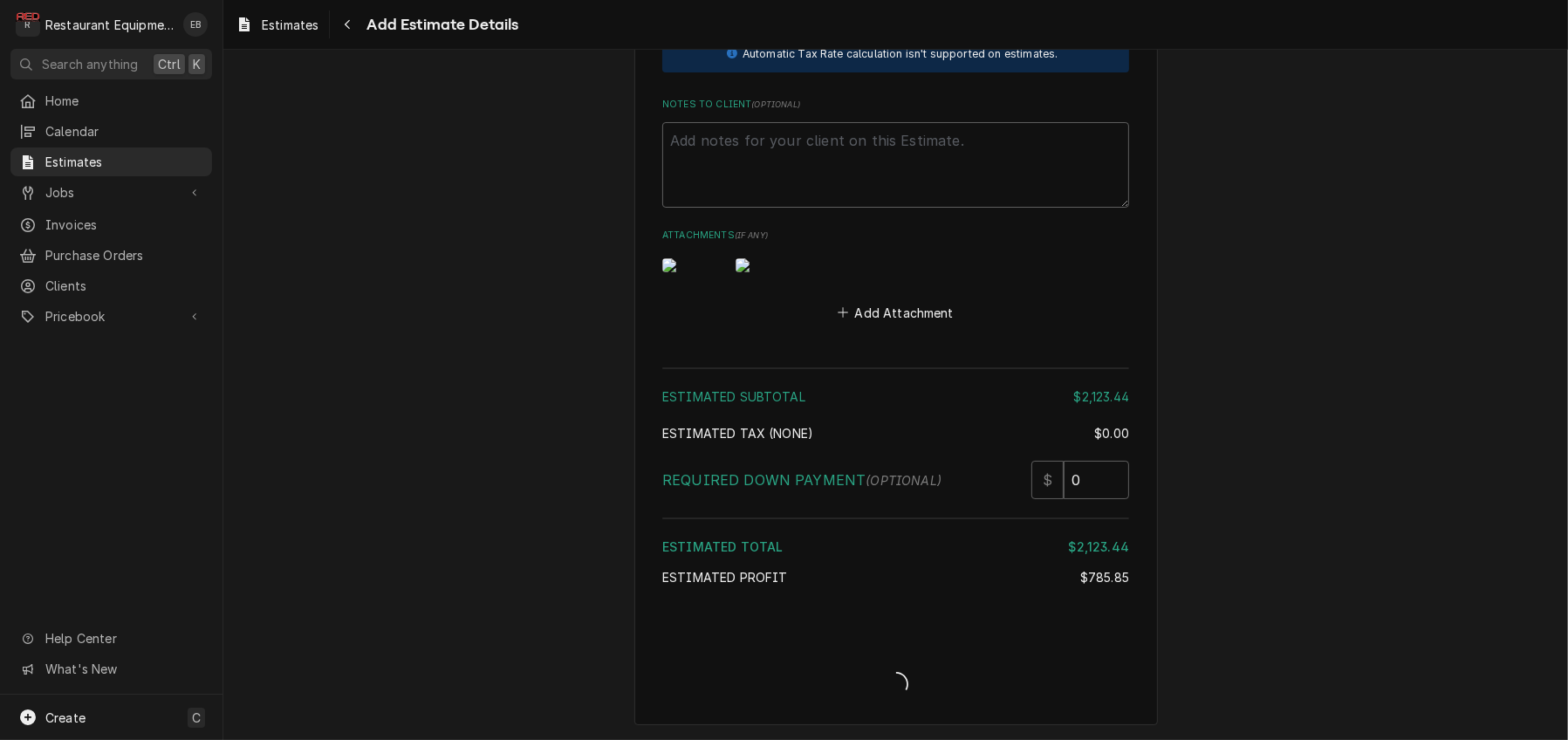
scroll to position [5561, 0]
type textarea "x"
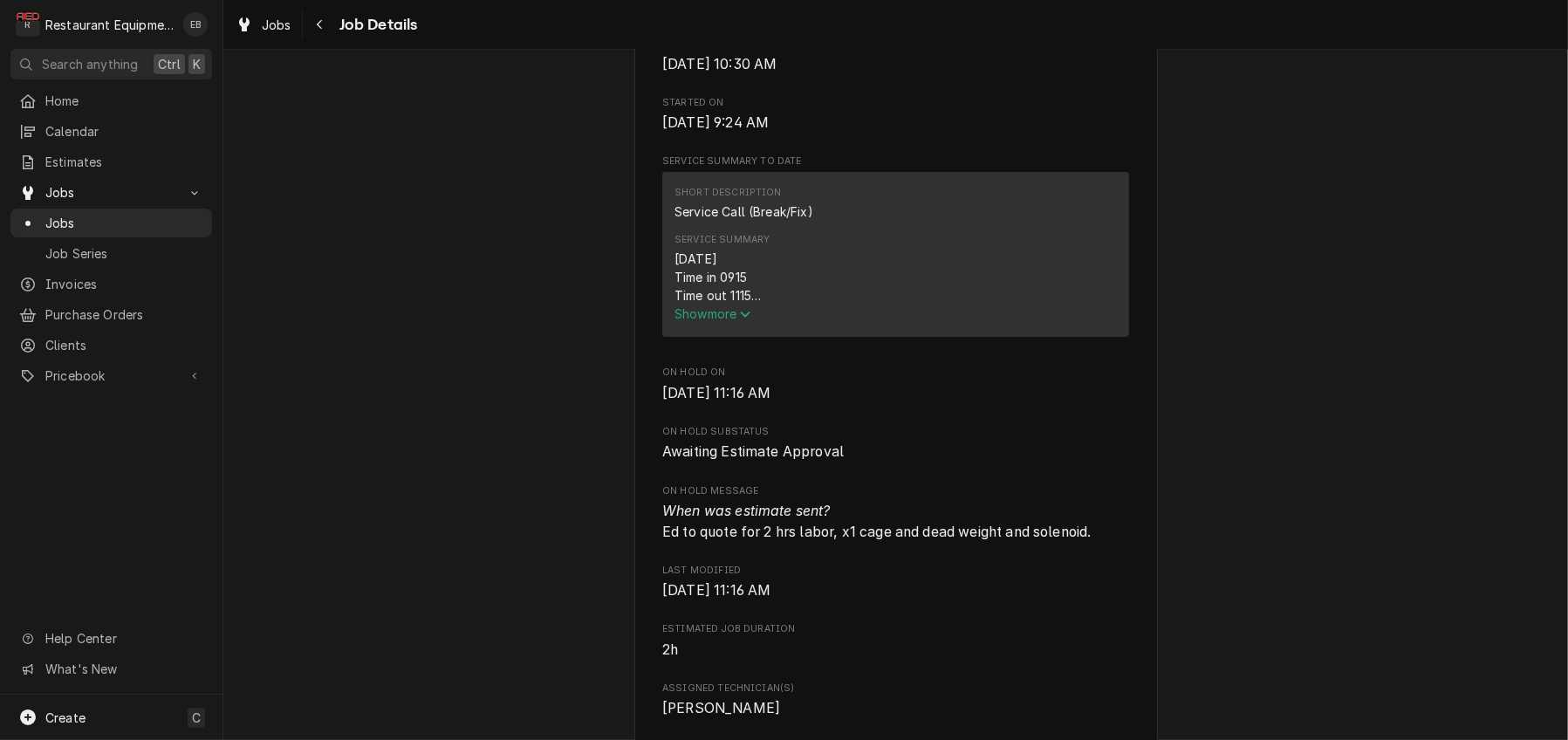
scroll to position [698, 0]
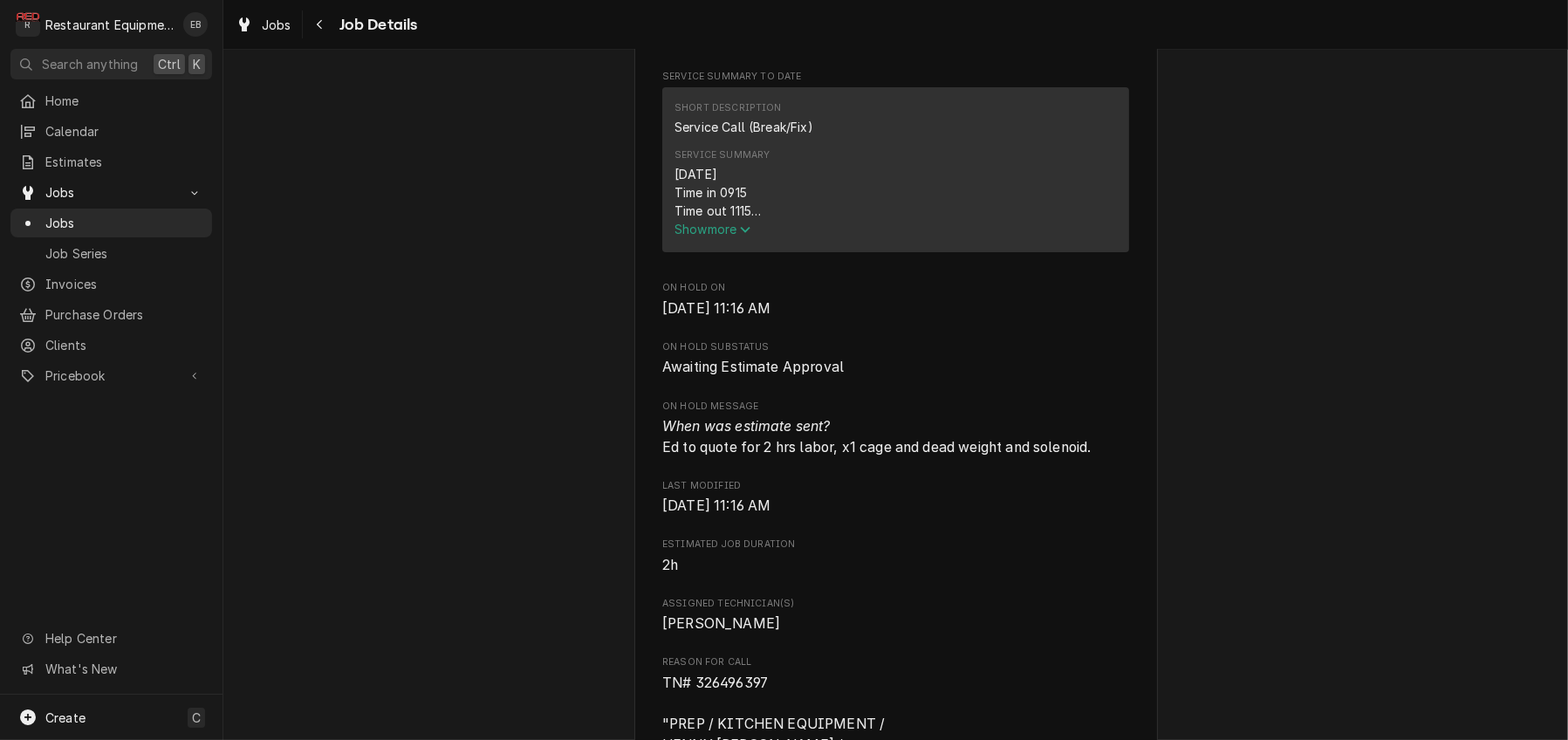
click at [716, 237] on span "Show more" at bounding box center [713, 229] width 77 height 15
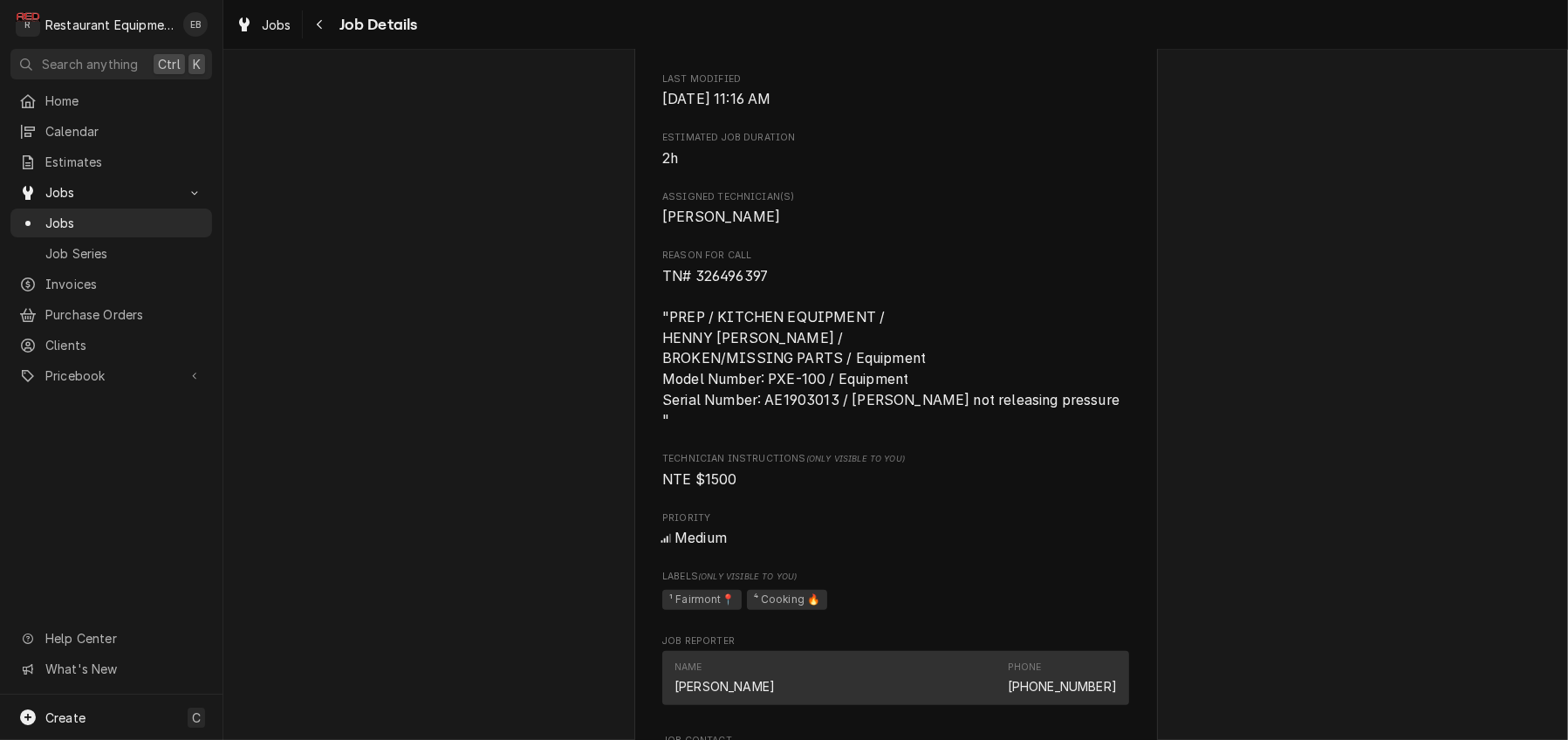
scroll to position [1628, 0]
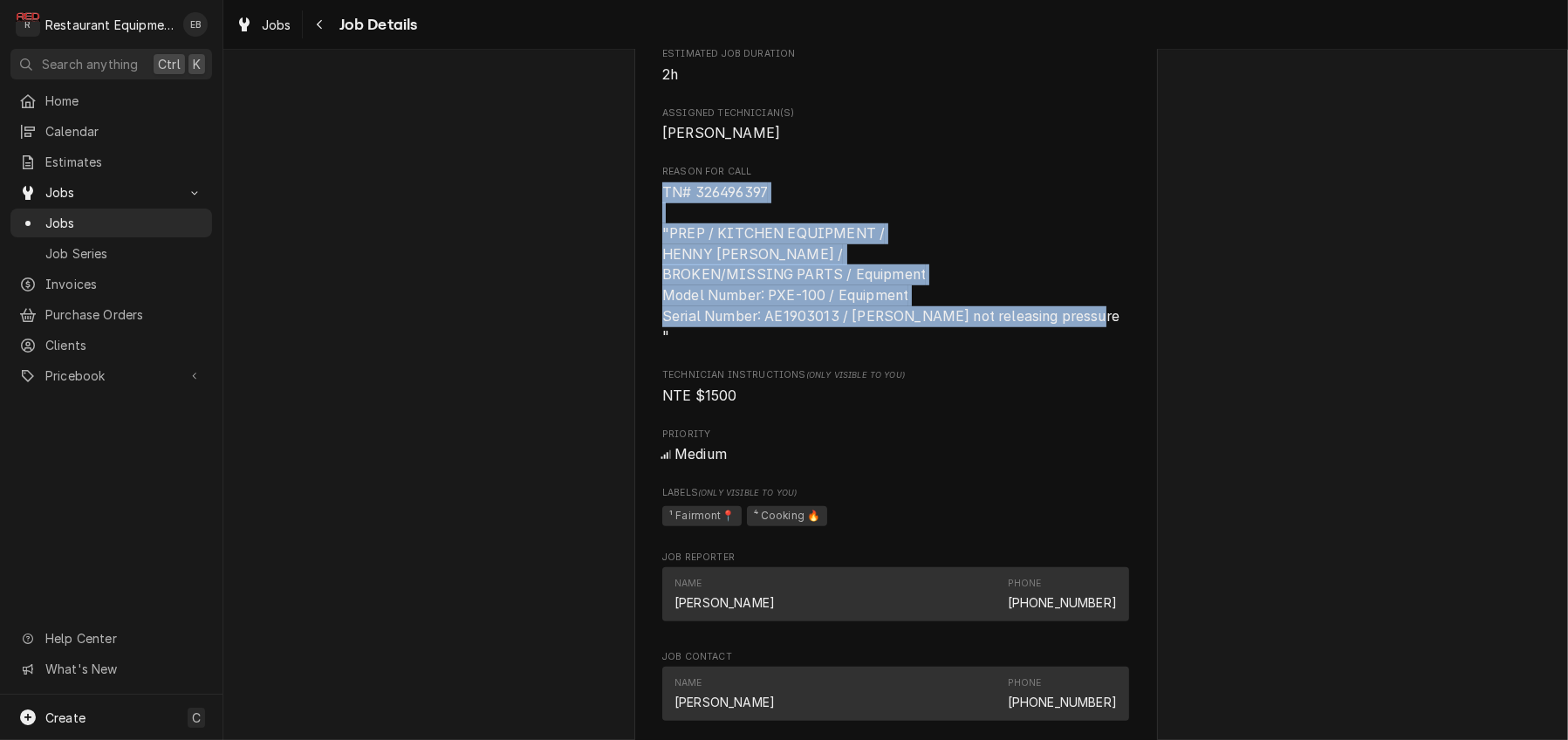
drag, startPoint x: 650, startPoint y: 426, endPoint x: 1108, endPoint y: 561, distance: 477.5
click at [1108, 345] on span "TN# 326496397 "PREP / KITCHEN EQUIPMENT / HENNY PENNY FRYER / BROKEN/MISSING PA…" at bounding box center [892, 264] width 460 height 161
copy span "TN# 326496397 "PREP / KITCHEN EQUIPMENT / HENNY PENNY FRYER / BROKEN/MISSING PA…"
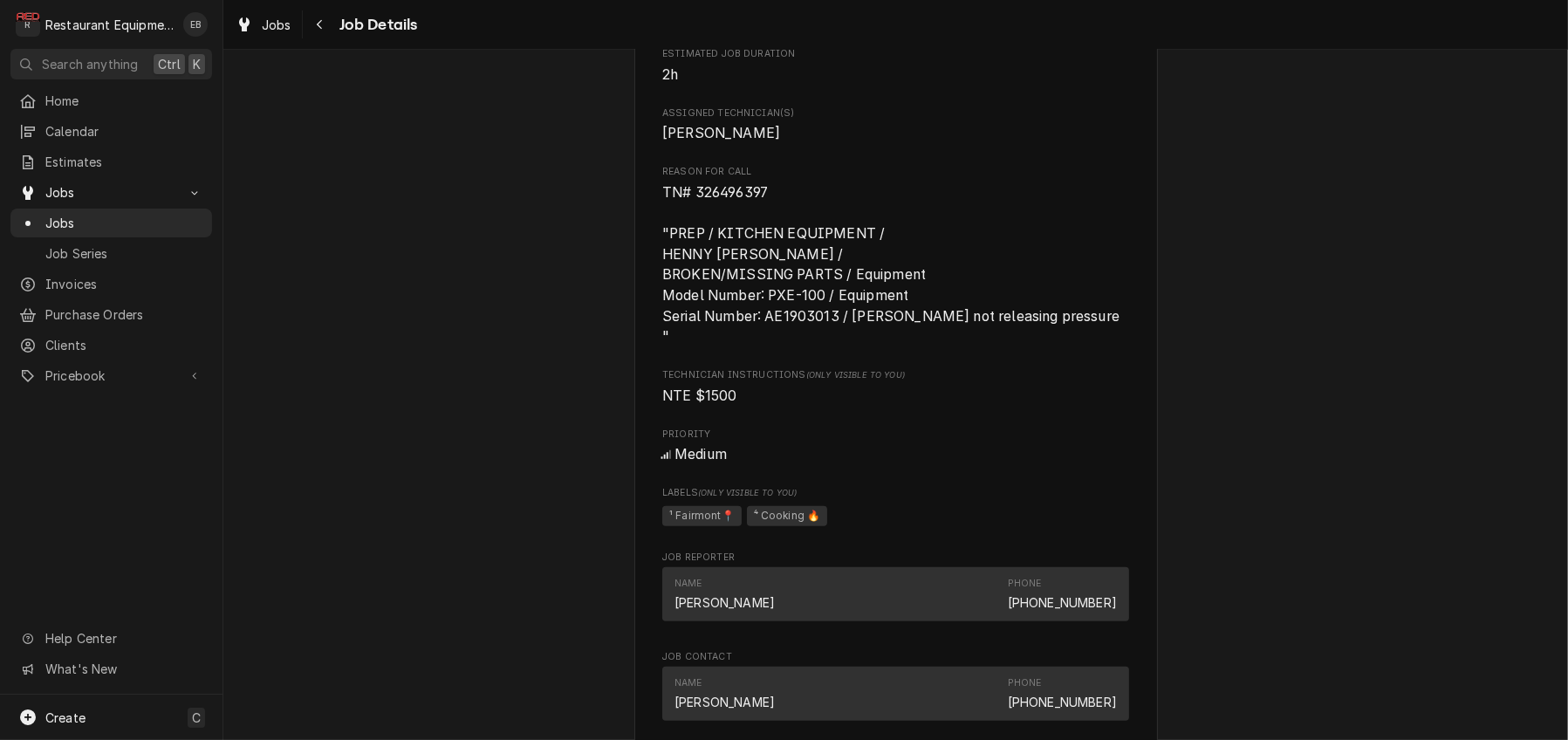
click at [895, 144] on span "Bryan Sanders" at bounding box center [895, 133] width 467 height 21
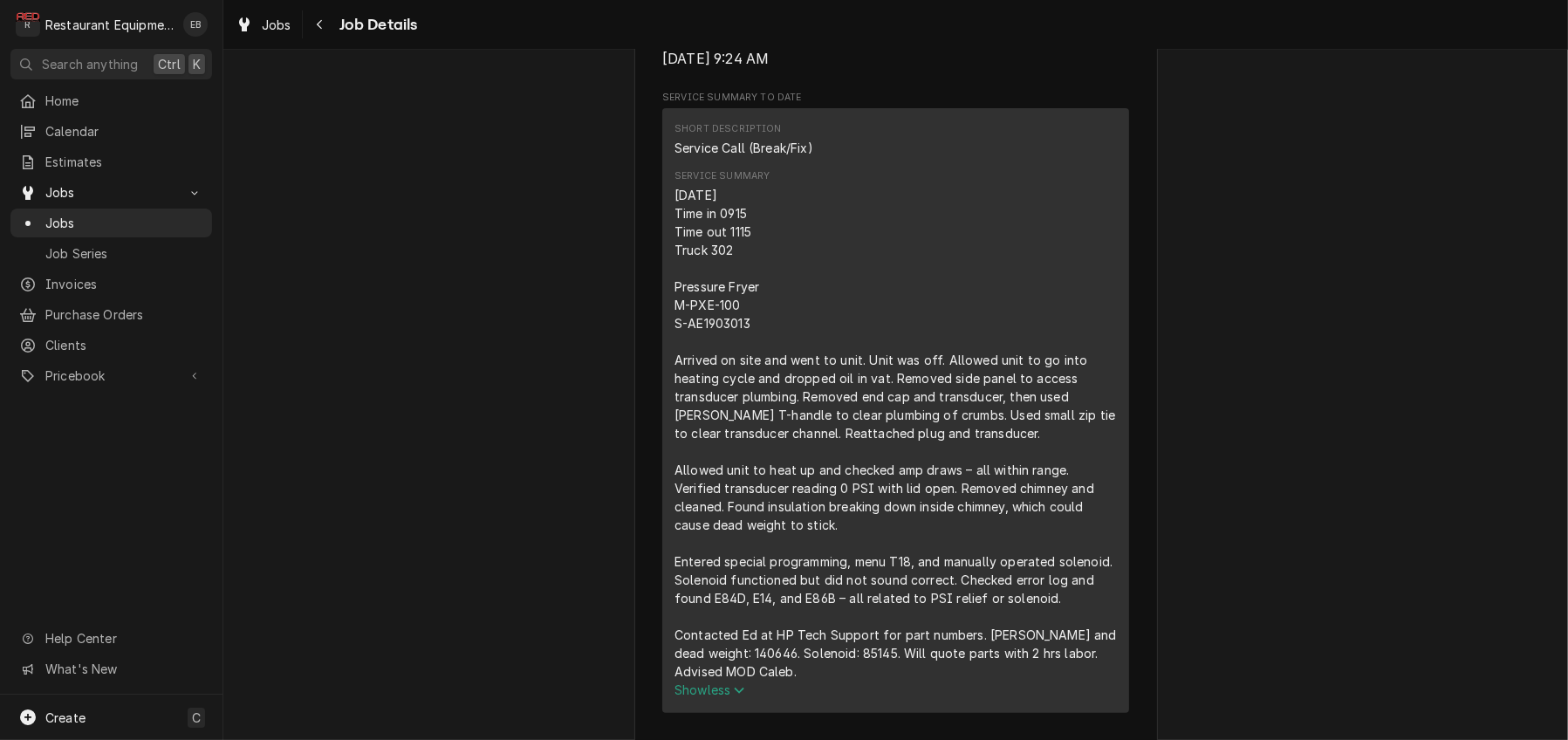
scroll to position [873, 0]
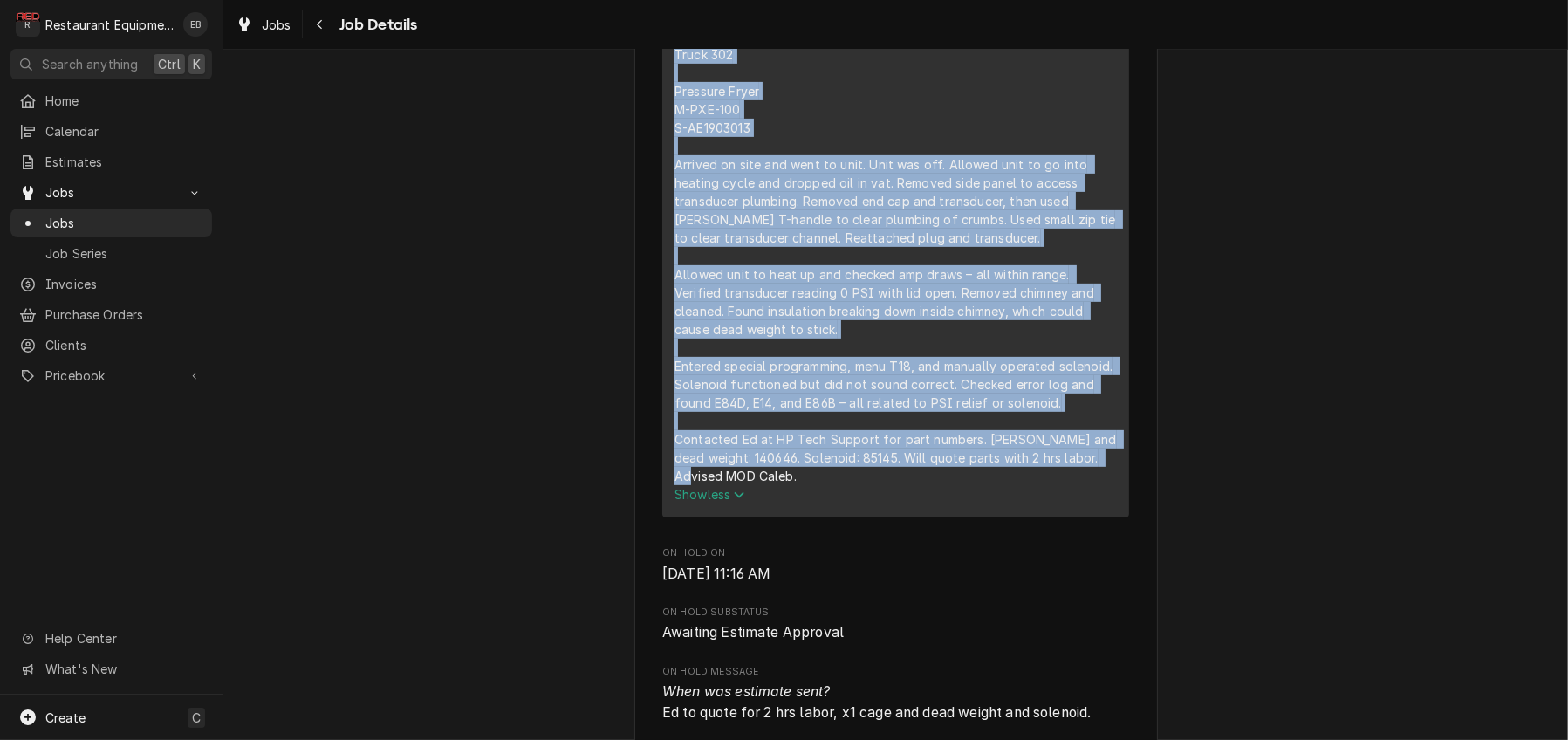
drag, startPoint x: 660, startPoint y: 140, endPoint x: 792, endPoint y: 653, distance: 529.7
click at [792, 486] on div "9/22/25 Time in 0915 Time out 1115 Truck 302 Pressure Fryer M-PXE-100 S-AE19030…" at bounding box center [896, 237] width 443 height 495
copy div "9/22/25 Time in 0915 Time out 1115 Truck 302 Pressure Fryer M-PXE-100 S-AE19030…"
click at [964, 156] on div "9/22/25 Time in 0915 Time out 1115 Truck 302 Pressure Fryer M-PXE-100 S-AE19030…" at bounding box center [896, 237] width 443 height 495
click at [1232, 224] on div "Awaiting Estimate Approval Cracker Barrel (North) 376 - Fairmont / 2206 Pleasan…" at bounding box center [895, 739] width 1344 height 3087
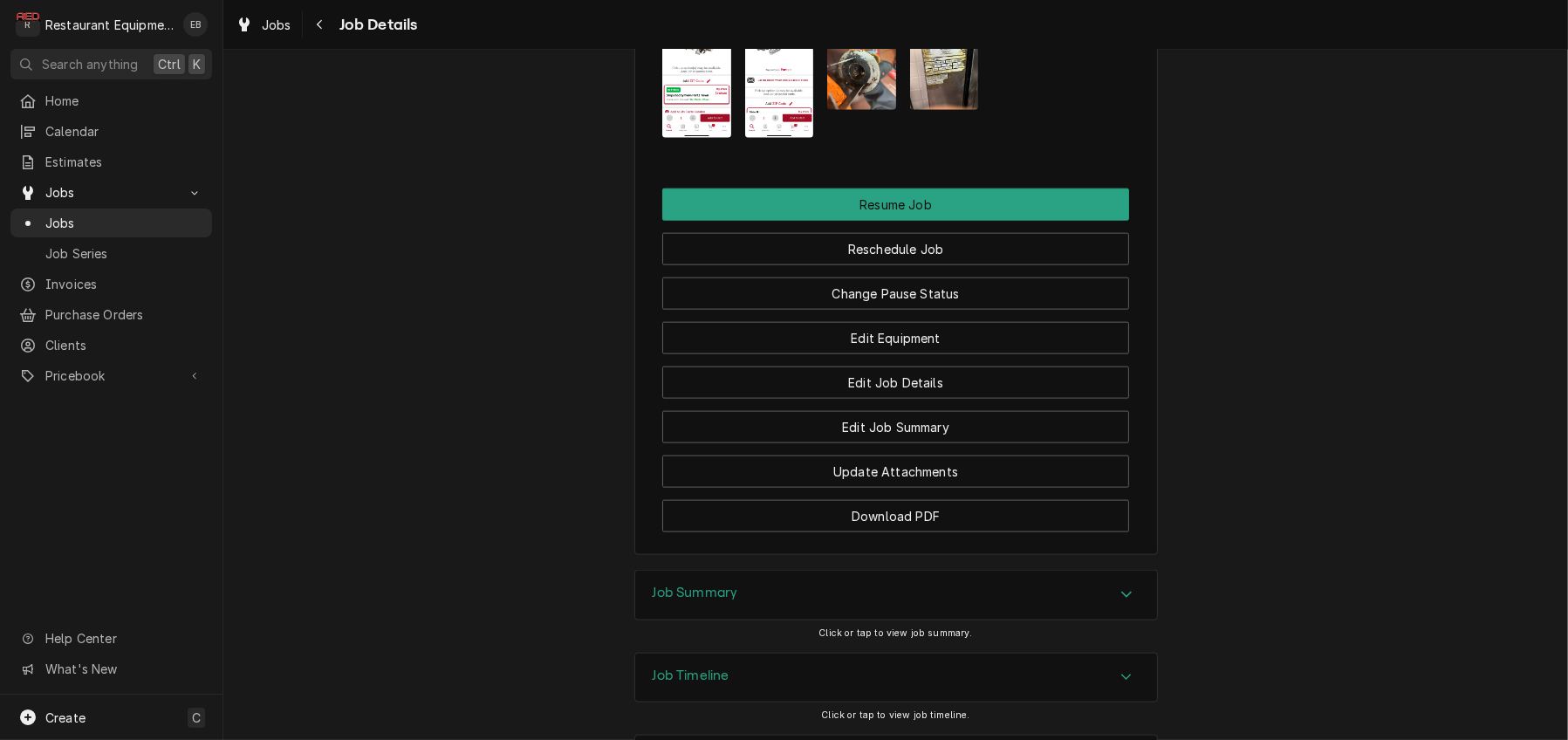
scroll to position [2675, 0]
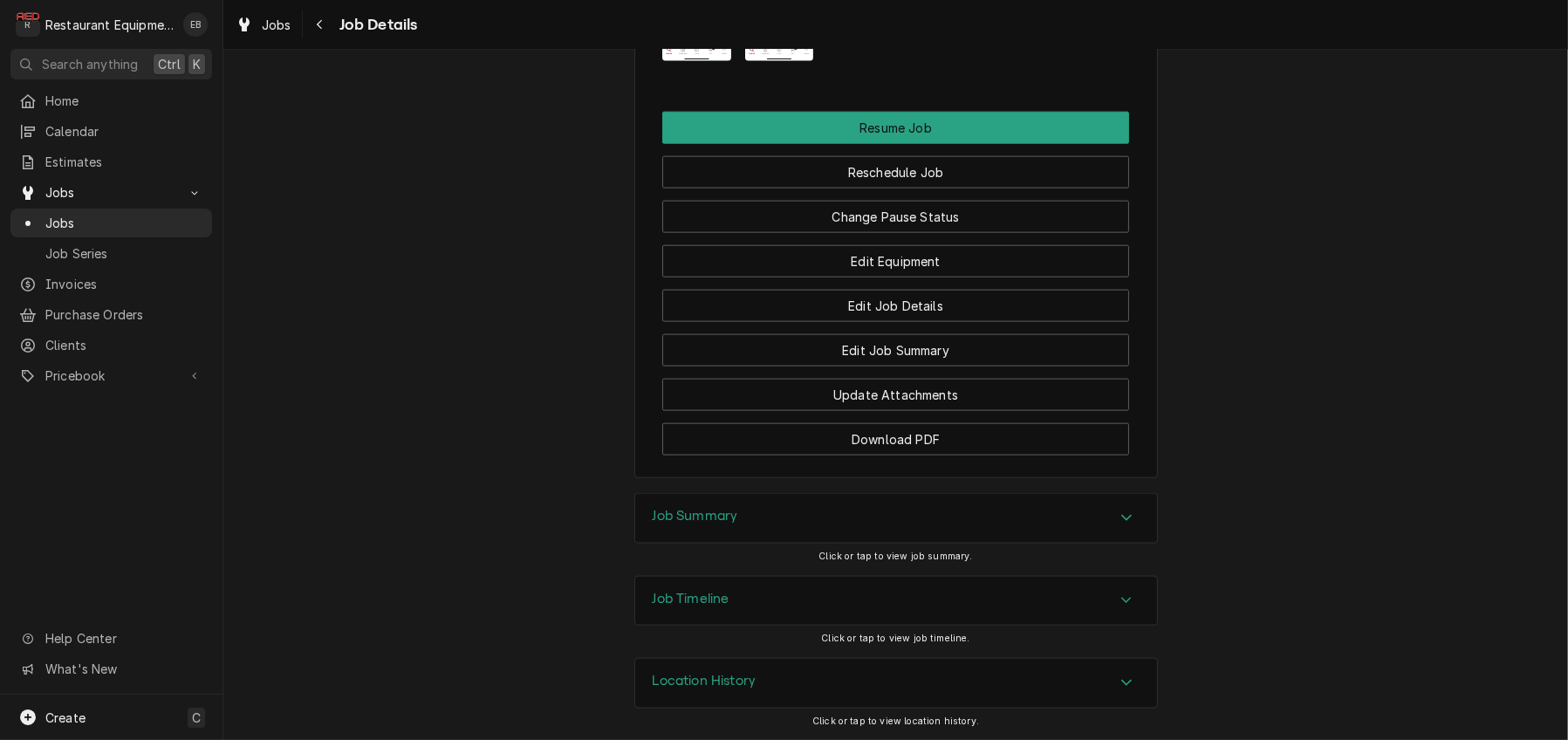
drag, startPoint x: 859, startPoint y: 315, endPoint x: 857, endPoint y: 274, distance: 41.0
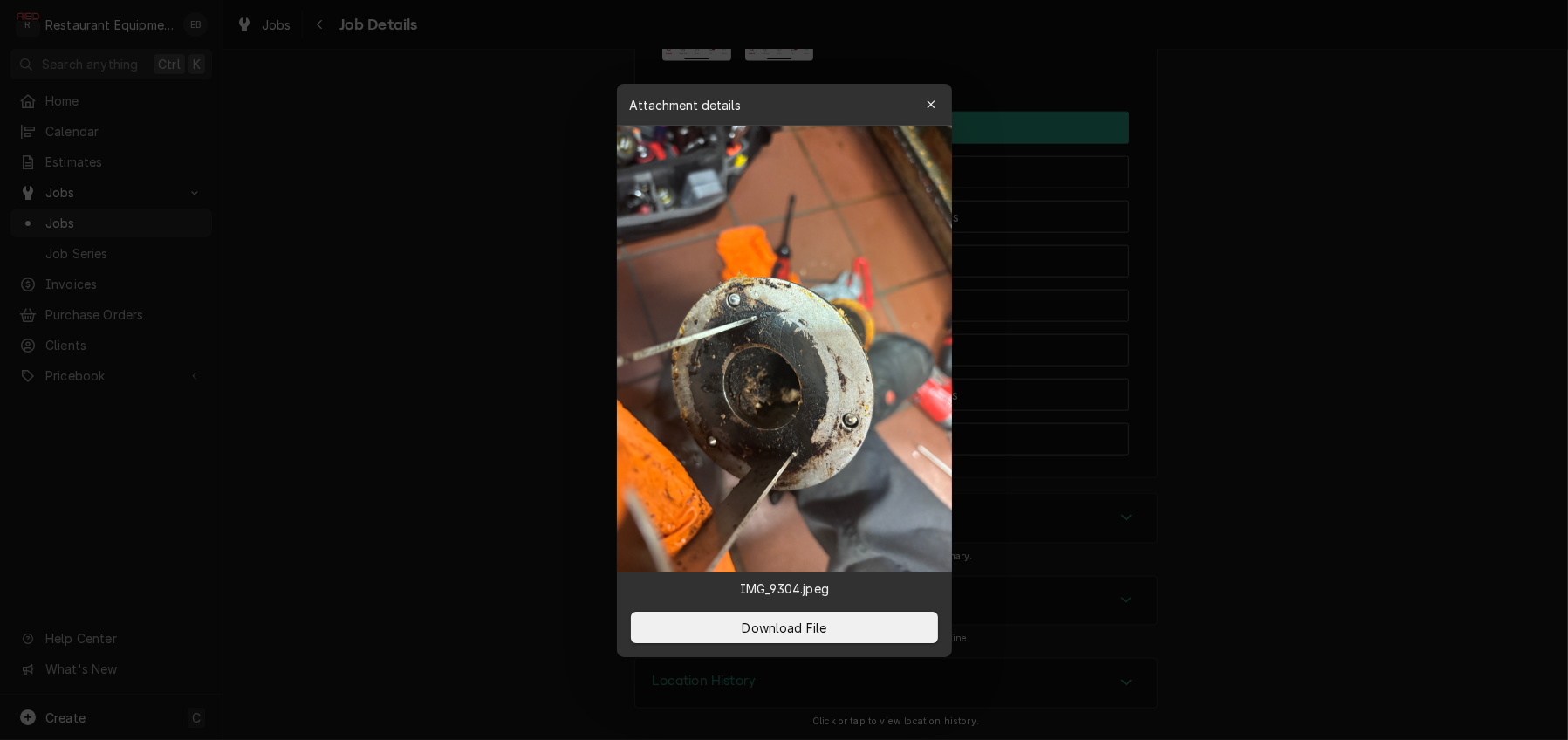
click at [852, 309] on img at bounding box center [784, 349] width 335 height 446
click at [804, 636] on span "Download File" at bounding box center [784, 627] width 92 height 19
click at [945, 91] on button "button" at bounding box center [930, 104] width 28 height 28
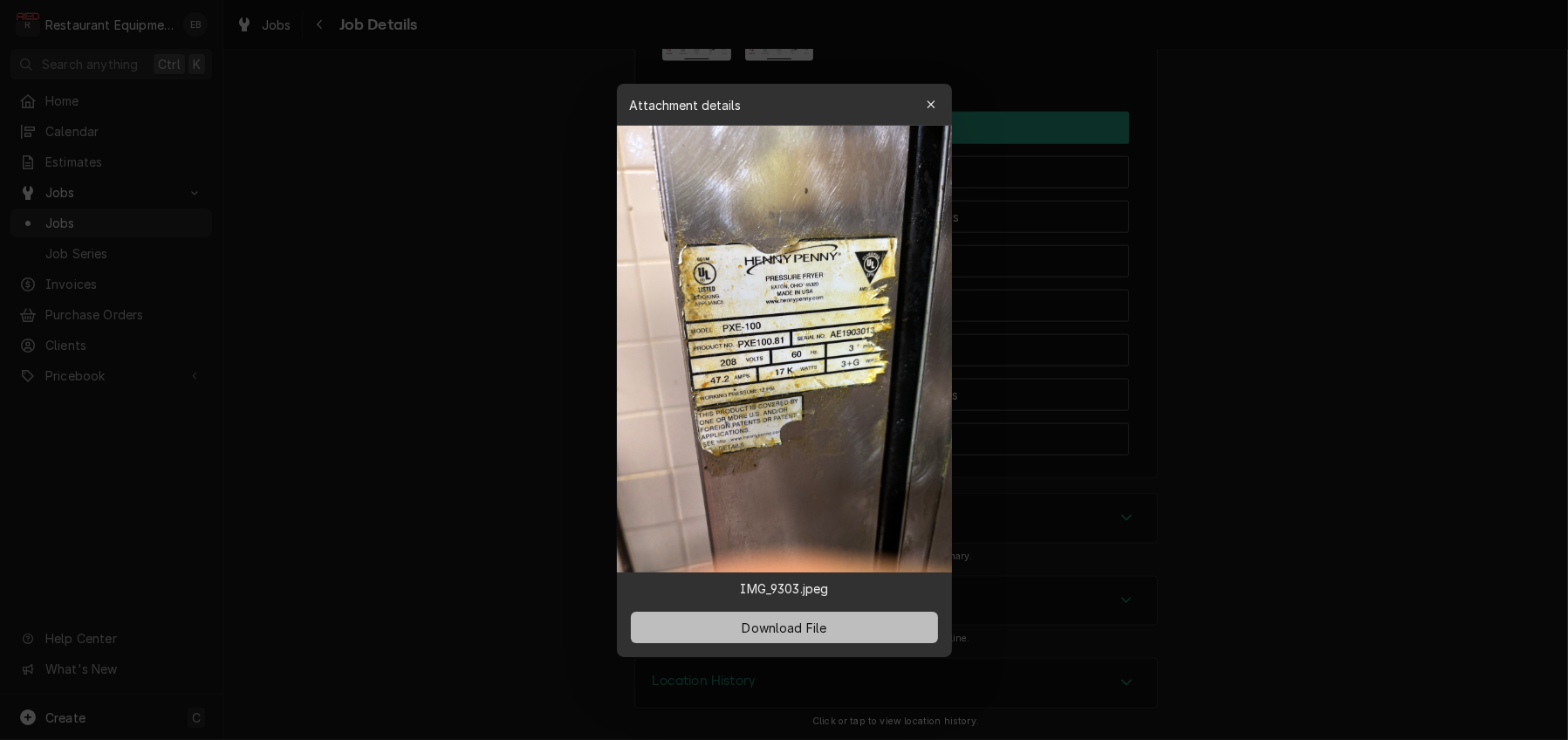
click at [823, 636] on span "Download File" at bounding box center [784, 627] width 92 height 19
click at [1257, 255] on div at bounding box center [784, 370] width 1568 height 740
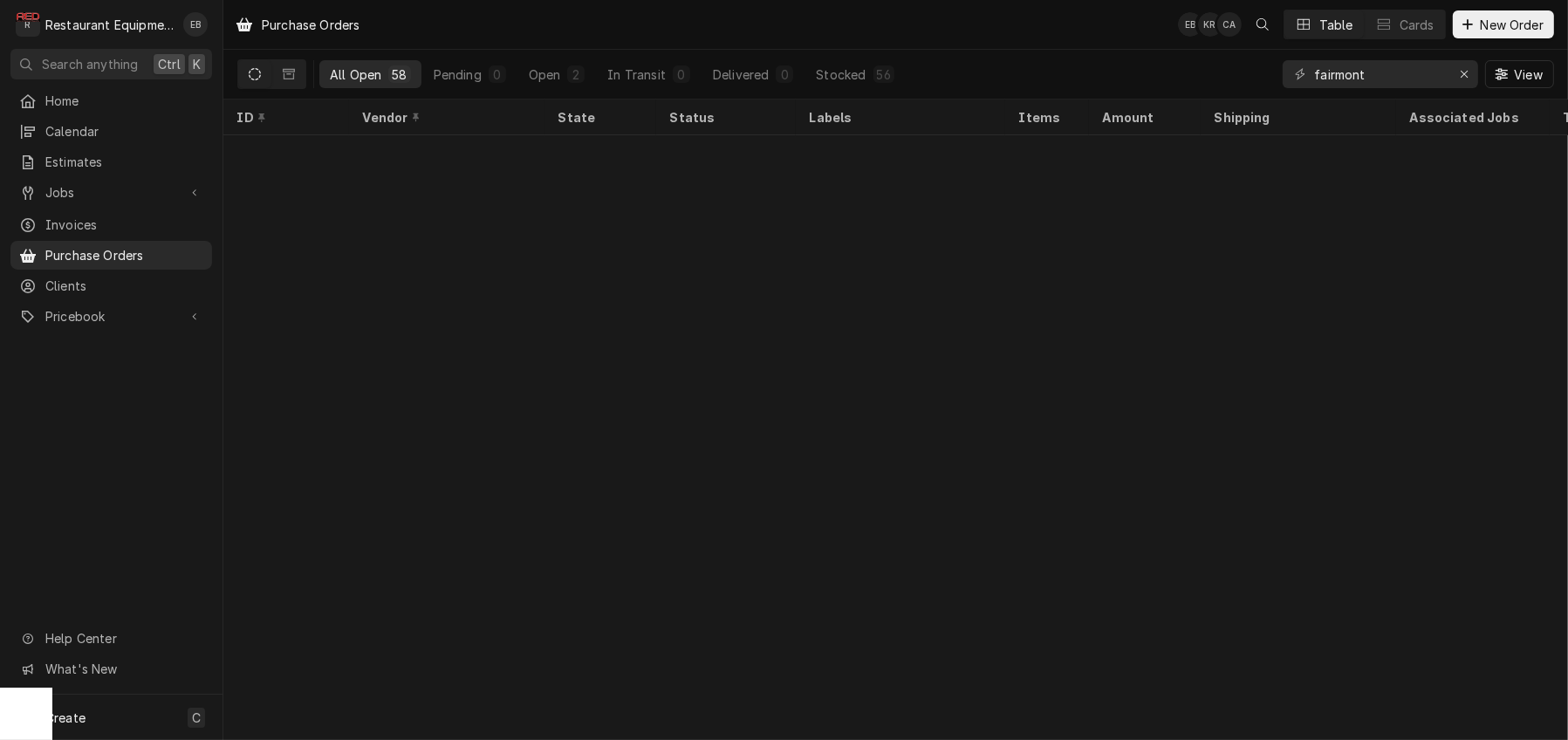
scroll to position [1840, 0]
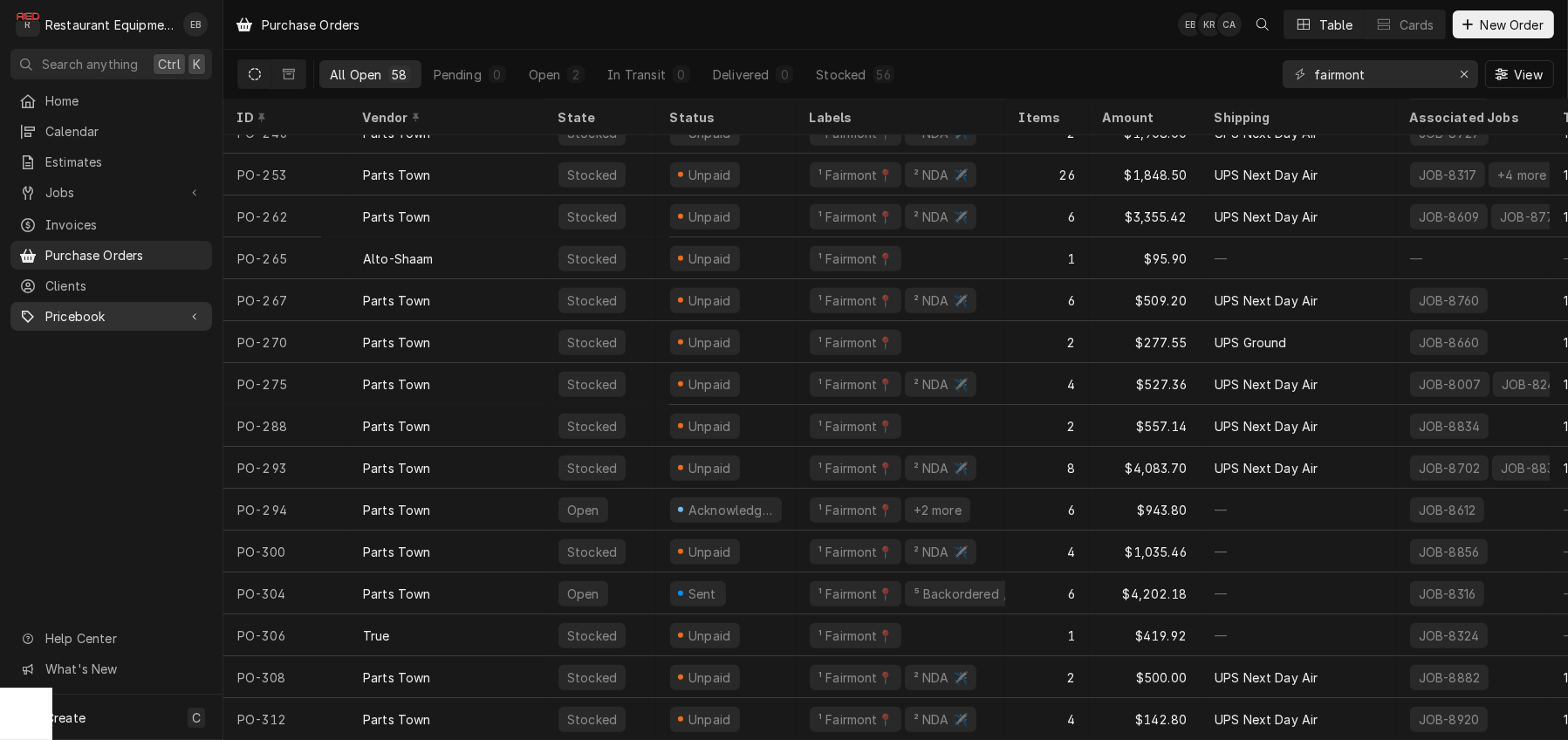
click at [105, 326] on span "Pricebook" at bounding box center [112, 316] width 132 height 19
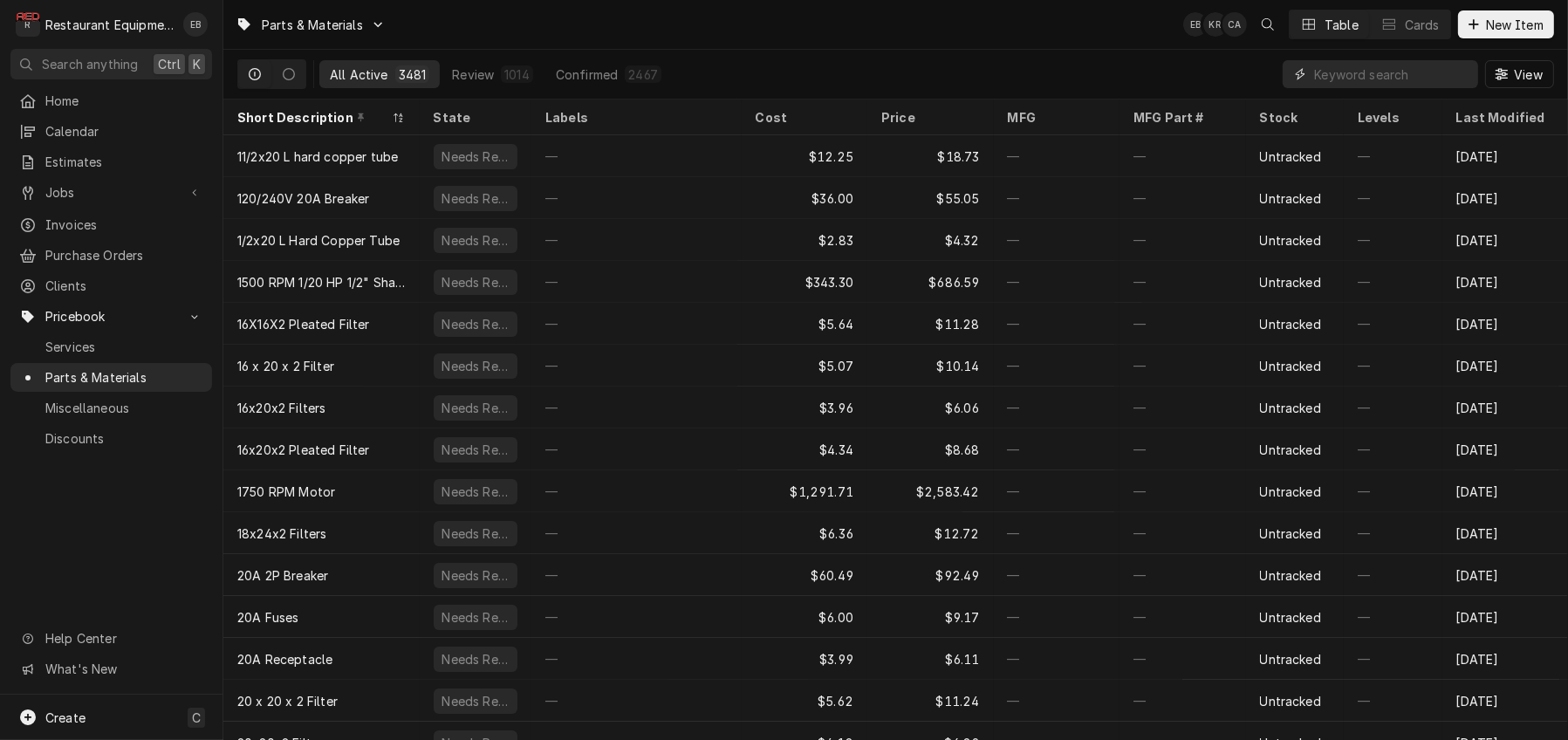
click at [1334, 80] on input "Dynamic Content Wrapper" at bounding box center [1391, 73] width 155 height 28
type input "140646"
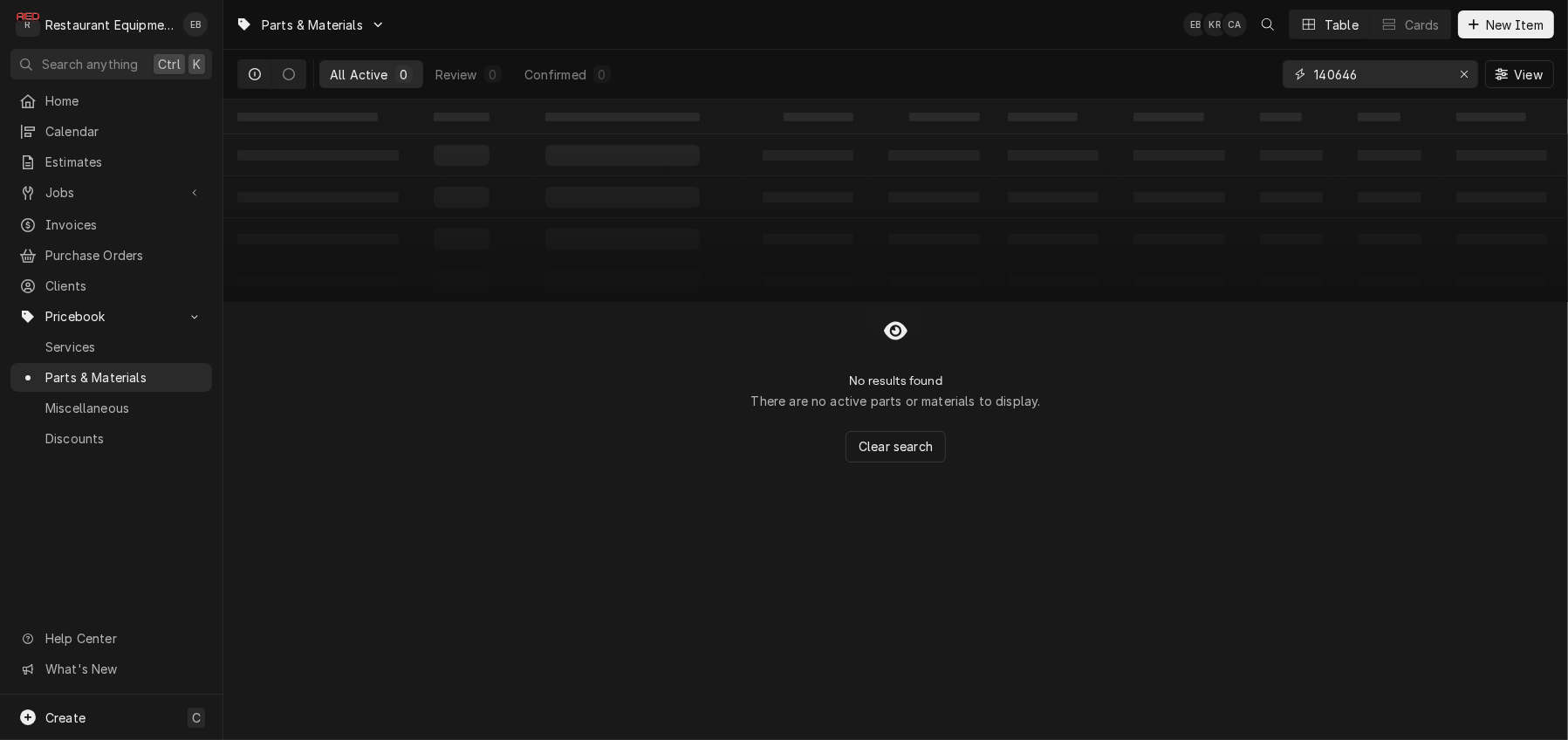
drag, startPoint x: 1348, startPoint y: 81, endPoint x: 1235, endPoint y: 79, distance: 113.0
click at [1235, 79] on div "All Active 0 Review 0 Confirmed 0 140646 View" at bounding box center [895, 74] width 1316 height 49
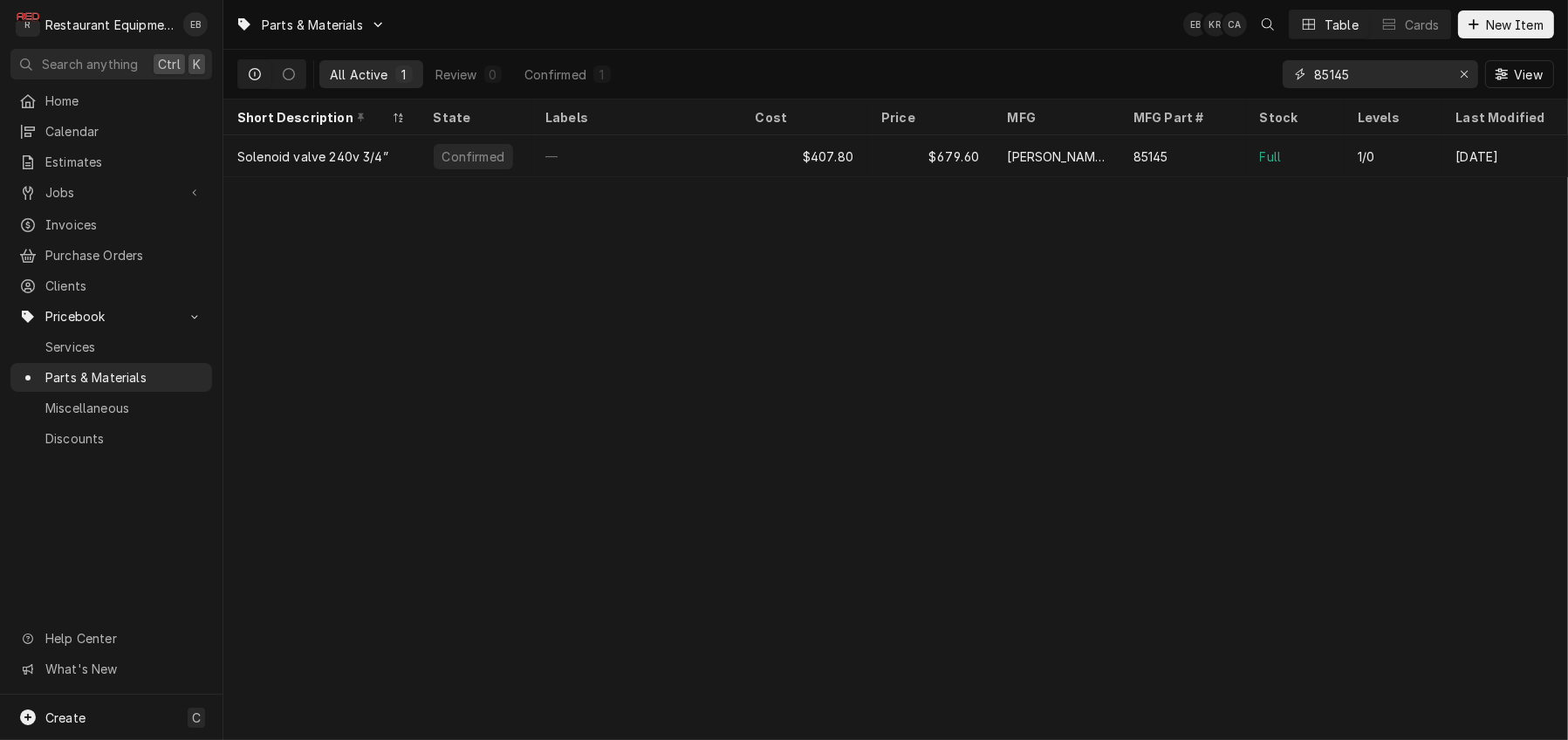
type input "85145"
click at [1463, 79] on div "Erase input" at bounding box center [1464, 74] width 18 height 18
click at [1484, 18] on span "New Item" at bounding box center [1514, 25] width 64 height 19
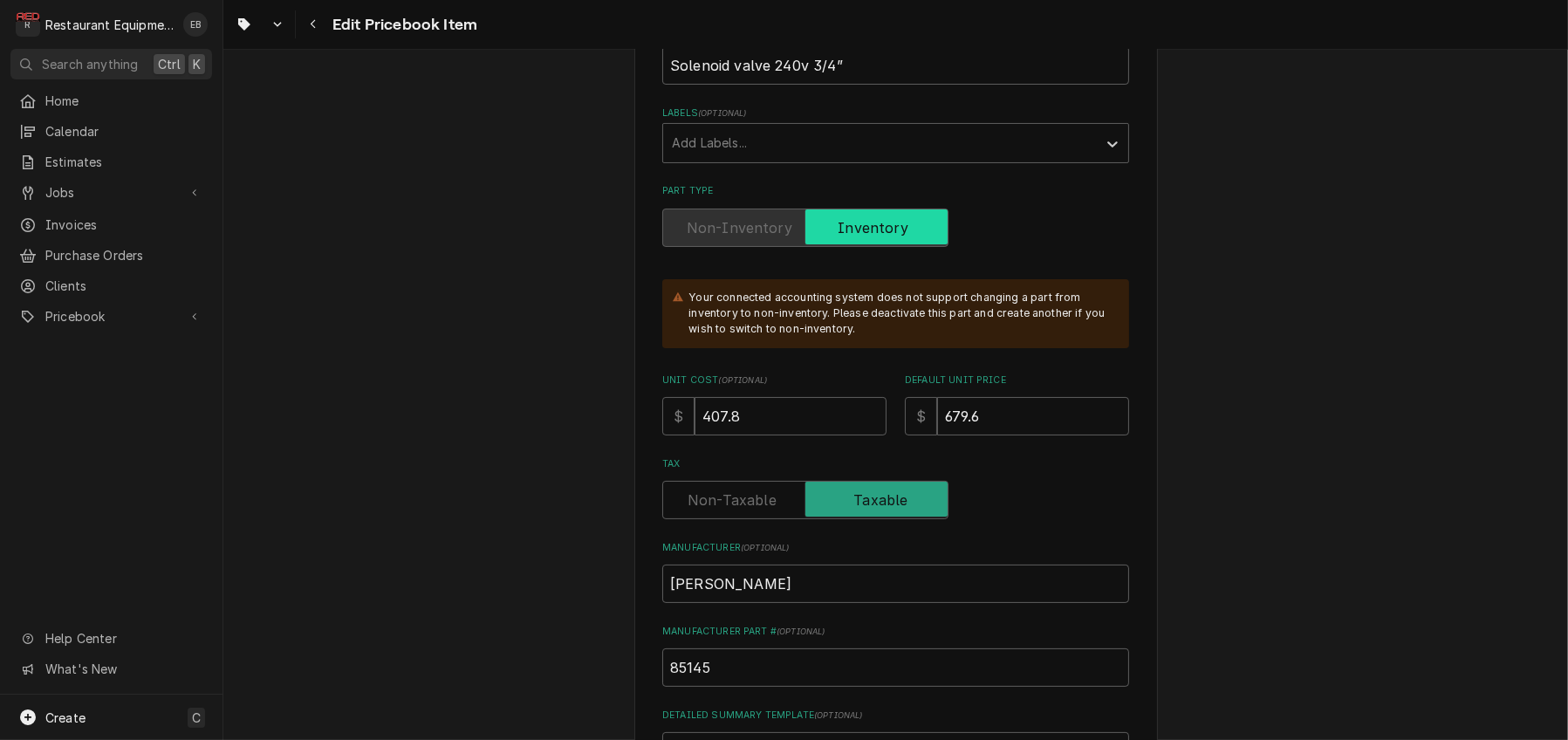
scroll to position [407, 0]
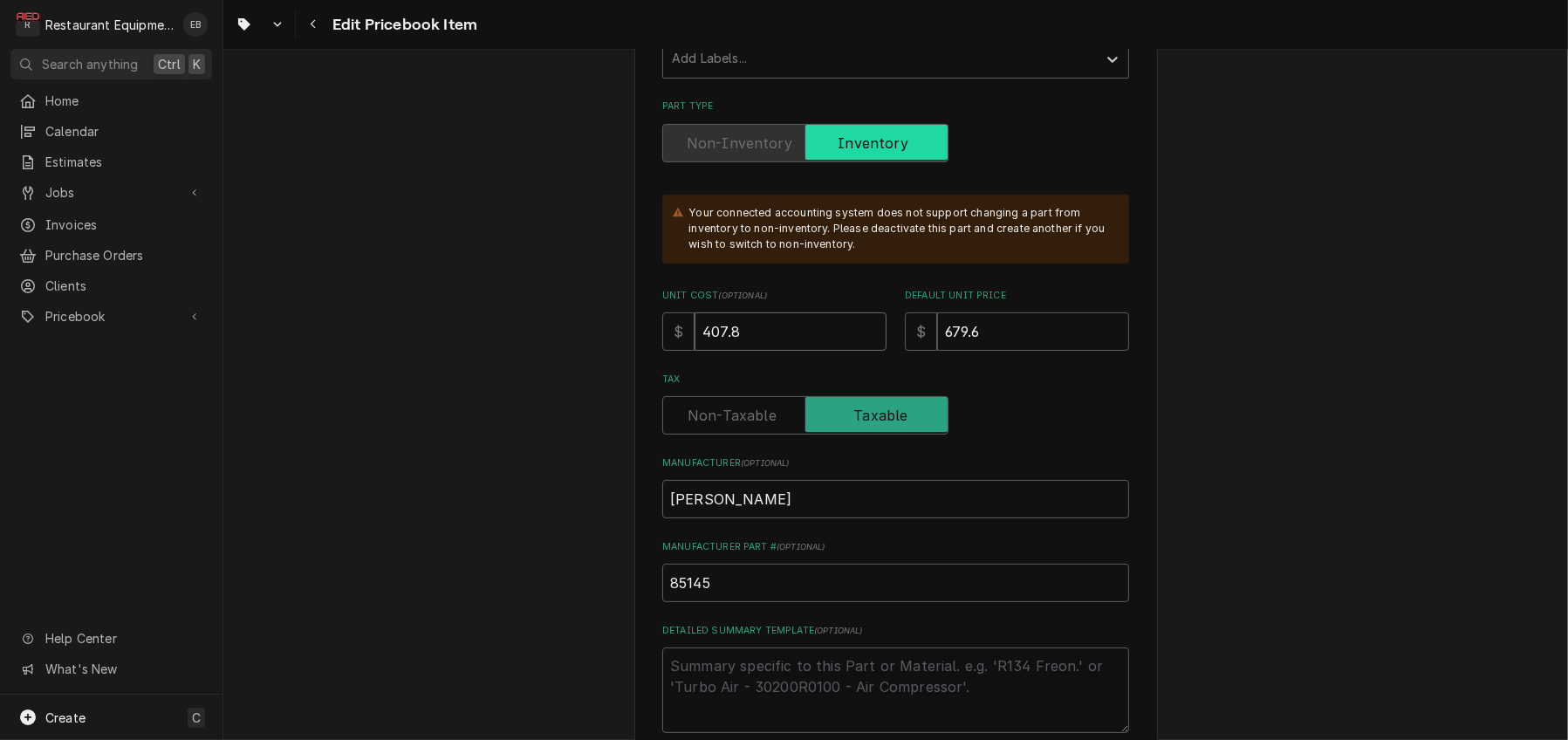
click at [786, 351] on input "407.8" at bounding box center [790, 331] width 192 height 38
type textarea "x"
type input "407"
type textarea "x"
type input "40"
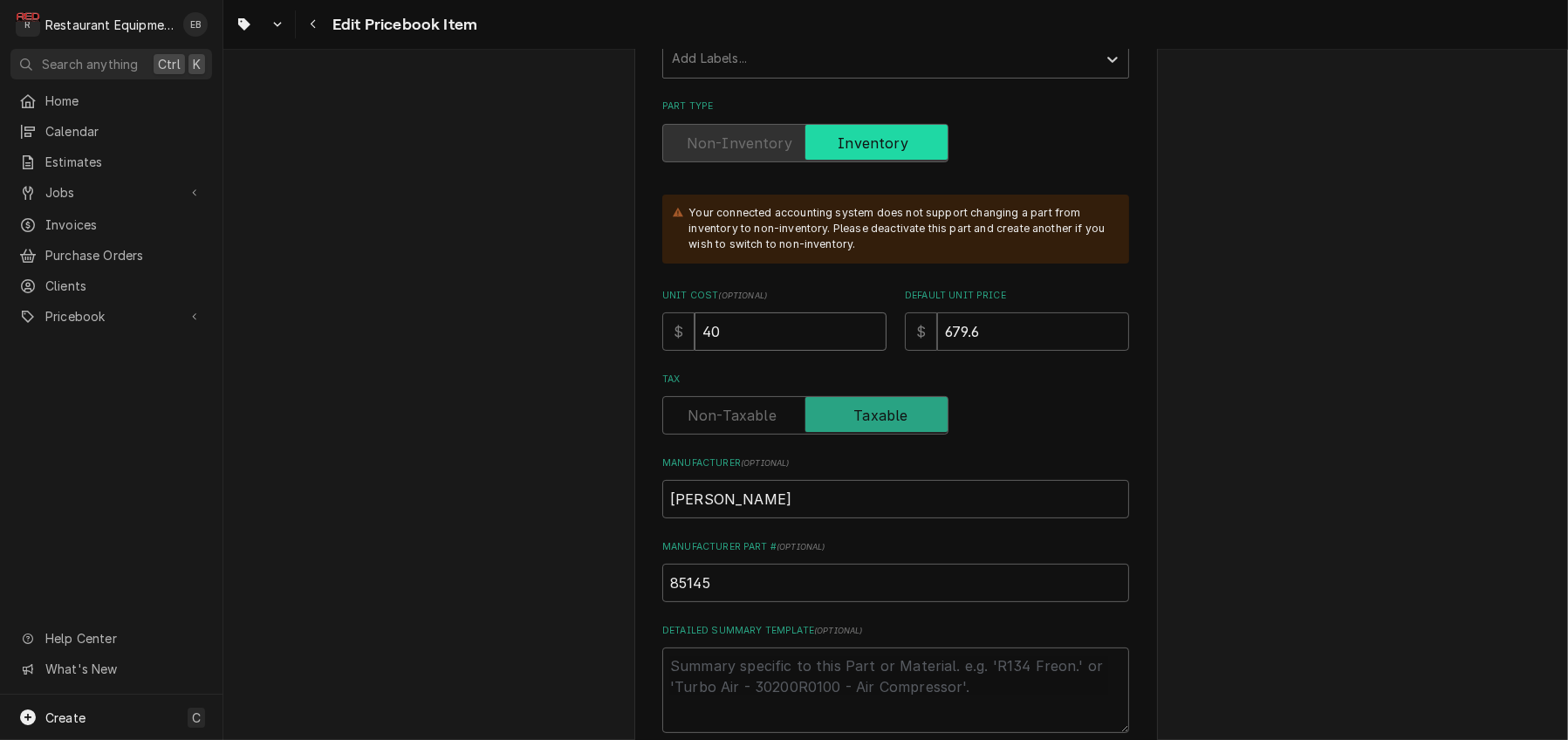
type textarea "x"
type input "4"
type textarea "x"
type input "5"
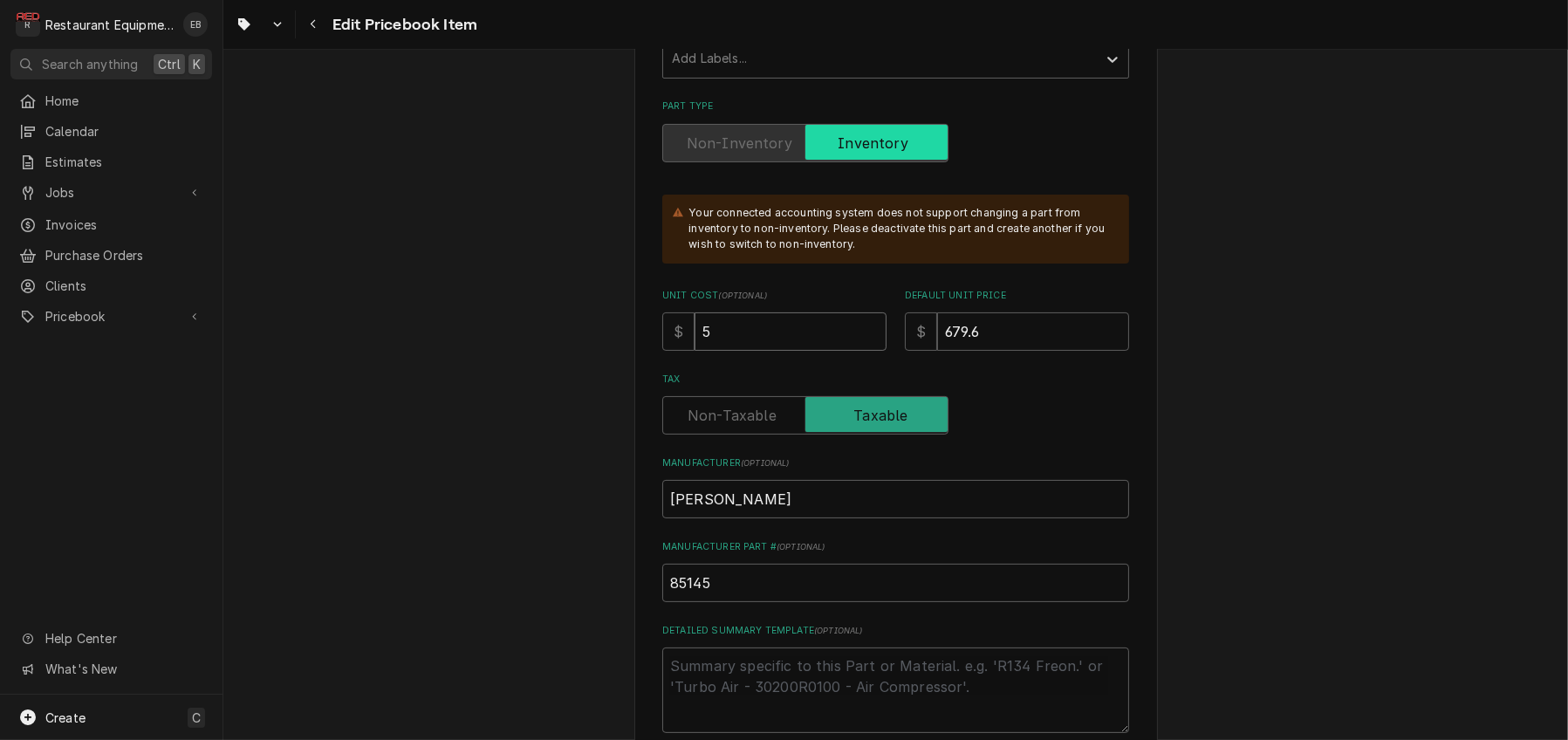
type textarea "x"
type input "52"
type textarea "x"
type input "524"
type textarea "x"
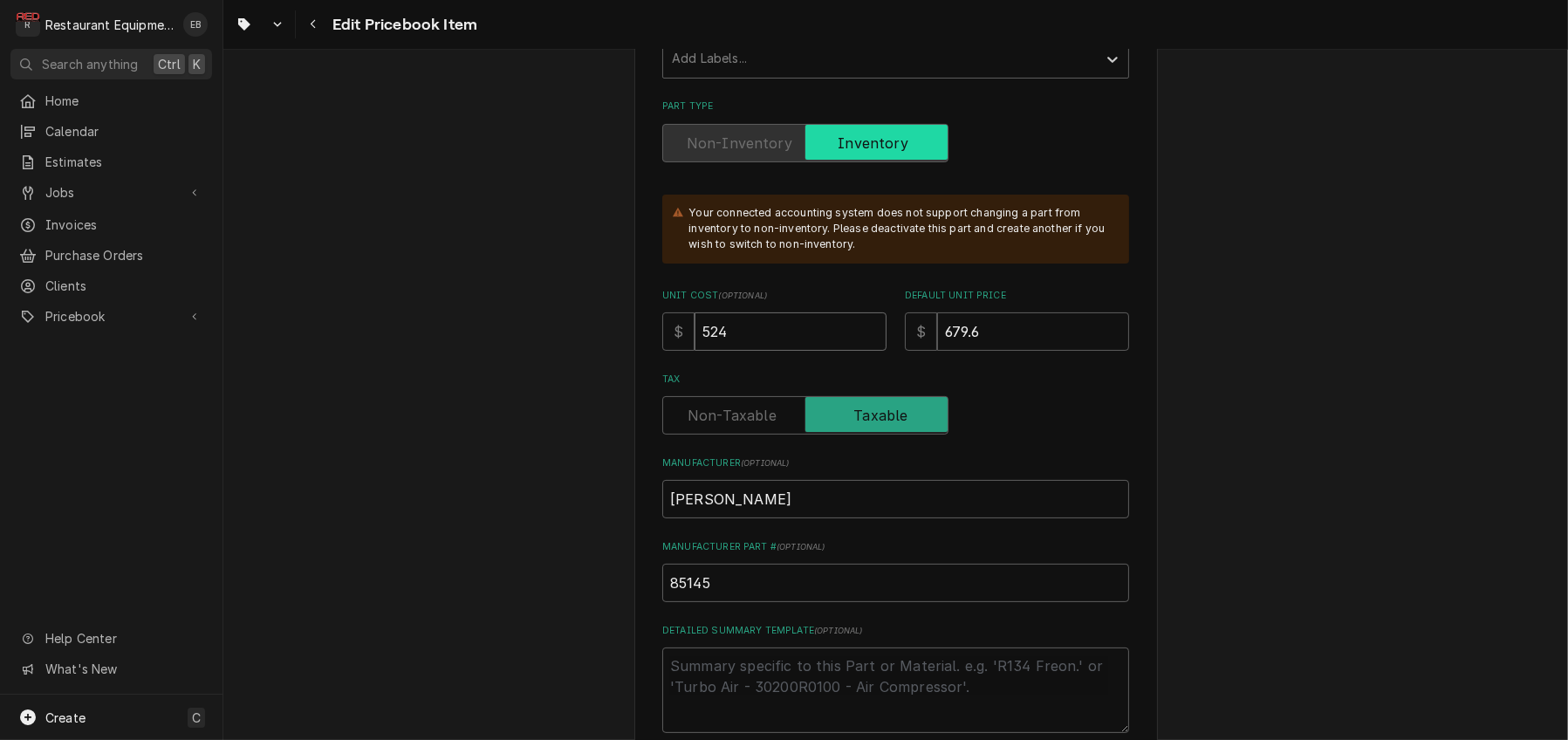
type input "524.3"
type textarea "x"
type input "524.30"
drag, startPoint x: 1002, startPoint y: 423, endPoint x: 934, endPoint y: 442, distance: 70.6
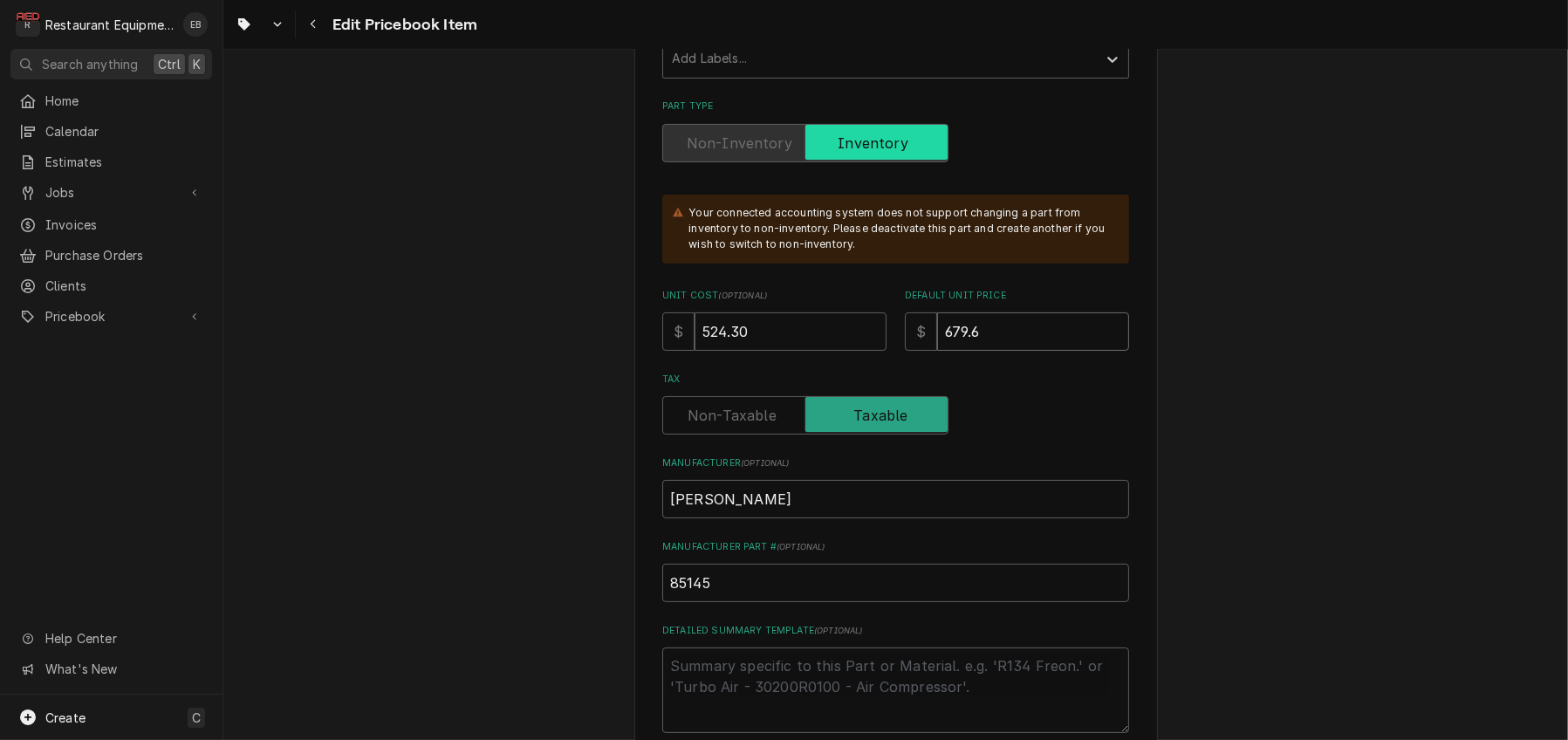
type textarea "x"
type input "7"
type textarea "x"
type input "74"
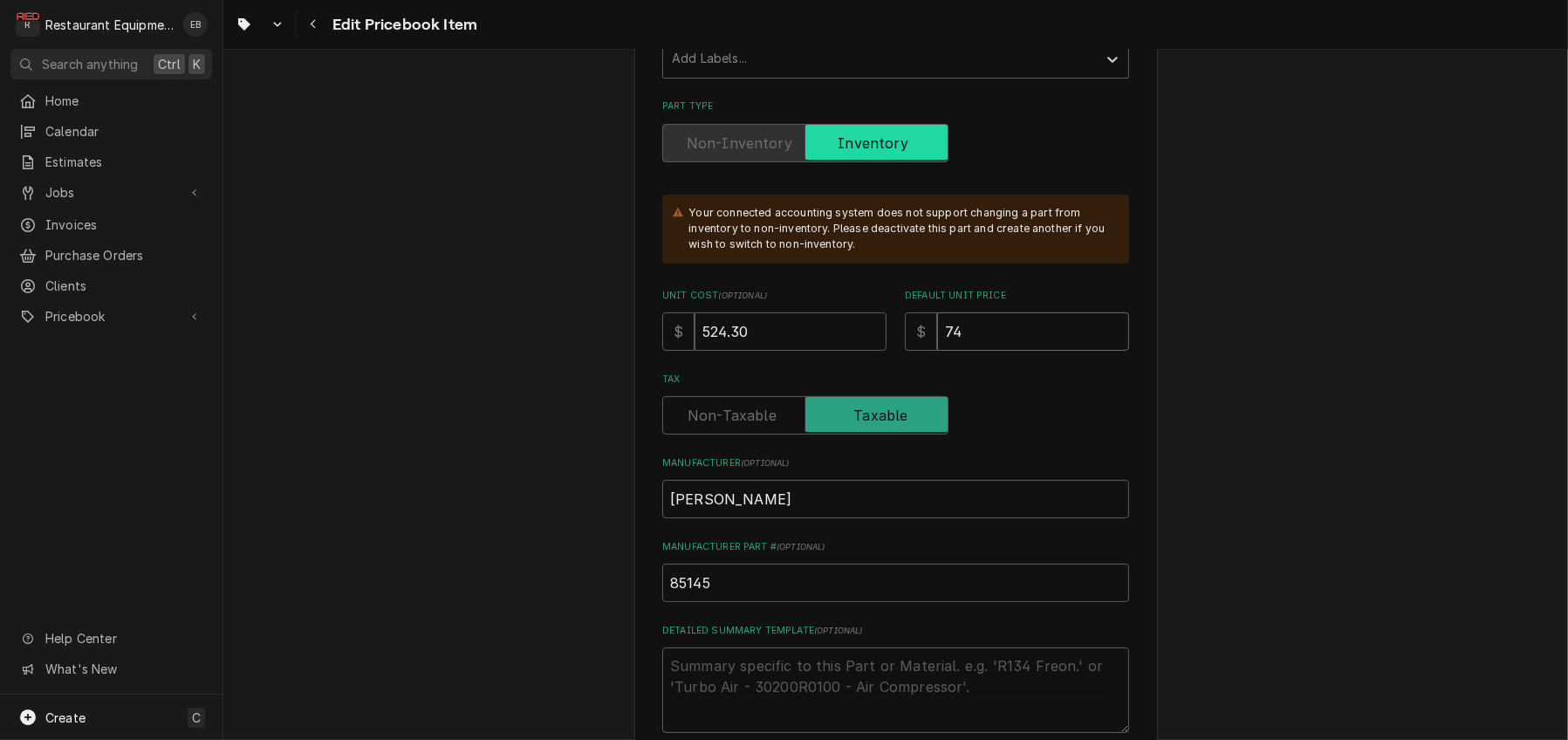
type textarea "x"
type input "749"
type textarea "x"
type input "74"
type textarea "x"
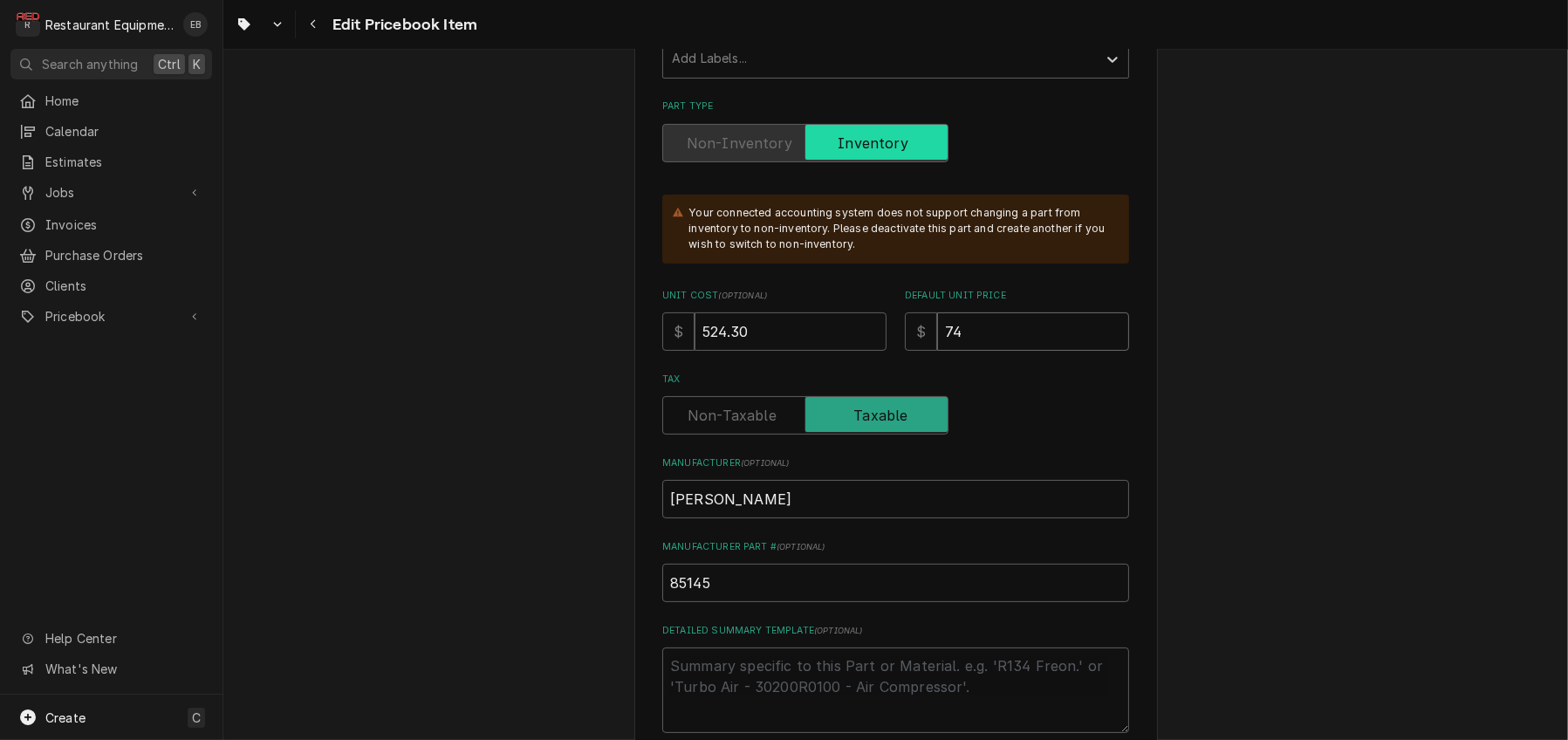
type input "7"
type textarea "x"
type input "8"
type textarea "x"
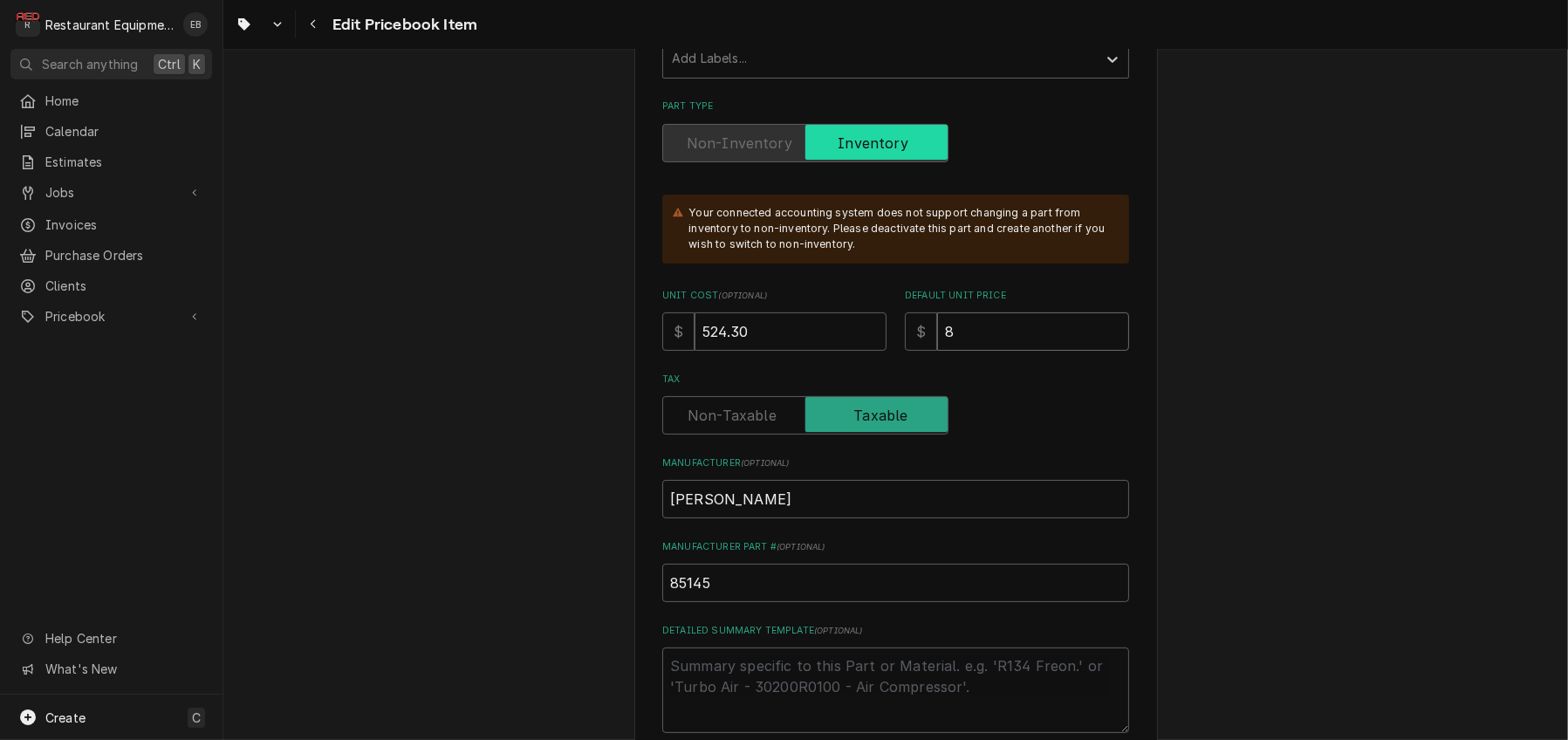
type input "80"
type textarea "x"
type input "801"
type textarea "x"
type input "801.6"
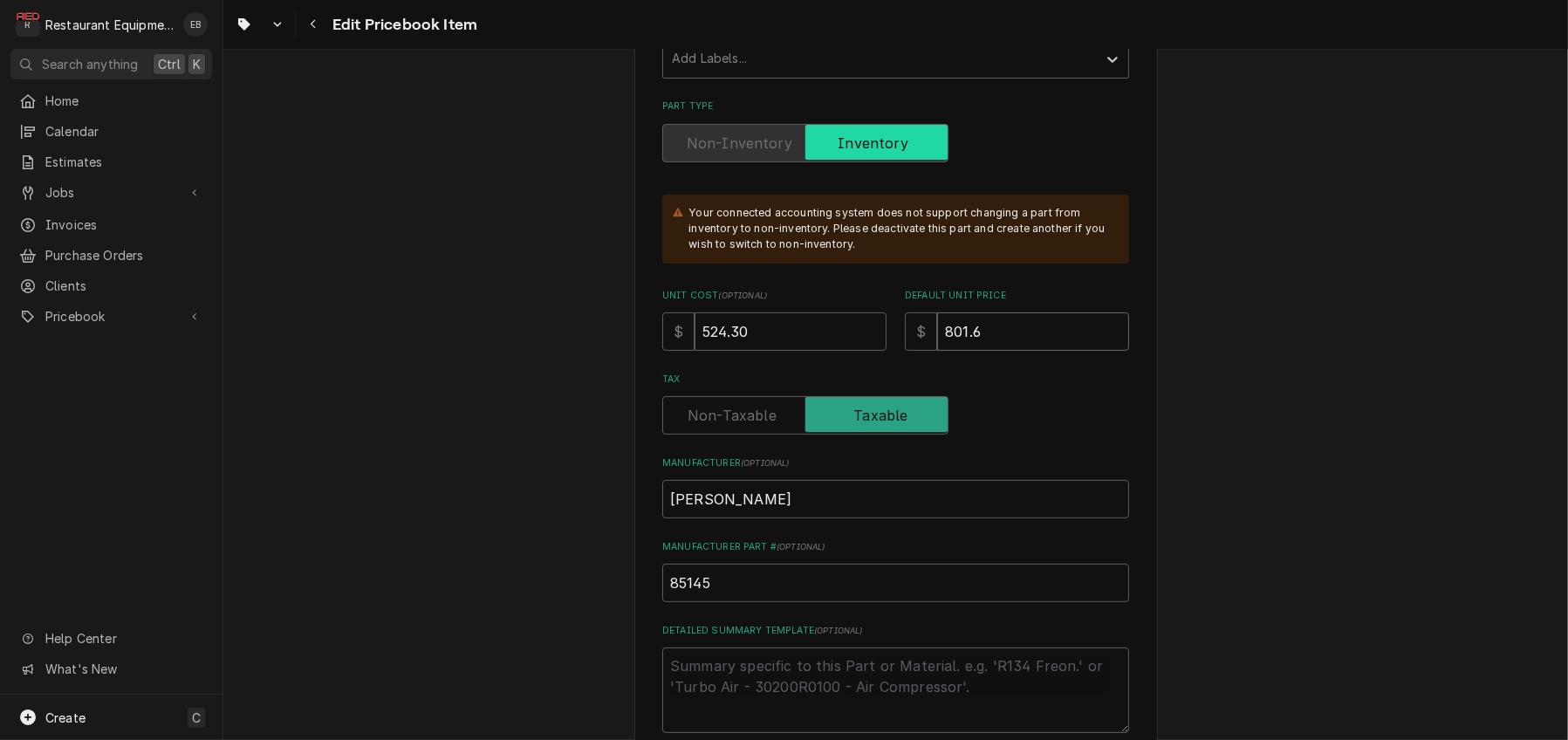
type textarea "x"
type input "801.68"
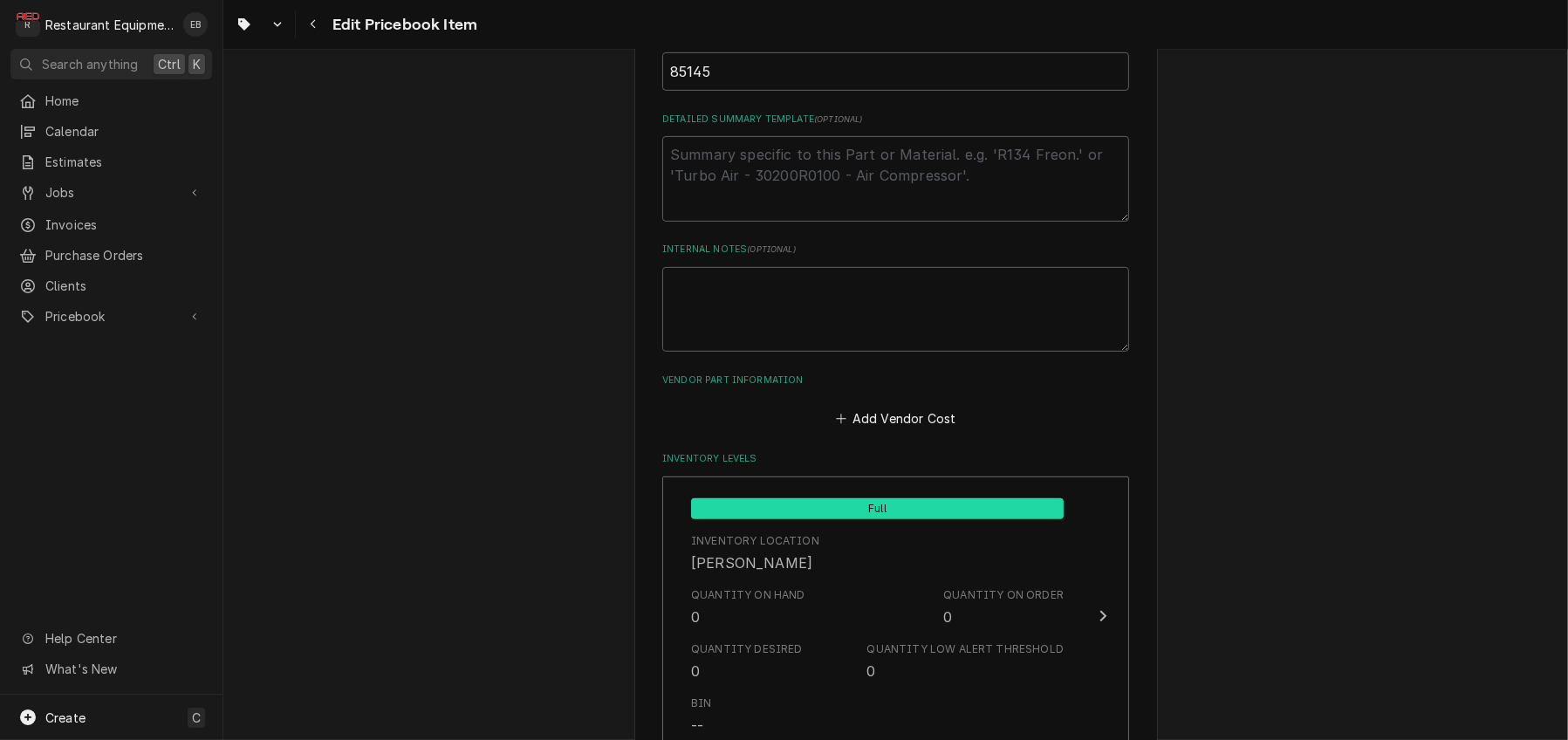
scroll to position [930, 0]
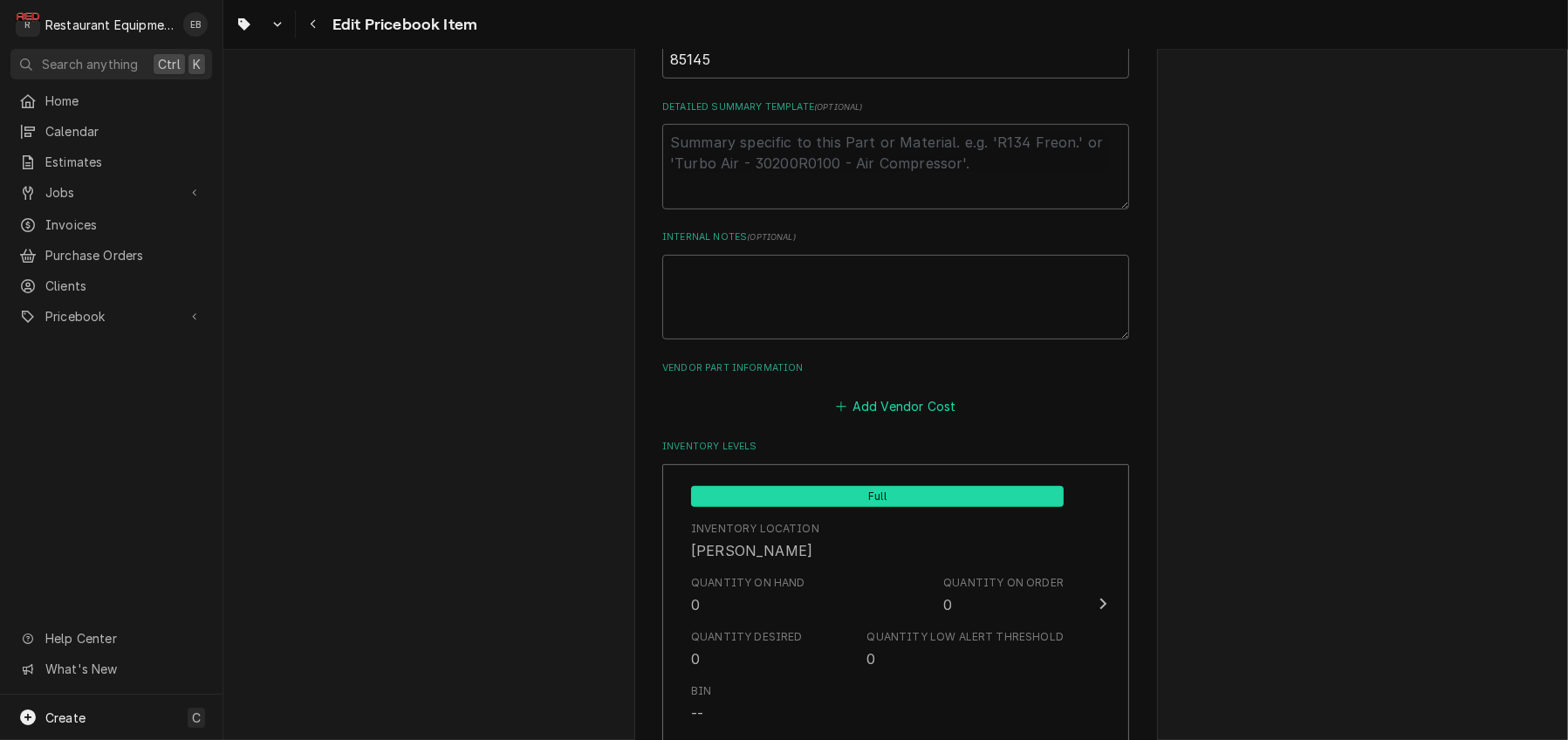
click at [858, 419] on button "Add Vendor Cost" at bounding box center [896, 406] width 127 height 24
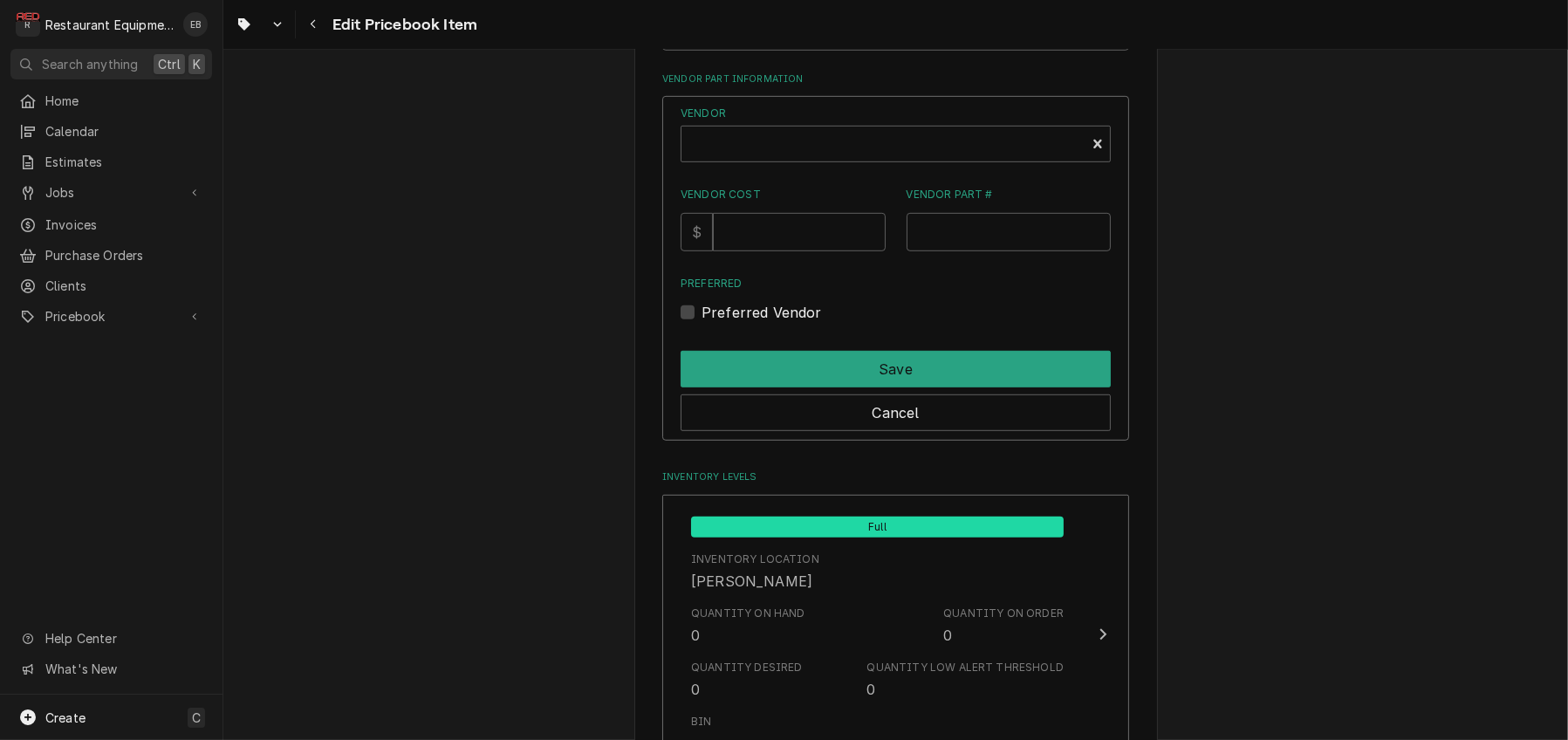
scroll to position [1222, 0]
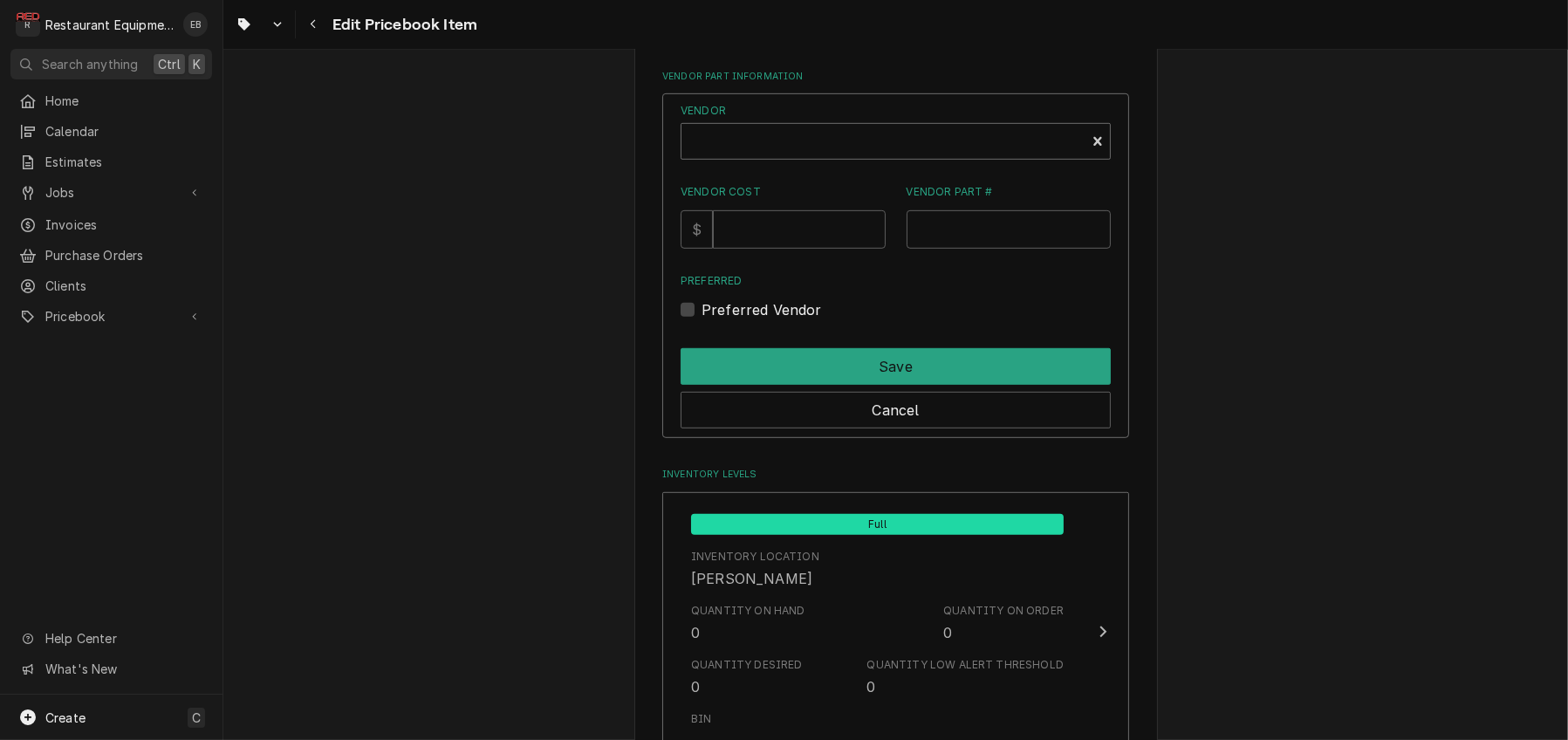
click at [800, 170] on div "Vendor" at bounding box center [883, 148] width 386 height 42
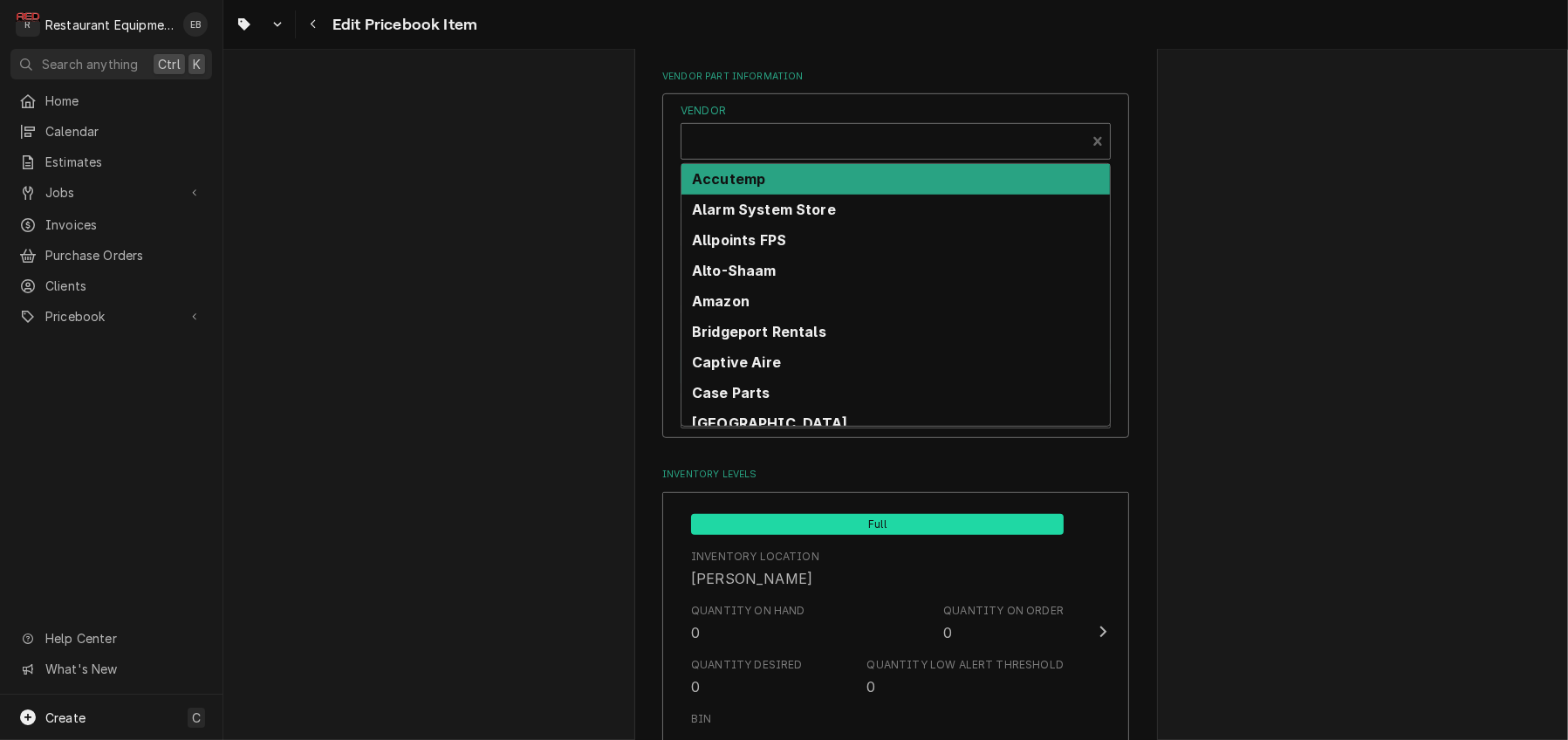
type textarea "x"
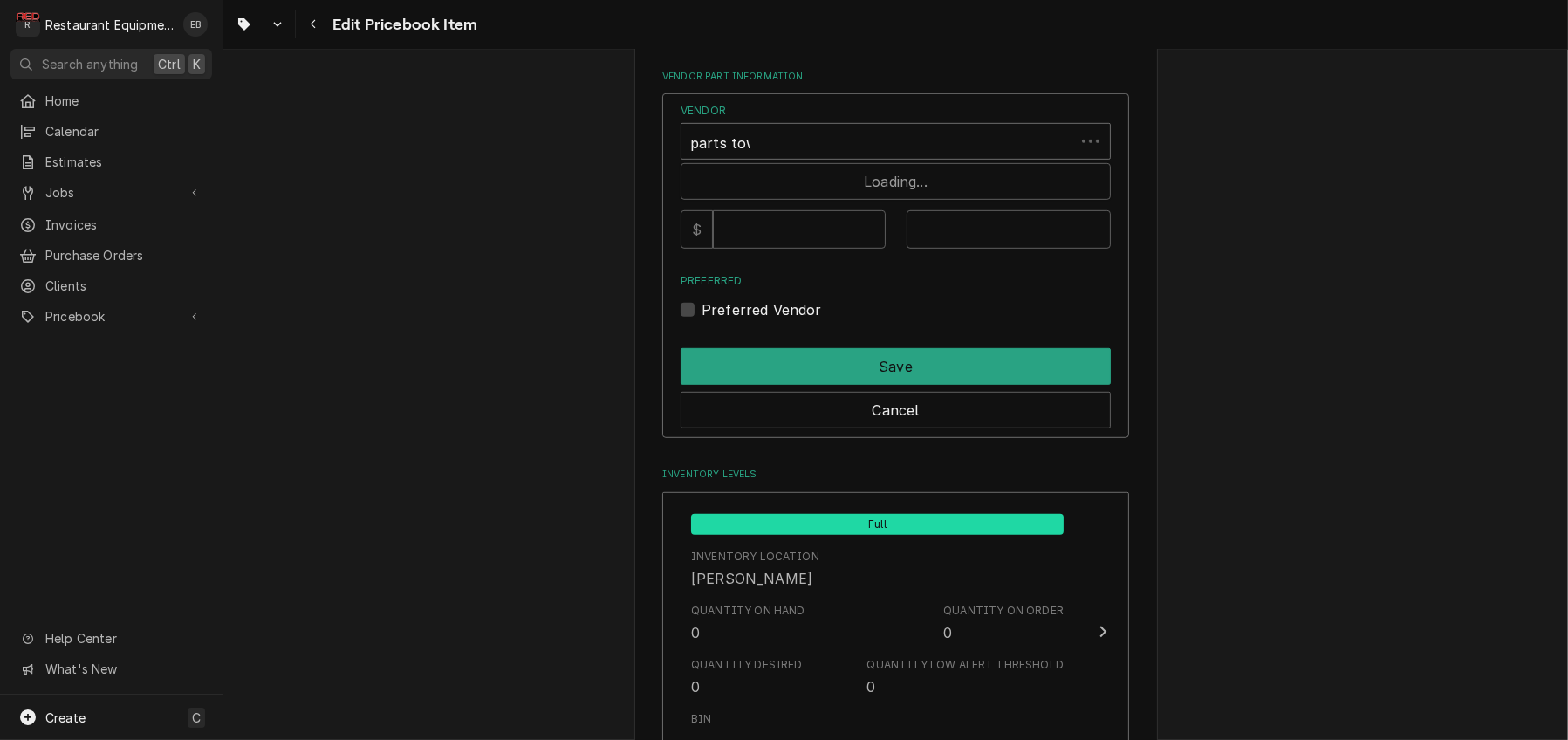
type input "parts town"
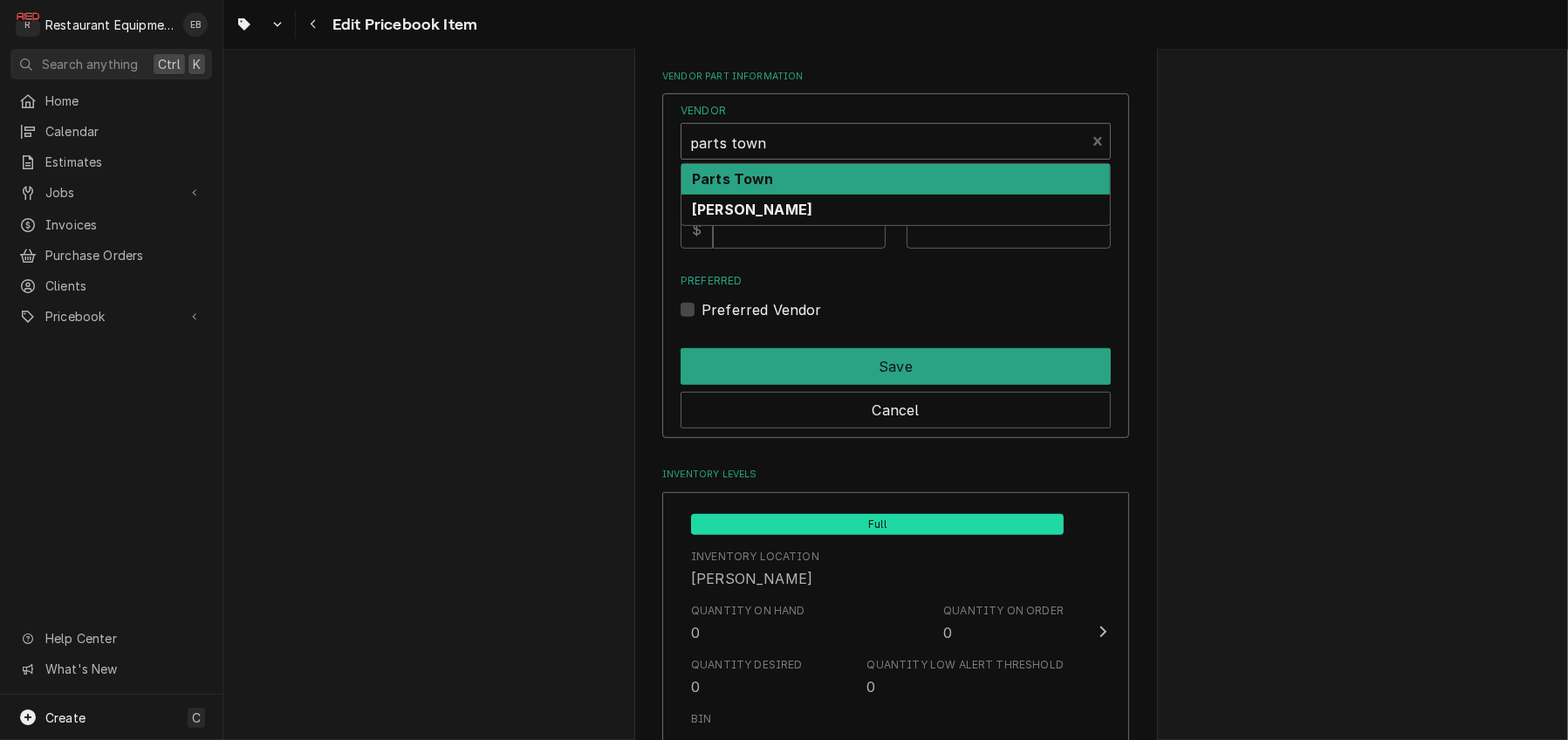
click at [809, 195] on div "Parts Town" at bounding box center [895, 179] width 428 height 30
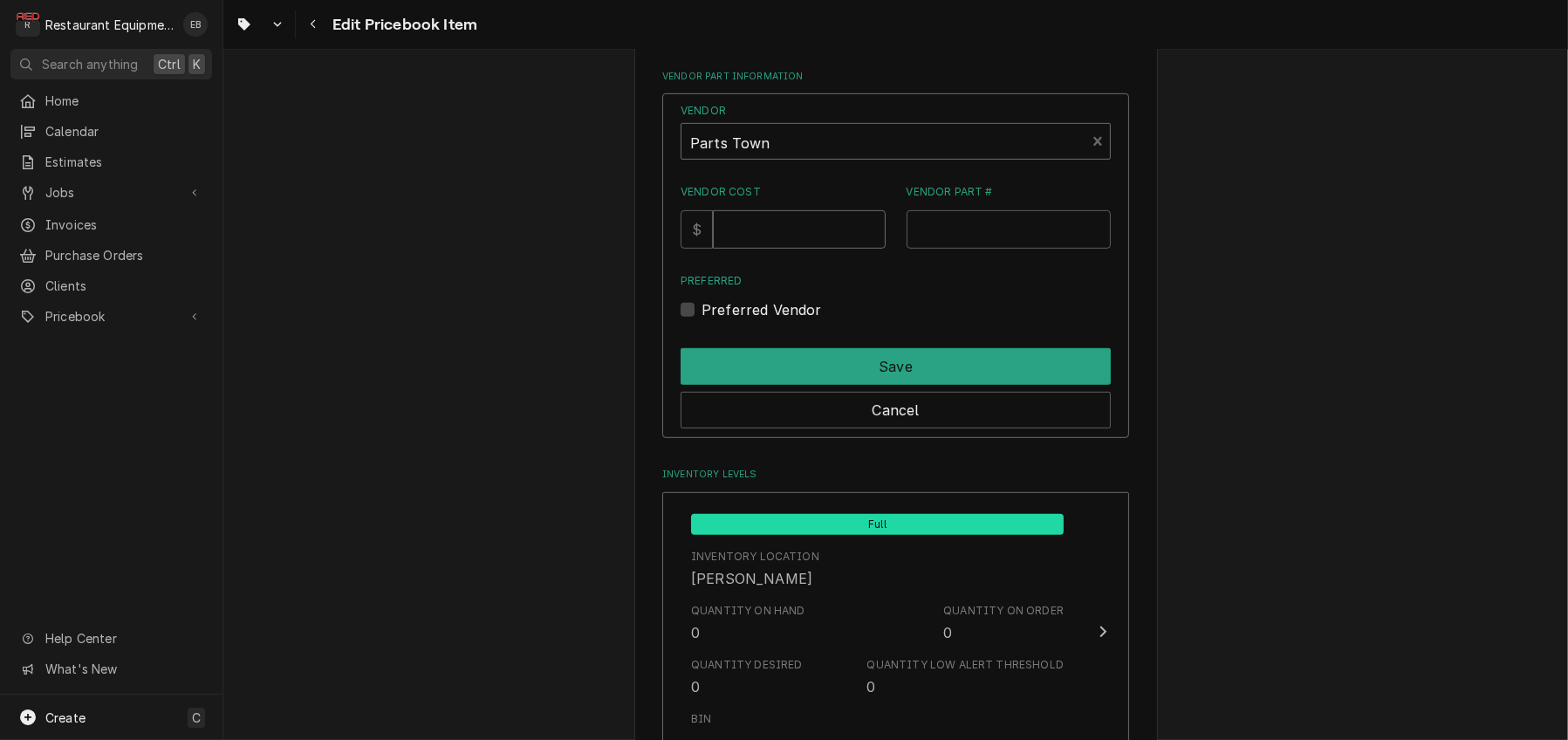
click at [780, 249] on input "Vendor Cost" at bounding box center [799, 229] width 172 height 38
type input "524.30"
click at [959, 249] on input "Vendor Part #" at bounding box center [1009, 229] width 205 height 38
click at [958, 249] on input "Vendor Part #" at bounding box center [1009, 229] width 205 height 38
paste input "HEN85145"
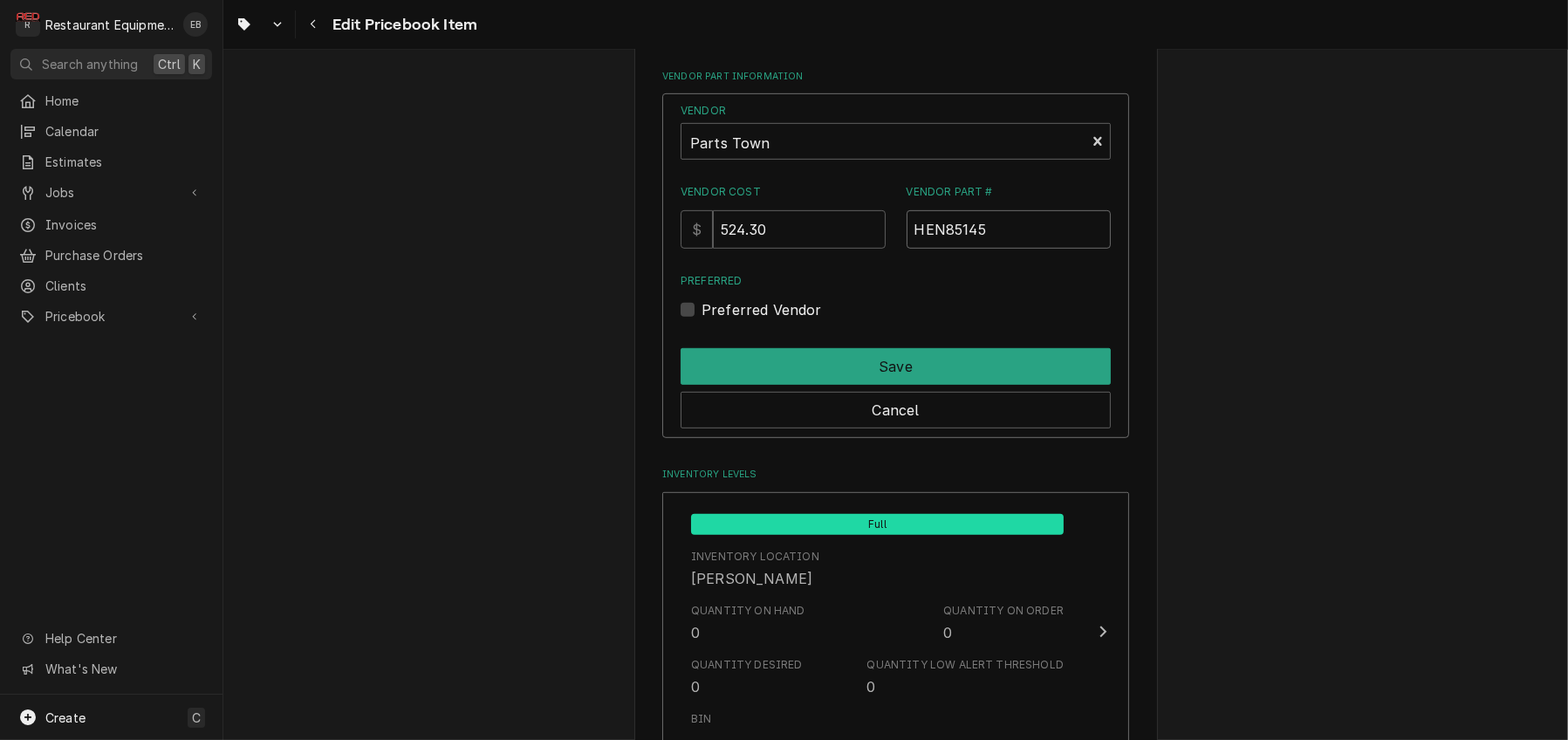
type input "HEN85145"
click at [701, 320] on label "Preferred Vendor" at bounding box center [761, 309] width 120 height 21
click at [701, 337] on input "Preferred" at bounding box center [917, 318] width 430 height 38
checkbox input "true"
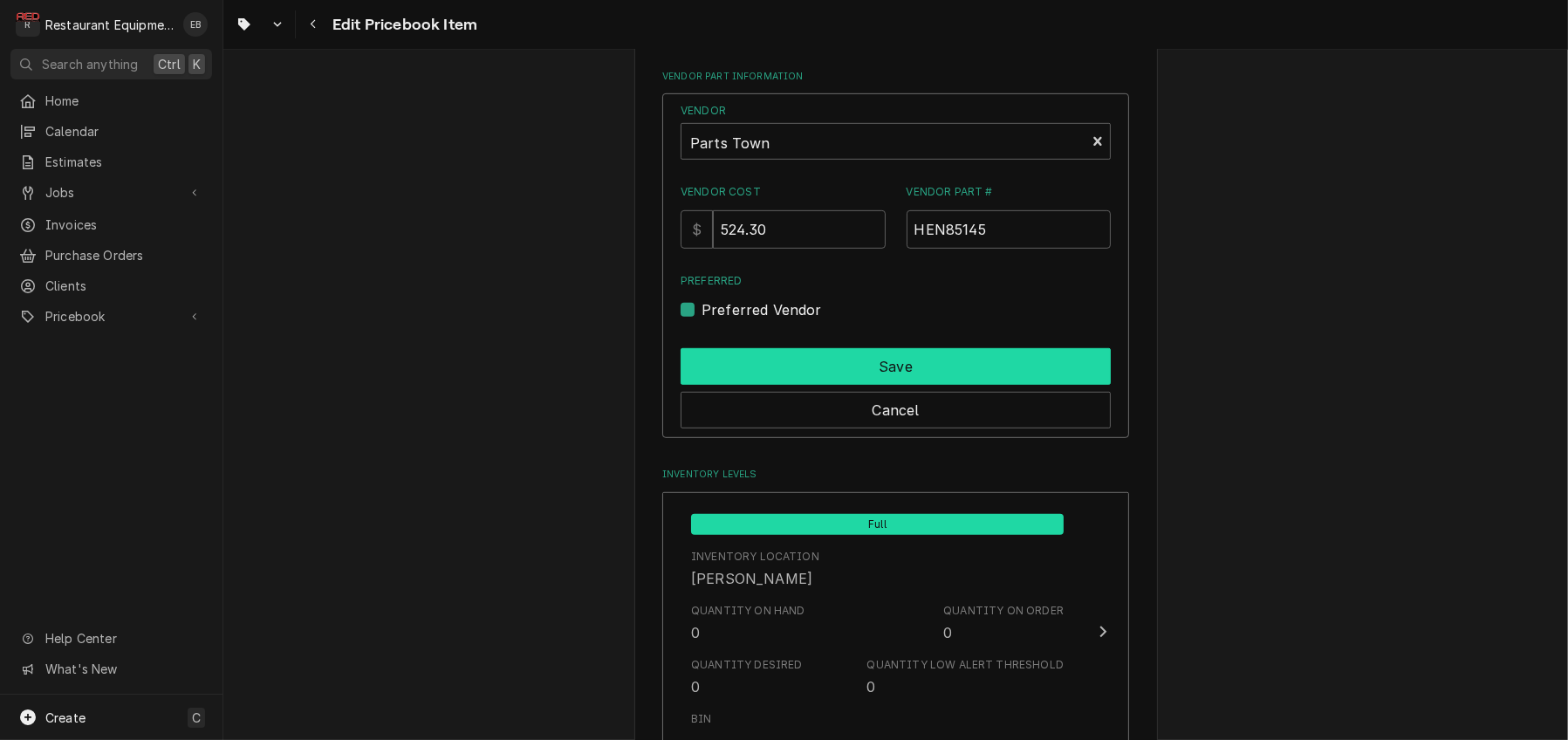
click at [820, 385] on button "Save" at bounding box center [895, 366] width 430 height 37
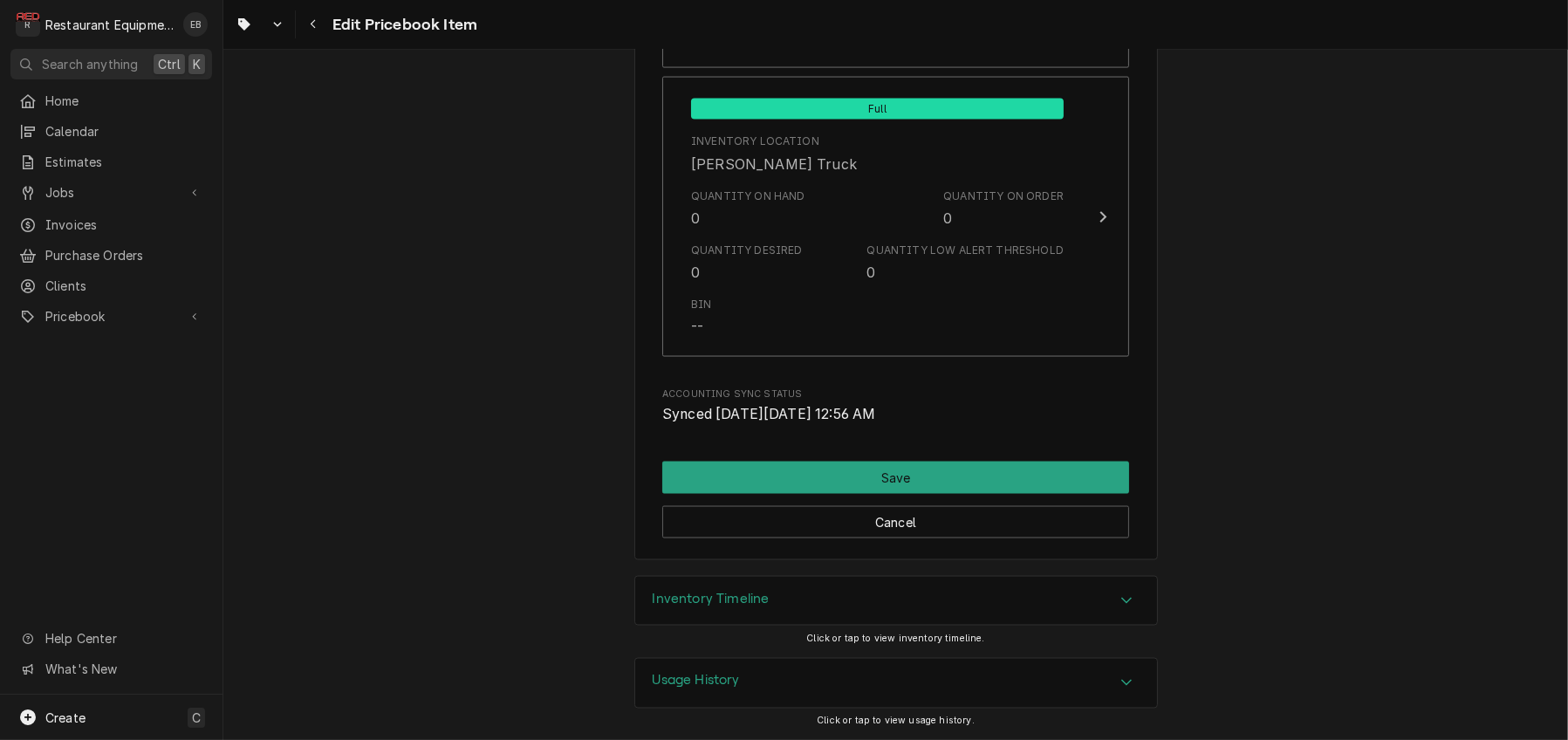
scroll to position [12942, 0]
click at [1008, 461] on button "Save" at bounding box center [895, 478] width 467 height 32
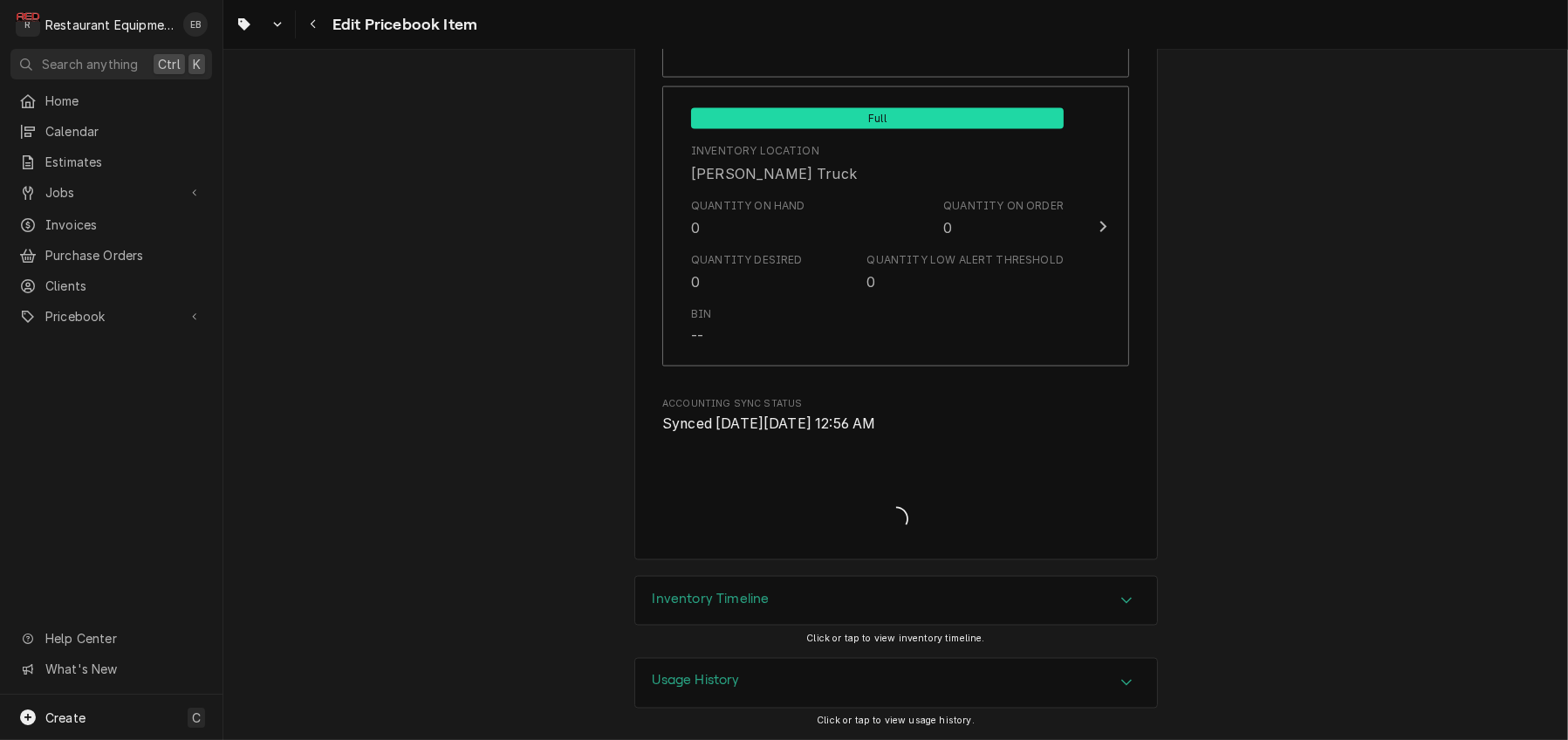
type textarea "x"
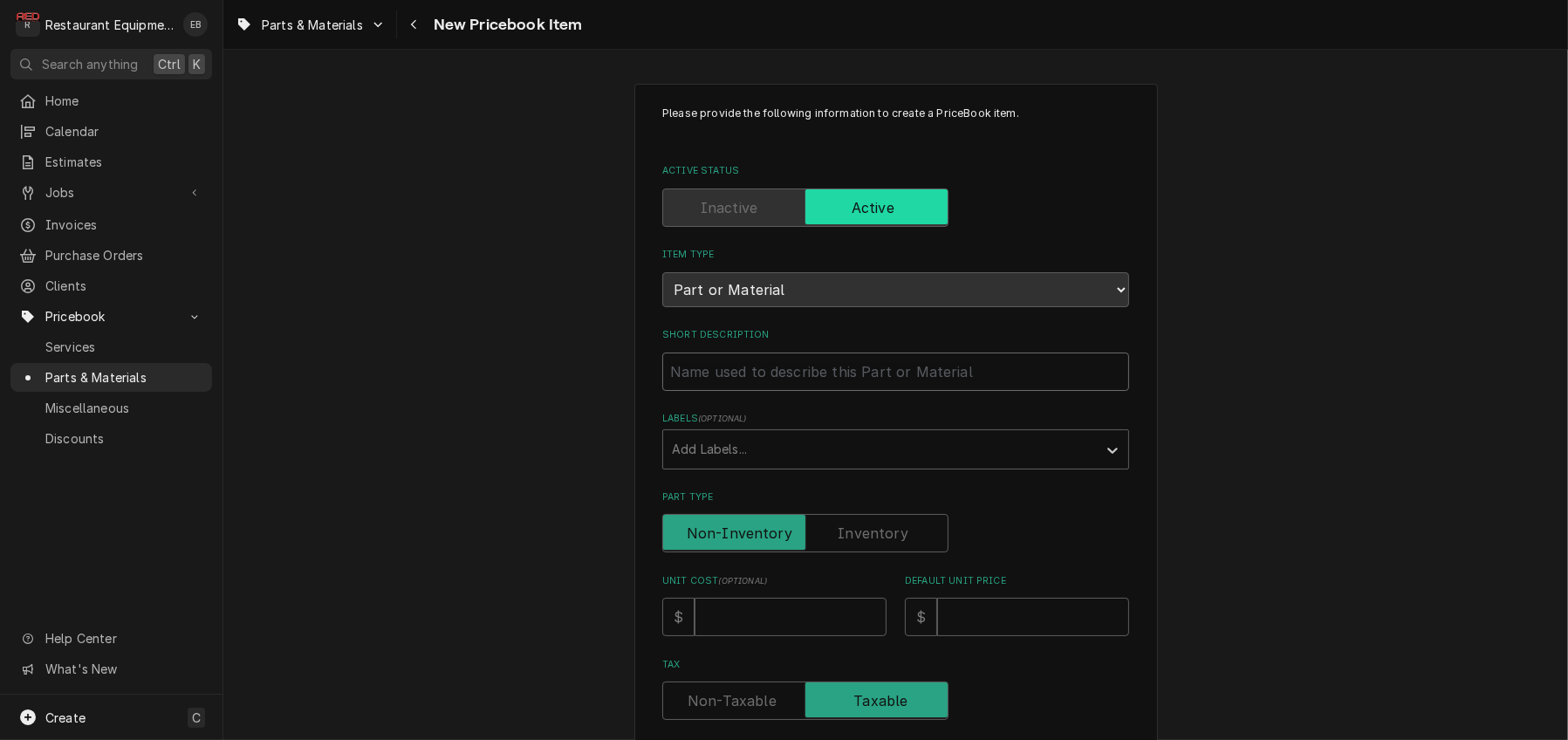
click at [736, 391] on input "Short Description" at bounding box center [895, 371] width 467 height 38
type textarea "x"
type input "H"
type textarea "x"
type input "HP"
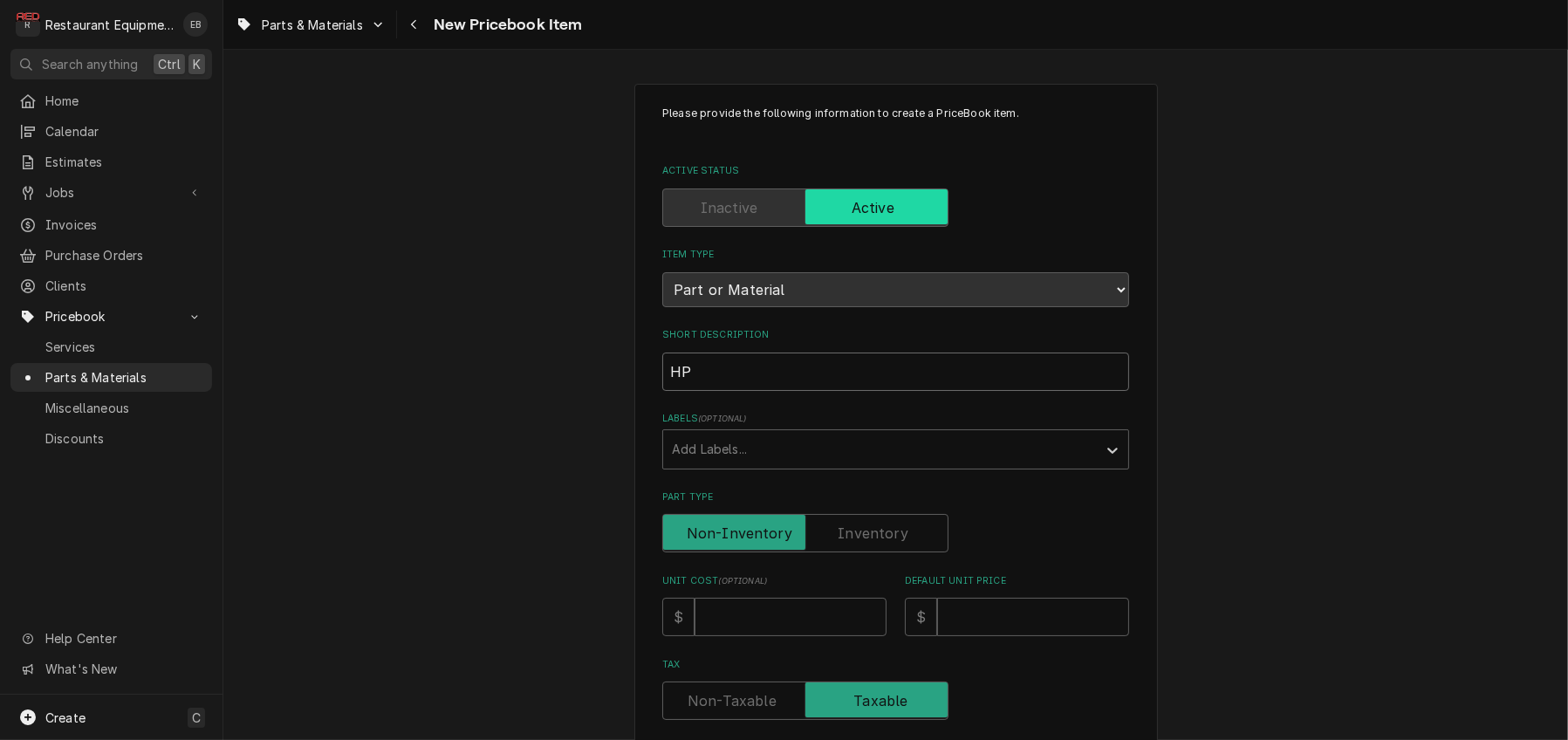
type textarea "x"
type input "HP"
type textarea "x"
type input "HP C"
type textarea "x"
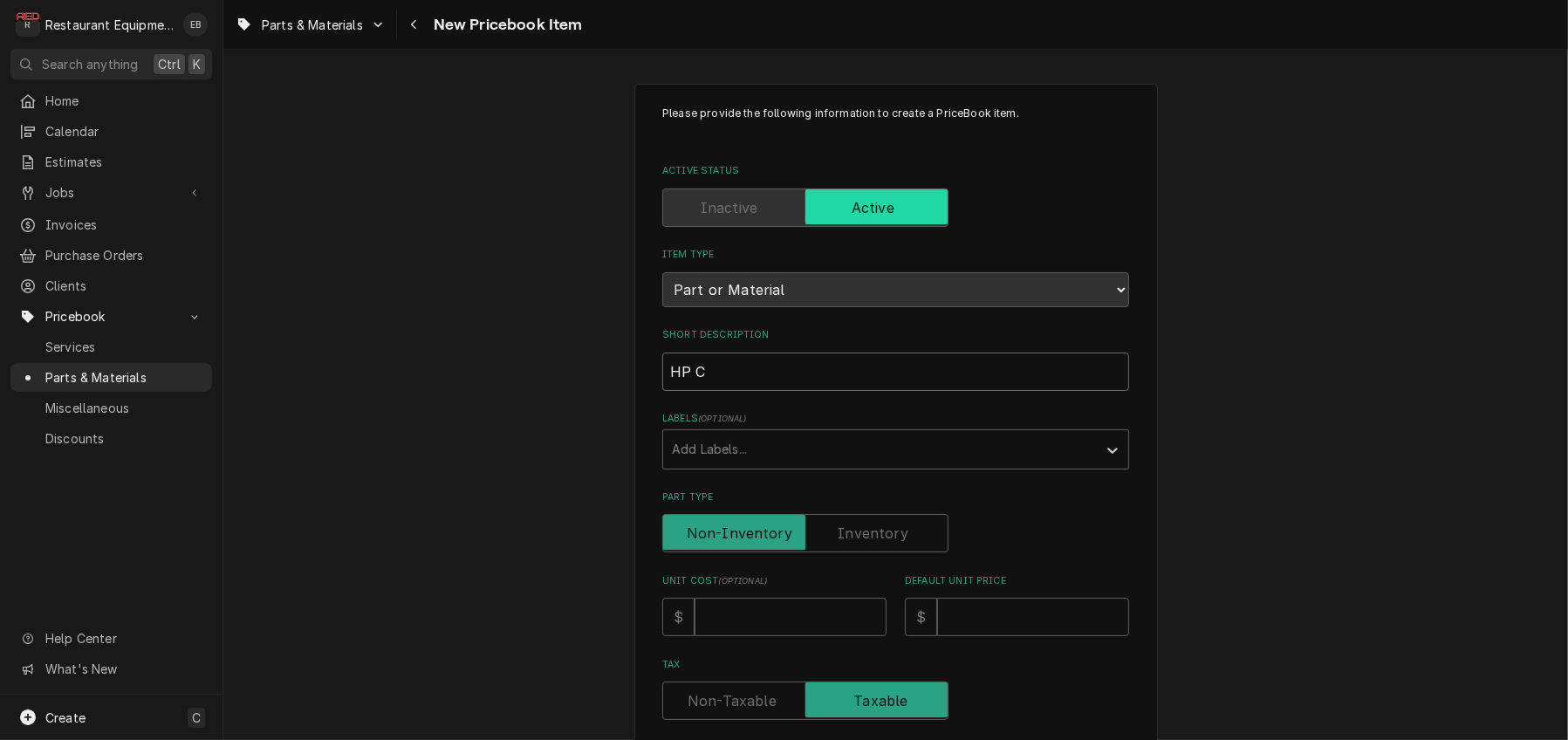
type input "HP Ca"
type textarea "x"
type input "HP Cag"
type textarea "x"
type input "HP Cage"
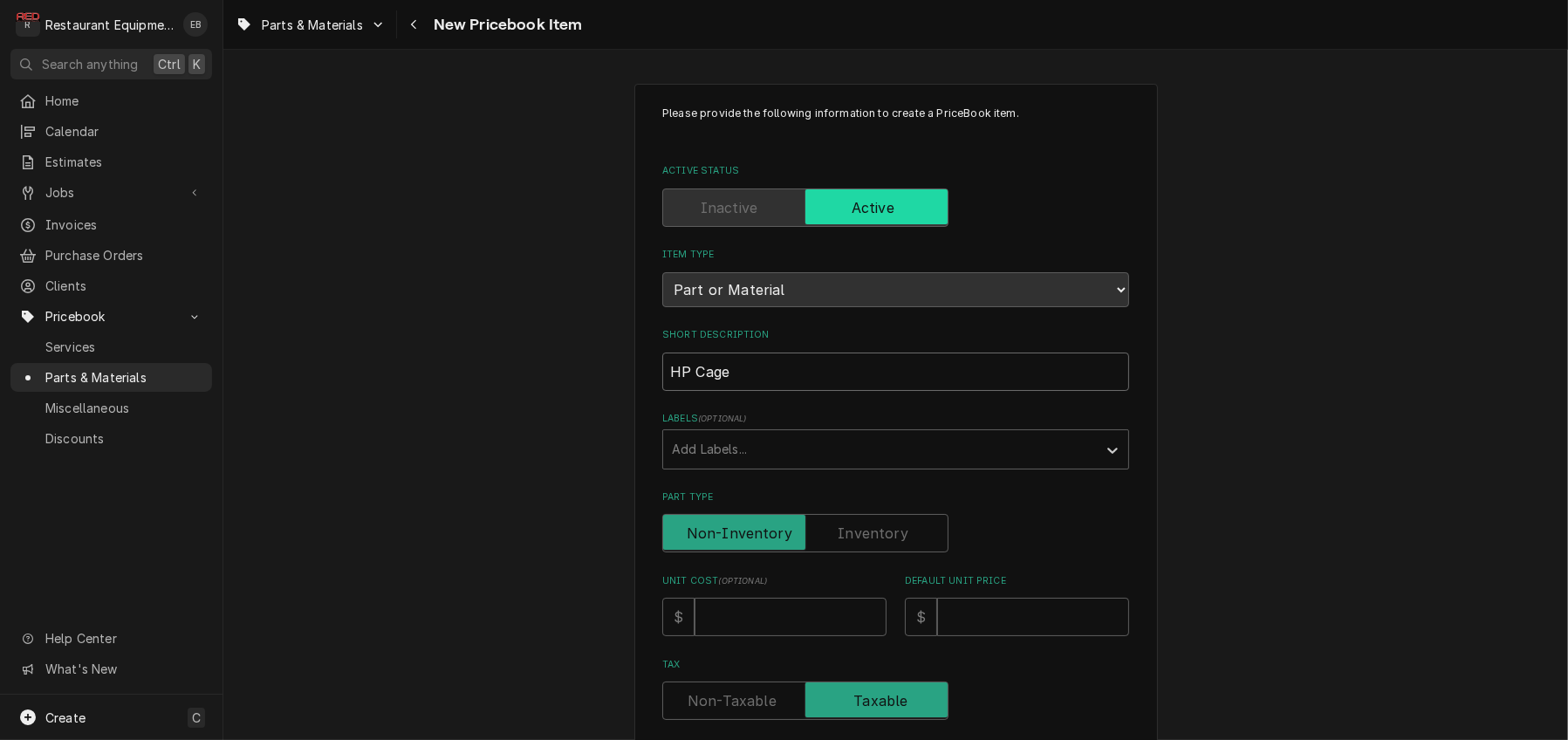
type textarea "x"
type input "HP Cage/"
type textarea "x"
type input "HP Cage/D"
type textarea "x"
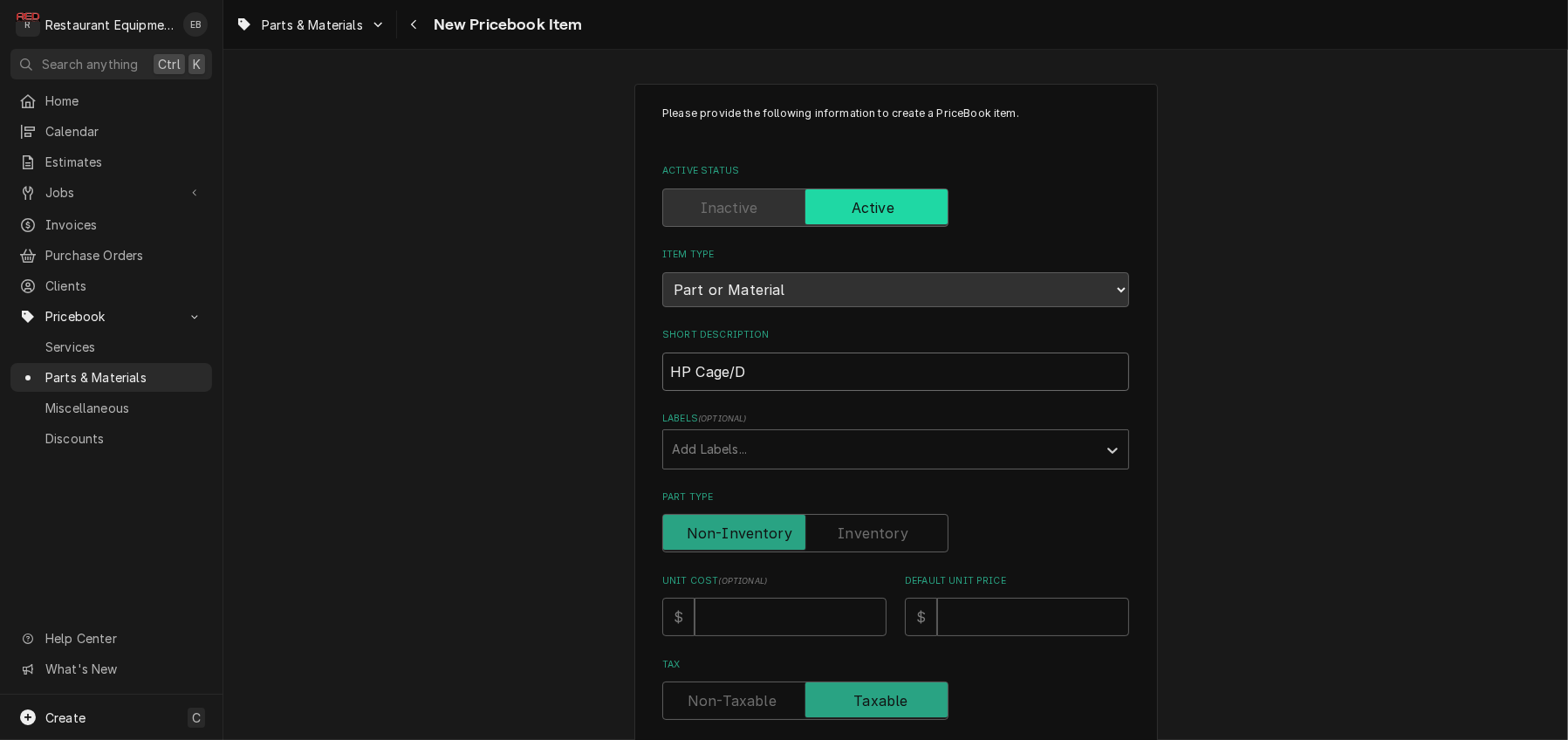
type input "HP Cage/De"
type textarea "x"
type input "HP Cage/Dea"
type textarea "x"
type input "HP Cage/Dead"
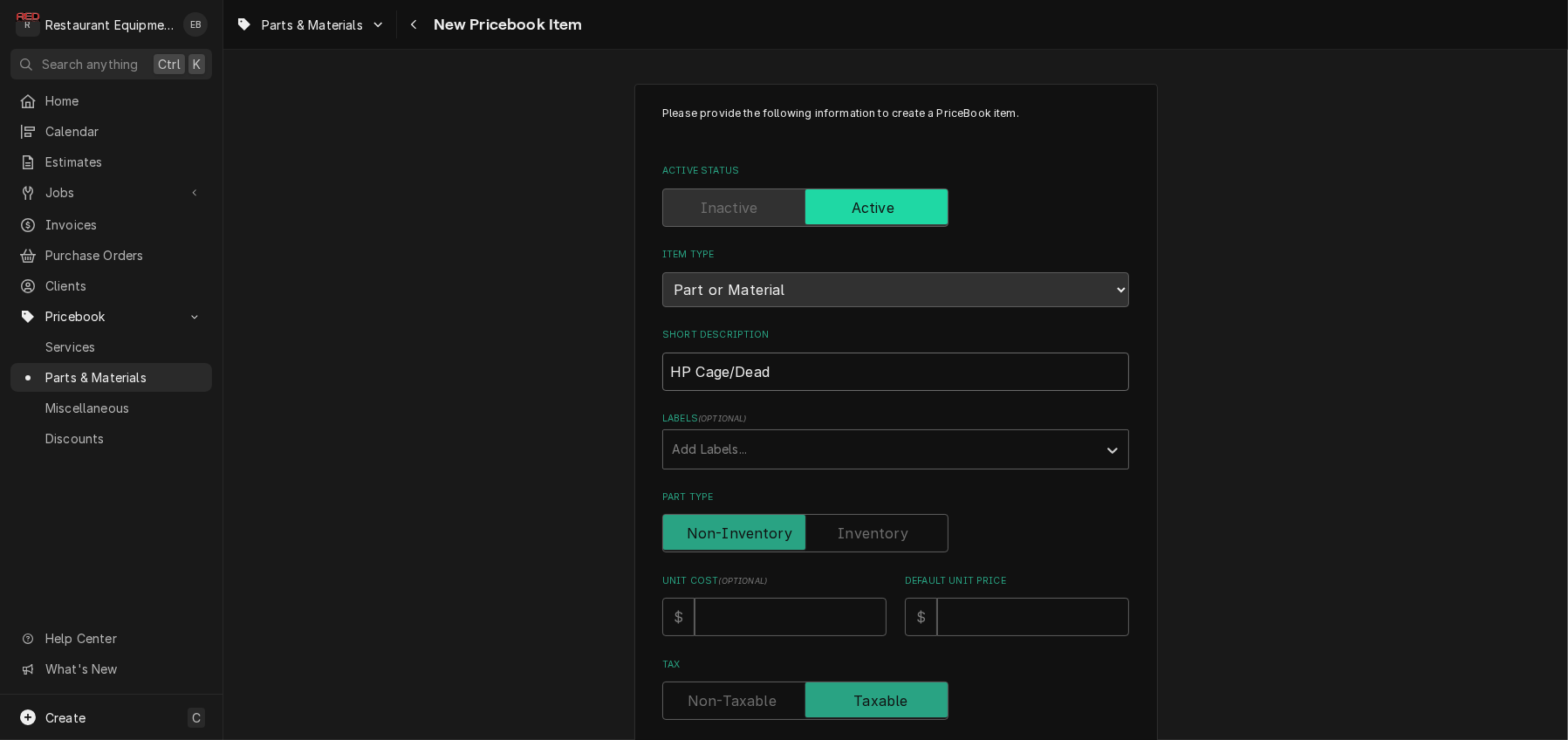
type textarea "x"
type input "HP Cage/Deadw"
type textarea "x"
type input "HP Cage/Deadwe"
type textarea "x"
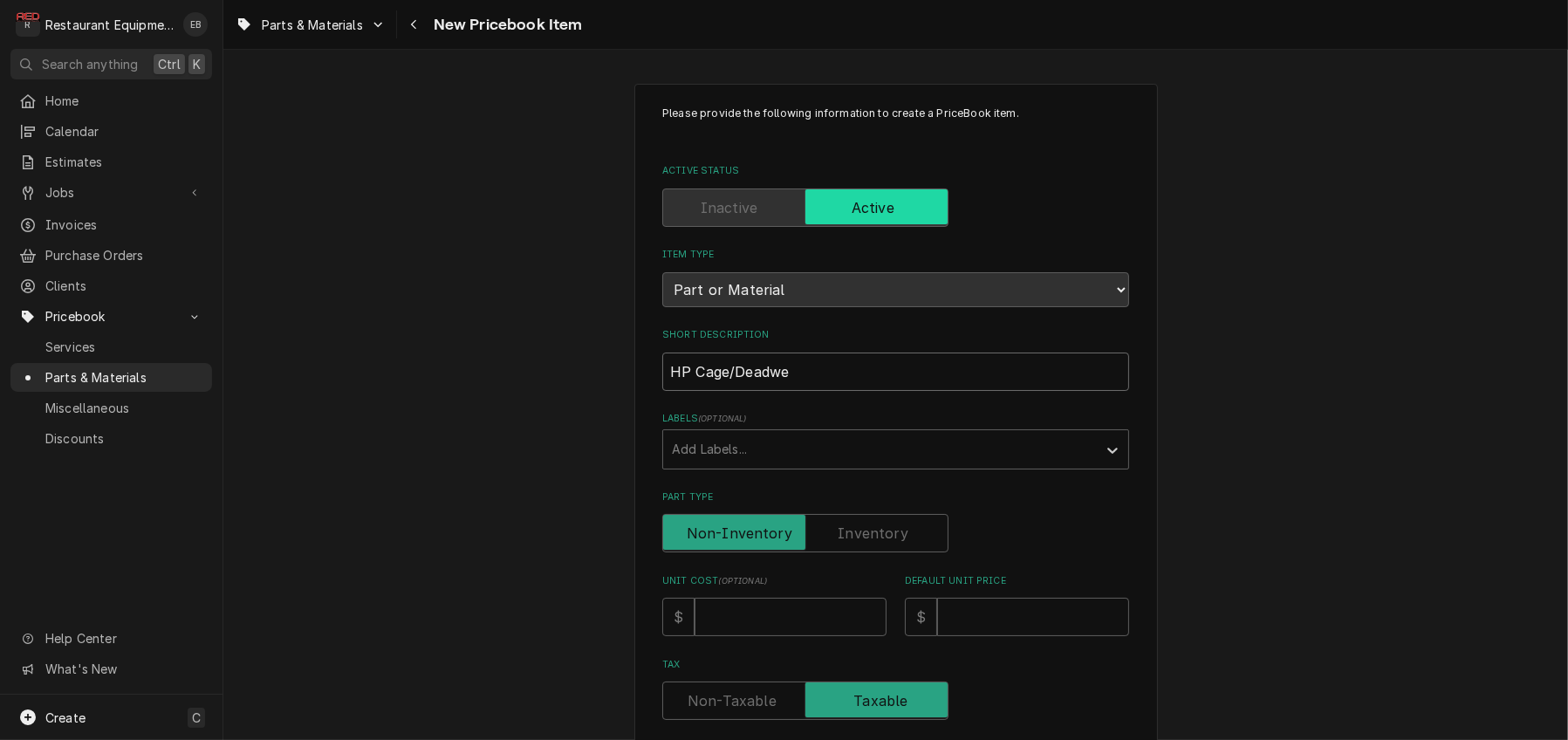
type input "HP Cage/Deadwei"
type textarea "x"
type input "HP Cage/Deadweig"
type textarea "x"
type input "HP Cage/Deadweigh"
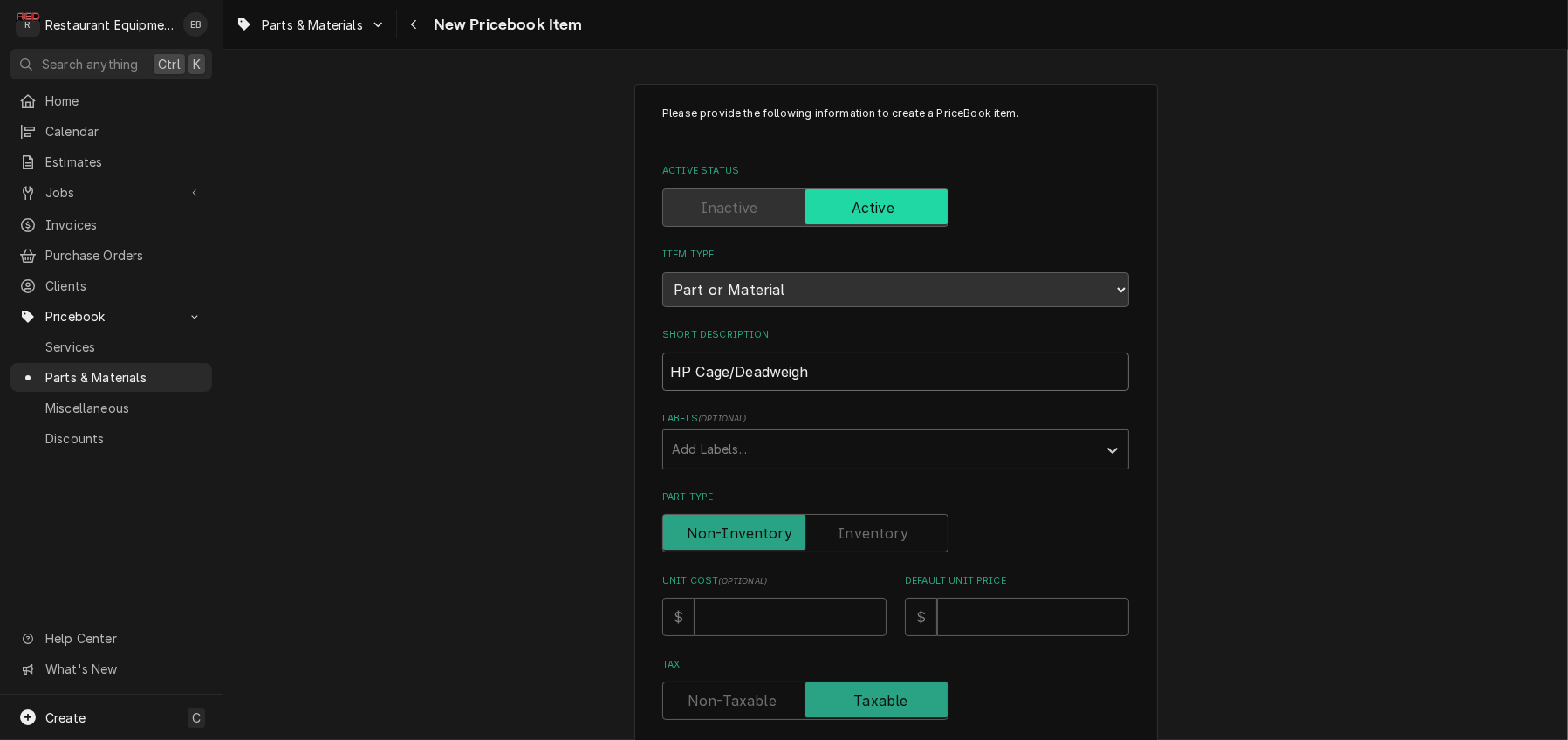
type textarea "x"
type input "HP Cage/Deadweight"
type textarea "x"
type input "HP Cage/Deadweight"
type textarea "x"
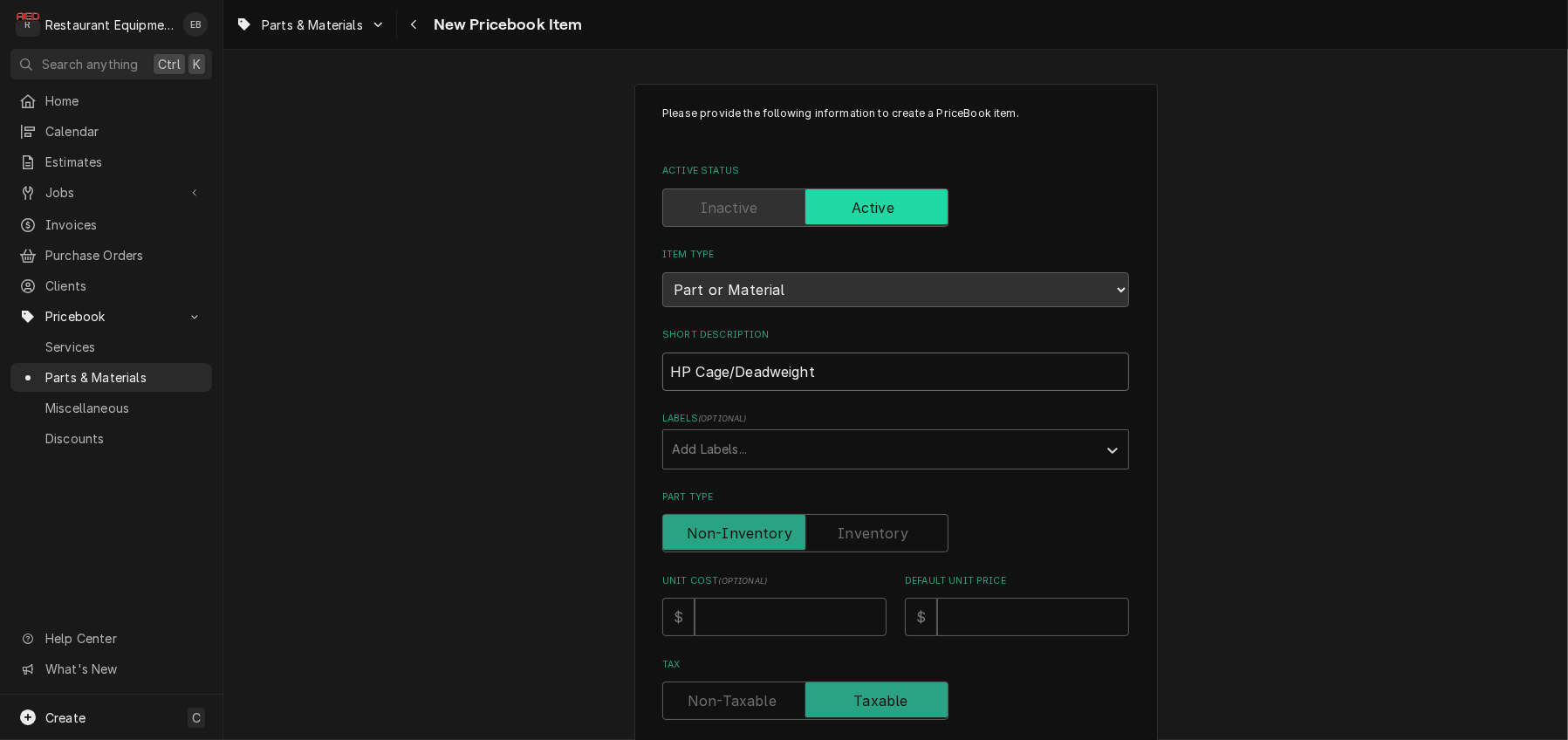
type input "HP Cage/Deadweight K"
type textarea "x"
type input "HP Cage/Deadweight Ki"
type textarea "x"
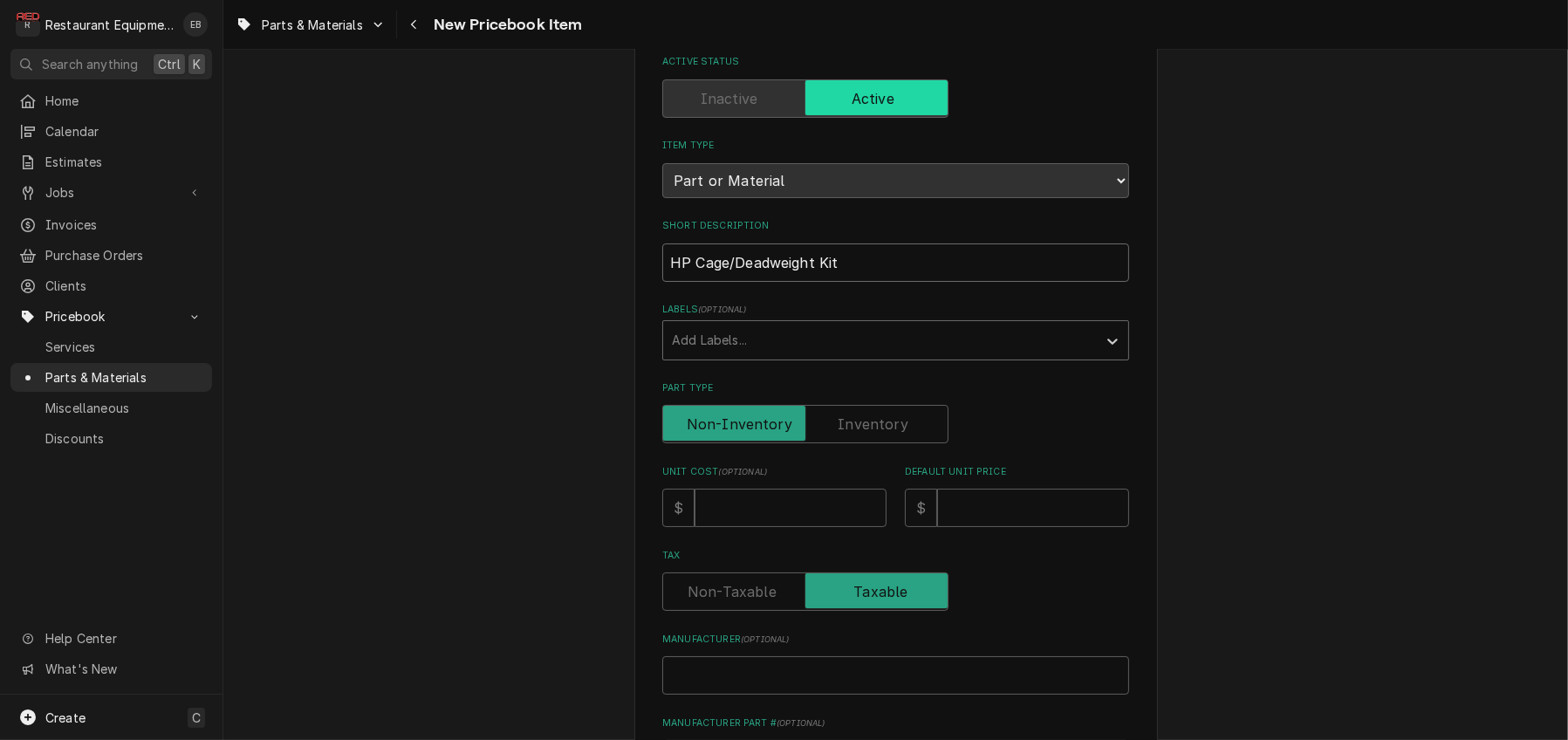
scroll to position [116, 0]
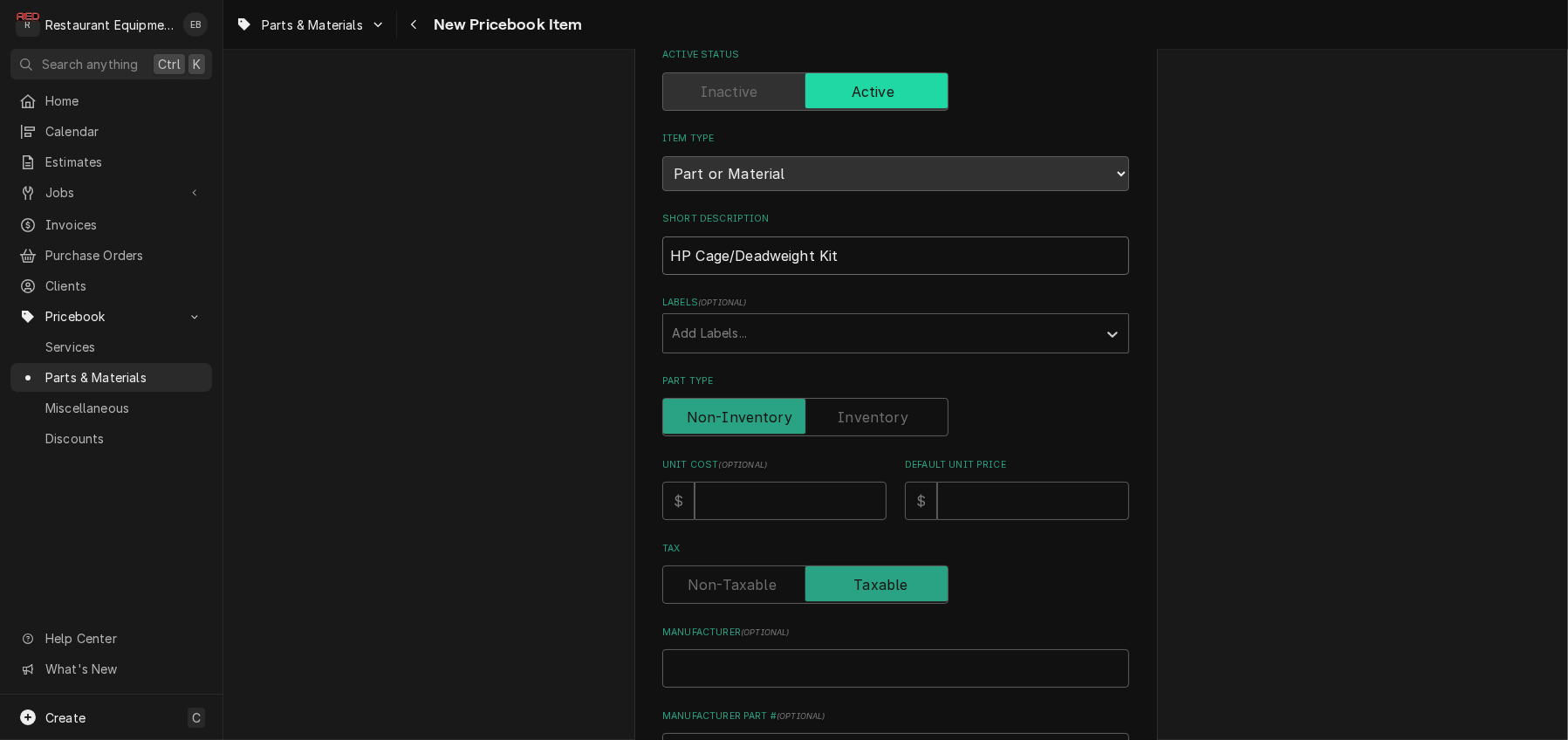
type input "HP Cage/Deadweight Kit"
click at [749, 520] on input "Unit Cost ( optional )" at bounding box center [790, 501] width 192 height 38
type textarea "x"
type input "2"
type textarea "x"
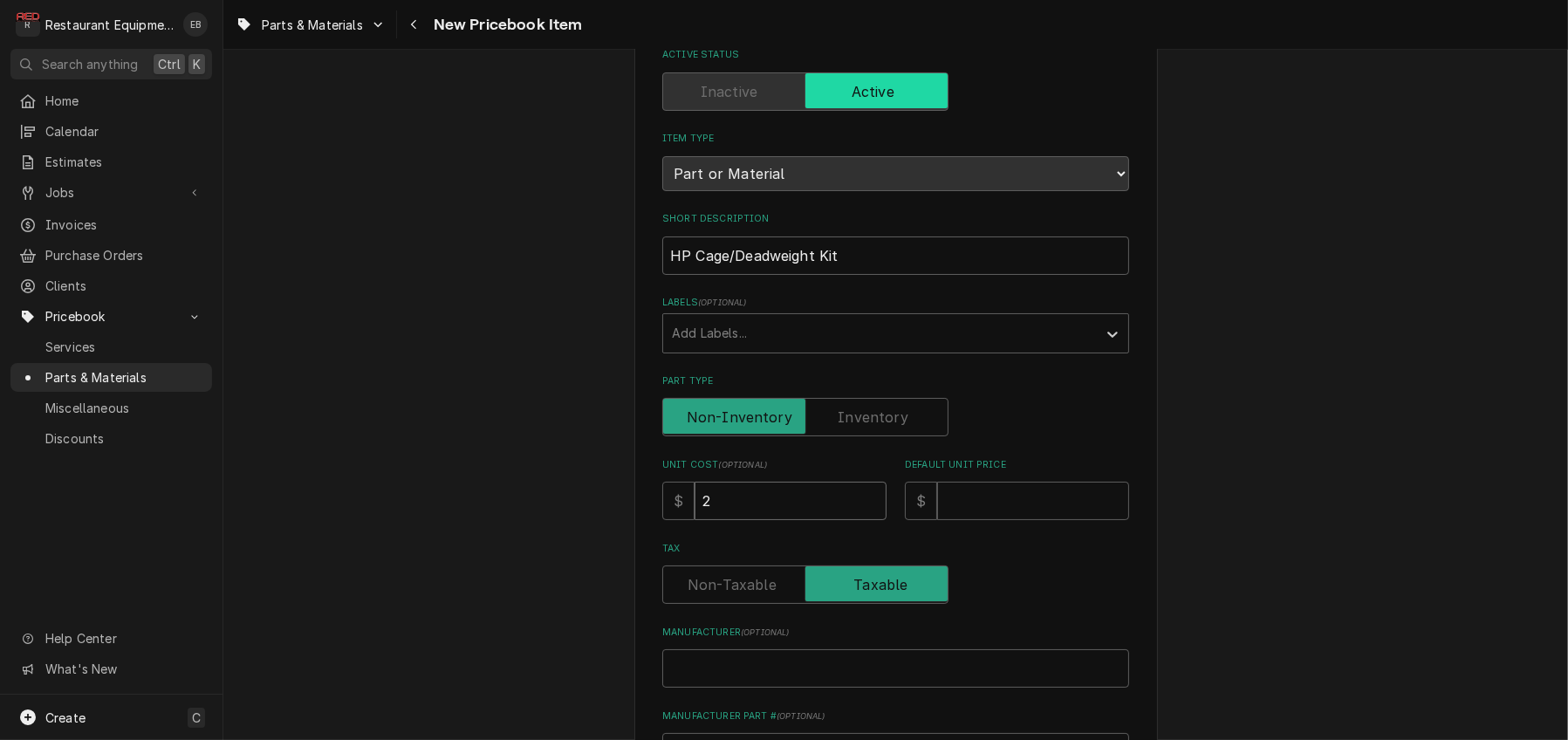
type input "29"
type textarea "x"
type input "292"
type textarea "x"
type input "292.5"
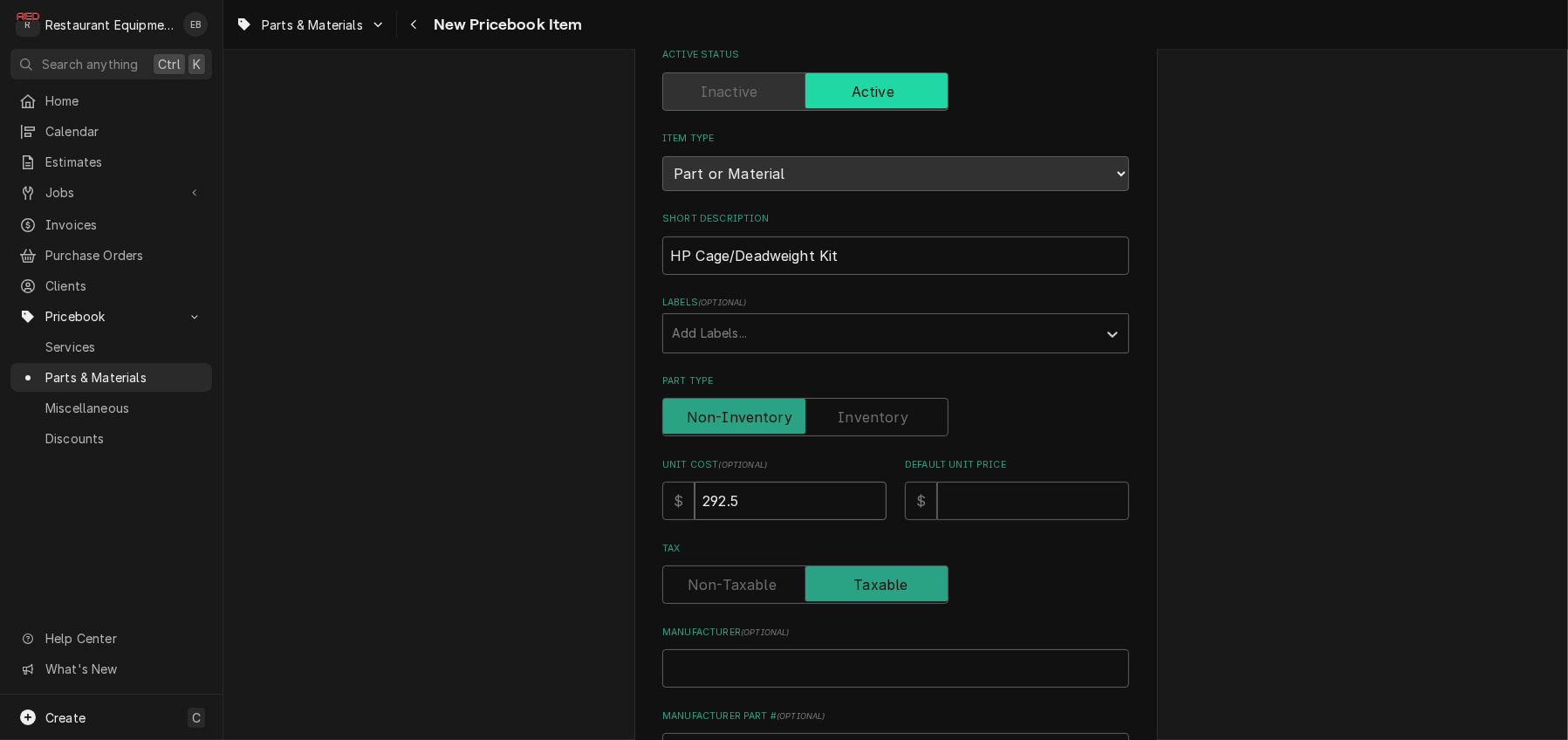
type textarea "x"
type input "292.53"
click at [982, 520] on input "Default Unit Price" at bounding box center [1033, 501] width 192 height 38
type textarea "x"
type input "4"
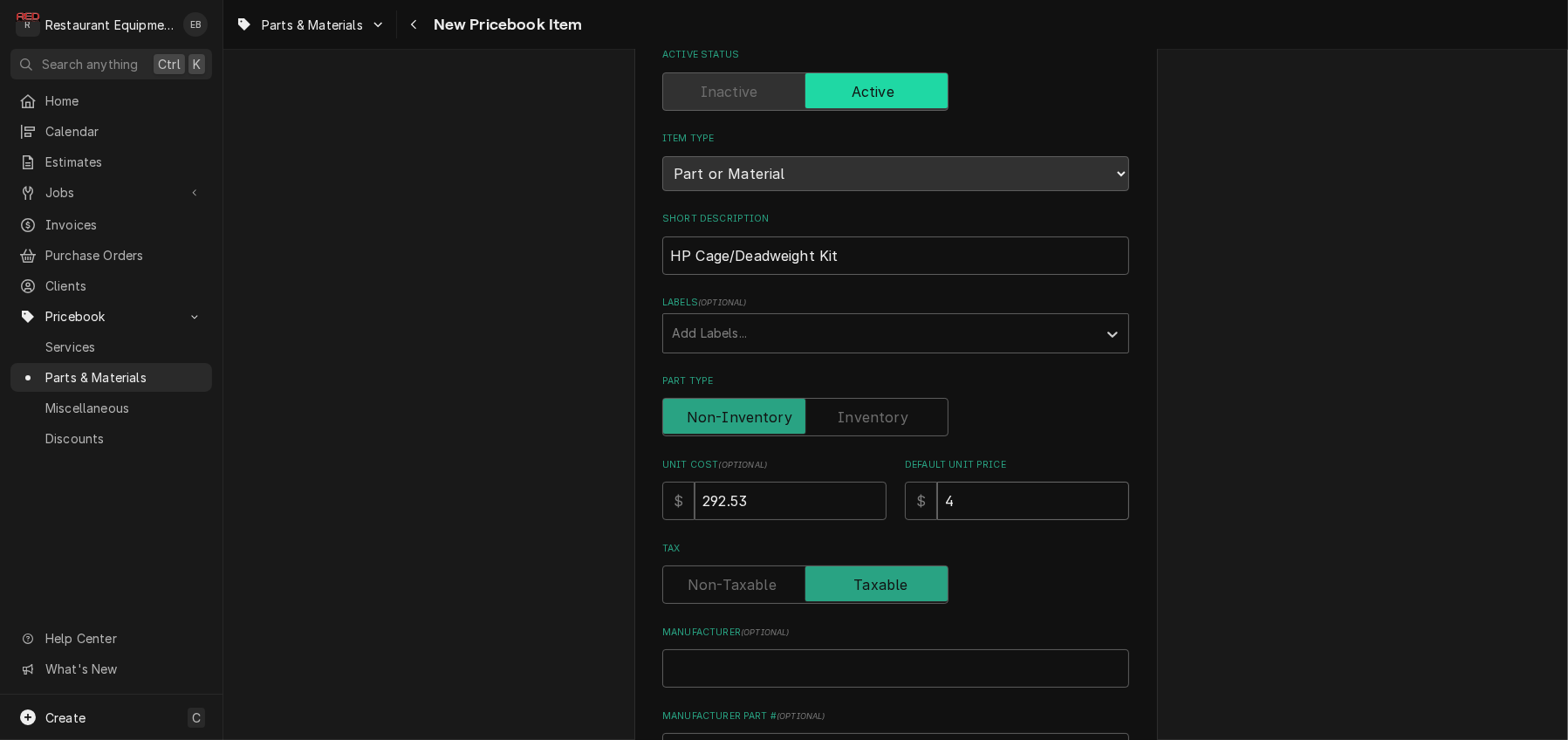
type textarea "x"
type input "44"
type textarea "x"
type input "447"
type textarea "x"
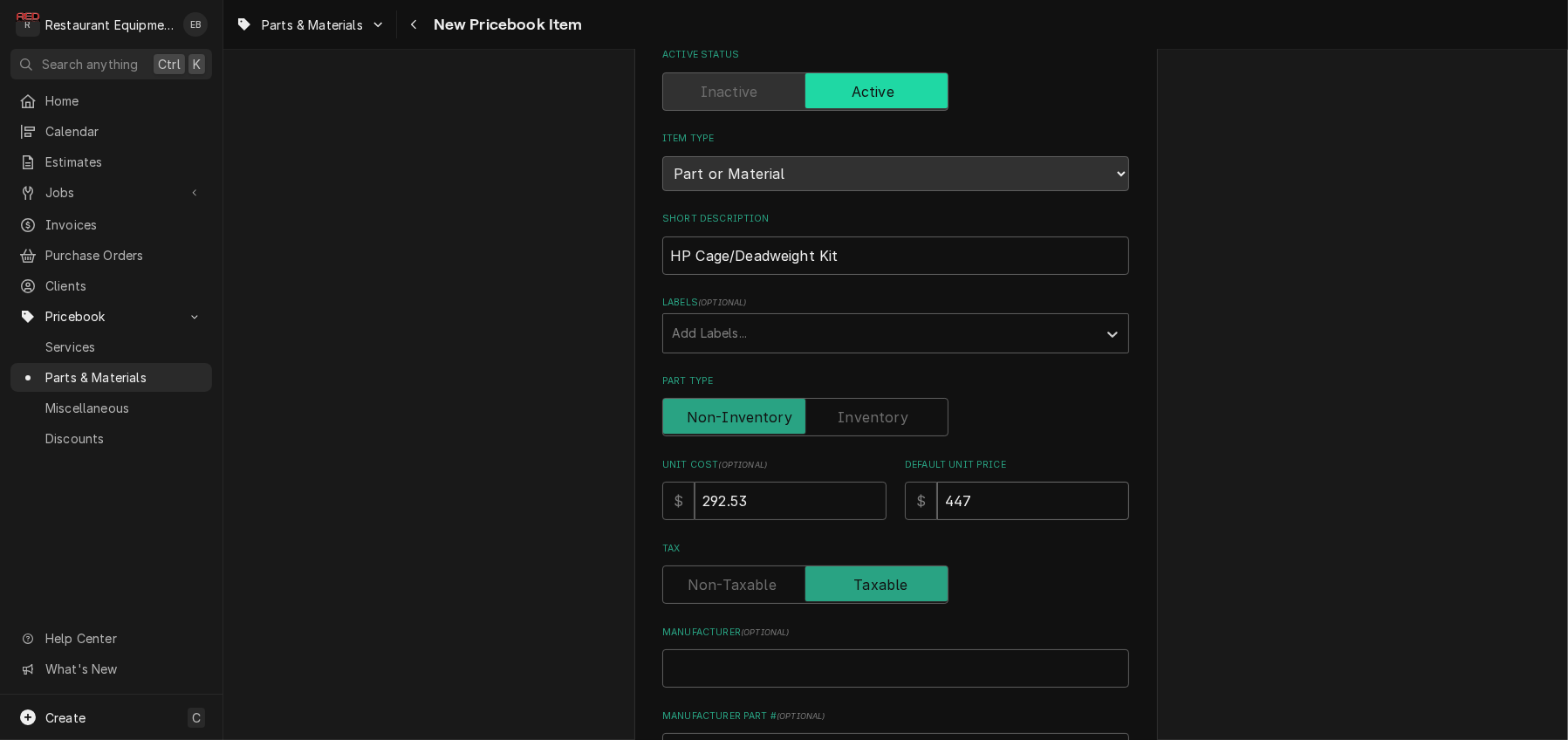
type input "447.2"
type textarea "x"
type input "447.29"
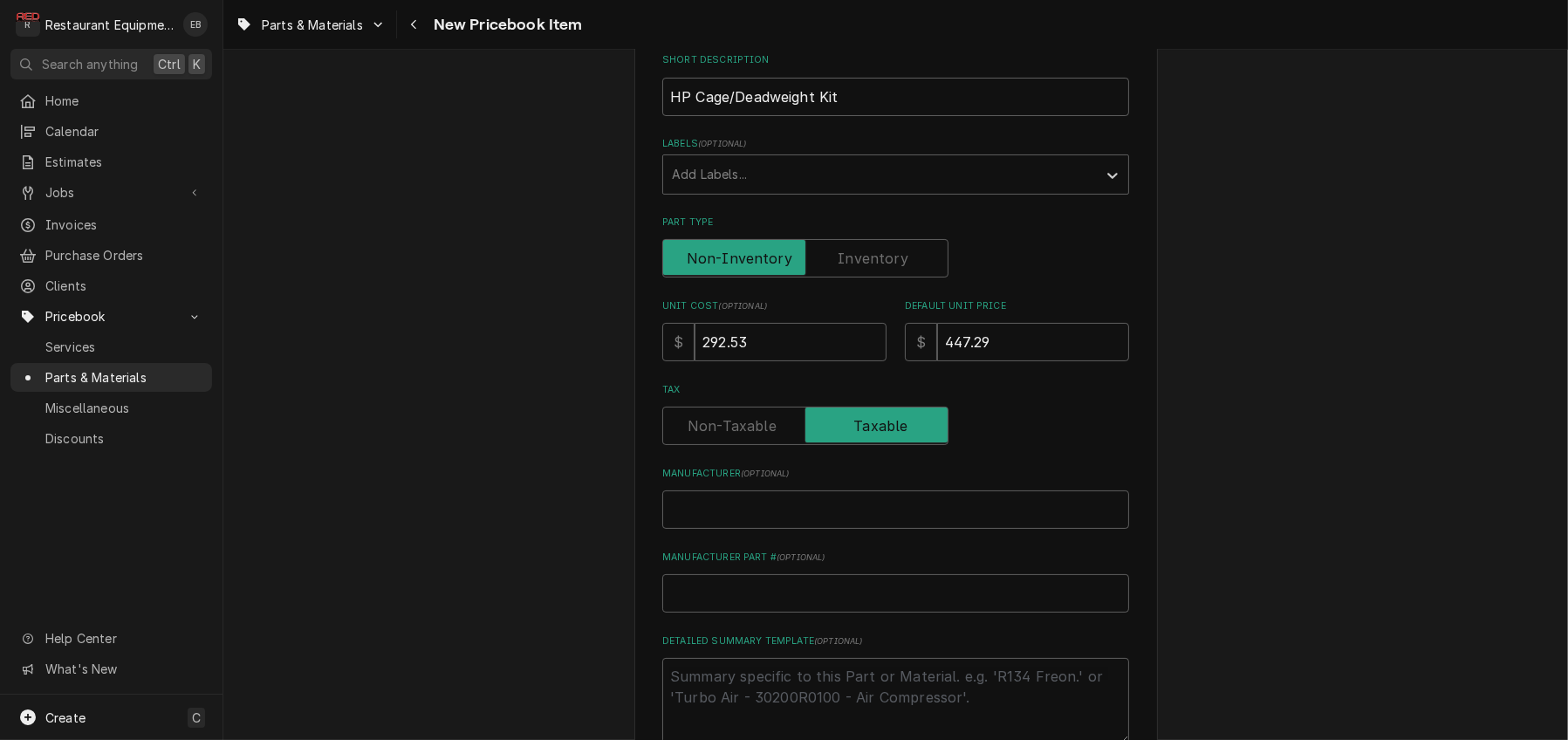
scroll to position [291, 0]
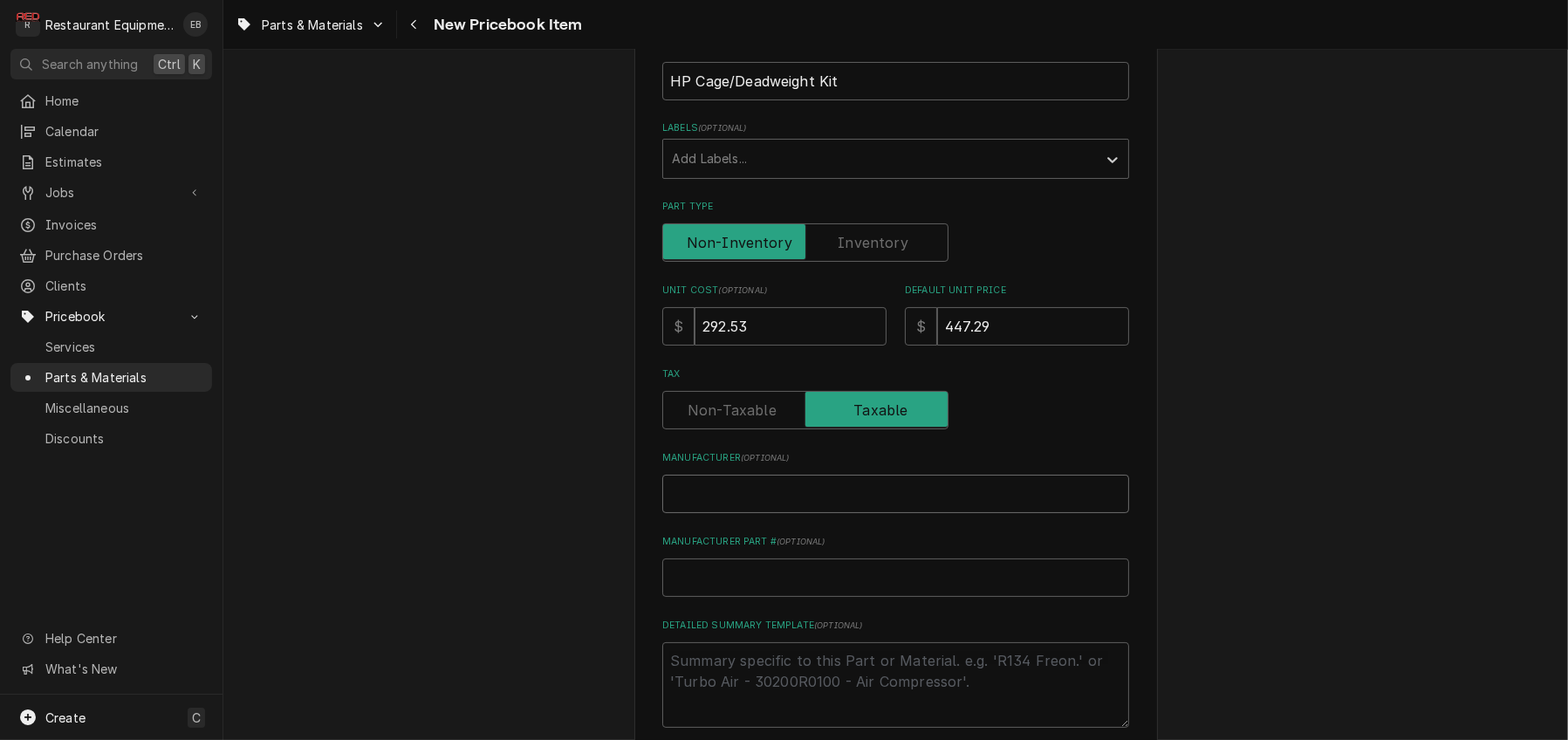
click at [806, 513] on input "Manufacturer ( optional )" at bounding box center [895, 494] width 467 height 38
type textarea "x"
type input "H"
type textarea "x"
type input "He"
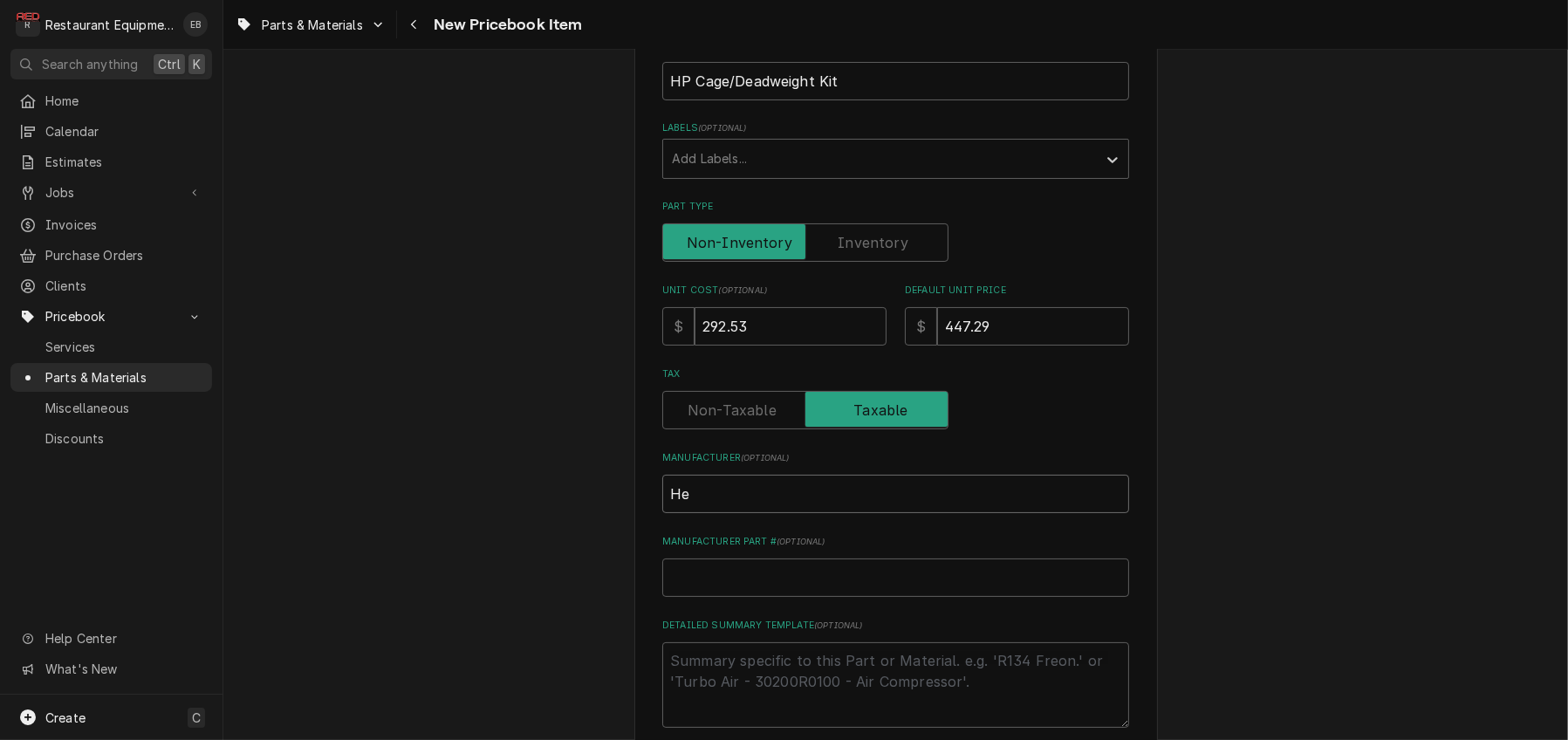
type textarea "x"
type input "Hen"
type textarea "x"
type input "Henn"
type textarea "x"
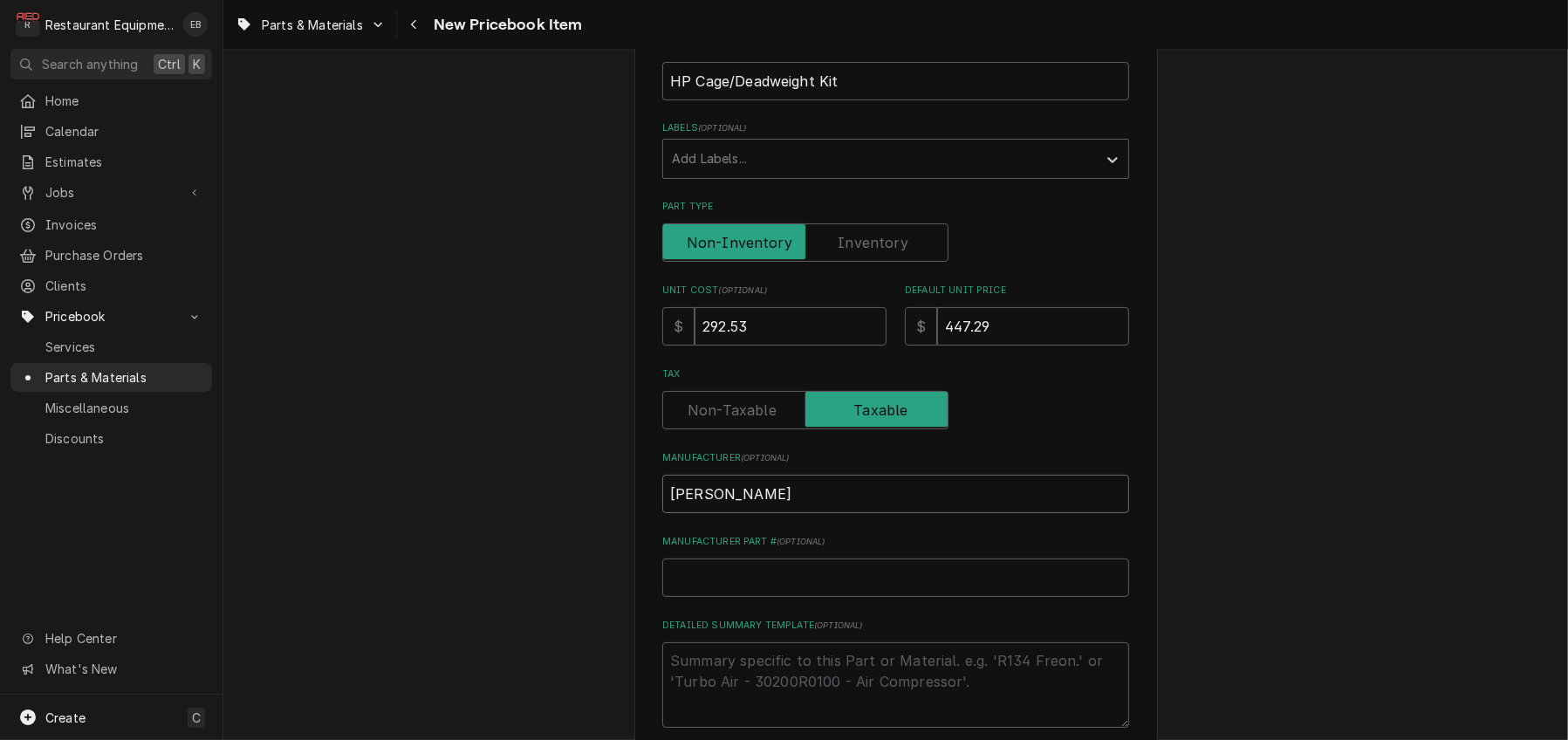
type input "Henny"
type textarea "x"
type input "Henny"
type textarea "x"
type input "Henny P"
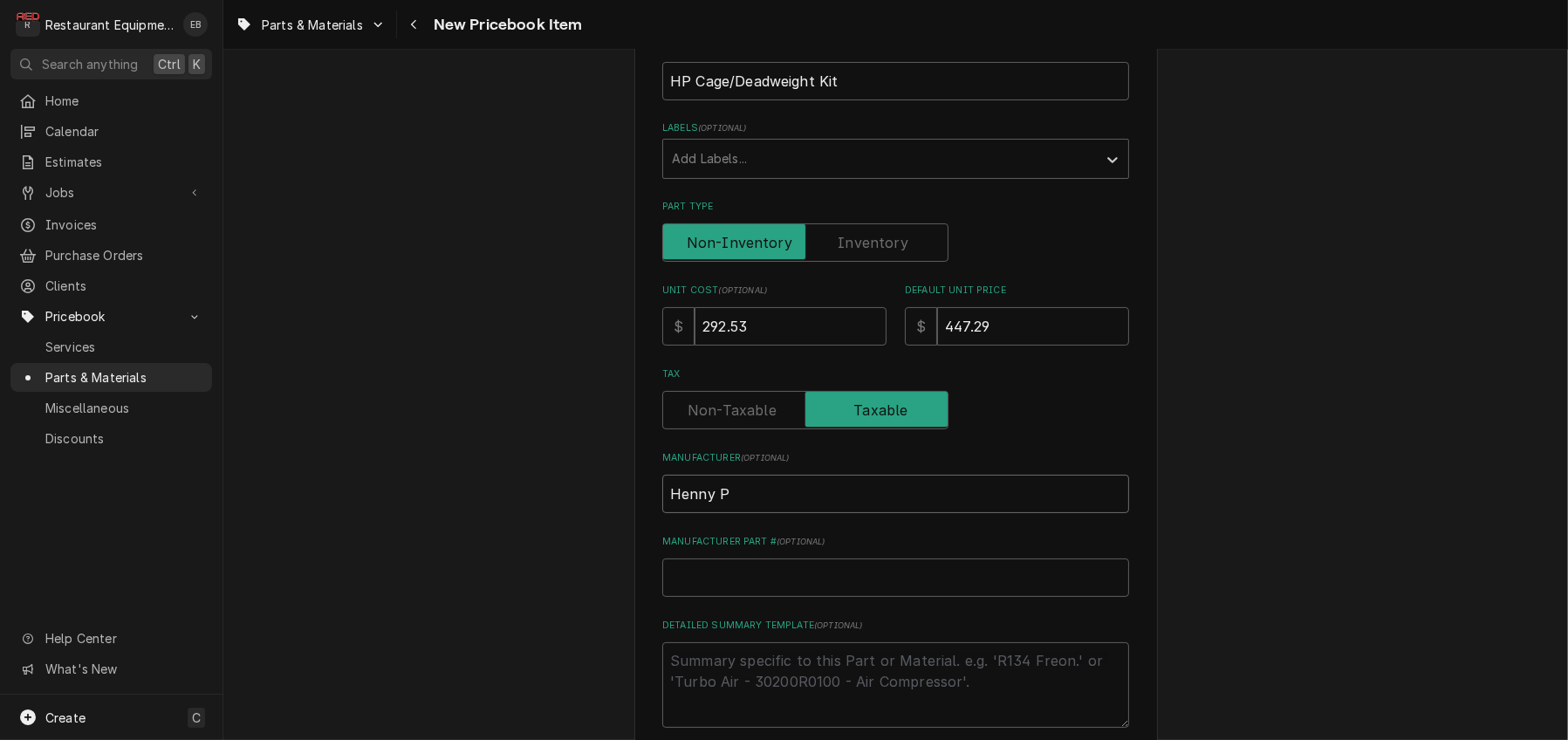
type textarea "x"
type input "Henny Pe"
type textarea "x"
type input "Henny Pen"
type textarea "x"
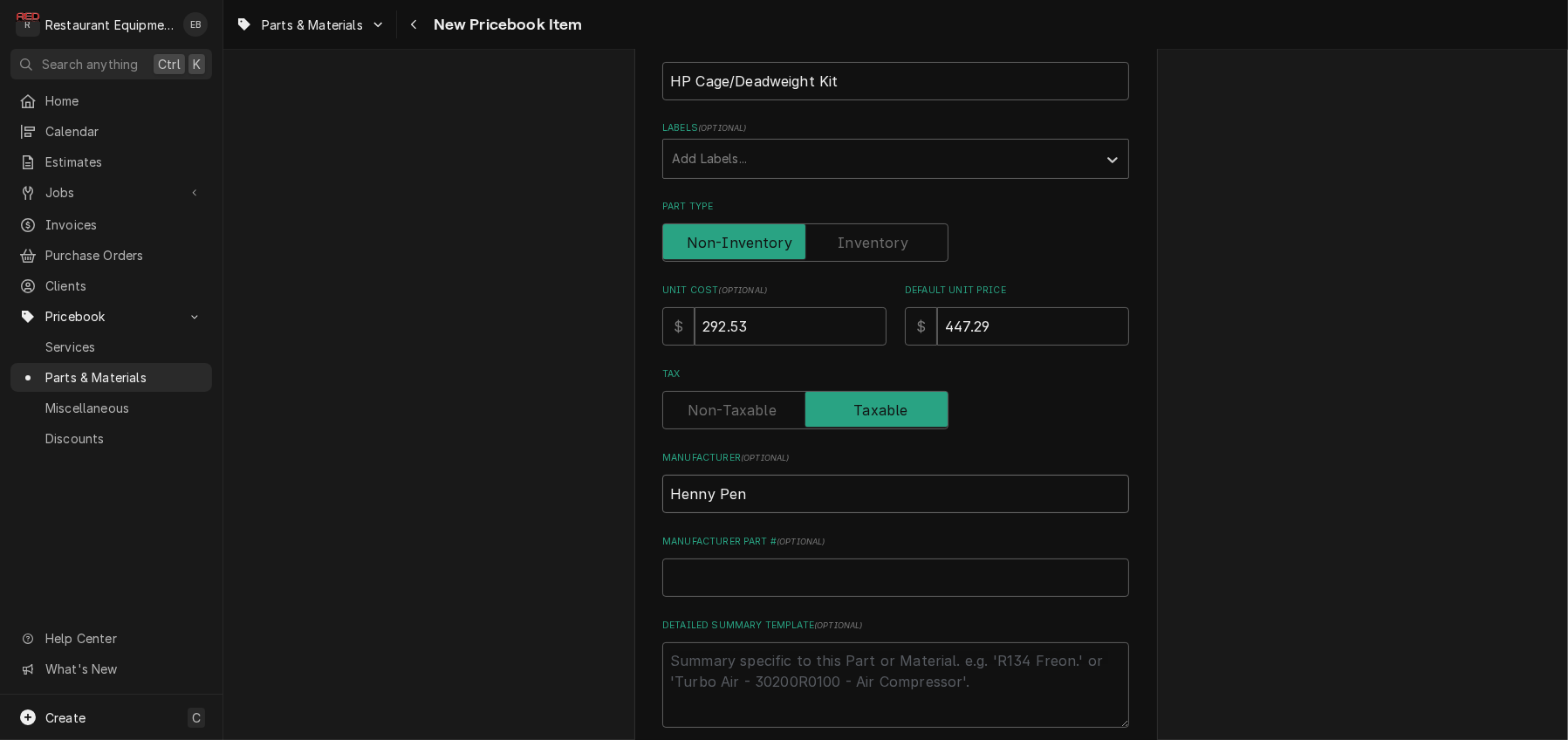
type input "Henny Penn"
type textarea "x"
type input "Henny Penny"
click at [766, 597] on input "Manufacturer Part # ( optional )" at bounding box center [895, 578] width 467 height 38
type textarea "x"
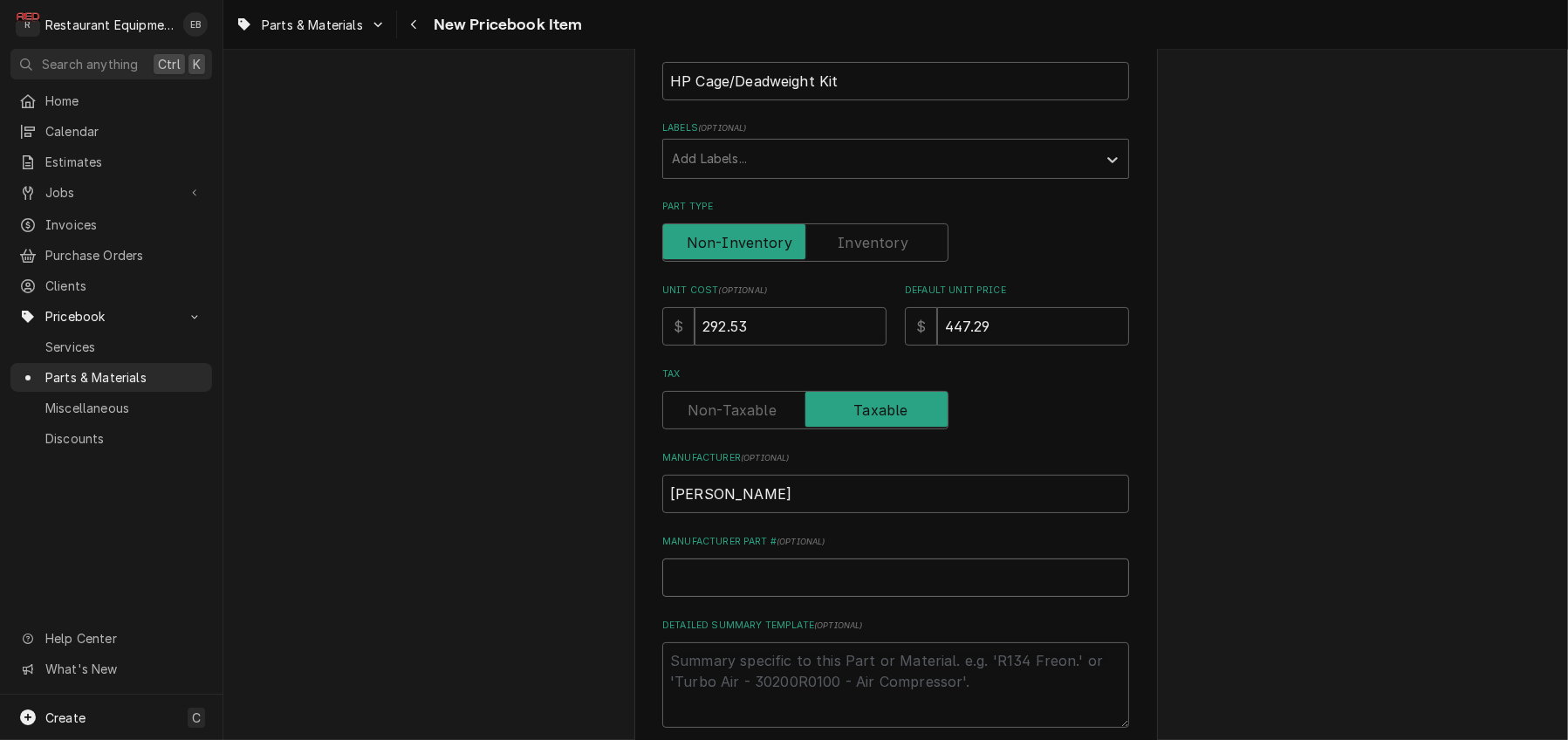
type input "1"
type textarea "x"
type input "16"
type textarea "x"
type input "1"
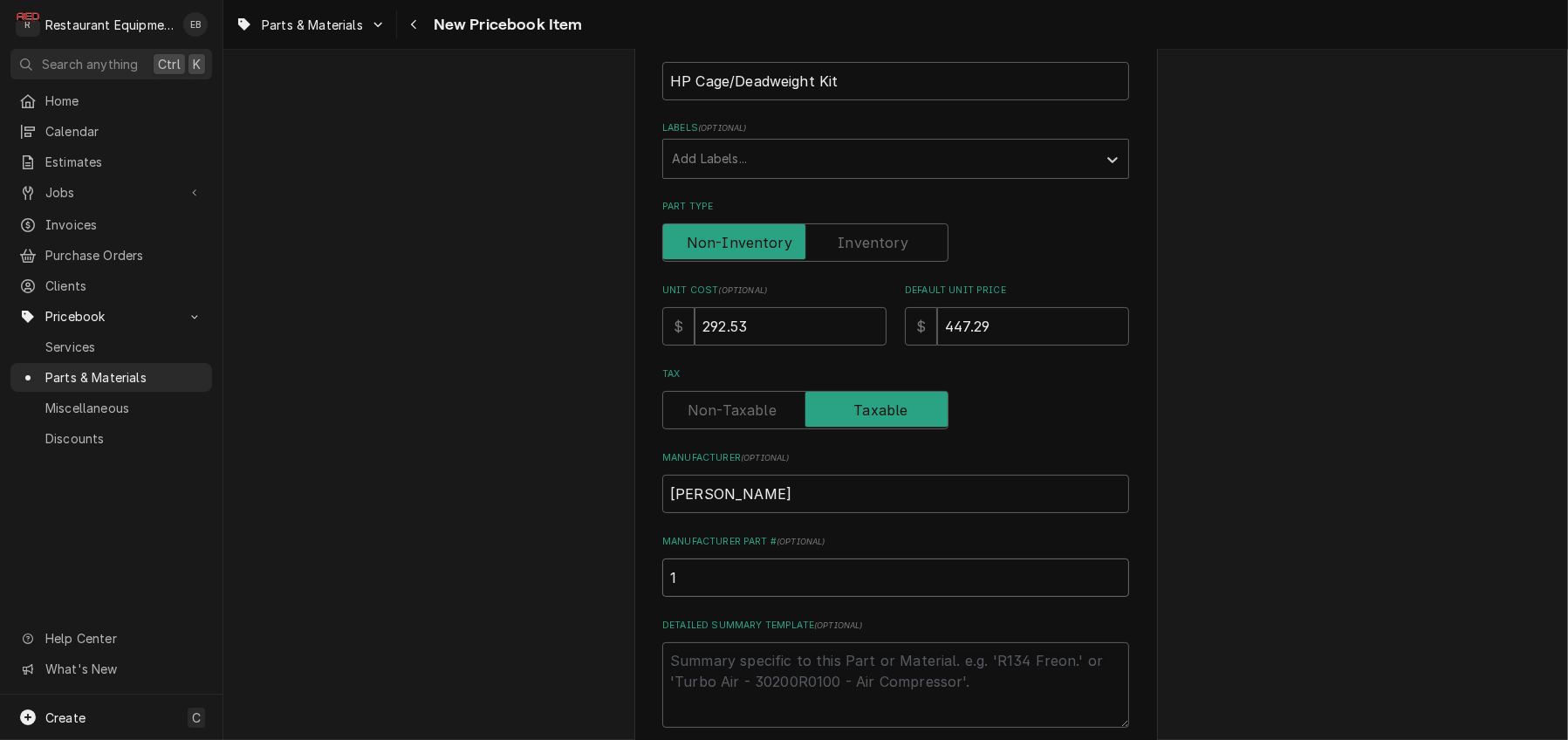
type textarea "x"
type input "14"
type textarea "x"
type input "140"
type textarea "x"
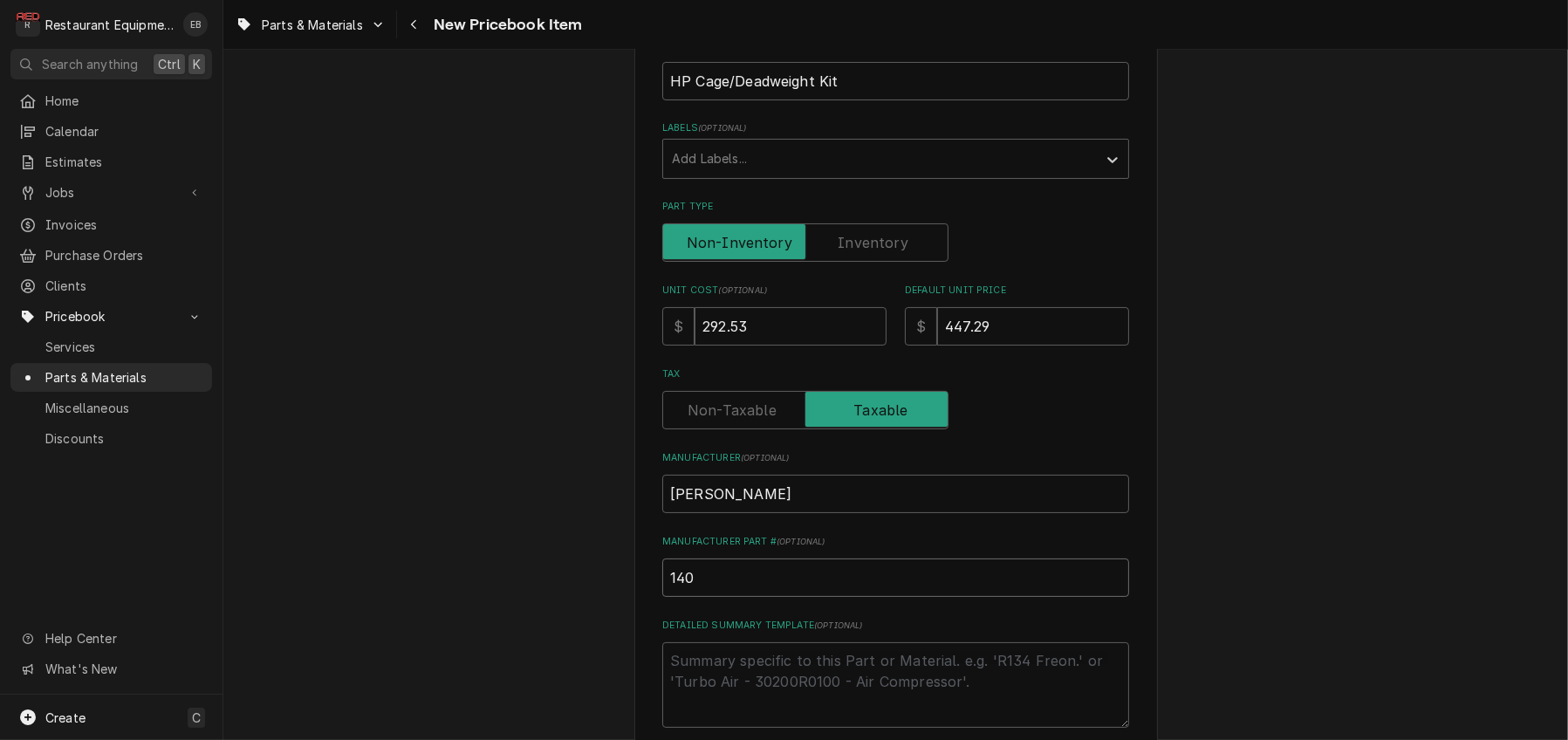
type input "1406"
type textarea "x"
type input "14064"
type textarea "x"
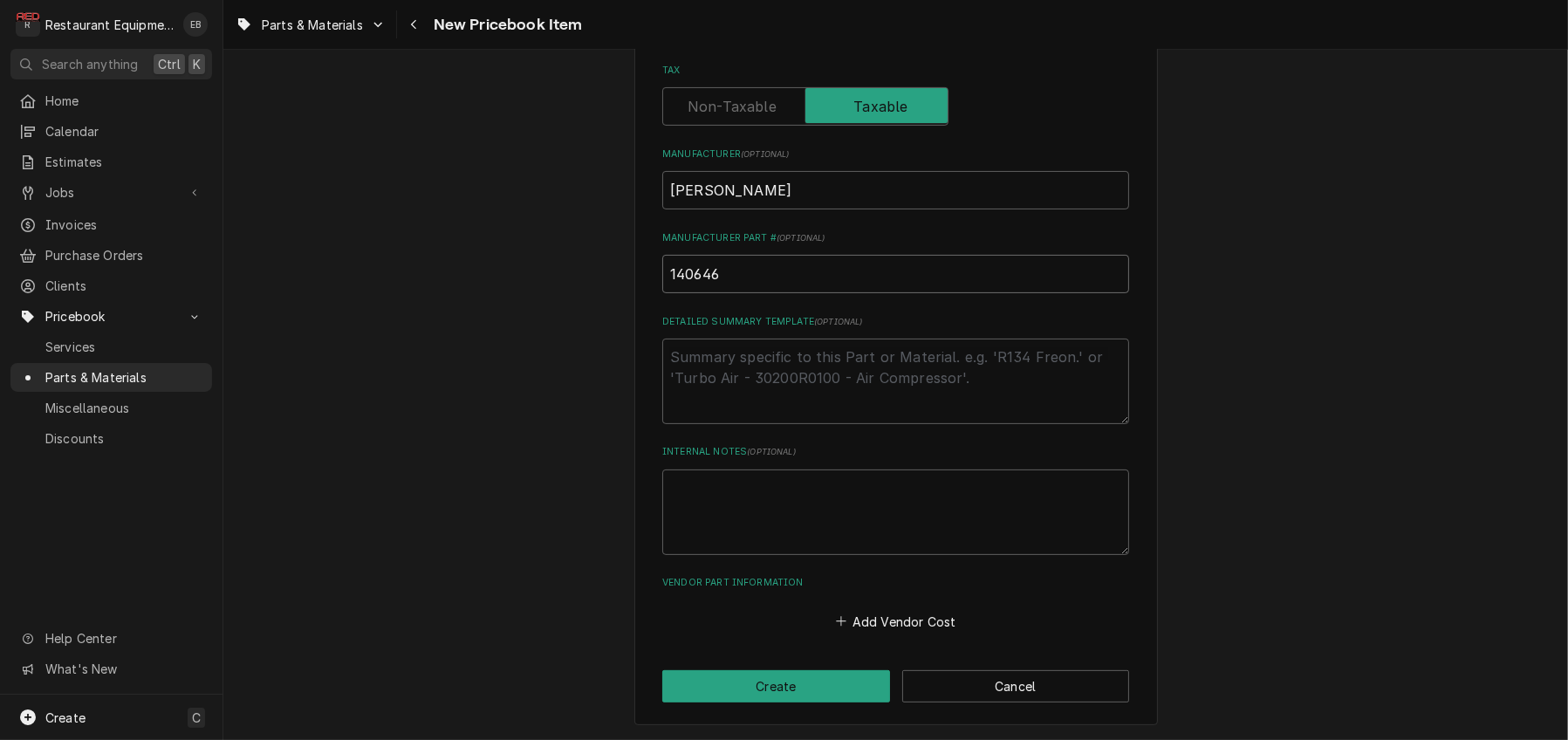
scroll to position [730, 0]
type input "140646"
click at [870, 617] on button "Add Vendor Cost" at bounding box center [896, 620] width 127 height 24
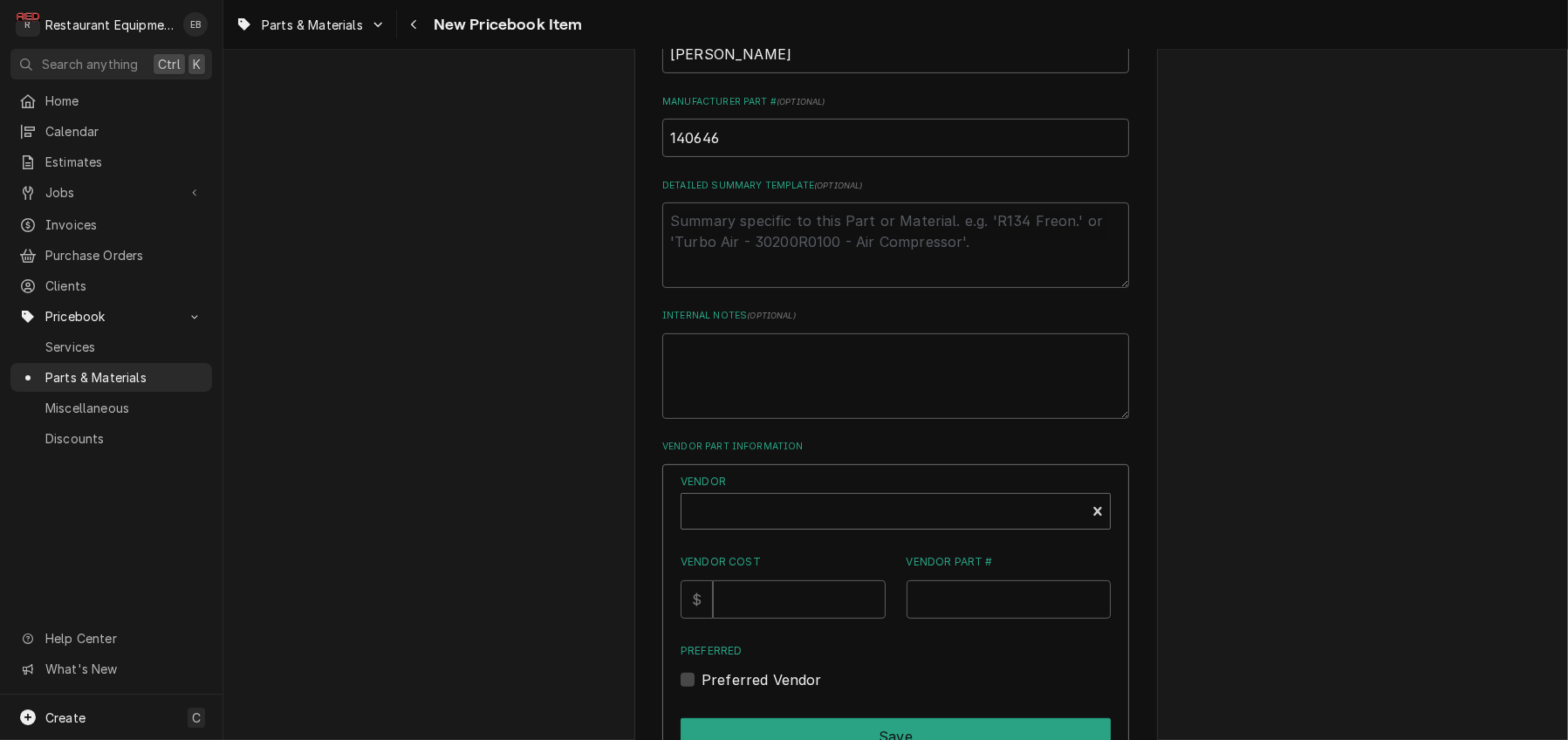
type textarea "x"
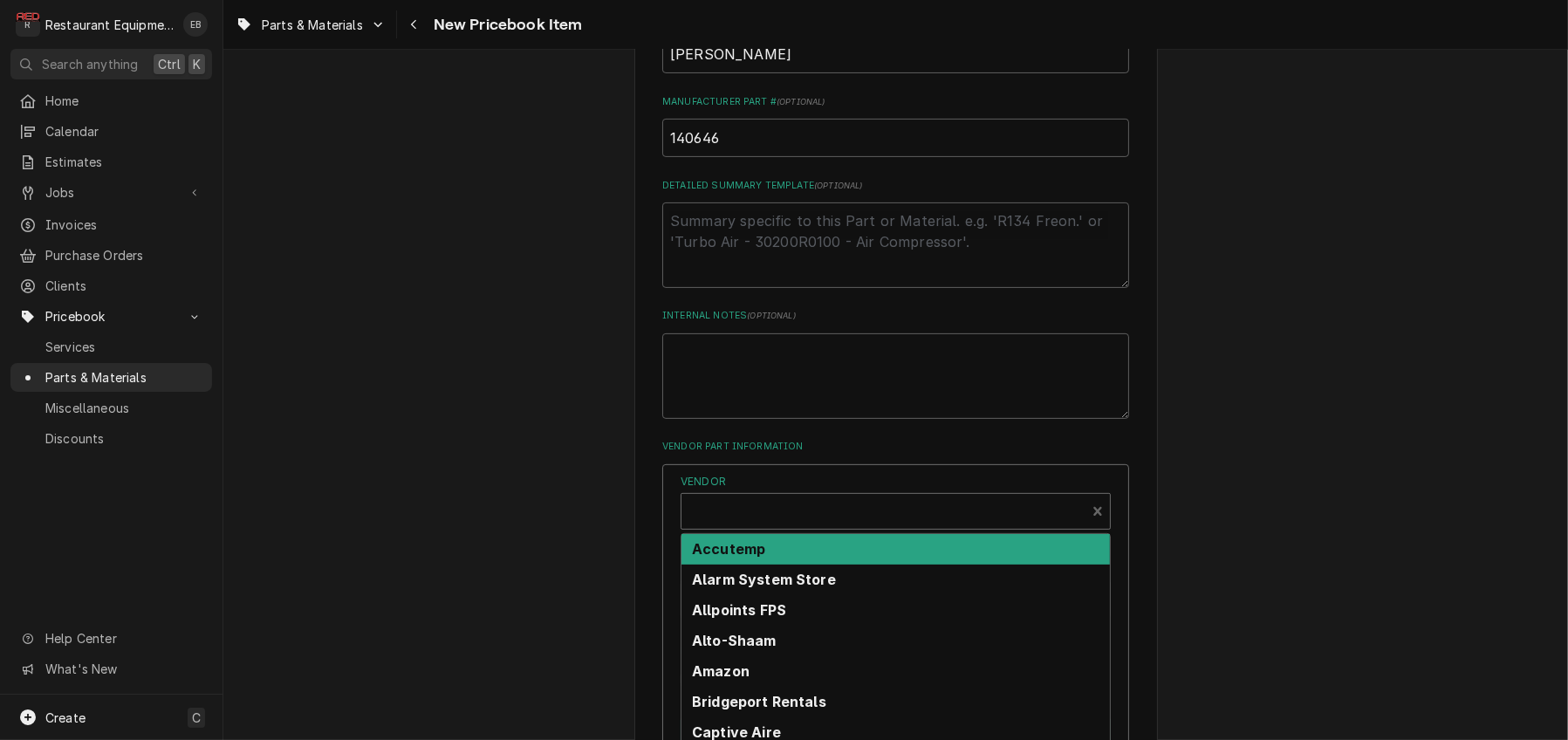
scroll to position [5, 0]
click at [792, 534] on div "Vendor" at bounding box center [883, 512] width 386 height 42
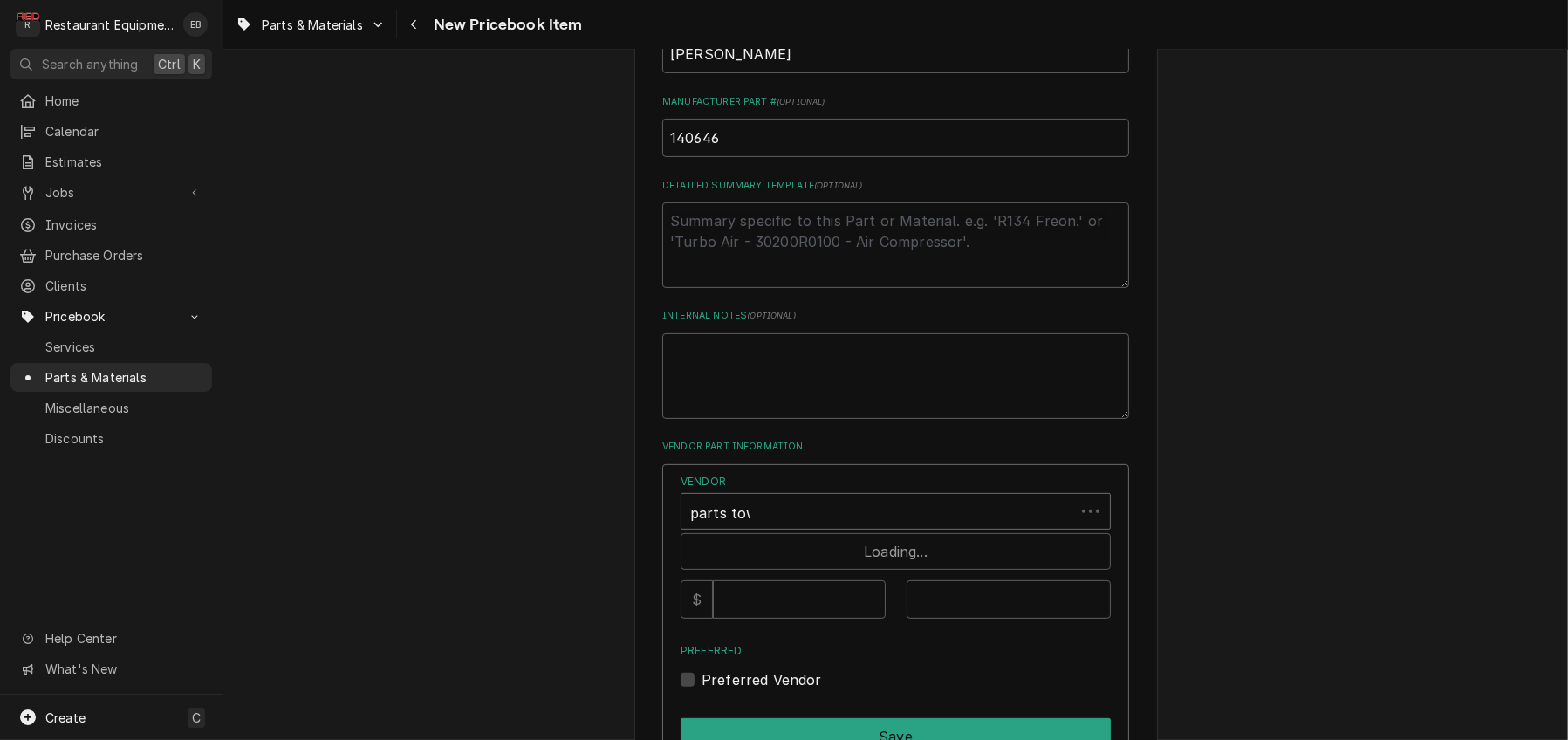
type input "parts town"
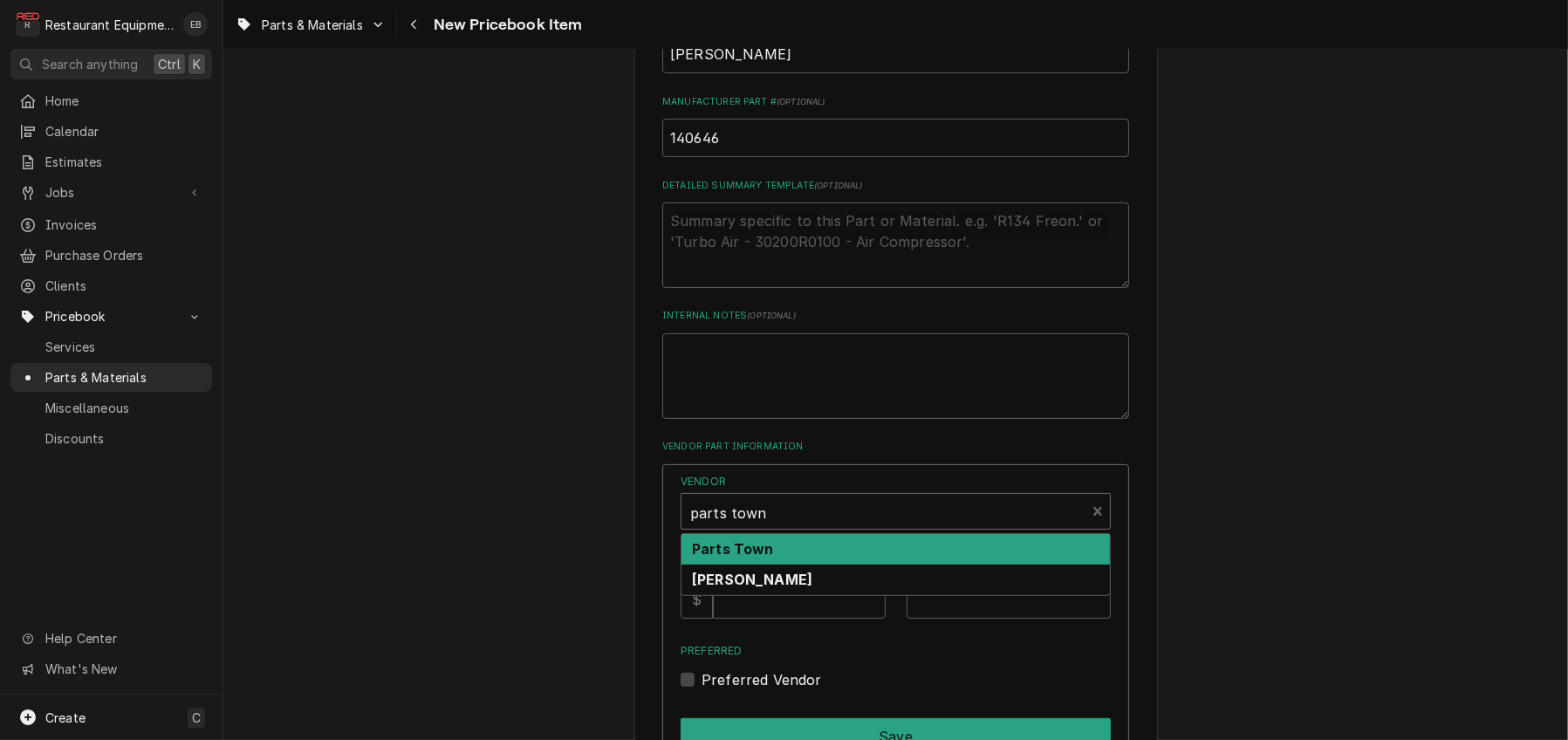
click at [843, 564] on div "Parts Town" at bounding box center [895, 549] width 428 height 30
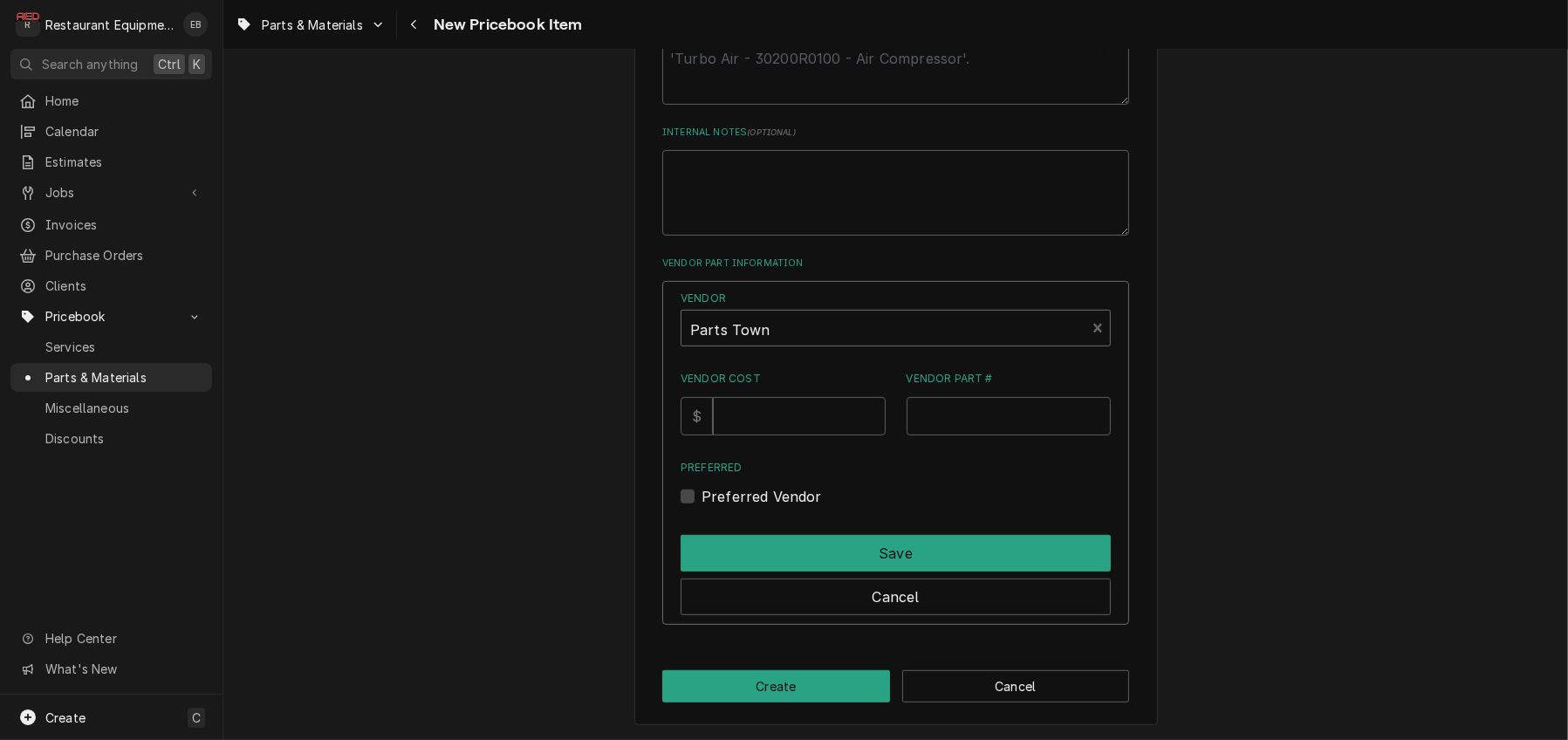
scroll to position [1022, 0]
click at [790, 436] on input "Vendor Cost" at bounding box center [799, 416] width 172 height 38
type input "292.53"
click at [983, 436] on input "Vendor Part #" at bounding box center [1009, 416] width 205 height 38
paste input "HEN140646"
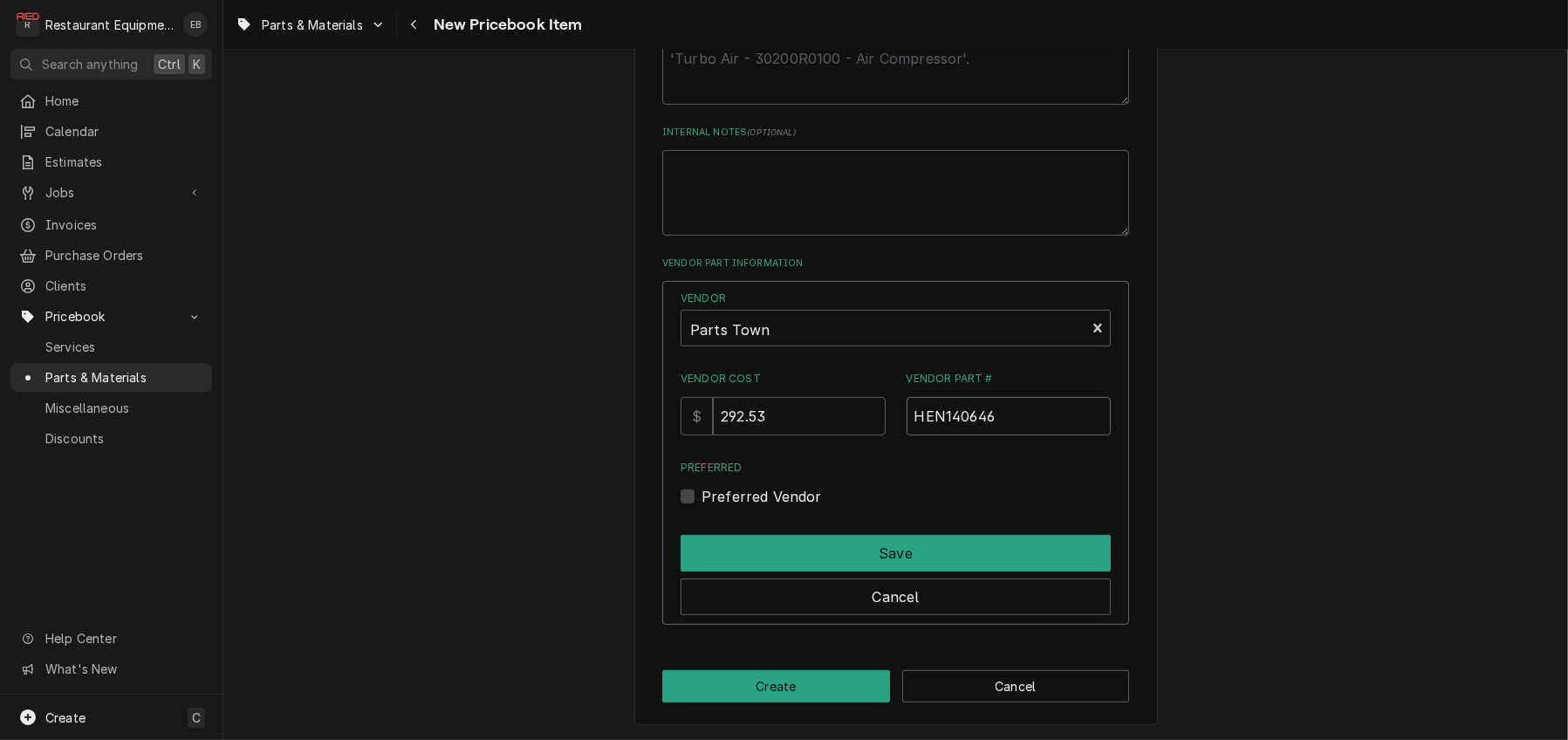
type input "HEN140646"
click at [698, 486] on div "Preferred Vendor" at bounding box center [895, 495] width 430 height 21
click at [701, 486] on label "Preferred Vendor" at bounding box center [761, 495] width 120 height 21
click at [701, 486] on input "Preferred" at bounding box center [917, 504] width 430 height 38
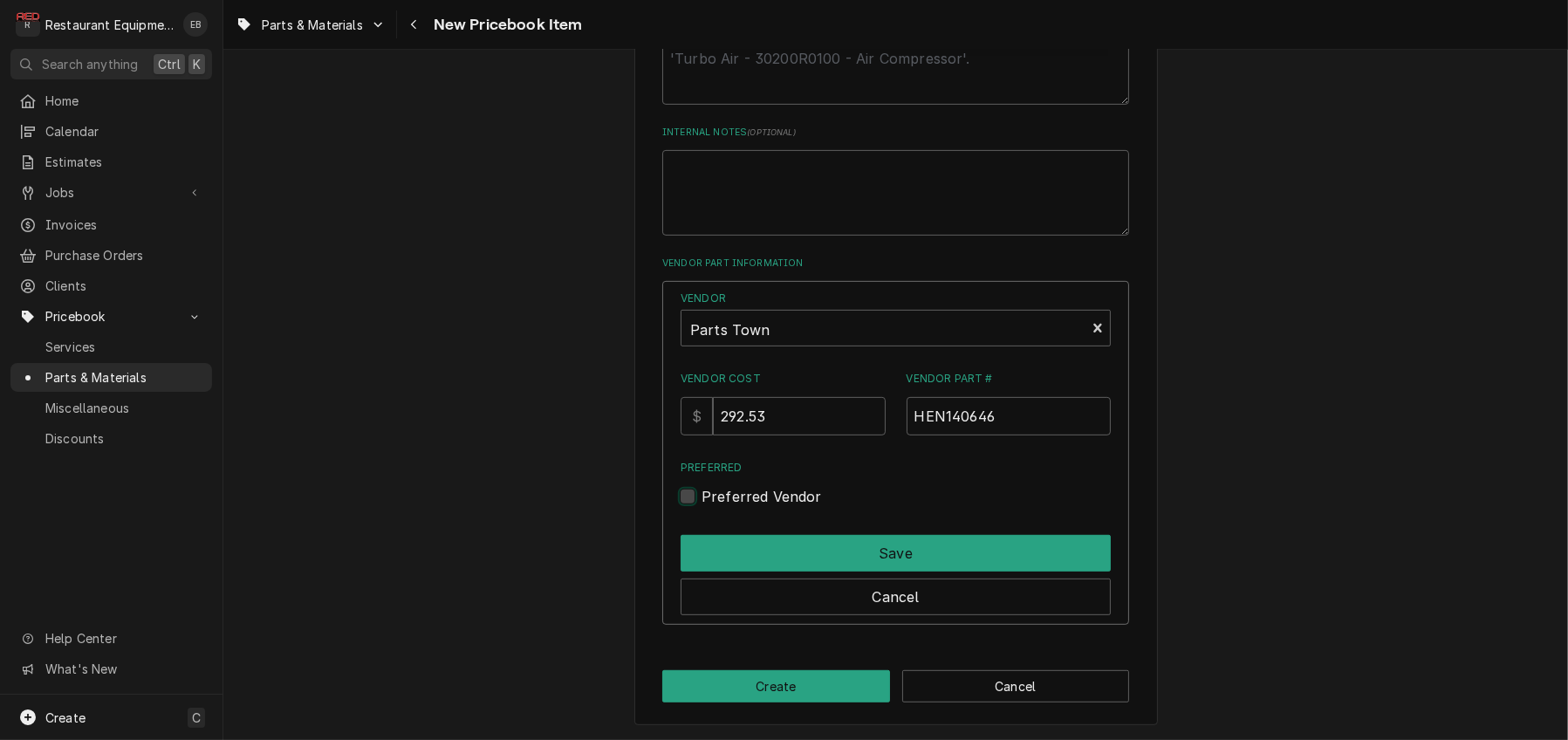
checkbox input "true"
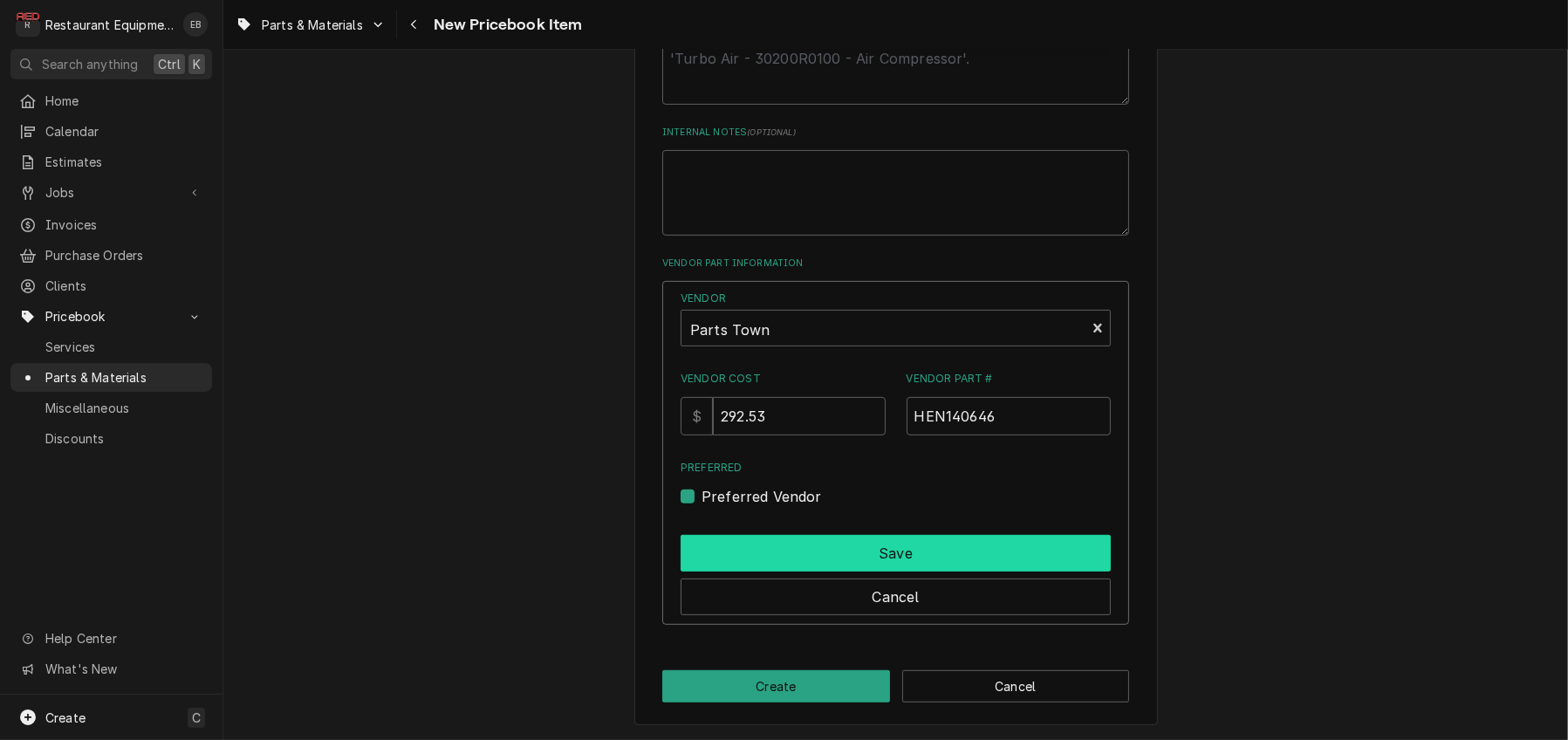
click at [739, 535] on button "Save" at bounding box center [895, 553] width 430 height 37
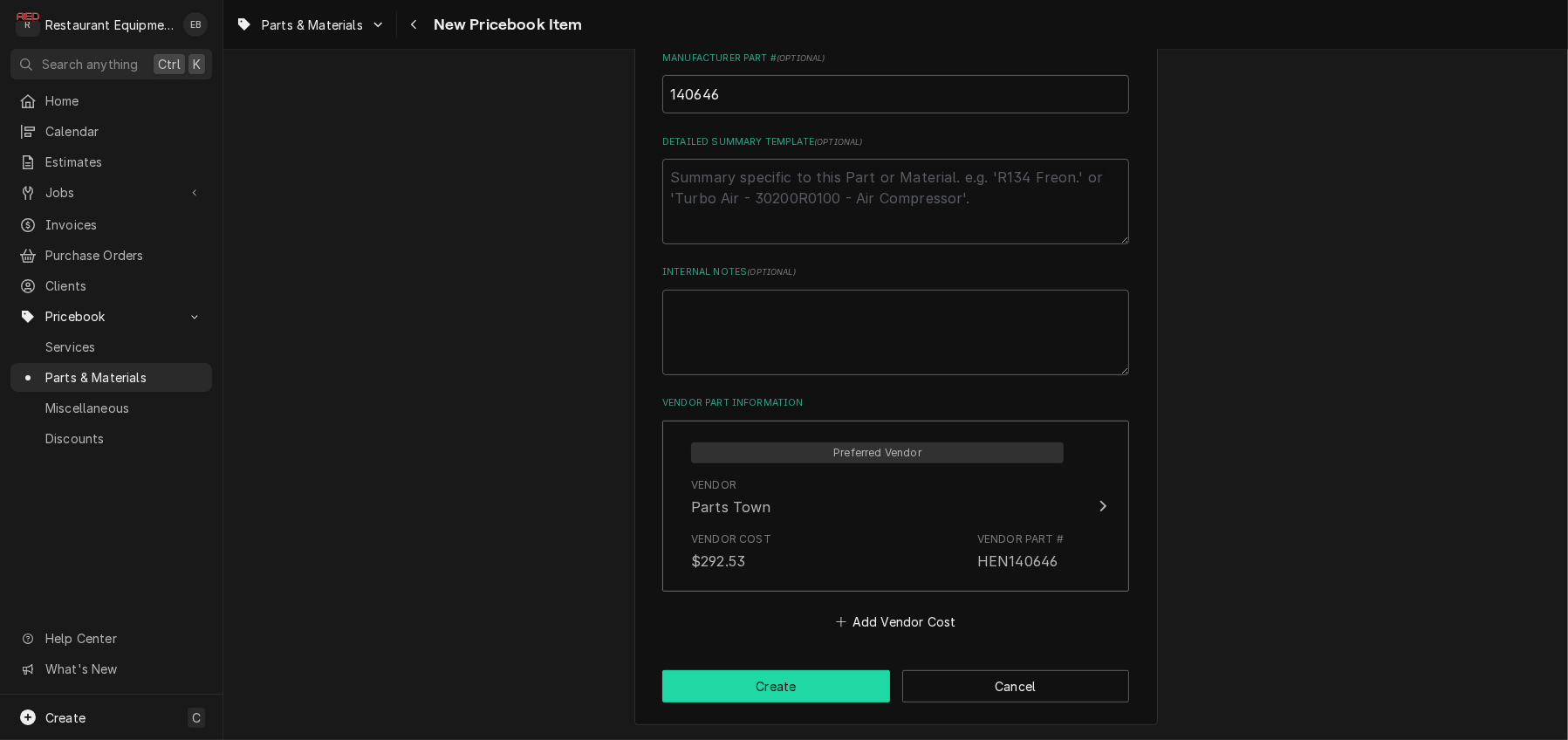
click at [842, 670] on button "Create" at bounding box center [776, 686] width 228 height 32
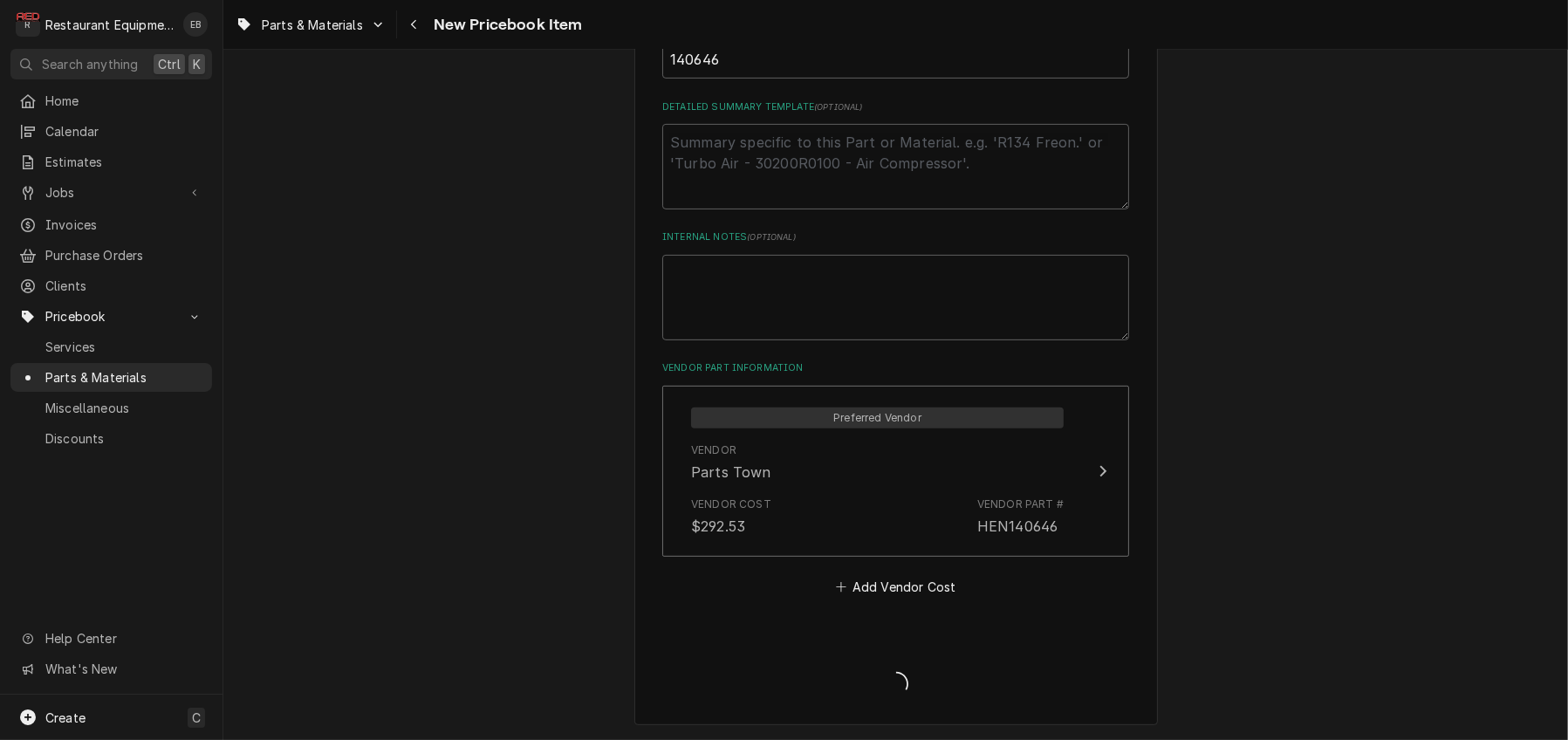
type textarea "x"
